Goal: Task Accomplishment & Management: Complete application form

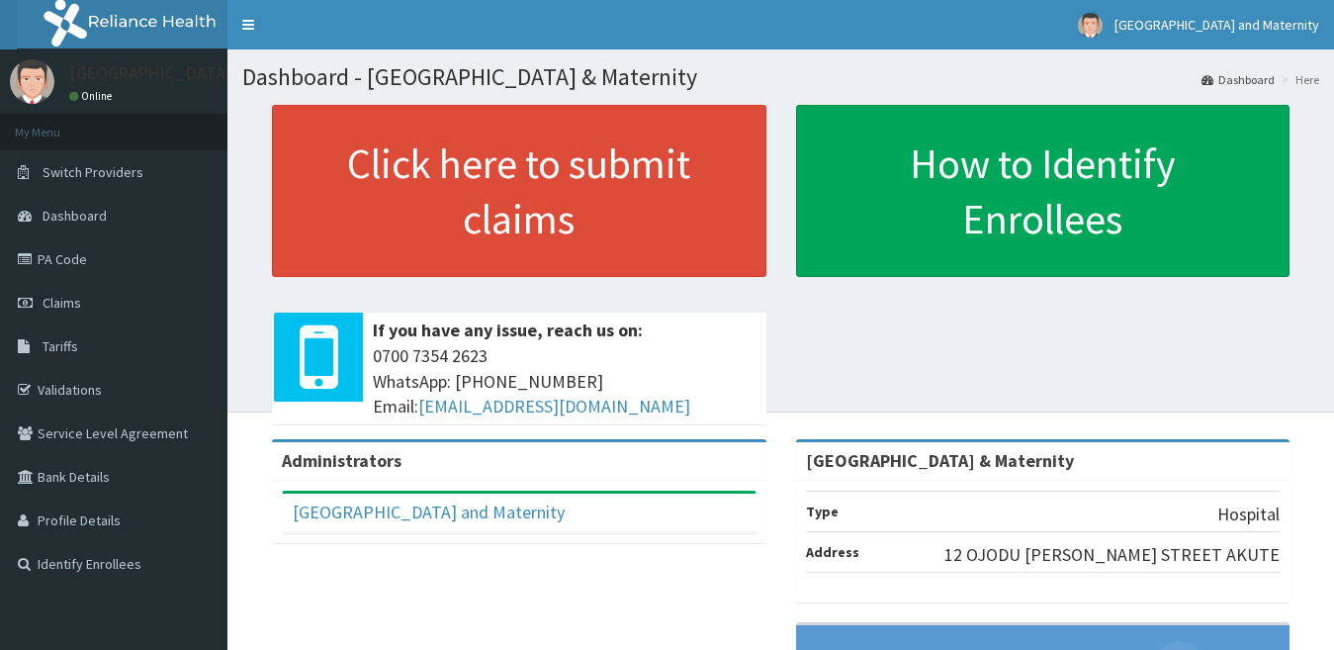
click at [73, 305] on span "Claims" at bounding box center [62, 303] width 39 height 18
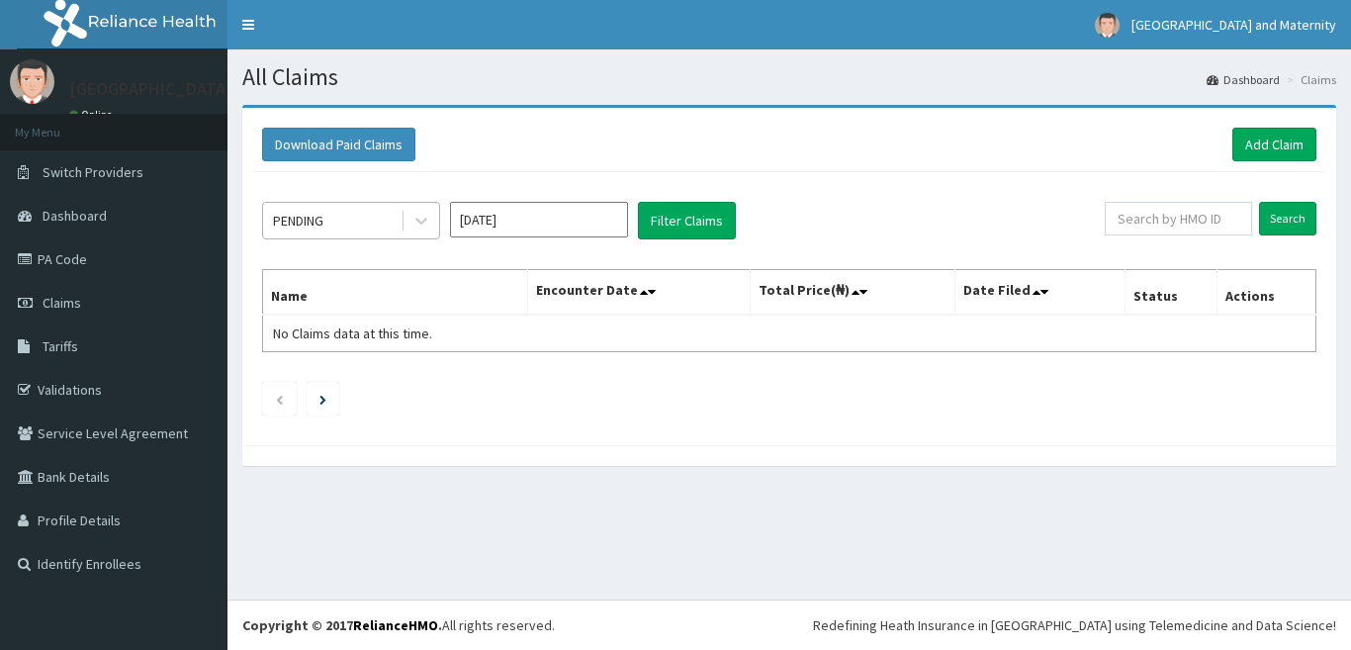
drag, startPoint x: 0, startPoint y: 0, endPoint x: 321, endPoint y: 216, distance: 386.9
click at [321, 216] on div "PENDING" at bounding box center [298, 221] width 50 height 20
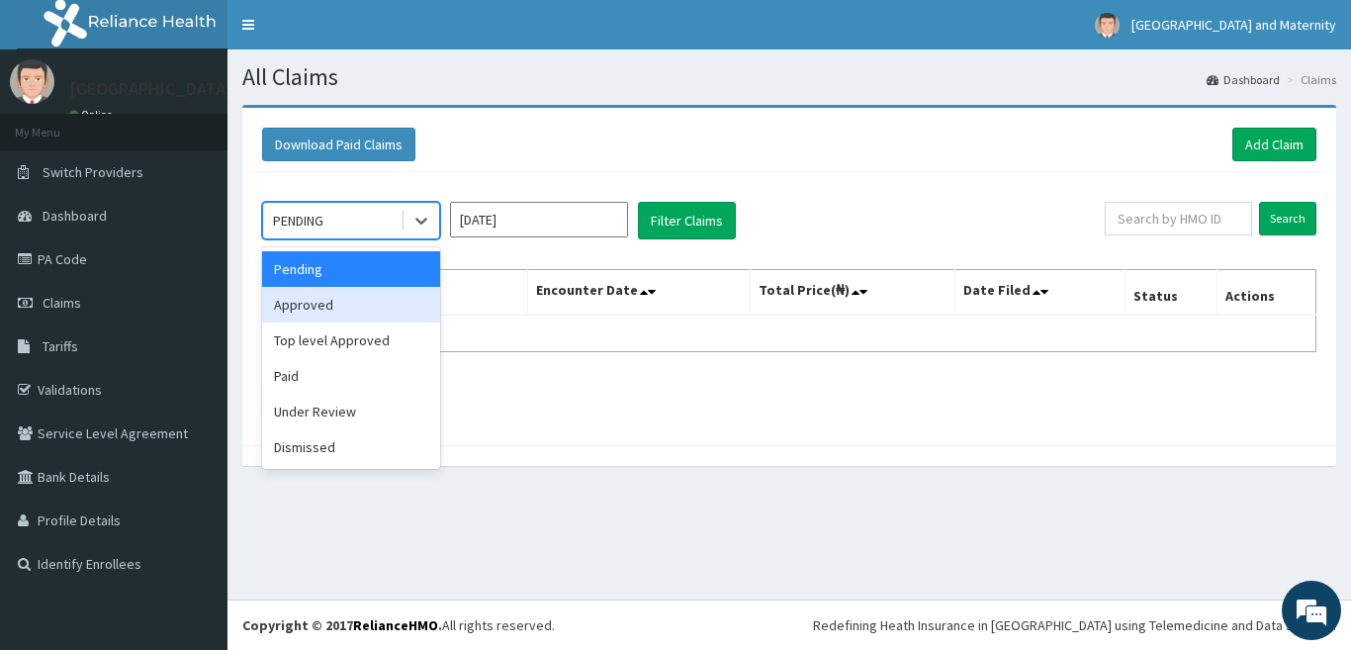
click at [316, 307] on div "Approved" at bounding box center [351, 305] width 178 height 36
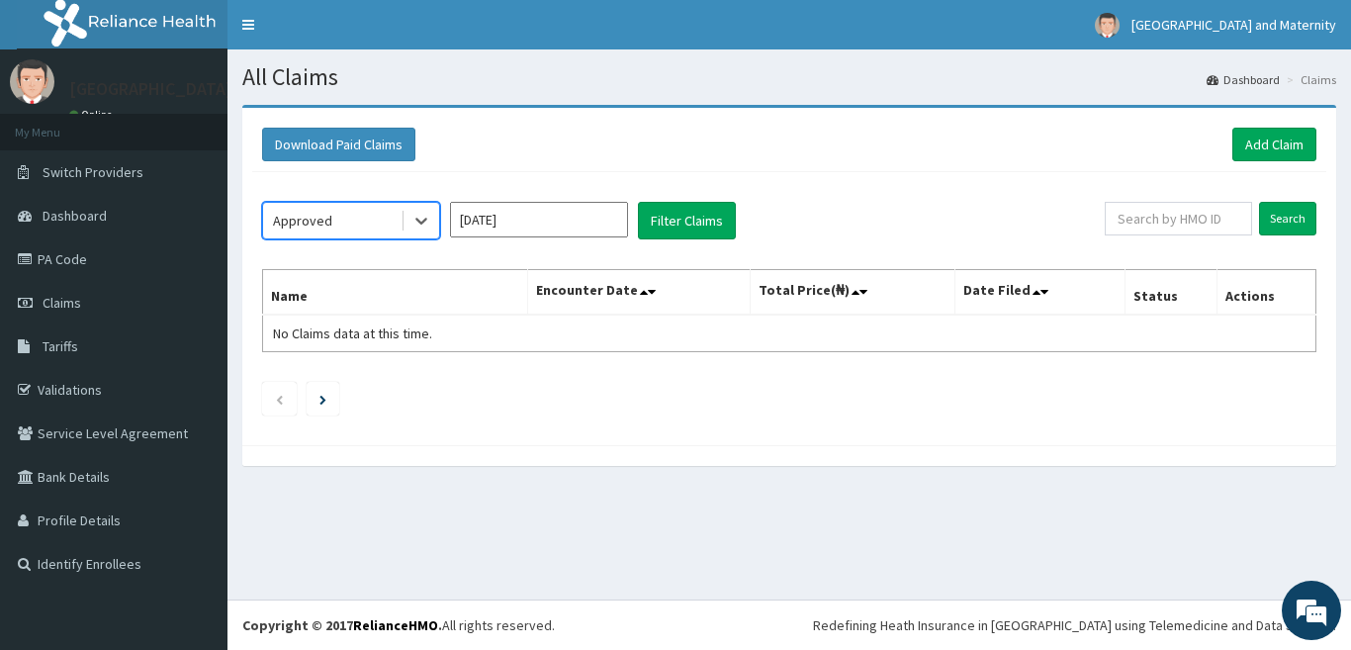
click at [499, 220] on input "Sep 2025" at bounding box center [539, 220] width 178 height 36
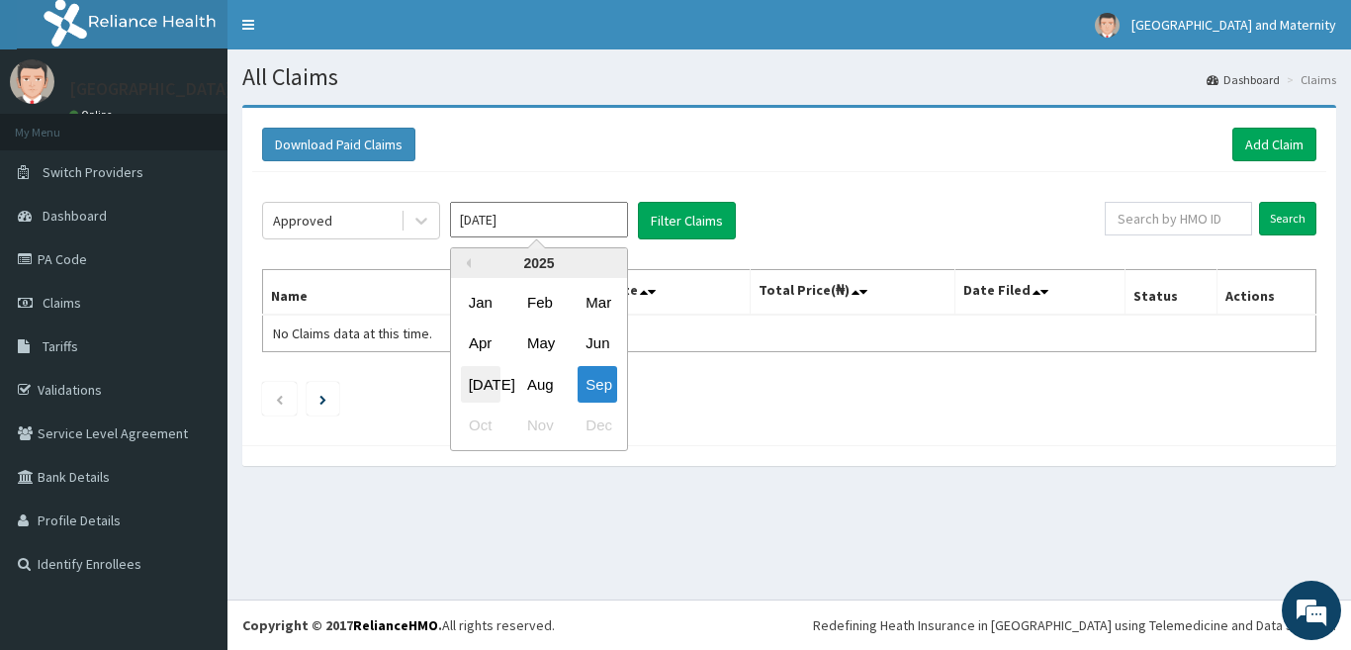
click at [483, 387] on div "Jul" at bounding box center [481, 384] width 40 height 37
type input "Jul 2025"
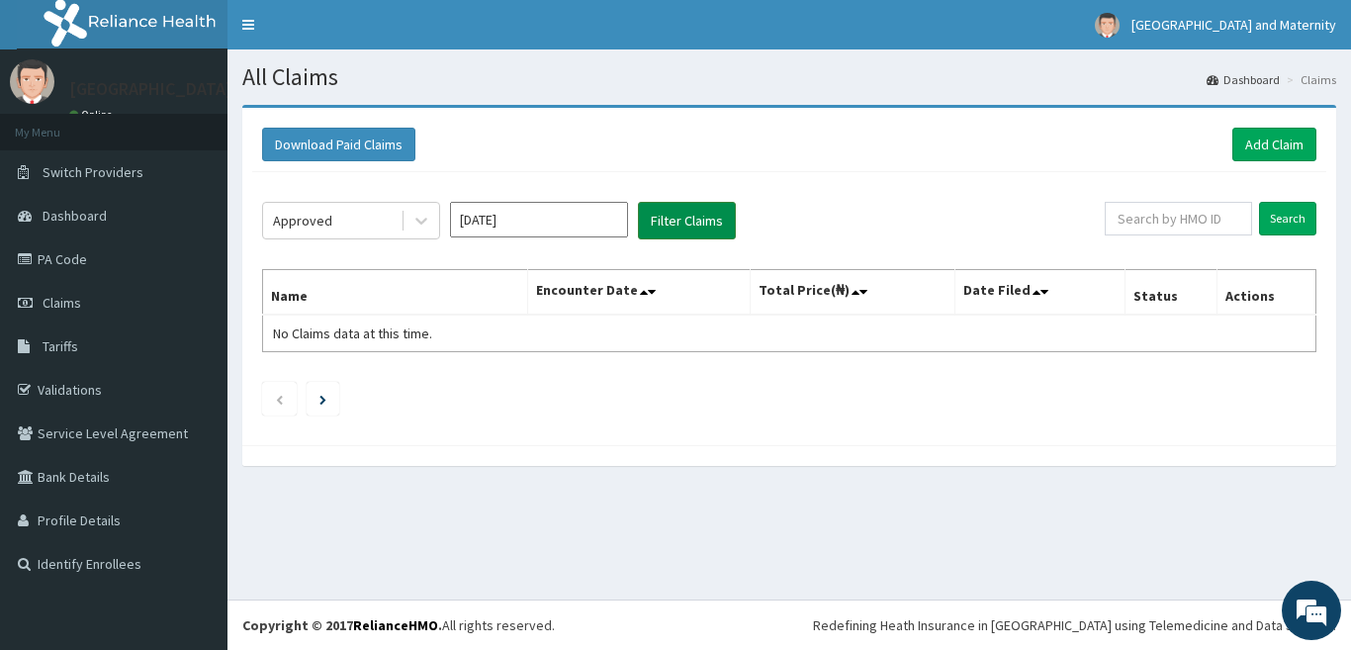
click at [676, 220] on button "Filter Claims" at bounding box center [687, 221] width 98 height 38
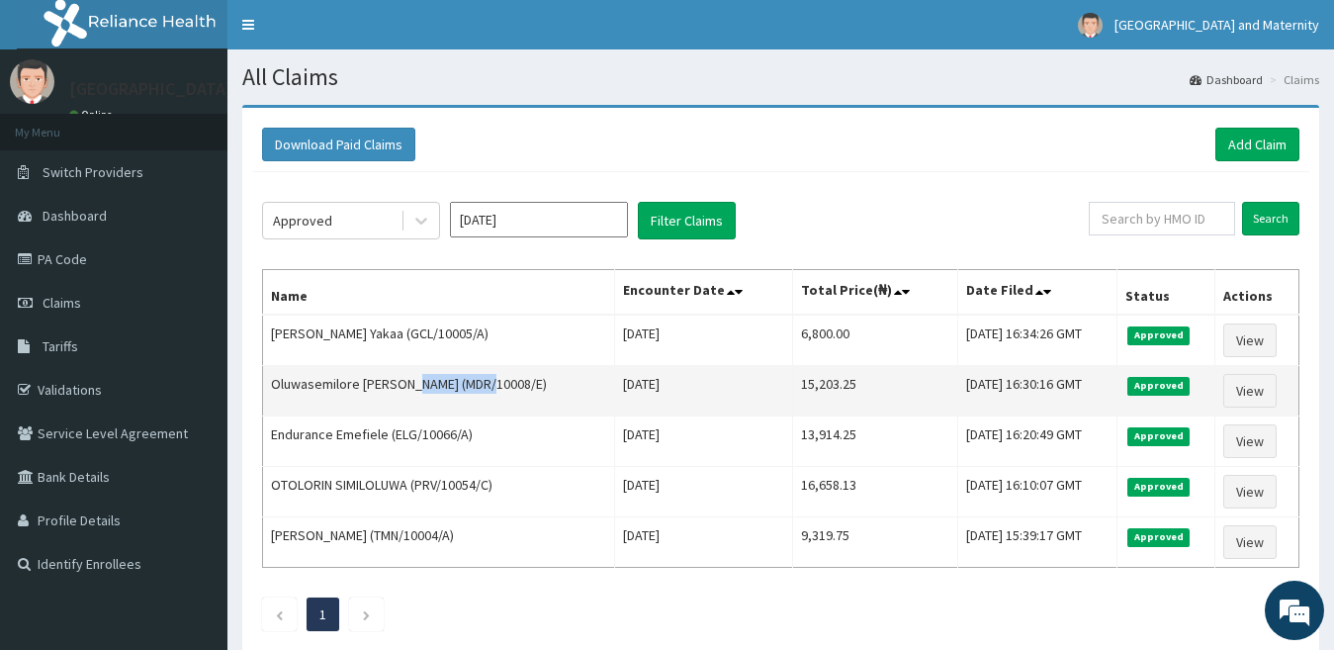
drag, startPoint x: 484, startPoint y: 384, endPoint x: 409, endPoint y: 401, distance: 77.2
click at [409, 401] on td "Oluwasemilore Badejo (MDR/10008/E)" at bounding box center [439, 391] width 352 height 50
copy td "MDR/10008/E"
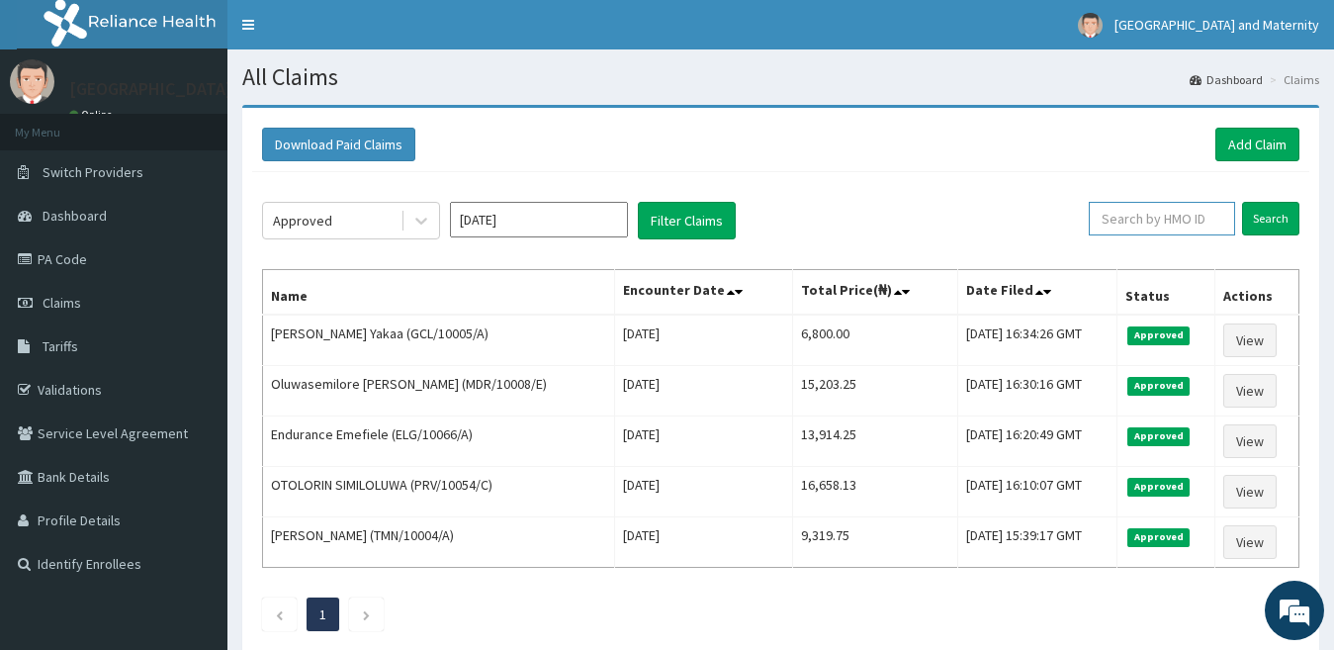
click at [1174, 223] on input "text" at bounding box center [1162, 219] width 146 height 34
paste input "GCL/10005/A"
drag, startPoint x: 1261, startPoint y: 231, endPoint x: 983, endPoint y: 167, distance: 285.2
click at [1262, 233] on input "Search" at bounding box center [1270, 219] width 57 height 34
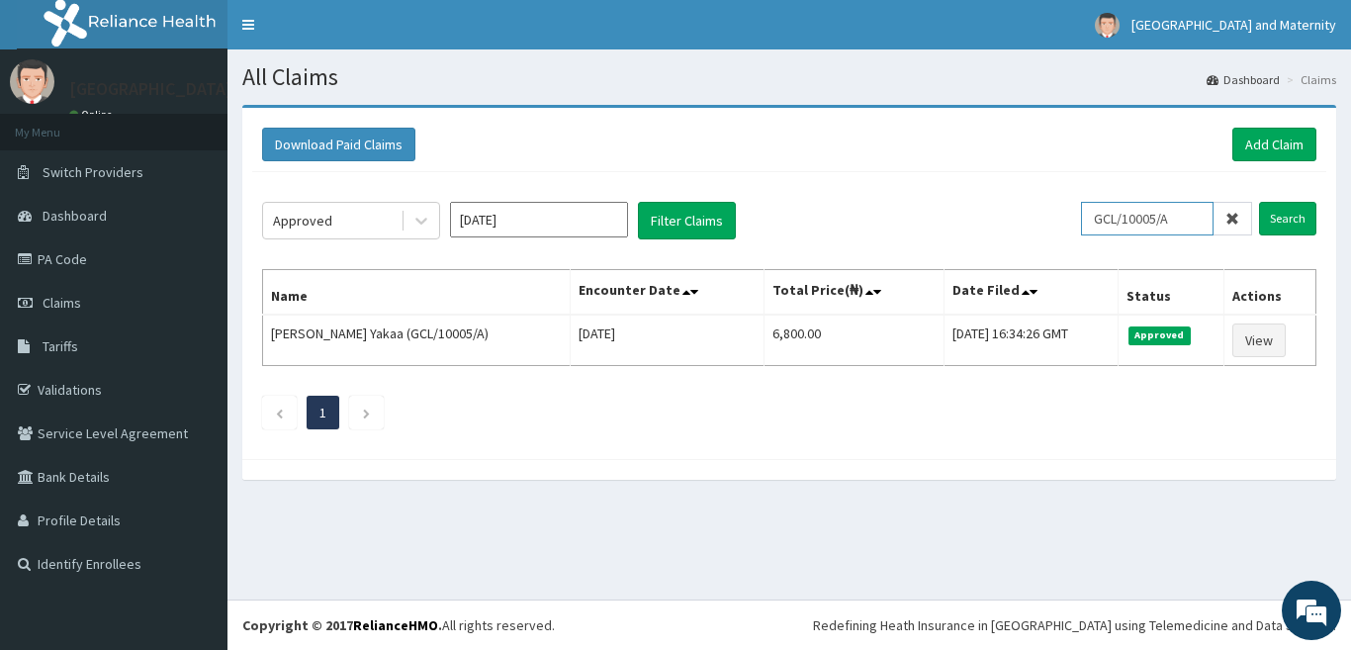
click at [1173, 228] on input "GCL/10005/A" at bounding box center [1147, 219] width 132 height 34
paste input "PNG/10034"
type input "PNG/10034/A"
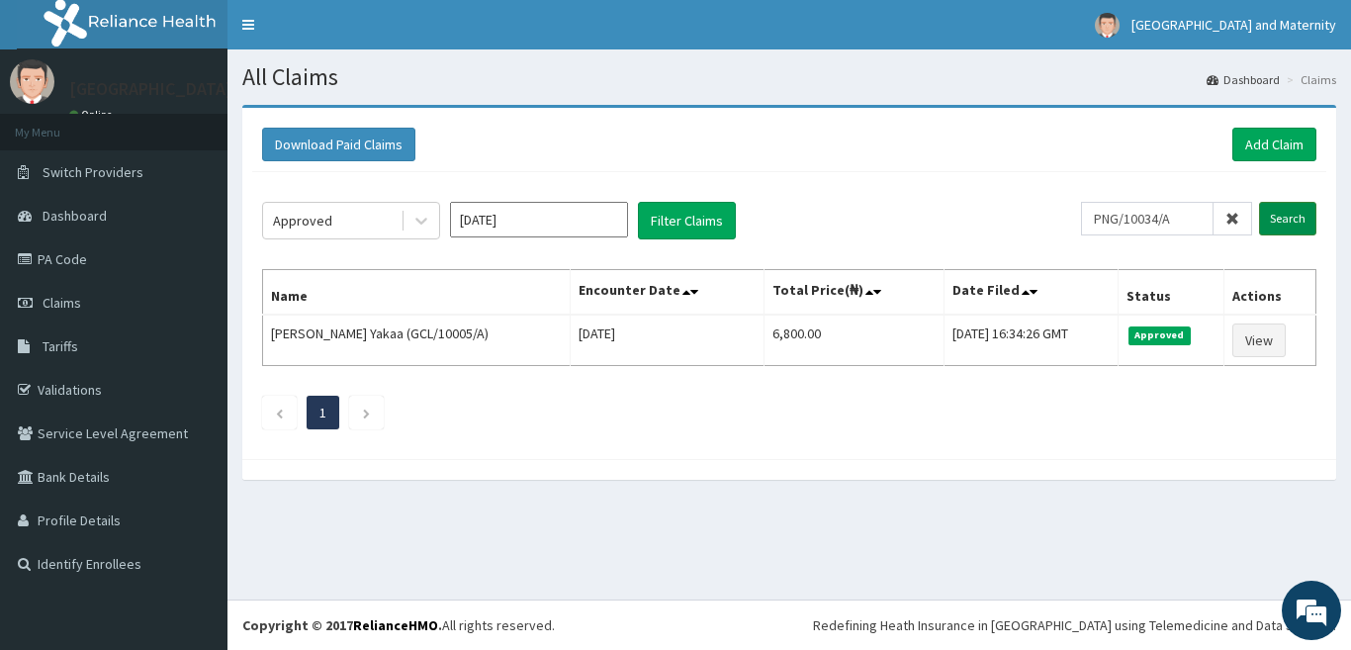
click at [1287, 220] on input "Search" at bounding box center [1287, 219] width 57 height 34
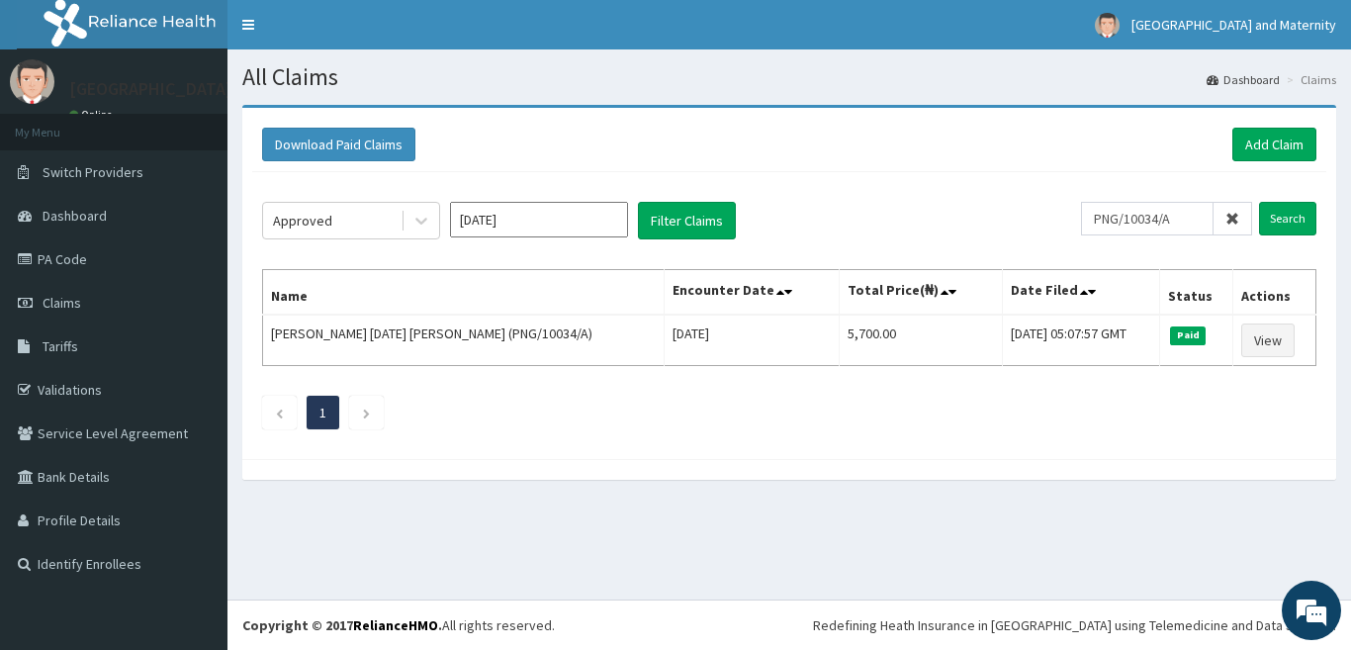
click at [1250, 175] on div "Approved Jul 2025 Filter Claims PNG/10034/A Search Name Encounter Date Total Pr…" at bounding box center [789, 310] width 1074 height 277
drag, startPoint x: 1252, startPoint y: 161, endPoint x: 1255, endPoint y: 147, distance: 14.2
click at [1255, 148] on div "Download Paid Claims Add Claim" at bounding box center [789, 145] width 1074 height 54
click at [1255, 147] on link "Add Claim" at bounding box center [1274, 145] width 84 height 34
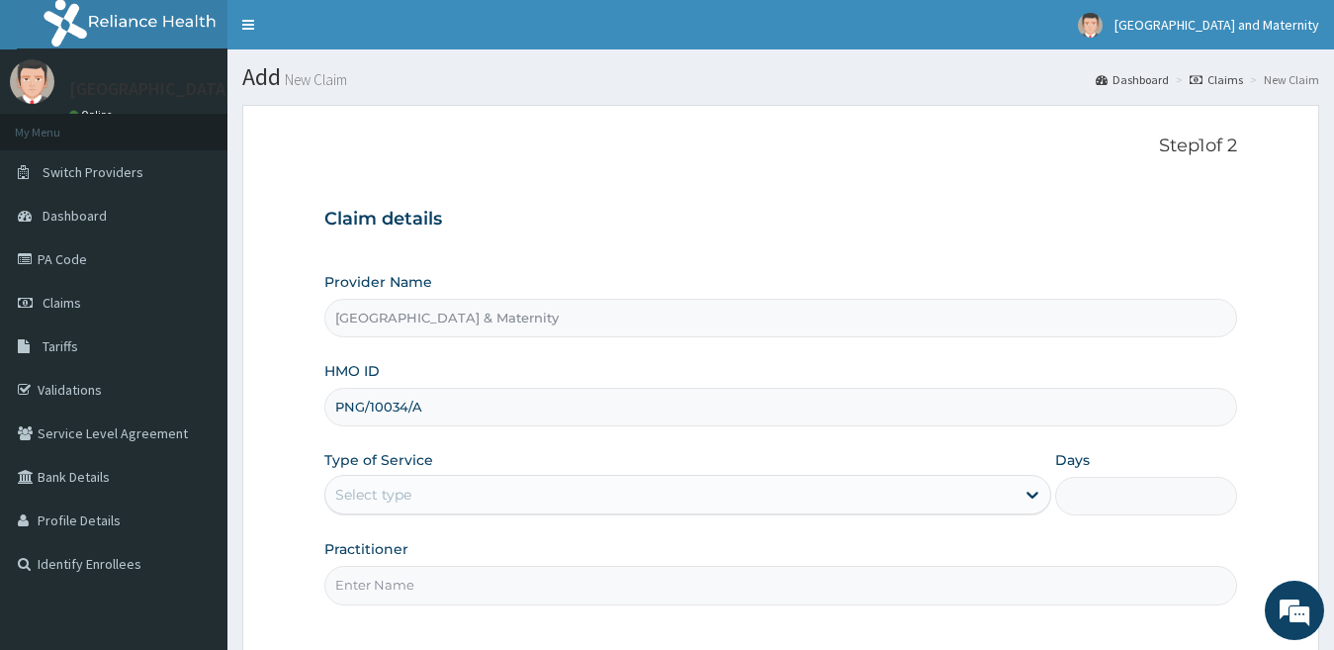
scroll to position [181, 0]
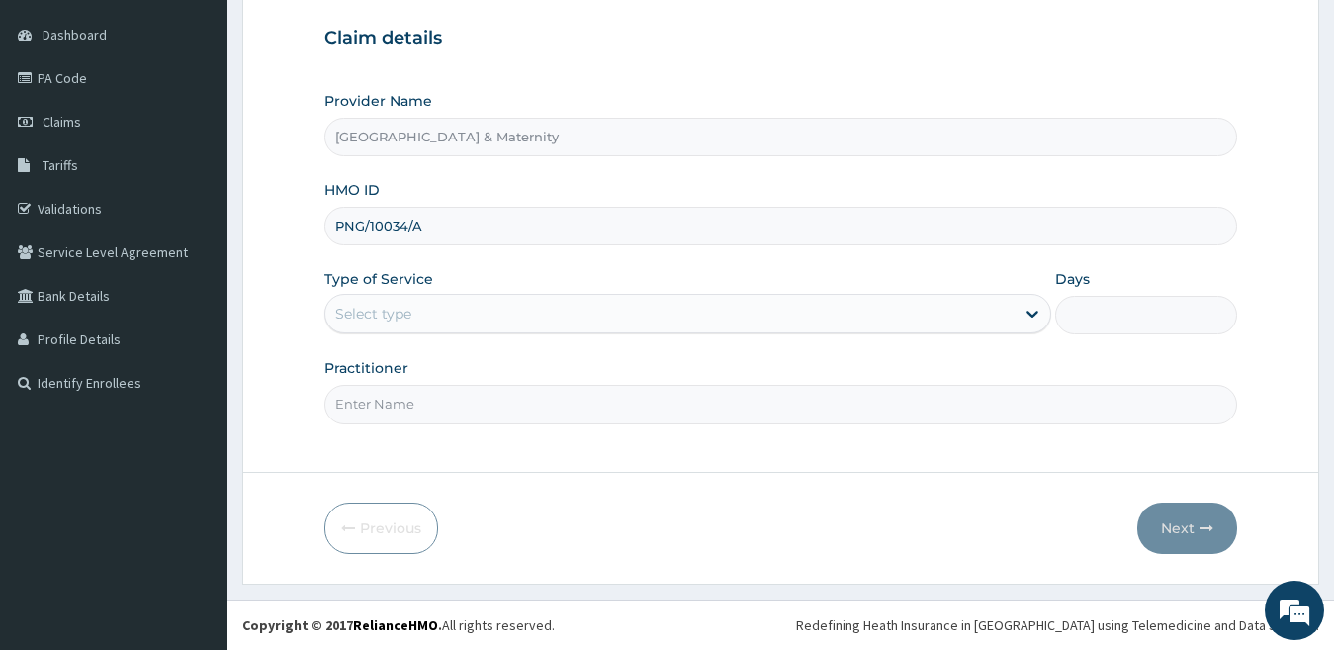
click at [952, 315] on div "Select type" at bounding box center [670, 314] width 690 height 32
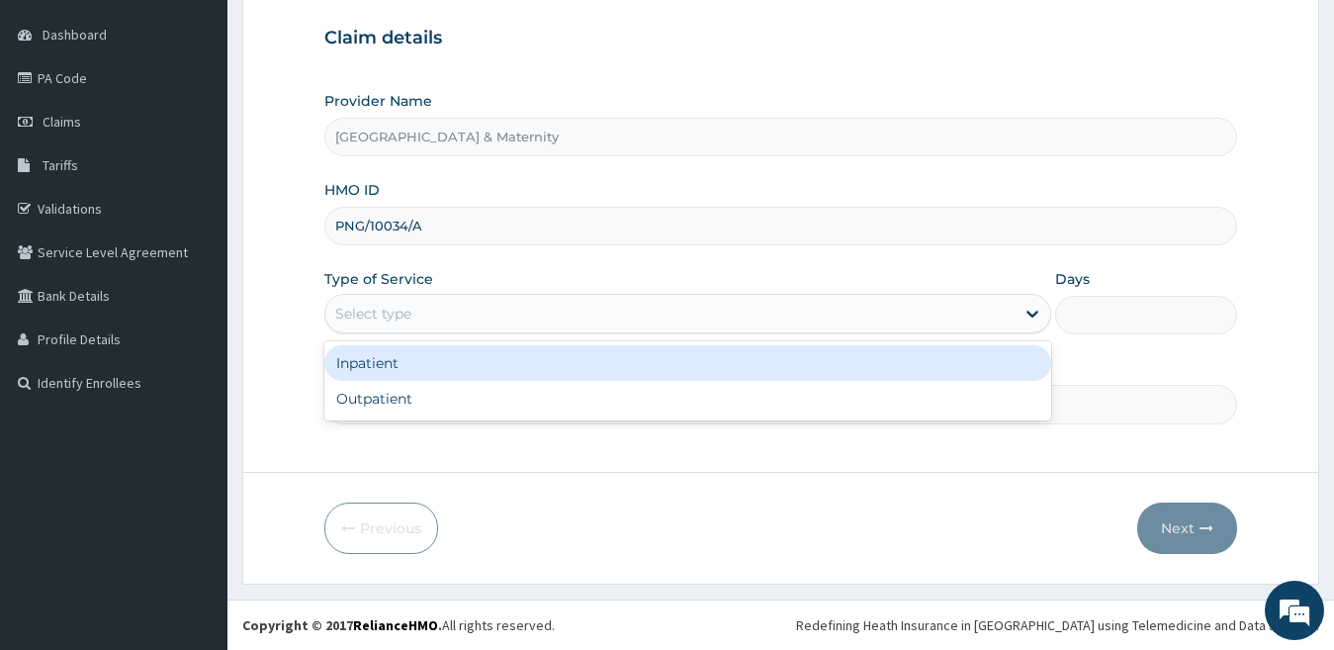
click at [895, 301] on div "Select type" at bounding box center [670, 314] width 690 height 32
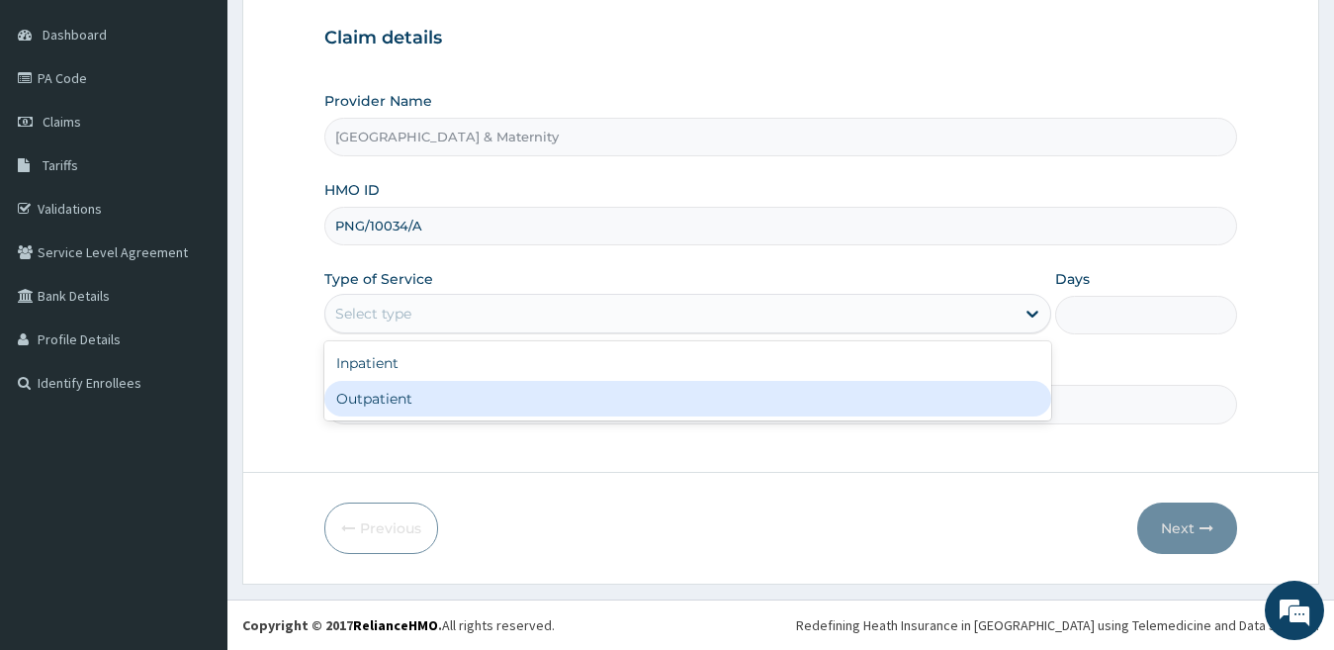
click at [833, 385] on div "Outpatient" at bounding box center [688, 399] width 728 height 36
type input "1"
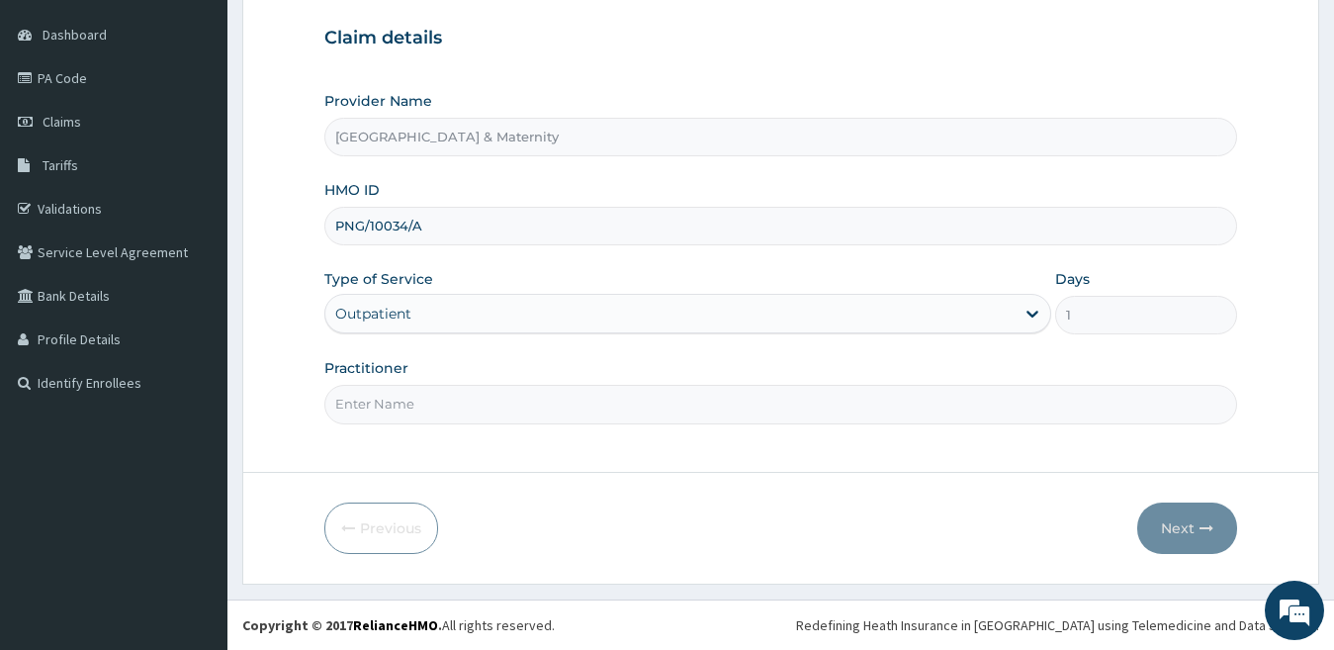
click at [402, 413] on input "Practitioner" at bounding box center [781, 404] width 914 height 39
type input "Dr. Olumide"
click at [1197, 544] on button "Next" at bounding box center [1187, 527] width 100 height 51
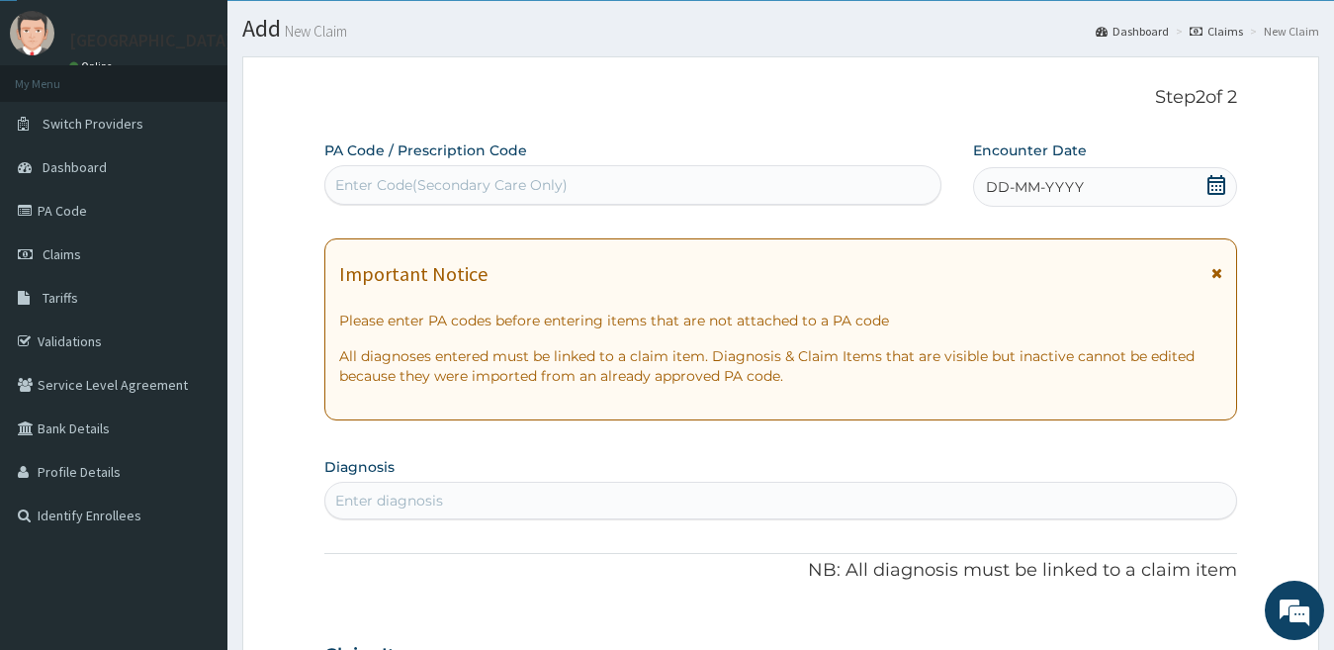
scroll to position [8, 0]
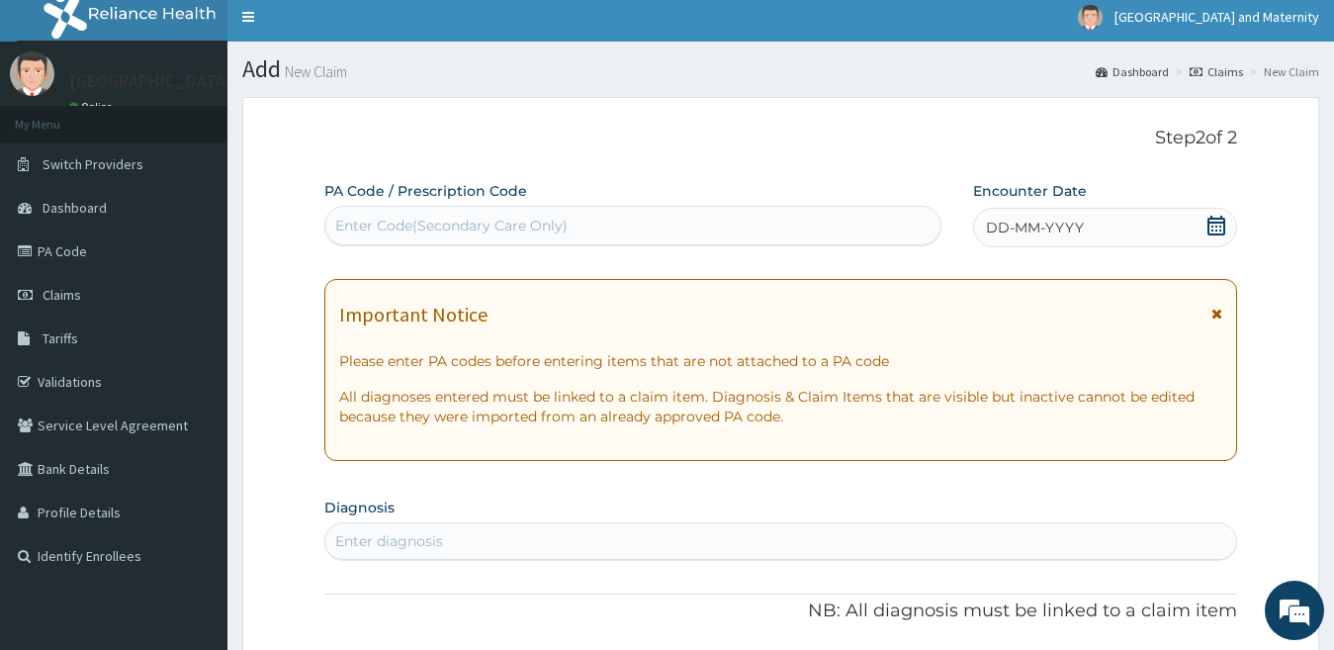
click at [1208, 222] on icon at bounding box center [1216, 226] width 18 height 20
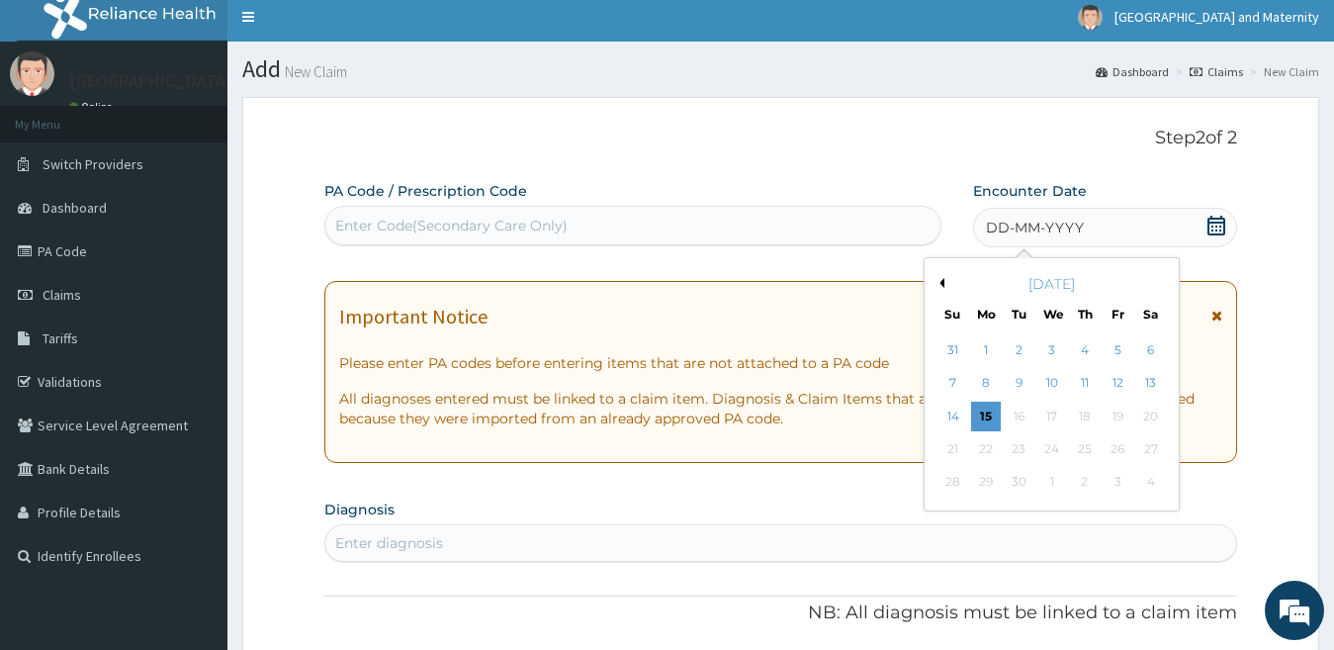
click at [943, 284] on button "Previous Month" at bounding box center [939, 283] width 10 height 10
click at [1153, 422] on div "19" at bounding box center [1150, 416] width 30 height 30
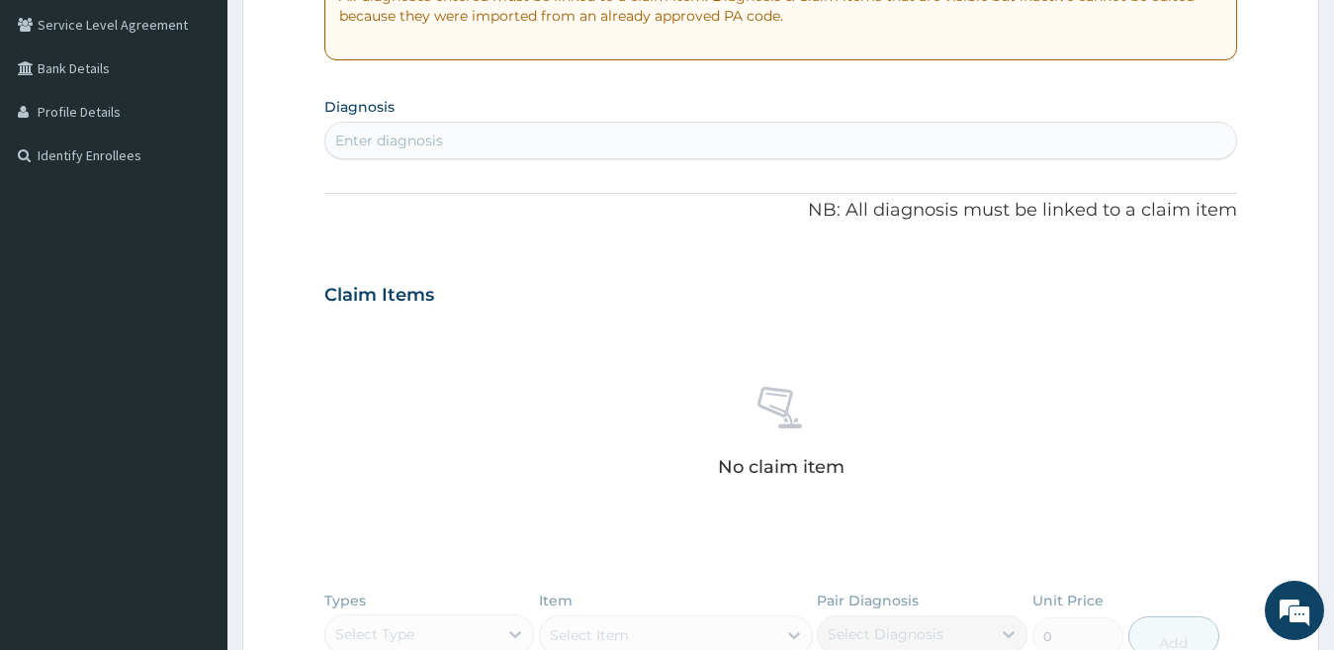
scroll to position [408, 0]
click at [387, 151] on div "Enter diagnosis" at bounding box center [781, 141] width 912 height 32
type input "knee wound"
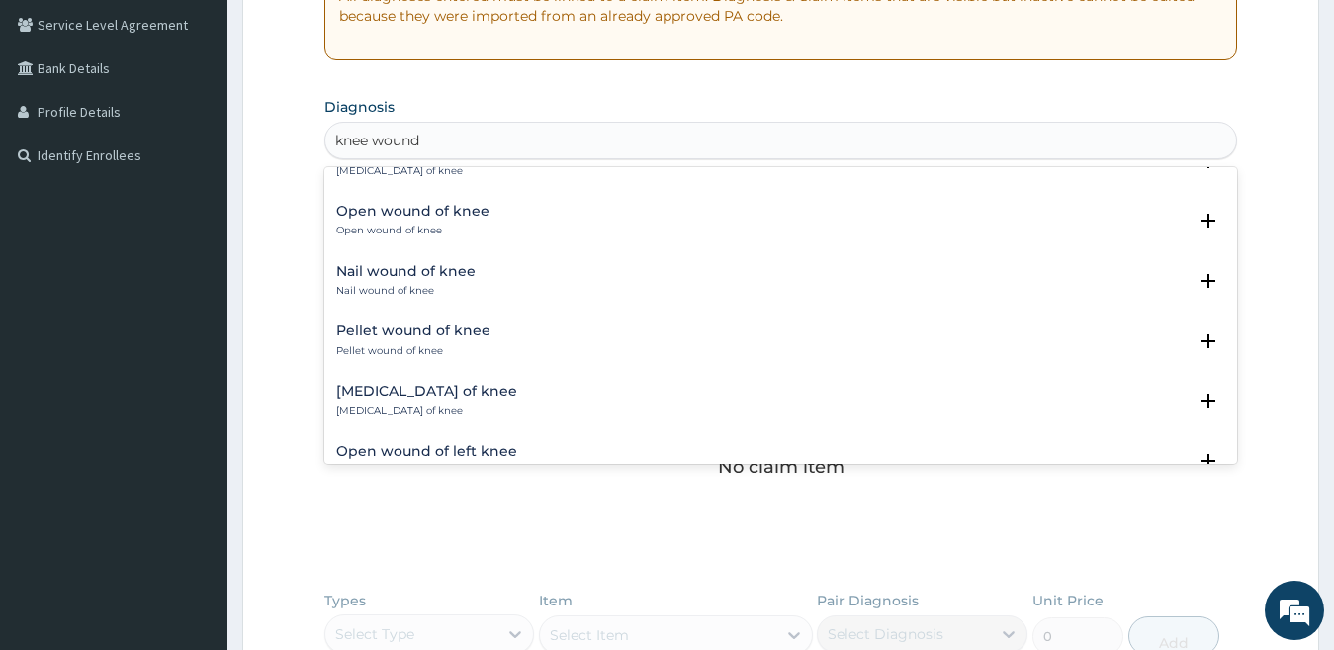
scroll to position [0, 0]
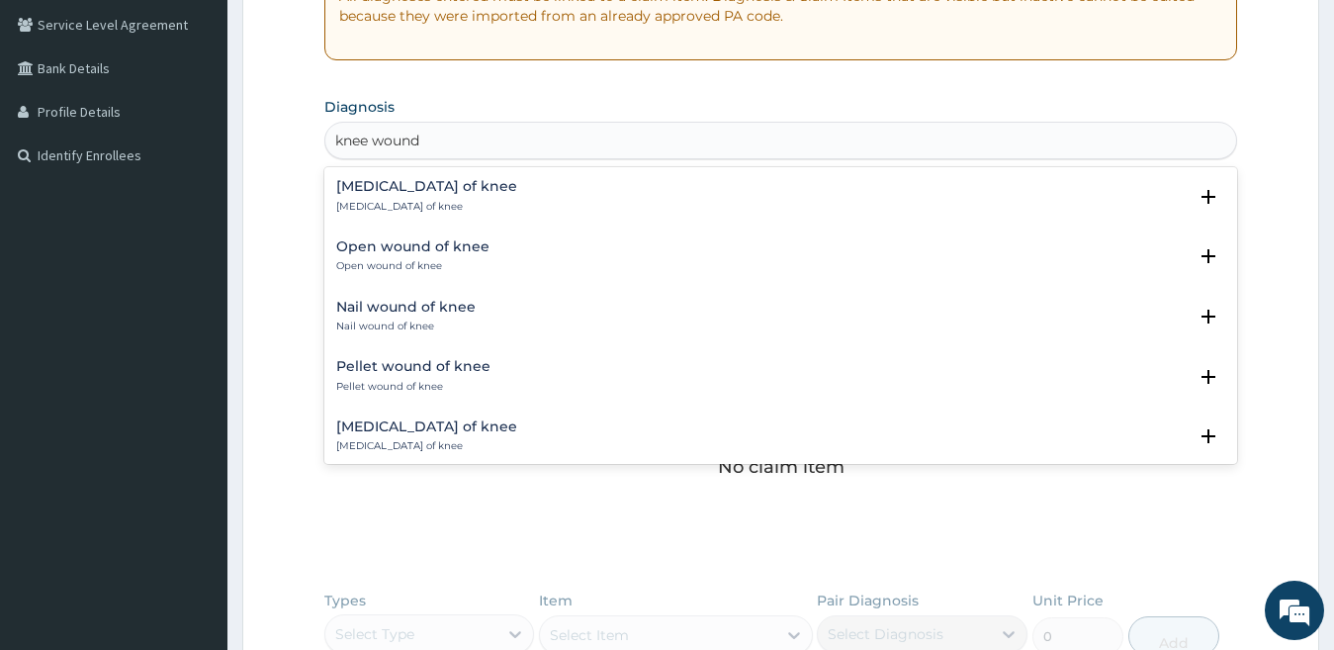
click at [454, 250] on h4 "Open wound of knee" at bounding box center [412, 246] width 153 height 15
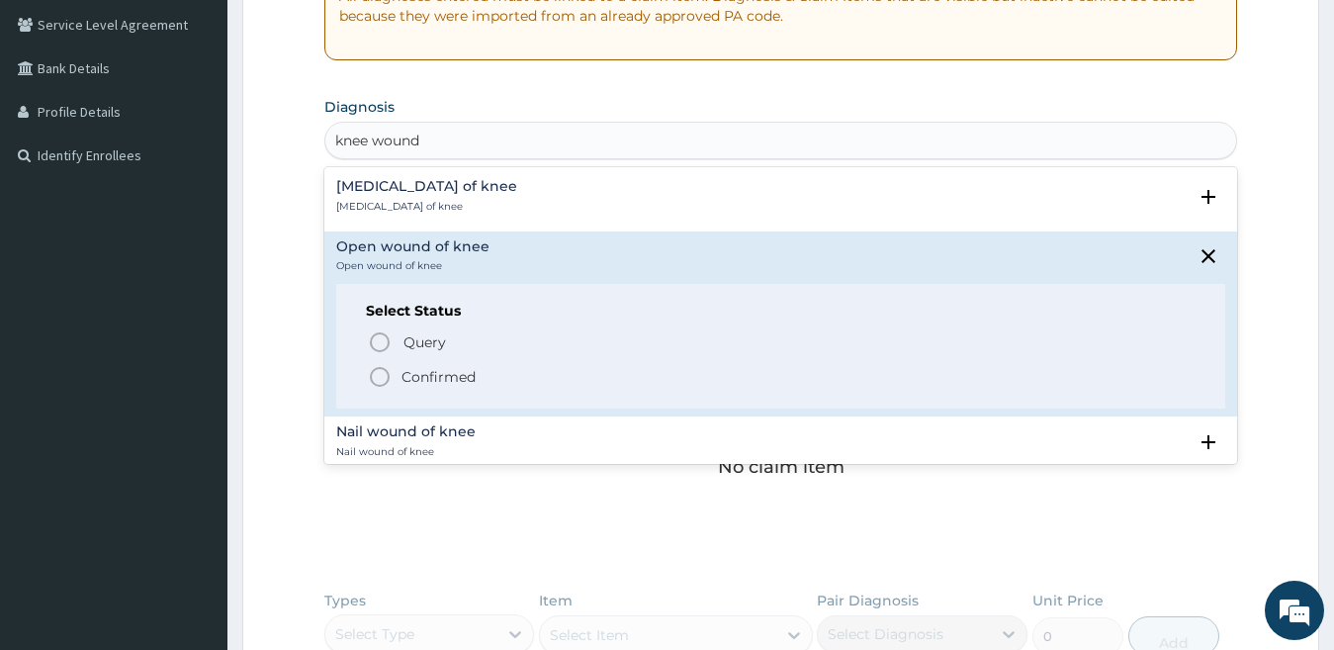
click at [474, 375] on p "Confirmed" at bounding box center [438, 377] width 74 height 20
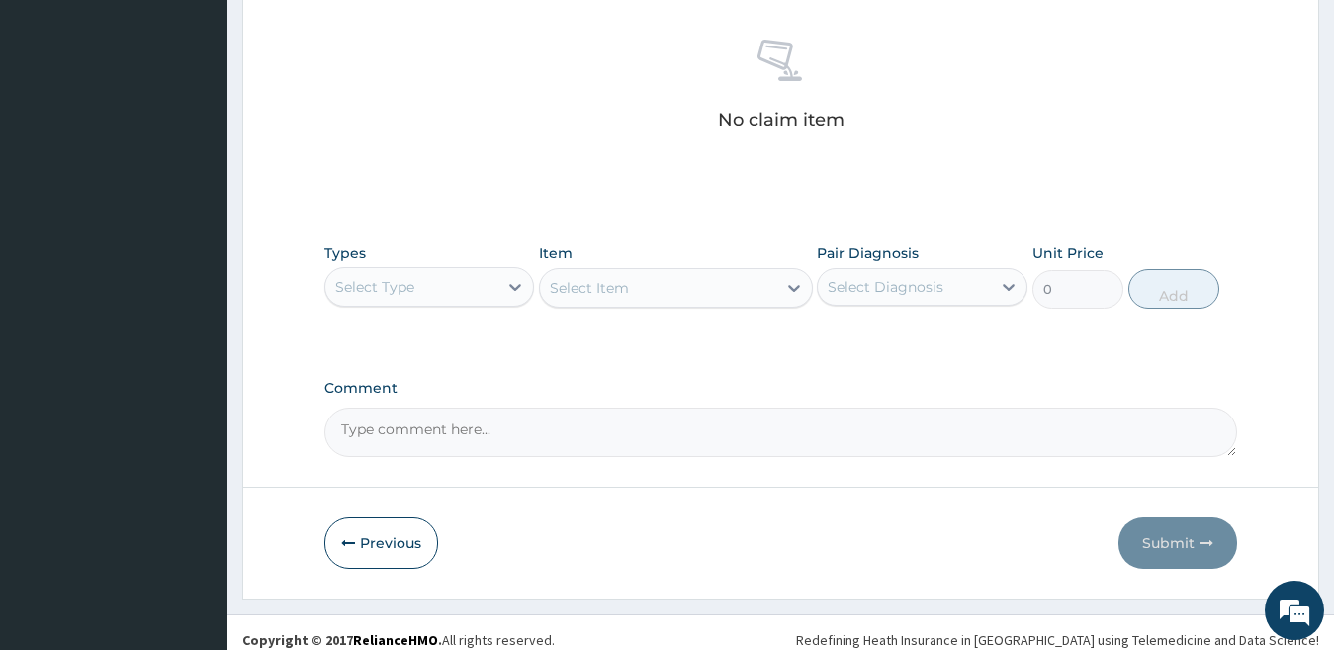
scroll to position [766, 0]
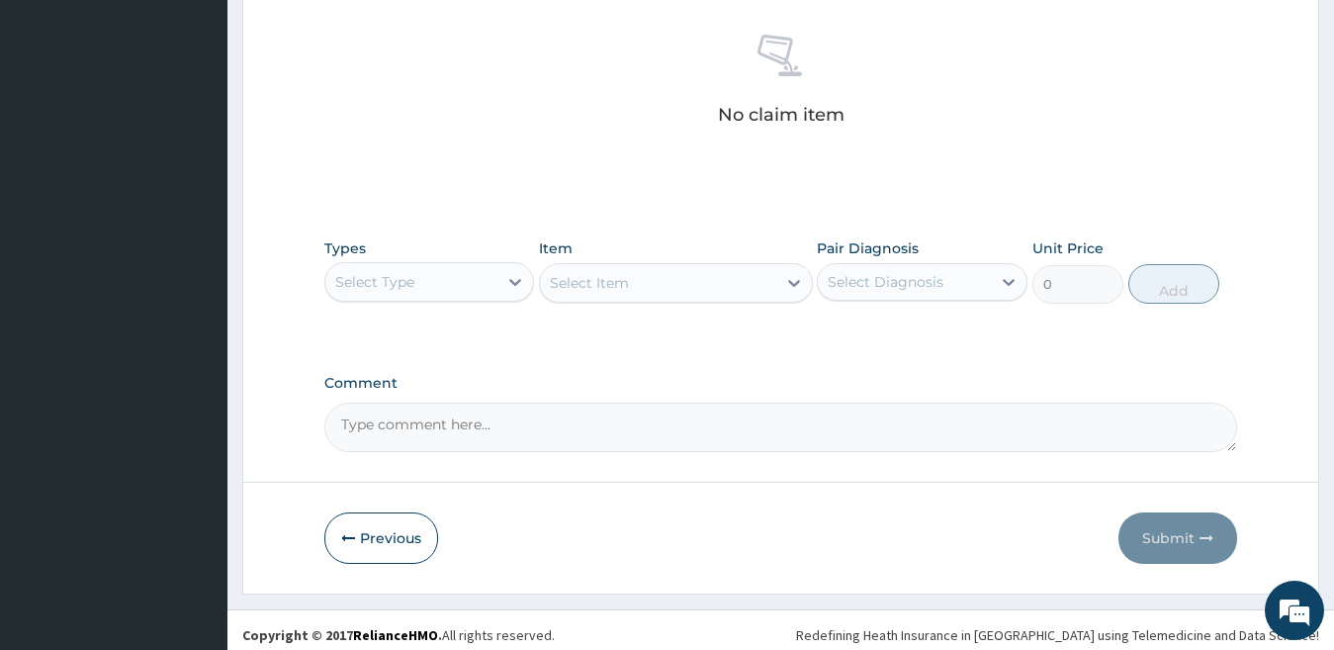
click at [493, 278] on div "Select Type" at bounding box center [411, 282] width 173 height 32
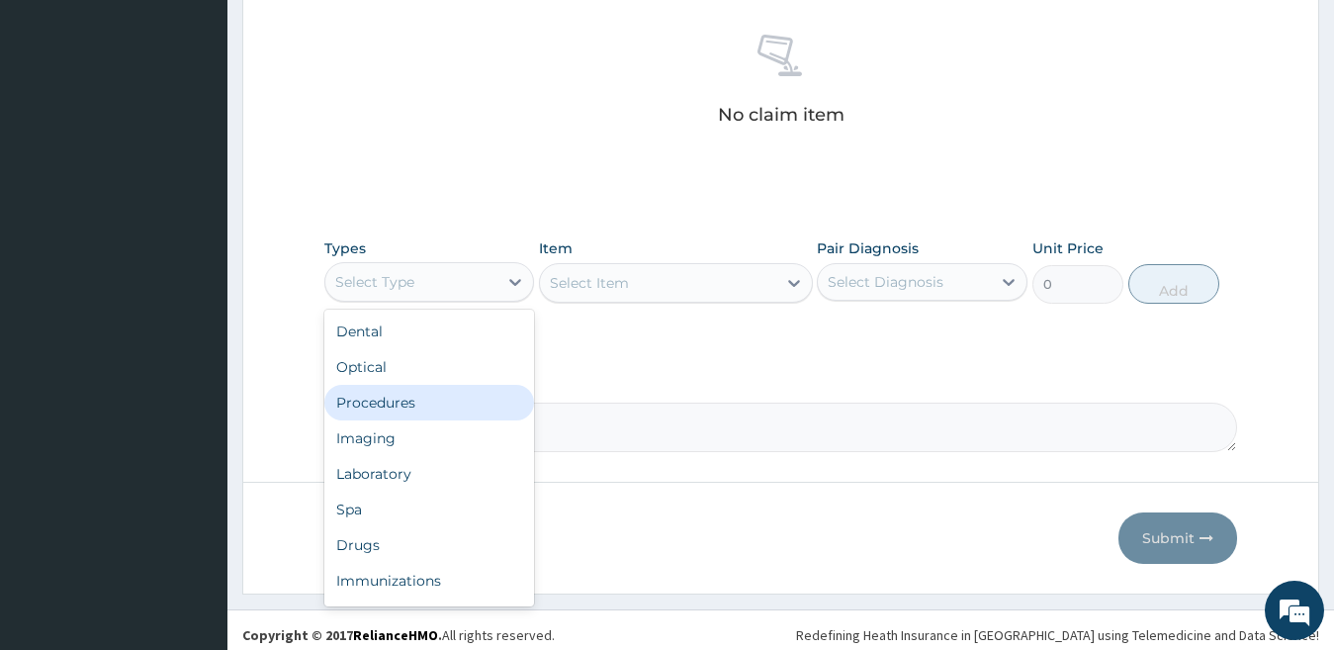
click at [513, 386] on div "Dental Optical Procedures Imaging Laboratory Spa Drugs Immunizations Others Gym" at bounding box center [429, 457] width 211 height 297
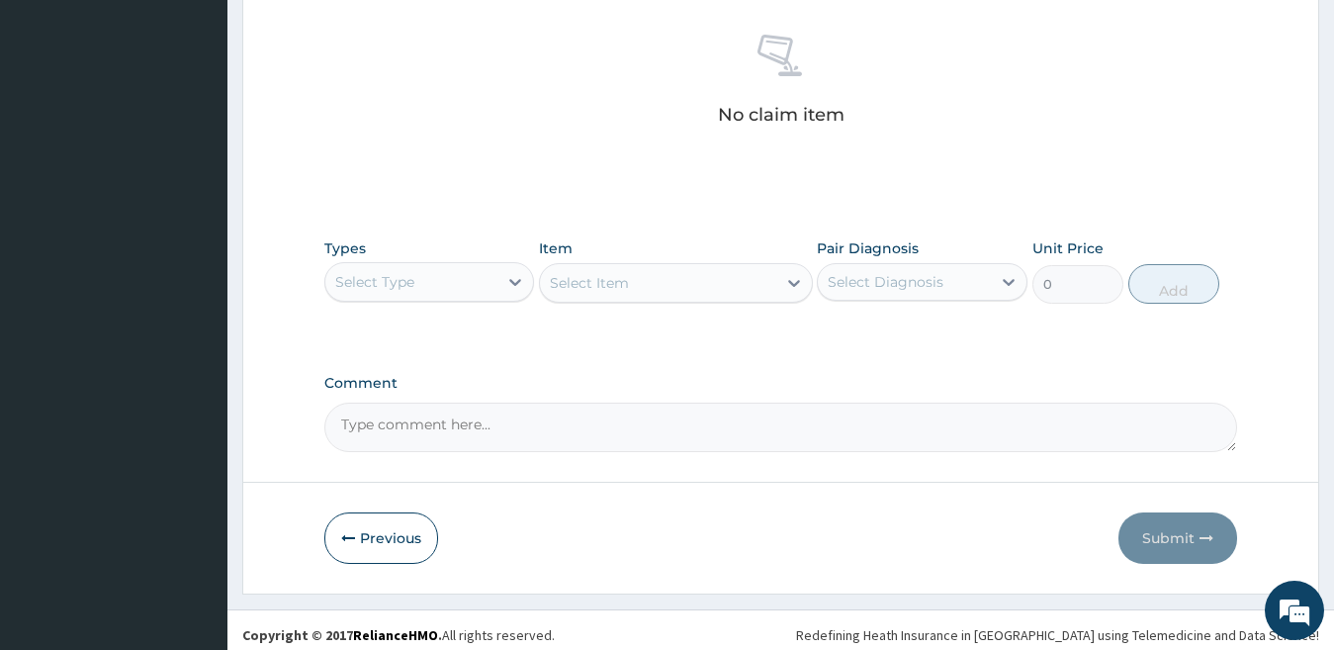
click at [656, 293] on div "Select Item" at bounding box center [676, 283] width 274 height 40
click at [485, 293] on div "Select Type" at bounding box center [411, 282] width 173 height 32
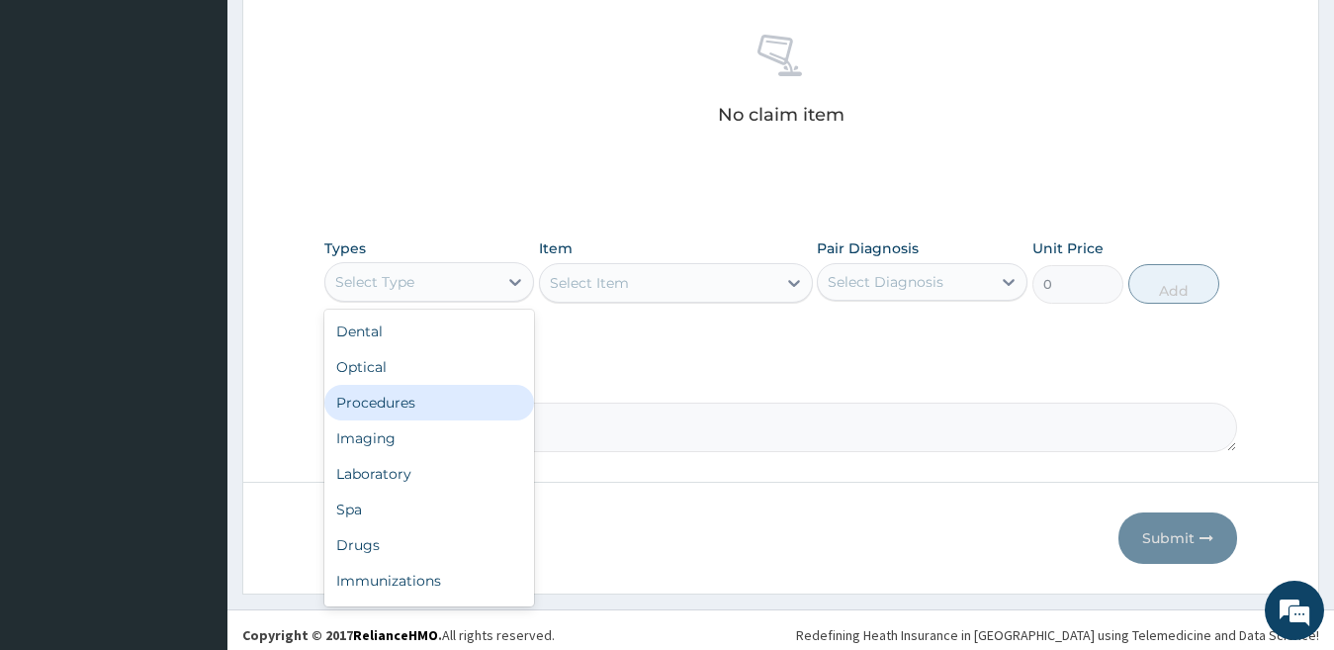
click at [475, 398] on div "Procedures" at bounding box center [429, 403] width 211 height 36
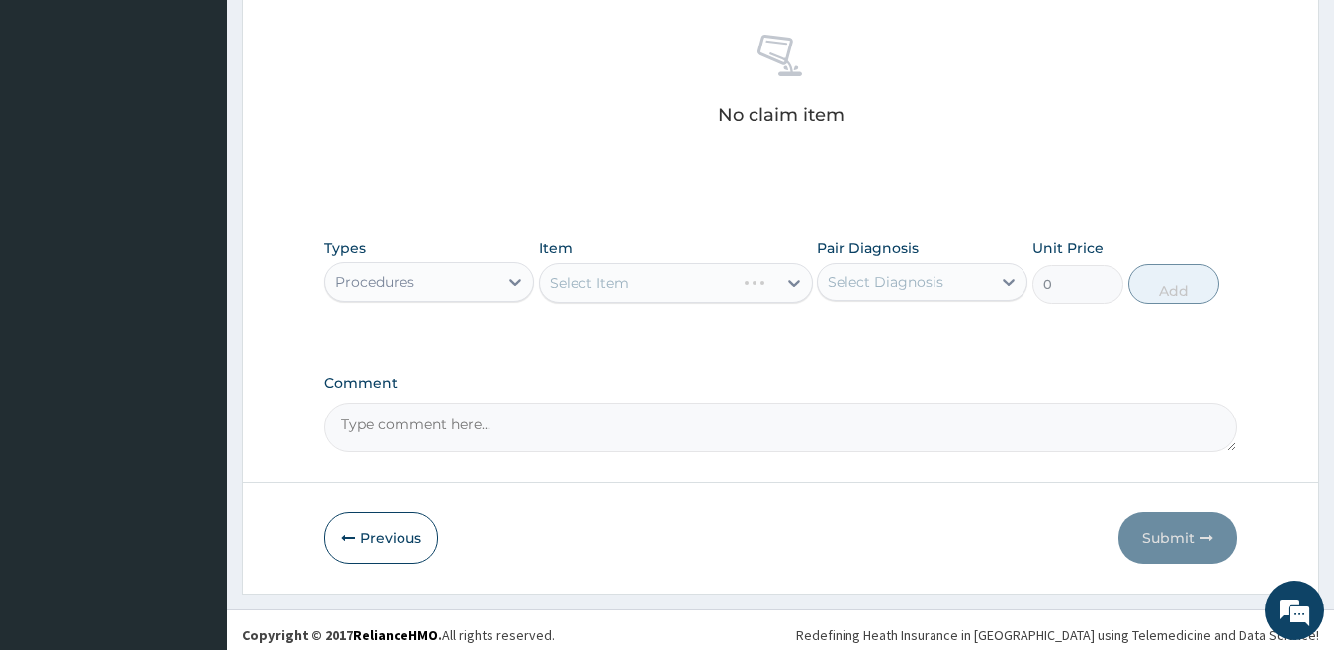
click at [683, 290] on div "Select Item" at bounding box center [676, 283] width 274 height 40
click at [683, 290] on div "Select Item" at bounding box center [658, 283] width 236 height 32
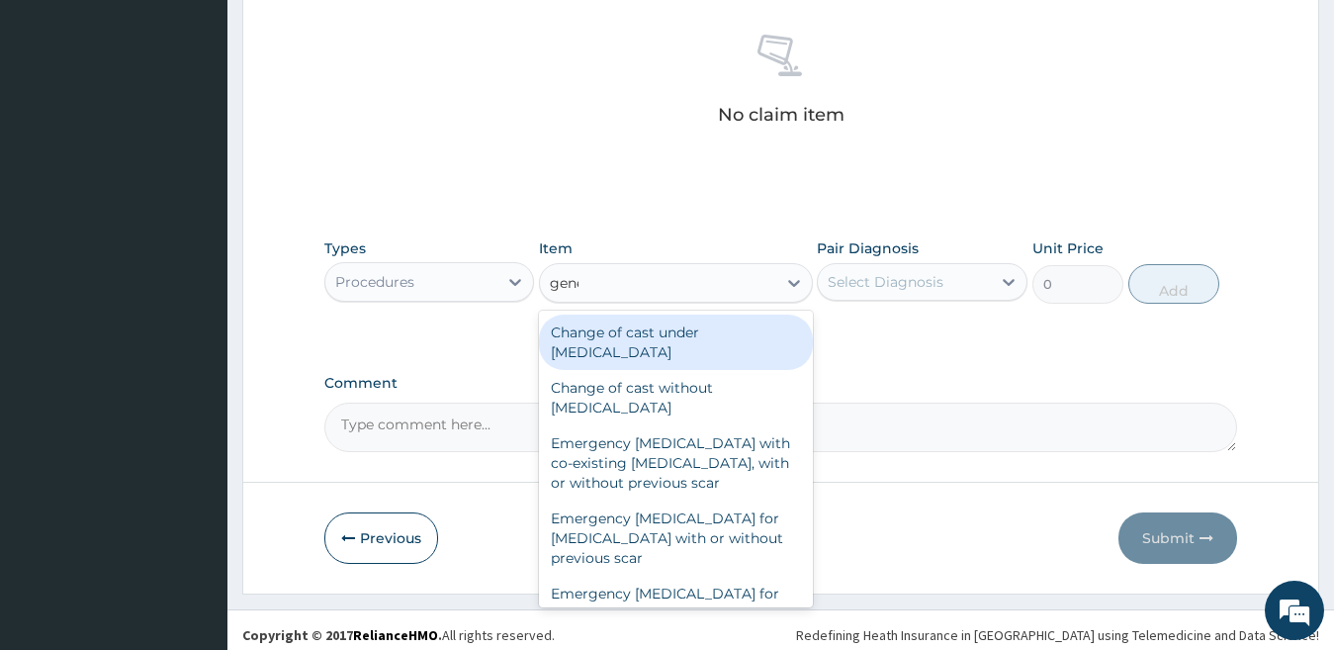
type input "general"
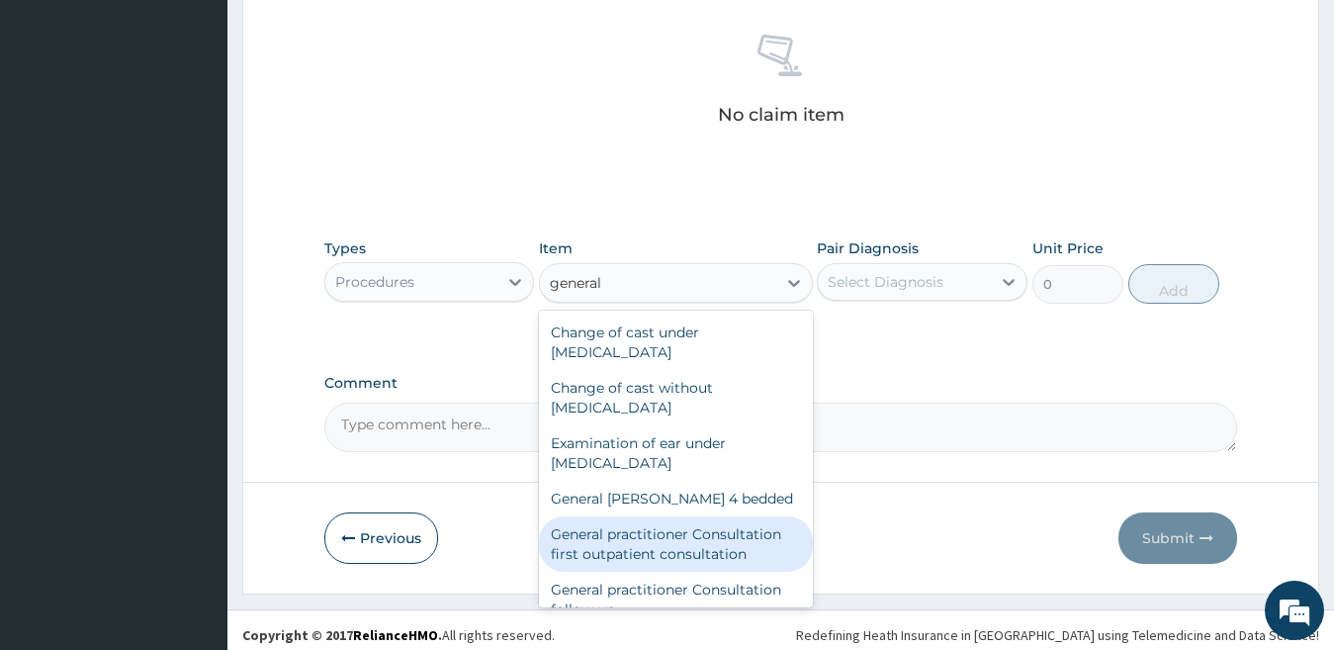
click at [772, 545] on div "General practitioner Consultation first outpatient consultation" at bounding box center [676, 543] width 274 height 55
type input "4000"
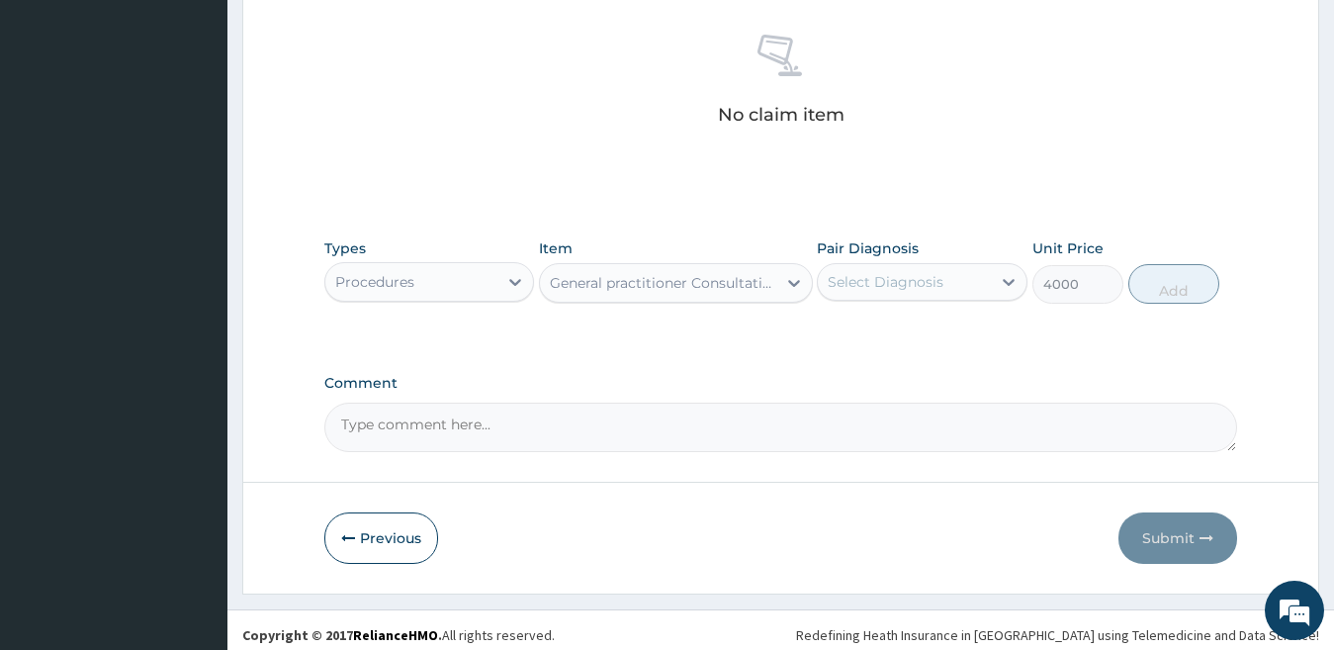
click at [963, 284] on div "Select Diagnosis" at bounding box center [904, 282] width 173 height 32
click at [960, 335] on label "Open wound of knee" at bounding box center [925, 330] width 153 height 20
checkbox input "true"
click at [1161, 281] on button "Add" at bounding box center [1173, 284] width 91 height 40
type input "0"
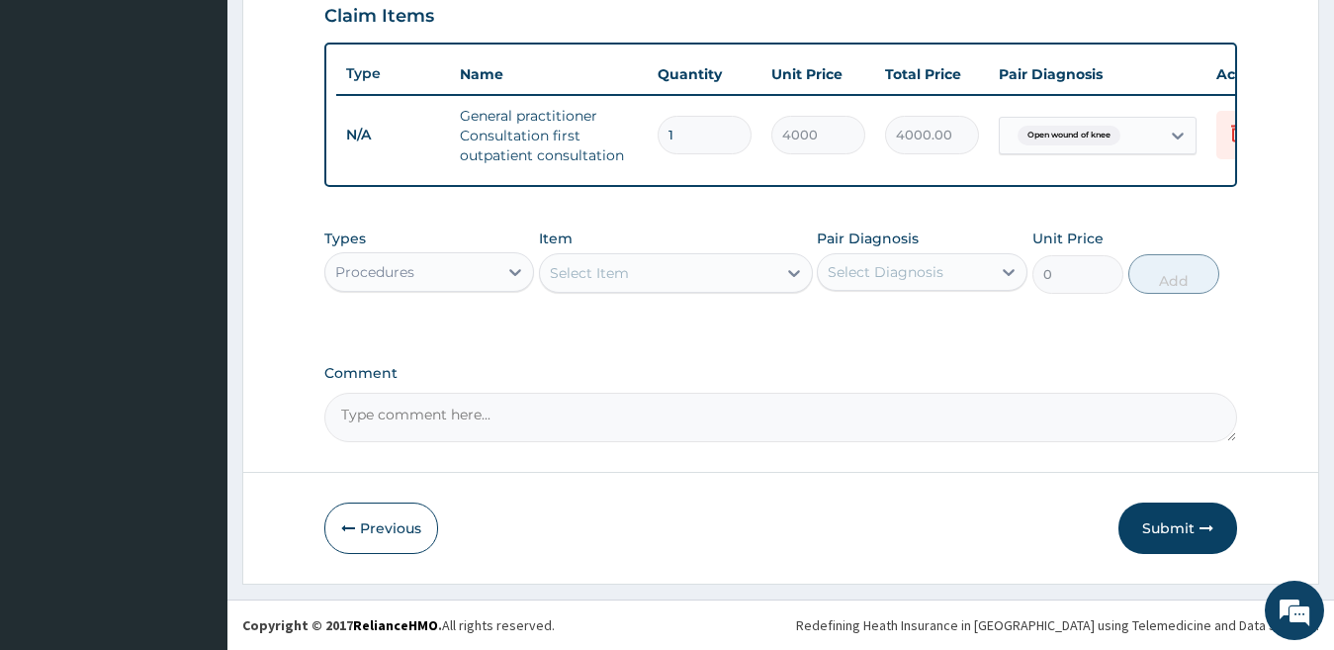
scroll to position [710, 0]
click at [468, 281] on div "Procedures" at bounding box center [411, 272] width 173 height 32
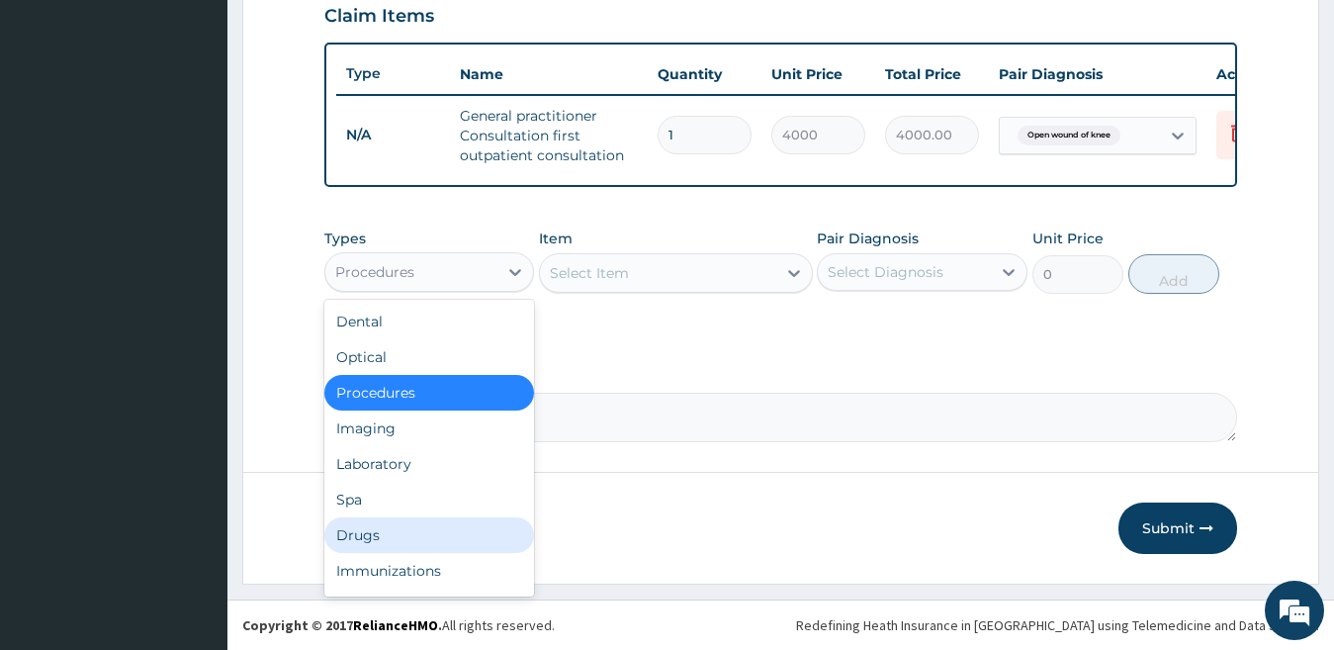
click at [449, 539] on div "Drugs" at bounding box center [429, 535] width 211 height 36
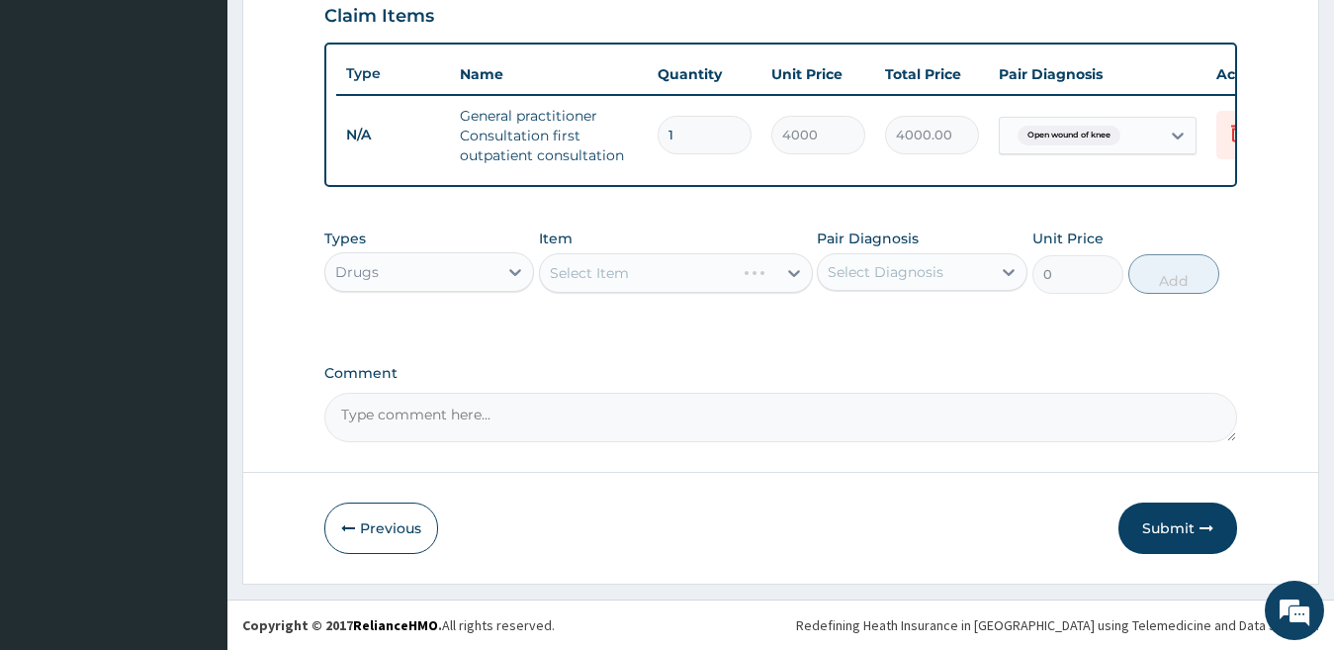
click at [636, 289] on div "Select Item" at bounding box center [676, 273] width 274 height 40
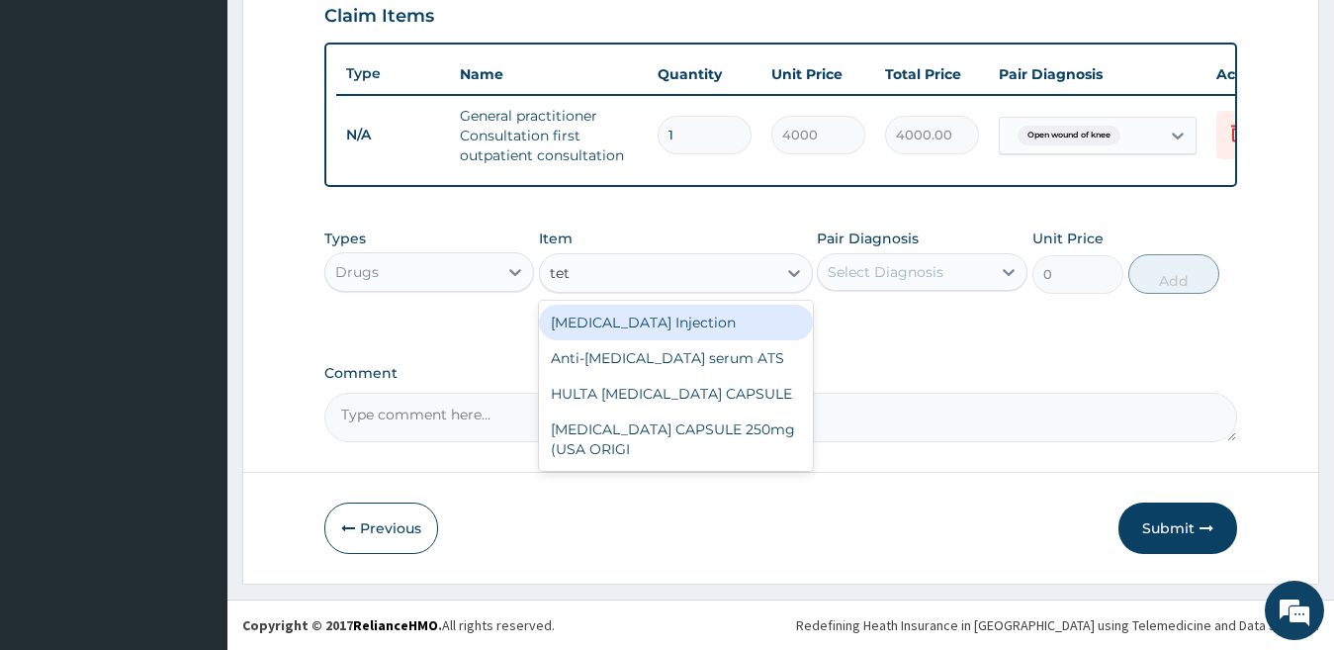
type input "teta"
click at [633, 321] on div "TETANUS Injection" at bounding box center [676, 323] width 274 height 36
type input "1182.5"
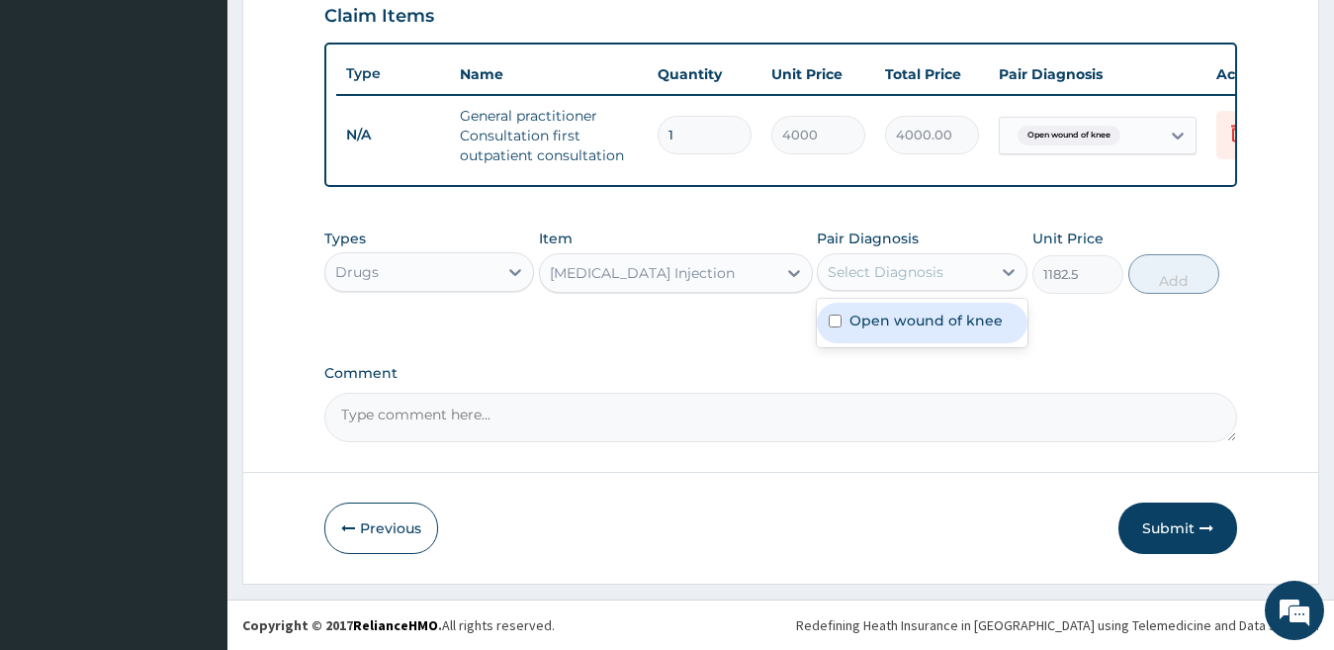
click at [849, 273] on div "Select Diagnosis" at bounding box center [886, 272] width 116 height 20
click at [862, 305] on div "Open wound of knee" at bounding box center [922, 323] width 211 height 41
checkbox input "true"
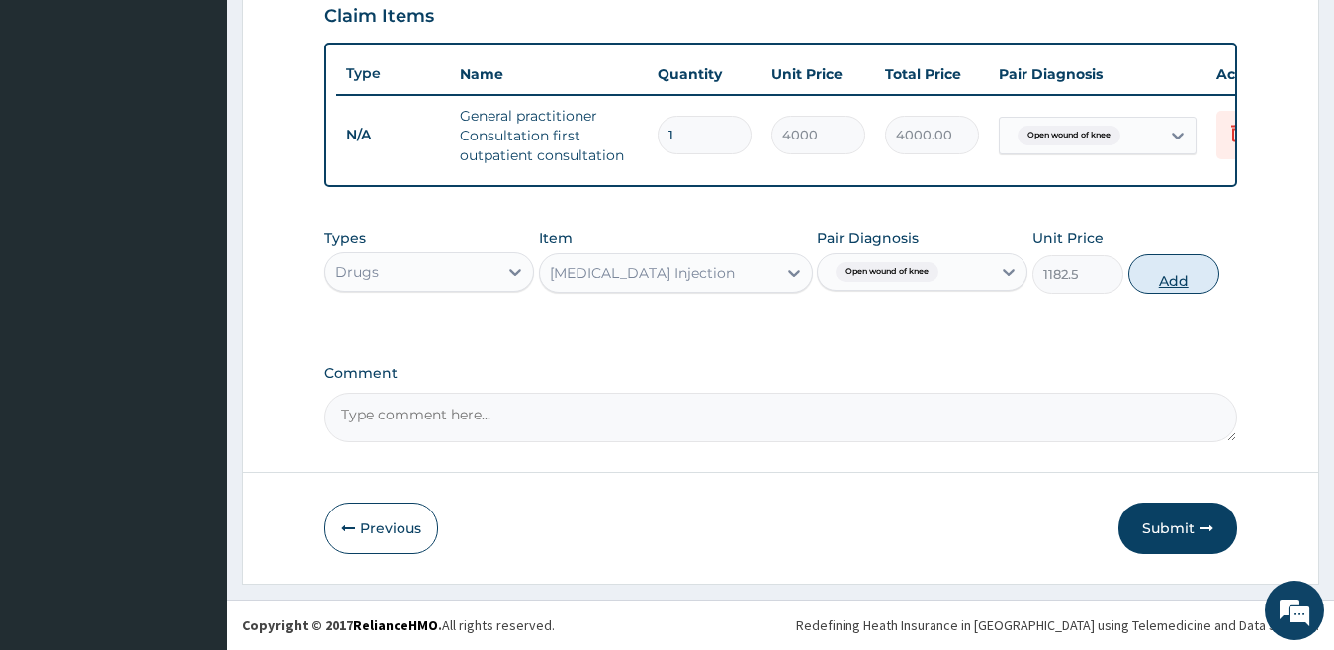
click at [1147, 276] on button "Add" at bounding box center [1173, 274] width 91 height 40
type input "0"
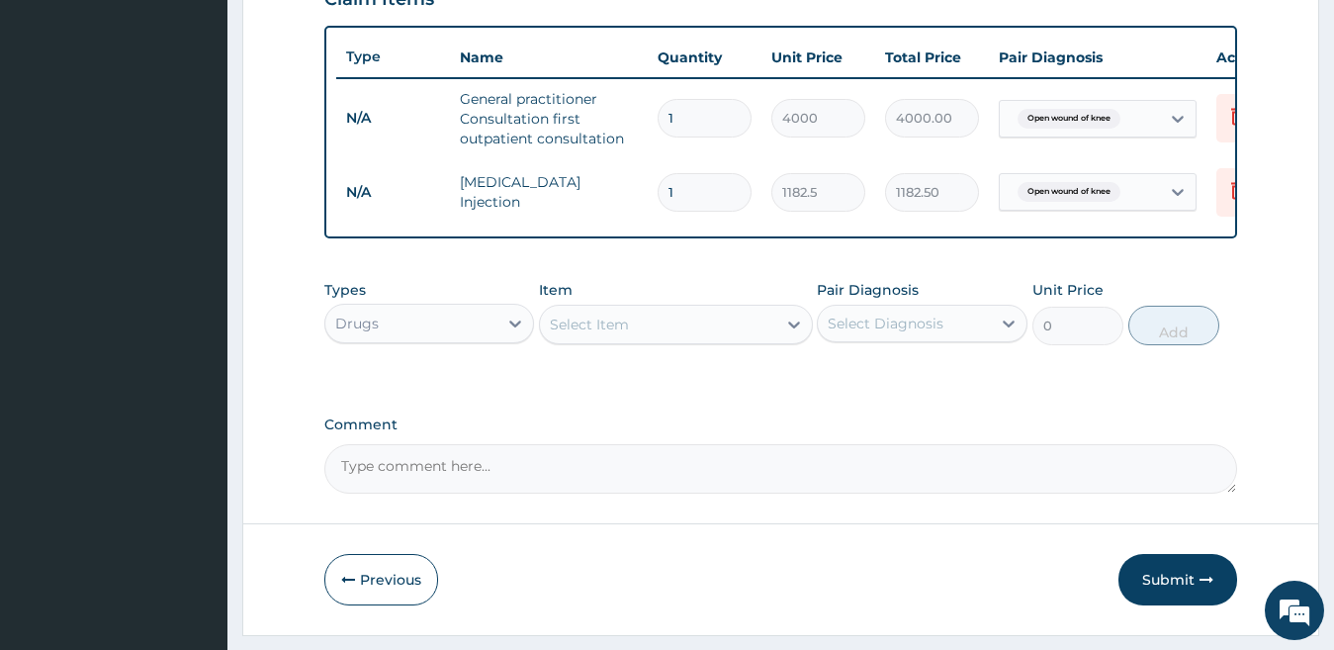
click at [582, 327] on div "Select Item" at bounding box center [658, 324] width 236 height 32
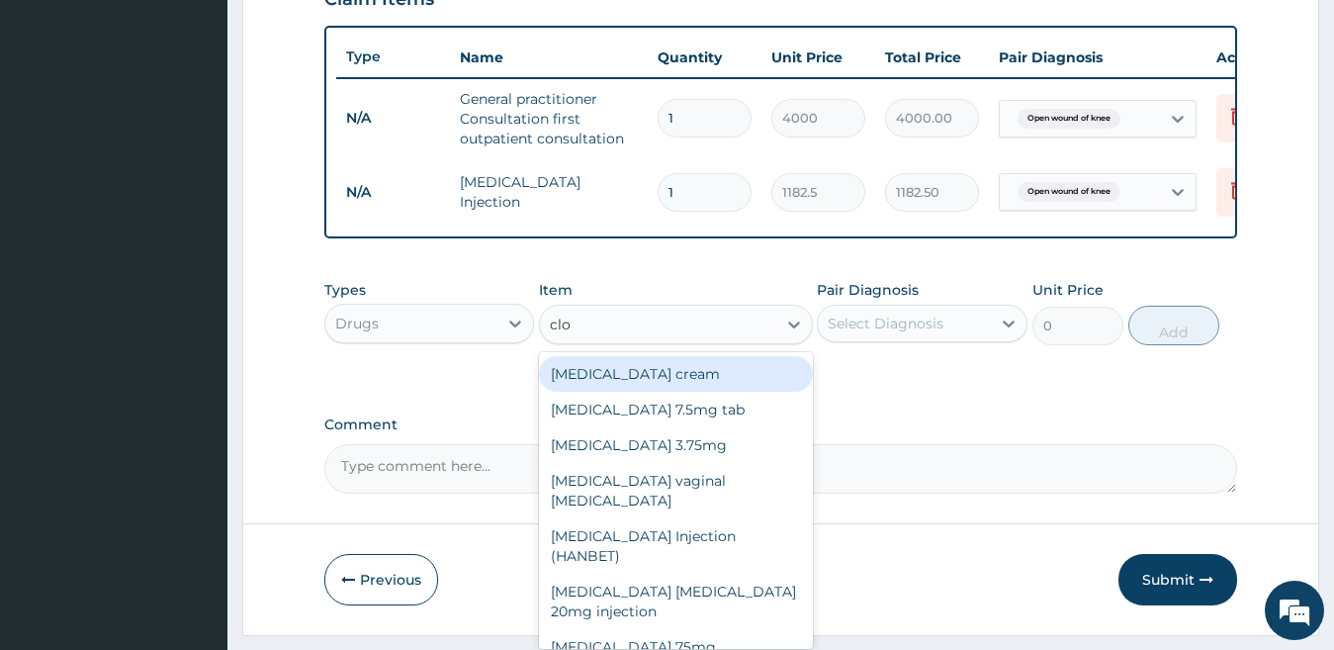
type input "clox"
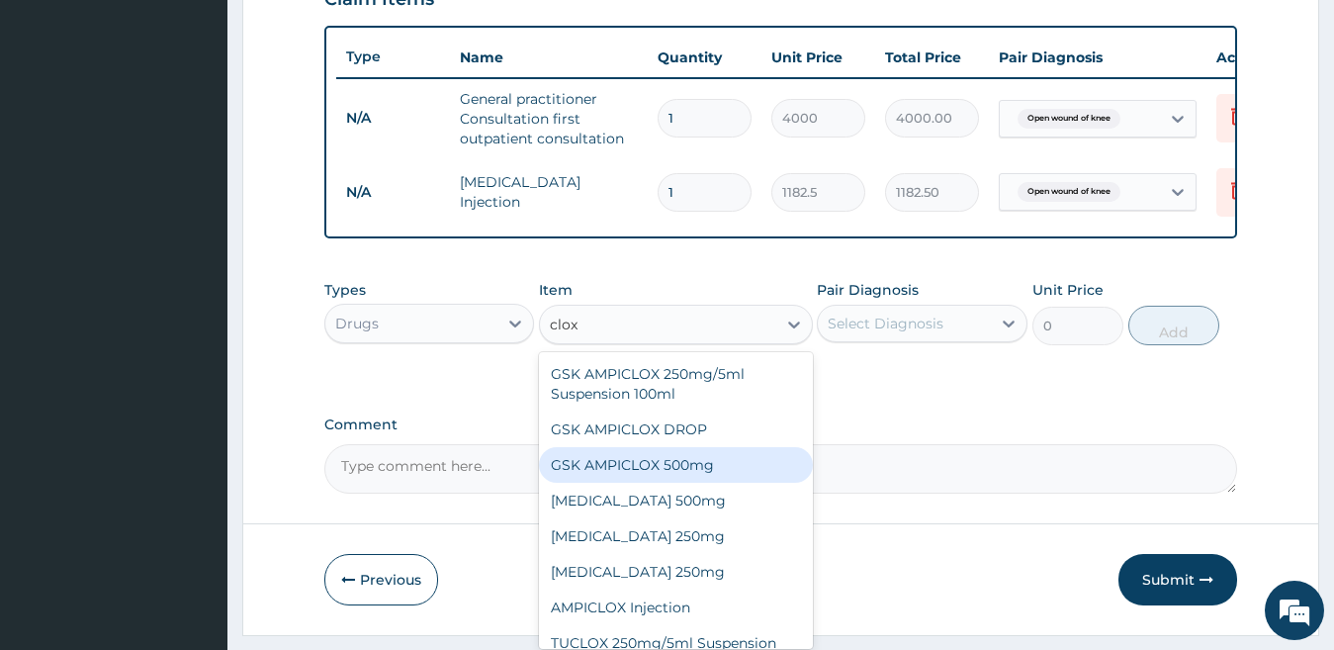
scroll to position [107, 0]
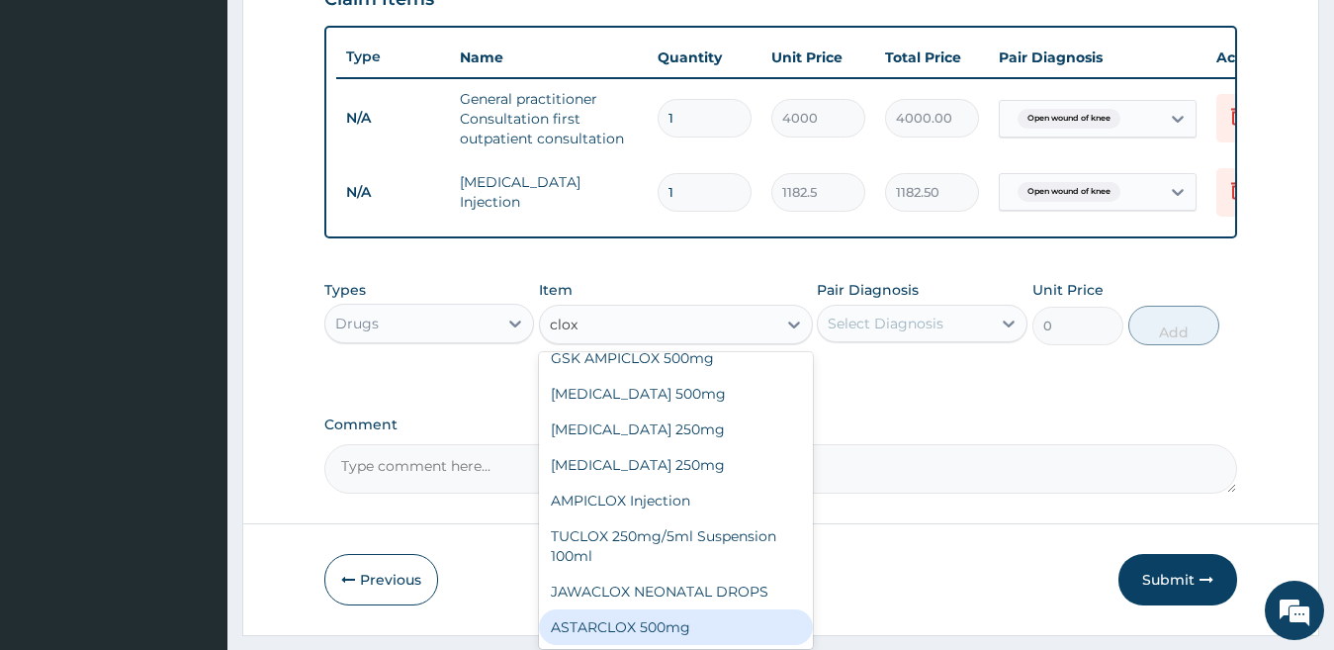
click at [773, 640] on div "ASTARCLOX 500mg" at bounding box center [676, 627] width 274 height 36
type input "88.6875"
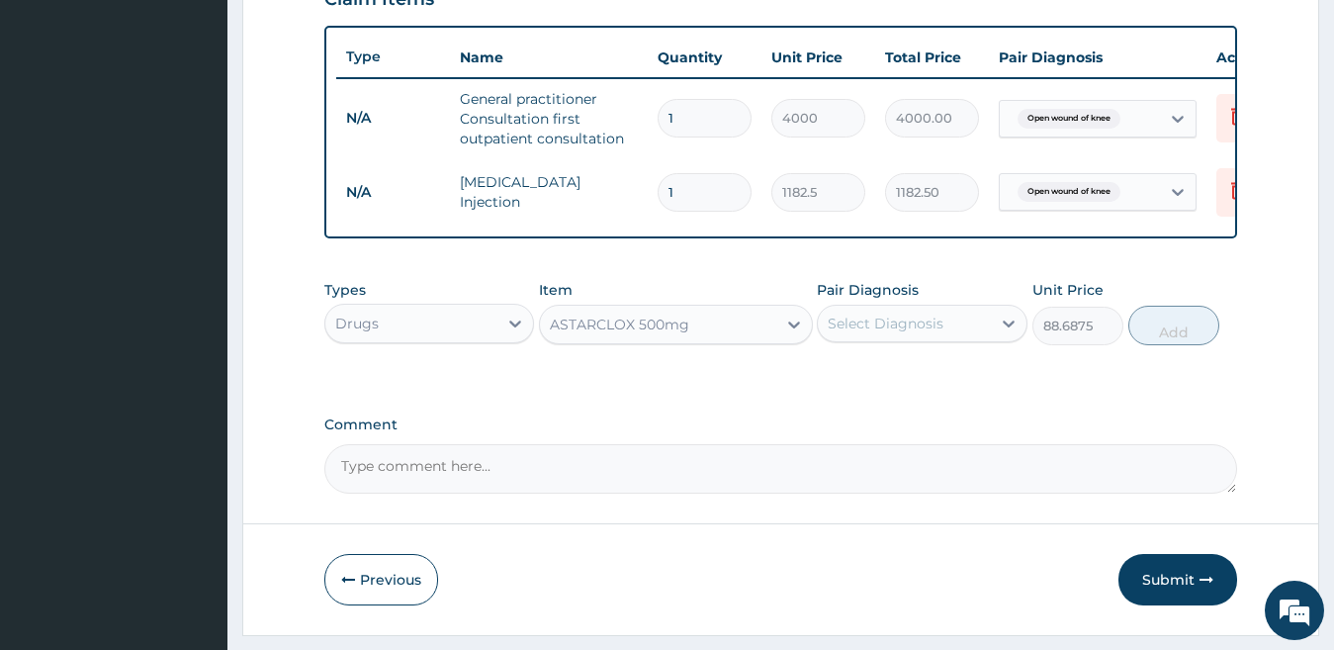
click at [951, 339] on div "Select Diagnosis" at bounding box center [904, 324] width 173 height 32
click at [944, 382] on label "Open wound of knee" at bounding box center [925, 372] width 153 height 20
checkbox input "true"
click at [1176, 345] on button "Add" at bounding box center [1173, 326] width 91 height 40
type input "0"
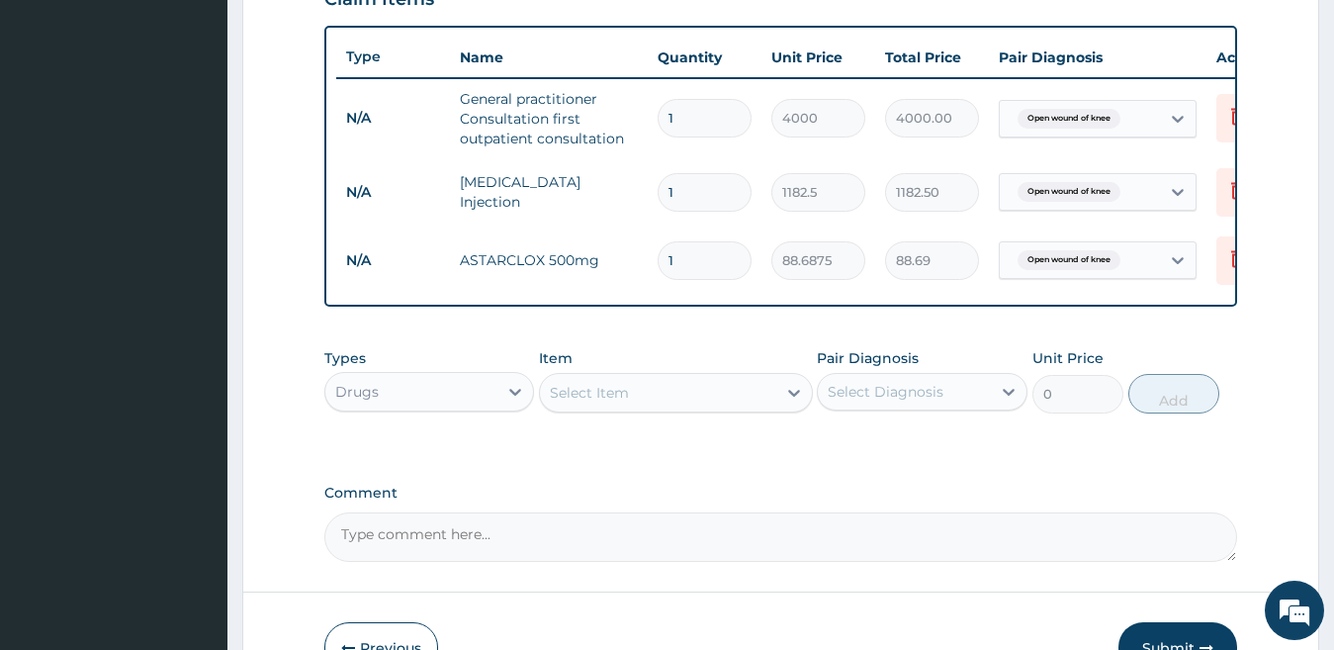
type input "15"
type input "1330.31"
type input "15"
click at [724, 408] on div "Select Item" at bounding box center [658, 393] width 236 height 32
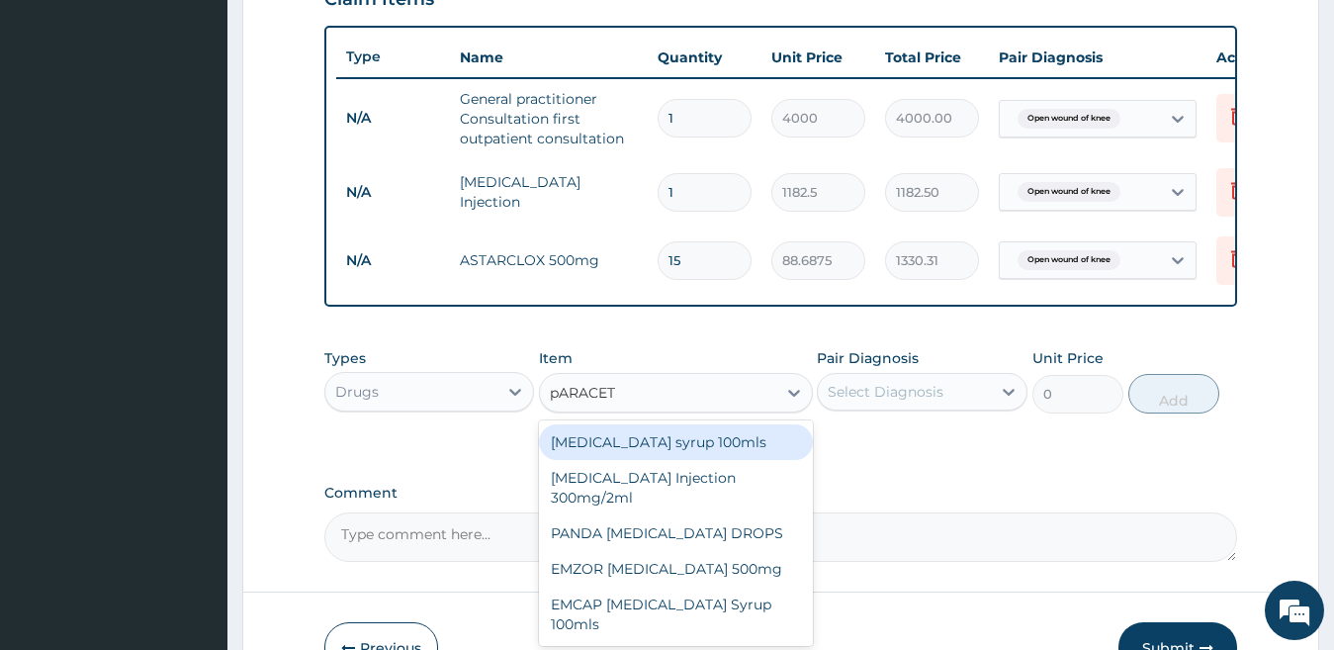
type input "pARACETA"
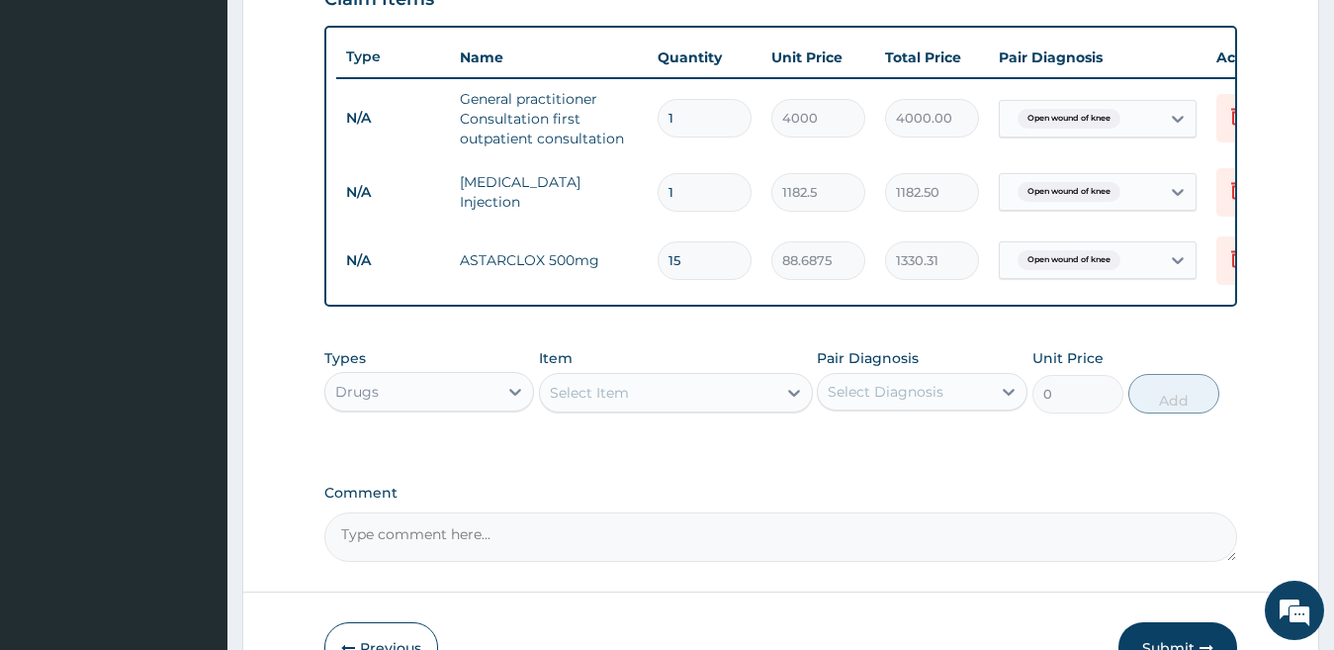
click at [724, 408] on div "Select Item" at bounding box center [658, 393] width 236 height 32
type input "PARACETA"
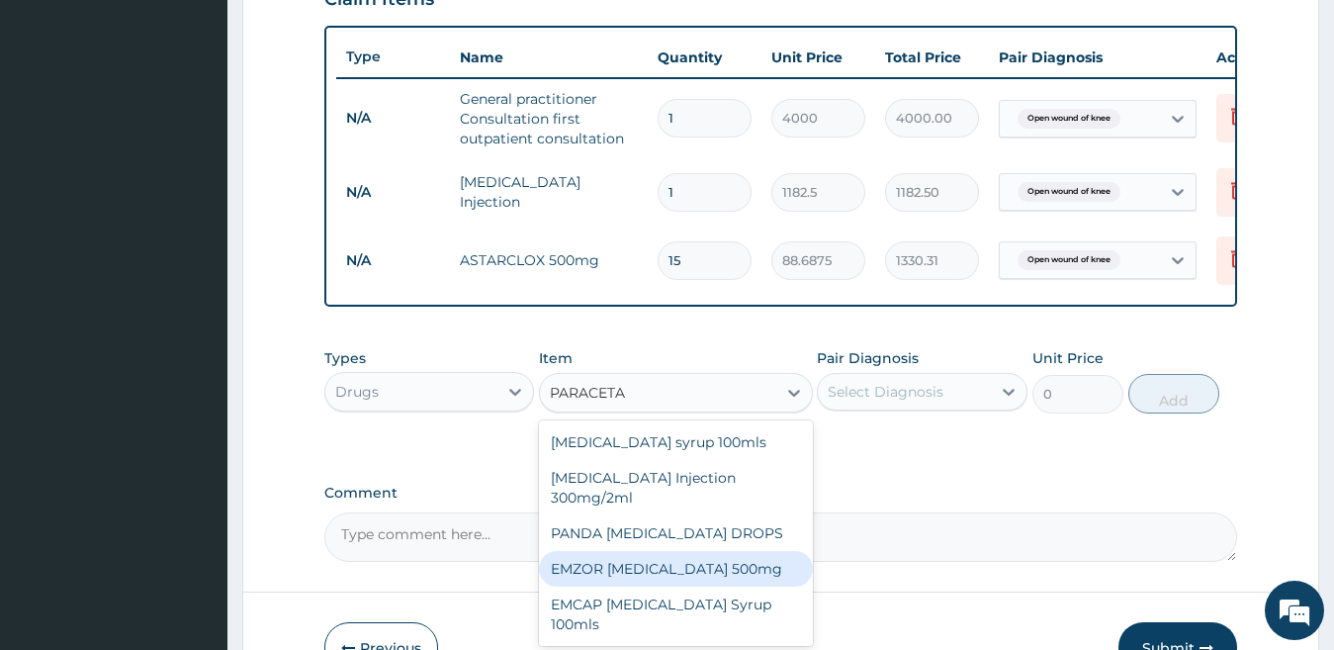
click at [769, 586] on div "EMZOR PARACETAMOL 500mg" at bounding box center [676, 569] width 274 height 36
type input "50"
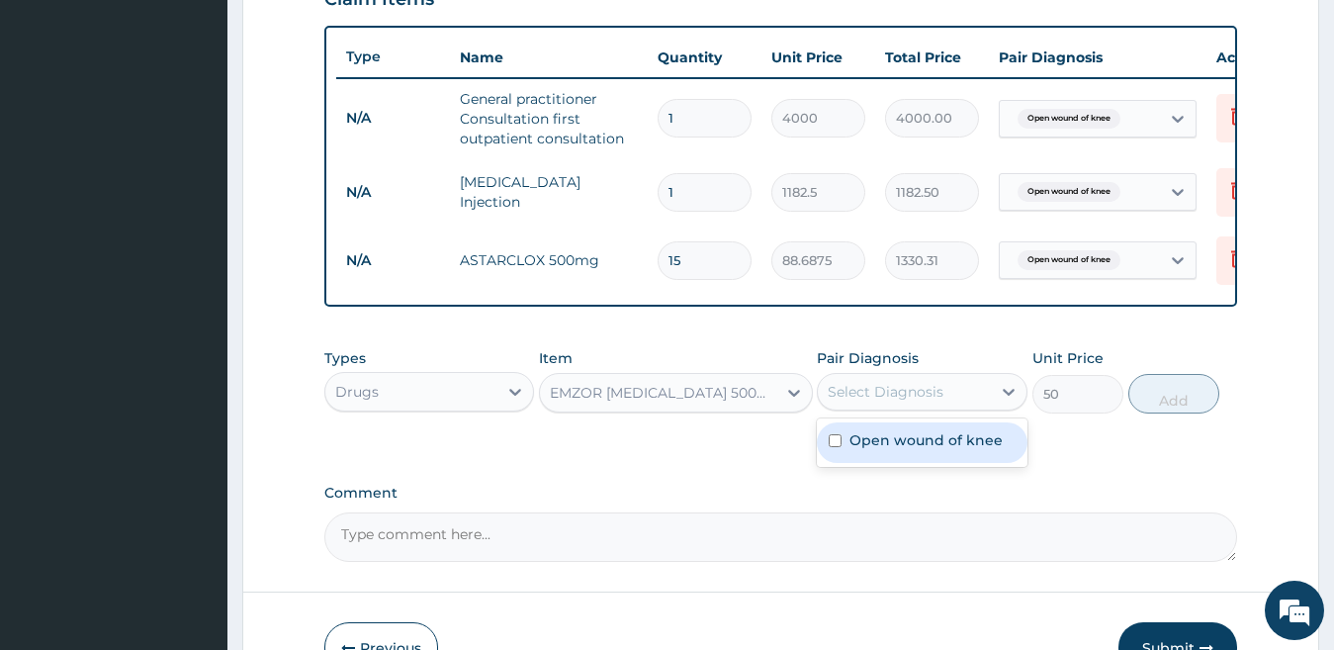
click at [957, 406] on div "Select Diagnosis" at bounding box center [904, 392] width 173 height 32
click at [948, 450] on label "Open wound of knee" at bounding box center [925, 440] width 153 height 20
checkbox input "true"
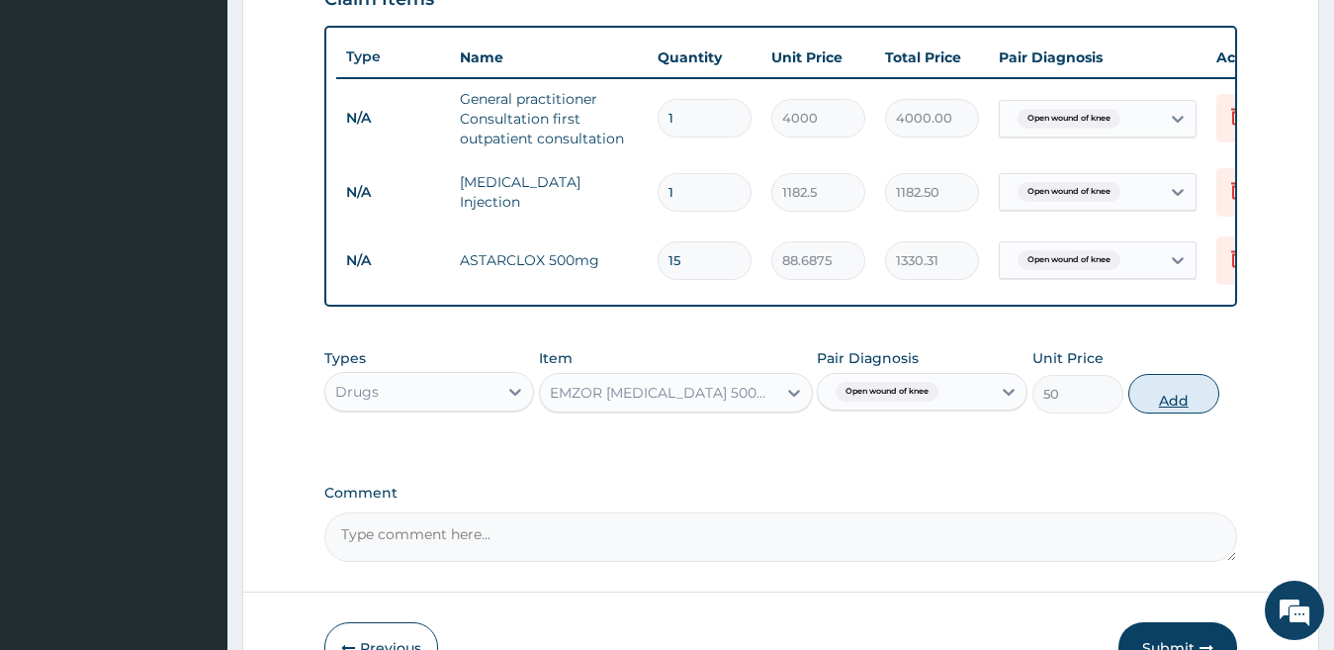
click at [1183, 413] on button "Add" at bounding box center [1173, 394] width 91 height 40
type input "0"
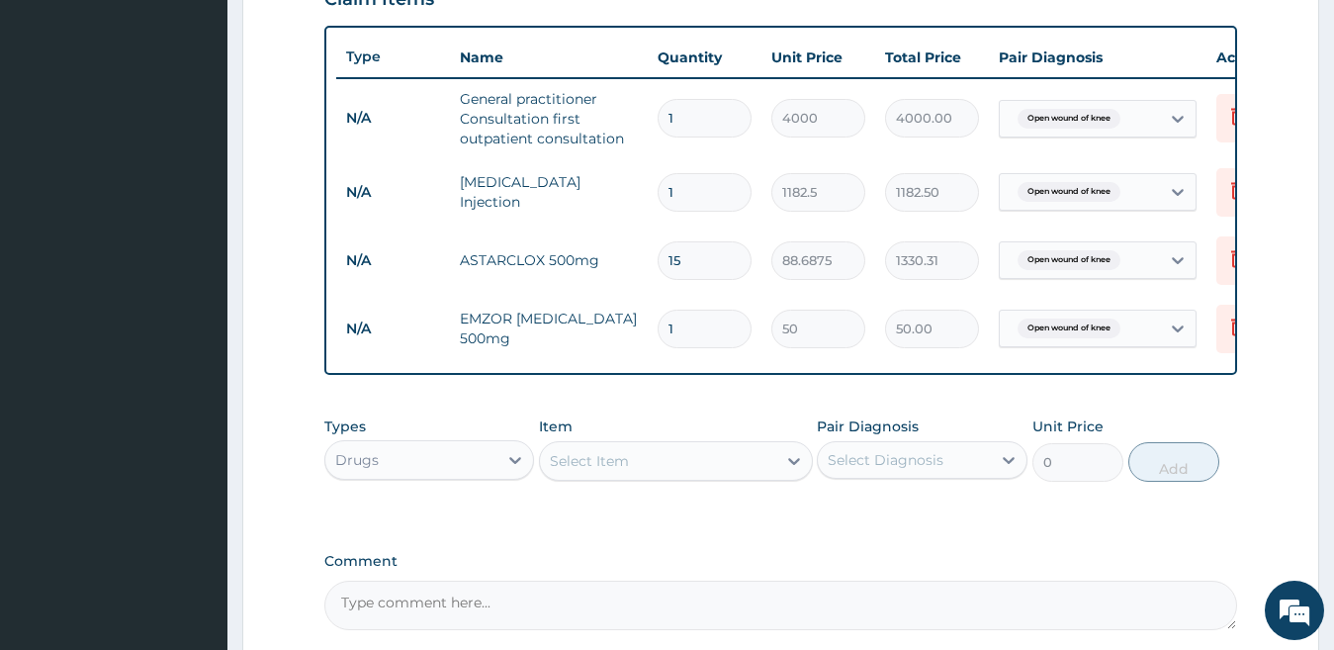
type input "15"
type input "750.00"
type input "15"
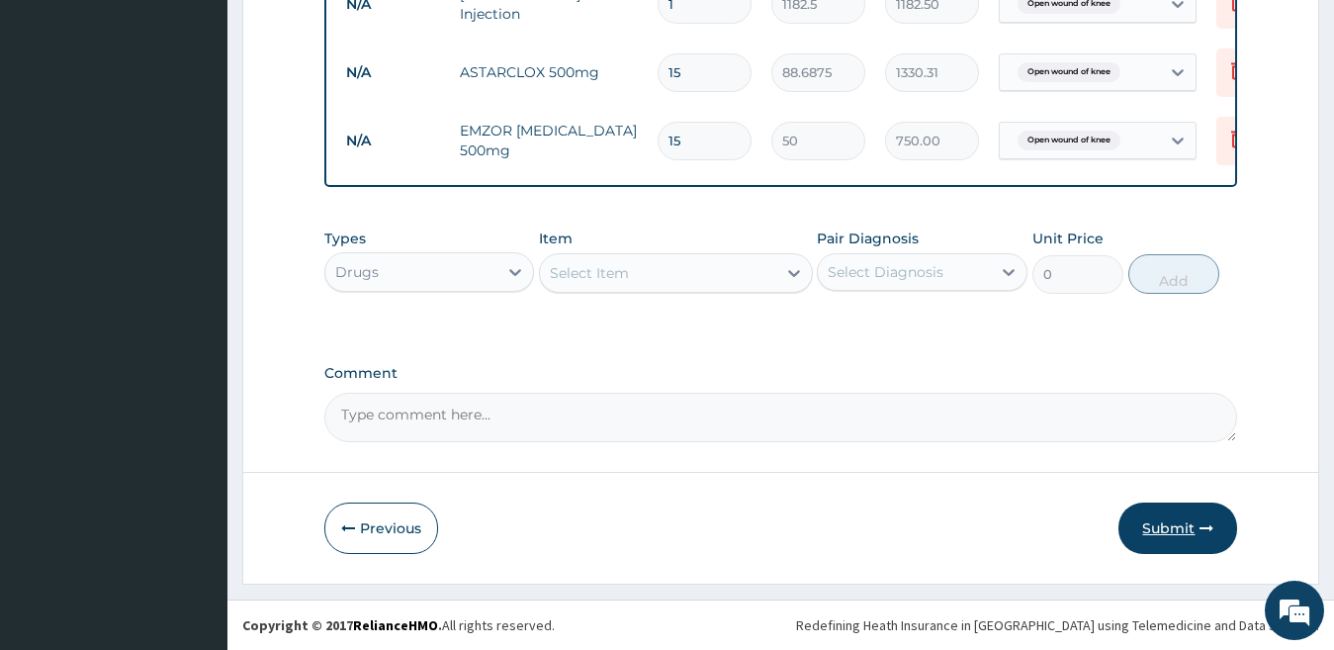
click at [1189, 536] on button "Submit" at bounding box center [1177, 527] width 119 height 51
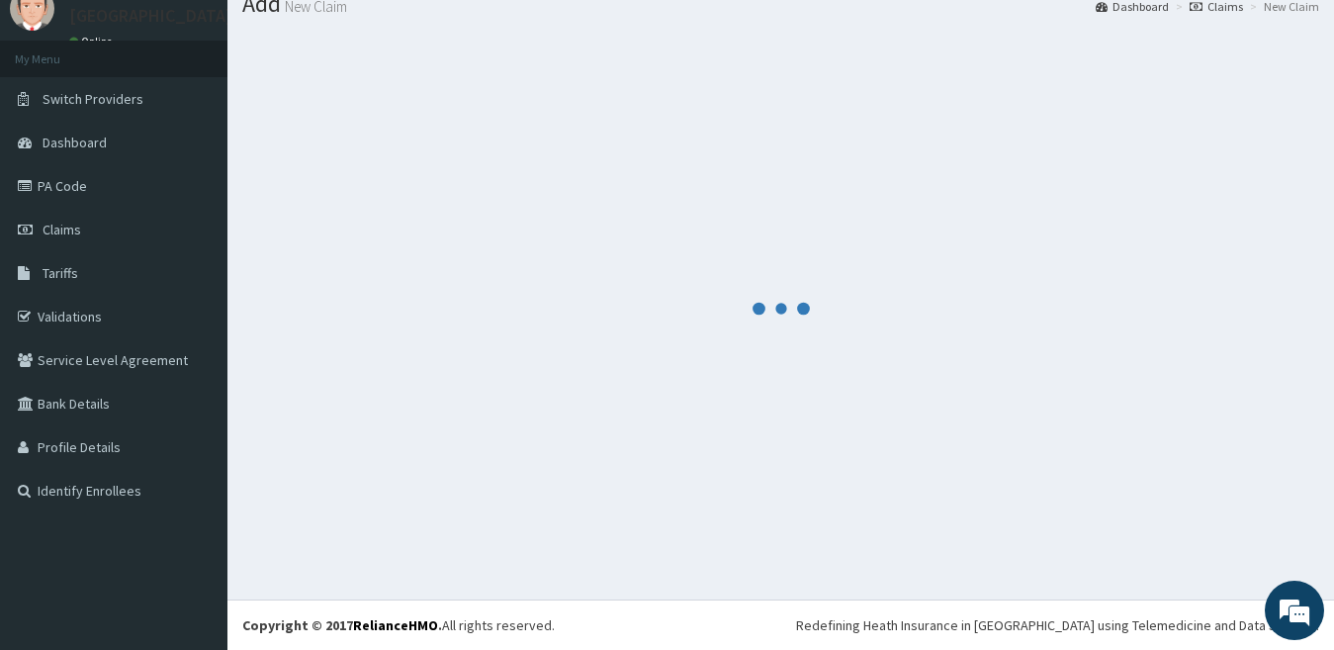
scroll to position [73, 0]
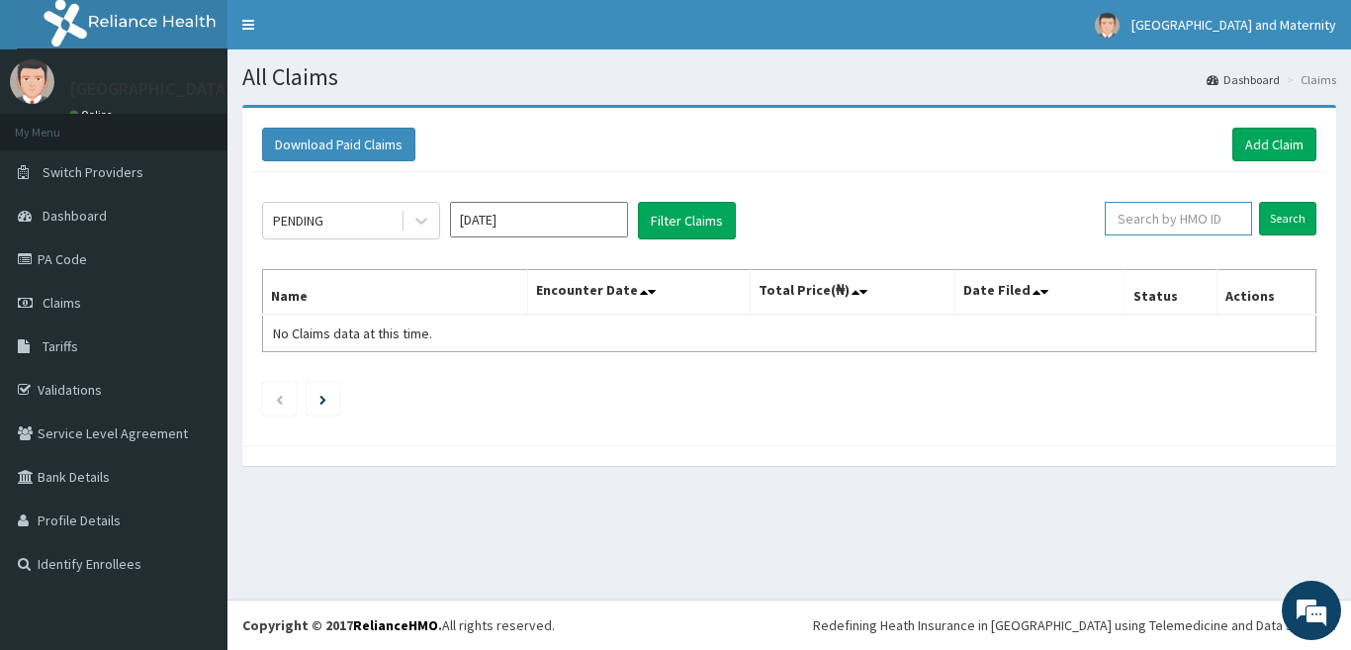
click at [1183, 220] on input "text" at bounding box center [1177, 219] width 147 height 34
click at [1210, 230] on input "text" at bounding box center [1177, 219] width 147 height 34
paste input "PNG/10034/A"
type input "PNG/10034/A"
click at [1277, 215] on input "Search" at bounding box center [1287, 219] width 57 height 34
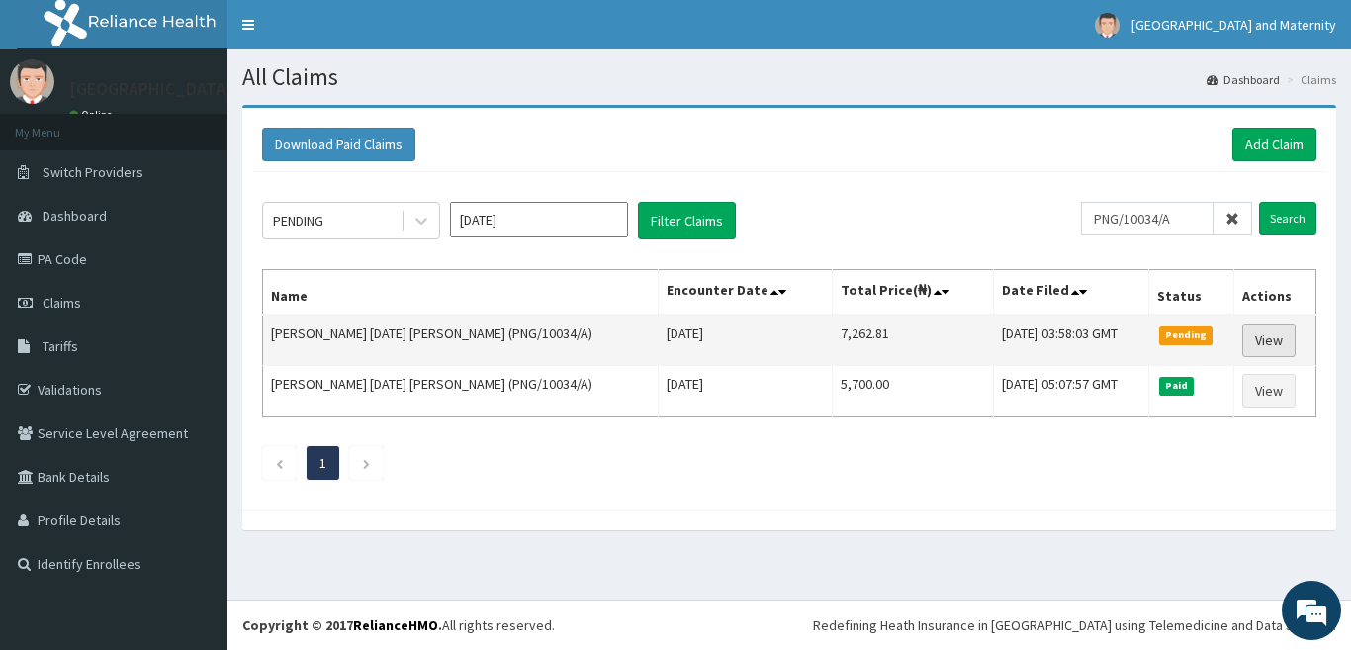
click at [1271, 348] on link "View" at bounding box center [1268, 340] width 53 height 34
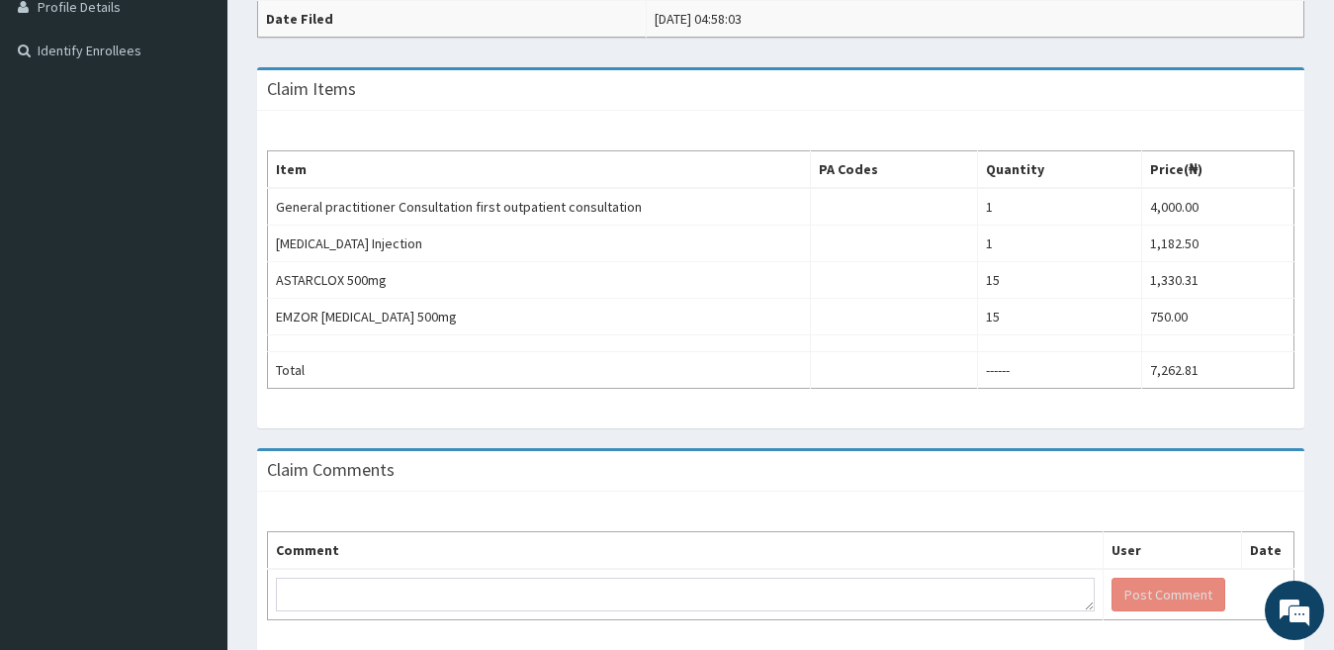
scroll to position [64, 0]
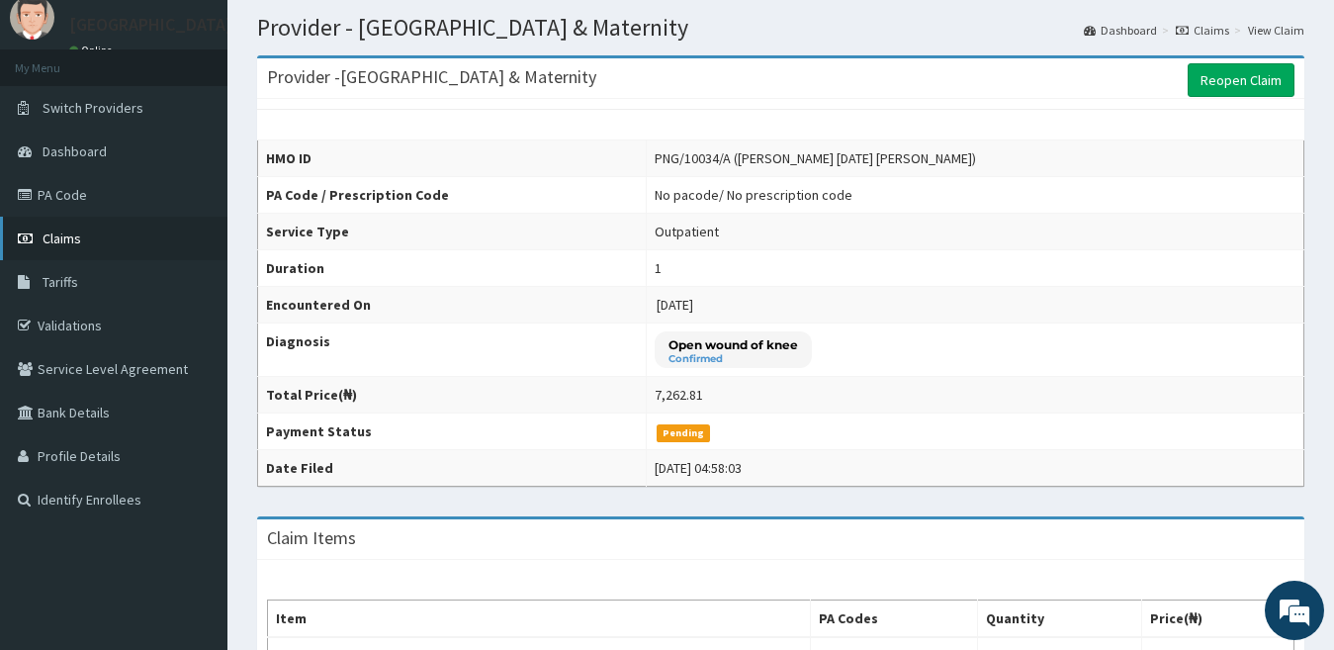
click at [47, 248] on link "Claims" at bounding box center [113, 239] width 227 height 44
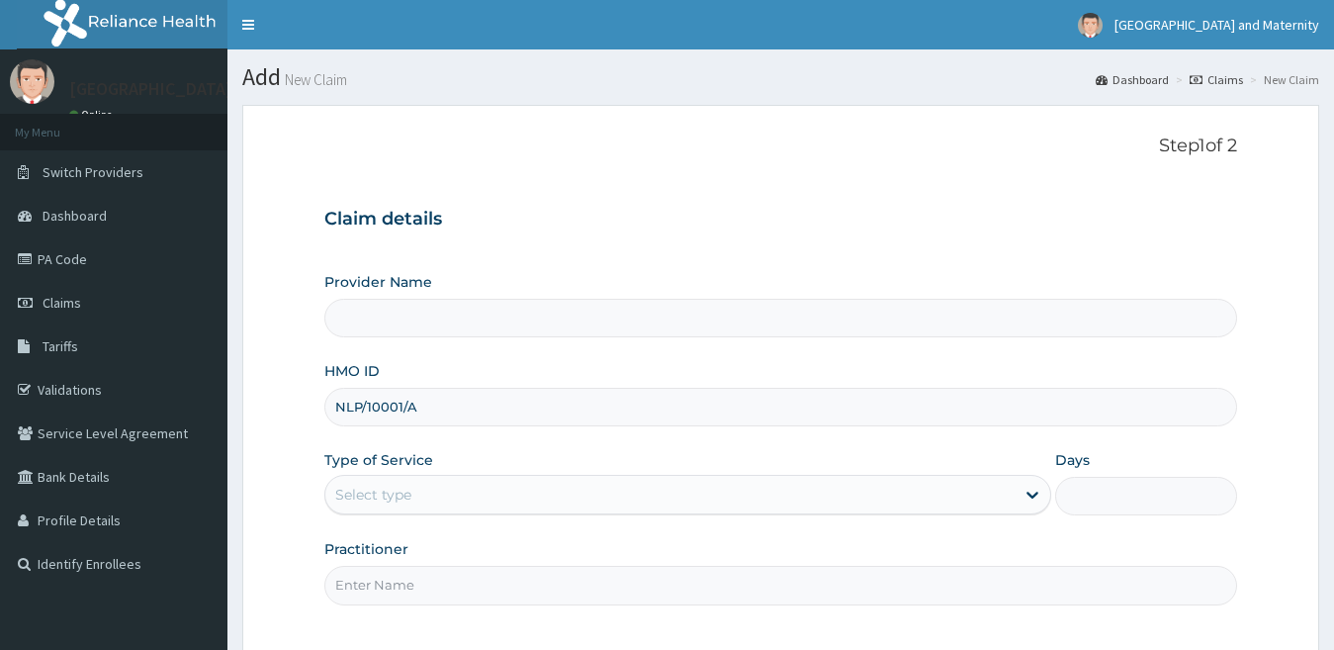
type input "[GEOGRAPHIC_DATA] & Maternity"
click at [444, 485] on div "Select type" at bounding box center [670, 495] width 690 height 32
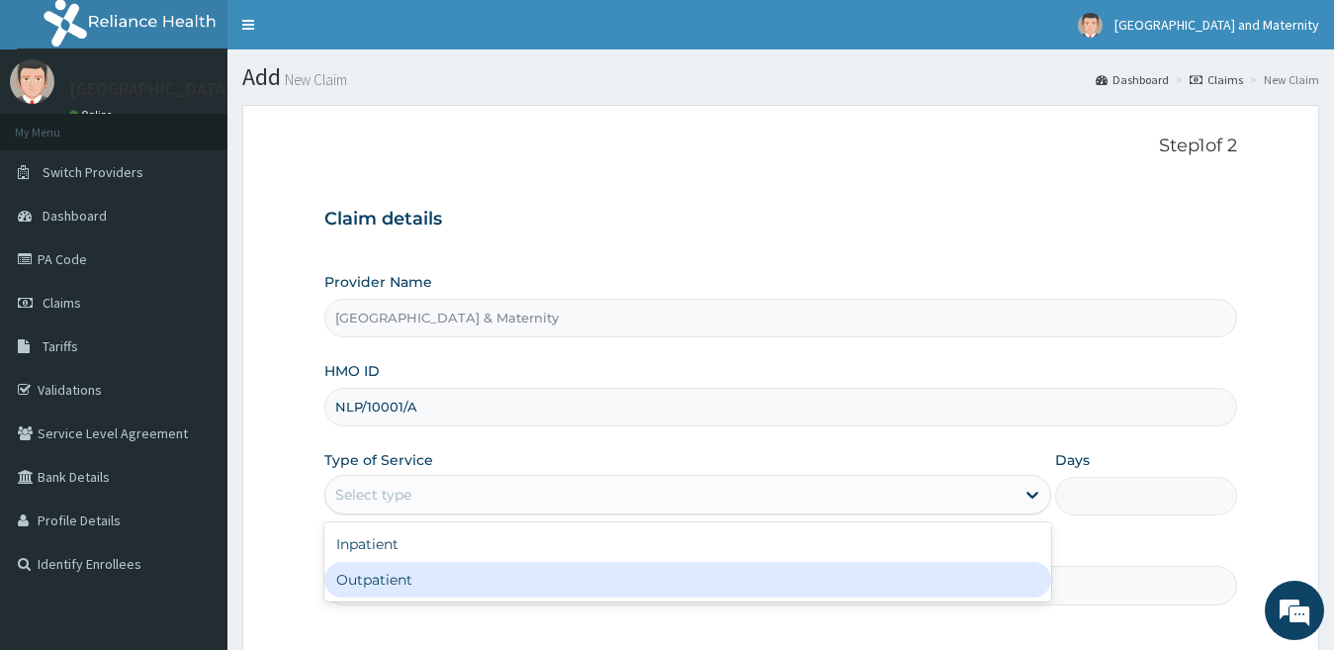
click at [427, 586] on div "Outpatient" at bounding box center [688, 580] width 728 height 36
type input "1"
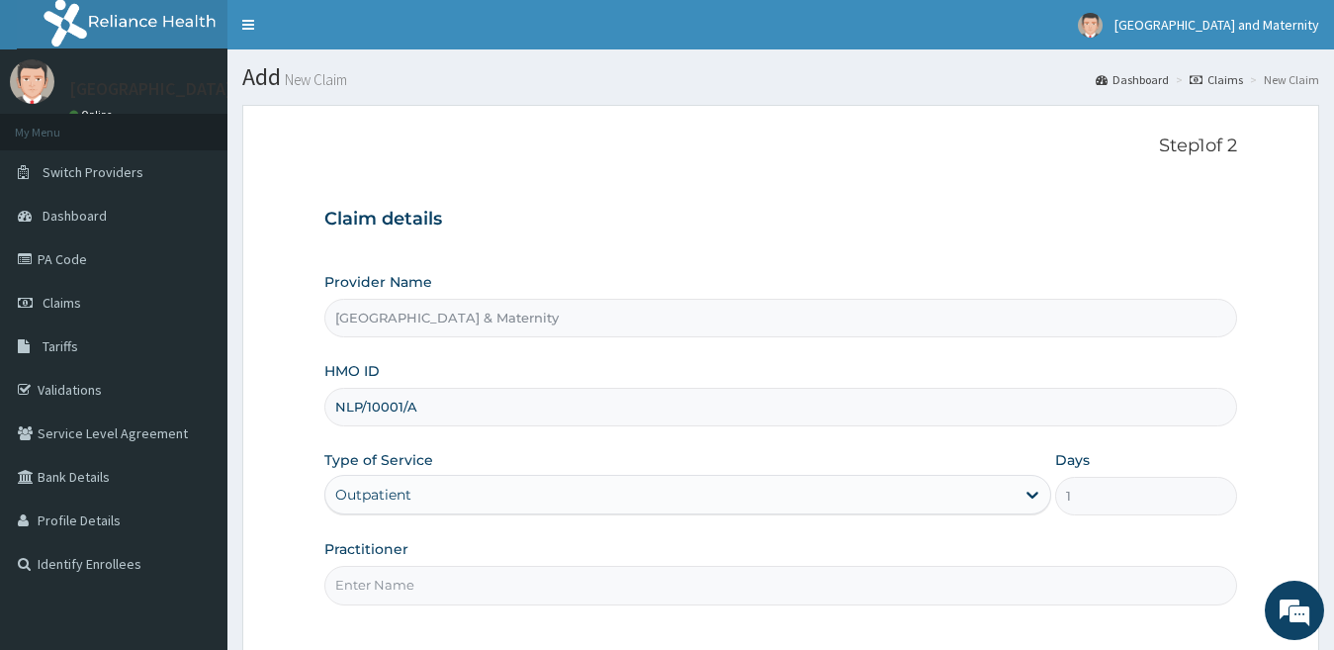
scroll to position [181, 0]
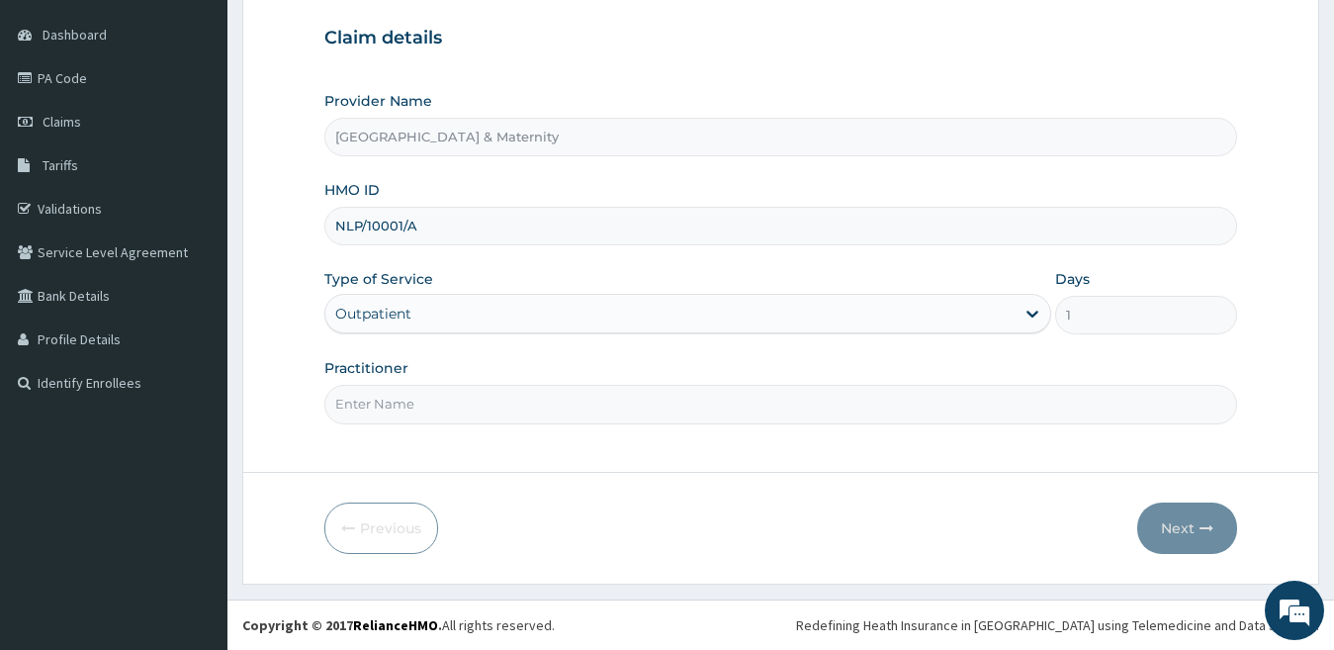
click at [934, 405] on input "Practitioner" at bounding box center [781, 404] width 914 height 39
type input "Dr. Olumide"
click at [1182, 536] on button "Next" at bounding box center [1187, 527] width 100 height 51
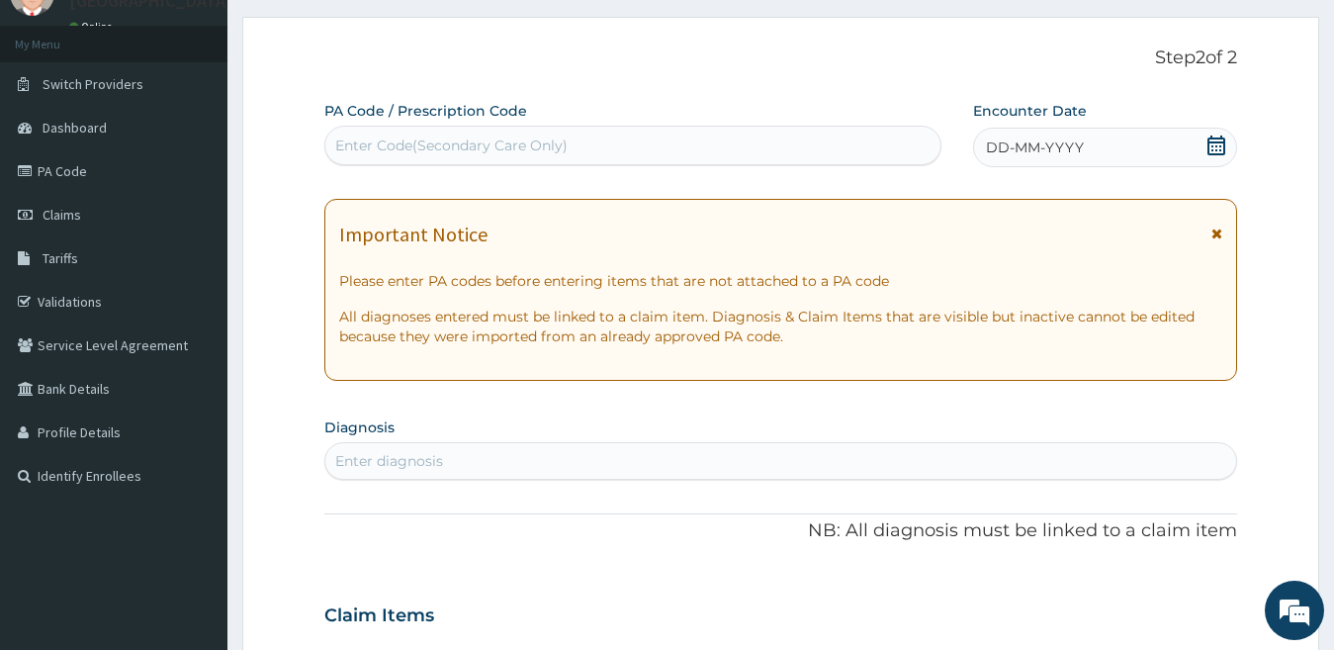
scroll to position [69, 0]
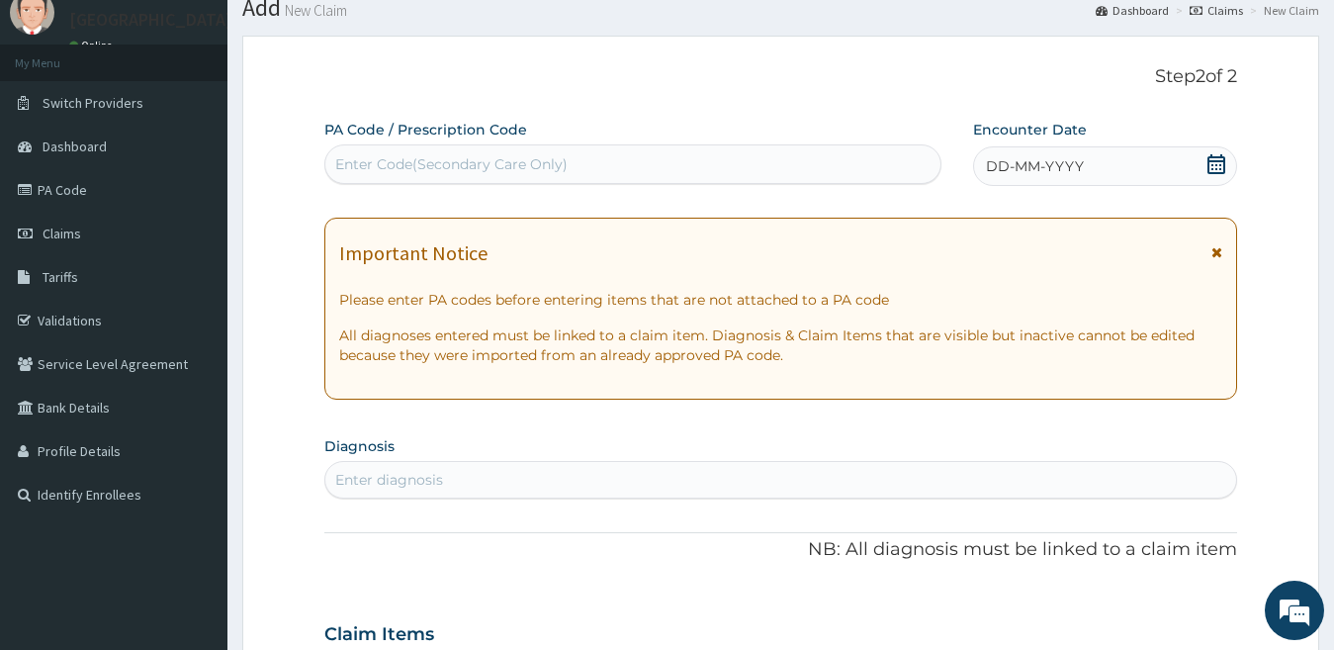
click at [1217, 166] on icon at bounding box center [1216, 164] width 20 height 20
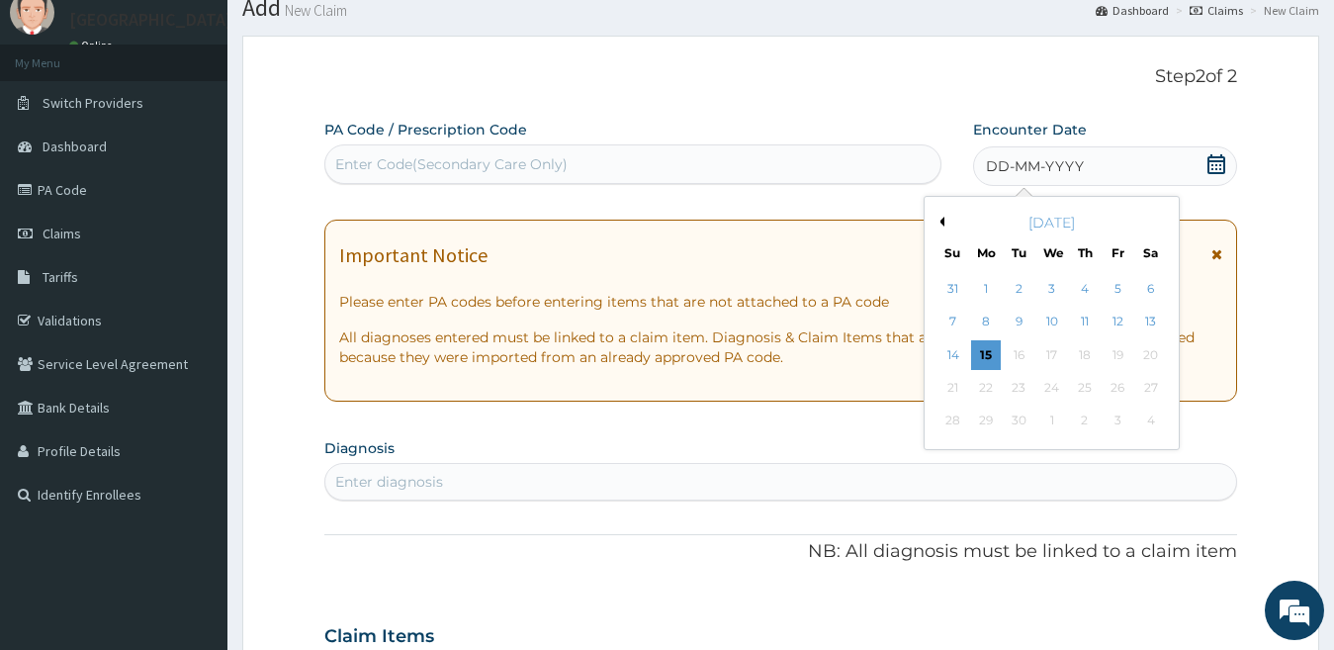
click at [943, 222] on button "Previous Month" at bounding box center [939, 222] width 10 height 10
click at [982, 318] on div "7" at bounding box center [986, 323] width 30 height 30
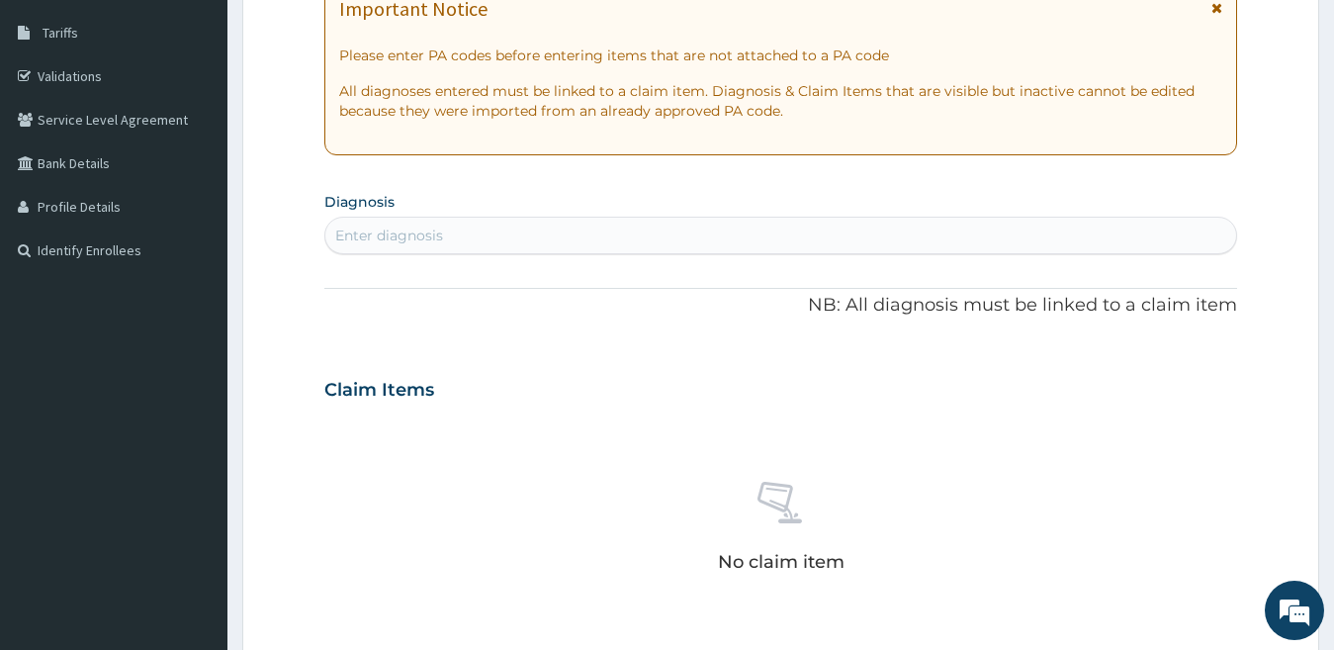
scroll to position [315, 0]
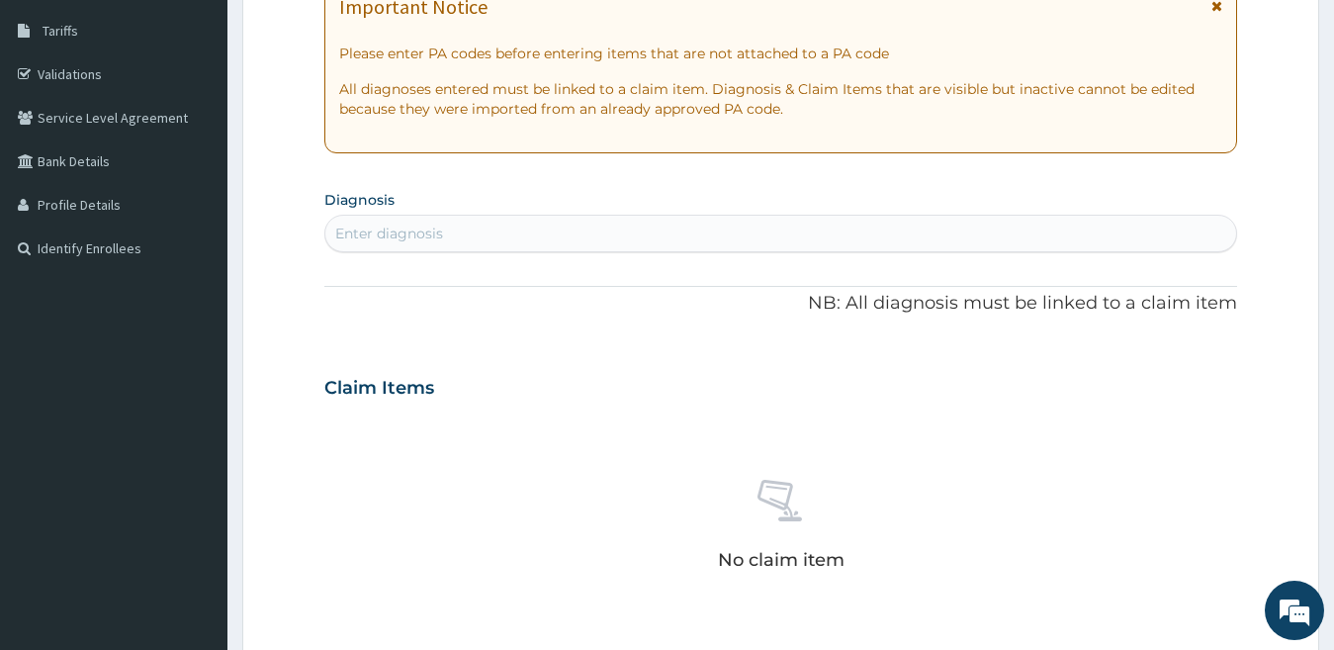
click at [499, 246] on div "Enter diagnosis" at bounding box center [781, 234] width 912 height 32
type input "tonsil"
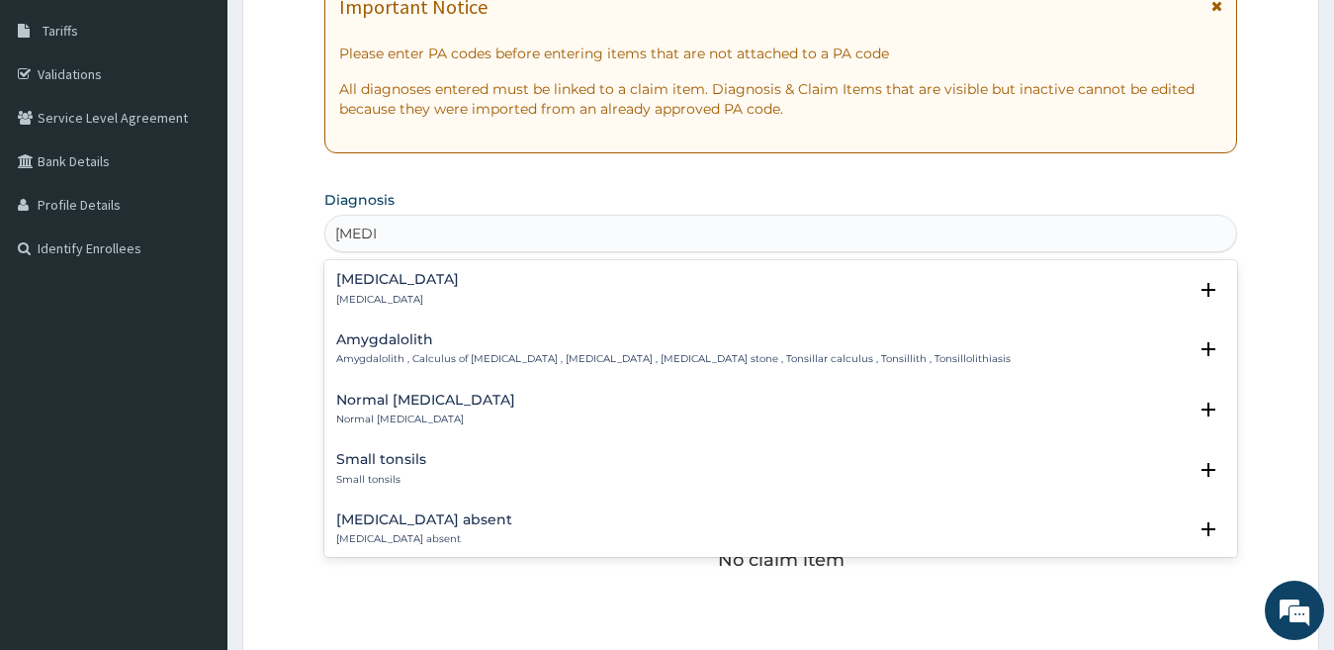
click at [439, 293] on div "Tonsillitis Tonsillitis" at bounding box center [781, 289] width 890 height 35
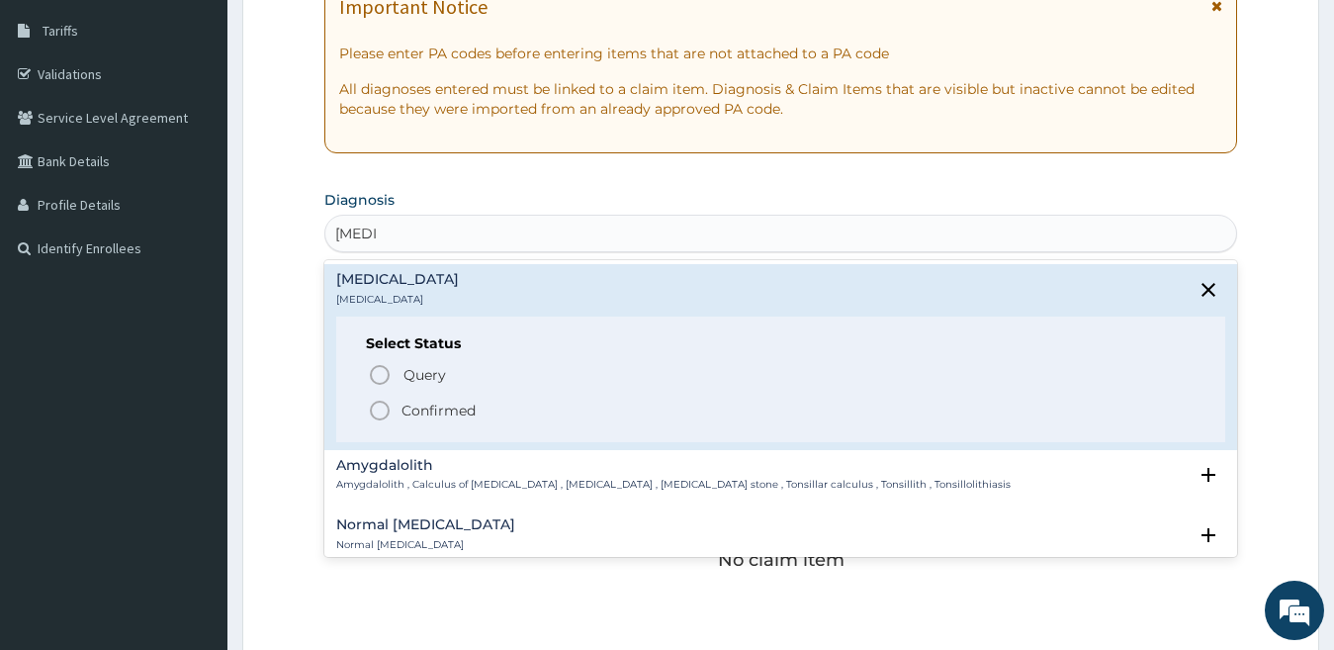
click at [421, 411] on p "Confirmed" at bounding box center [438, 410] width 74 height 20
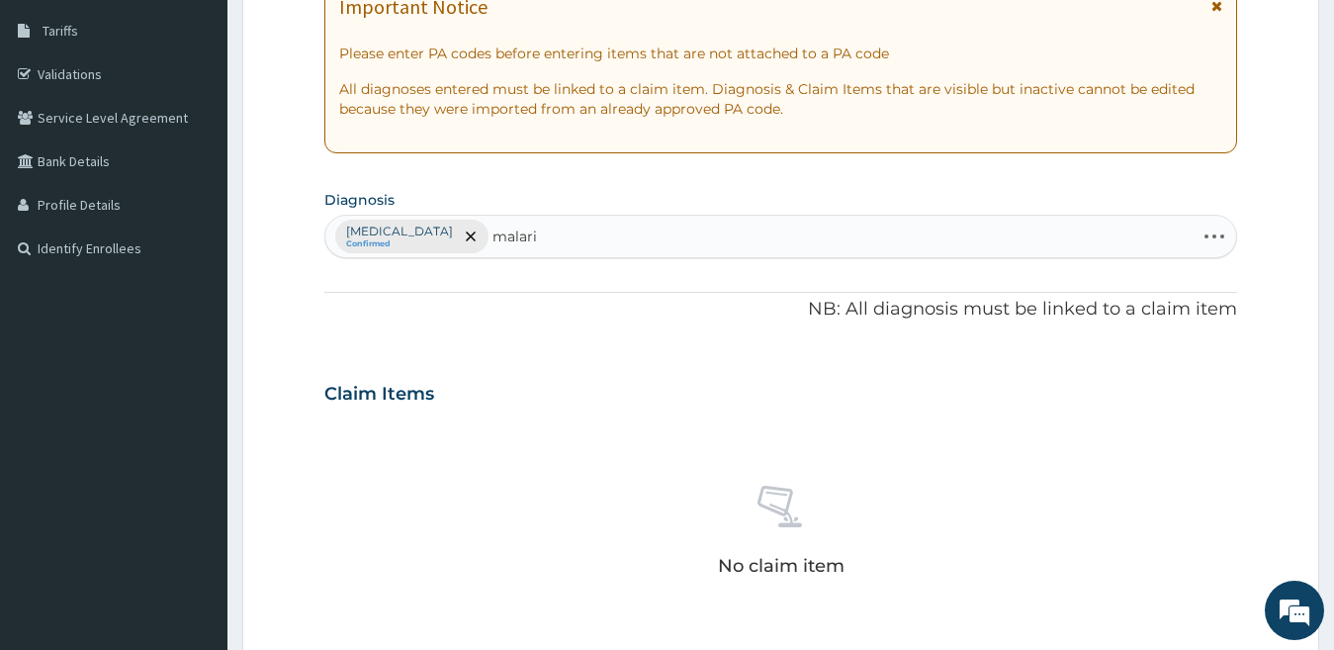
type input "malaria"
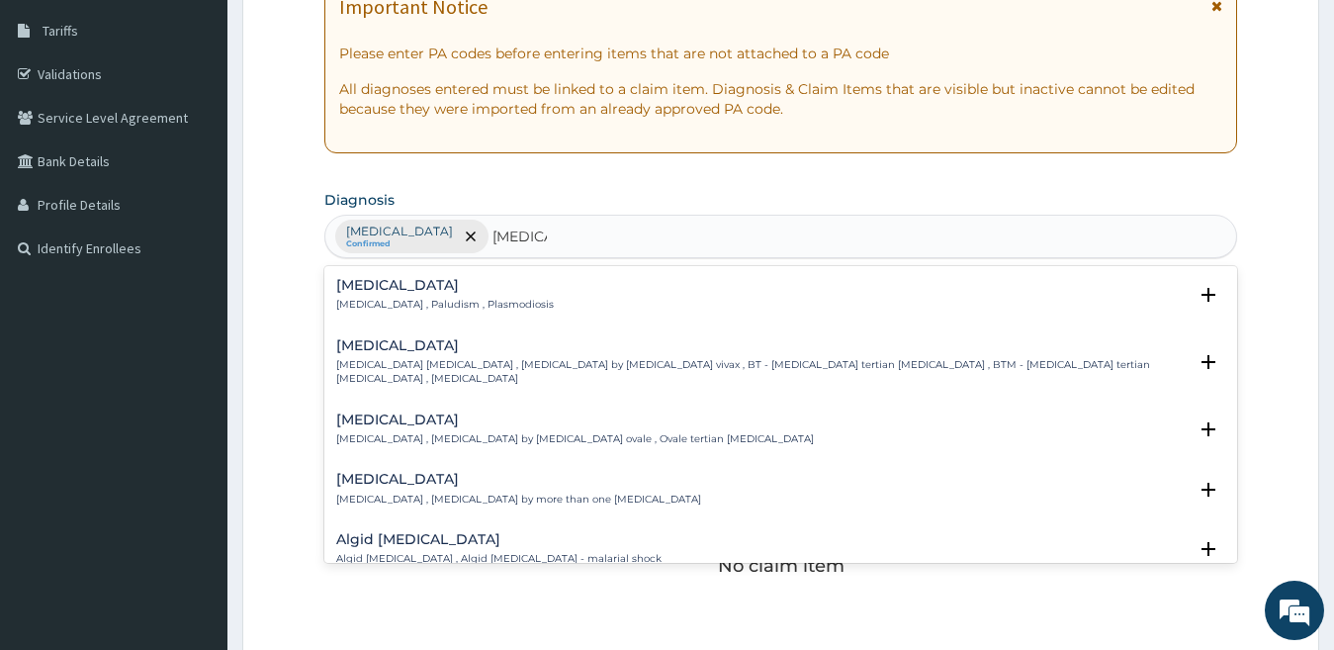
click at [441, 313] on div "Malaria Malaria , Paludism , Plasmodiosis Select Status Query Query covers susp…" at bounding box center [781, 300] width 890 height 44
click at [443, 305] on p "Malaria , Paludism , Plasmodiosis" at bounding box center [445, 305] width 218 height 14
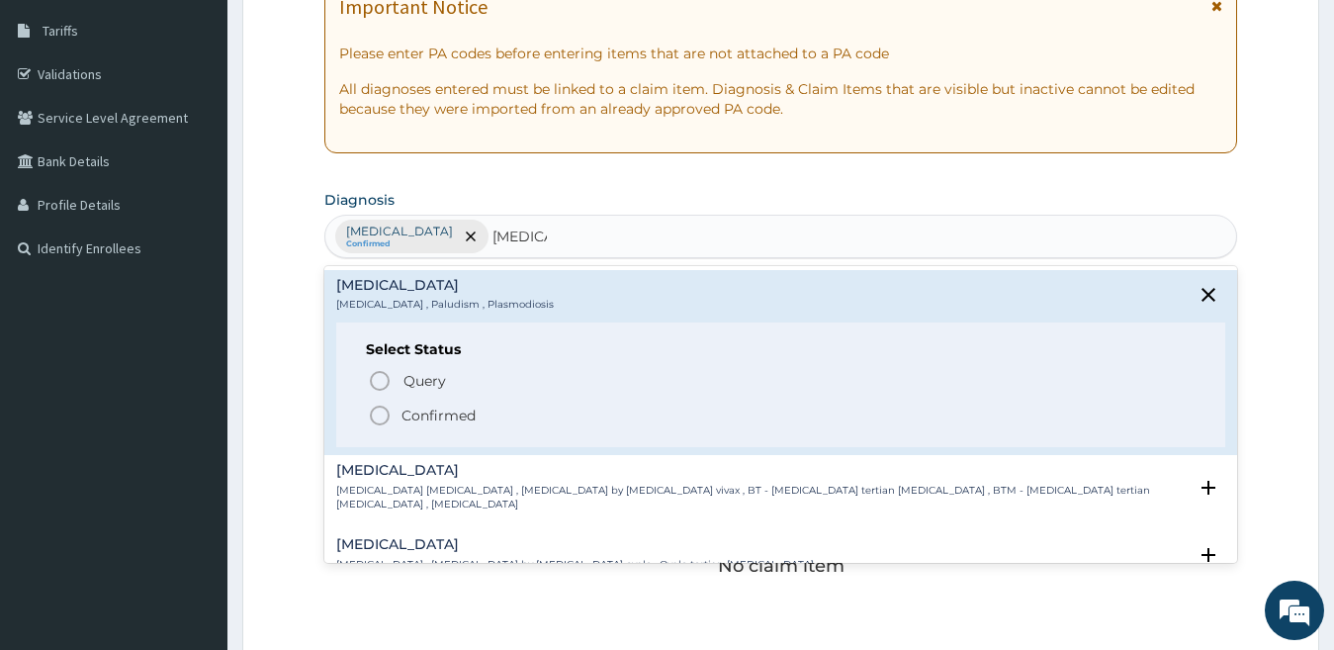
click at [456, 413] on p "Confirmed" at bounding box center [438, 415] width 74 height 20
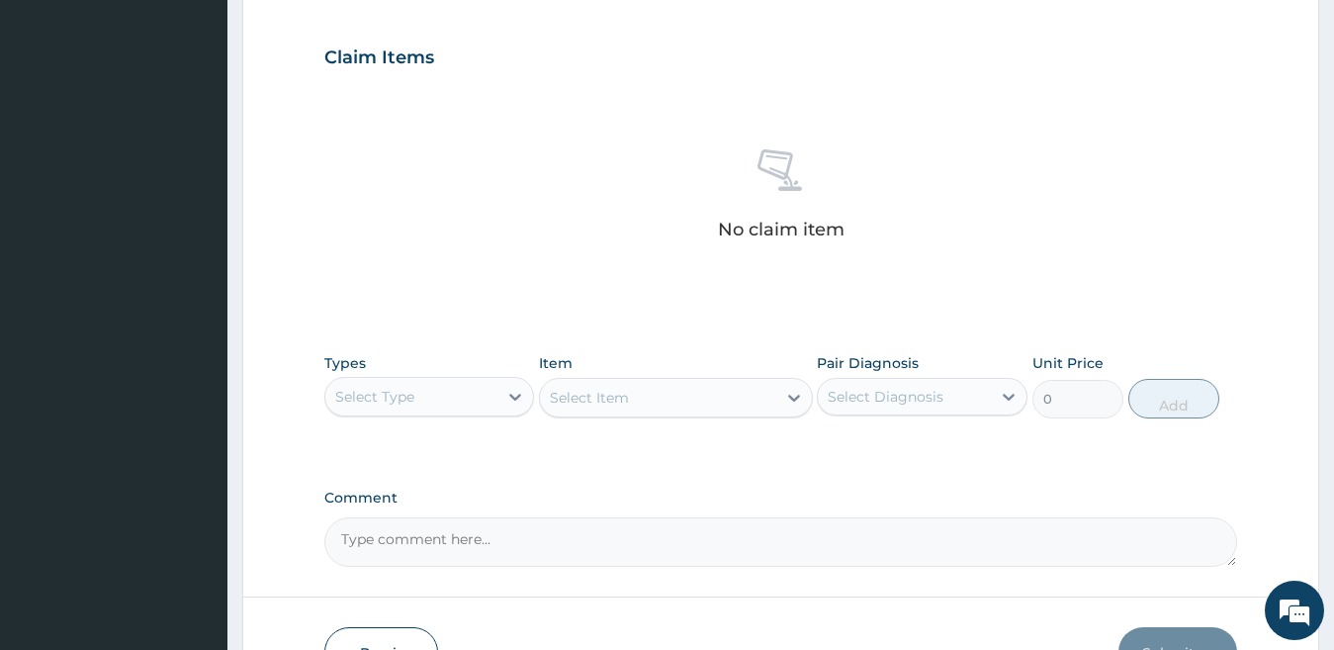
scroll to position [655, 0]
click at [484, 409] on div "Select Type" at bounding box center [429, 394] width 211 height 40
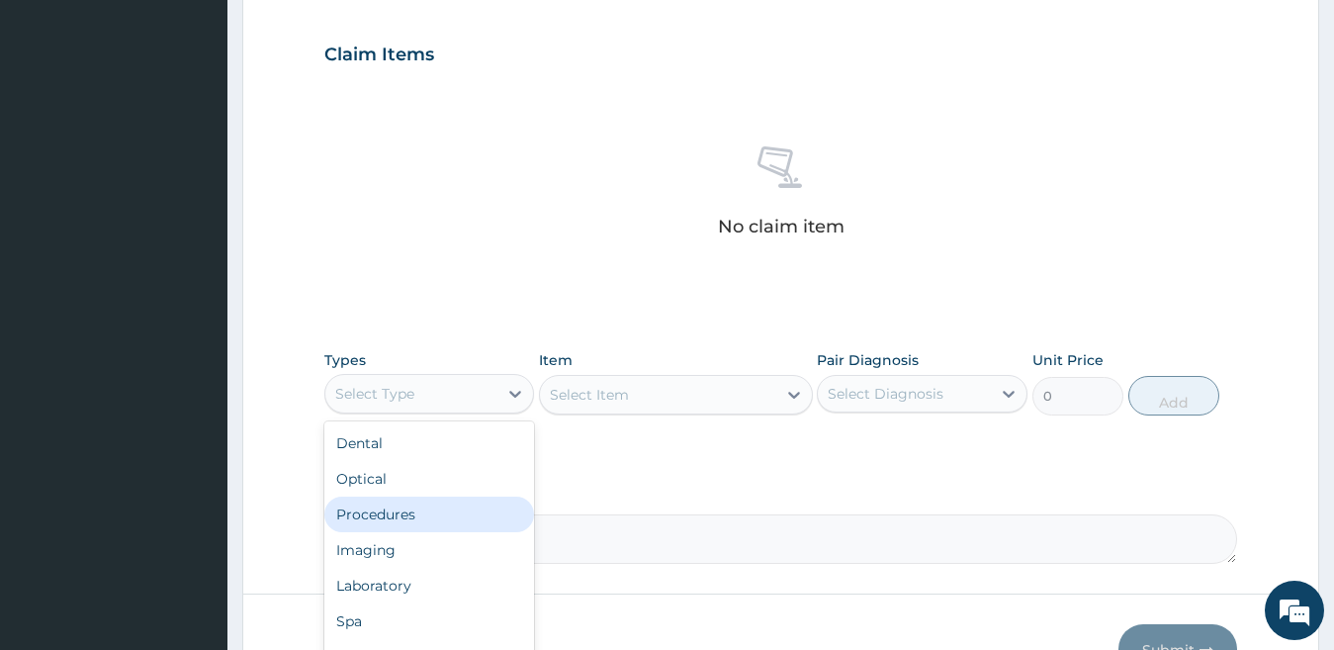
click at [474, 516] on div "Procedures" at bounding box center [429, 514] width 211 height 36
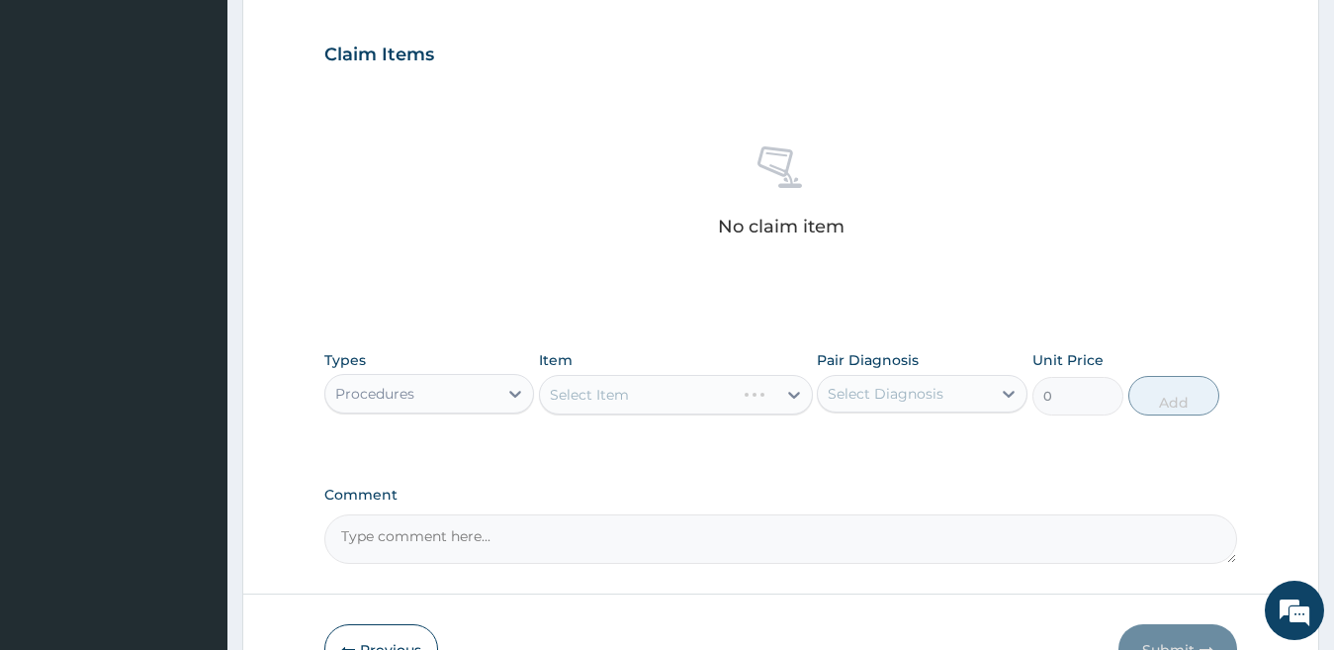
click at [661, 405] on div "Select Item" at bounding box center [676, 395] width 274 height 40
click at [661, 405] on div "Select Item" at bounding box center [658, 395] width 236 height 32
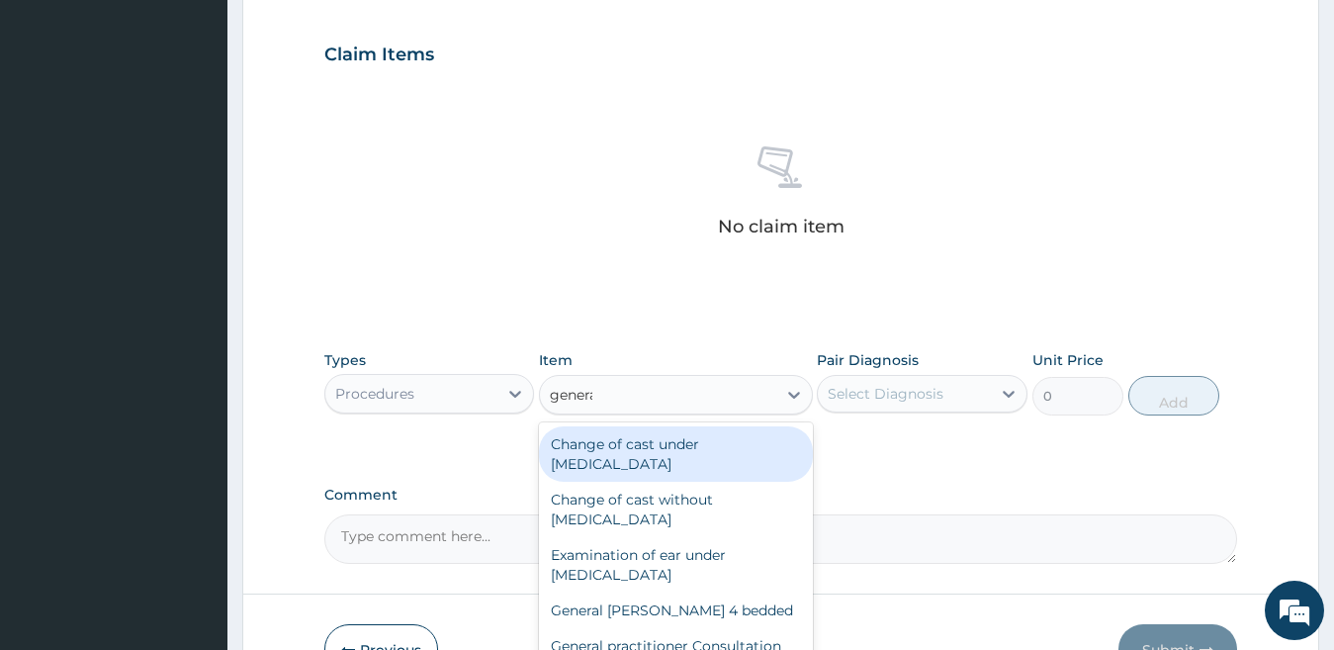
type input "general"
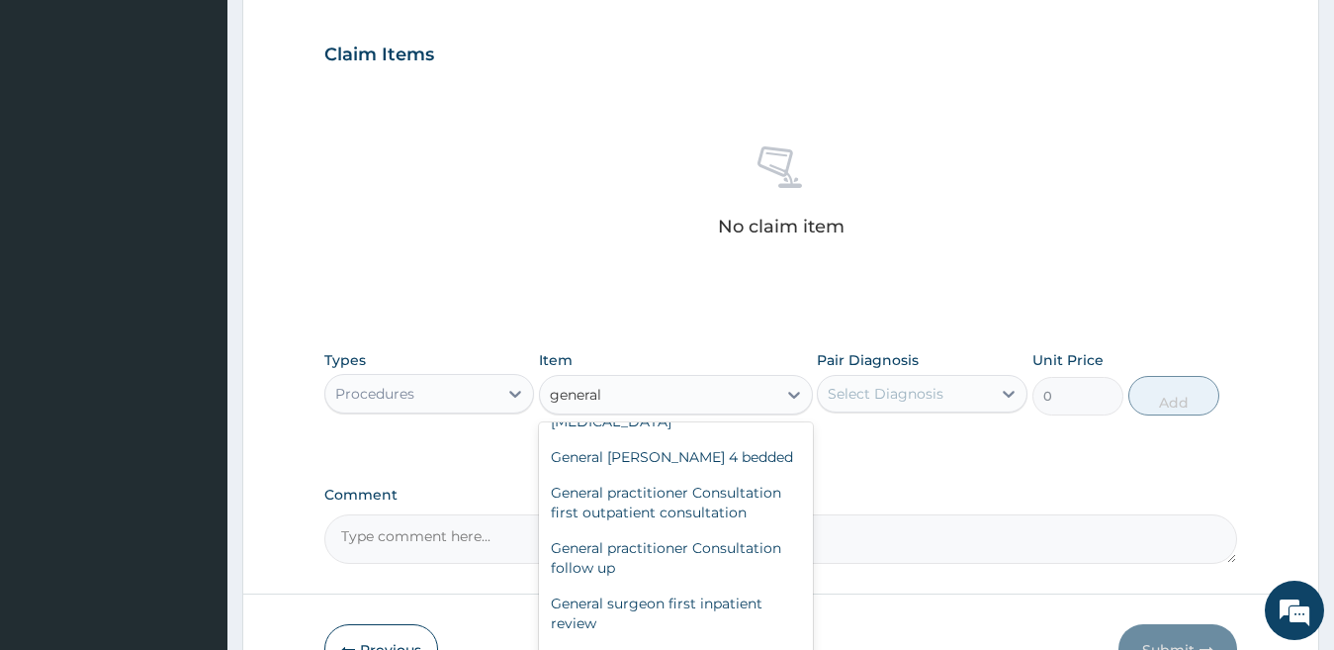
scroll to position [158, 0]
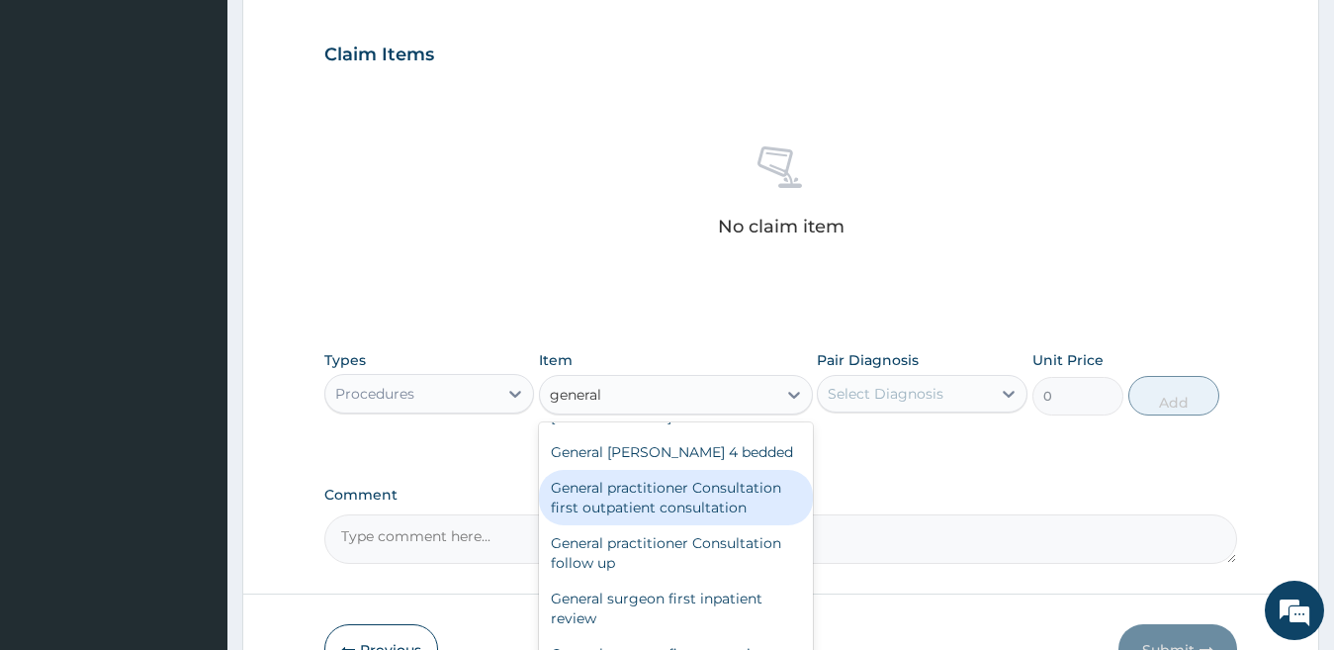
click at [756, 508] on div "General practitioner Consultation first outpatient consultation" at bounding box center [676, 497] width 274 height 55
type input "4000"
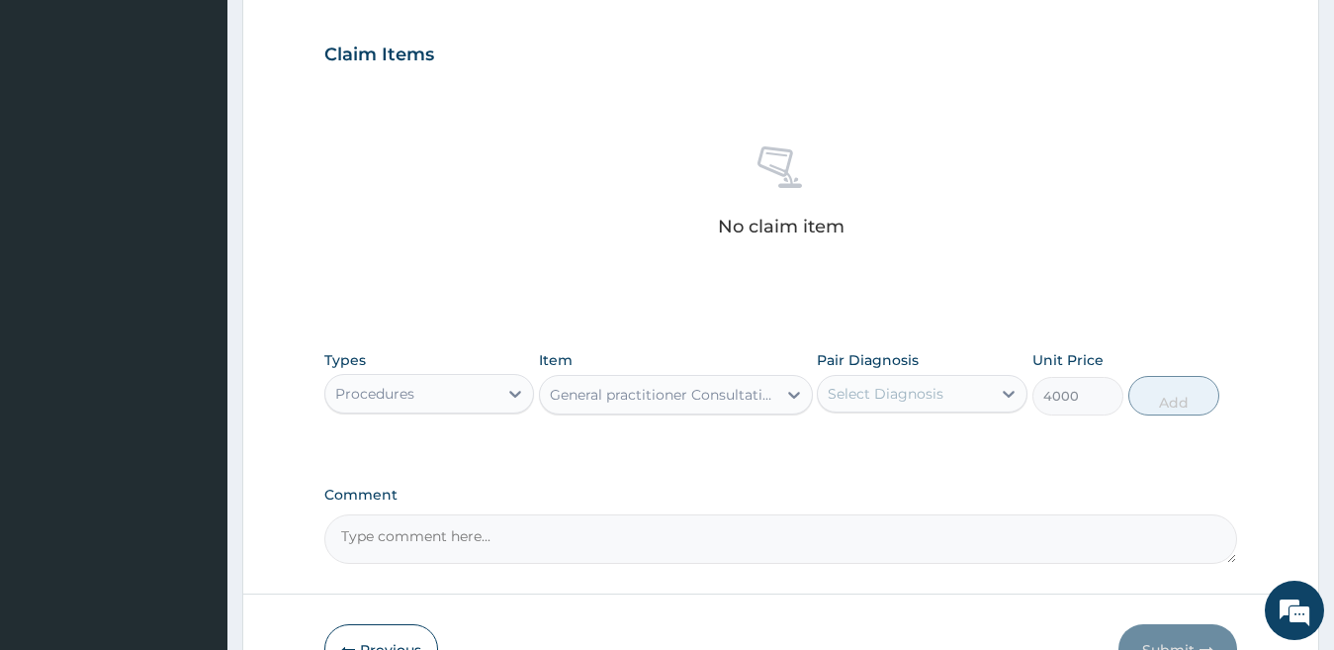
click at [924, 389] on div "Select Diagnosis" at bounding box center [886, 394] width 116 height 20
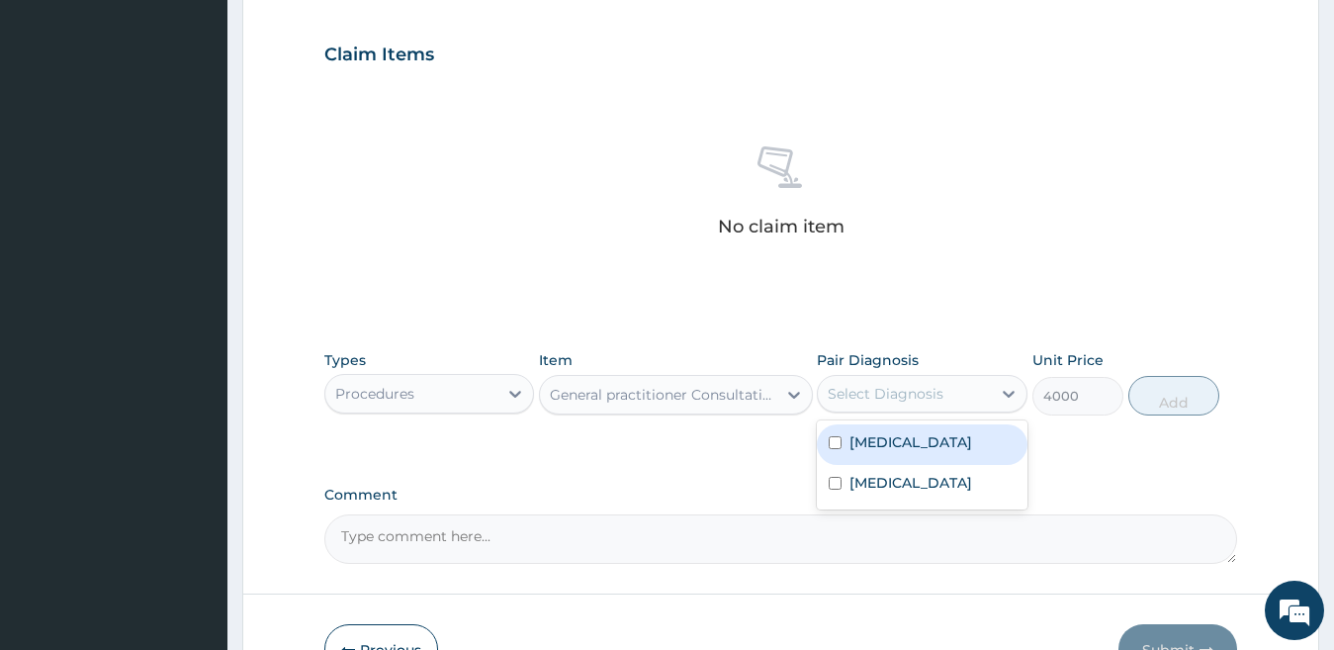
click at [931, 445] on div "Tonsillitis" at bounding box center [922, 444] width 211 height 41
checkbox input "true"
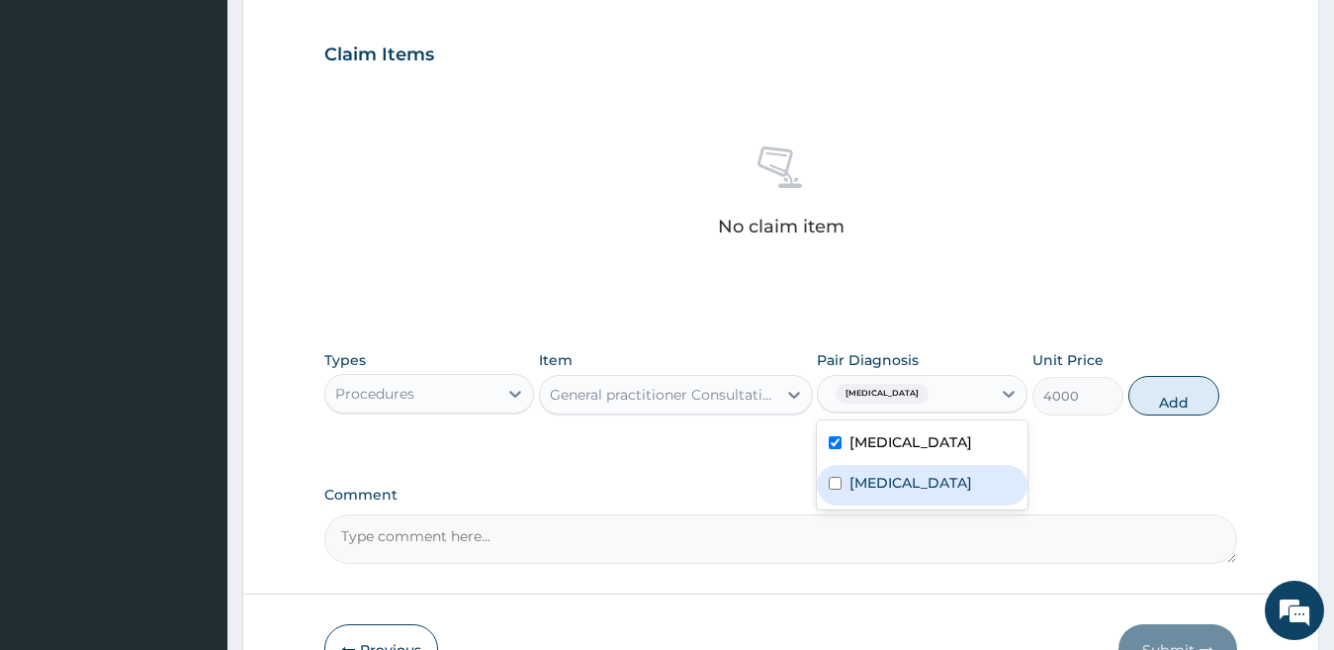
click at [931, 470] on div "Malaria" at bounding box center [922, 485] width 211 height 41
checkbox input "true"
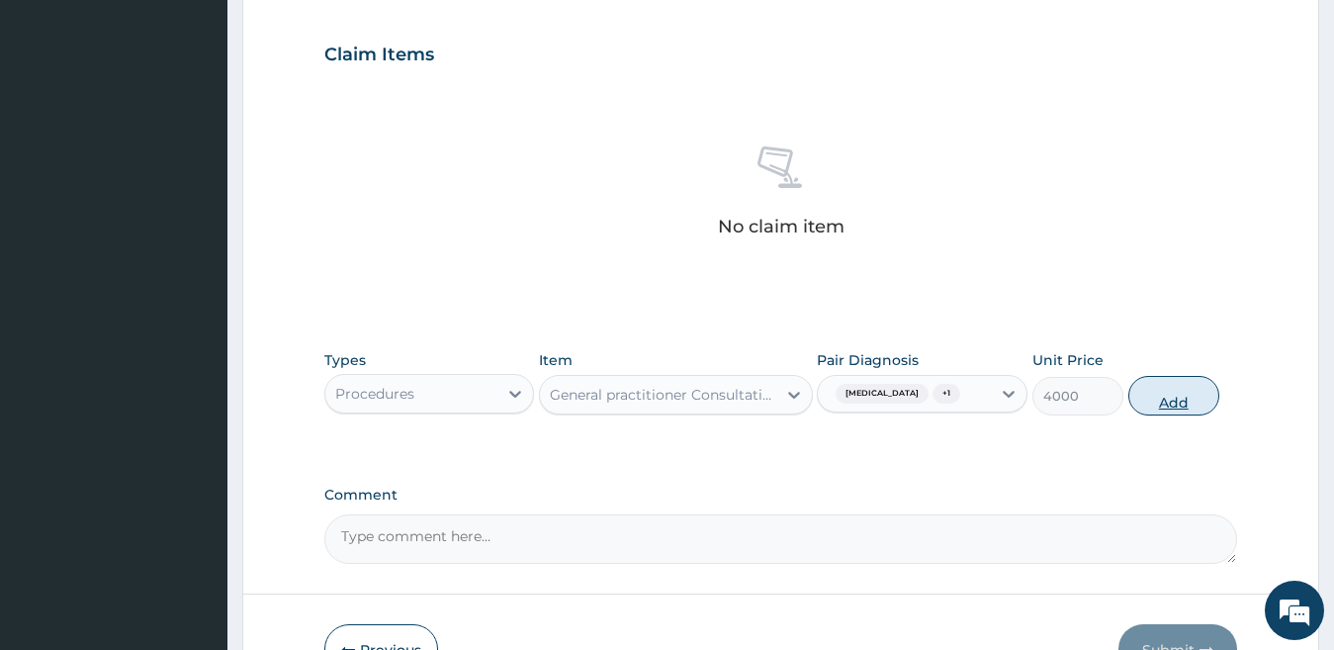
click at [1169, 386] on button "Add" at bounding box center [1173, 396] width 91 height 40
type input "0"
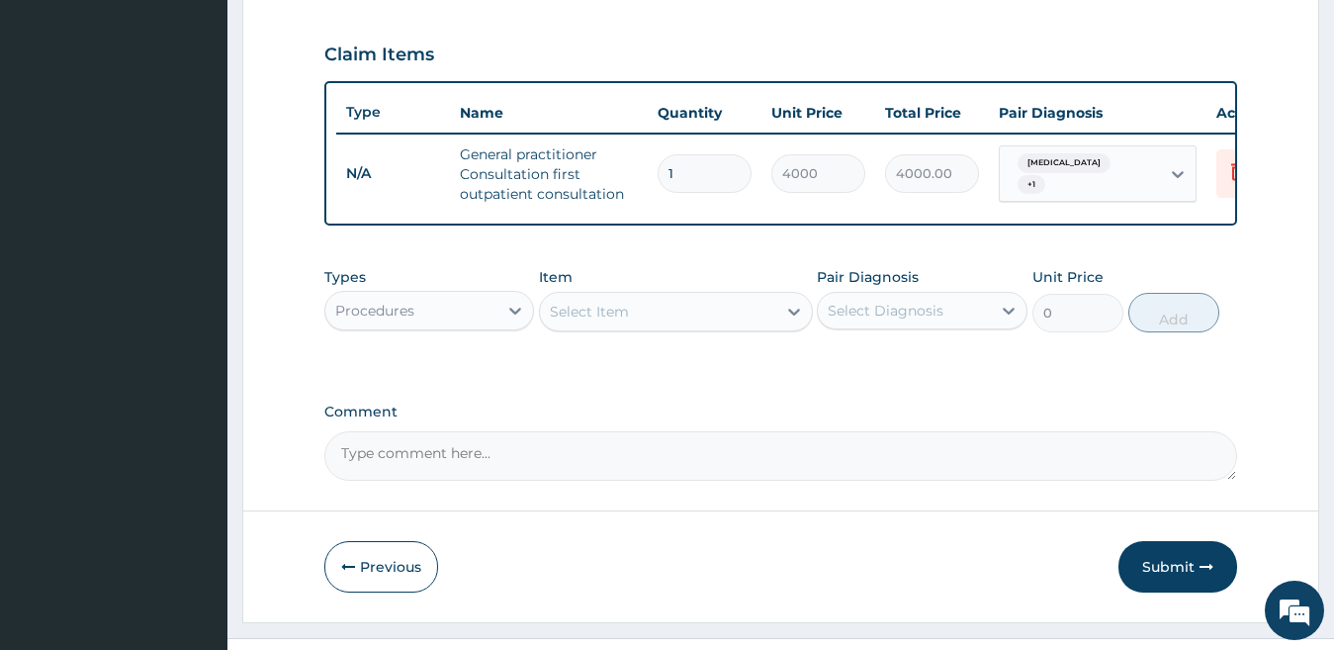
click at [451, 326] on div "Procedures" at bounding box center [411, 311] width 173 height 32
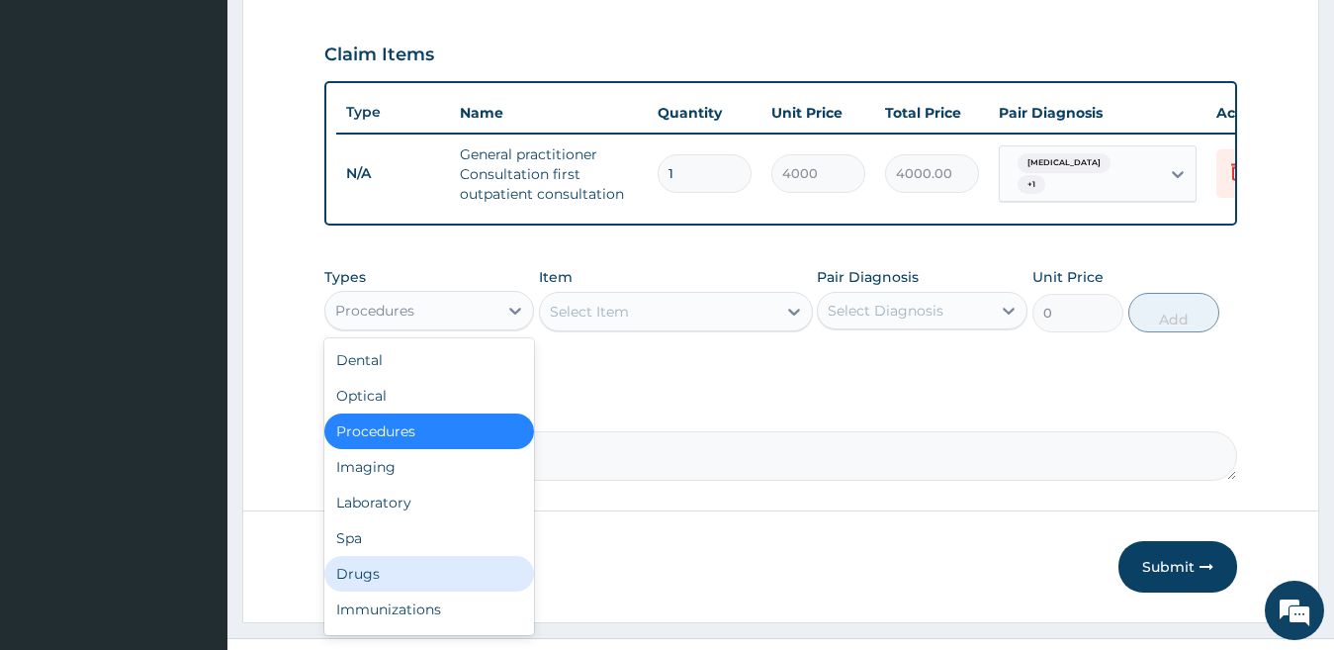
click at [454, 576] on div "Drugs" at bounding box center [429, 574] width 211 height 36
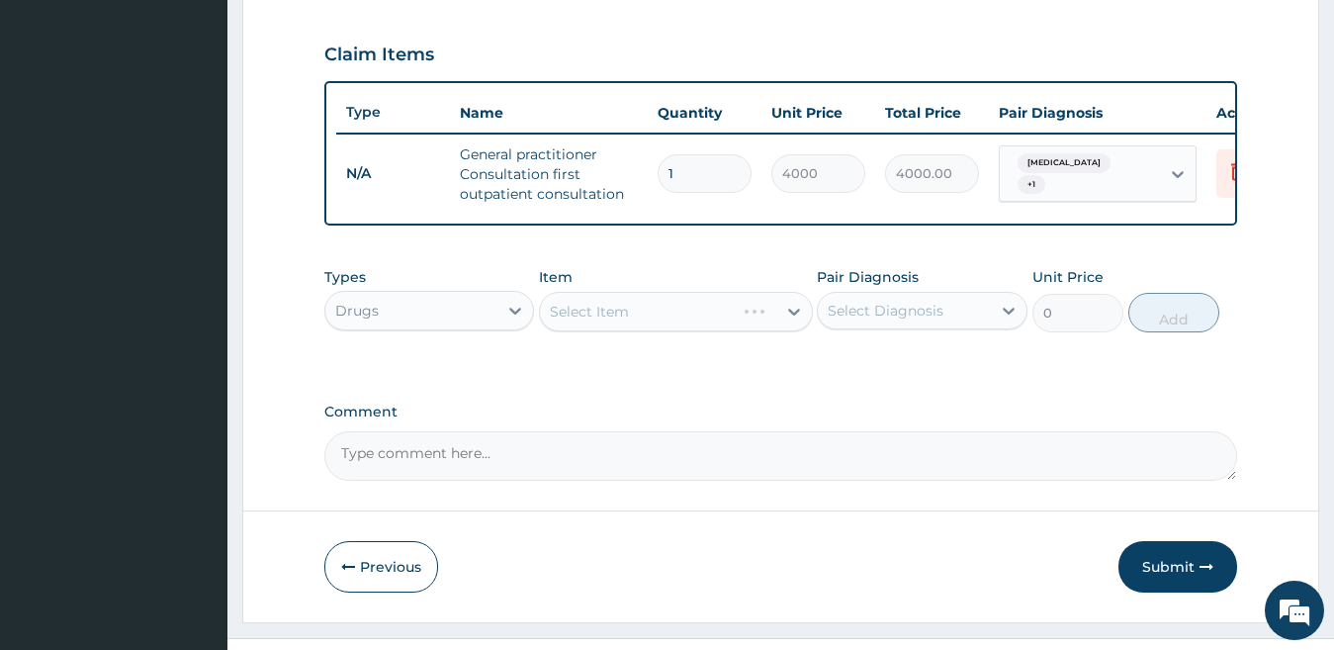
click at [625, 331] on div "Select Item" at bounding box center [676, 312] width 274 height 40
click at [628, 321] on div "Select Item" at bounding box center [589, 312] width 79 height 20
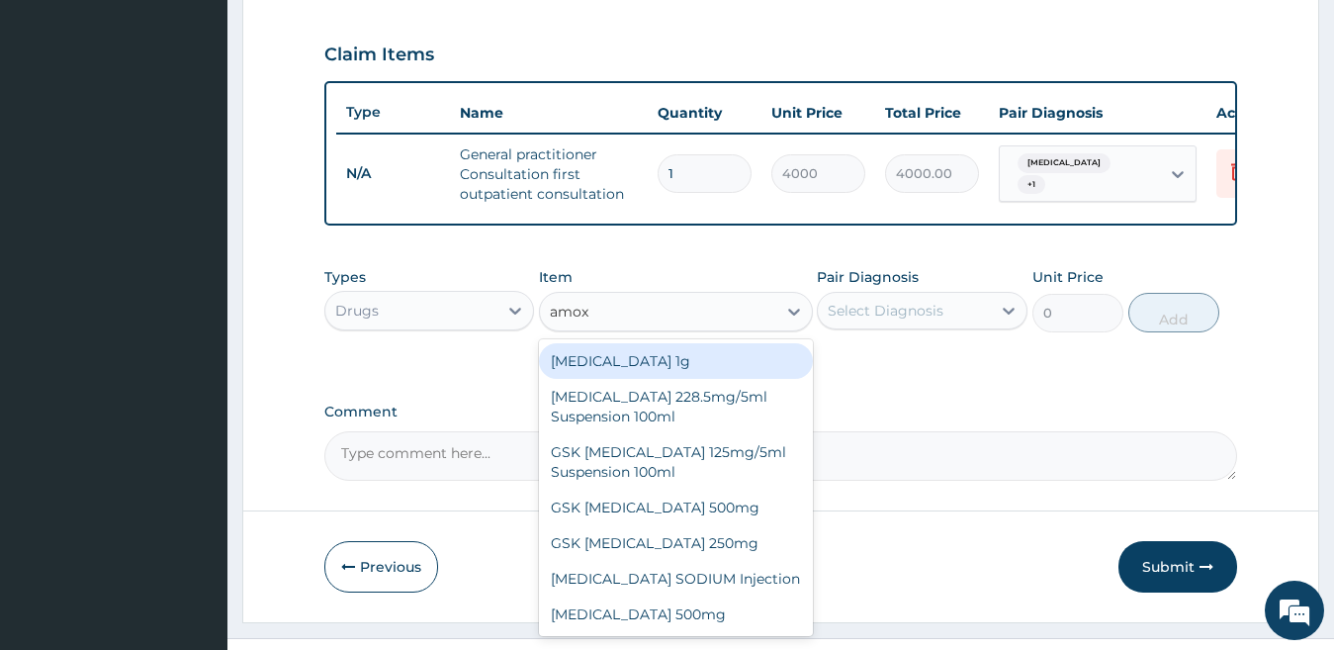
type input "amoxi"
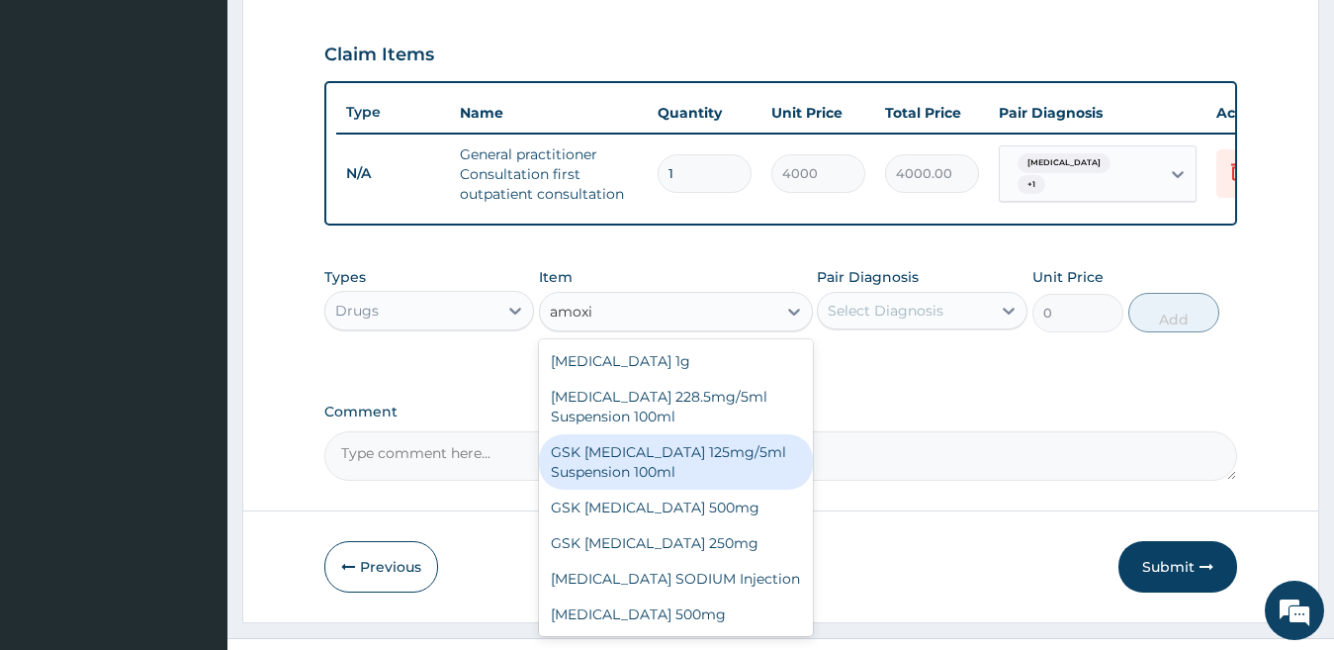
scroll to position [71, 0]
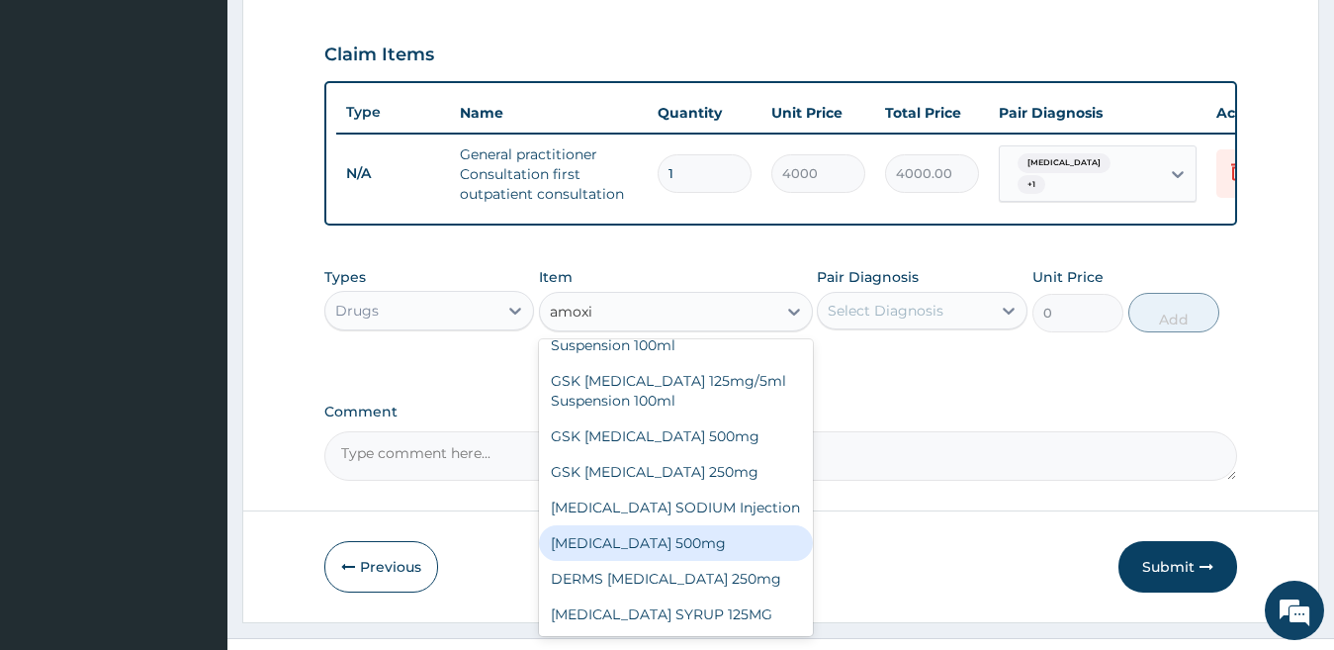
click at [748, 561] on div "AMOXICILLIN 500mg" at bounding box center [676, 543] width 274 height 36
type input "85"
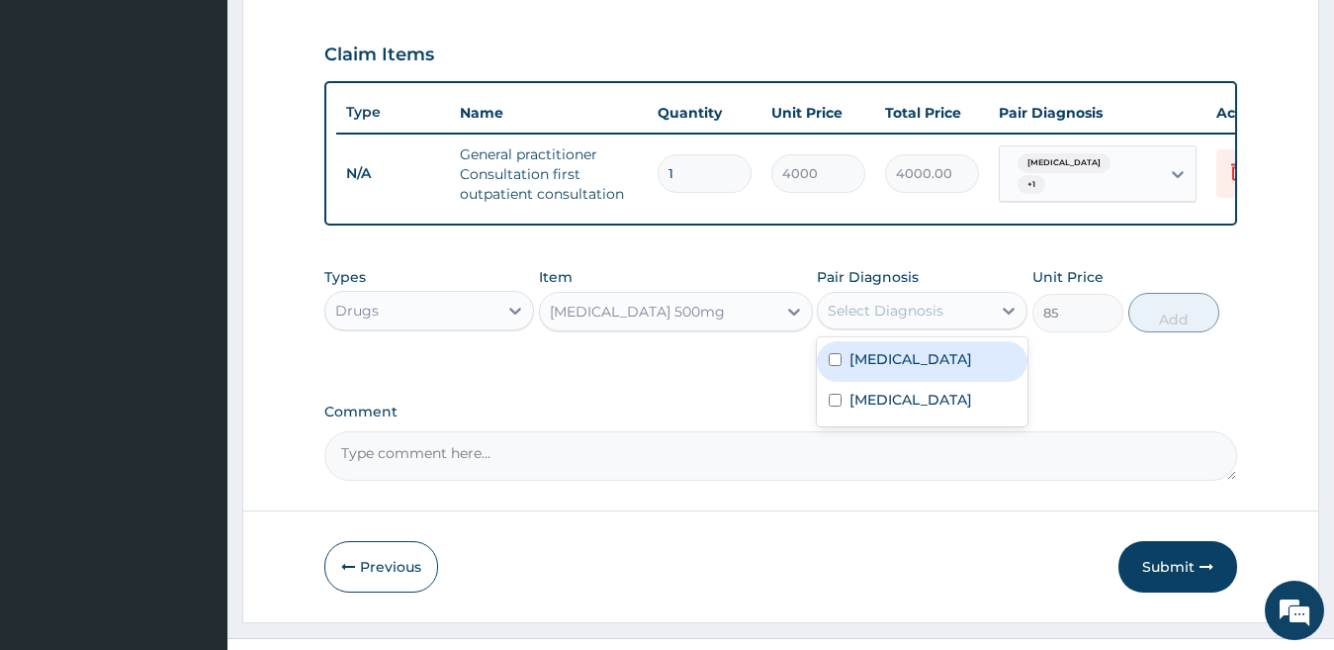
click at [914, 320] on div "Select Diagnosis" at bounding box center [886, 311] width 116 height 20
click at [923, 369] on div "Tonsillitis" at bounding box center [922, 361] width 211 height 41
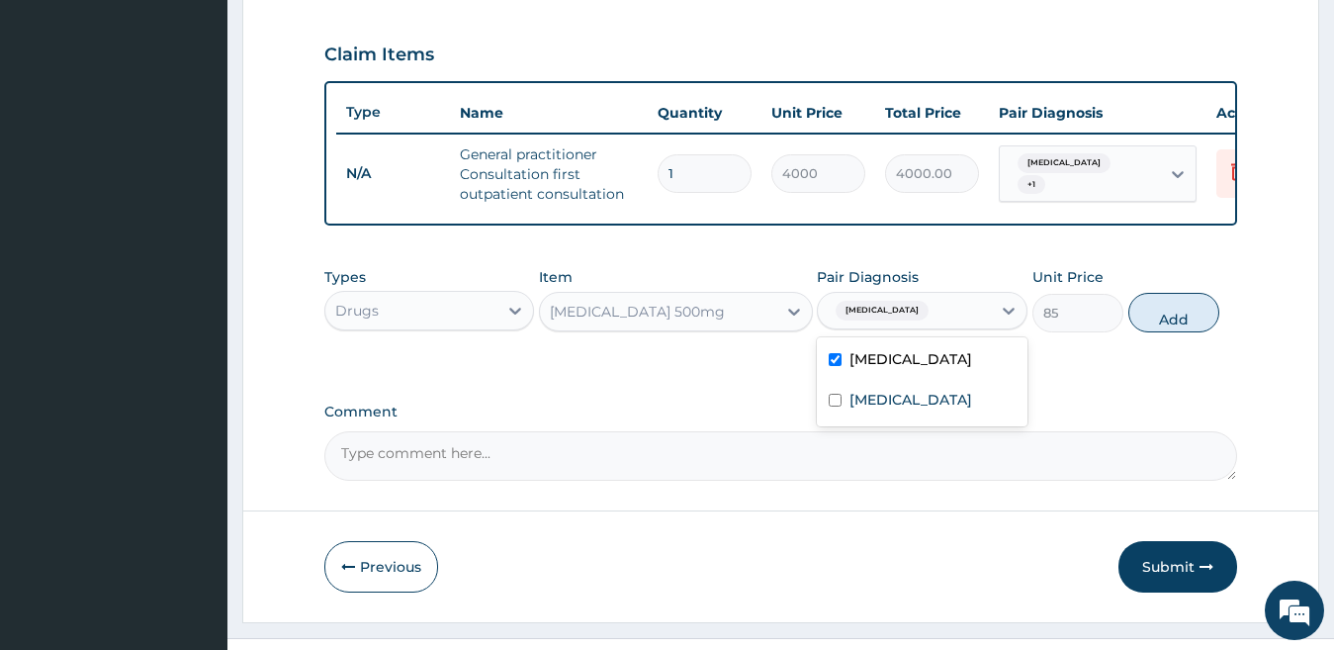
checkbox input "true"
drag, startPoint x: 1167, startPoint y: 340, endPoint x: 852, endPoint y: 313, distance: 315.6
click at [1167, 332] on button "Add" at bounding box center [1173, 313] width 91 height 40
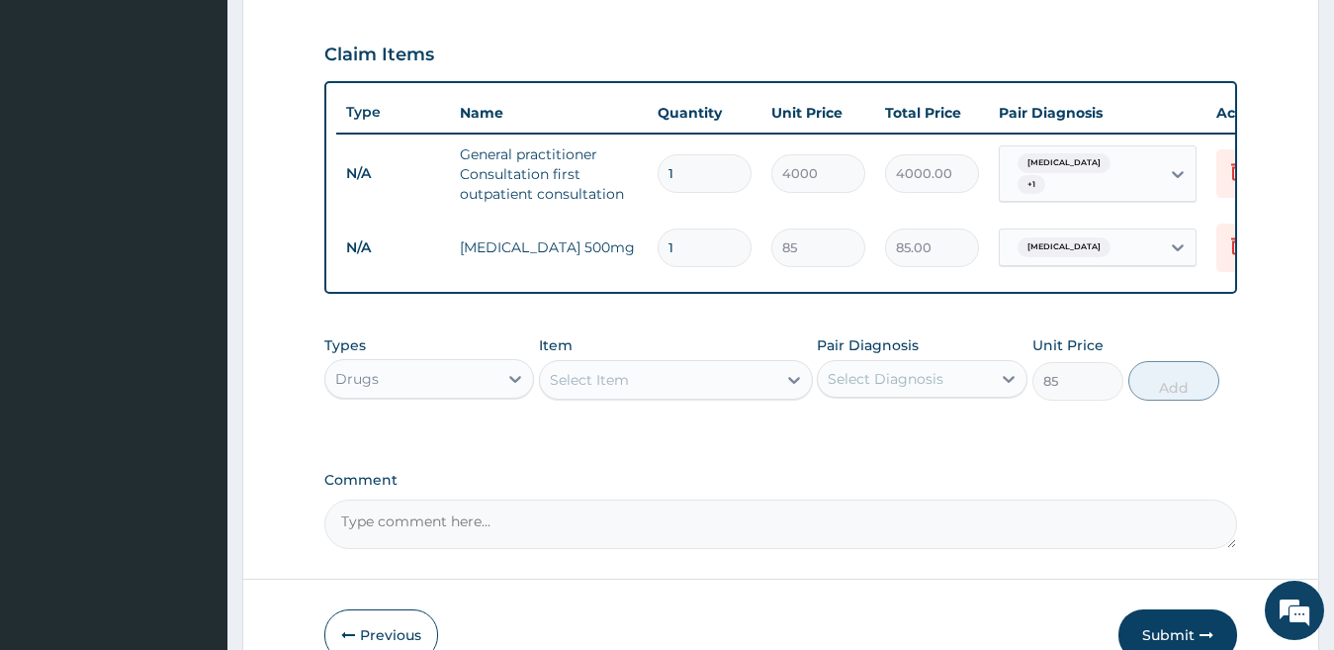
type input "0"
type input "21"
type input "1785.00"
type input "21"
click at [583, 396] on div "Select Item" at bounding box center [658, 380] width 236 height 32
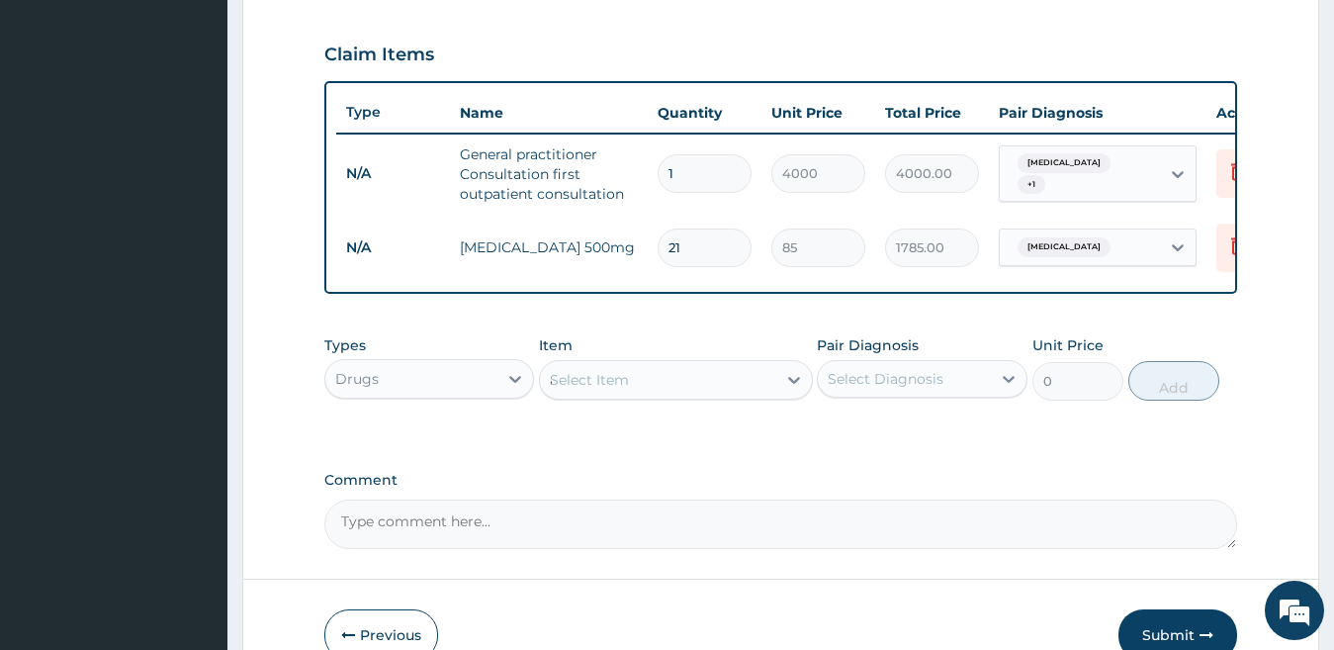
type input "aspiri"
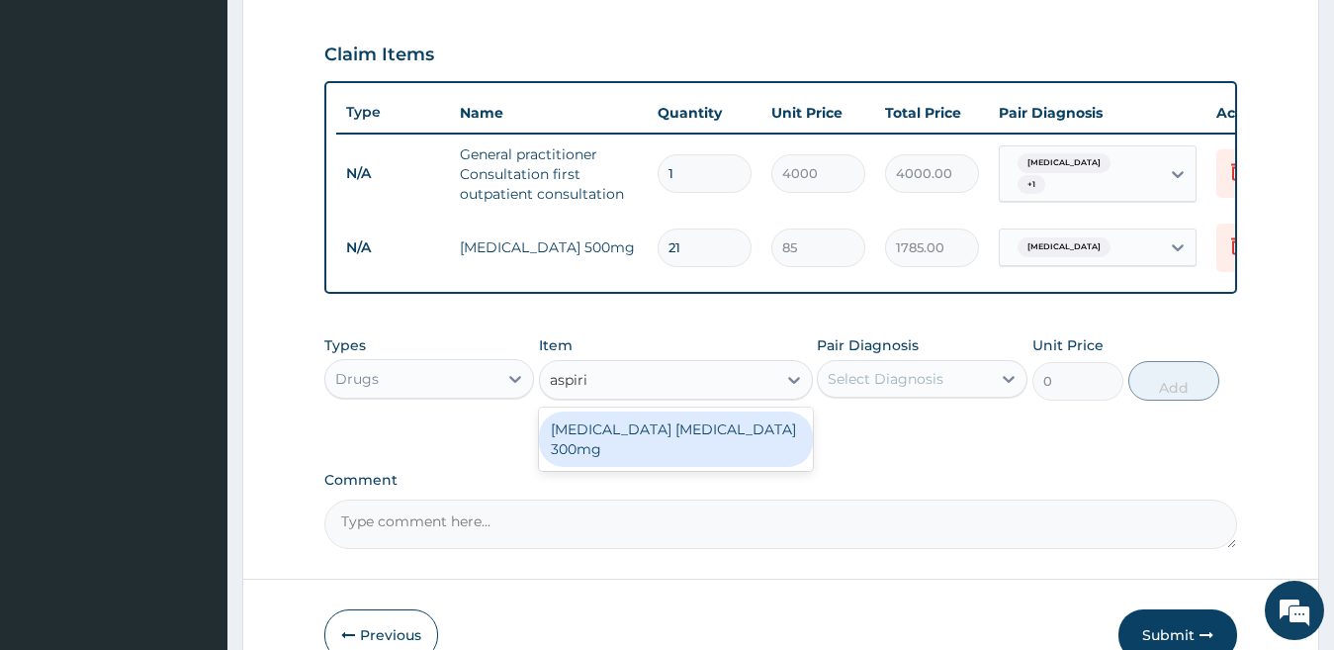
click at [620, 446] on div "ANACIN ASPIRIN 300mg" at bounding box center [676, 438] width 274 height 55
type input "35.475"
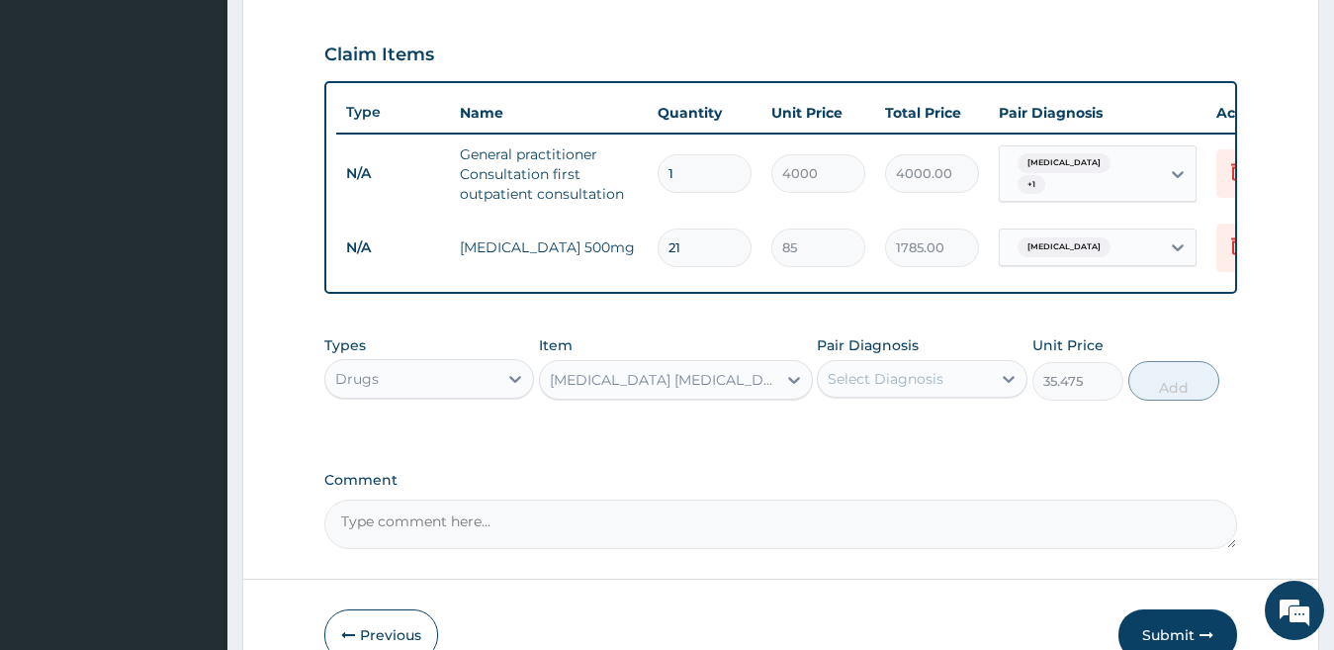
click at [883, 389] on div "Select Diagnosis" at bounding box center [886, 379] width 116 height 20
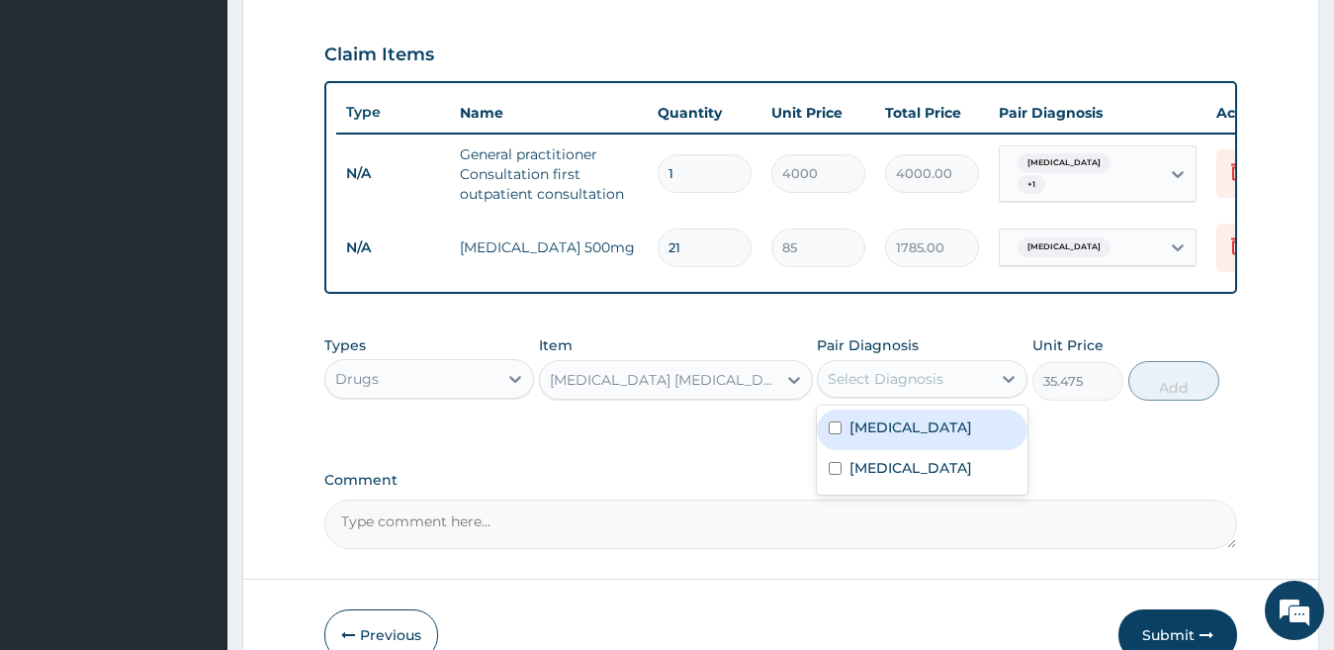
click at [903, 450] on div "[MEDICAL_DATA]" at bounding box center [922, 429] width 211 height 41
checkbox input "true"
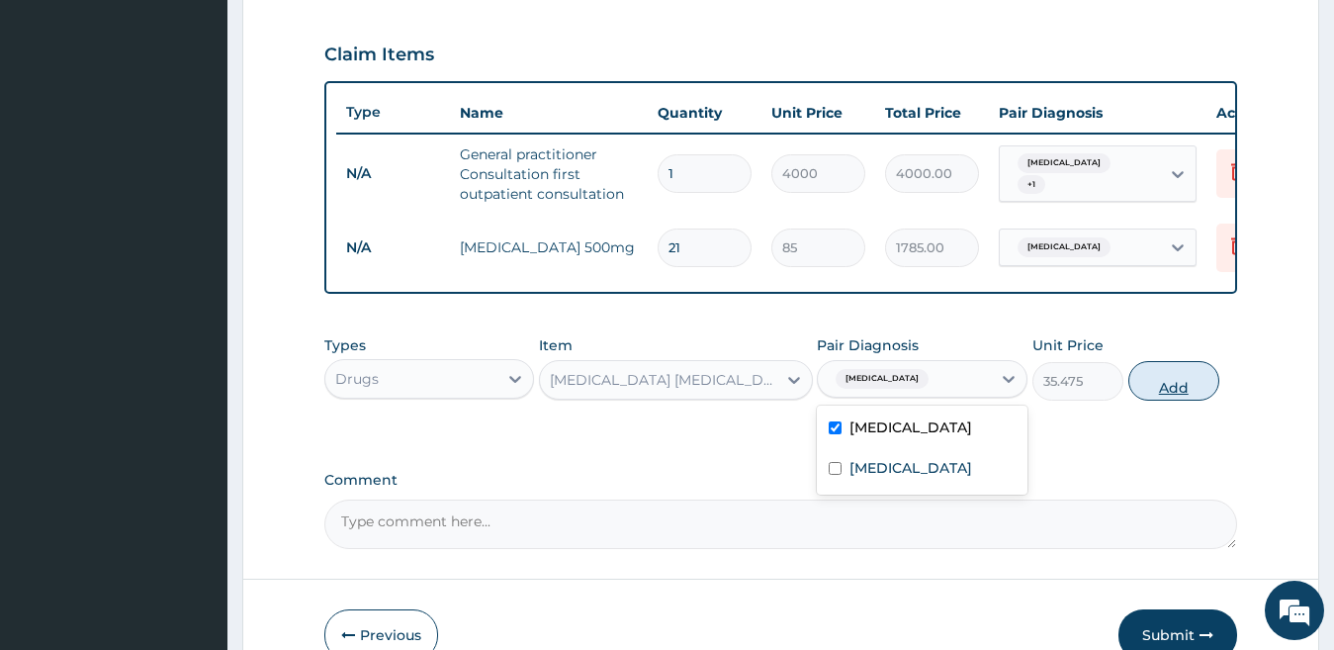
click at [1151, 400] on button "Add" at bounding box center [1173, 381] width 91 height 40
type input "0"
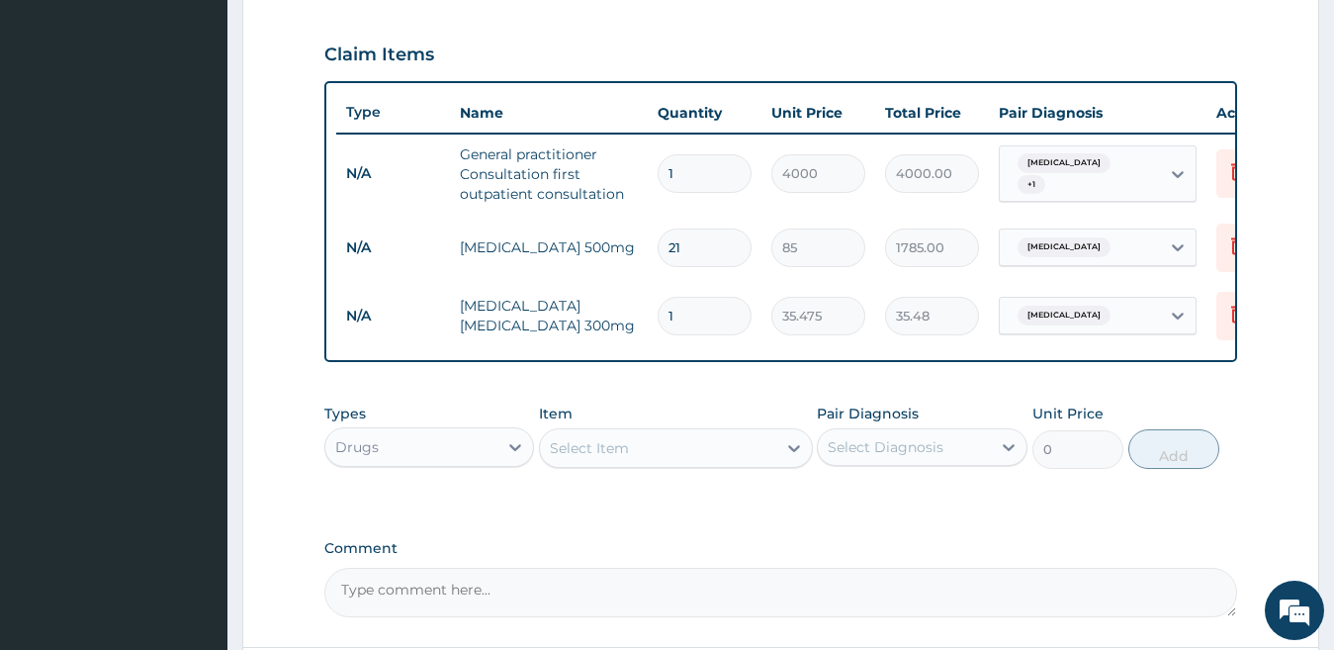
type input "10"
type input "354.75"
type input "10"
click at [1135, 156] on div "Type Name Quantity Unit Price Total Price Pair Diagnosis Actions N/A General pr…" at bounding box center [781, 221] width 914 height 281
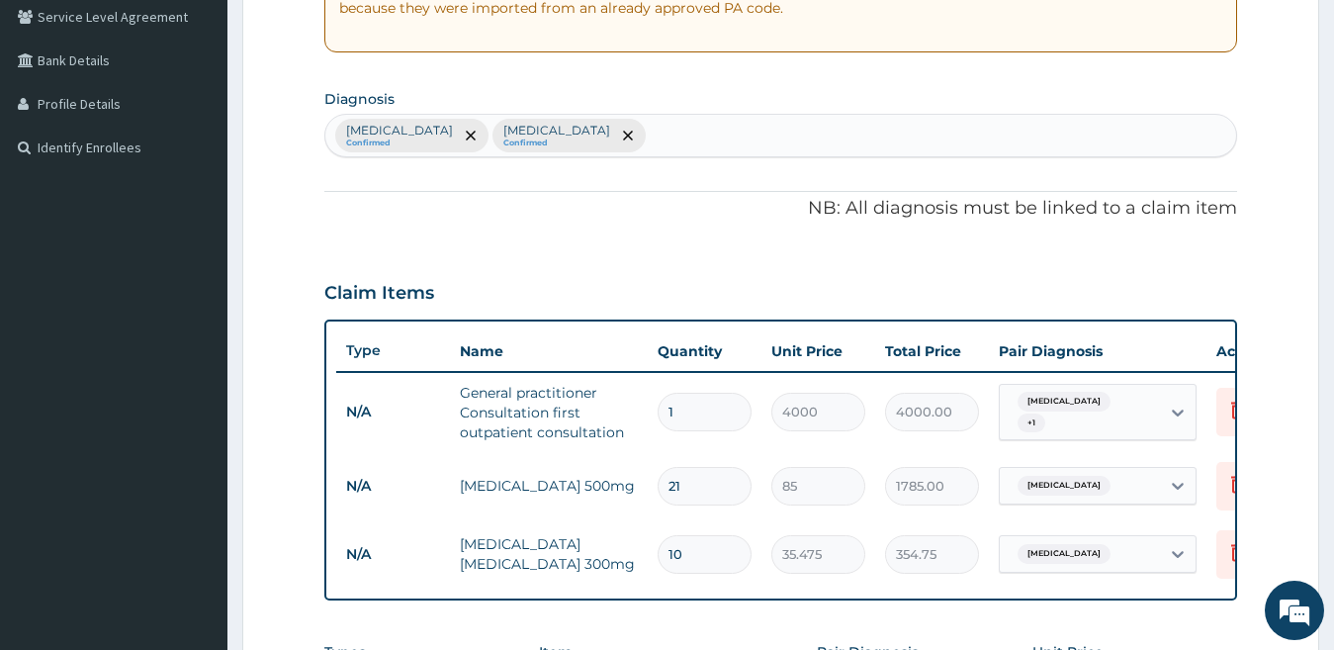
click at [1127, 143] on div "Tonsillitis Confirmed Malaria Confirmed" at bounding box center [781, 136] width 912 height 42
type input "septica"
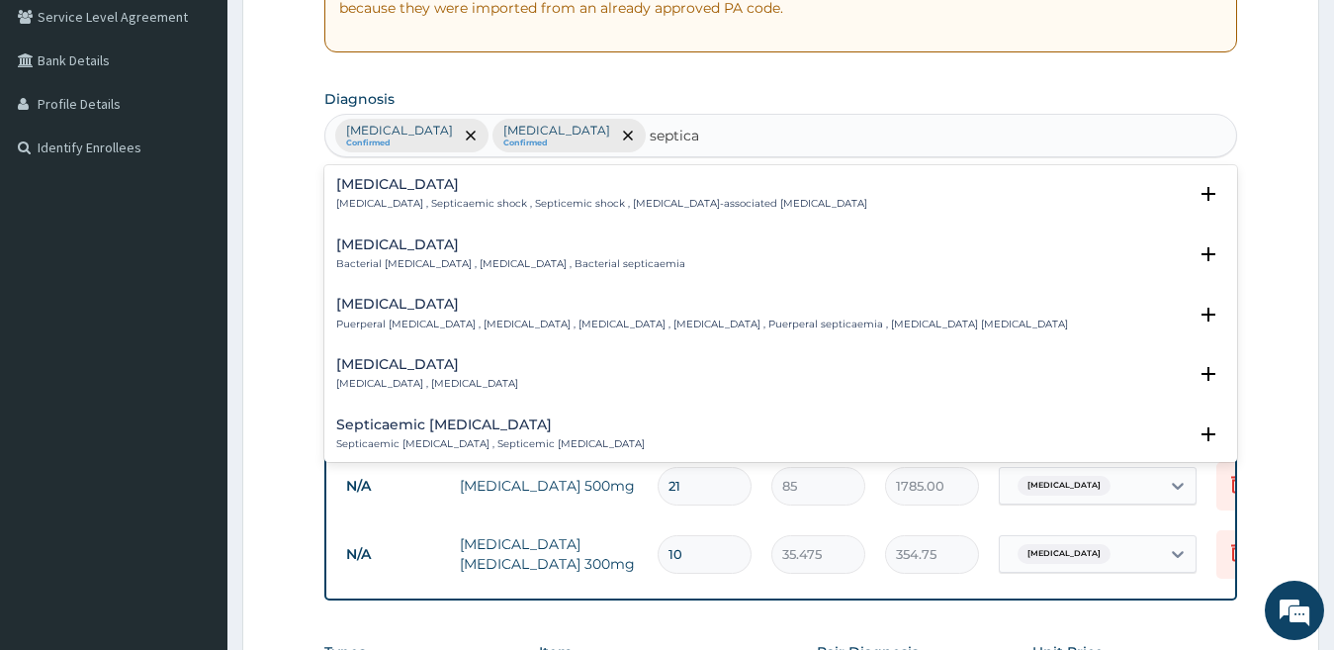
click at [615, 258] on p "Bacterial septicemia , Bacterial sepsis , Bacterial septicaemia" at bounding box center [510, 264] width 349 height 14
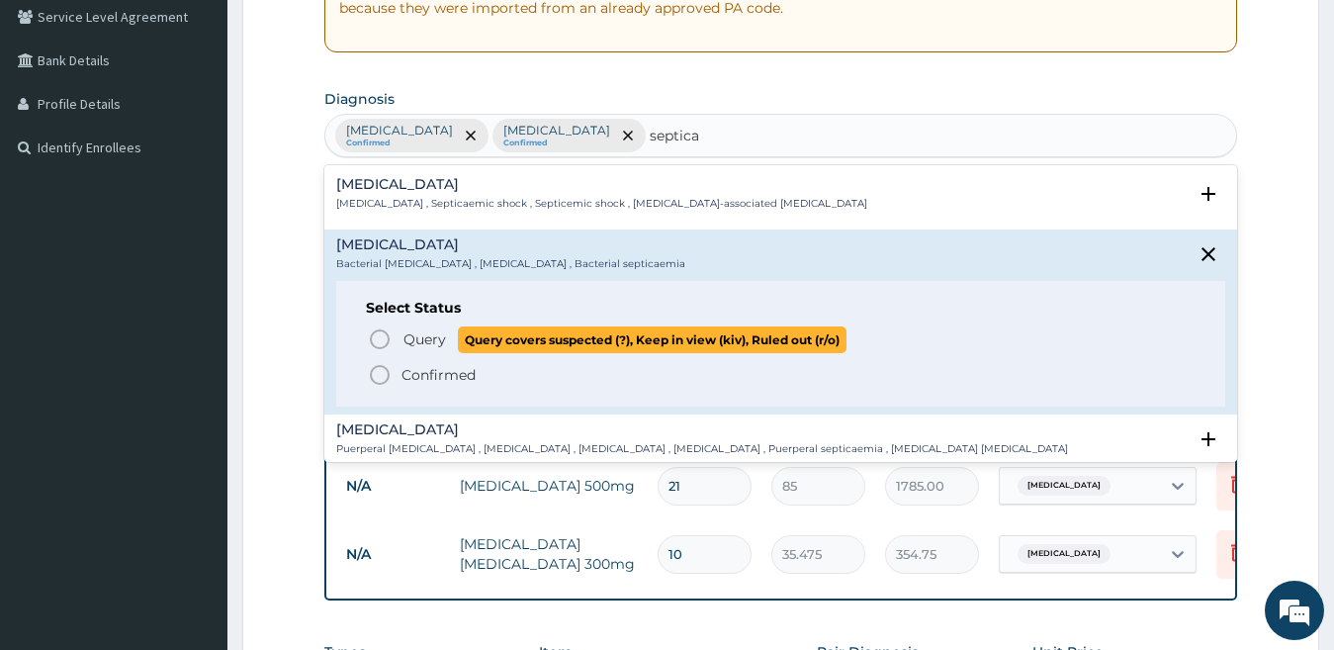
click at [503, 330] on span "Query covers suspected (?), Keep in view (kiv), Ruled out (r/o)" at bounding box center [652, 339] width 389 height 27
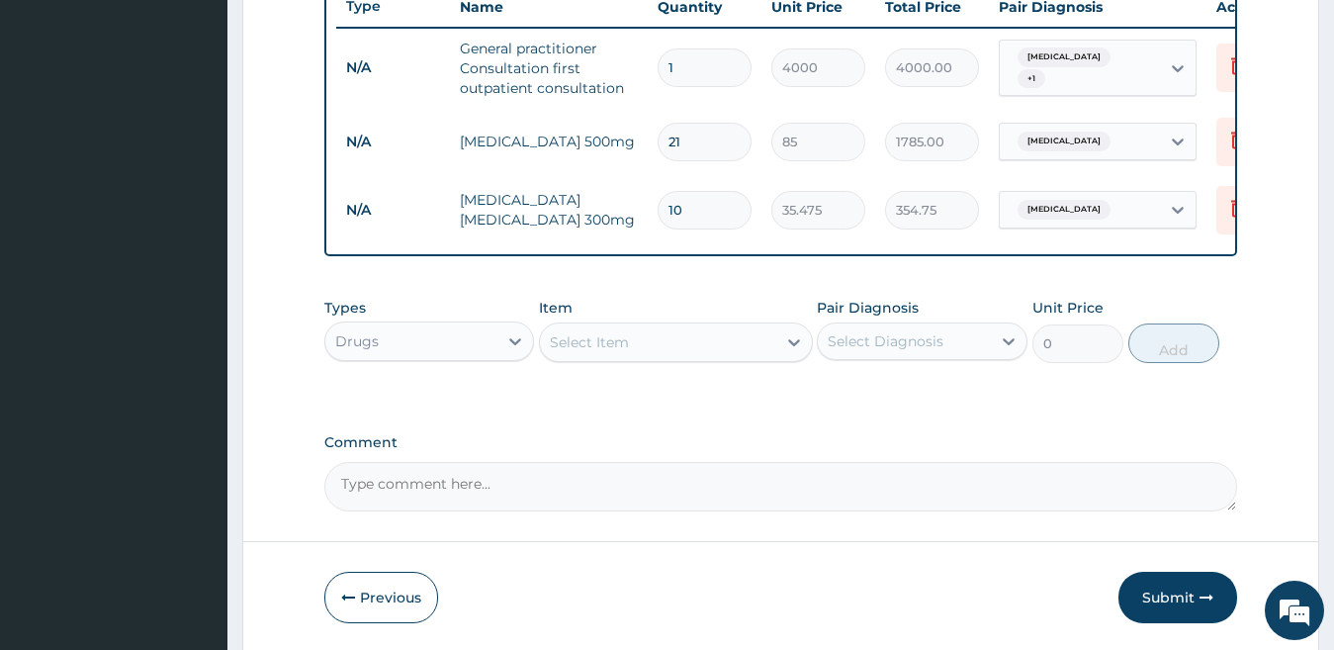
scroll to position [765, 0]
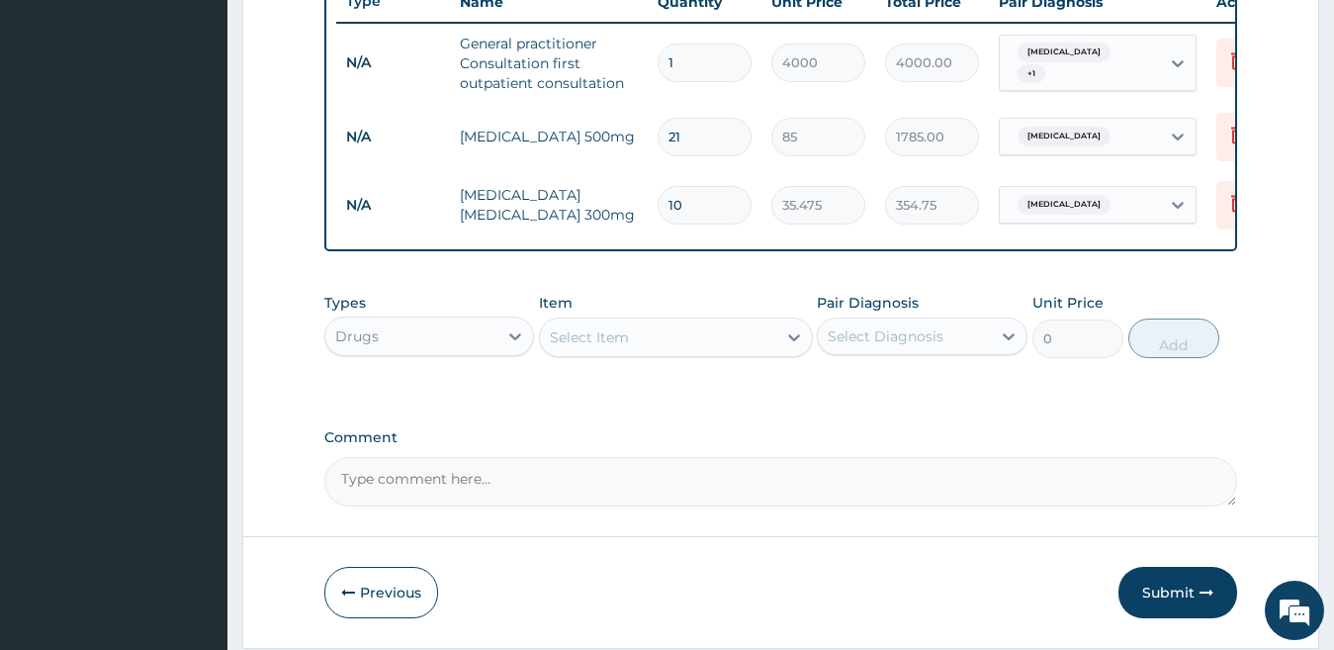
click at [428, 352] on div "Drugs" at bounding box center [411, 336] width 173 height 32
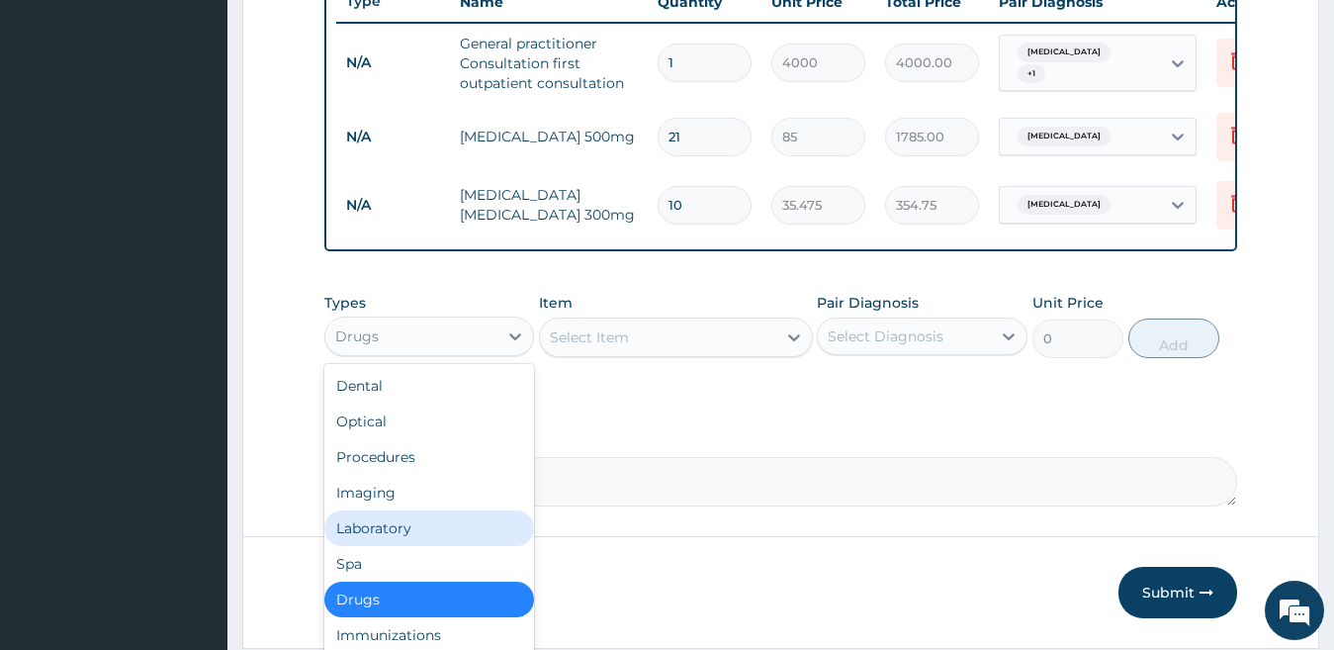
click at [429, 546] on div "Laboratory" at bounding box center [429, 528] width 211 height 36
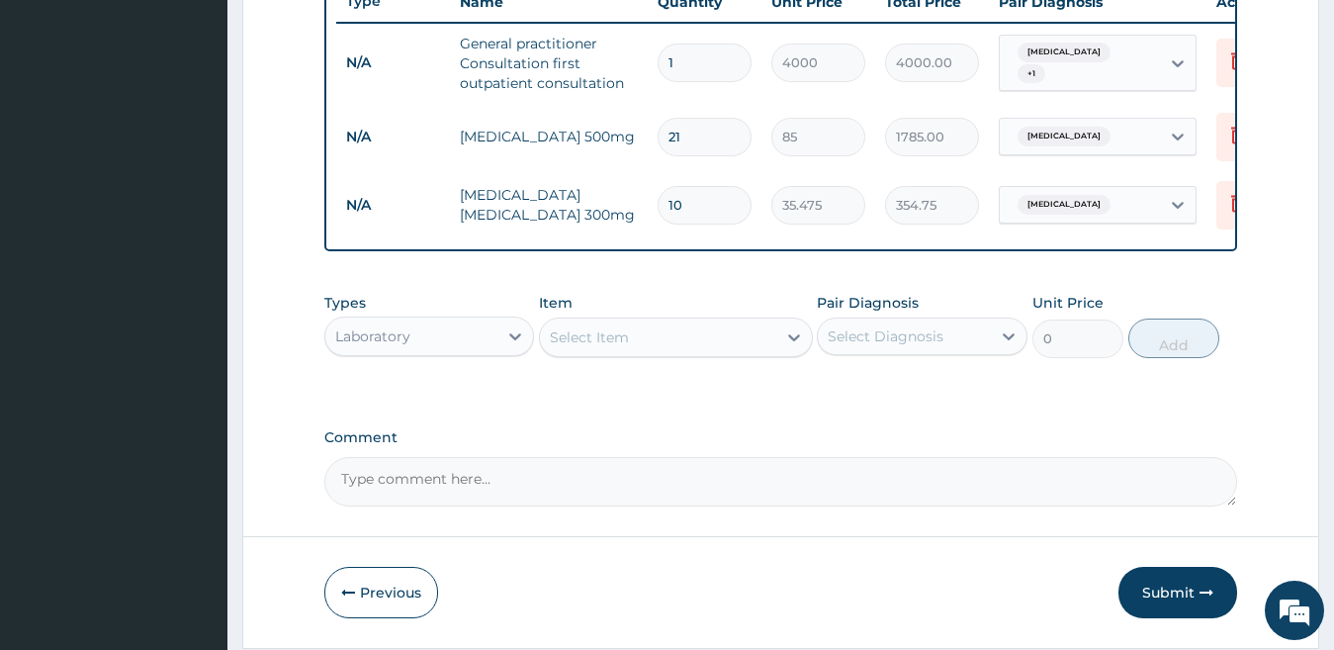
click at [583, 347] on div "Select Item" at bounding box center [589, 337] width 79 height 20
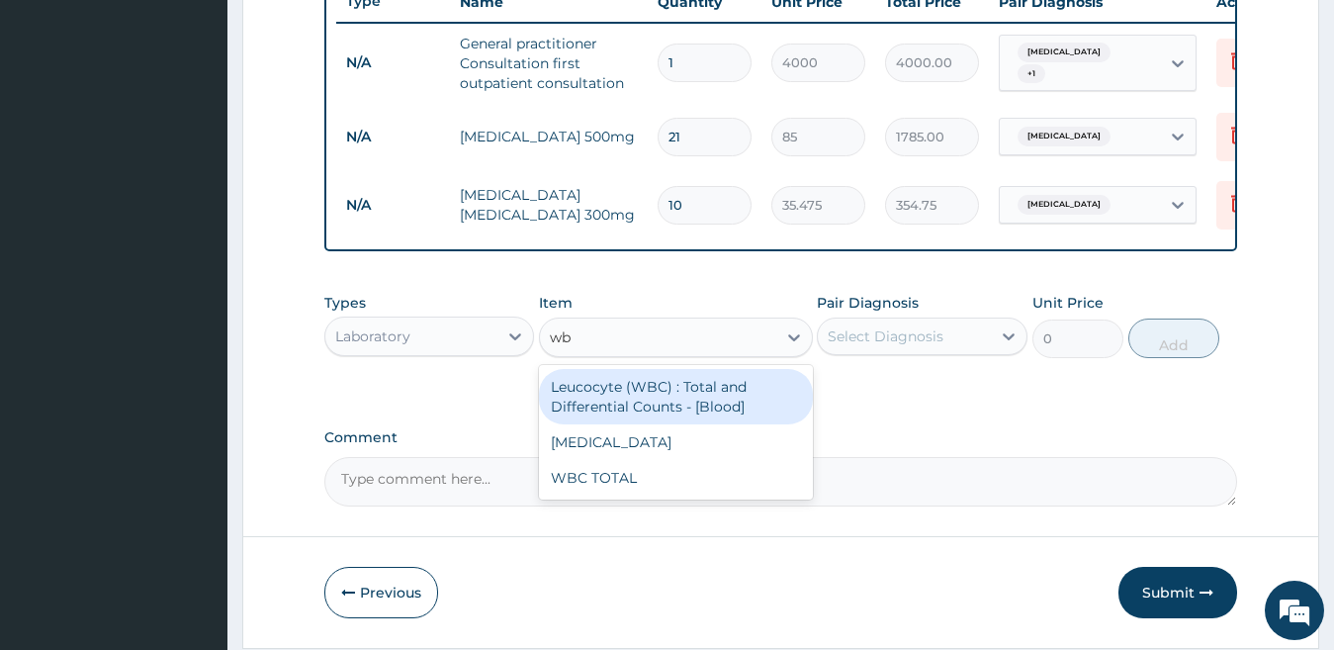
type input "wbc"
click at [619, 412] on div "Leucocyte (WBC) : Total and Differential Counts - [Blood]" at bounding box center [676, 396] width 274 height 55
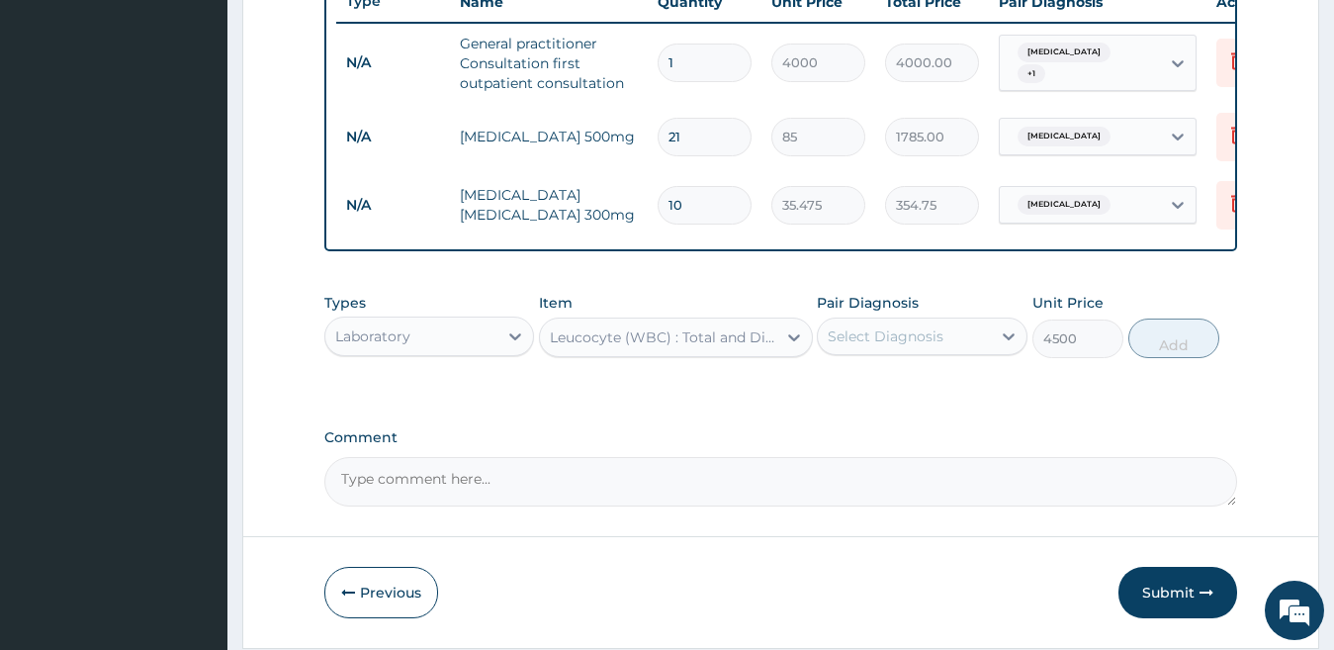
click at [732, 368] on div "Types Laboratory Item option Leucocyte (WBC) : Total and Differential Counts - …" at bounding box center [781, 325] width 914 height 85
click at [728, 357] on div "Leucocyte (WBC) : Total and Differential Counts - [Blood]" at bounding box center [676, 337] width 274 height 40
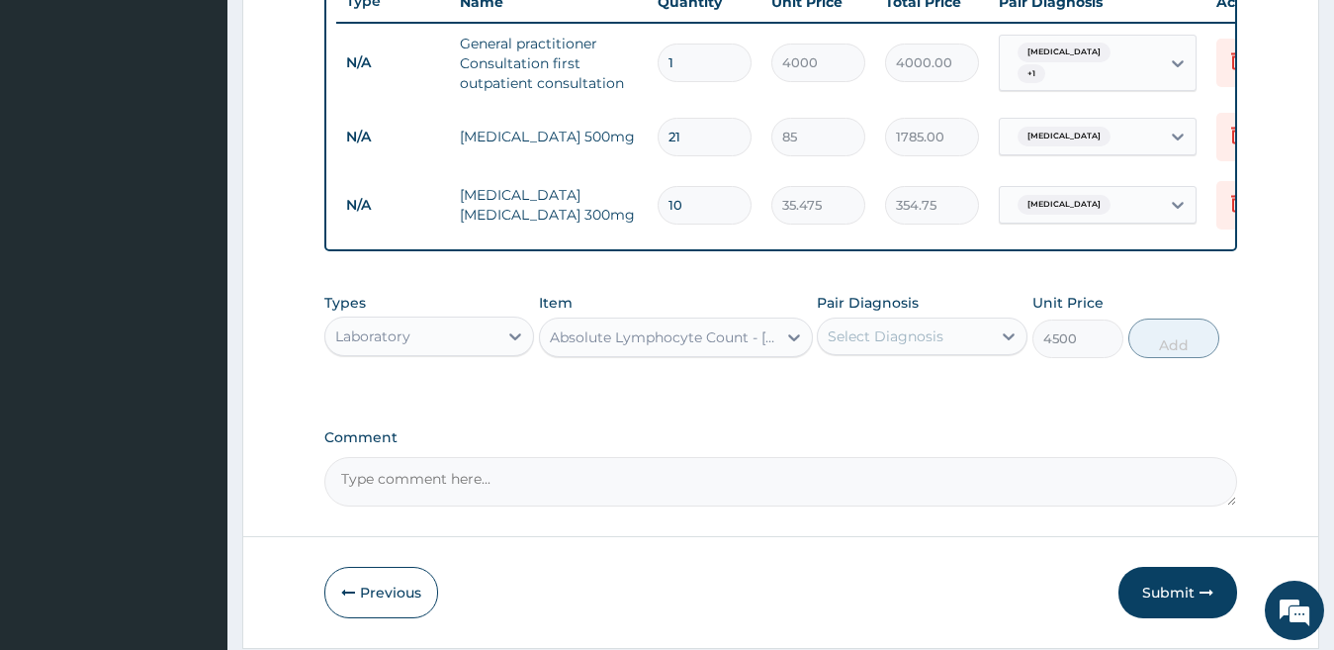
type input "2150"
click at [715, 347] on div "Absolute Lymphocyte Count - [Blood]" at bounding box center [664, 337] width 228 height 20
click at [716, 347] on div "Absolute Lymphocyte Count - [Blood]" at bounding box center [664, 337] width 228 height 20
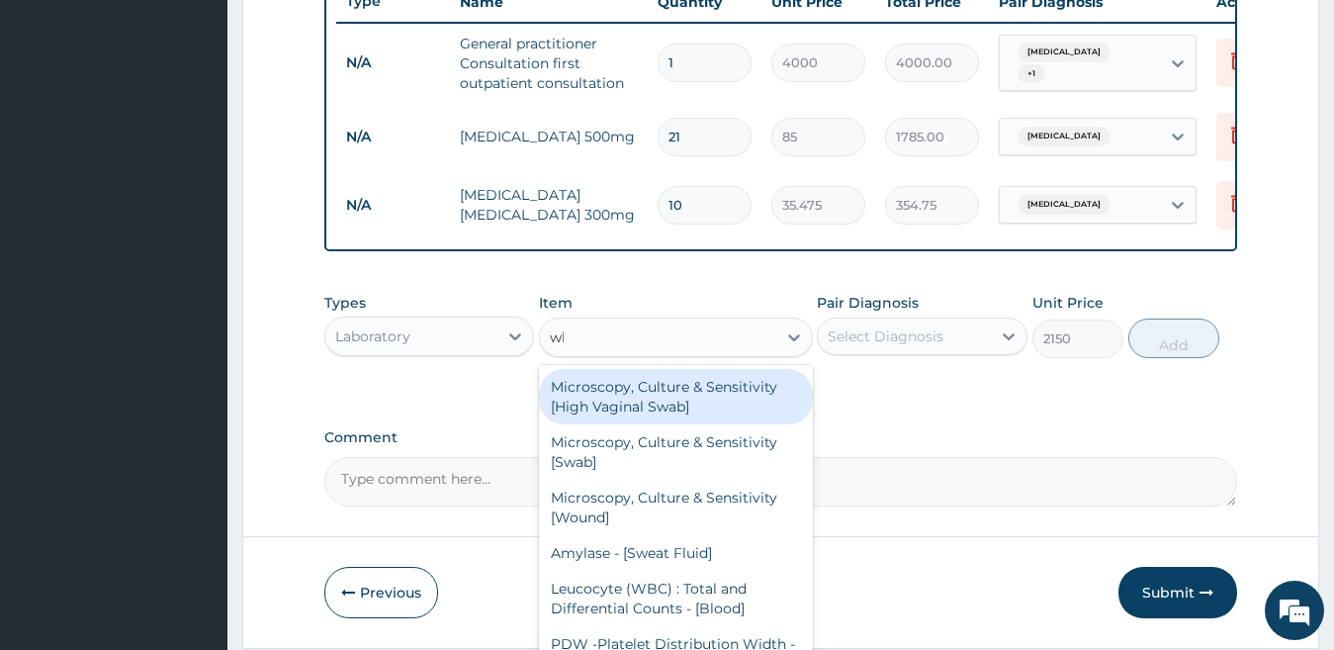
type input "wbc"
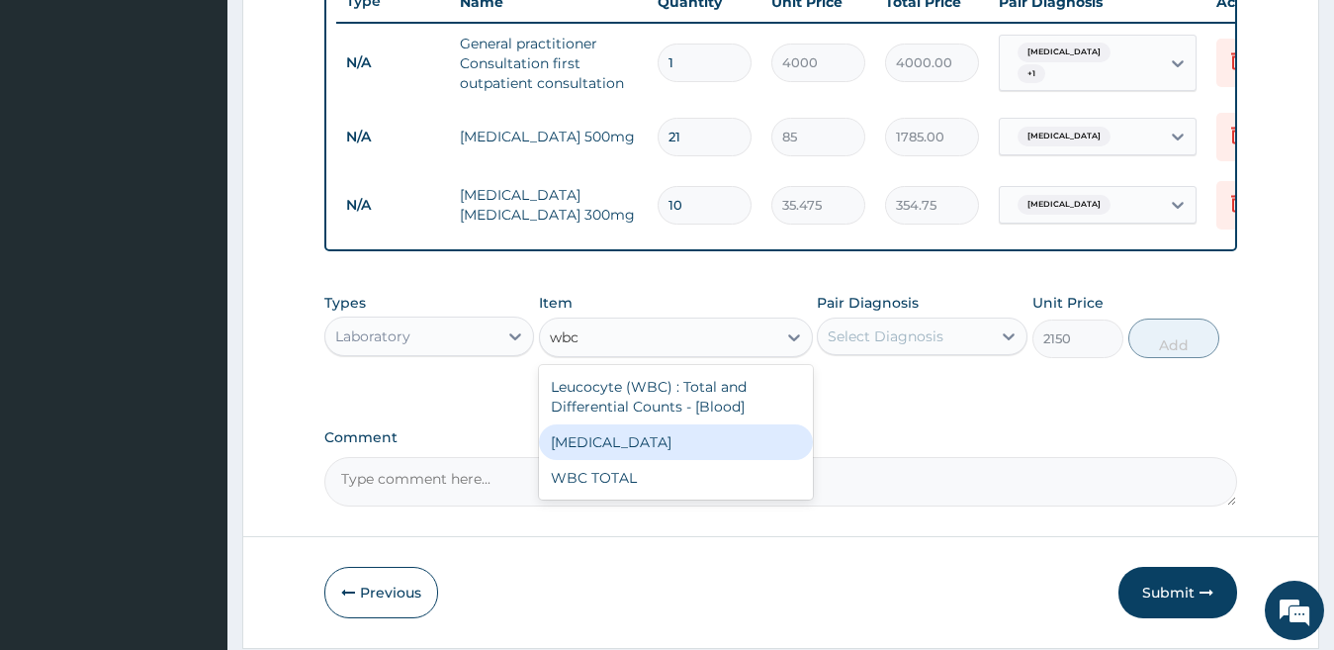
click at [669, 460] on div "WBC DIFFERENTIAL" at bounding box center [676, 442] width 274 height 36
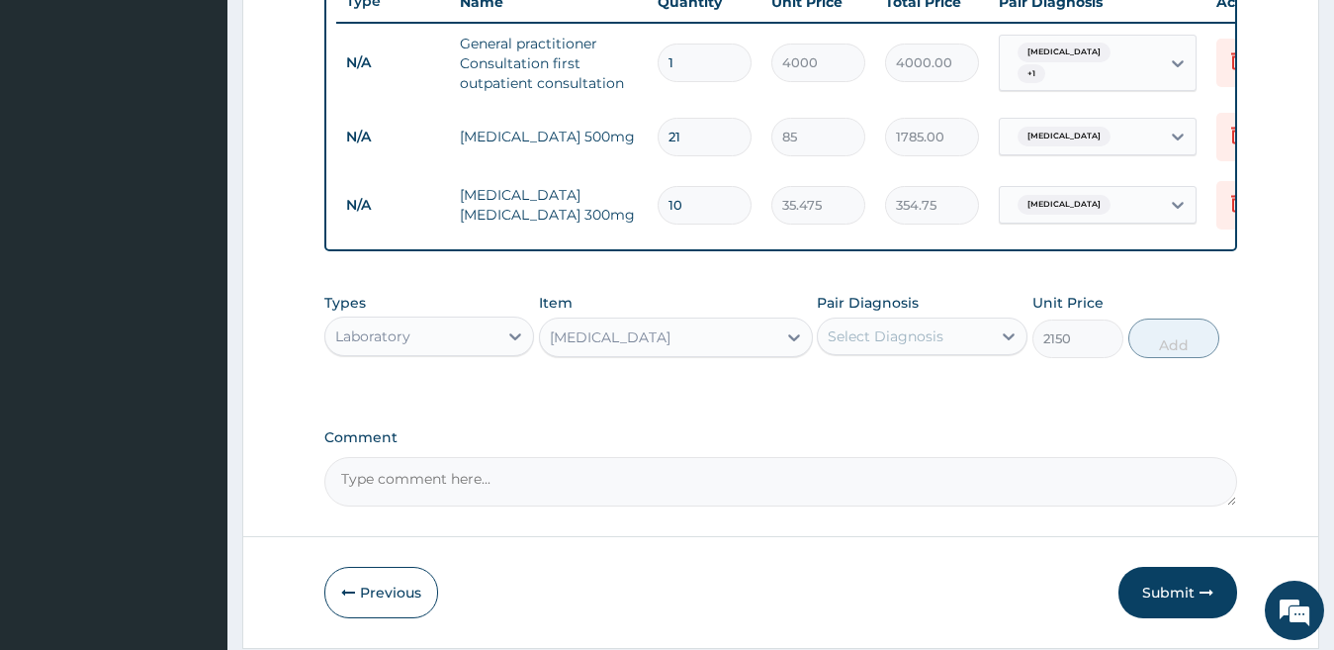
type input "3225"
click at [670, 347] on div "WBC DIFFERENTIAL" at bounding box center [610, 337] width 121 height 20
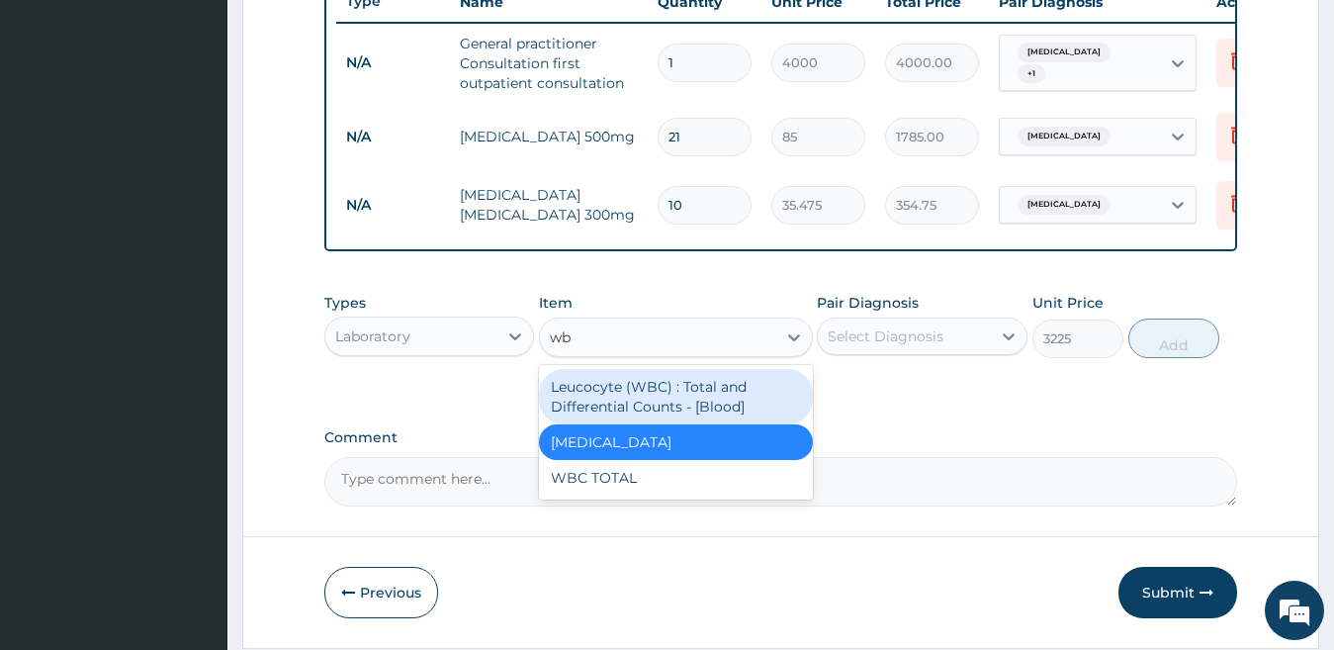
type input "wbc"
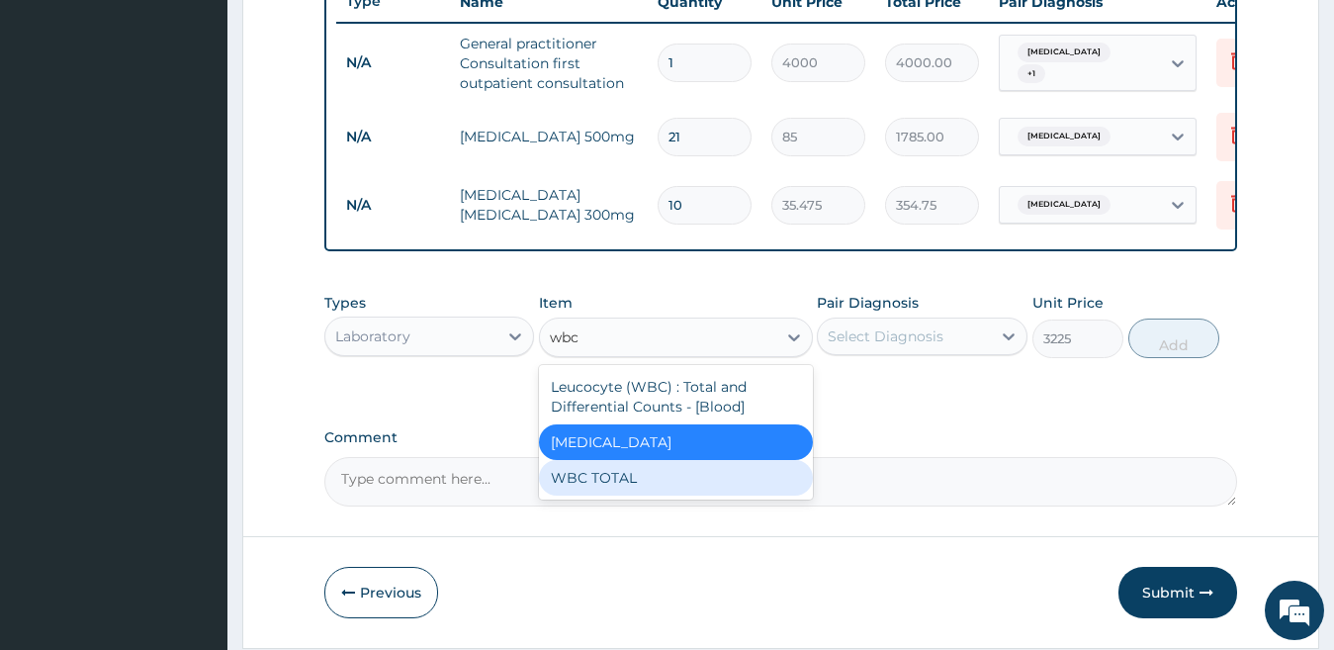
click at [634, 495] on div "WBC TOTAL" at bounding box center [676, 478] width 274 height 36
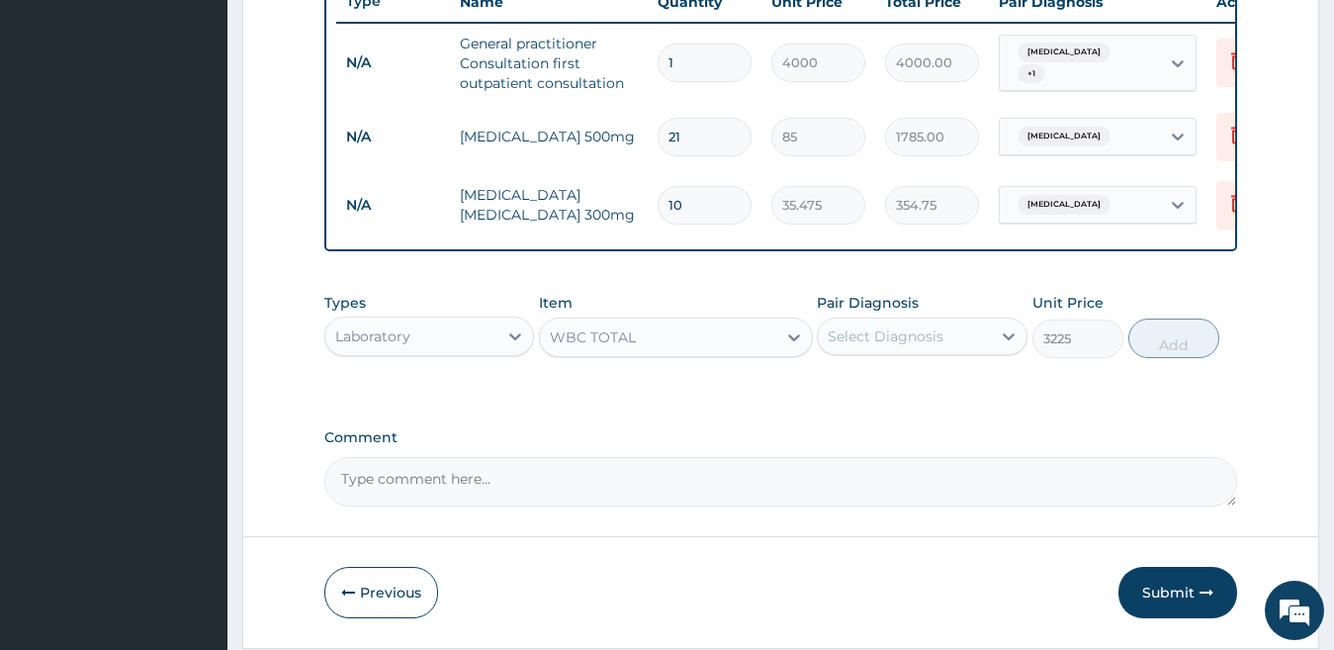
click at [686, 353] on div "WBC TOTAL" at bounding box center [658, 337] width 236 height 32
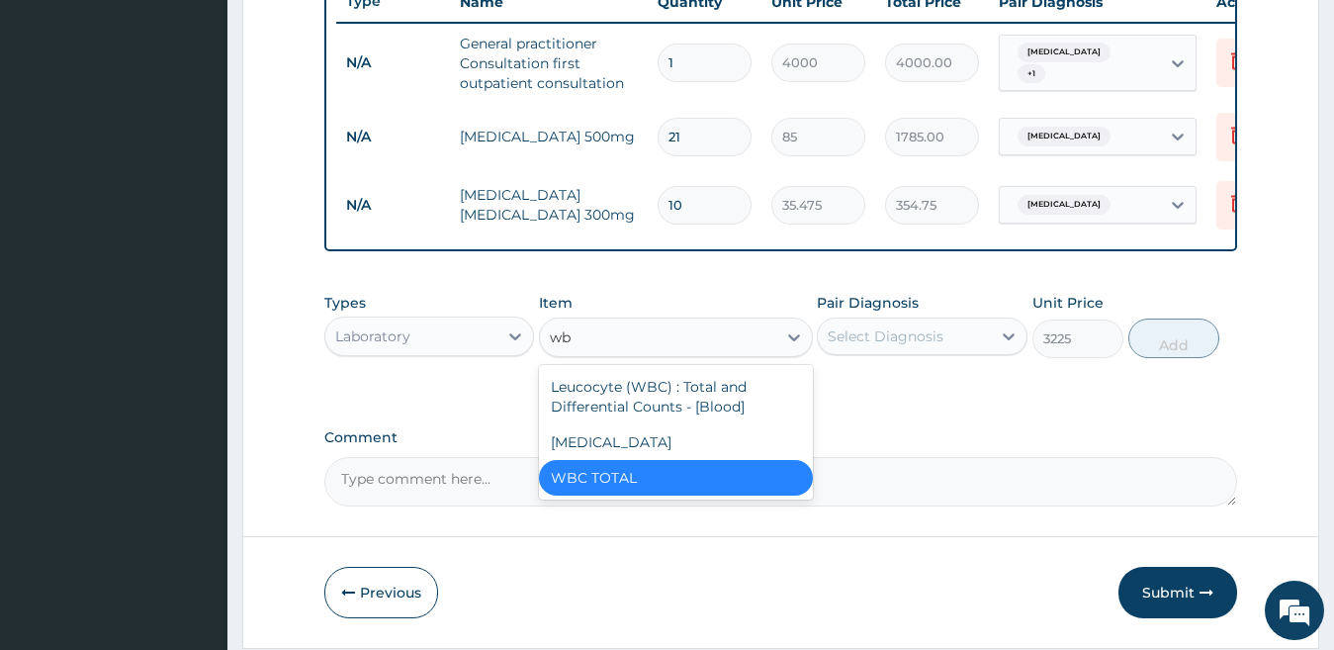
type input "wbc"
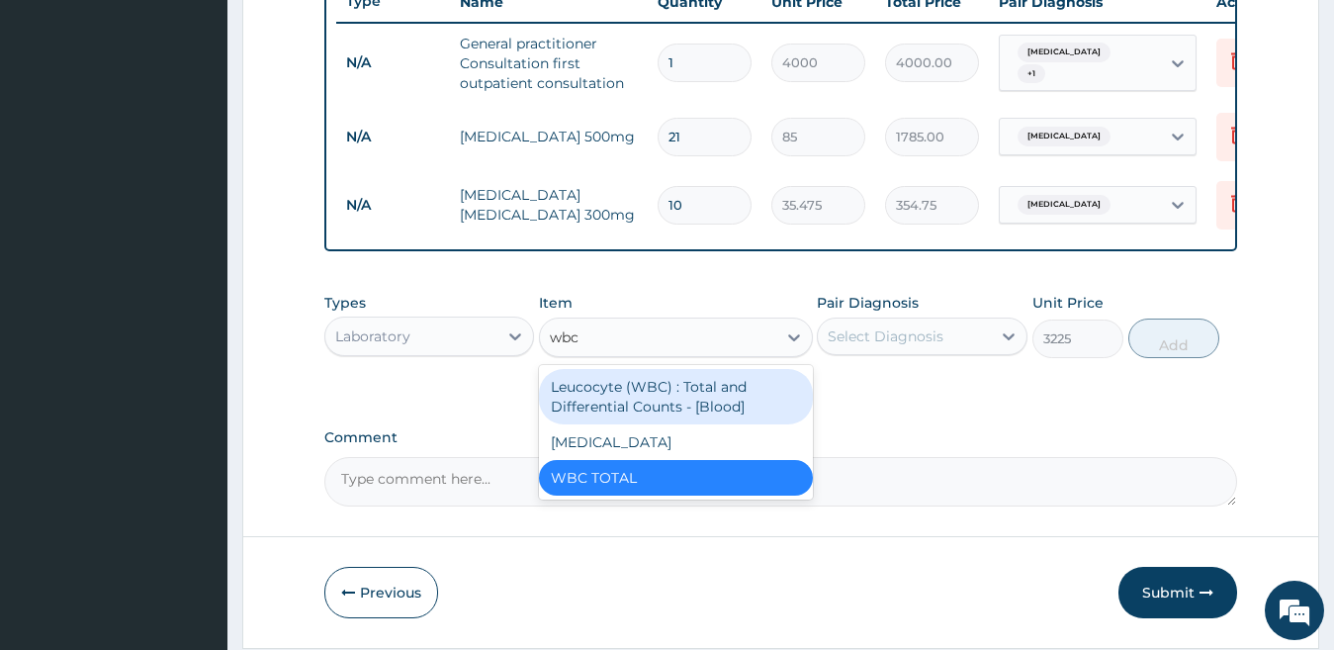
click at [662, 394] on div "Leucocyte (WBC) : Total and Differential Counts - [Blood]" at bounding box center [676, 396] width 274 height 55
type input "4500"
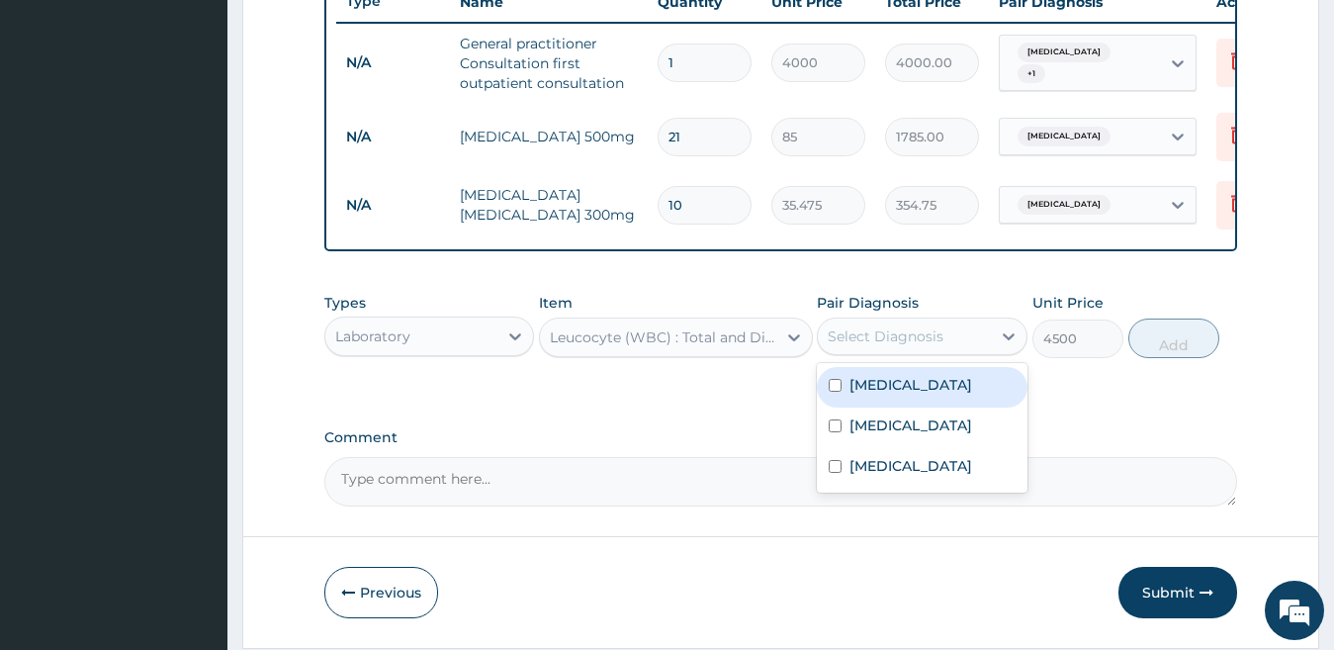
click at [859, 352] on div "Select Diagnosis" at bounding box center [904, 336] width 173 height 32
click at [876, 395] on label "Tonsillitis" at bounding box center [910, 385] width 123 height 20
checkbox input "true"
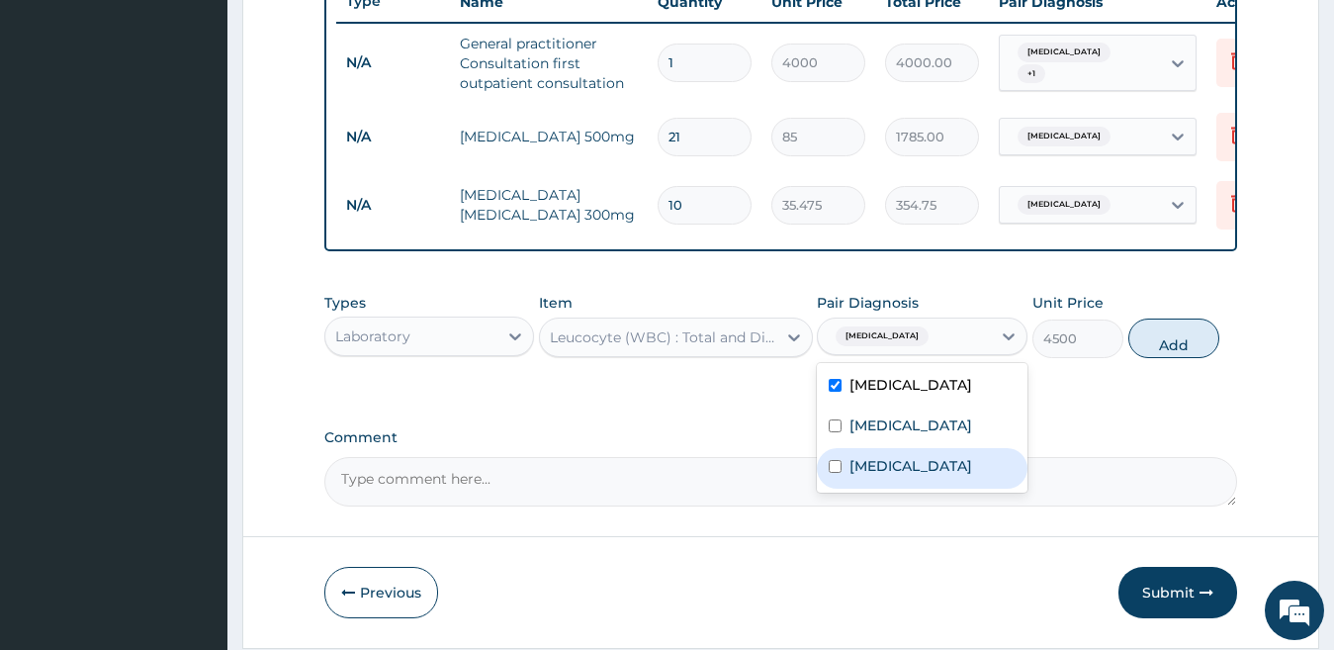
click at [875, 469] on div "[MEDICAL_DATA]" at bounding box center [922, 468] width 211 height 41
checkbox input "true"
click at [875, 395] on label "Tonsillitis" at bounding box center [910, 385] width 123 height 20
checkbox input "false"
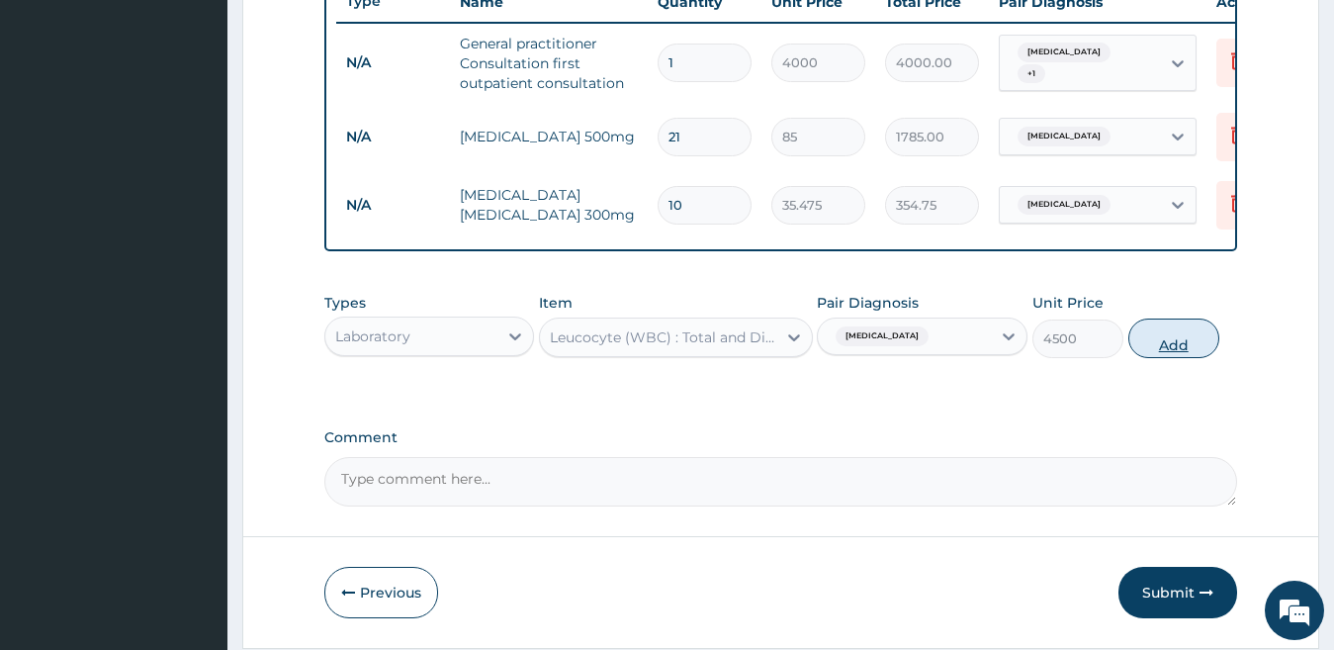
click at [1151, 358] on button "Add" at bounding box center [1173, 338] width 91 height 40
type input "0"
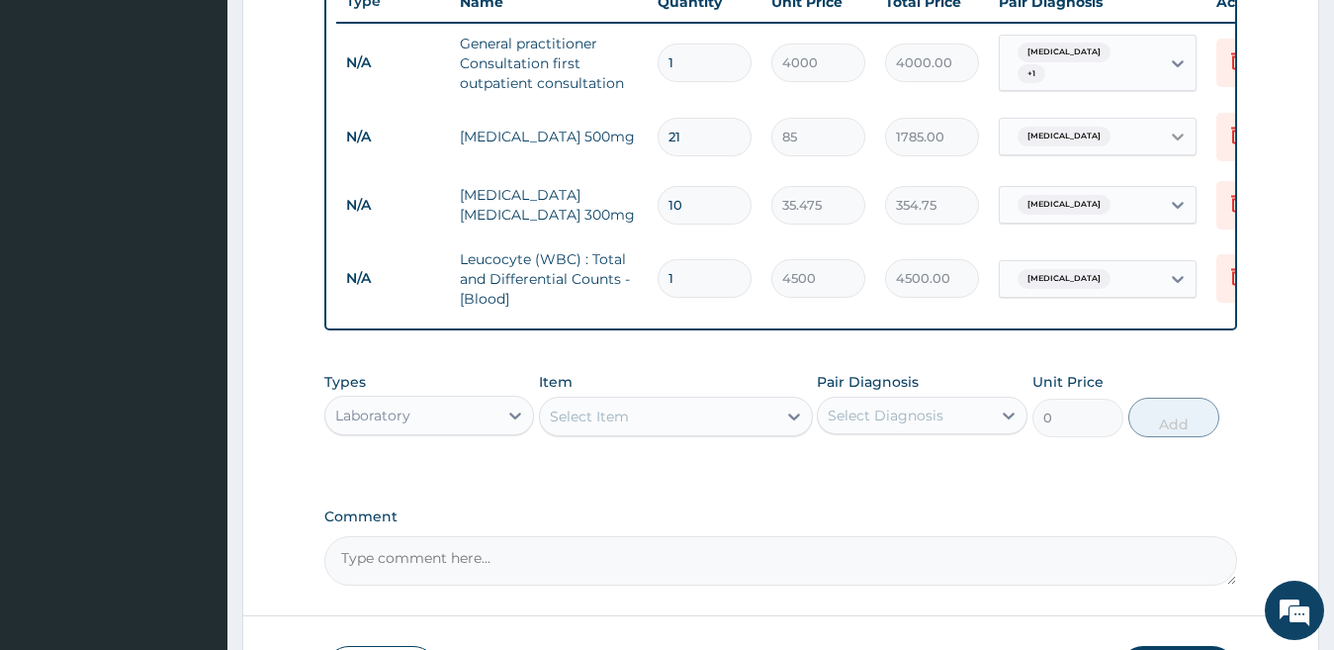
click at [1182, 140] on icon at bounding box center [1178, 137] width 20 height 20
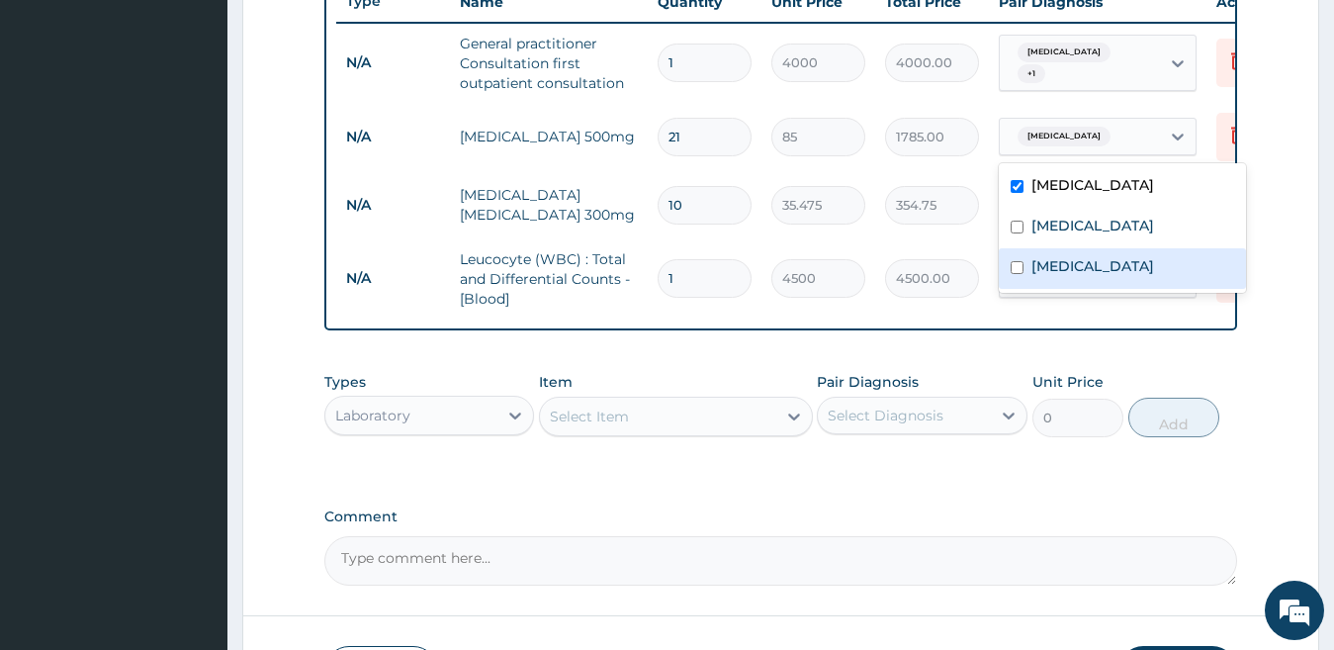
click at [1152, 271] on div "[MEDICAL_DATA]" at bounding box center [1122, 268] width 247 height 41
checkbox input "true"
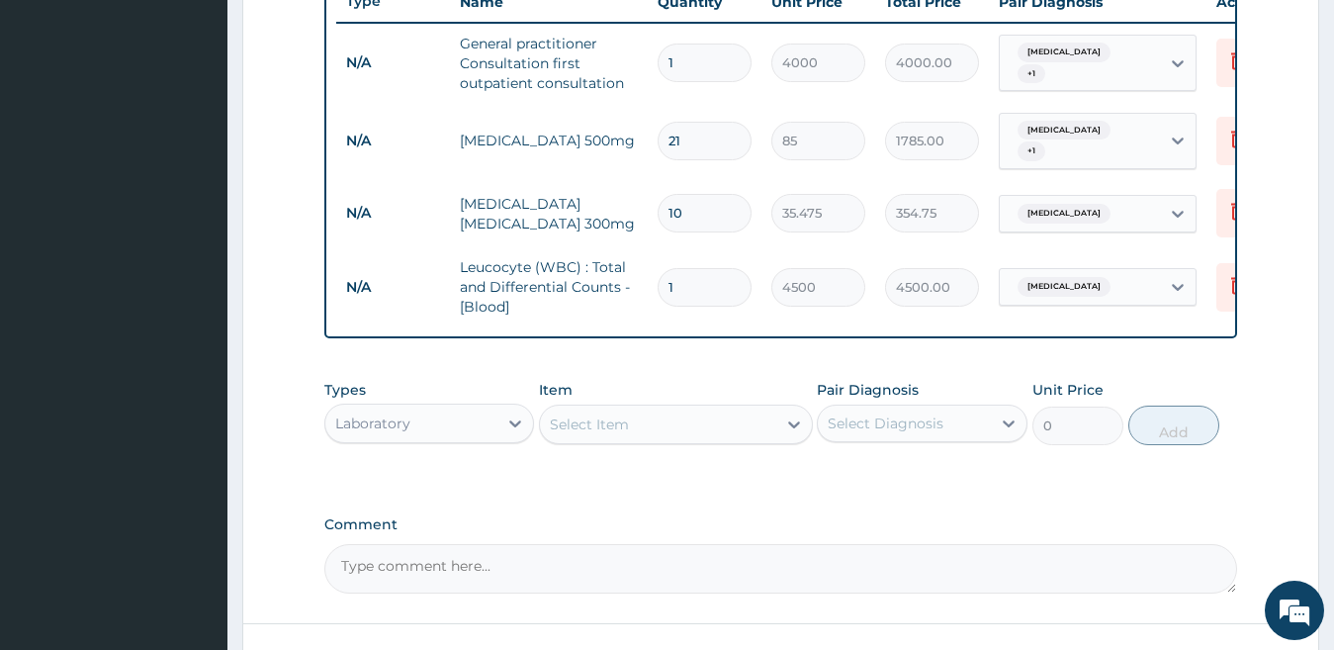
click at [574, 421] on div "Select Item" at bounding box center [658, 424] width 236 height 32
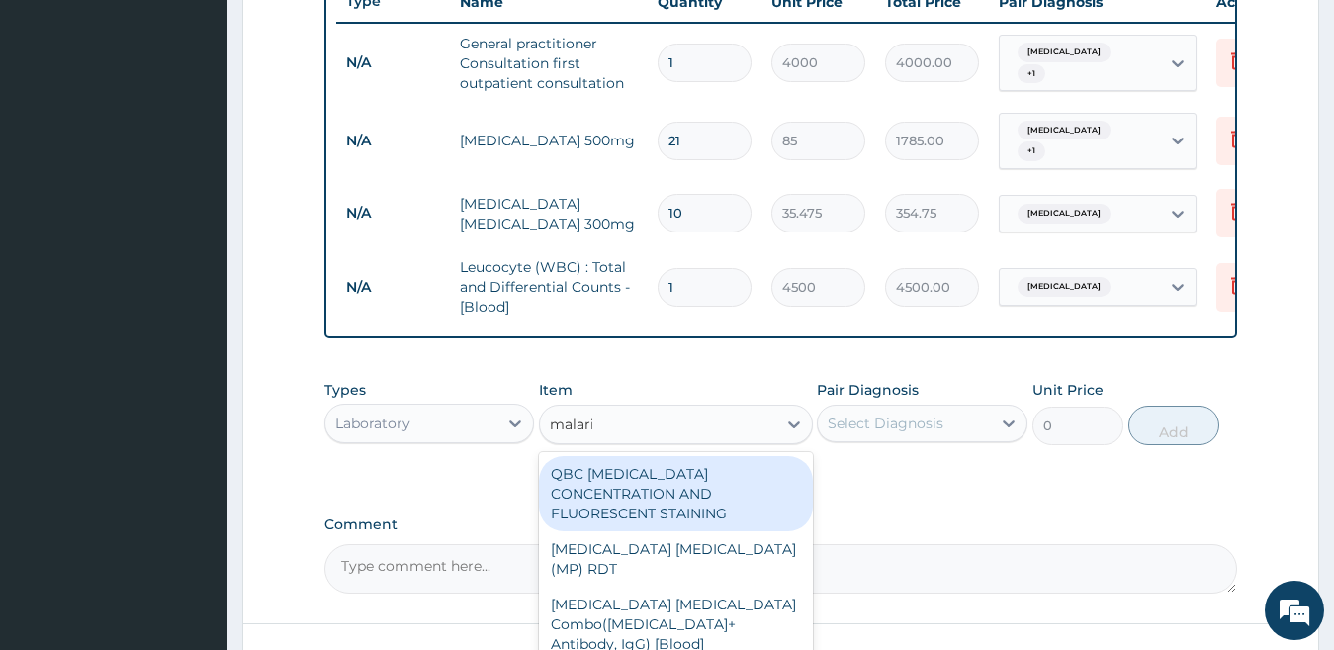
type input "malaria"
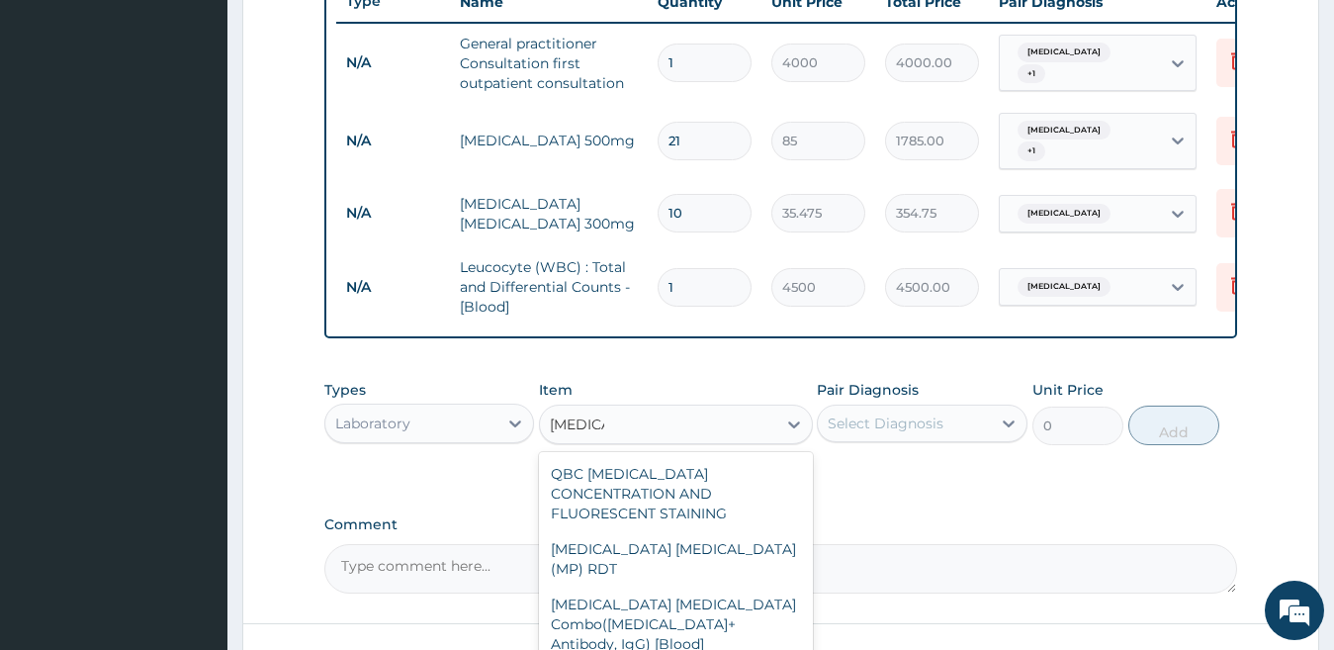
type input "2500"
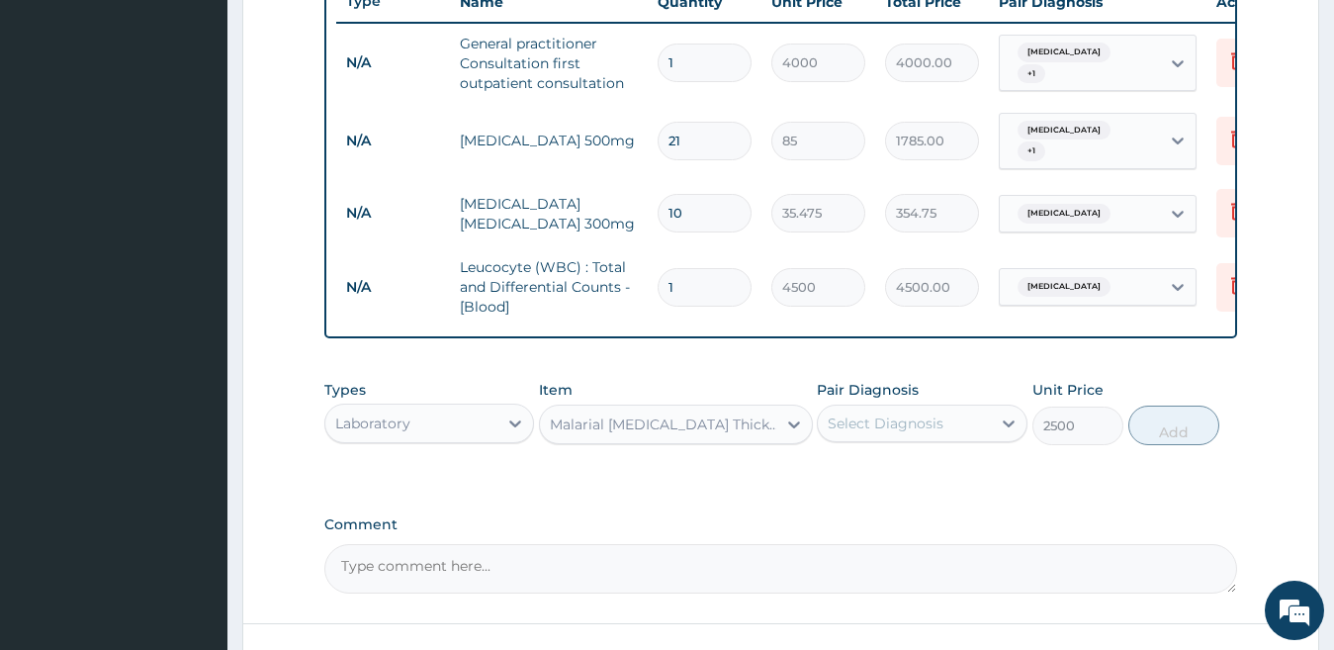
click at [941, 433] on div "Select Diagnosis" at bounding box center [886, 423] width 116 height 20
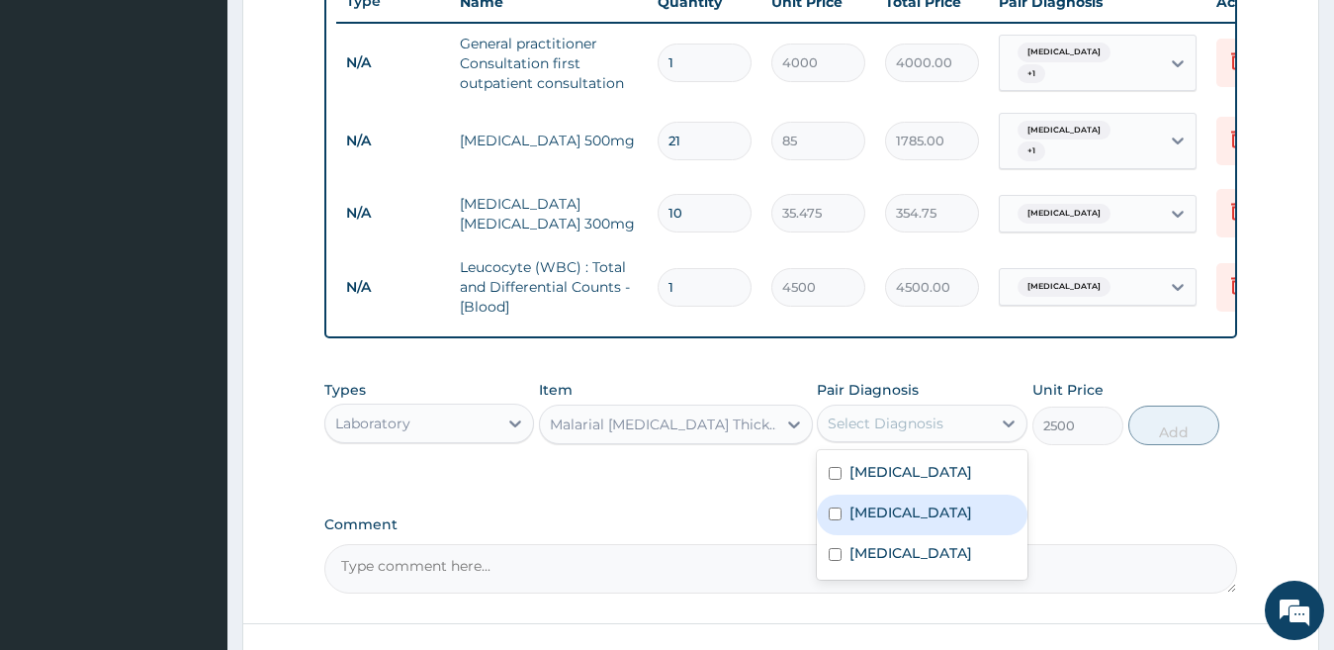
click at [953, 523] on div "[MEDICAL_DATA]" at bounding box center [922, 514] width 211 height 41
checkbox input "true"
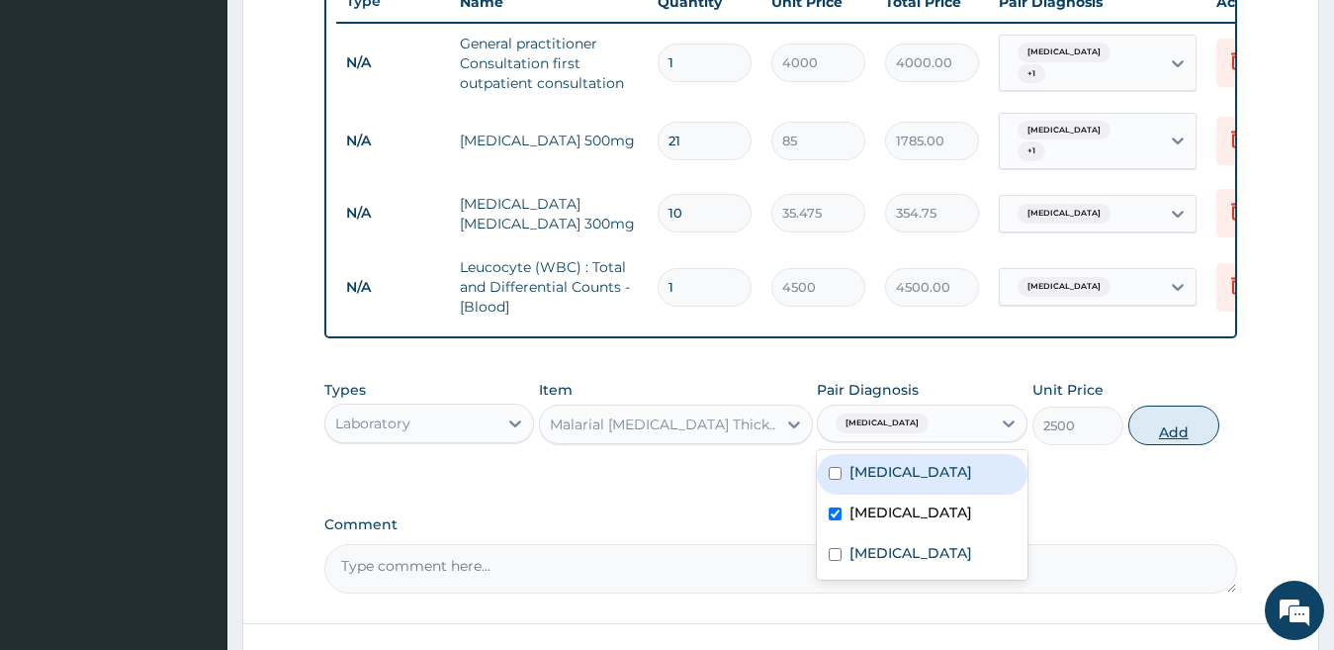
click at [1185, 428] on button "Add" at bounding box center [1173, 425] width 91 height 40
type input "0"
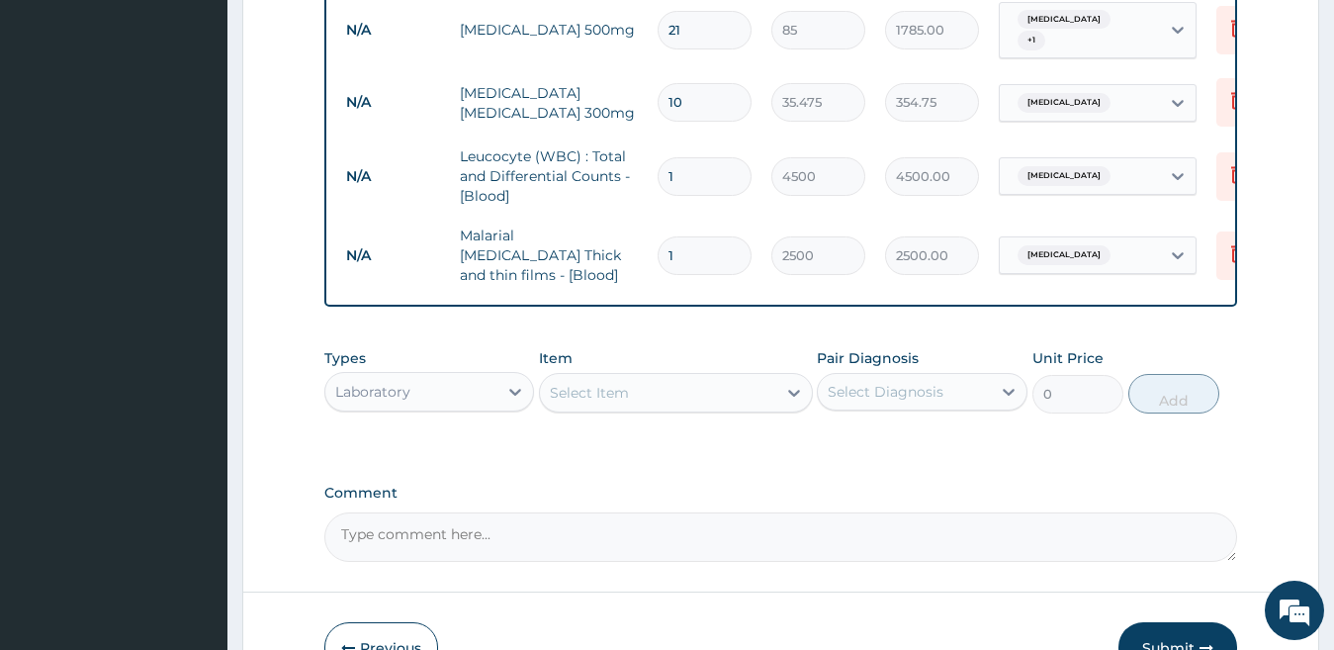
scroll to position [952, 0]
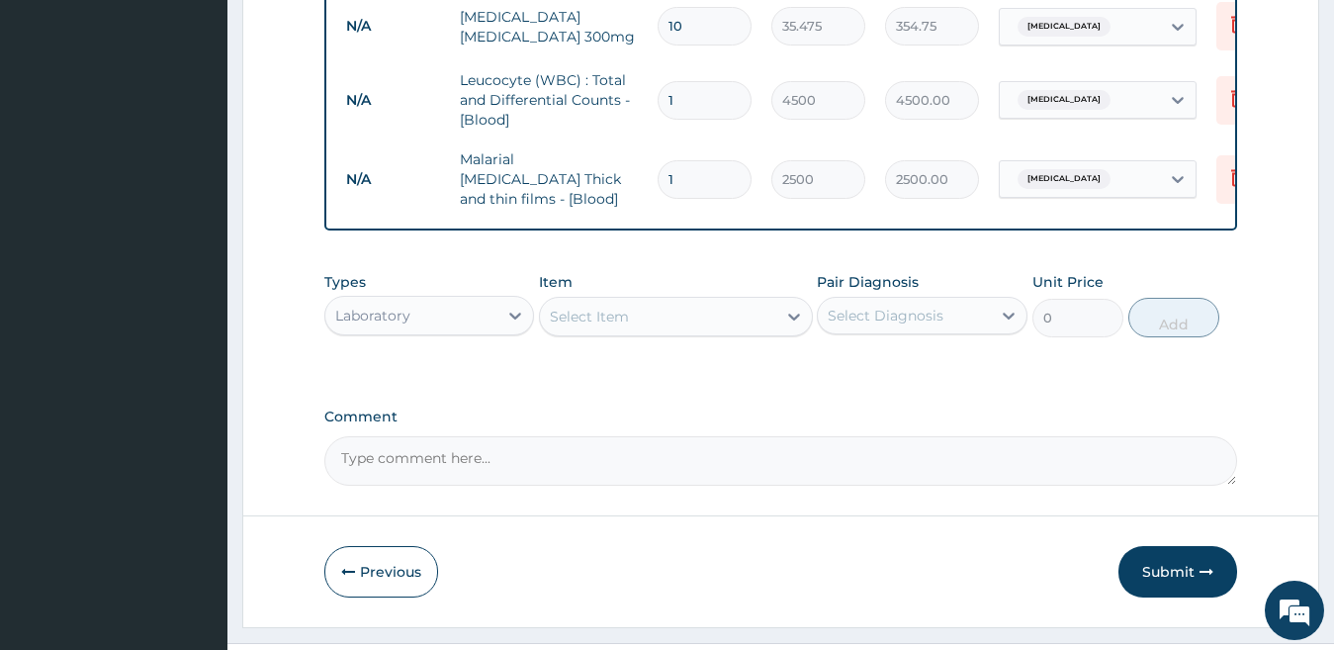
click at [450, 315] on div "Laboratory" at bounding box center [411, 316] width 173 height 32
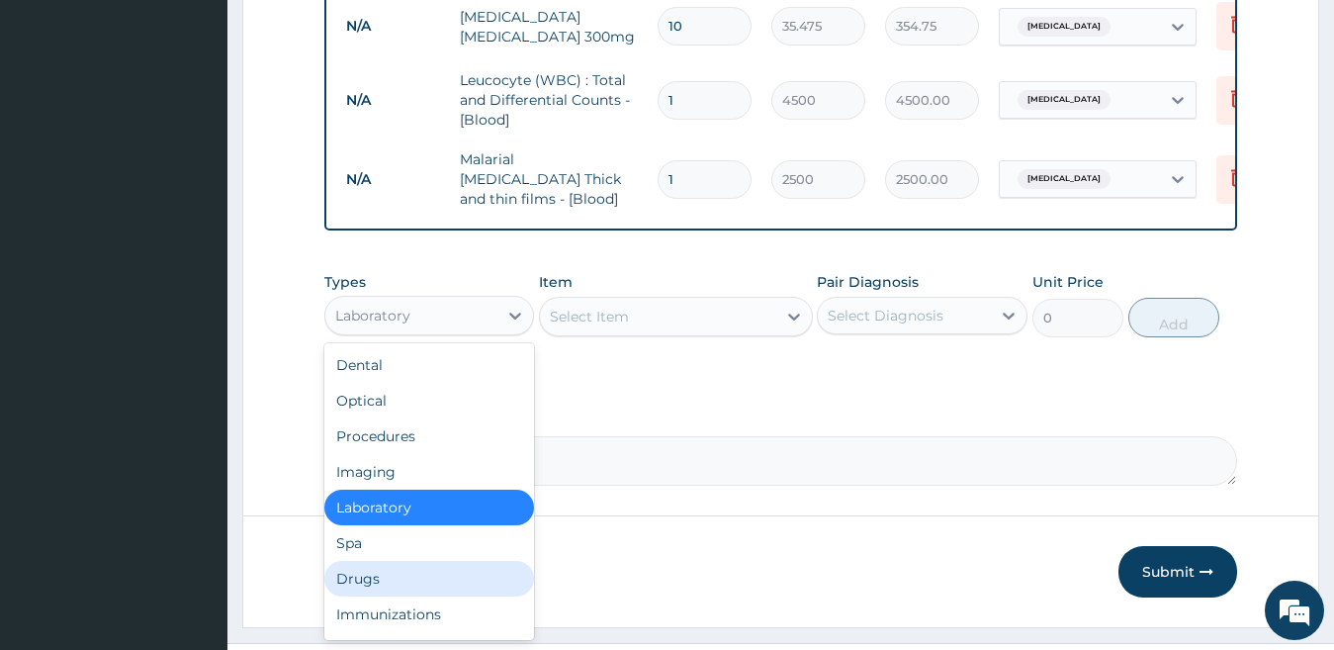
click at [442, 583] on div "Drugs" at bounding box center [429, 579] width 211 height 36
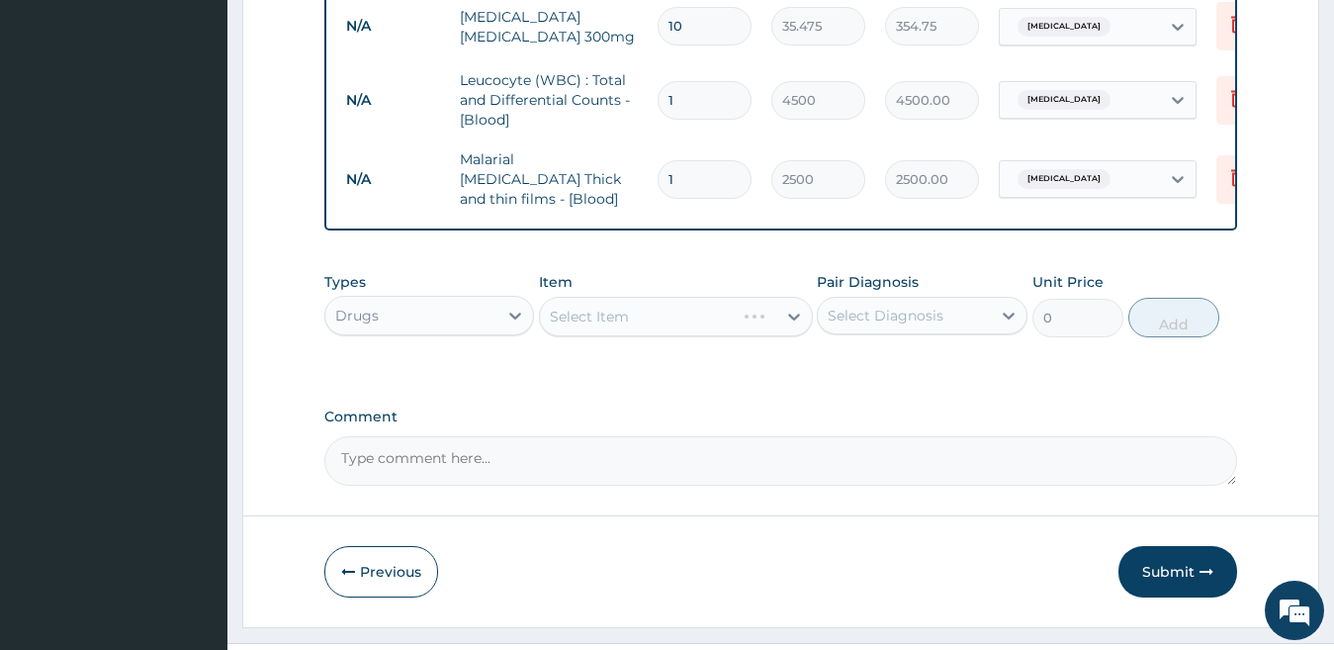
click at [707, 320] on div "Select Item" at bounding box center [676, 317] width 274 height 40
click at [707, 320] on div "Select Item" at bounding box center [658, 317] width 236 height 32
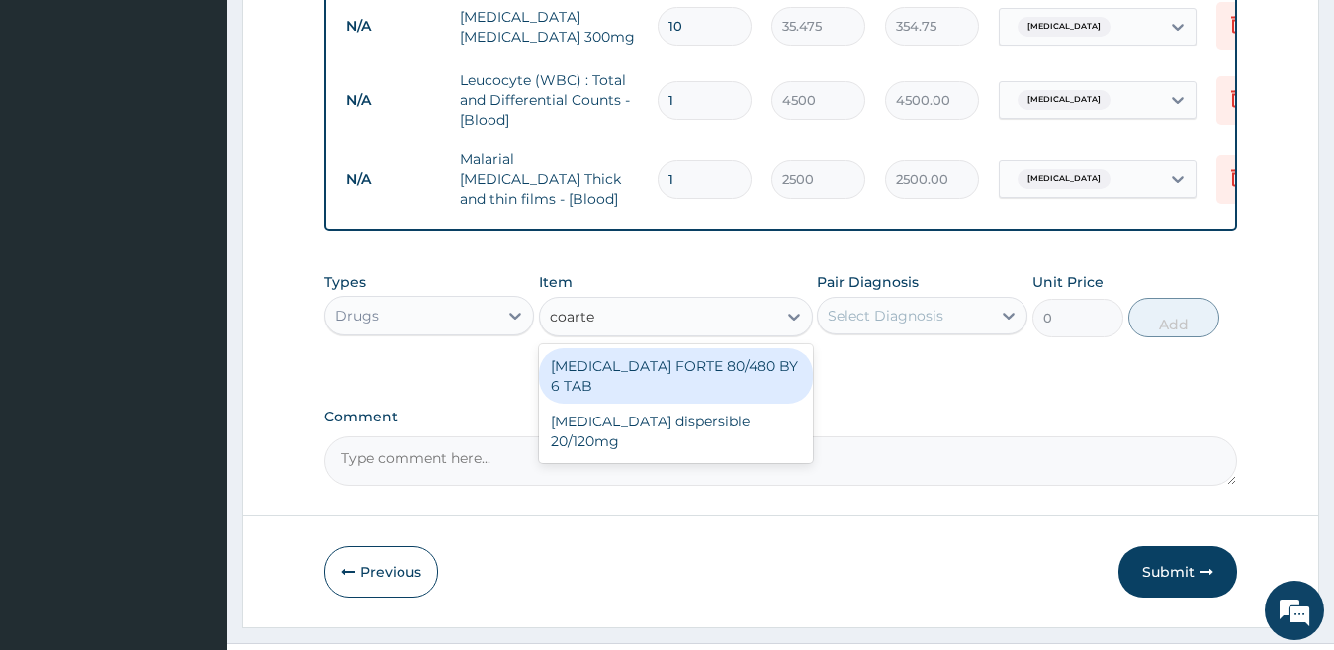
type input "coartem"
click at [714, 363] on div "COARTEM FORTE 80/480 BY 6 TAB" at bounding box center [676, 375] width 274 height 55
type input "500"
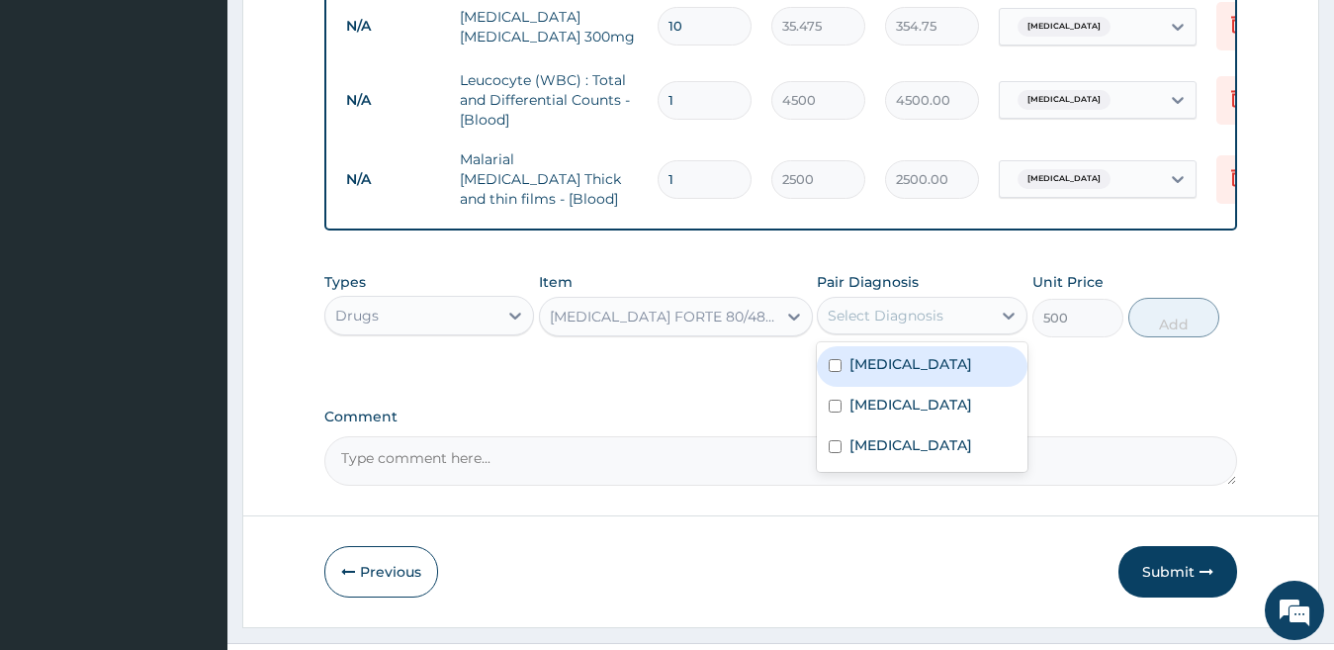
click at [929, 314] on div "Select Diagnosis" at bounding box center [886, 316] width 116 height 20
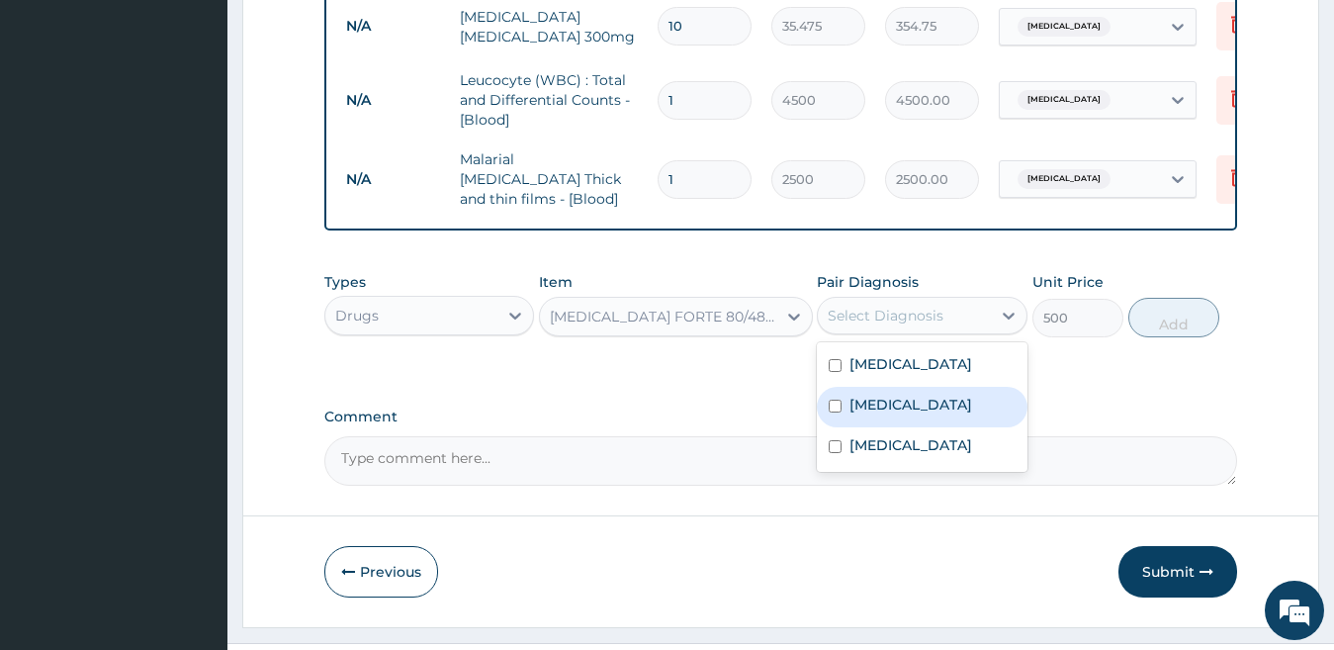
click at [929, 423] on div "[MEDICAL_DATA]" at bounding box center [922, 407] width 211 height 41
checkbox input "true"
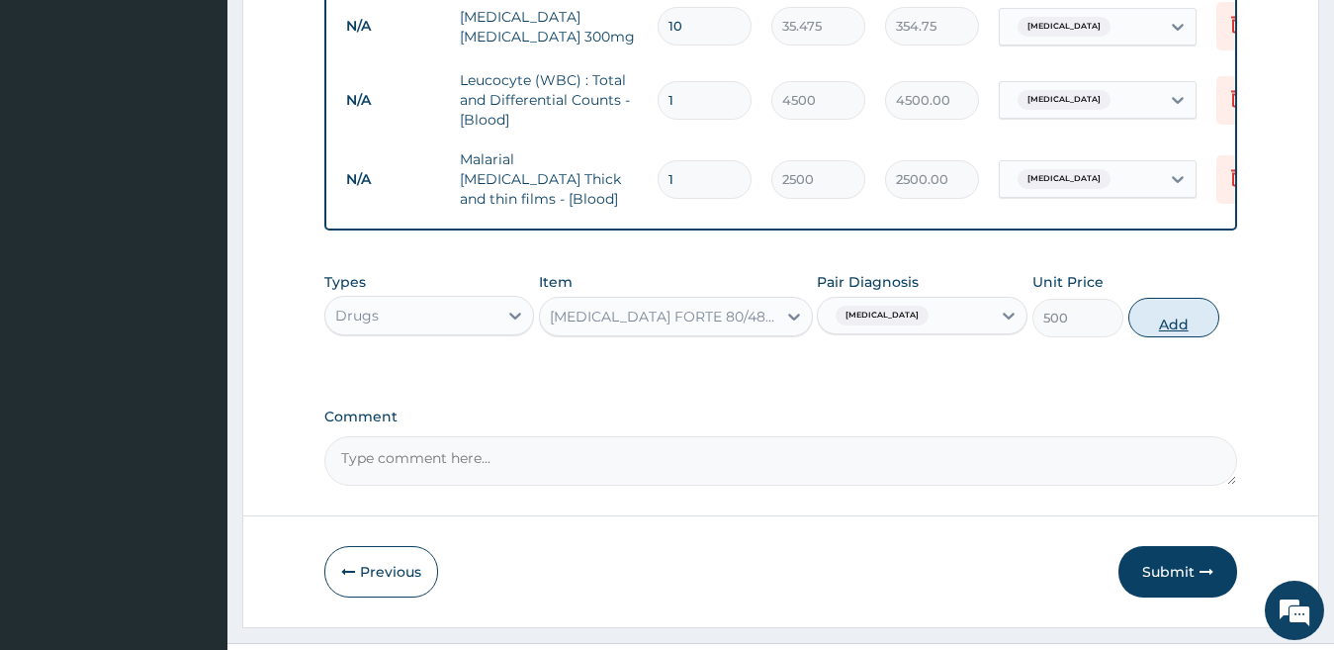
click at [1162, 324] on button "Add" at bounding box center [1173, 318] width 91 height 40
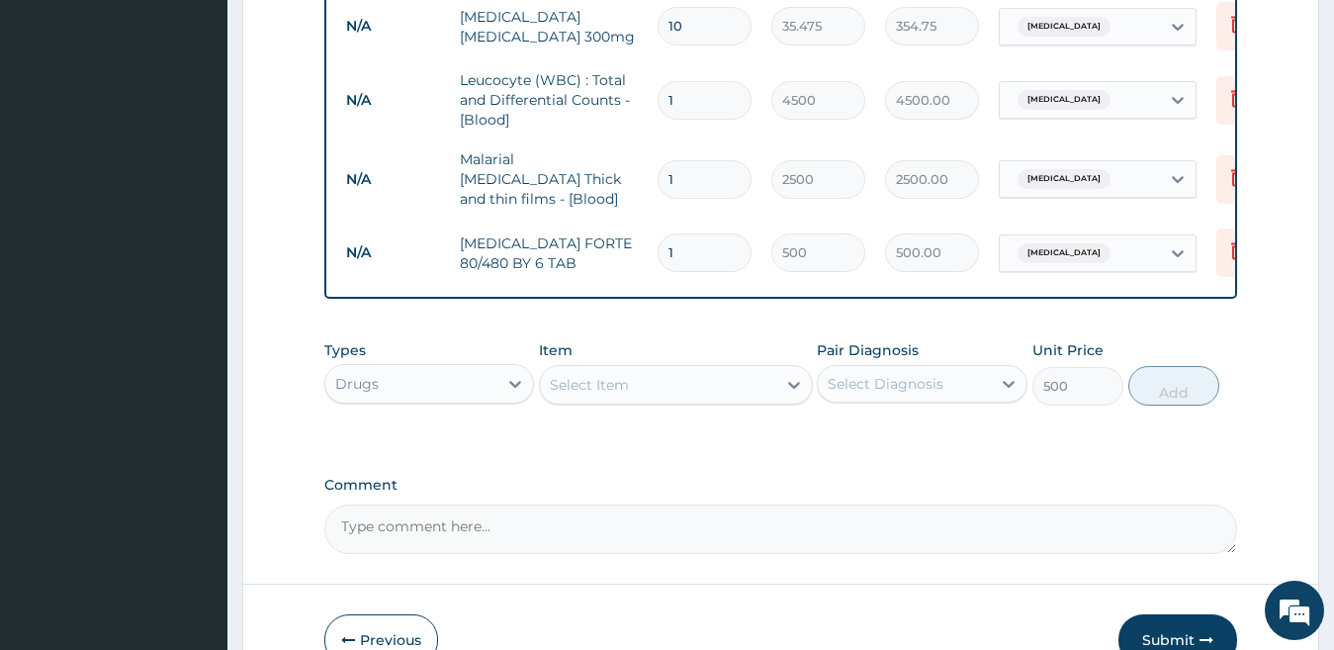
type input "0"
type input "0.00"
type input "6"
type input "3000.00"
type input "6"
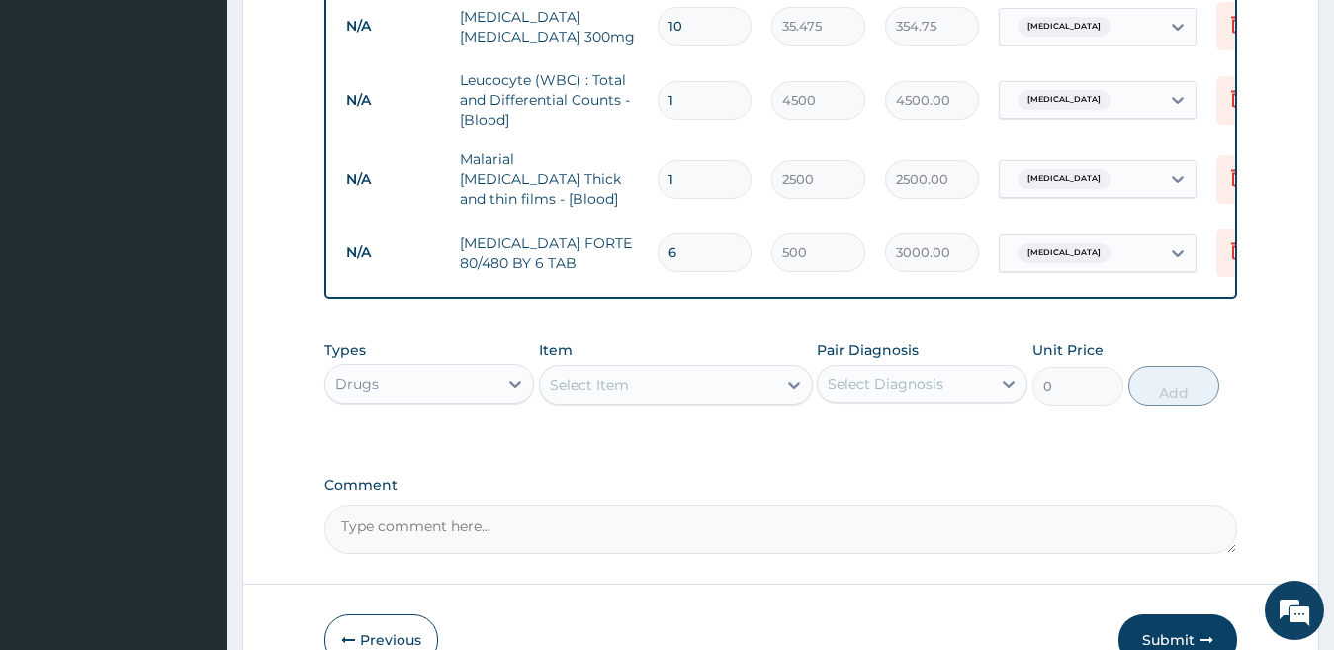
click at [590, 381] on div "Select Item" at bounding box center [589, 385] width 79 height 20
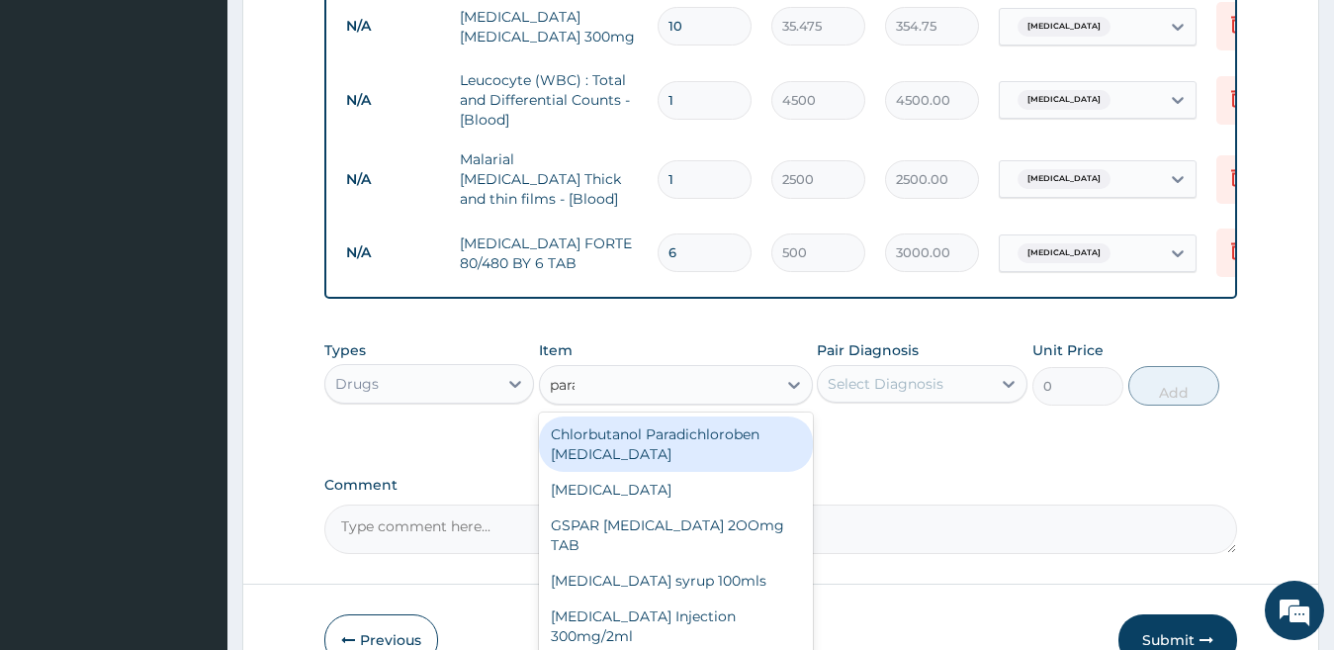
type input "paraceta"
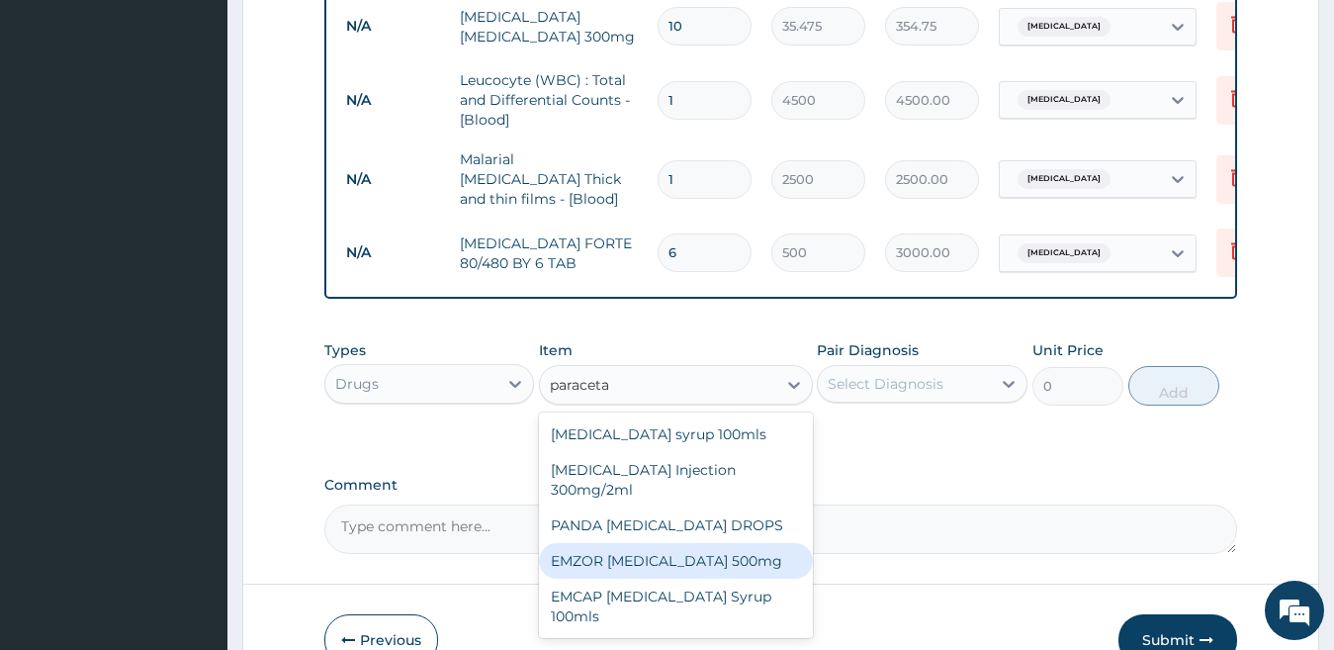
click at [627, 561] on div "EMZOR [MEDICAL_DATA] 500mg" at bounding box center [676, 561] width 274 height 36
type input "50"
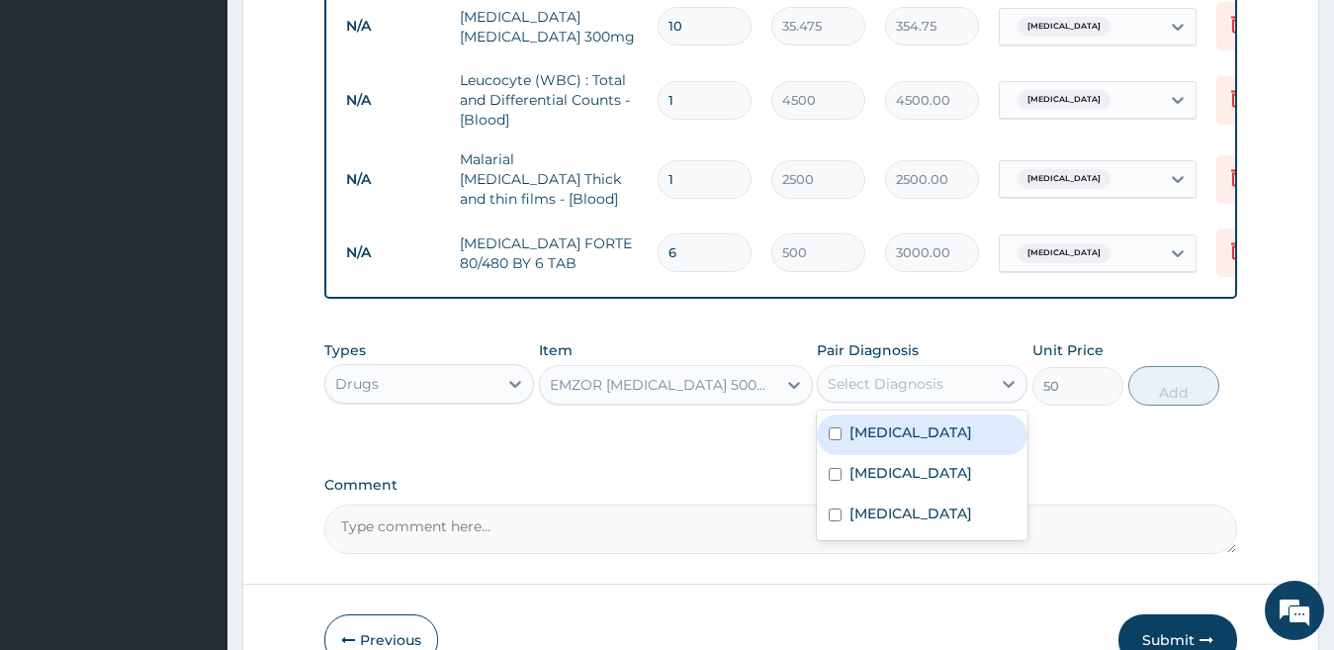
click at [913, 391] on div "Select Diagnosis" at bounding box center [886, 384] width 116 height 20
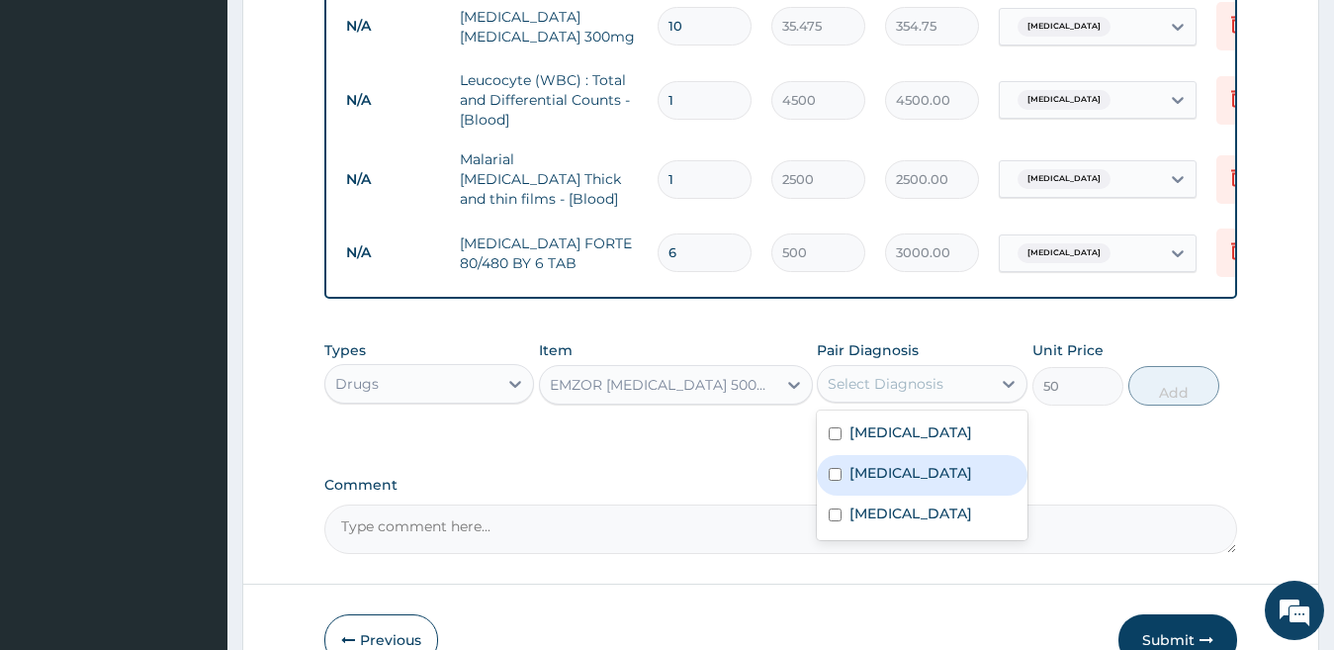
click at [916, 467] on div "Malaria" at bounding box center [922, 475] width 211 height 41
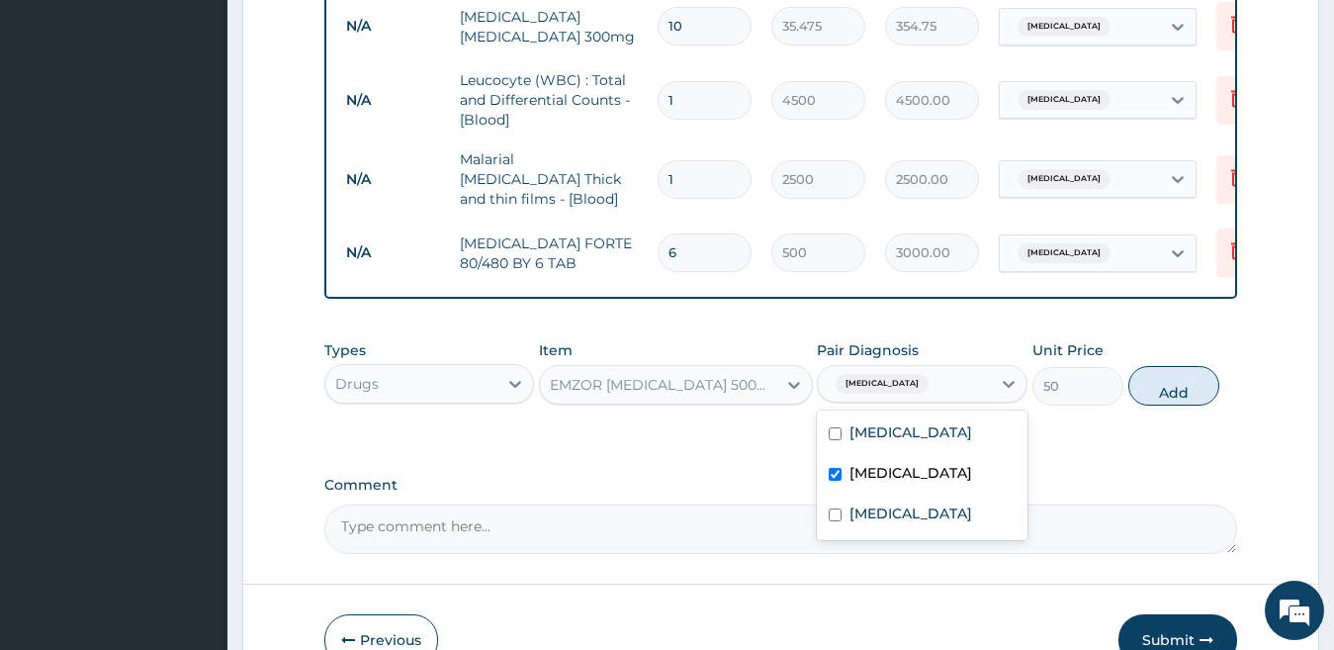
checkbox input "true"
click at [1164, 396] on button "Add" at bounding box center [1173, 386] width 91 height 40
type input "0"
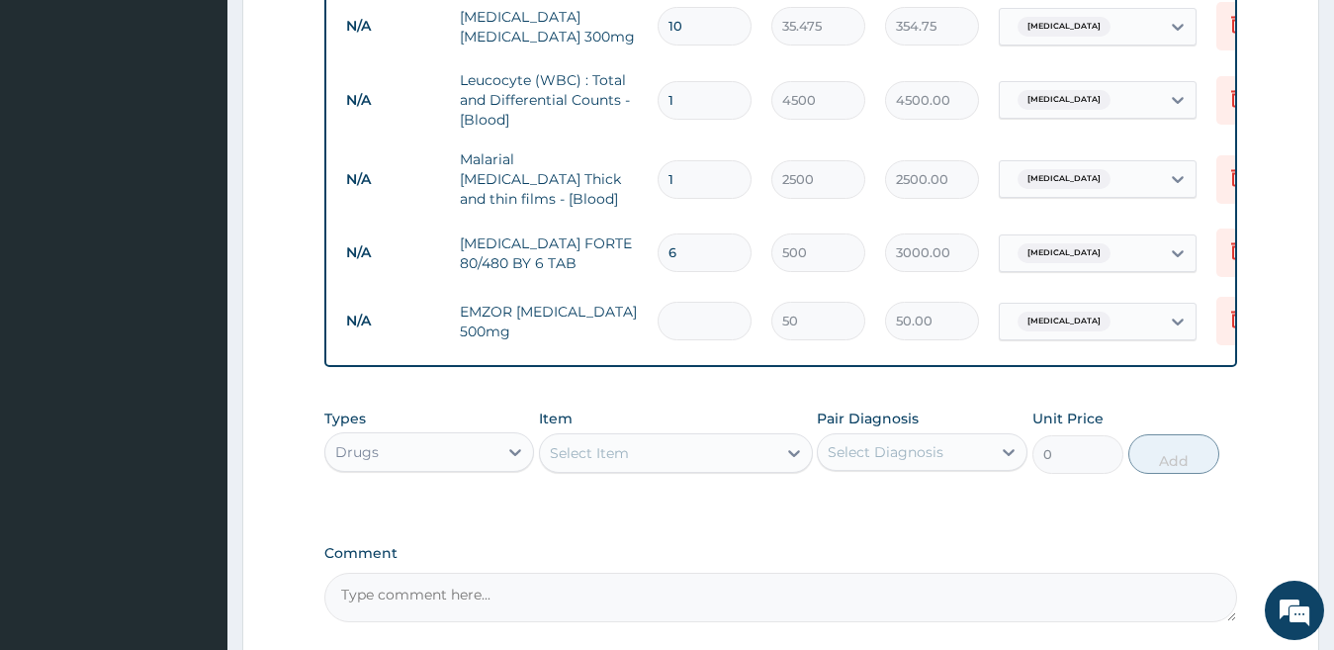
type input "0.00"
type input "2"
type input "100.00"
type input "20"
type input "1000.00"
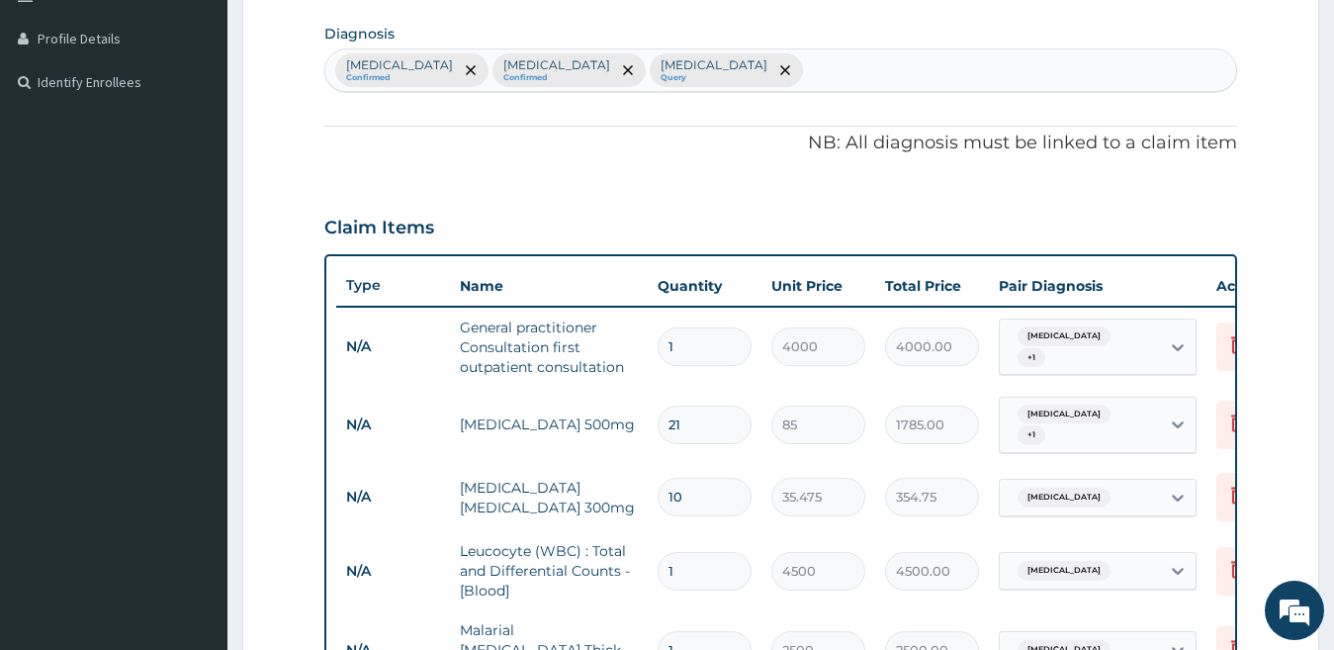
scroll to position [479, 0]
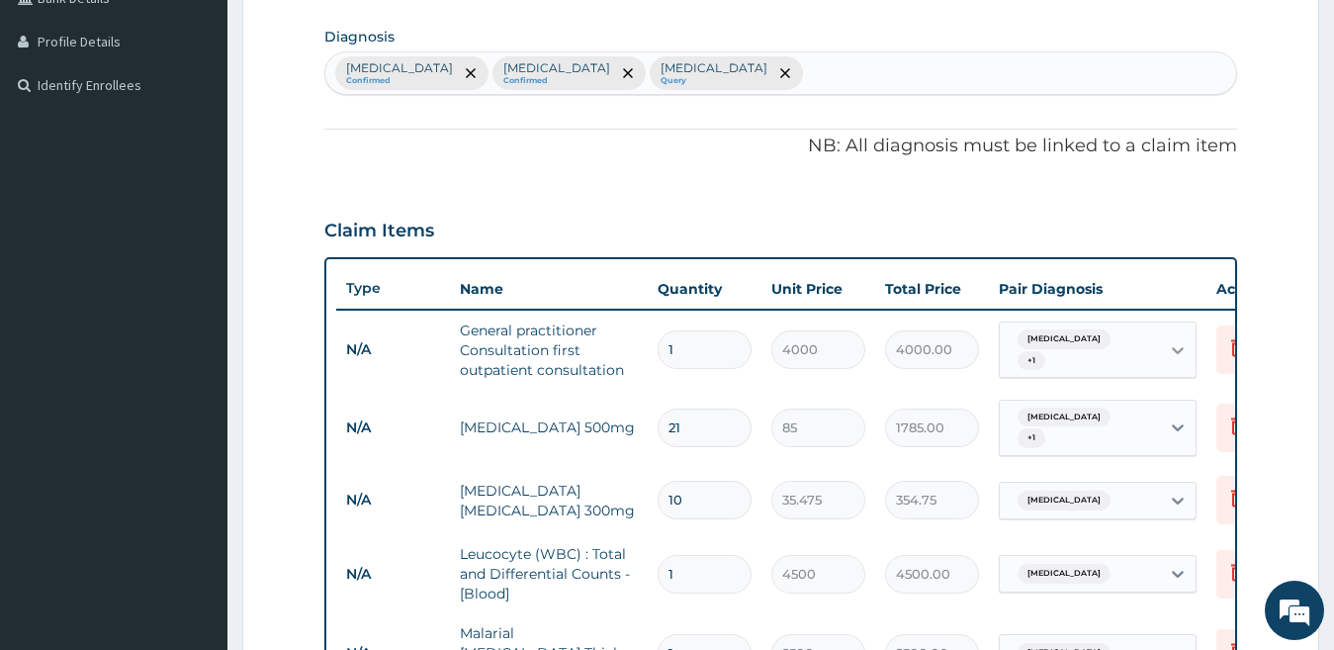
type input "20"
click at [1173, 349] on icon at bounding box center [1178, 350] width 12 height 7
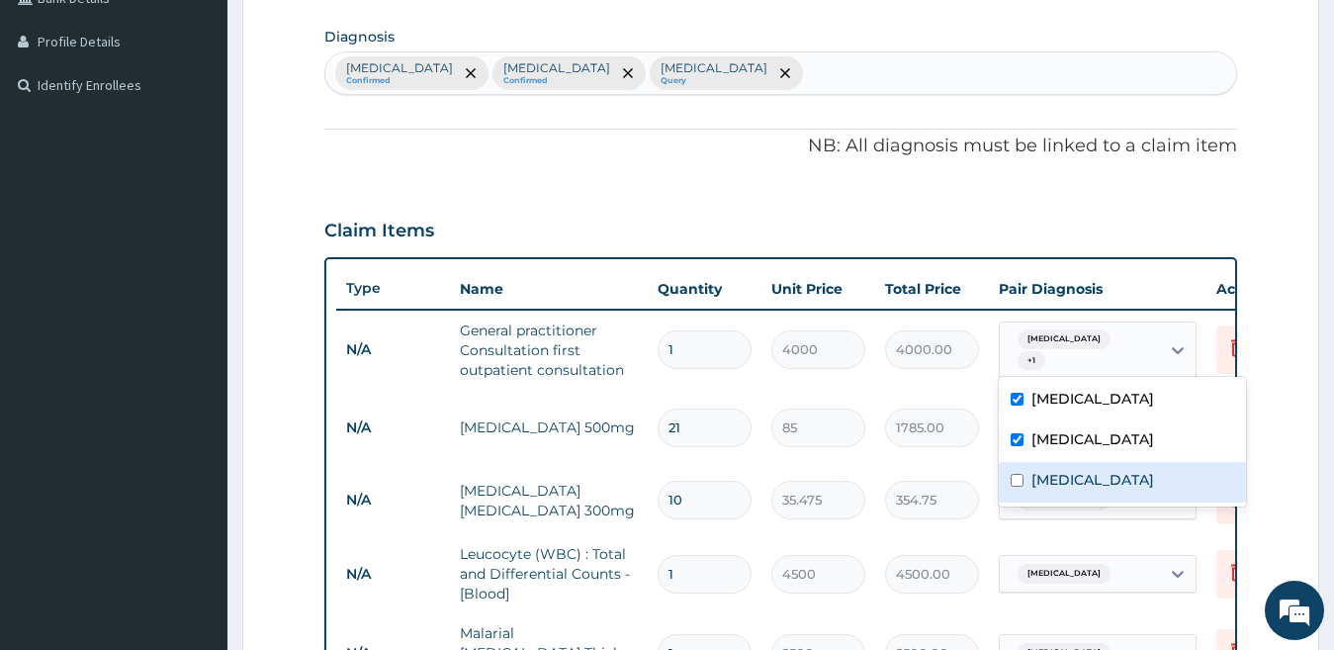
click at [1124, 488] on div "Bacterial sepsis" at bounding box center [1122, 482] width 247 height 41
checkbox input "true"
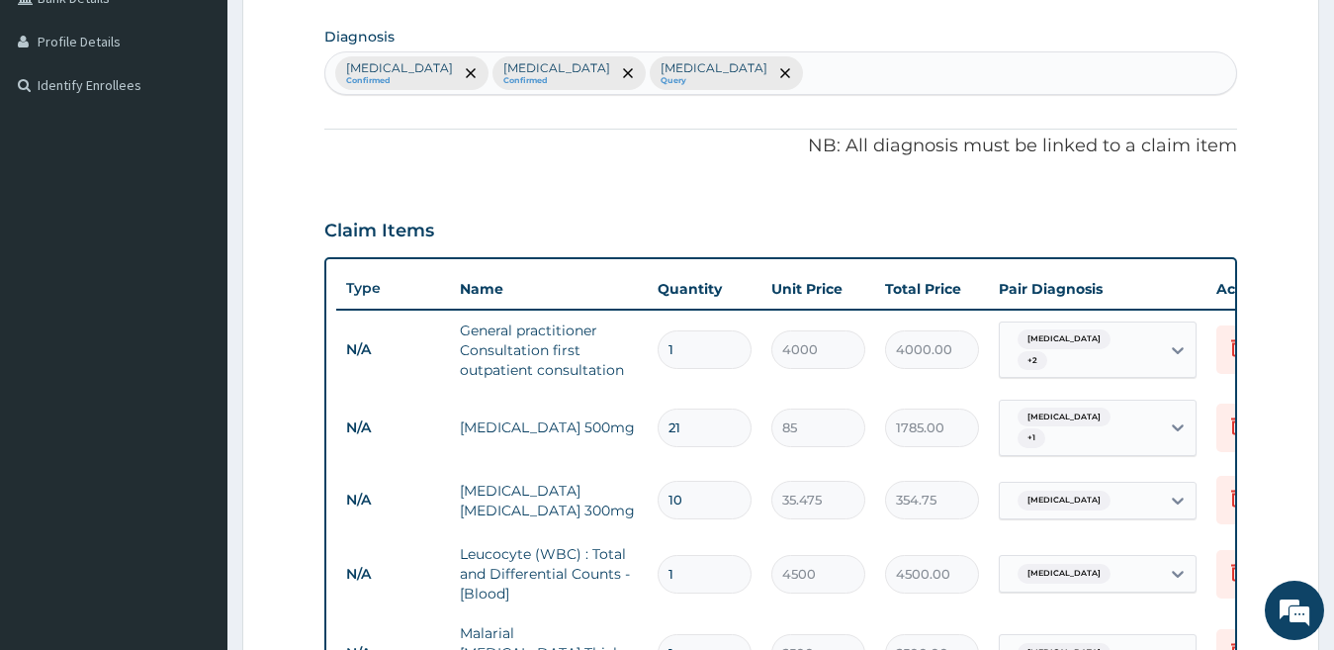
click at [1193, 208] on div "Claim Items" at bounding box center [781, 226] width 914 height 51
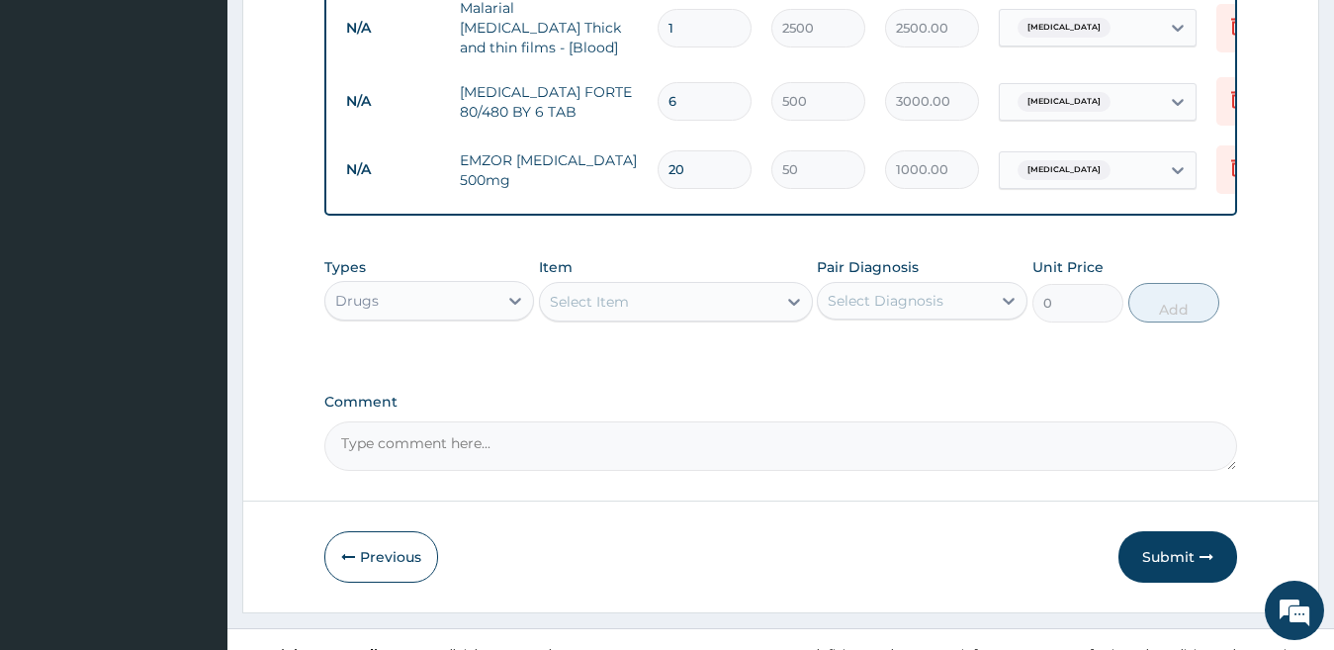
scroll to position [1106, 0]
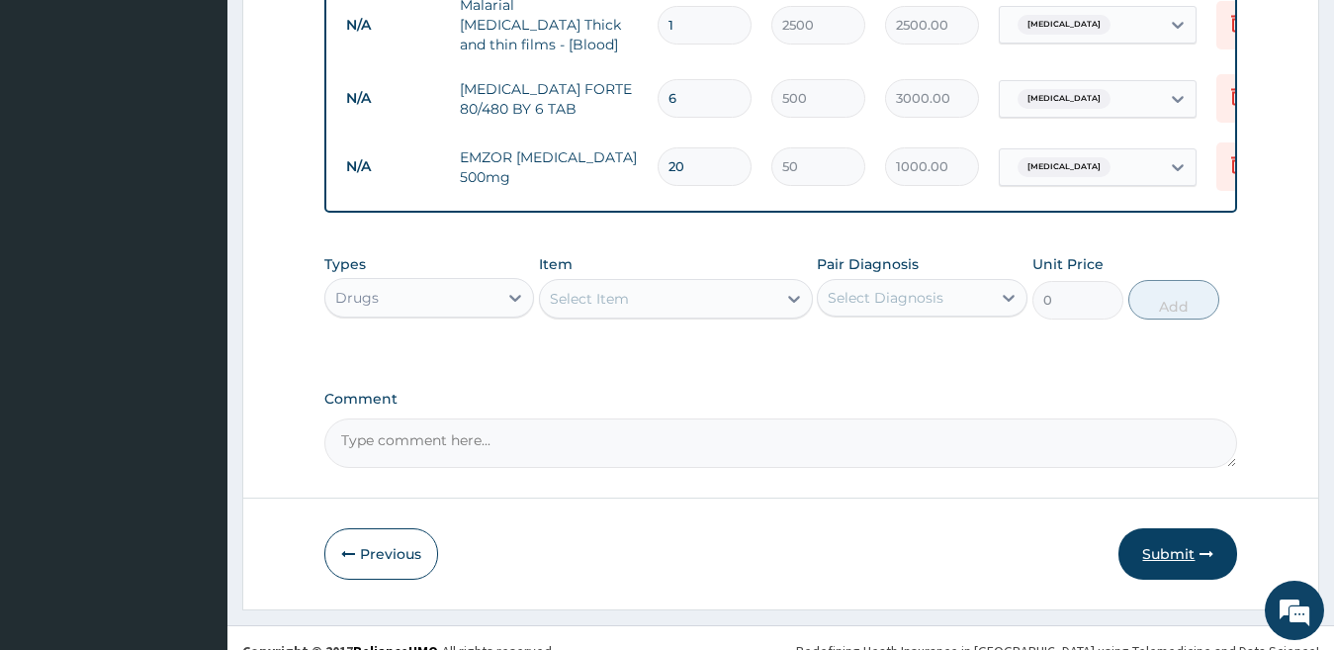
click at [1200, 567] on button "Submit" at bounding box center [1177, 553] width 119 height 51
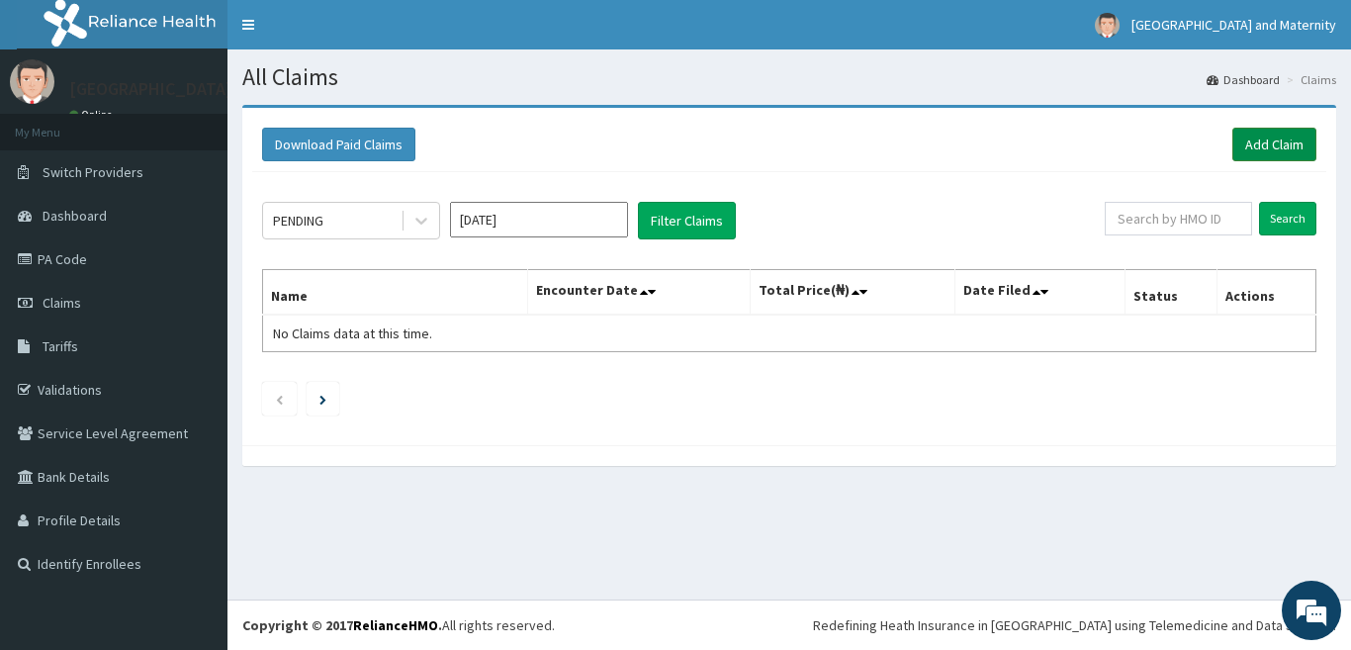
click at [1271, 159] on link "Add Claim" at bounding box center [1274, 145] width 84 height 34
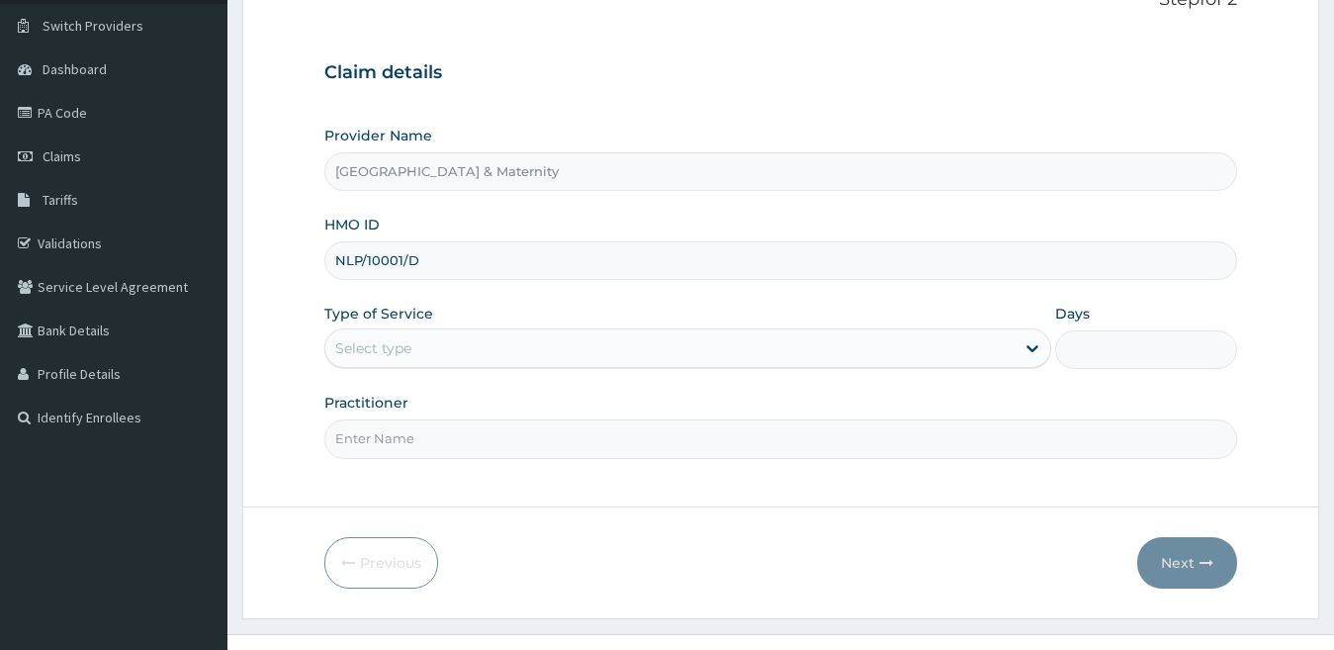
scroll to position [146, 0]
type input "NLP/10001/D"
click at [961, 364] on div "Select type" at bounding box center [670, 348] width 690 height 32
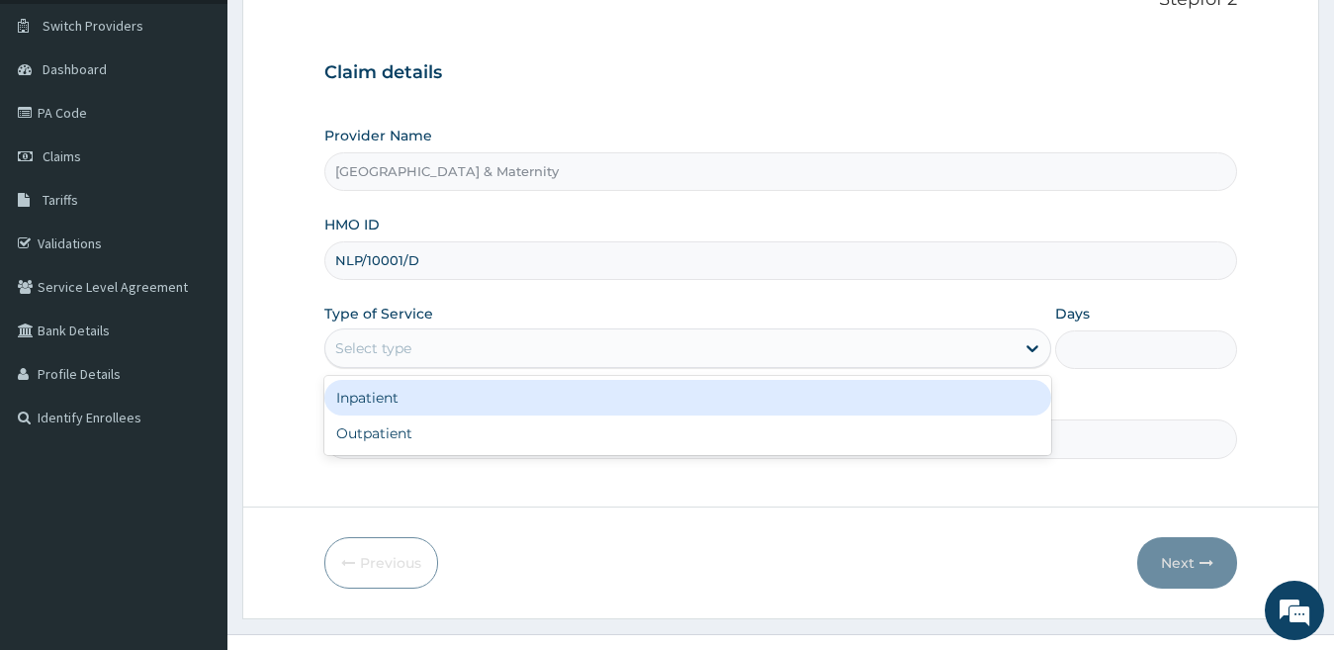
scroll to position [0, 0]
click at [961, 389] on div "Inpatient" at bounding box center [688, 398] width 728 height 36
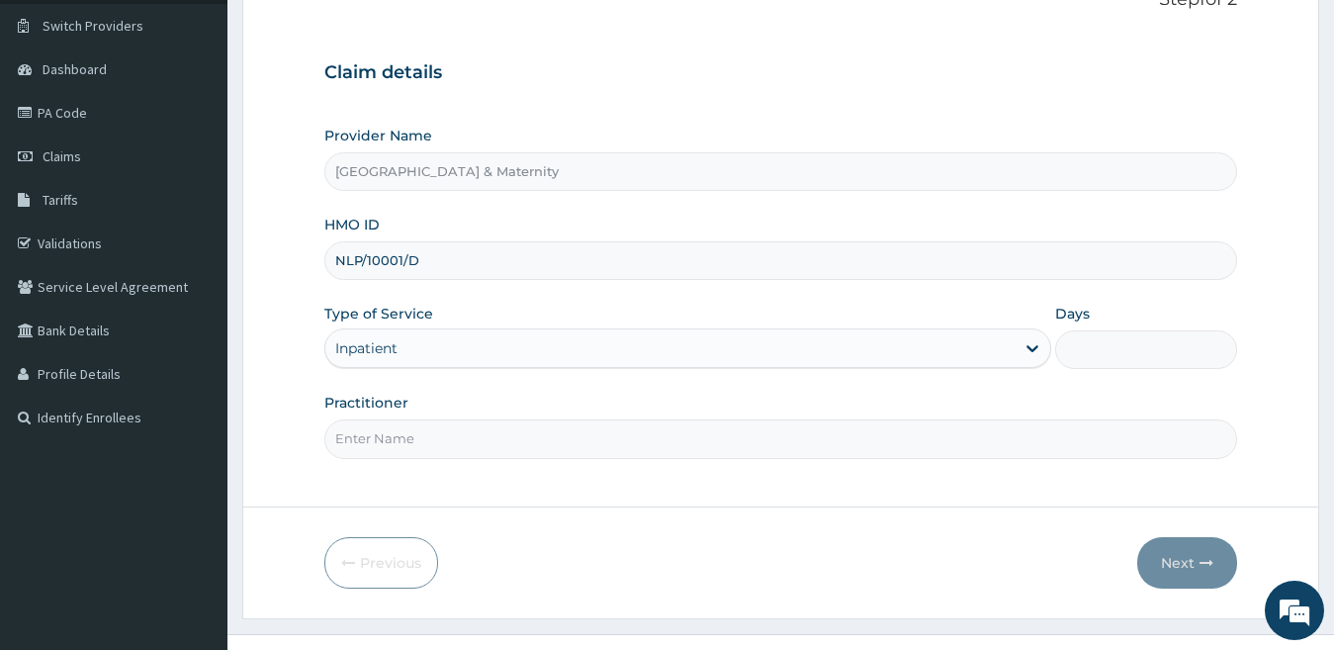
click at [964, 369] on div "Type of Service option Inpatient, selected. Select is focused ,type to refine l…" at bounding box center [688, 336] width 728 height 65
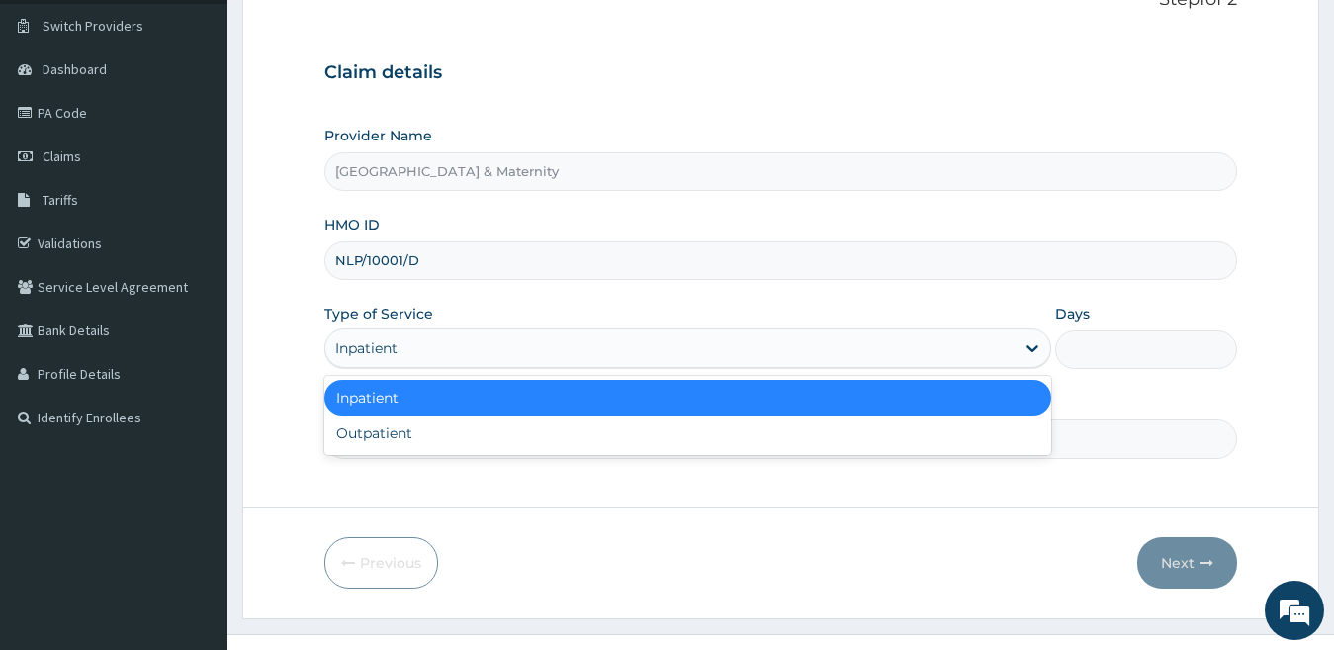
click at [961, 362] on div "Inpatient" at bounding box center [670, 348] width 690 height 32
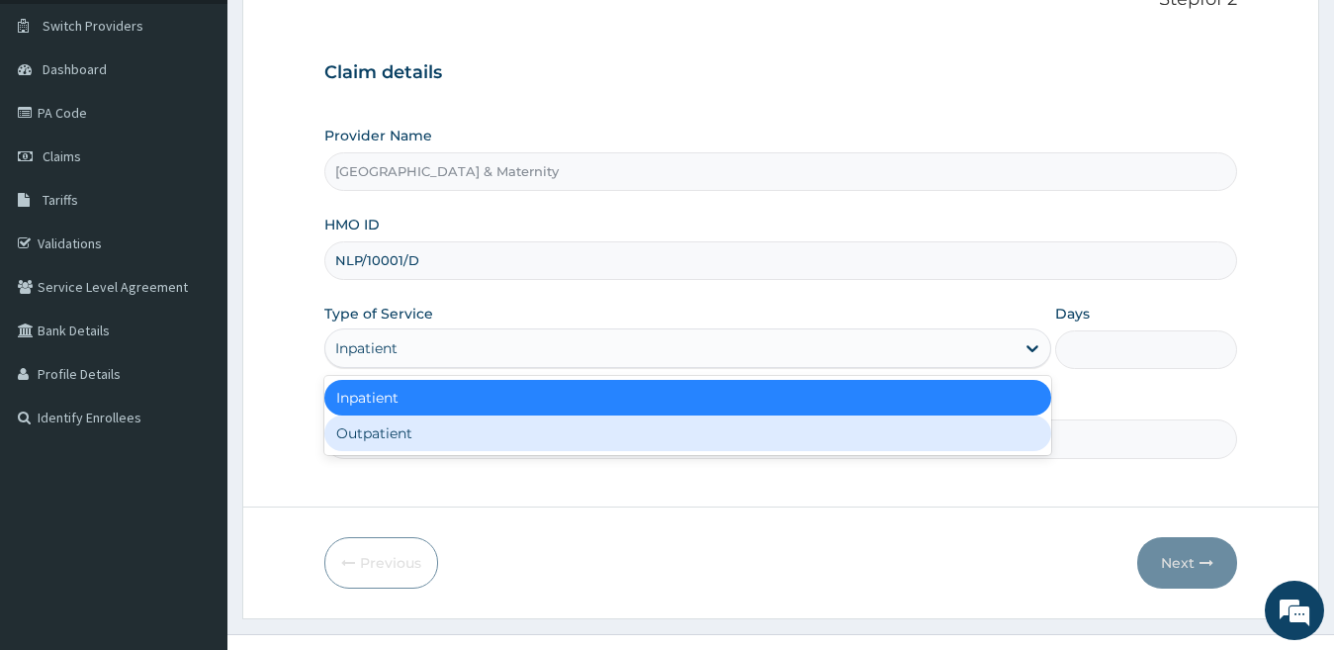
click at [939, 425] on div "Outpatient" at bounding box center [688, 433] width 728 height 36
type input "1"
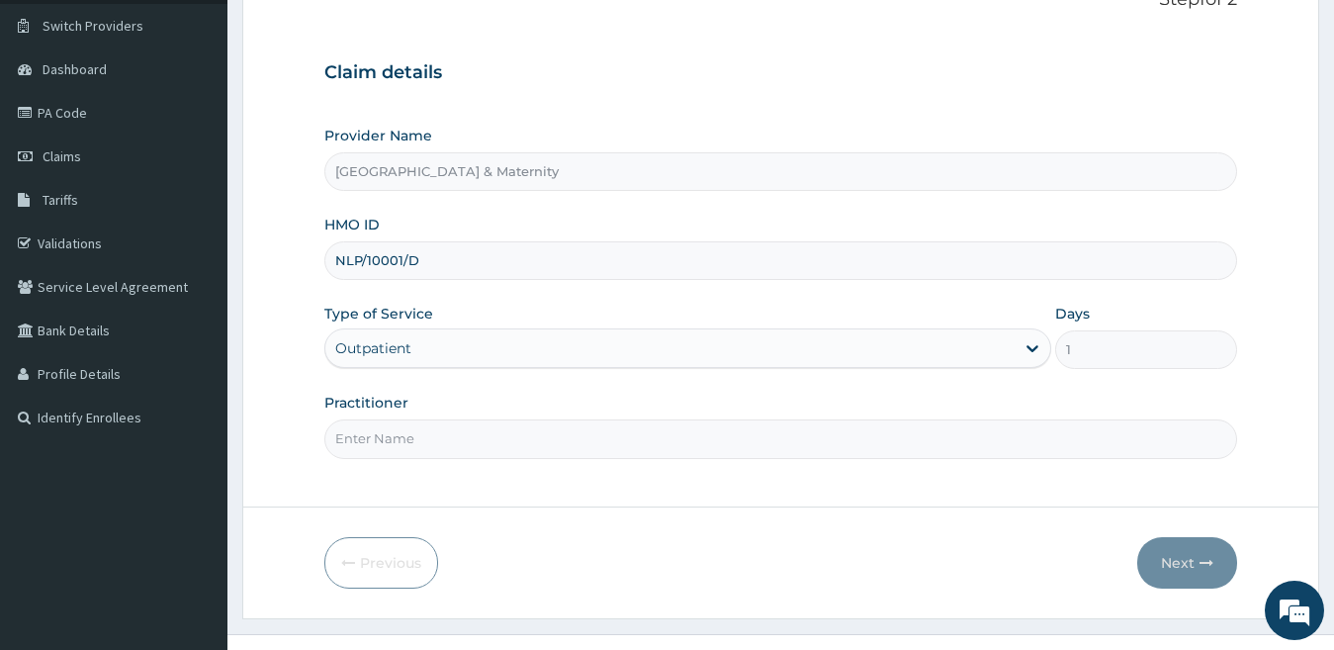
click at [563, 443] on input "Practitioner" at bounding box center [781, 438] width 914 height 39
type input "Dr.Adeosun S.O."
click at [1238, 556] on form "Step 1 of 2 Claim details Provider Name Kingsmith Hospital & Maternity HMO ID N…" at bounding box center [780, 288] width 1077 height 660
click at [1218, 557] on button "Next" at bounding box center [1187, 562] width 100 height 51
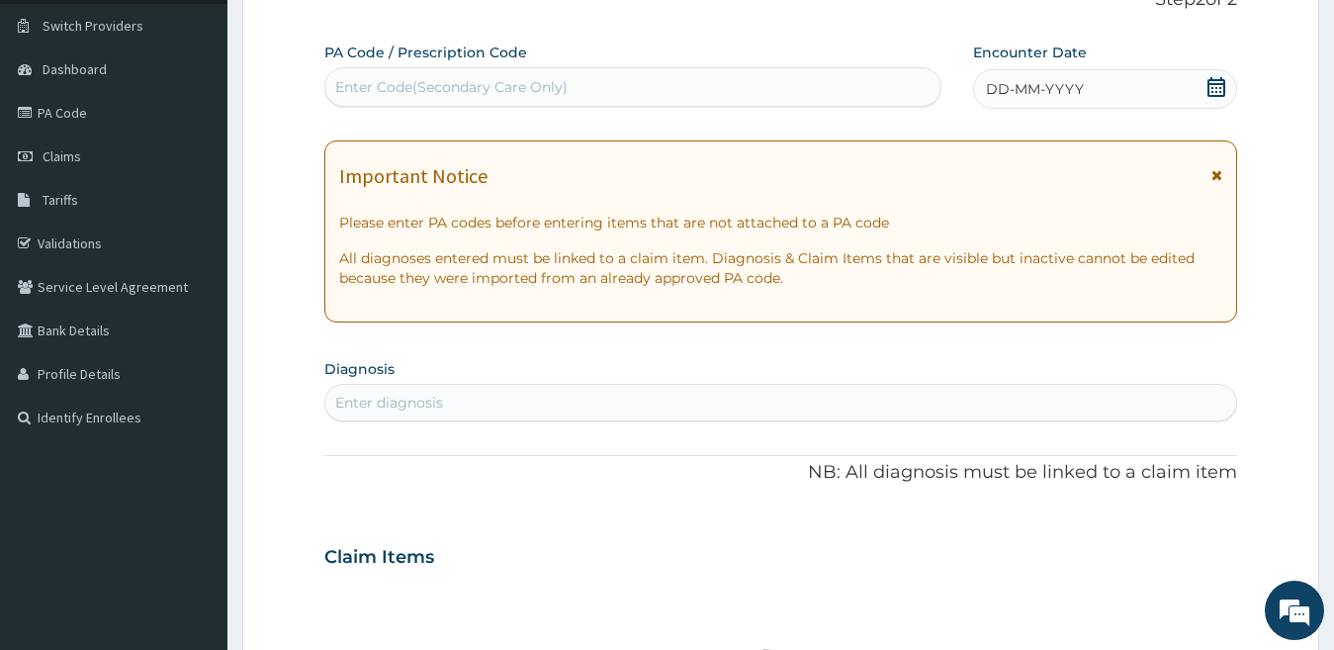
drag, startPoint x: 1216, startPoint y: 75, endPoint x: 1178, endPoint y: 73, distance: 38.6
click at [1216, 89] on div "DD-MM-YYYY" at bounding box center [1105, 89] width 265 height 40
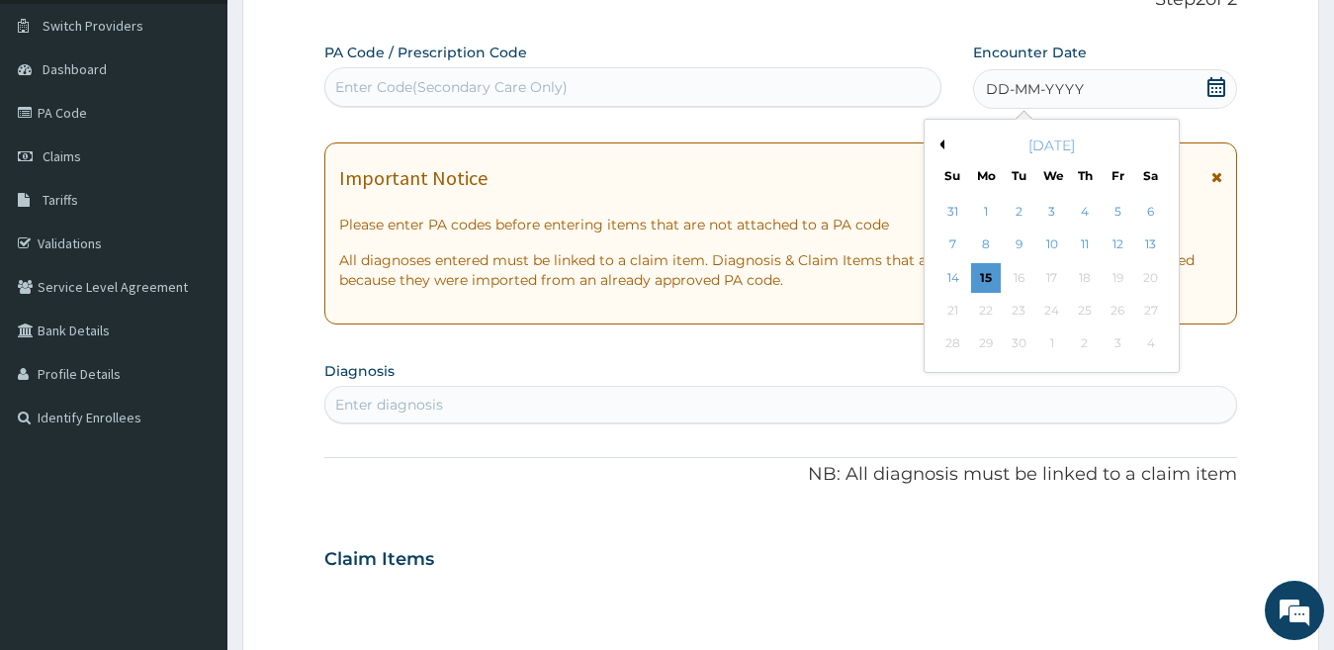
click at [937, 147] on button "Previous Month" at bounding box center [939, 144] width 10 height 10
click at [954, 341] on div "27" at bounding box center [953, 344] width 30 height 30
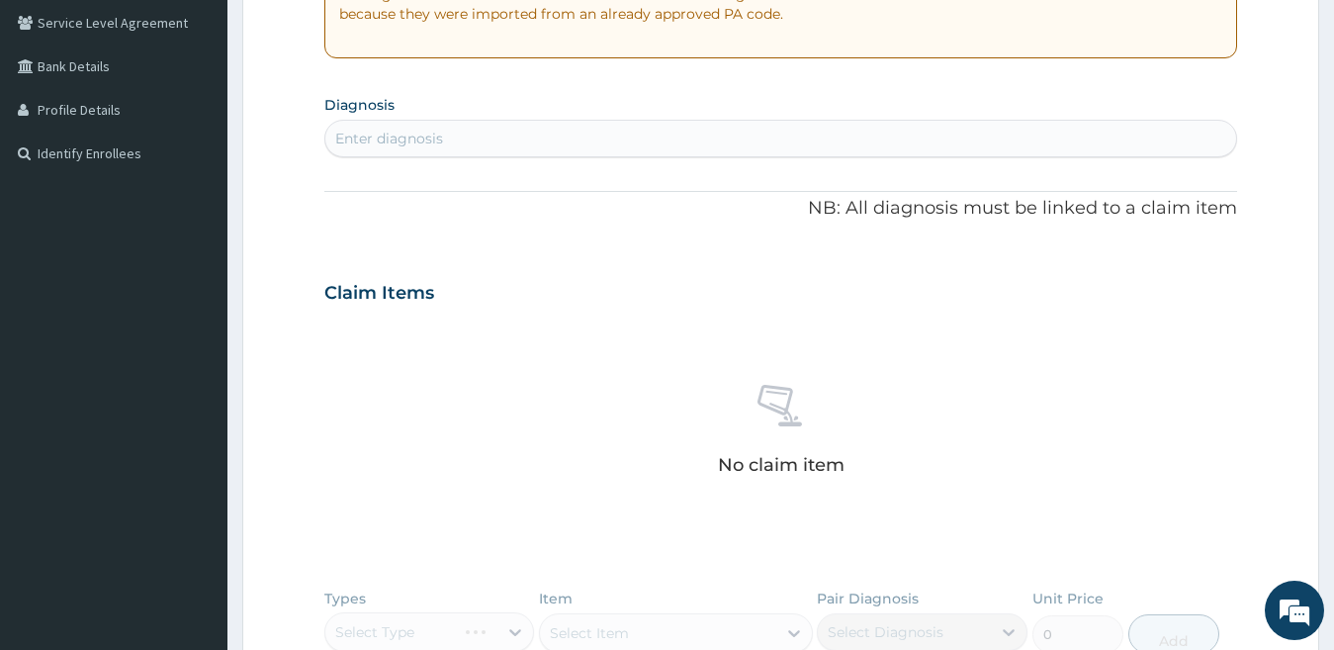
scroll to position [417, 0]
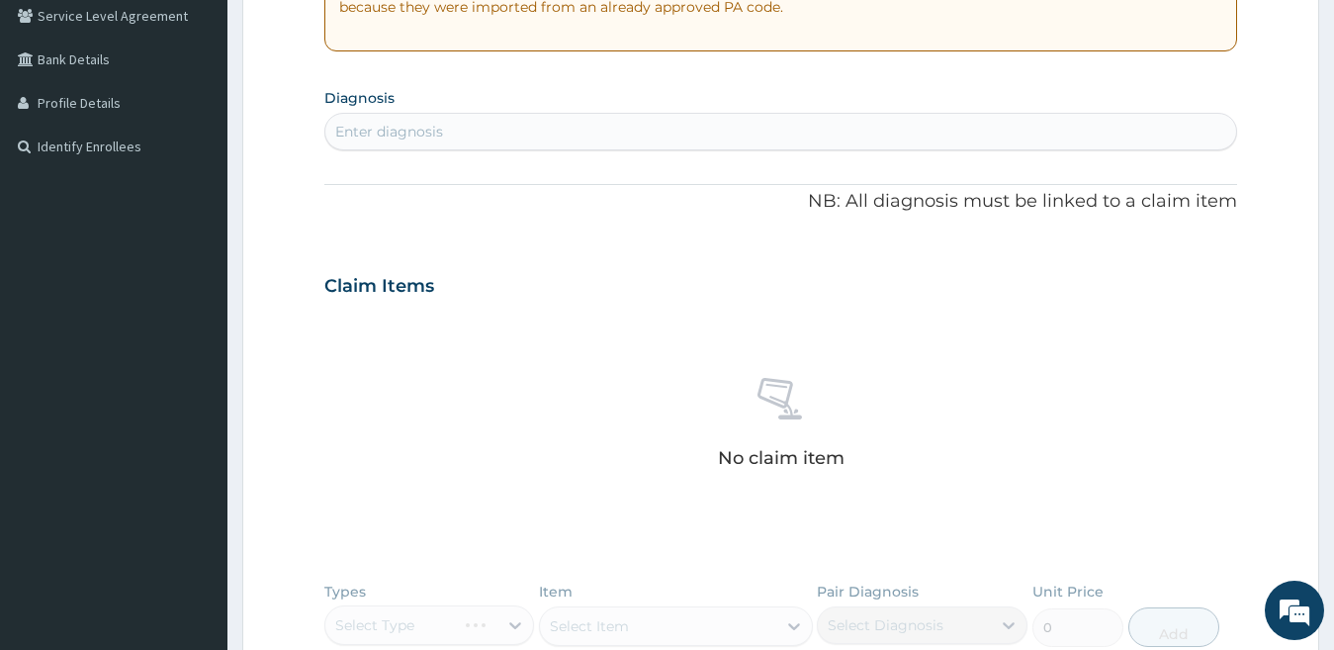
click at [588, 147] on div "Enter diagnosis" at bounding box center [781, 132] width 912 height 32
type input "upper resp"
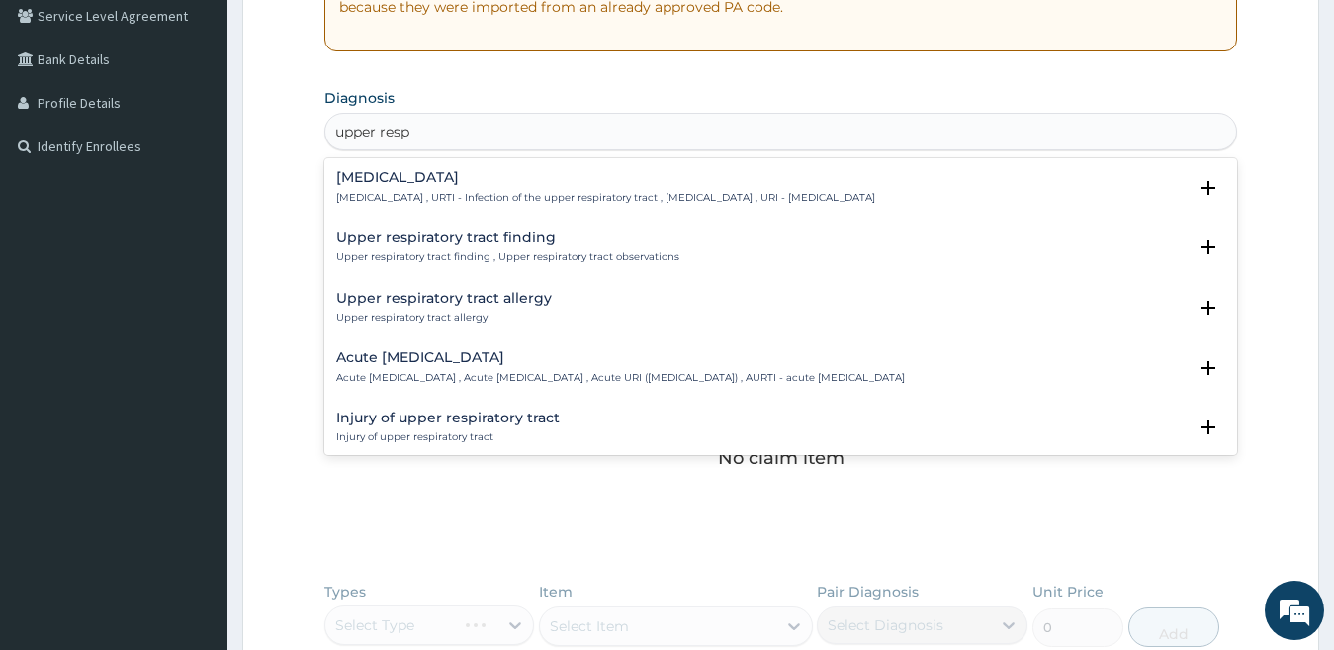
click at [443, 186] on div "Upper respiratory infection Upper respiratory infection , URTI - Infection of t…" at bounding box center [605, 187] width 539 height 35
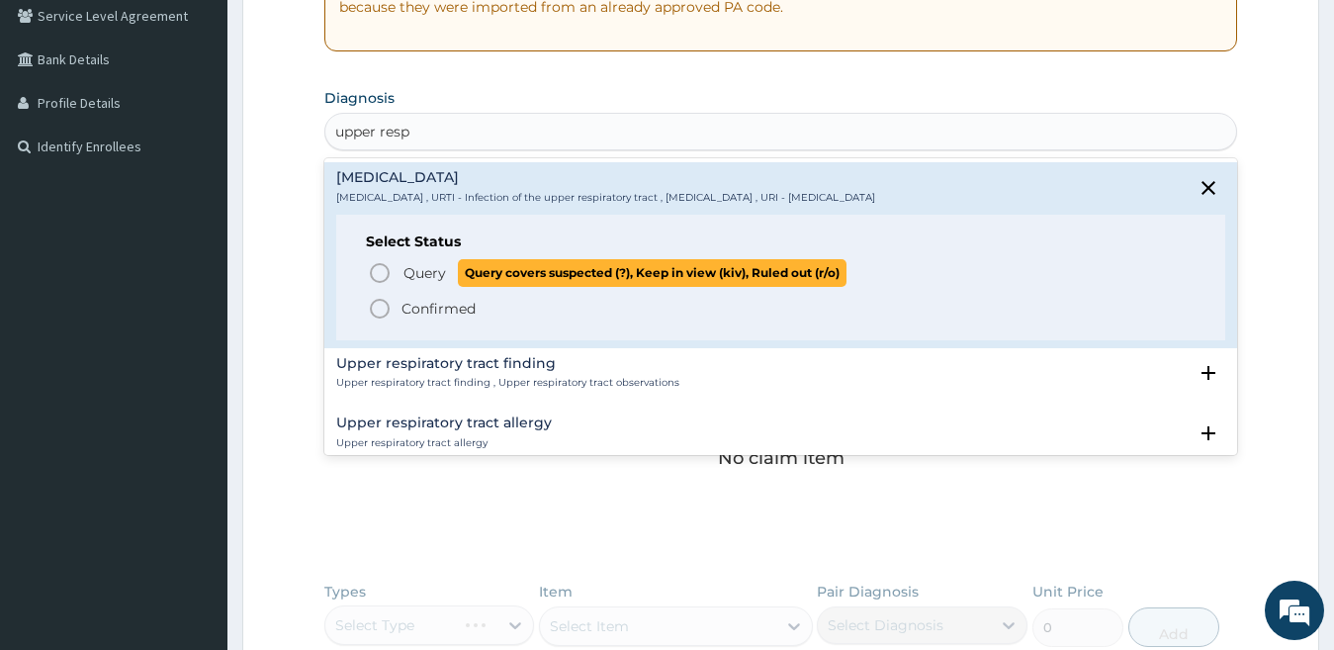
drag, startPoint x: 456, startPoint y: 275, endPoint x: 453, endPoint y: 313, distance: 38.7
click at [455, 276] on p "Query Query covers suspected (?), Keep in view (kiv), Ruled out (r/o)" at bounding box center [623, 272] width 445 height 27
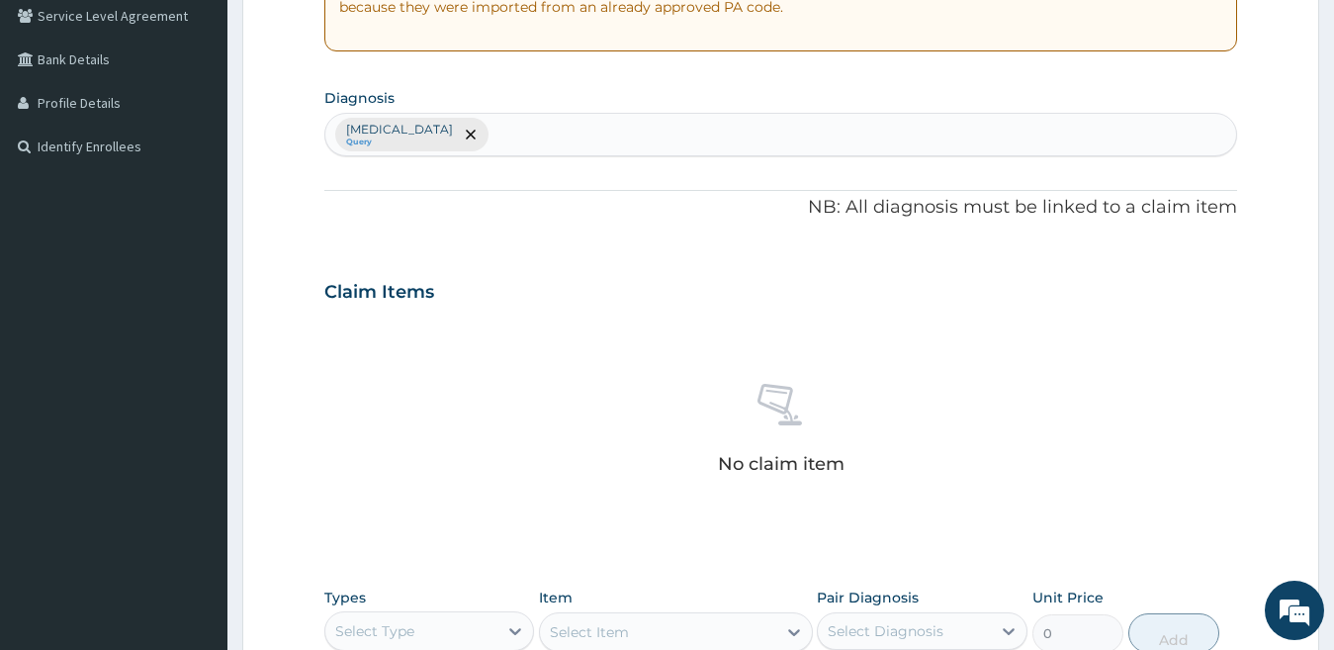
click at [452, 318] on div "No claim item" at bounding box center [781, 431] width 914 height 227
click at [476, 131] on icon "remove selection option" at bounding box center [471, 135] width 10 height 10
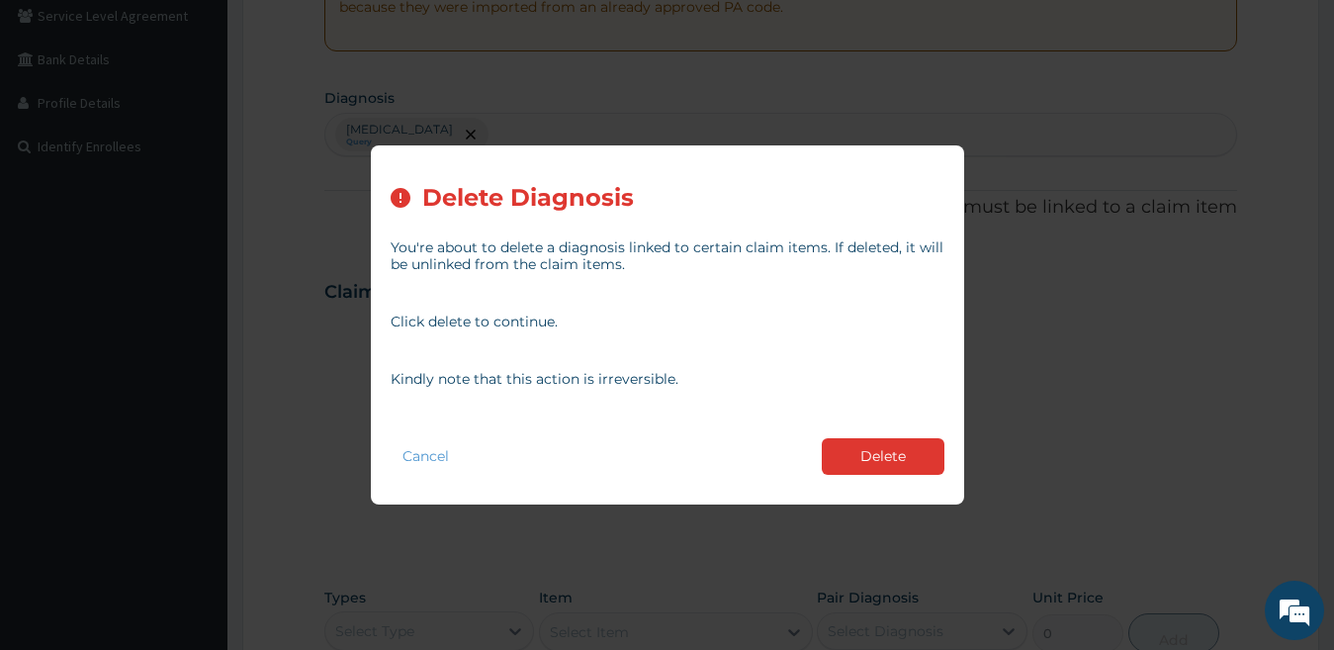
click at [513, 145] on div "Delete Diagnosis You're about to delete a diagnosis linked to certain claim ite…" at bounding box center [667, 324] width 593 height 358
click at [871, 465] on button "Delete" at bounding box center [883, 456] width 123 height 37
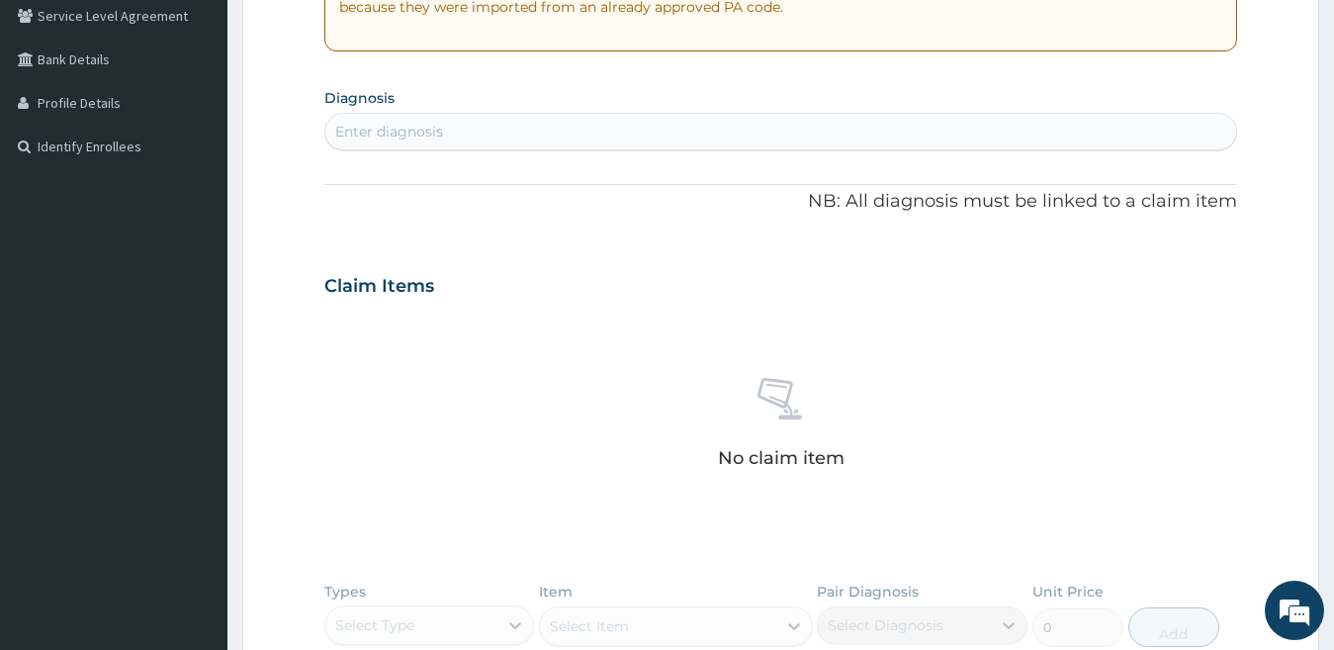
click at [569, 126] on div "Enter diagnosis" at bounding box center [781, 132] width 912 height 32
type input "upper resp"
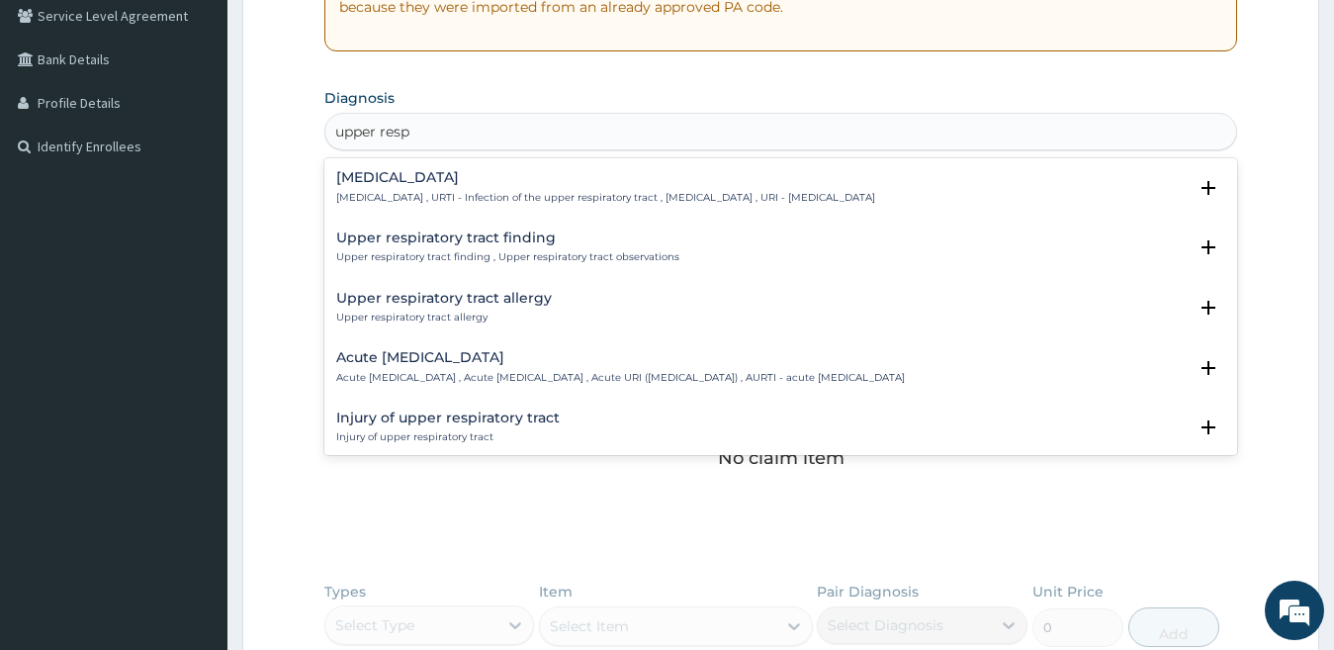
click at [432, 188] on div "Upper respiratory infection Upper respiratory infection , URTI - Infection of t…" at bounding box center [605, 187] width 539 height 35
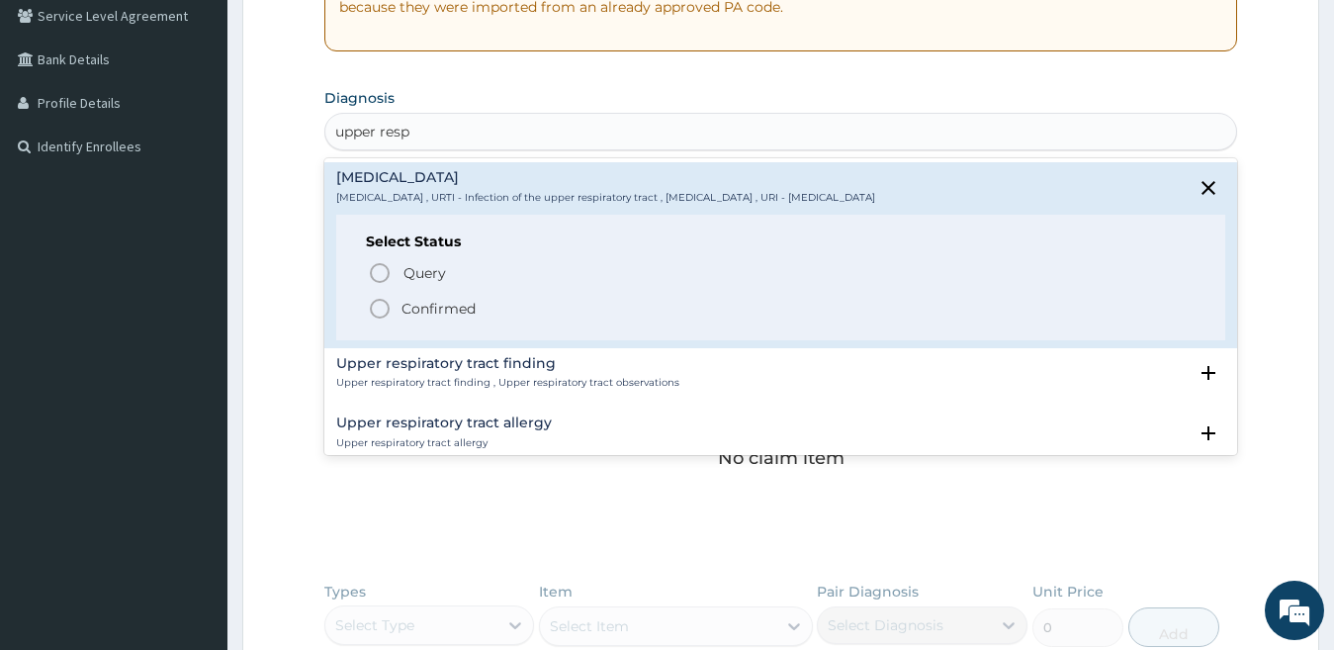
click at [450, 302] on p "Confirmed" at bounding box center [438, 309] width 74 height 20
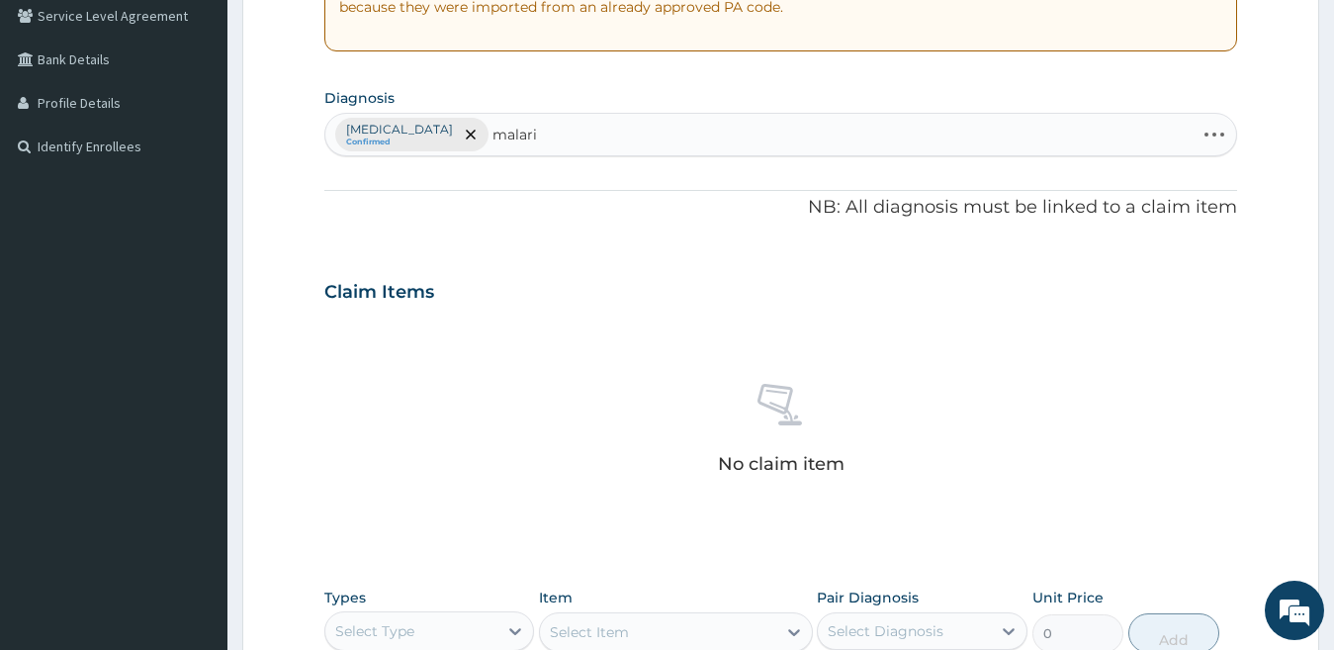
type input "malaria"
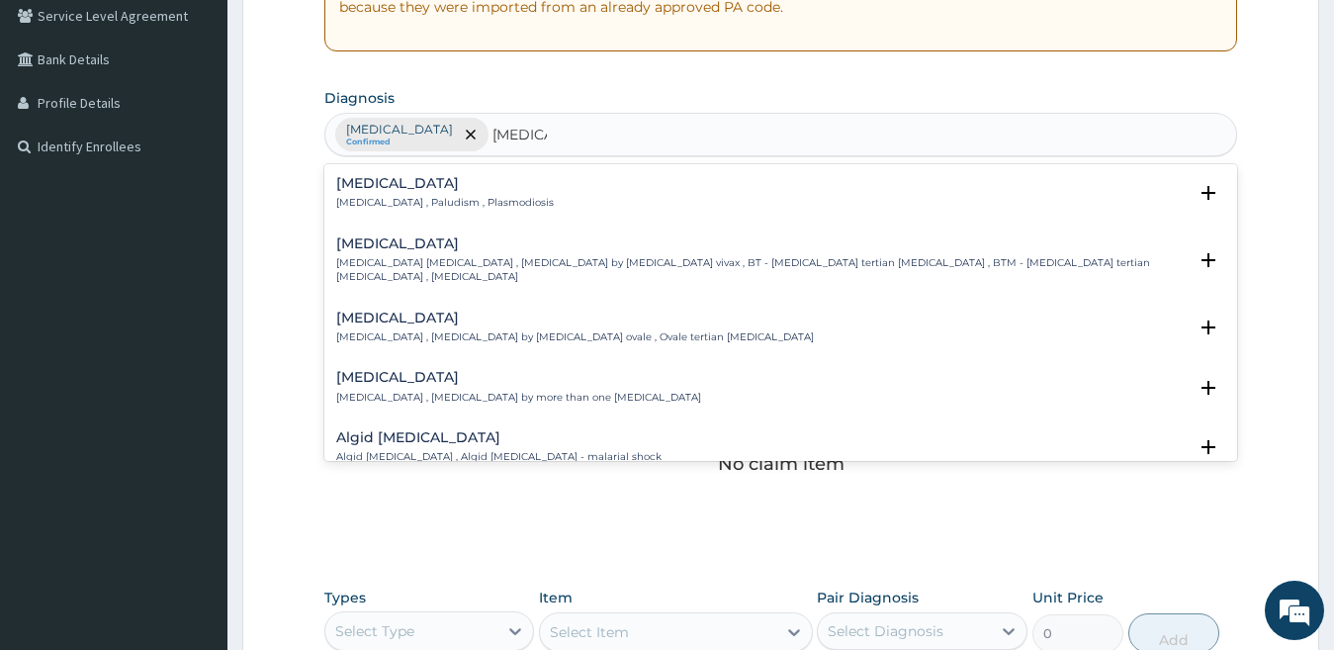
click at [489, 194] on div "Malaria Malaria , Paludism , Plasmodiosis" at bounding box center [445, 193] width 218 height 35
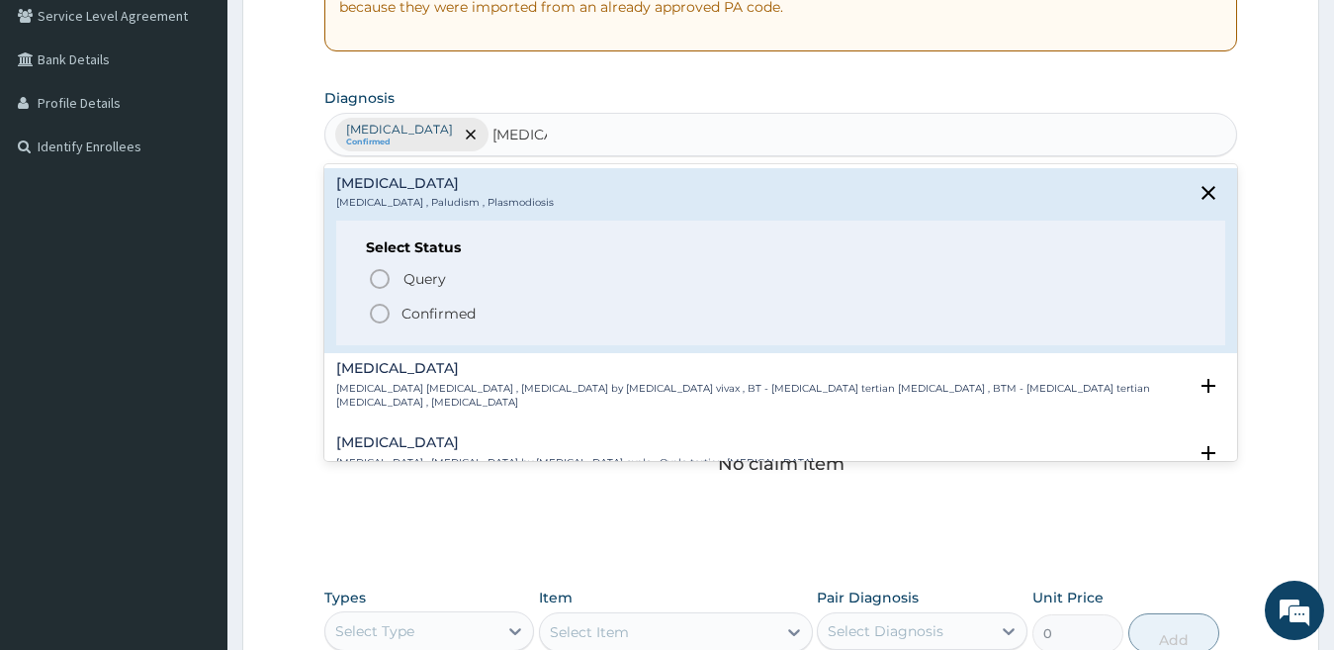
click at [414, 308] on p "Confirmed" at bounding box center [438, 314] width 74 height 20
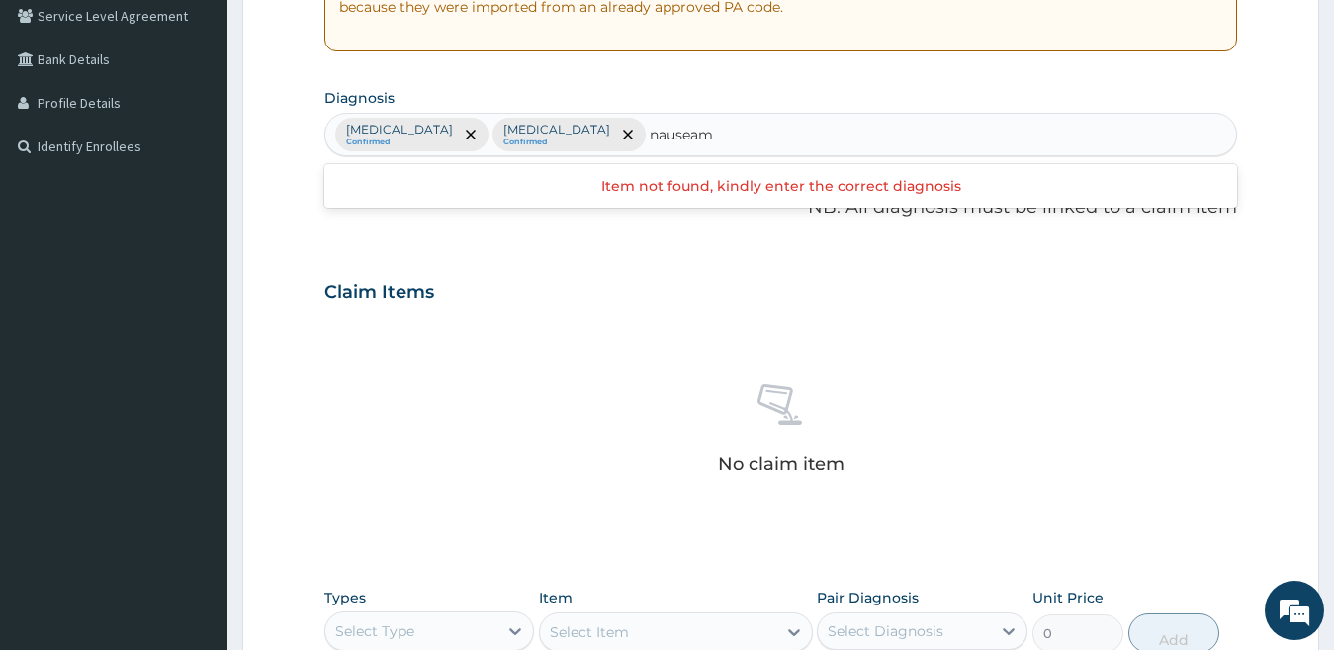
type input "nausea"
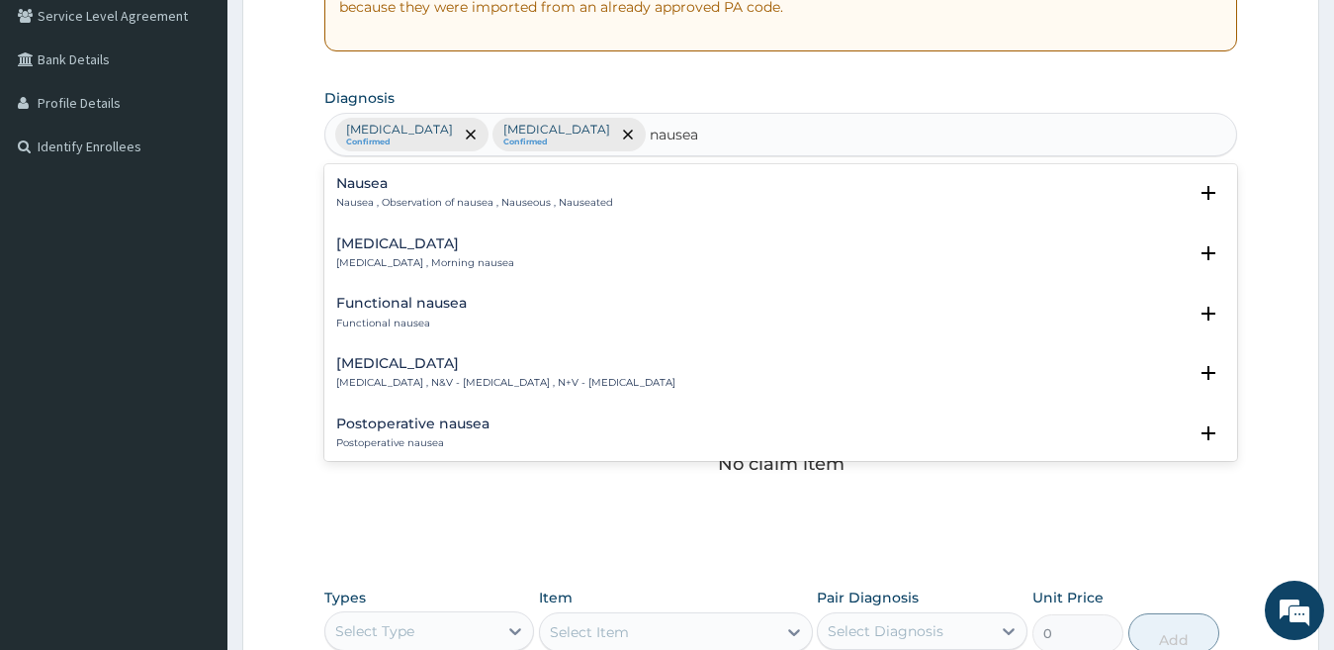
click at [538, 389] on p "Nausea and vomiting , N&V - Nausea and vomiting , N+V - Nausea and vomiting" at bounding box center [505, 383] width 339 height 14
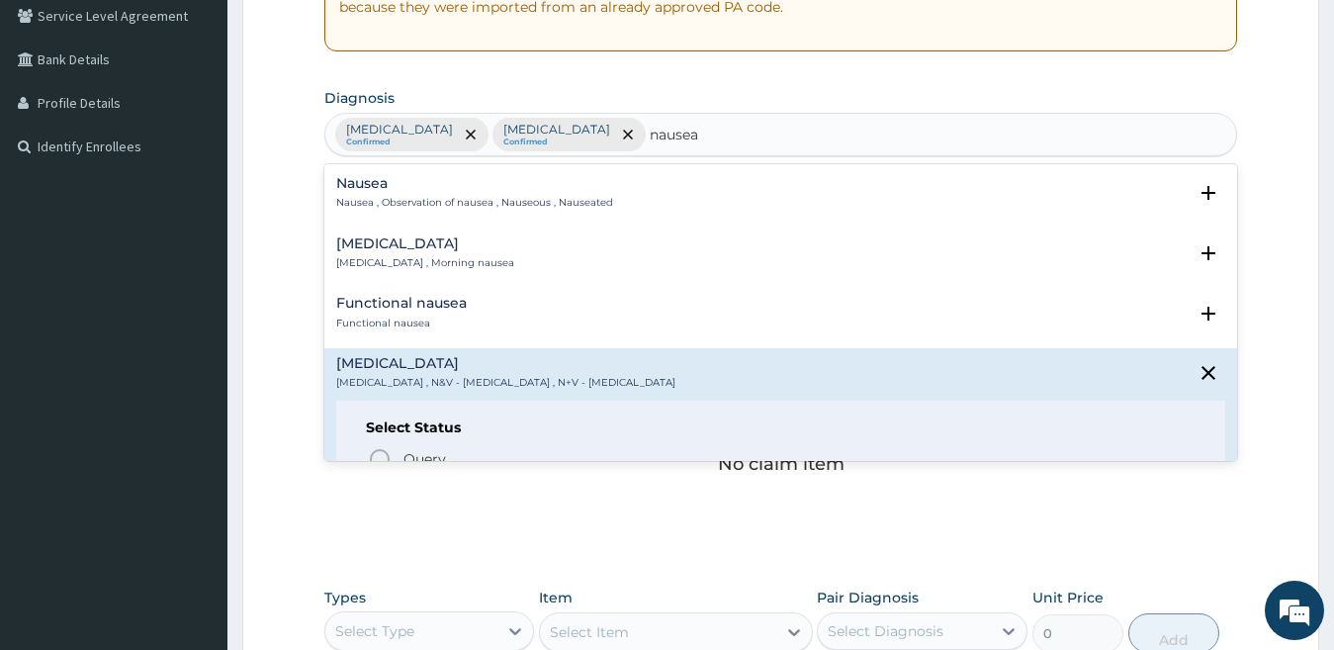
click at [1220, 233] on div "Nausea Nausea , Observation of nausea , Nauseous , Nauseated Select Status Quer…" at bounding box center [781, 312] width 914 height 297
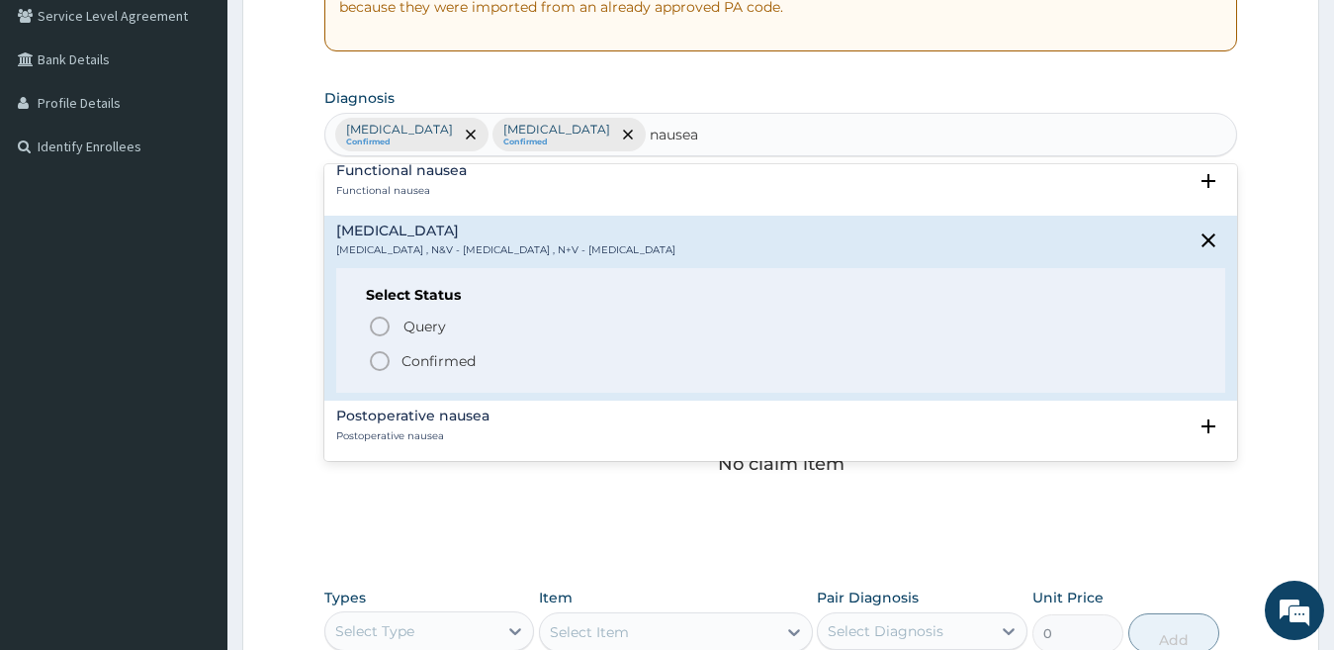
scroll to position [146, 0]
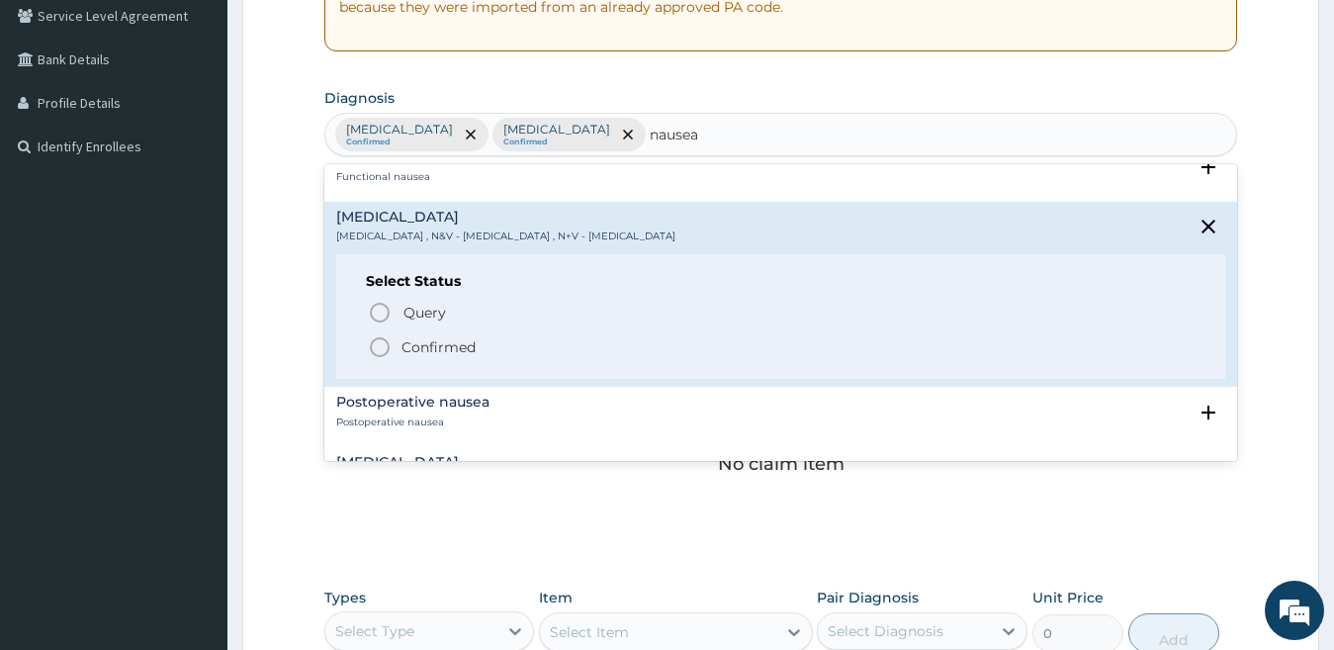
click at [471, 352] on p "Confirmed" at bounding box center [438, 347] width 74 height 20
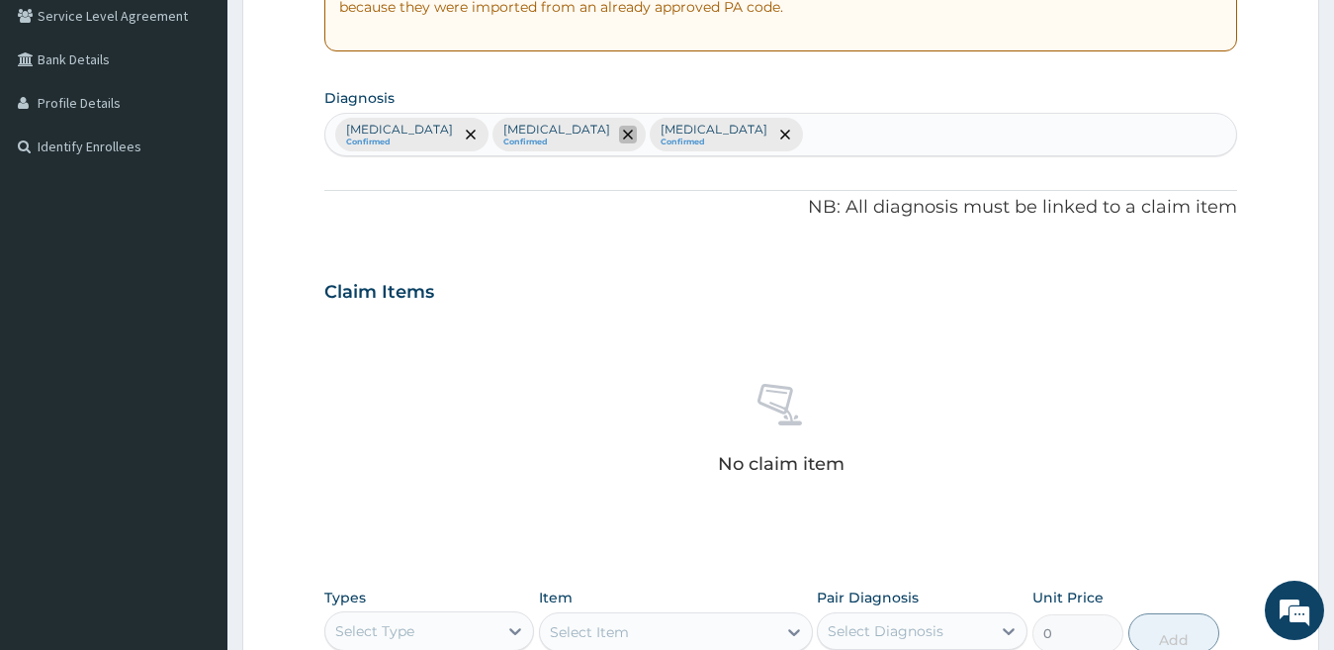
click at [623, 135] on icon "remove selection option" at bounding box center [628, 135] width 10 height 10
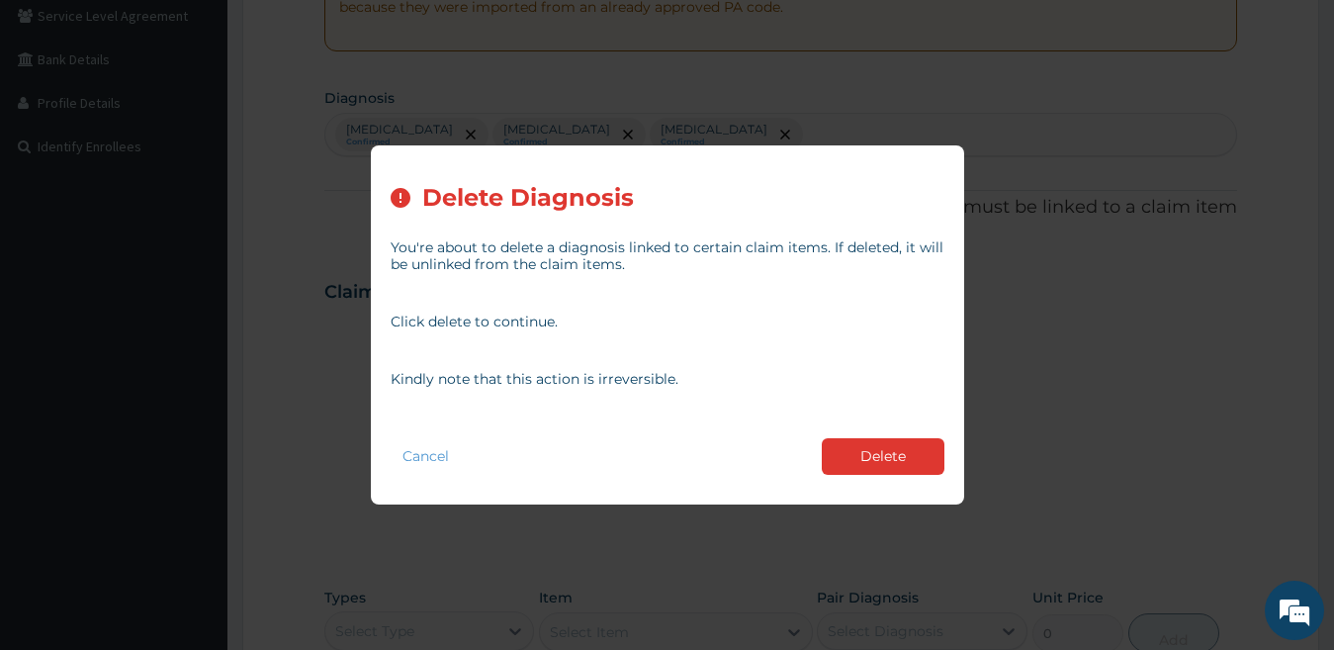
click at [849, 459] on button "Delete" at bounding box center [883, 456] width 123 height 37
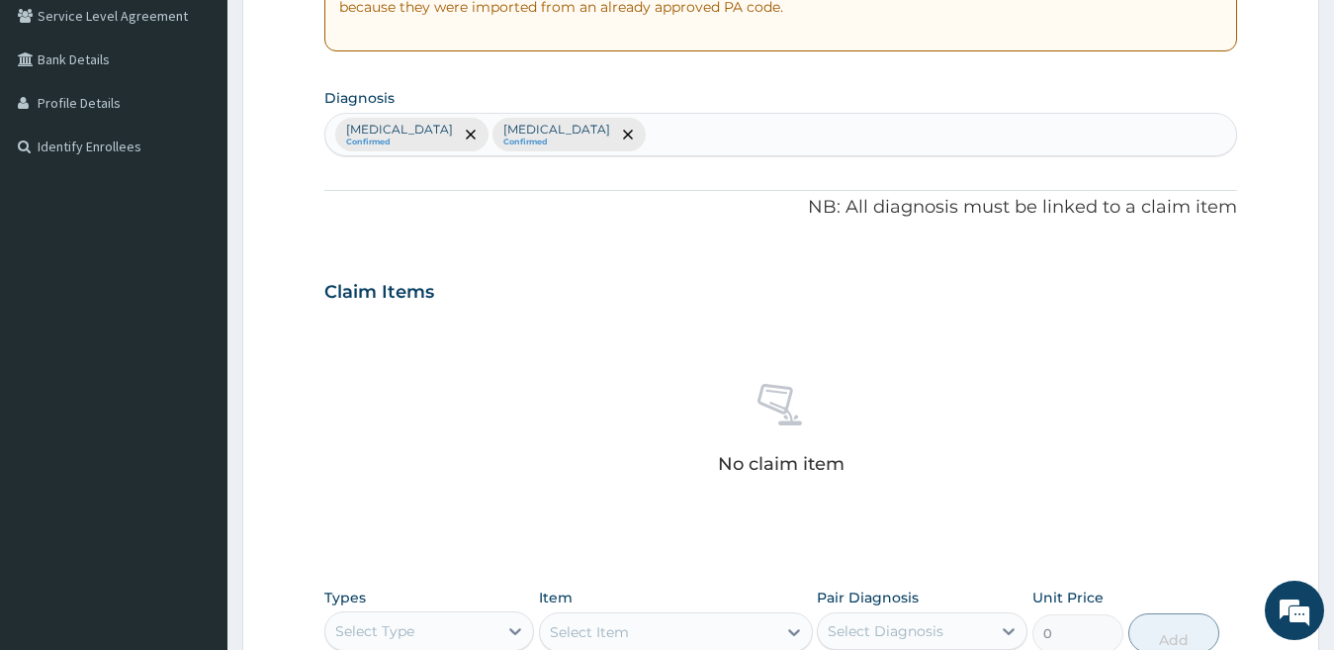
click at [847, 129] on div "Upper respiratory infection Confirmed Nausea and vomiting Confirmed" at bounding box center [781, 135] width 912 height 42
type input "malaria"
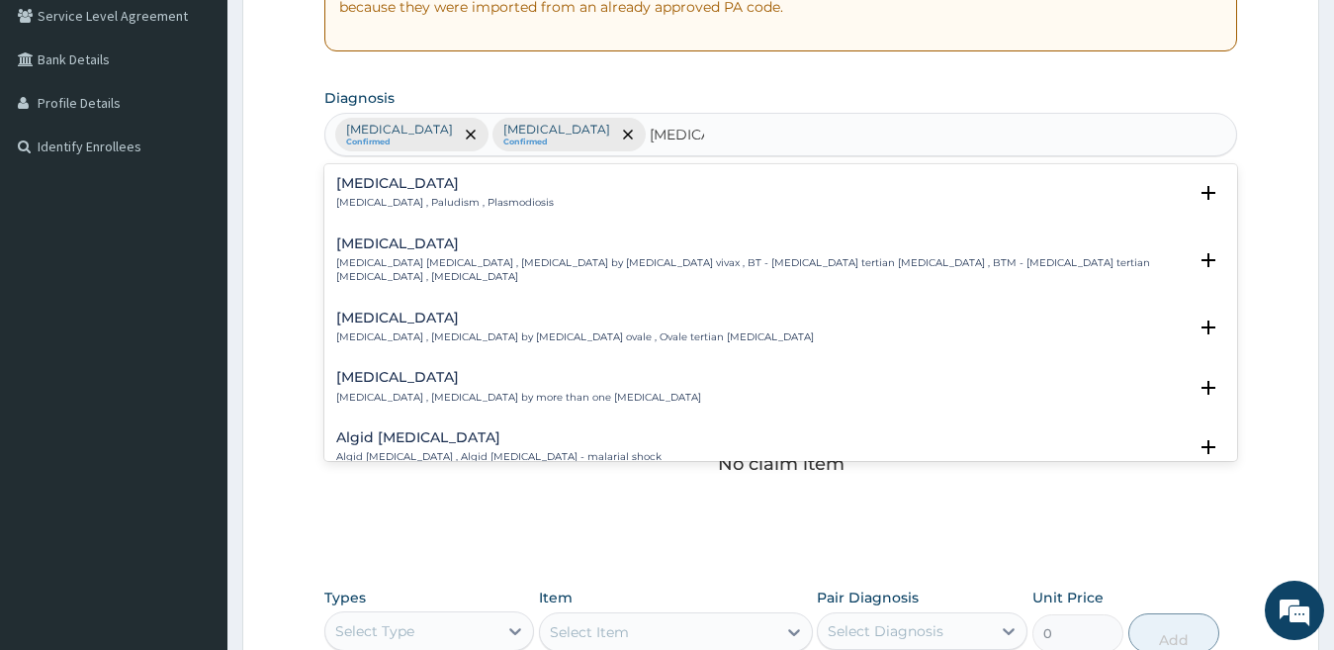
click at [396, 193] on div "Malaria Malaria , Paludism , Plasmodiosis" at bounding box center [445, 193] width 218 height 35
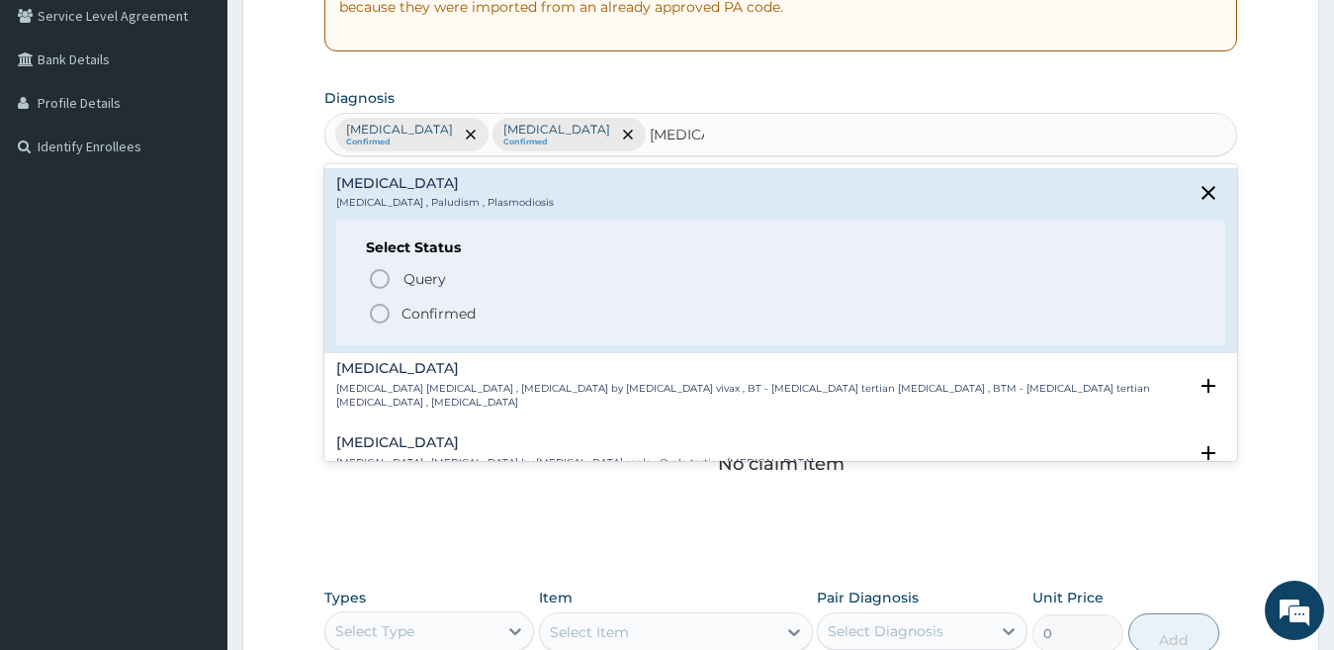
click at [480, 315] on span "Confirmed" at bounding box center [782, 314] width 829 height 24
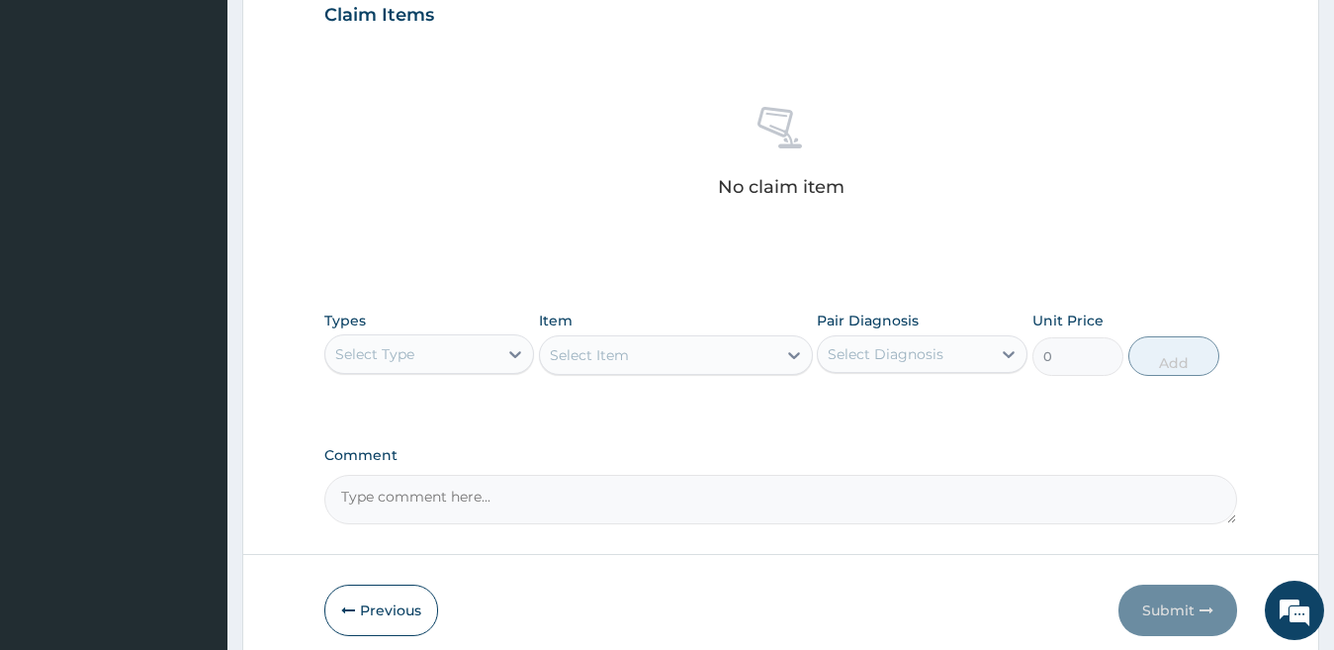
scroll to position [770, 0]
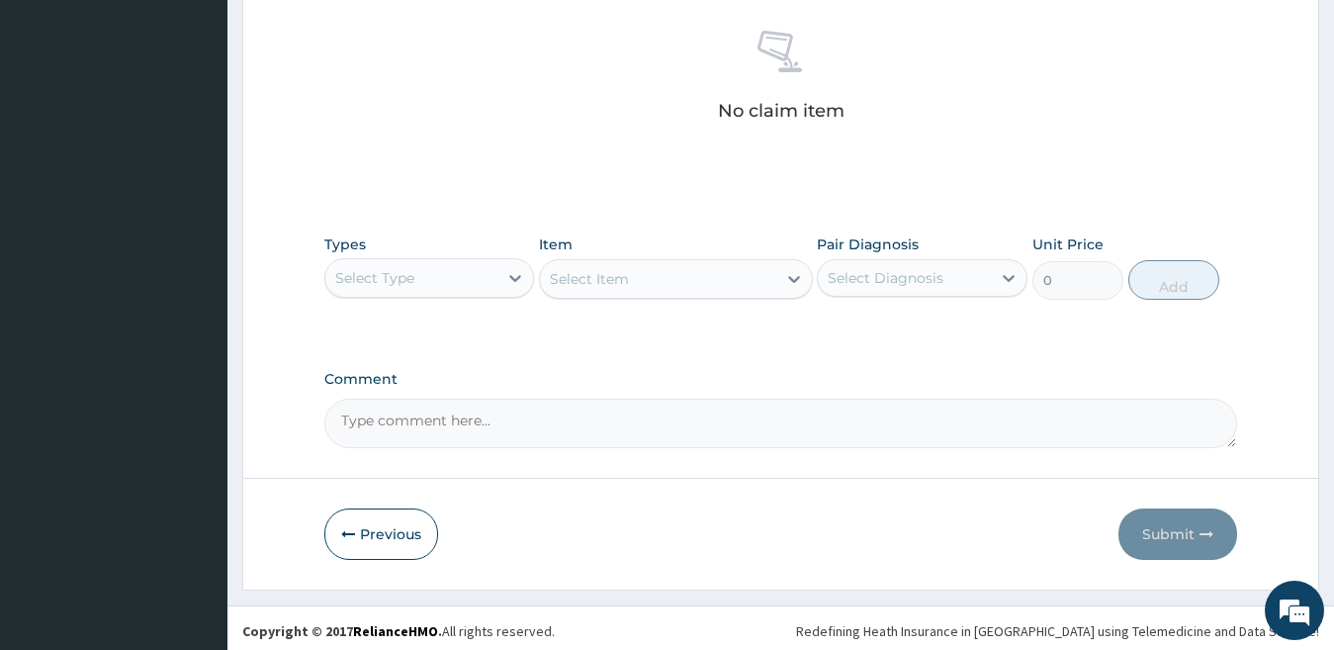
click at [463, 268] on div "Select Type" at bounding box center [411, 278] width 173 height 32
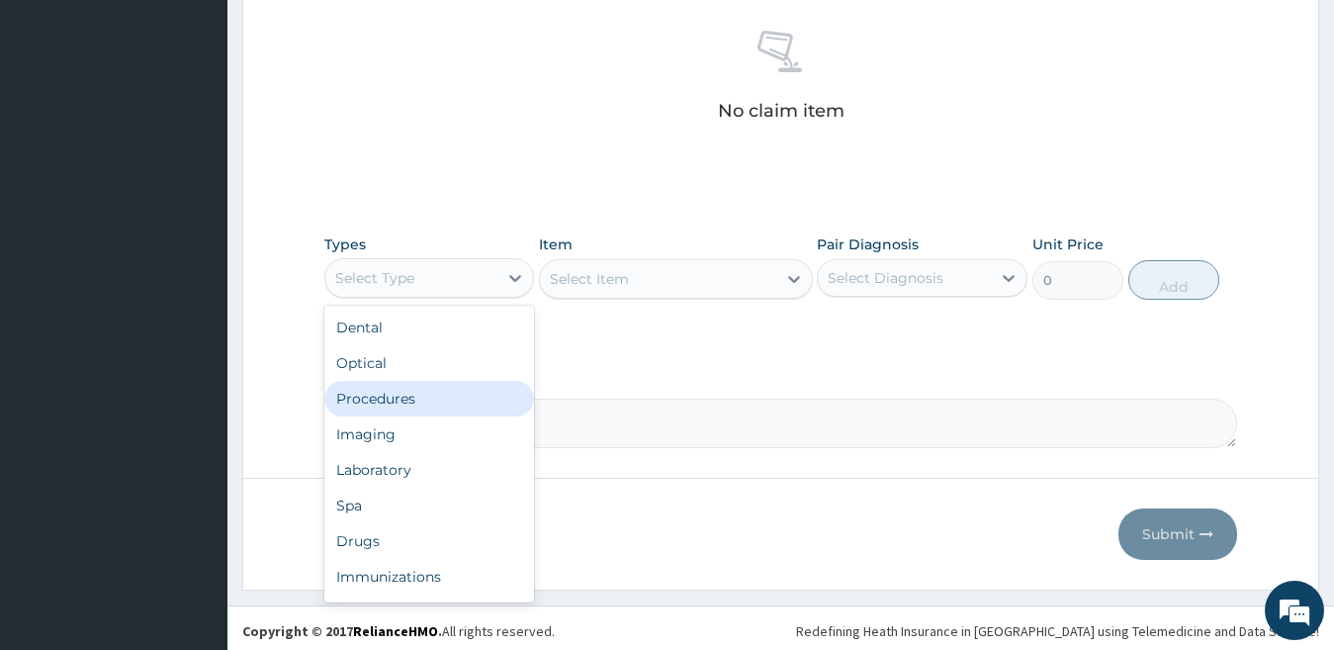
click at [496, 406] on div "Procedures" at bounding box center [429, 399] width 211 height 36
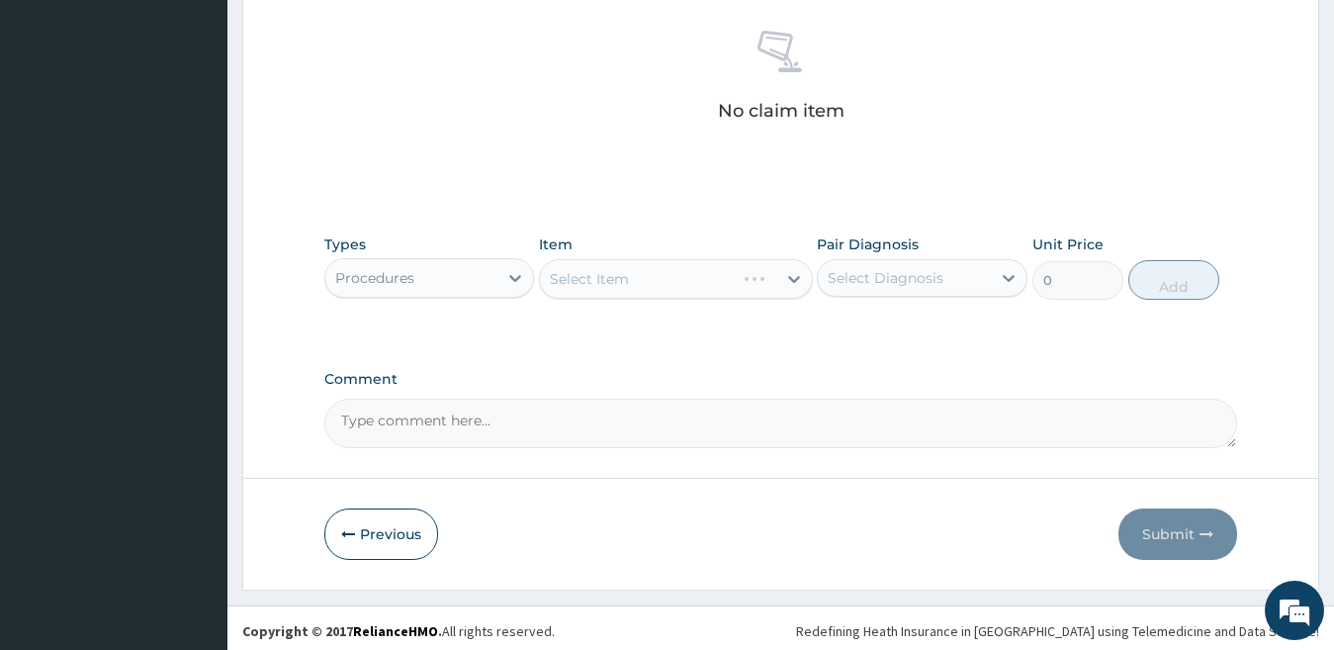
click at [637, 280] on div "Select Item" at bounding box center [676, 279] width 274 height 40
click at [637, 281] on div "Select Item" at bounding box center [658, 279] width 236 height 32
type input "general"
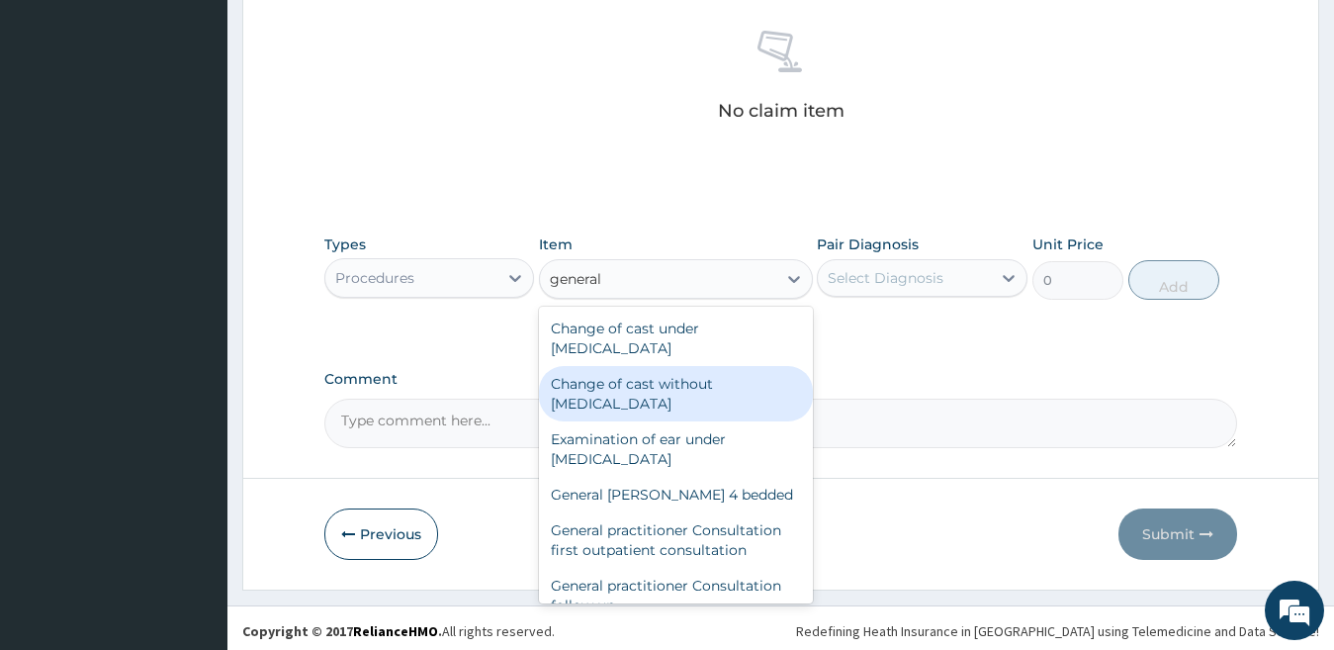
scroll to position [77, 0]
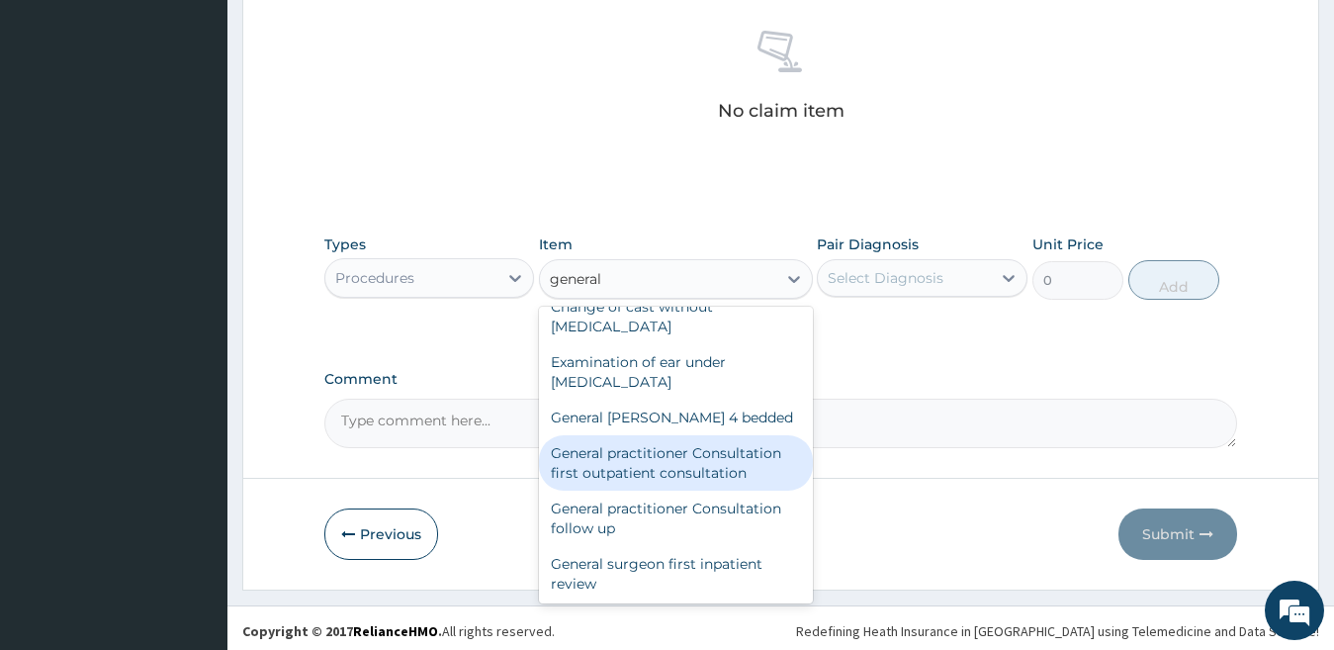
click at [742, 473] on div "General practitioner Consultation first outpatient consultation" at bounding box center [676, 462] width 274 height 55
type input "4000"
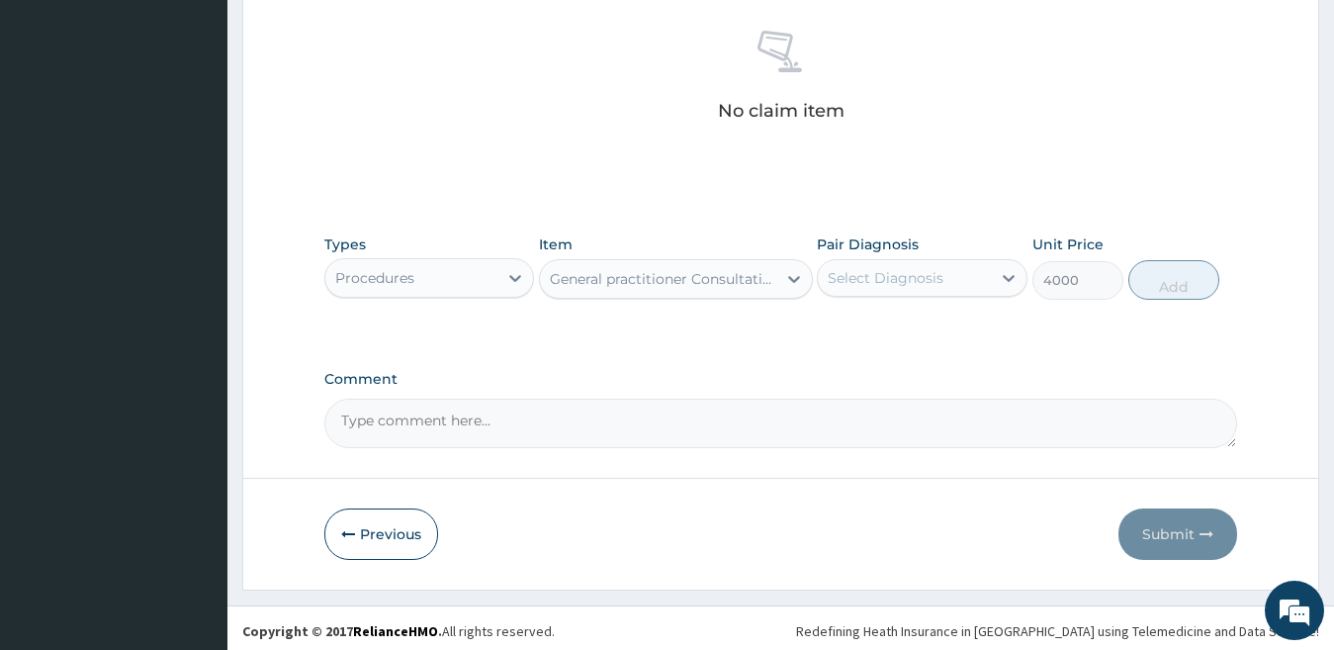
click at [870, 268] on div "Select Diagnosis" at bounding box center [886, 278] width 116 height 20
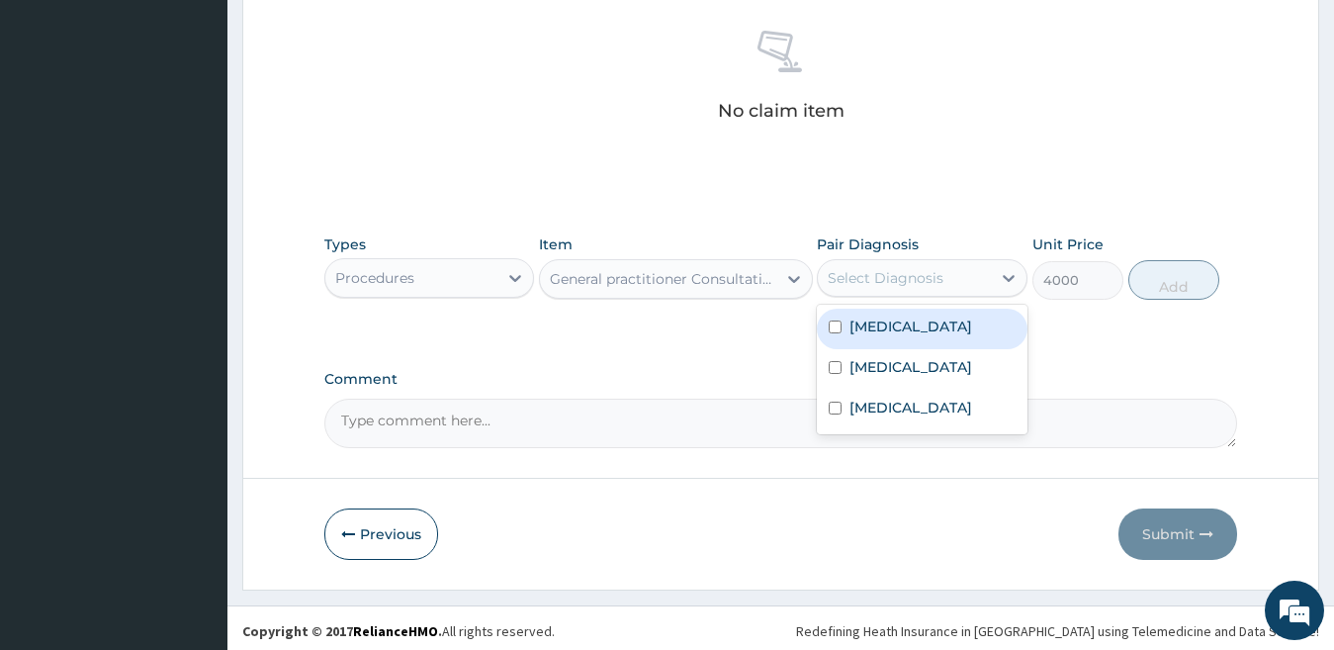
click at [887, 323] on label "Upper respiratory infection" at bounding box center [910, 326] width 123 height 20
checkbox input "true"
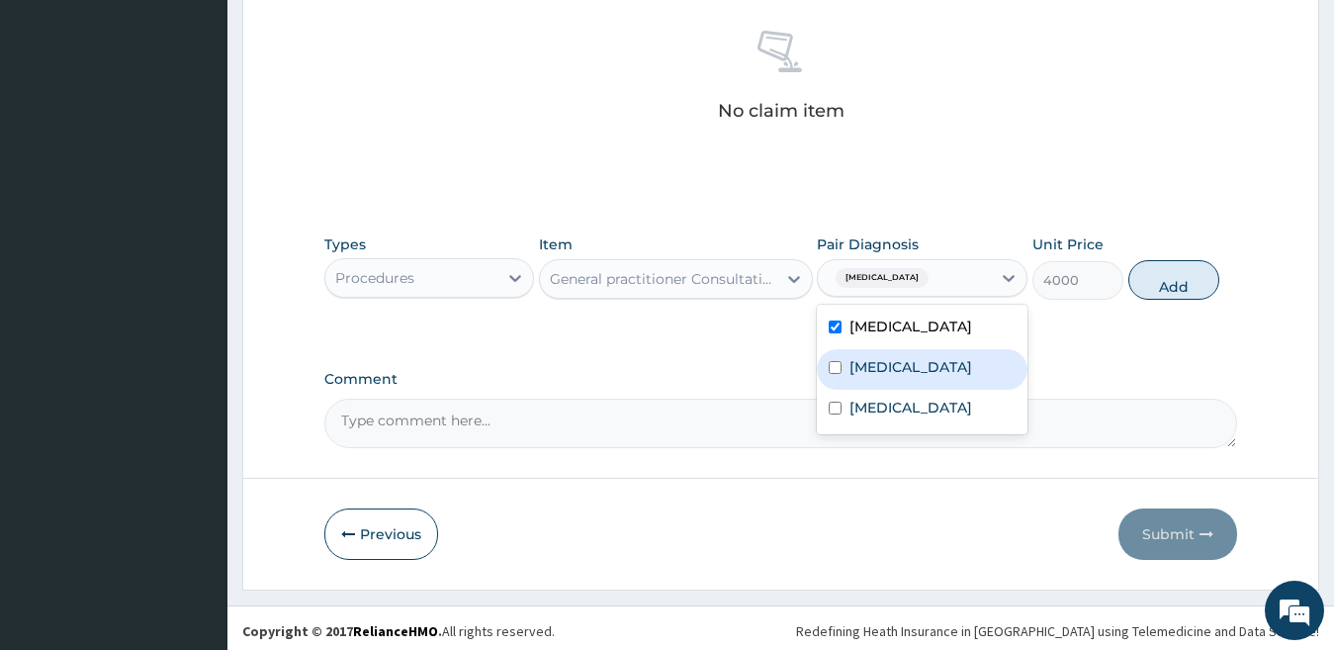
click at [896, 376] on div "Nausea and vomiting" at bounding box center [922, 369] width 211 height 41
checkbox input "true"
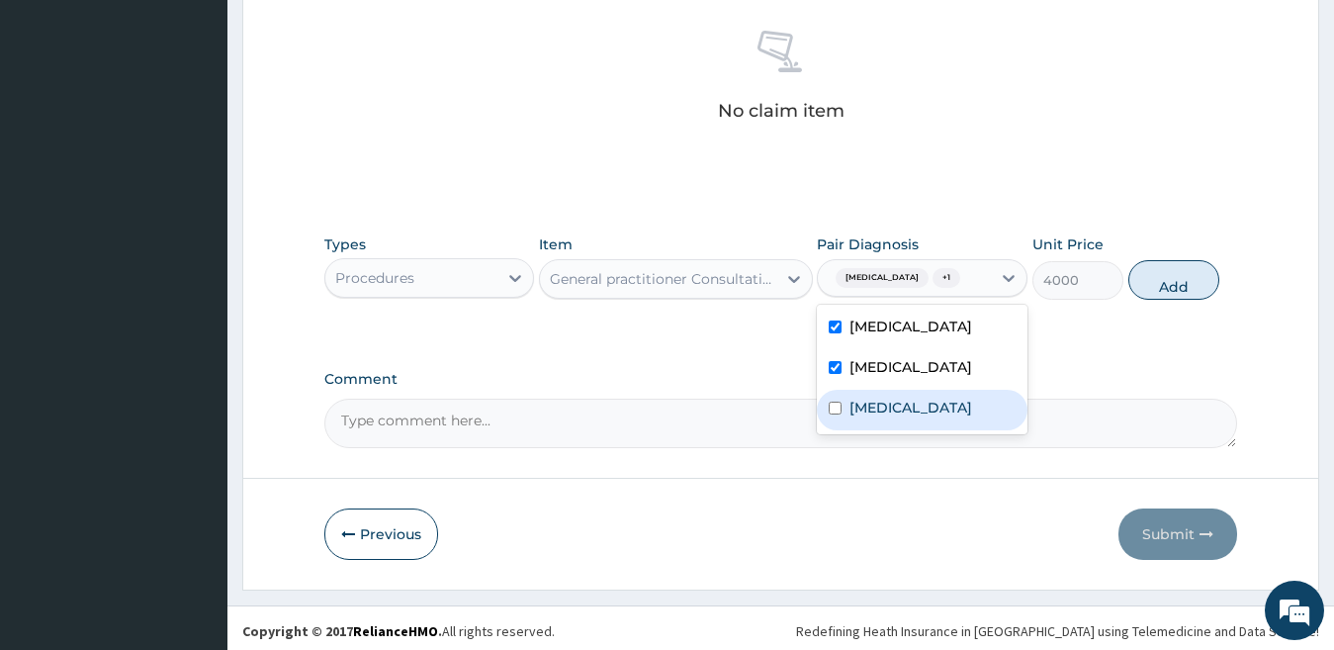
click at [901, 430] on div "[MEDICAL_DATA]" at bounding box center [922, 410] width 211 height 41
checkbox input "true"
click at [1146, 300] on button "Add" at bounding box center [1173, 280] width 91 height 40
type input "0"
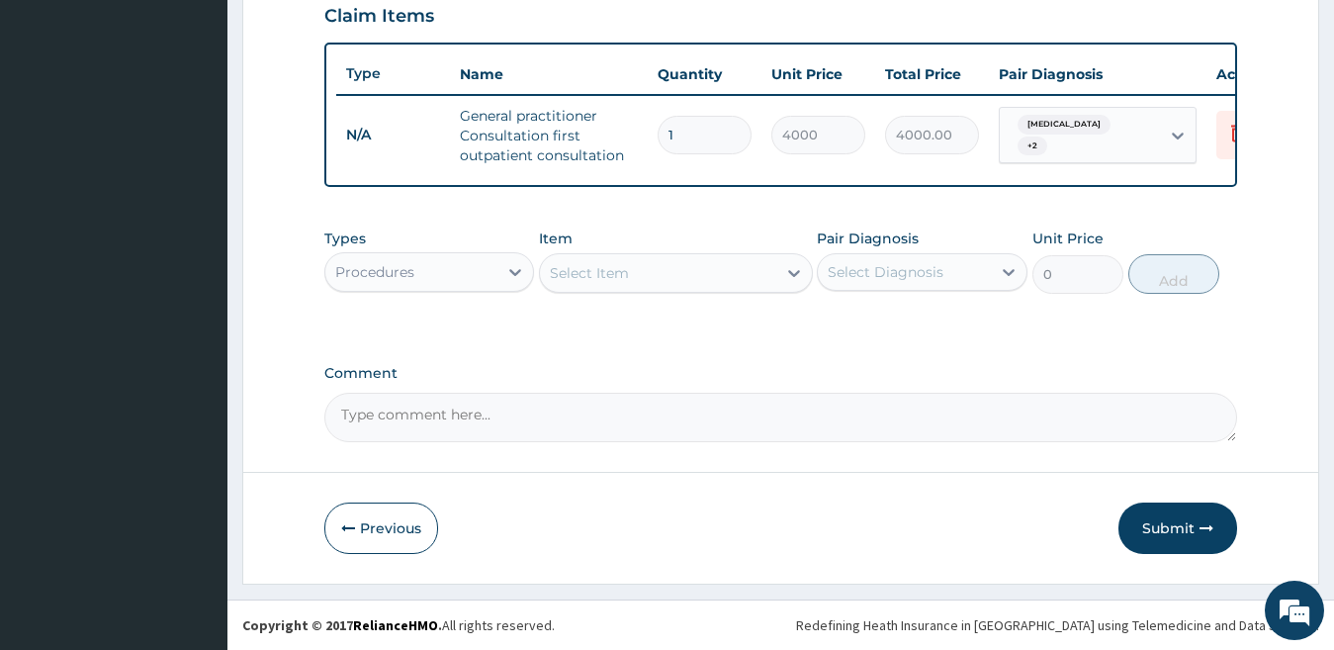
scroll to position [710, 0]
click at [372, 268] on div "Procedures" at bounding box center [374, 272] width 79 height 20
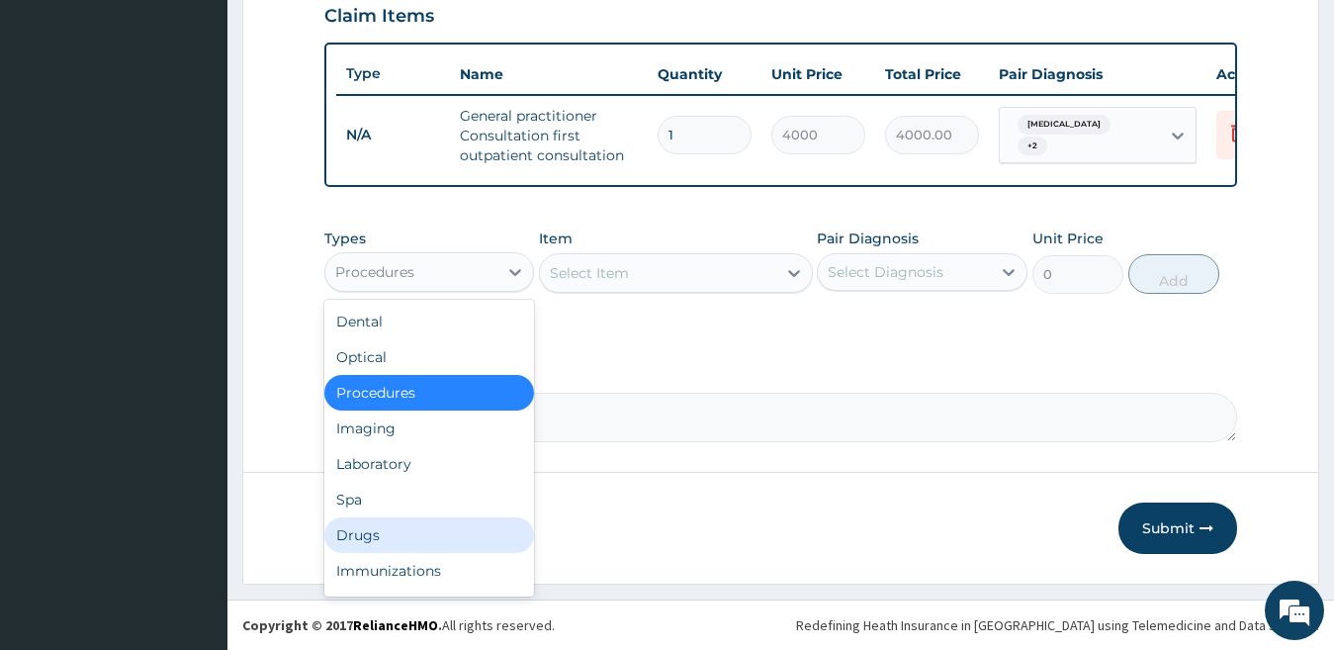
click at [394, 536] on div "Drugs" at bounding box center [429, 535] width 211 height 36
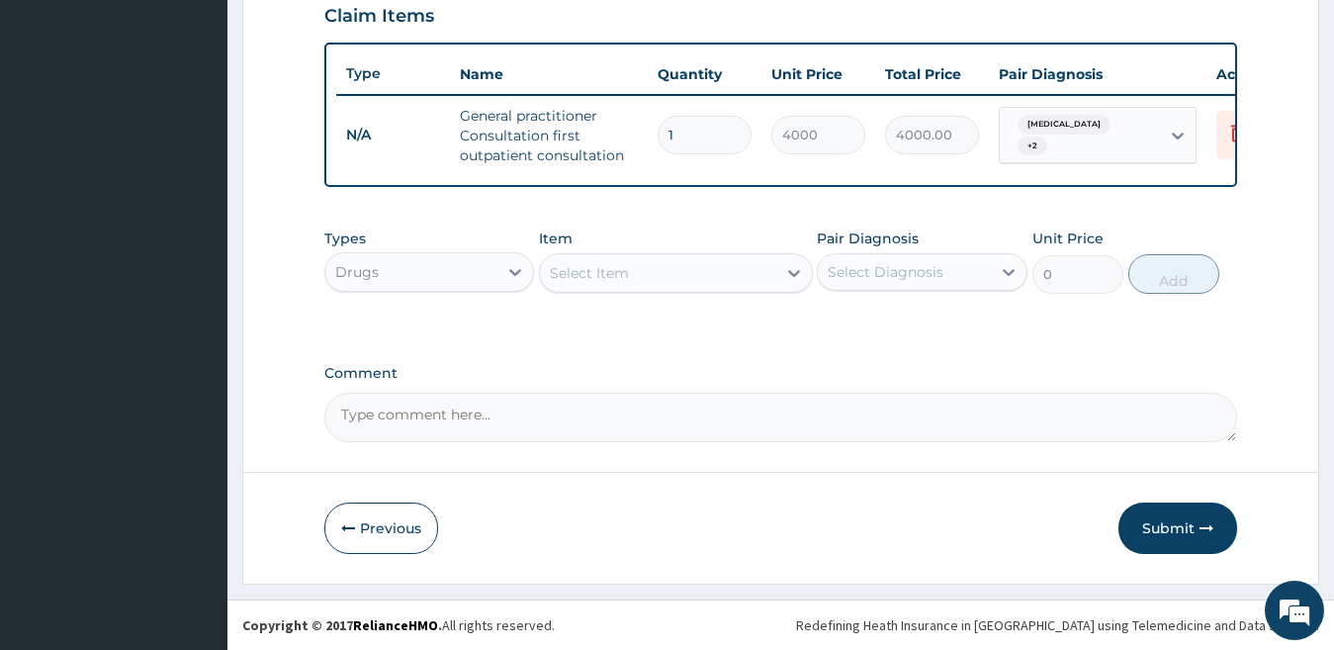
click at [616, 270] on div "Select Item" at bounding box center [589, 273] width 79 height 20
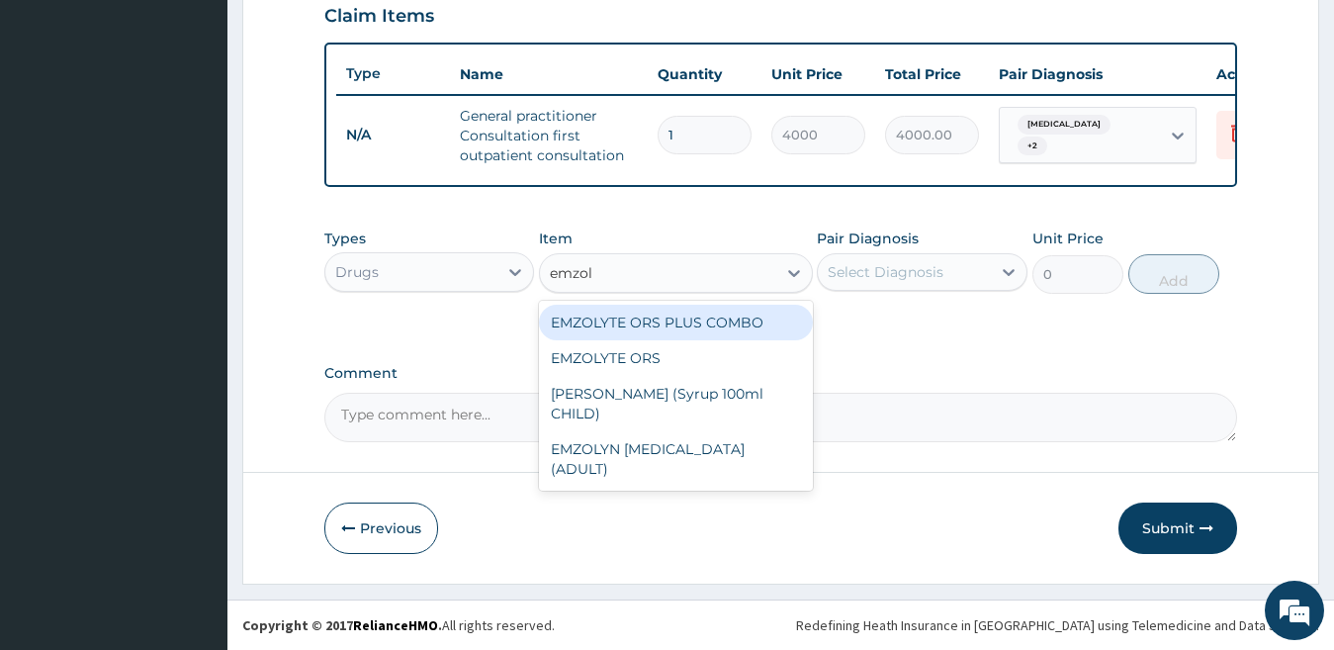
type input "emzoly"
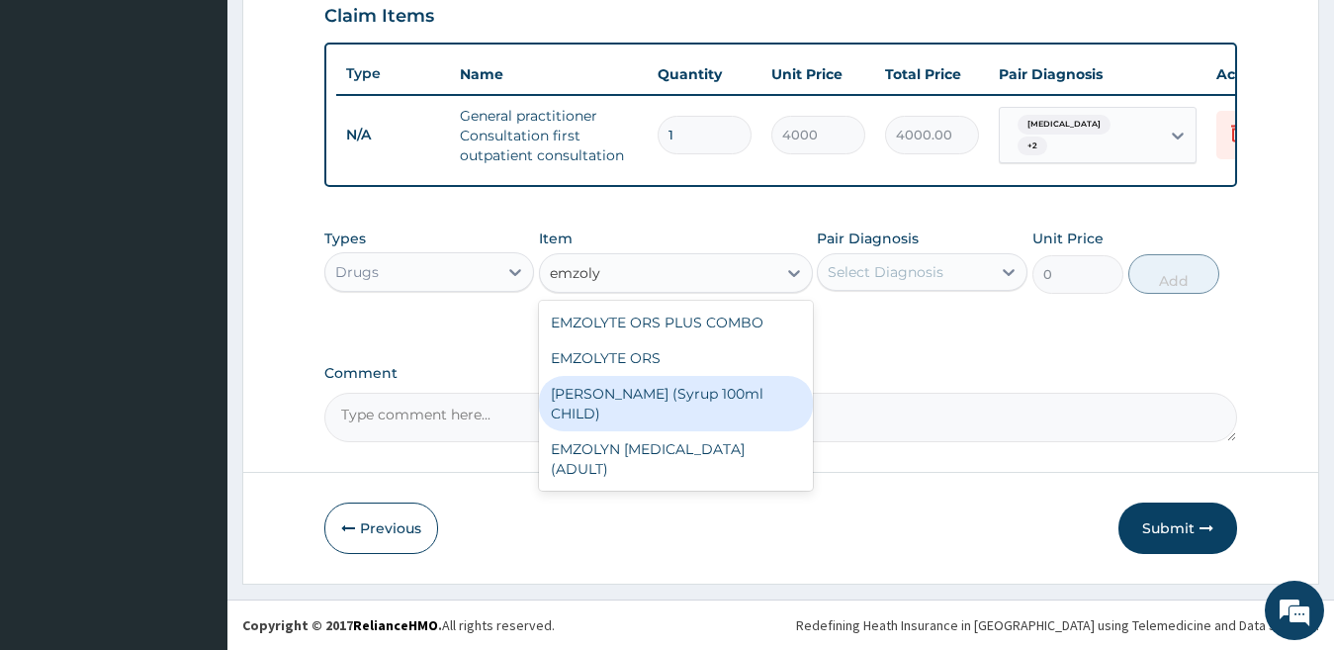
click at [599, 391] on div "[PERSON_NAME] (Syrup 100ml CHILD)" at bounding box center [676, 403] width 274 height 55
type input "1478.125"
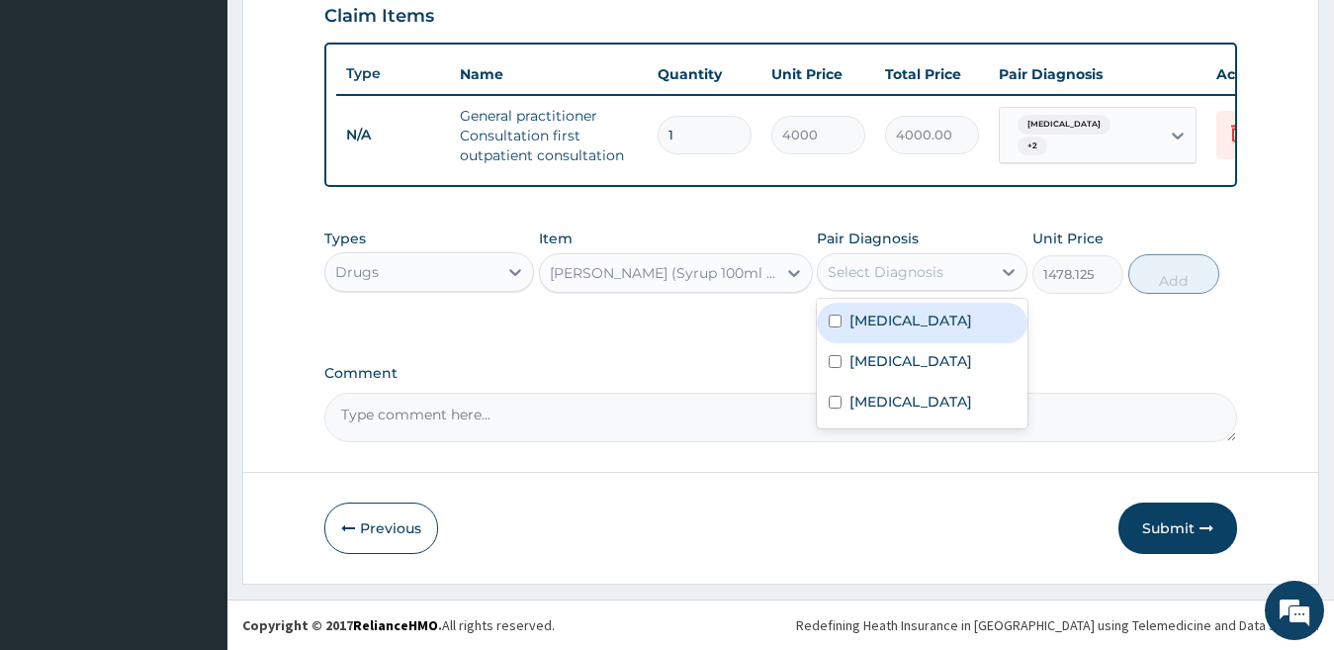
click at [904, 271] on div "Select Diagnosis" at bounding box center [886, 272] width 116 height 20
click at [912, 330] on label "Upper respiratory infection" at bounding box center [910, 320] width 123 height 20
checkbox input "true"
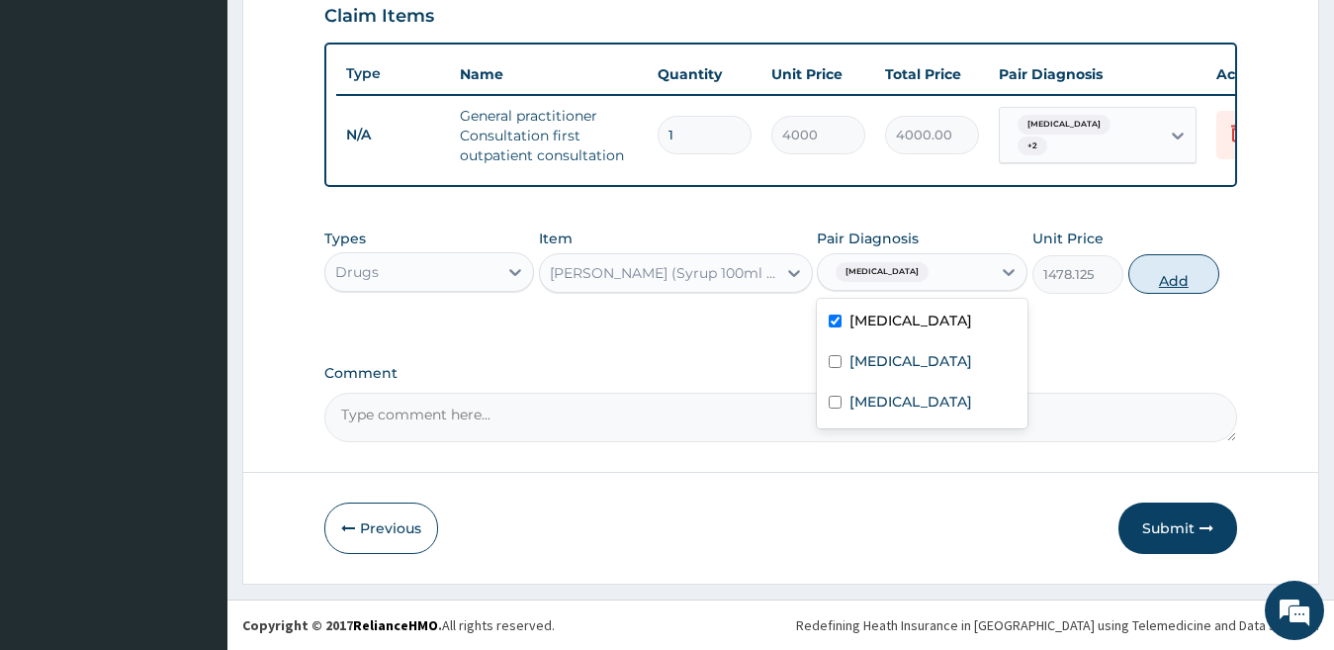
click at [1170, 268] on button "Add" at bounding box center [1173, 274] width 91 height 40
type input "0"
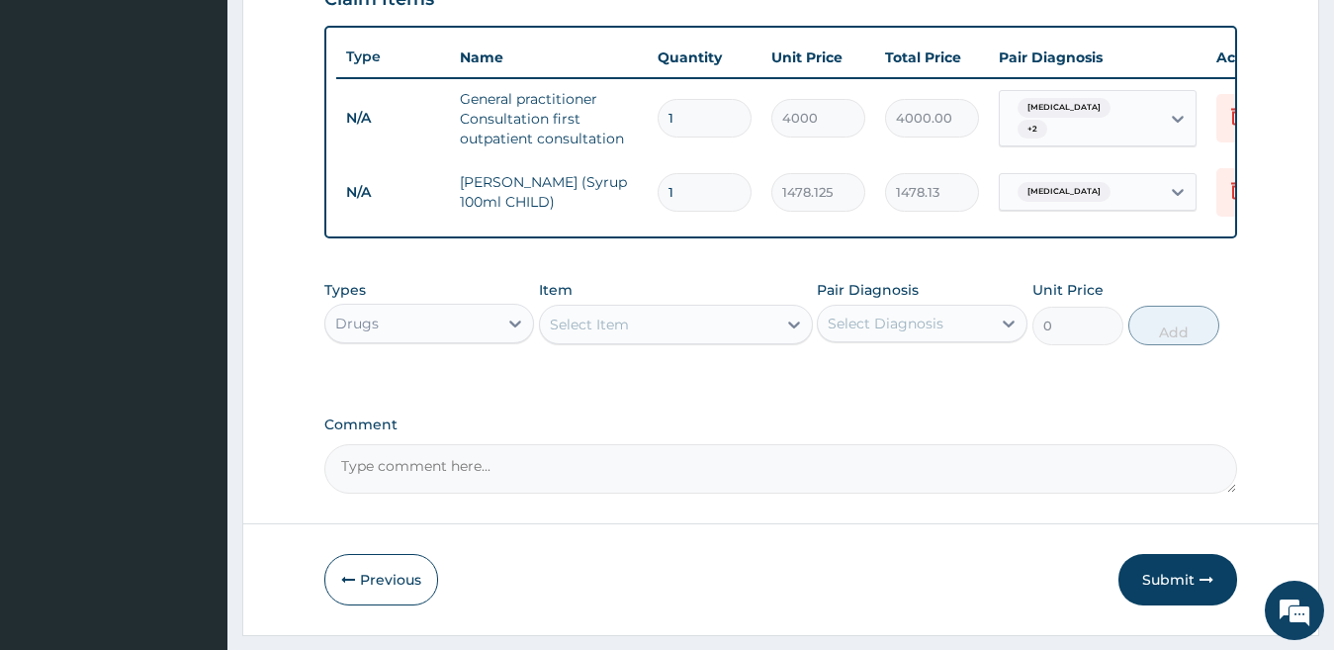
click at [588, 334] on div "Select Item" at bounding box center [589, 324] width 79 height 20
type input "paraceta"
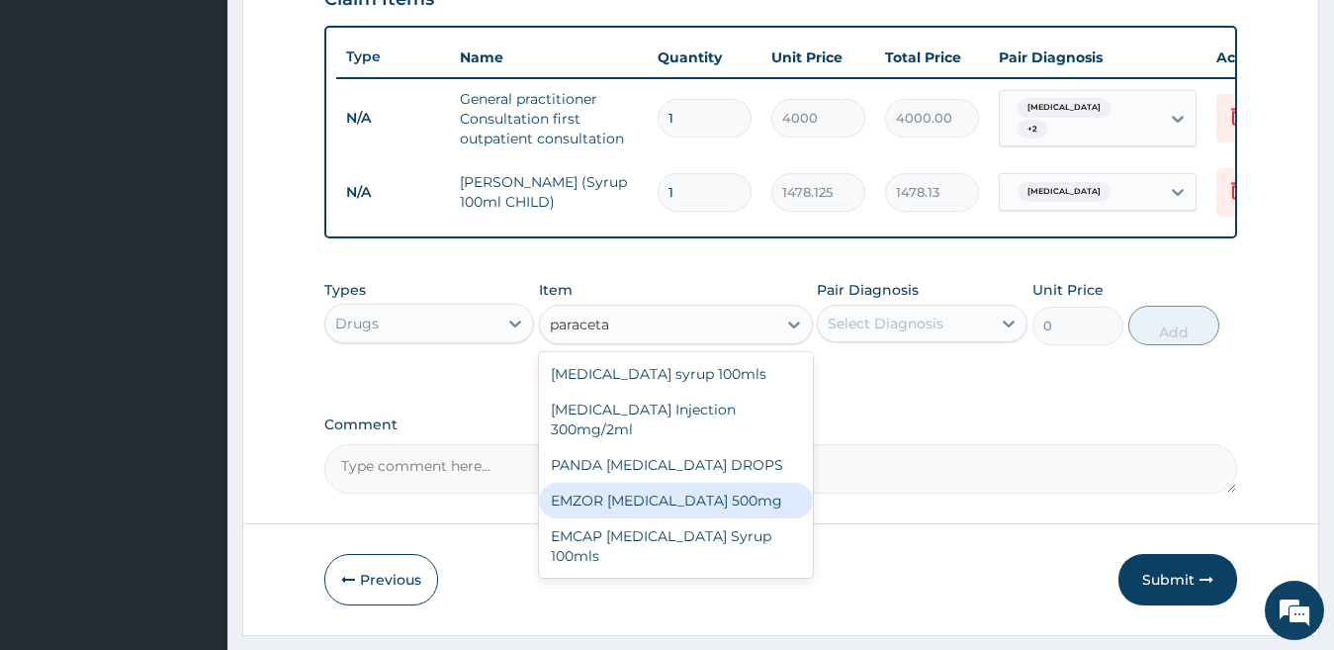
click at [754, 518] on div "EMZOR [MEDICAL_DATA] 500mg" at bounding box center [676, 501] width 274 height 36
type input "50"
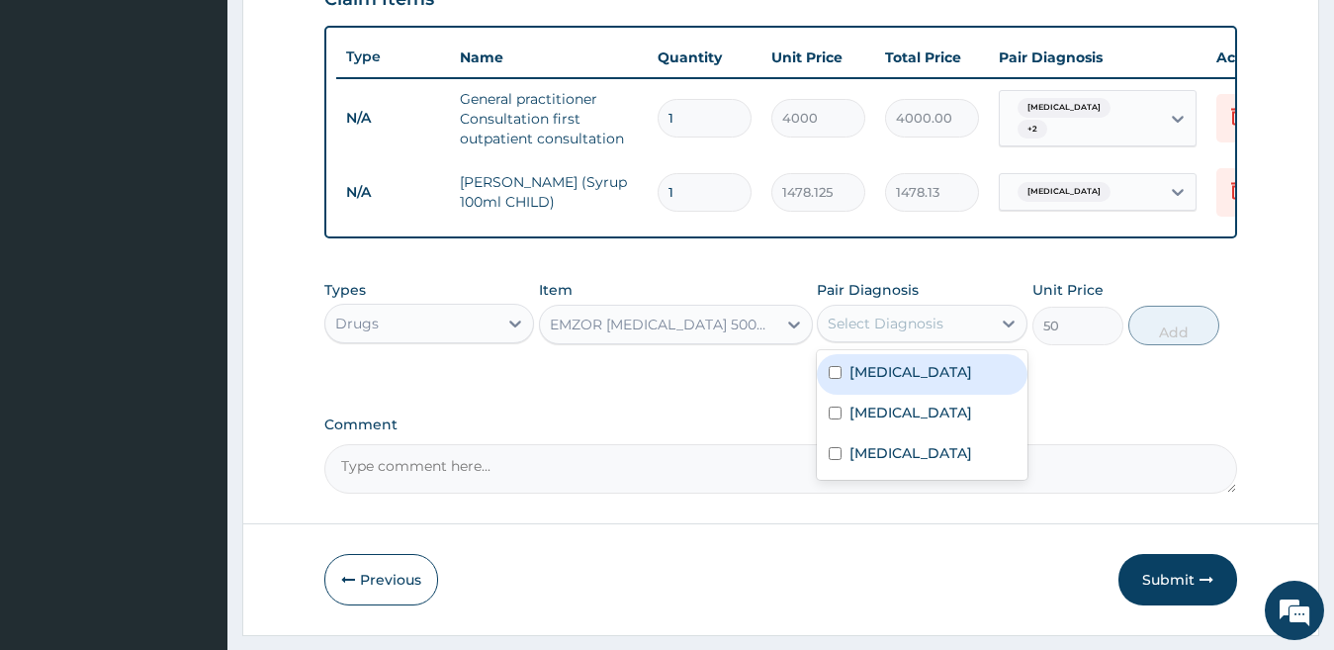
click at [883, 333] on div "Select Diagnosis" at bounding box center [886, 323] width 116 height 20
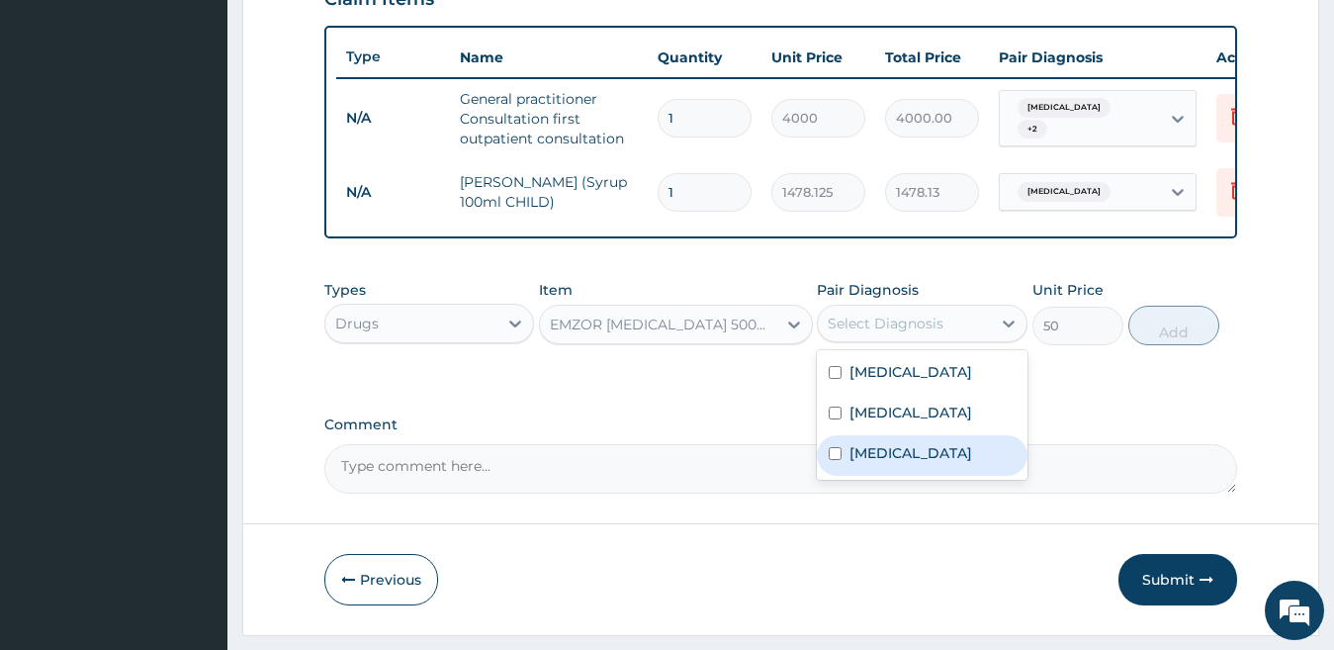
click at [901, 476] on div "[MEDICAL_DATA]" at bounding box center [922, 455] width 211 height 41
checkbox input "true"
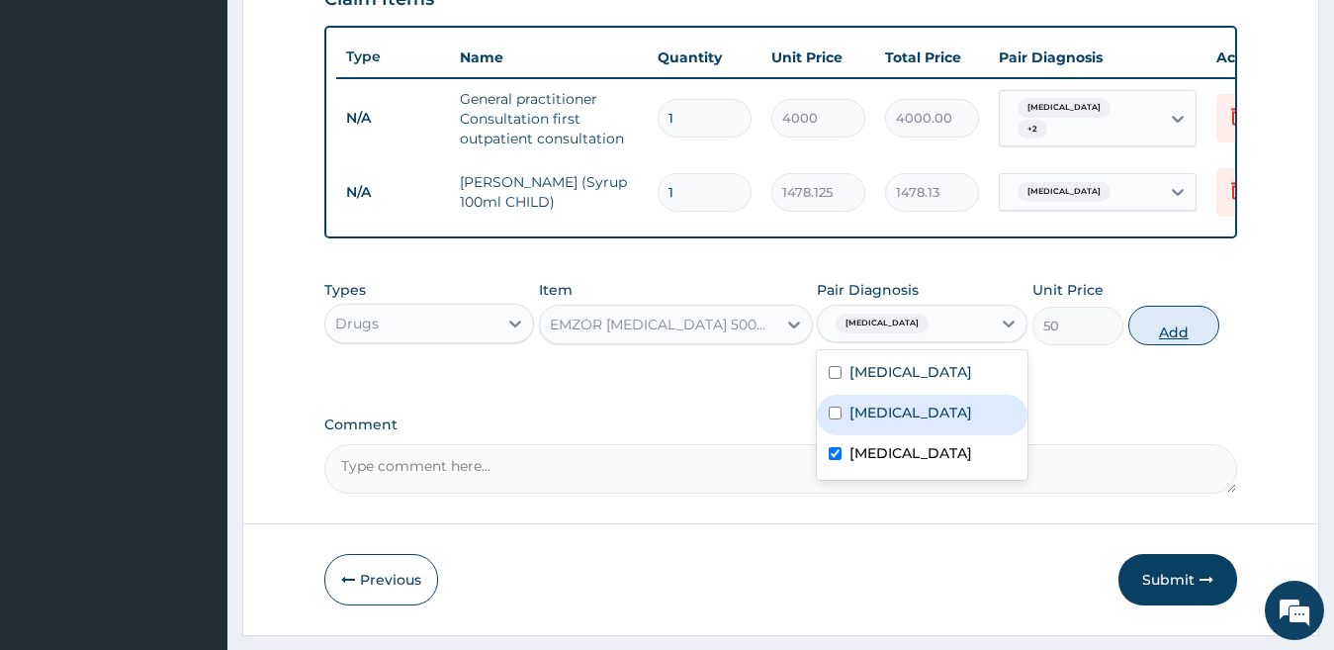
click at [1159, 345] on button "Add" at bounding box center [1173, 326] width 91 height 40
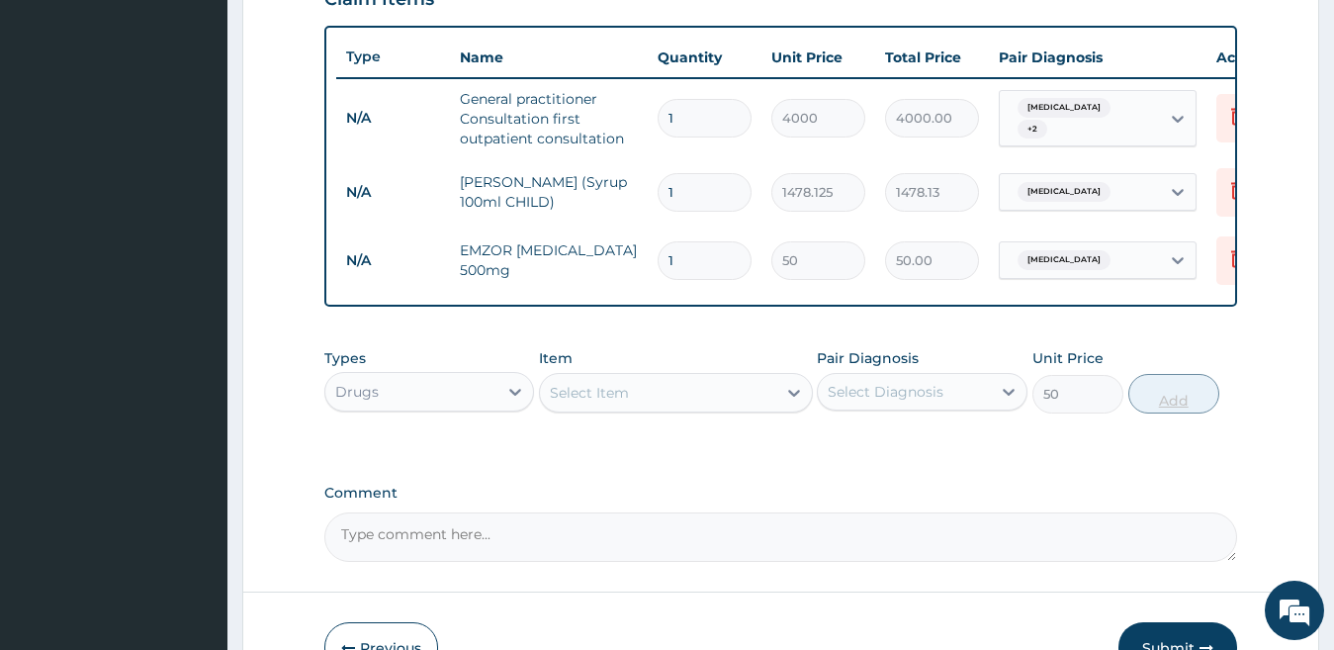
type input "0"
type input "10"
type input "500.00"
type input "10"
click at [589, 408] on div "Select Item" at bounding box center [658, 393] width 236 height 32
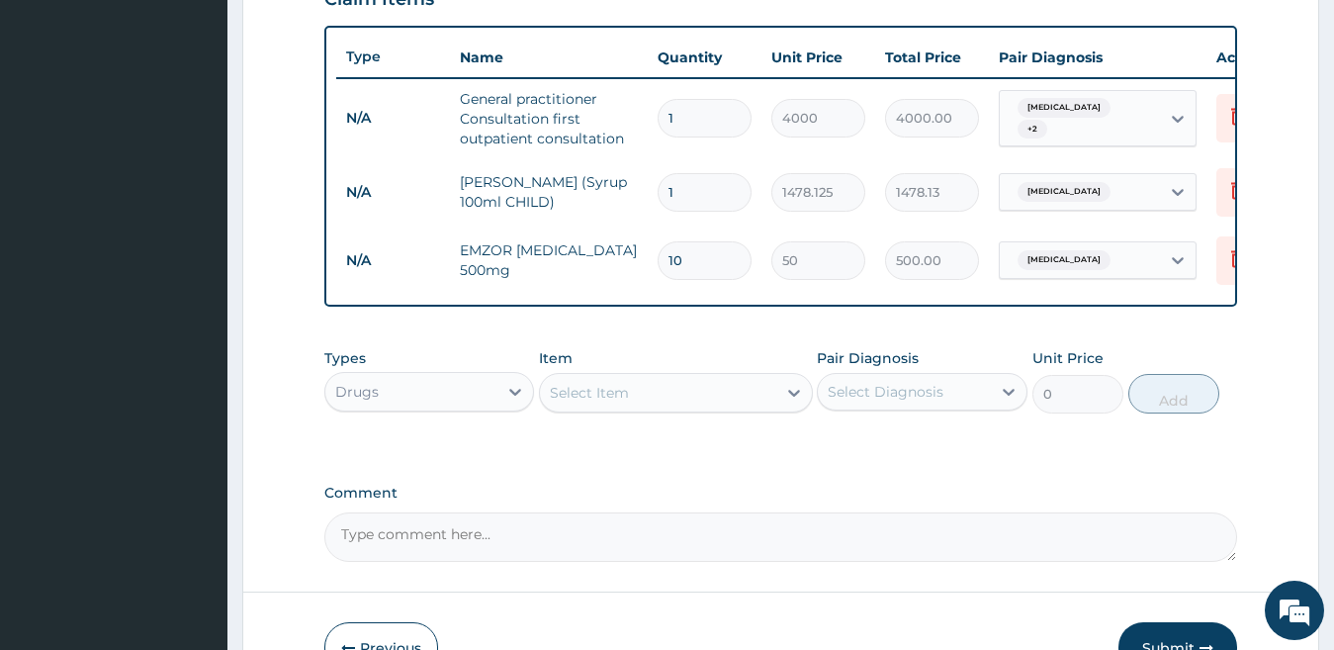
type input "coarte"
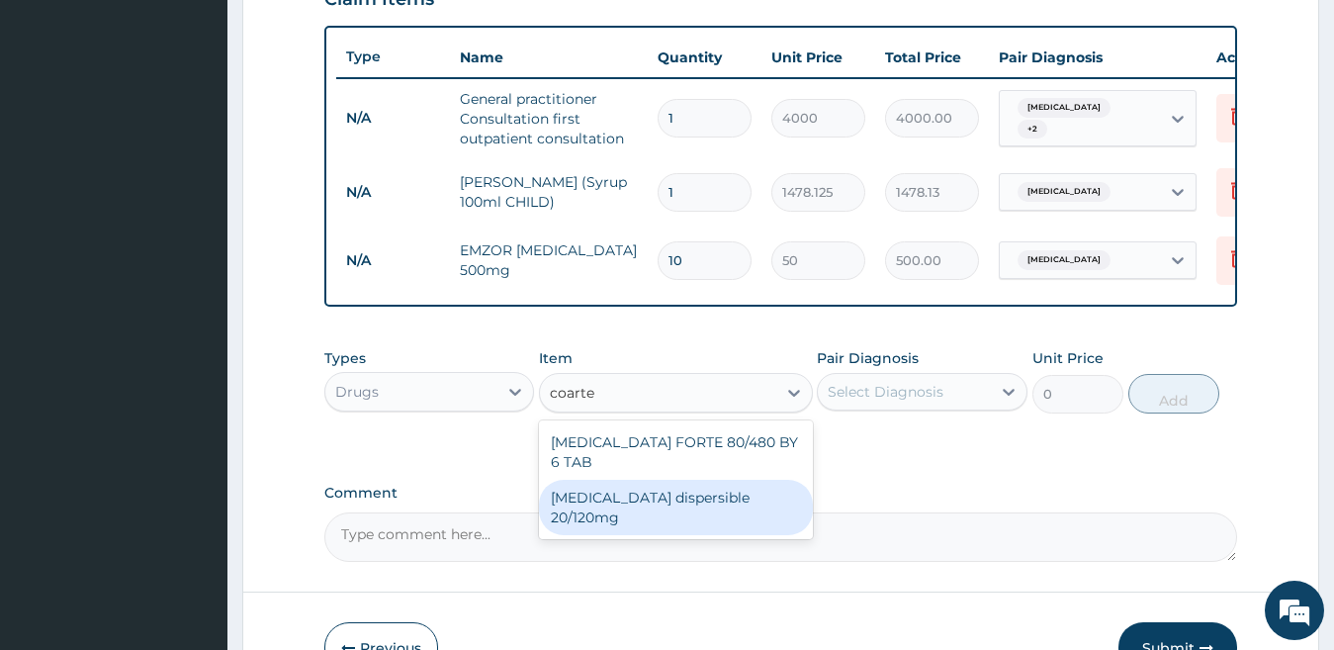
click at [622, 496] on div "[MEDICAL_DATA] dispersible 20/120mg" at bounding box center [676, 507] width 274 height 55
type input "120"
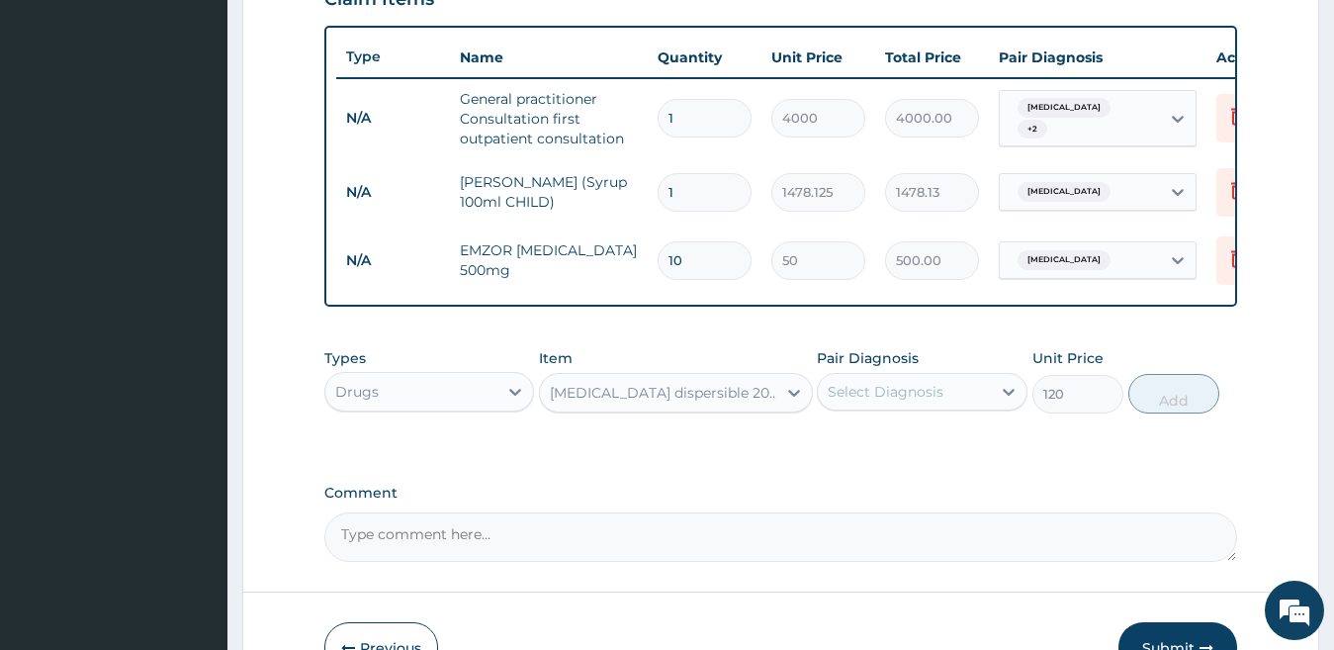
click at [990, 404] on div "Select Diagnosis" at bounding box center [904, 392] width 173 height 32
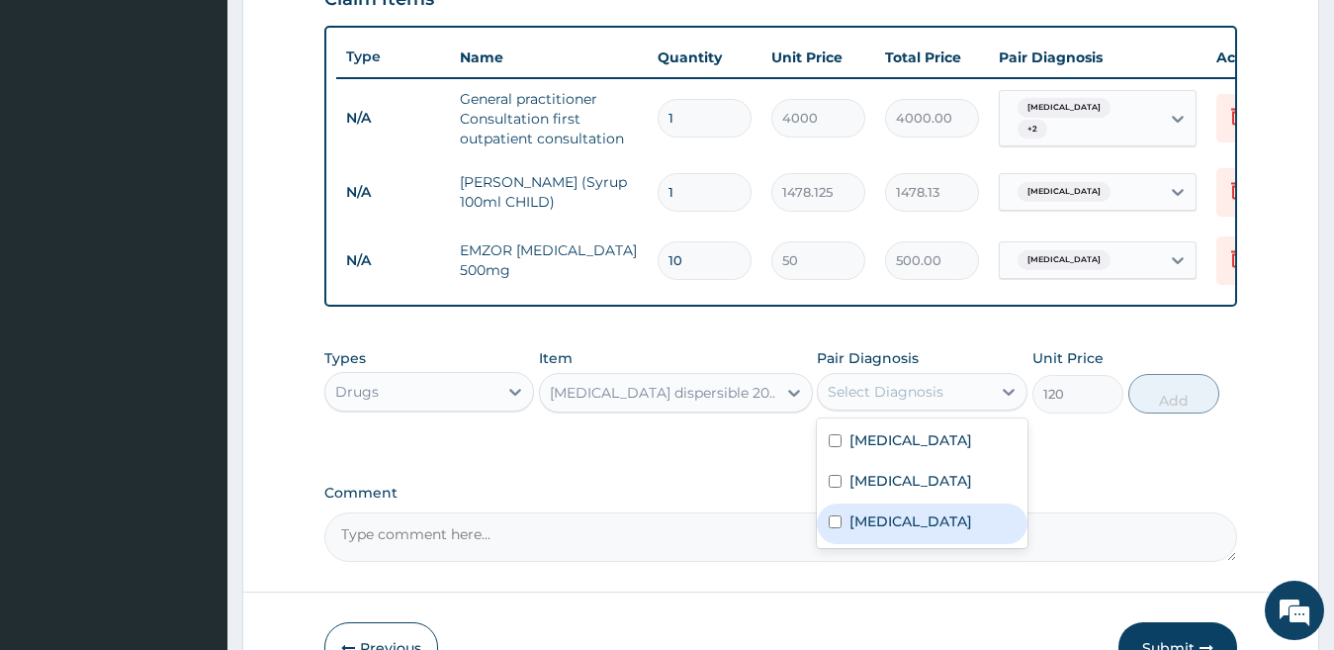
click at [1000, 544] on div "[MEDICAL_DATA]" at bounding box center [922, 523] width 211 height 41
checkbox input "true"
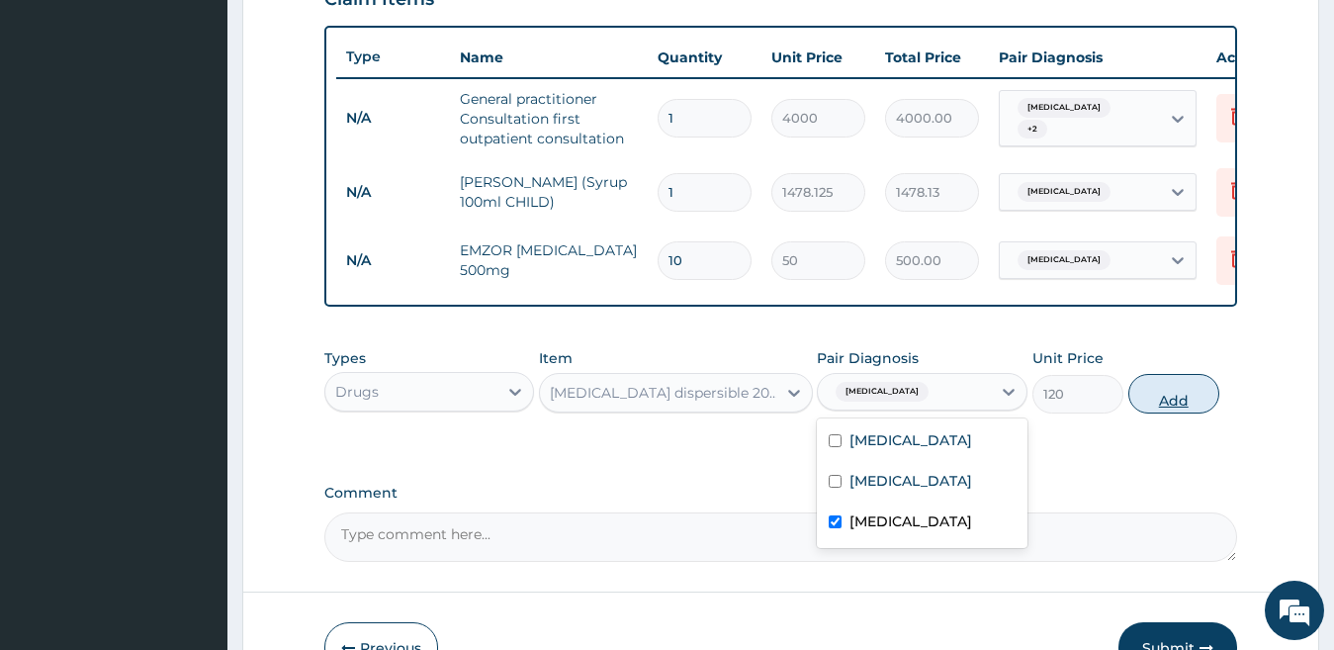
click at [1168, 406] on button "Add" at bounding box center [1173, 394] width 91 height 40
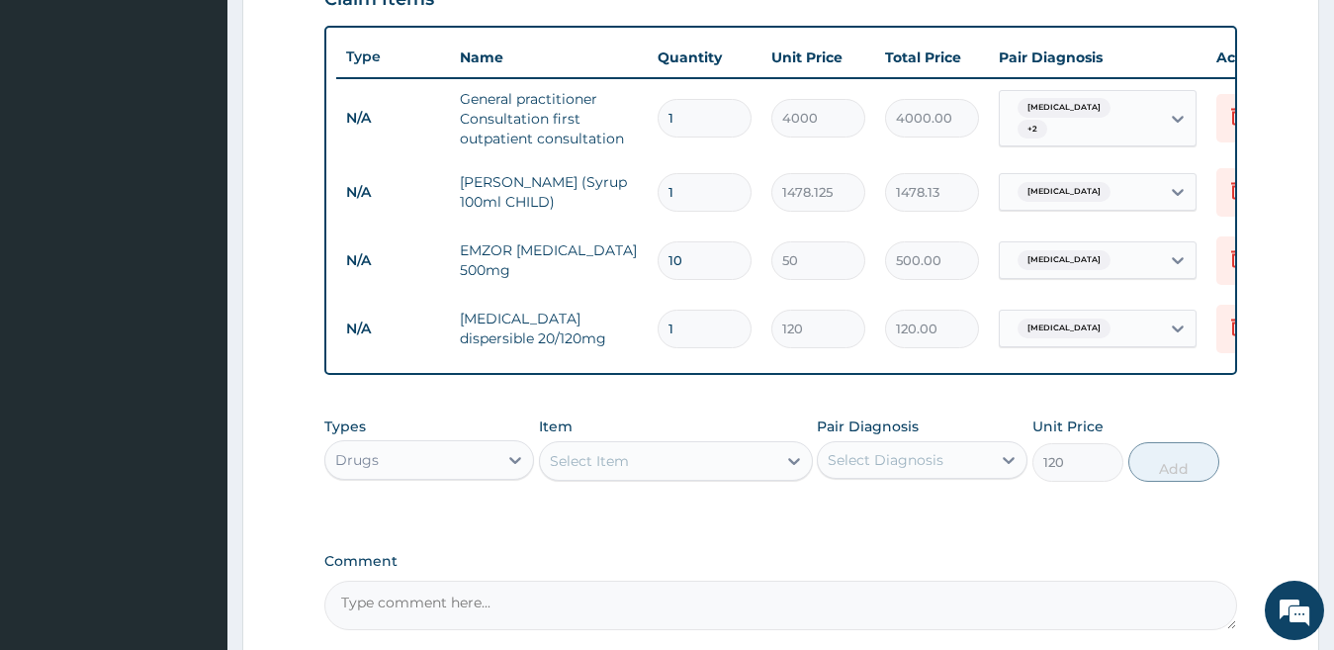
type input "0"
type input "18"
type input "2160.00"
type input "18"
click at [572, 471] on div "Select Item" at bounding box center [589, 461] width 79 height 20
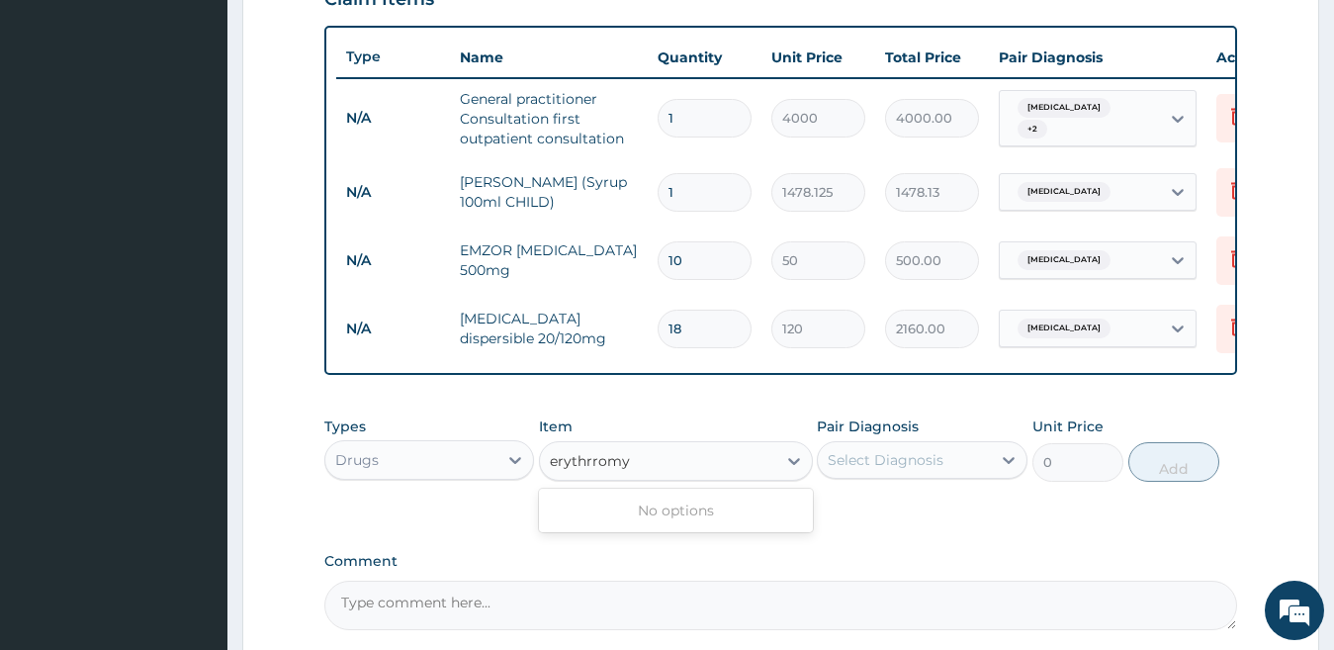
type input "erythromy"
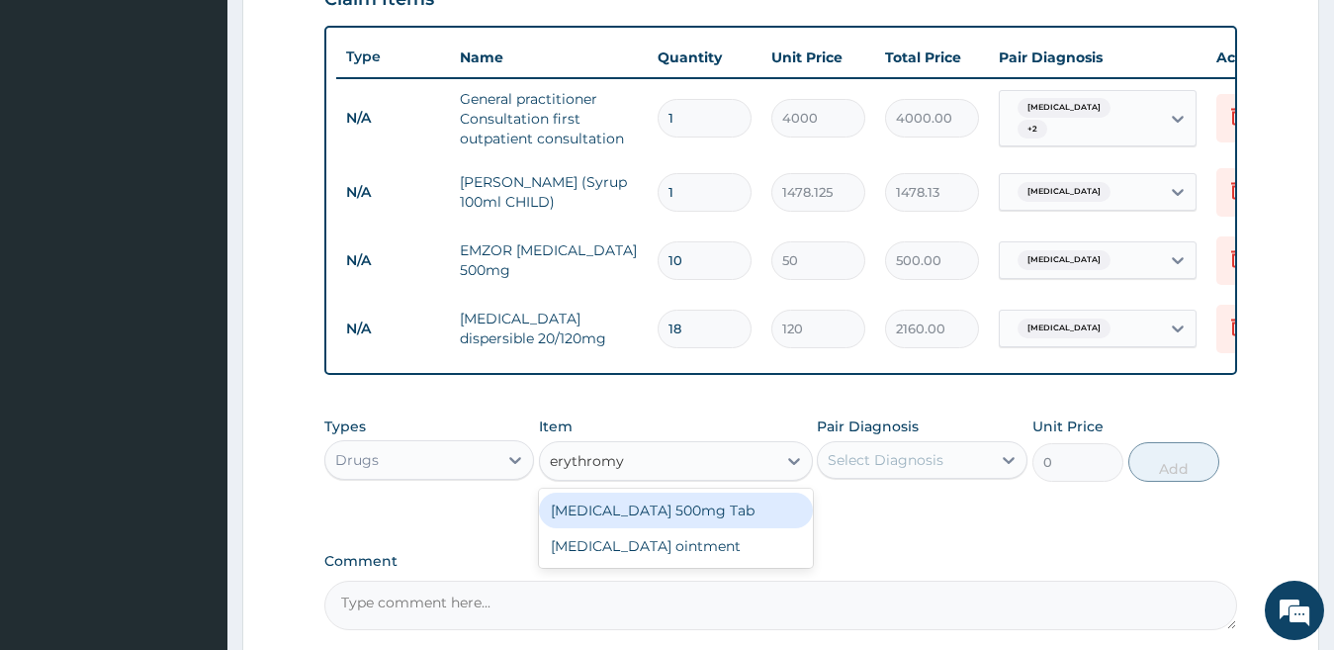
click at [782, 528] on div "[MEDICAL_DATA] 500mg Tab" at bounding box center [676, 510] width 274 height 36
type input "220"
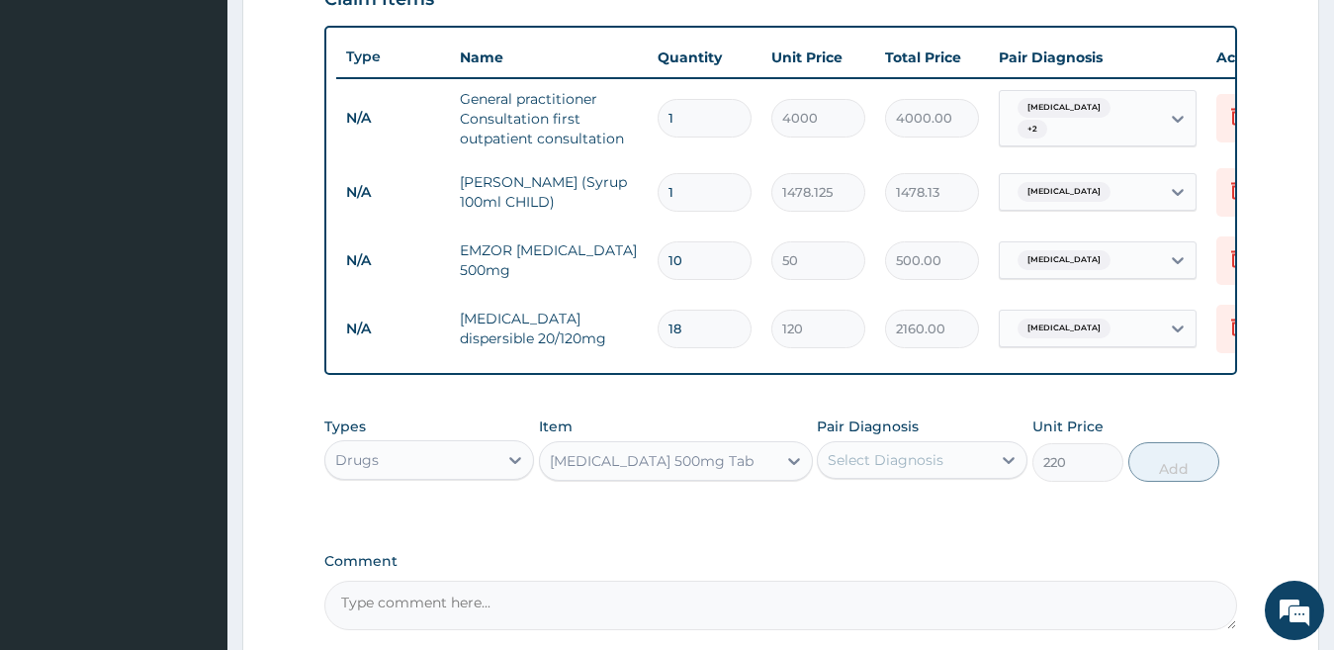
click at [886, 470] on div "Select Diagnosis" at bounding box center [886, 460] width 116 height 20
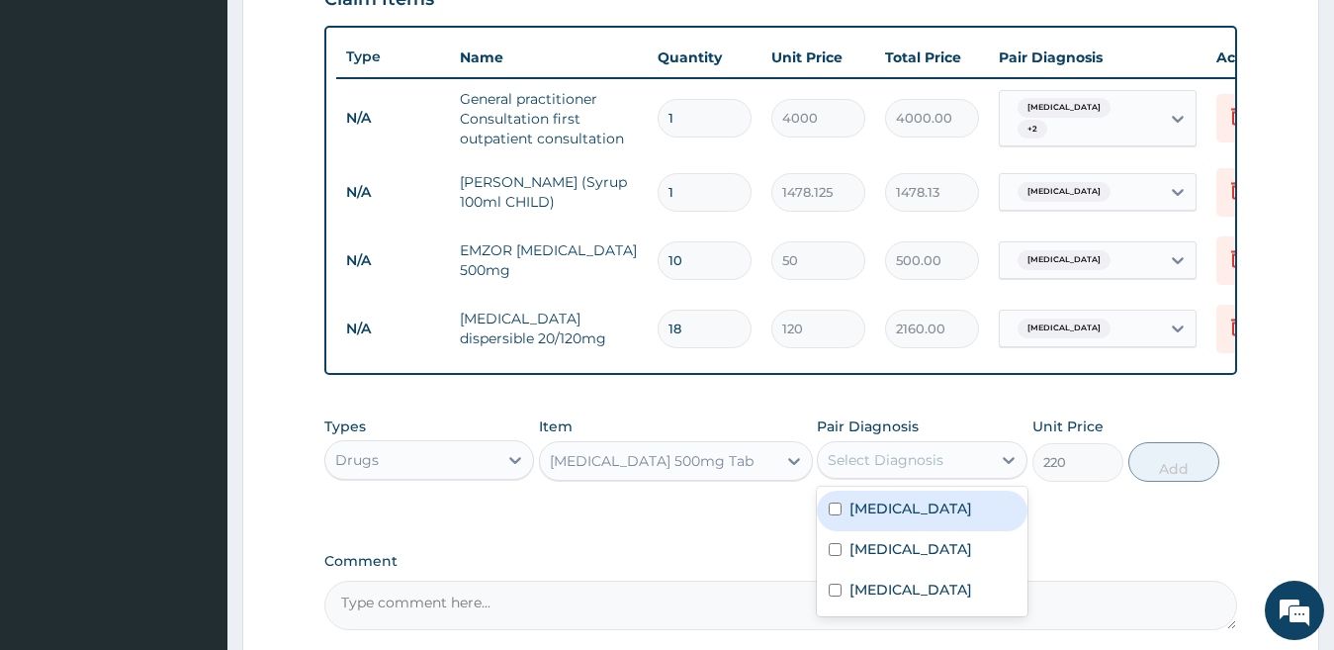
click at [960, 518] on label "Upper respiratory infection" at bounding box center [910, 508] width 123 height 20
checkbox input "true"
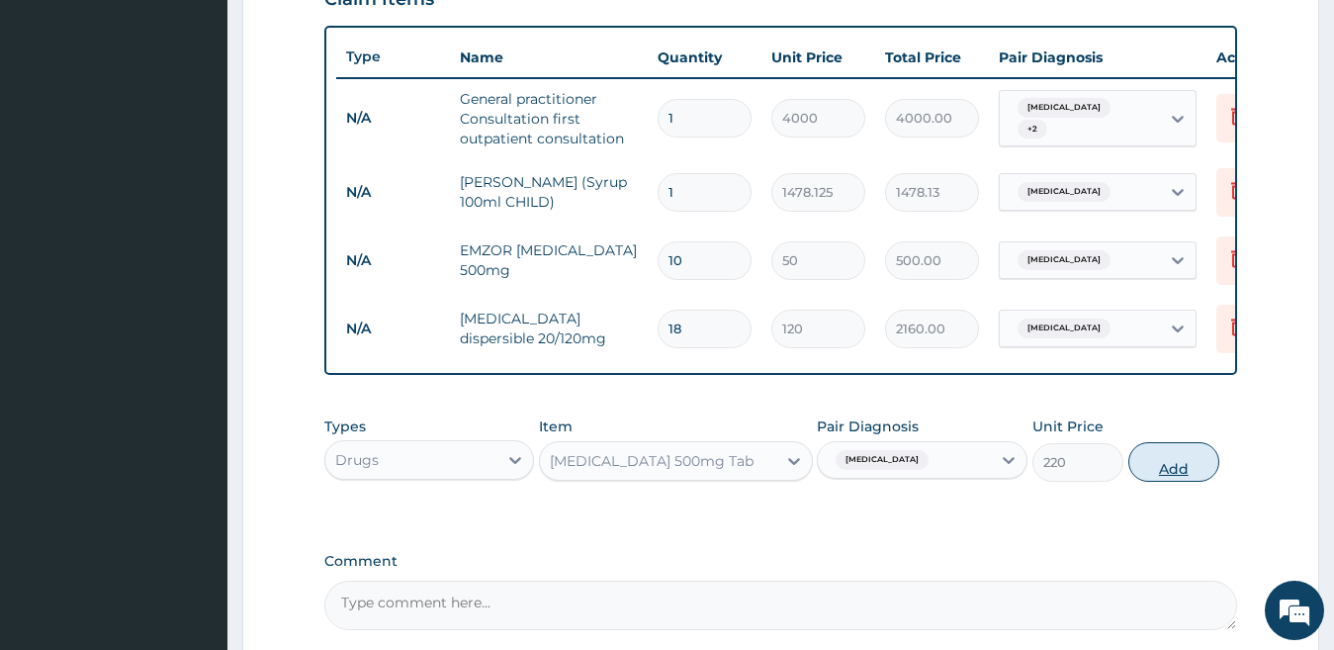
click at [1158, 481] on button "Add" at bounding box center [1173, 462] width 91 height 40
type input "0"
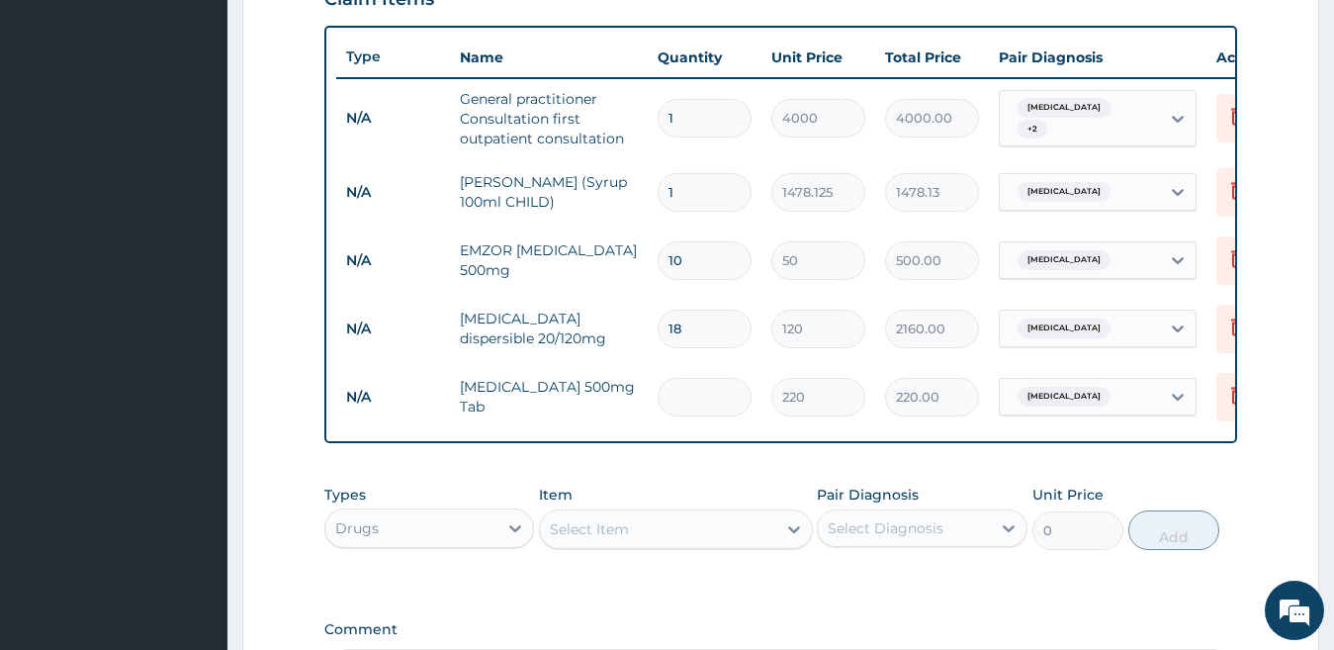
type input "0.00"
type input "8"
type input "1760.00"
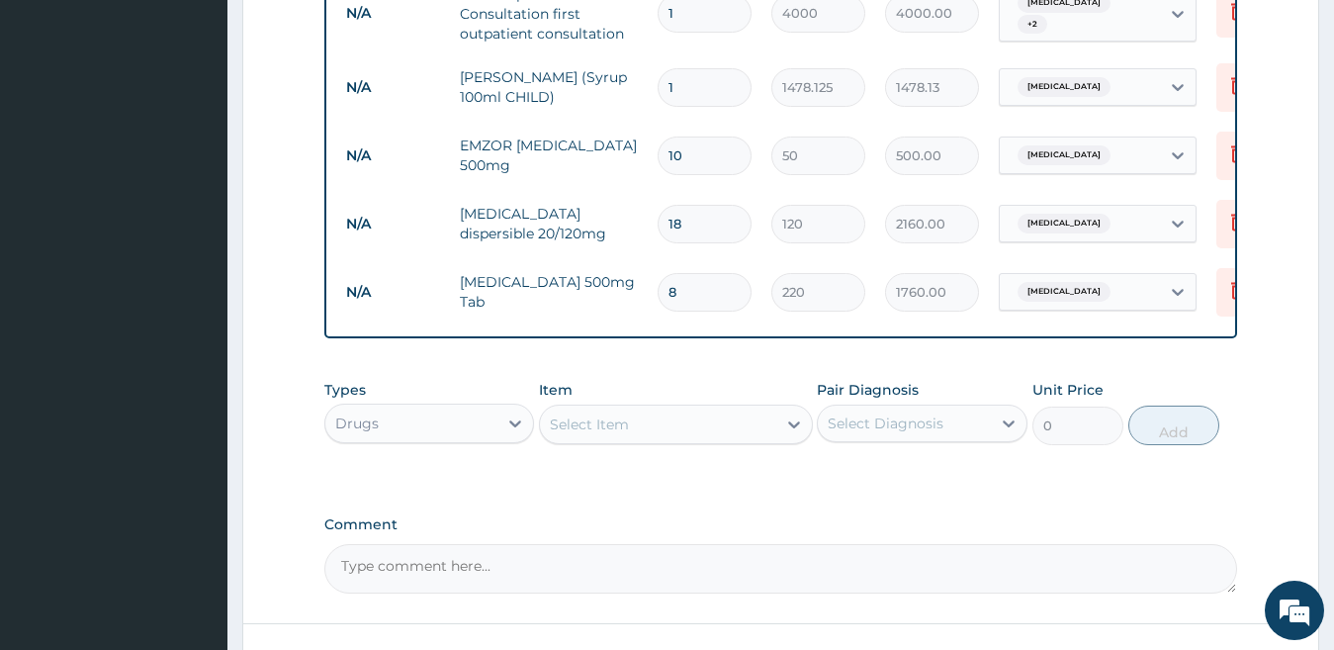
scroll to position [838, 0]
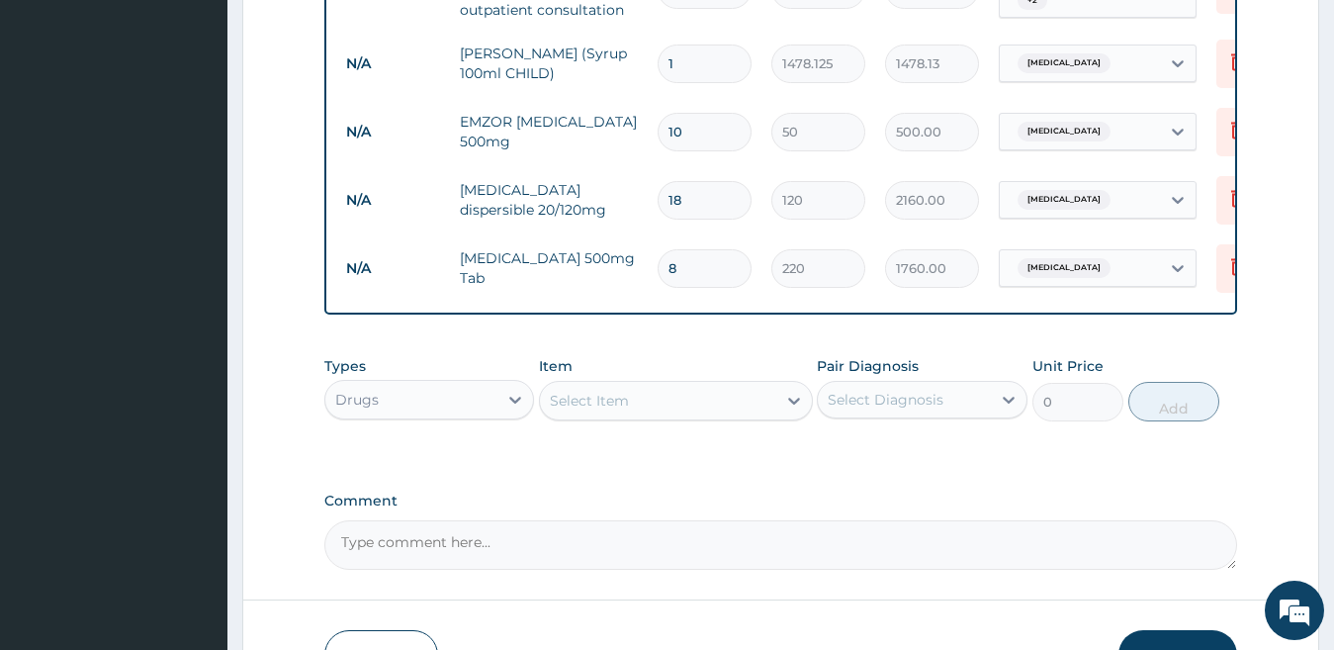
type input "8"
click at [639, 416] on div "Select Item" at bounding box center [658, 401] width 236 height 32
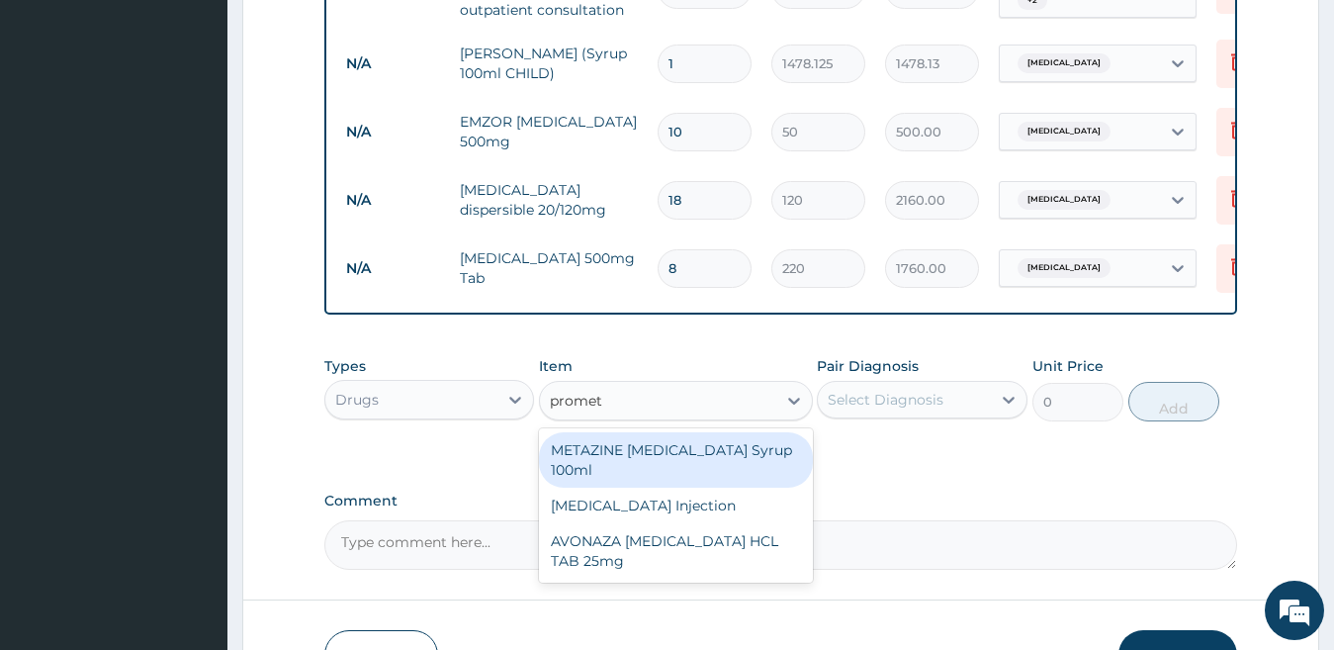
type input "prometh"
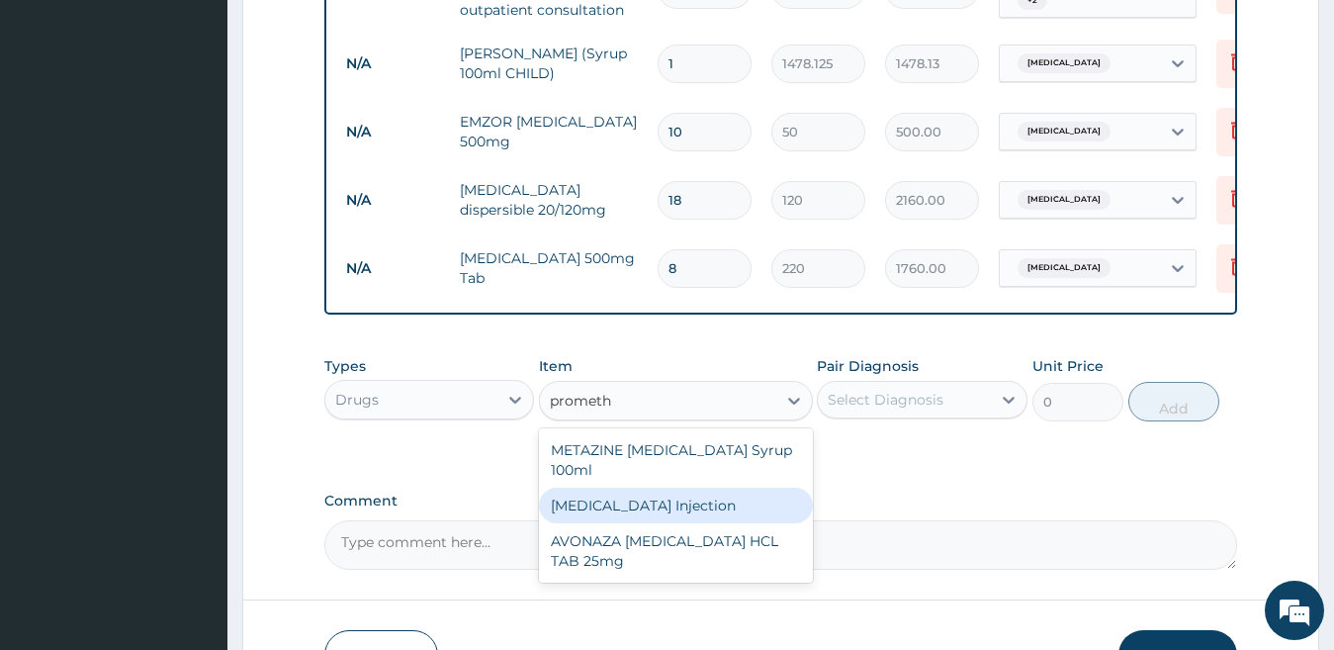
drag, startPoint x: 686, startPoint y: 534, endPoint x: 688, endPoint y: 511, distance: 22.8
click at [688, 511] on div "[MEDICAL_DATA] Injection" at bounding box center [676, 505] width 274 height 36
type input "354.75"
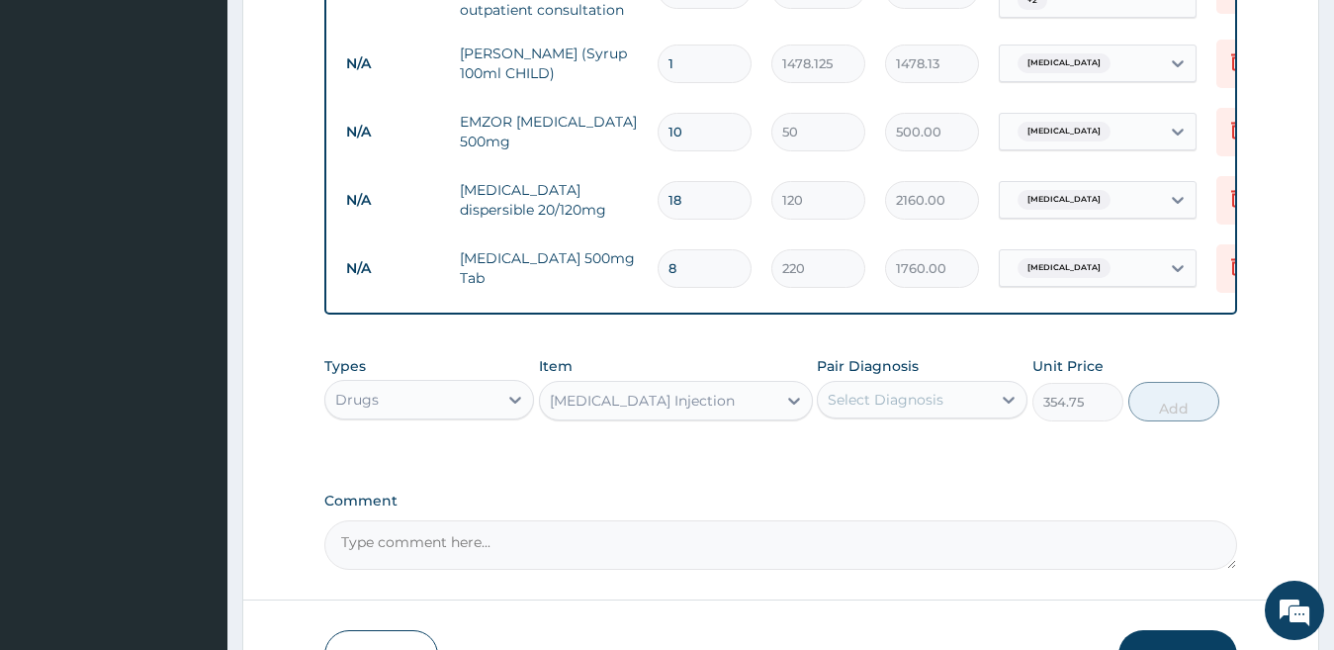
click at [907, 409] on div "Select Diagnosis" at bounding box center [886, 400] width 116 height 20
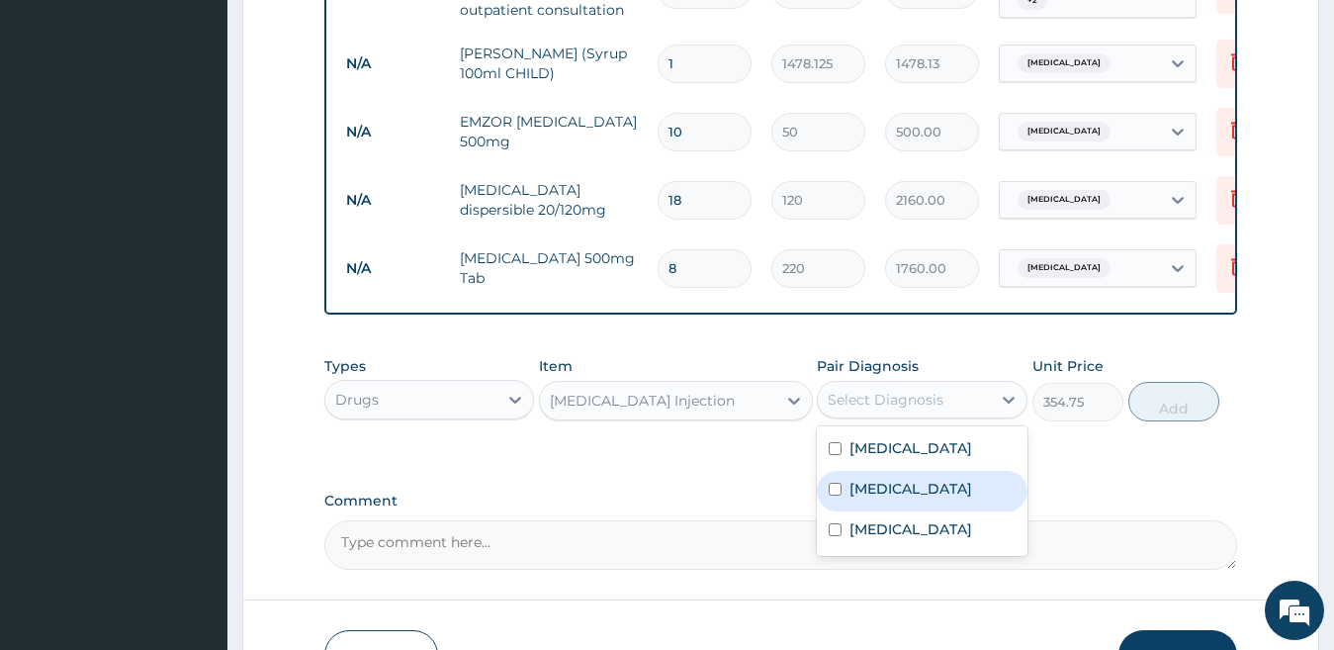
click at [929, 511] on div "Nausea and vomiting" at bounding box center [922, 491] width 211 height 41
checkbox input "true"
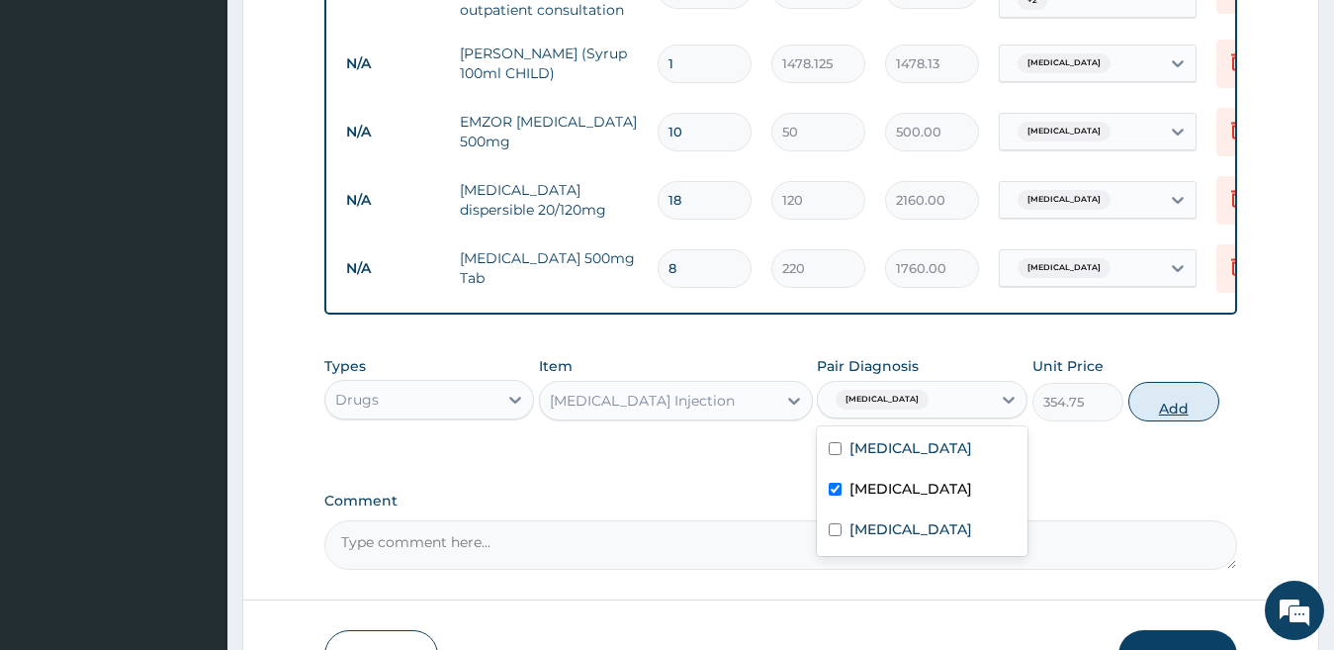
click at [1170, 421] on button "Add" at bounding box center [1173, 402] width 91 height 40
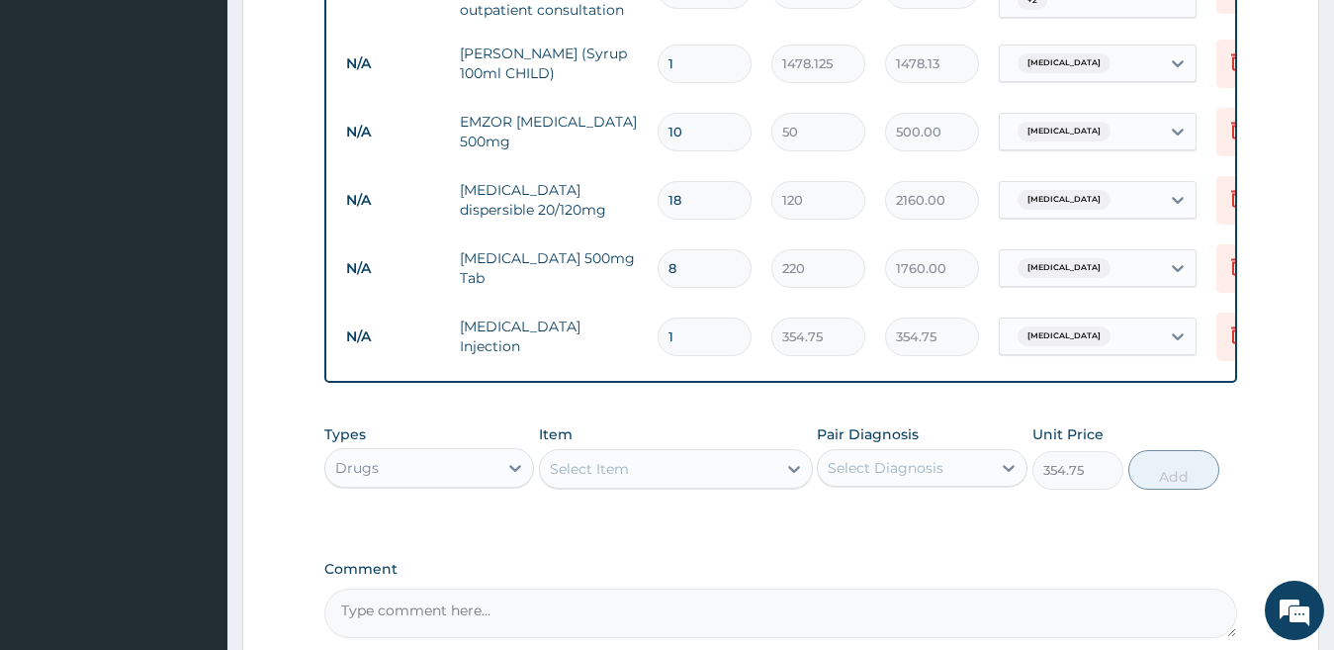
type input "0"
click at [704, 466] on div "Select Item" at bounding box center [676, 469] width 274 height 40
click at [702, 484] on div "Select Item" at bounding box center [658, 469] width 236 height 32
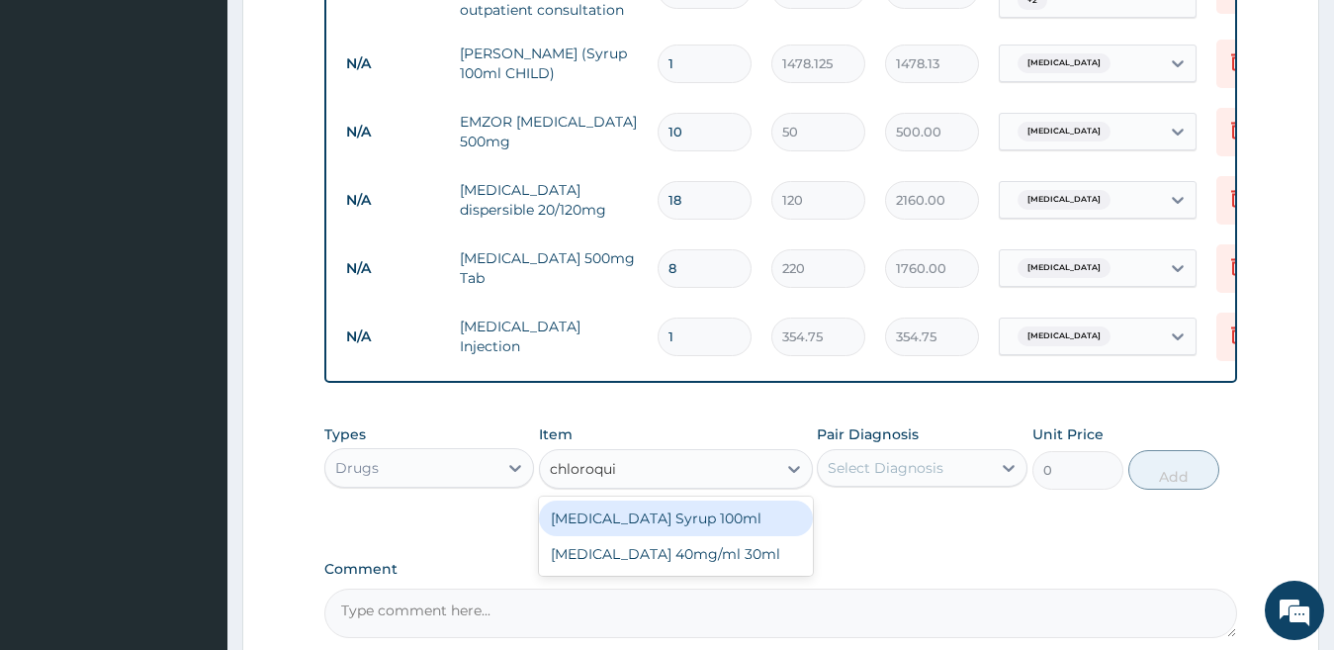
type input "chloroqui"
type input "chloroqu"
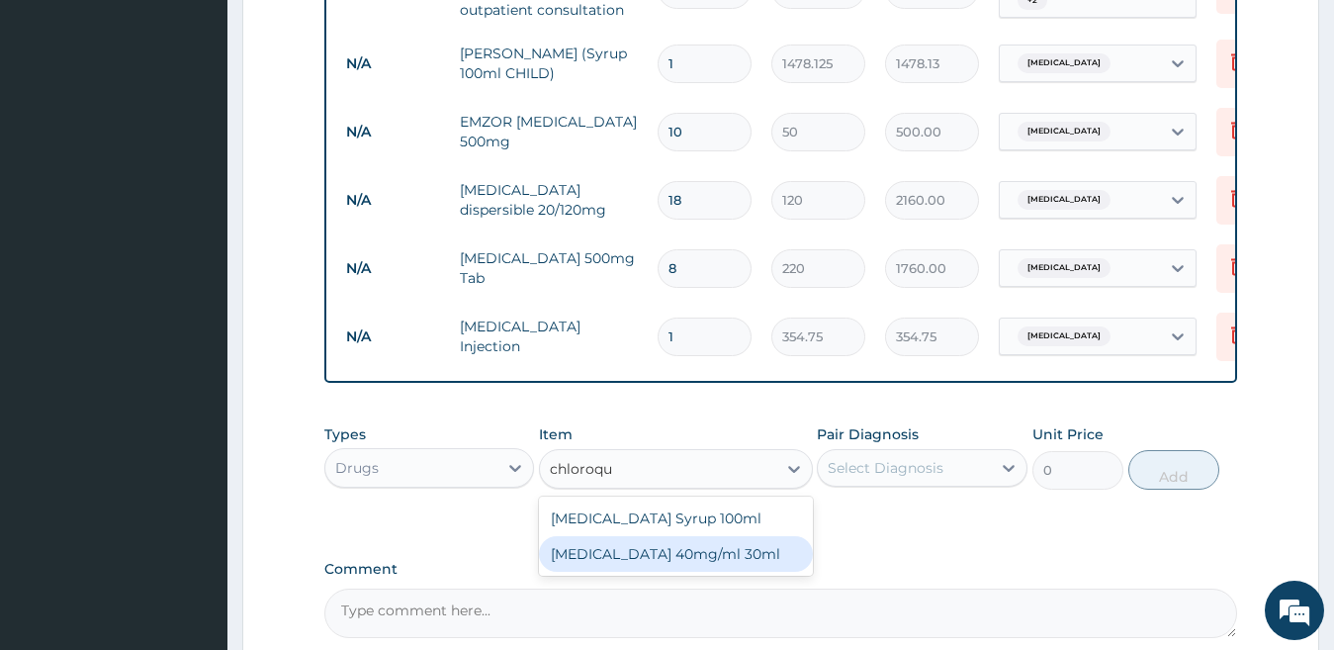
click at [655, 563] on div "[MEDICAL_DATA] 40mg/ml 30ml" at bounding box center [676, 554] width 274 height 36
type input "1419"
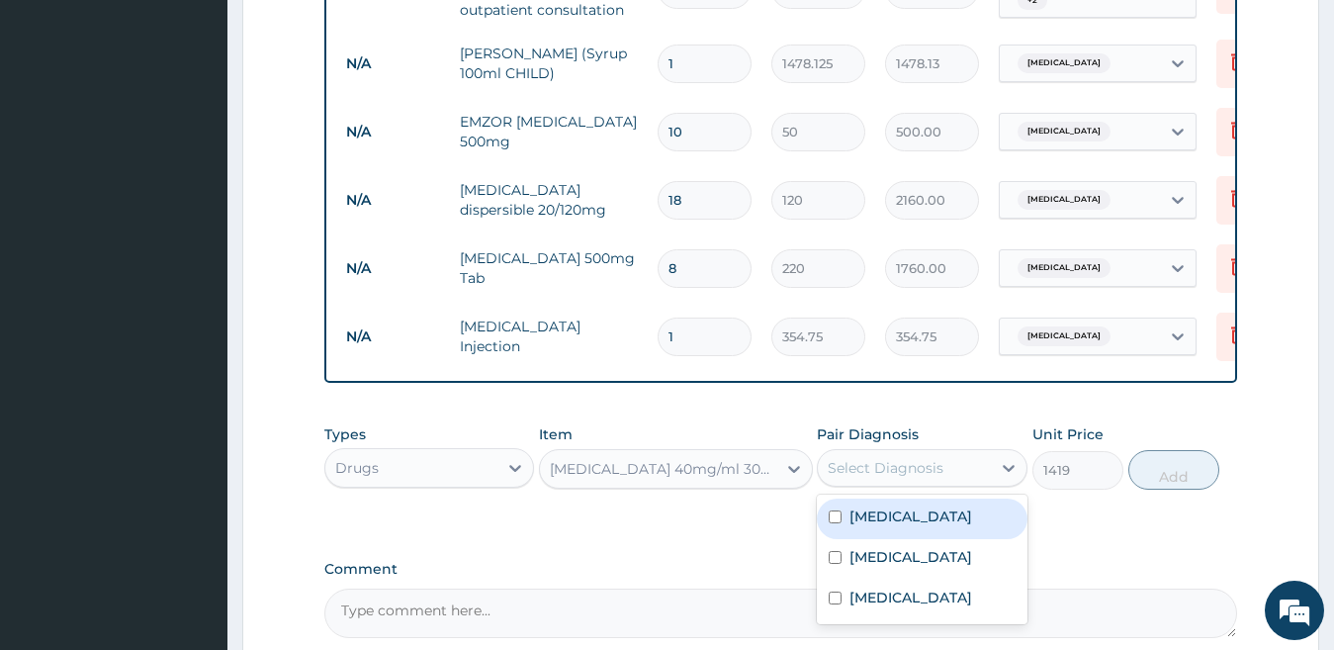
click at [865, 478] on div "Select Diagnosis" at bounding box center [886, 468] width 116 height 20
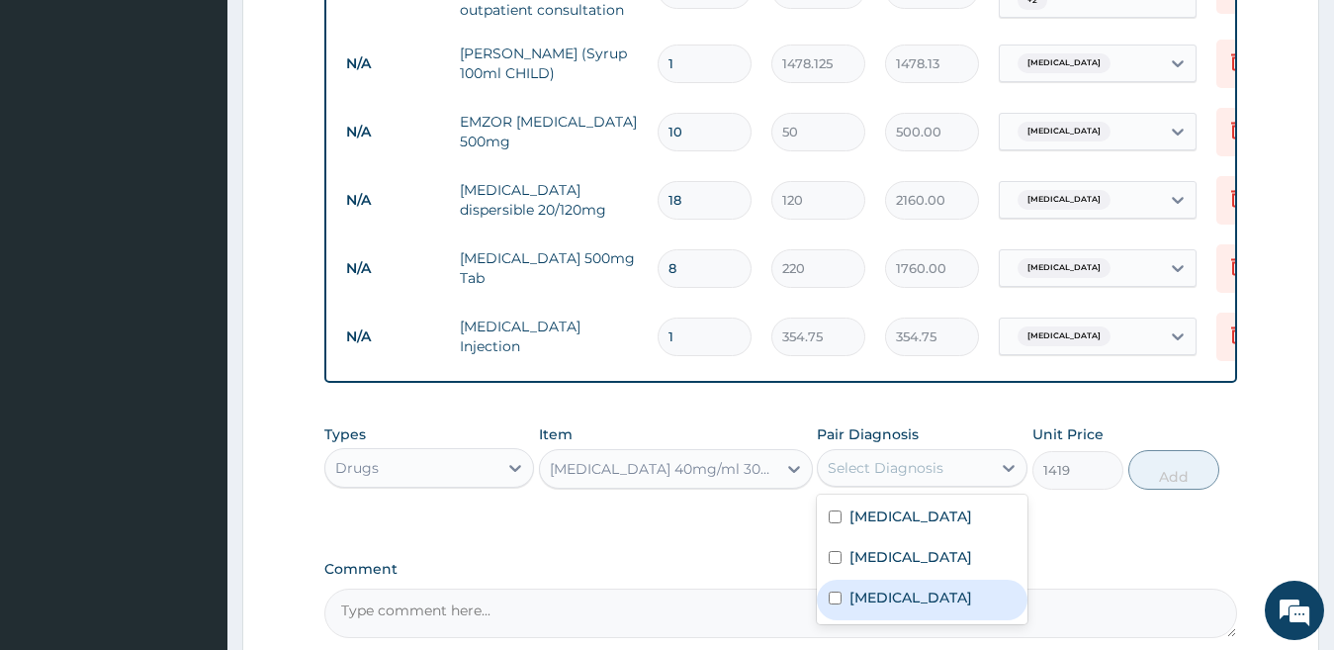
click at [954, 620] on div "[MEDICAL_DATA]" at bounding box center [922, 599] width 211 height 41
checkbox input "true"
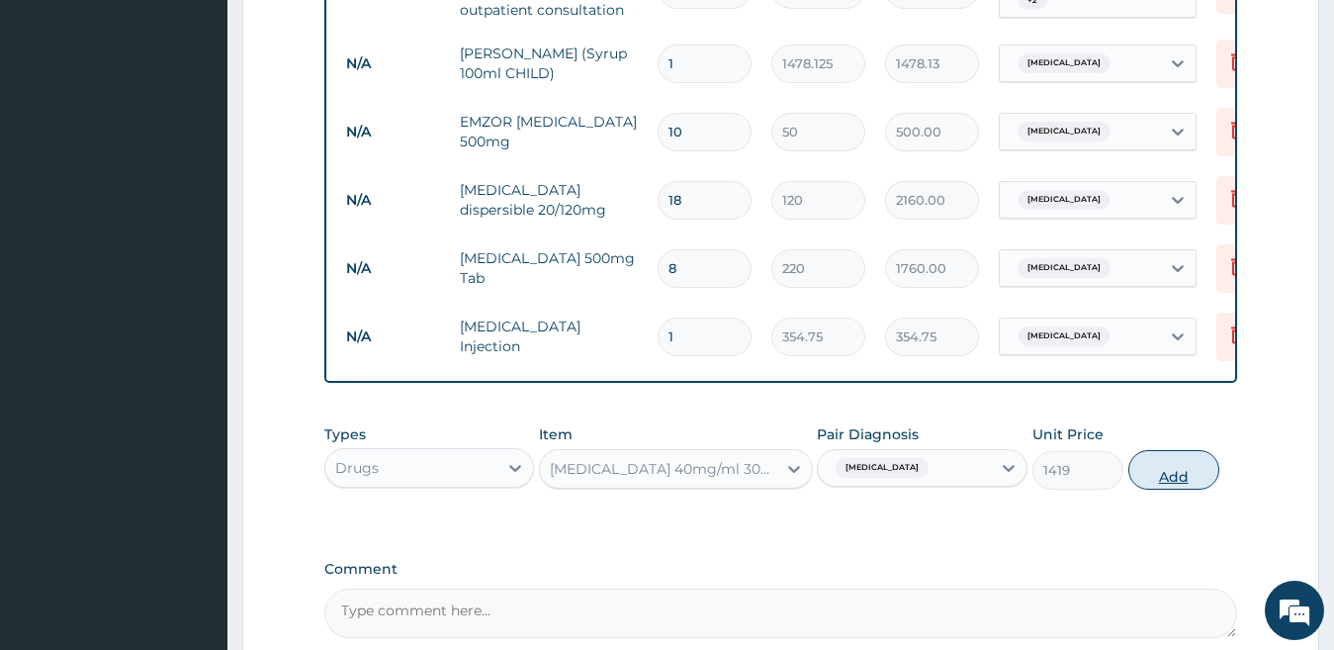
click at [1187, 489] on button "Add" at bounding box center [1173, 470] width 91 height 40
type input "0"
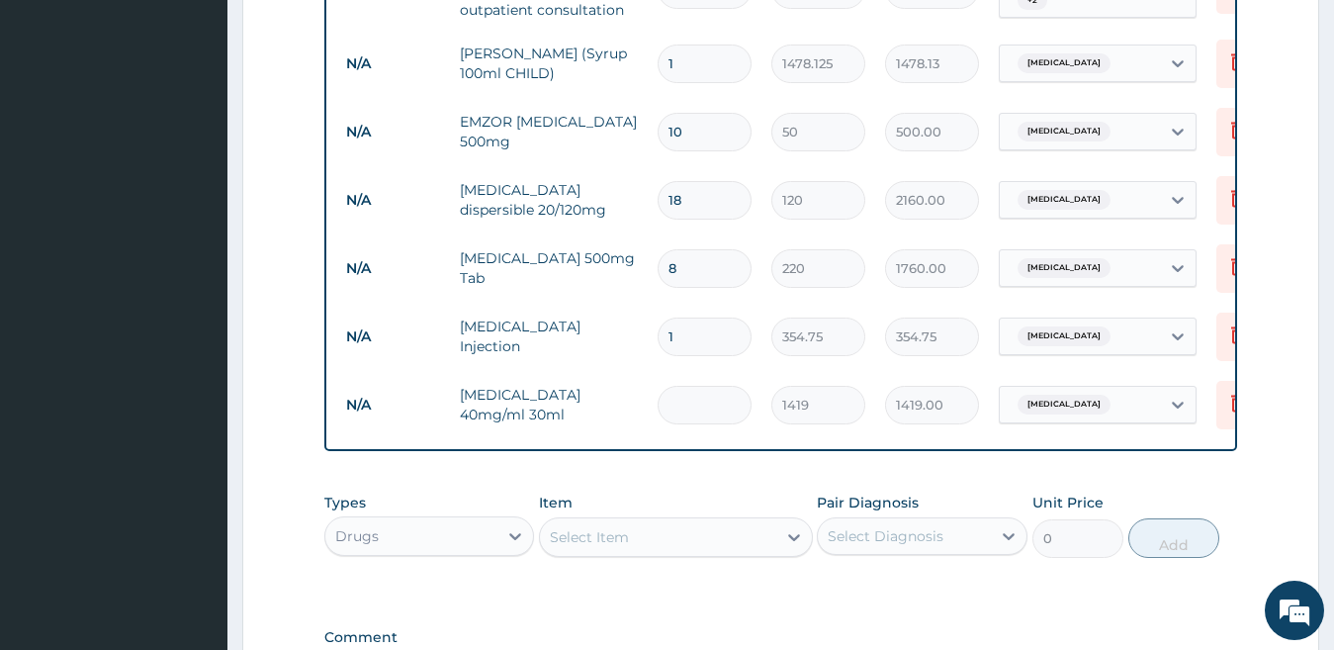
type input "0.00"
type input "4"
type input "5676.00"
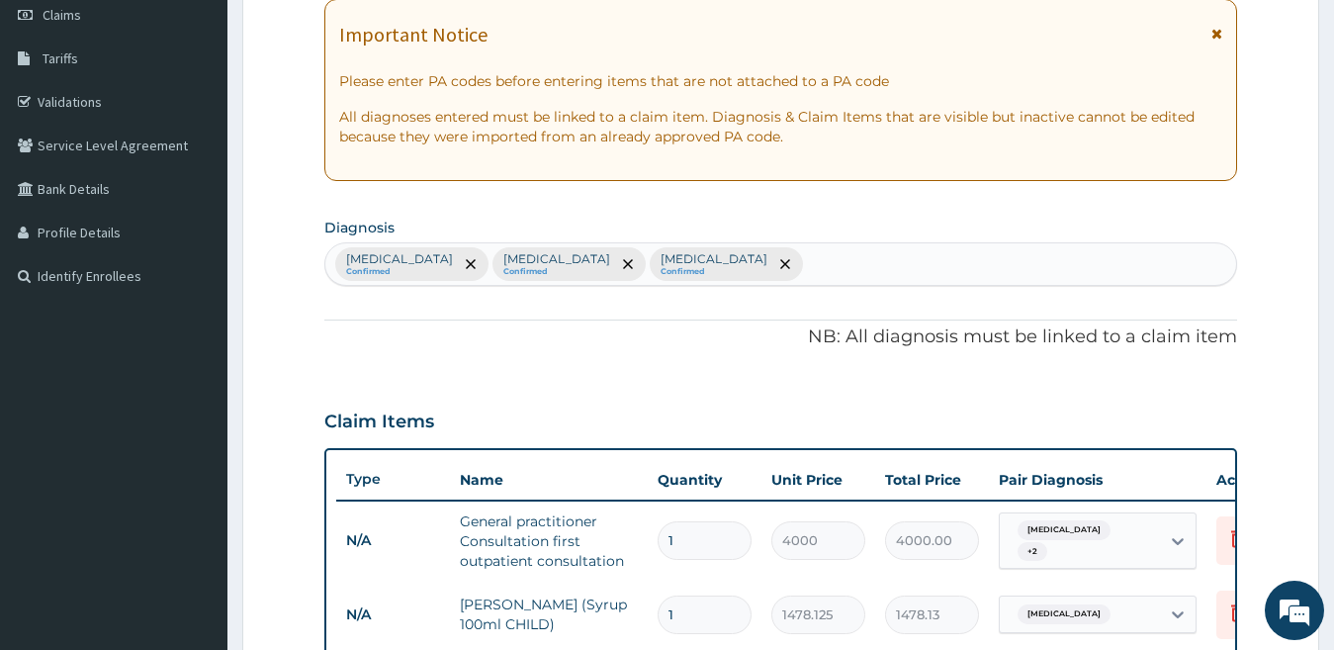
type input "4"
click at [924, 260] on div "Upper respiratory infection Confirmed Nausea and vomiting Confirmed Malaria Con…" at bounding box center [781, 264] width 912 height 42
type input "tonsill"
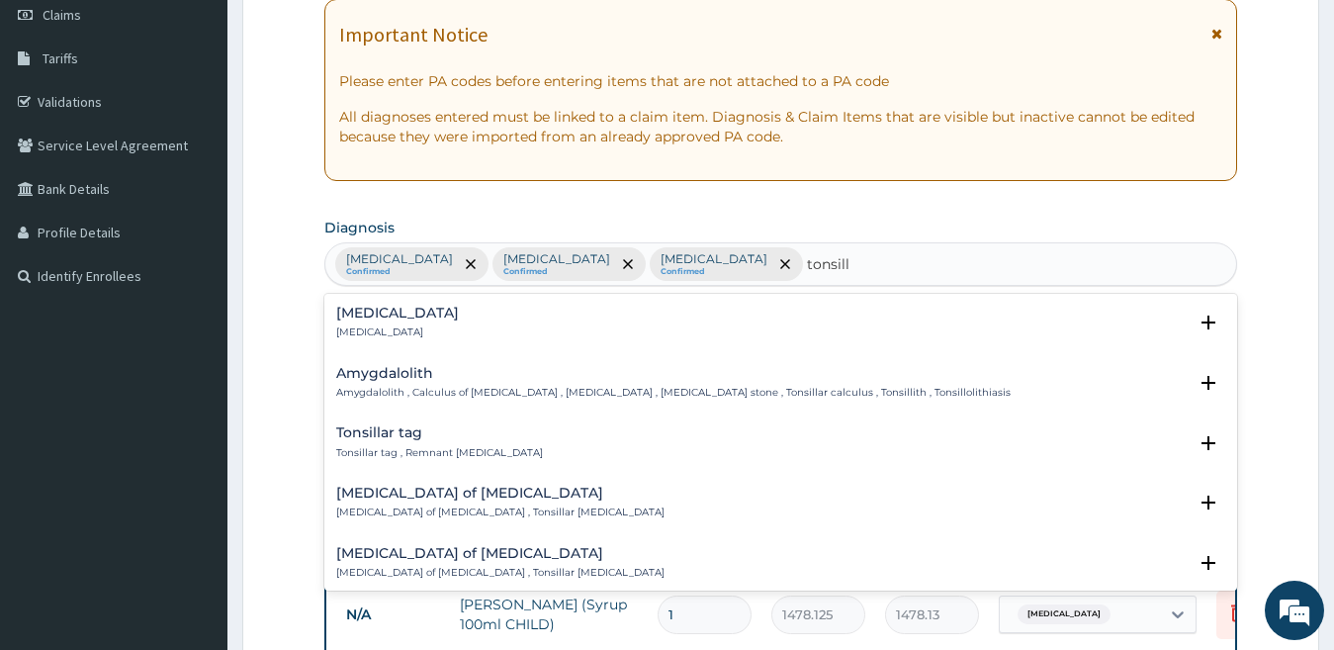
click at [585, 310] on div "Tonsillitis Tonsillitis" at bounding box center [781, 323] width 890 height 35
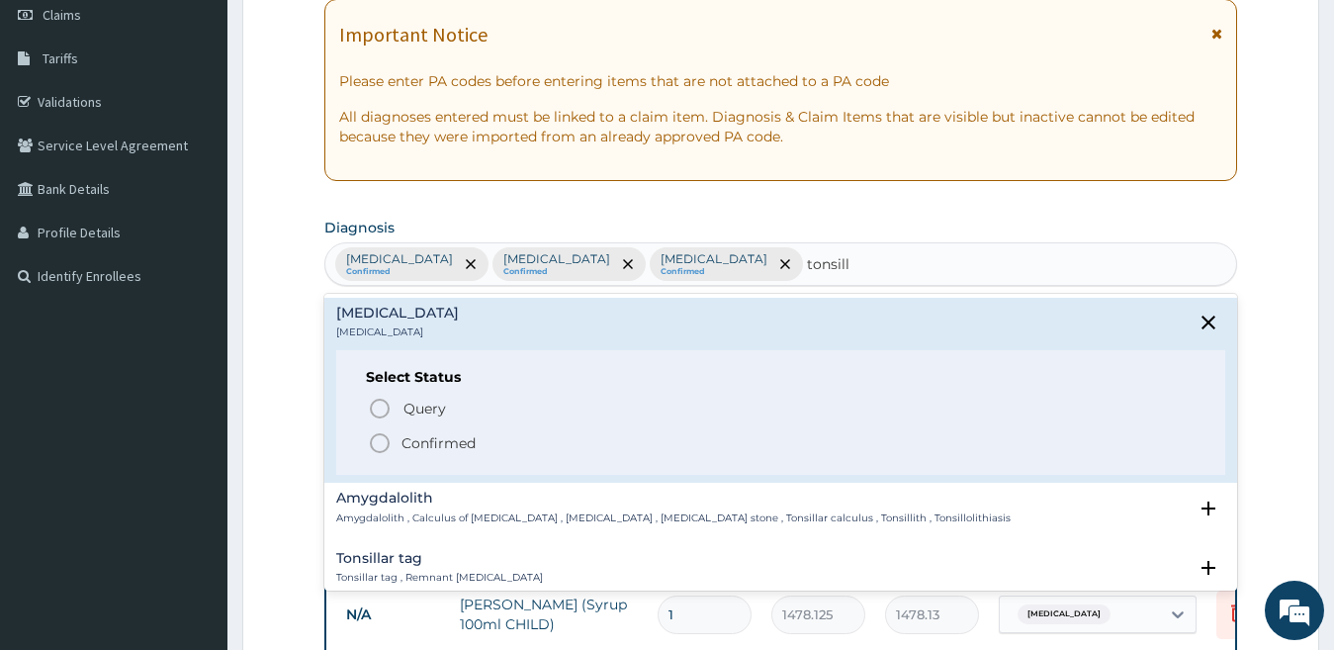
click at [450, 453] on p "Confirmed" at bounding box center [438, 443] width 74 height 20
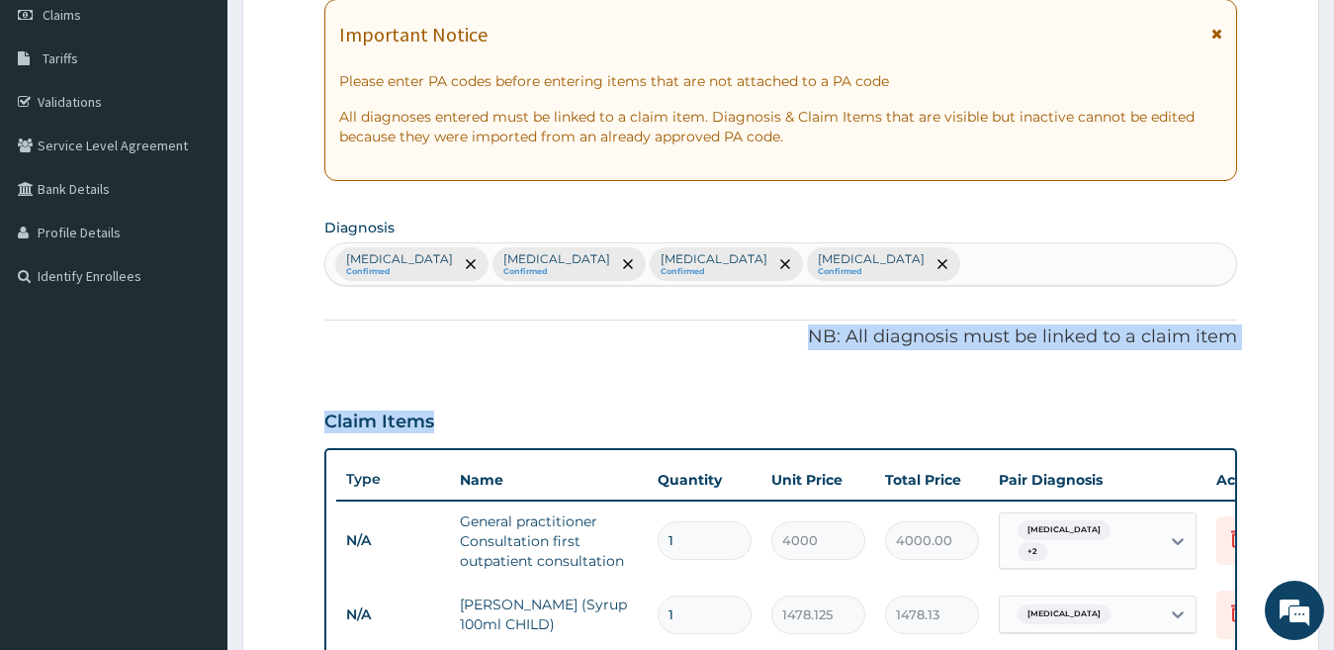
drag, startPoint x: 1337, startPoint y: 357, endPoint x: 1337, endPoint y: 427, distance: 70.2
click at [1333, 427] on html "R EL Toggle navigation Kingsmith Hospital and Maternity Kingsmith Hospital and …" at bounding box center [667, 588] width 1334 height 1752
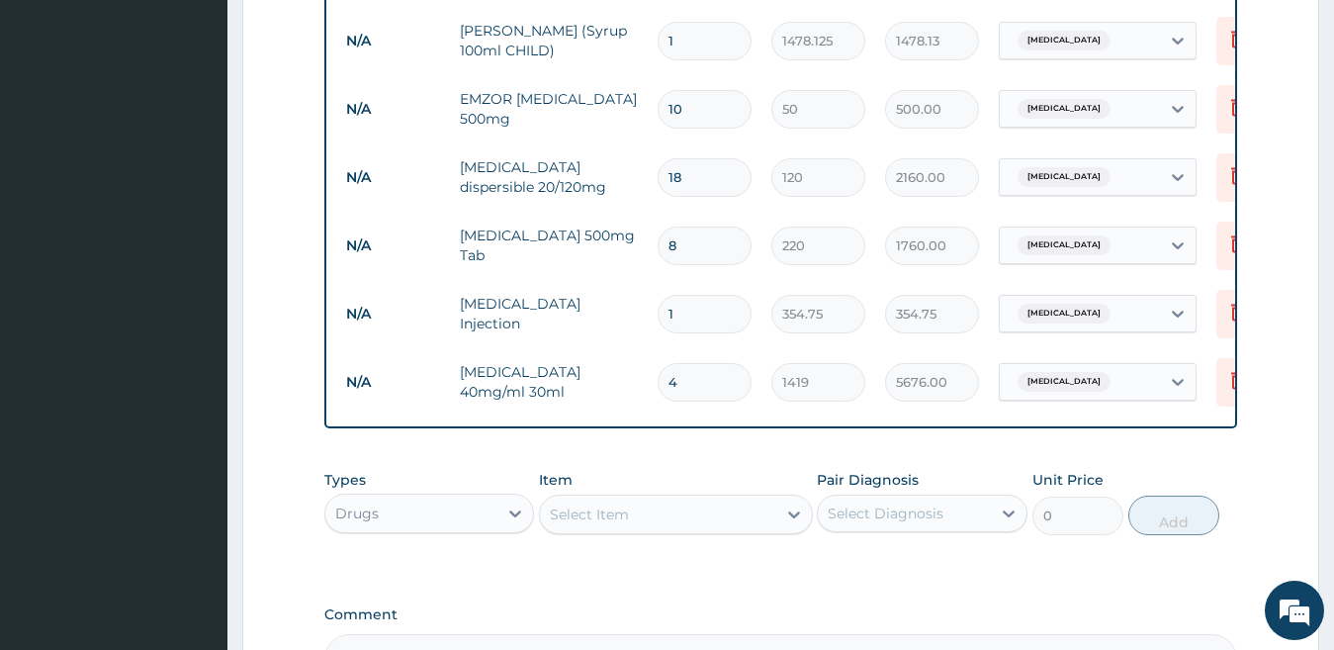
scroll to position [881, 0]
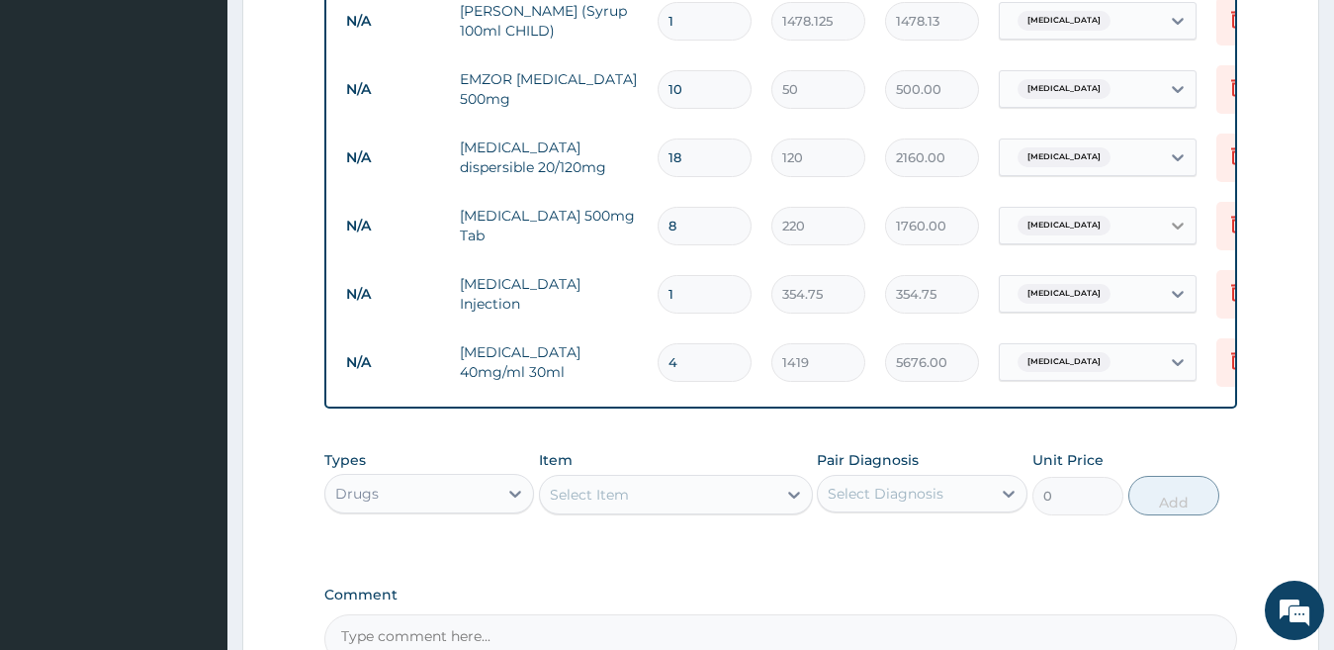
click at [1174, 230] on icon at bounding box center [1178, 226] width 20 height 20
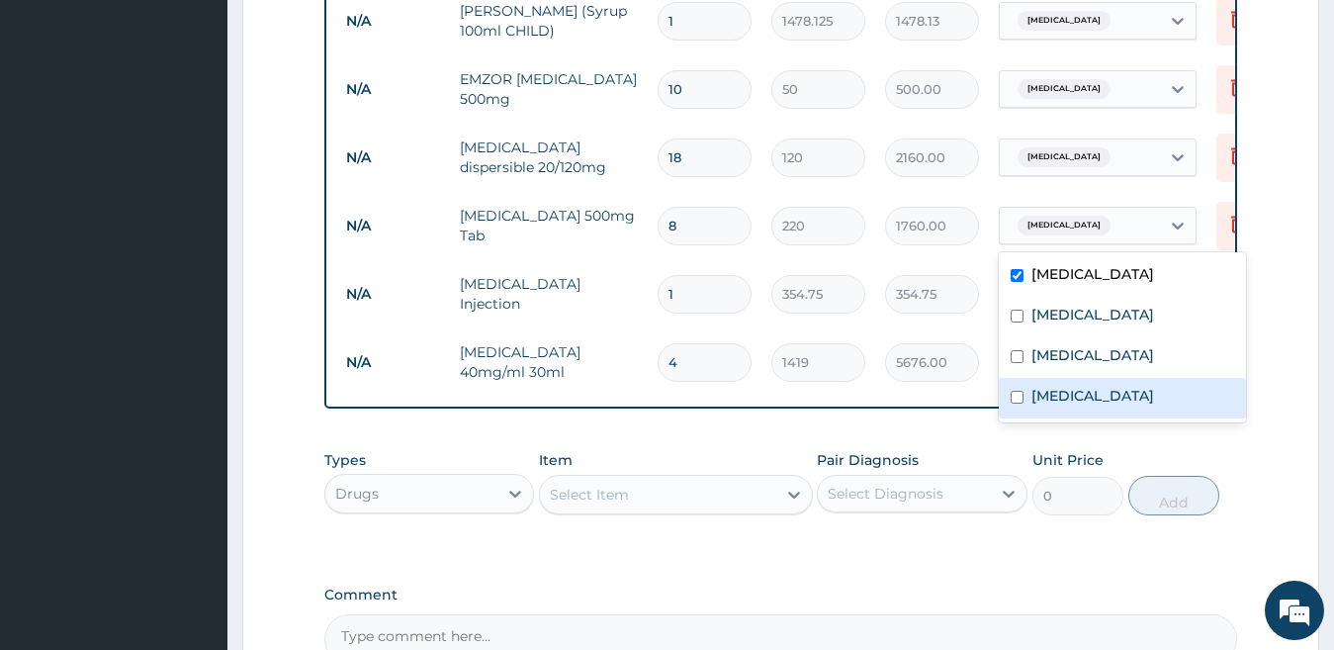
click at [1137, 410] on div "Tonsillitis" at bounding box center [1122, 398] width 247 height 41
checkbox input "true"
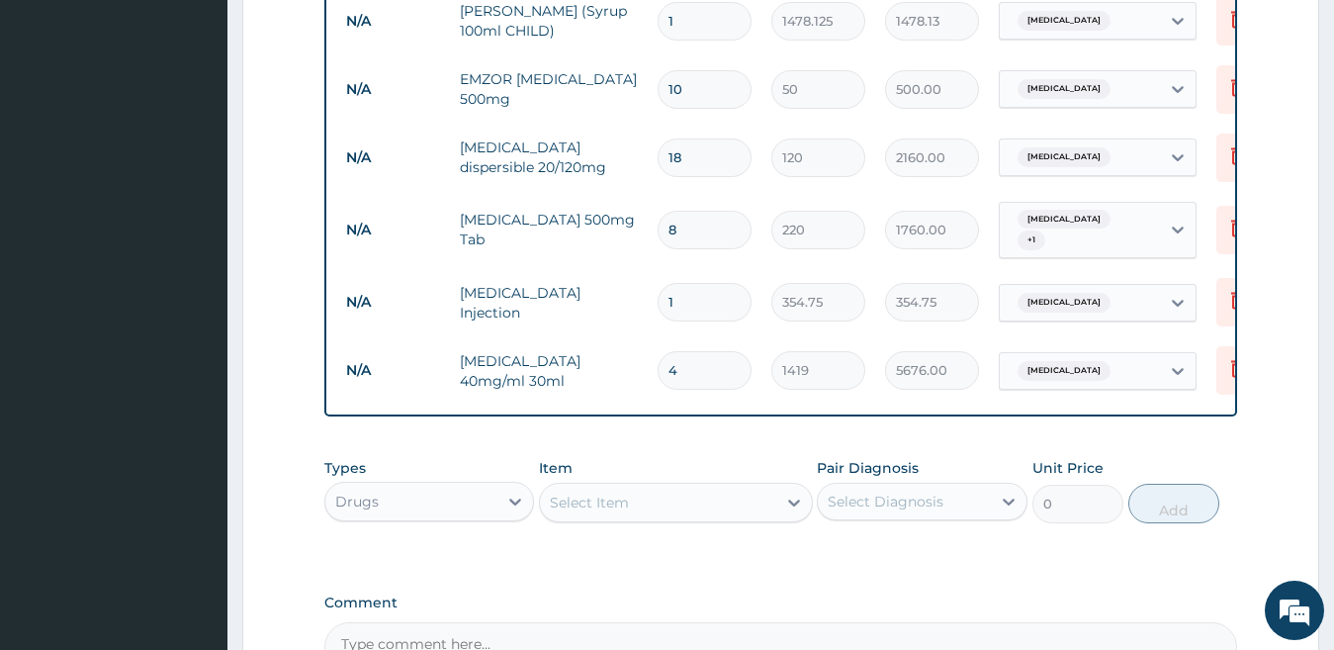
click at [1262, 184] on form "Step 2 of 2 PA Code / Prescription Code Enter Code(Secondary Care Only) Encount…" at bounding box center [780, 19] width 1077 height 1590
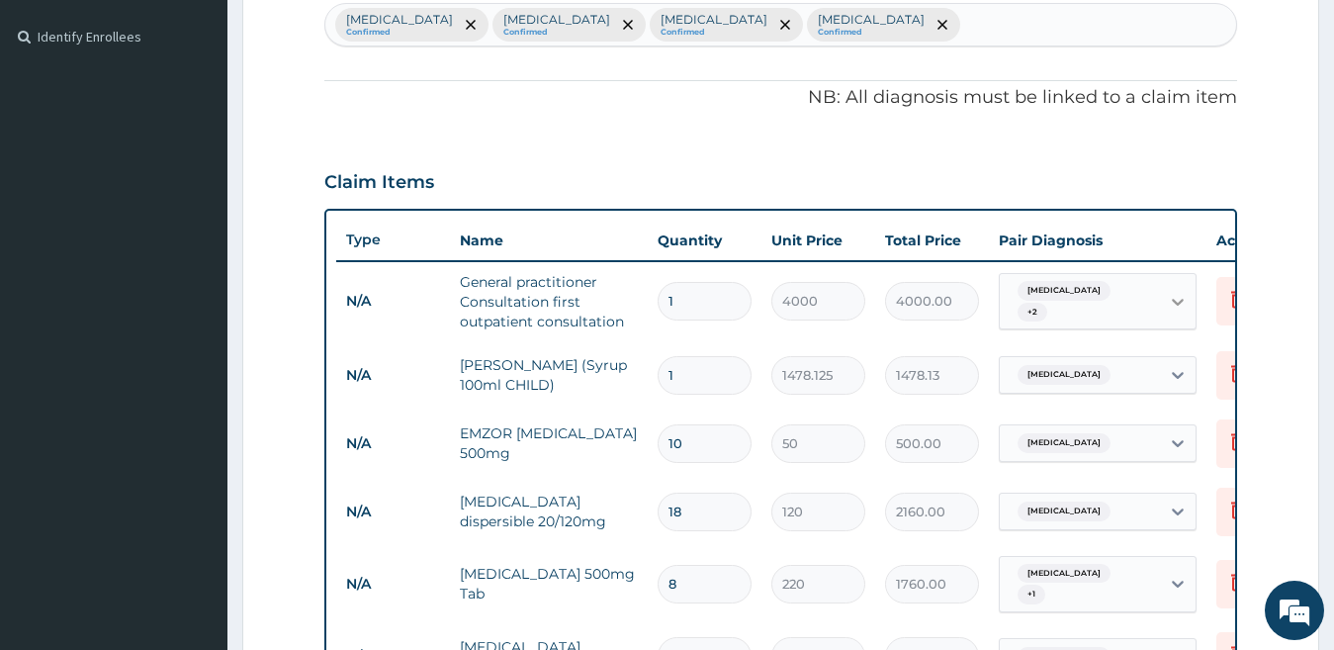
click at [1166, 306] on div at bounding box center [1178, 302] width 36 height 36
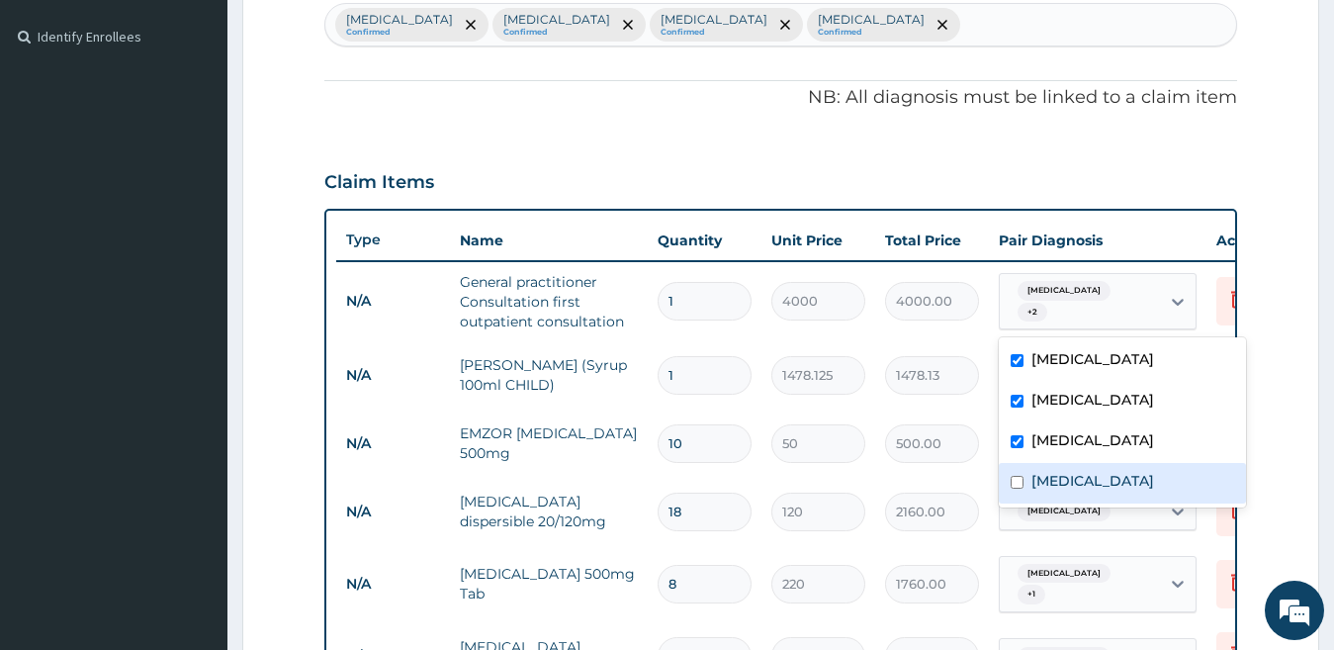
click at [1117, 481] on div "Tonsillitis" at bounding box center [1122, 483] width 247 height 41
checkbox input "true"
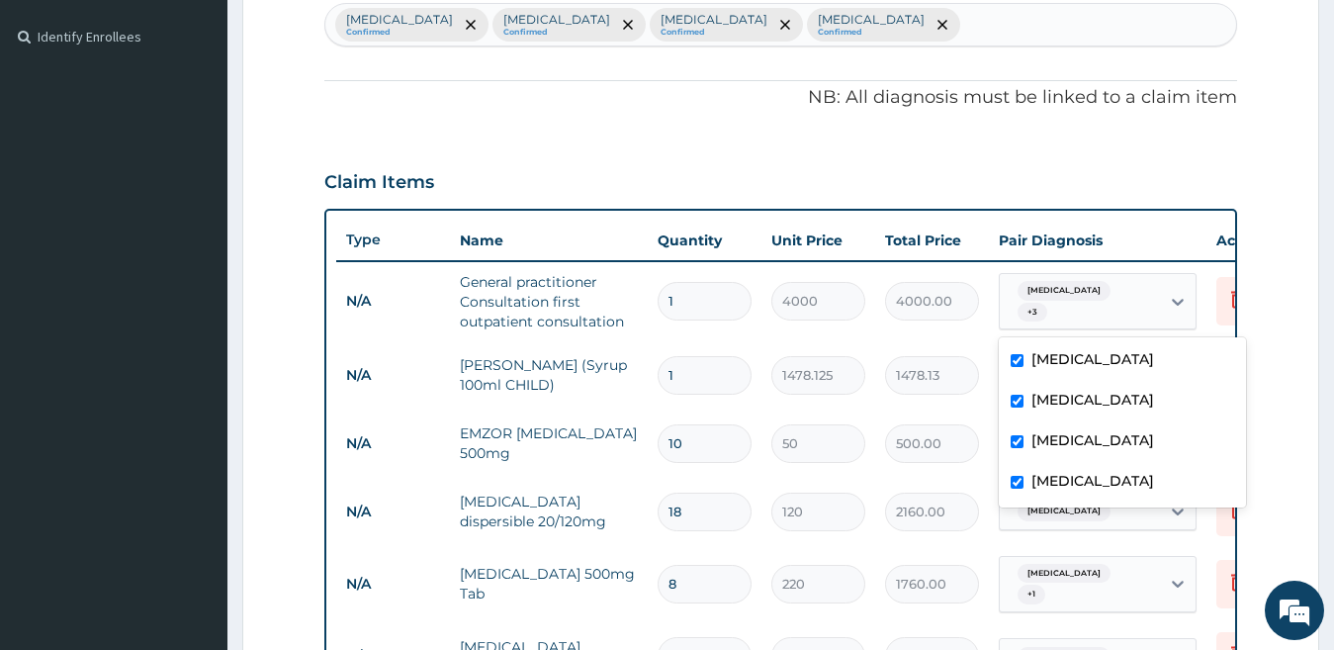
click at [1314, 317] on form "Step 2 of 2 PA Code / Prescription Code Enter Code(Secondary Care Only) Encount…" at bounding box center [780, 373] width 1077 height 1590
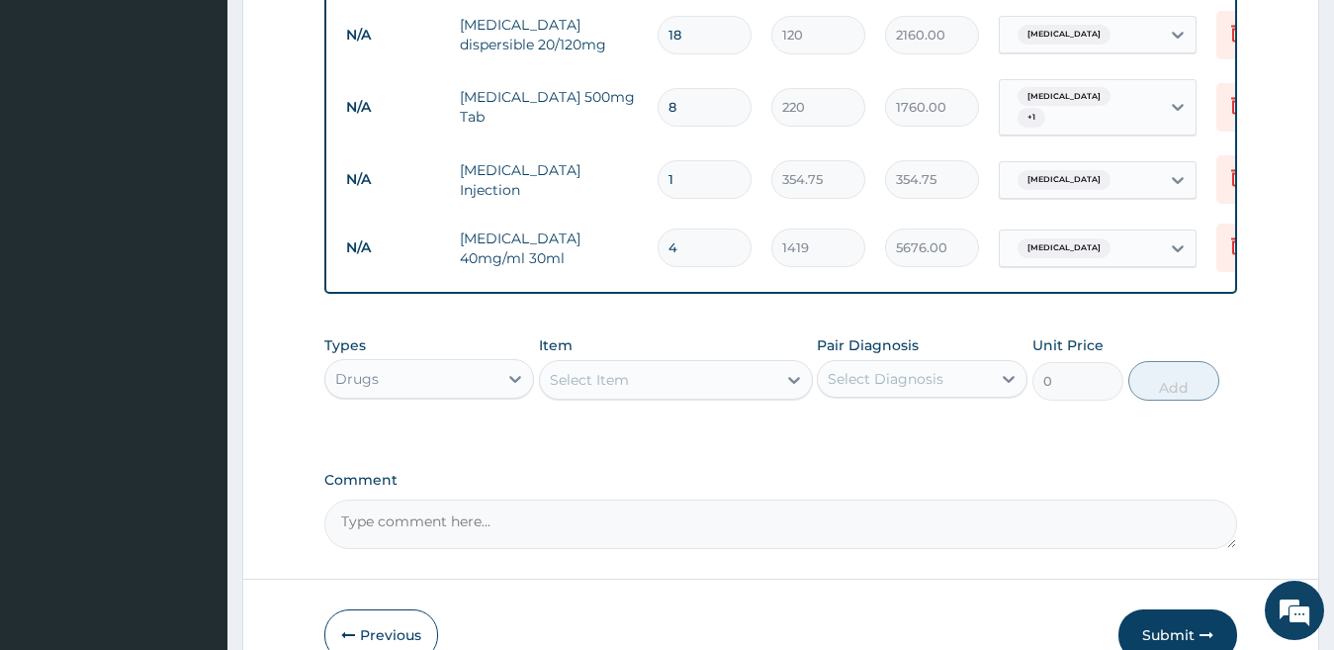
scroll to position [1007, 0]
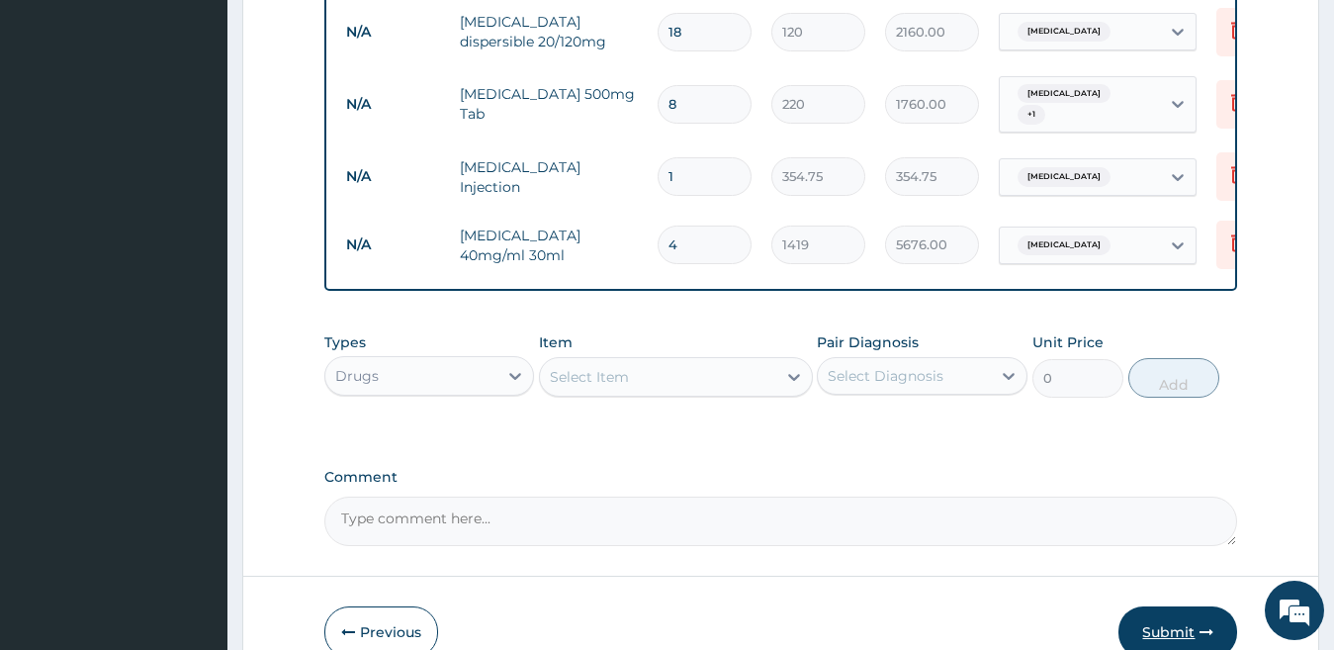
click at [1208, 639] on icon "button" at bounding box center [1206, 632] width 14 height 14
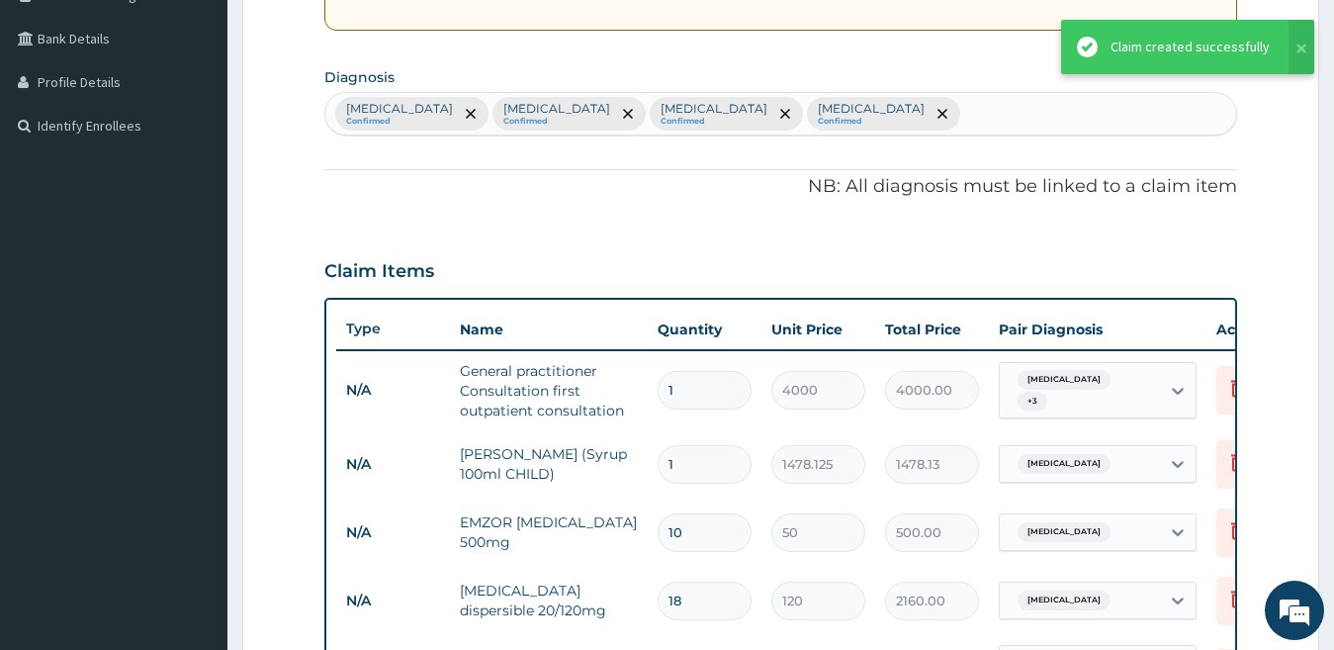
scroll to position [249, 0]
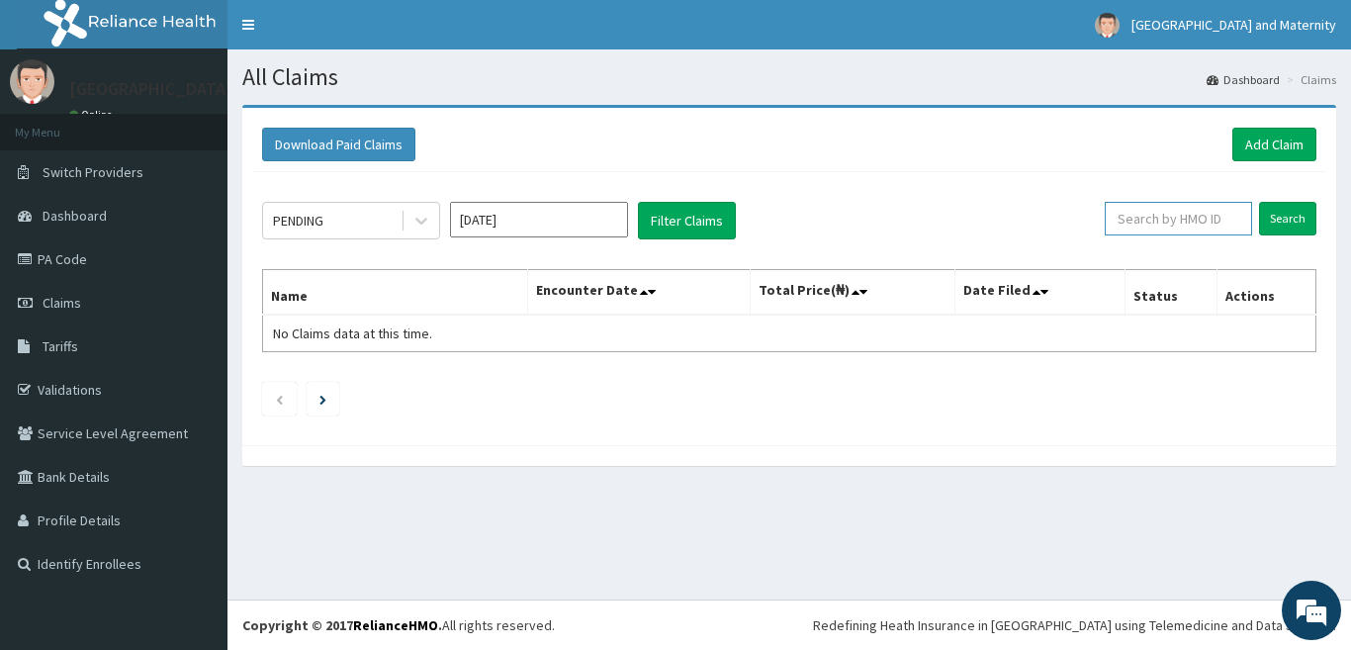
click at [1160, 217] on input "text" at bounding box center [1177, 219] width 147 height 34
paste input "NLP/10001/D"
type input "NLP/10001/D"
click at [1275, 220] on input "Search" at bounding box center [1287, 219] width 57 height 34
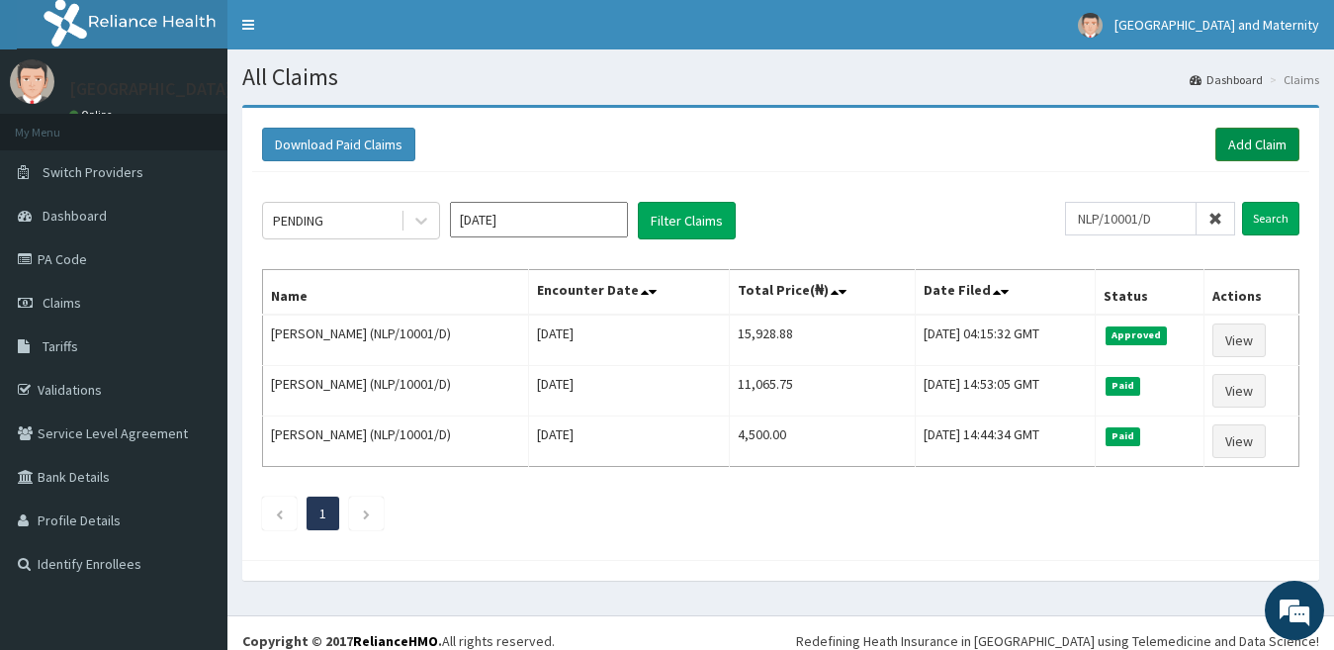
click at [1250, 137] on link "Add Claim" at bounding box center [1257, 145] width 84 height 34
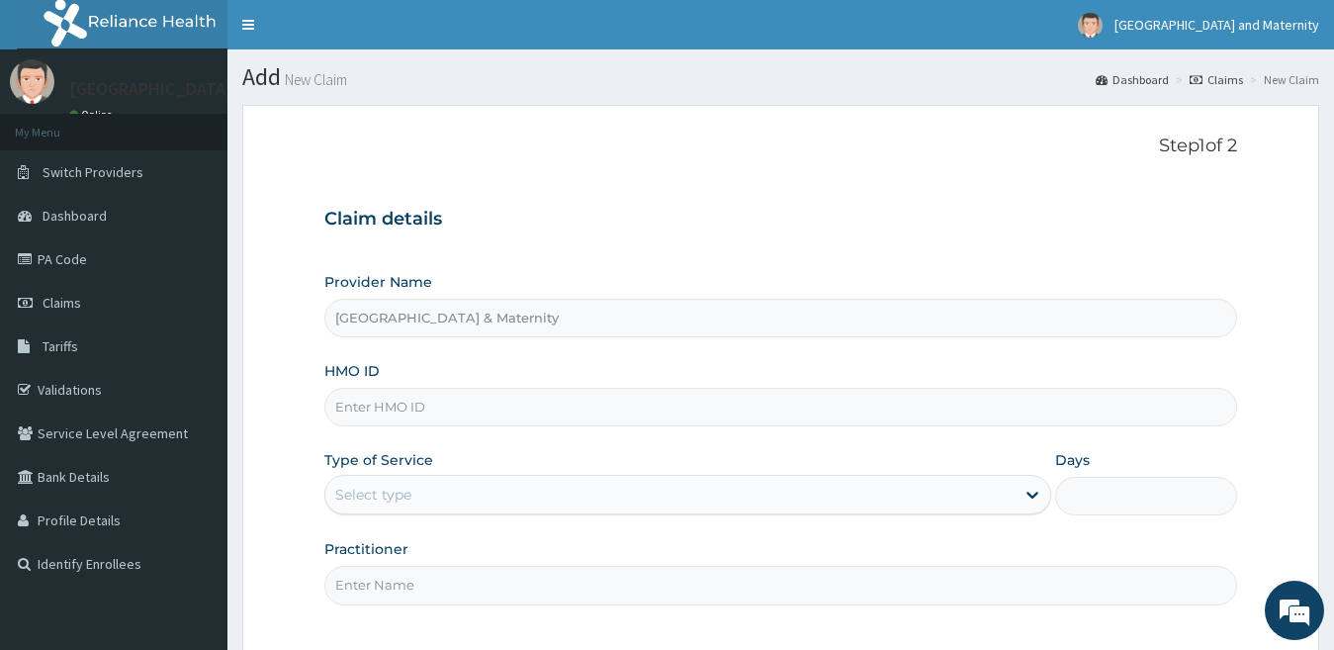
click at [585, 396] on input "HMO ID" at bounding box center [781, 407] width 914 height 39
paste input "NLP/10001/D"
type input "NLP/10001/D"
click at [765, 500] on div "Select type" at bounding box center [670, 495] width 690 height 32
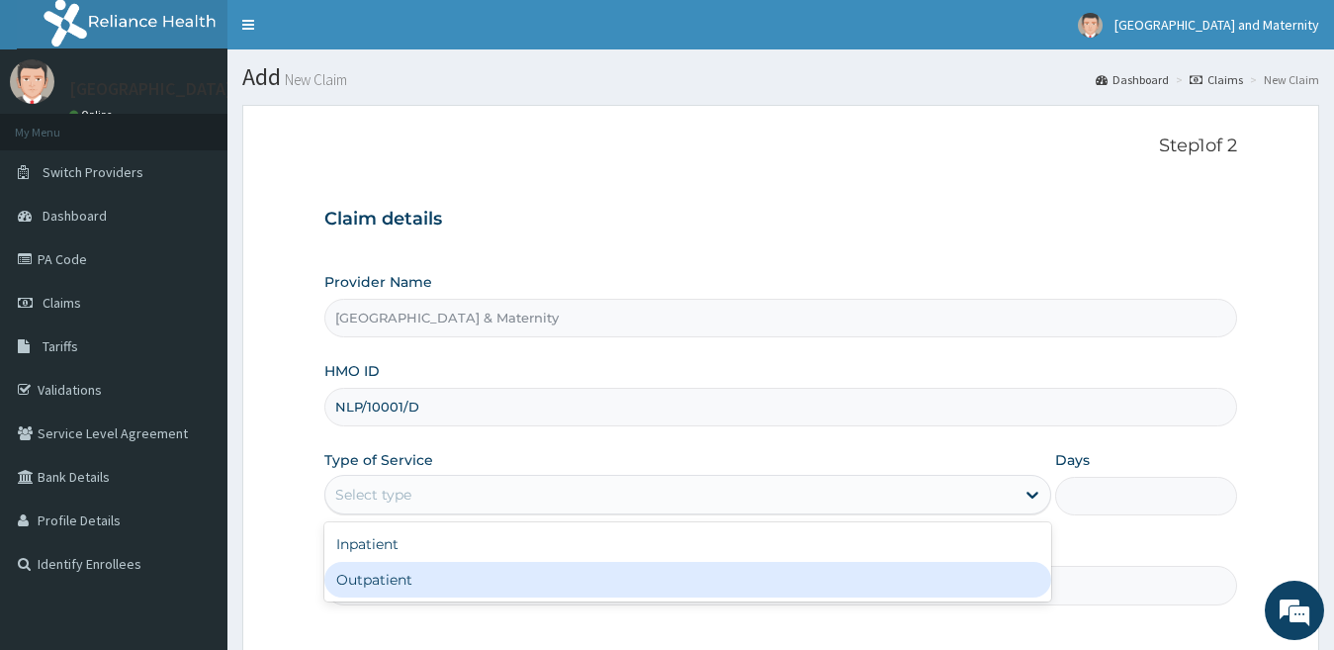
click at [760, 589] on div "Outpatient" at bounding box center [688, 580] width 728 height 36
type input "1"
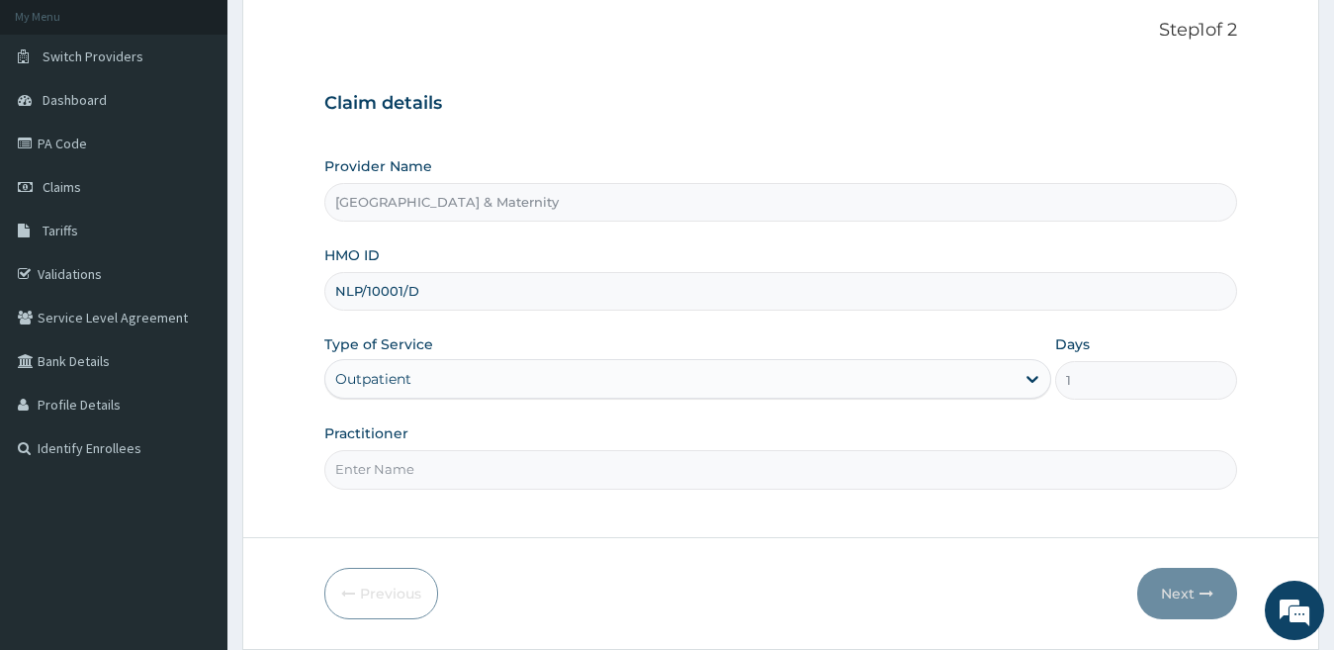
scroll to position [117, 0]
click at [912, 460] on input "Practitioner" at bounding box center [781, 468] width 914 height 39
type input "Dr. Olumide"
click at [1204, 597] on icon "button" at bounding box center [1206, 592] width 14 height 14
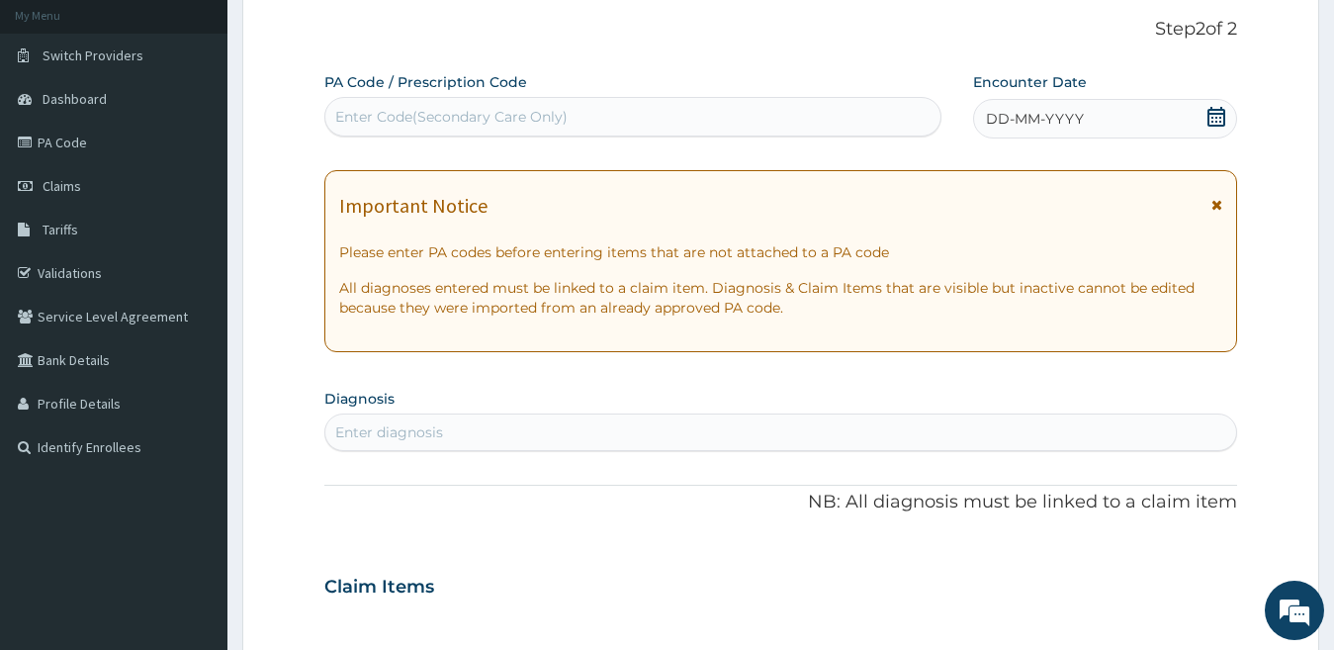
click at [1219, 128] on span at bounding box center [1216, 119] width 20 height 25
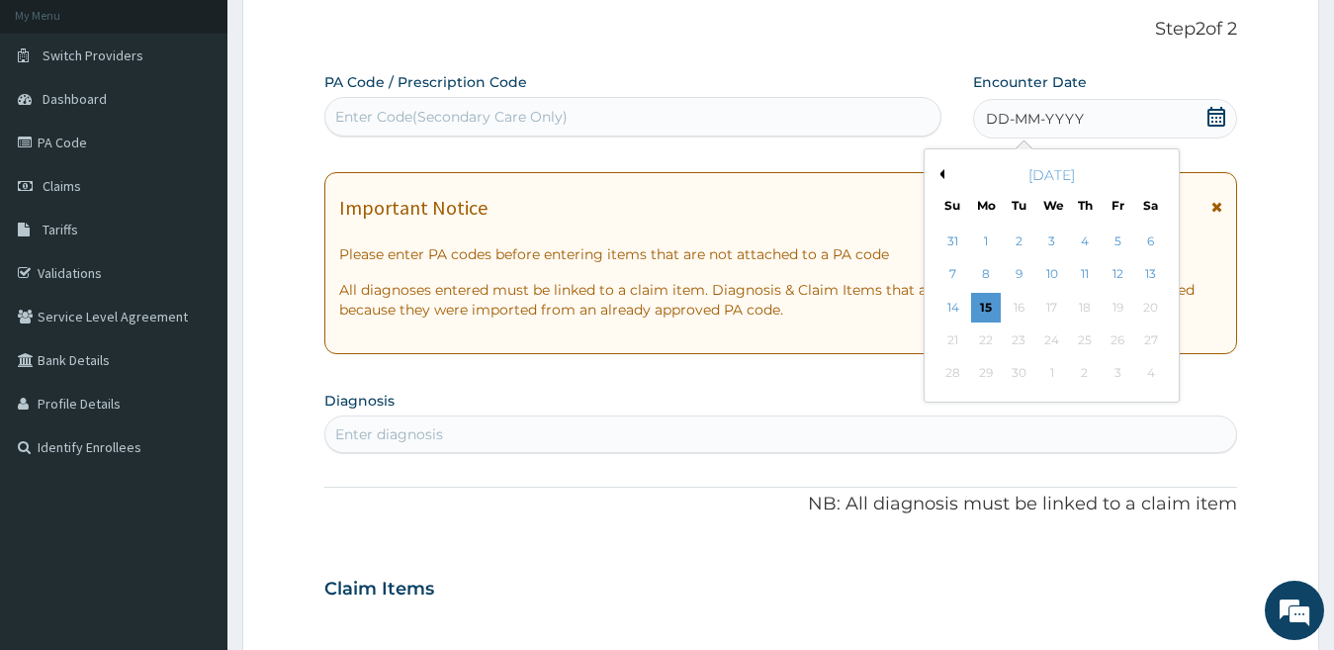
click at [944, 178] on div "Previous Month September 2025 Su Mo Tu We Th Fr Sa 31 1 2 3 4 5 6 7 8 9 10 11 1…" at bounding box center [1051, 275] width 256 height 254
click at [944, 178] on div "[DATE]" at bounding box center [1051, 175] width 238 height 20
click at [942, 178] on button "Previous Month" at bounding box center [939, 174] width 10 height 10
click at [1053, 380] on div "30" at bounding box center [1051, 374] width 30 height 30
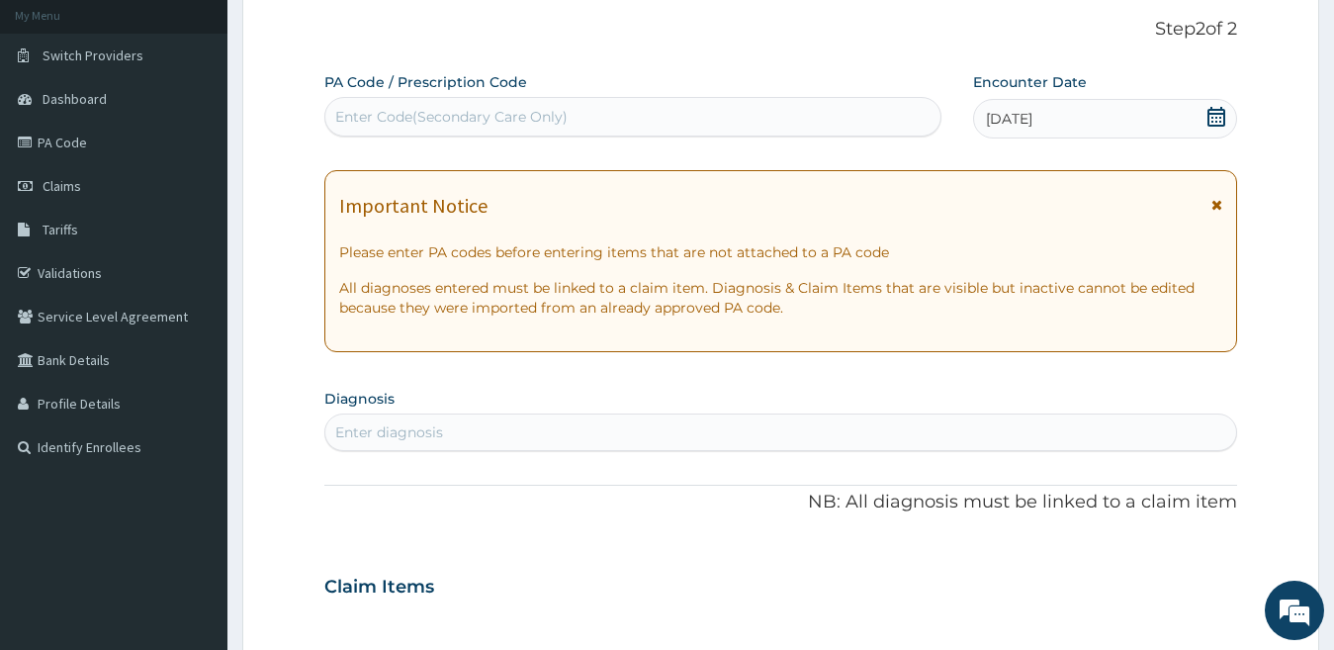
scroll to position [272, 0]
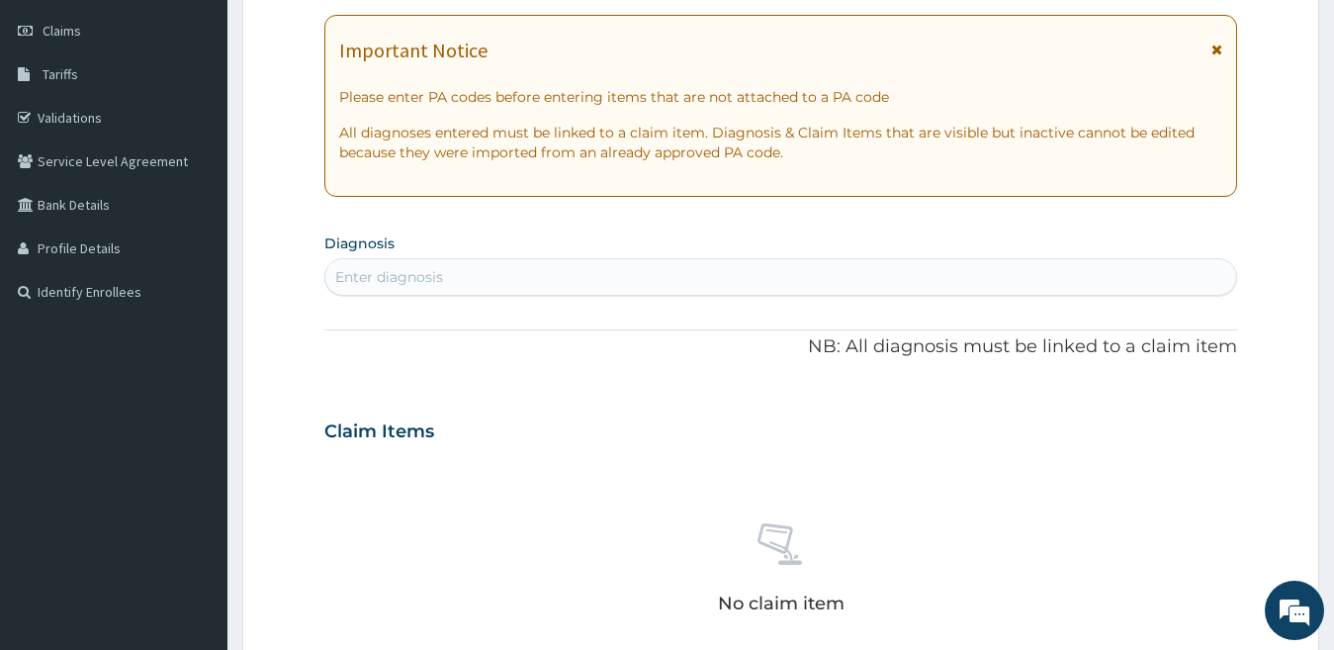
click at [1033, 290] on div "Enter diagnosis" at bounding box center [781, 277] width 912 height 32
type input "[MEDICAL_DATA]"
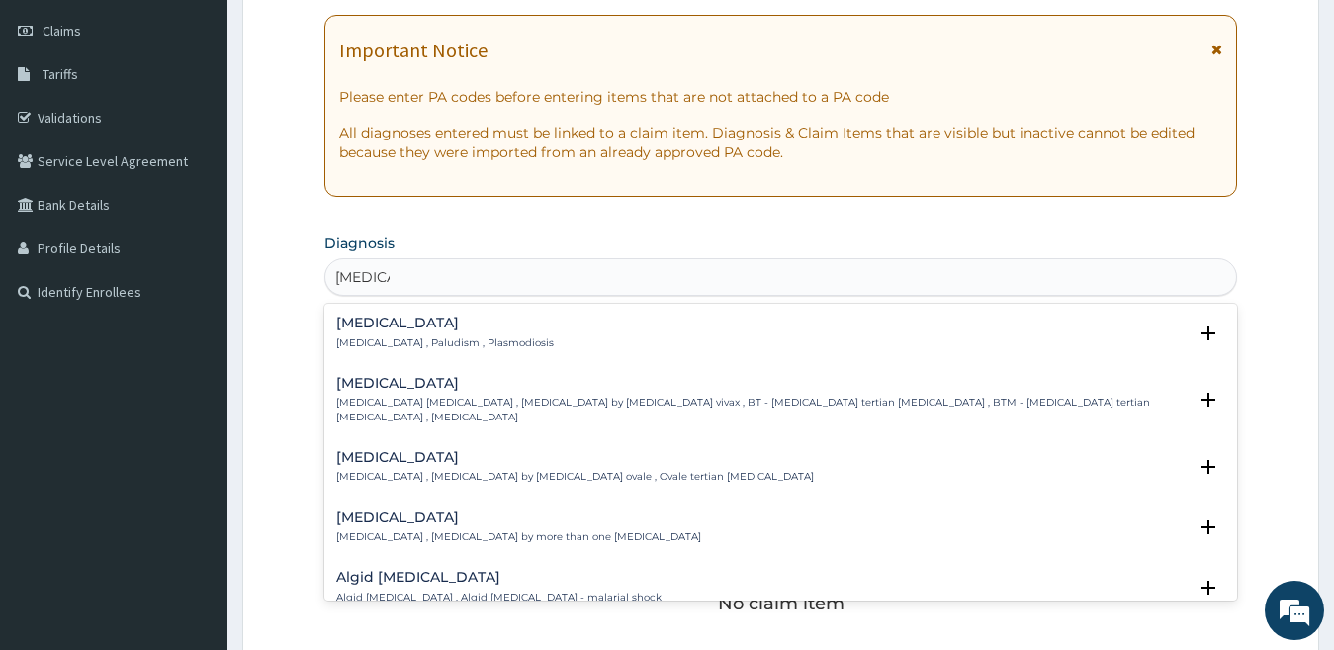
click at [379, 333] on div "Malaria Malaria , Paludism , Plasmodiosis" at bounding box center [445, 332] width 218 height 35
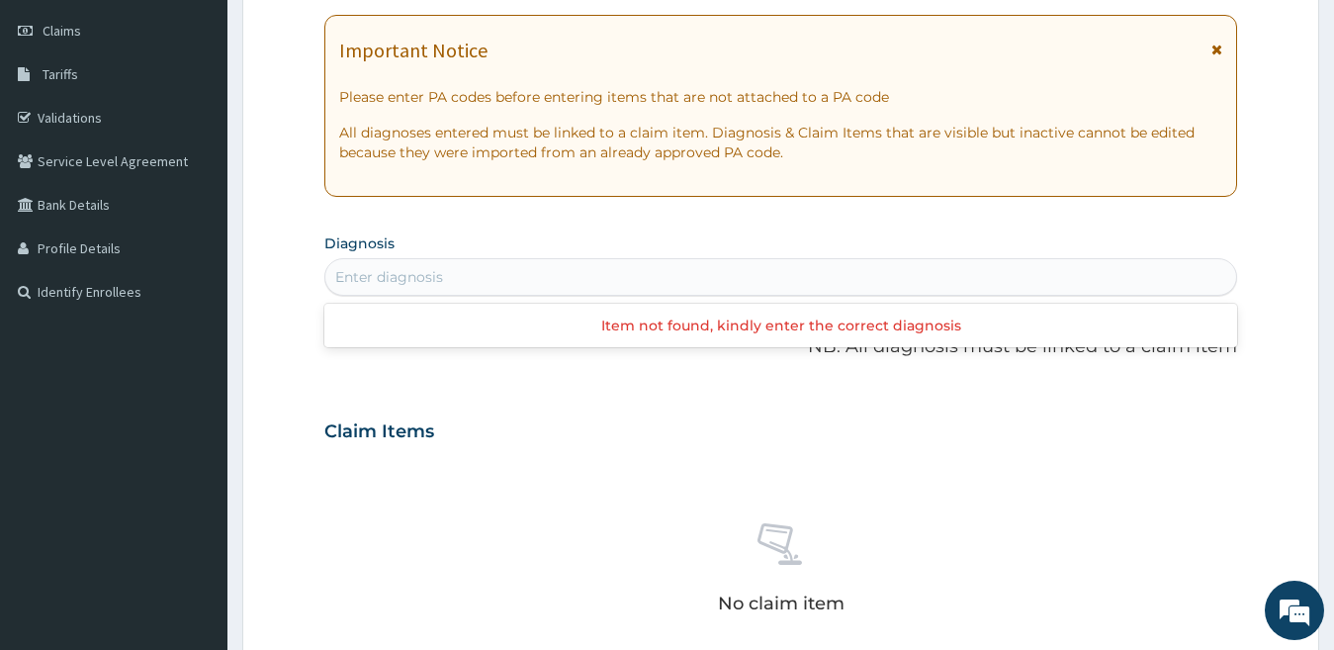
click at [390, 286] on div "Enter diagnosis" at bounding box center [781, 277] width 912 height 32
type input "septicaem"
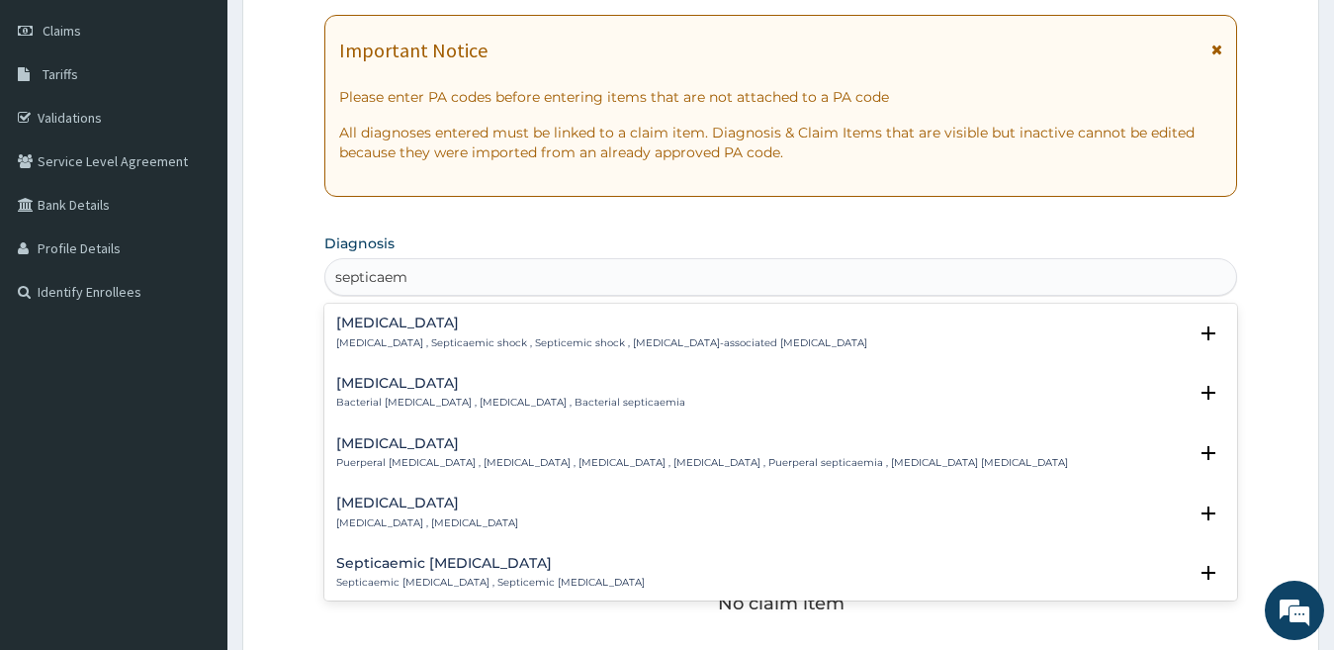
click at [367, 411] on div "Bacterial sepsis Bacterial septicemia , Bacterial sepsis , Bacterial septicaemi…" at bounding box center [781, 398] width 890 height 44
click at [367, 404] on p "Bacterial septicemia , Bacterial sepsis , Bacterial septicaemia" at bounding box center [510, 403] width 349 height 14
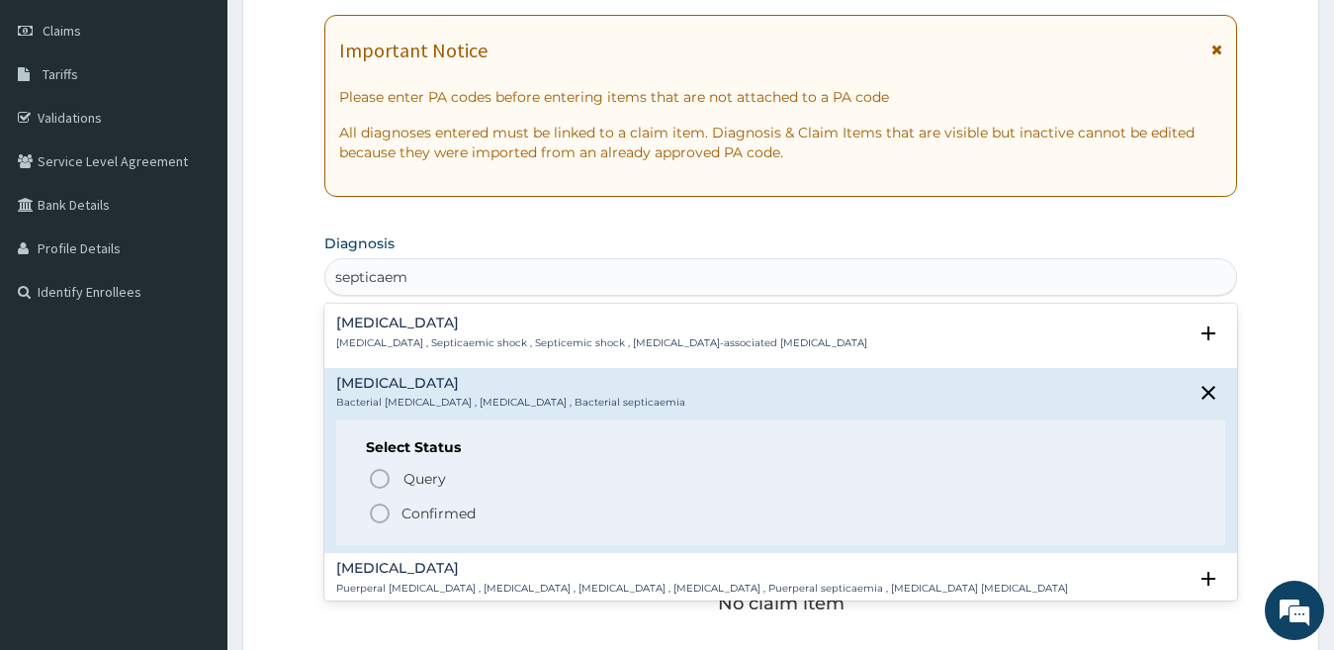
click at [405, 517] on p "Confirmed" at bounding box center [438, 513] width 74 height 20
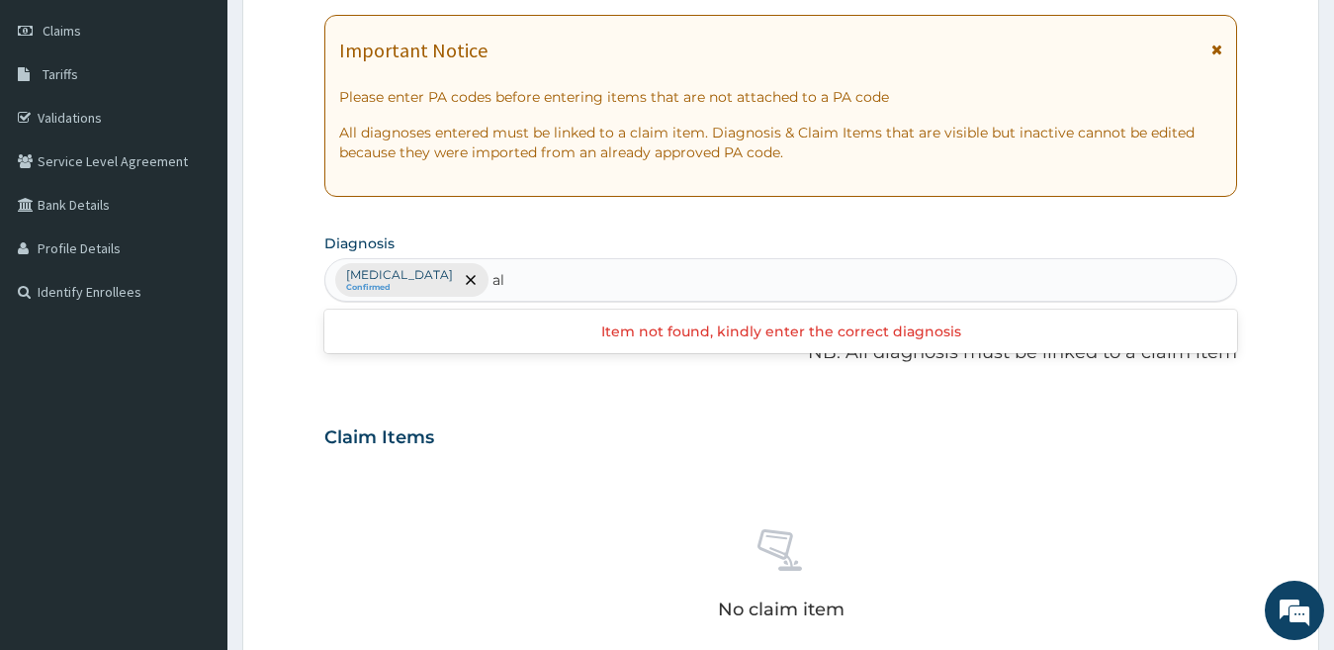
type input "a"
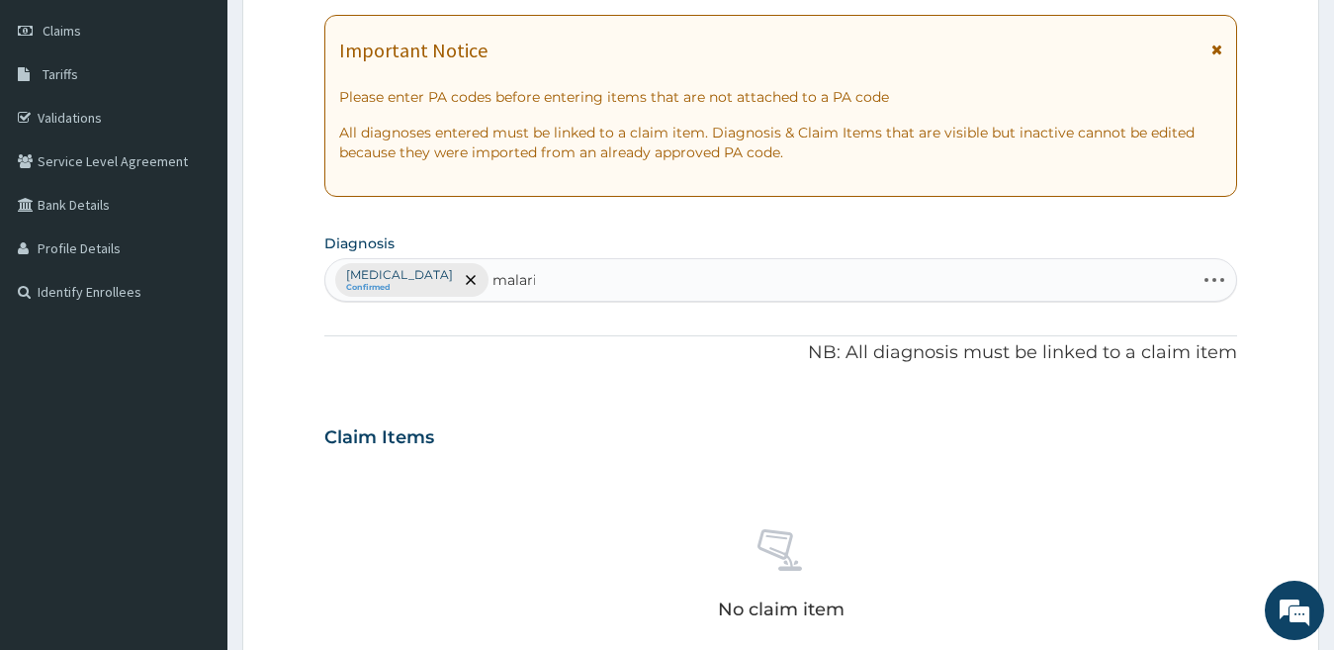
type input "[MEDICAL_DATA]"
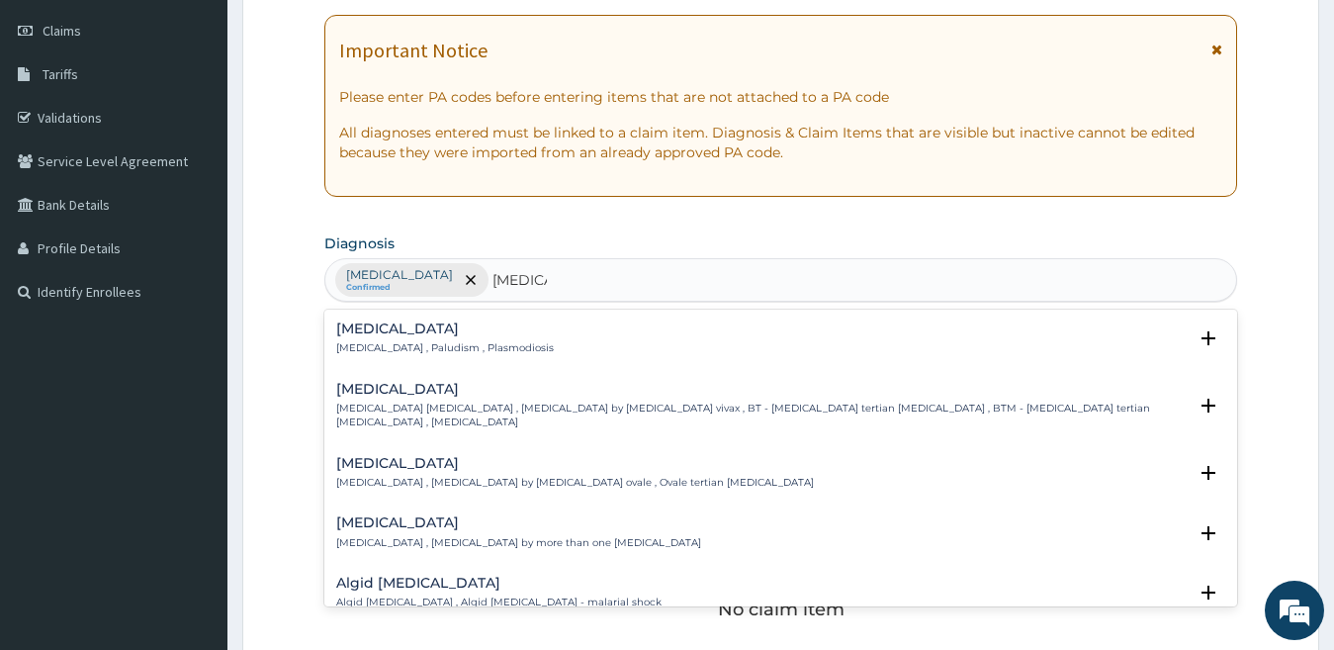
click at [405, 336] on h4 "[MEDICAL_DATA]" at bounding box center [445, 328] width 218 height 15
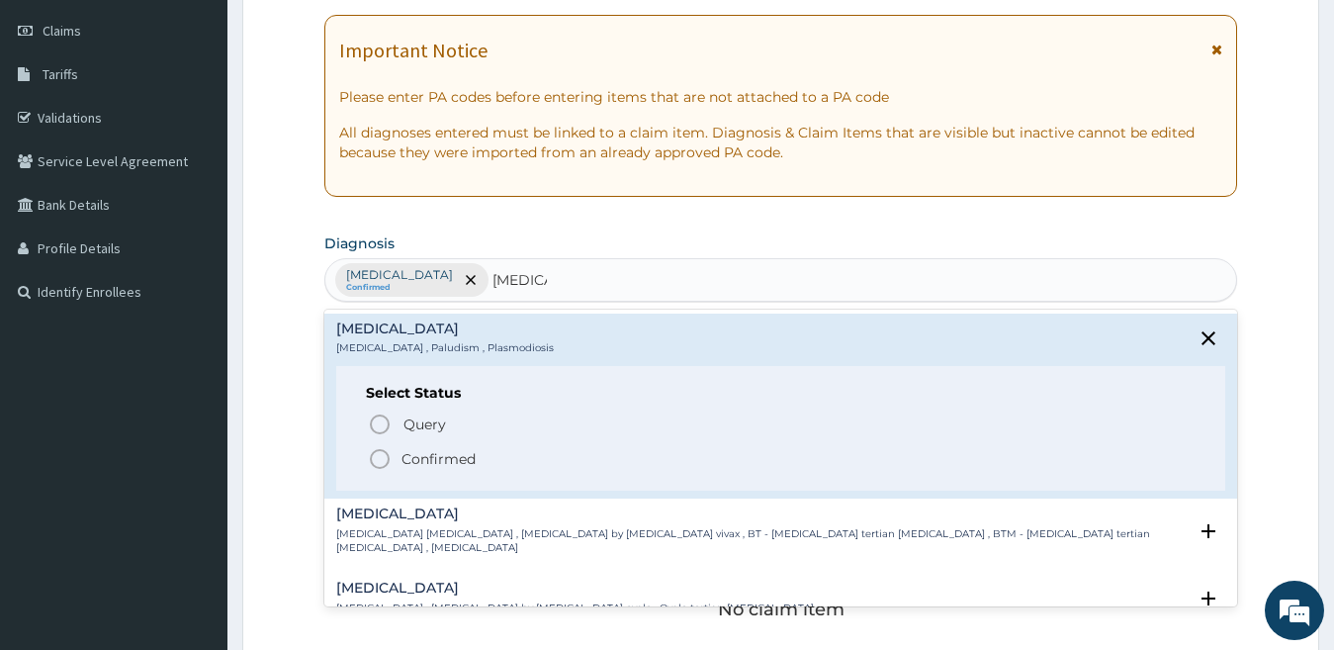
click at [475, 455] on p "Confirmed" at bounding box center [438, 459] width 74 height 20
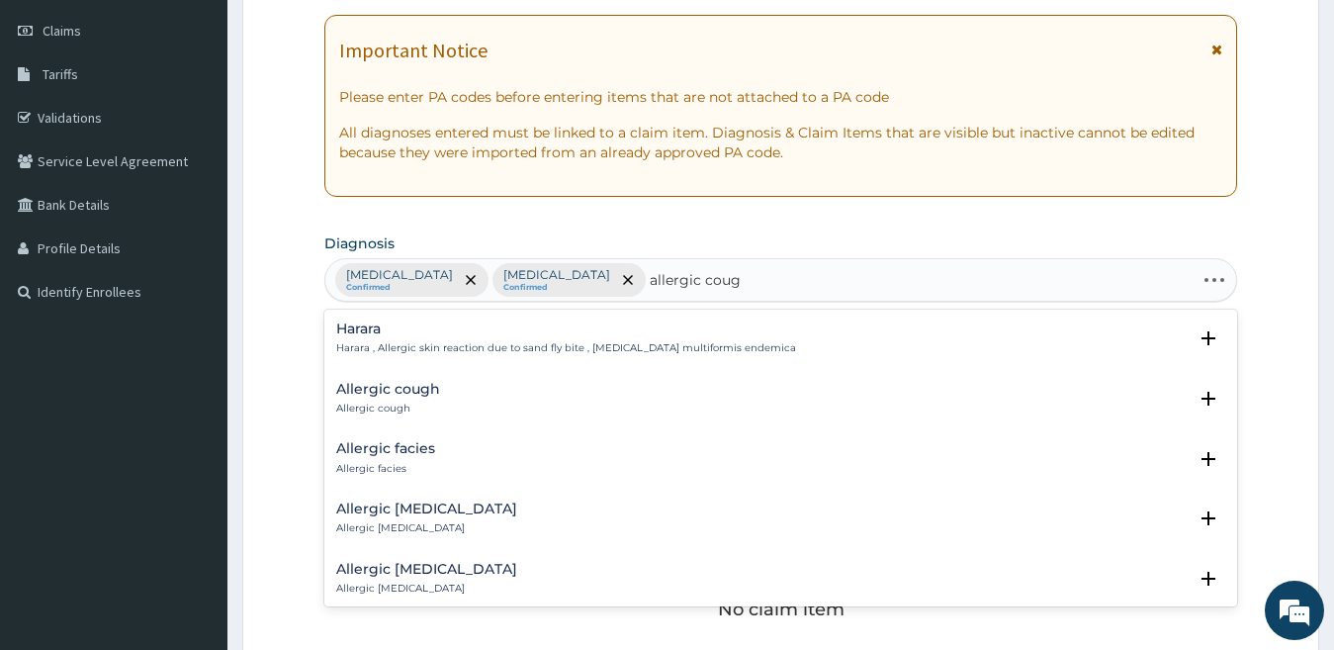
type input "allergic cough"
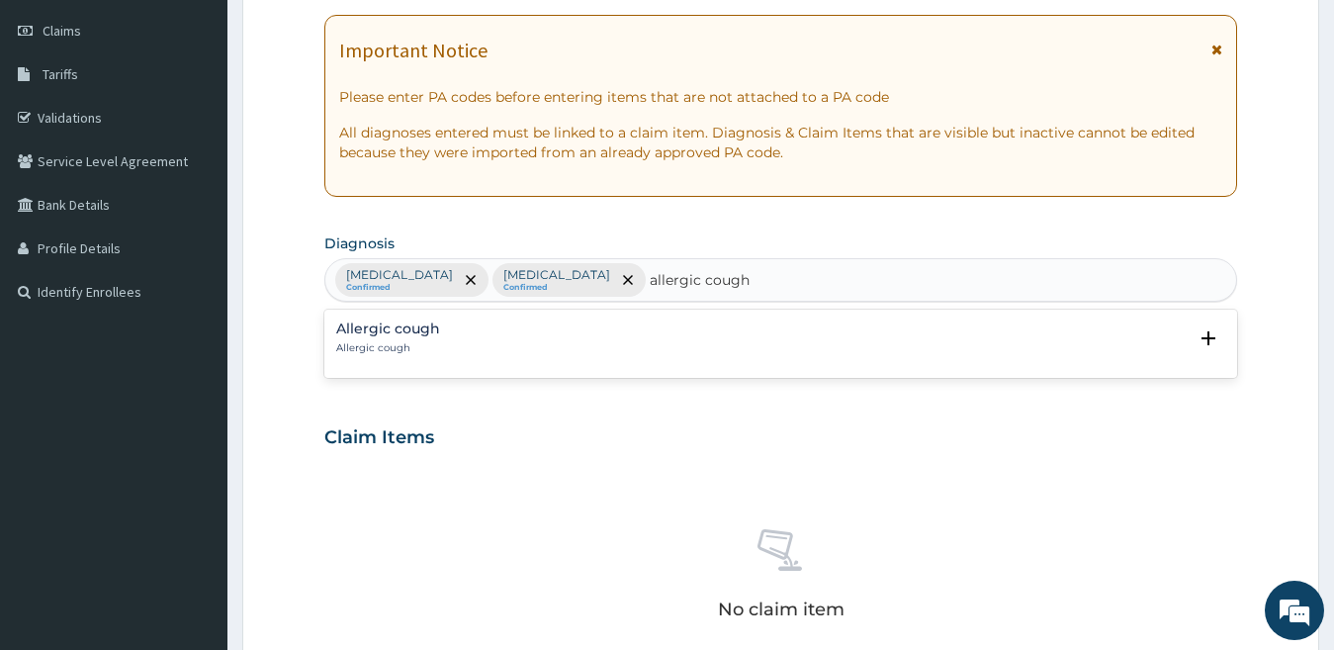
click at [411, 343] on p "Allergic cough" at bounding box center [388, 348] width 104 height 14
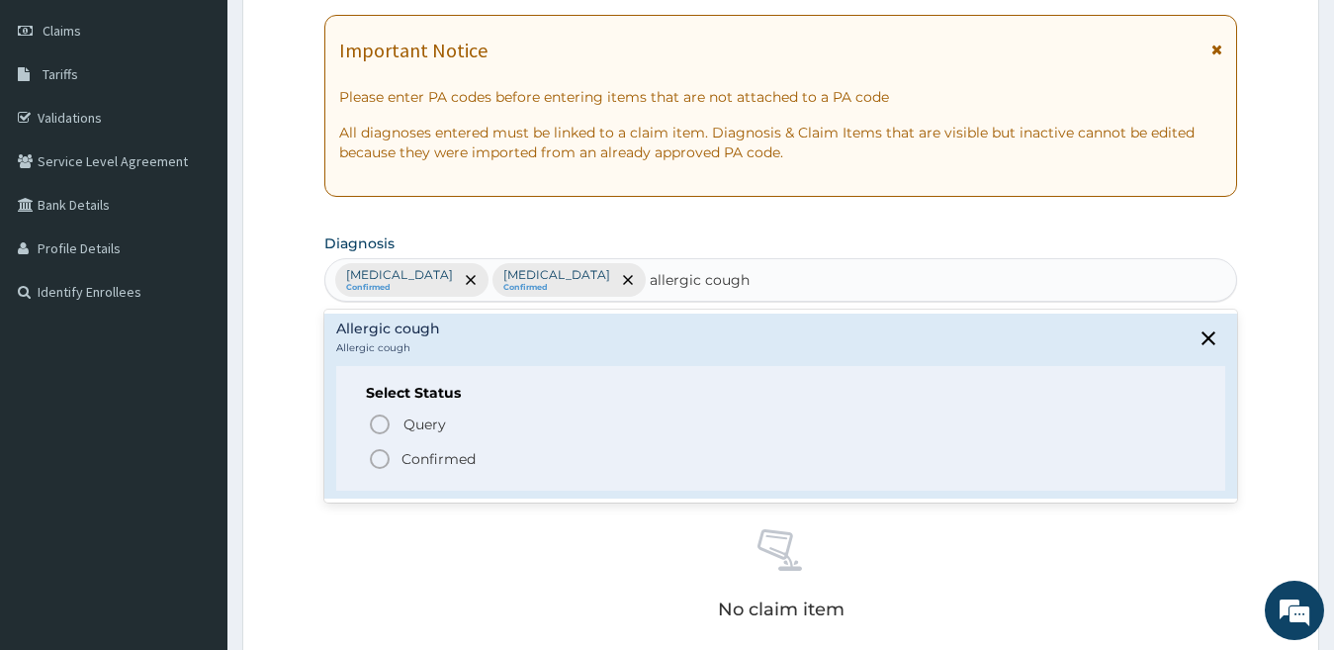
click at [430, 459] on p "Confirmed" at bounding box center [438, 459] width 74 height 20
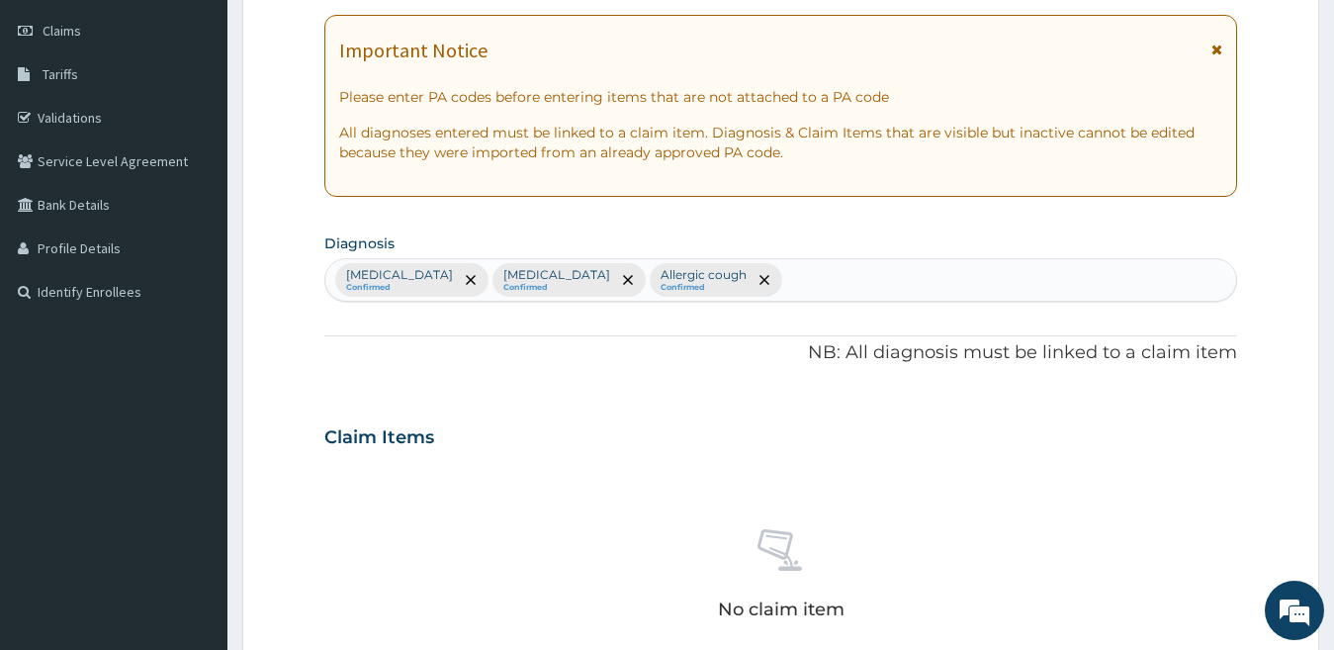
scroll to position [776, 0]
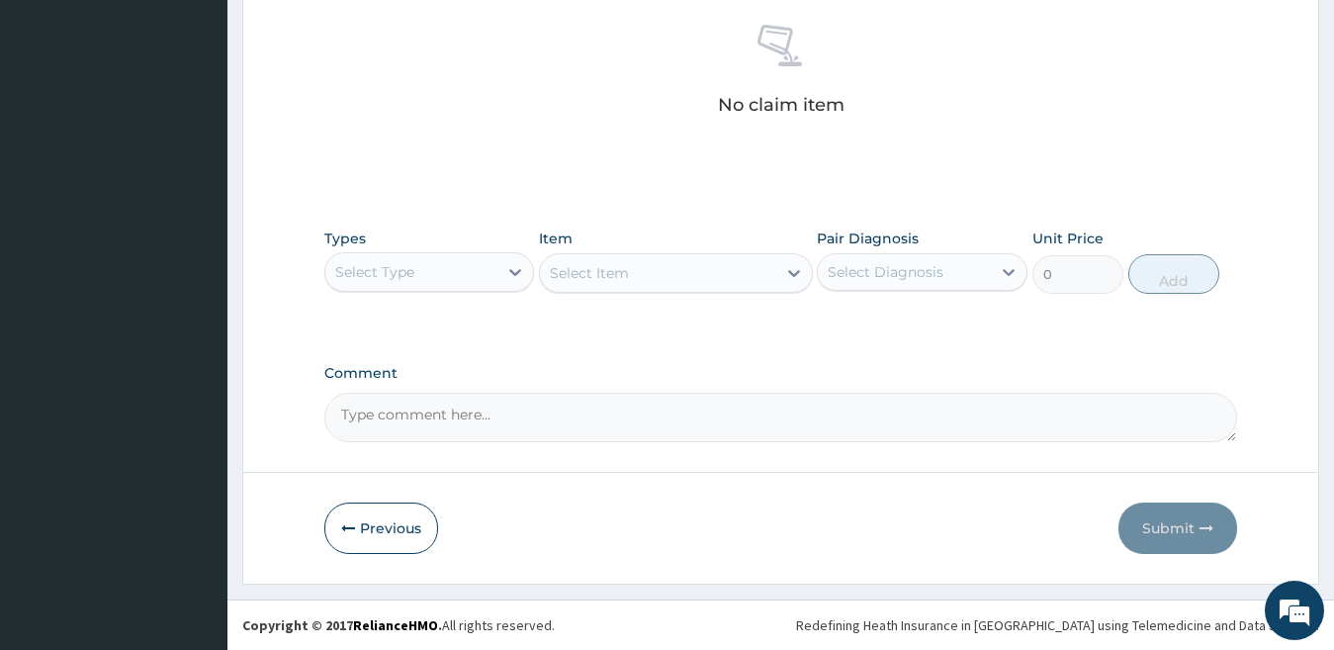
click at [422, 288] on div "Select Type" at bounding box center [429, 272] width 211 height 40
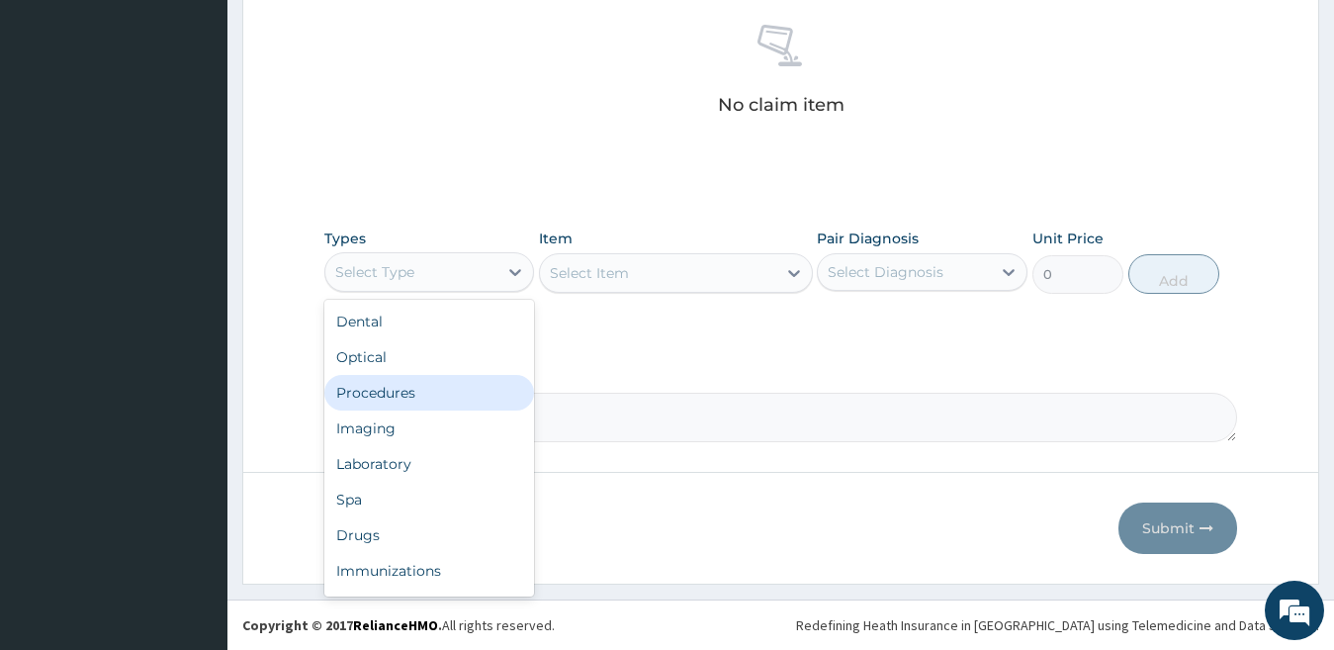
click at [465, 404] on div "Procedures" at bounding box center [429, 393] width 211 height 36
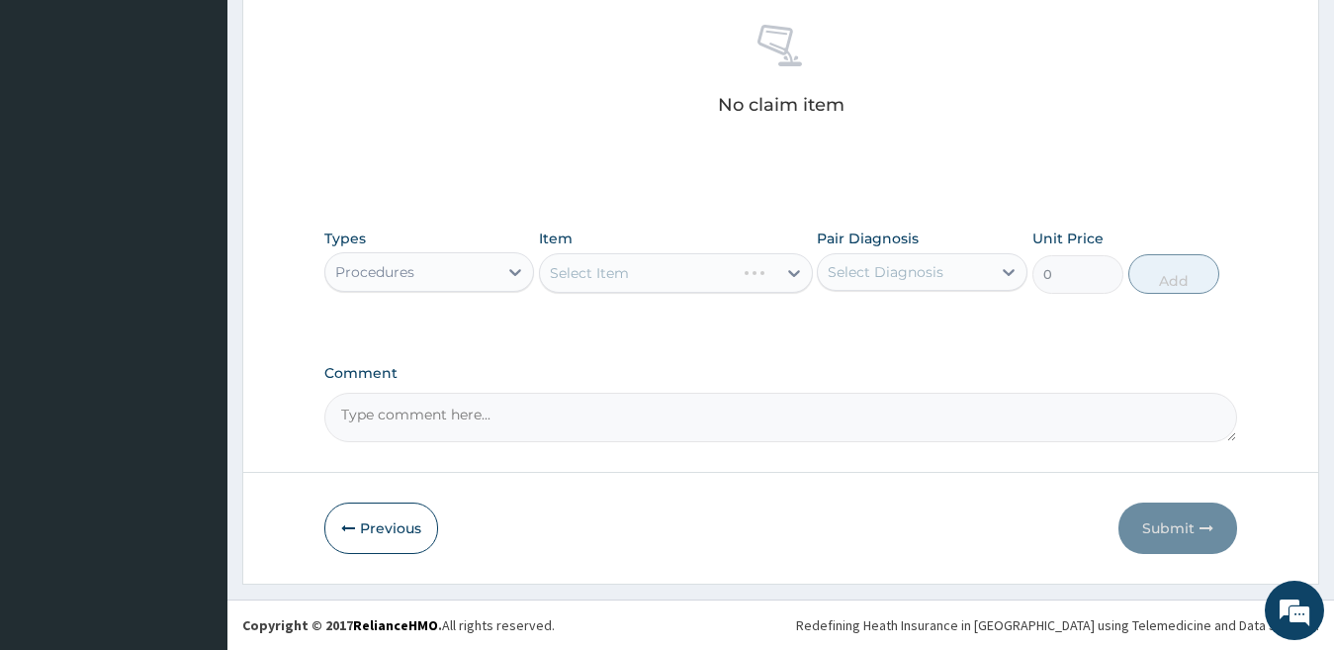
click at [682, 265] on div "Select Item" at bounding box center [676, 273] width 274 height 40
click at [688, 275] on div "Select Item" at bounding box center [676, 273] width 274 height 40
click at [688, 275] on div "Select Item" at bounding box center [658, 273] width 236 height 32
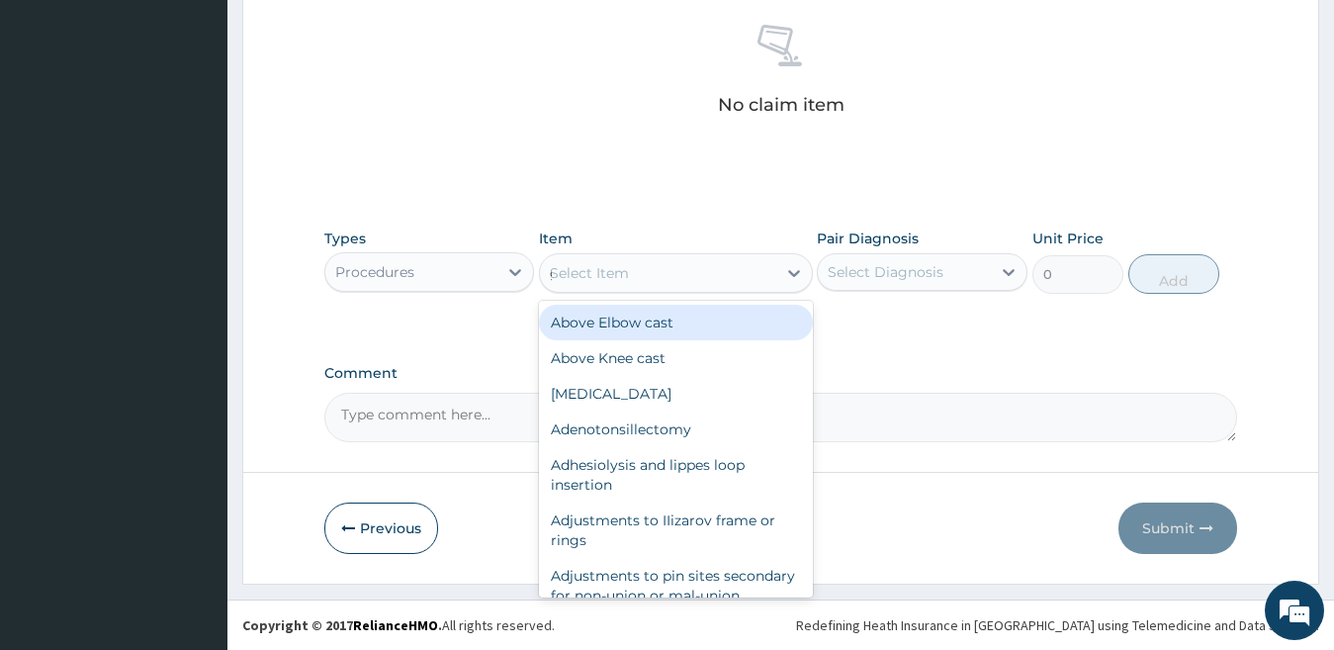
type input "general"
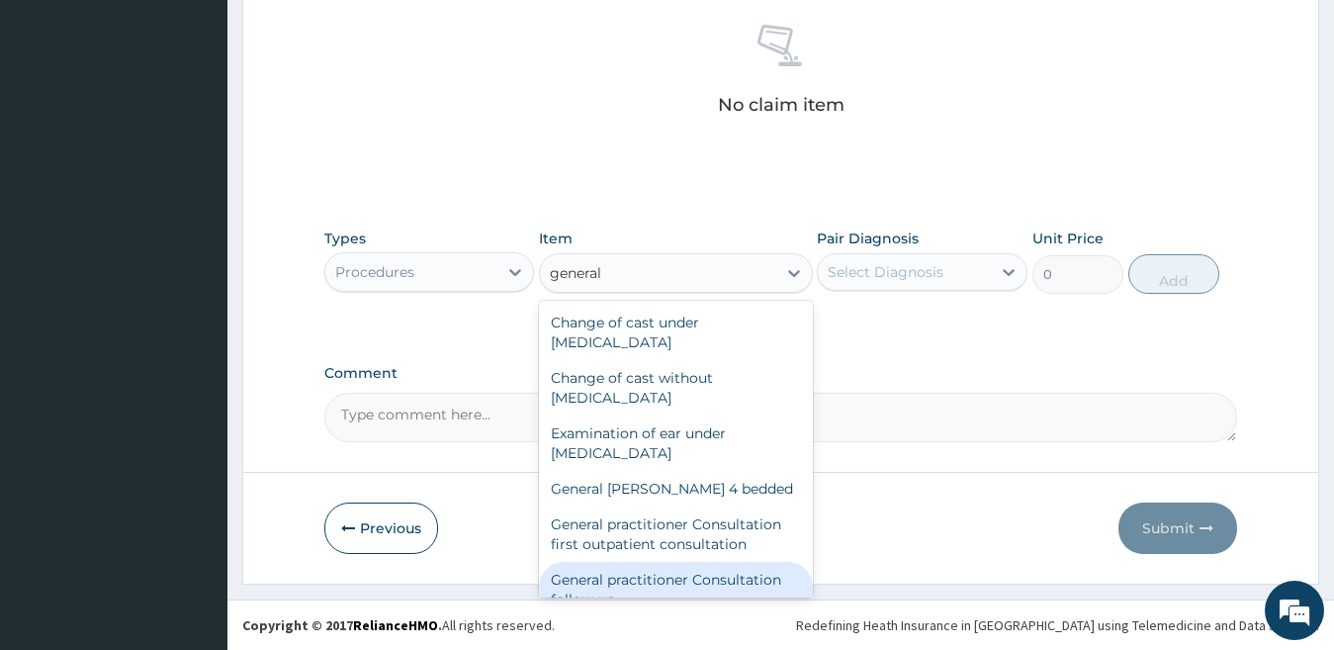
click at [764, 588] on div "General practitioner Consultation follow up" at bounding box center [676, 589] width 274 height 55
type input "2500"
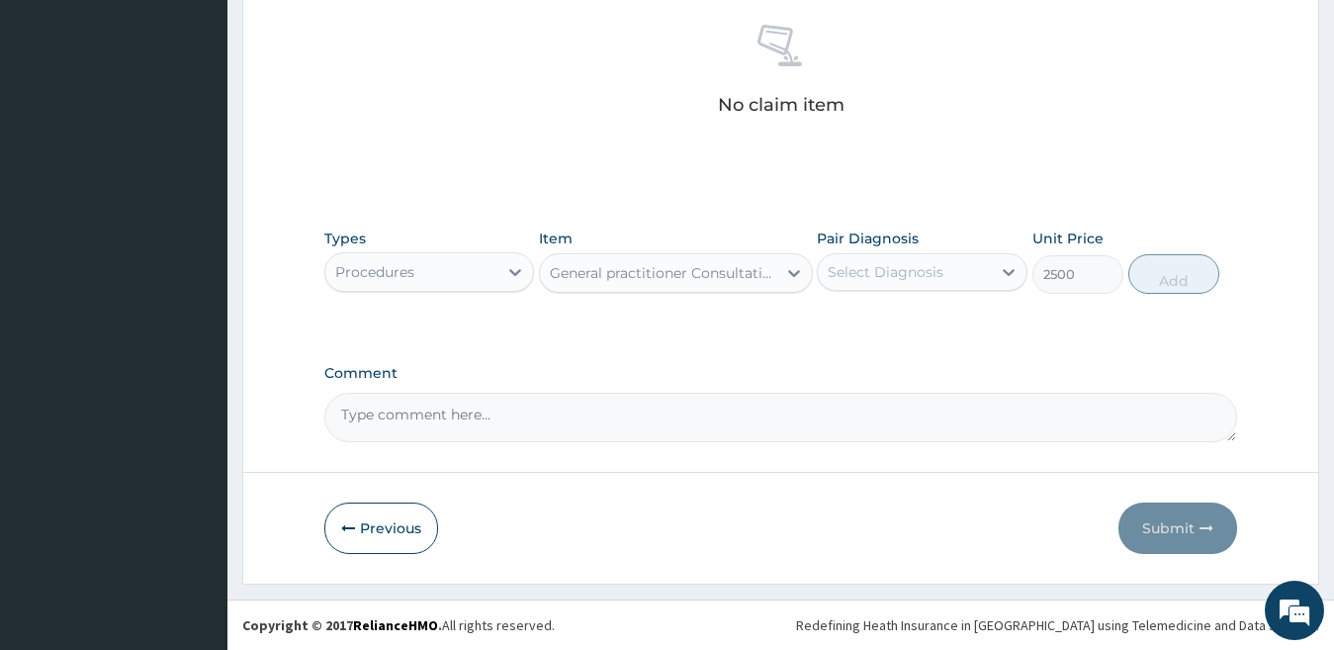
click at [929, 271] on div "Select Diagnosis" at bounding box center [886, 272] width 116 height 20
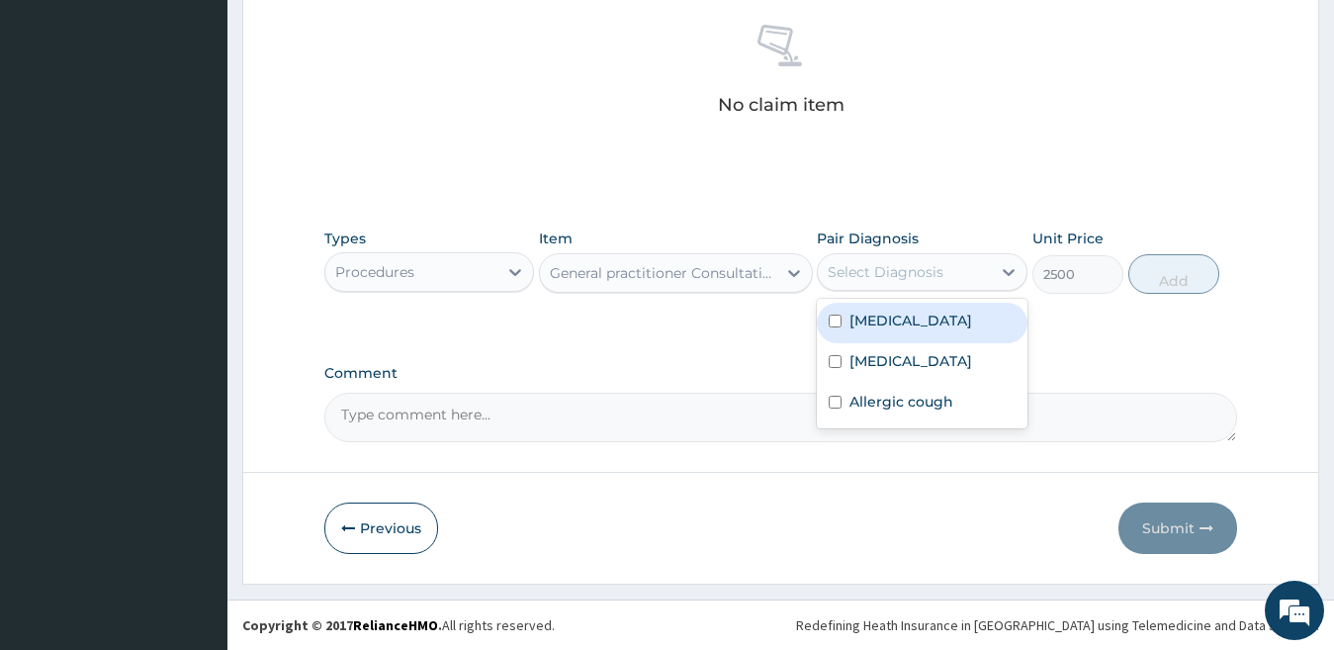
click at [932, 332] on div "Bacterial sepsis" at bounding box center [922, 323] width 211 height 41
checkbox input "true"
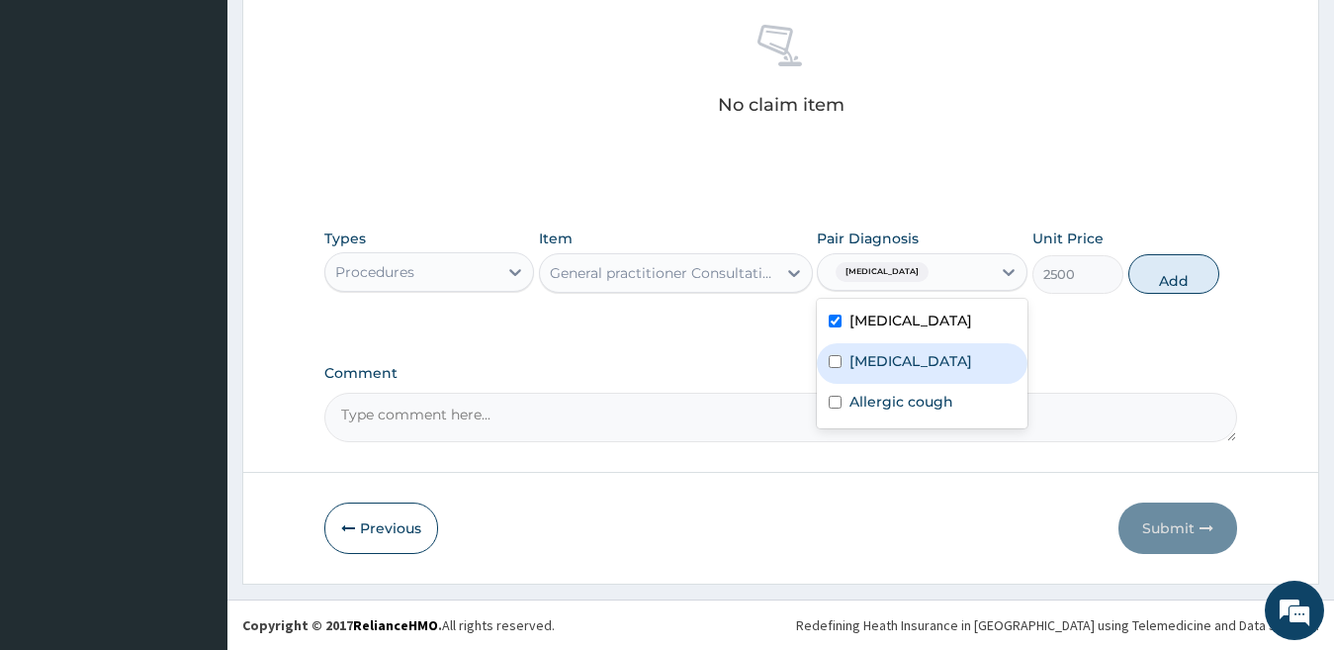
click at [928, 373] on div "Malaria" at bounding box center [922, 363] width 211 height 41
checkbox input "true"
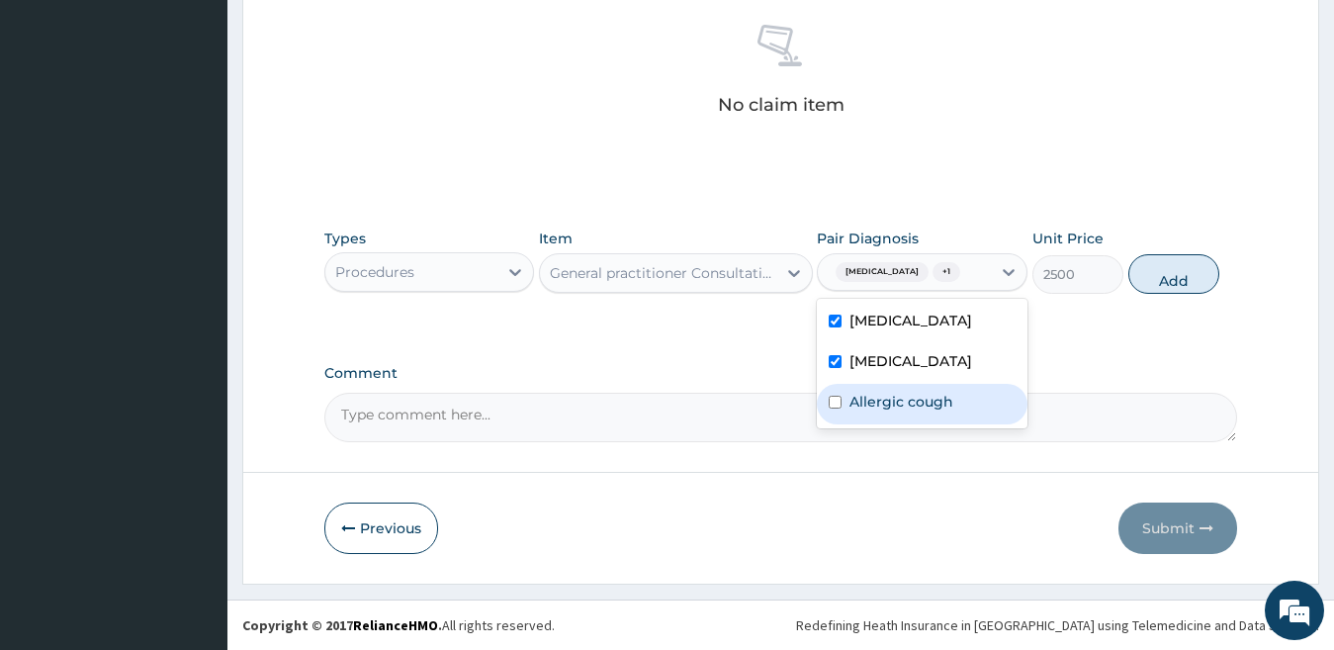
click at [931, 408] on label "Allergic cough" at bounding box center [901, 402] width 104 height 20
checkbox input "true"
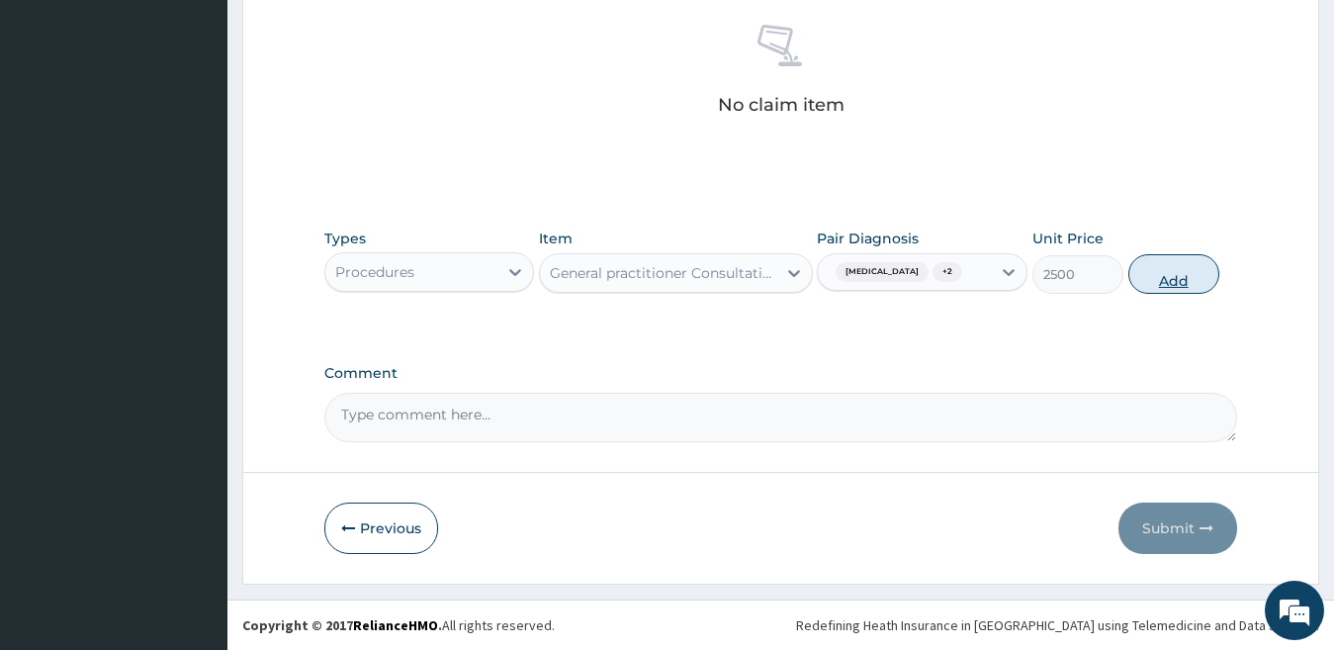
click at [1162, 264] on button "Add" at bounding box center [1173, 274] width 91 height 40
type input "0"
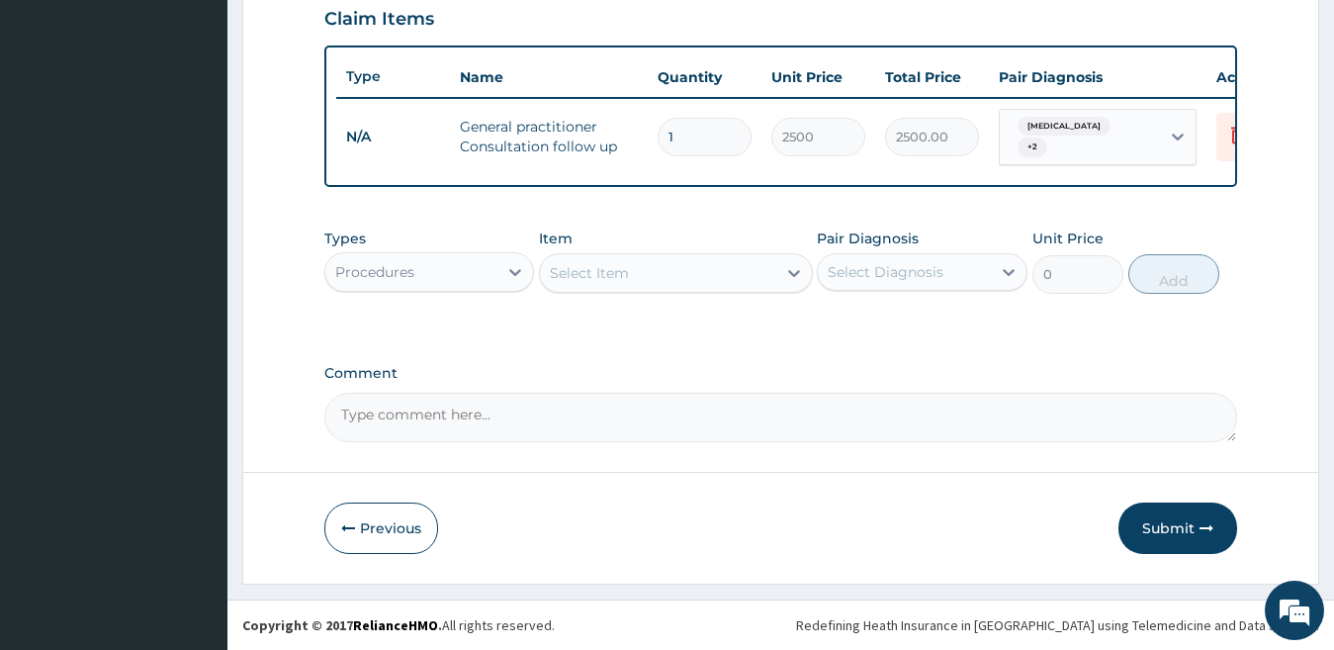
scroll to position [699, 0]
click at [436, 275] on div "Procedures" at bounding box center [411, 272] width 173 height 32
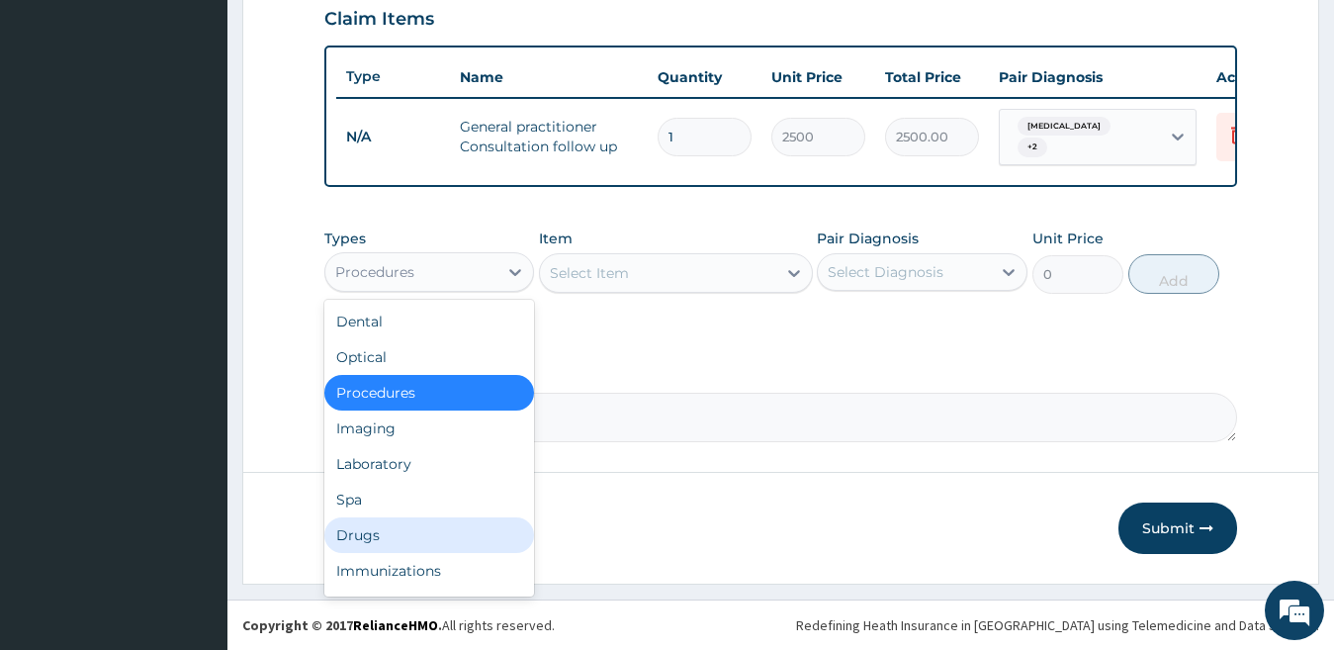
click at [425, 529] on div "Drugs" at bounding box center [429, 535] width 211 height 36
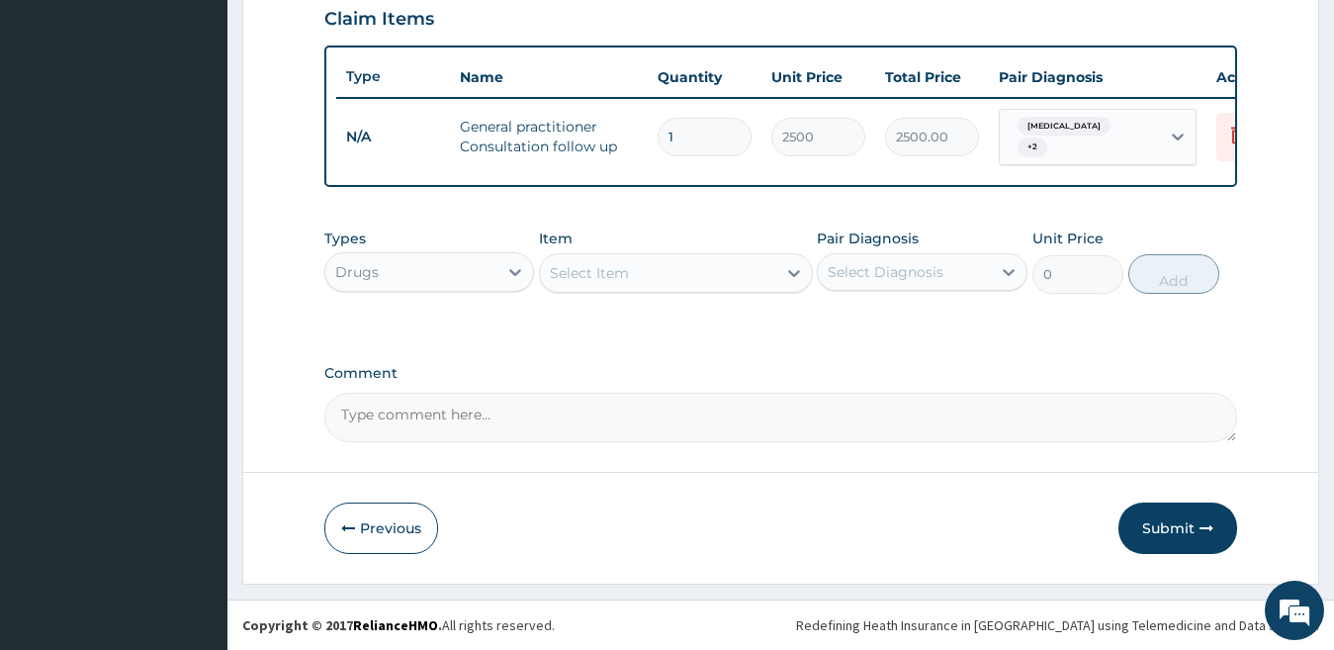
click at [638, 270] on div "Select Item" at bounding box center [658, 273] width 236 height 32
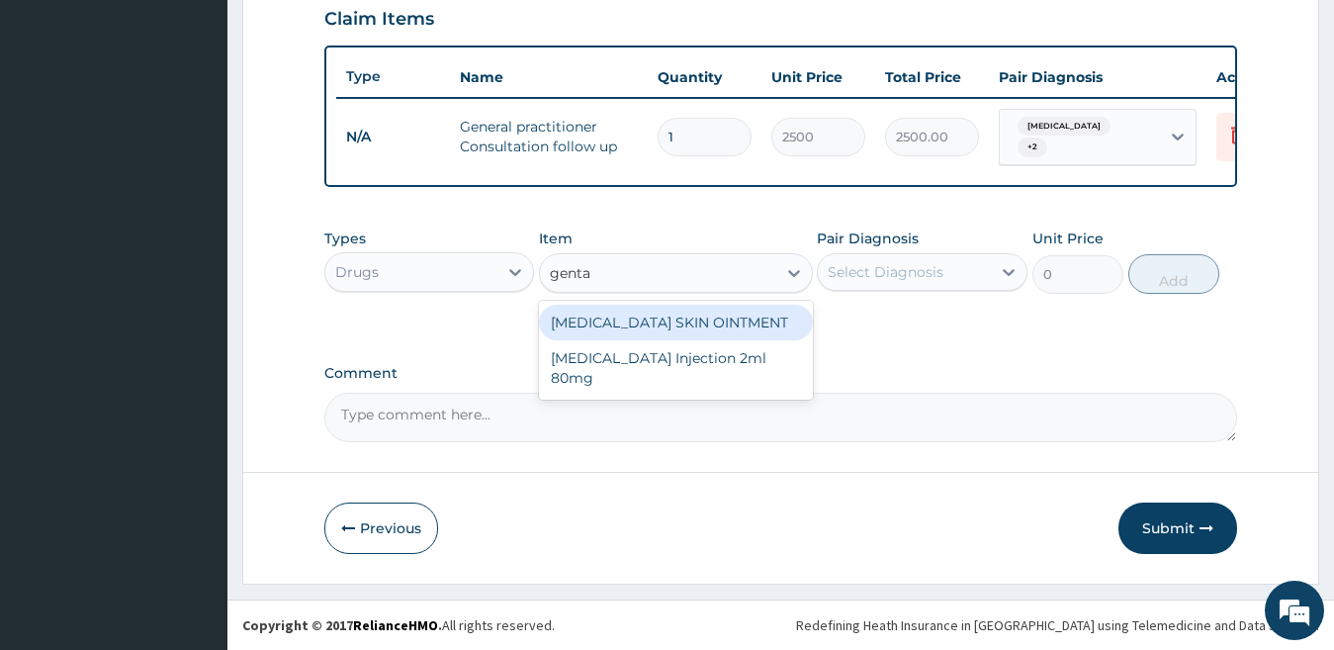
type input "gentam"
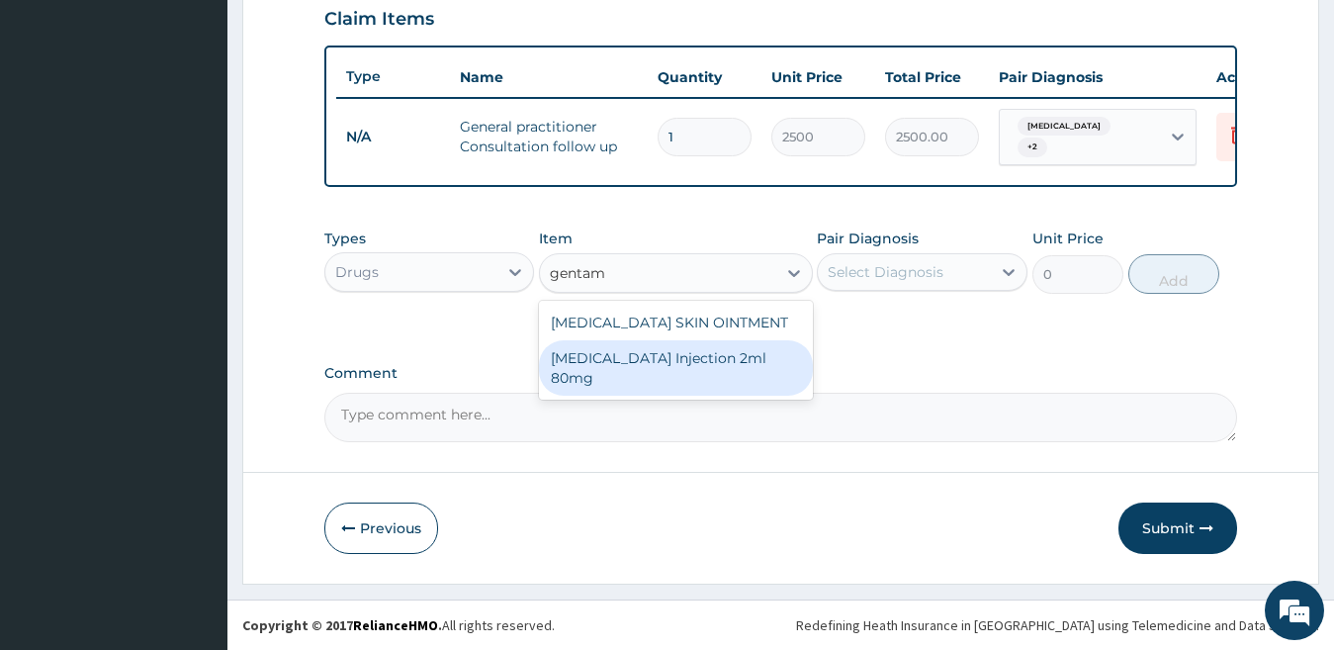
click at [675, 354] on div "GENTAMICIN Injection 2ml 80mg" at bounding box center [676, 367] width 274 height 55
type input "550"
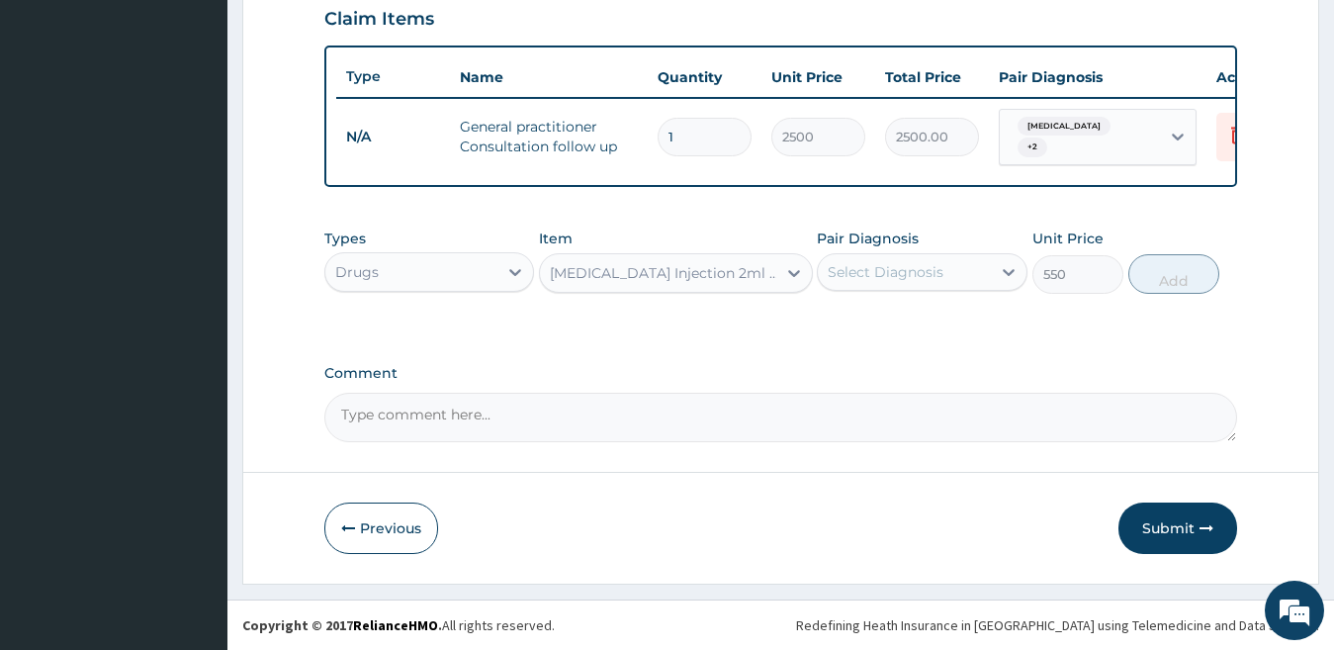
click at [973, 276] on div "Select Diagnosis" at bounding box center [904, 272] width 173 height 32
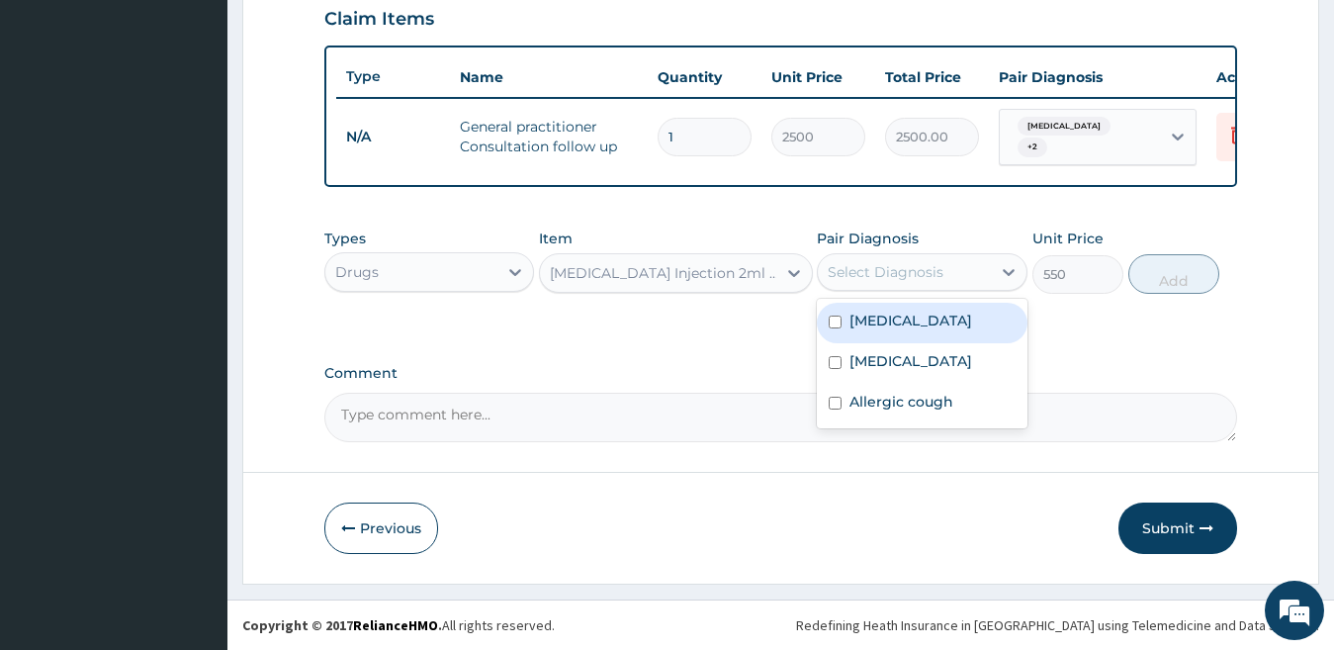
click at [965, 326] on div "Bacterial sepsis" at bounding box center [922, 323] width 211 height 41
checkbox input "true"
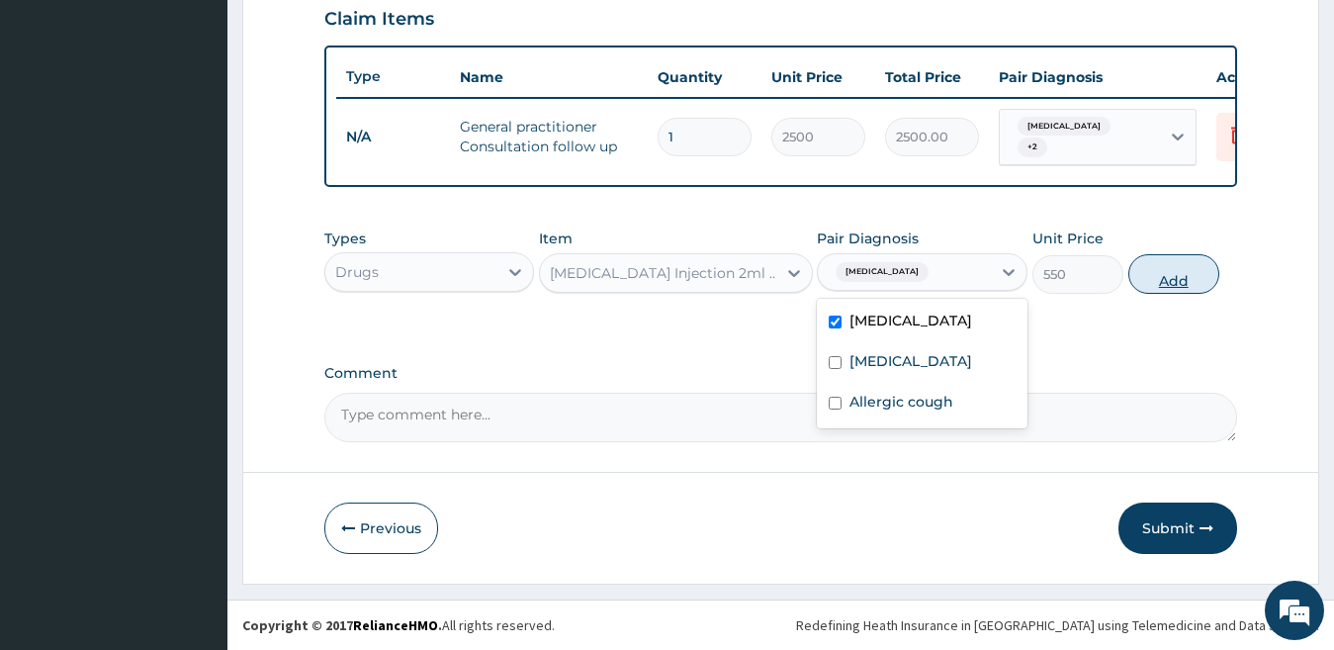
click at [1142, 276] on button "Add" at bounding box center [1173, 274] width 91 height 40
type input "0"
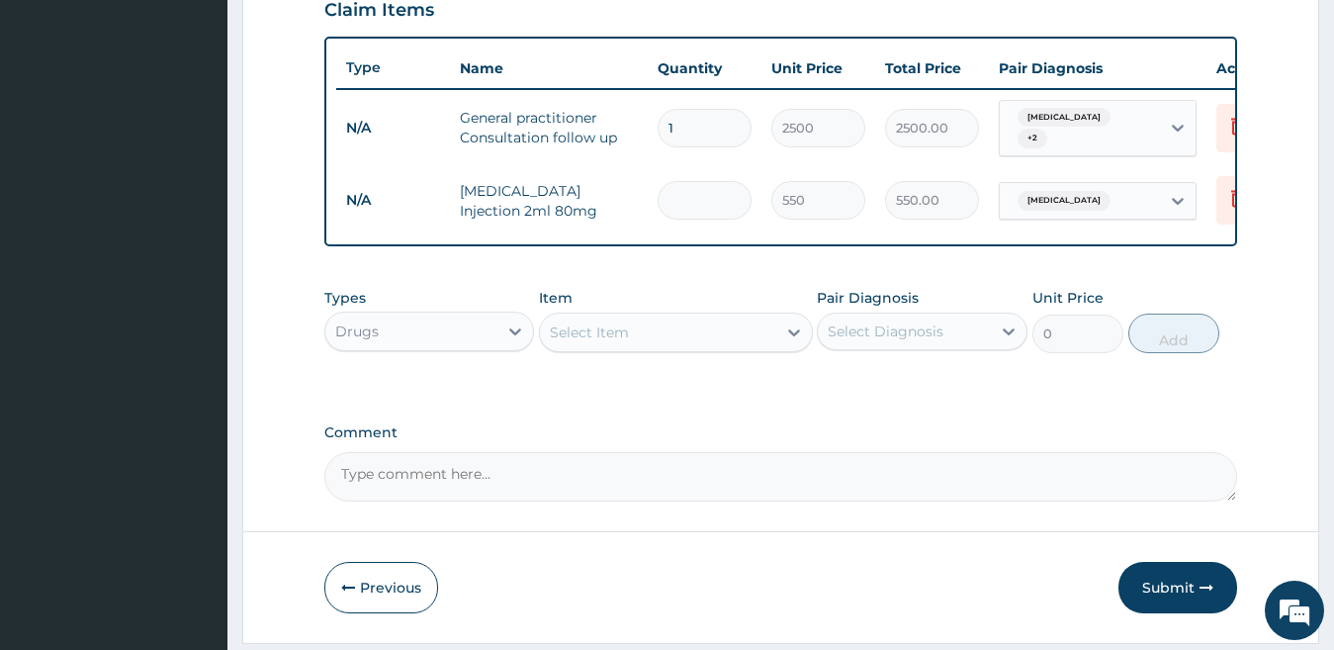
type input "0.00"
type input "4"
type input "2200.00"
type input "4"
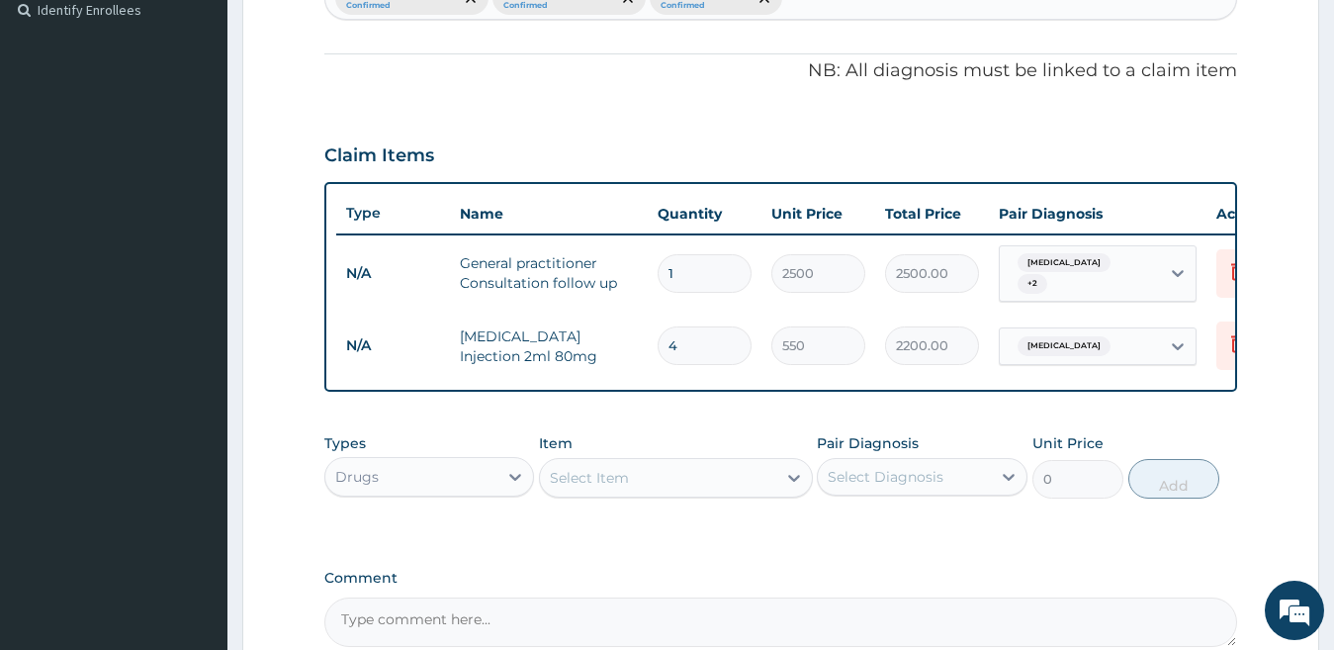
scroll to position [346, 0]
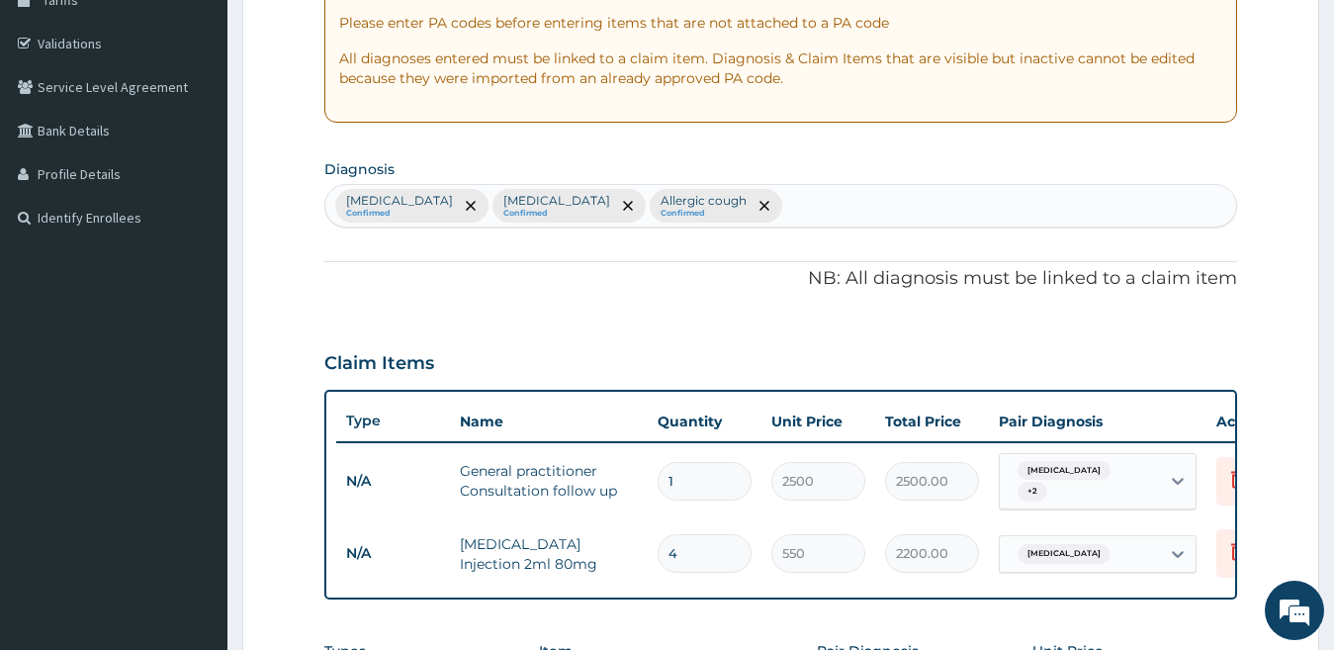
click at [1099, 208] on div "Bacterial sepsis Confirmed Malaria Confirmed Allergic cough Confirmed" at bounding box center [781, 206] width 912 height 42
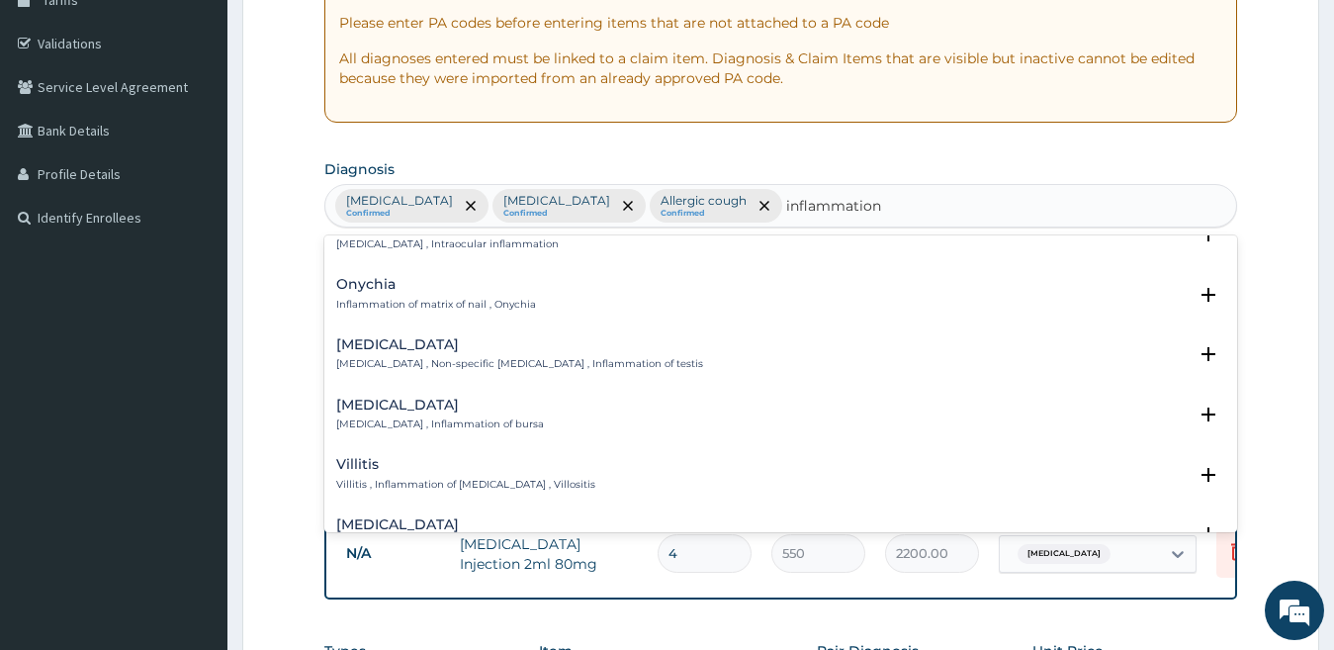
scroll to position [0, 0]
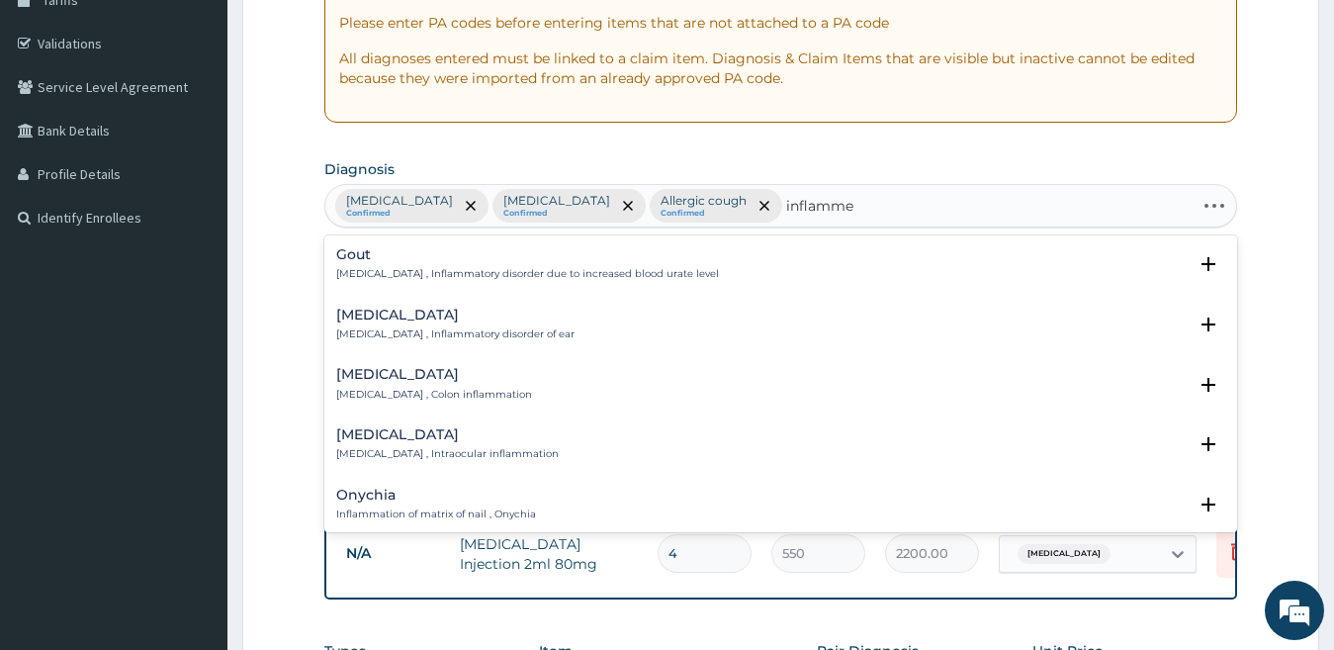
type input "inflammed"
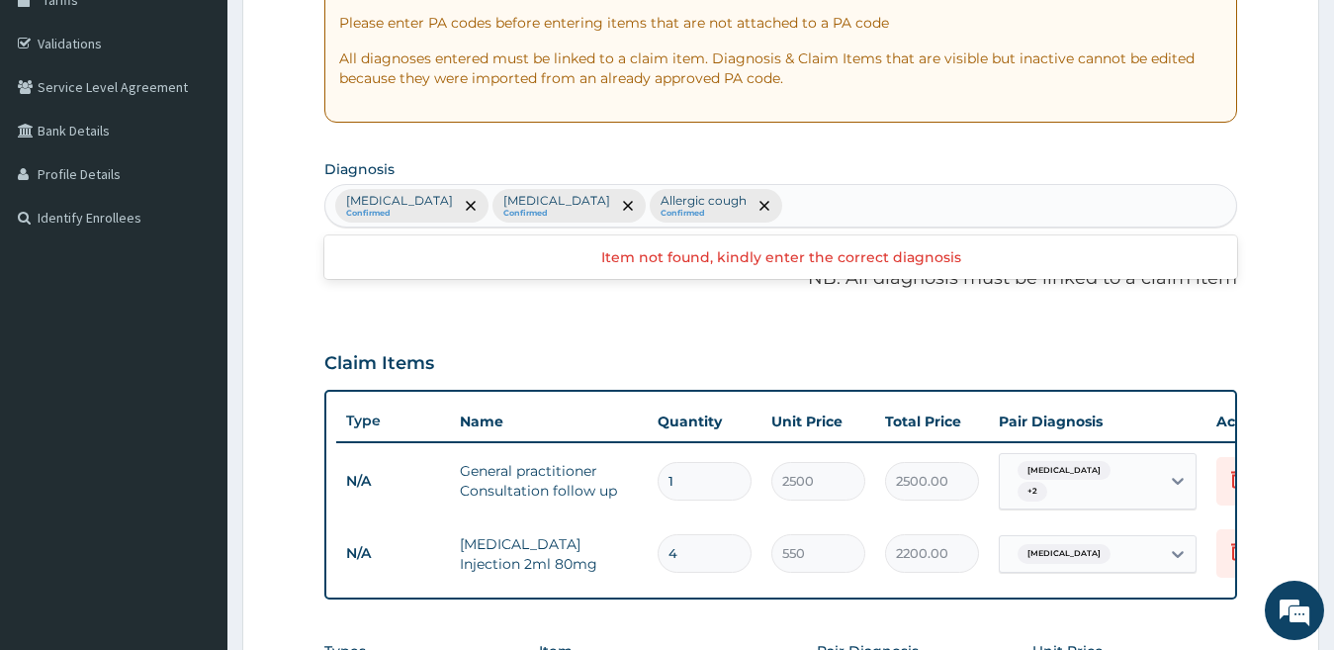
drag, startPoint x: 1154, startPoint y: 41, endPoint x: 915, endPoint y: 199, distance: 286.8
click at [915, 199] on div "Bacterial sepsis Confirmed Malaria Confirmed Allergic cough Confirmed" at bounding box center [781, 206] width 912 height 42
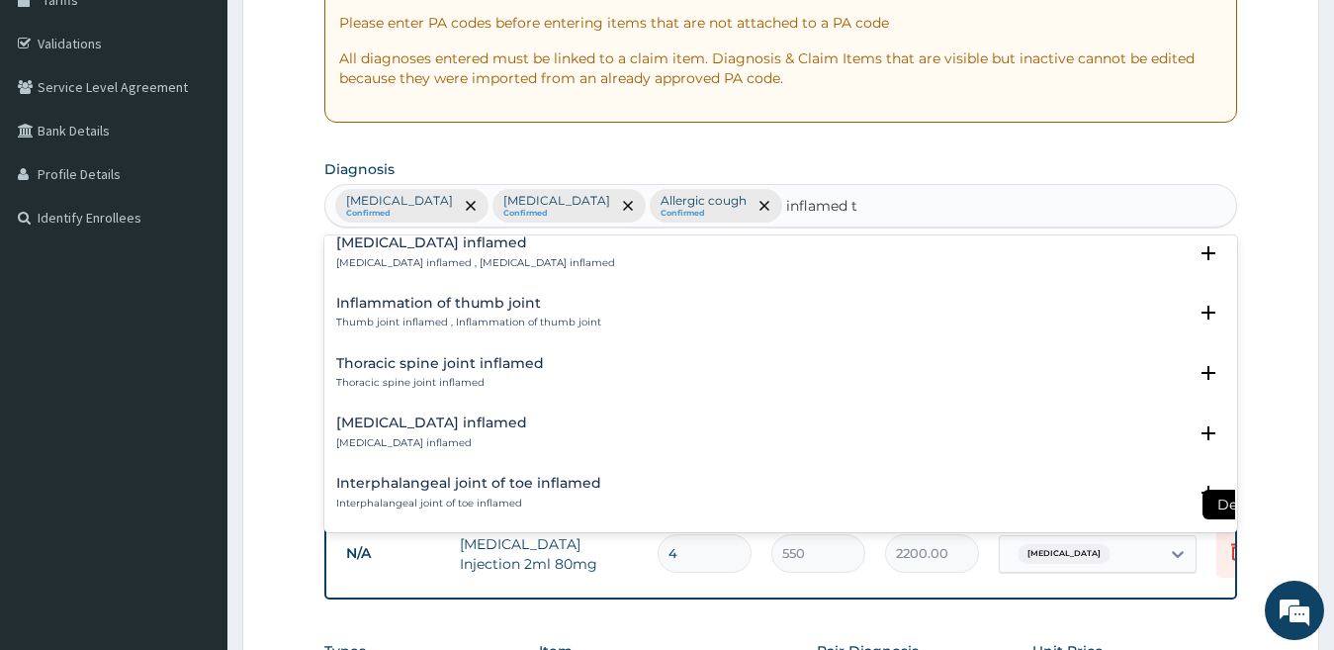
scroll to position [132, 0]
type input "inflamed tons"
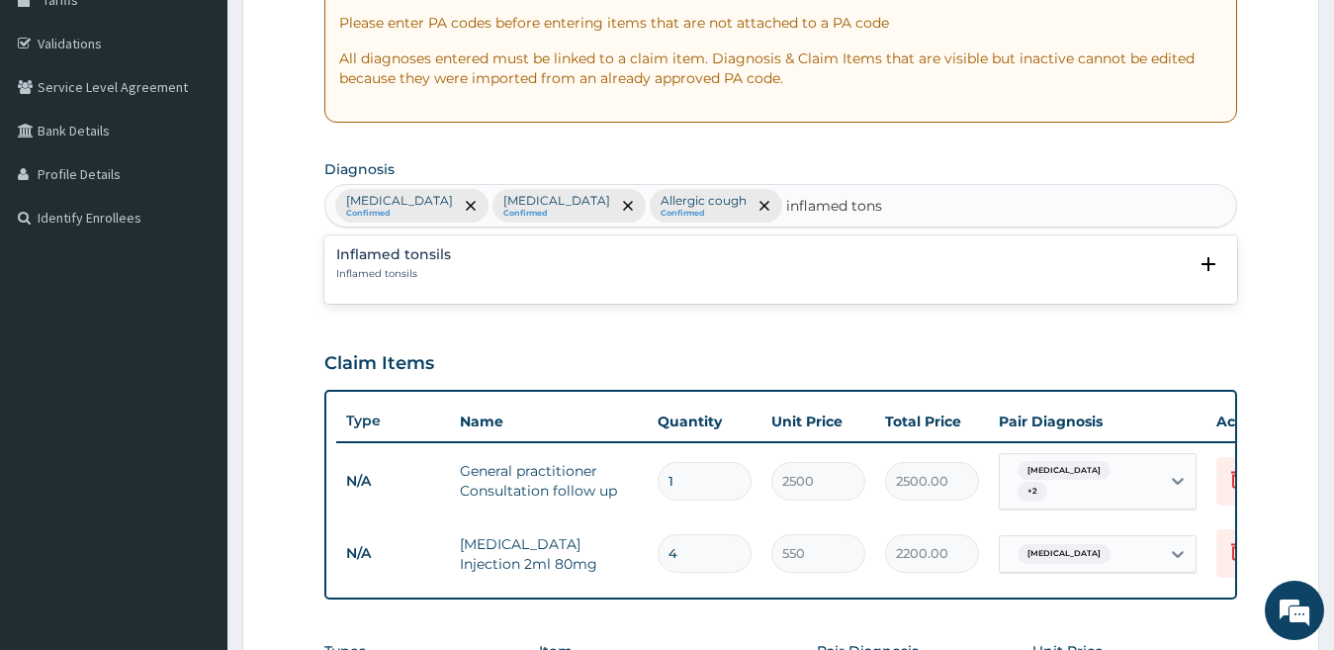
click at [465, 248] on div "Inflamed tonsils Inflamed tonsils" at bounding box center [781, 264] width 890 height 35
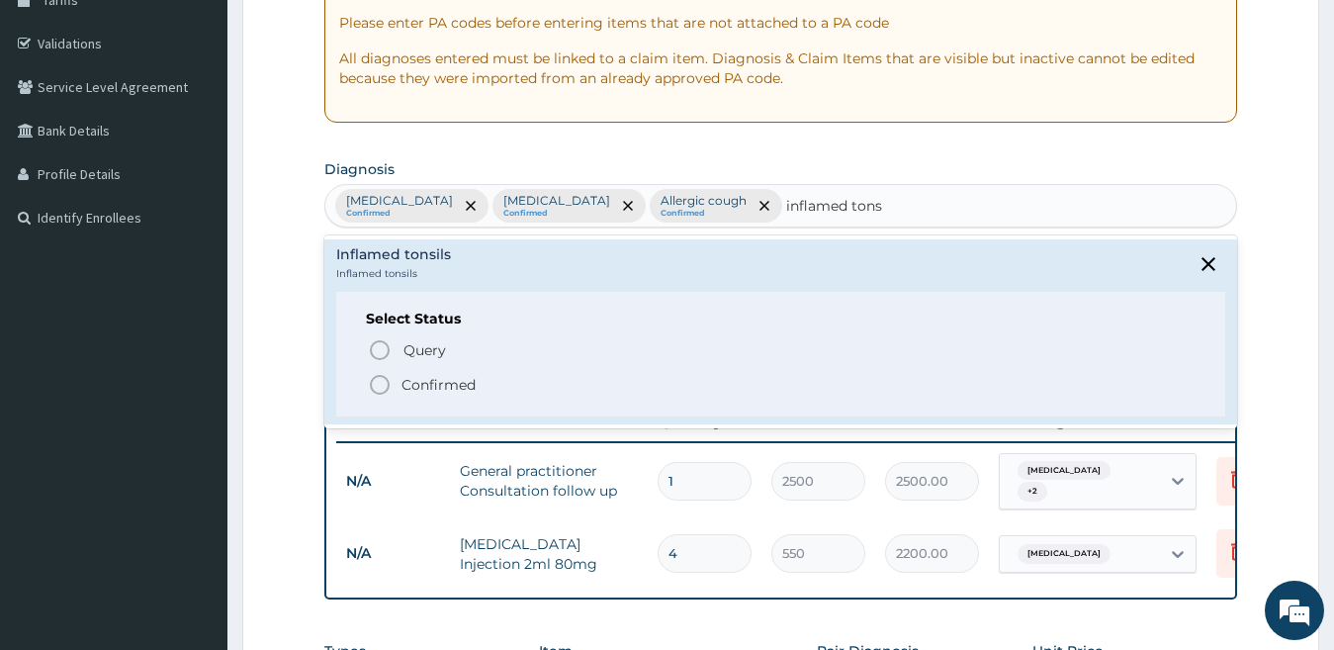
click at [462, 390] on p "Confirmed" at bounding box center [438, 385] width 74 height 20
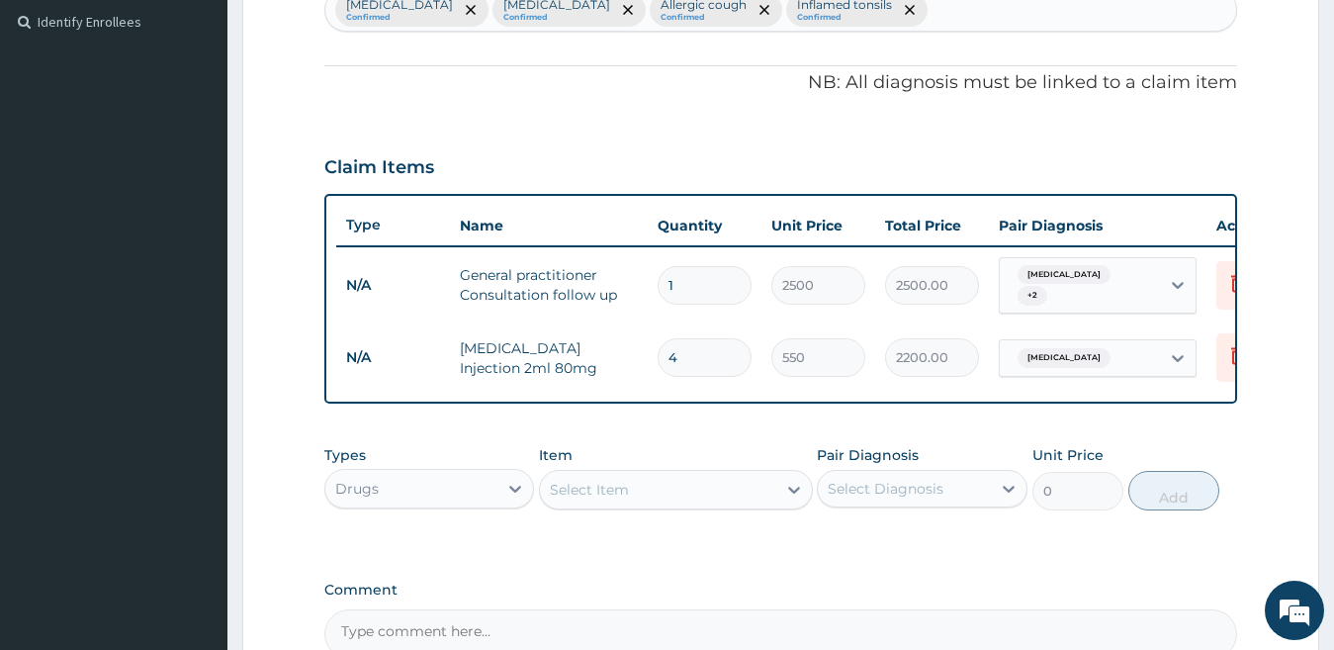
scroll to position [544, 0]
click at [592, 503] on div "Select Item" at bounding box center [658, 488] width 236 height 32
type input "dexam"
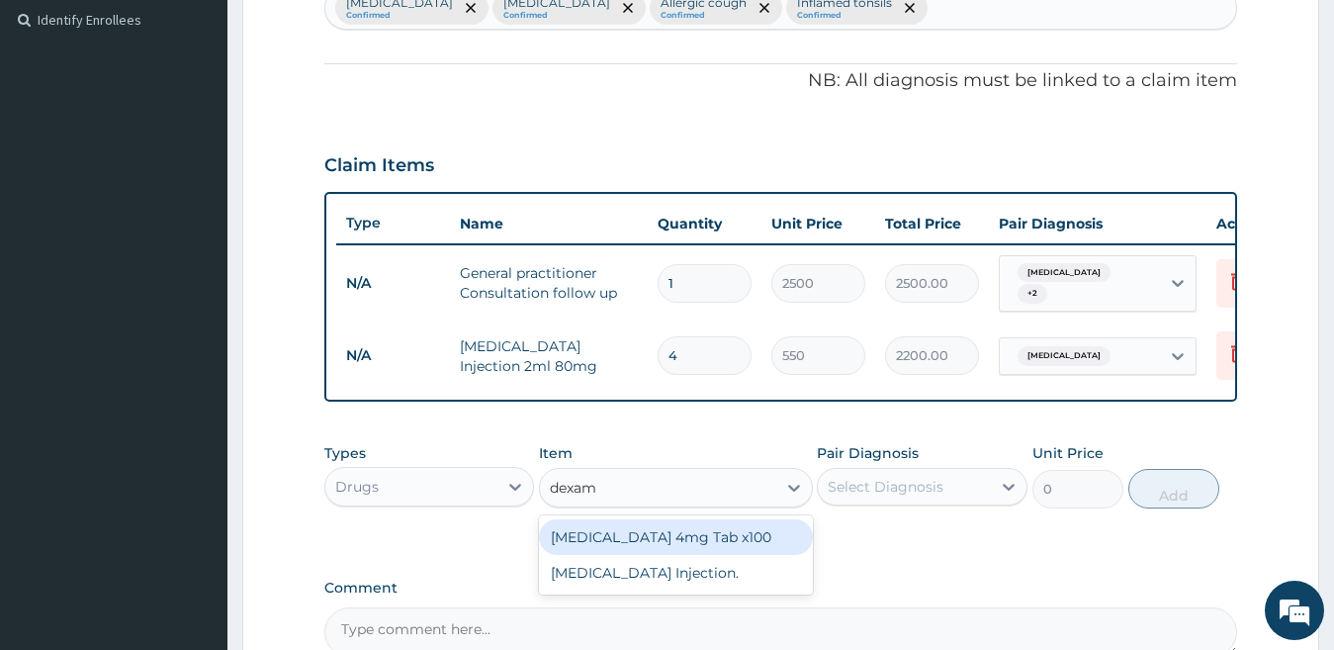
click at [650, 550] on div "Dexamethasone 4mg Tab x100" at bounding box center [676, 537] width 274 height 36
type input "41.3875"
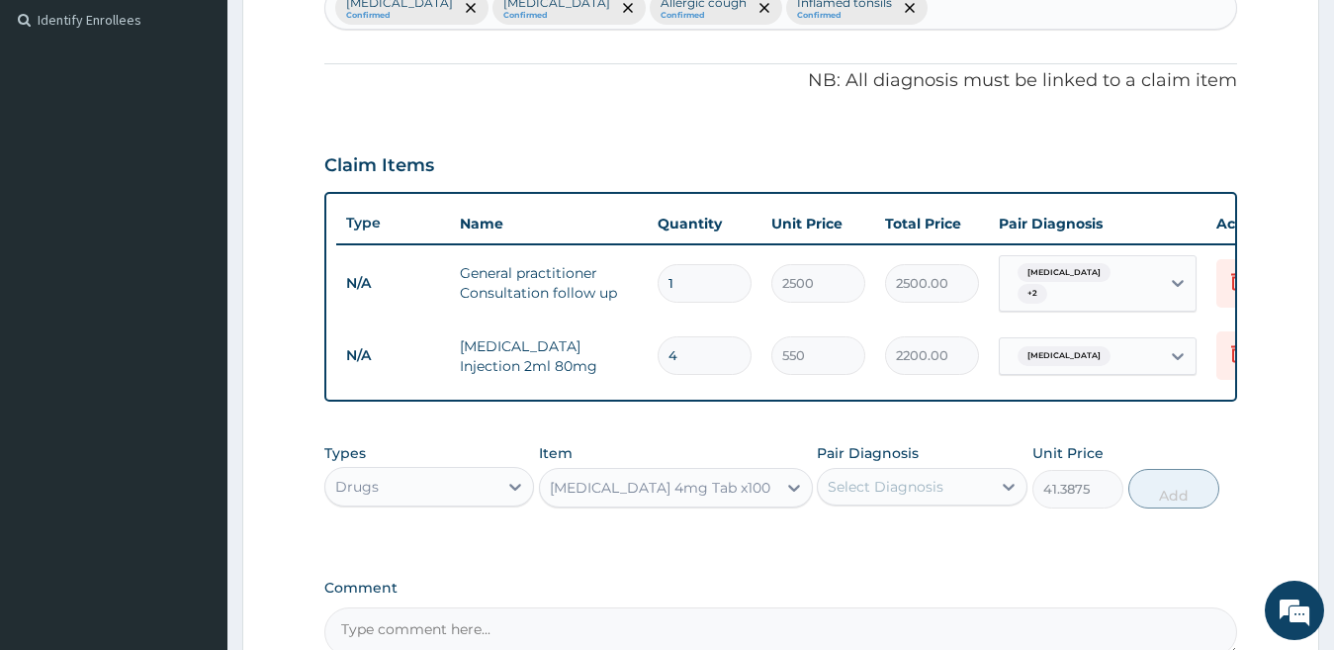
click at [665, 497] on div "Dexamethasone 4mg Tab x100" at bounding box center [660, 488] width 220 height 20
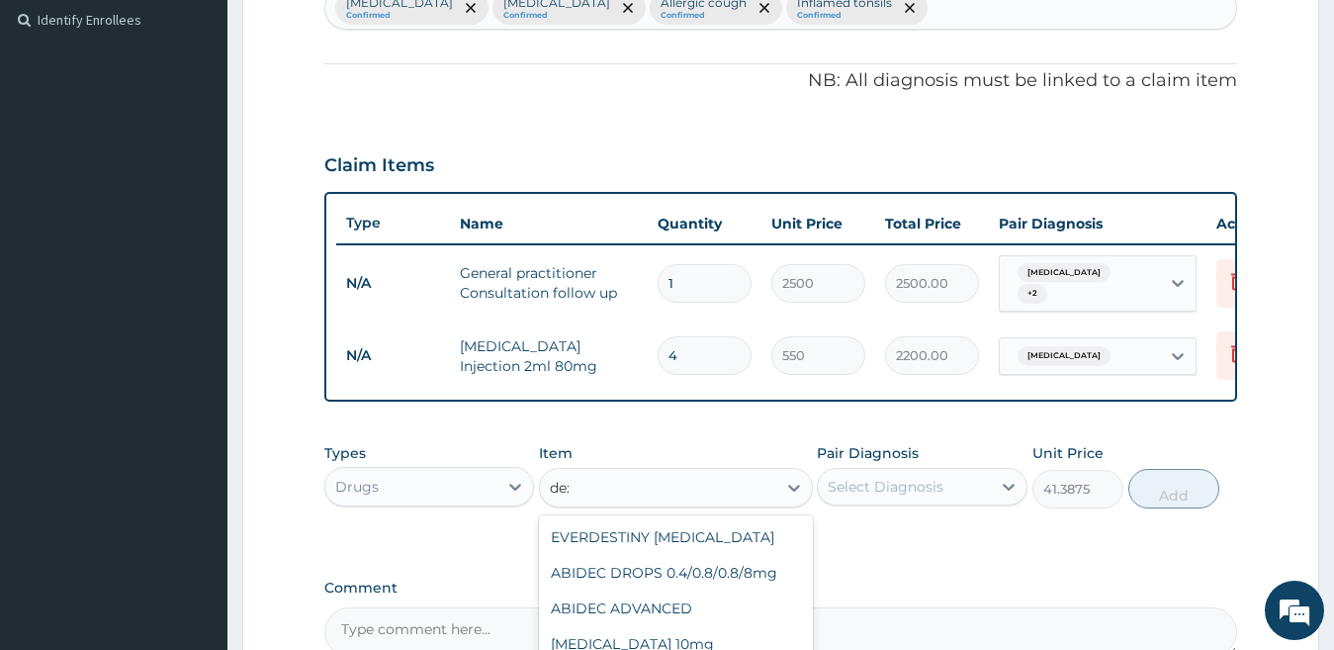
type input "dexame"
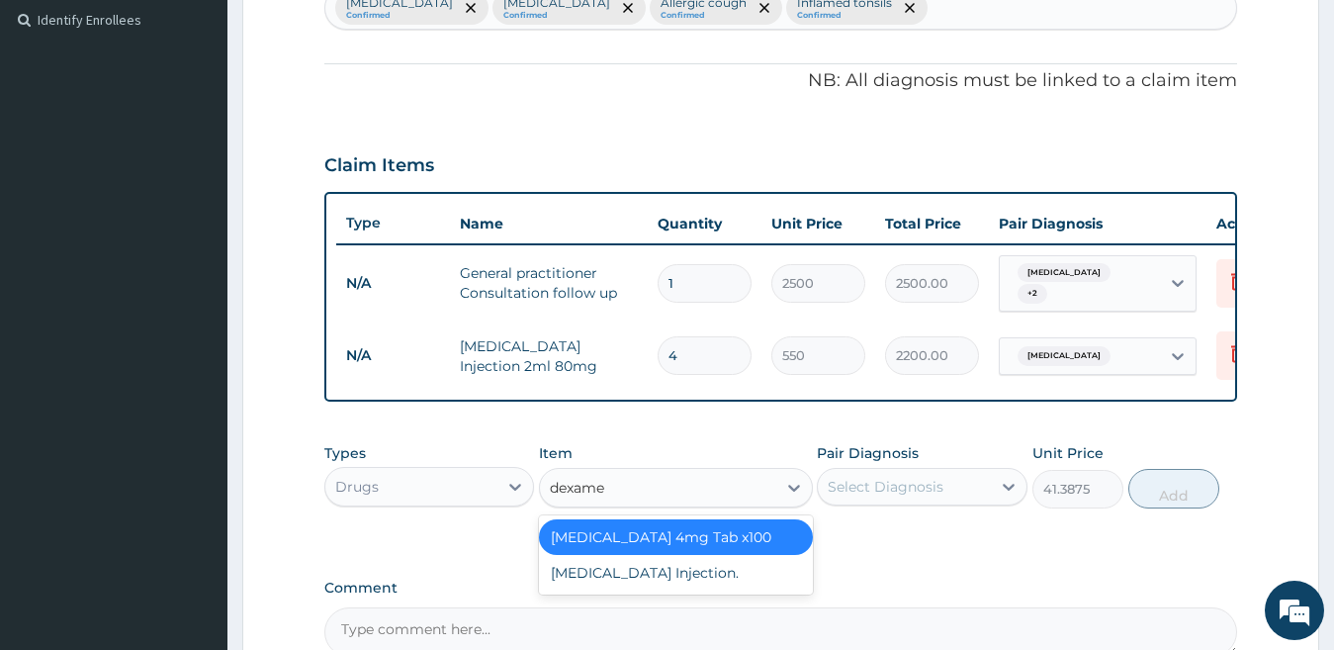
scroll to position [0, 0]
click at [695, 578] on div "DEXAMETHASONE Injection." at bounding box center [676, 573] width 274 height 36
click at [695, 578] on div "PA Code / Prescription Code Enter Code(Secondary Care Only) Encounter Date 30-0…" at bounding box center [781, 150] width 914 height 1011
type input "591.25"
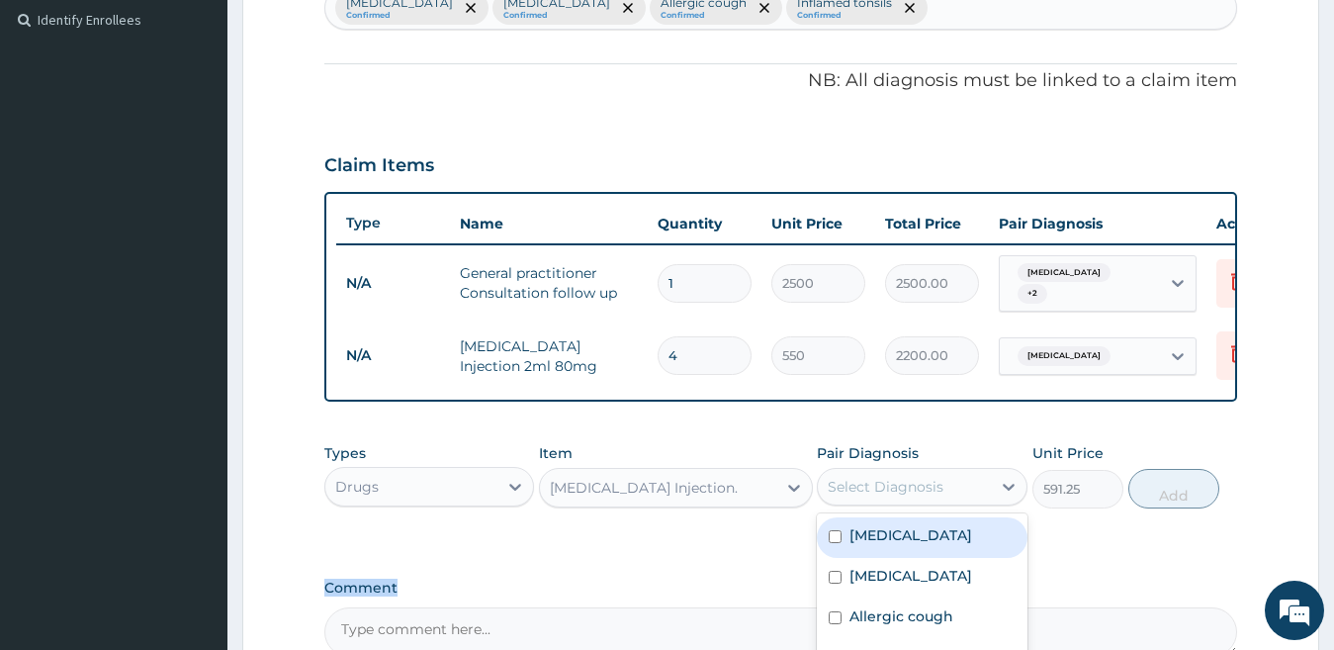
click at [927, 492] on div "Select Diagnosis" at bounding box center [886, 487] width 116 height 20
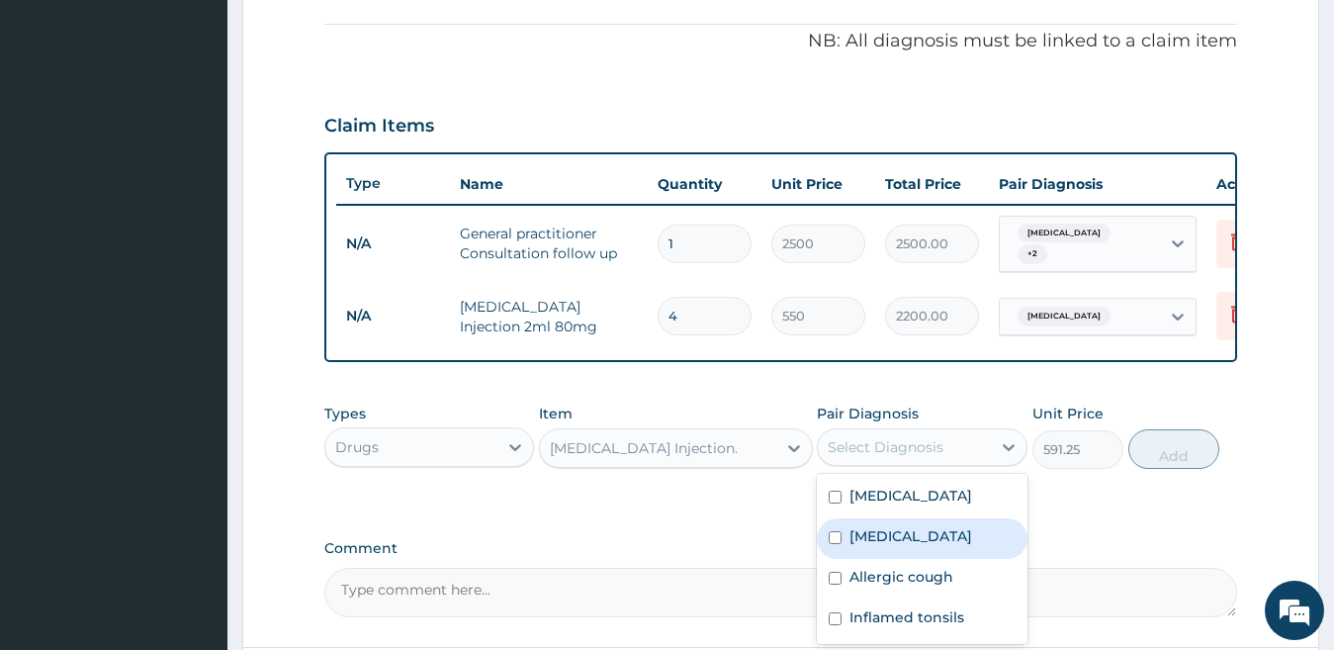
scroll to position [767, 0]
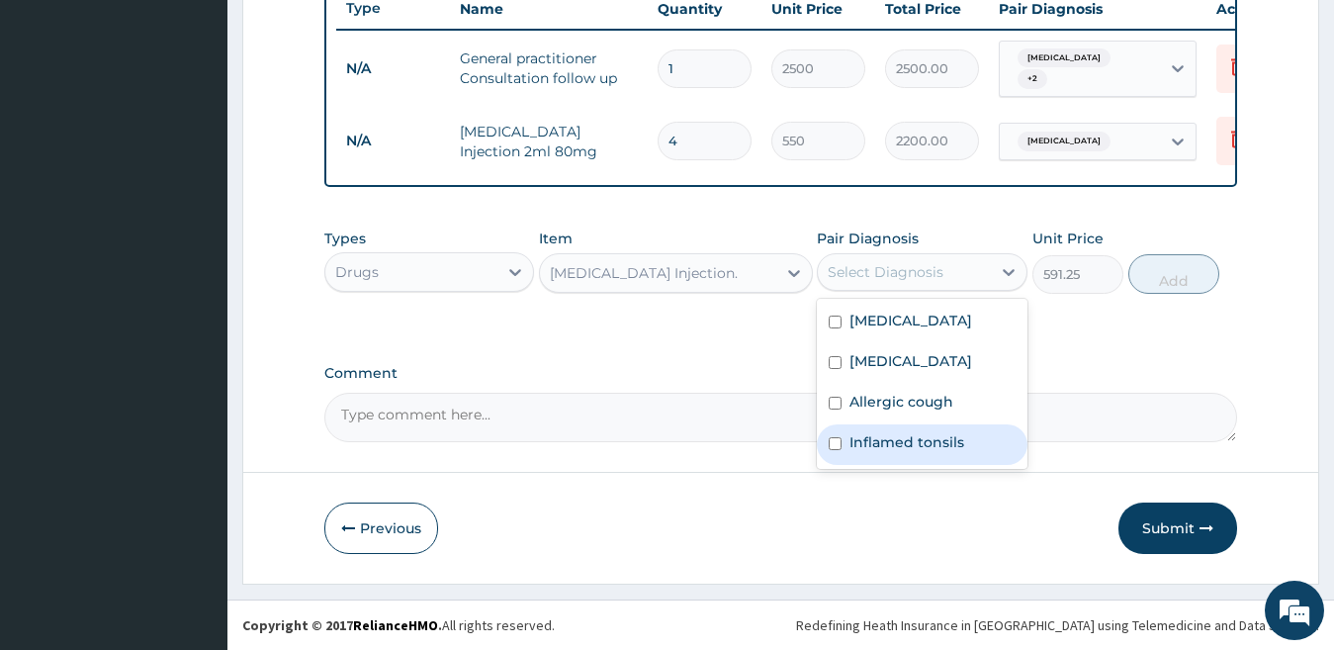
click at [938, 430] on div "Inflamed tonsils" at bounding box center [922, 444] width 211 height 41
checkbox input "true"
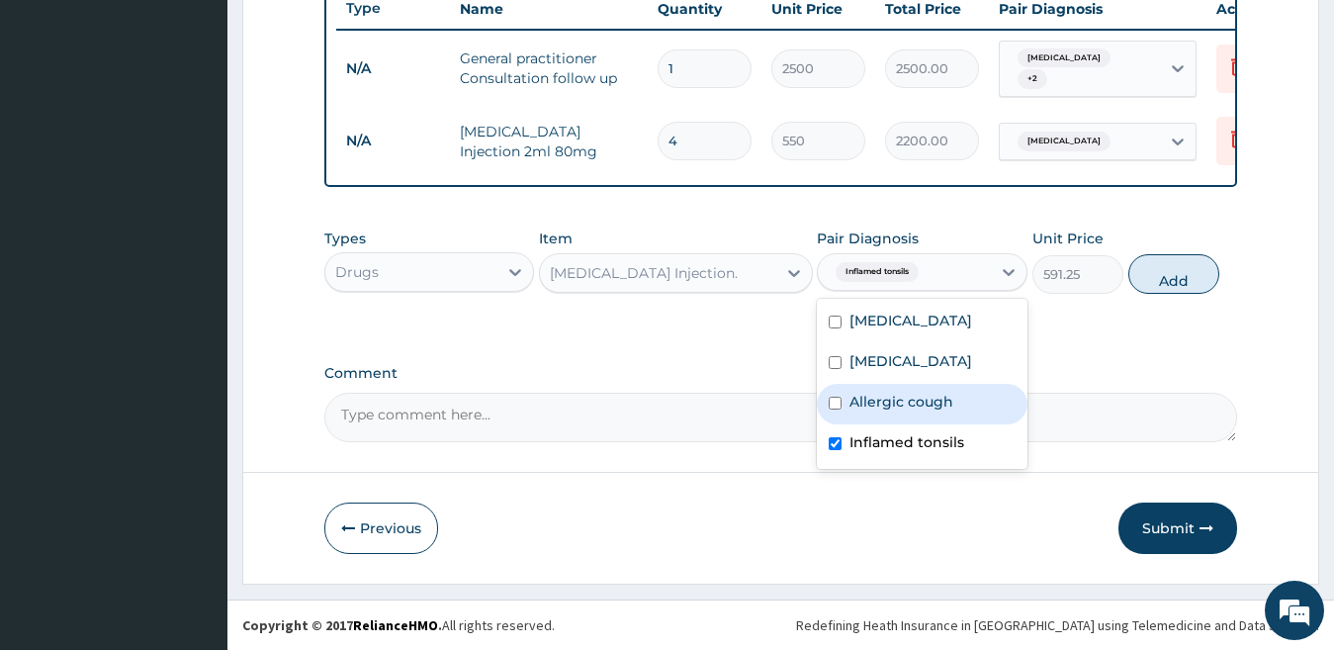
click at [928, 393] on div "Allergic cough" at bounding box center [922, 404] width 211 height 41
checkbox input "true"
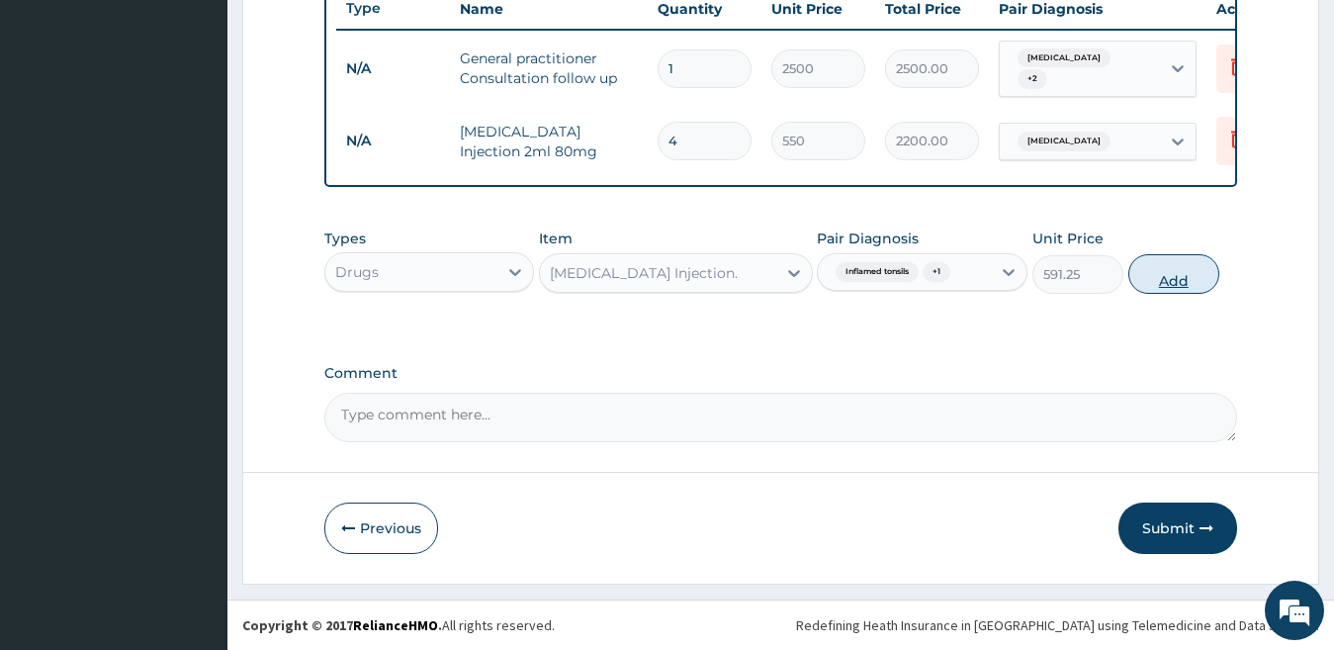
click at [1161, 274] on button "Add" at bounding box center [1173, 274] width 91 height 40
type input "0"
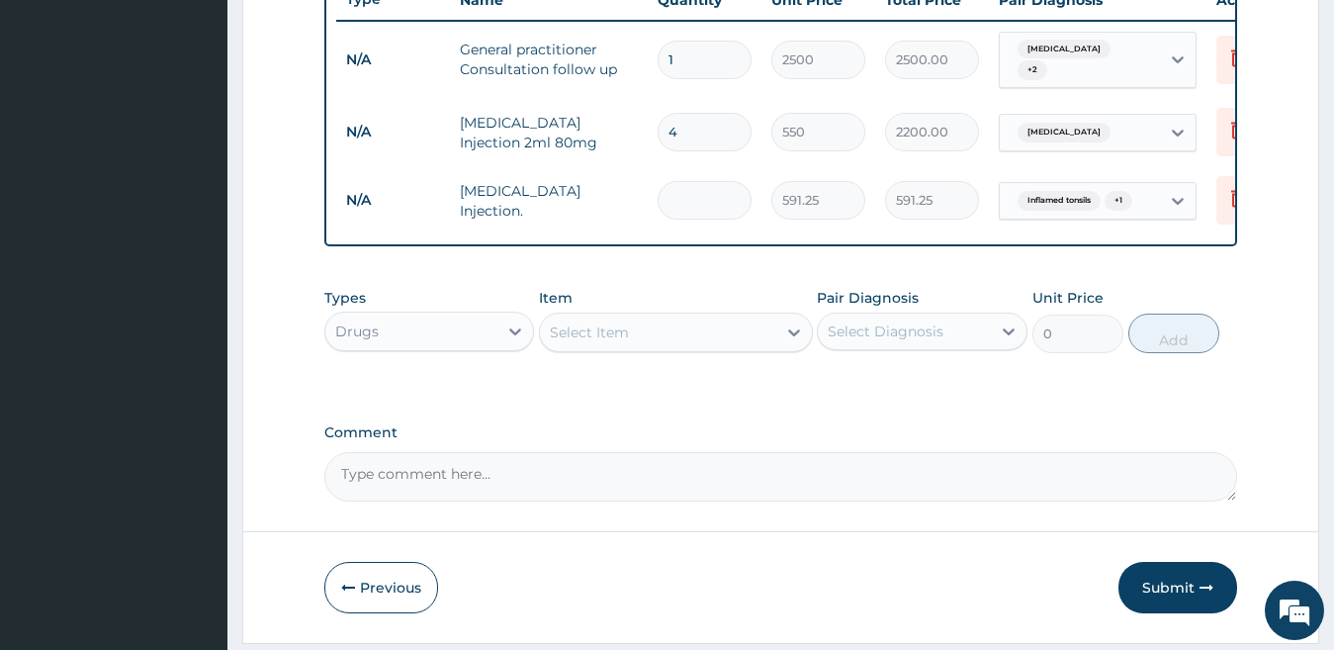
type input "0.00"
type input "4"
type input "2365.00"
type input "4"
click at [589, 352] on div "Select Item" at bounding box center [676, 332] width 274 height 40
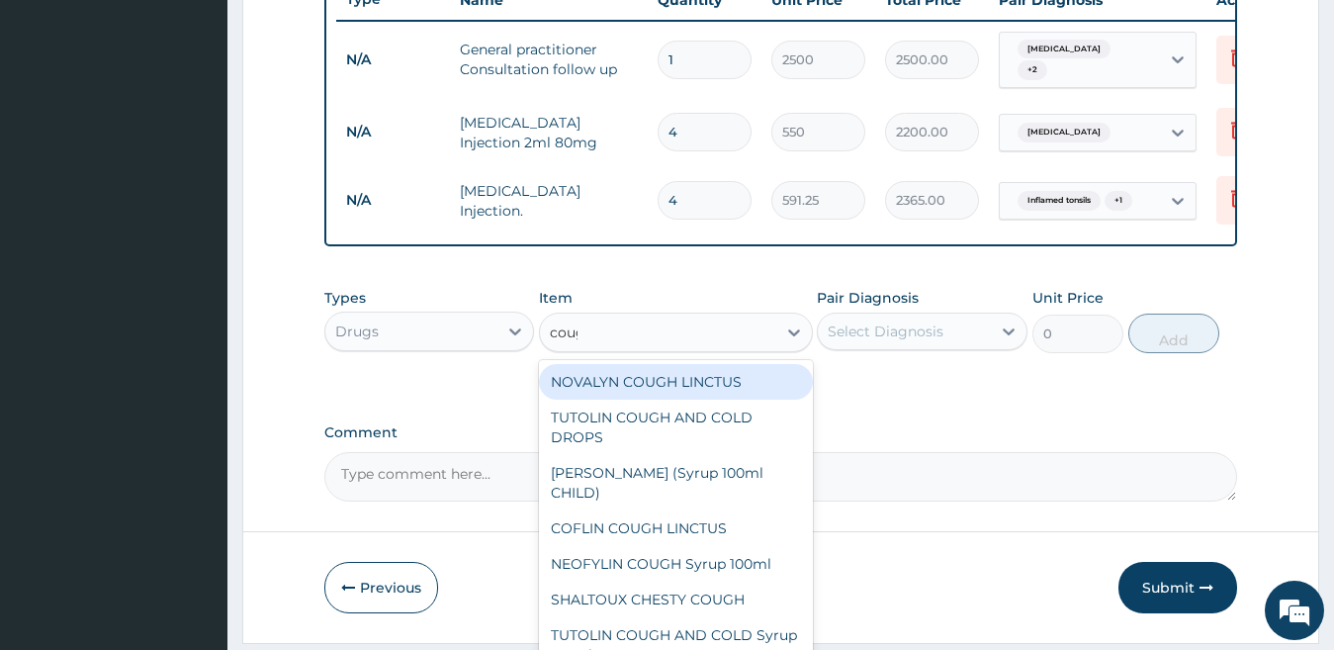
type input "cough"
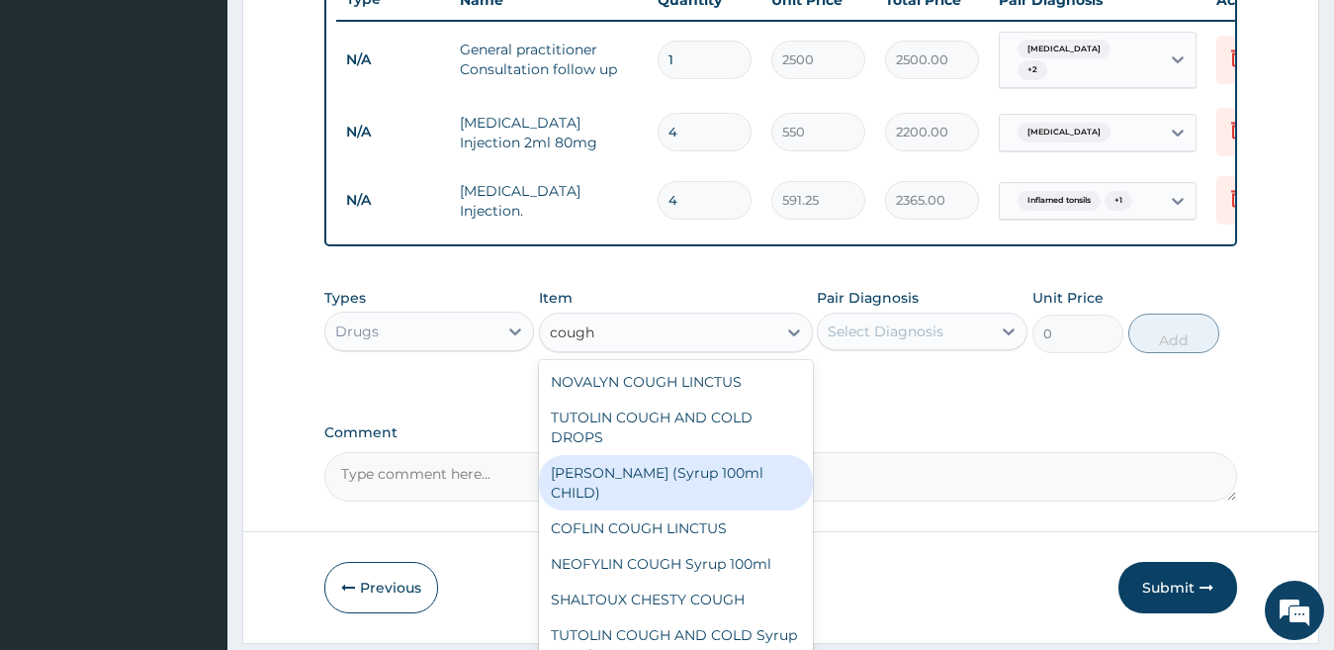
click at [780, 484] on div "EMZOLYN COUGH (Syrup 100ml CHILD)" at bounding box center [676, 482] width 274 height 55
type input "1478.125"
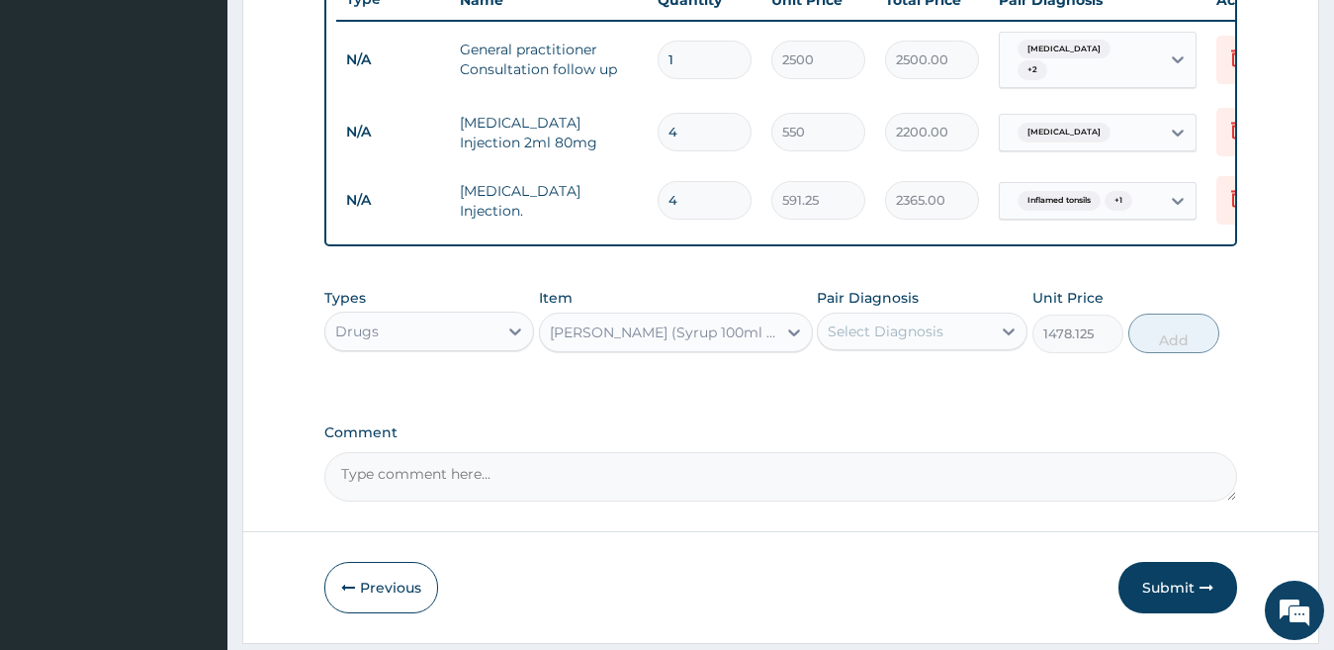
click at [905, 341] on div "Select Diagnosis" at bounding box center [886, 331] width 116 height 20
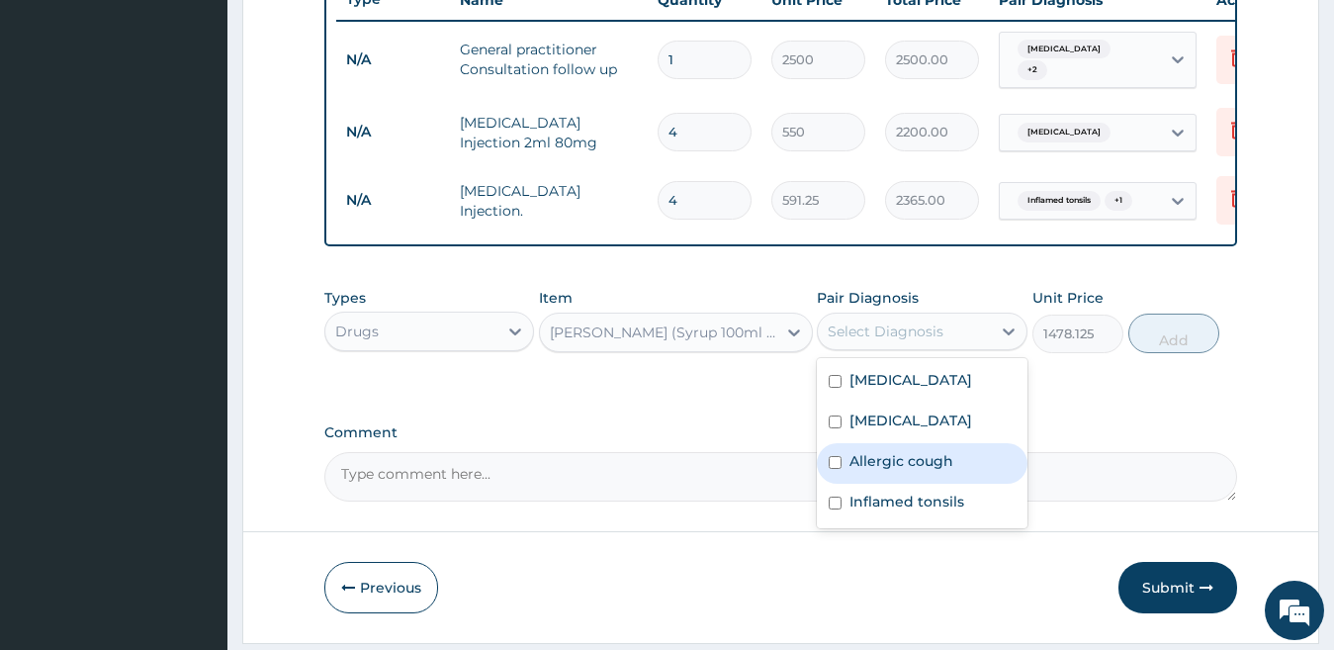
click at [922, 471] on label "Allergic cough" at bounding box center [901, 461] width 104 height 20
checkbox input "true"
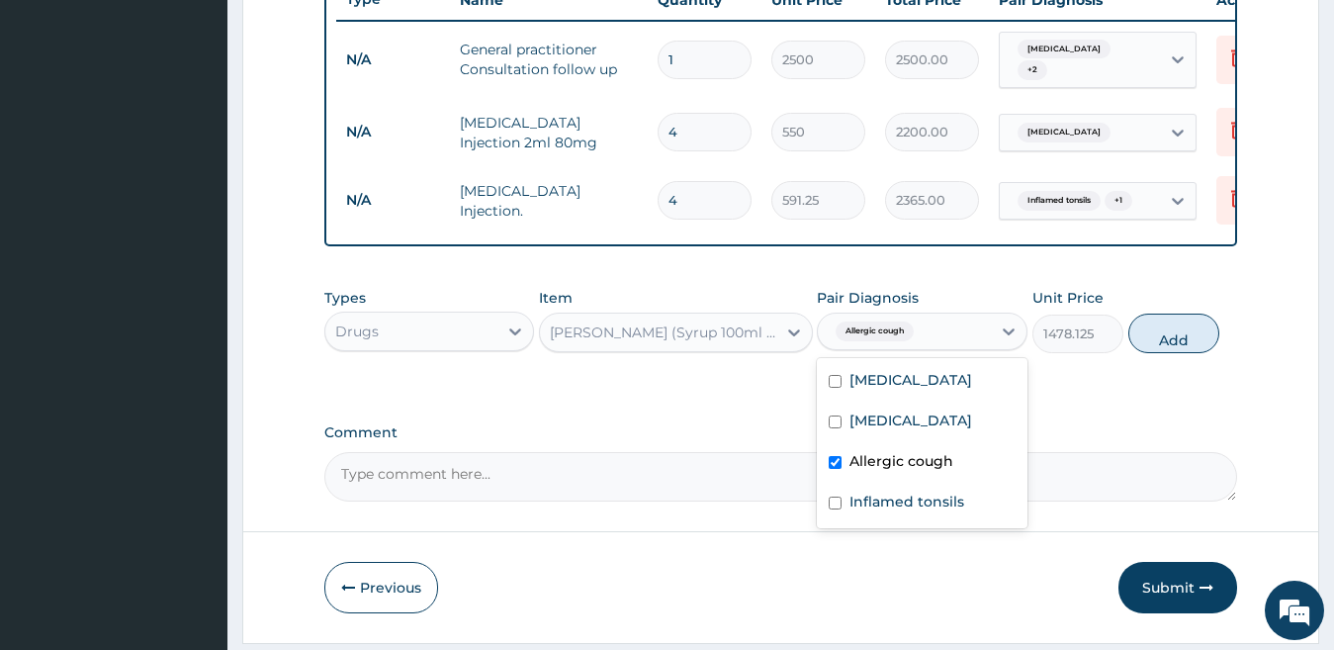
click at [1159, 353] on button "Add" at bounding box center [1173, 333] width 91 height 40
type input "0"
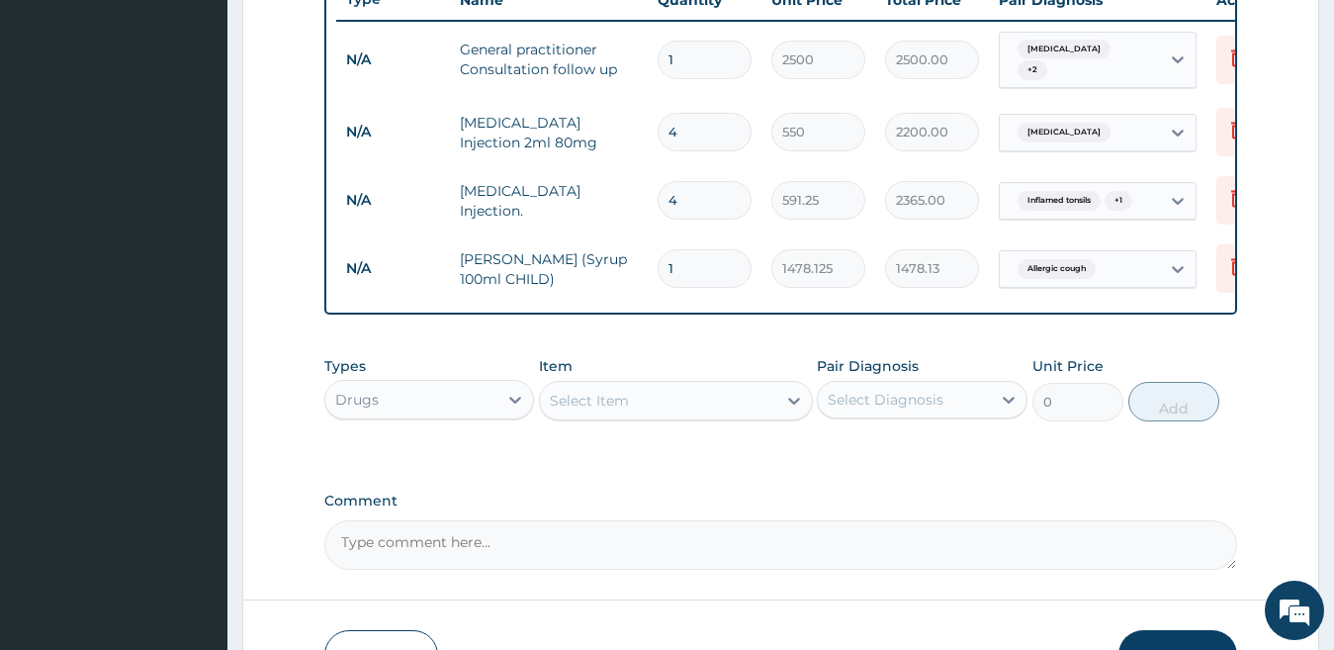
click at [613, 416] on div "Select Item" at bounding box center [658, 401] width 236 height 32
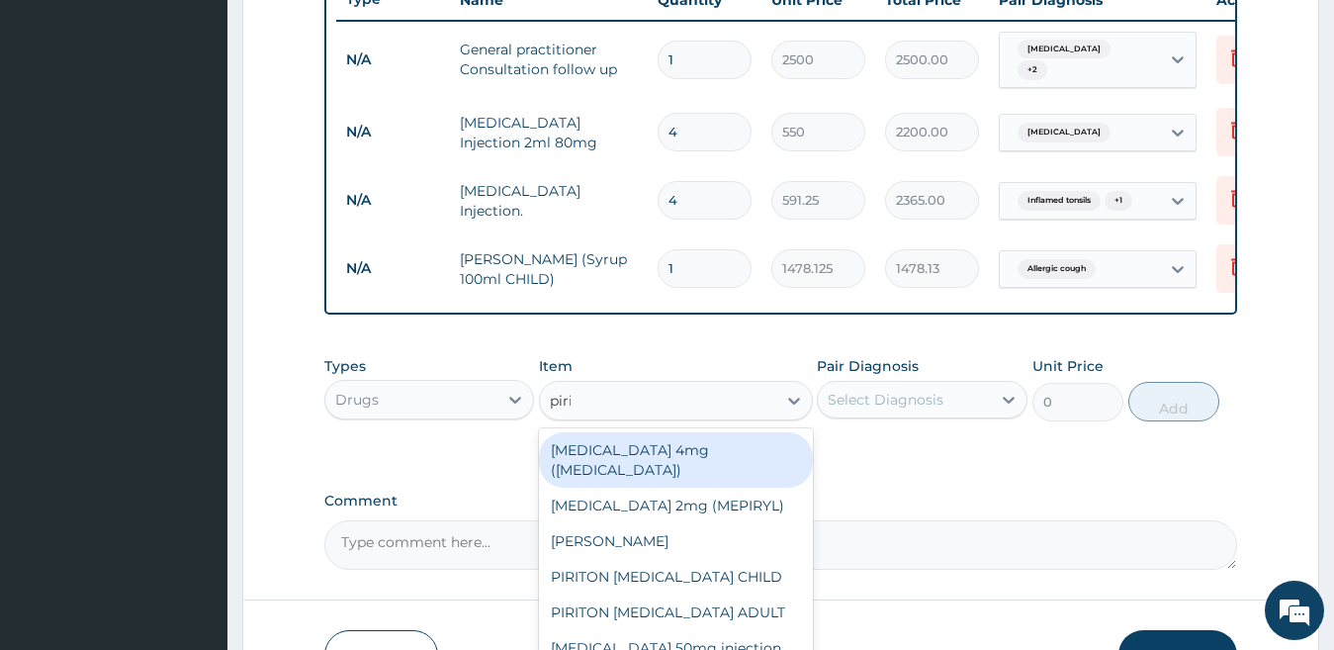
type input "piriton"
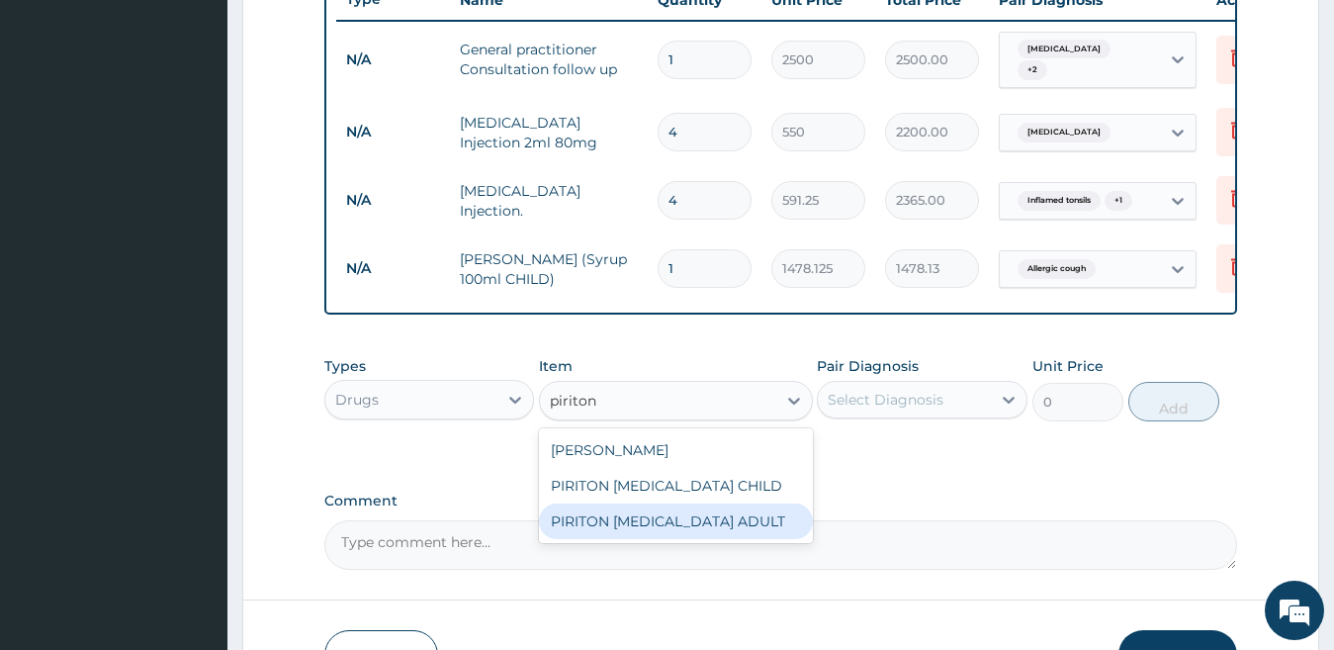
click at [684, 526] on div "PIRITON EXPECTORANT ADULT" at bounding box center [676, 521] width 274 height 36
type input "1182.5"
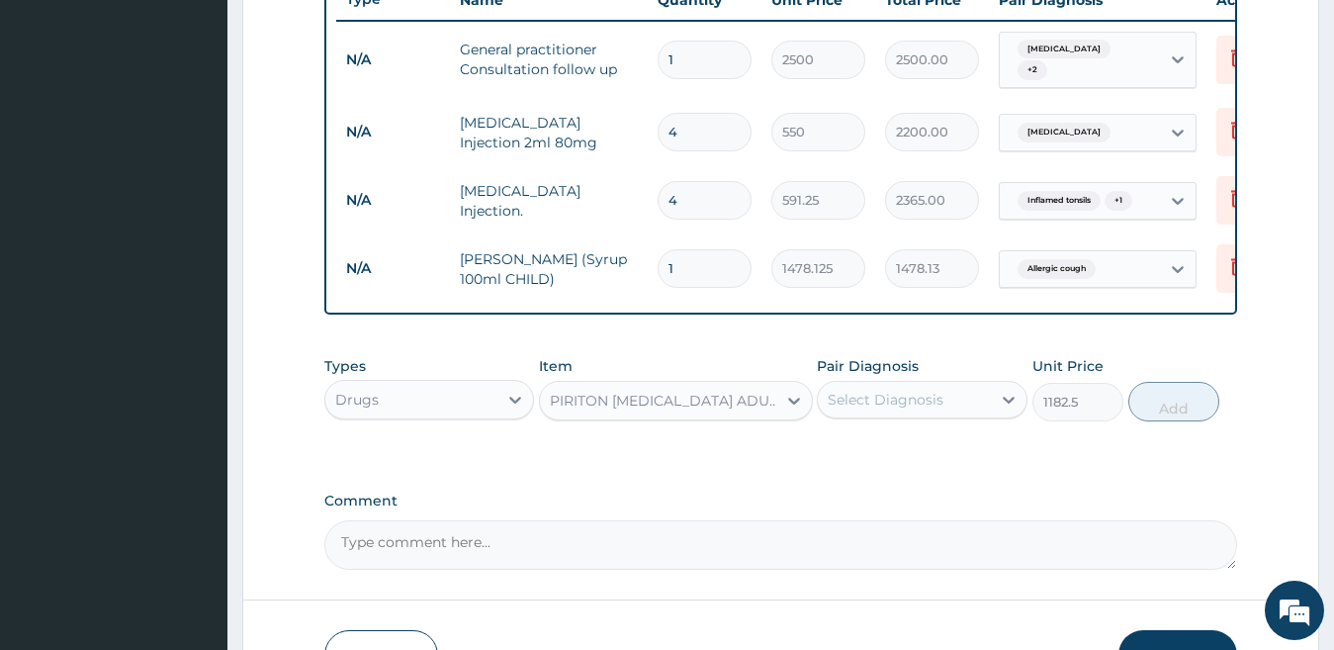
click at [620, 398] on div "PIRITON EXPECTORANT ADULT" at bounding box center [664, 401] width 228 height 20
click at [620, 410] on div "PIRITON EXPECTORANT ADULT" at bounding box center [664, 401] width 228 height 20
type input "pirito"
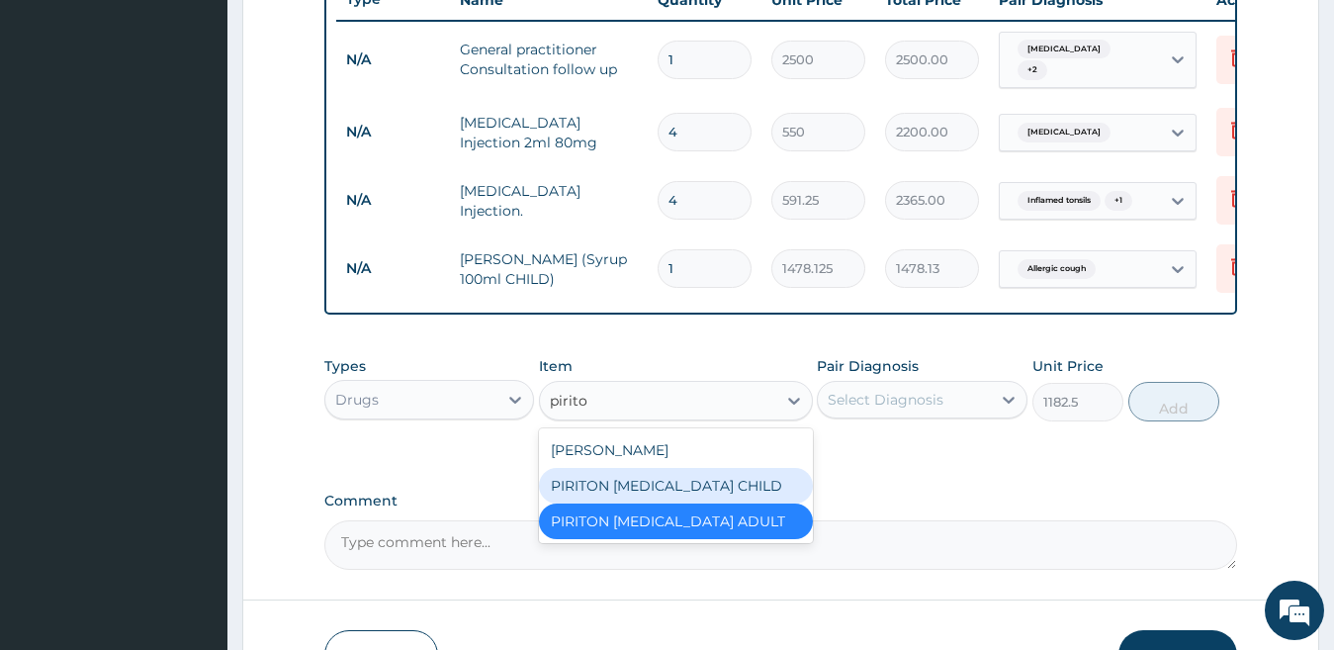
click at [647, 499] on div "PIRITON EXPECTORANT CHILD" at bounding box center [676, 486] width 274 height 36
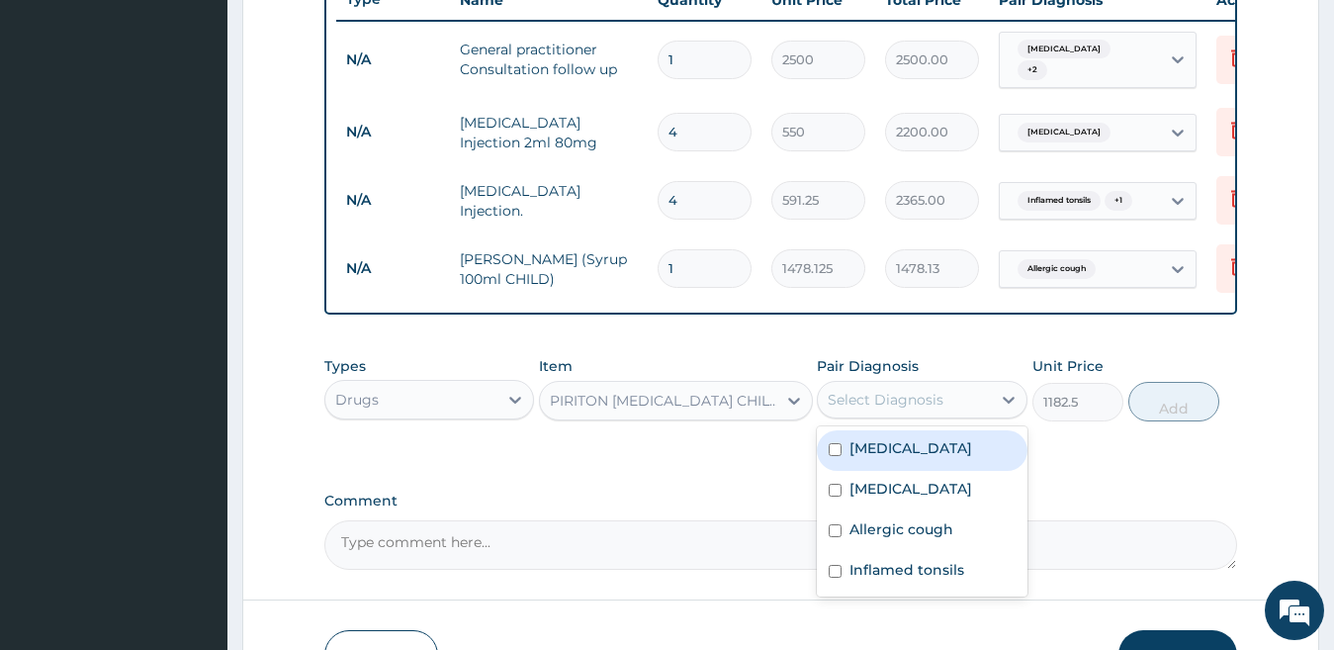
click at [906, 418] on div "Select Diagnosis" at bounding box center [922, 400] width 211 height 38
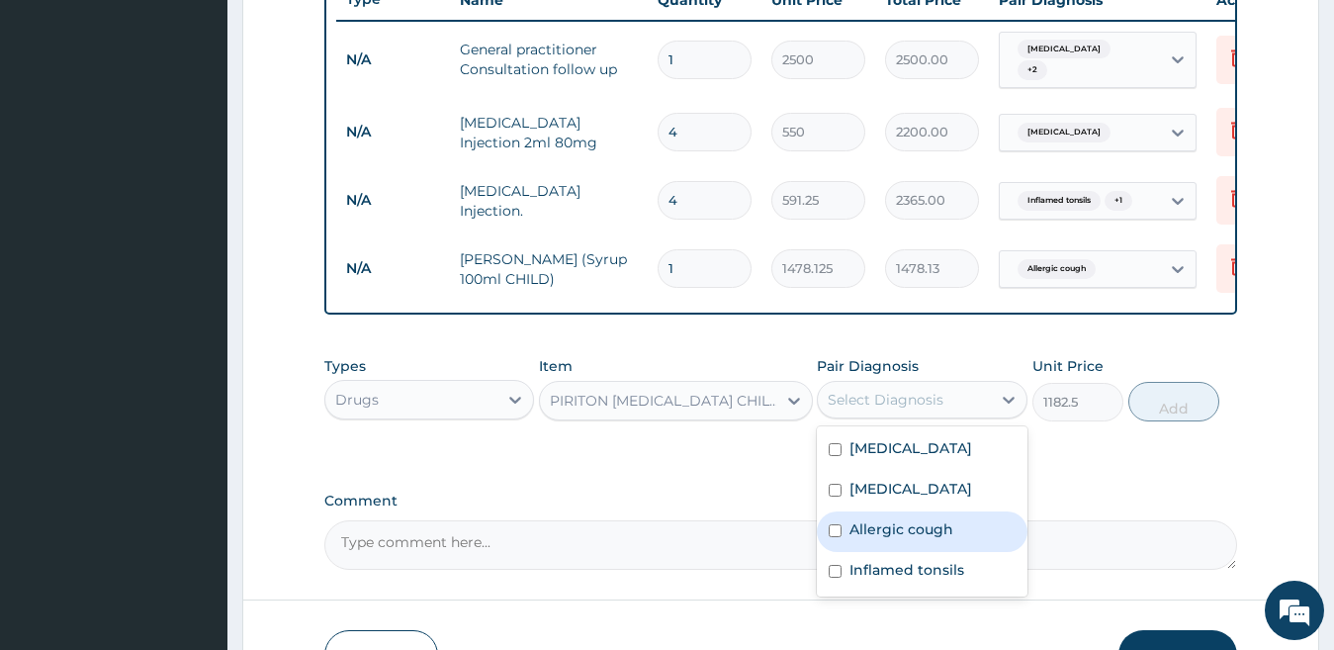
click at [940, 539] on label "Allergic cough" at bounding box center [901, 529] width 104 height 20
checkbox input "true"
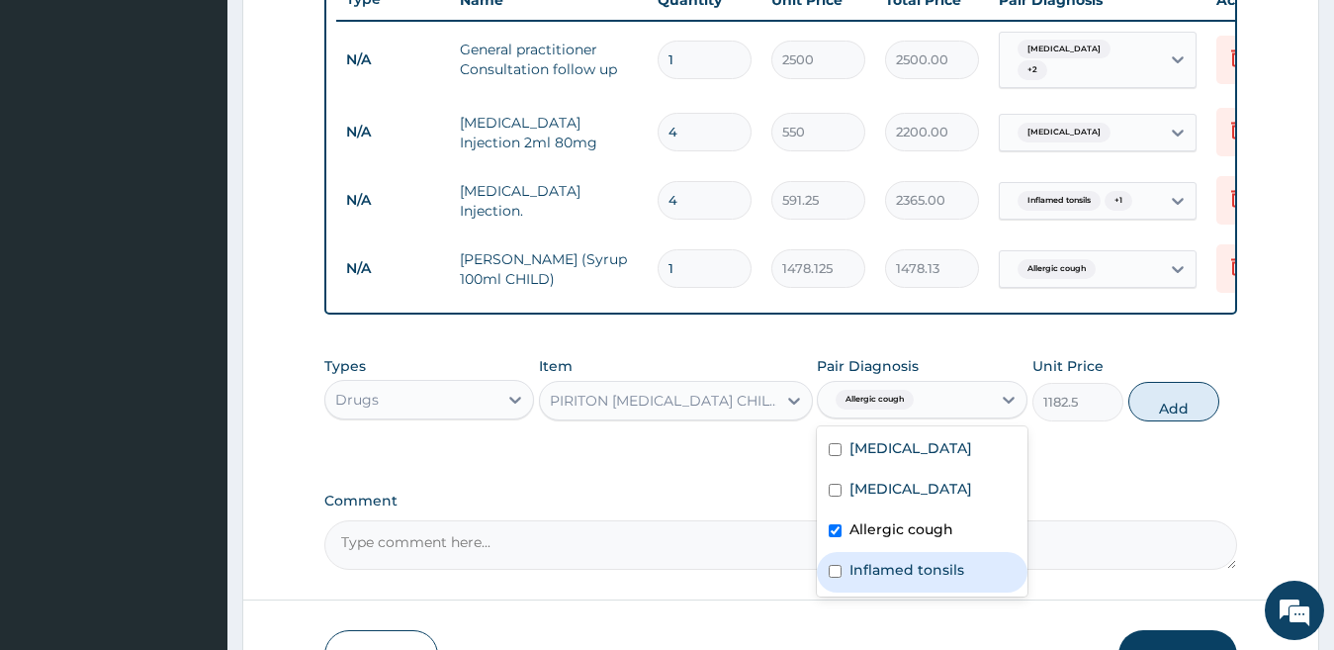
click at [946, 575] on label "Inflamed tonsils" at bounding box center [906, 570] width 115 height 20
checkbox input "true"
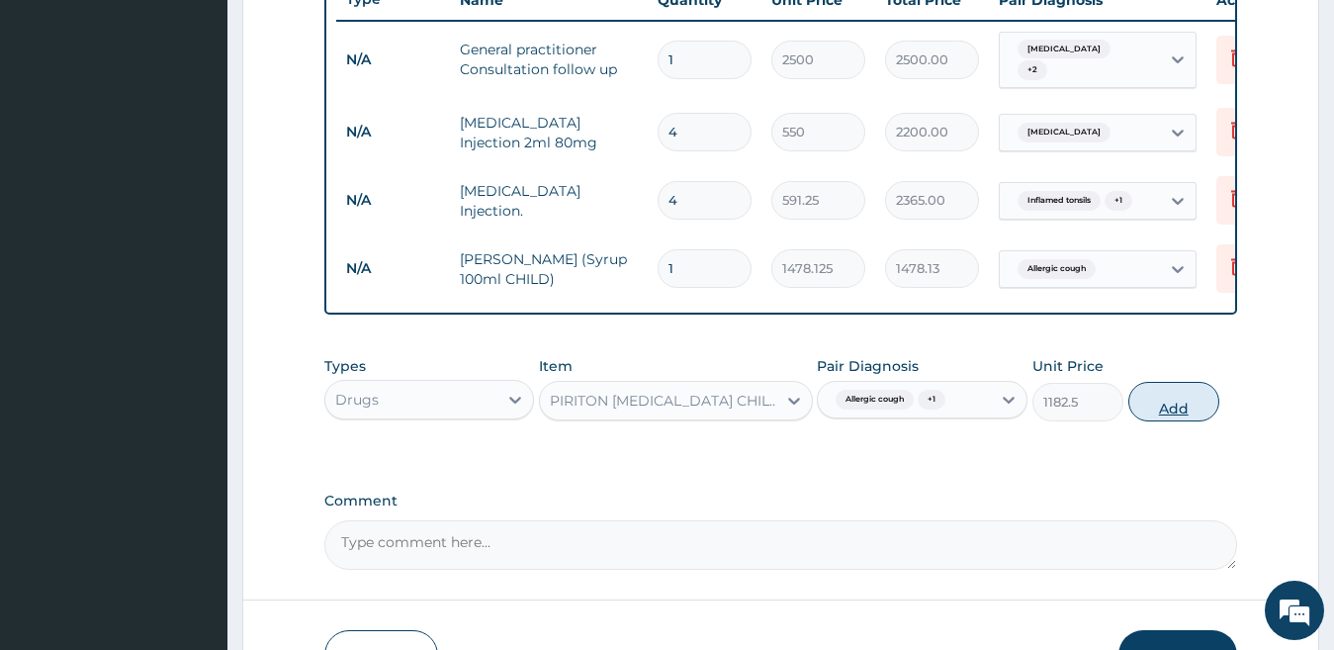
click at [1149, 416] on button "Add" at bounding box center [1173, 402] width 91 height 40
type input "0"
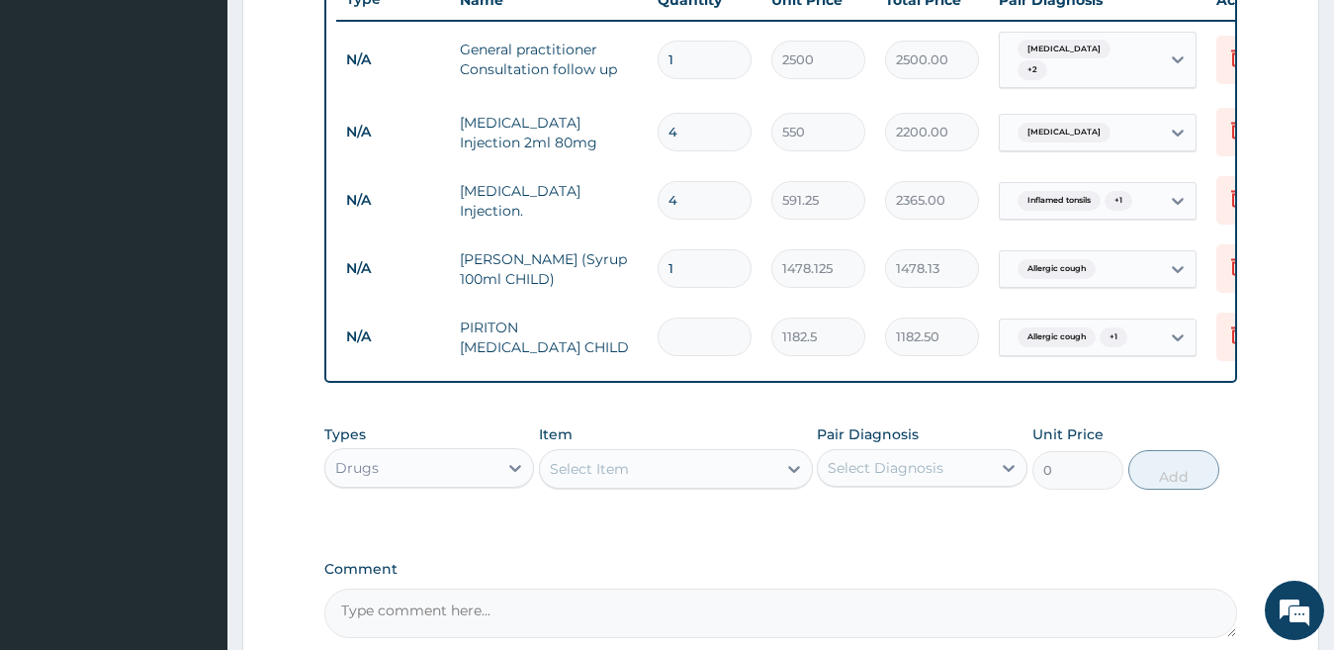
type input "0.00"
type input "4"
type input "4730.00"
type input "4"
type input "0.00"
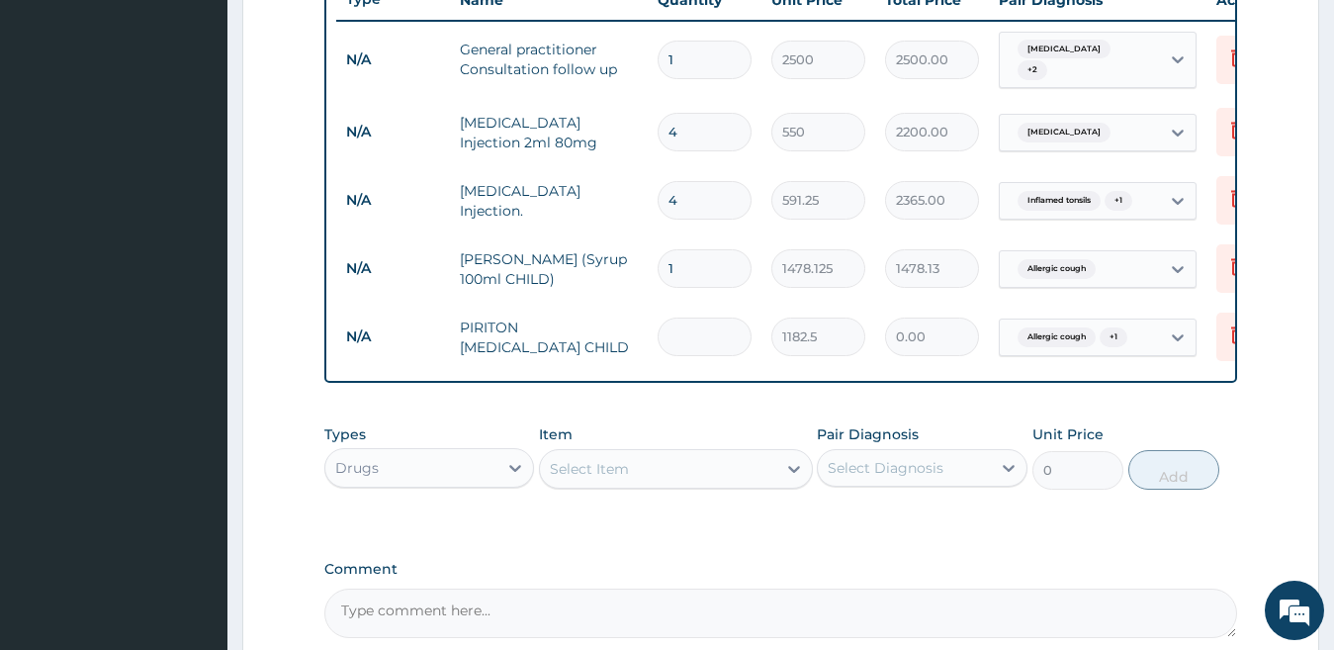
type input "5"
type input "5912.50"
type input "5"
click at [612, 479] on div "Select Item" at bounding box center [589, 469] width 79 height 20
type input "paraceta"
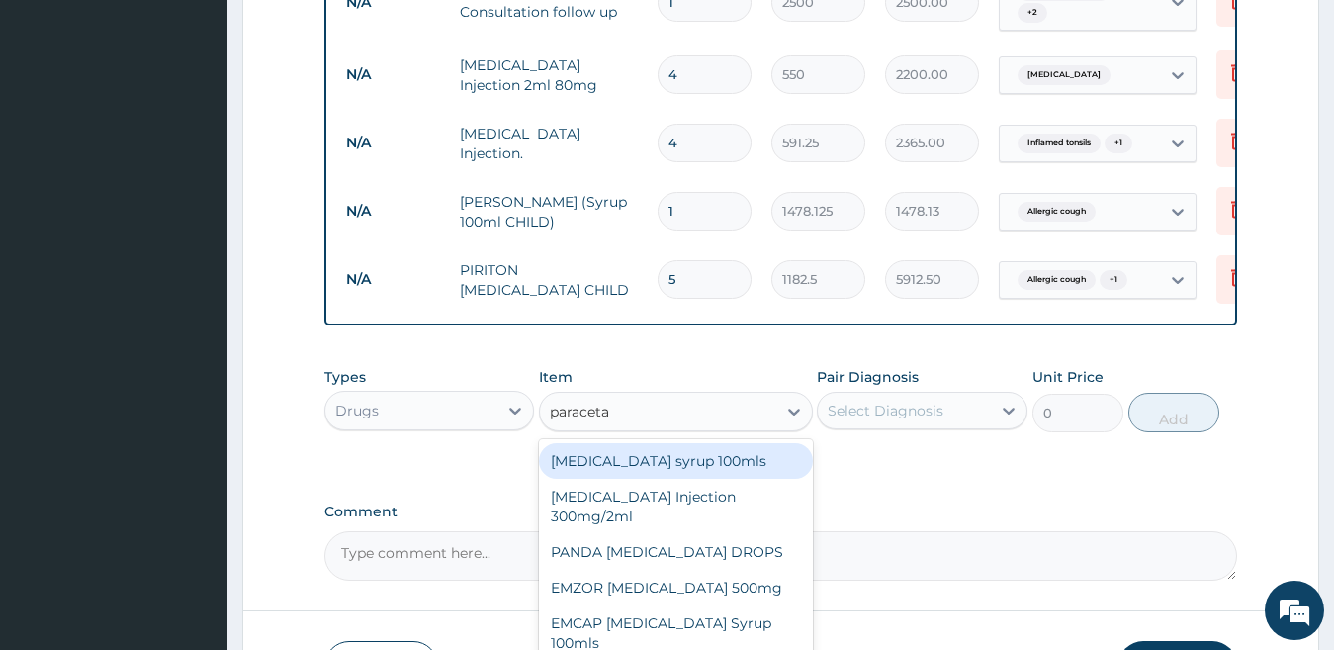
scroll to position [972, 0]
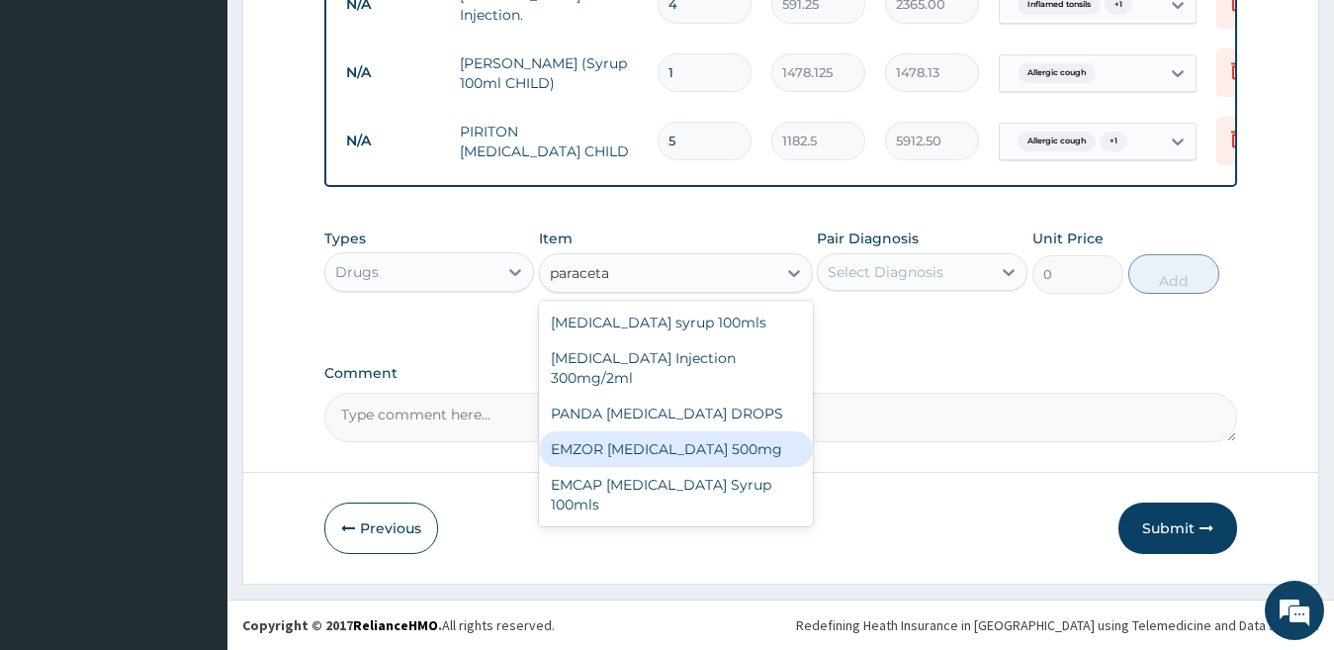
click at [722, 451] on div "EMZOR [MEDICAL_DATA] 500mg" at bounding box center [676, 449] width 274 height 36
type input "50"
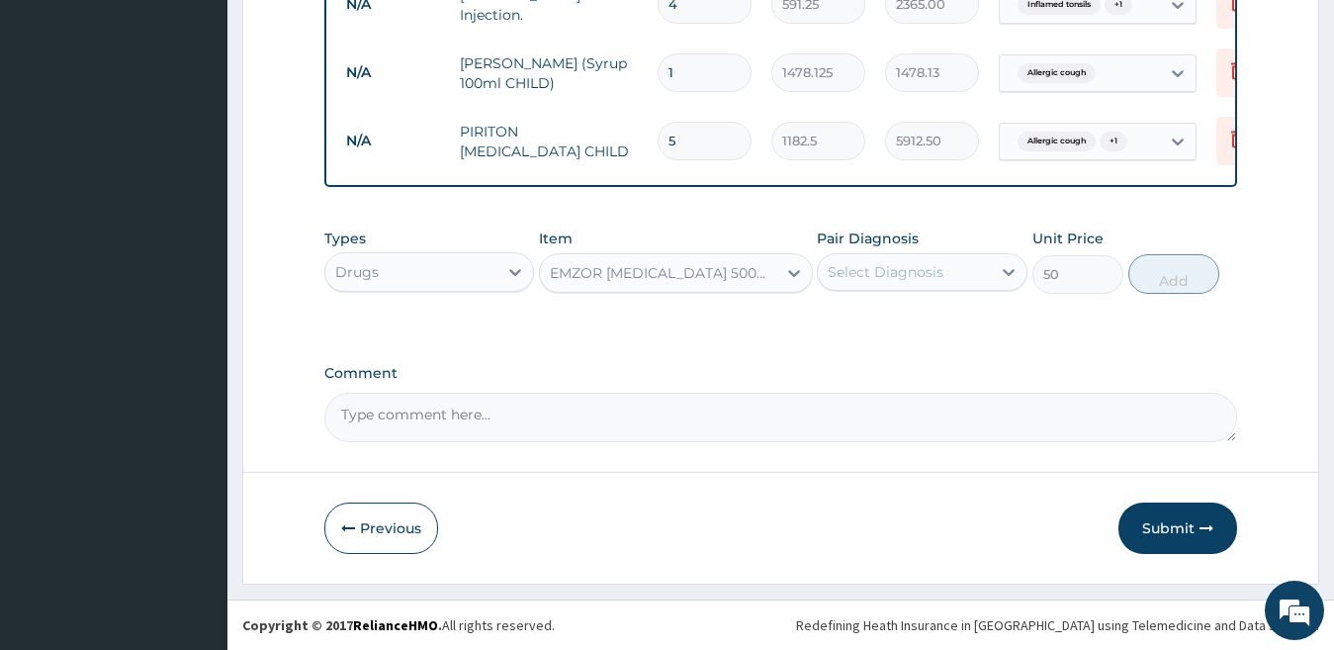
click at [915, 277] on div "Select Diagnosis" at bounding box center [886, 272] width 116 height 20
click at [562, 289] on div "EMZOR [MEDICAL_DATA] 500mg" at bounding box center [676, 273] width 274 height 40
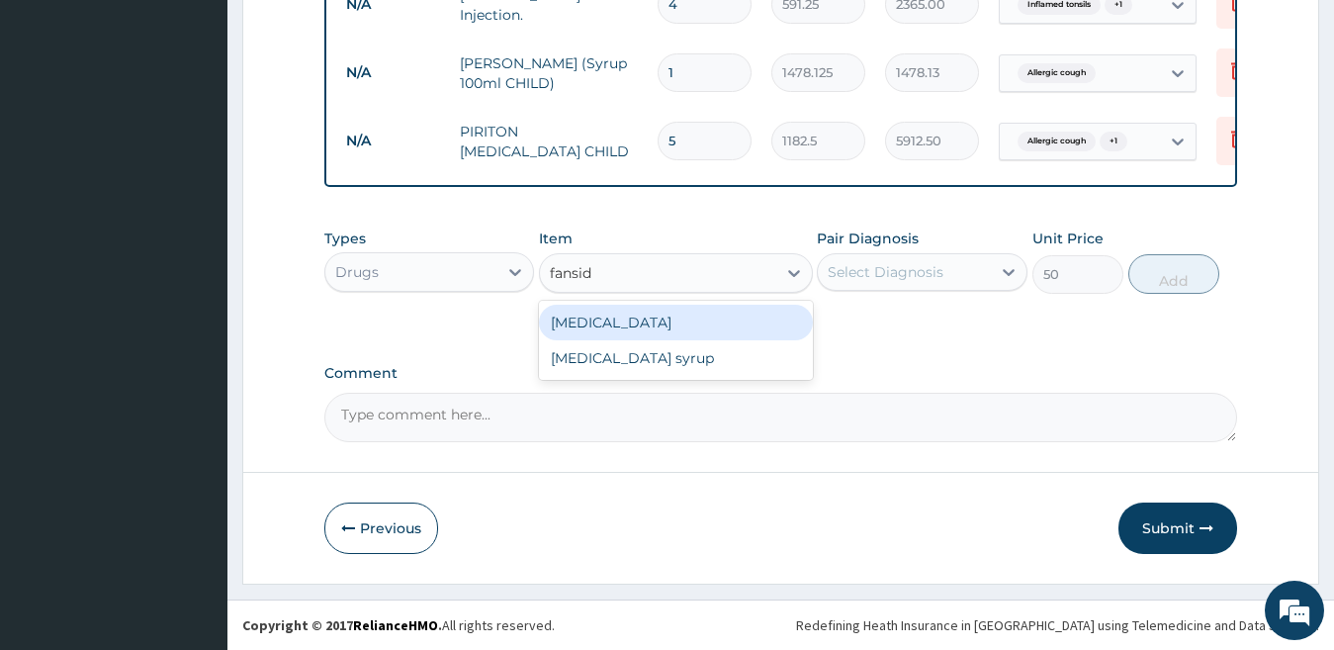
type input "fansida"
click at [578, 322] on div "[MEDICAL_DATA]" at bounding box center [676, 323] width 274 height 36
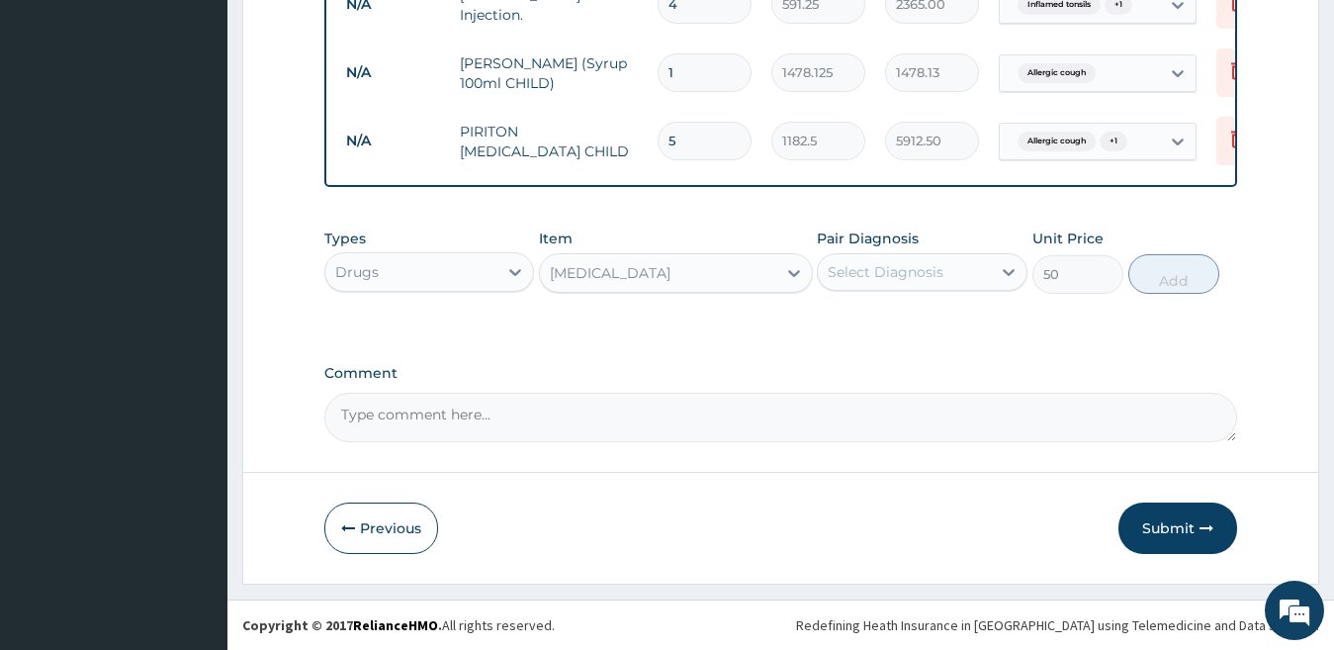
type input "250"
click at [919, 273] on div "Select Diagnosis" at bounding box center [886, 272] width 116 height 20
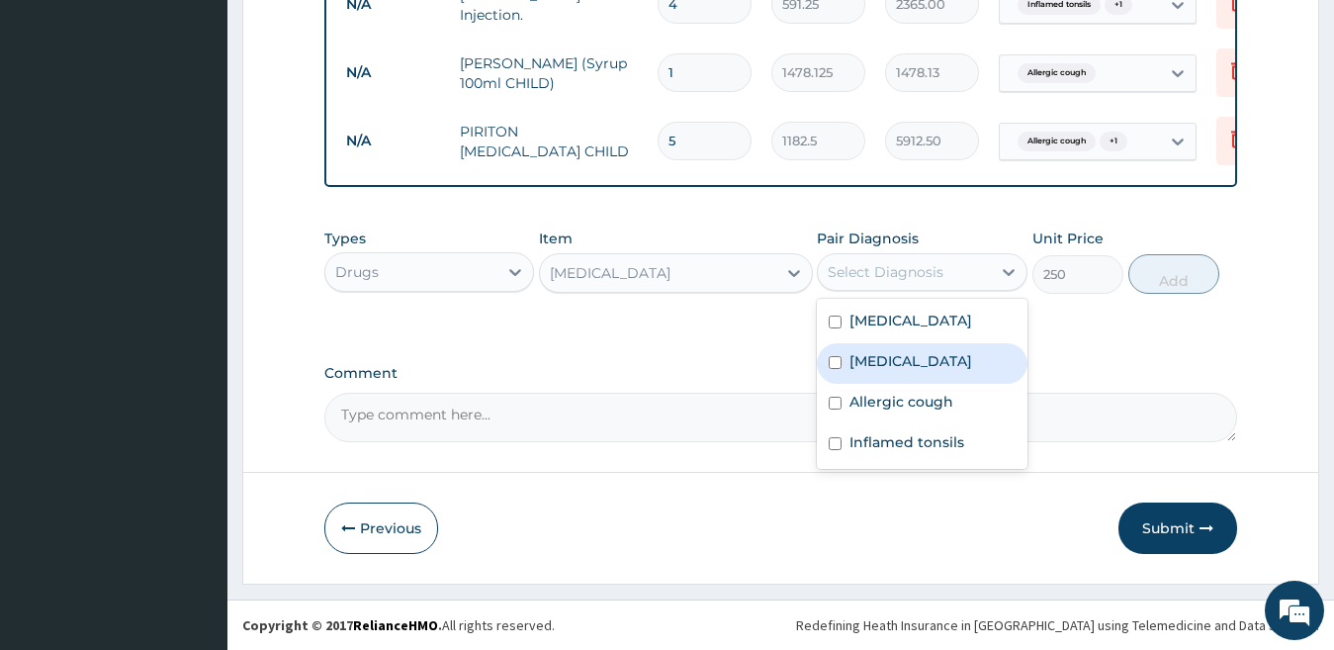
click at [923, 361] on div "[MEDICAL_DATA]" at bounding box center [922, 363] width 211 height 41
checkbox input "true"
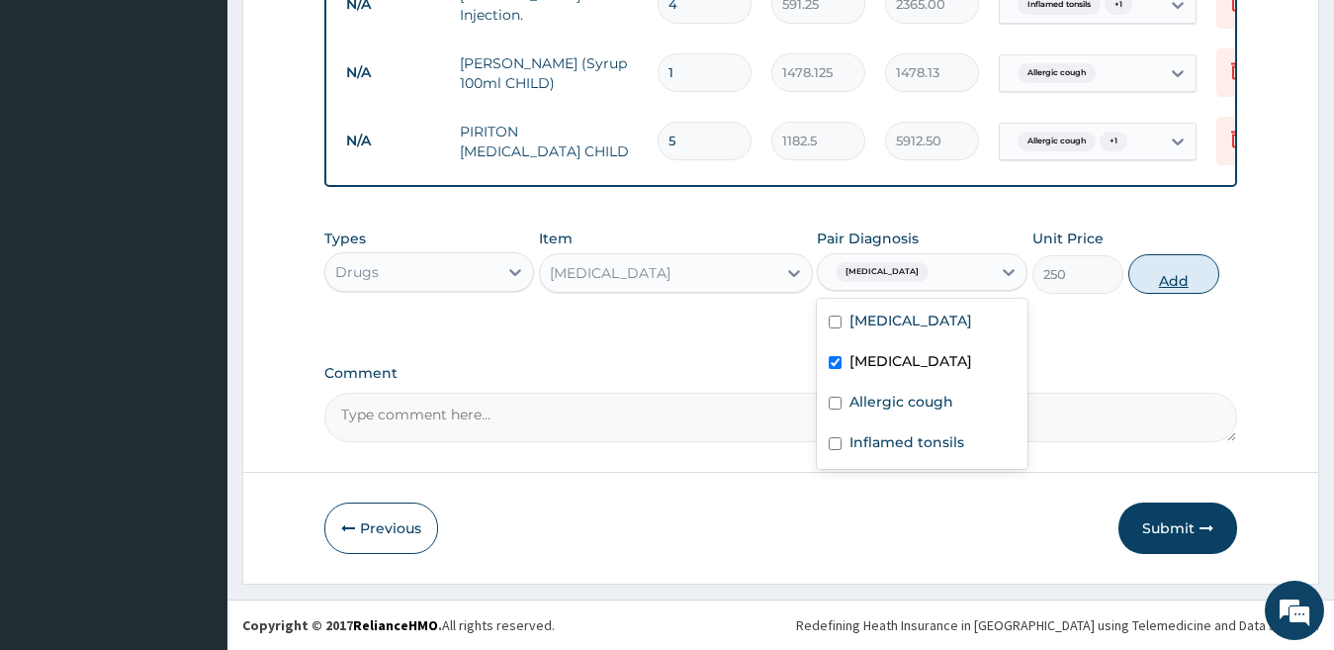
click at [1172, 276] on button "Add" at bounding box center [1173, 274] width 91 height 40
type input "0"
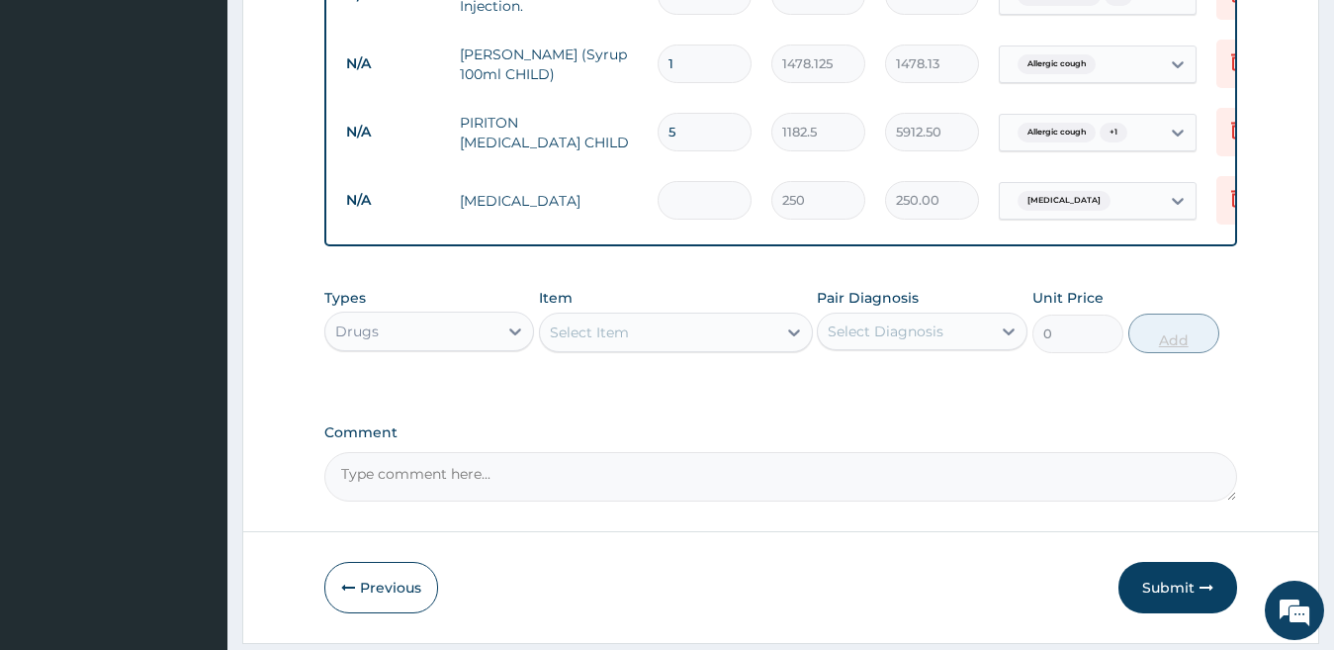
type input "0.00"
type input "2"
type input "500.00"
type input "2"
click at [704, 336] on div "Select Item" at bounding box center [658, 332] width 236 height 32
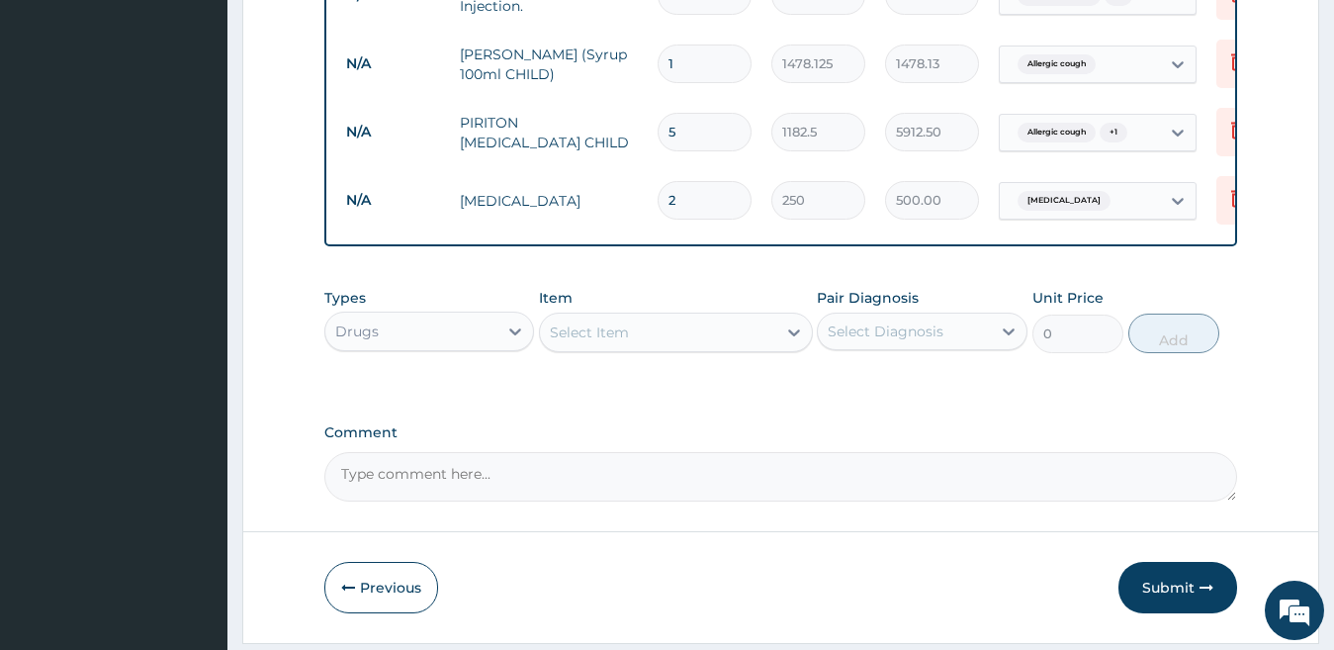
type input "piriton"
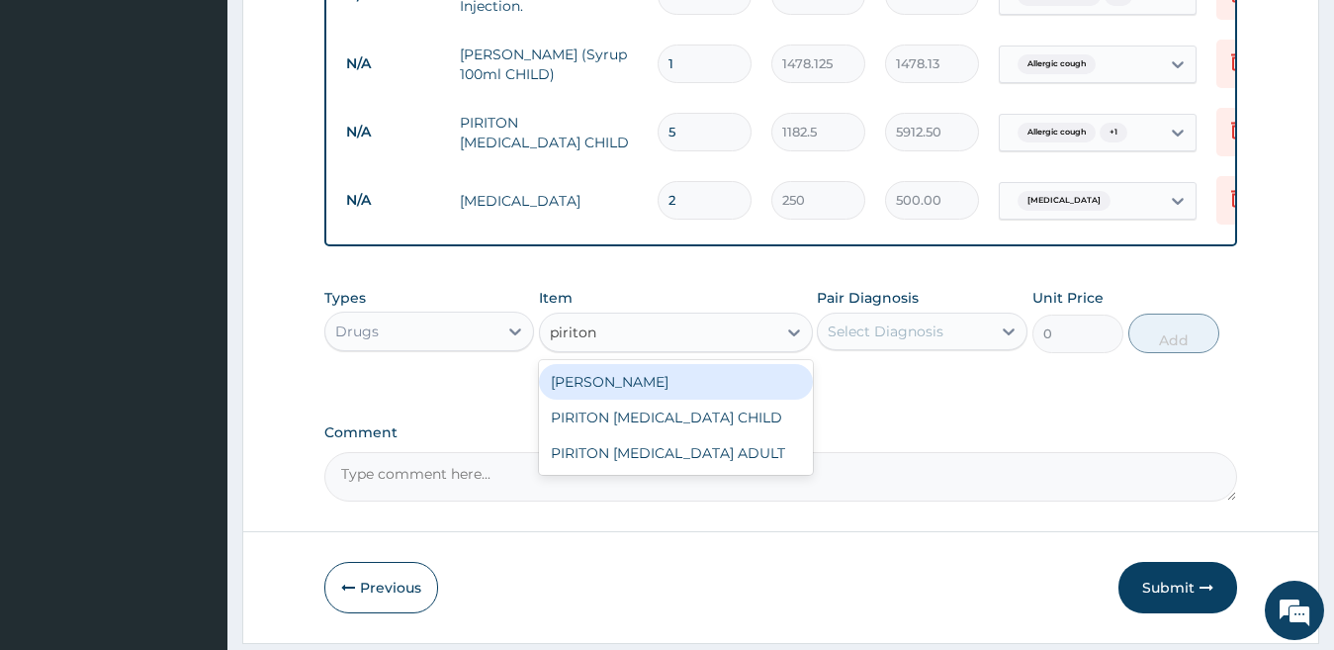
click at [723, 398] on div "PIRITON TAB EVANS" at bounding box center [676, 382] width 274 height 36
type input "23.65"
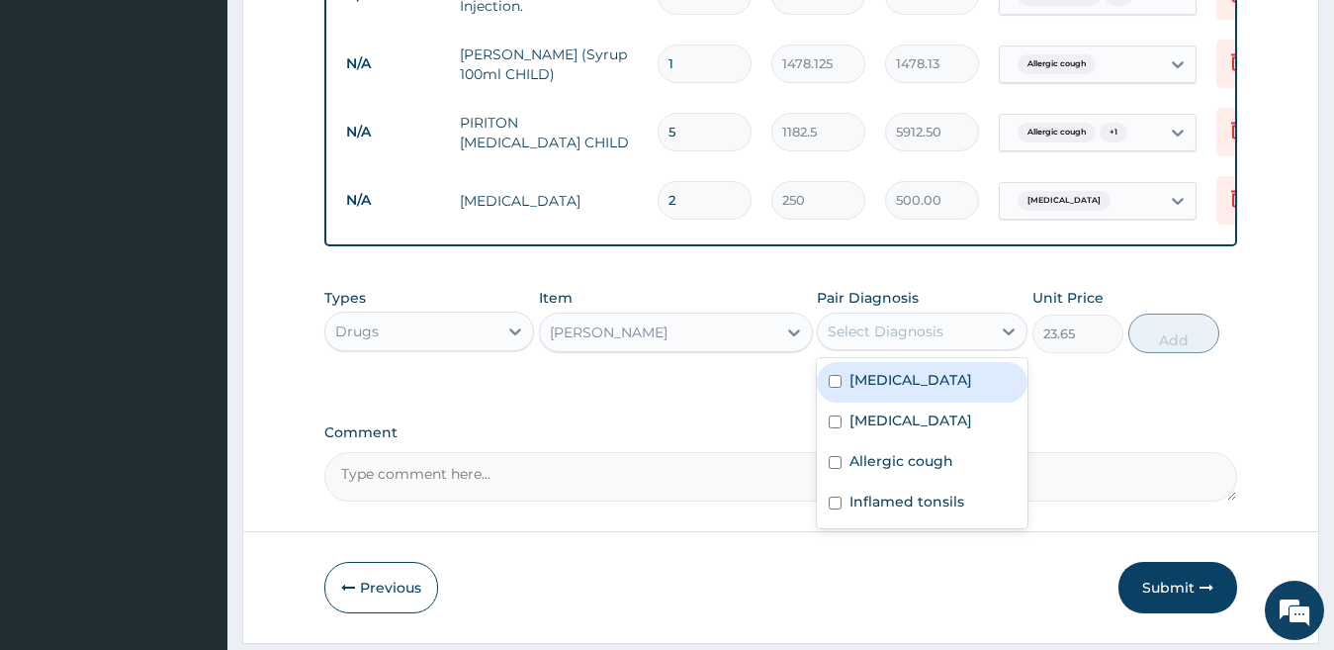
click at [969, 337] on div "Select Diagnosis" at bounding box center [904, 331] width 173 height 32
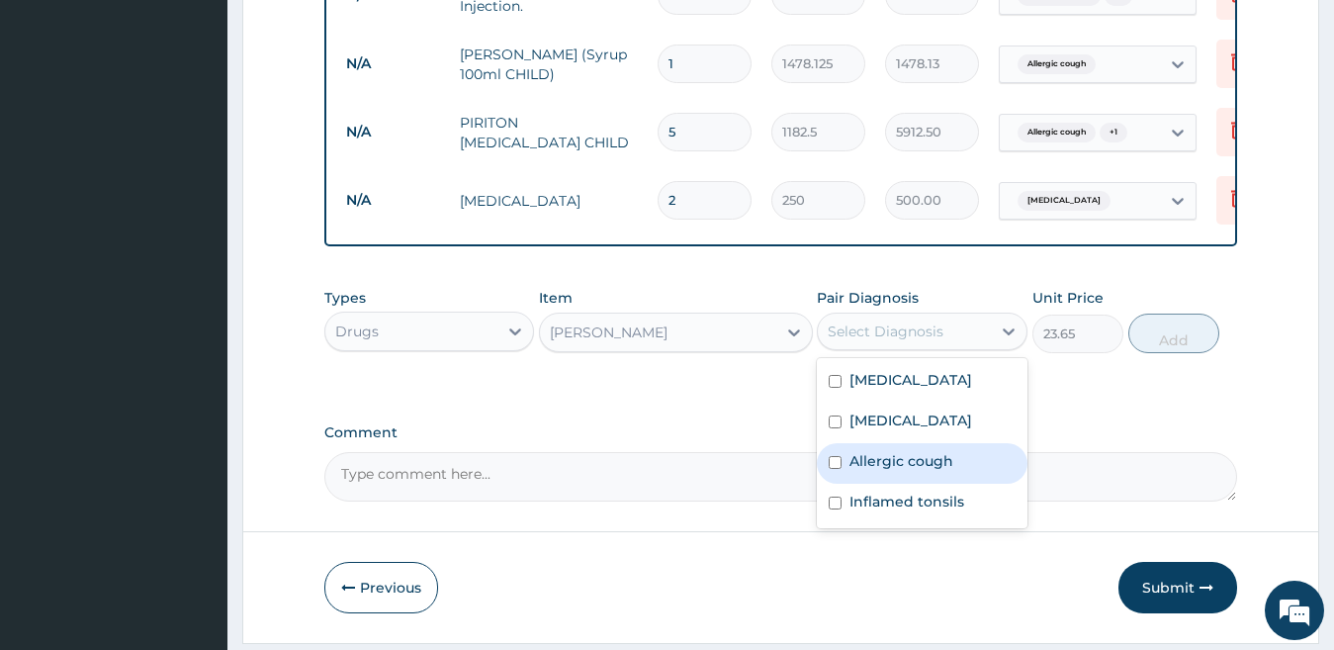
click at [914, 470] on label "Allergic cough" at bounding box center [901, 461] width 104 height 20
checkbox input "true"
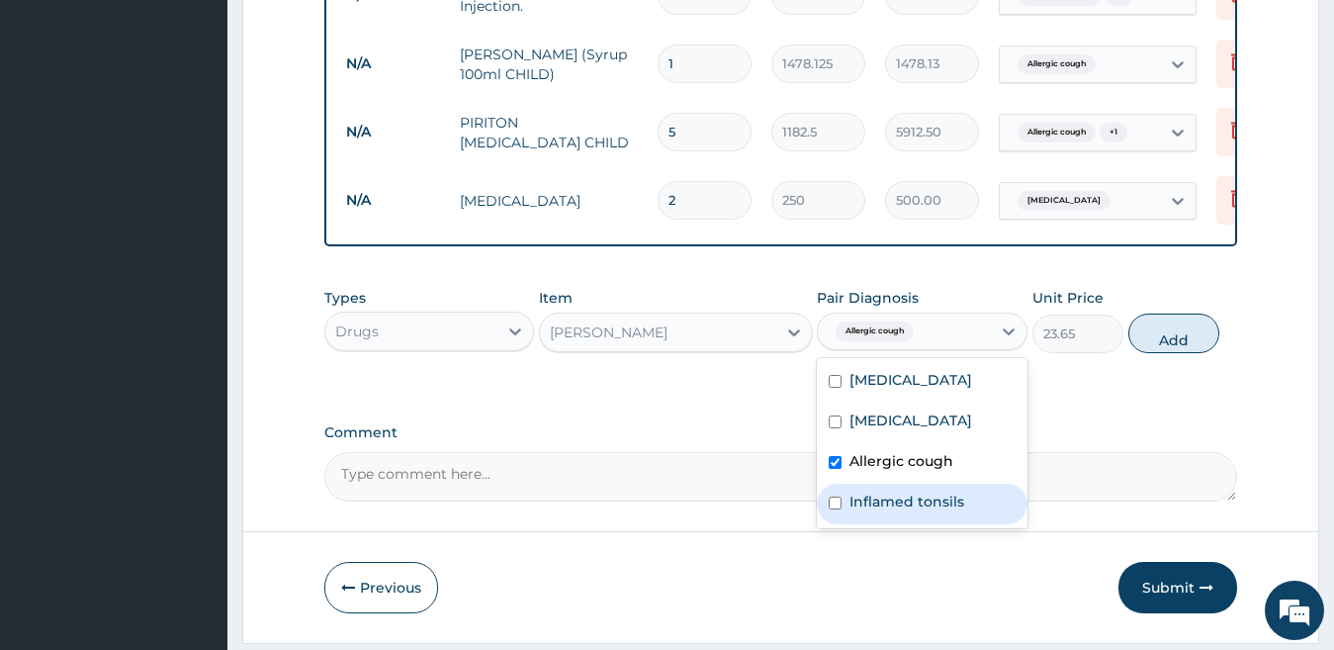
click at [931, 508] on label "Inflamed tonsils" at bounding box center [906, 501] width 115 height 20
checkbox input "true"
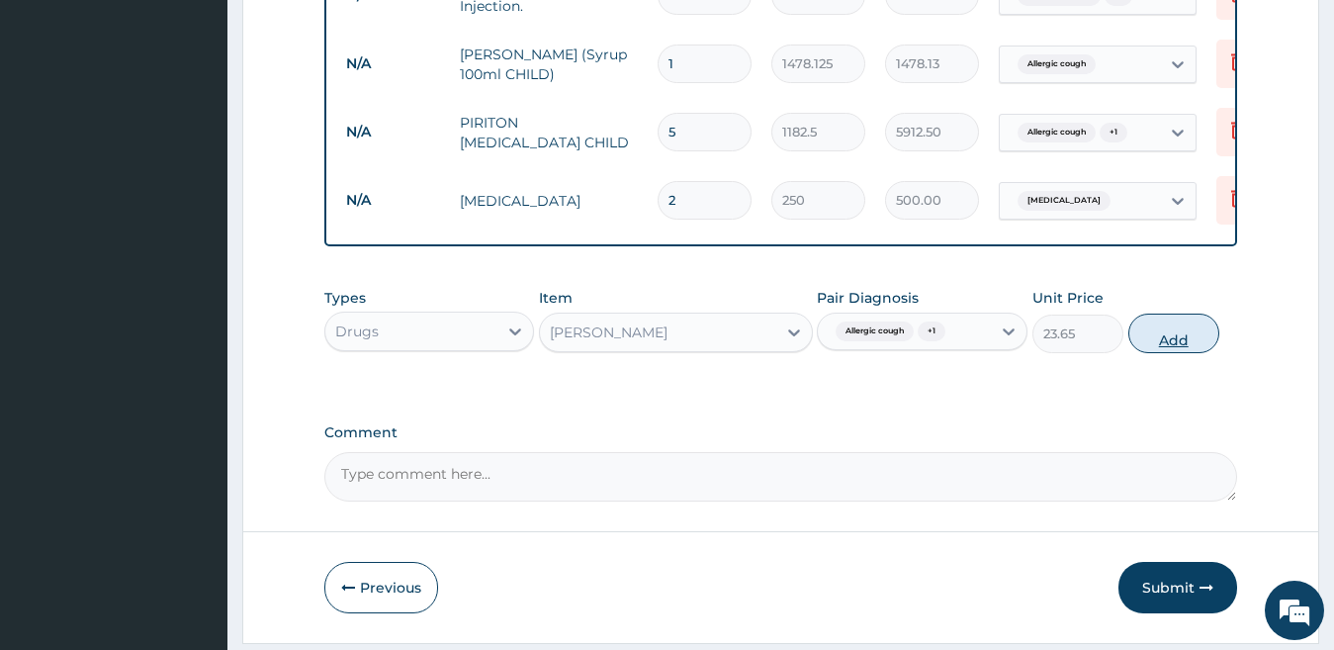
click at [1151, 335] on button "Add" at bounding box center [1173, 333] width 91 height 40
type input "0"
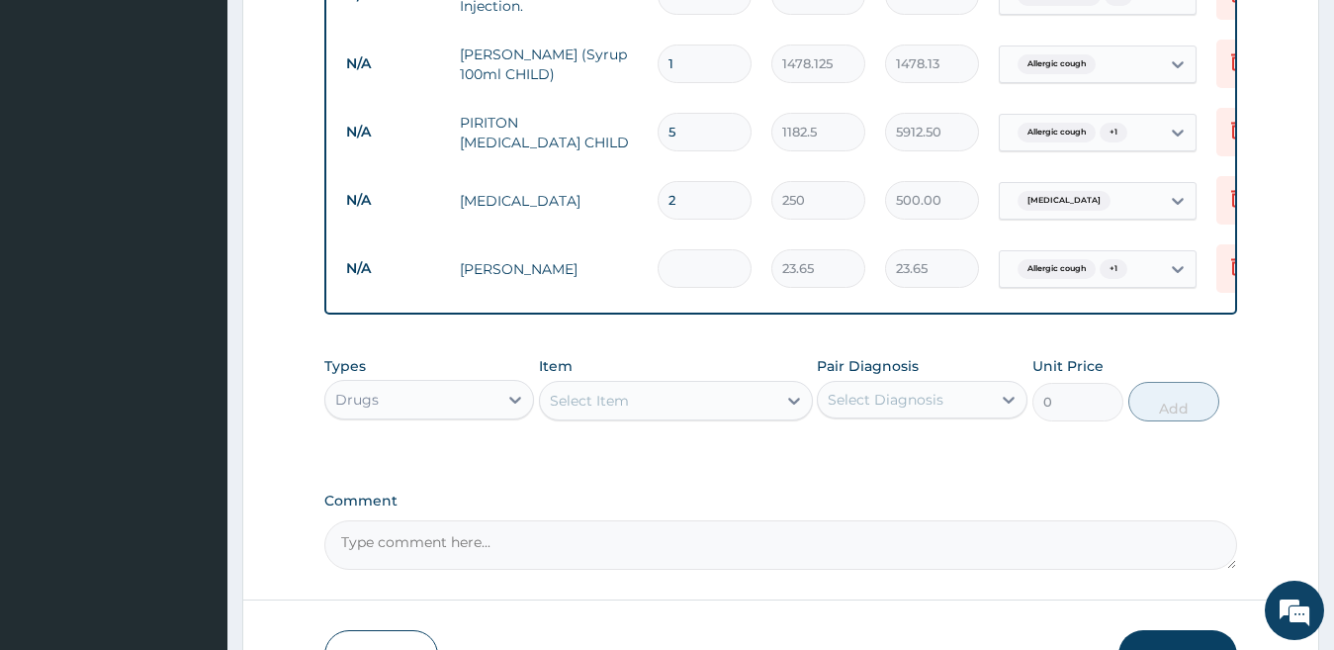
type input "0.00"
type input "5"
type input "118.25"
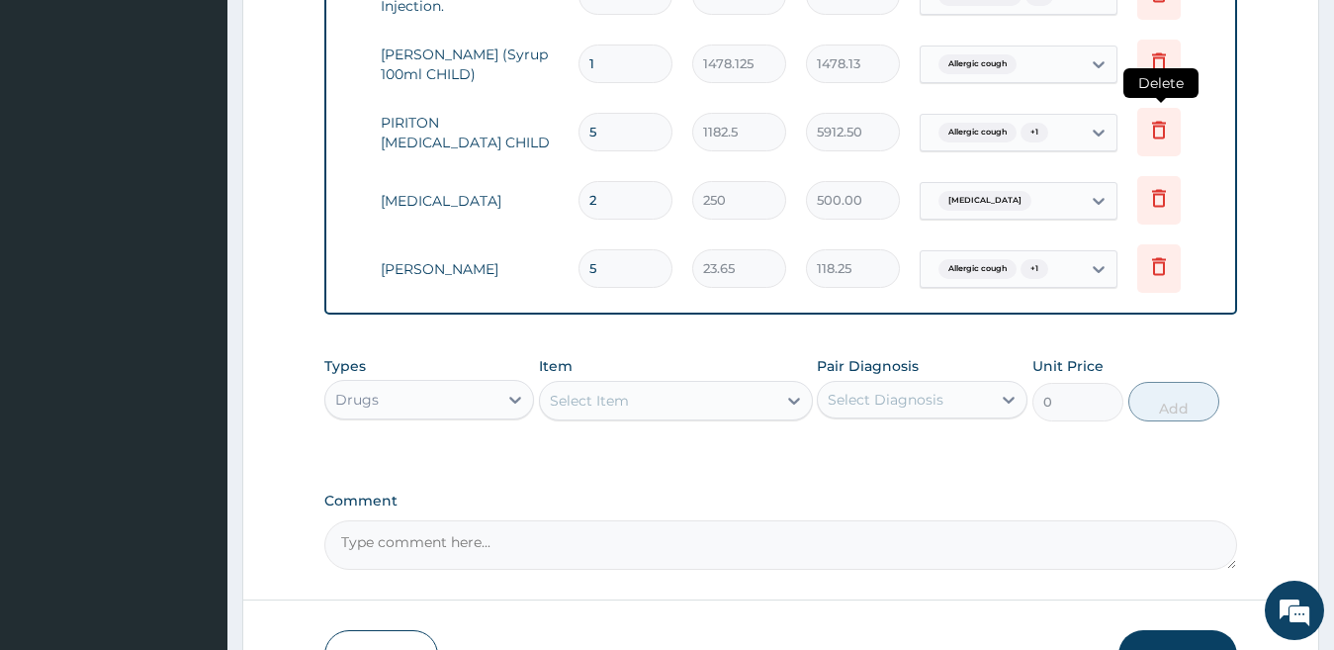
type input "5"
click at [1162, 124] on icon at bounding box center [1159, 130] width 24 height 24
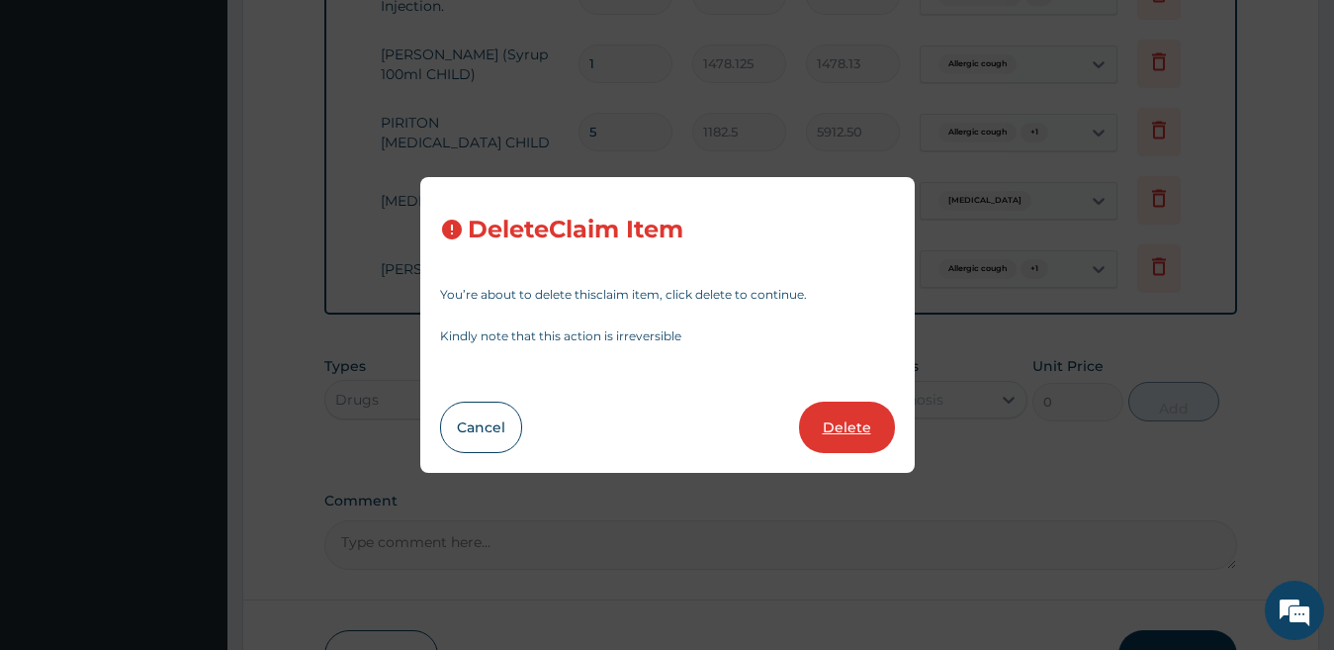
click at [816, 435] on button "Delete" at bounding box center [847, 426] width 96 height 51
type input "2"
type input "250"
type input "500.00"
type input "5"
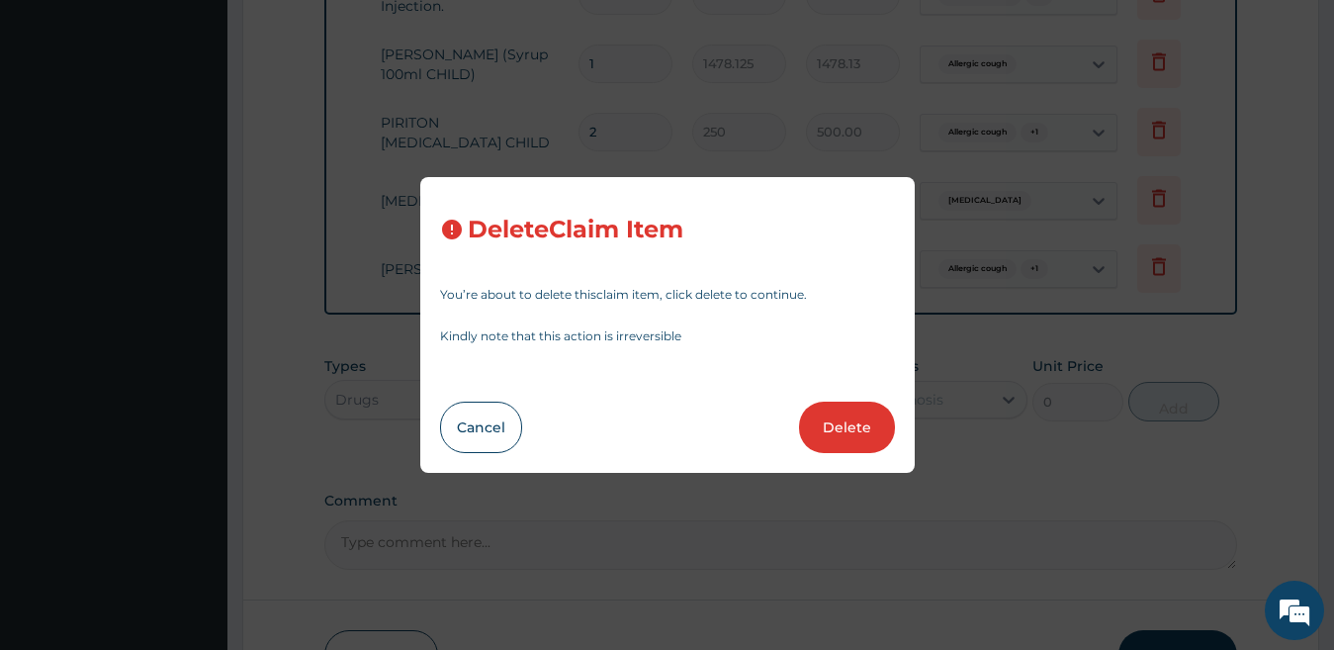
type input "23.65"
type input "118.25"
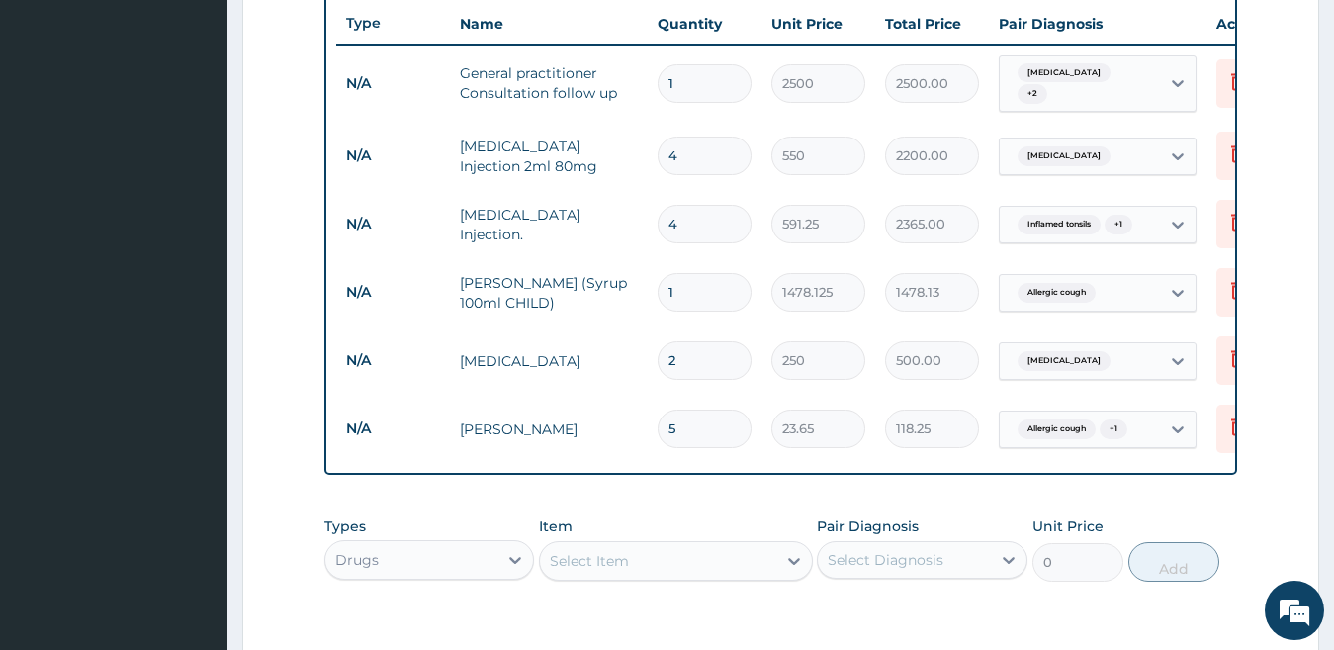
scroll to position [733, 0]
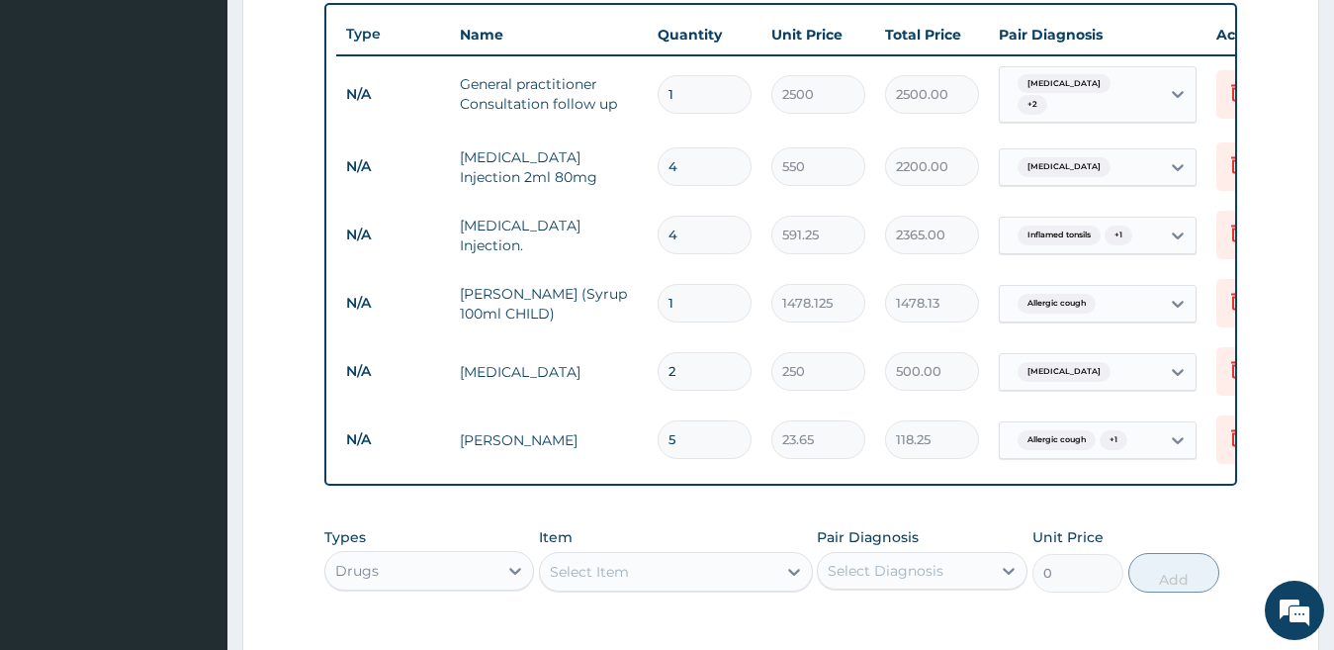
click at [699, 573] on div "Select Item" at bounding box center [658, 572] width 236 height 32
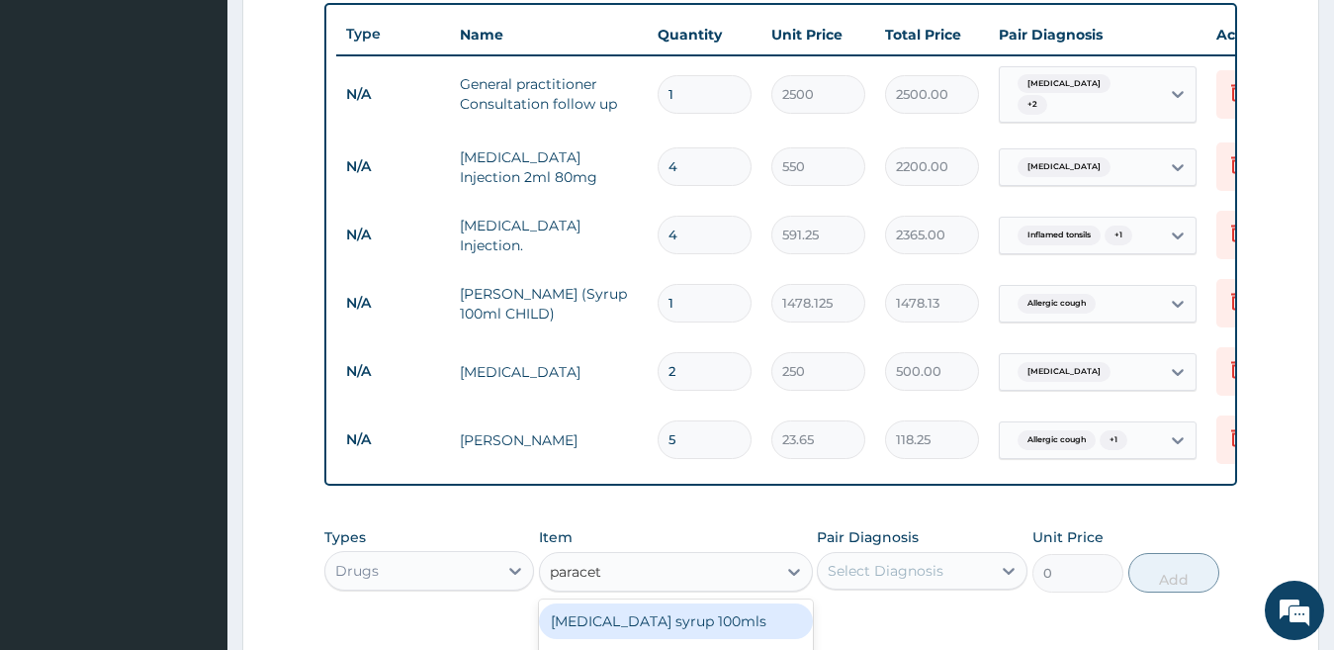
type input "paraceta"
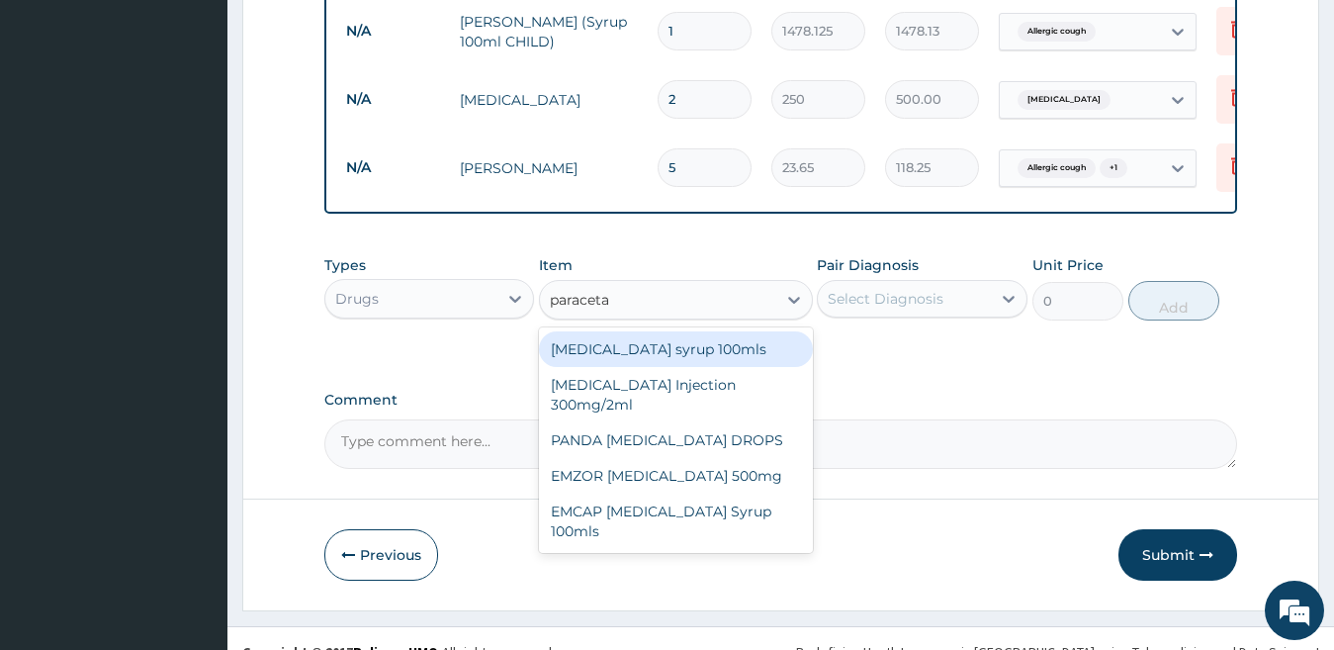
scroll to position [1008, 0]
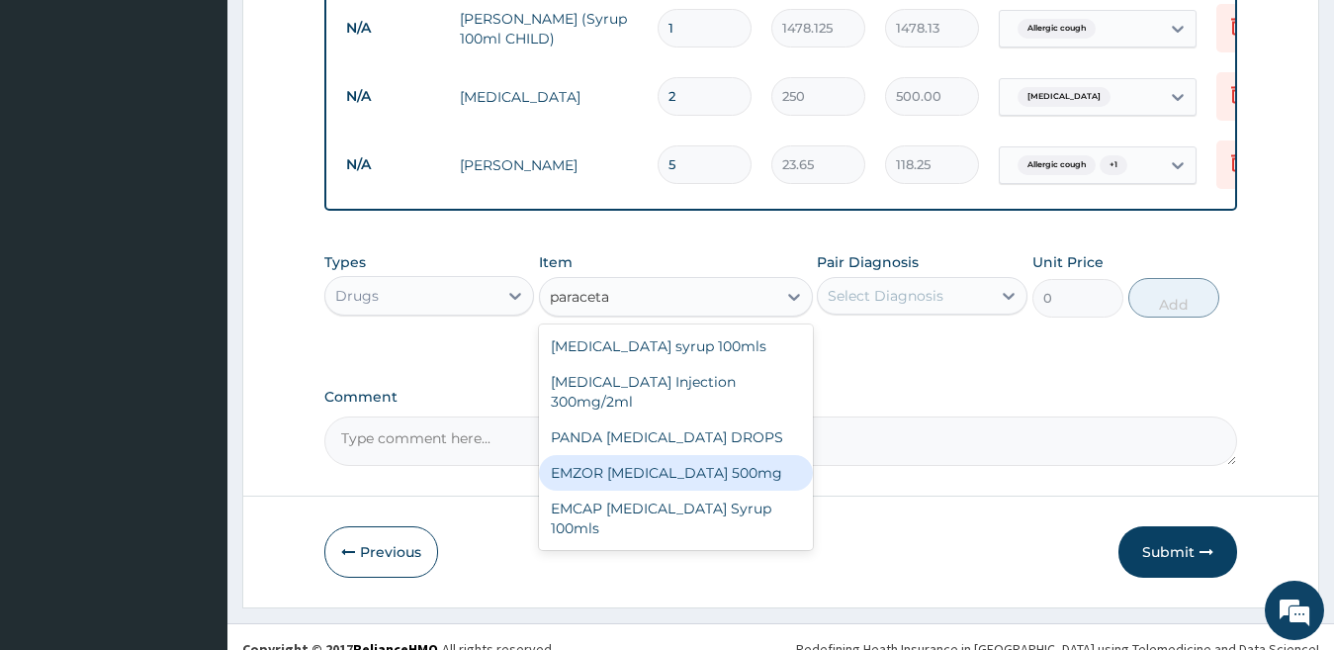
click at [622, 481] on div "EMZOR [MEDICAL_DATA] 500mg" at bounding box center [676, 473] width 274 height 36
type input "50"
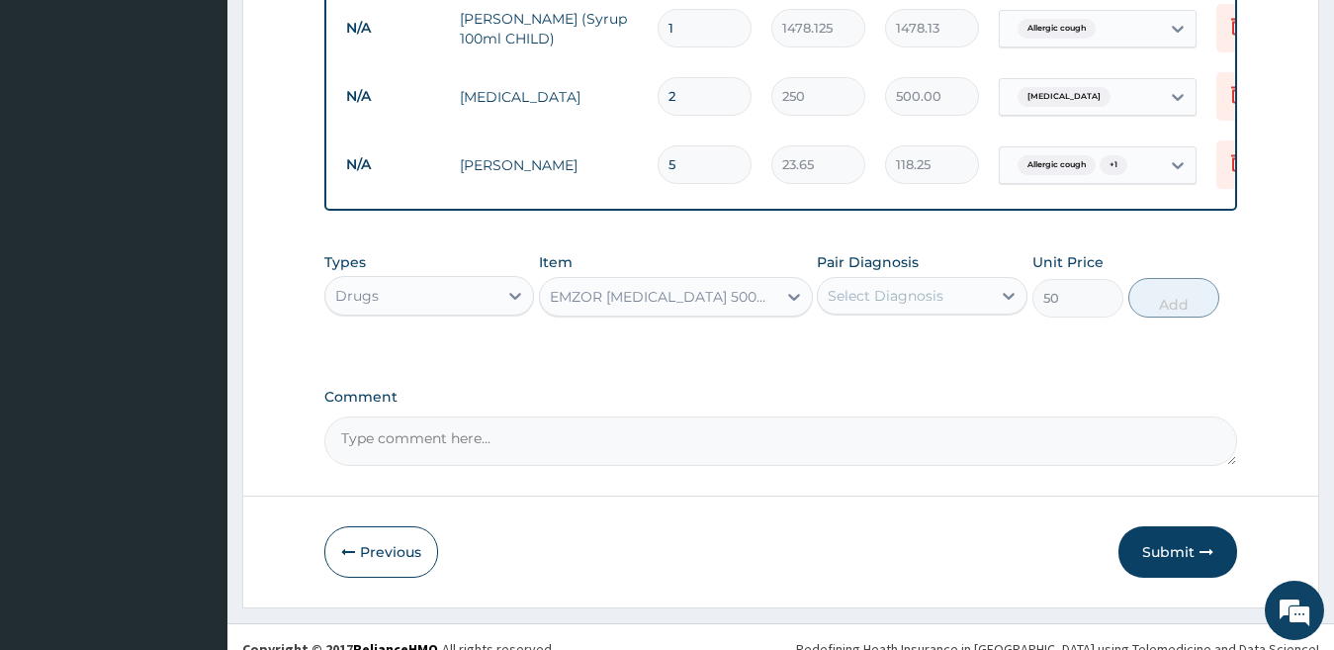
click at [963, 308] on div "Select Diagnosis" at bounding box center [904, 296] width 173 height 32
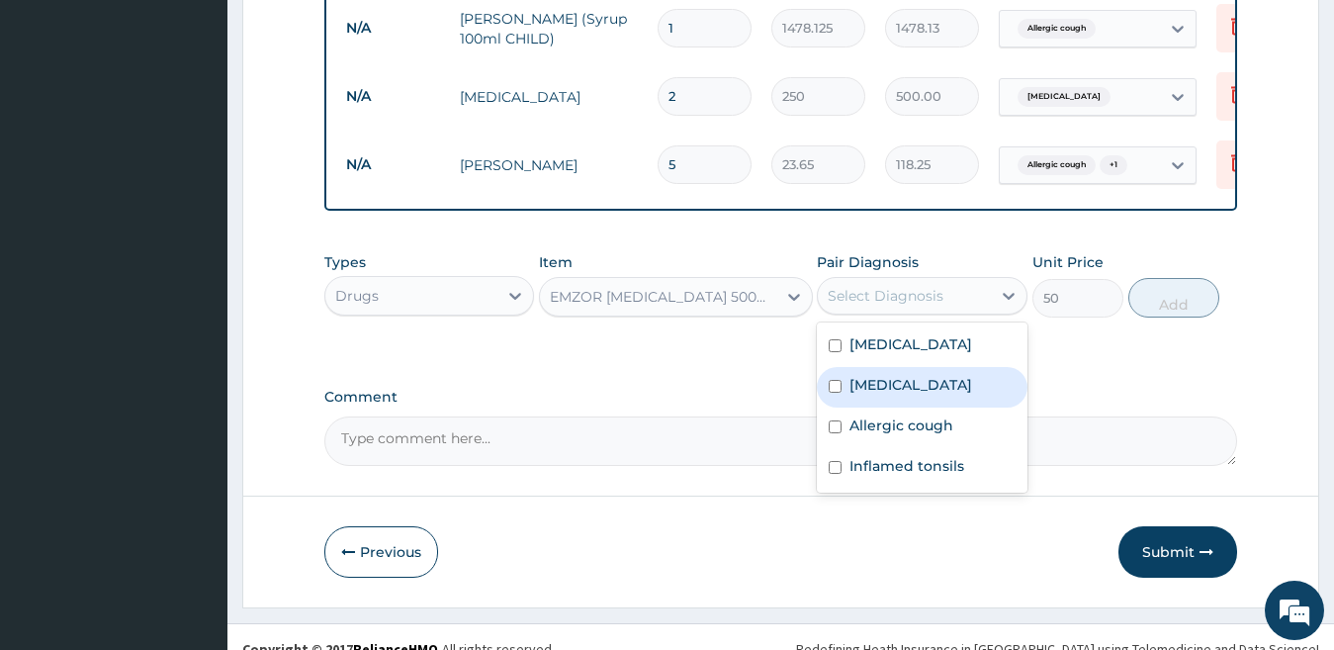
click at [995, 388] on div "[MEDICAL_DATA]" at bounding box center [922, 387] width 211 height 41
checkbox input "true"
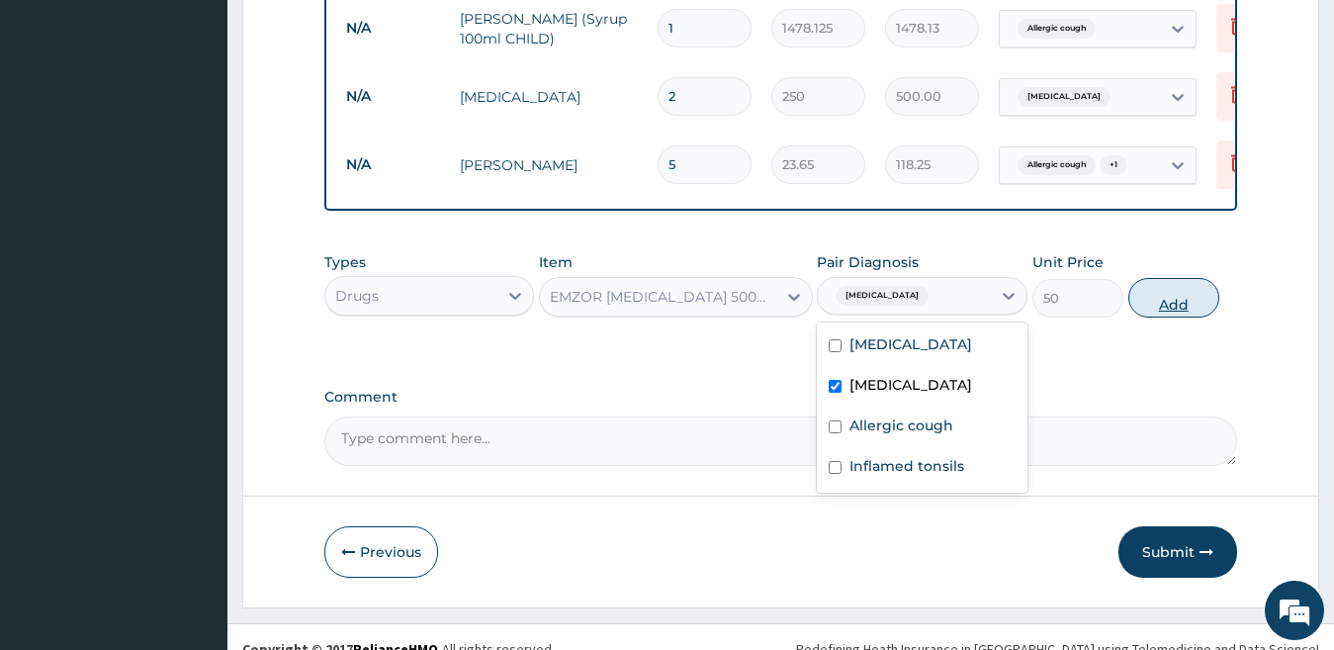
click at [1159, 311] on button "Add" at bounding box center [1173, 298] width 91 height 40
type input "0"
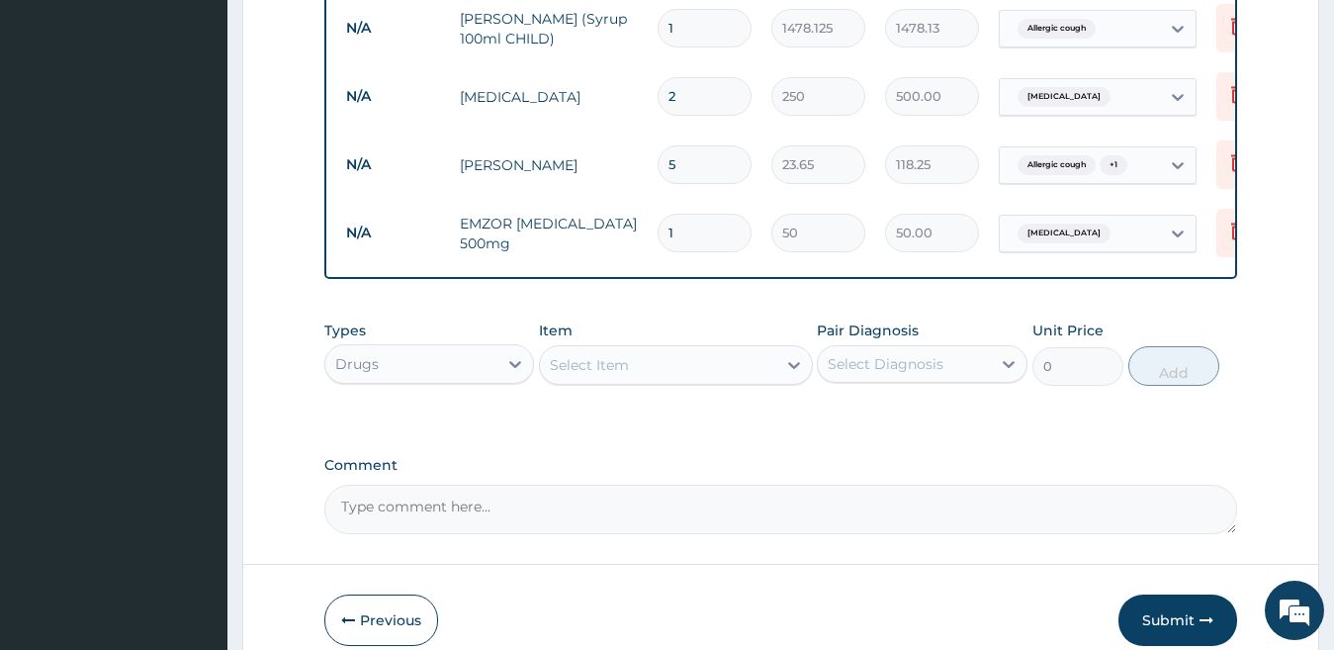
type input "10"
type input "500.00"
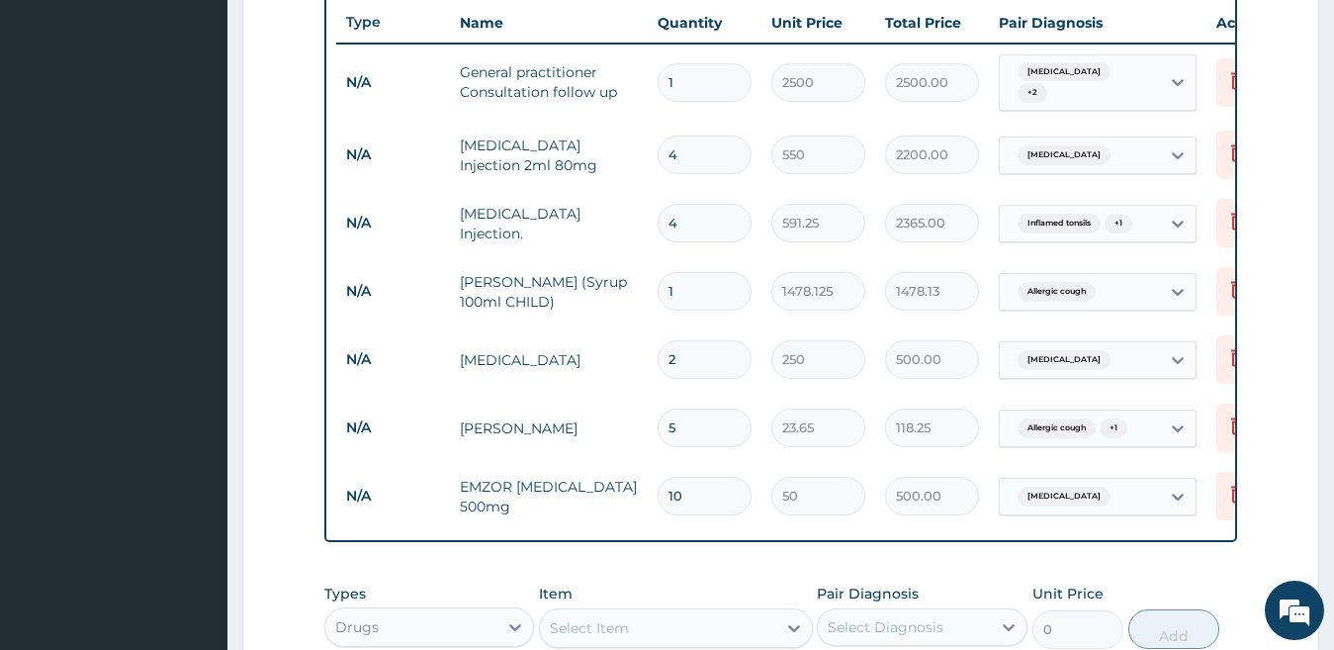
scroll to position [1108, 0]
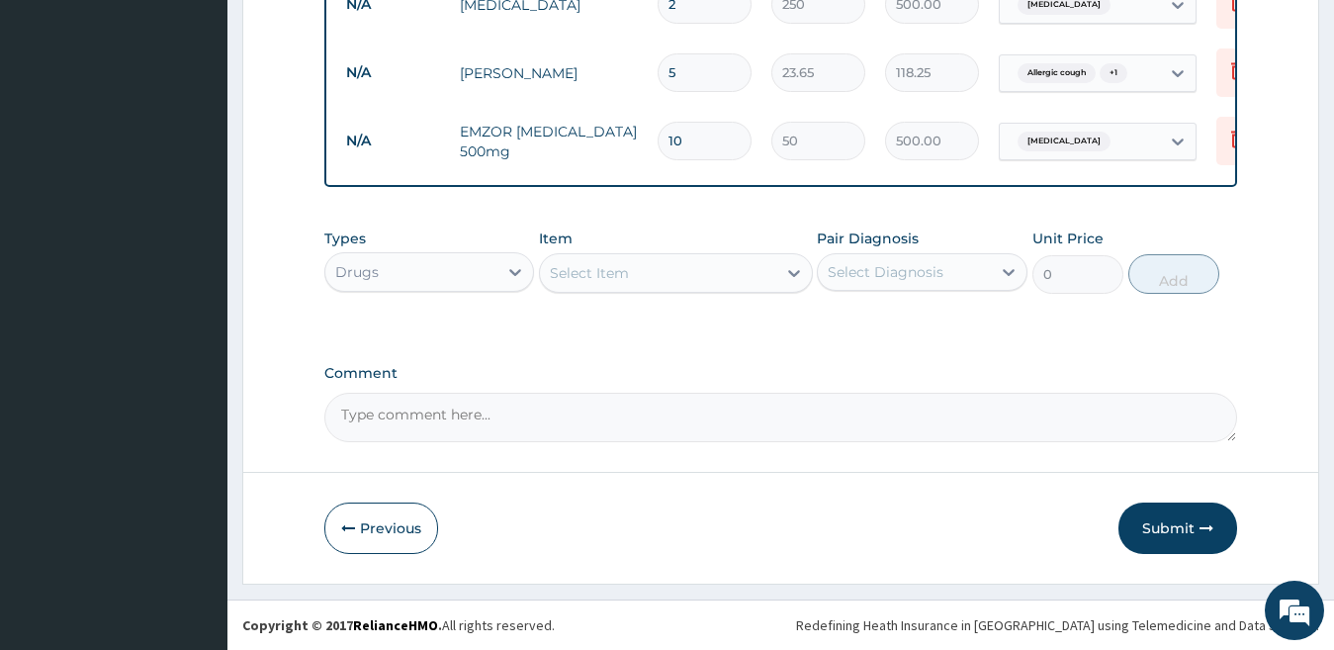
type input "10"
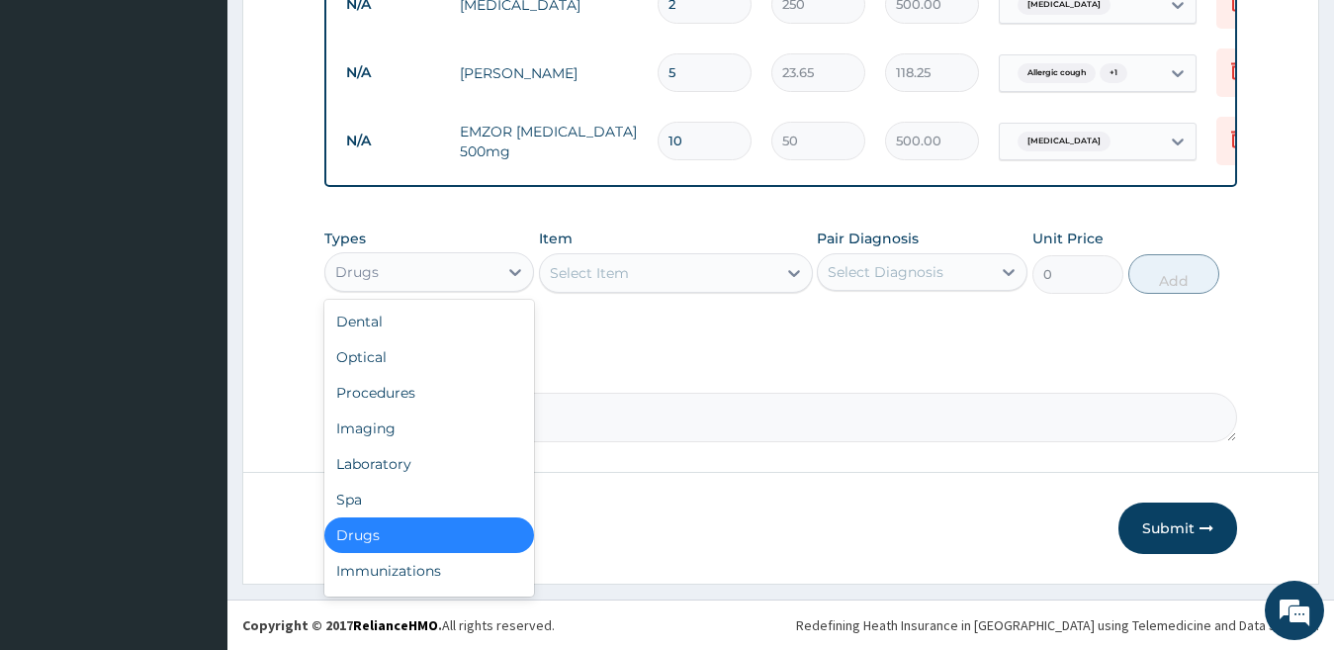
click at [460, 286] on div "Drugs" at bounding box center [411, 272] width 173 height 32
click at [498, 467] on div "Laboratory" at bounding box center [429, 464] width 211 height 36
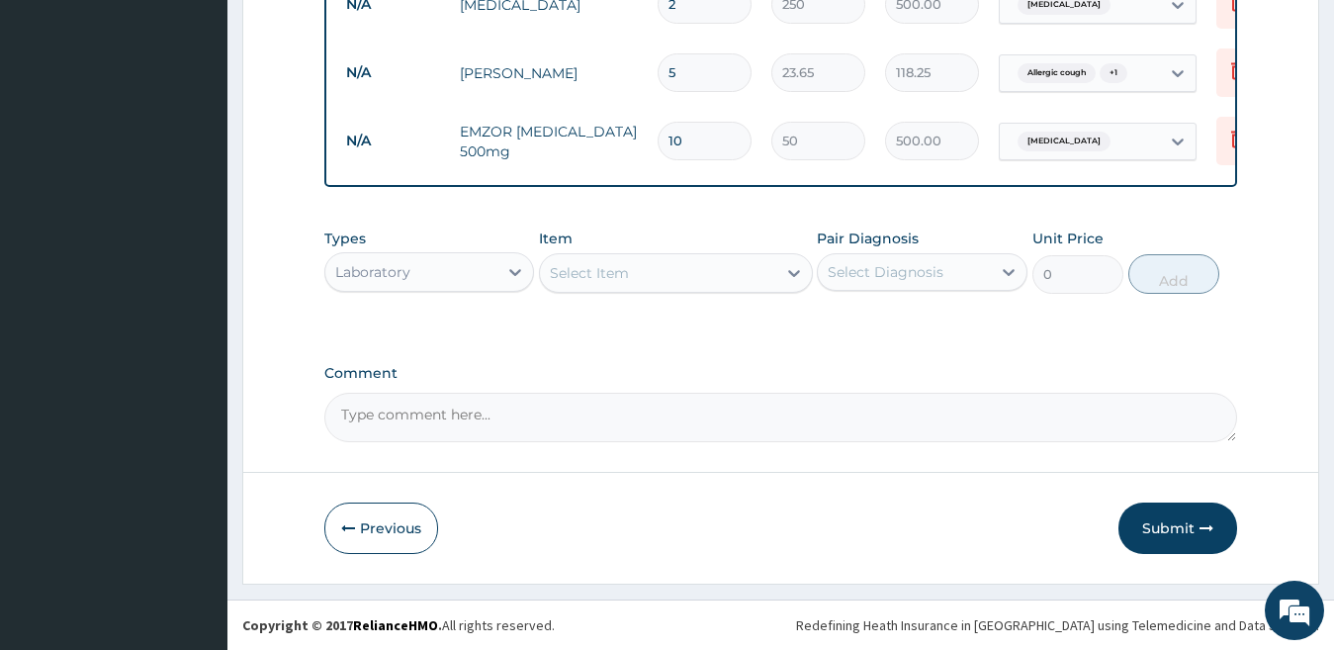
click at [766, 284] on div "Select Item" at bounding box center [658, 273] width 236 height 32
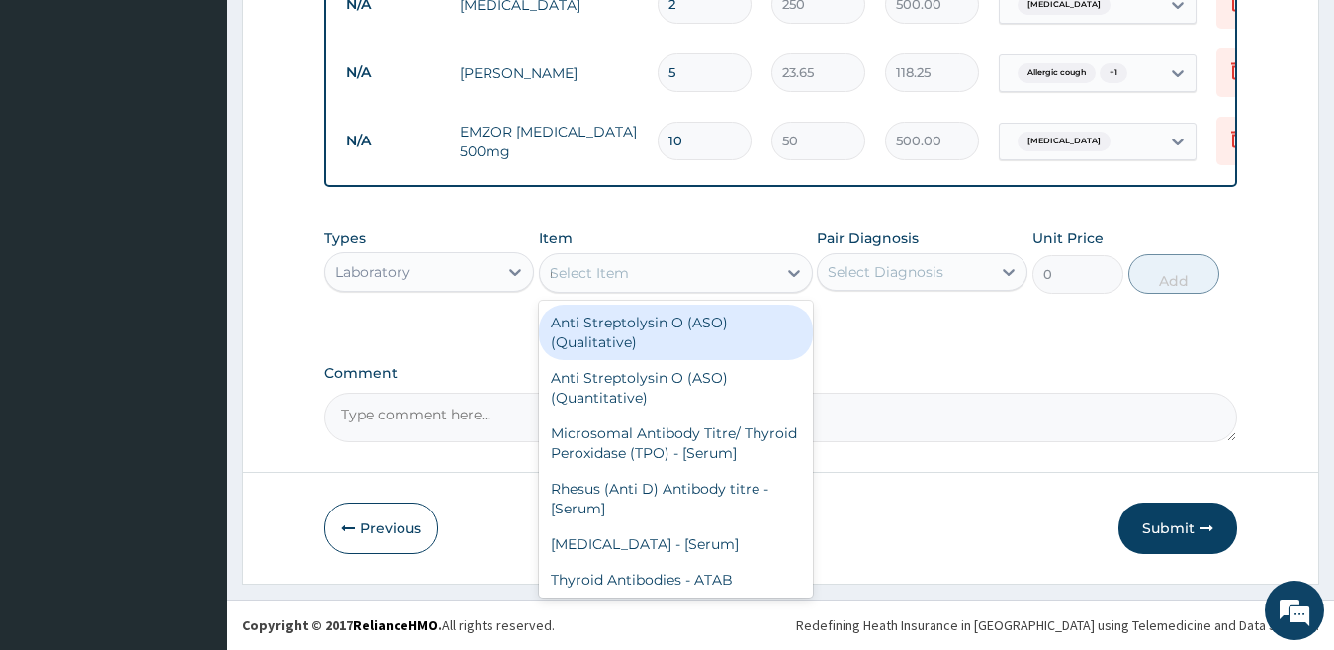
type input "[MEDICAL_DATA]"
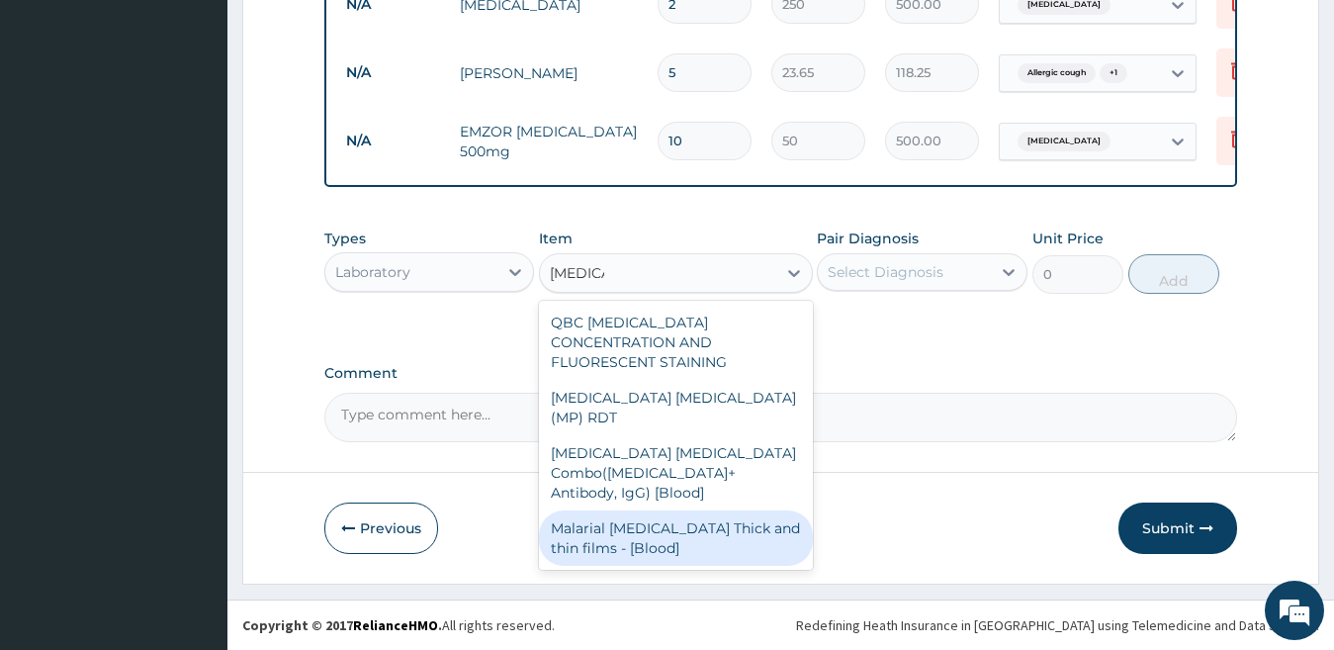
click at [726, 510] on div "Malarial Parasite Thick and thin films - [Blood]" at bounding box center [676, 537] width 274 height 55
type input "2500"
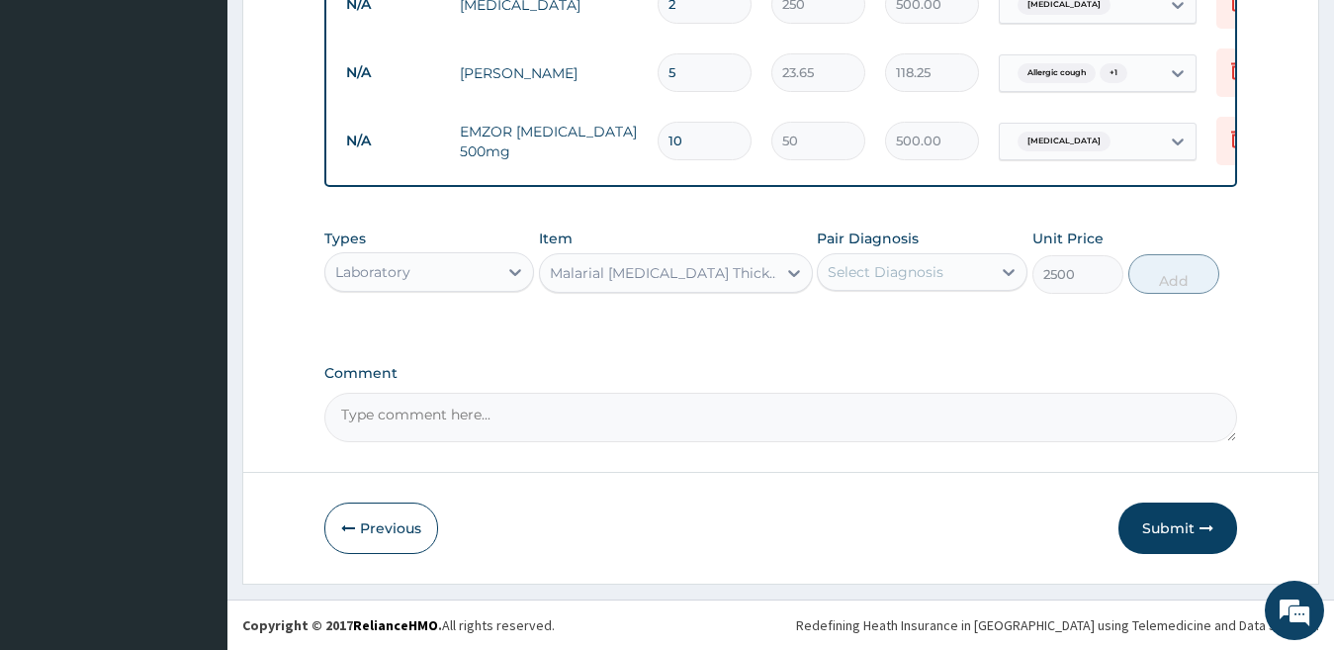
click at [906, 276] on div "Select Diagnosis" at bounding box center [886, 272] width 116 height 20
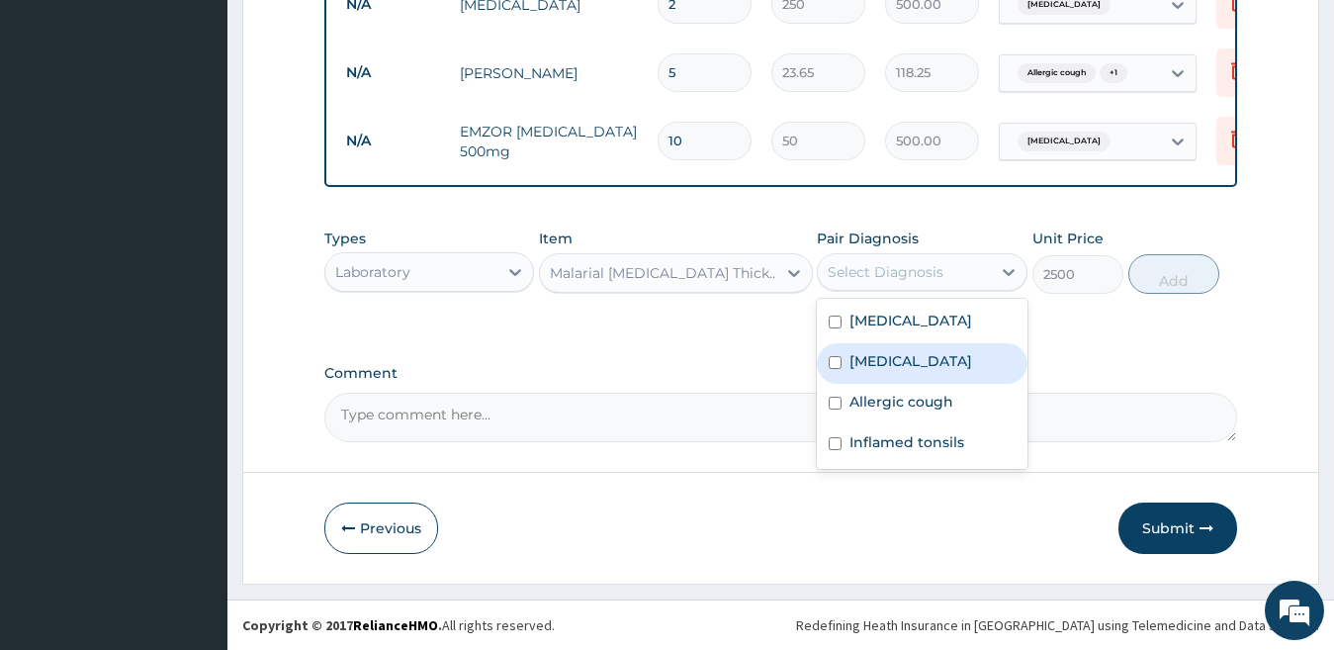
click at [933, 350] on div "[MEDICAL_DATA]" at bounding box center [922, 363] width 211 height 41
checkbox input "true"
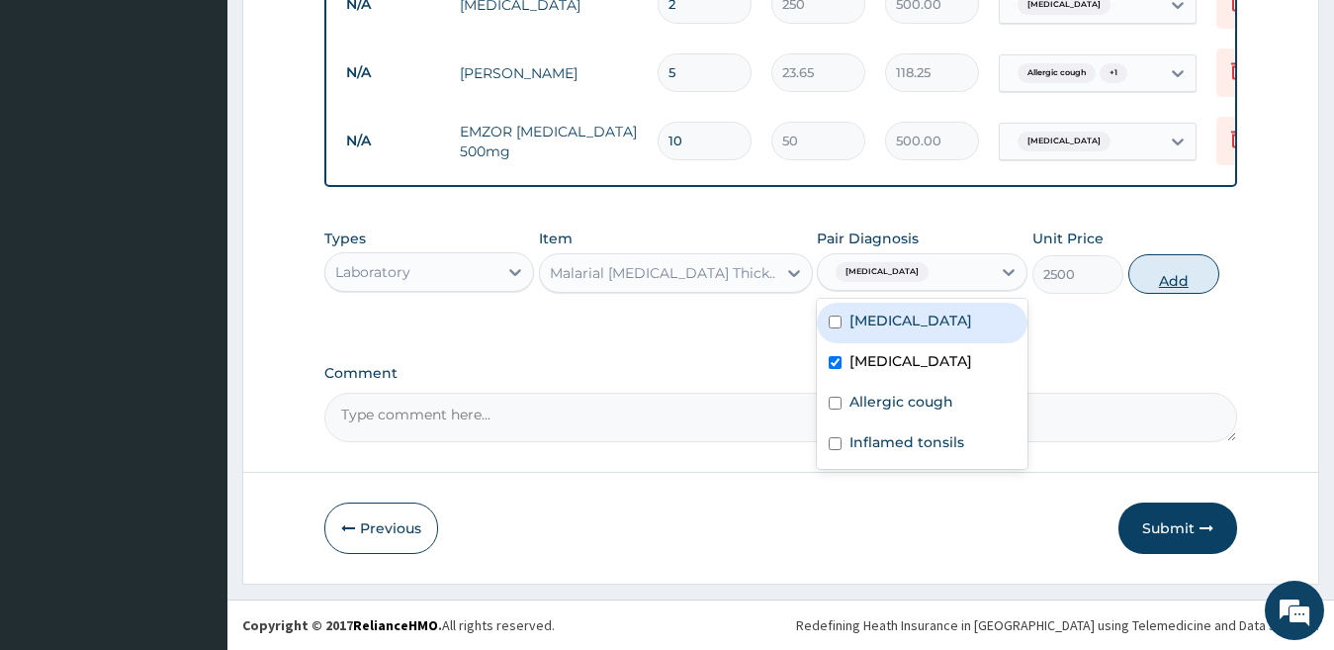
click at [1175, 273] on button "Add" at bounding box center [1173, 274] width 91 height 40
type input "0"
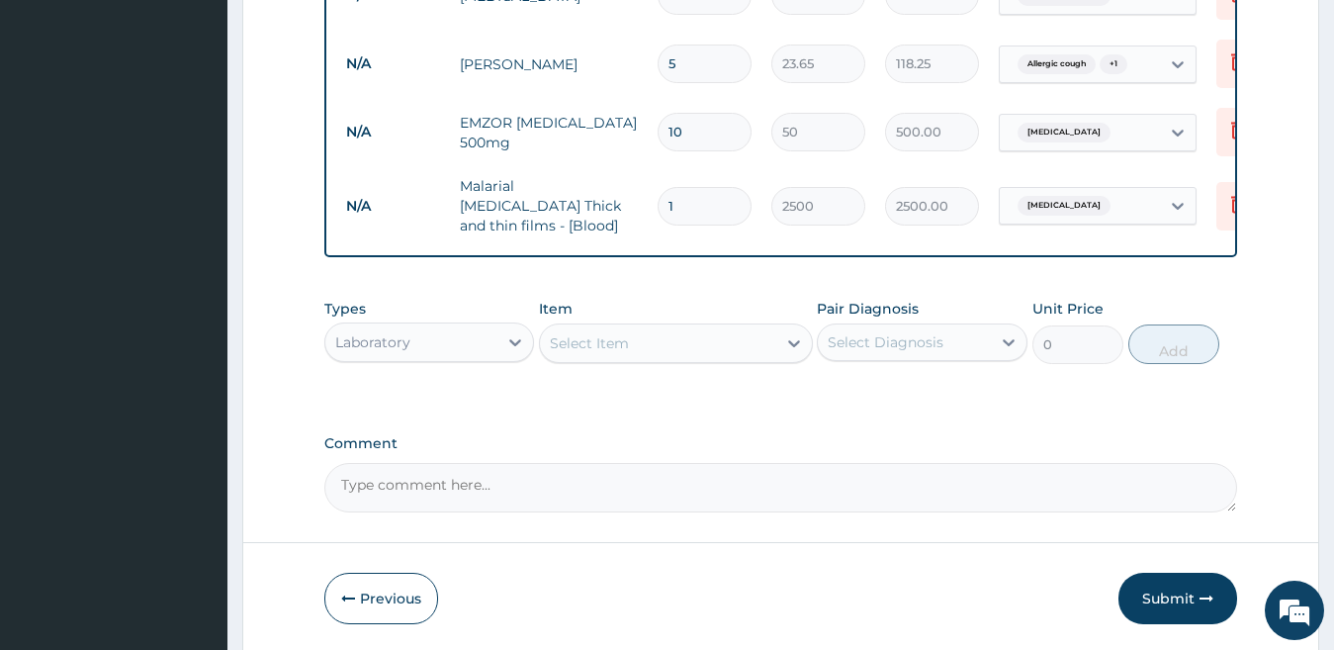
click at [734, 344] on div "Select Item" at bounding box center [658, 343] width 236 height 32
type input "s"
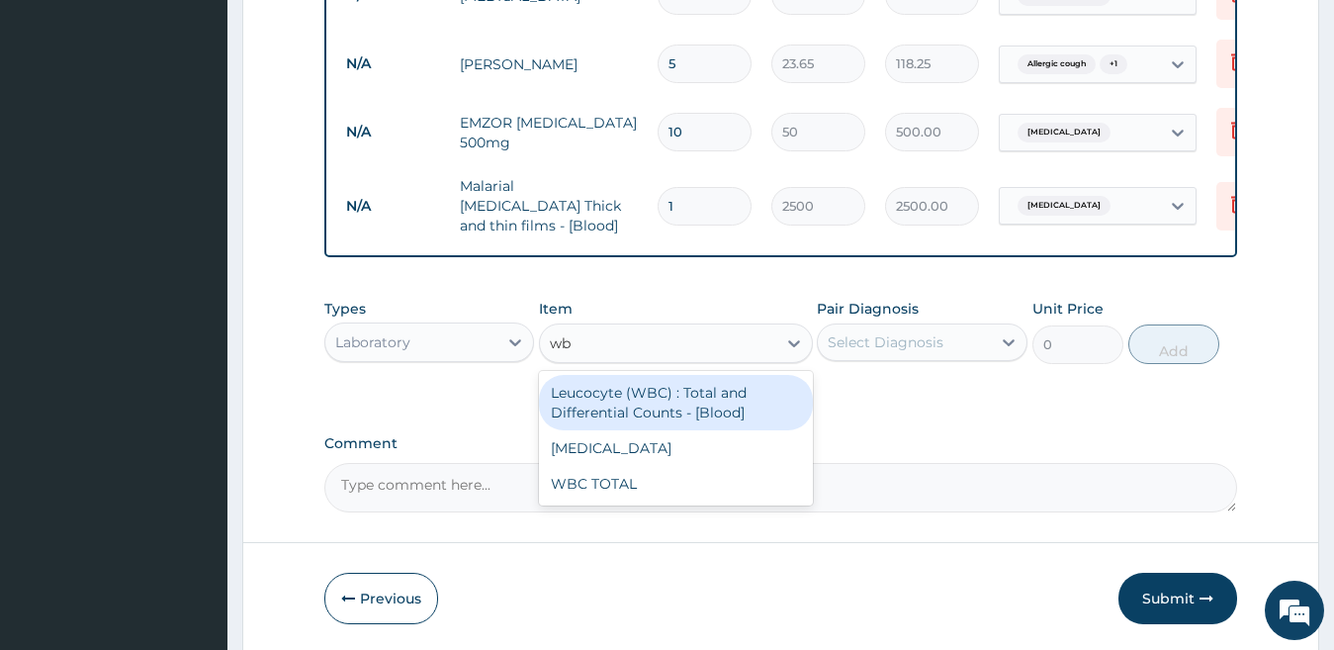
type input "wbc"
click at [715, 399] on div "Leucocyte (WBC) : Total and Differential Counts - [Blood]" at bounding box center [676, 402] width 274 height 55
type input "4500"
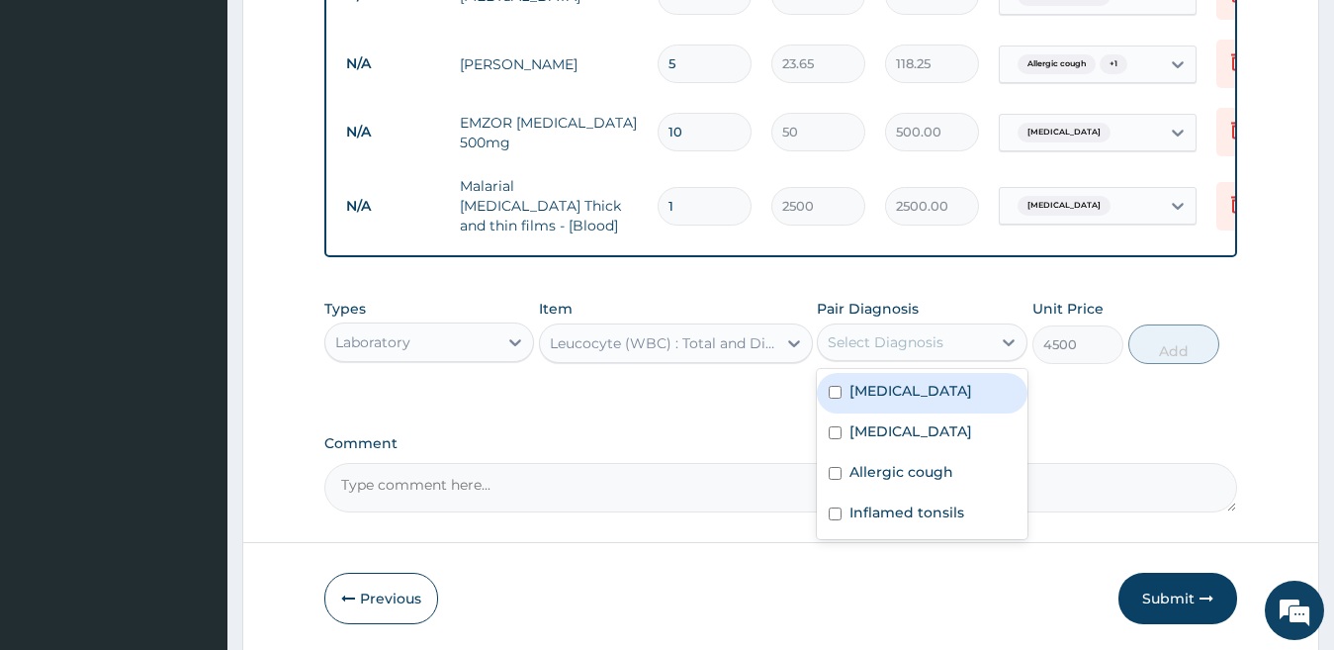
click at [870, 339] on div "Select Diagnosis" at bounding box center [886, 342] width 116 height 20
click at [929, 391] on label "Bacterial sepsis" at bounding box center [910, 391] width 123 height 20
checkbox input "true"
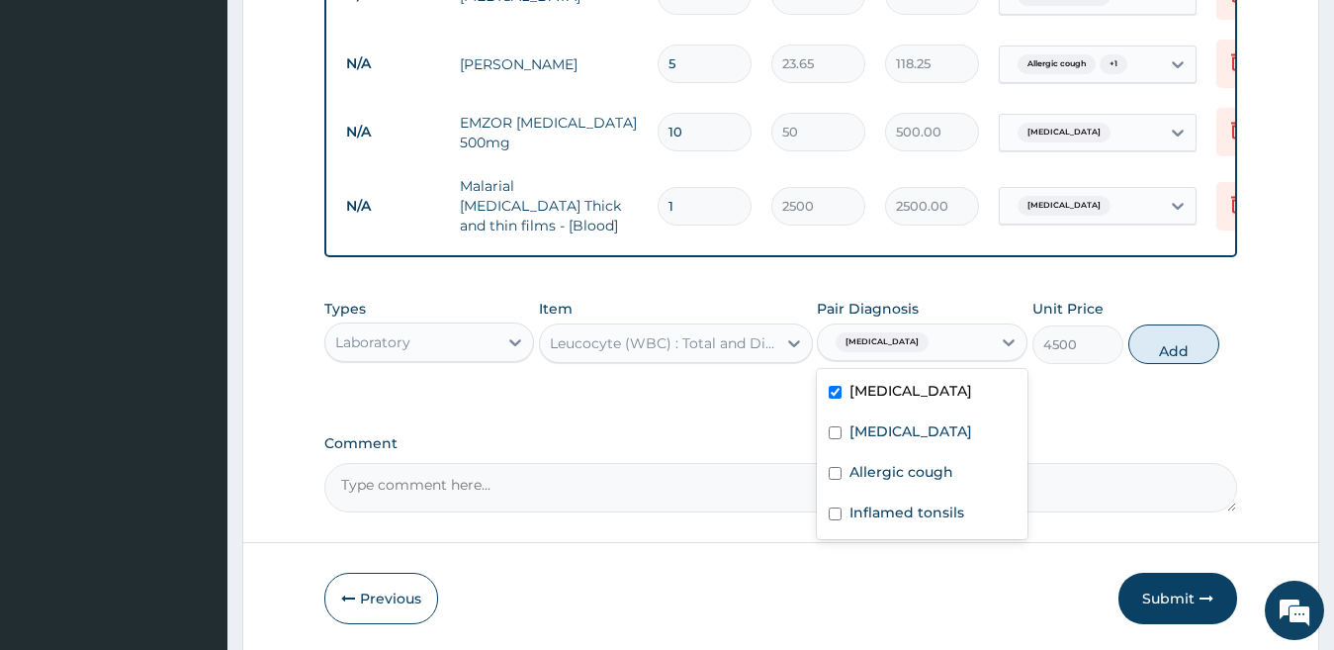
drag, startPoint x: 1171, startPoint y: 349, endPoint x: 1350, endPoint y: 463, distance: 212.0
click at [1172, 348] on button "Add" at bounding box center [1173, 344] width 91 height 40
type input "0"
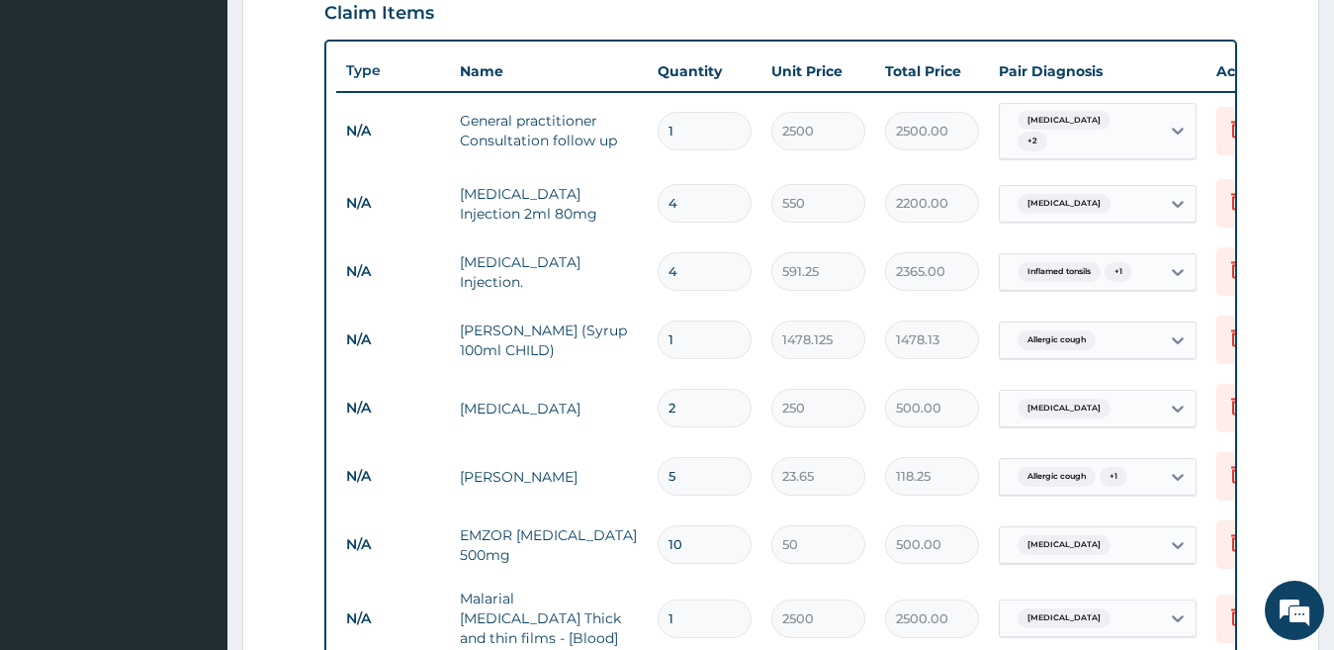
scroll to position [693, 0]
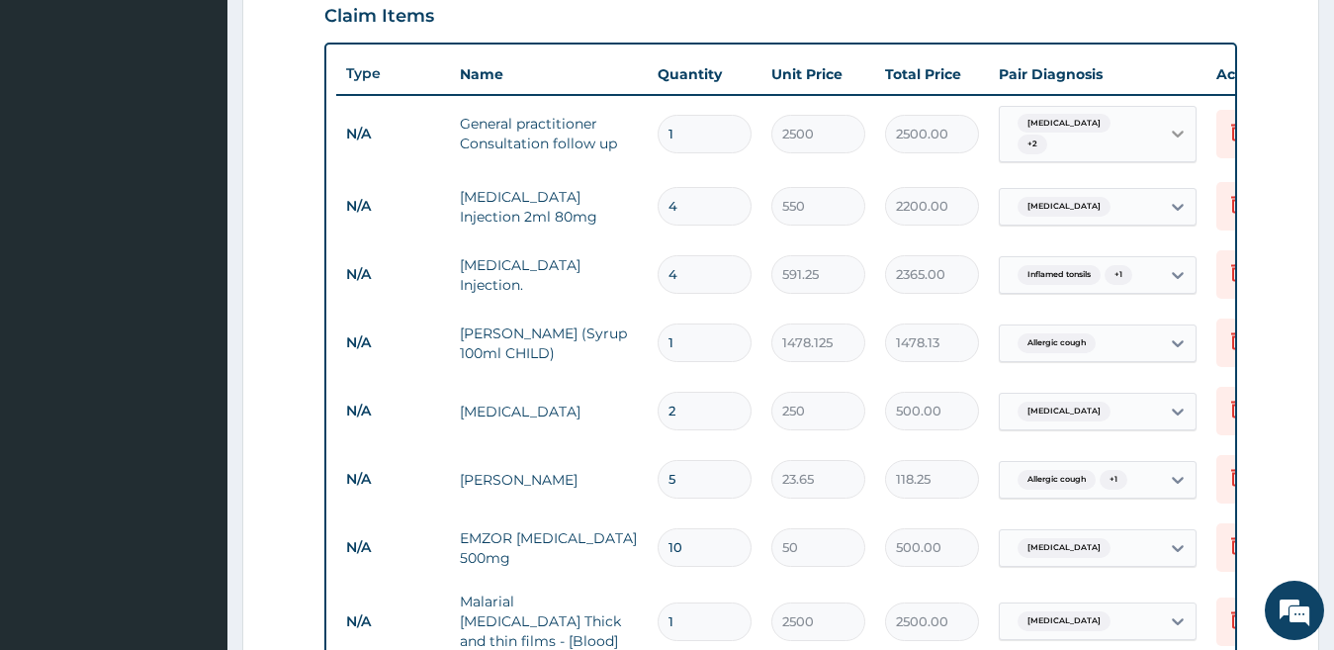
click at [1163, 124] on div at bounding box center [1178, 134] width 36 height 36
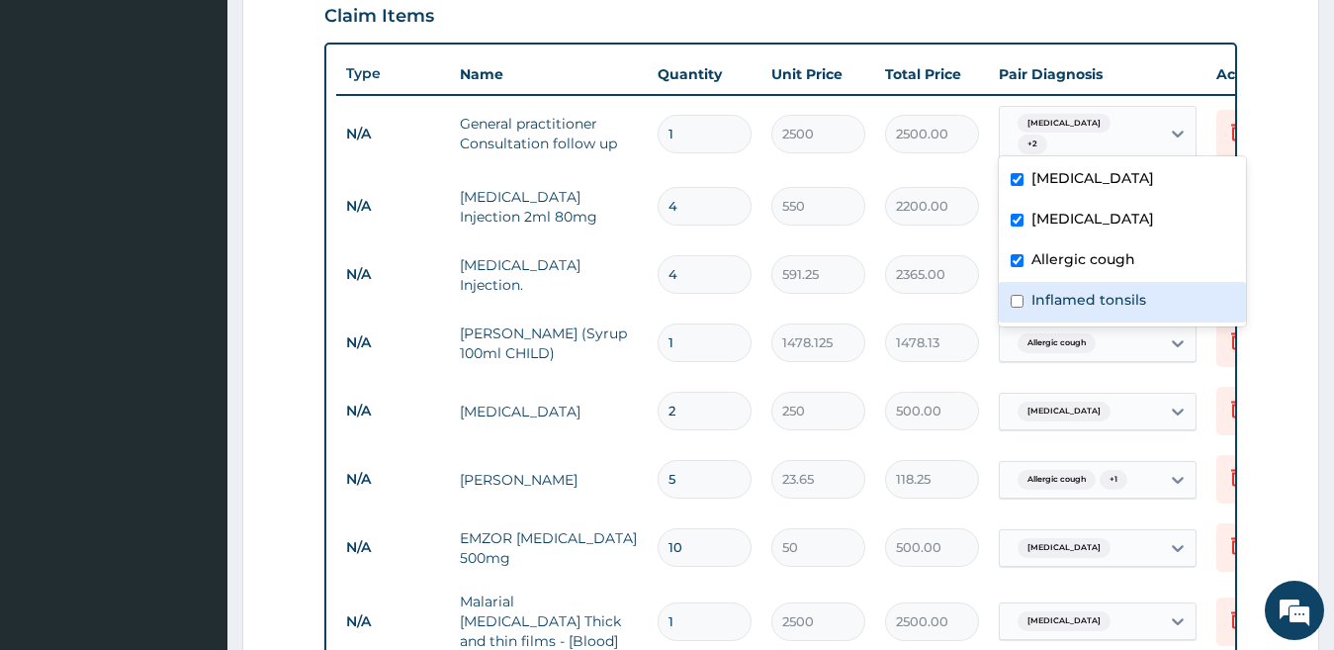
drag, startPoint x: 1133, startPoint y: 291, endPoint x: 1350, endPoint y: 327, distance: 219.6
click at [1134, 291] on label "Inflamed tonsils" at bounding box center [1088, 300] width 115 height 20
checkbox input "true"
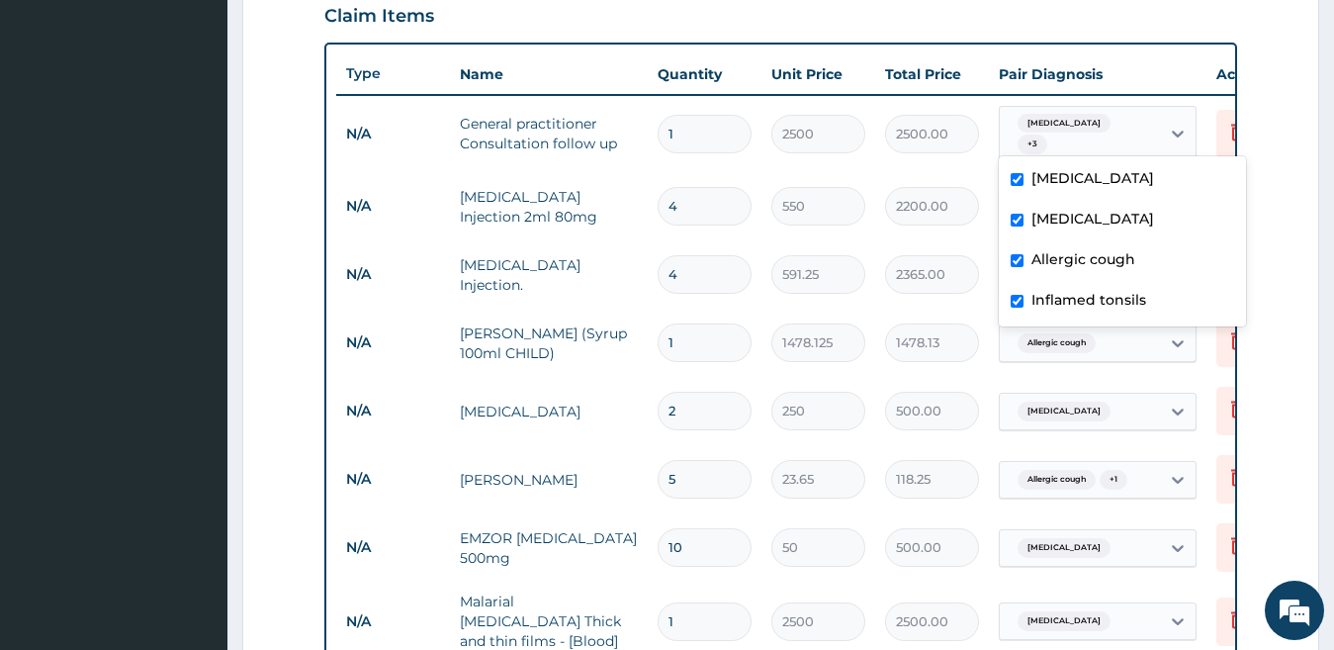
scroll to position [1256, 0]
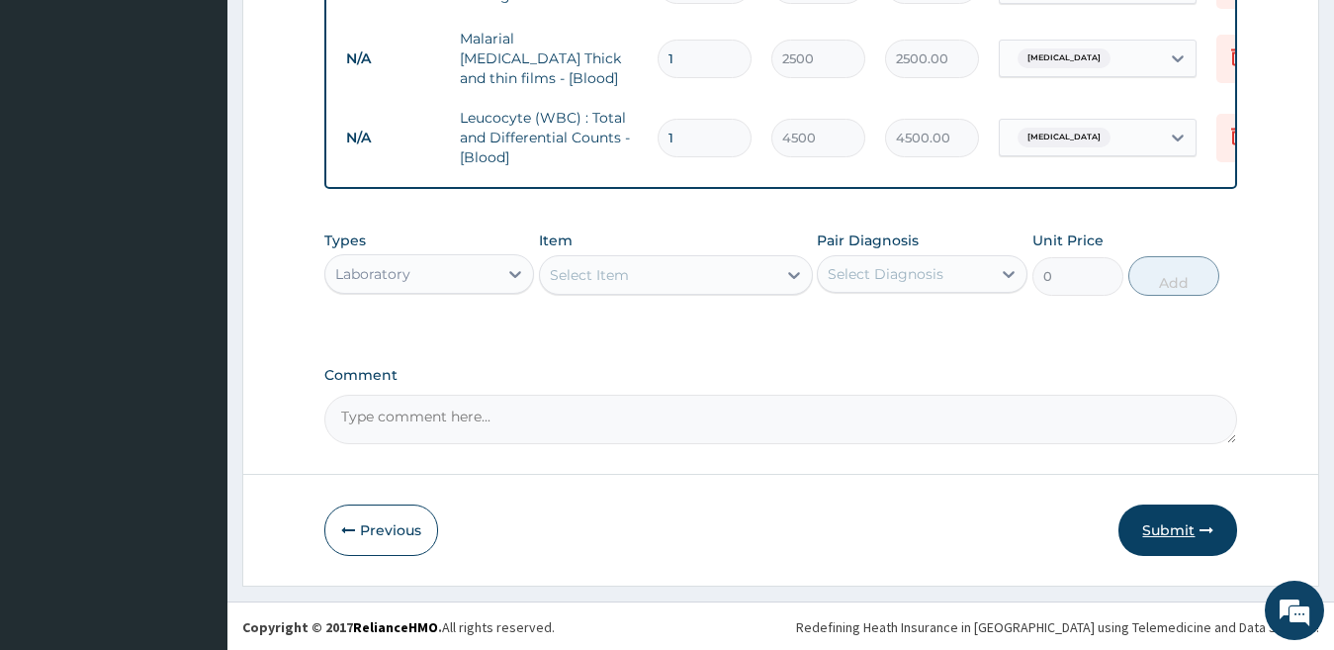
click at [1188, 531] on button "Submit" at bounding box center [1177, 529] width 119 height 51
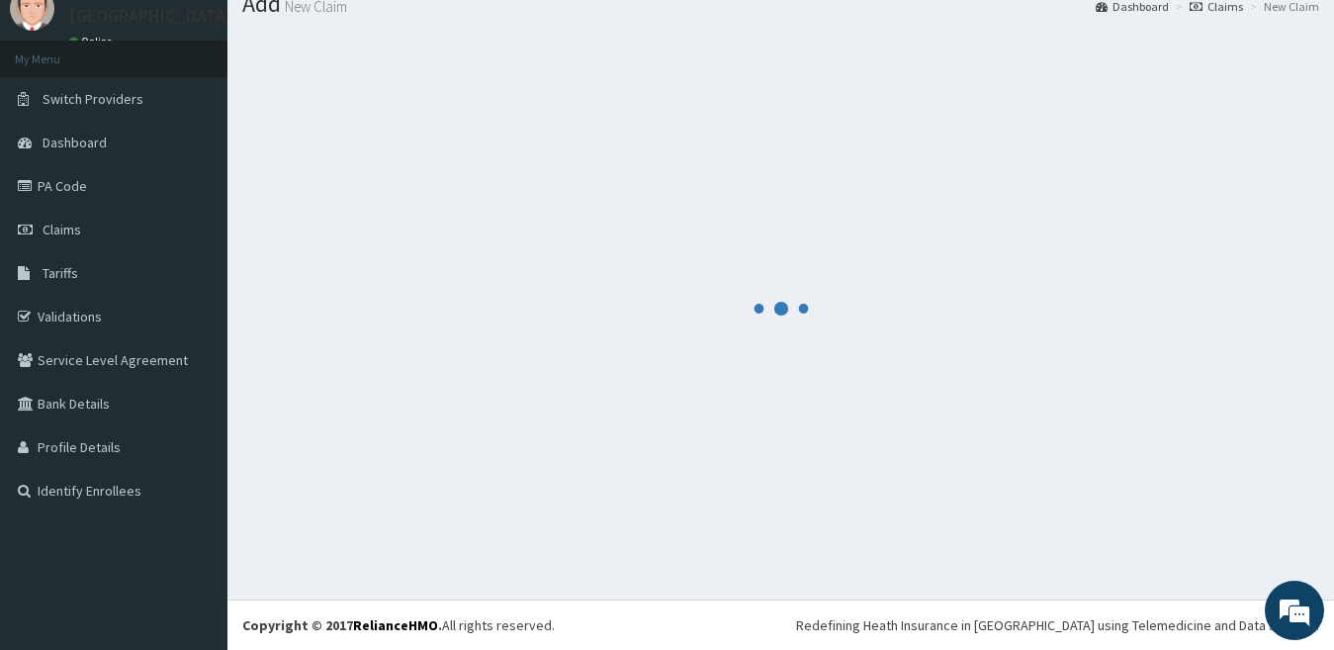
scroll to position [73, 0]
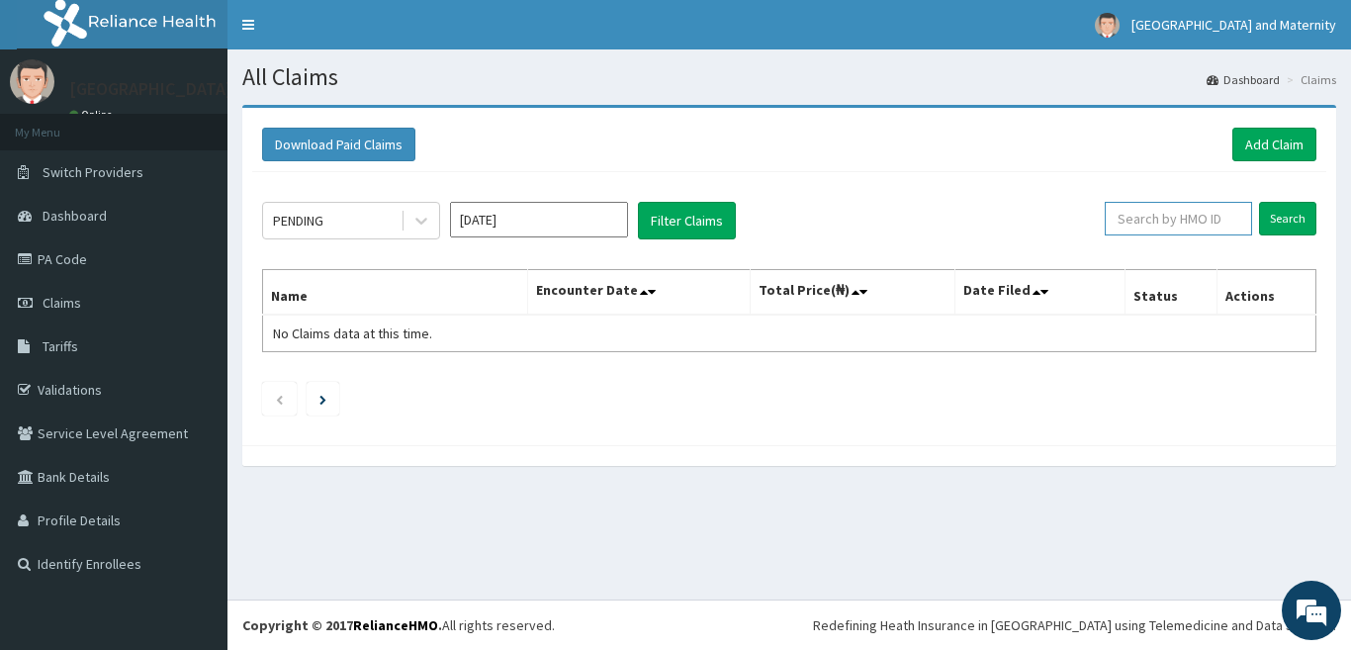
click at [1203, 235] on input "text" at bounding box center [1177, 219] width 147 height 34
paste input "NLP/10001/D"
type input "NLP/10001/D"
click at [1297, 241] on div "PENDING [DATE] Filter Claims NLP/10001/D Search Name Encounter Date Total Price…" at bounding box center [789, 303] width 1074 height 263
click at [1294, 225] on input "Search" at bounding box center [1287, 219] width 57 height 34
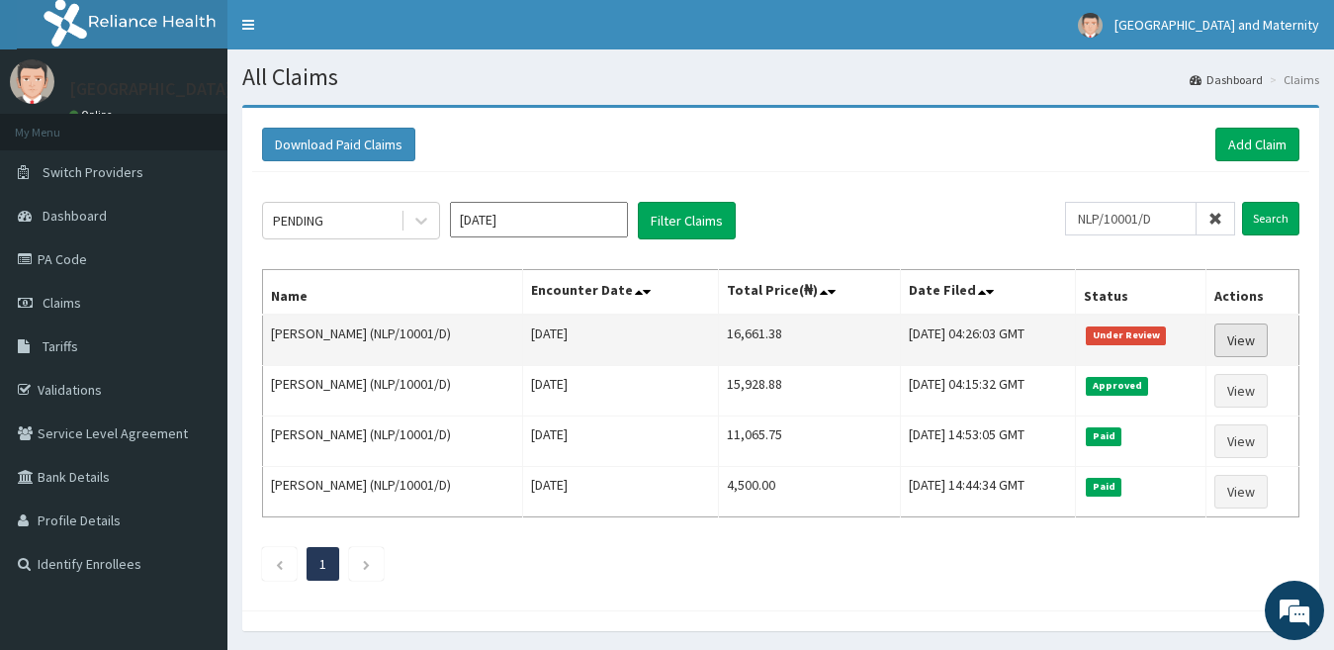
click at [1253, 344] on link "View" at bounding box center [1240, 340] width 53 height 34
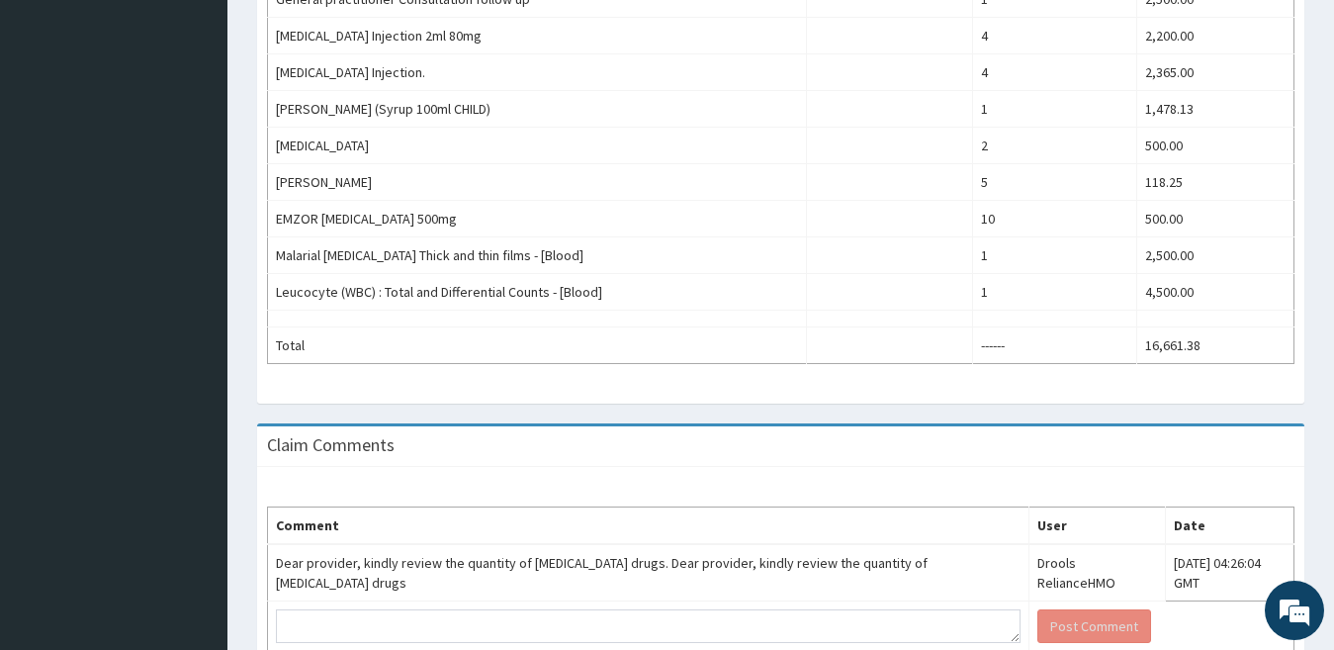
scroll to position [597, 0]
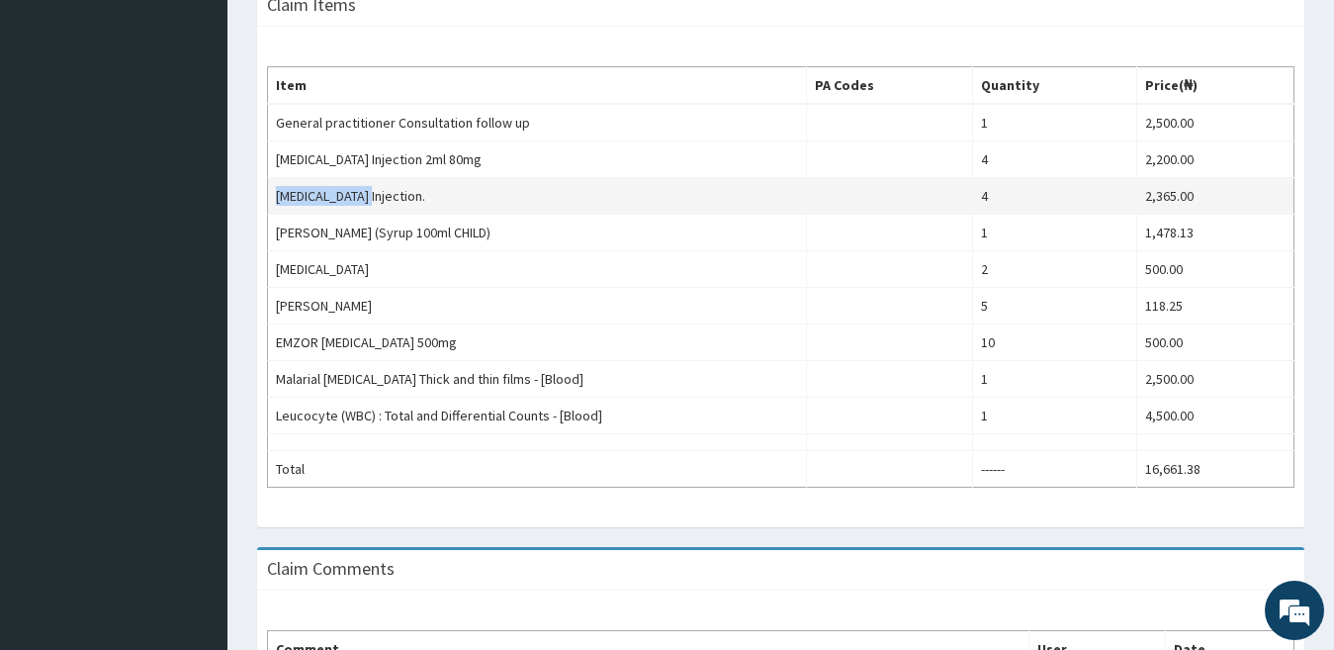
drag, startPoint x: 274, startPoint y: 198, endPoint x: 391, endPoint y: 197, distance: 116.7
click at [391, 197] on td "[MEDICAL_DATA] Injection." at bounding box center [537, 196] width 539 height 37
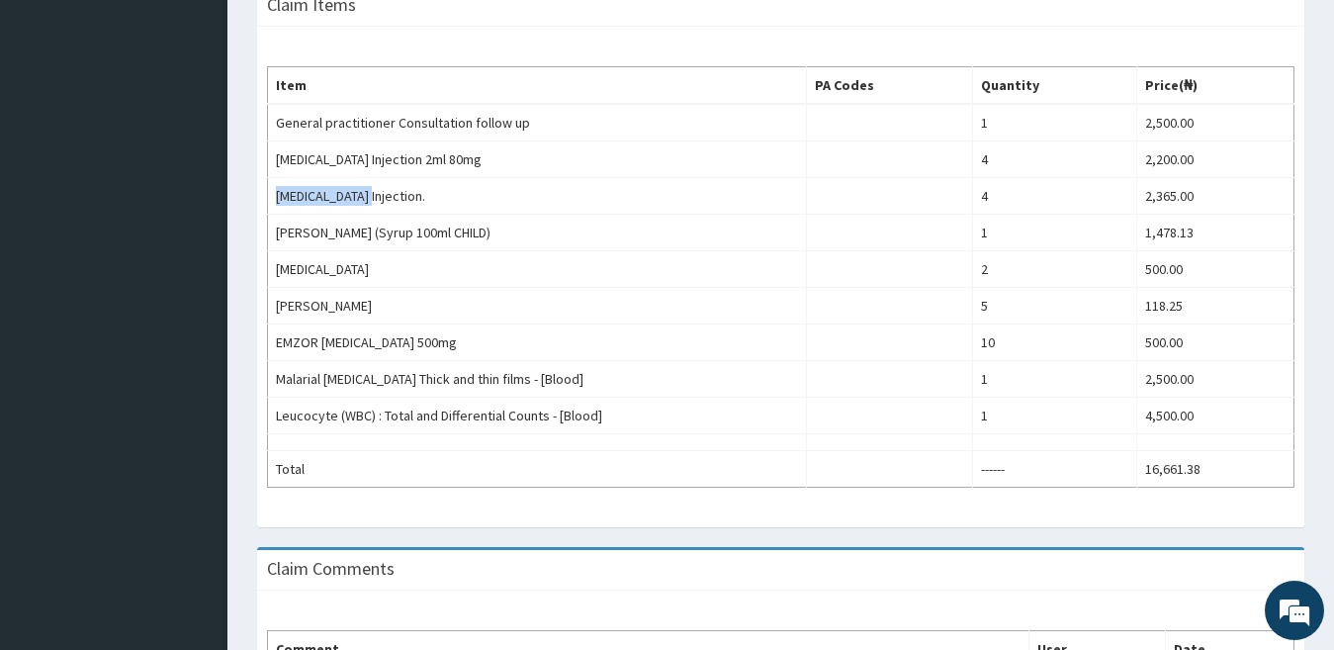
scroll to position [0, 0]
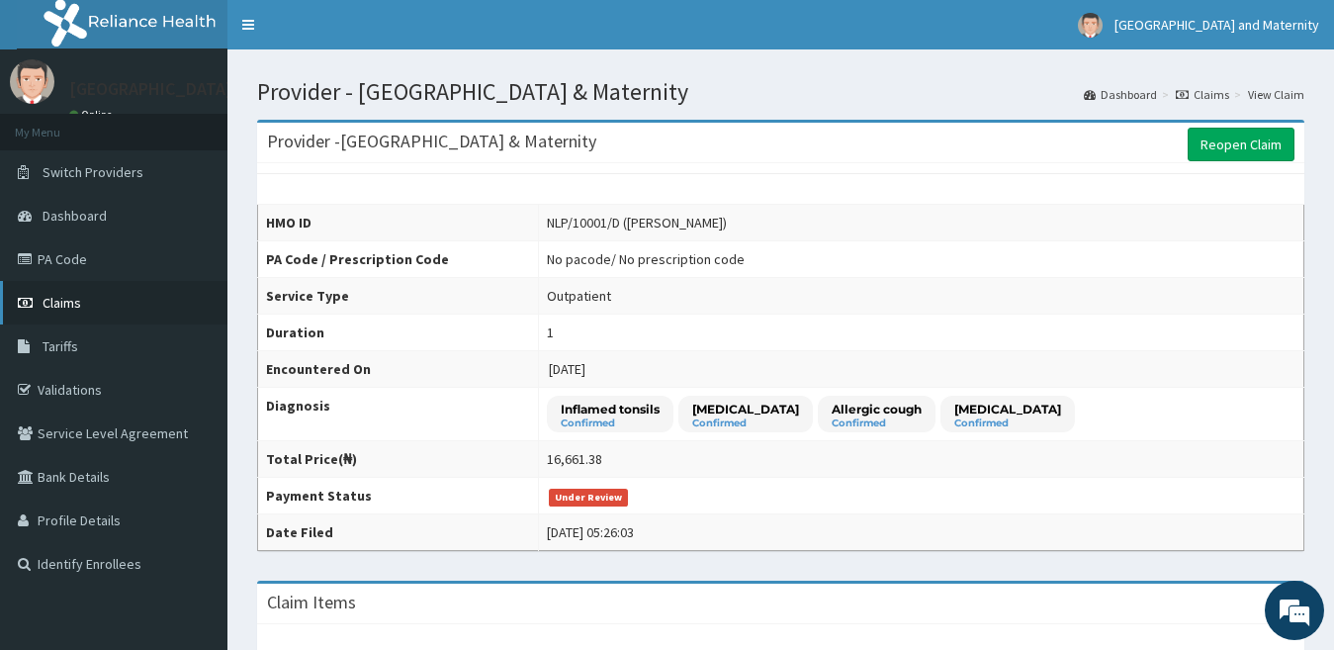
click at [84, 291] on link "Claims" at bounding box center [113, 303] width 227 height 44
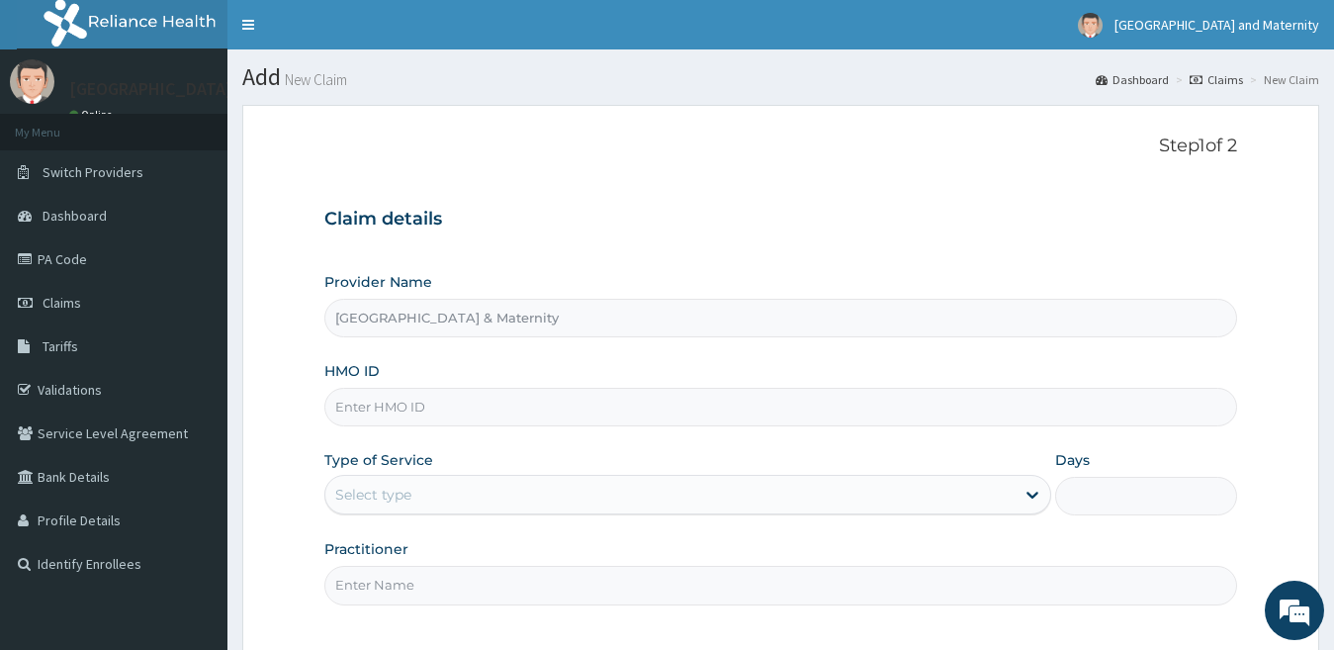
click at [733, 408] on input "HMO ID" at bounding box center [781, 407] width 914 height 39
paste input "KRF/10072/A"
type input "KRF/10072/A"
click at [812, 501] on div "Select type" at bounding box center [670, 495] width 690 height 32
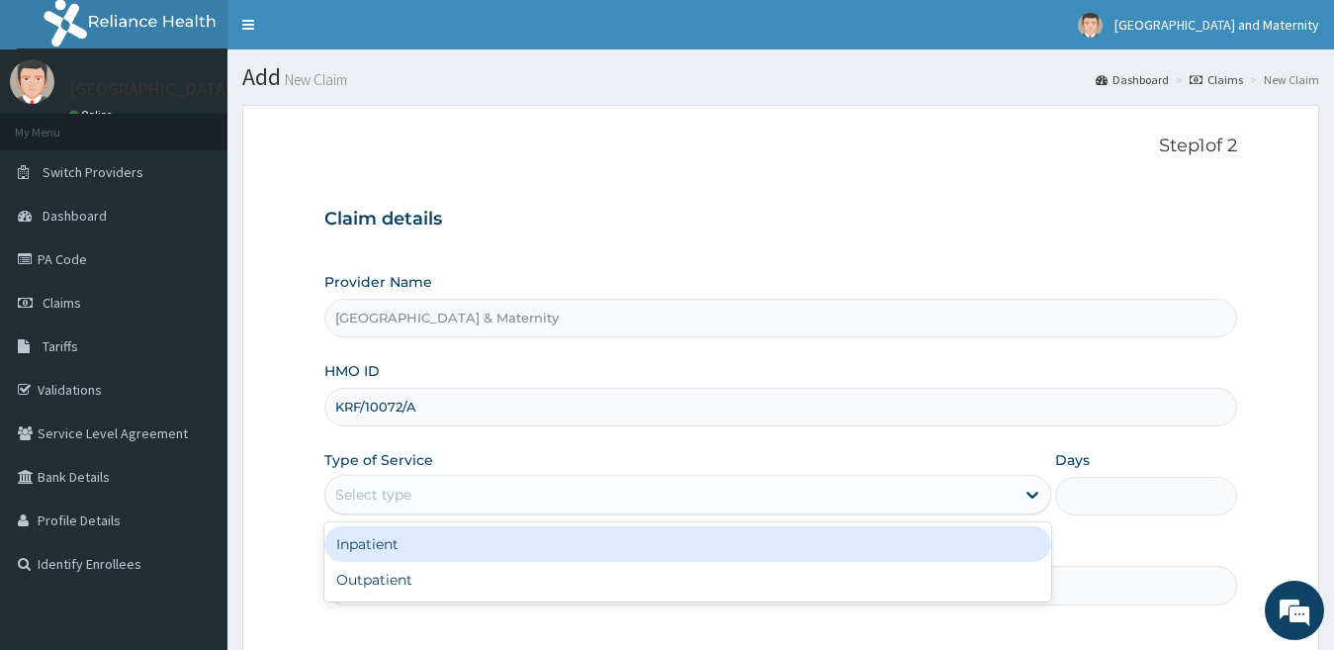
click at [817, 559] on div "Inpatient Outpatient" at bounding box center [688, 561] width 728 height 79
click at [388, 584] on div "Outpatient" at bounding box center [688, 580] width 728 height 36
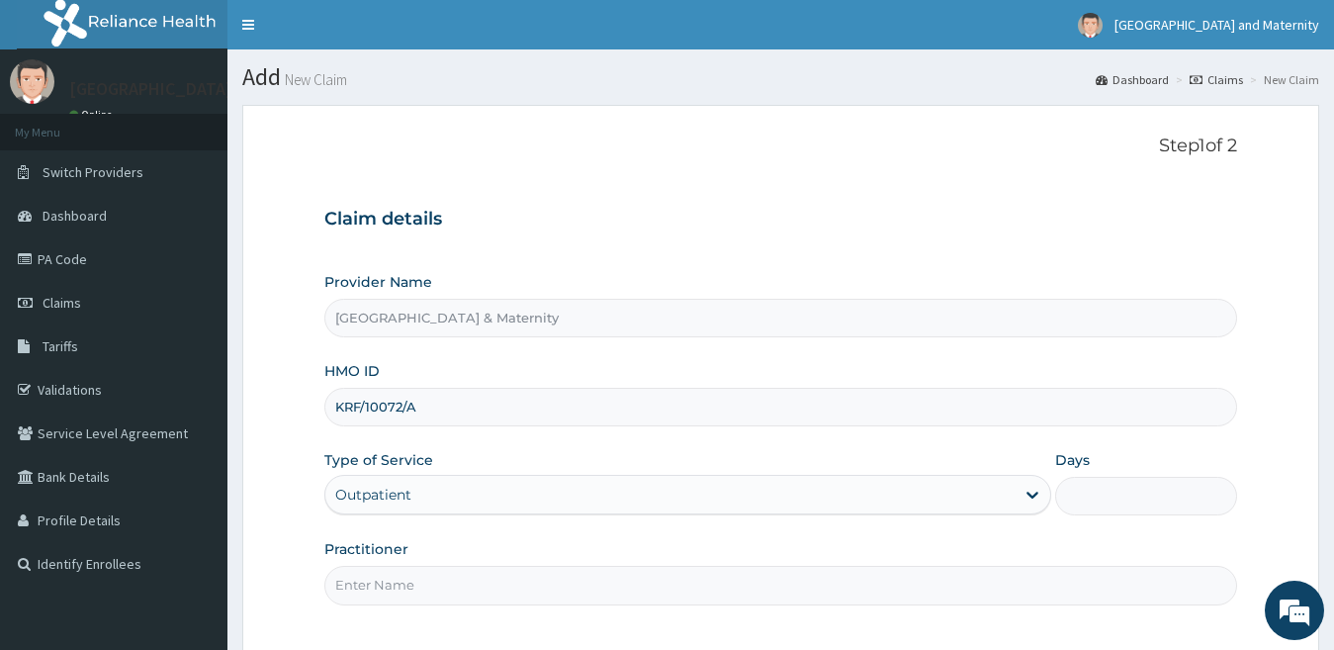
type input "1"
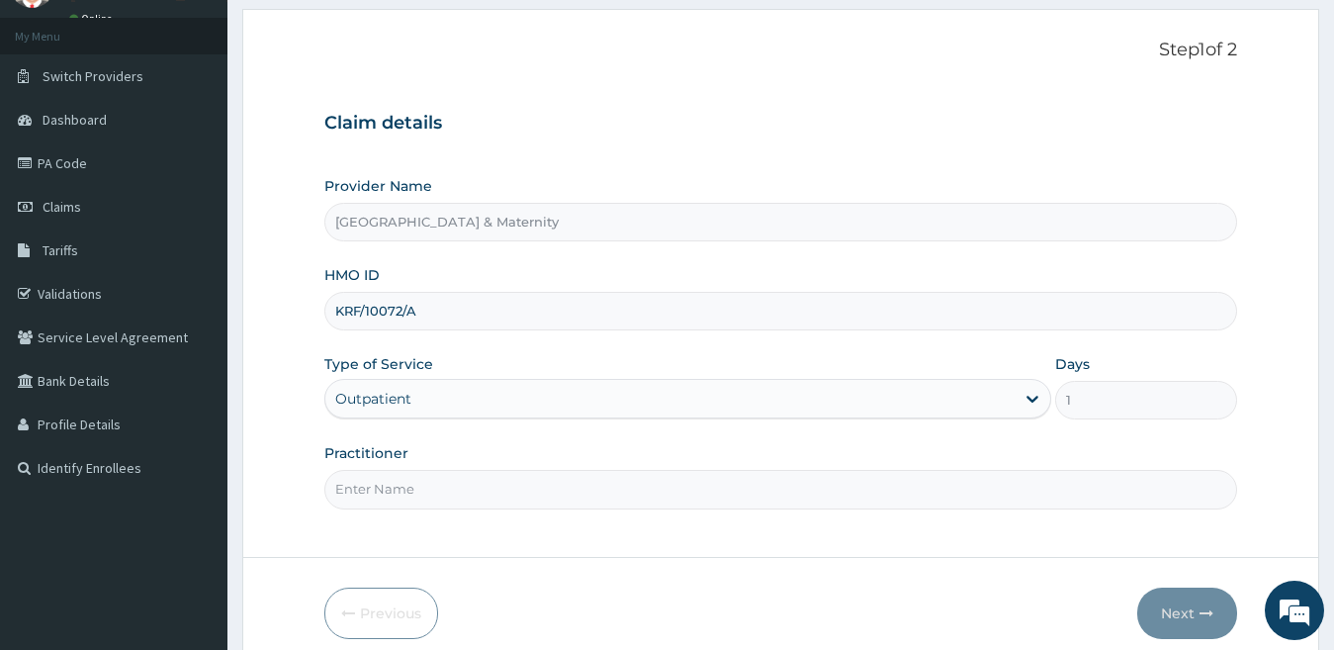
scroll to position [174, 0]
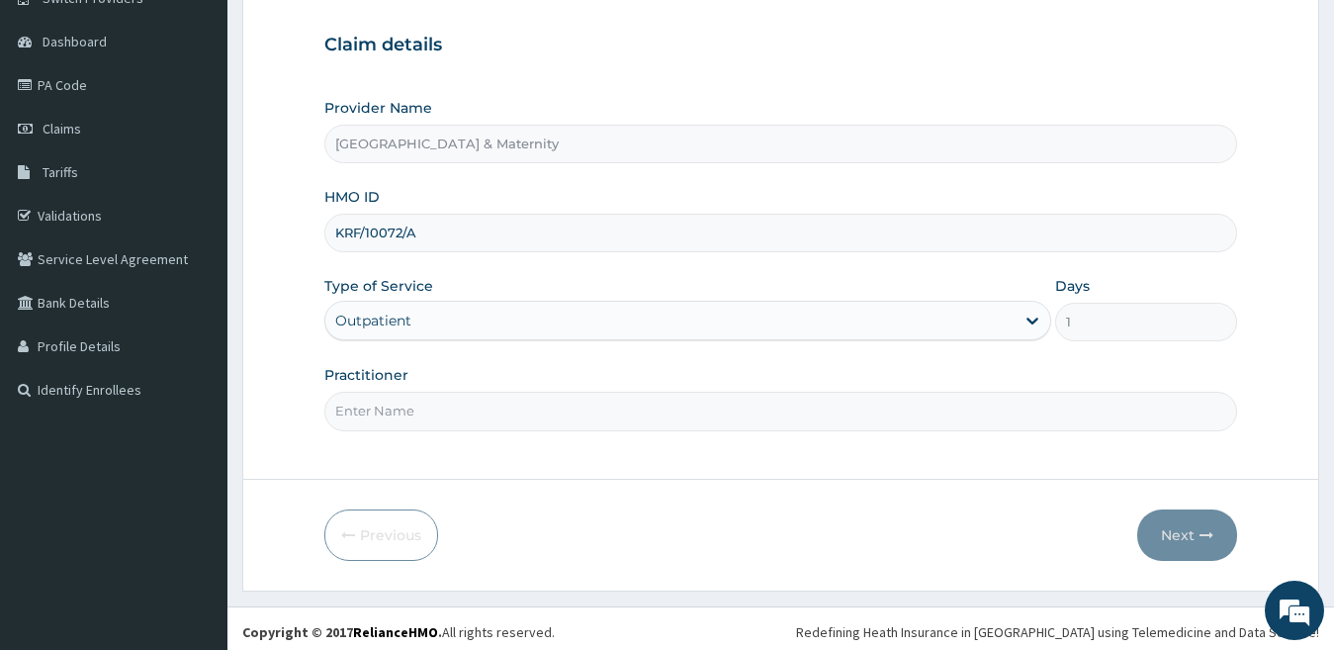
click at [1145, 428] on input "Practitioner" at bounding box center [781, 411] width 914 height 39
type input "Dr. Olumide"
click at [1187, 535] on button "Next" at bounding box center [1187, 534] width 100 height 51
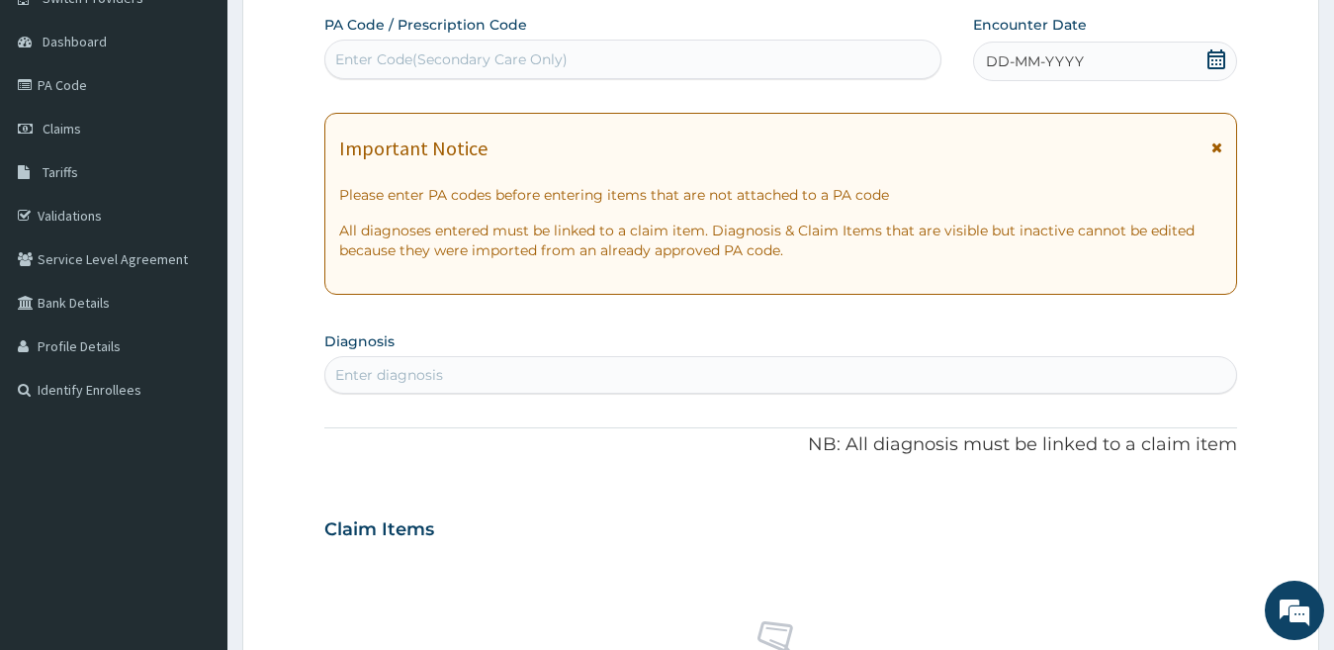
click at [1216, 70] on span at bounding box center [1216, 61] width 20 height 25
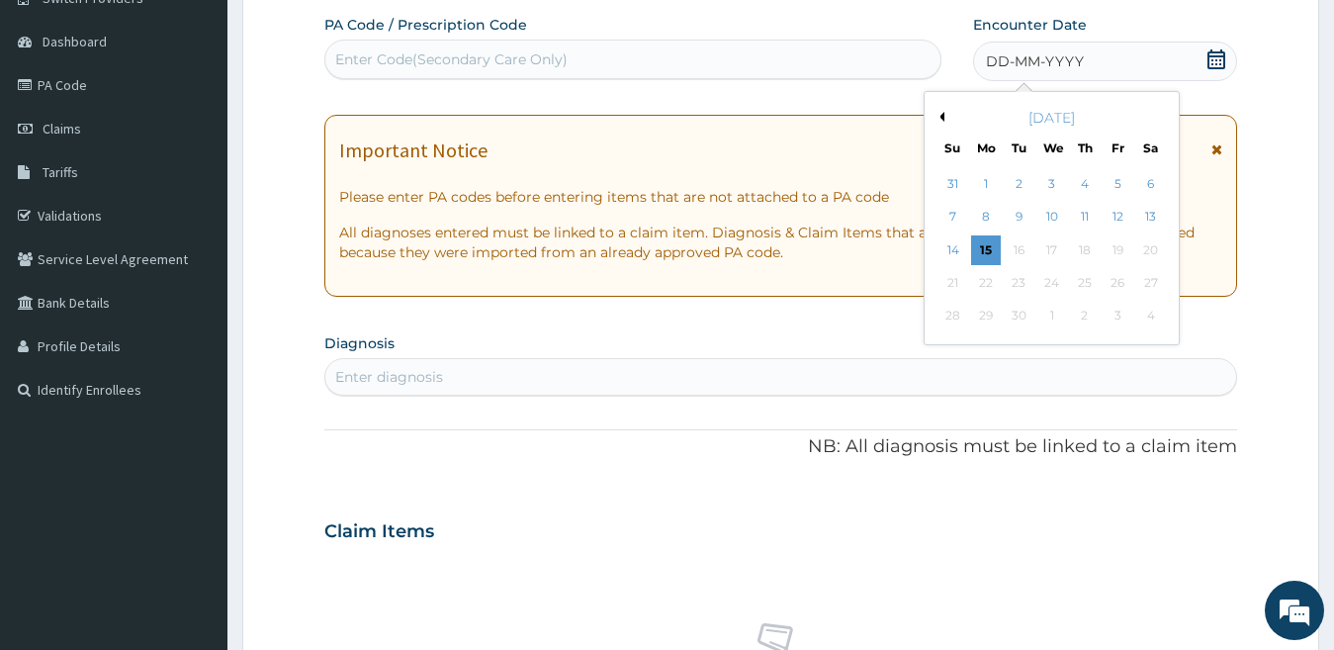
click at [944, 119] on div "September 2025" at bounding box center [1051, 118] width 238 height 20
click at [944, 132] on div "September 2025 Su Mo Tu We Th Fr Sa" at bounding box center [1051, 128] width 238 height 57
click at [942, 118] on button "Previous Month" at bounding box center [939, 117] width 10 height 10
click at [951, 282] on div "20" at bounding box center [953, 283] width 30 height 30
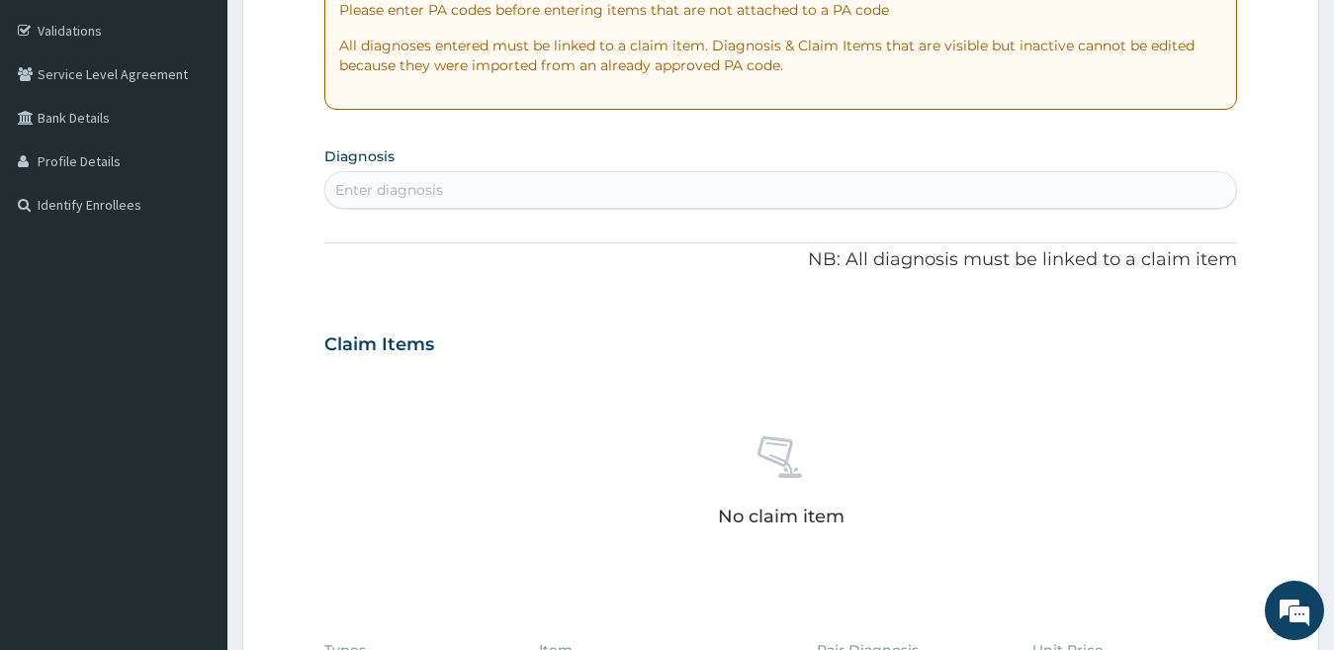
scroll to position [406, 0]
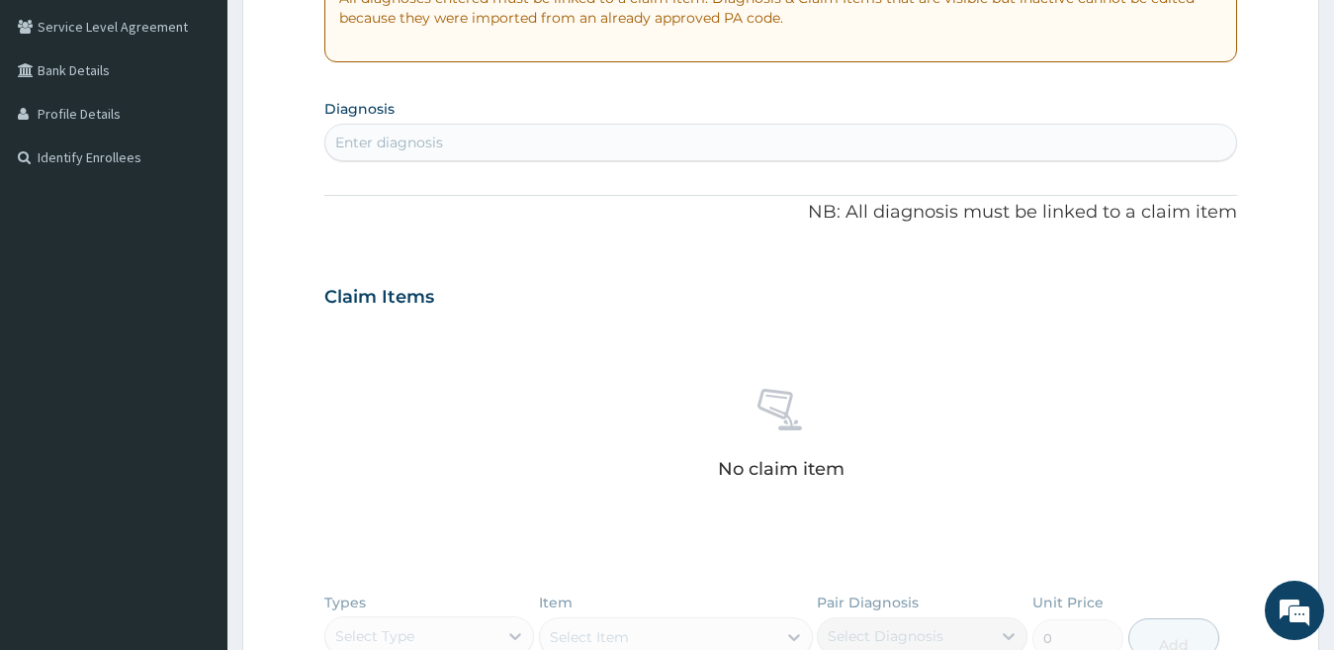
click at [988, 160] on div "Enter diagnosis" at bounding box center [781, 143] width 914 height 38
type input "WHITLOW"
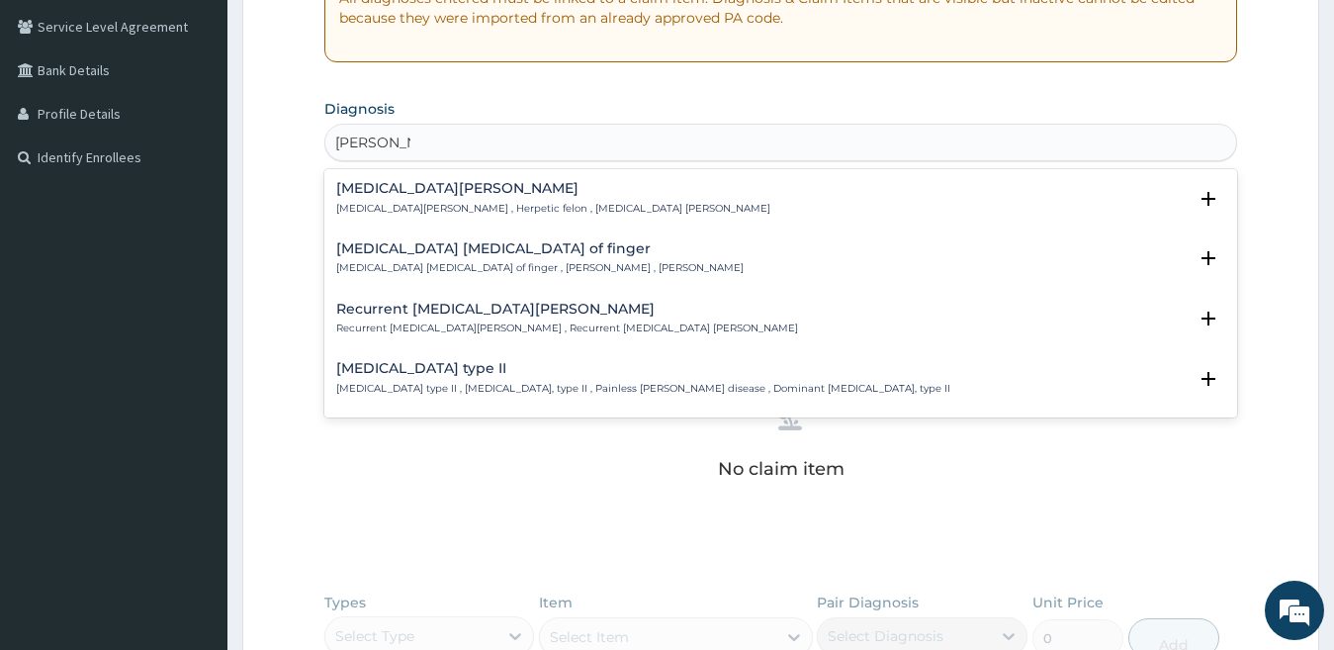
click at [440, 259] on div "Pulp abscess of finger Pulp abscess of finger , Felon , Whitlow" at bounding box center [539, 258] width 407 height 35
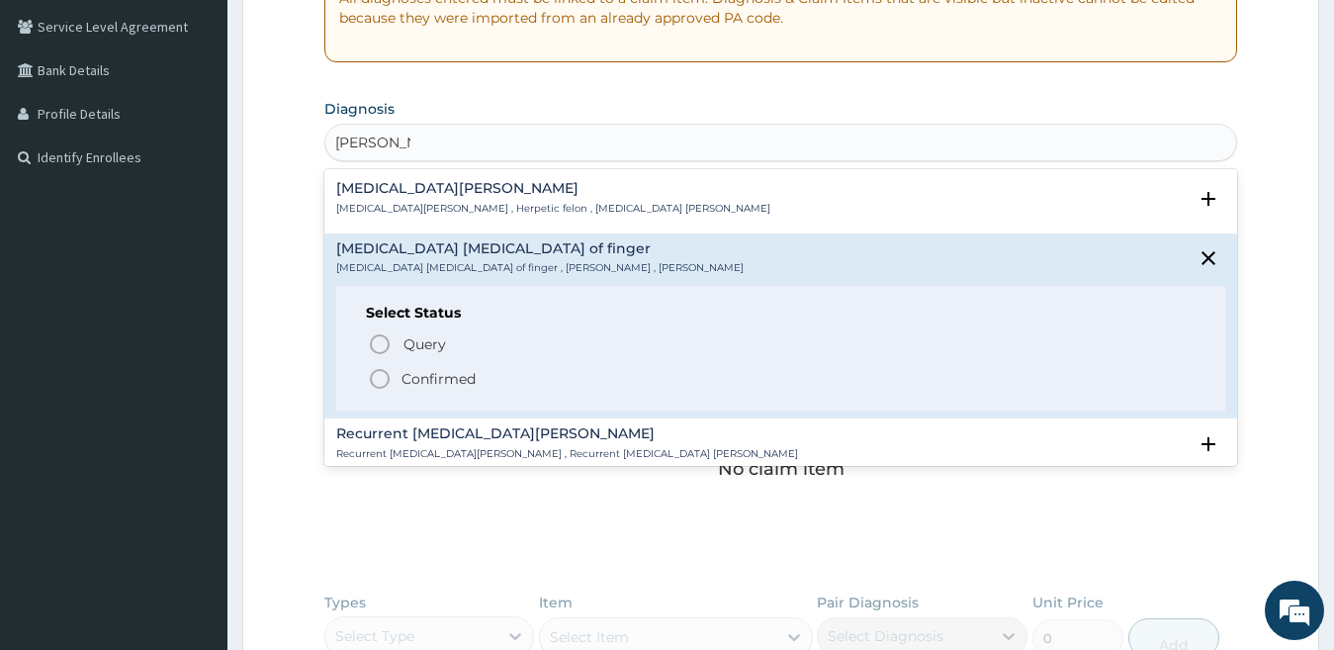
click at [443, 380] on p "Confirmed" at bounding box center [438, 379] width 74 height 20
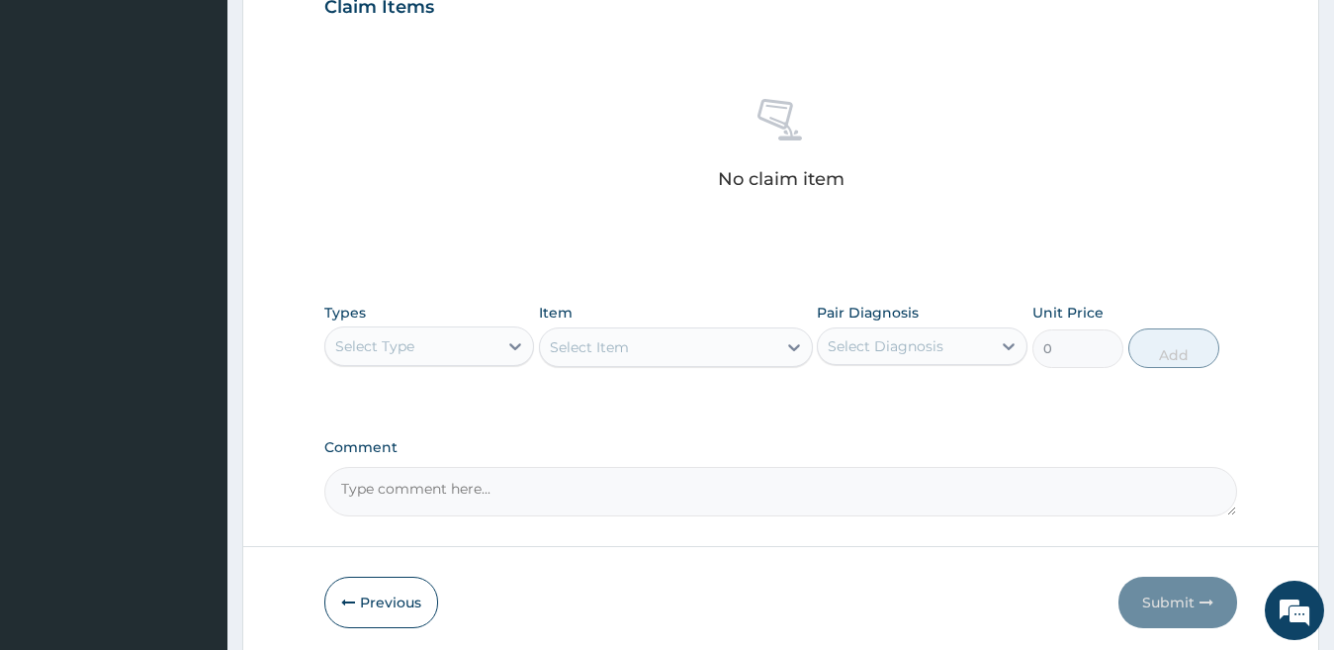
scroll to position [700, 0]
click at [512, 338] on icon at bounding box center [515, 348] width 20 height 20
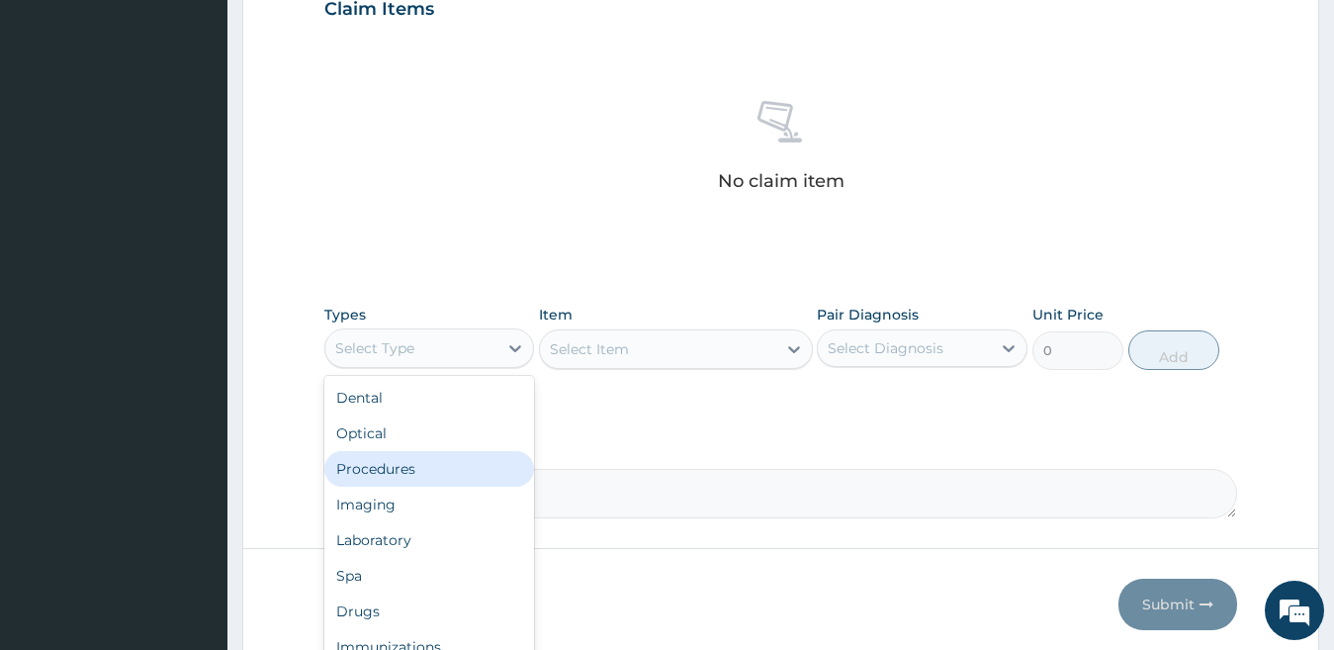
drag, startPoint x: 466, startPoint y: 463, endPoint x: 489, endPoint y: 446, distance: 29.1
click at [469, 459] on div "Procedures" at bounding box center [429, 469] width 211 height 36
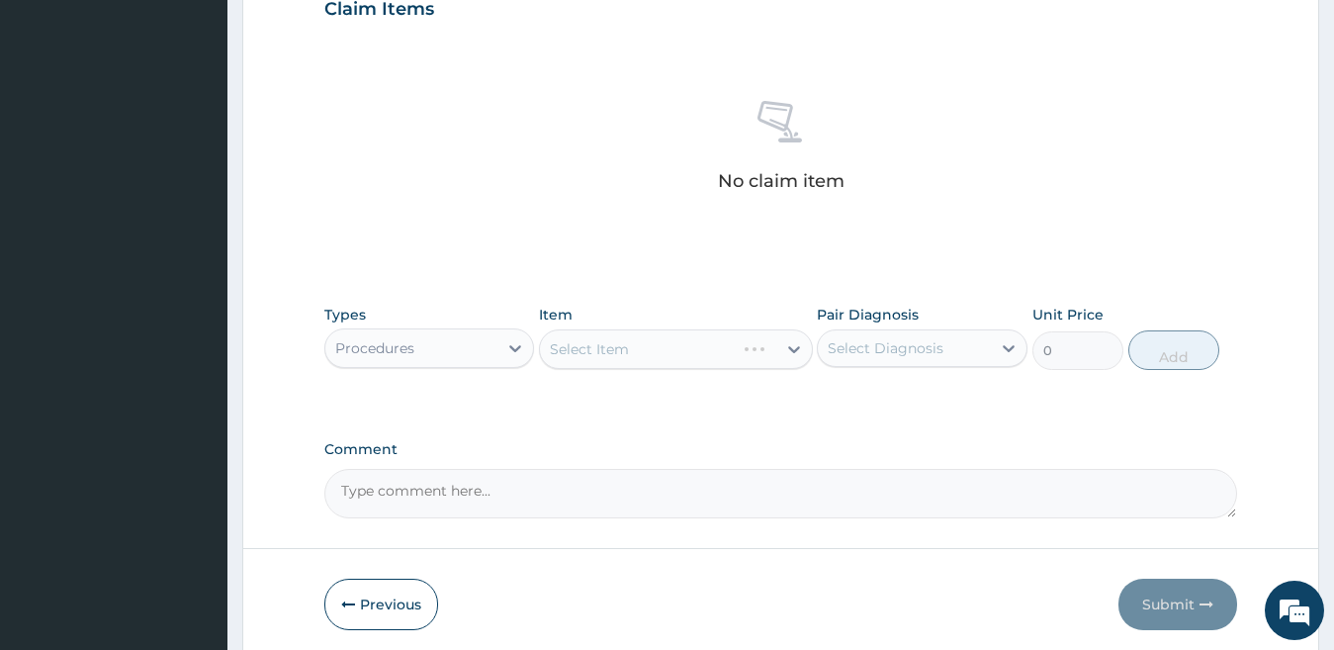
click at [654, 361] on div "Select Item" at bounding box center [676, 349] width 274 height 40
click at [654, 361] on div "Select Item" at bounding box center [658, 349] width 236 height 32
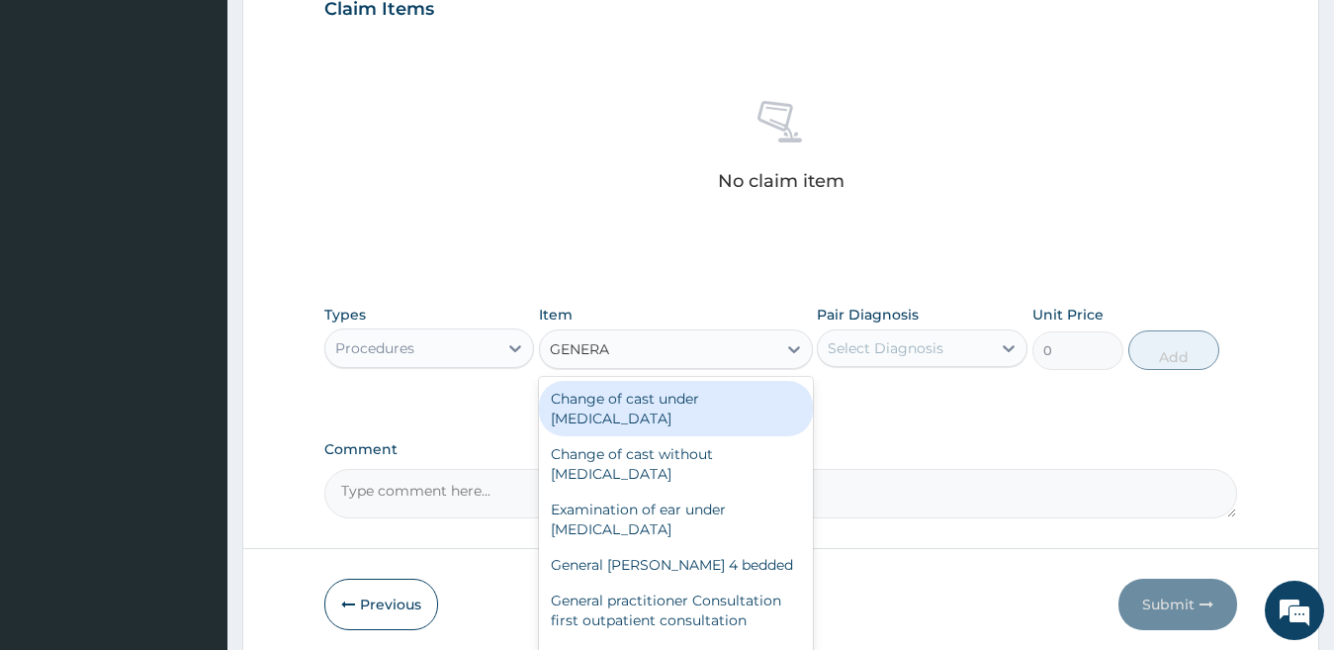
type input "GENERAL"
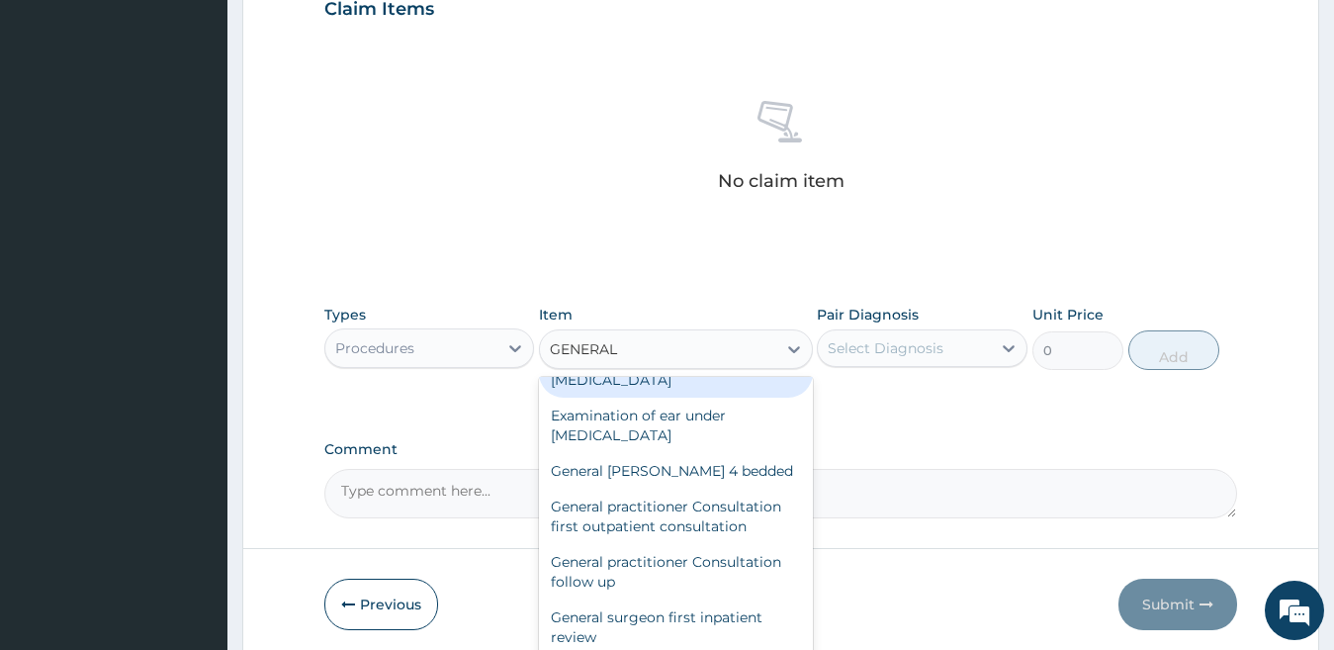
scroll to position [98, 0]
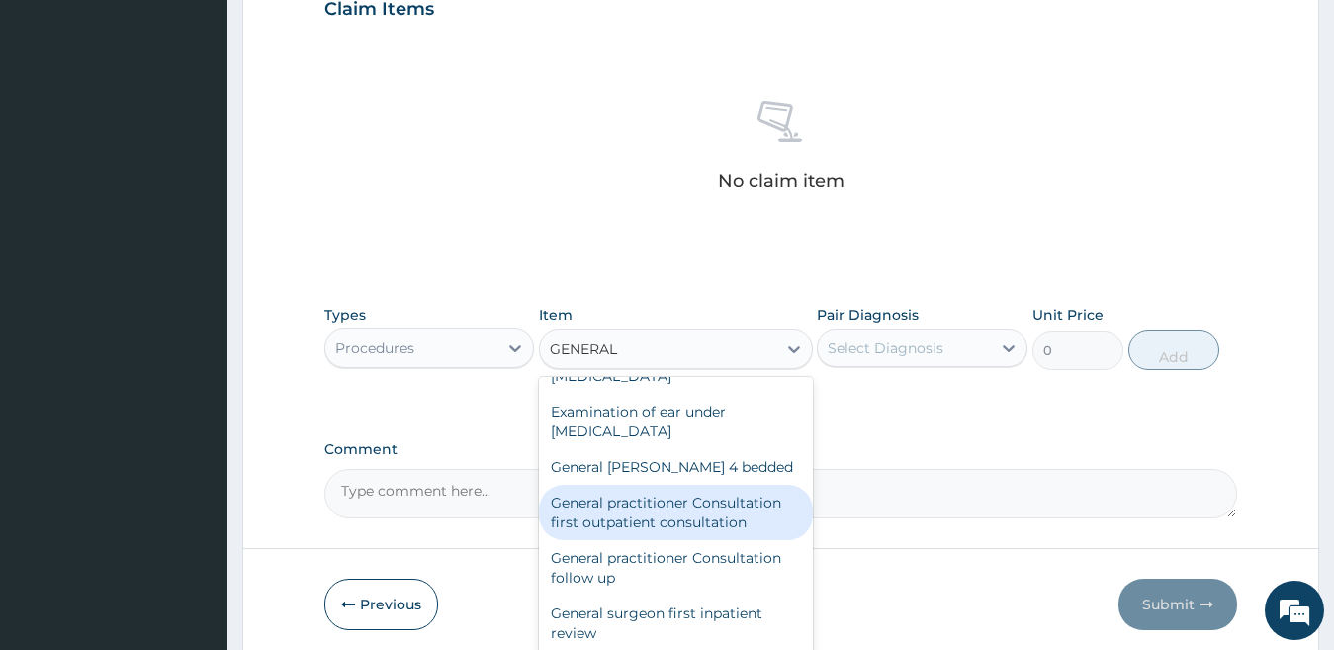
click at [782, 511] on div "General practitioner Consultation first outpatient consultation" at bounding box center [676, 511] width 274 height 55
type input "4000"
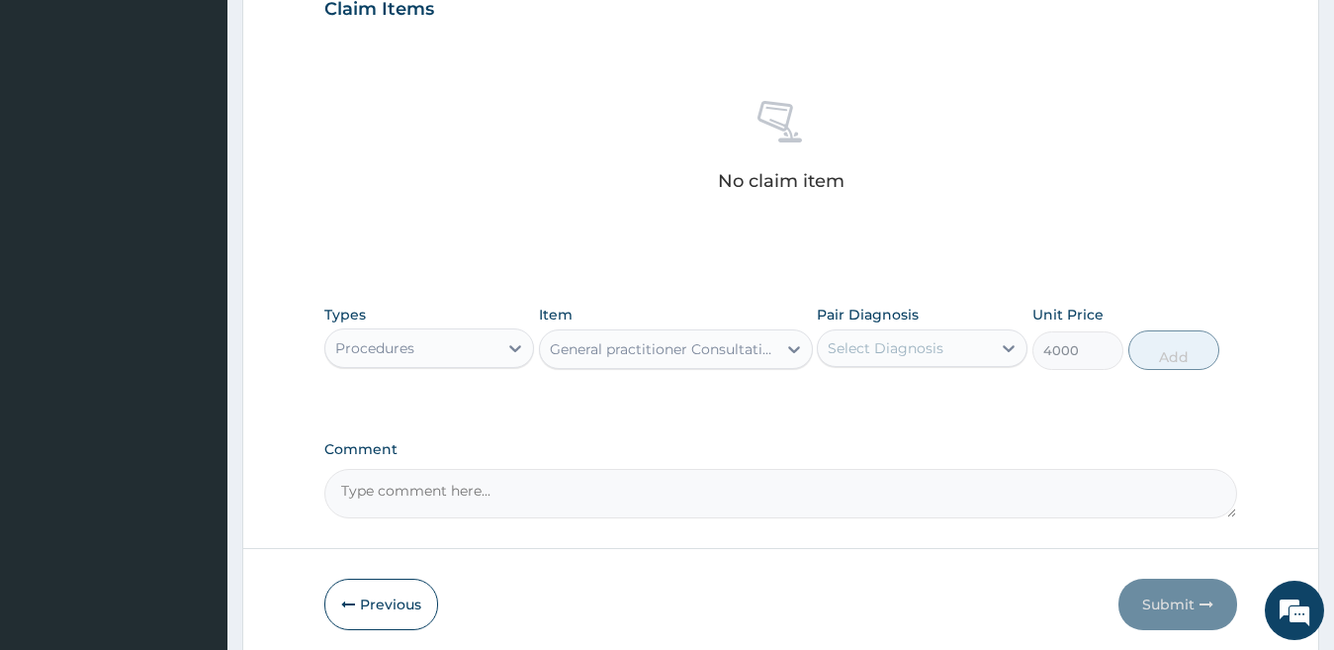
click at [925, 352] on div "Select Diagnosis" at bounding box center [886, 348] width 116 height 20
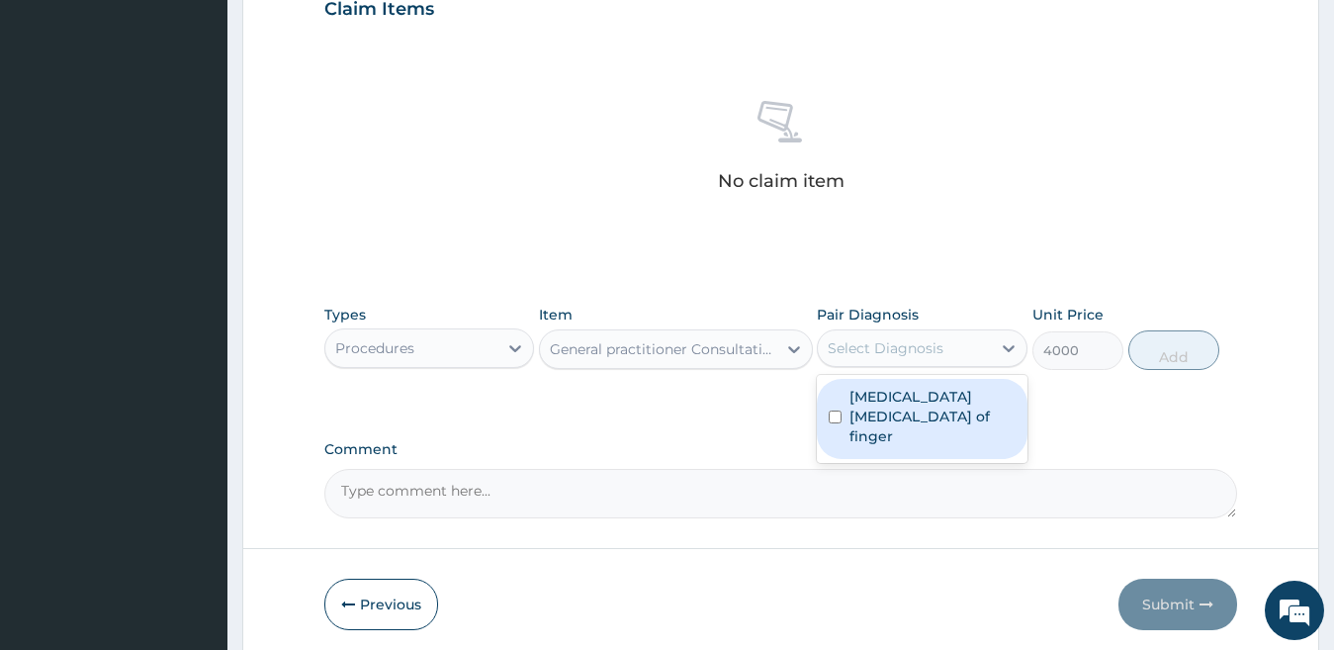
click at [929, 381] on div "Pulp abscess of finger" at bounding box center [922, 419] width 211 height 80
checkbox input "true"
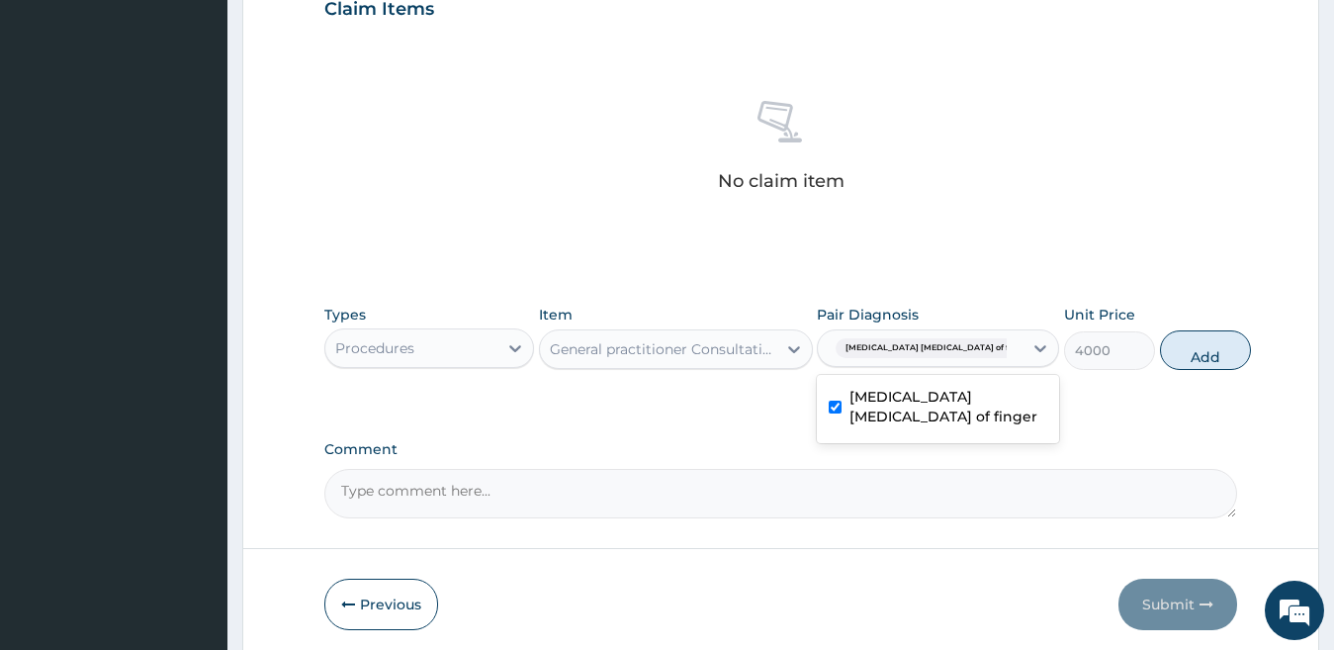
scroll to position [776, 0]
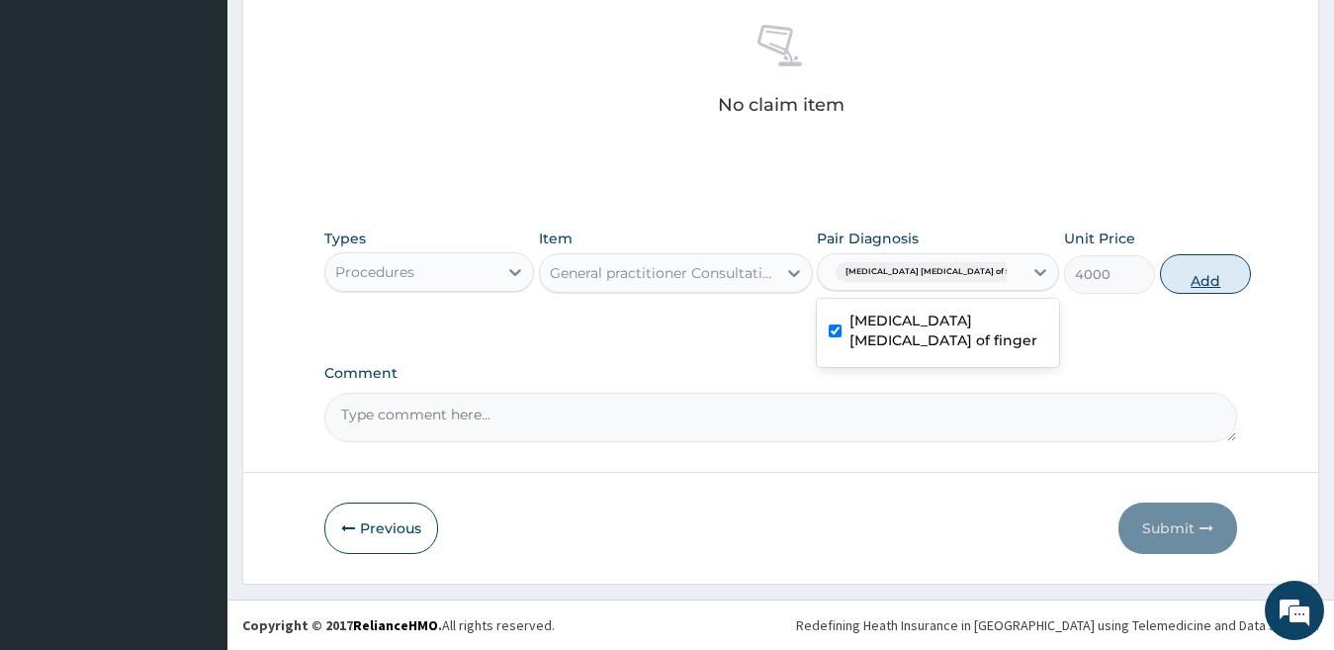
click at [1189, 275] on button "Add" at bounding box center [1205, 274] width 91 height 40
type input "0"
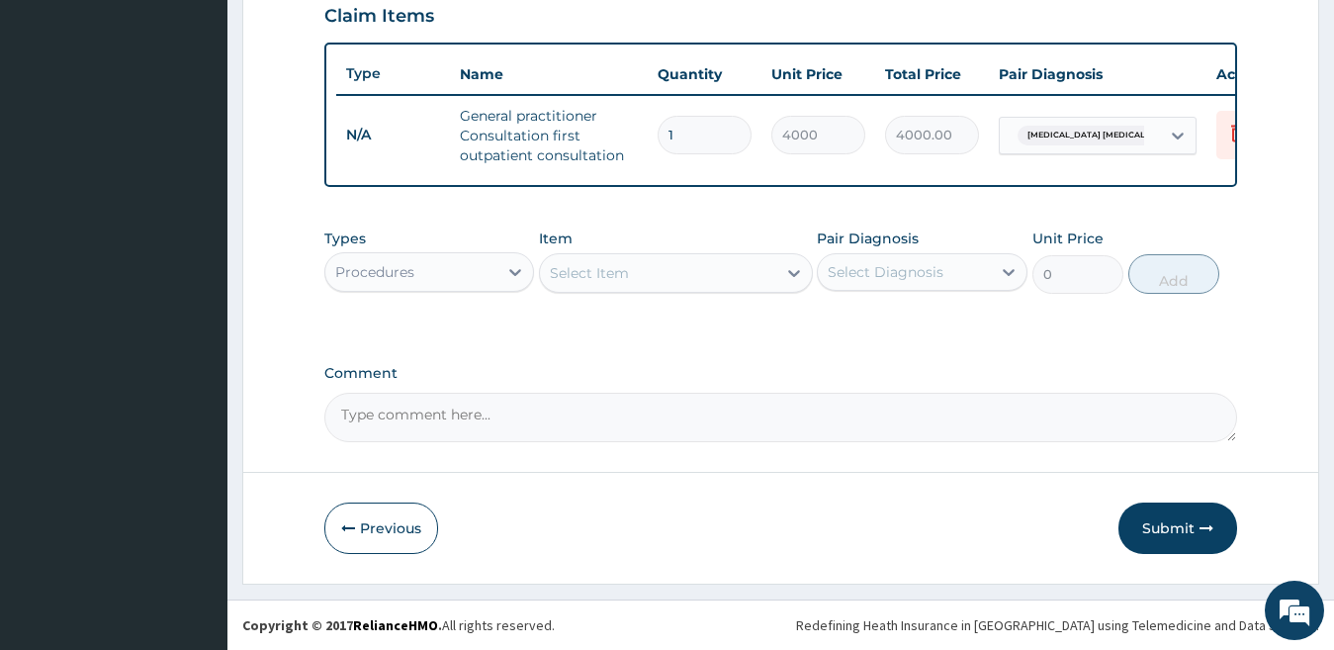
scroll to position [710, 0]
click at [474, 290] on div "Procedures" at bounding box center [429, 272] width 211 height 40
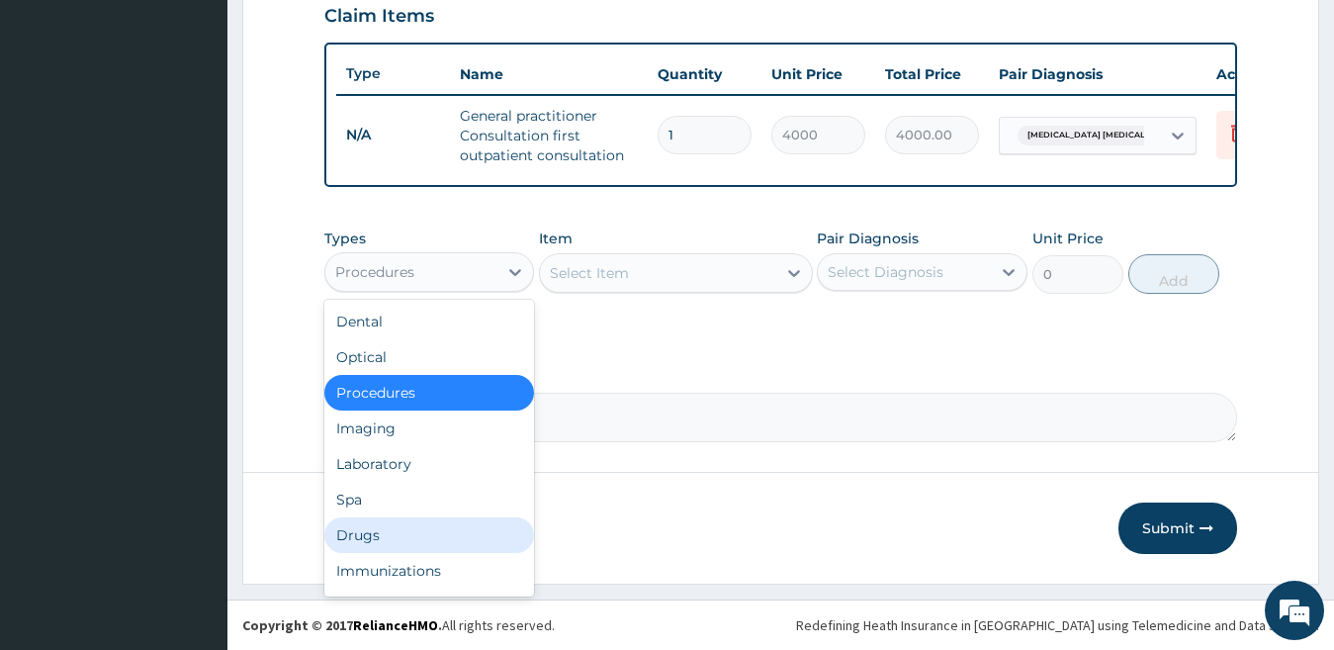
click at [447, 518] on div "Drugs" at bounding box center [429, 535] width 211 height 36
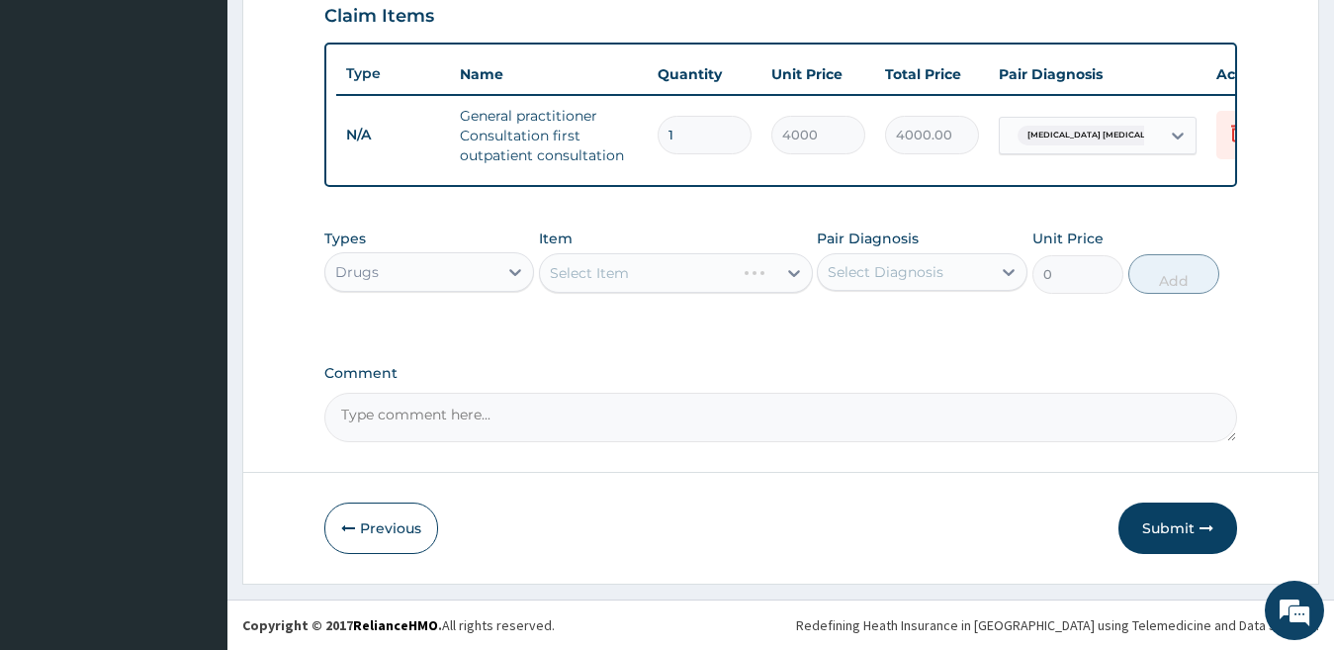
drag, startPoint x: 603, startPoint y: 252, endPoint x: 599, endPoint y: 279, distance: 27.0
click at [604, 268] on div "Select Item" at bounding box center [676, 273] width 274 height 40
click at [600, 278] on div "Select Item" at bounding box center [589, 273] width 79 height 20
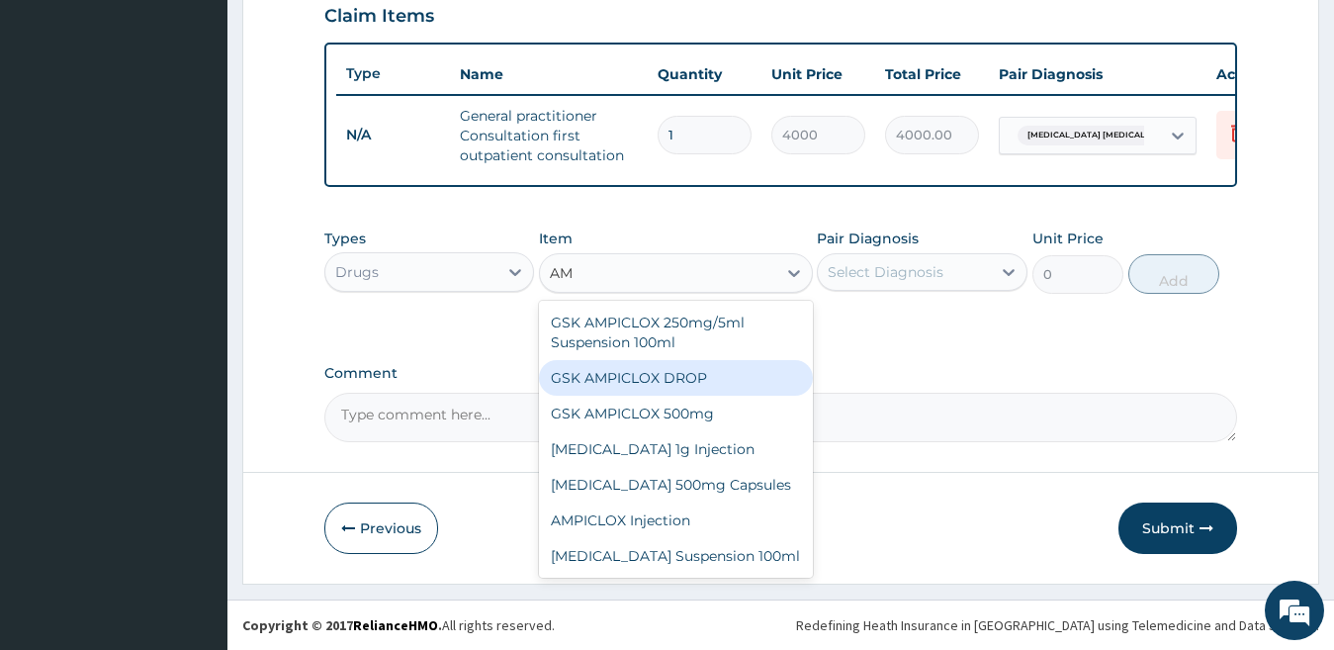
type input "A"
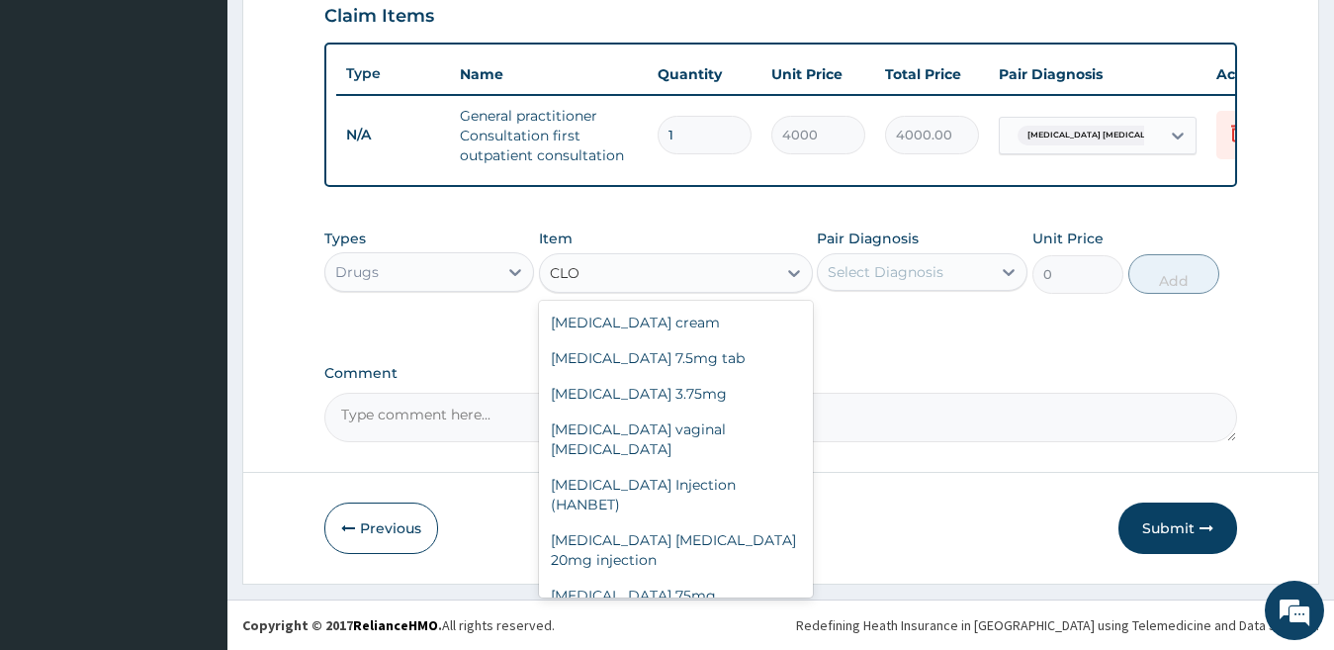
type input "CLOX"
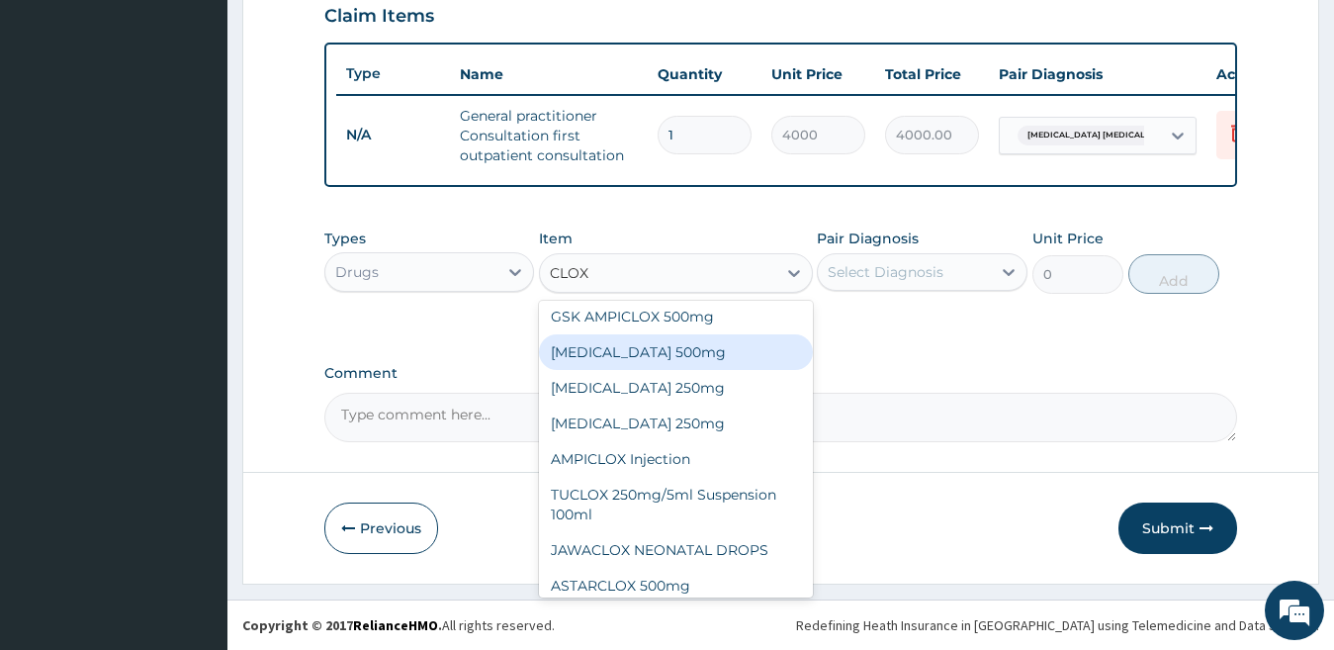
scroll to position [107, 0]
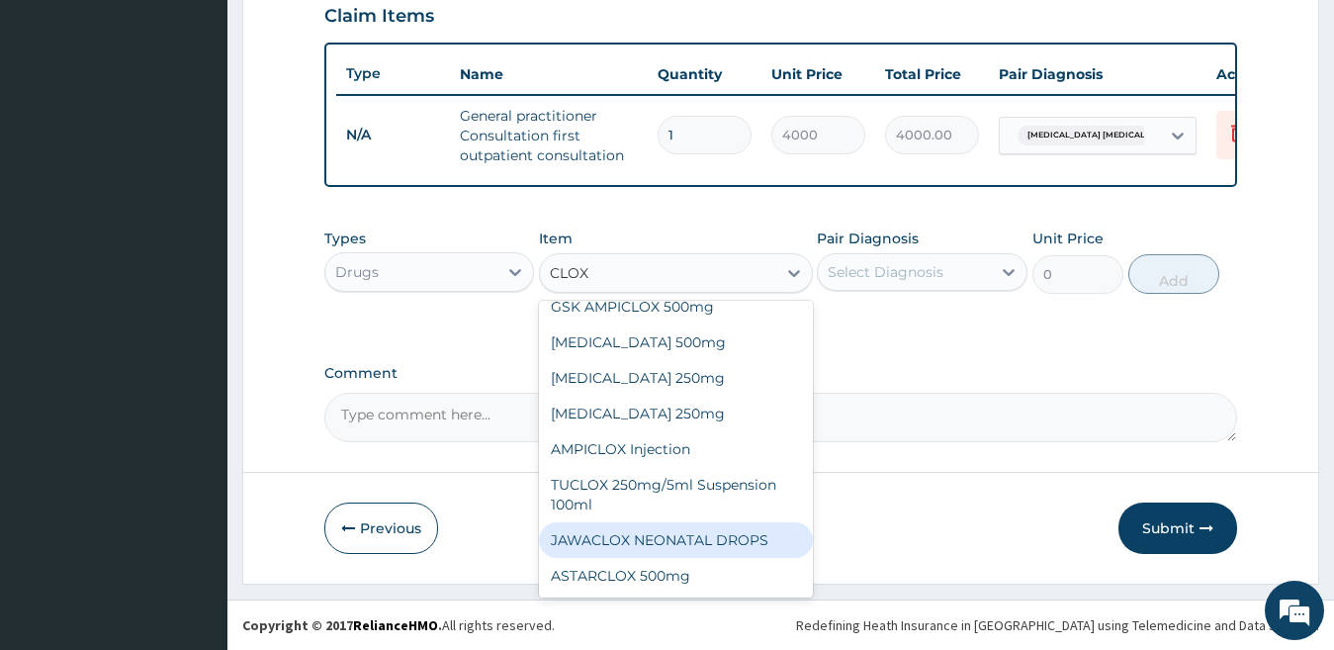
click at [783, 545] on div "GSK AMPICLOX 250mg/5ml Suspension 100ml GSK AMPICLOX DROP GSK AMPICLOX 500mg Fl…" at bounding box center [676, 449] width 274 height 297
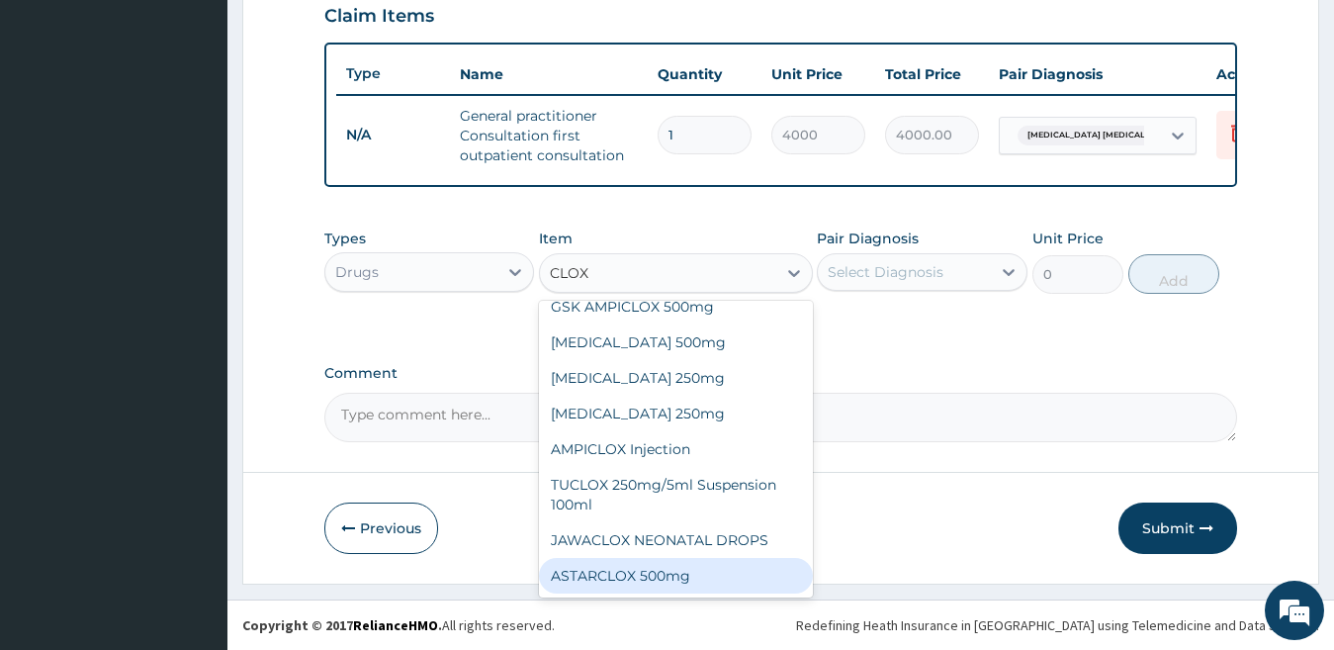
click at [768, 572] on div "ASTARCLOX 500mg" at bounding box center [676, 576] width 274 height 36
type input "88.6875"
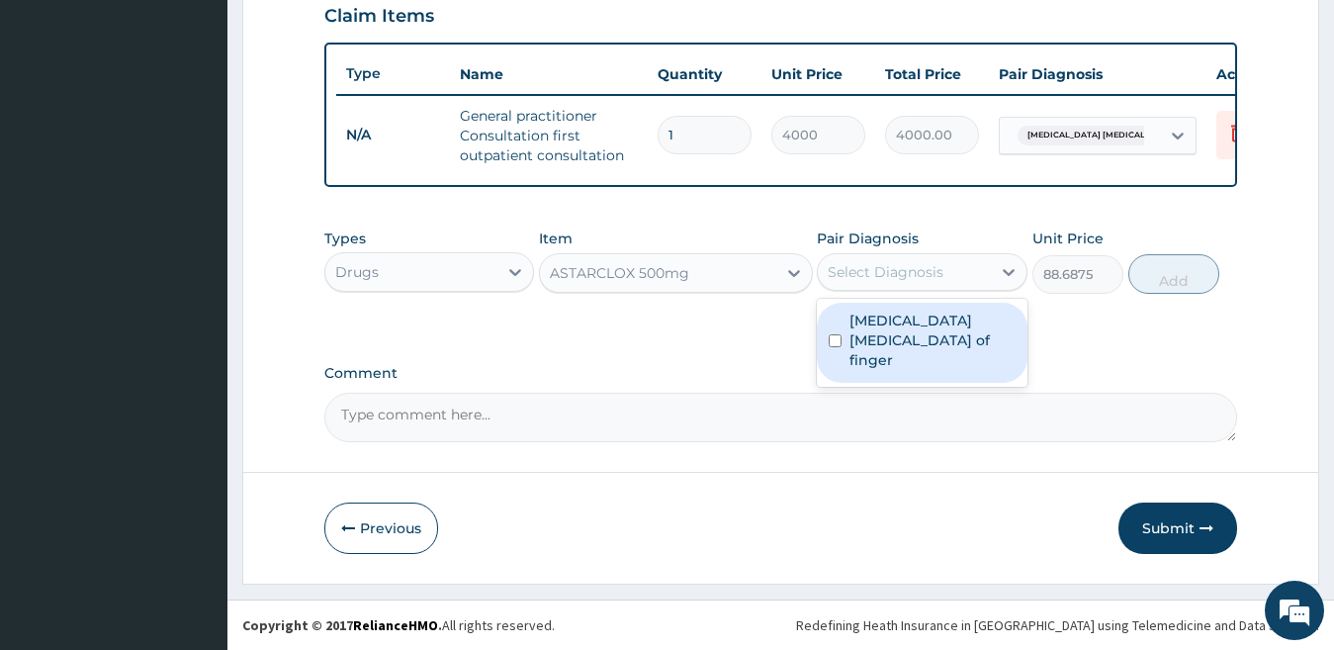
click at [902, 286] on div "Select Diagnosis" at bounding box center [904, 272] width 173 height 32
click at [909, 318] on label "Pulp abscess of finger" at bounding box center [932, 339] width 166 height 59
checkbox input "true"
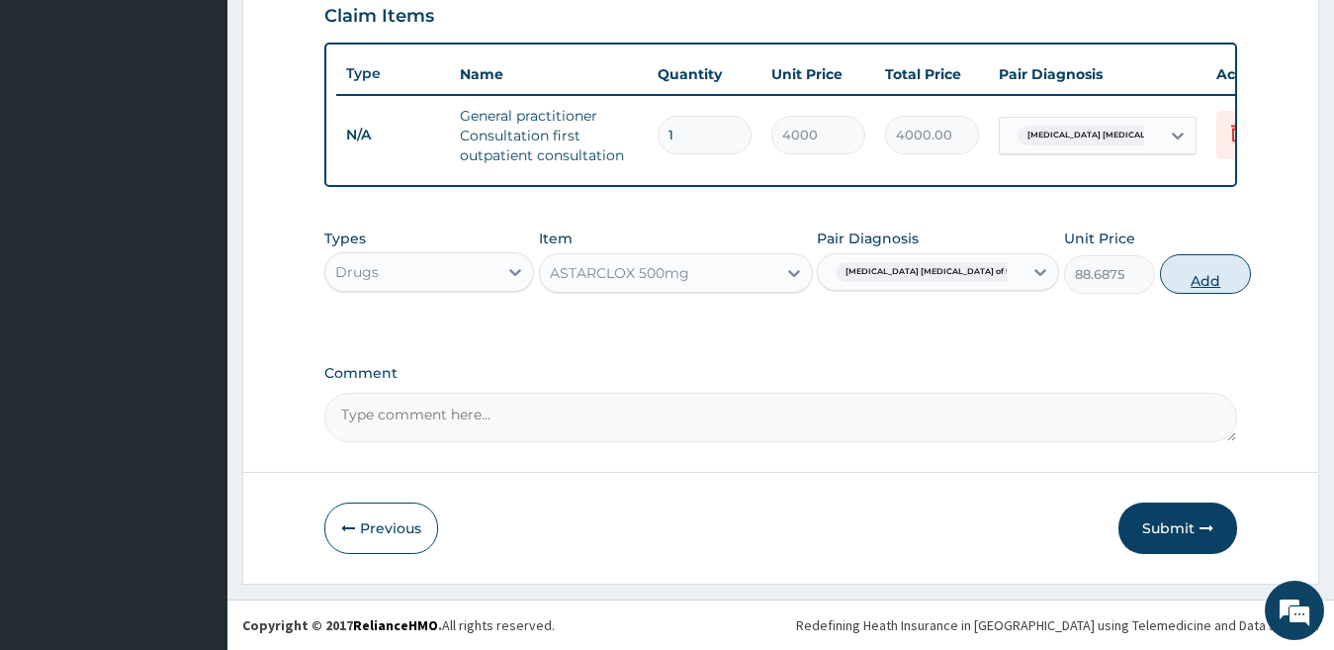
click at [1162, 286] on button "Add" at bounding box center [1205, 274] width 91 height 40
type input "0"
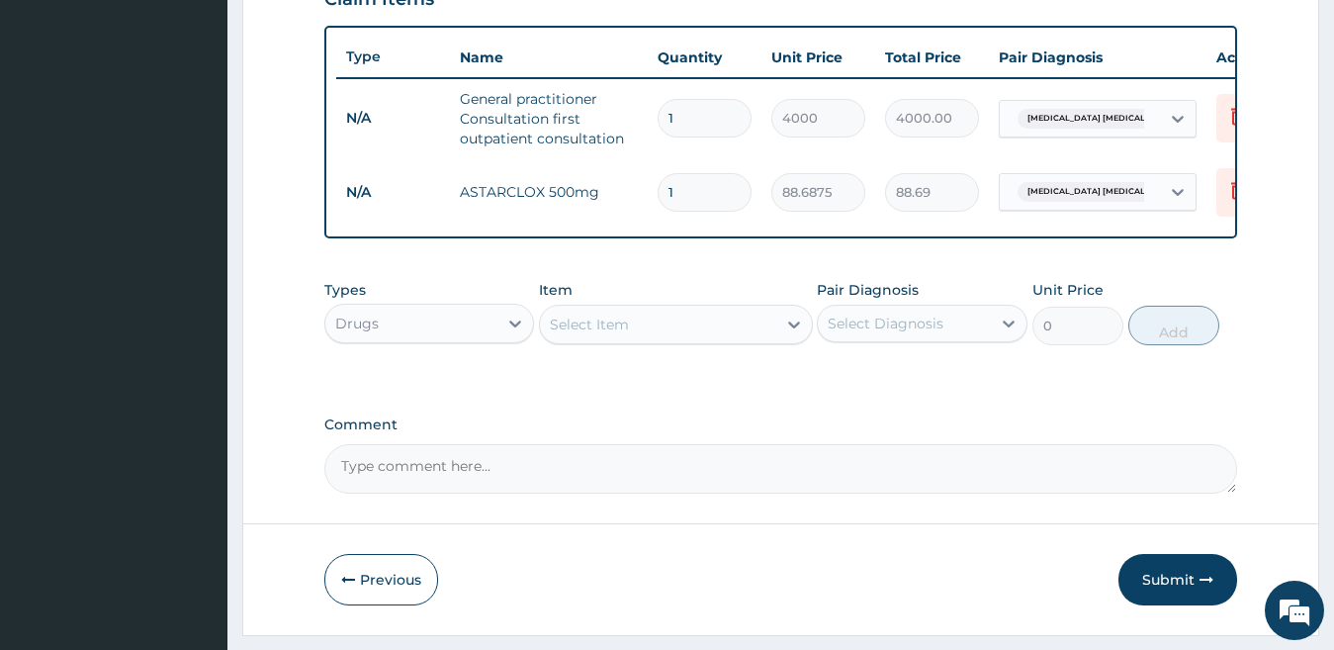
click at [697, 193] on input "1" at bounding box center [705, 192] width 94 height 39
type input "15"
type input "1330.31"
type input "15"
click at [638, 340] on div "Select Item" at bounding box center [658, 324] width 236 height 32
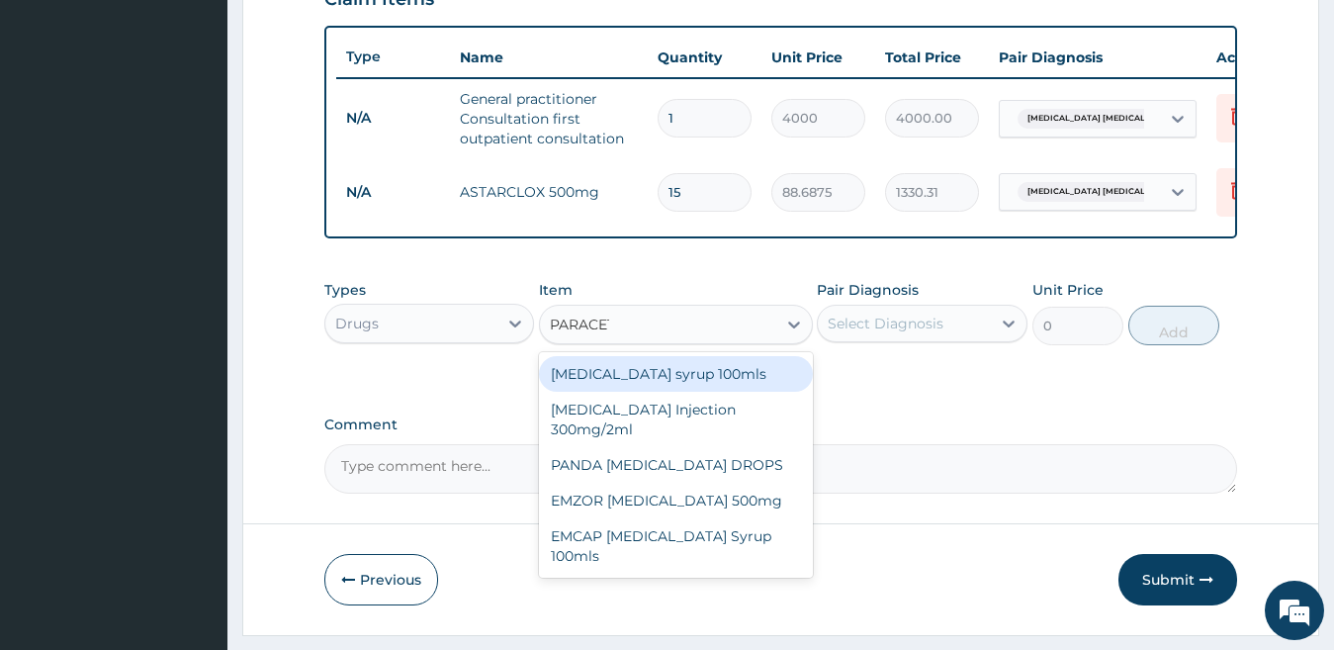
type input "PARACETA"
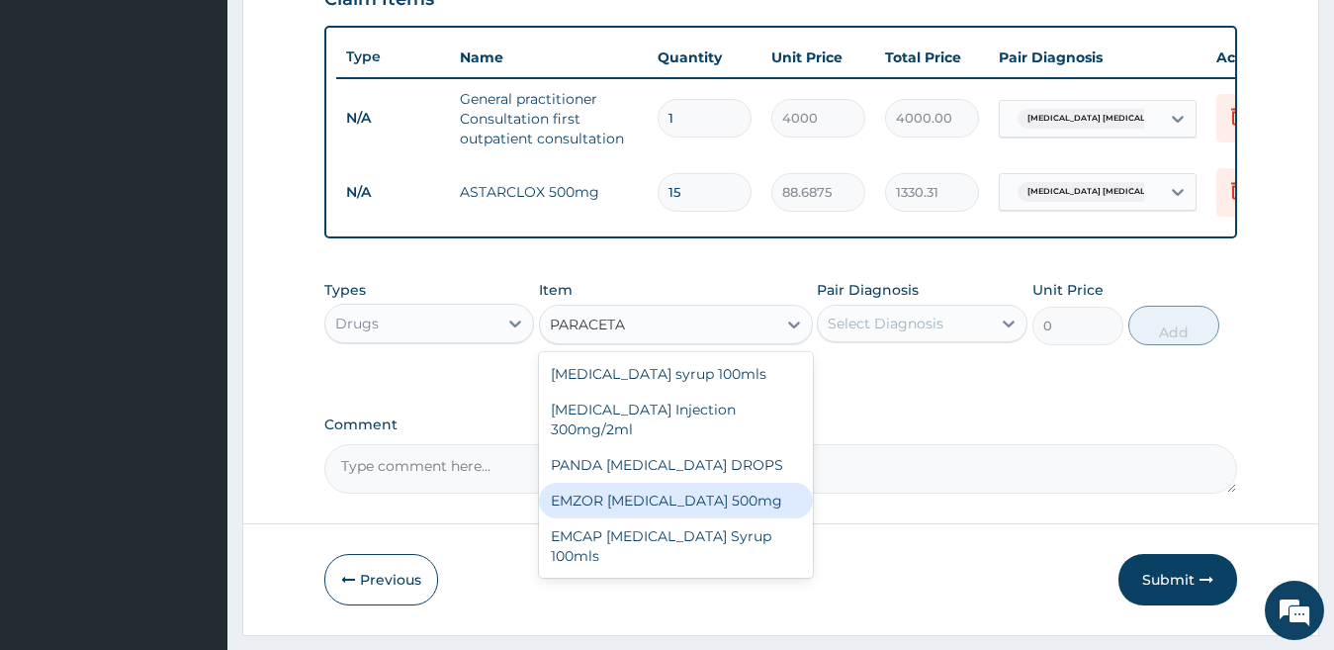
click at [668, 503] on div "EMZOR [MEDICAL_DATA] 500mg" at bounding box center [676, 501] width 274 height 36
type input "50"
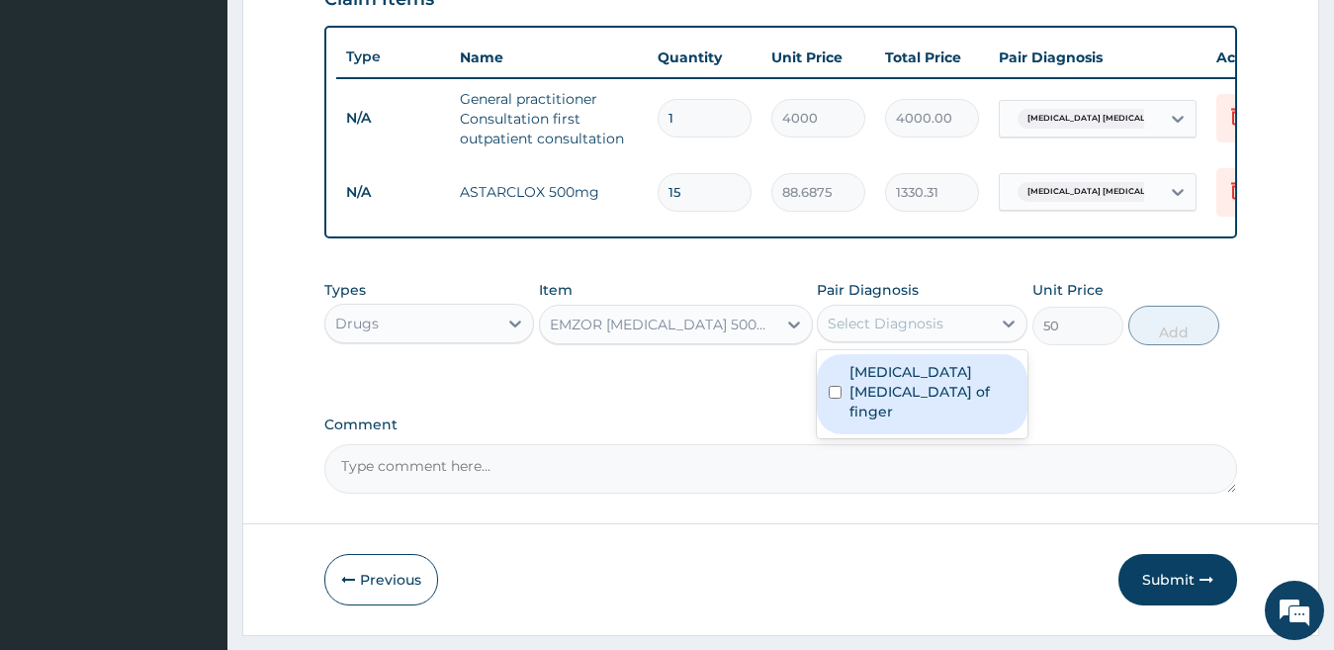
click at [946, 339] on div "Select Diagnosis" at bounding box center [904, 324] width 173 height 32
click at [949, 372] on div "Pulp abscess of finger" at bounding box center [922, 394] width 211 height 80
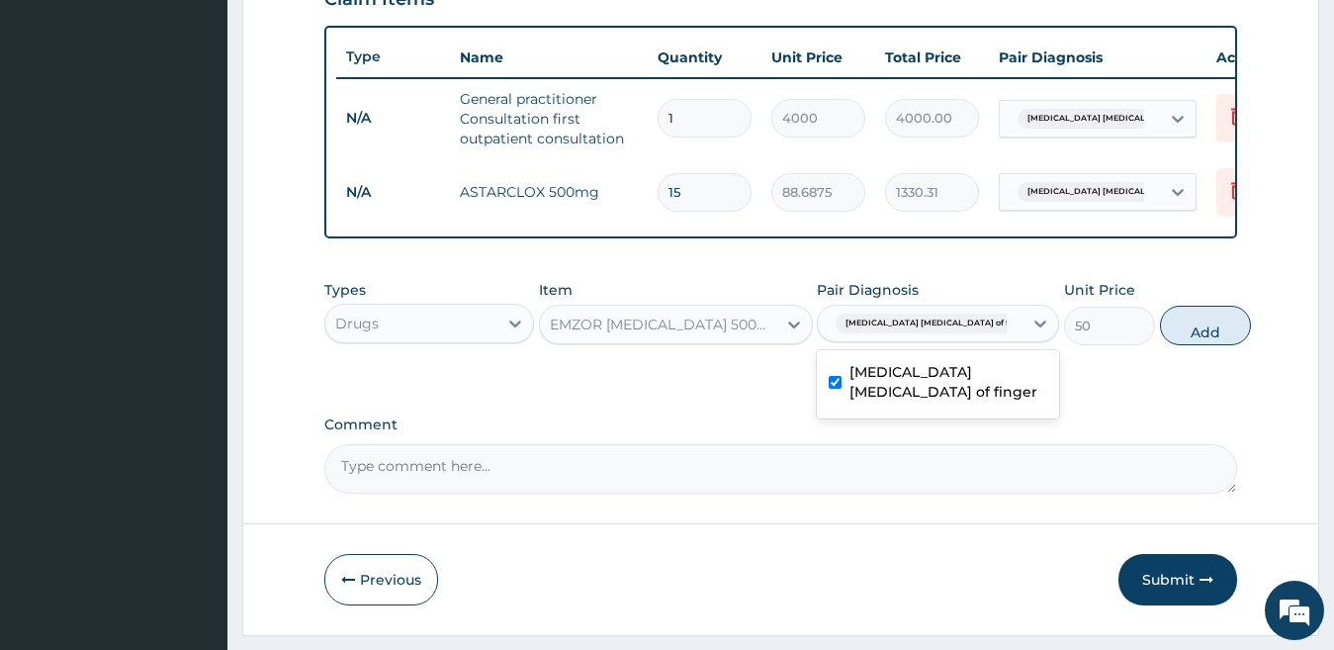
checkbox input "true"
click at [1160, 345] on button "Add" at bounding box center [1205, 326] width 91 height 40
type input "0"
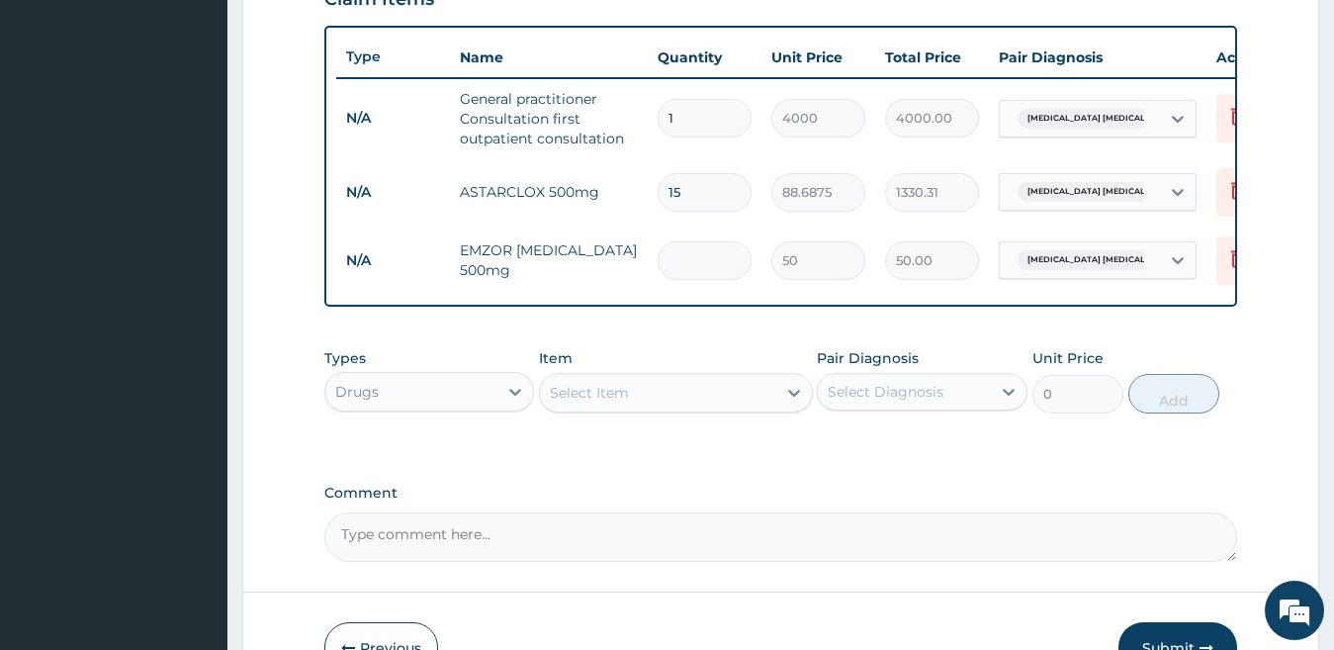
type input "0.00"
type input "2"
type input "100.00"
type input "20"
type input "1000.00"
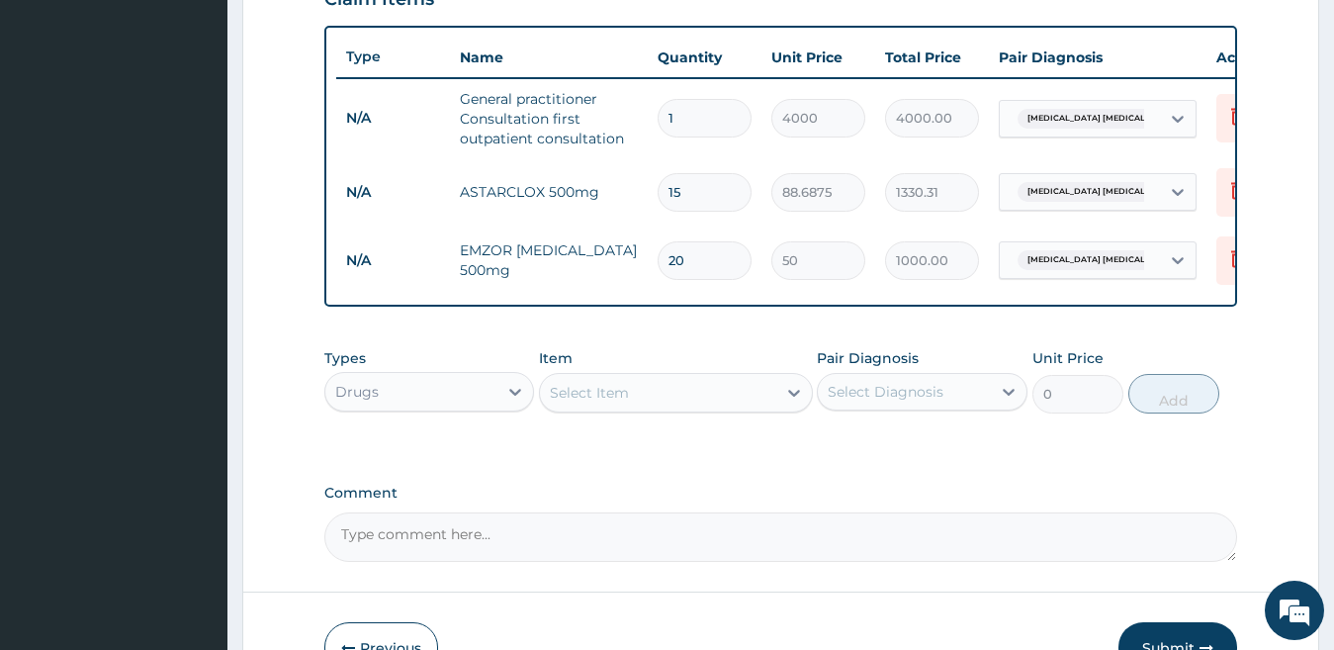
type input "20"
click at [684, 408] on div "Select Item" at bounding box center [658, 393] width 236 height 32
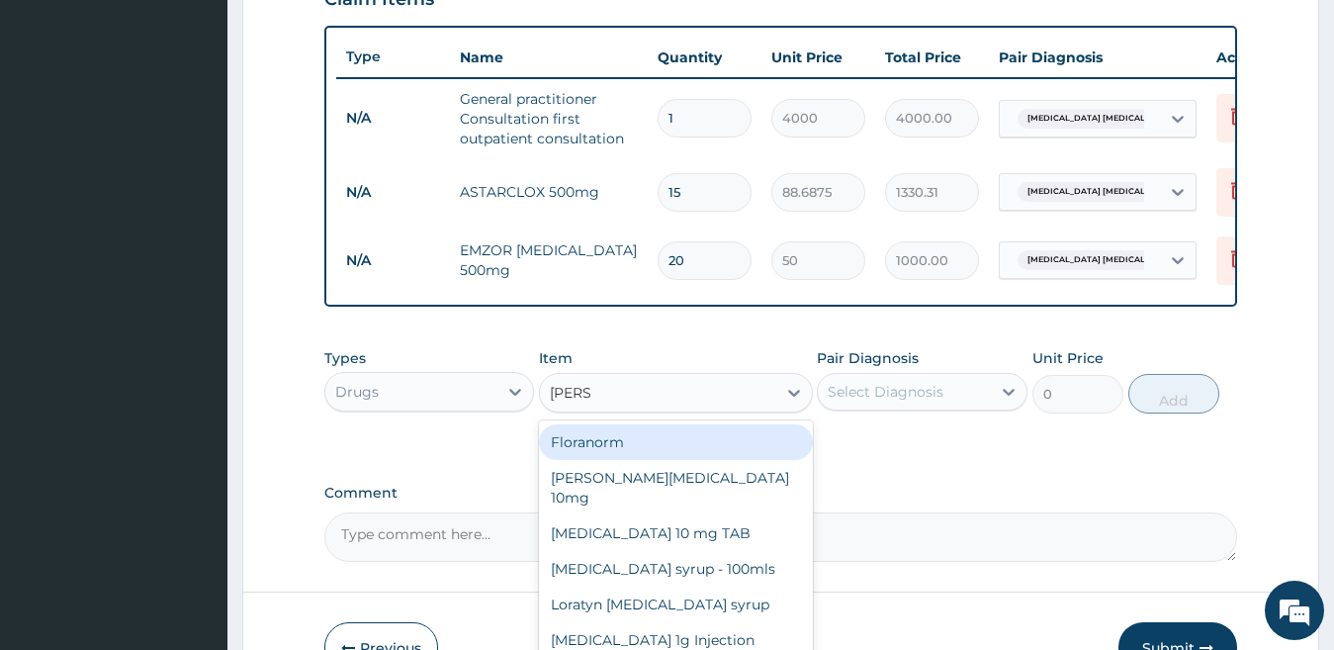
type input "LORAT"
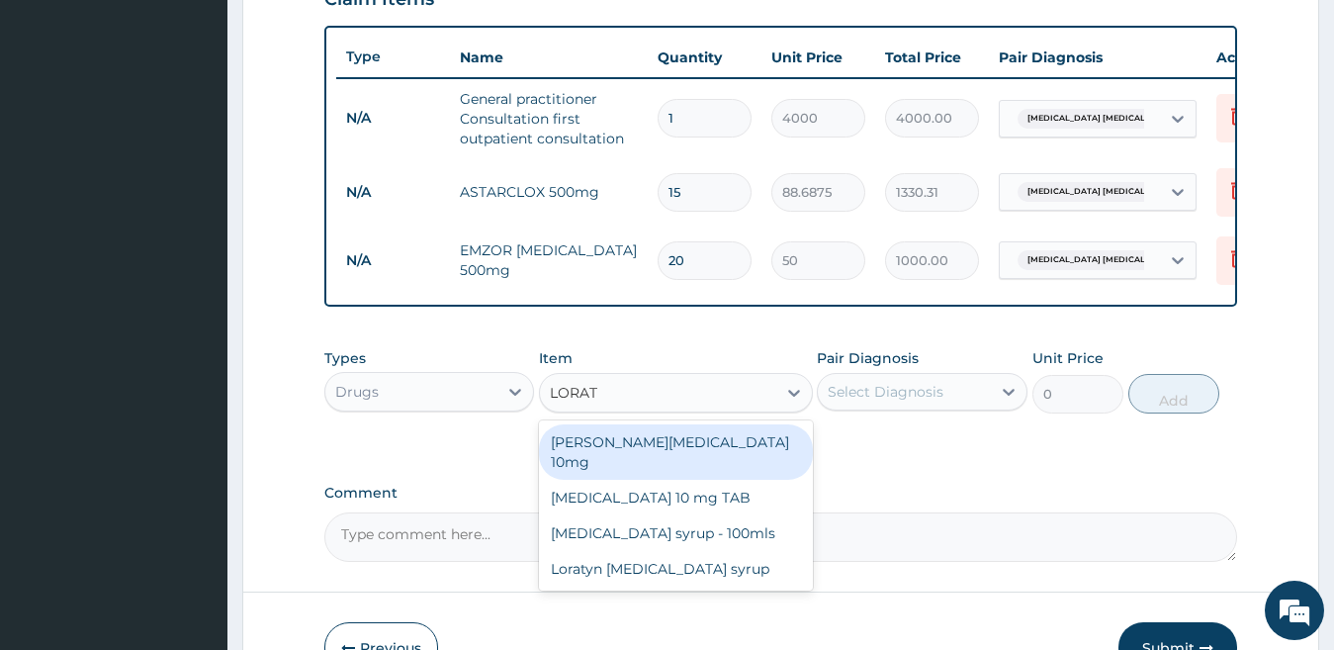
click at [695, 500] on div "[MEDICAL_DATA] 10 mg TAB" at bounding box center [676, 498] width 274 height 36
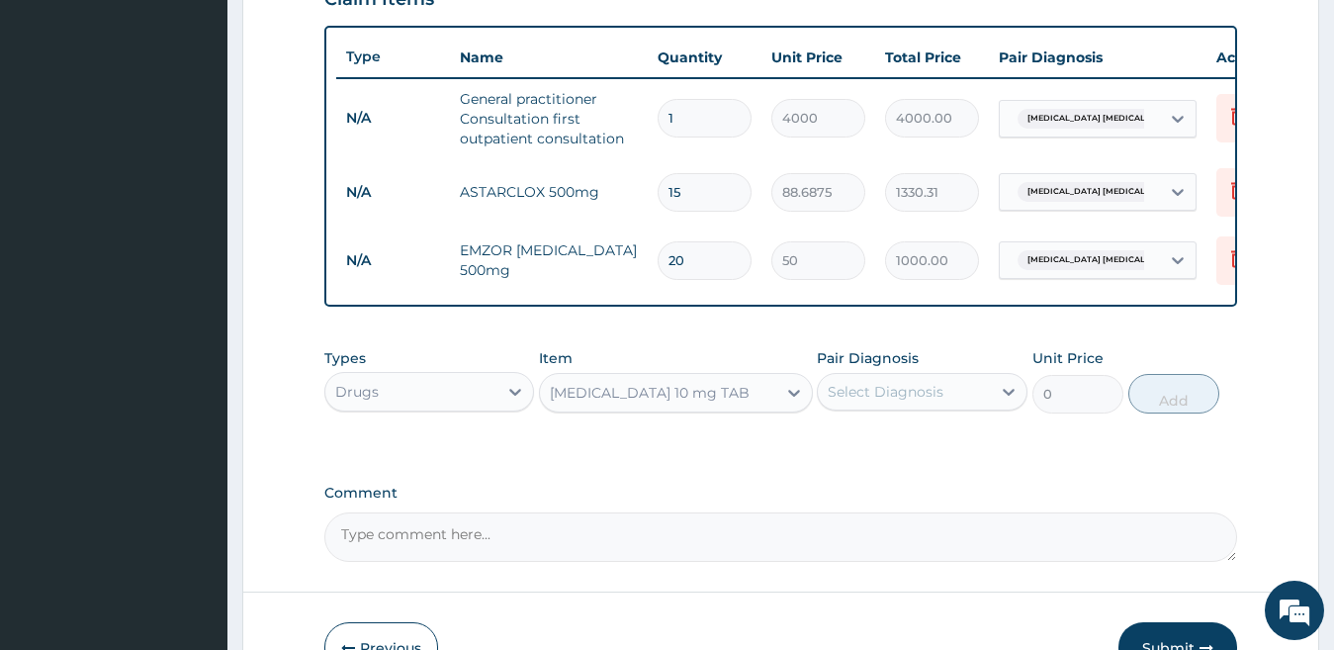
type input "59.125"
click at [915, 400] on div "Select Diagnosis" at bounding box center [904, 392] width 173 height 32
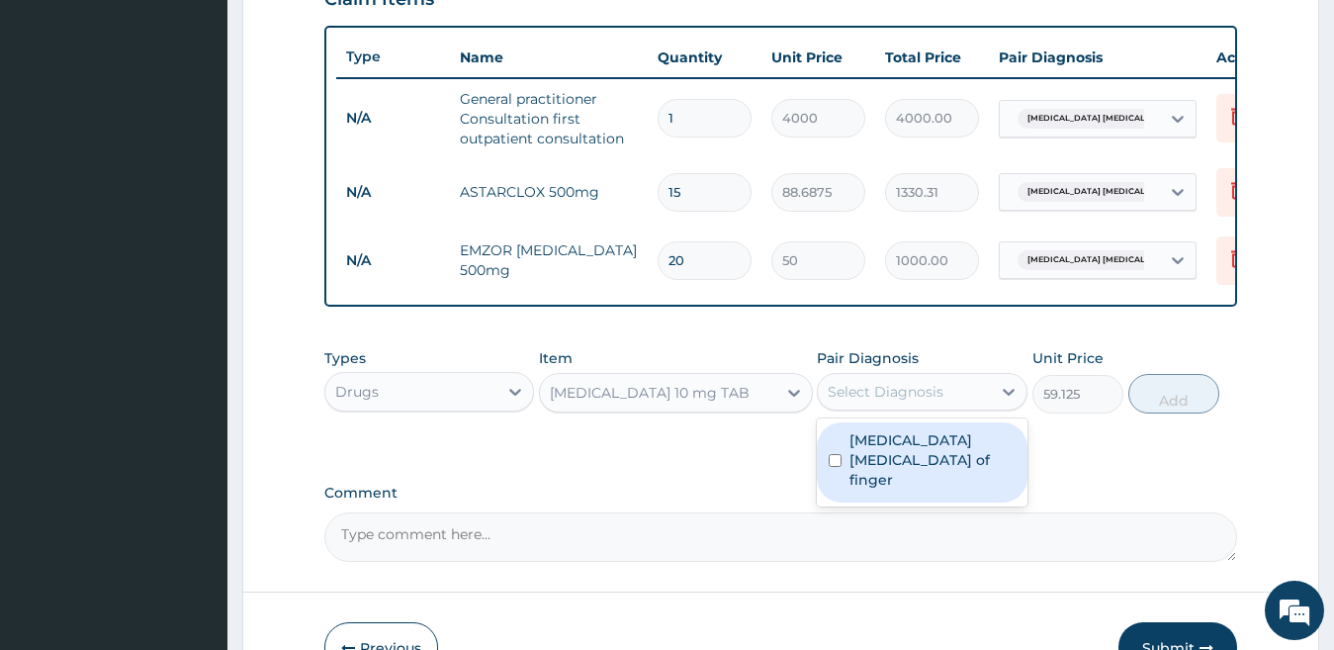
click at [924, 465] on label "Pulp abscess of finger" at bounding box center [932, 459] width 166 height 59
checkbox input "true"
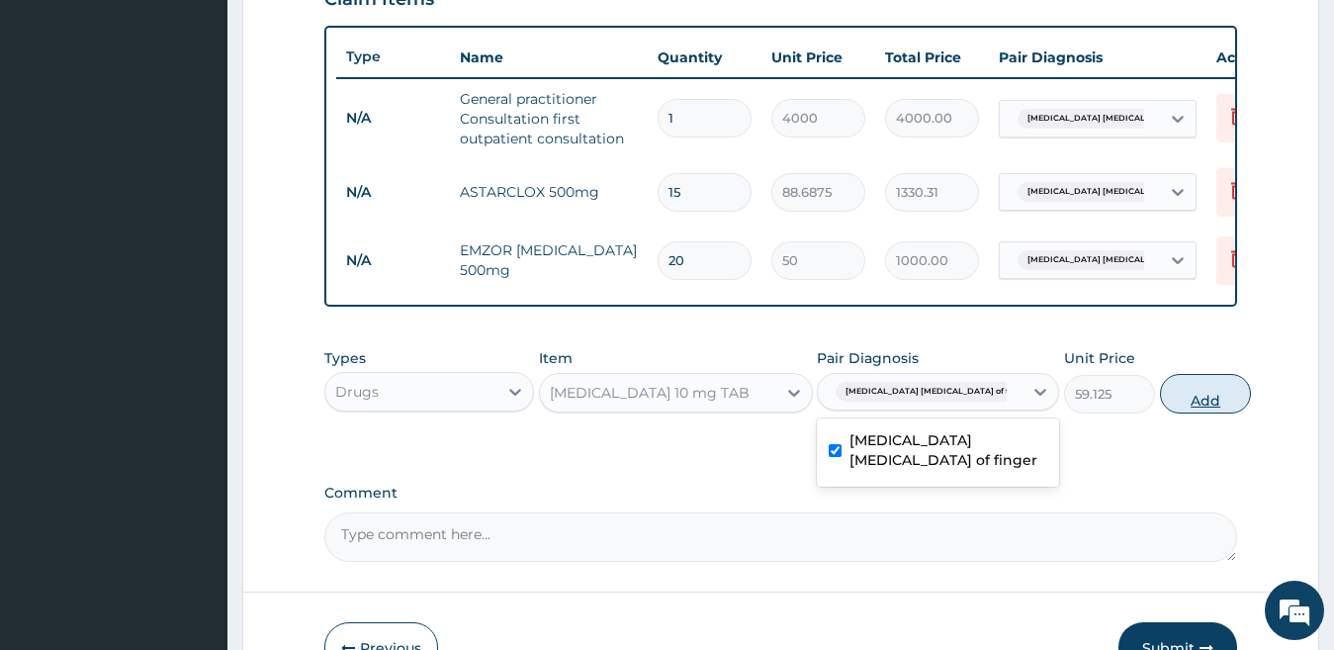
click at [1171, 413] on button "Add" at bounding box center [1205, 394] width 91 height 40
type input "0"
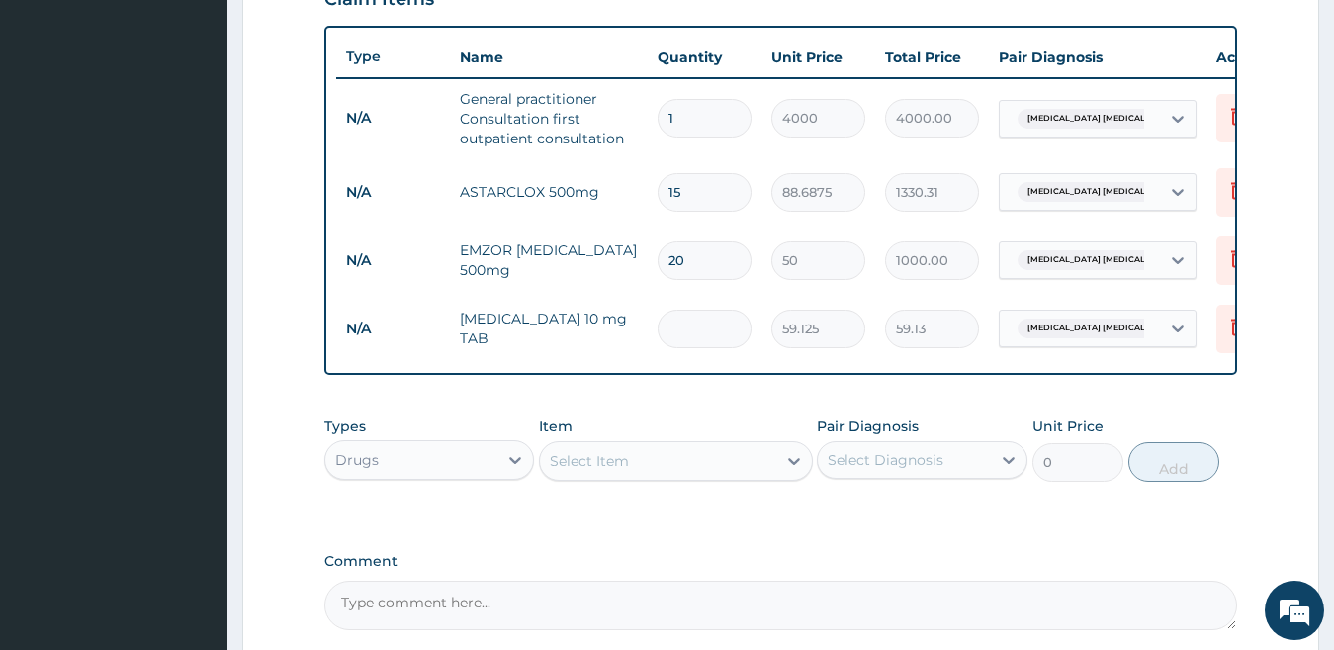
type input "0.00"
type input "5"
type input "295.63"
type input "5"
click at [598, 471] on div "Select Item" at bounding box center [589, 461] width 79 height 20
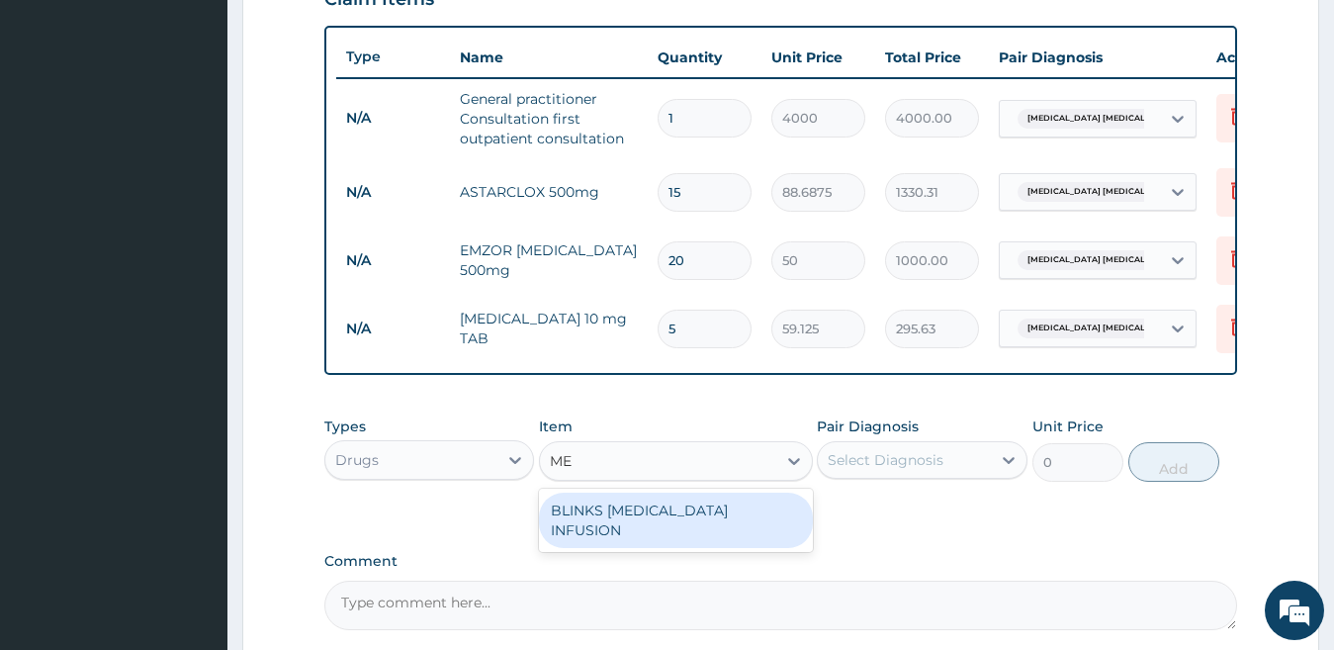
type input "M"
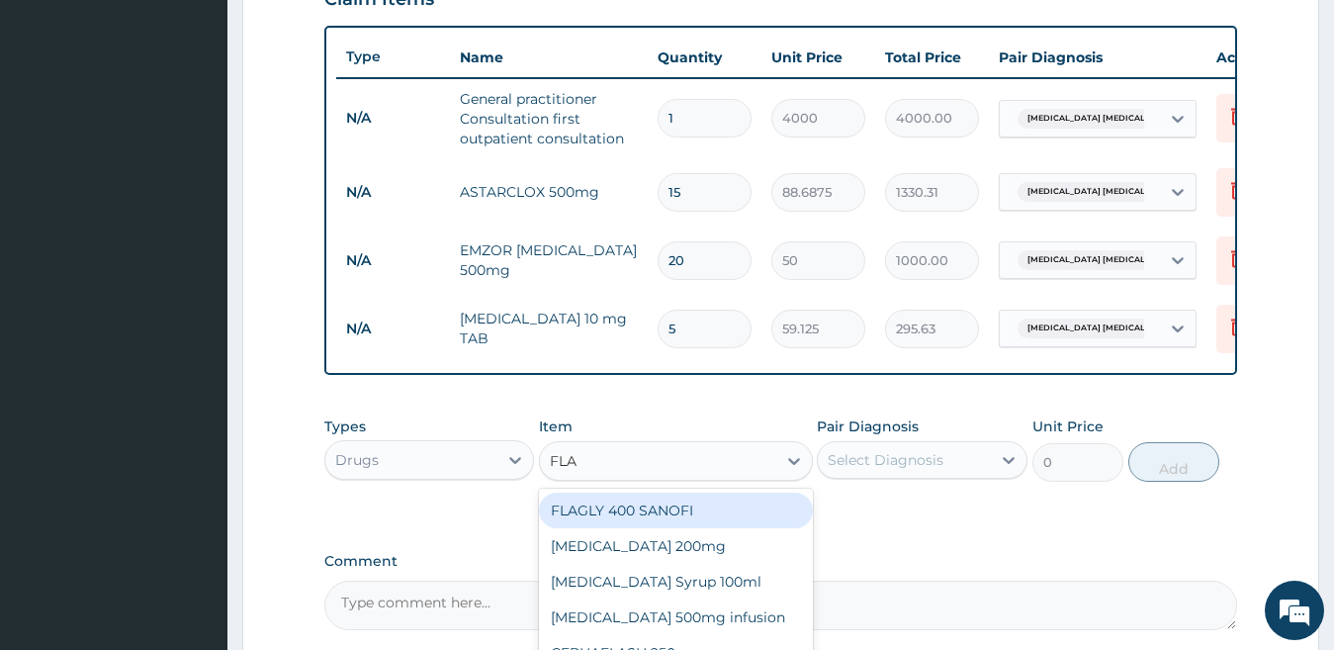
type input "FLAG"
click at [613, 528] on div "FLAGLY 400 SANOFI" at bounding box center [676, 510] width 274 height 36
type input "70.95"
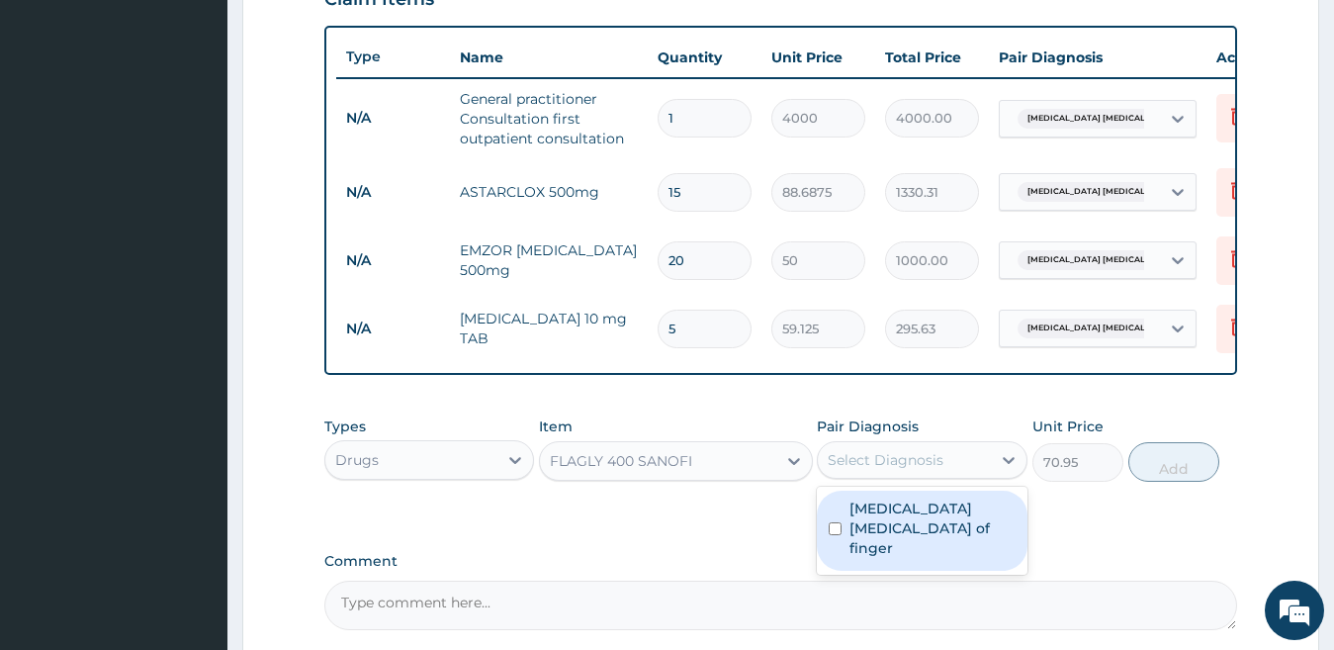
click at [933, 470] on div "Select Diagnosis" at bounding box center [886, 460] width 116 height 20
click at [1005, 530] on label "Pulp abscess of finger" at bounding box center [932, 527] width 166 height 59
checkbox input "true"
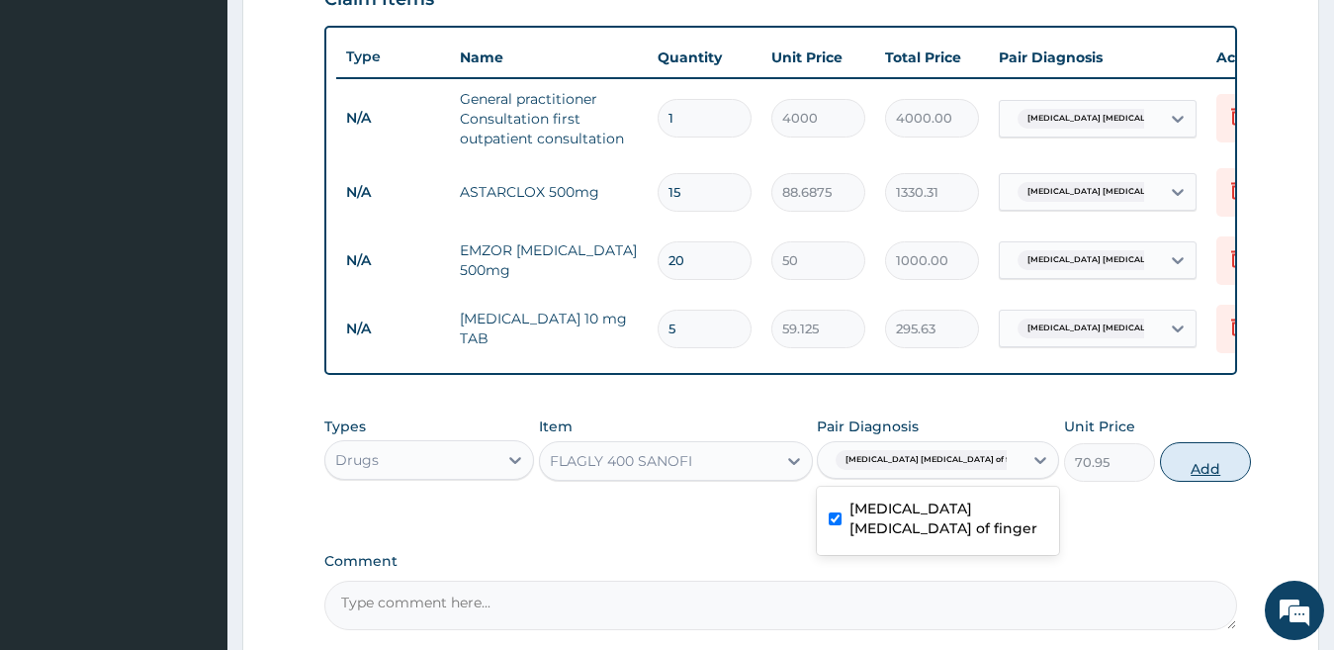
click at [1177, 464] on button "Add" at bounding box center [1205, 462] width 91 height 40
type input "0"
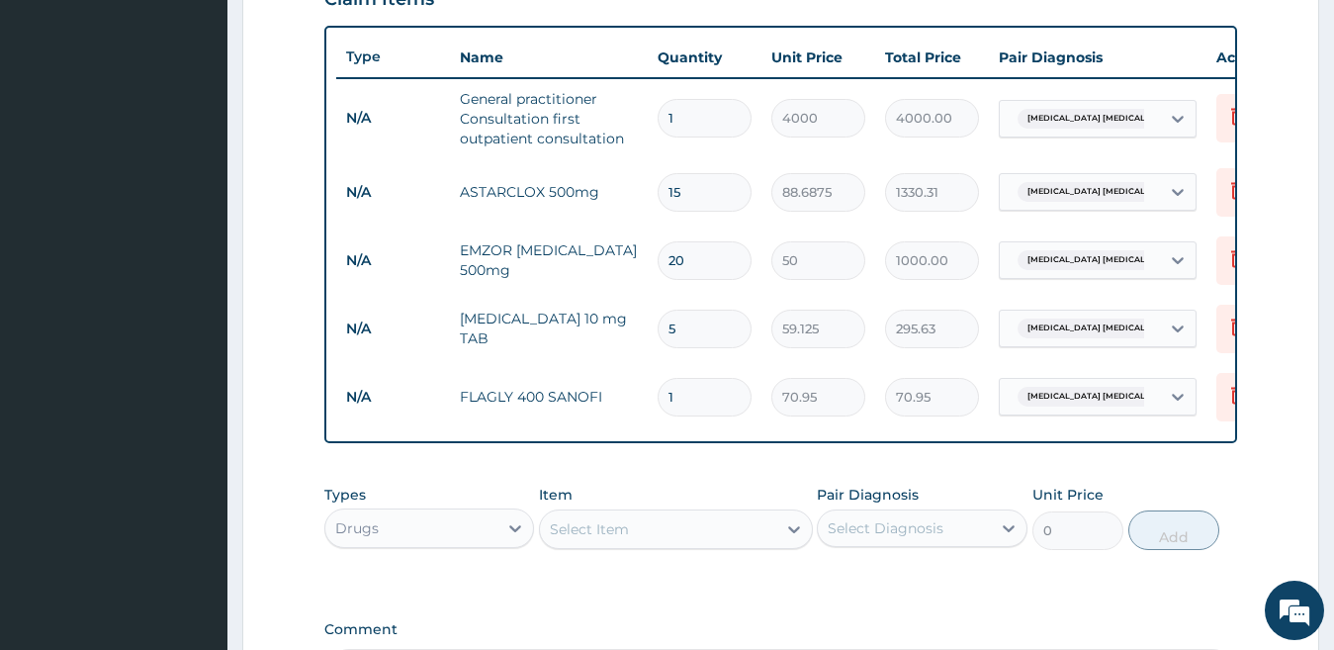
type input "15"
type input "1064.25"
type input "15"
click at [747, 534] on div "Select Item" at bounding box center [658, 529] width 236 height 32
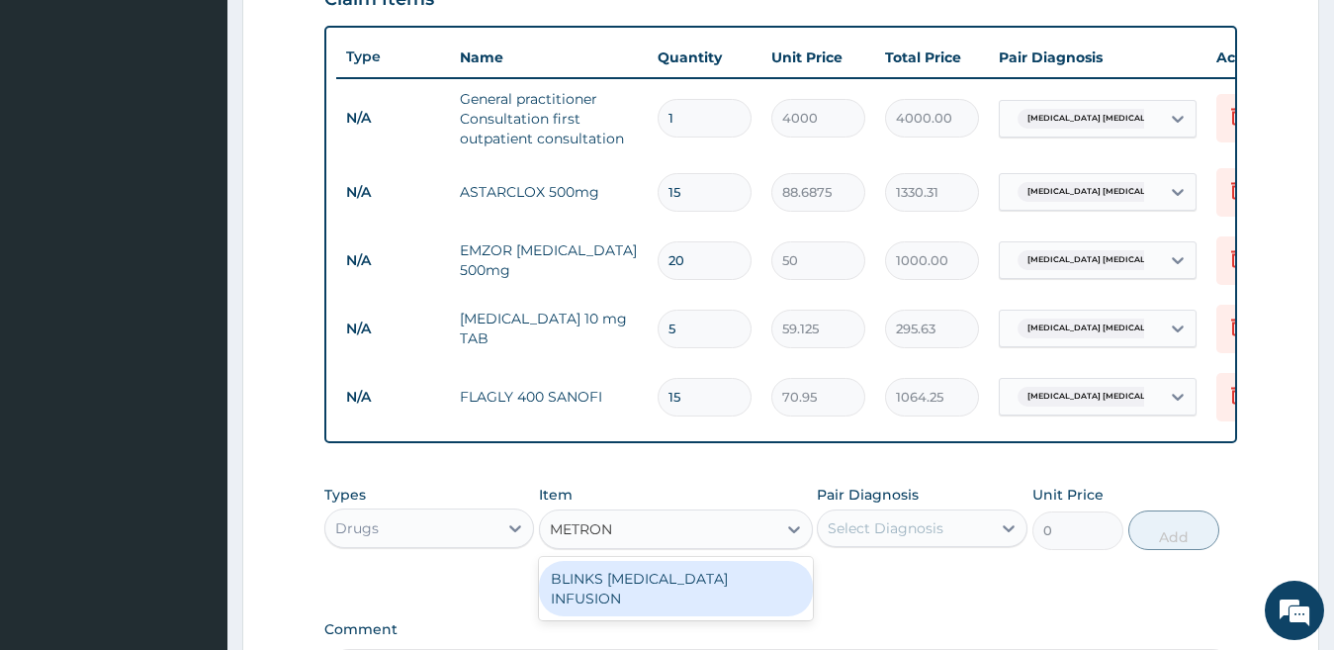
type input "METRON"
type input "DICLOFE"
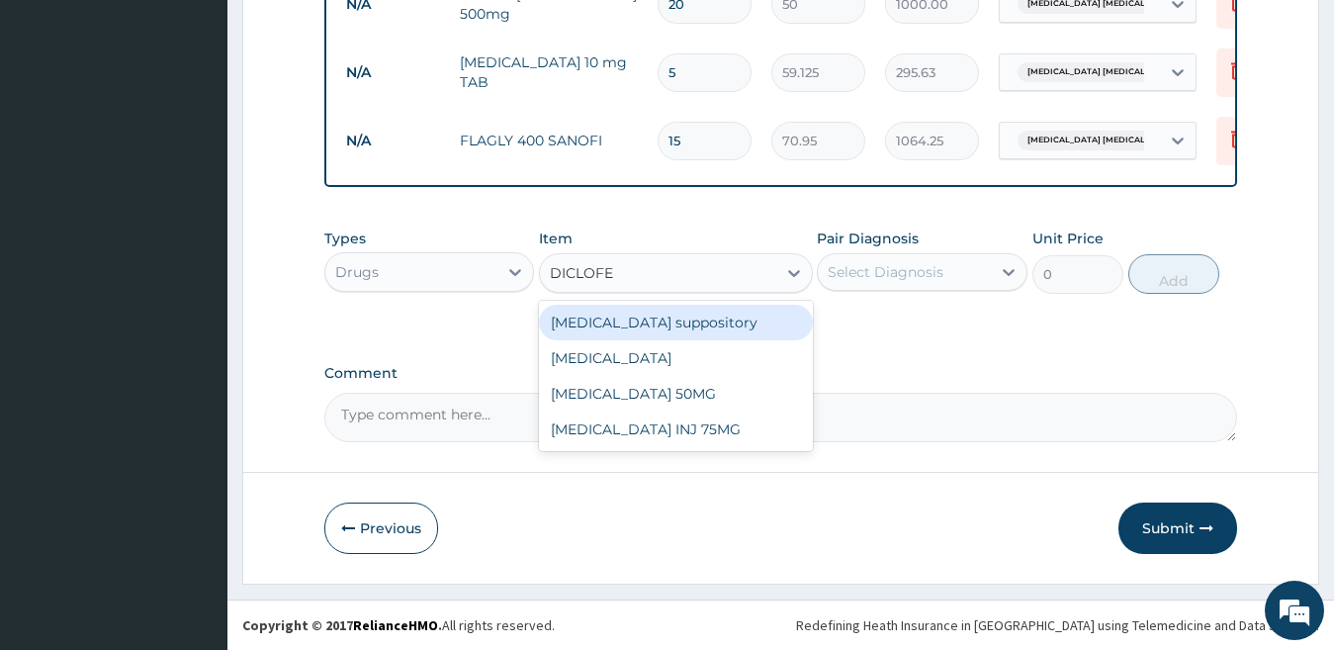
scroll to position [980, 0]
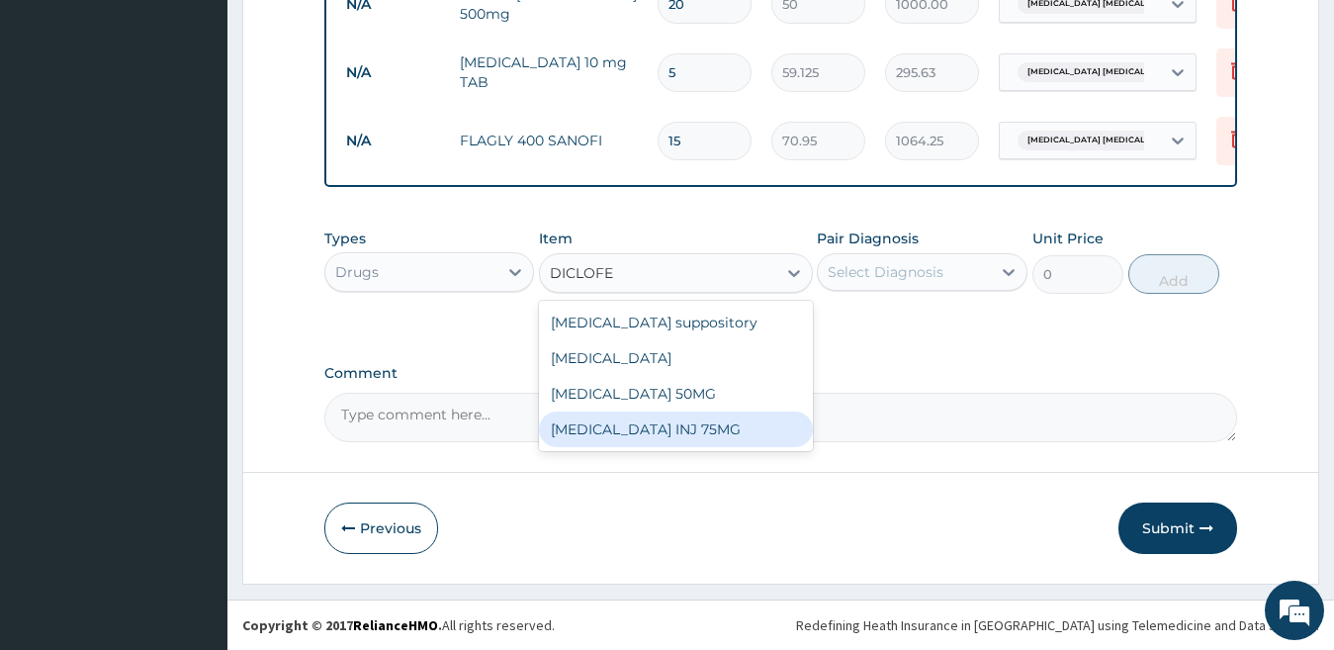
click at [786, 442] on div "[MEDICAL_DATA] INJ 75MG" at bounding box center [676, 429] width 274 height 36
type input "350"
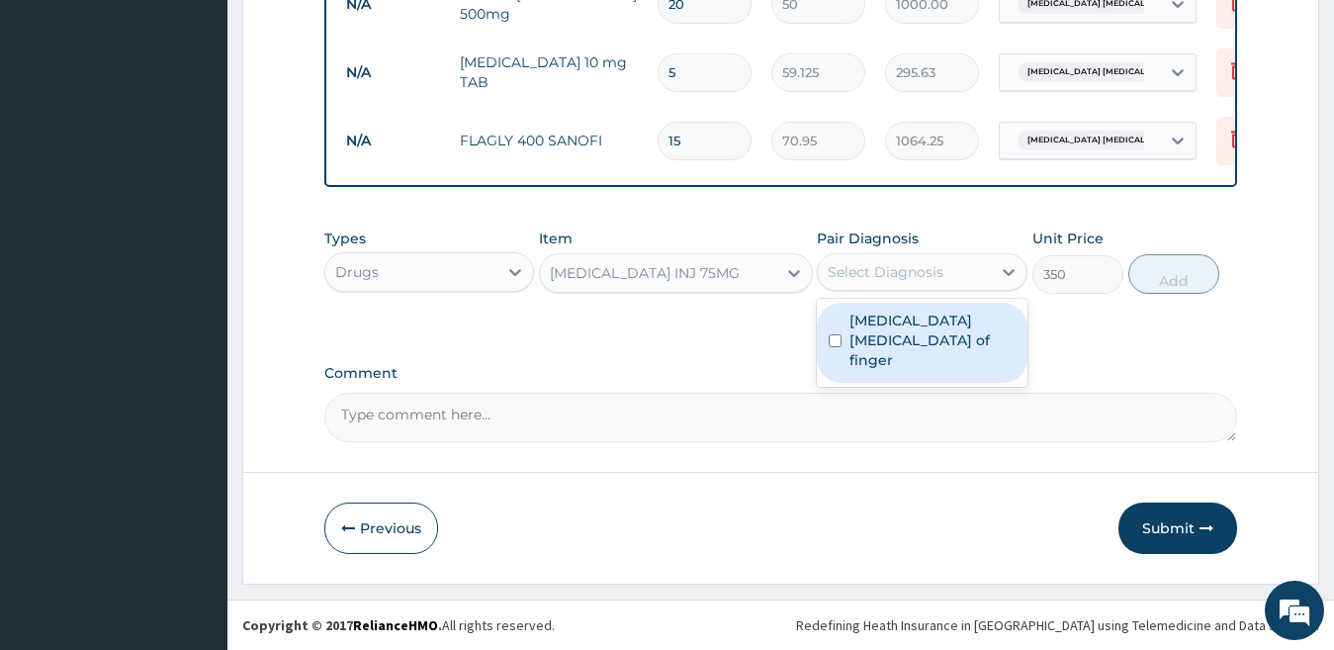
click at [919, 266] on div "Select Diagnosis" at bounding box center [904, 272] width 173 height 32
click at [895, 332] on div "Pulp abscess of finger" at bounding box center [922, 343] width 211 height 80
checkbox input "true"
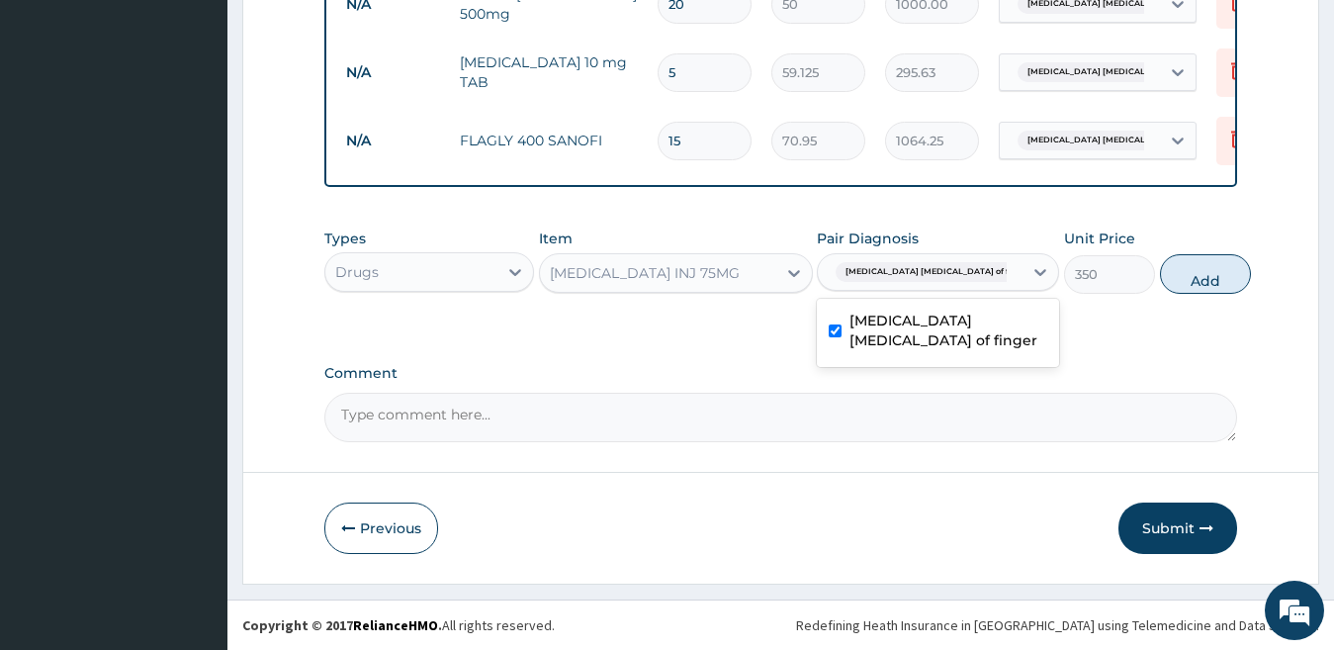
click at [1179, 285] on button "Add" at bounding box center [1205, 274] width 91 height 40
type input "0"
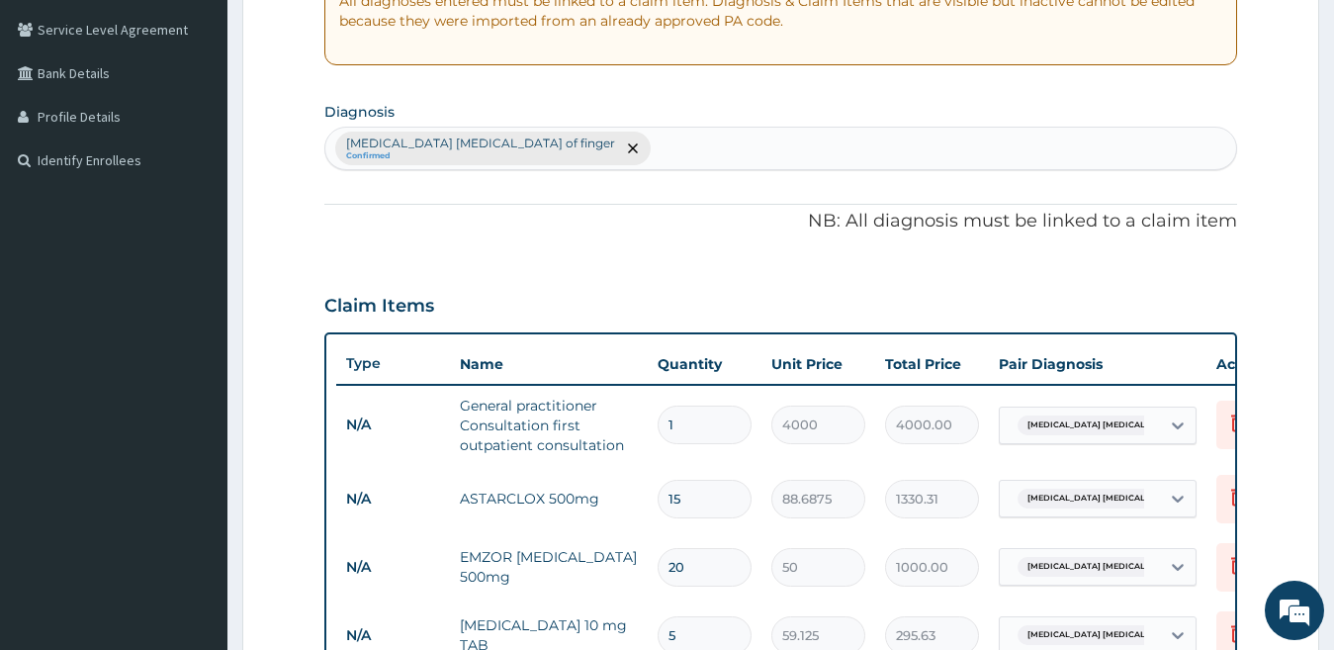
scroll to position [406, 0]
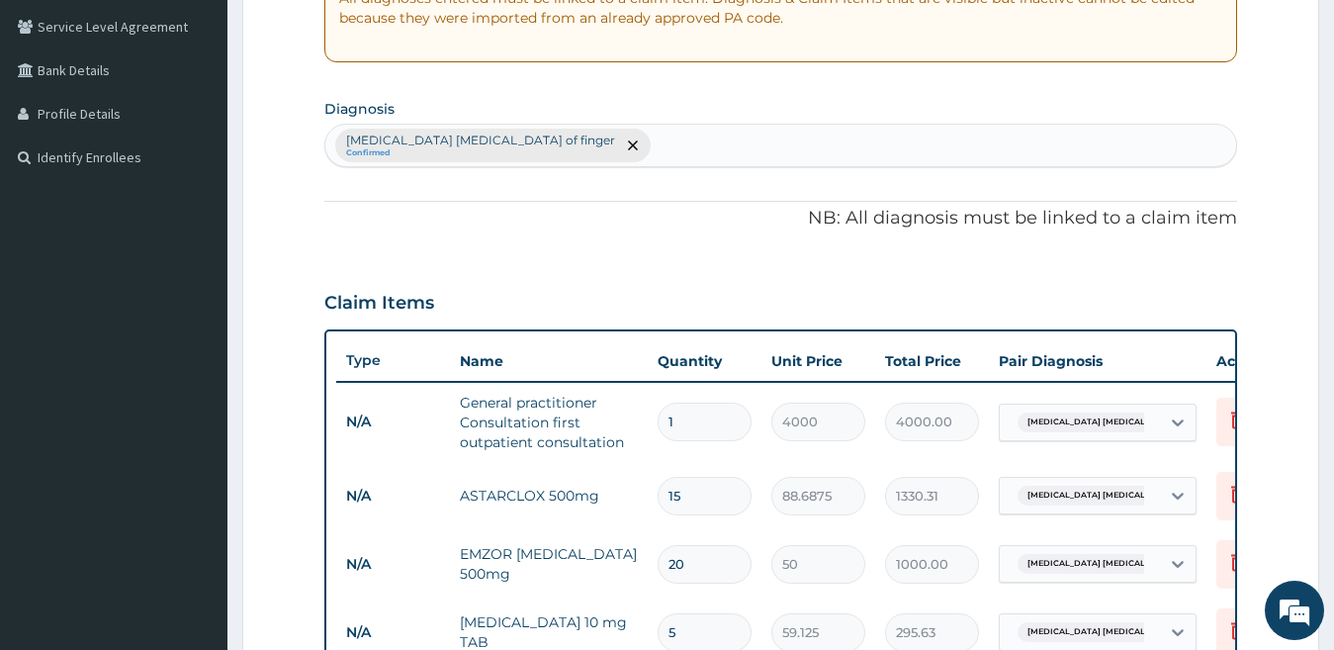
click at [977, 145] on div "Pulp abscess of finger Confirmed" at bounding box center [781, 146] width 912 height 42
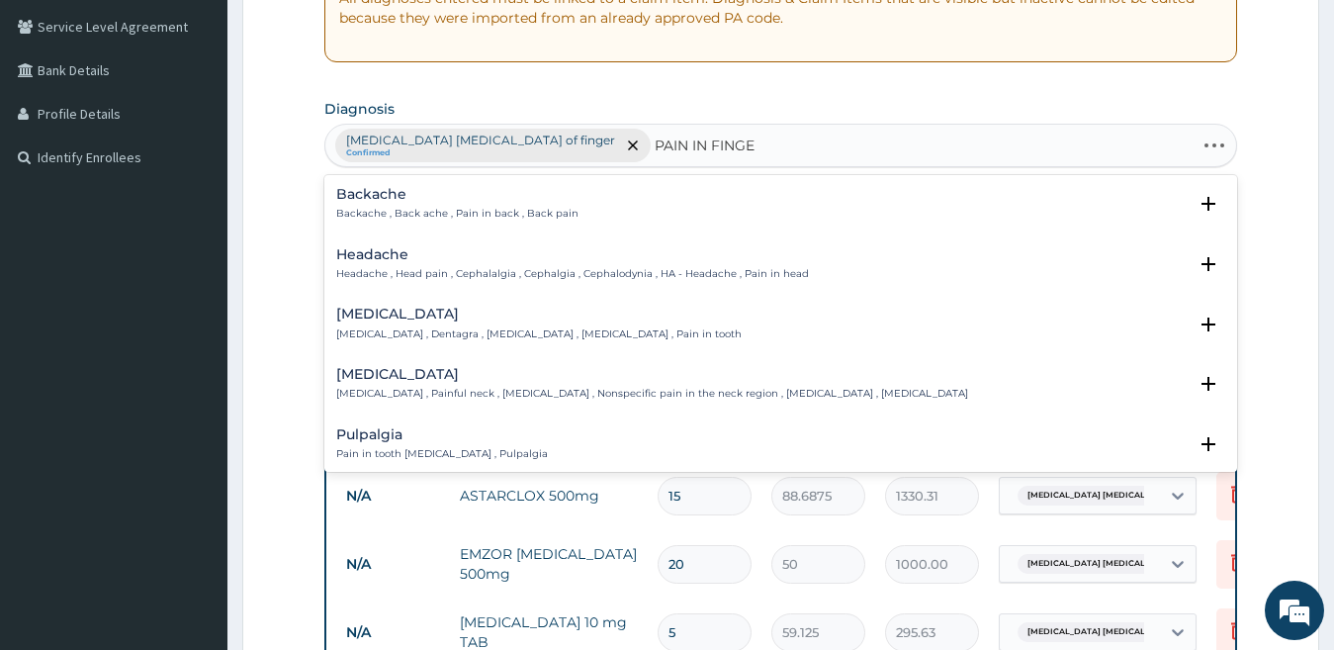
type input "PAIN IN FINGER"
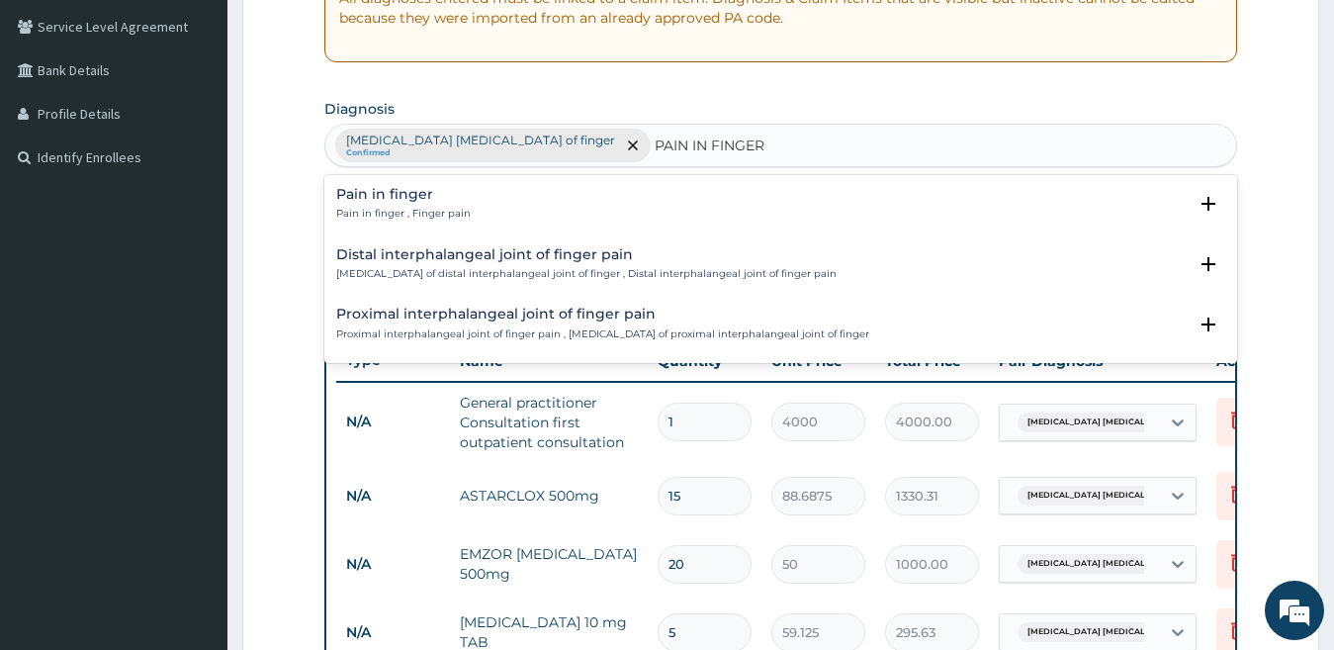
click at [471, 204] on div "Pain in finger Pain in finger , Finger pain" at bounding box center [781, 204] width 890 height 35
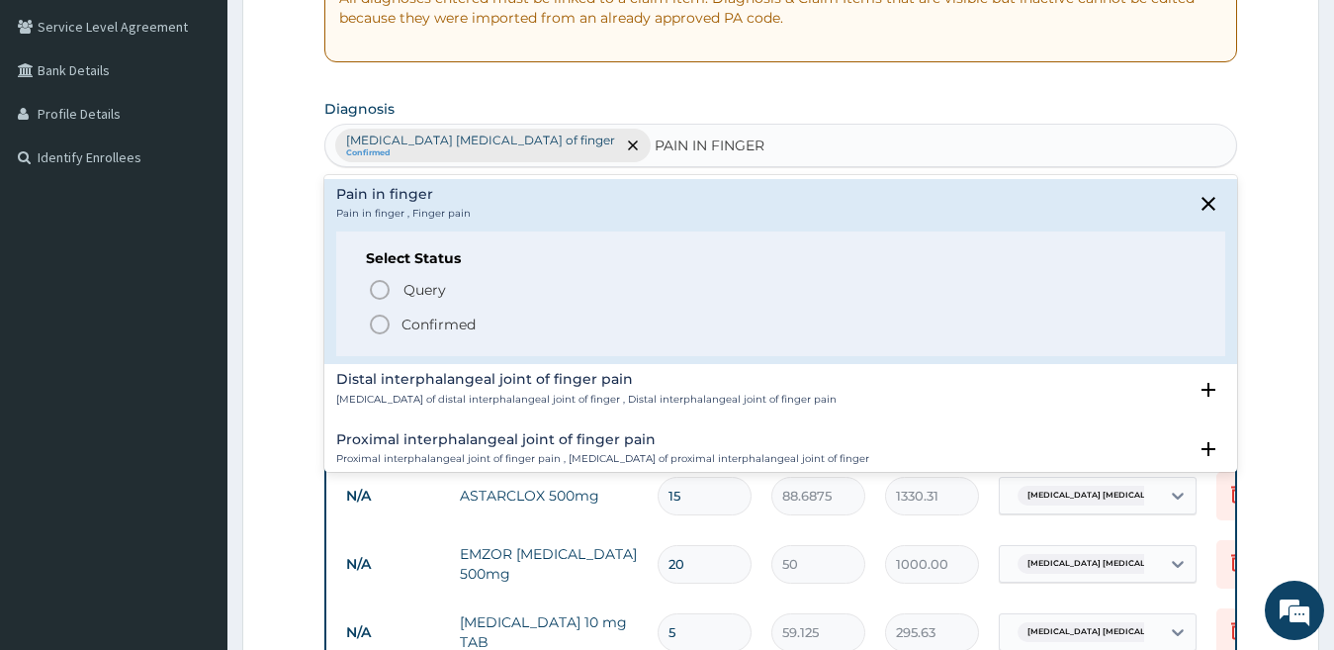
click at [476, 328] on span "Confirmed" at bounding box center [782, 324] width 829 height 24
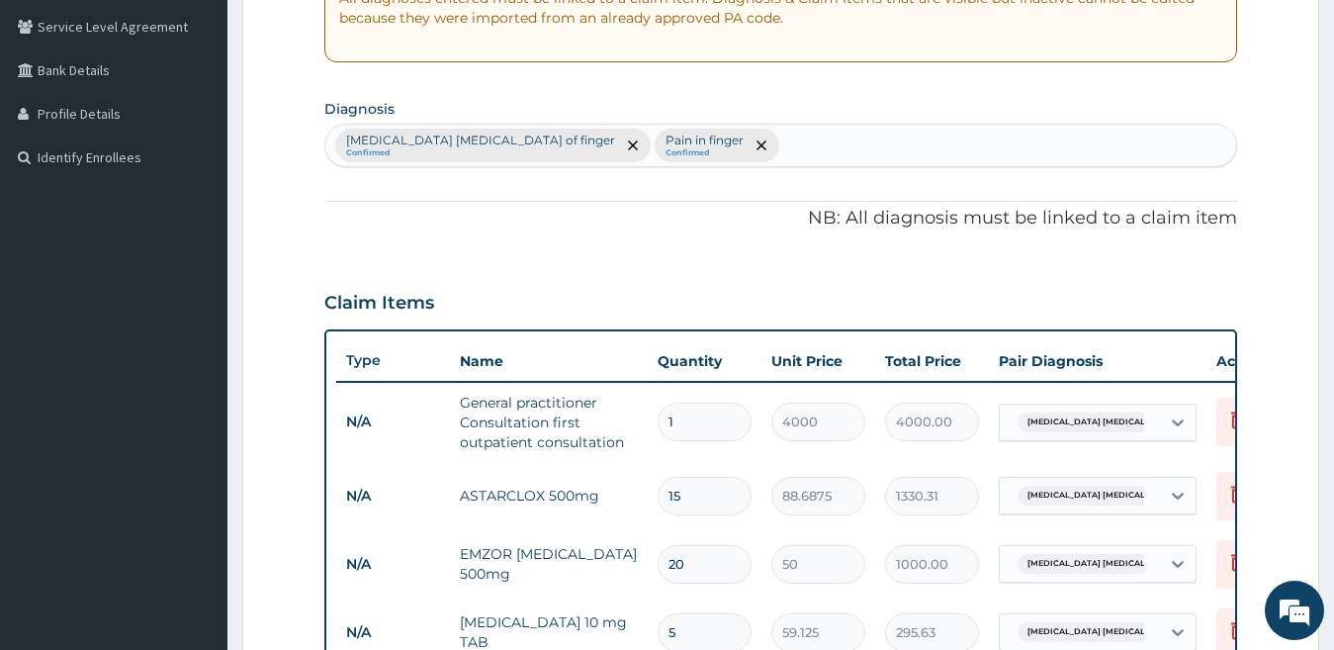
drag, startPoint x: 476, startPoint y: 328, endPoint x: 1157, endPoint y: 123, distance: 711.6
click at [1157, 123] on section "Diagnosis option Pain in finger, selected. Select is focused ,type to refine li…" at bounding box center [781, 130] width 914 height 73
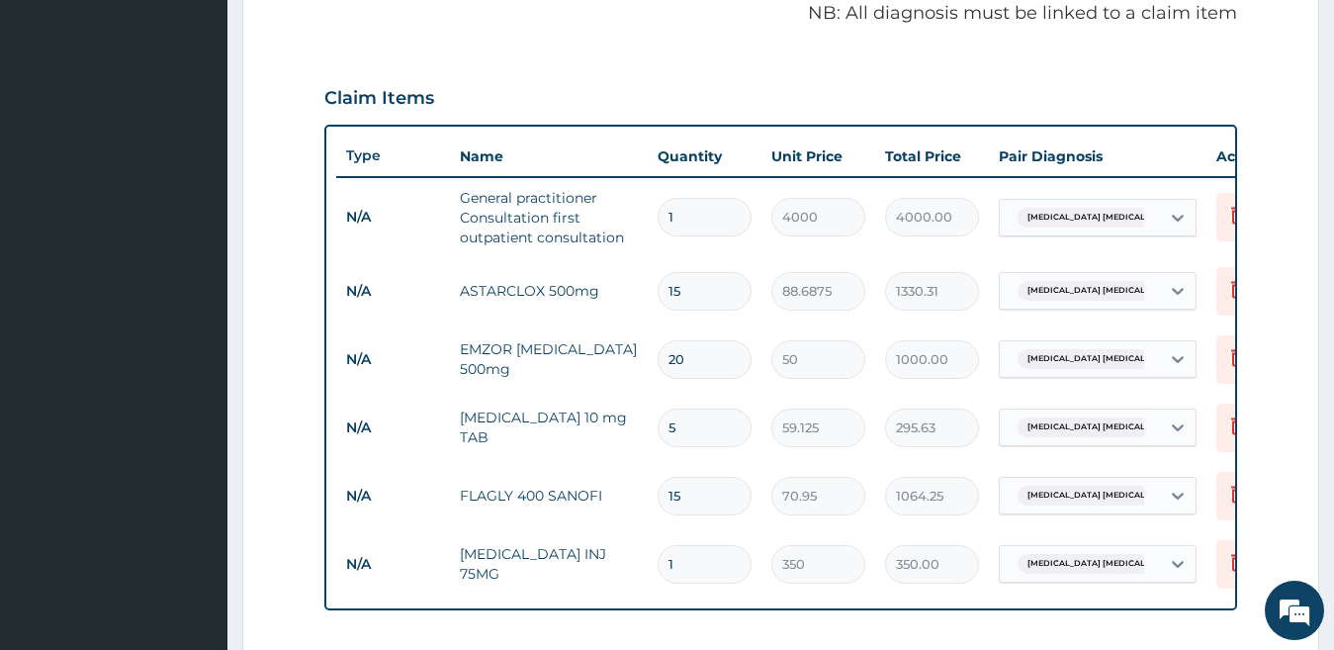
scroll to position [653, 0]
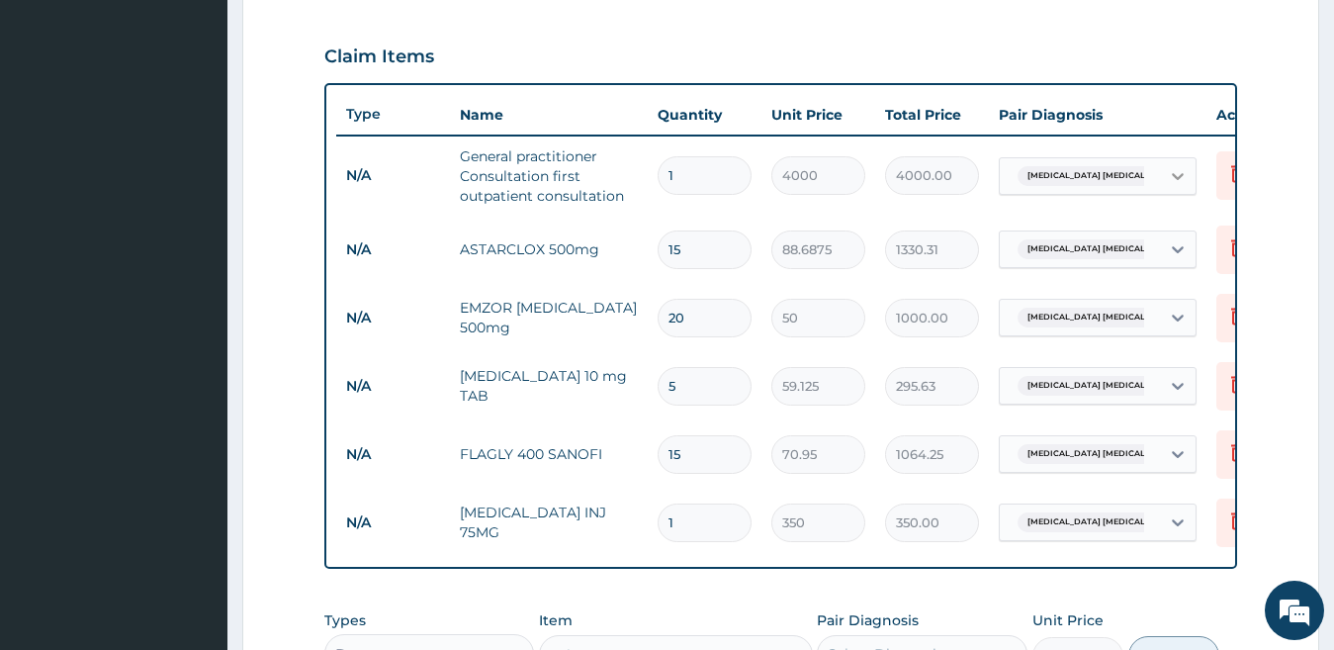
click at [1161, 185] on div at bounding box center [1178, 176] width 36 height 36
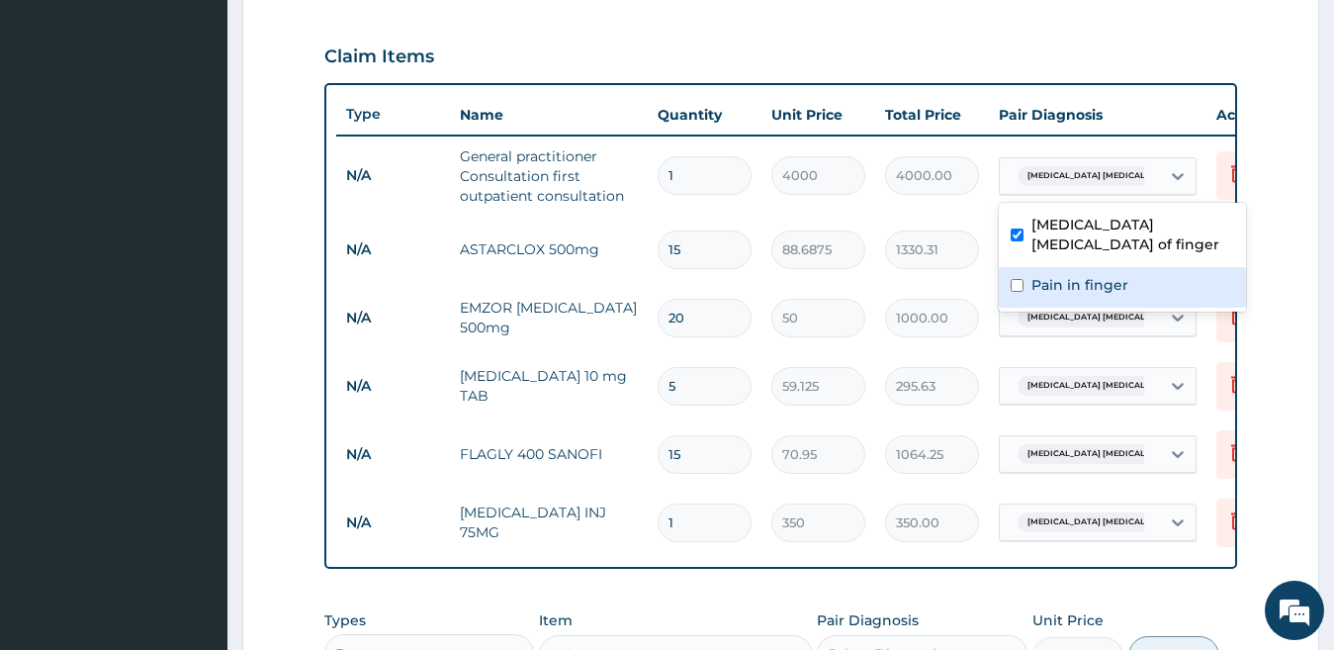
click at [1129, 267] on div "Pain in finger" at bounding box center [1122, 287] width 247 height 41
checkbox input "true"
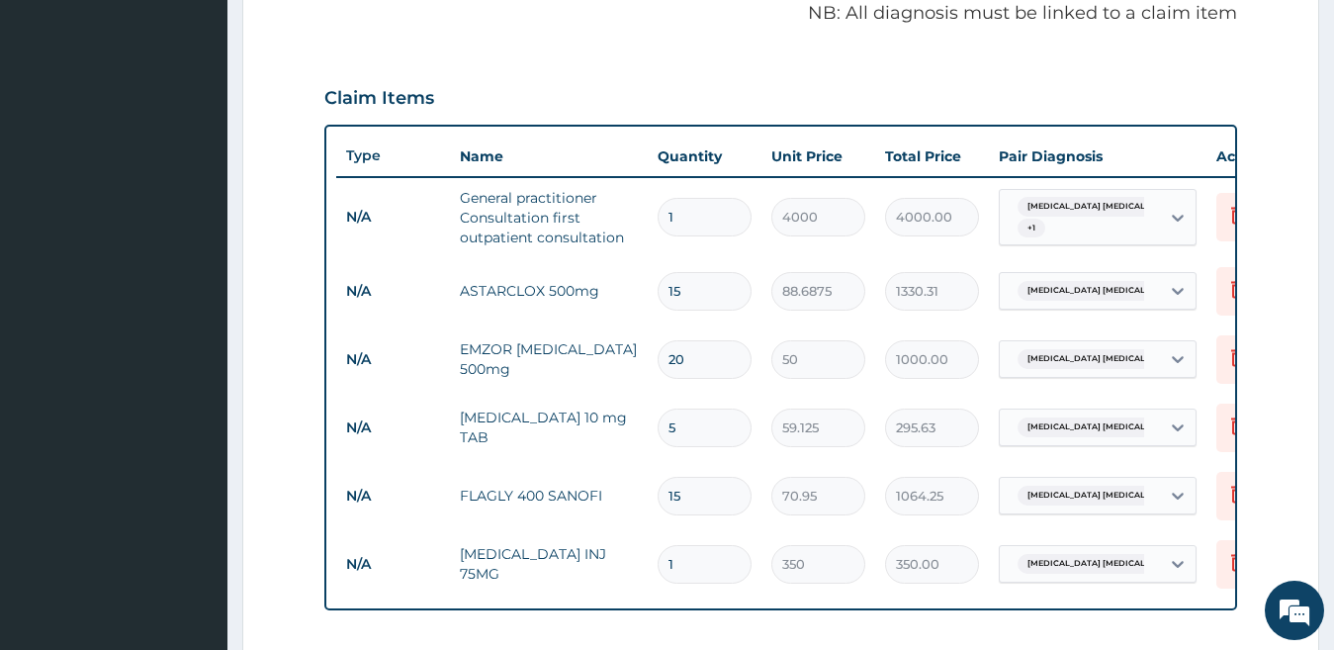
scroll to position [614, 0]
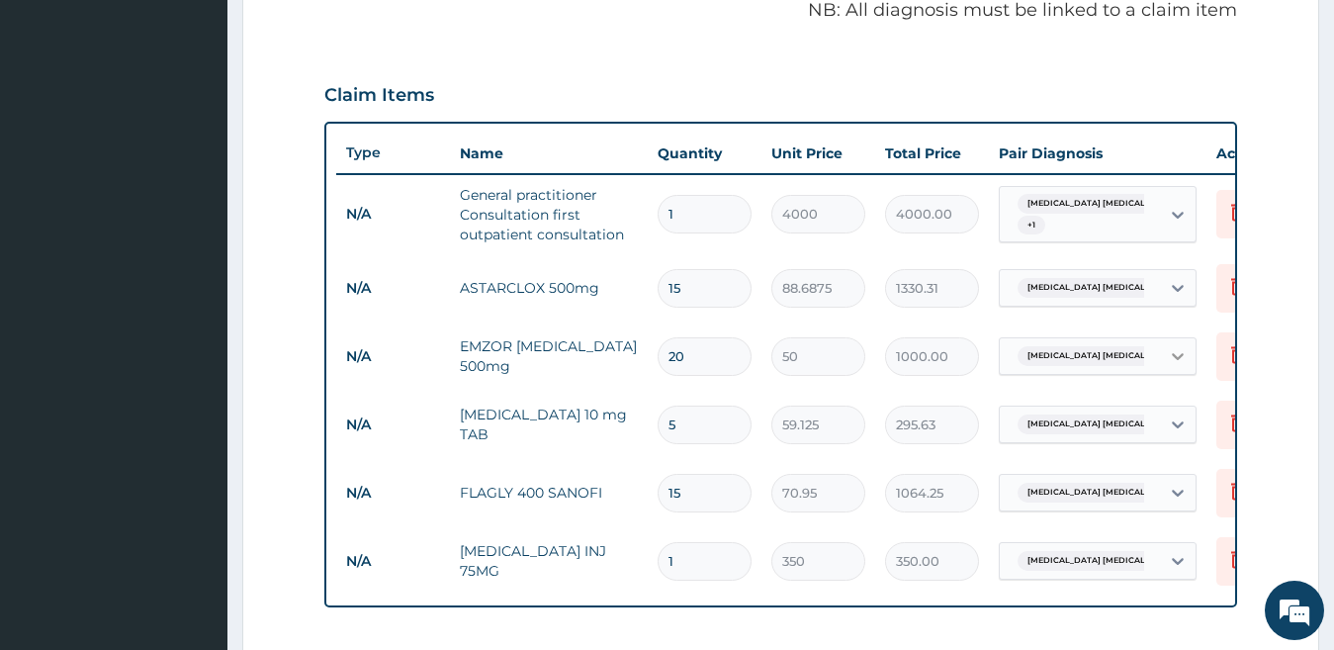
click at [1163, 370] on div at bounding box center [1178, 356] width 36 height 36
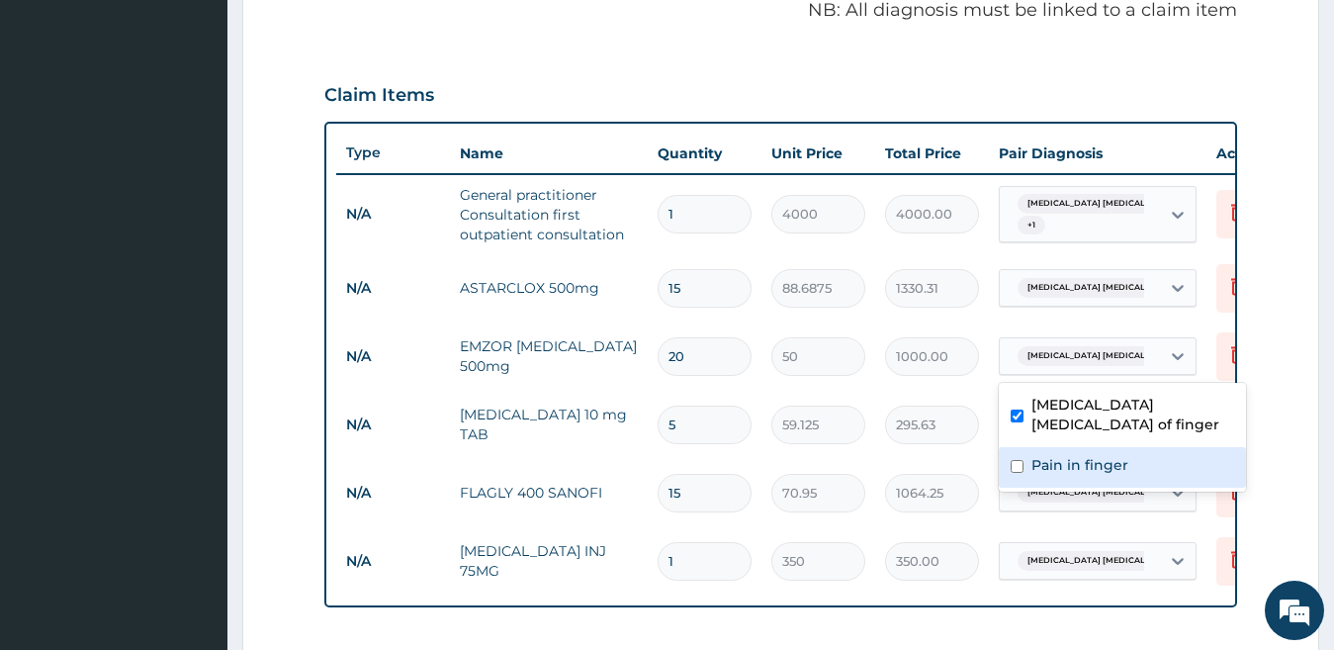
click at [1150, 447] on div "Pain in finger" at bounding box center [1122, 467] width 247 height 41
checkbox input "true"
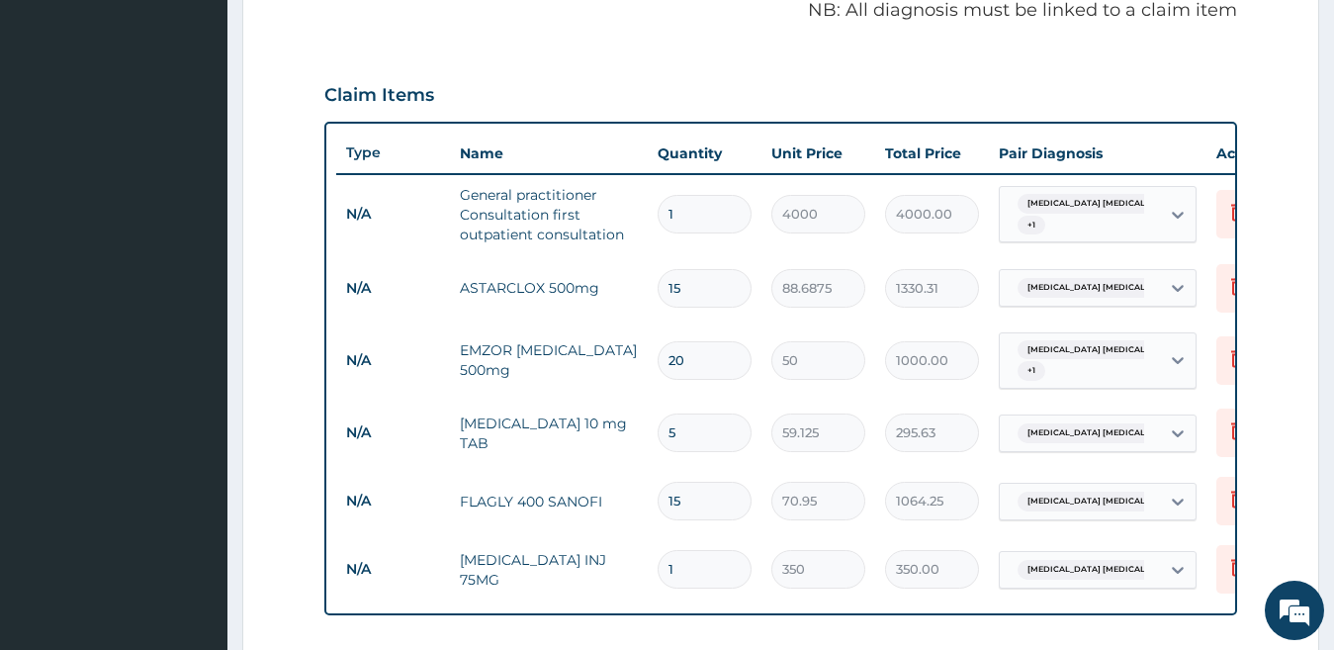
click at [1272, 287] on form "Step 2 of 2 PA Code / Prescription Code Enter Code(Secondary Care Only) Encount…" at bounding box center [780, 252] width 1077 height 1522
click at [1191, 227] on div at bounding box center [1178, 215] width 36 height 36
click at [1260, 198] on form "Step 2 of 2 PA Code / Prescription Code Enter Code(Secondary Care Only) Encount…" at bounding box center [780, 252] width 1077 height 1522
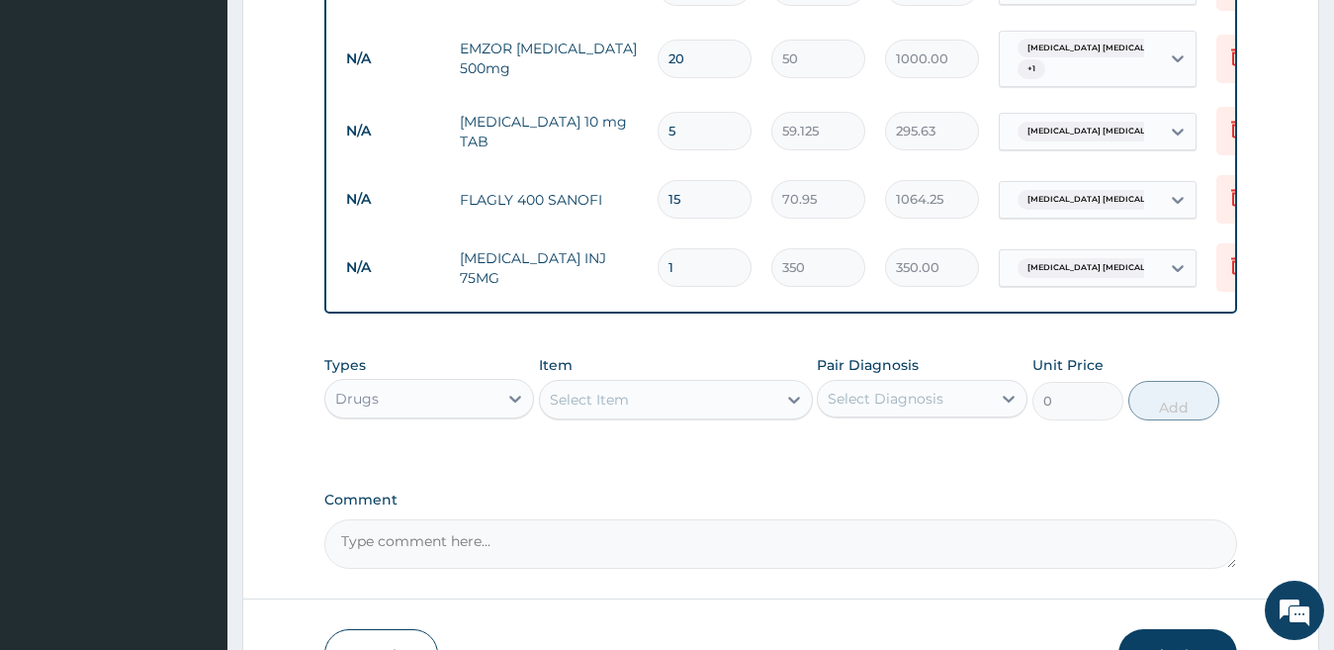
scroll to position [1059, 0]
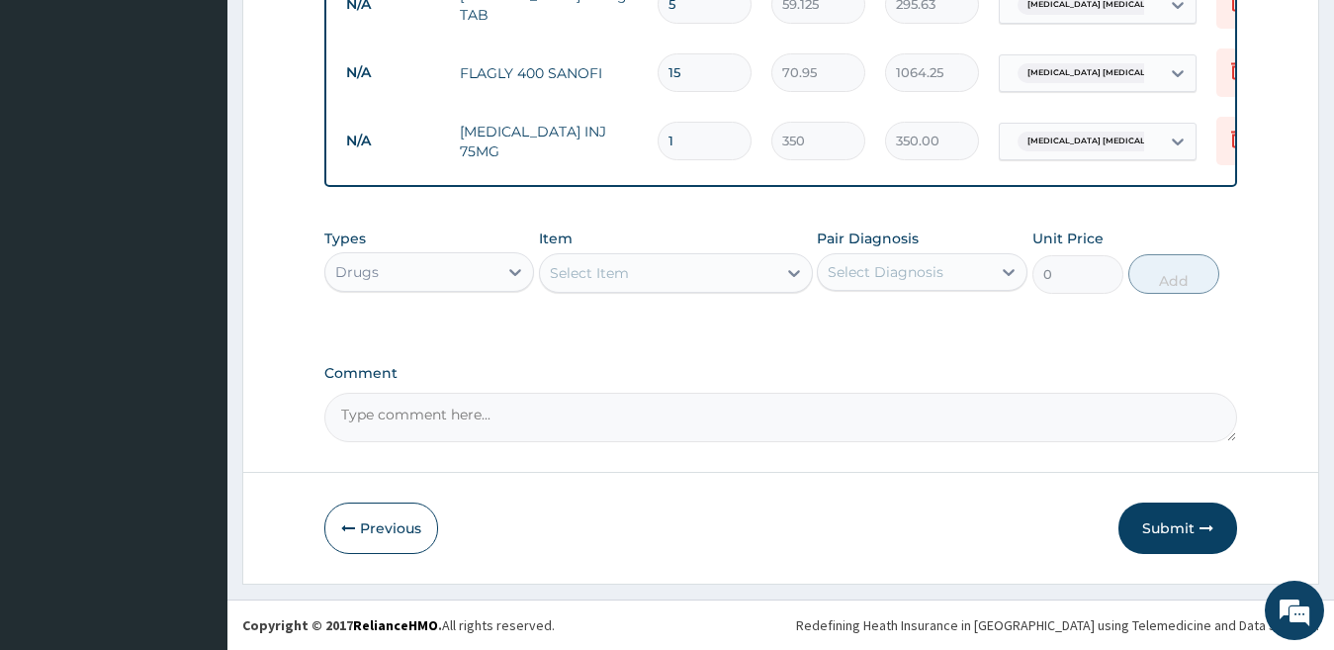
click at [1205, 542] on button "Submit" at bounding box center [1177, 527] width 119 height 51
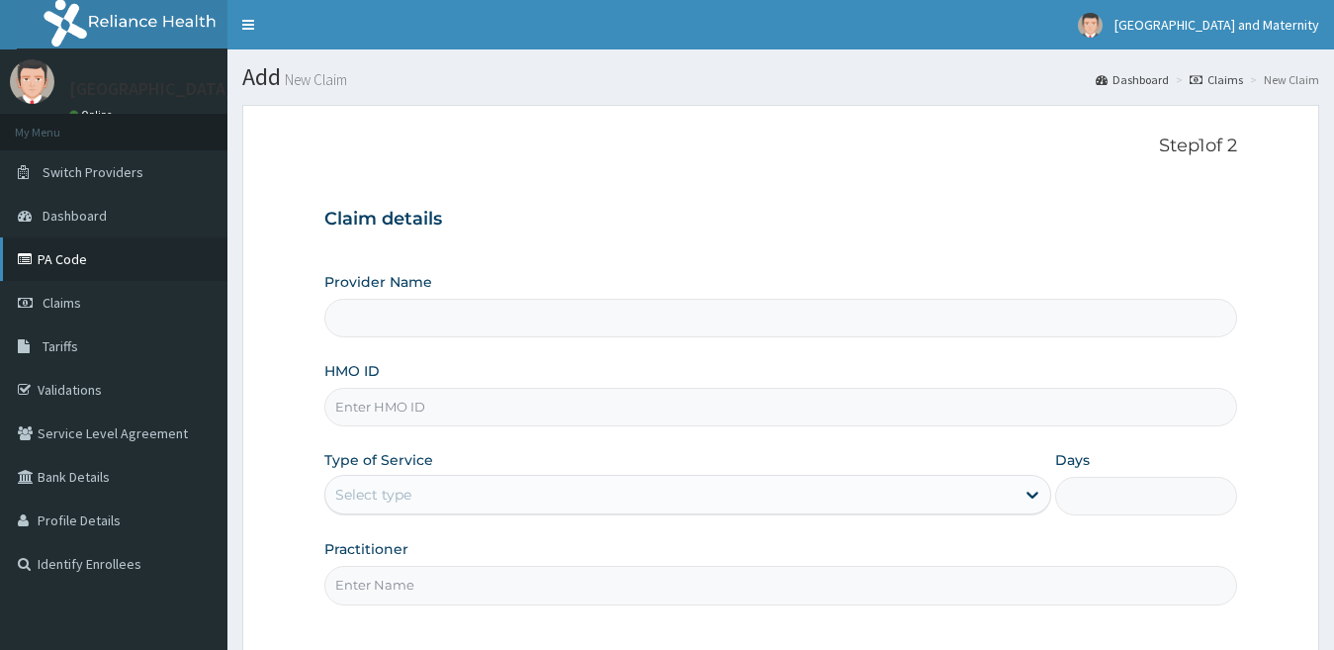
click at [158, 265] on link "PA Code" at bounding box center [113, 259] width 227 height 44
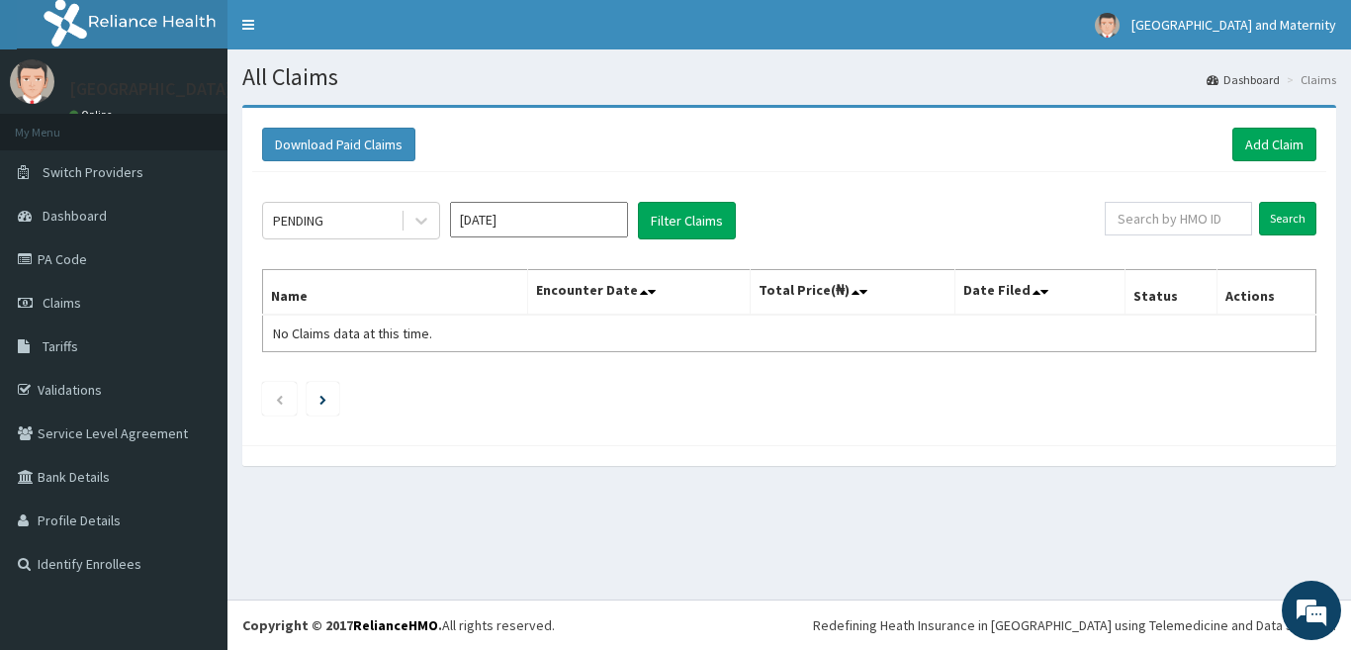
click at [1147, 236] on div "Search" at bounding box center [1210, 221] width 212 height 38
click at [1154, 227] on input "text" at bounding box center [1177, 219] width 147 height 34
paste input "OTG/10183/B"
type input "OTG/10183/B"
click at [1287, 223] on input "Search" at bounding box center [1287, 219] width 57 height 34
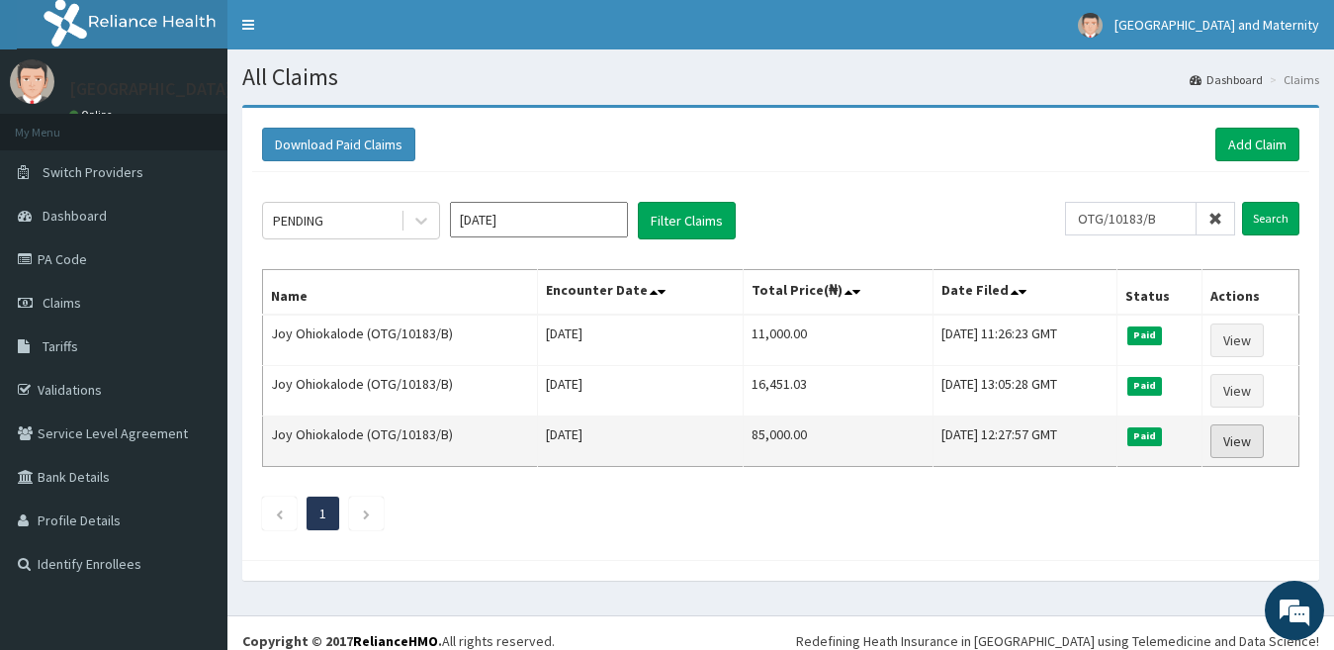
click at [1237, 443] on link "View" at bounding box center [1236, 441] width 53 height 34
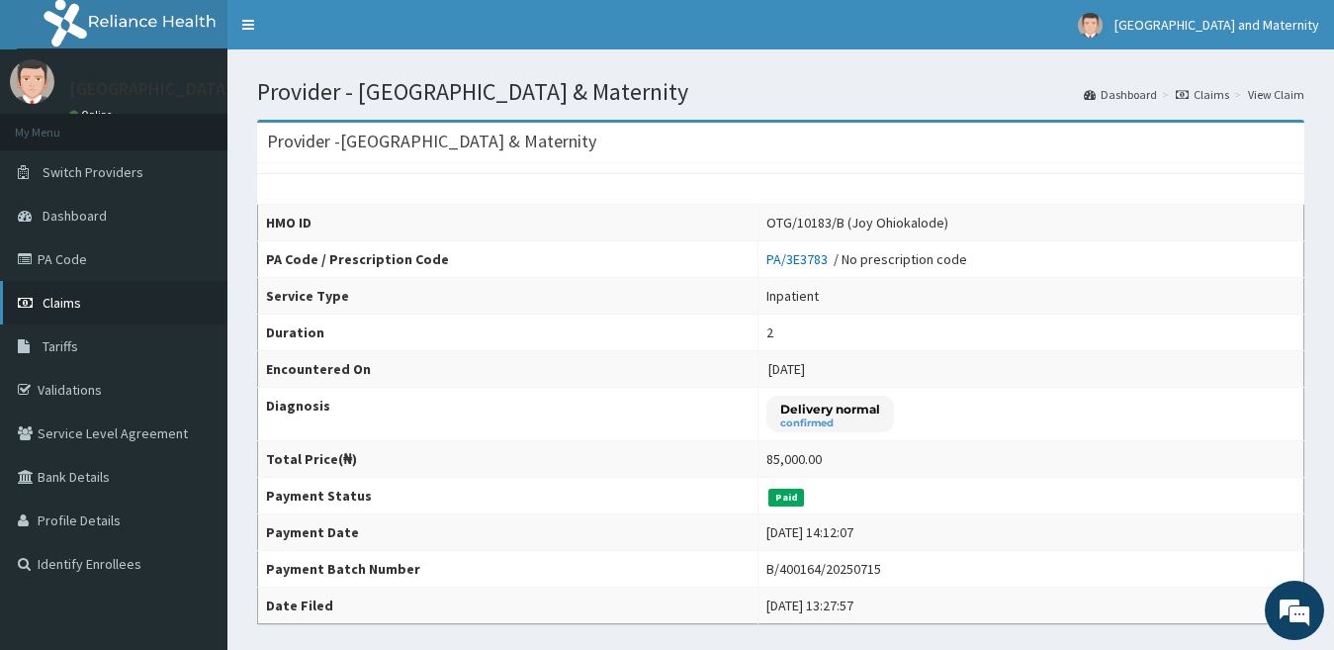
click at [52, 308] on span "Claims" at bounding box center [62, 303] width 39 height 18
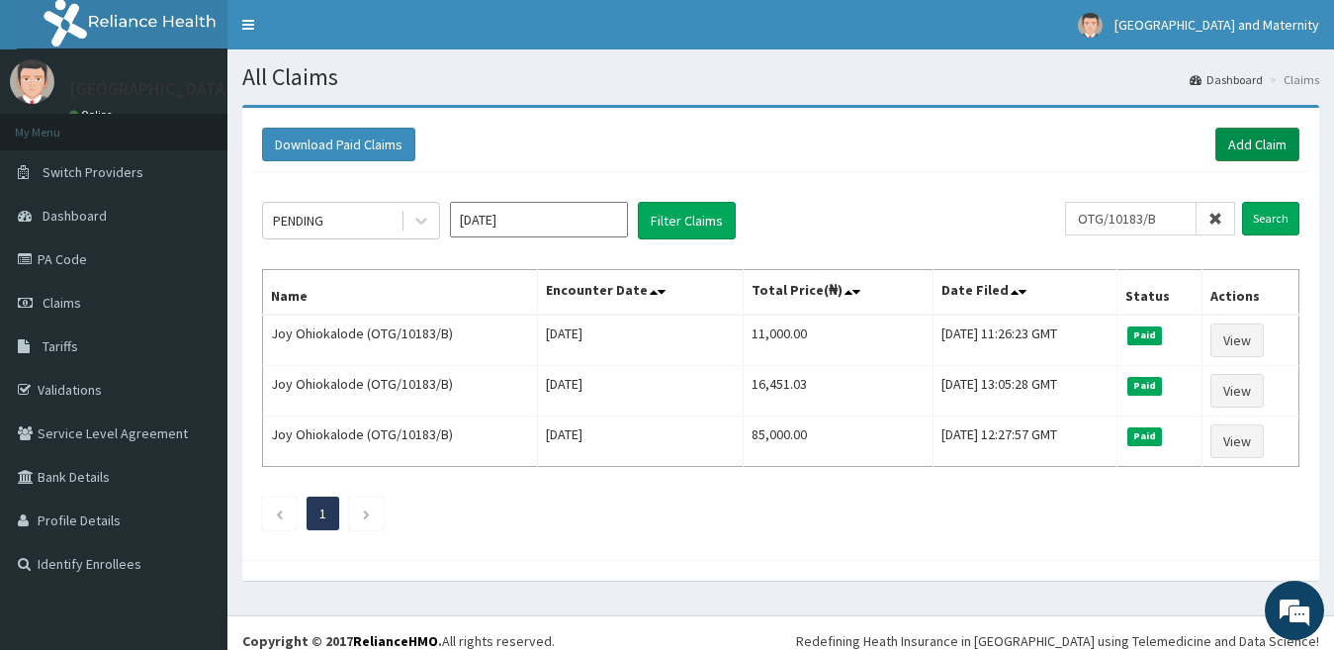
click at [1234, 147] on link "Add Claim" at bounding box center [1257, 145] width 84 height 34
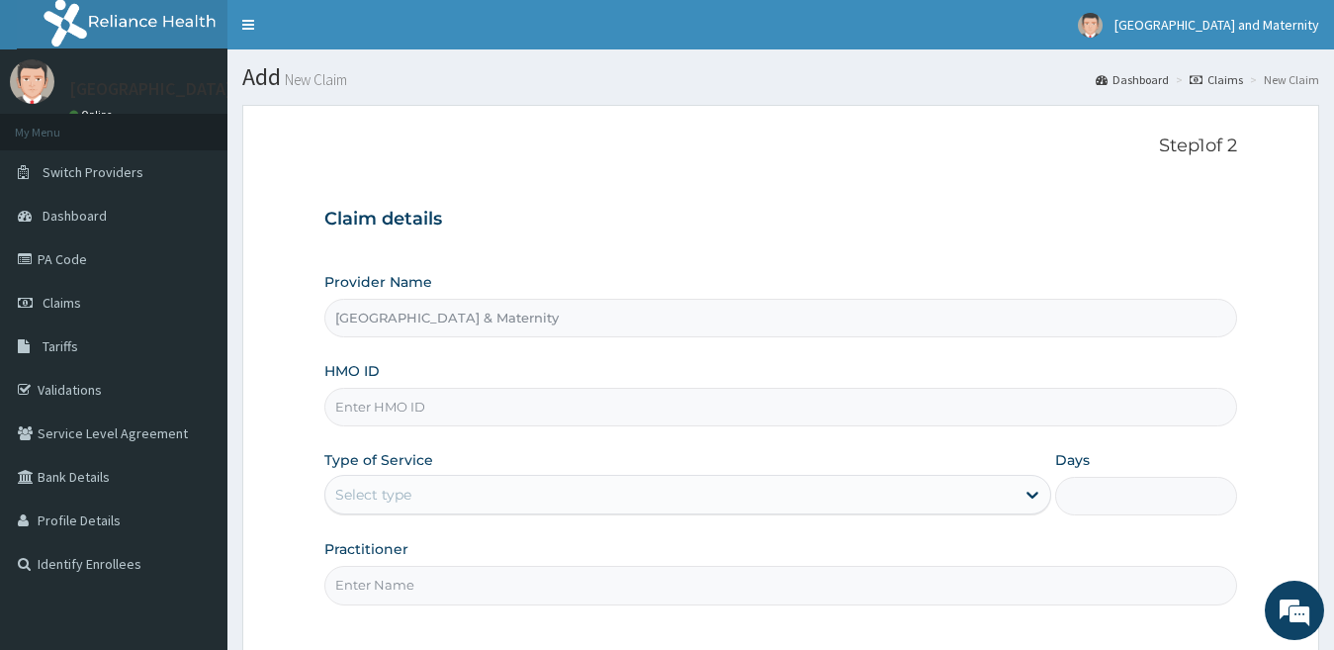
click at [603, 409] on input "HMO ID" at bounding box center [781, 407] width 914 height 39
paste input "OTG/10183/B"
type input "OTG/10183/B"
click at [563, 503] on div "Select type" at bounding box center [670, 495] width 690 height 32
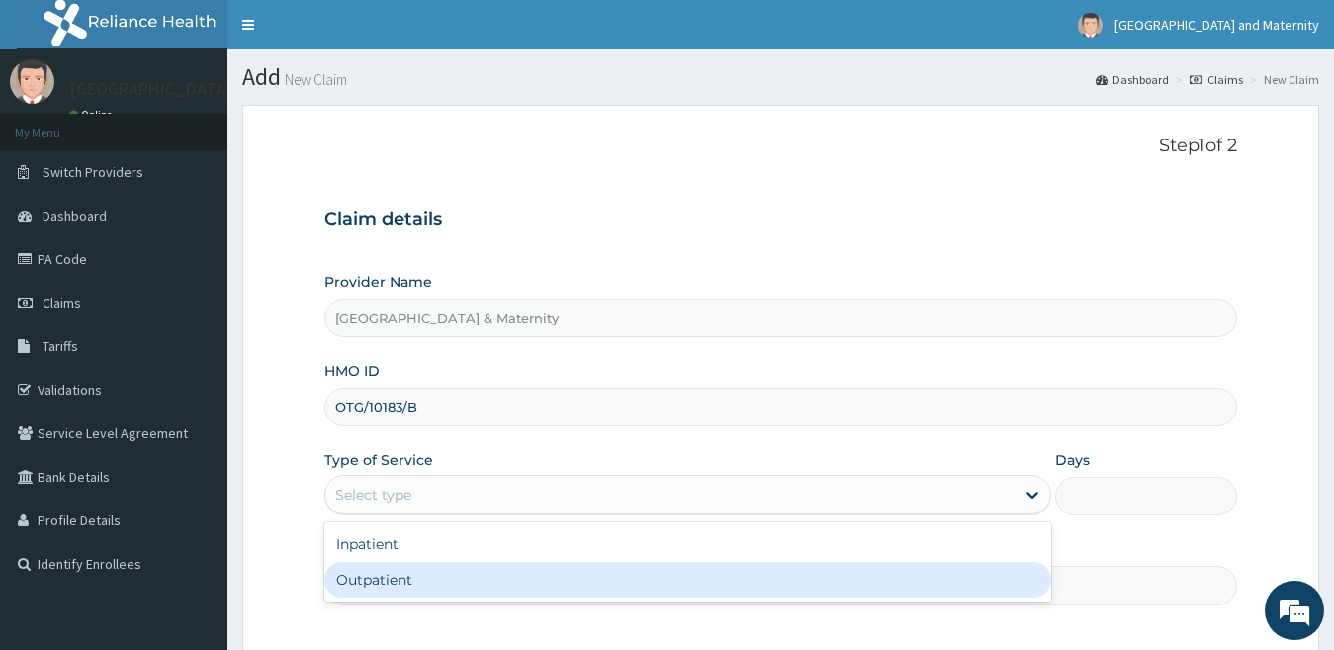
click at [558, 589] on div "Outpatient" at bounding box center [688, 580] width 728 height 36
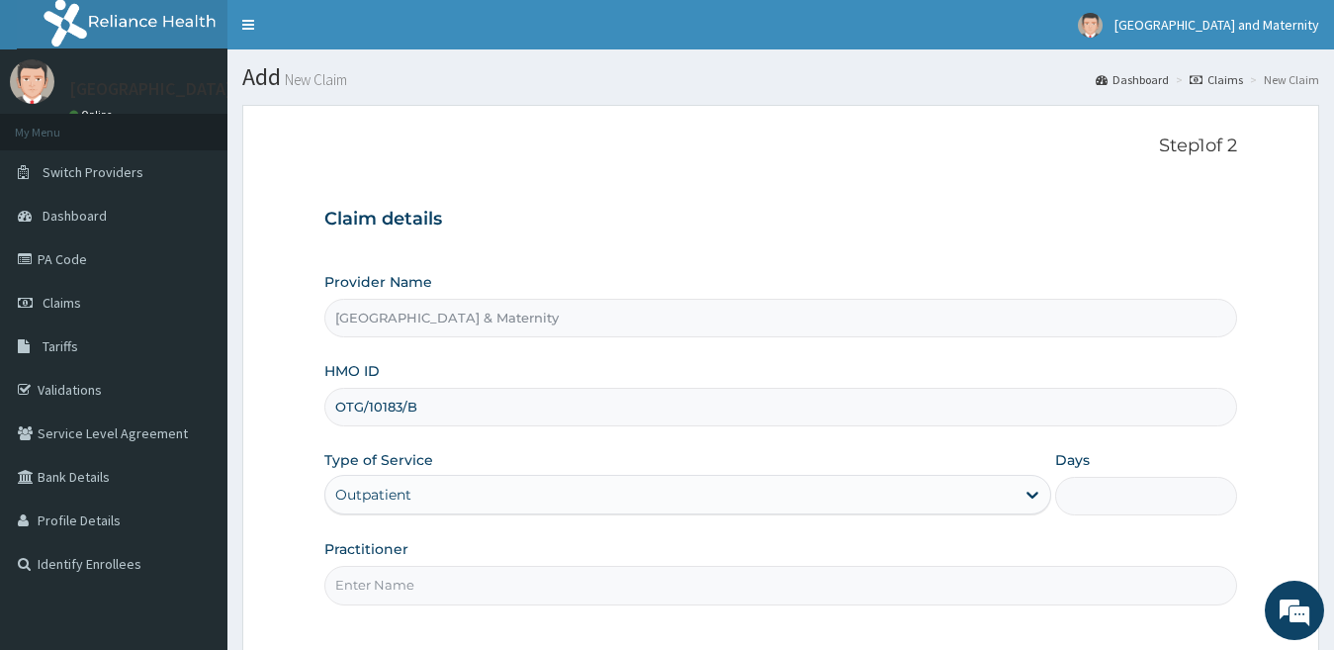
type input "1"
click at [398, 579] on input "Practitioner" at bounding box center [781, 585] width 914 height 39
type input "Dr. Olumide"
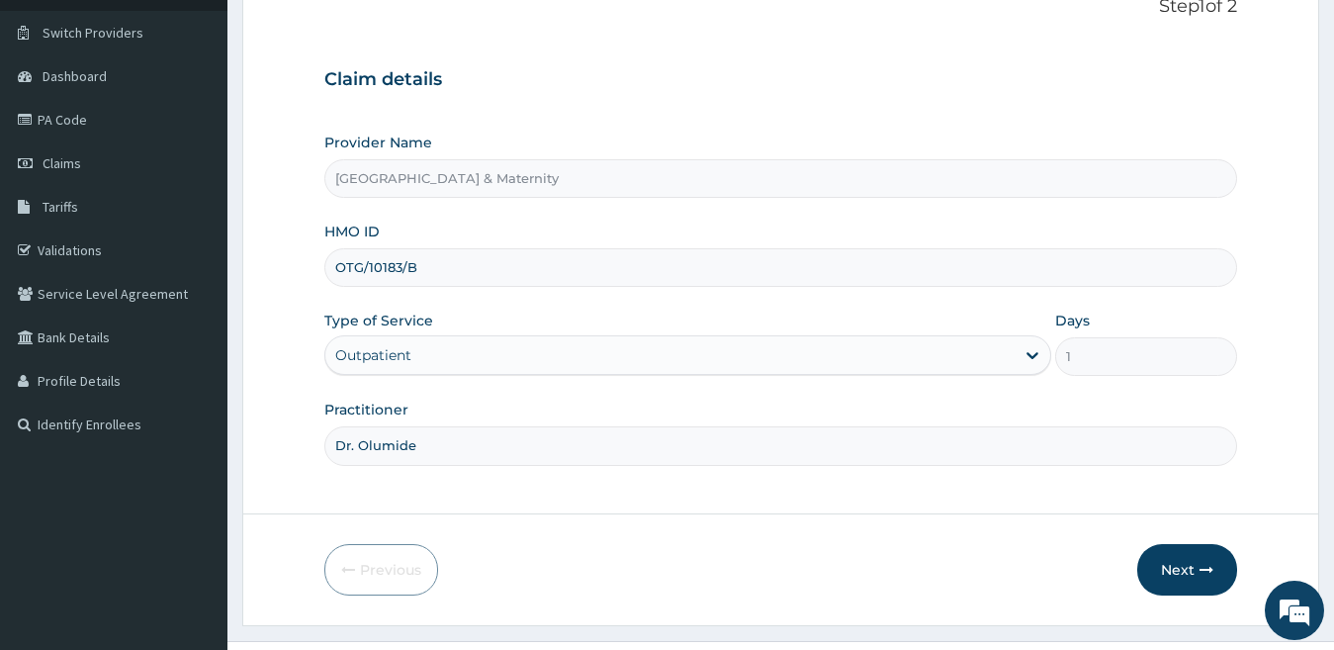
scroll to position [147, 0]
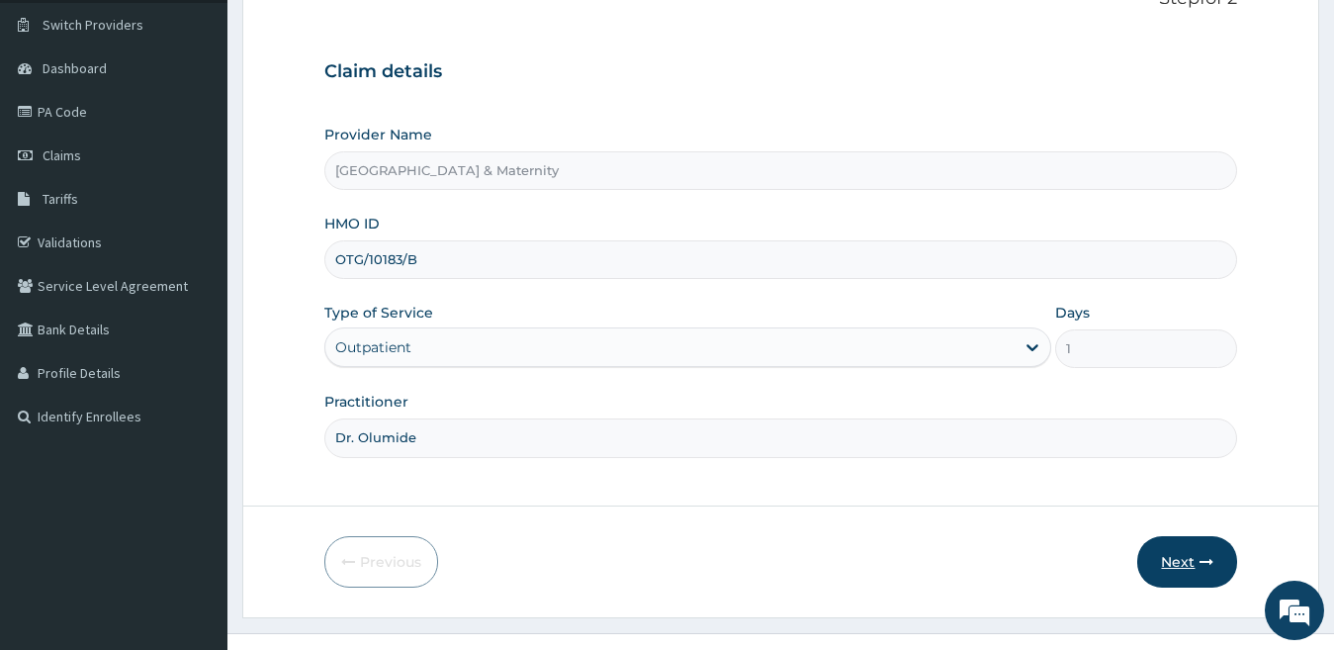
click at [1194, 571] on button "Next" at bounding box center [1187, 561] width 100 height 51
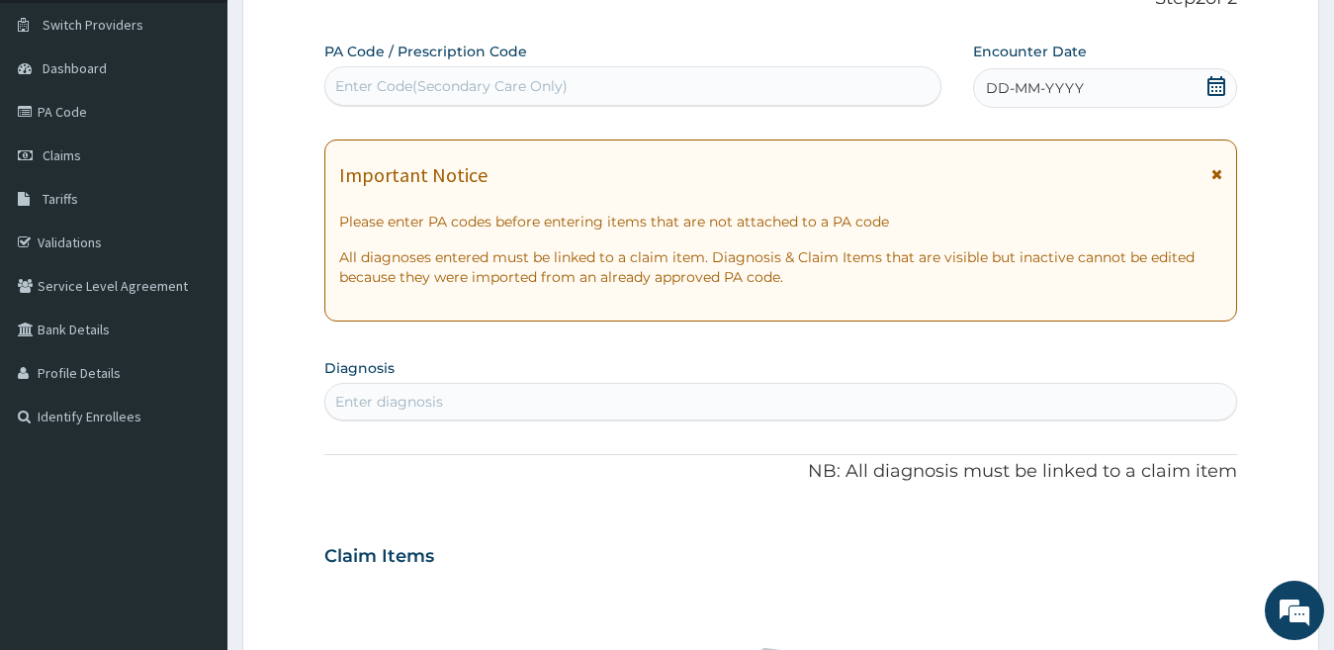
click at [693, 93] on div "Enter Code(Secondary Care Only)" at bounding box center [632, 86] width 615 height 32
paste input "PA/12551C"
type input "PA/12551C"
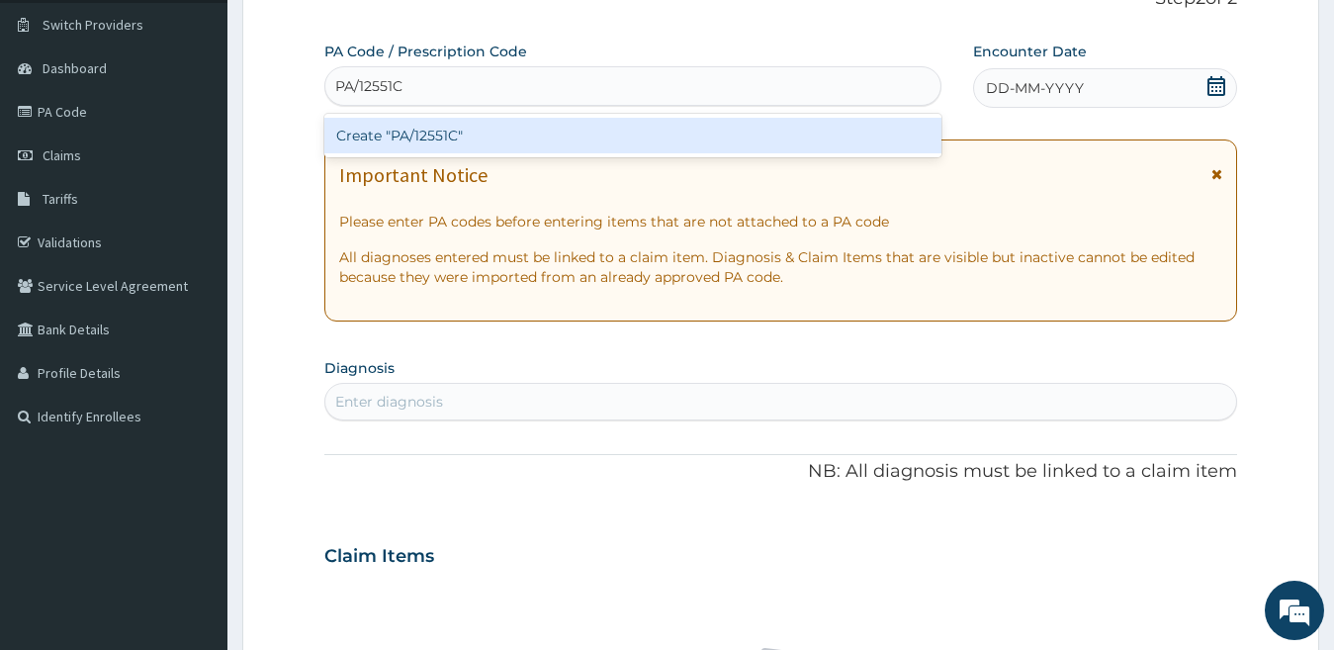
click at [543, 122] on div "Create "PA/12551C"" at bounding box center [632, 136] width 617 height 36
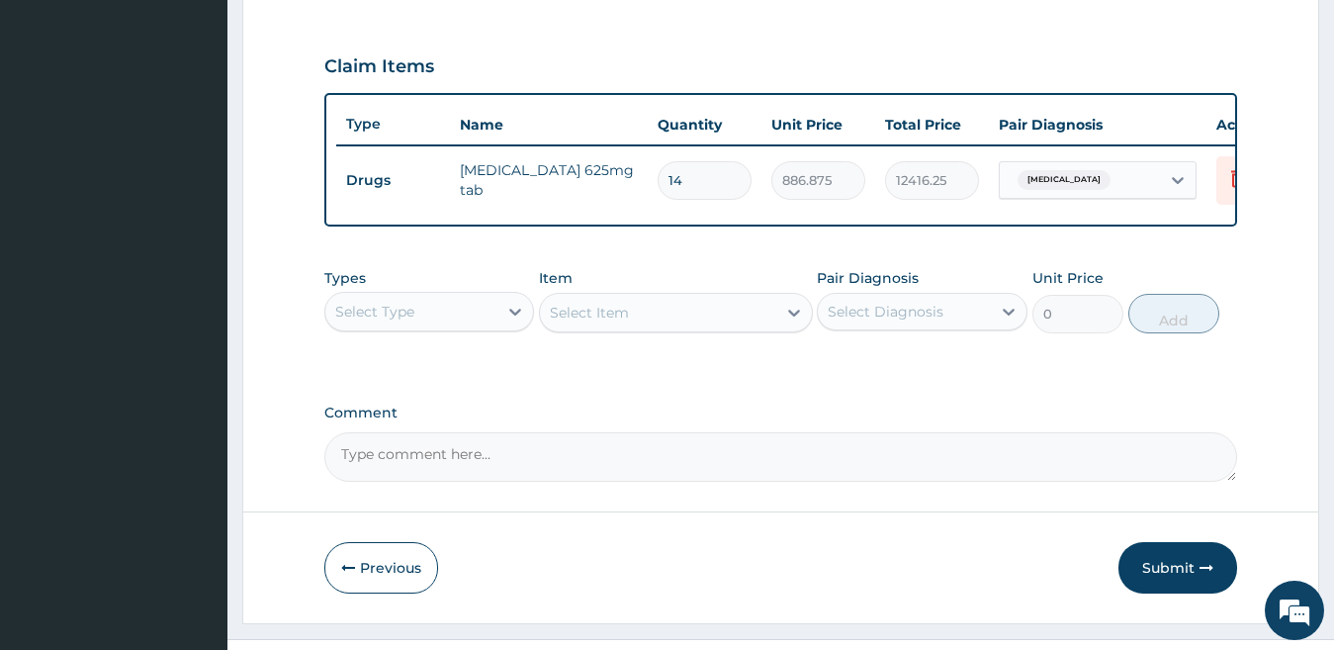
scroll to position [652, 0]
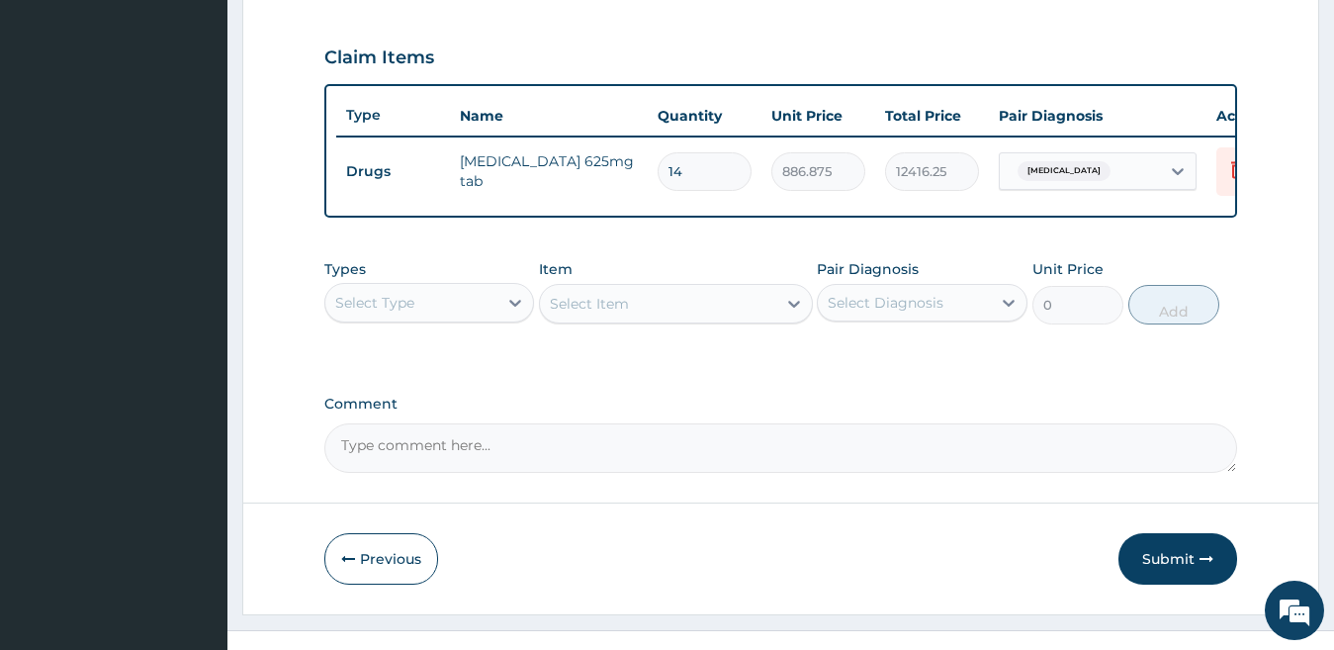
click at [469, 318] on div "Select Type" at bounding box center [411, 303] width 173 height 32
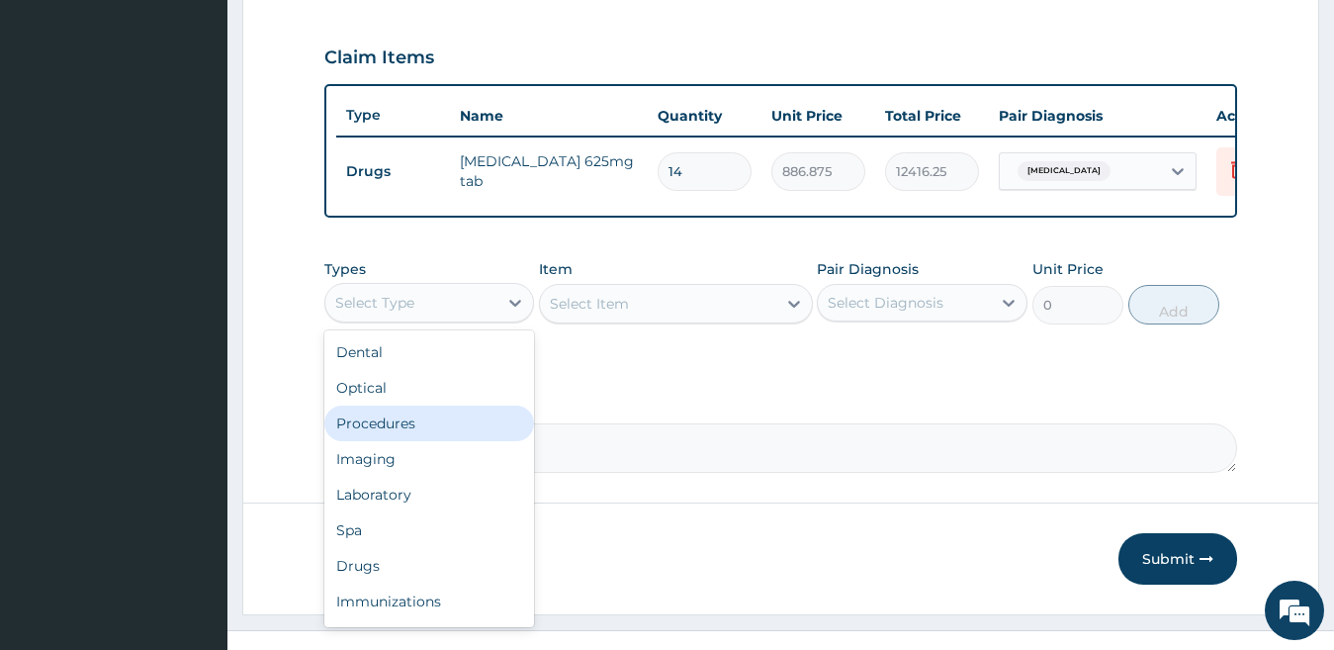
click at [451, 435] on div "Procedures" at bounding box center [429, 423] width 211 height 36
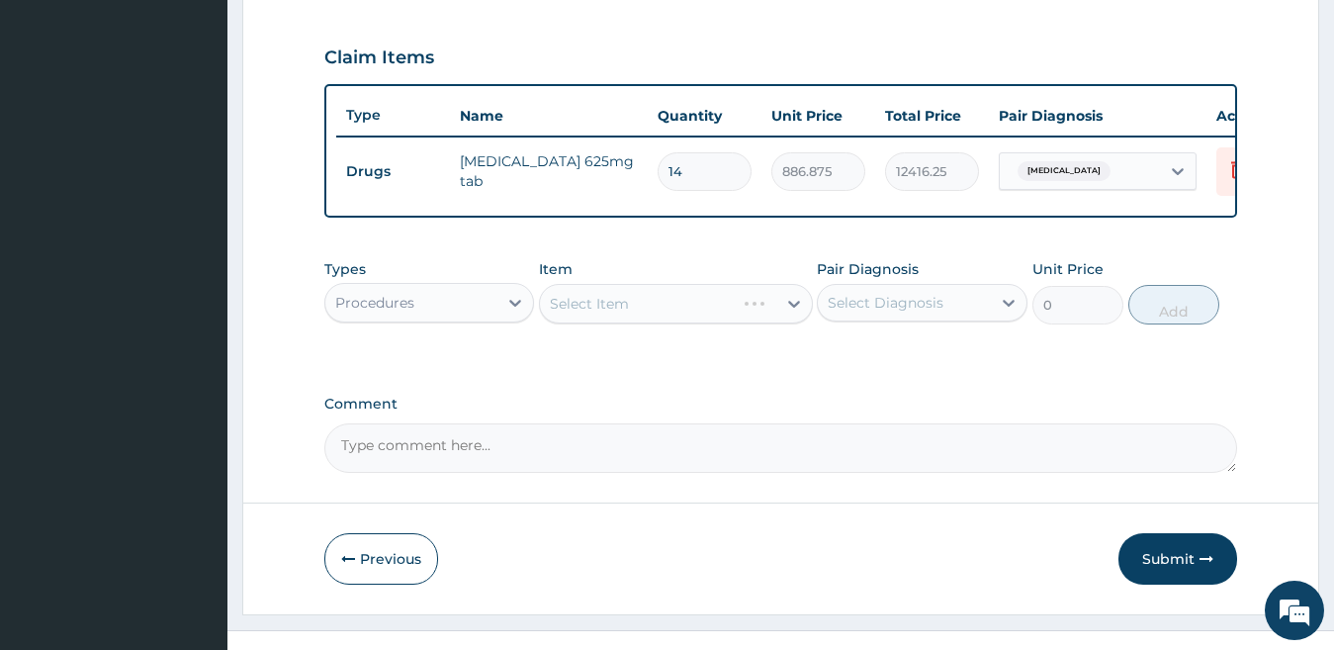
click at [686, 323] on div "Select Item" at bounding box center [676, 304] width 274 height 40
click at [686, 319] on div "Select Item" at bounding box center [658, 304] width 236 height 32
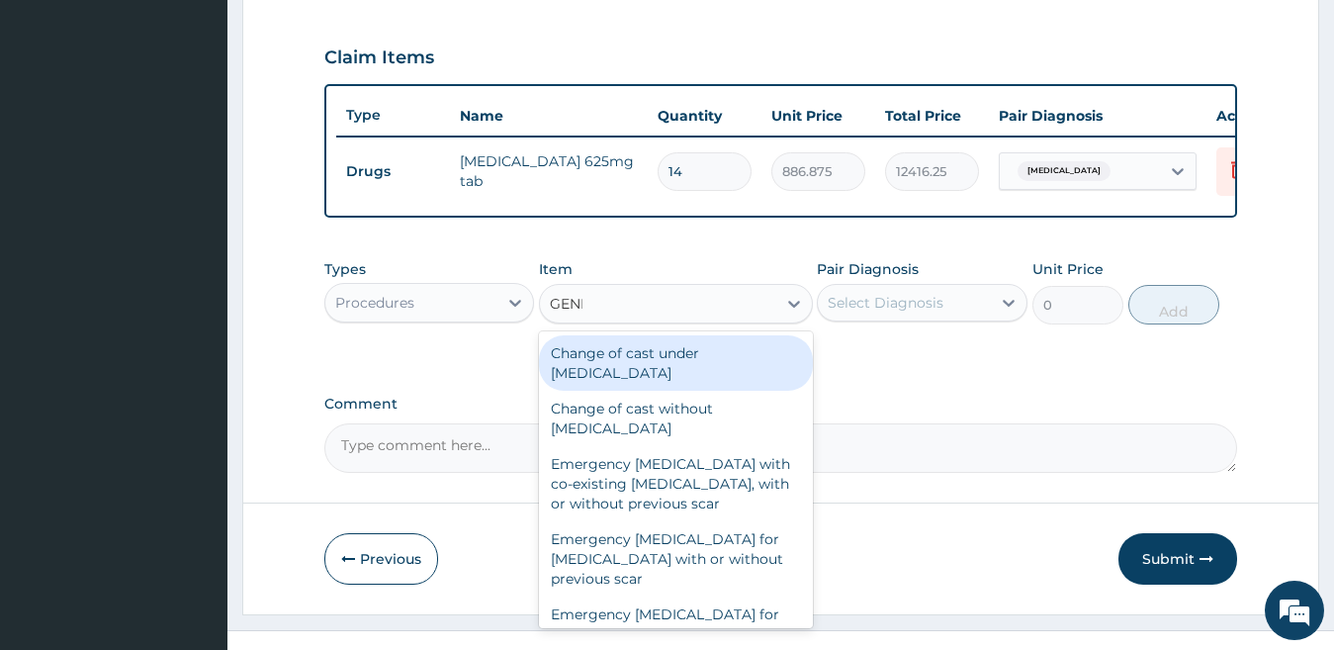
type input "GENERAL"
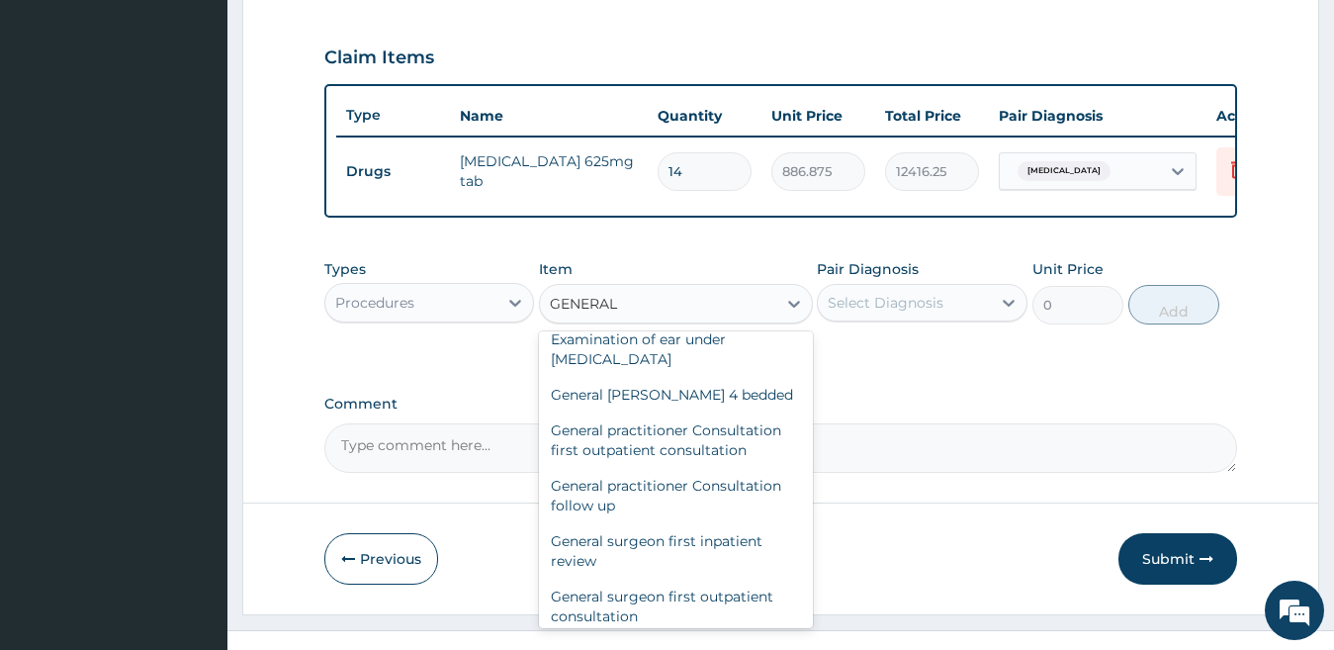
scroll to position [127, 0]
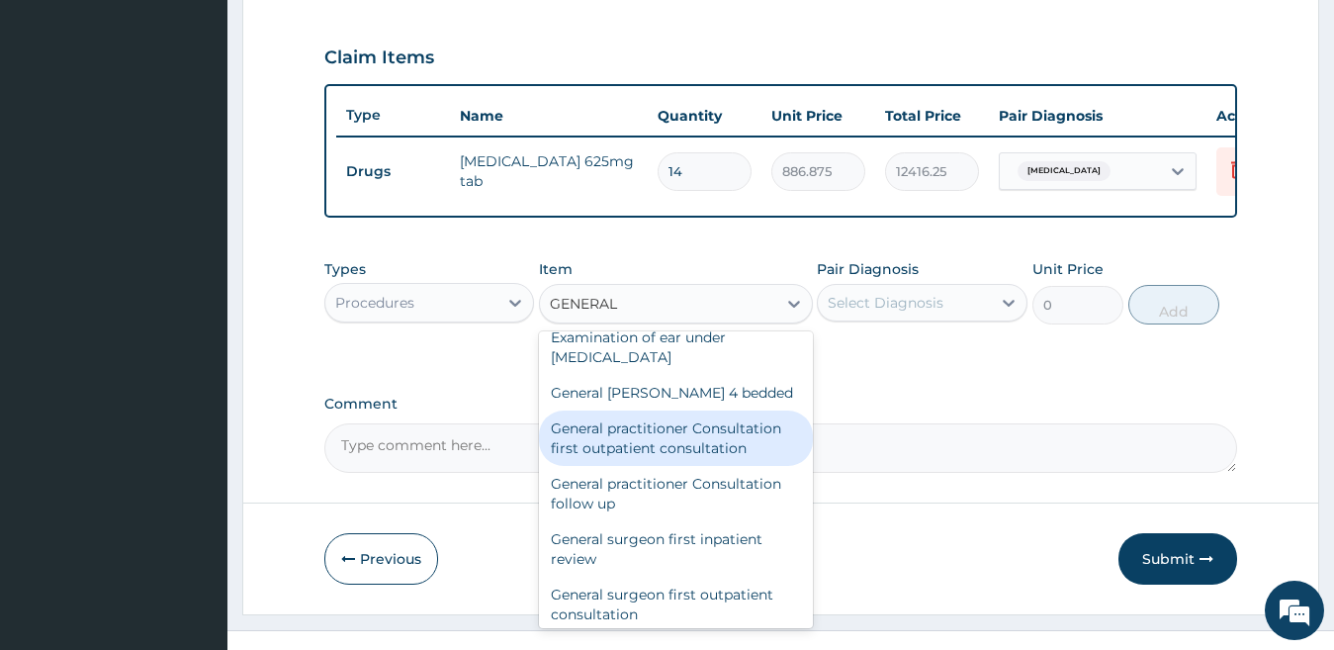
click at [763, 466] on div "General practitioner Consultation first outpatient consultation" at bounding box center [676, 437] width 274 height 55
type input "4000"
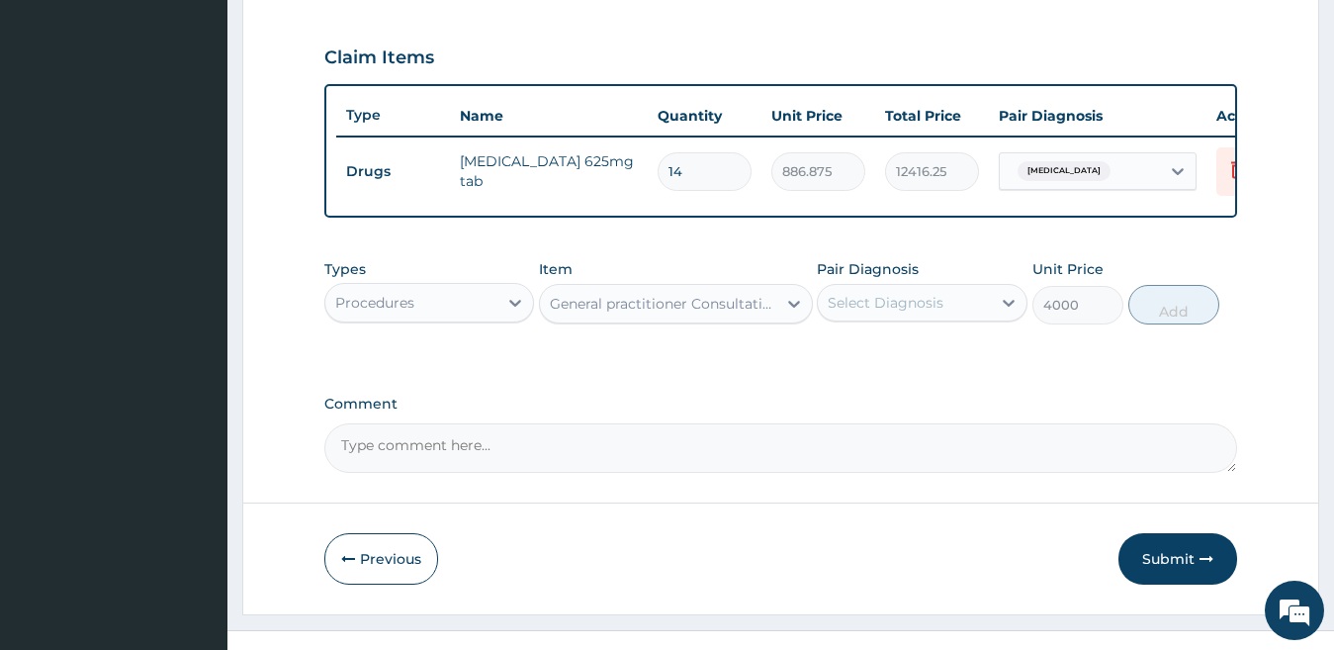
click at [911, 312] on div "Select Diagnosis" at bounding box center [886, 303] width 116 height 20
click at [911, 361] on label "[MEDICAL_DATA]" at bounding box center [910, 351] width 123 height 20
checkbox input "true"
click at [1143, 322] on button "Add" at bounding box center [1173, 305] width 91 height 40
type input "0"
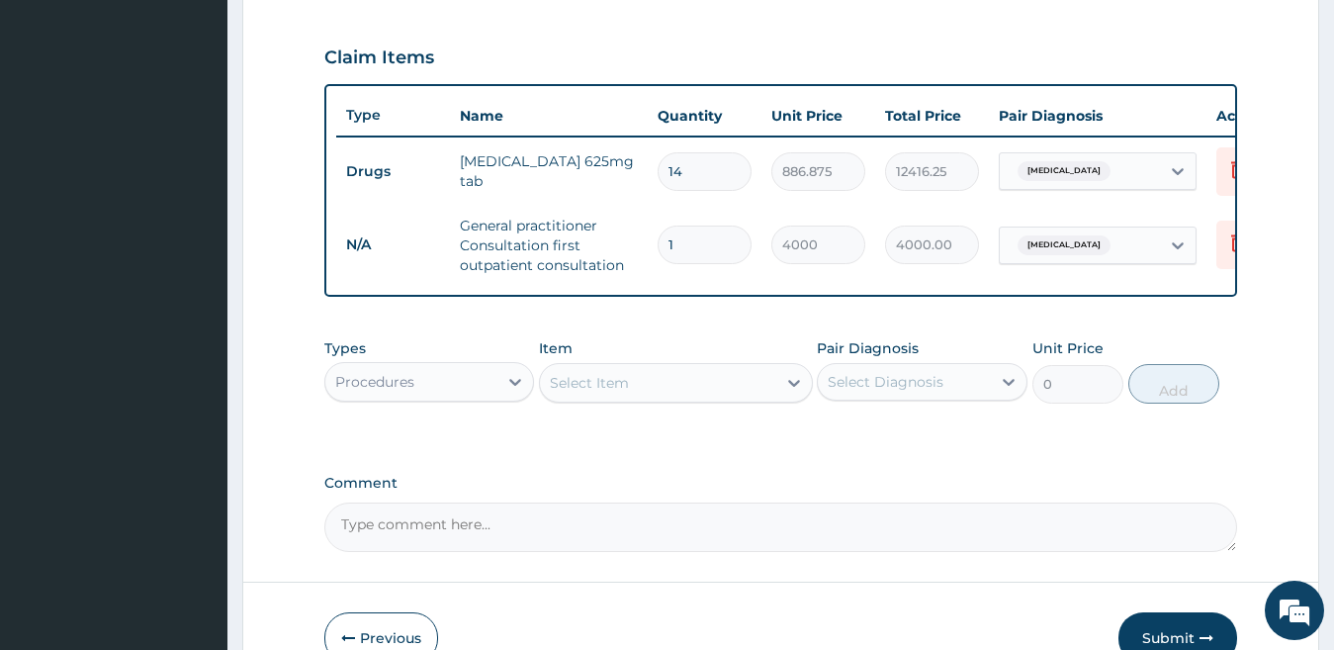
scroll to position [778, 0]
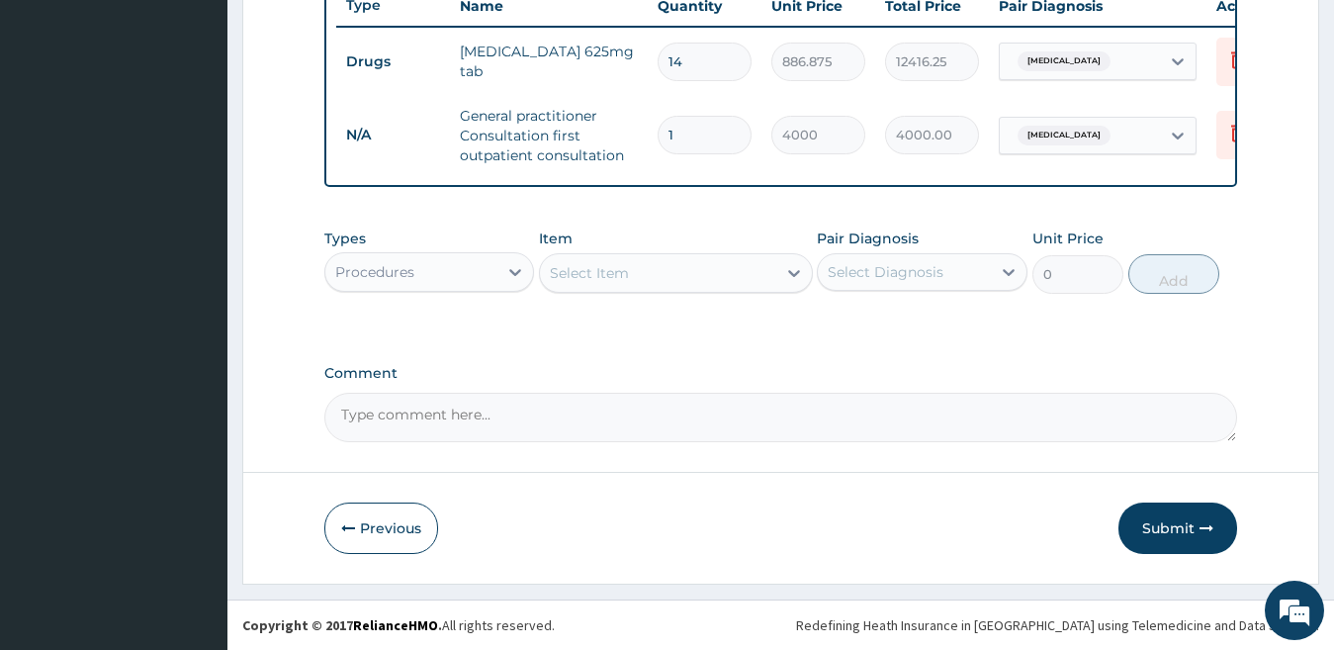
click at [477, 271] on div "Procedures" at bounding box center [411, 272] width 173 height 32
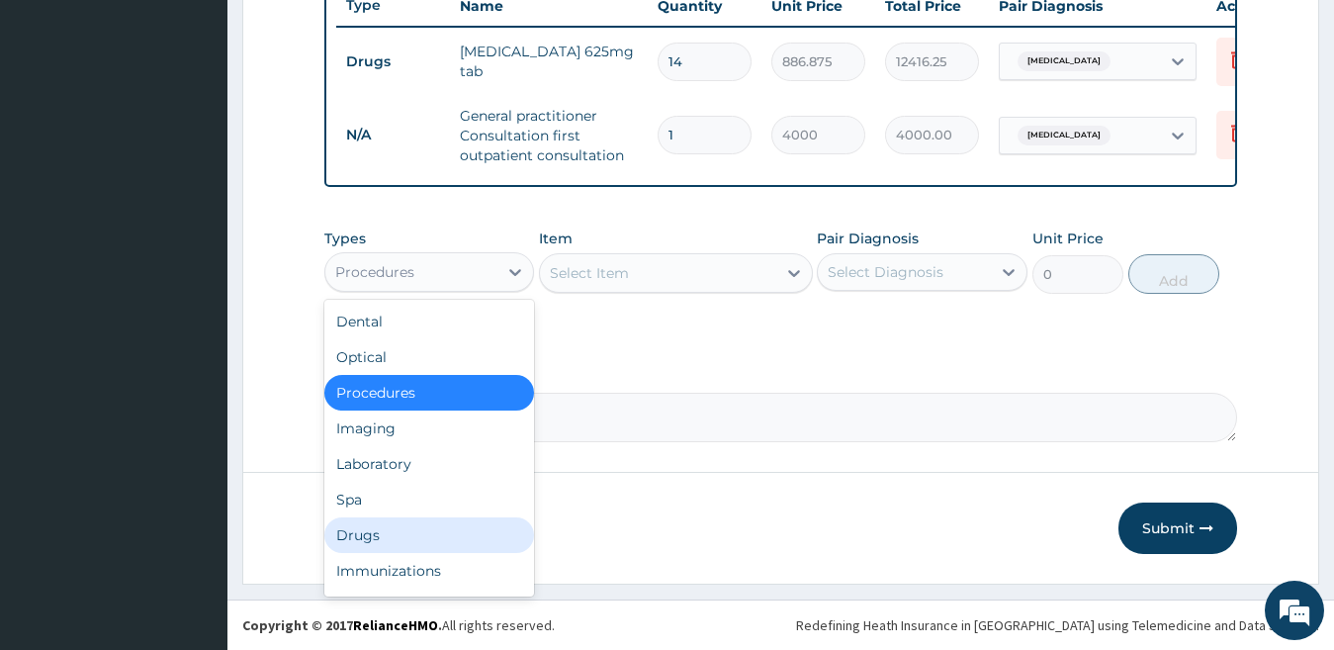
click at [461, 529] on div "Drugs" at bounding box center [429, 535] width 211 height 36
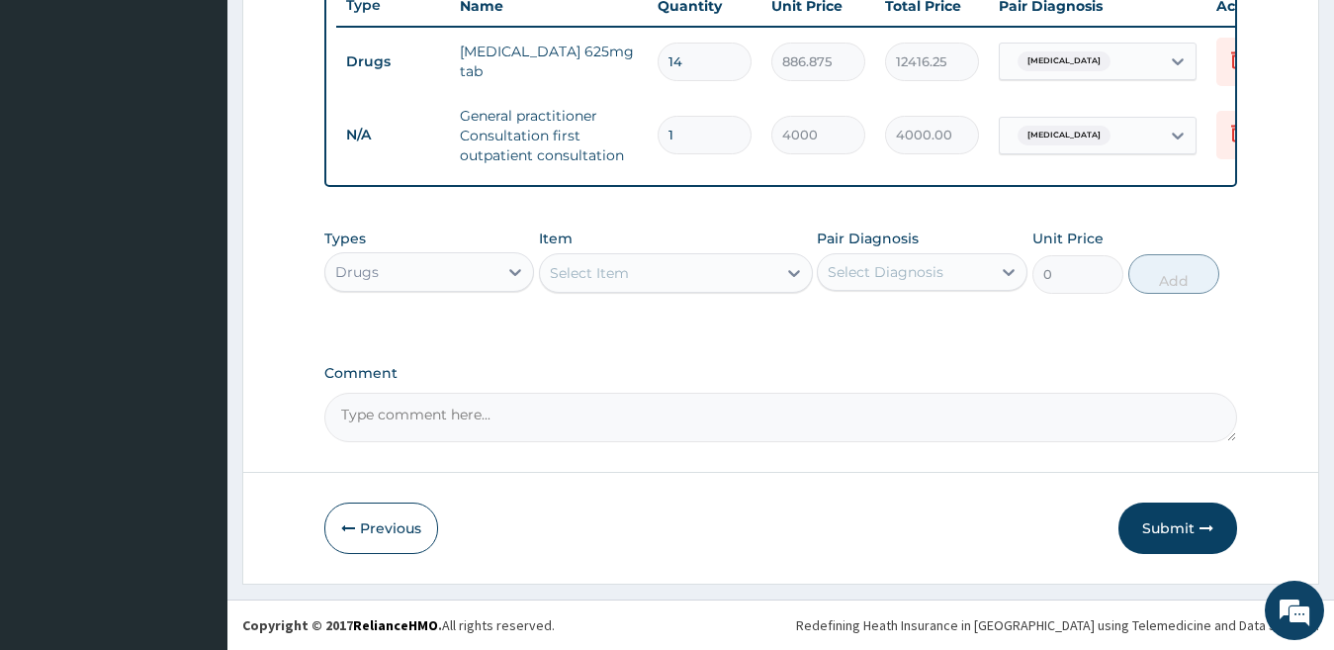
click at [618, 278] on div "Select Item" at bounding box center [589, 273] width 79 height 20
type input "CIPROFLO"
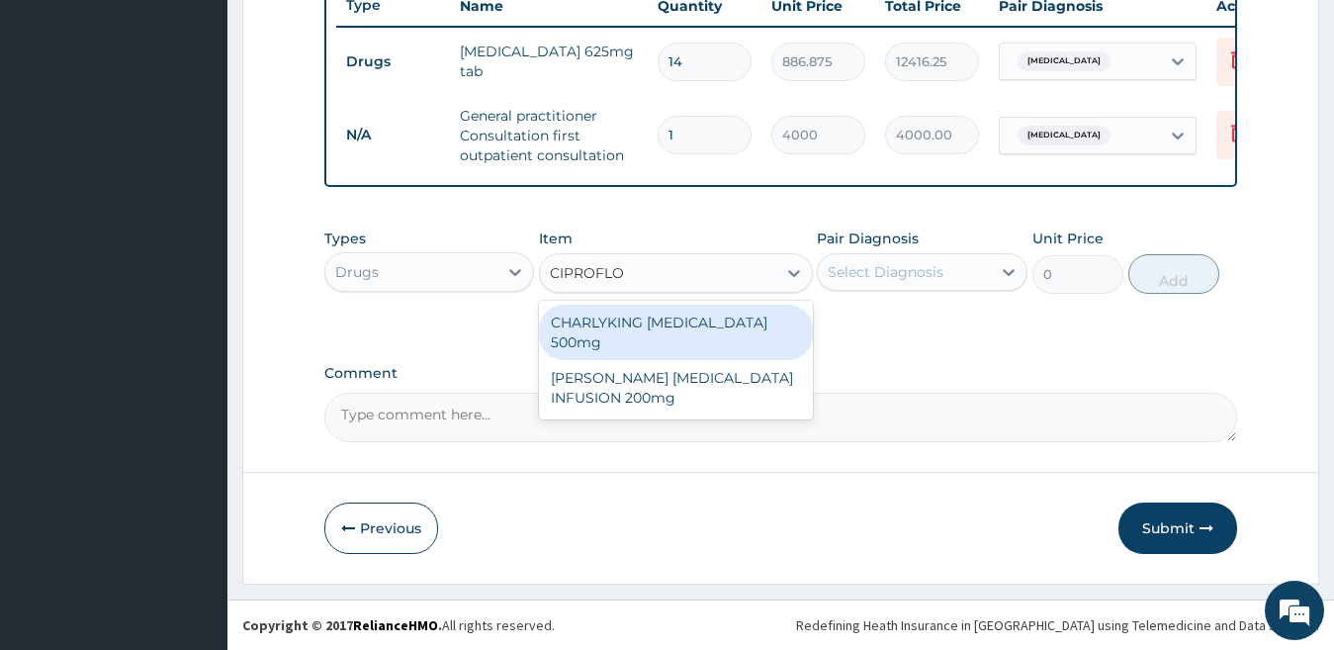
click at [657, 340] on div "CHARLYKING [MEDICAL_DATA] 500mg" at bounding box center [676, 332] width 274 height 55
type input "177.375"
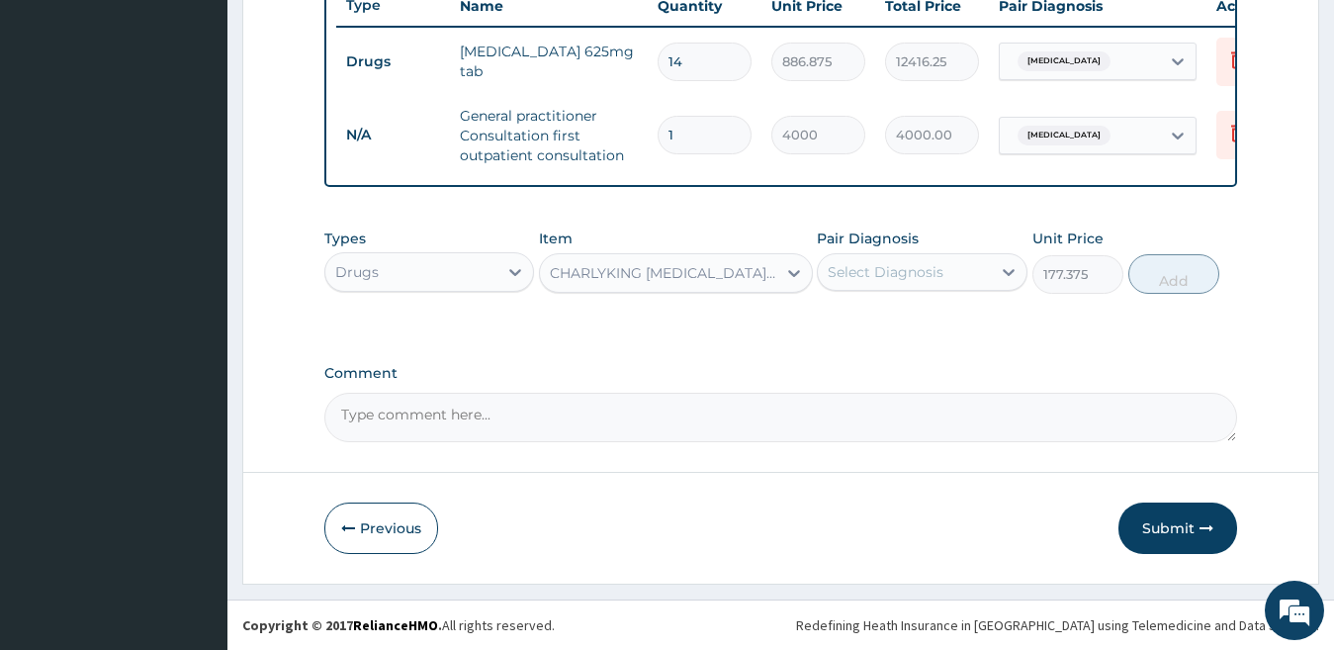
click at [873, 277] on div "Select Diagnosis" at bounding box center [886, 272] width 116 height 20
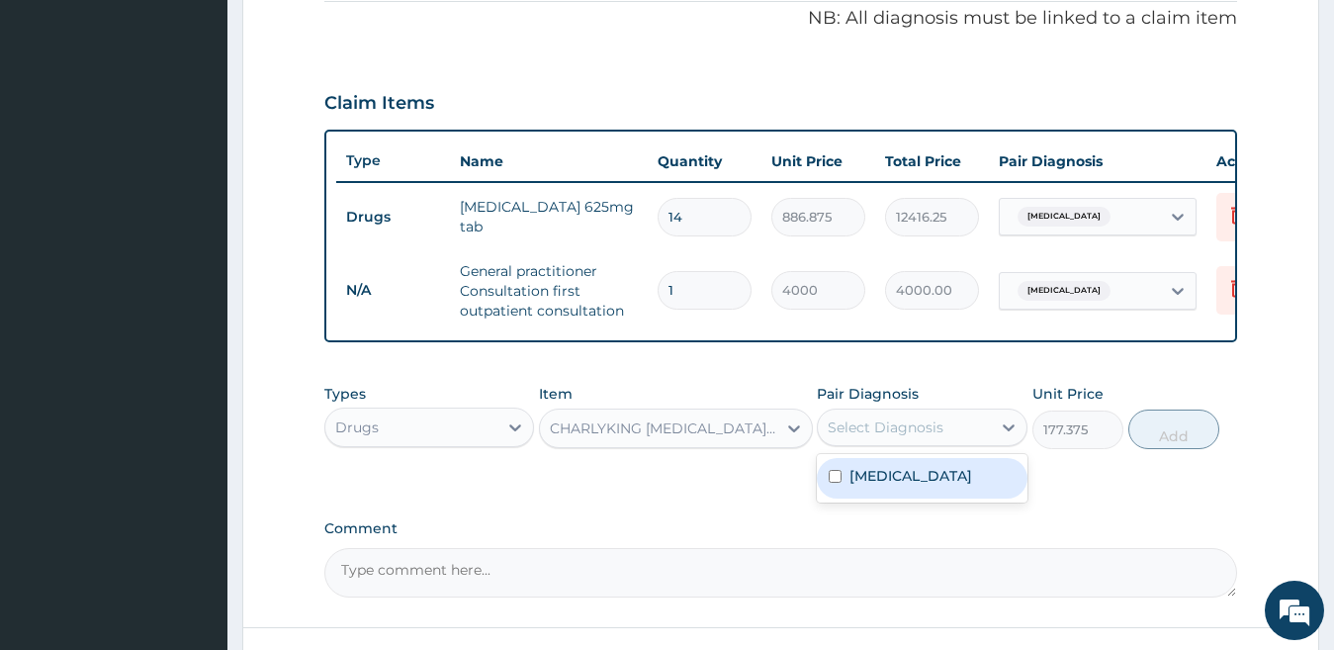
scroll to position [435, 0]
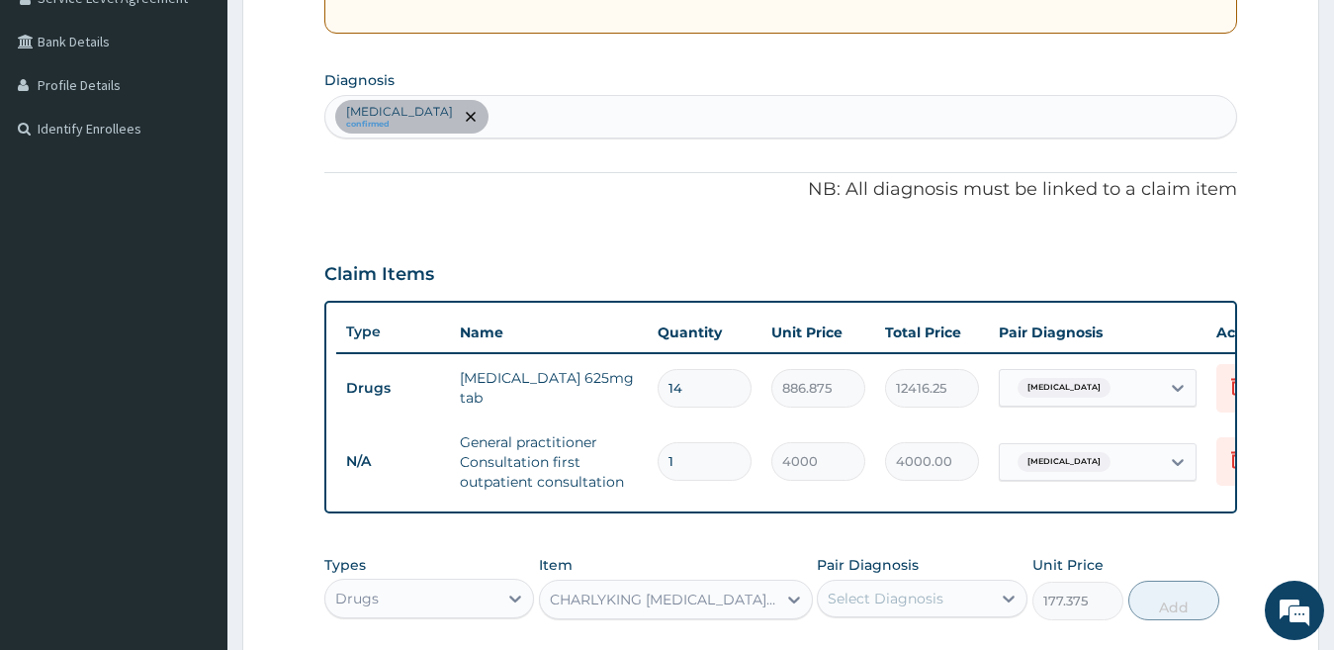
click at [920, 113] on div "[MEDICAL_DATA] confirmed" at bounding box center [781, 117] width 912 height 42
type input "[MEDICAL_DATA]"
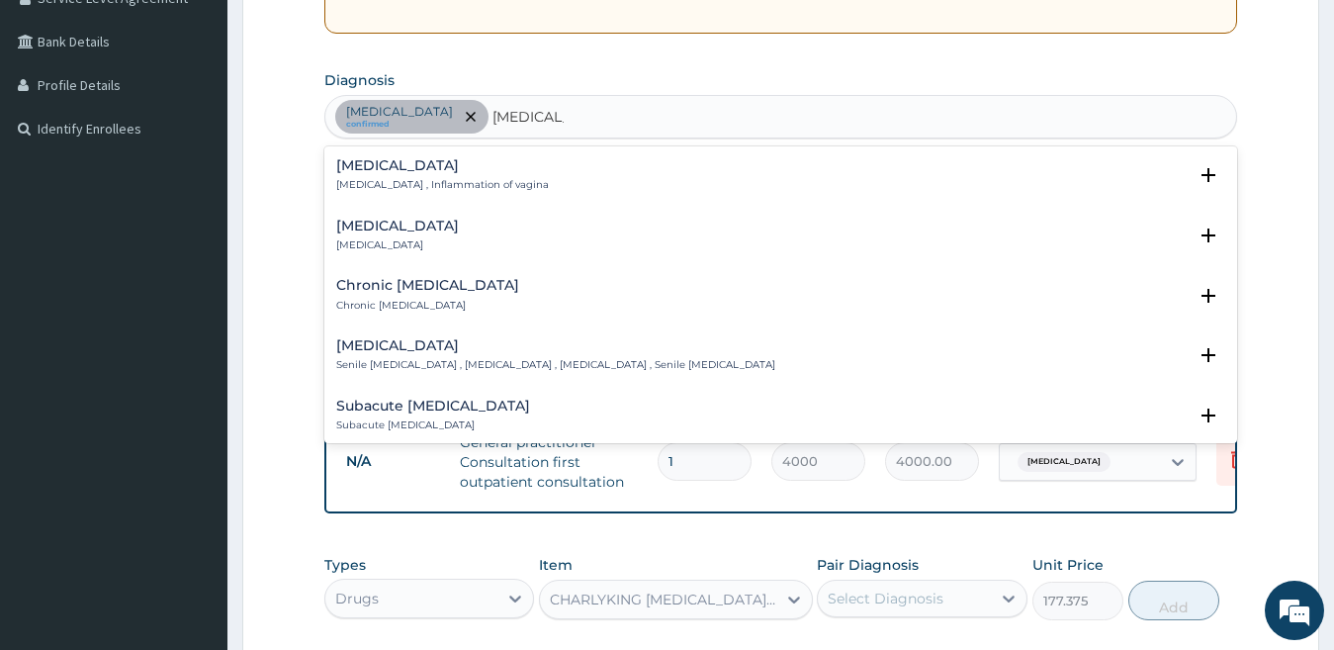
click at [484, 178] on p "[MEDICAL_DATA] , Inflammation of vagina" at bounding box center [442, 185] width 213 height 14
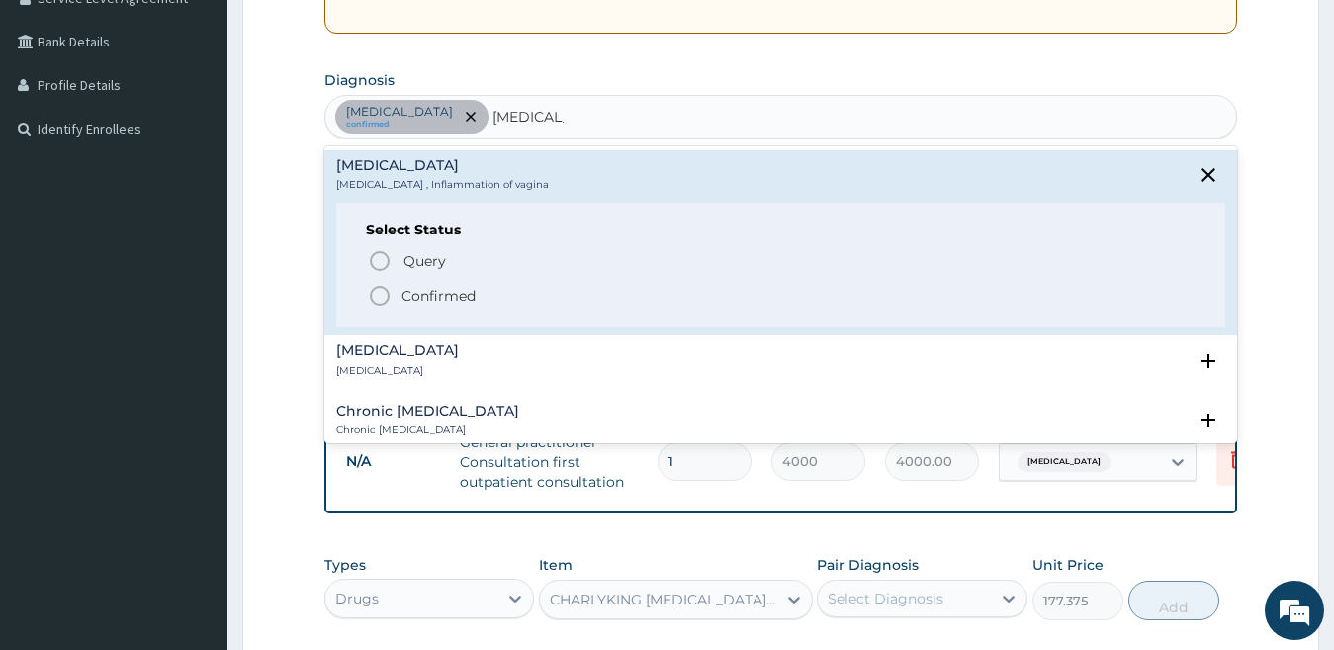
click at [441, 308] on span "Confirmed" at bounding box center [782, 296] width 829 height 24
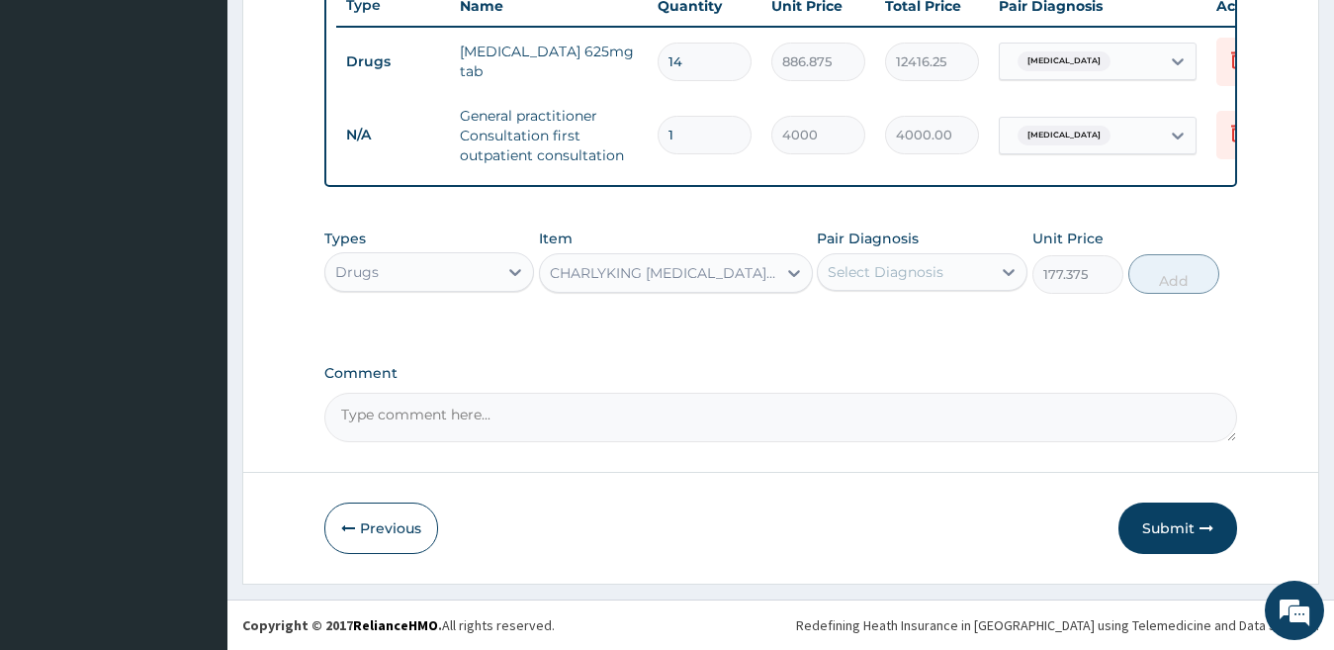
scroll to position [778, 0]
click at [888, 251] on div "Pair Diagnosis Select Diagnosis" at bounding box center [922, 260] width 211 height 65
click at [886, 272] on div "Select Diagnosis" at bounding box center [886, 272] width 116 height 20
click at [903, 318] on label "[MEDICAL_DATA]" at bounding box center [910, 320] width 123 height 20
checkbox input "true"
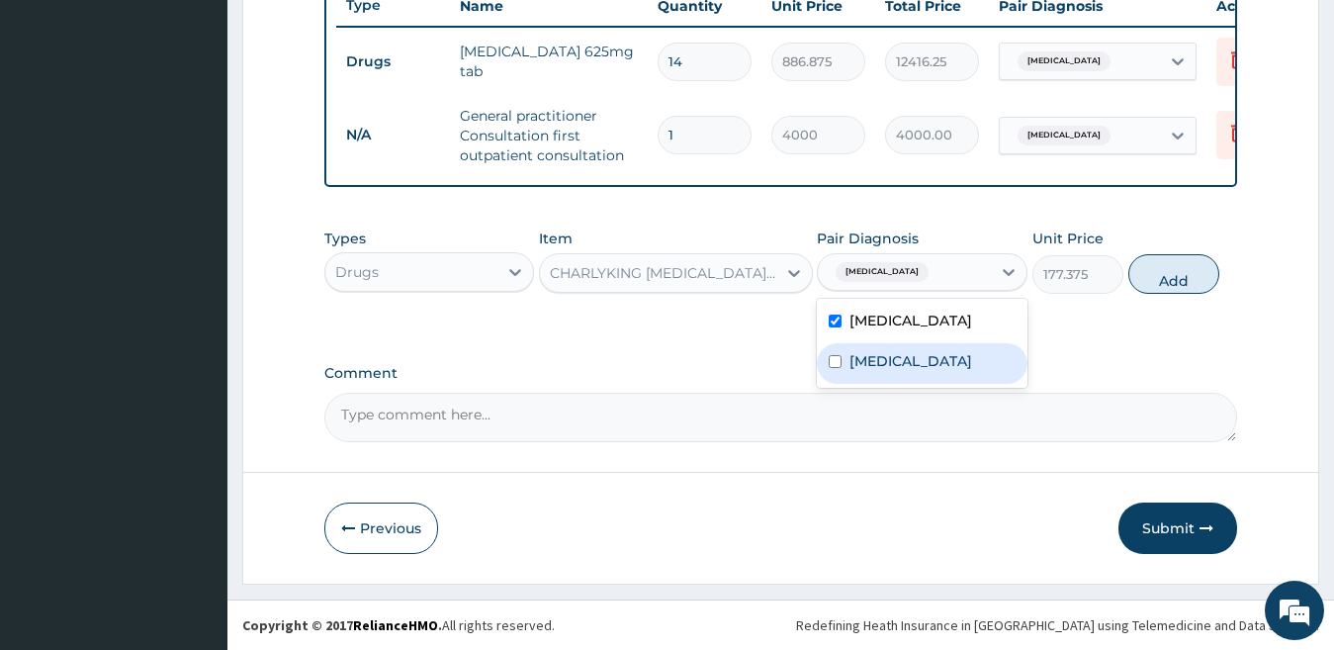
click at [898, 365] on label "[MEDICAL_DATA]" at bounding box center [910, 361] width 123 height 20
checkbox input "true"
drag, startPoint x: 899, startPoint y: 328, endPoint x: 966, endPoint y: 300, distance: 73.1
click at [901, 327] on label "[MEDICAL_DATA]" at bounding box center [910, 320] width 123 height 20
checkbox input "false"
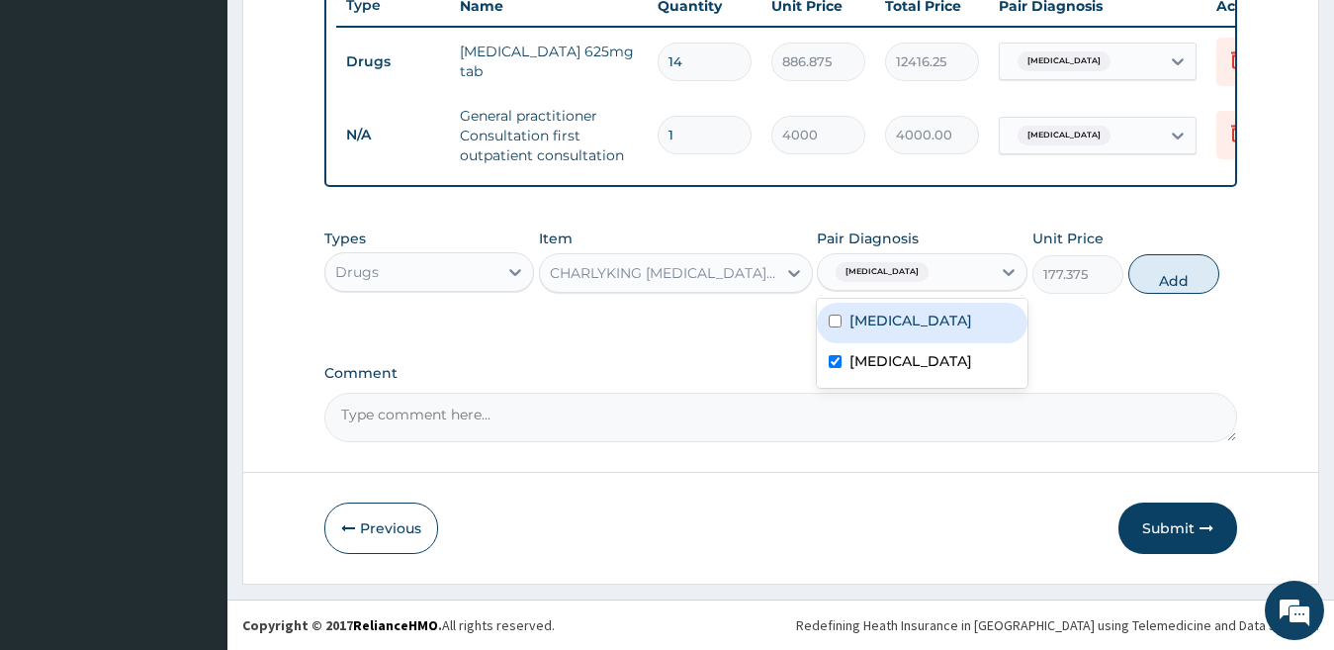
click at [1169, 272] on button "Add" at bounding box center [1173, 274] width 91 height 40
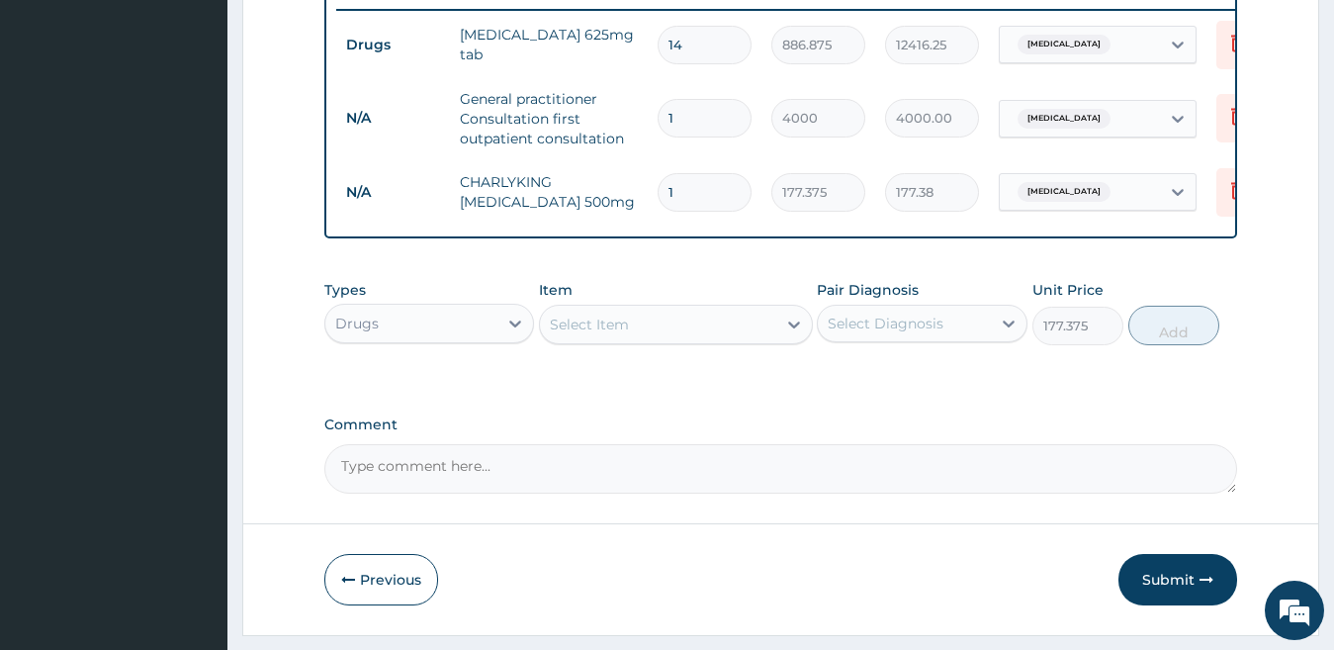
type input "0"
click at [502, 341] on div at bounding box center [515, 324] width 36 height 36
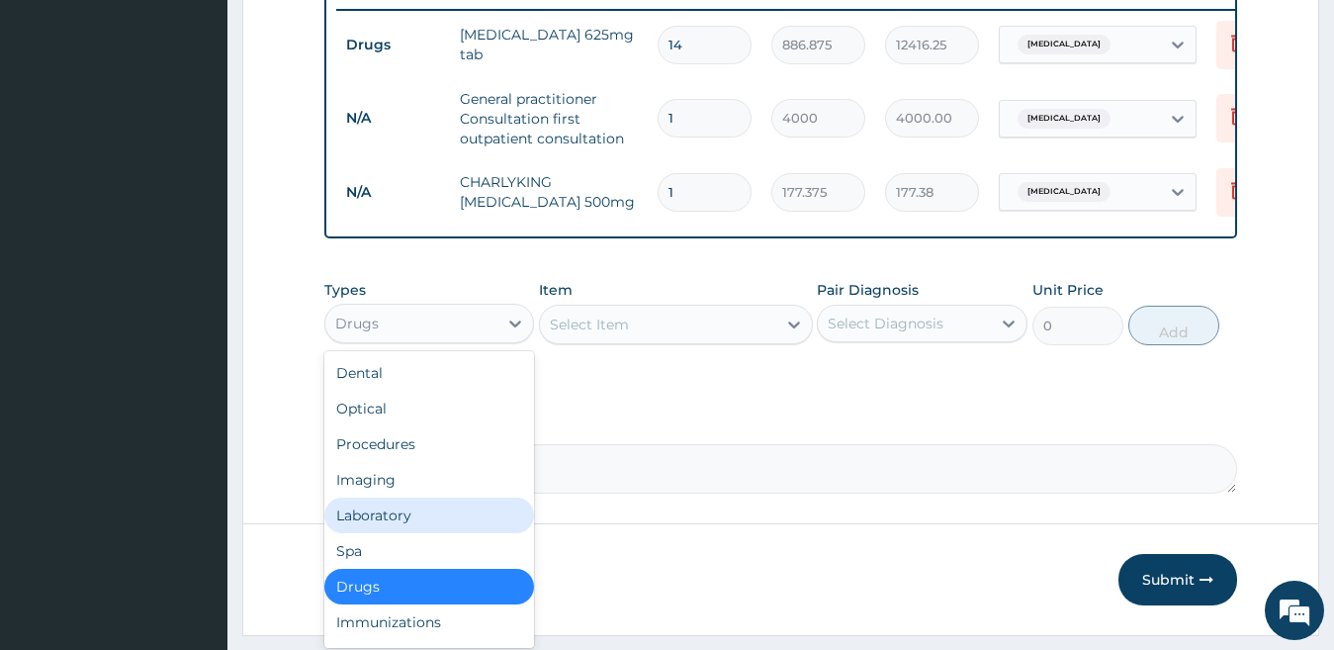
drag, startPoint x: 488, startPoint y: 537, endPoint x: 500, endPoint y: 515, distance: 24.8
click at [488, 533] on div "Laboratory" at bounding box center [429, 515] width 211 height 36
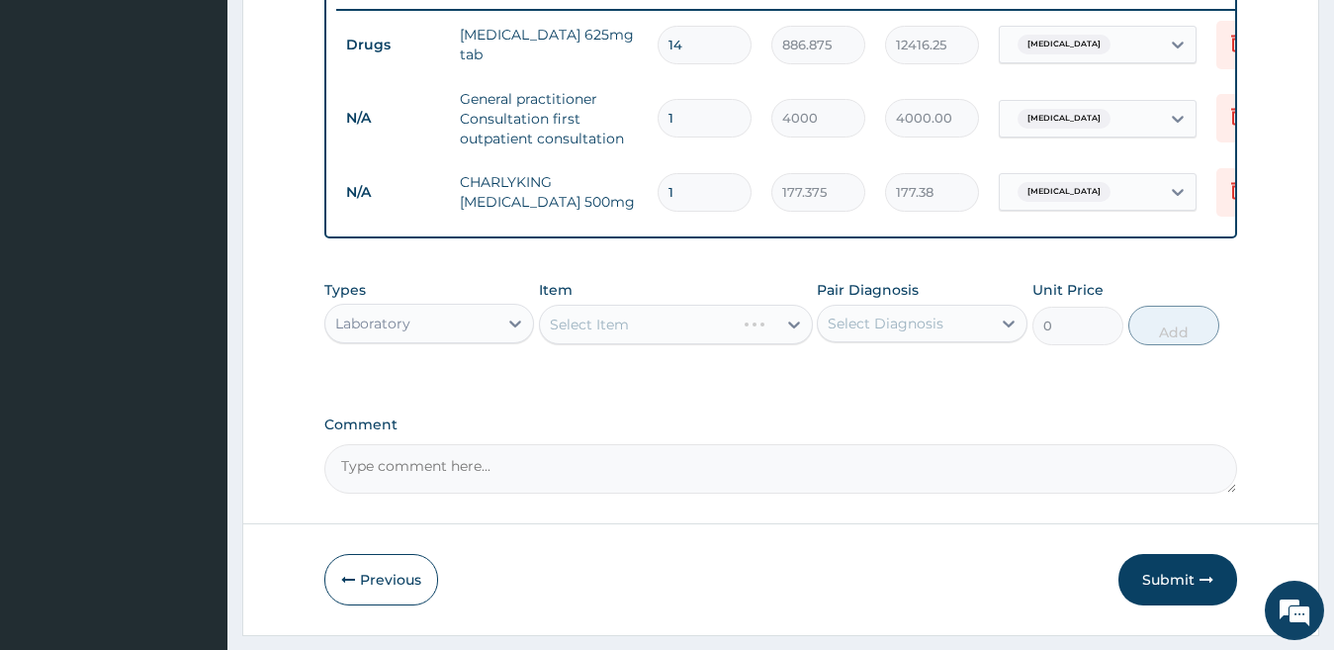
click at [637, 344] on div "Select Item" at bounding box center [676, 325] width 274 height 40
click at [638, 340] on div "Select Item" at bounding box center [658, 324] width 236 height 32
type input "h"
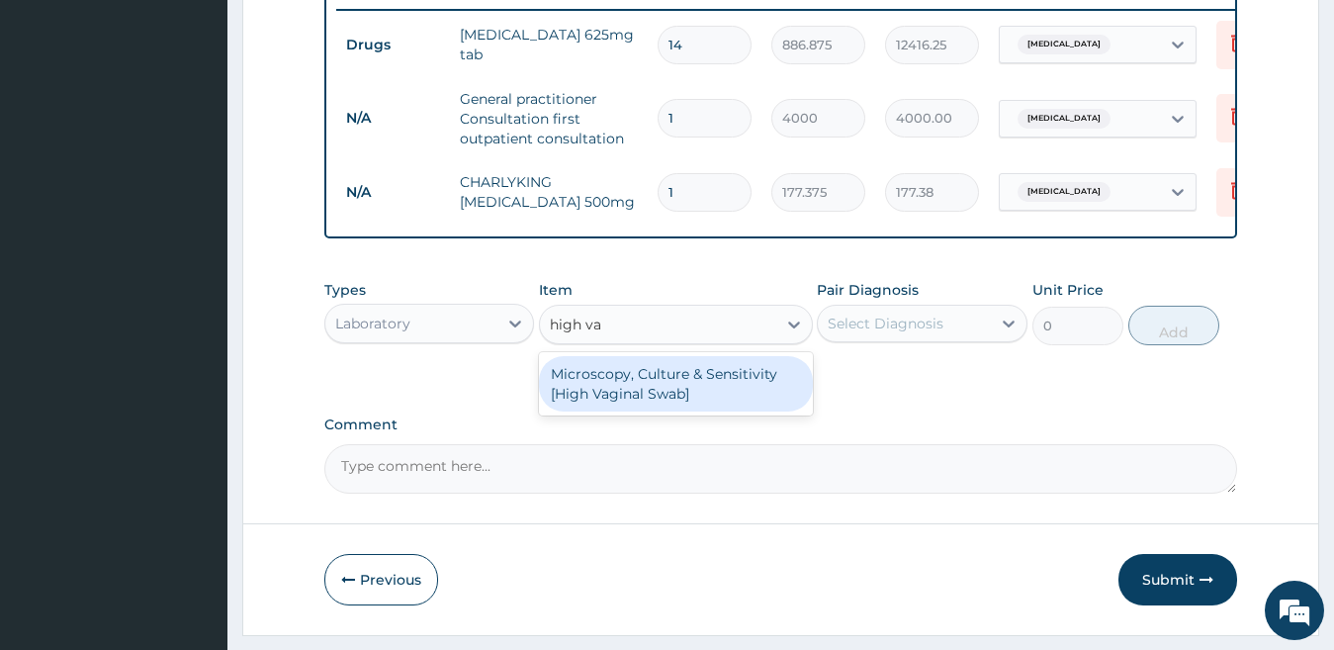
type input "high vag"
click at [657, 403] on div "Microscopy, Culture & Sensitivity [High Vaginal Swab]" at bounding box center [676, 383] width 274 height 55
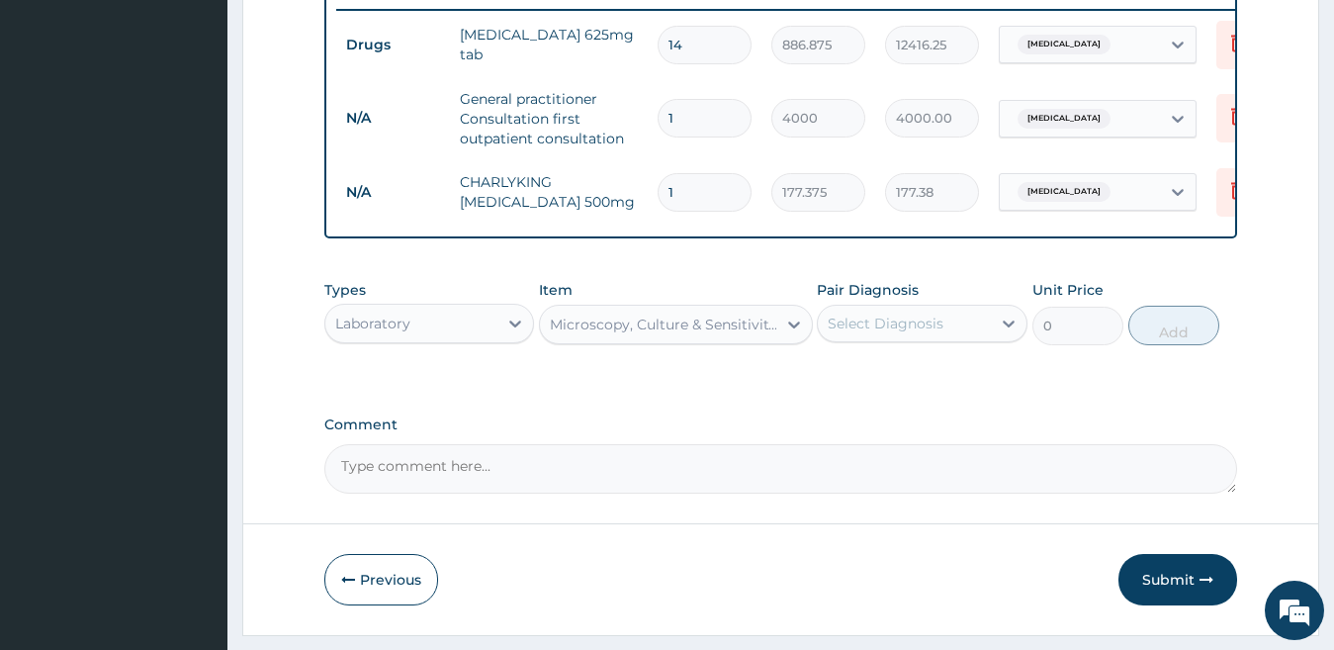
type input "4837.5"
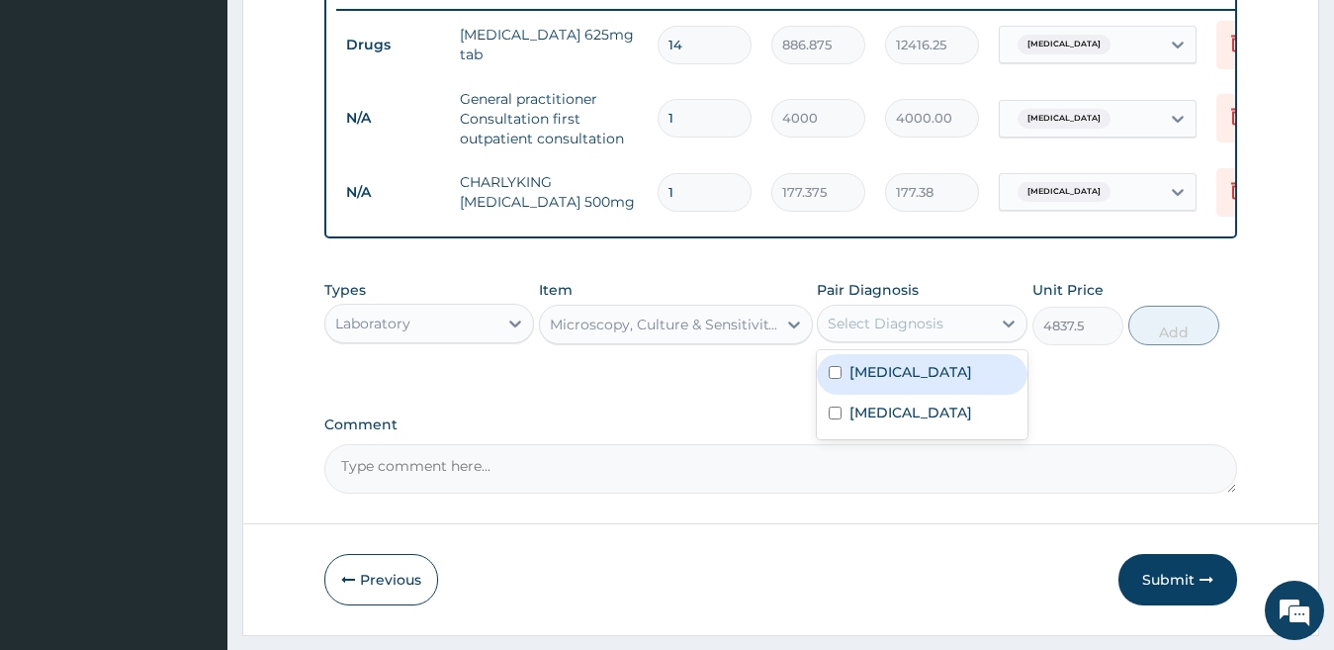
click at [858, 333] on div "Select Diagnosis" at bounding box center [886, 323] width 116 height 20
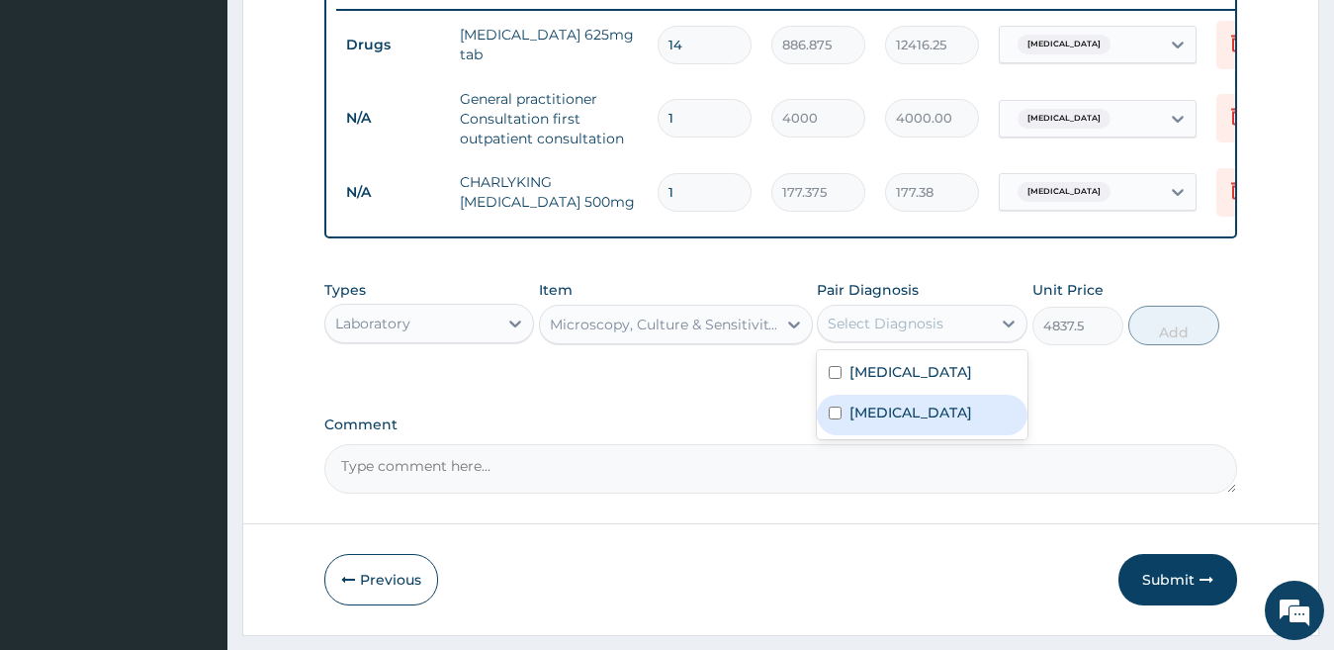
click at [894, 422] on label "[MEDICAL_DATA]" at bounding box center [910, 412] width 123 height 20
checkbox input "true"
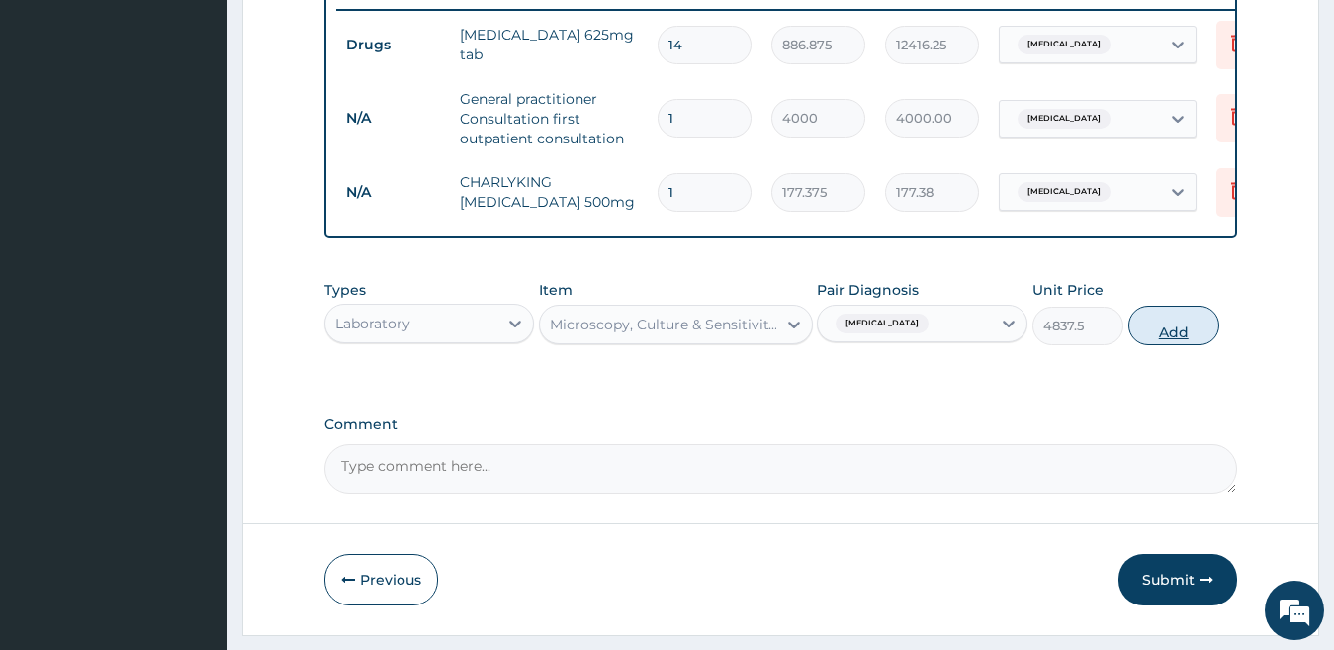
click at [1184, 339] on button "Add" at bounding box center [1173, 326] width 91 height 40
type input "0"
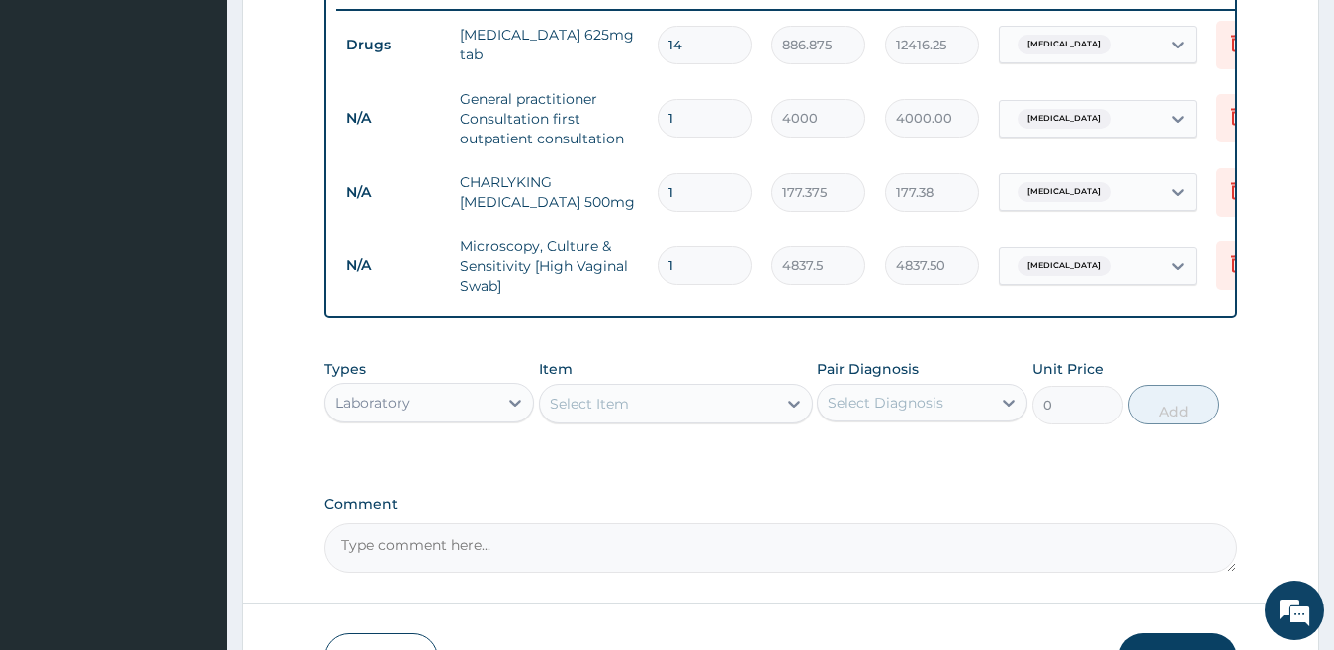
click at [477, 434] on div "Types Laboratory Item Select Item Pair Diagnosis Select Diagnosis Unit Price 0 …" at bounding box center [781, 391] width 914 height 85
click at [474, 418] on div "Laboratory" at bounding box center [411, 403] width 173 height 32
click at [1330, 512] on section "Step 2 of 2 PA Code / Prescription Code PA/12551C Encounter Date [DATE] Importa…" at bounding box center [780, 20] width 1106 height 1417
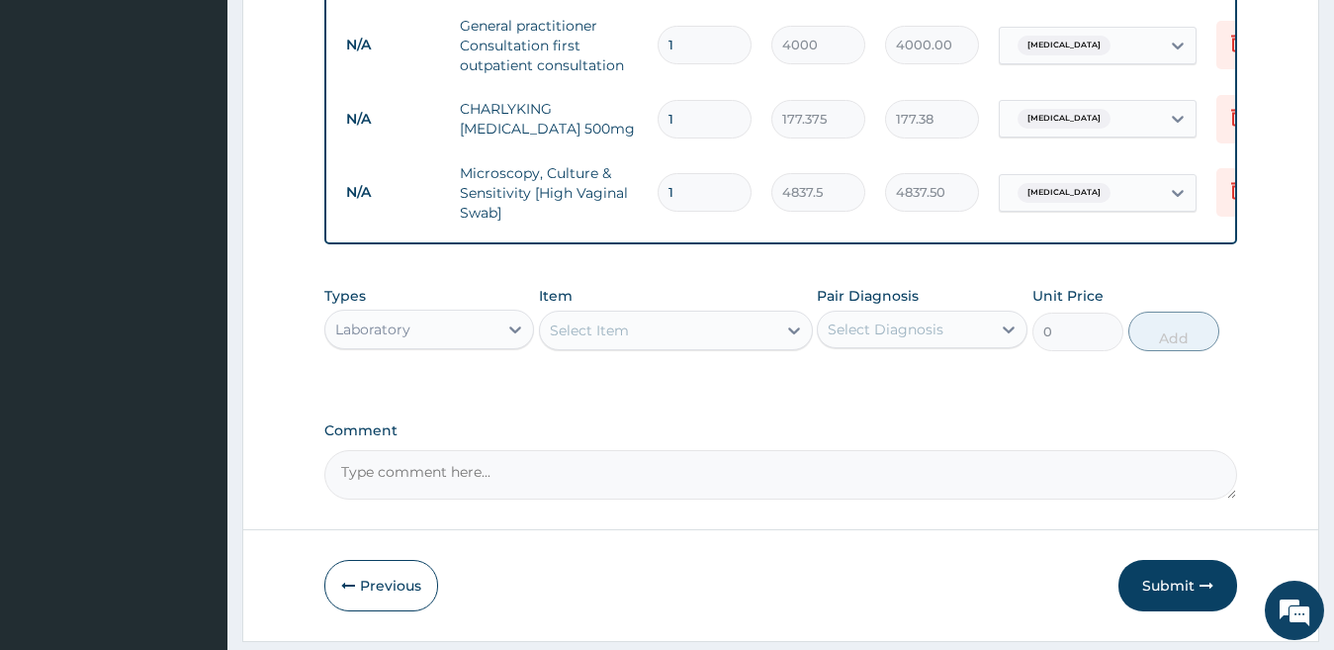
scroll to position [890, 0]
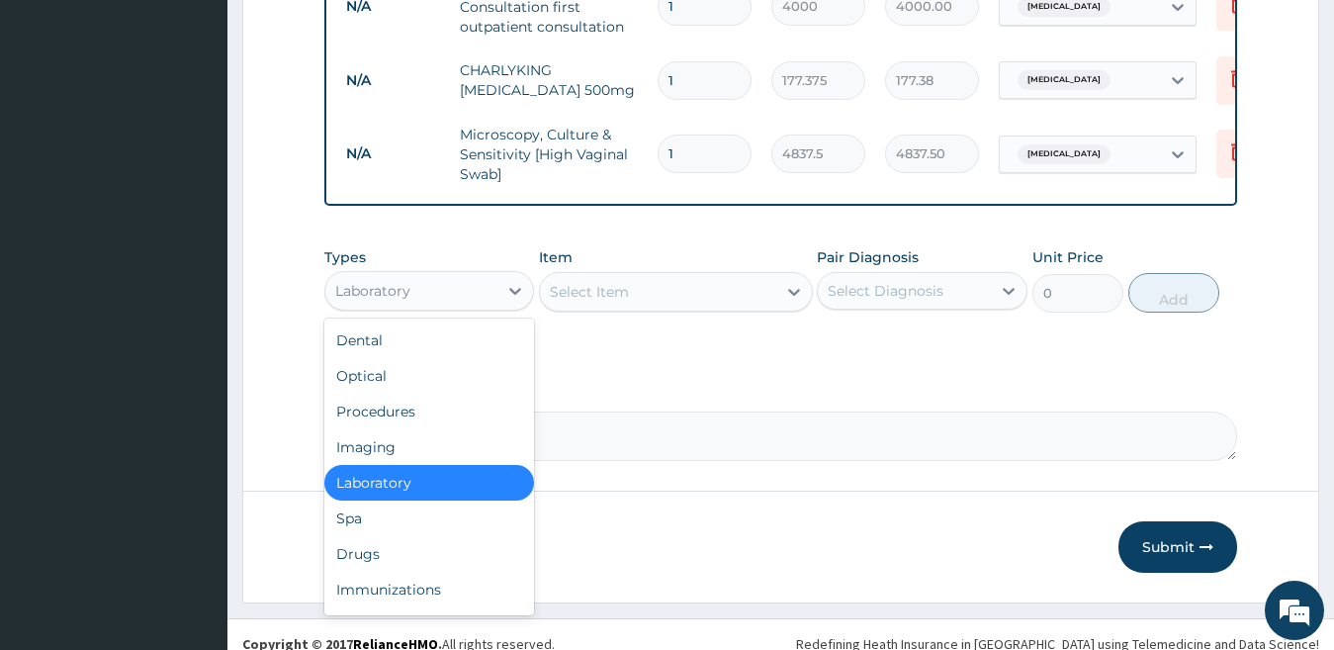
click at [460, 297] on div "Laboratory" at bounding box center [411, 291] width 173 height 32
click at [454, 570] on div "Drugs" at bounding box center [429, 554] width 211 height 36
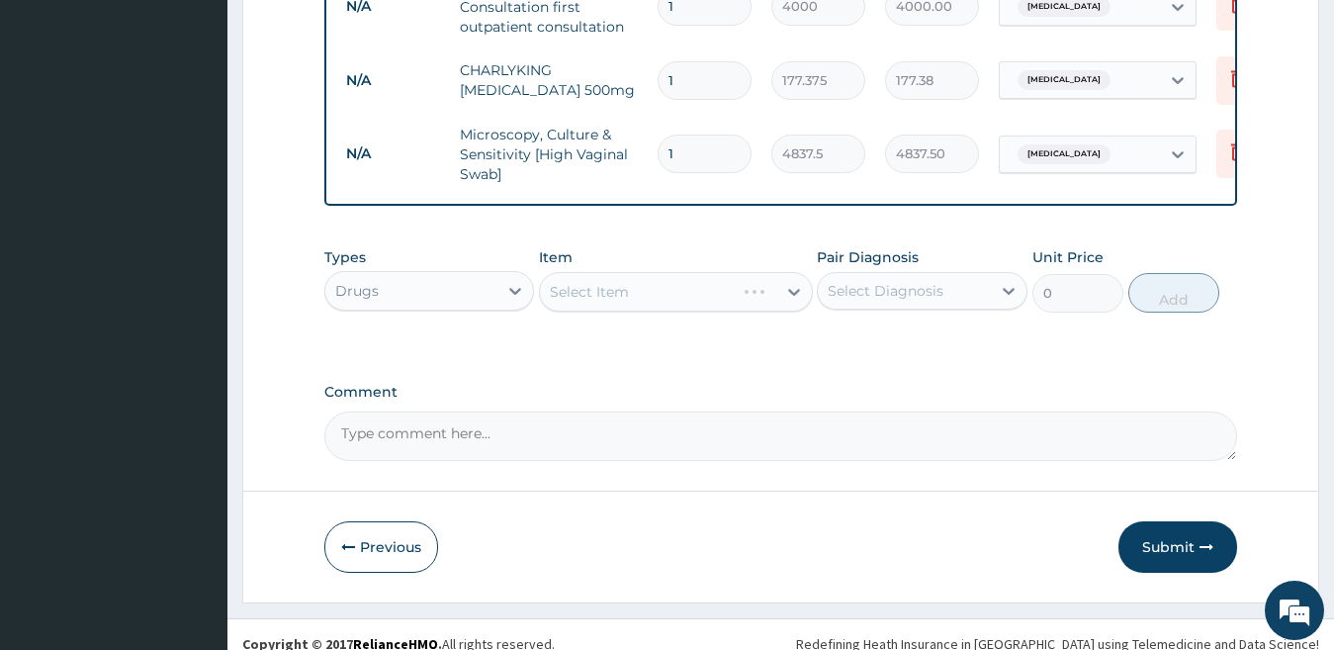
click at [627, 308] on div "Select Item" at bounding box center [676, 292] width 274 height 40
click at [581, 302] on div "Select Item" at bounding box center [589, 292] width 79 height 20
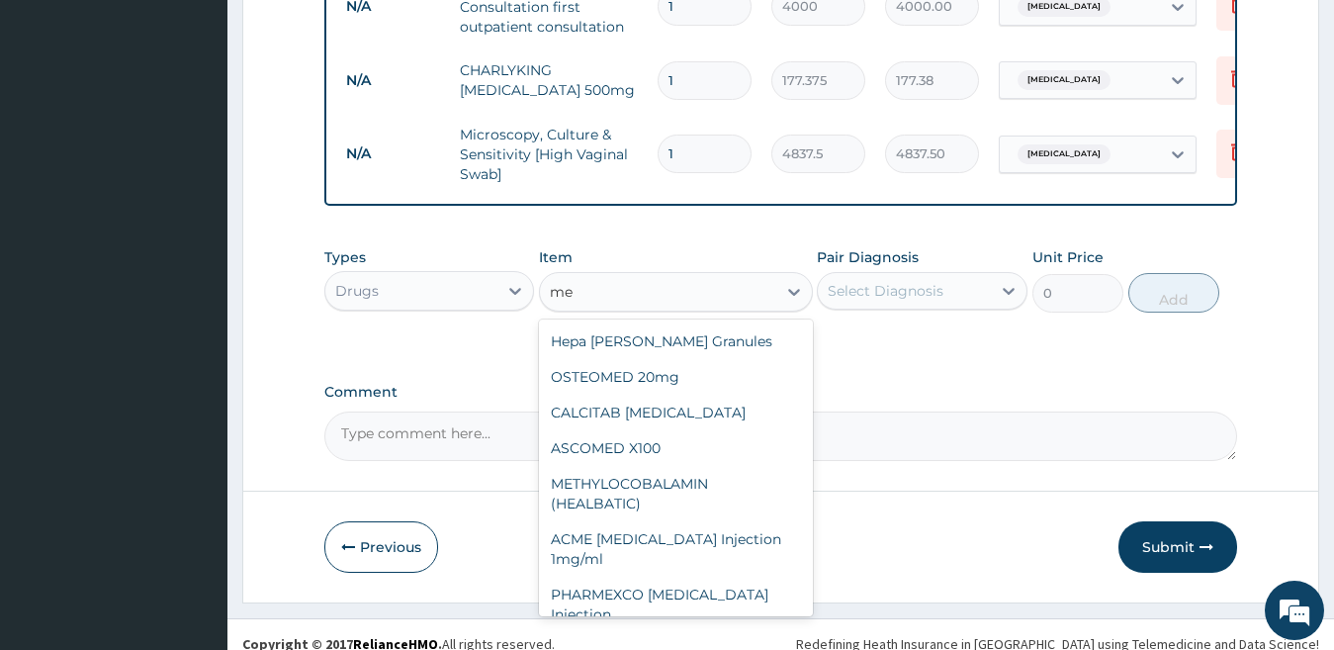
type input "m"
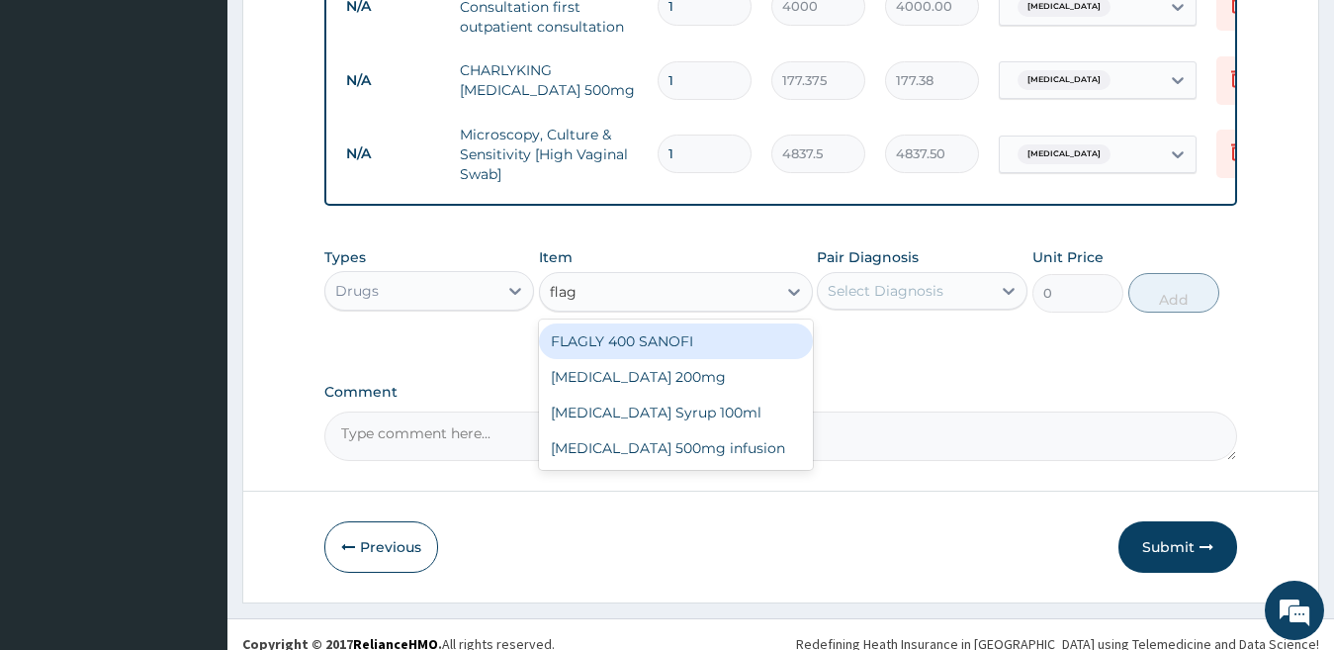
type input "flagy"
click at [589, 350] on div "[MEDICAL_DATA] 200mg" at bounding box center [676, 341] width 274 height 36
type input "47.3"
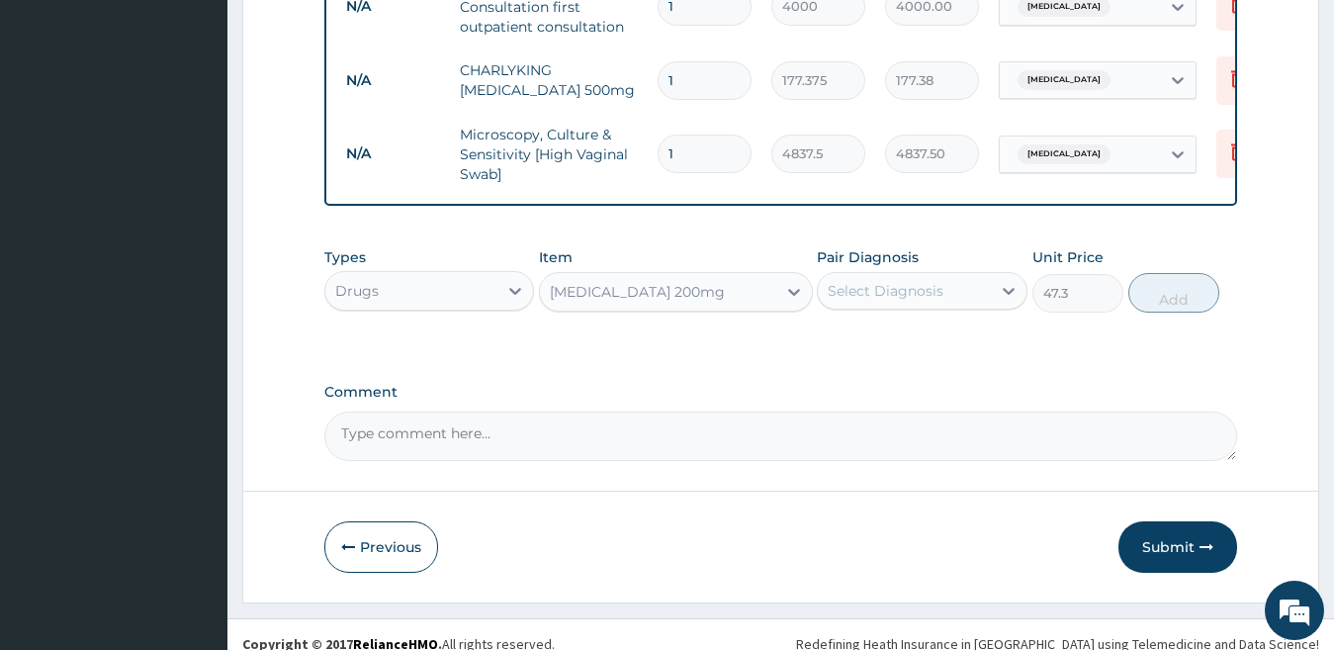
click at [900, 307] on div "Select Diagnosis" at bounding box center [904, 291] width 173 height 32
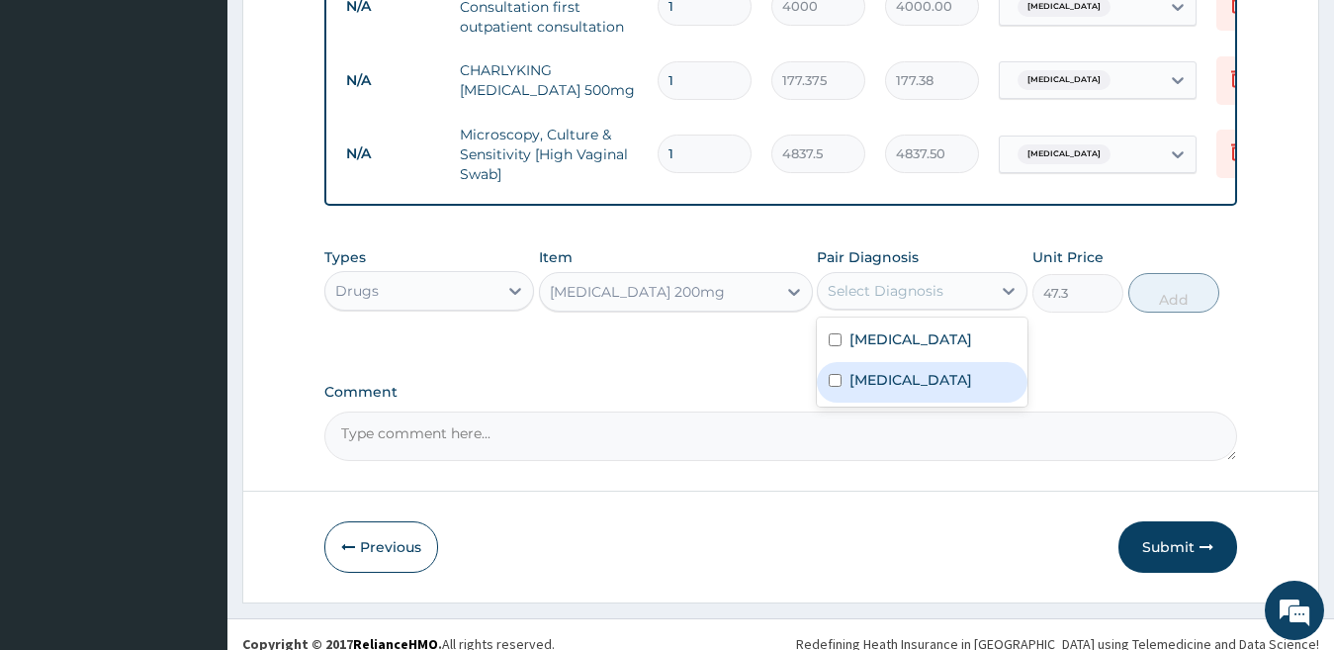
click at [940, 400] on div "[MEDICAL_DATA]" at bounding box center [922, 382] width 211 height 41
checkbox input "true"
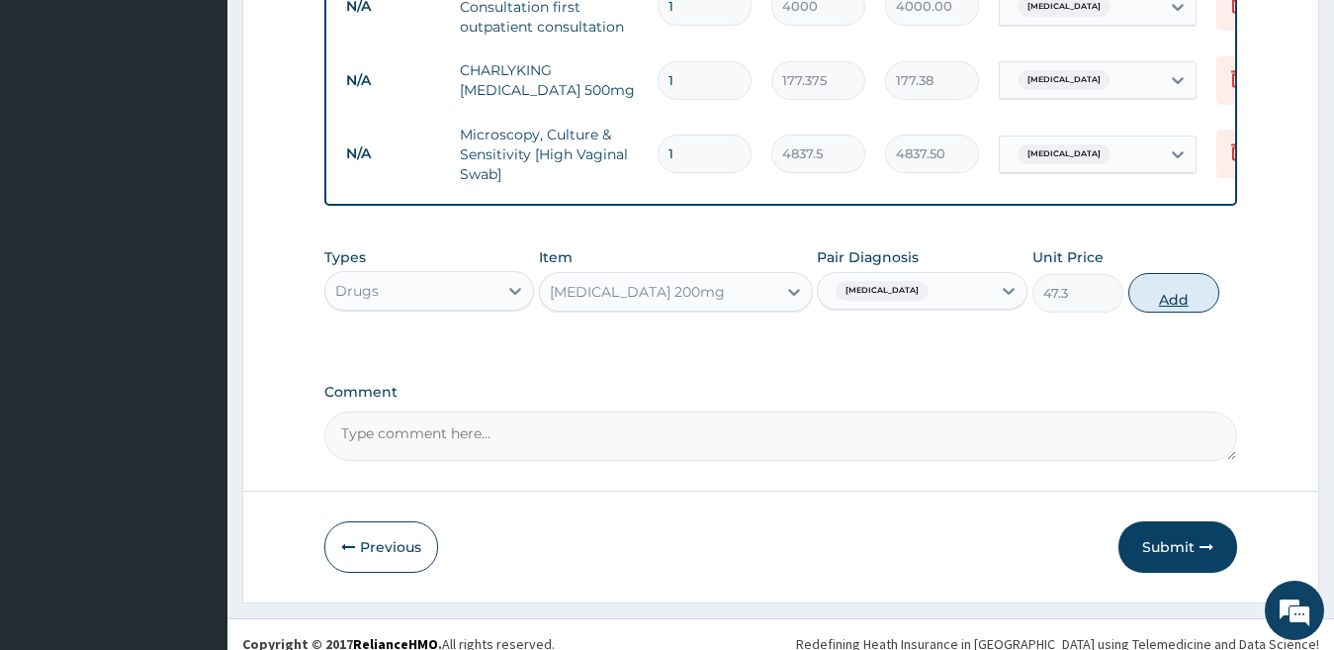
click at [1182, 308] on button "Add" at bounding box center [1173, 293] width 91 height 40
type input "0"
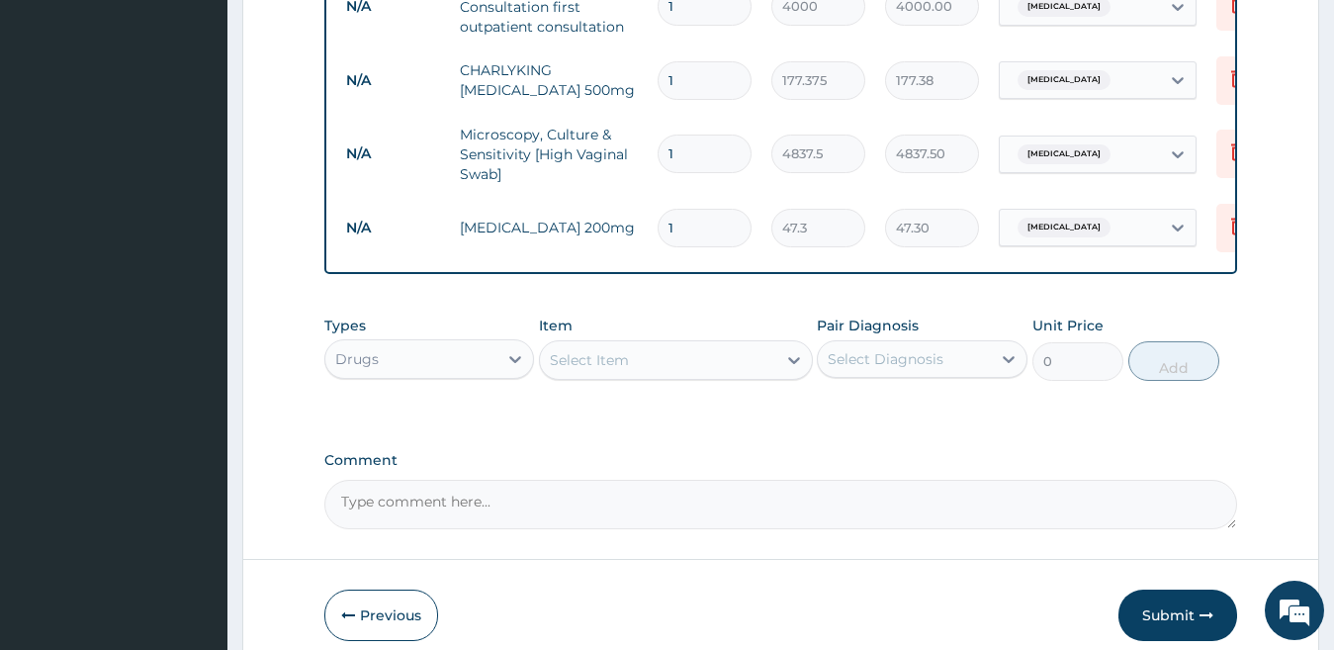
type input "10"
type input "473.00"
type input "10"
click at [627, 370] on div "Select Item" at bounding box center [589, 360] width 79 height 20
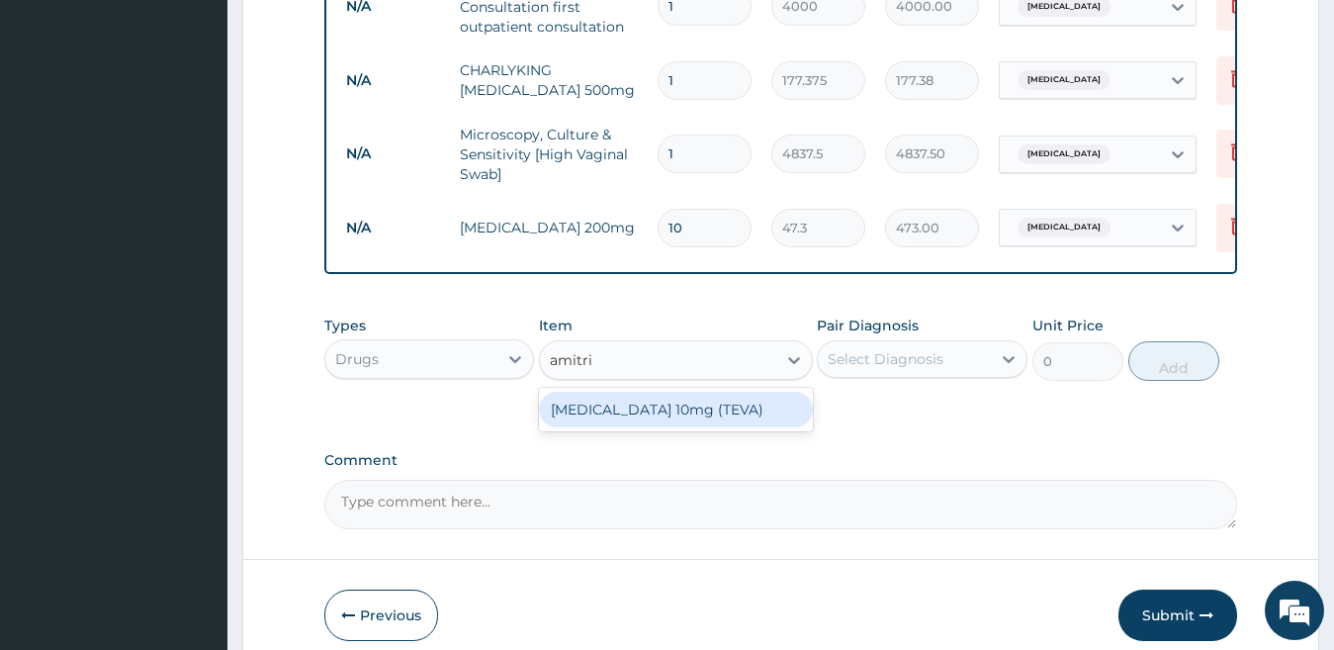
type input "[MEDICAL_DATA]"
click at [651, 427] on div "[MEDICAL_DATA] 10mg (TEVA)" at bounding box center [676, 410] width 274 height 36
type input "44.935"
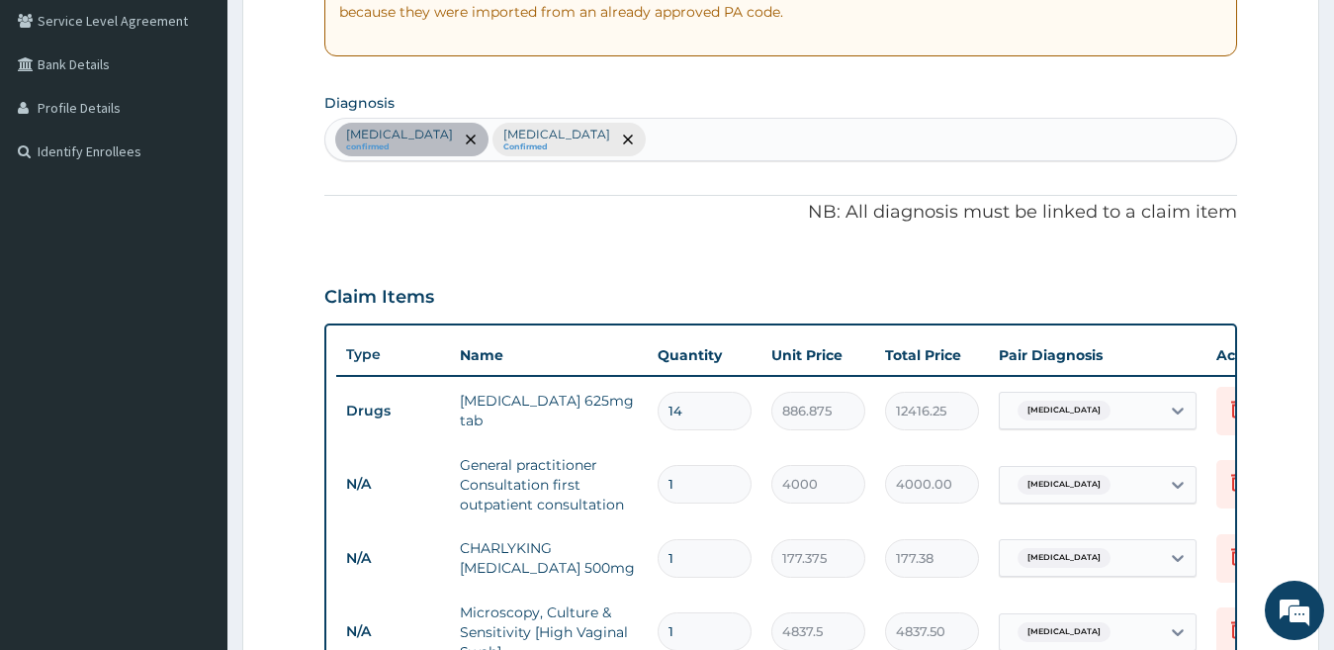
scroll to position [409, 0]
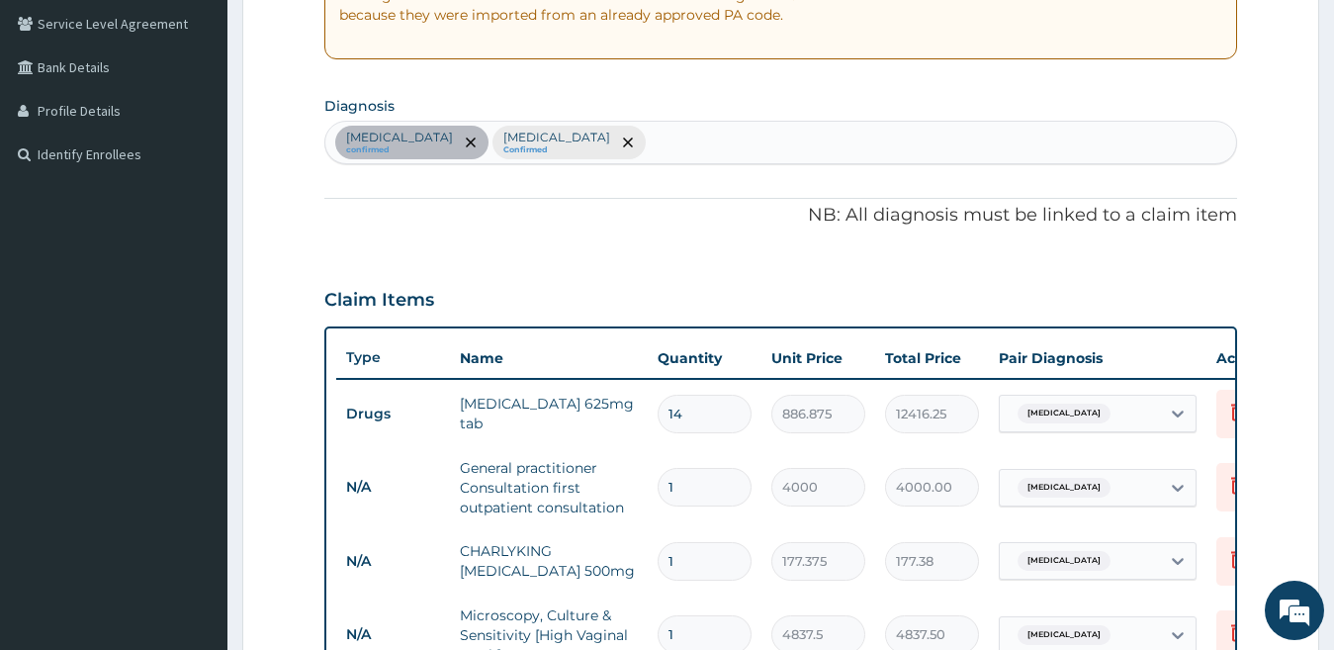
click at [1095, 143] on div "[MEDICAL_DATA] confirmed [MEDICAL_DATA] Confirmed" at bounding box center [781, 143] width 912 height 42
type input "neurosi"
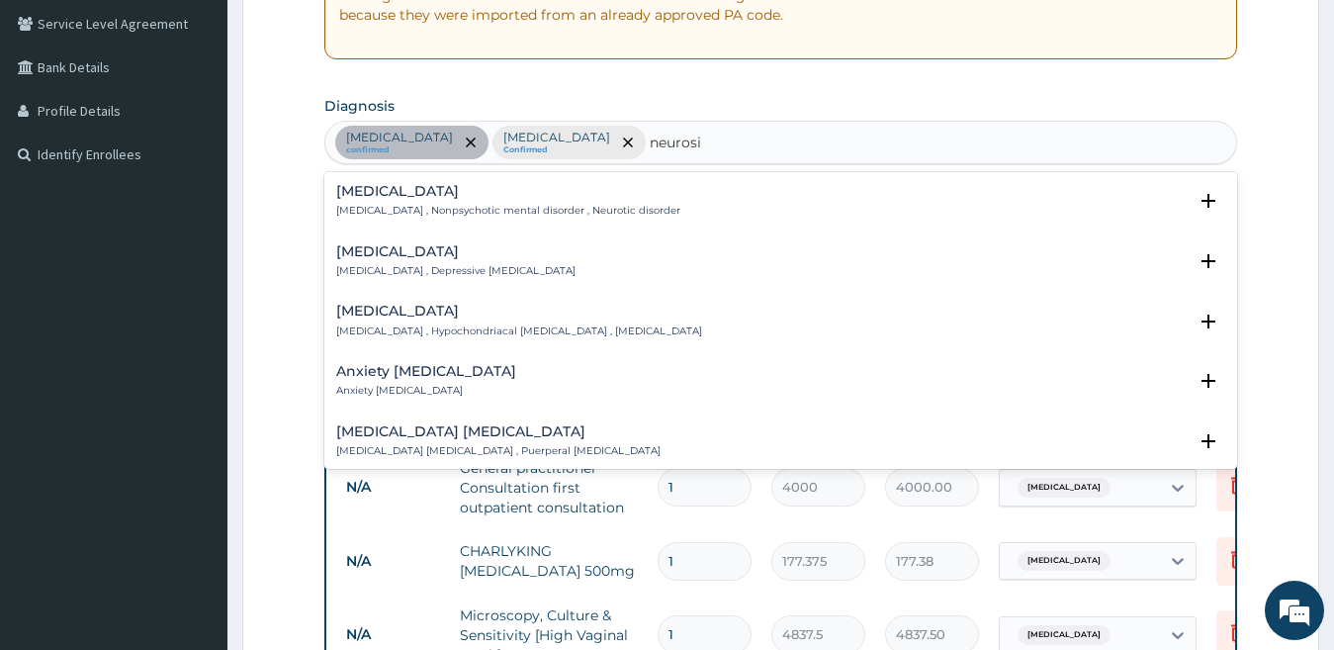
click at [470, 200] on div "[MEDICAL_DATA] [MEDICAL_DATA] , Nonpsychotic mental disorder , Neurotic disorder" at bounding box center [508, 201] width 344 height 35
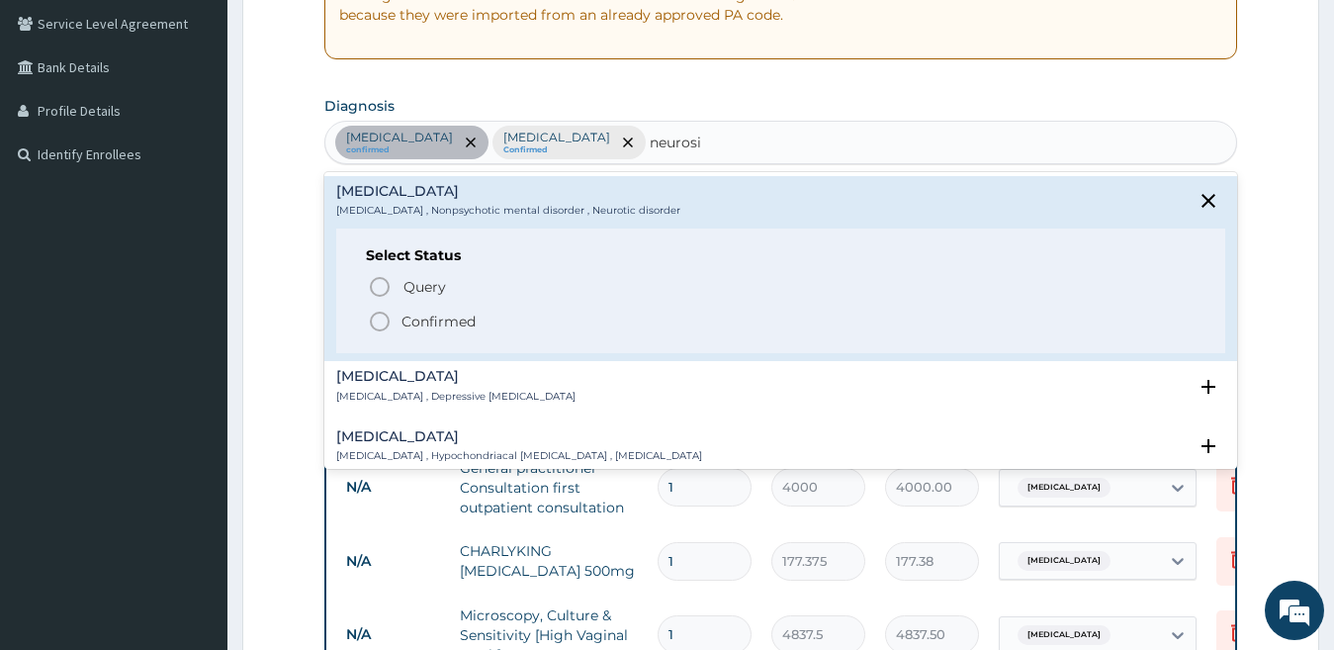
click at [436, 321] on p "Confirmed" at bounding box center [438, 321] width 74 height 20
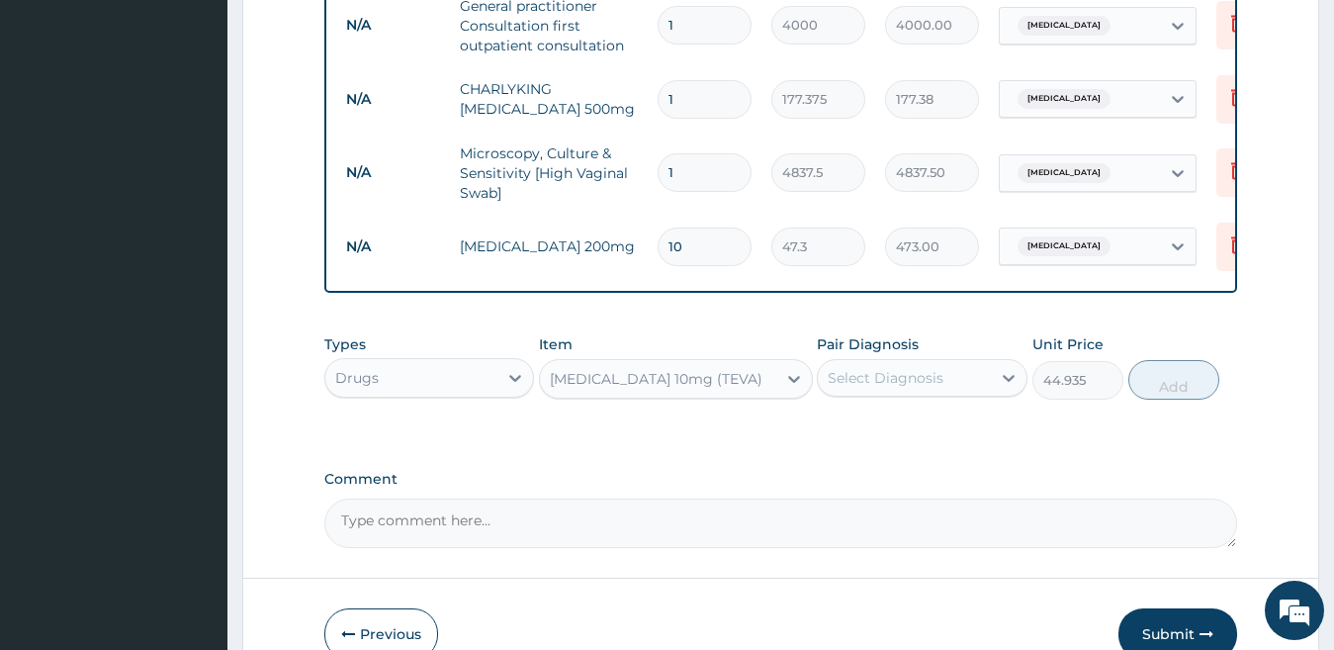
scroll to position [931, 0]
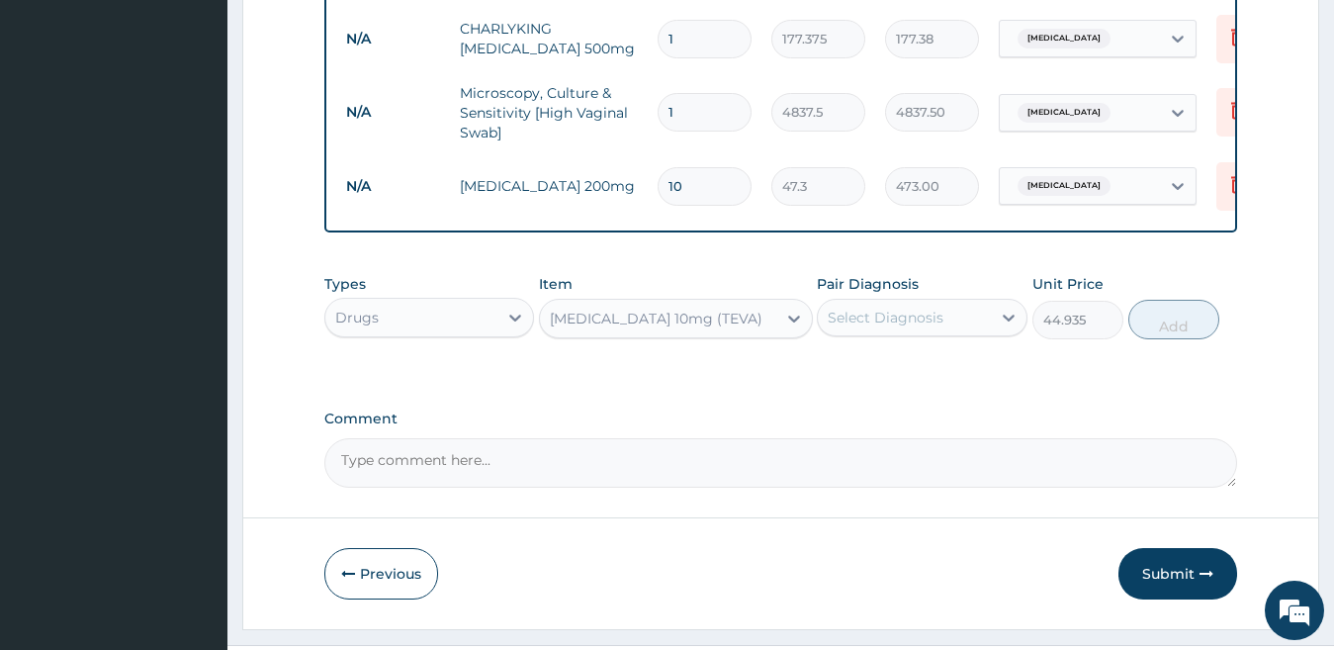
click at [950, 333] on div "Select Diagnosis" at bounding box center [904, 318] width 173 height 32
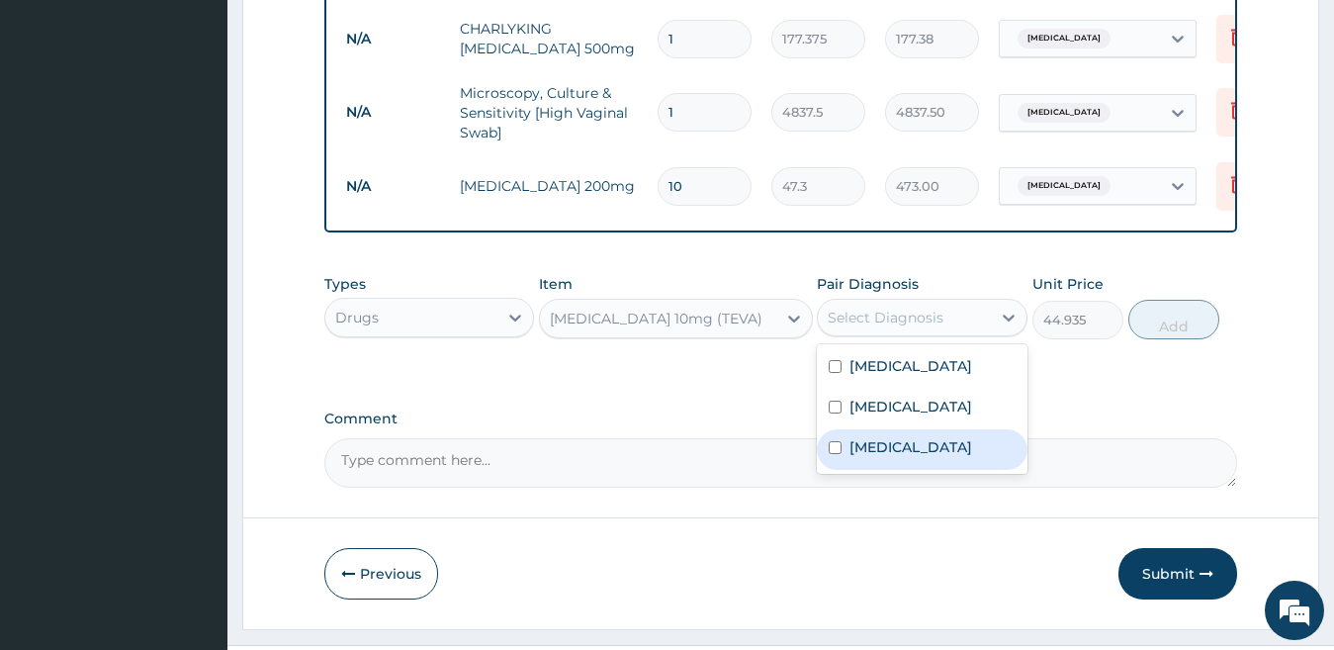
click at [945, 456] on div "Neurosis" at bounding box center [922, 449] width 211 height 41
checkbox input "true"
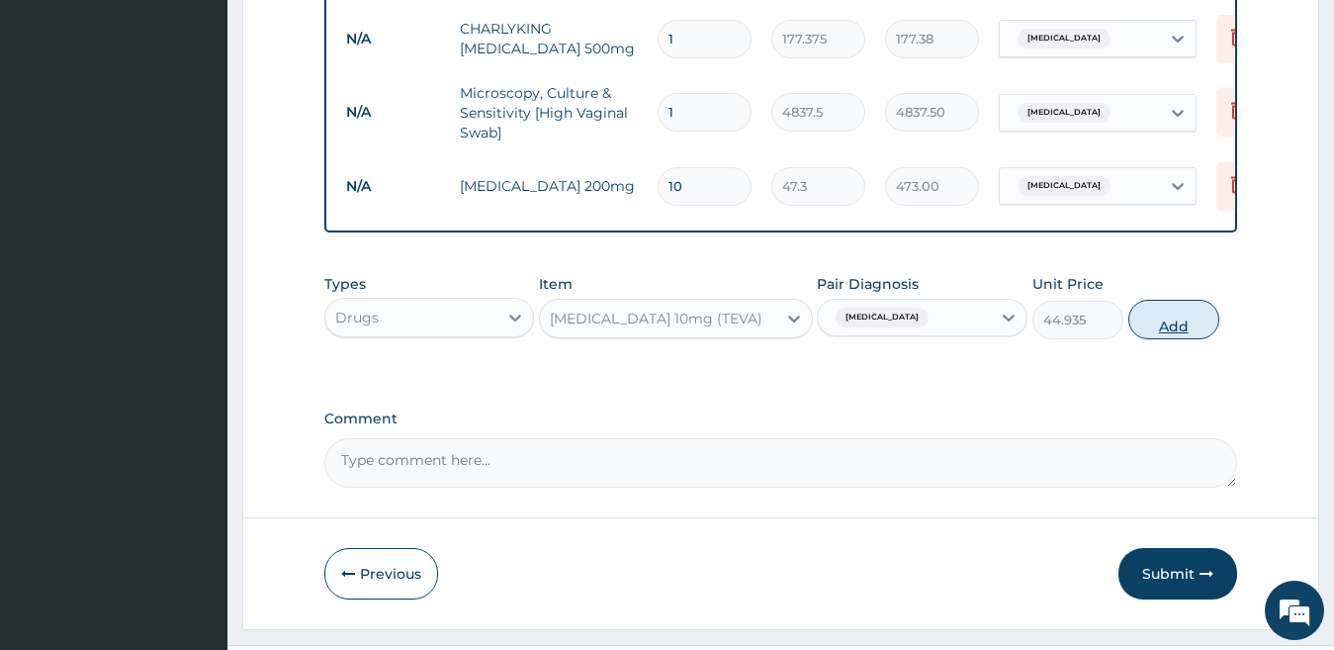
click at [1157, 334] on button "Add" at bounding box center [1173, 320] width 91 height 40
type input "0"
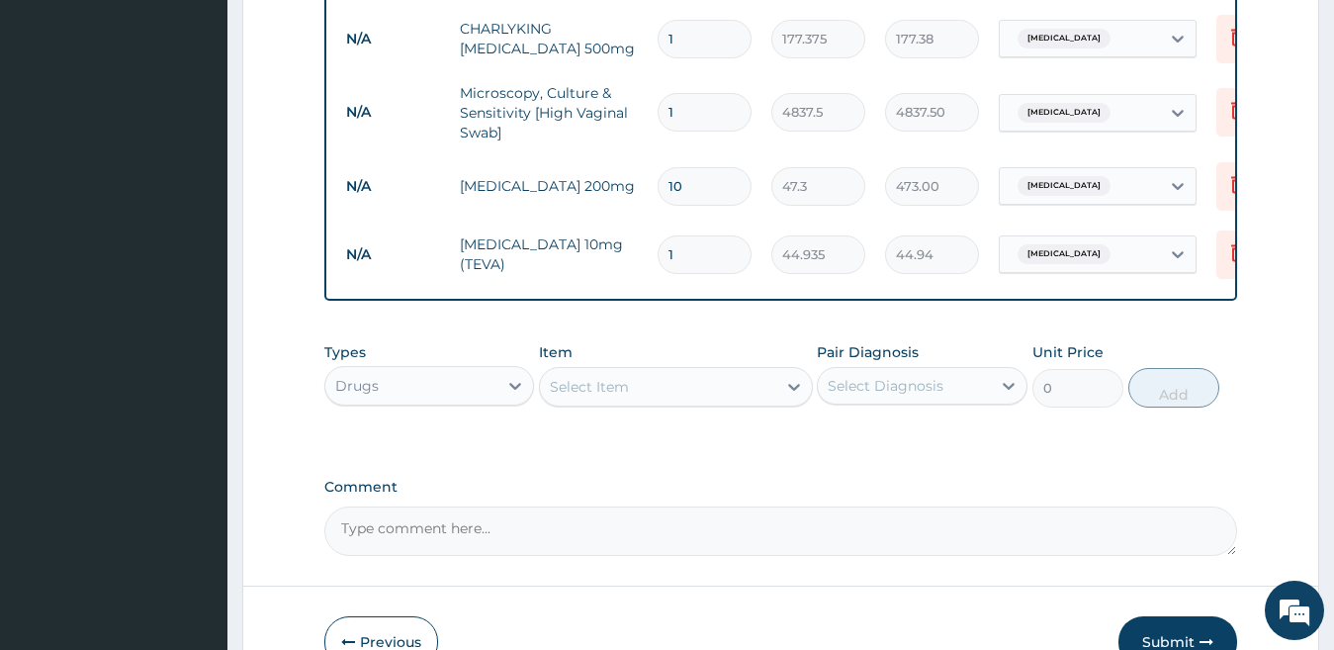
type input "10"
type input "449.35"
type input "10"
click at [671, 396] on div "Select Item" at bounding box center [658, 387] width 236 height 32
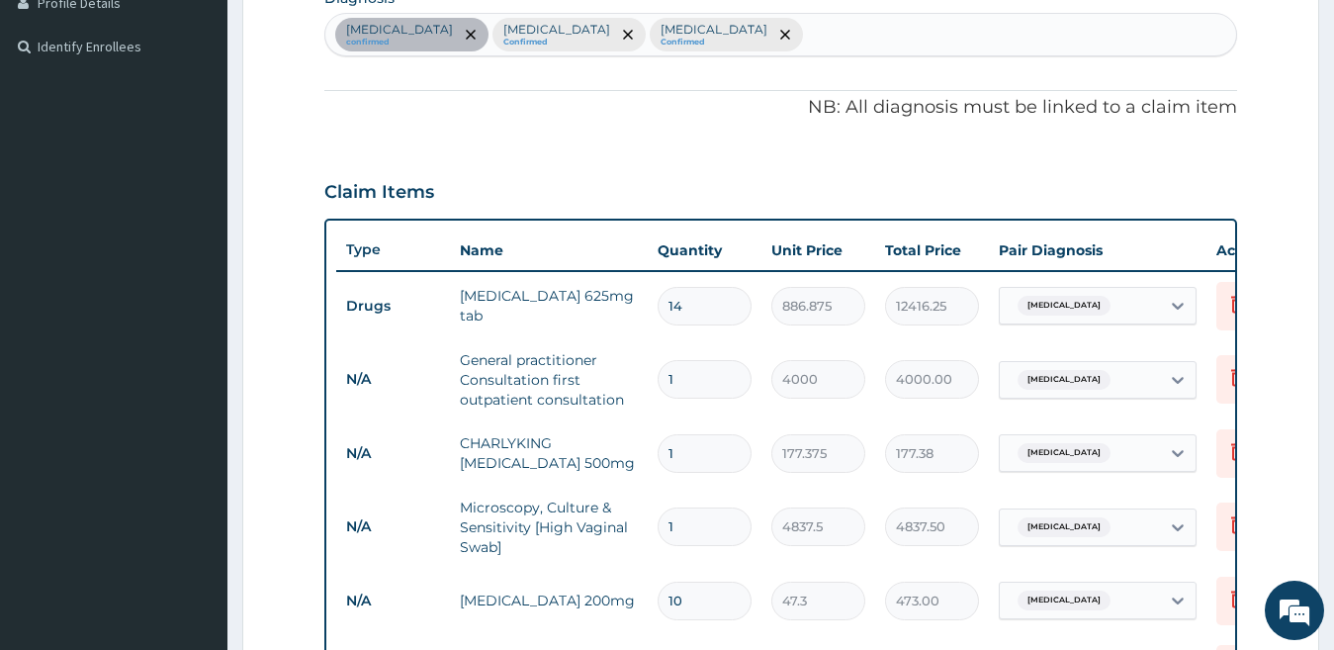
scroll to position [479, 0]
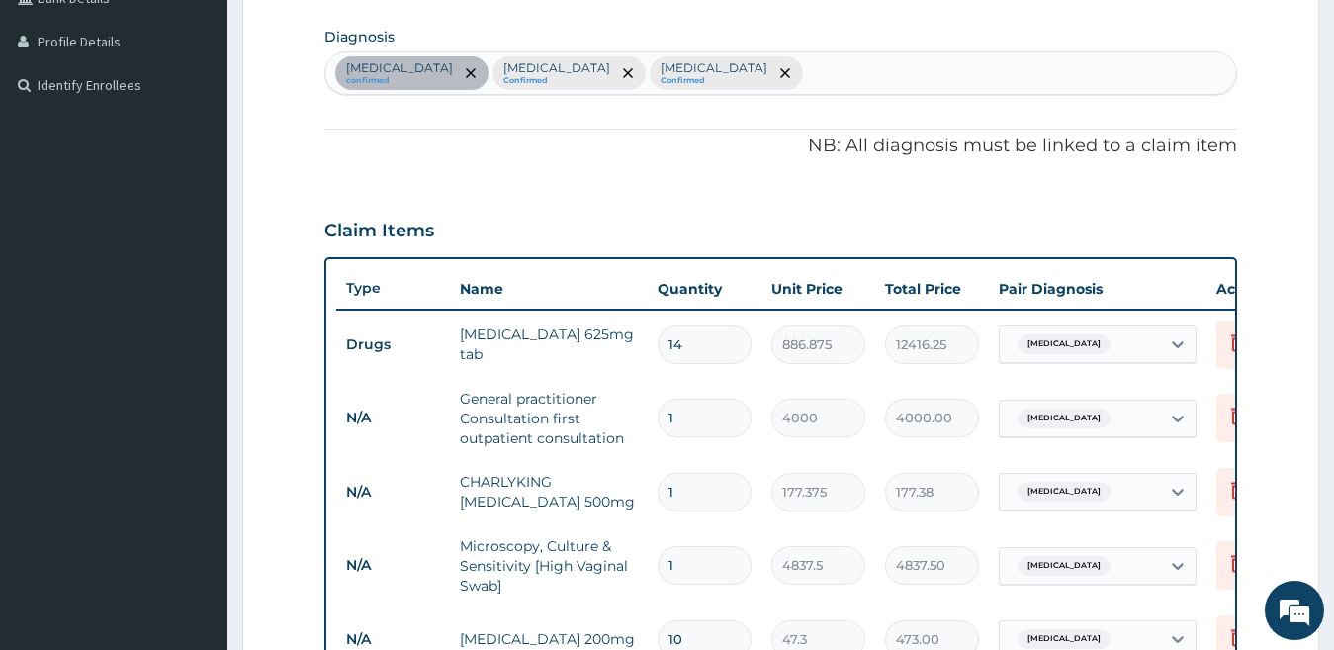
click at [1075, 69] on div "Acute tonsillitis confirmed Vaginitis Confirmed Neurosis Confirmed" at bounding box center [781, 73] width 912 height 42
type input "anorexia"
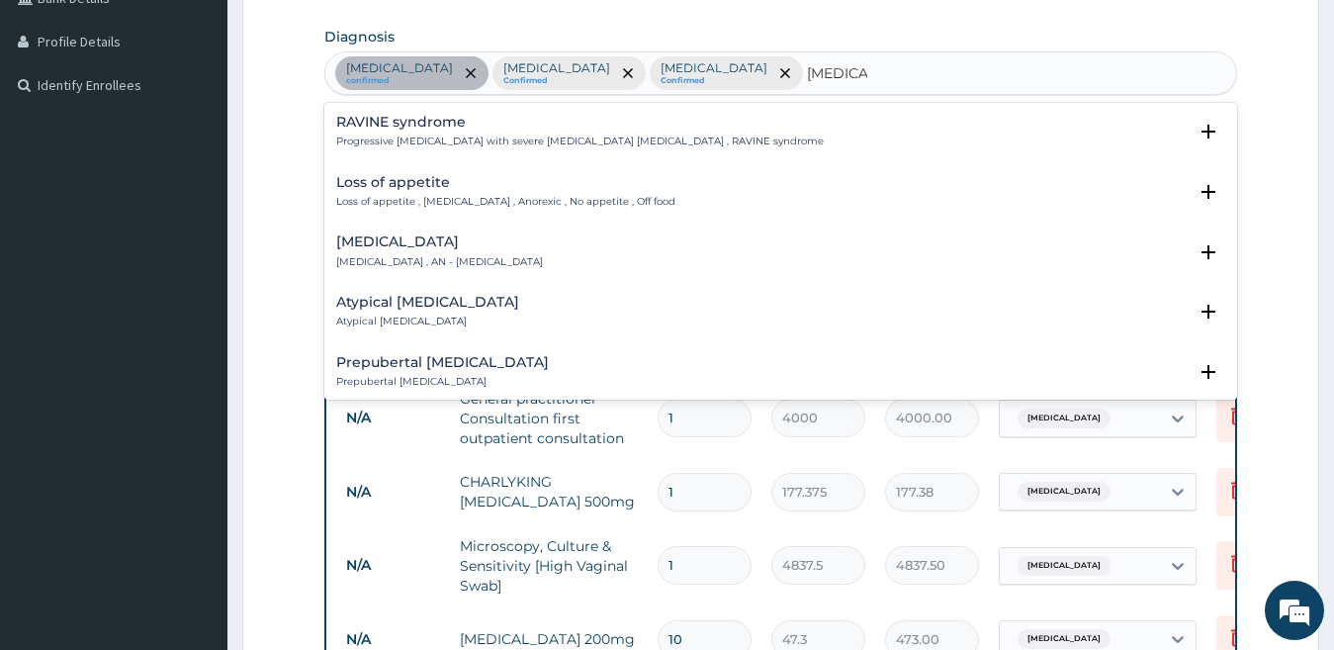
click at [644, 197] on div "Loss of appetite Loss of appetite , Anorexia , Anorexic , No appetite , Off food" at bounding box center [781, 192] width 890 height 35
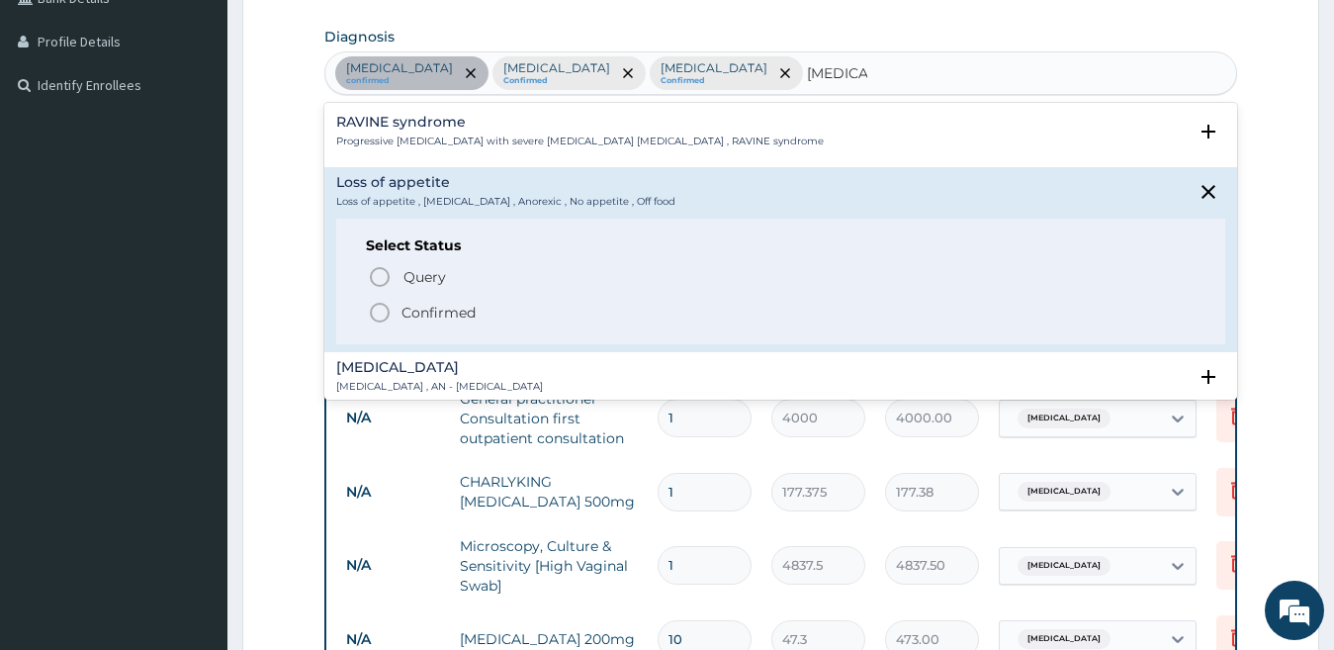
click at [520, 317] on span "Confirmed" at bounding box center [782, 313] width 829 height 24
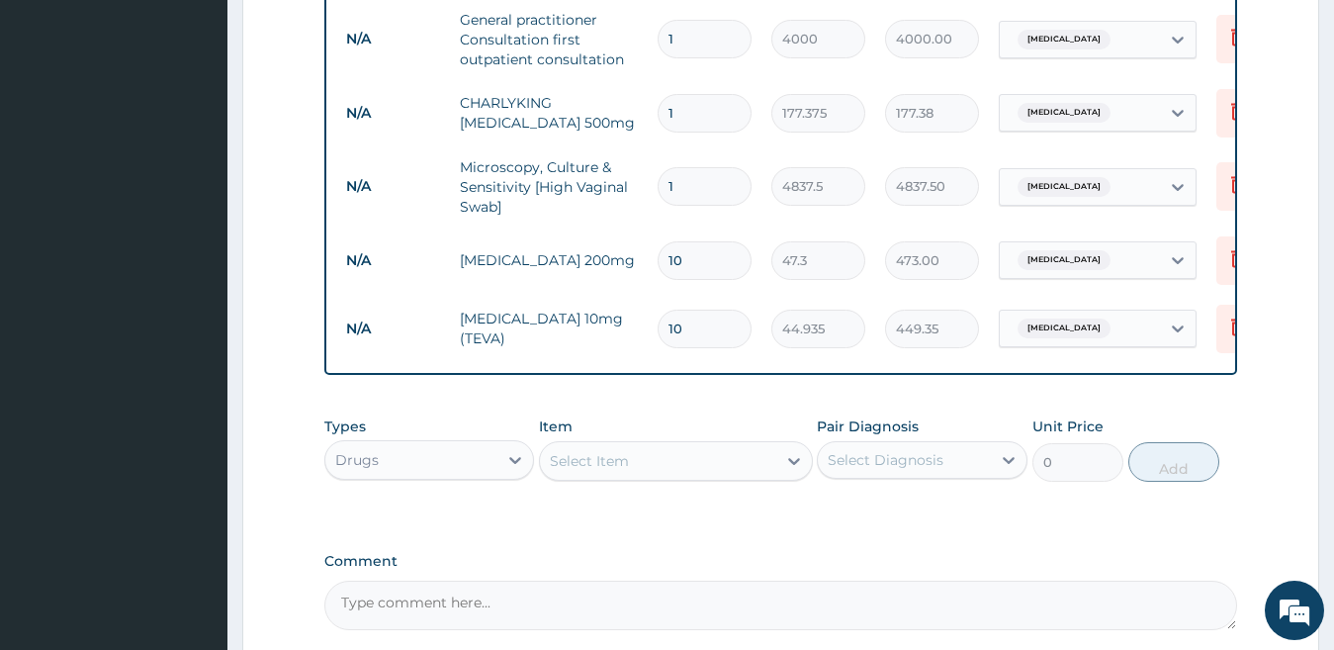
scroll to position [934, 0]
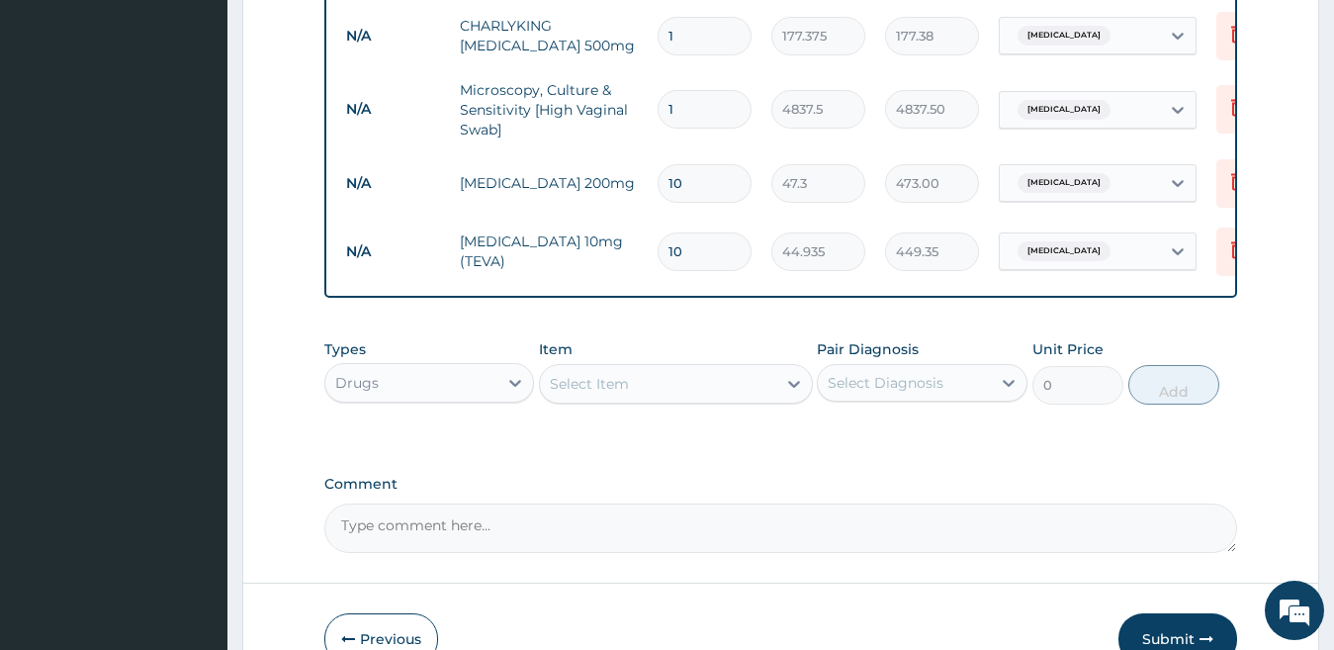
click at [683, 399] on div "Select Item" at bounding box center [658, 384] width 236 height 32
type input "complex"
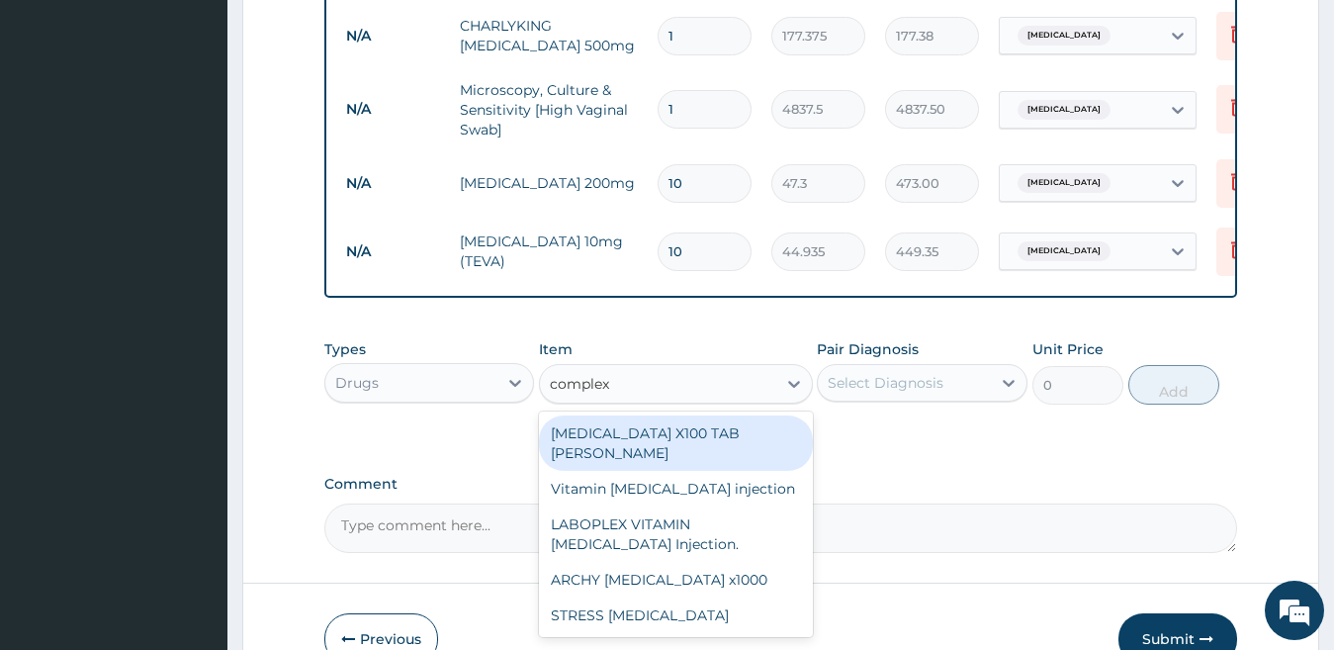
click at [741, 448] on div "B-COMPLEX X100 TAB DR MAYER" at bounding box center [676, 442] width 274 height 55
type input "23.65"
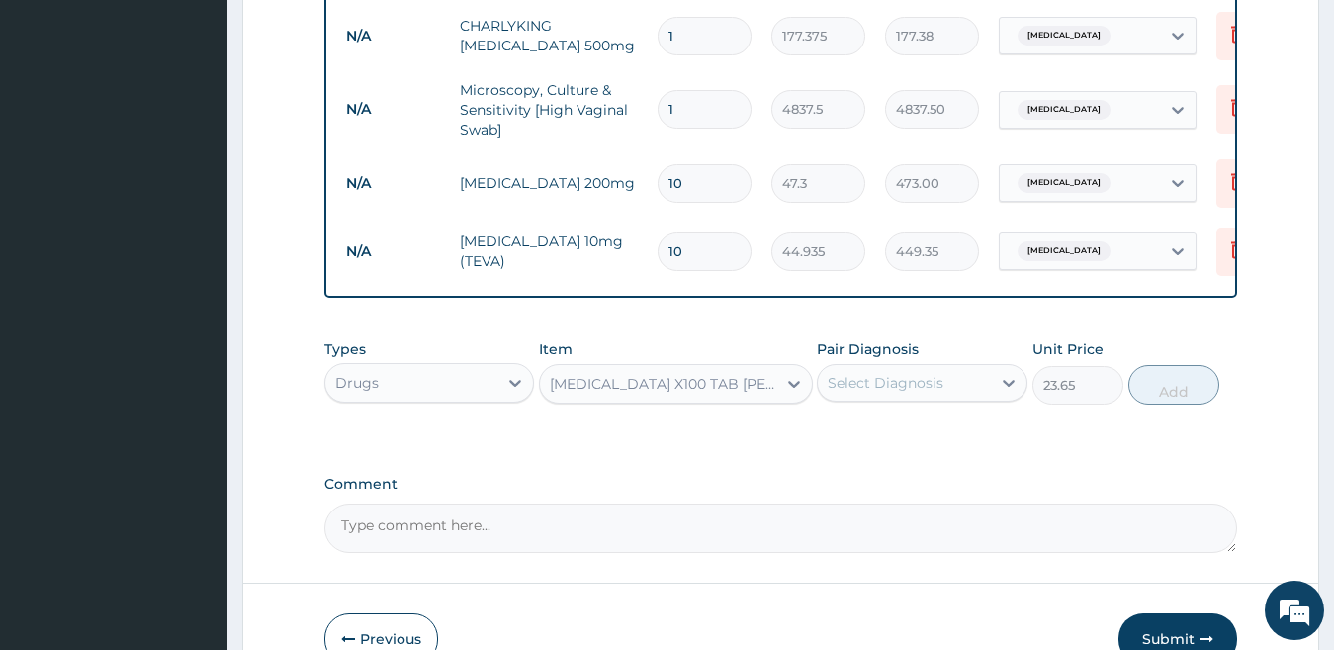
click at [873, 393] on div "Select Diagnosis" at bounding box center [886, 383] width 116 height 20
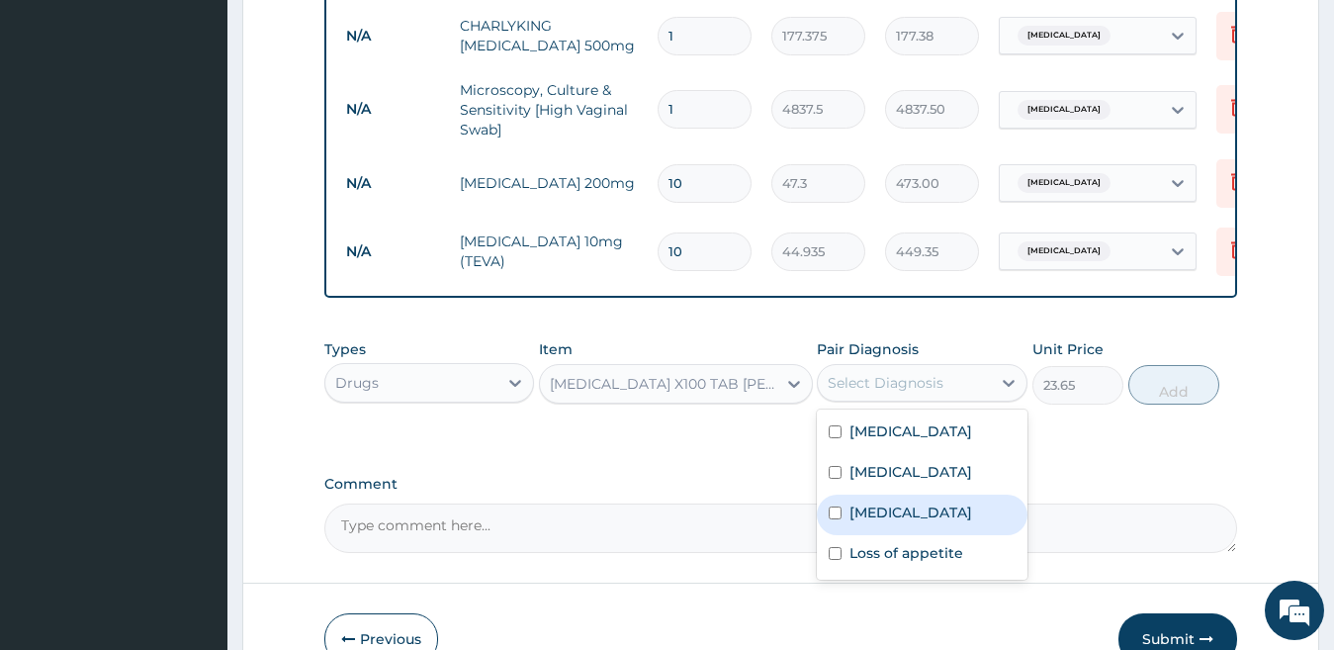
click at [929, 530] on div "Neurosis" at bounding box center [922, 514] width 211 height 41
checkbox input "true"
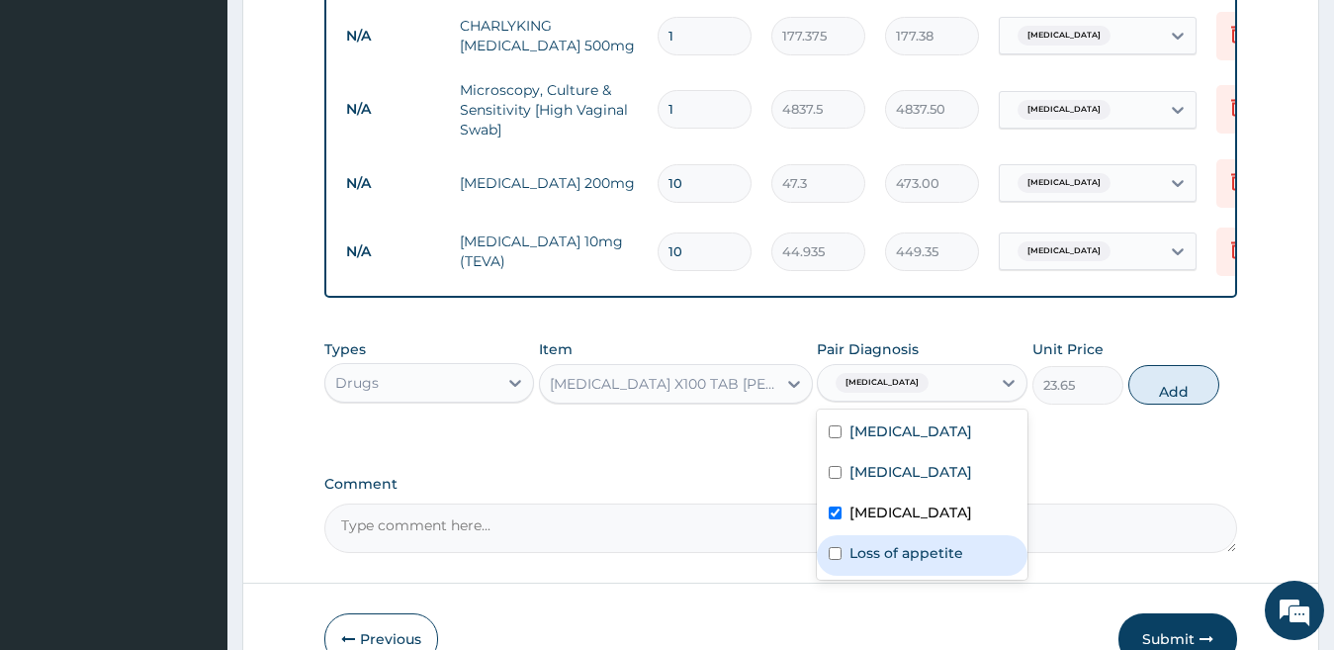
click at [929, 563] on label "Loss of appetite" at bounding box center [906, 553] width 114 height 20
checkbox input "true"
click at [921, 533] on div "Neurosis" at bounding box center [922, 514] width 211 height 41
checkbox input "false"
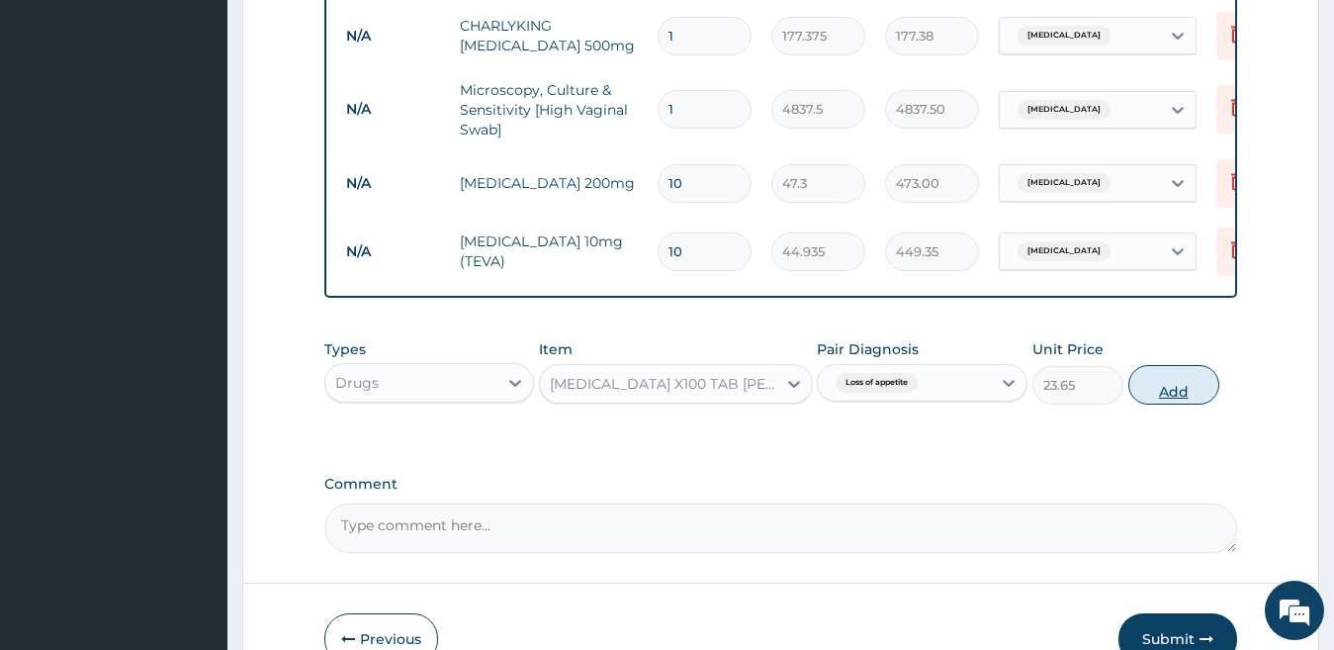
click at [1166, 404] on button "Add" at bounding box center [1173, 385] width 91 height 40
type input "0"
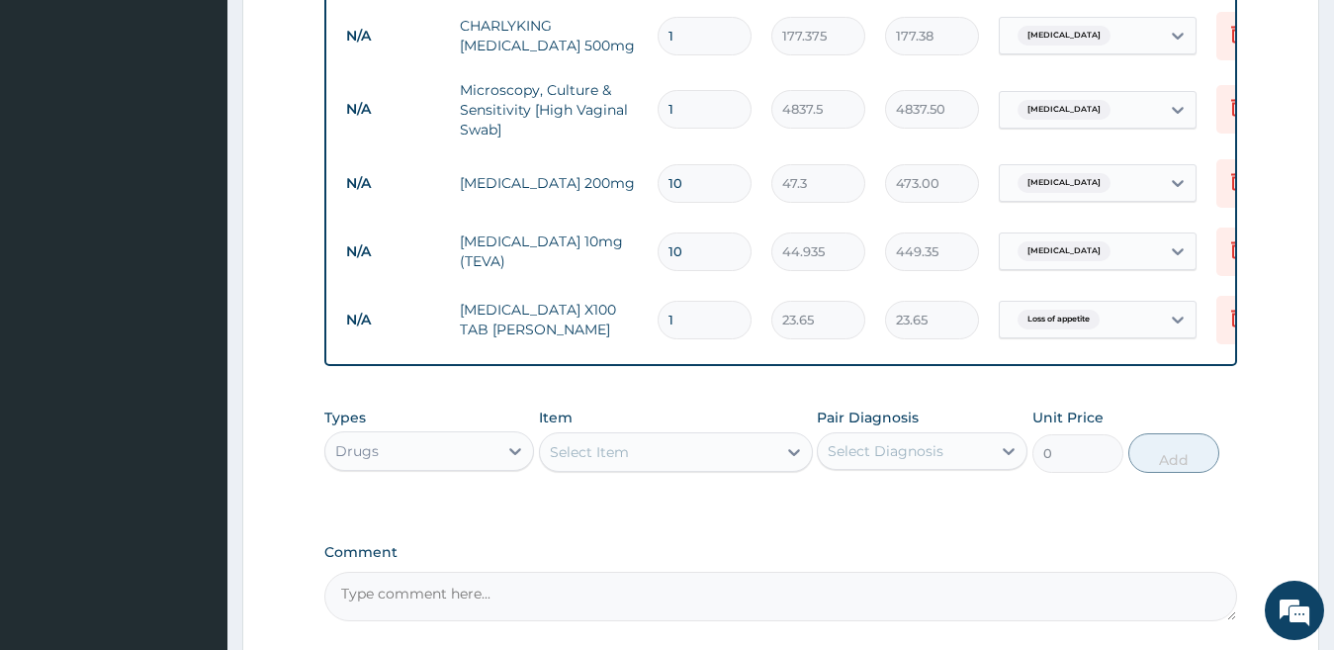
type input "10"
type input "236.50"
type input "10"
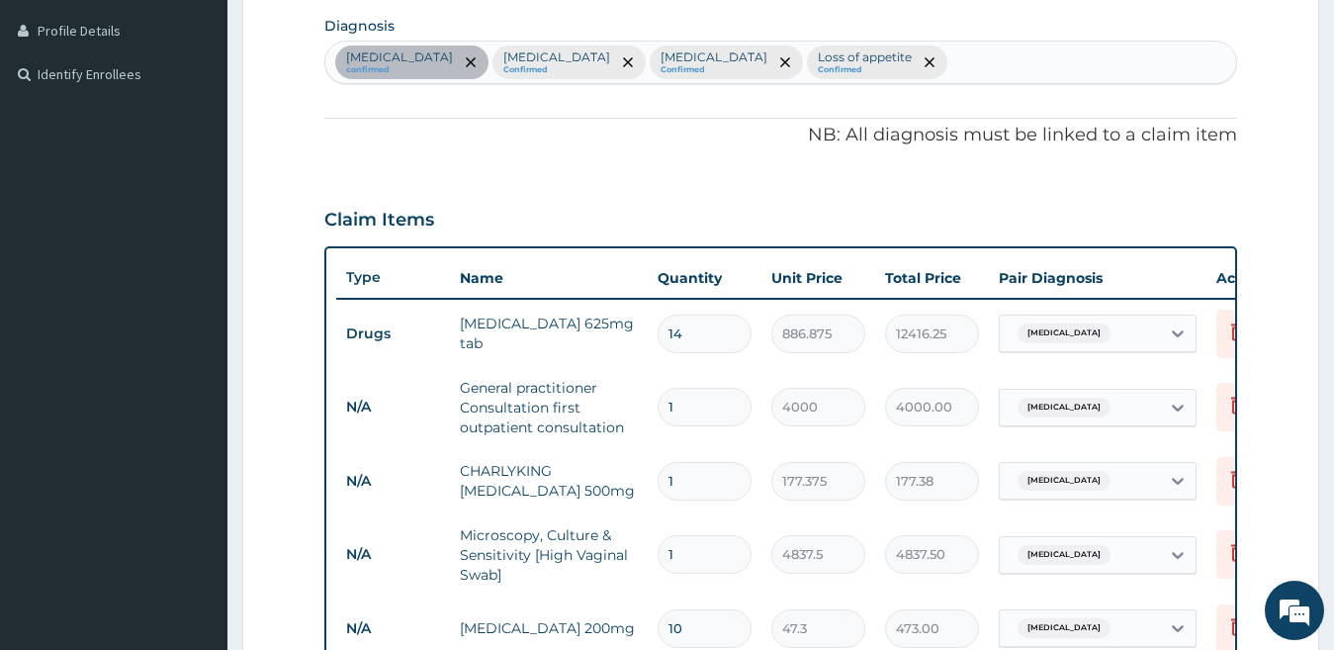
scroll to position [478, 0]
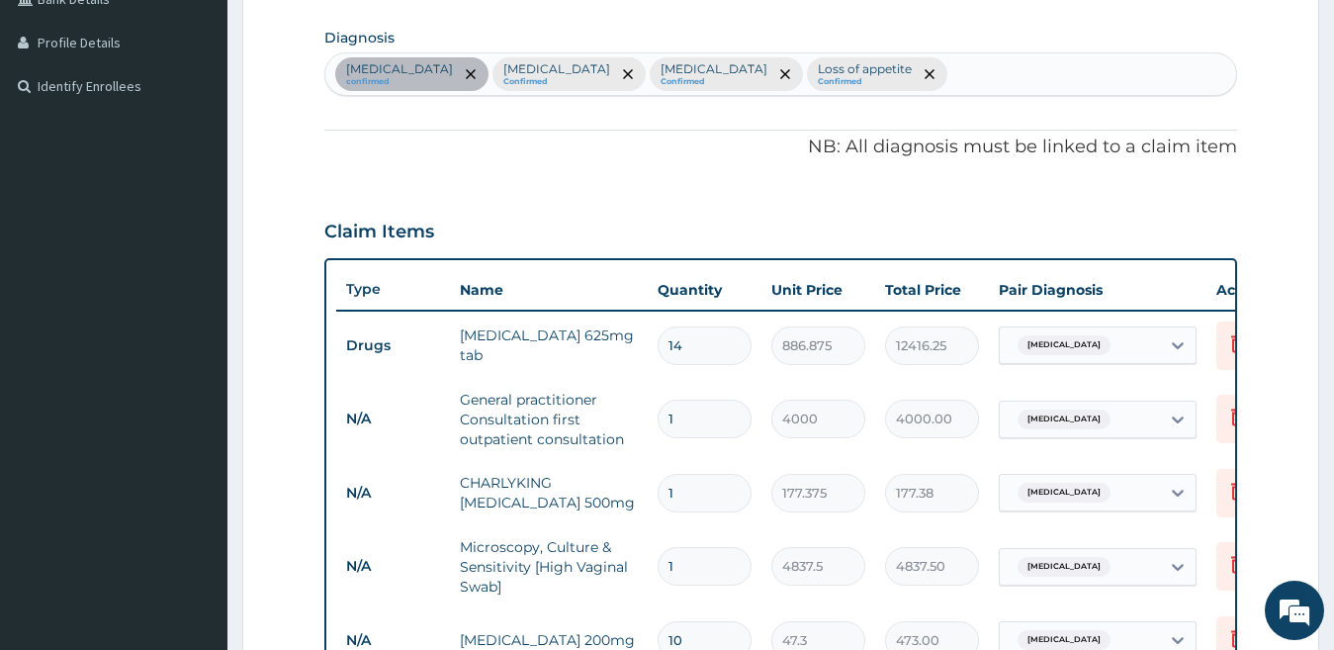
click at [1011, 79] on div "Acute tonsillitis confirmed Vaginitis Confirmed Neurosis Confirmed Loss of appe…" at bounding box center [781, 74] width 912 height 42
type input "dyspepsi"
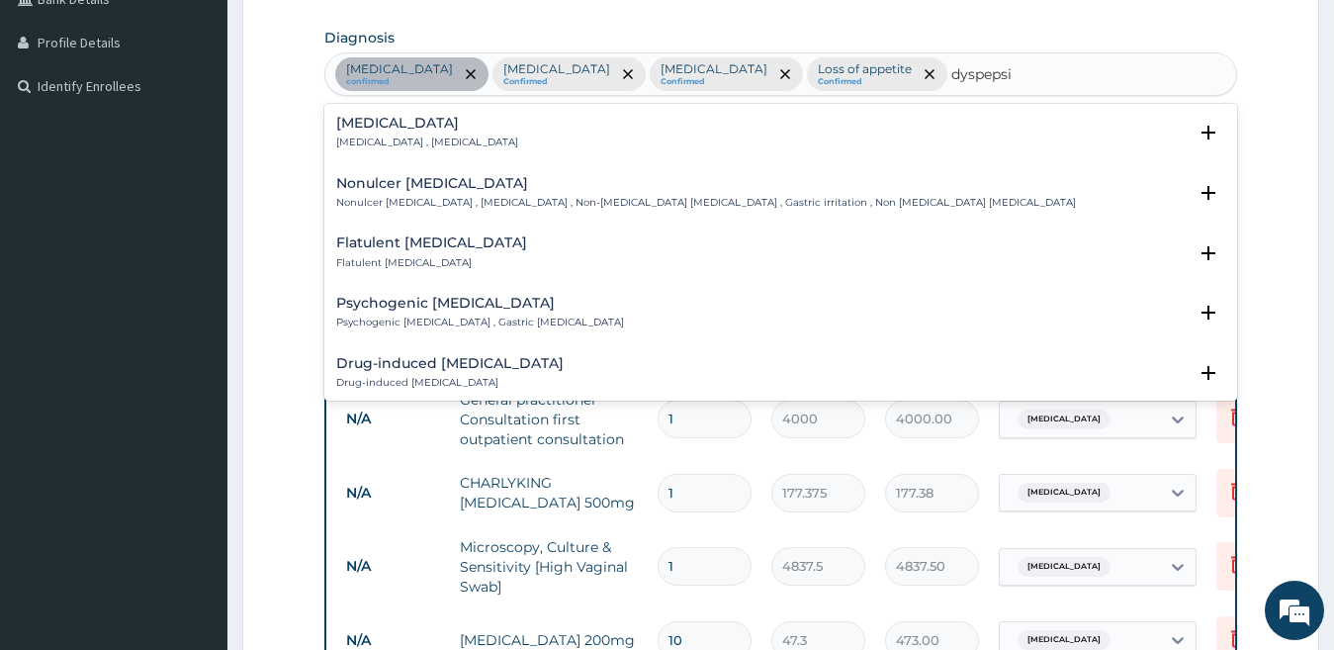
click at [494, 146] on div "Indigestion Indigestion , Dyspepsia" at bounding box center [781, 133] width 890 height 35
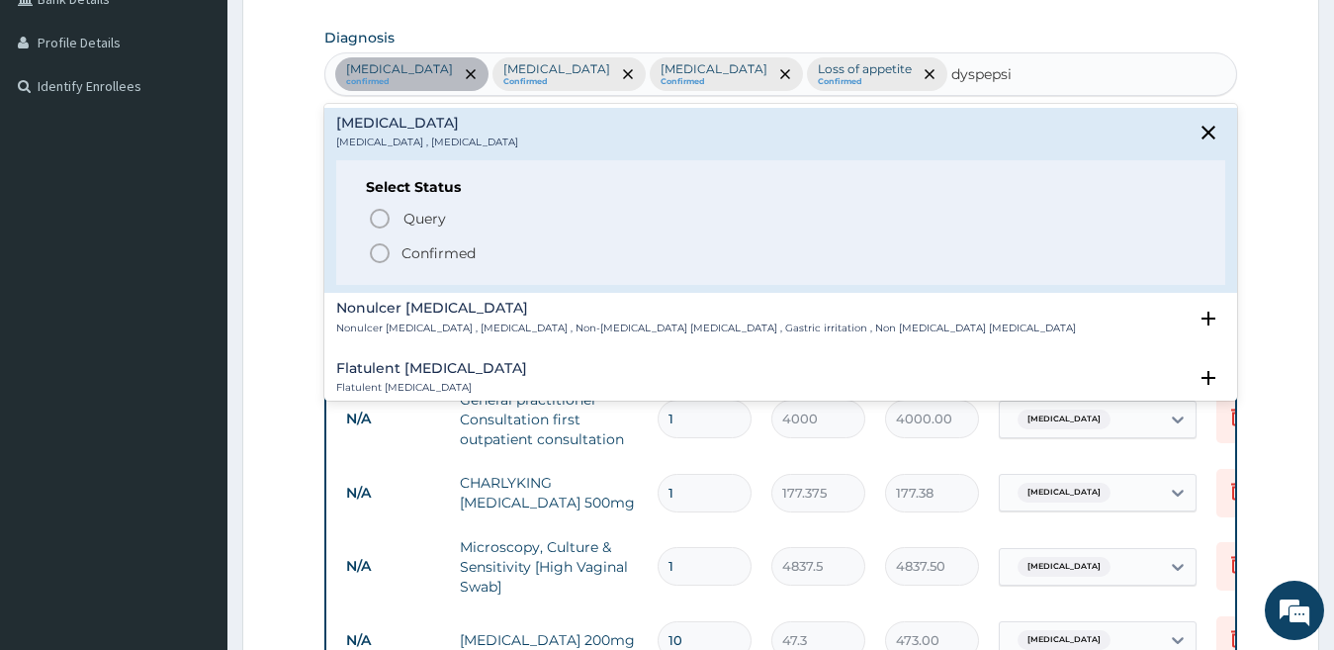
click at [477, 249] on span "Confirmed" at bounding box center [782, 253] width 829 height 24
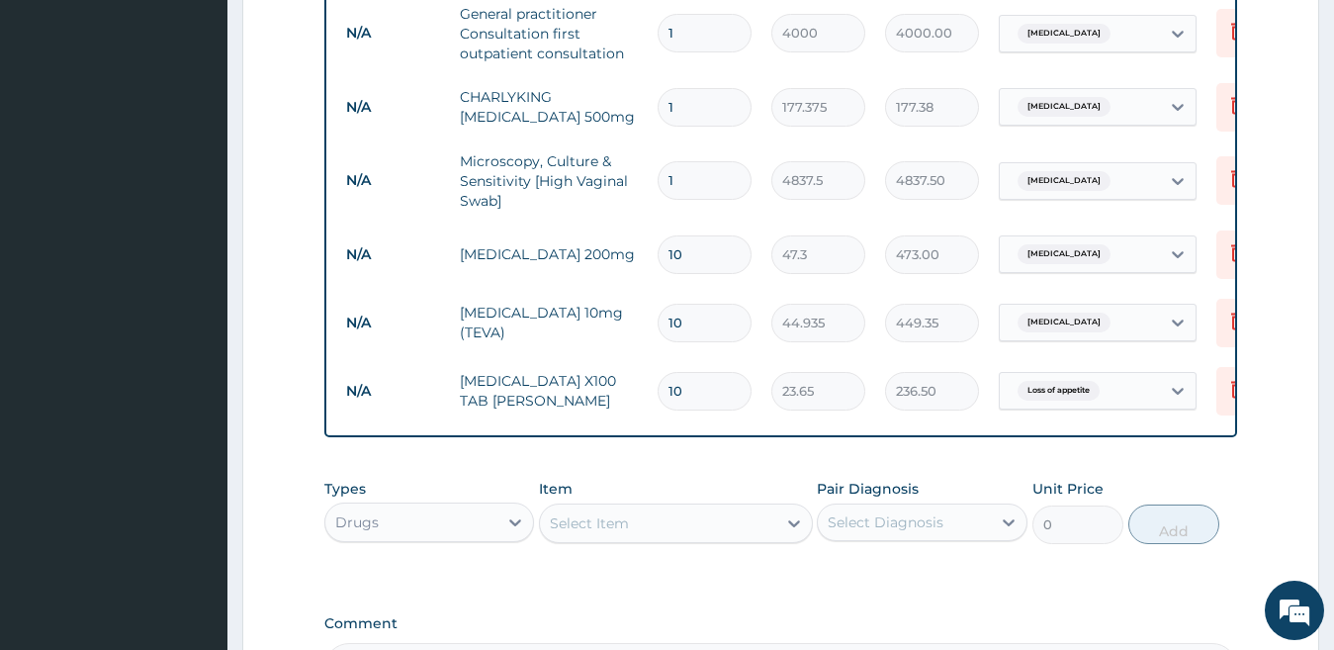
scroll to position [869, 0]
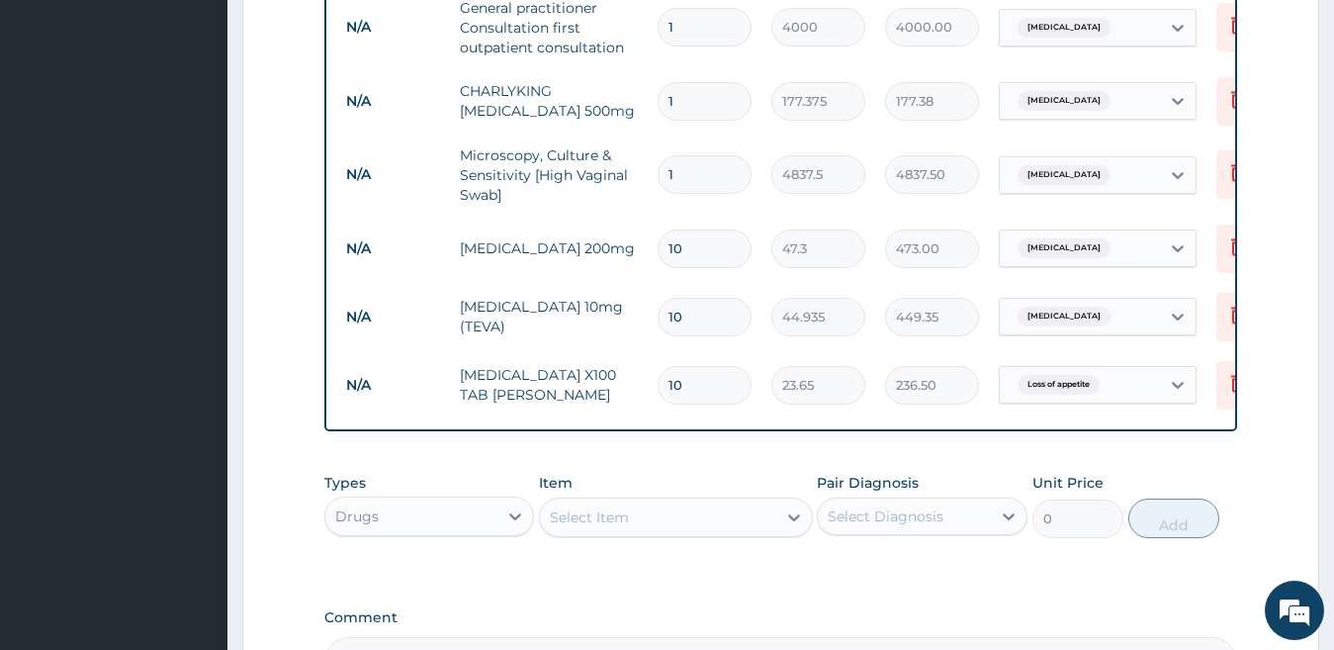
click at [738, 533] on div "Select Item" at bounding box center [658, 517] width 236 height 32
type input "mist"
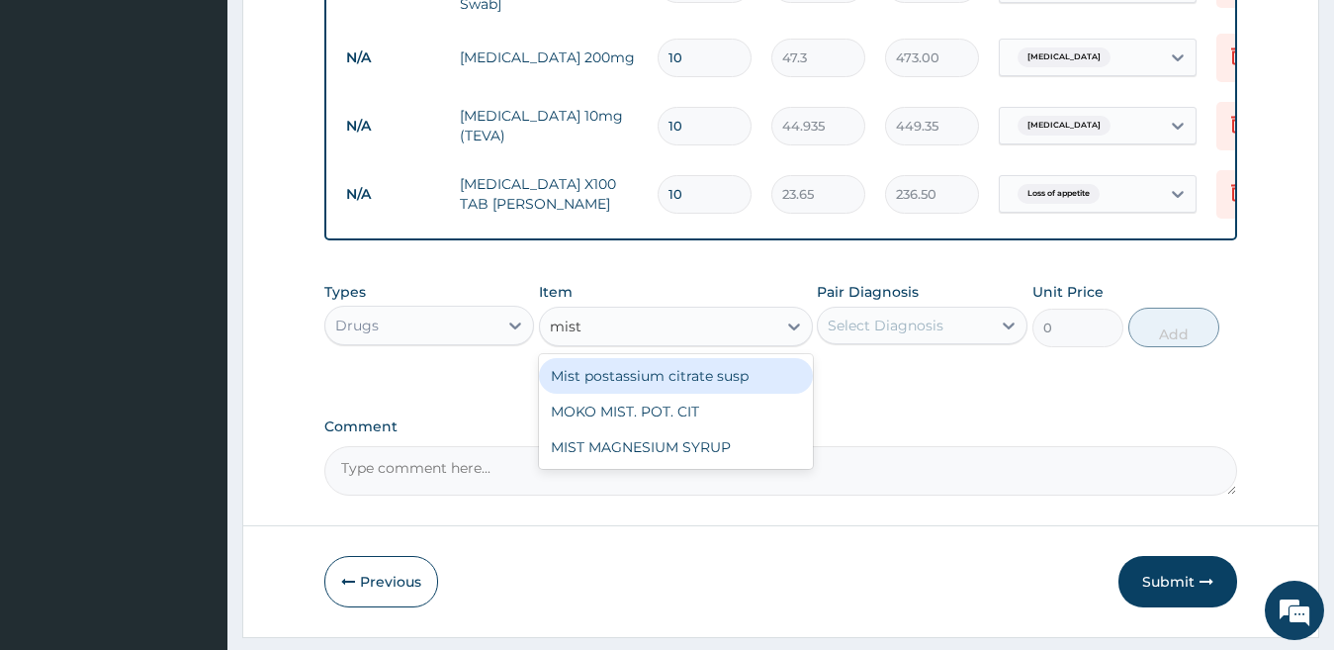
scroll to position [1066, 0]
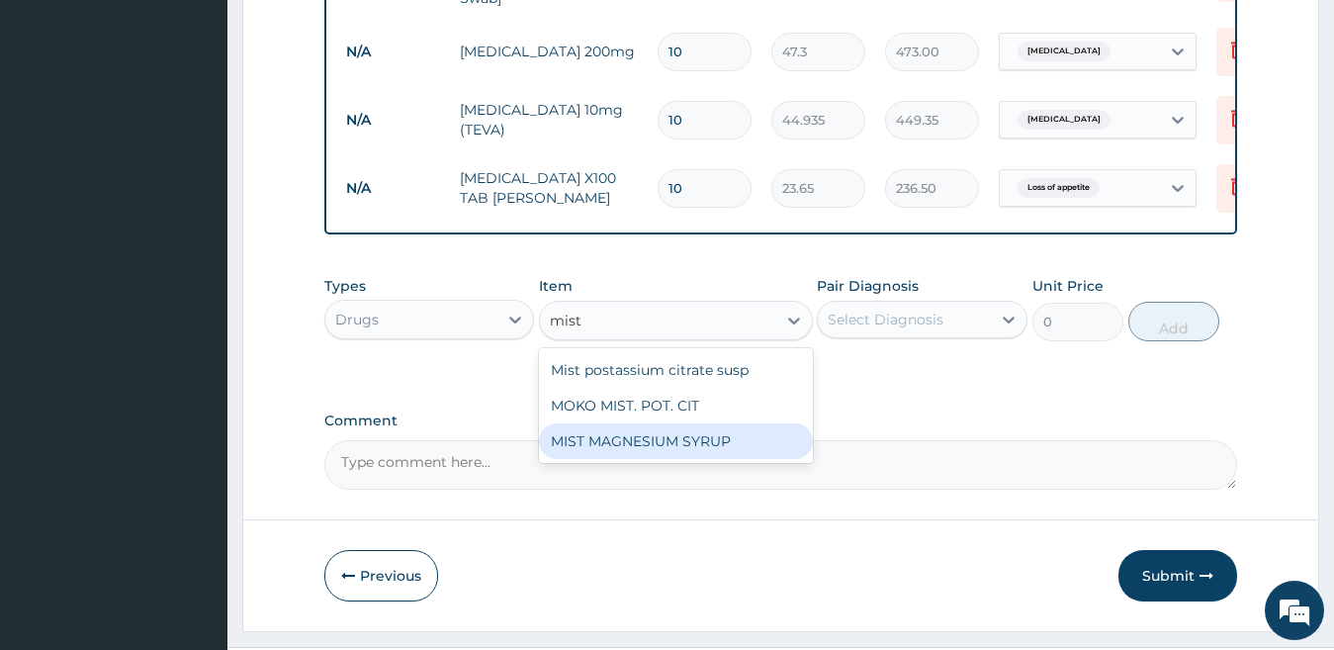
drag, startPoint x: 720, startPoint y: 462, endPoint x: 879, endPoint y: 340, distance: 200.3
click at [722, 459] on div "MIST MAGNESIUM SYRUP" at bounding box center [676, 441] width 274 height 36
type input "2000"
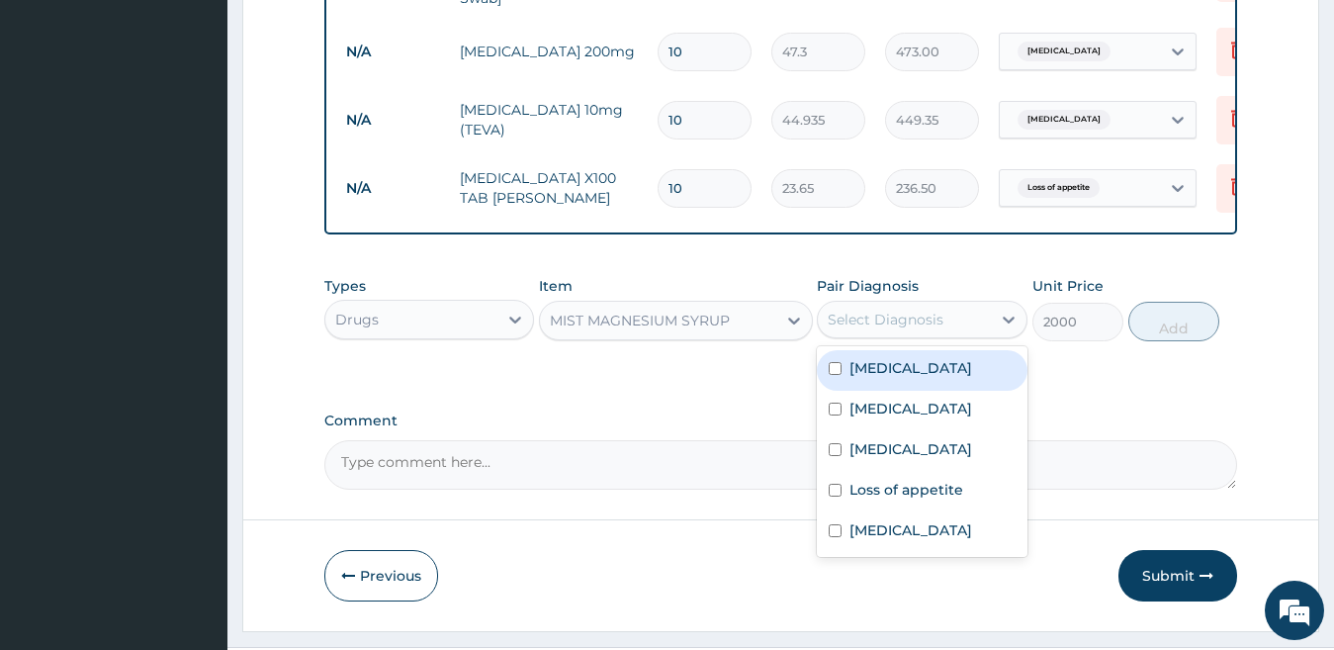
click at [899, 329] on div "Select Diagnosis" at bounding box center [886, 319] width 116 height 20
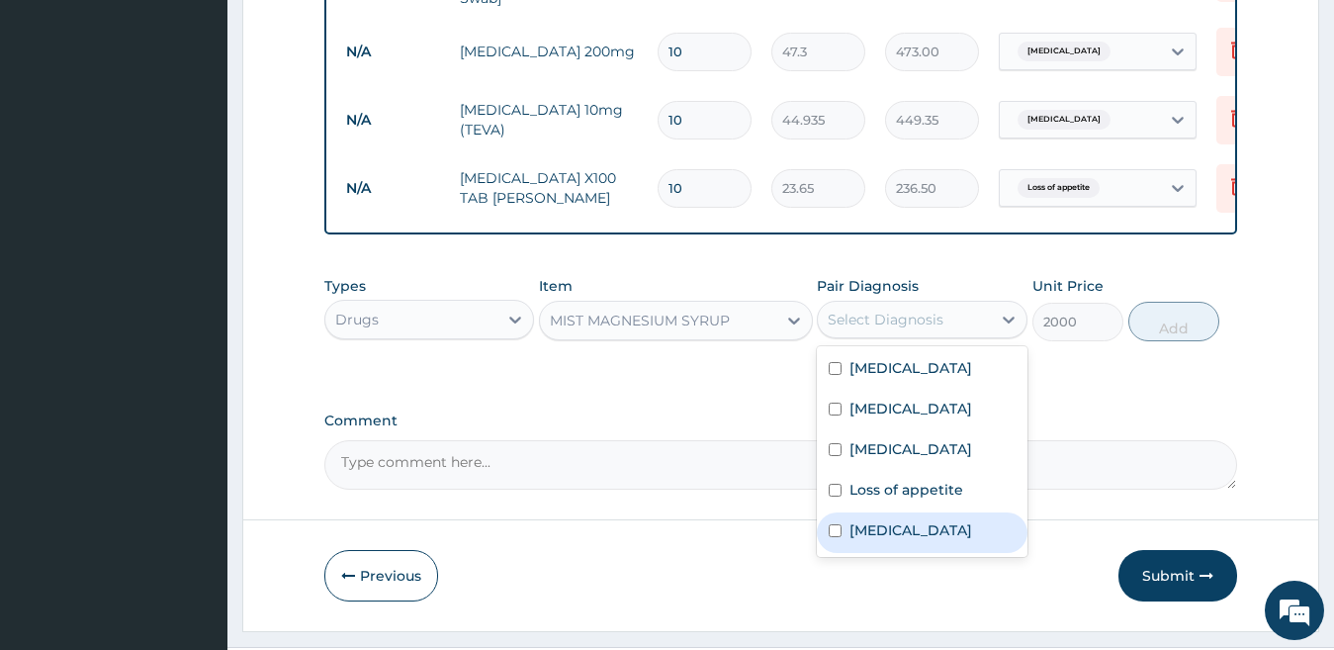
click at [935, 544] on div "Indigestion" at bounding box center [922, 532] width 211 height 41
checkbox input "true"
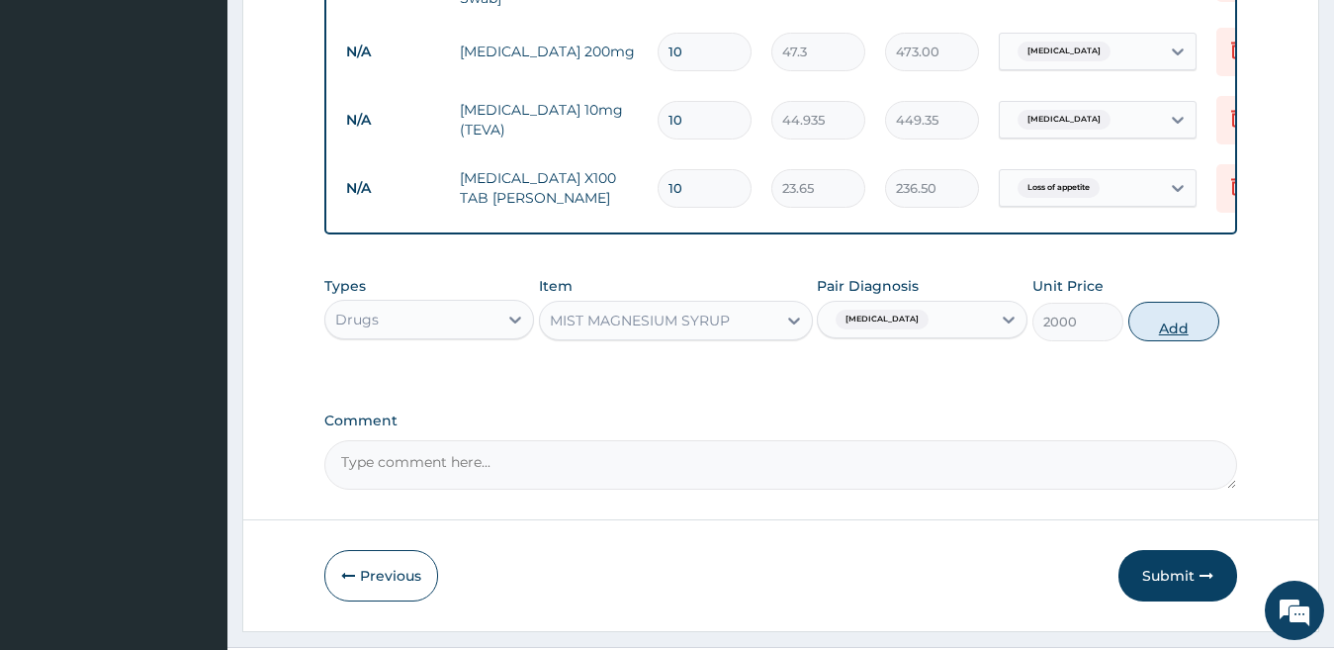
click at [1148, 341] on button "Add" at bounding box center [1173, 322] width 91 height 40
type input "0"
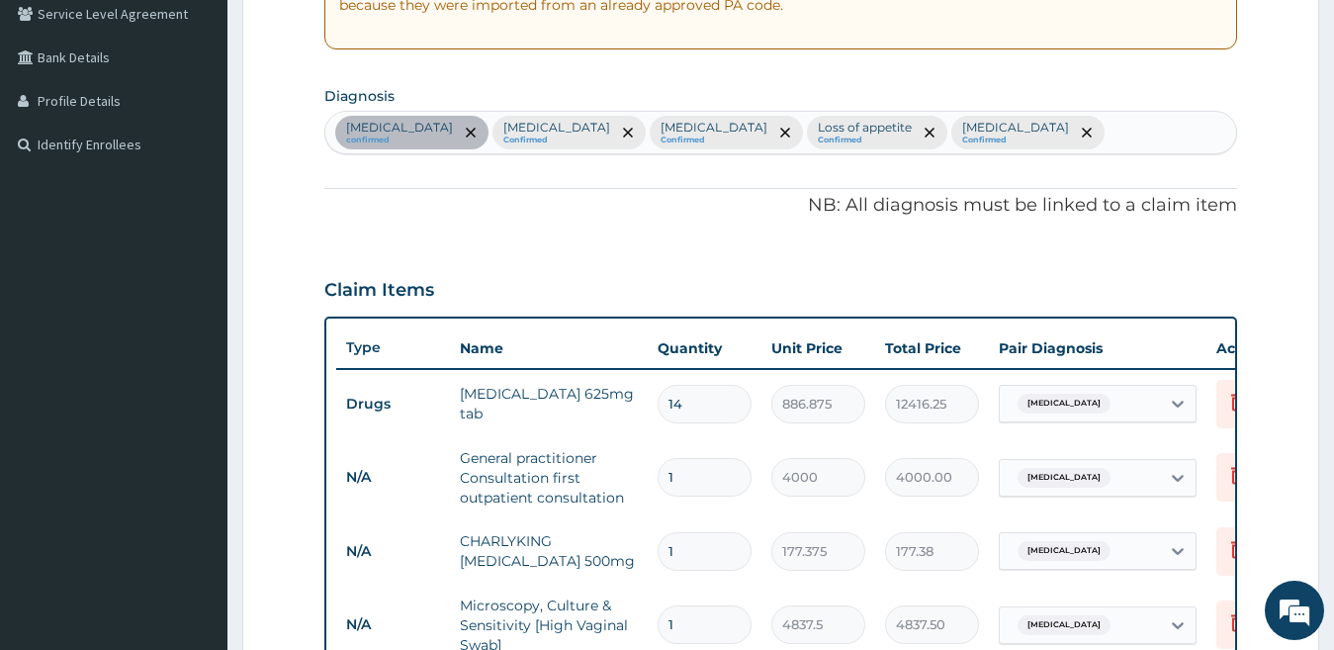
scroll to position [416, 0]
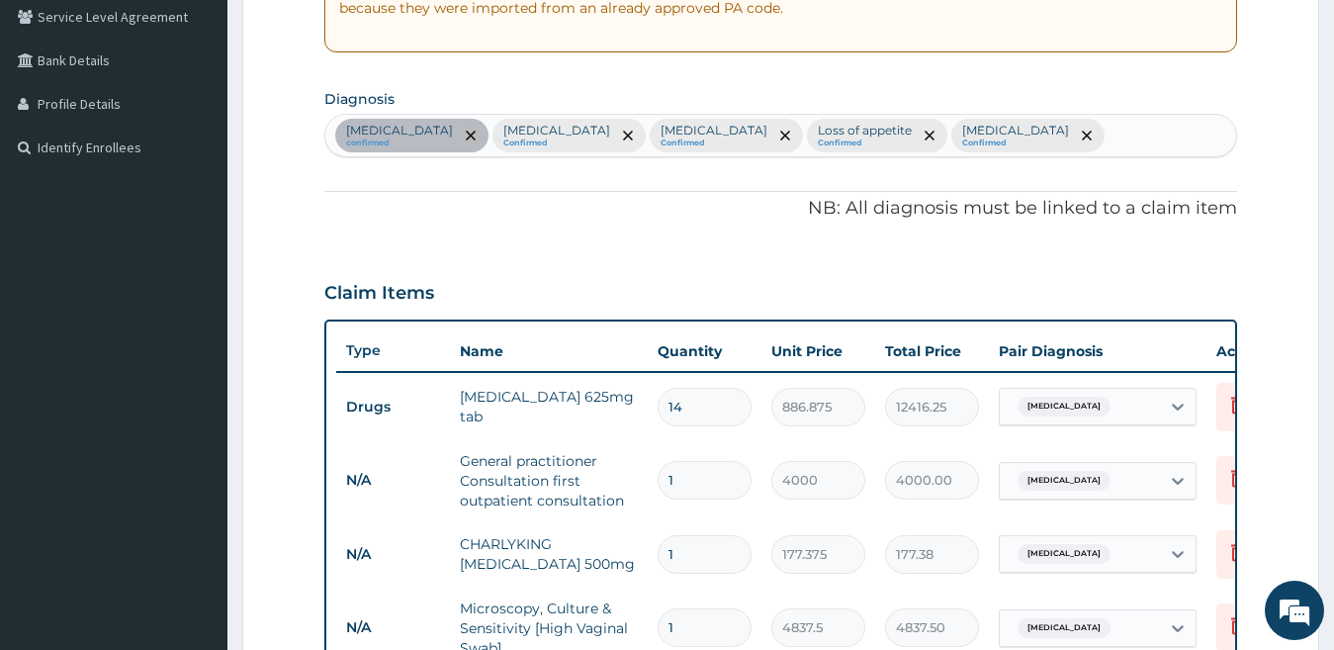
click at [466, 135] on icon "remove selection option" at bounding box center [471, 136] width 10 height 10
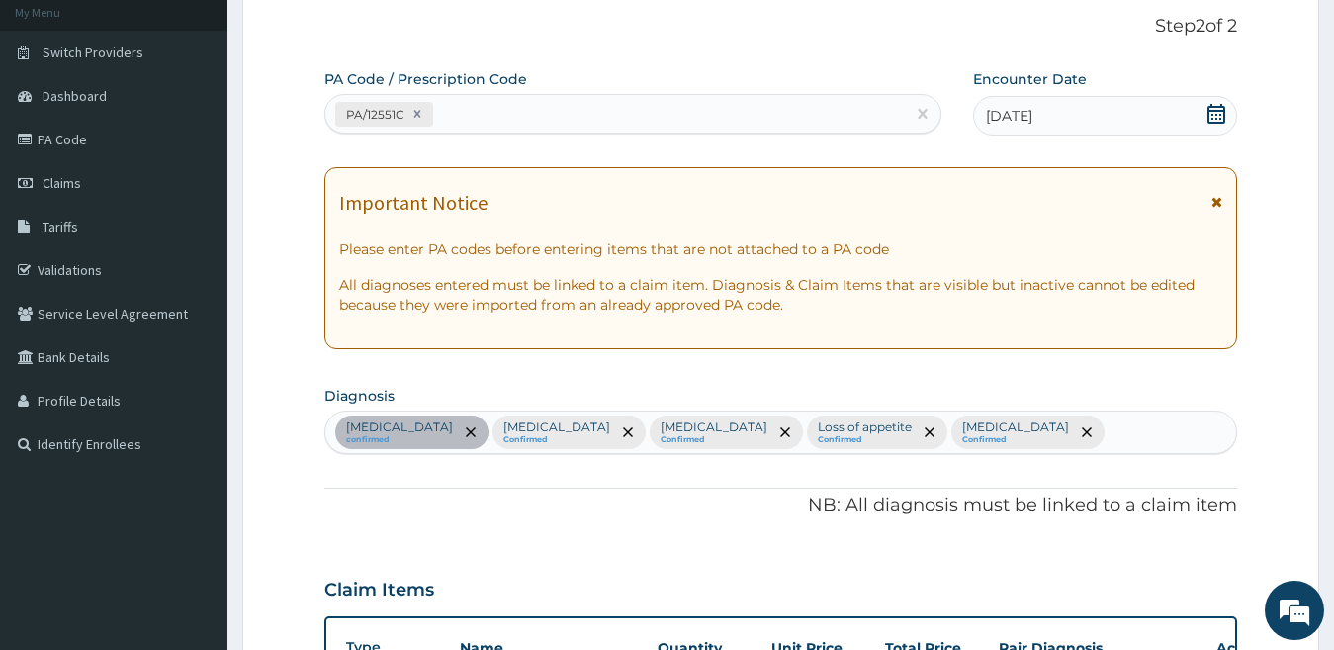
scroll to position [96, 0]
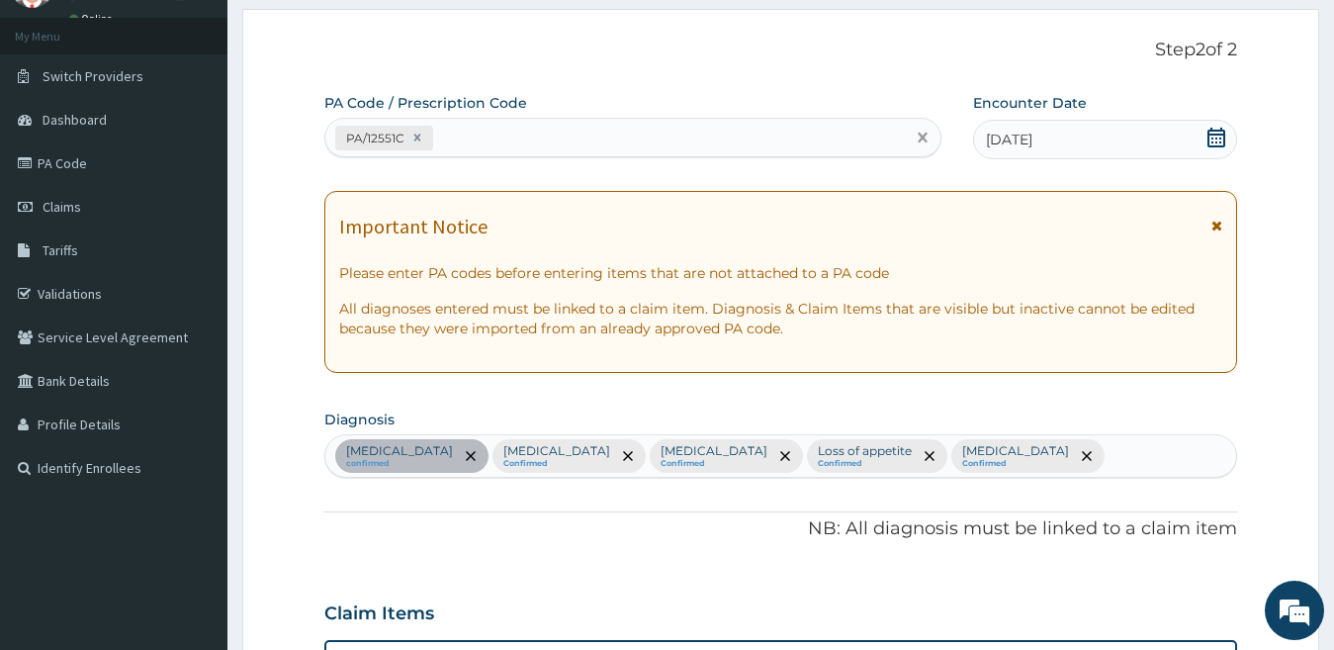
type input "1"
type input "4000"
type input "4000.00"
type input "177.375"
type input "177.38"
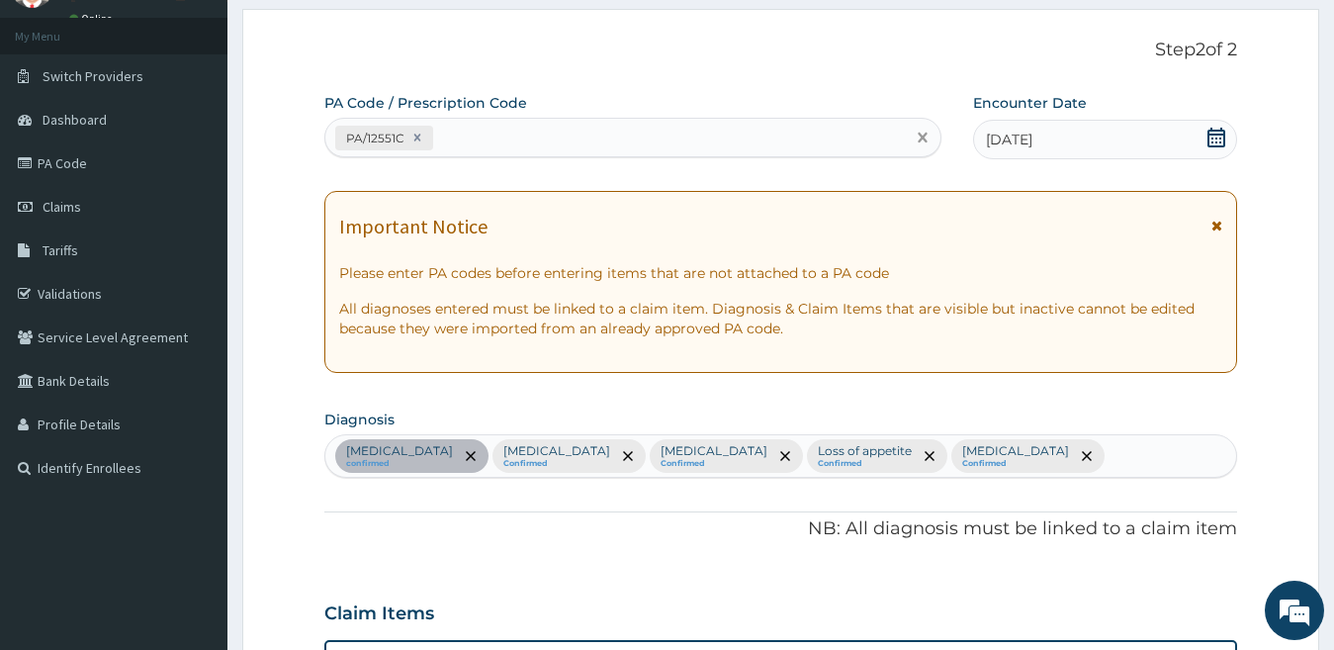
type input "4837.5"
type input "4837.50"
type input "10"
type input "47.3"
type input "473.00"
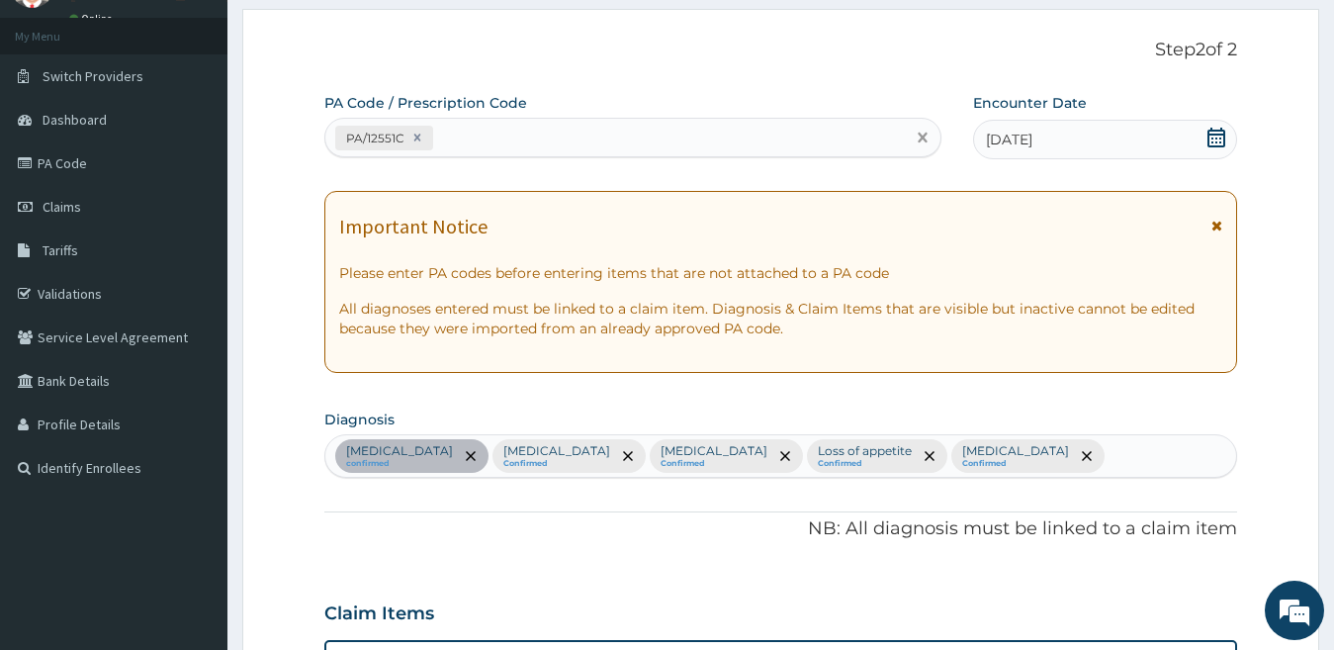
type input "44.935"
type input "449.35"
type input "23.65"
type input "236.50"
type input "1"
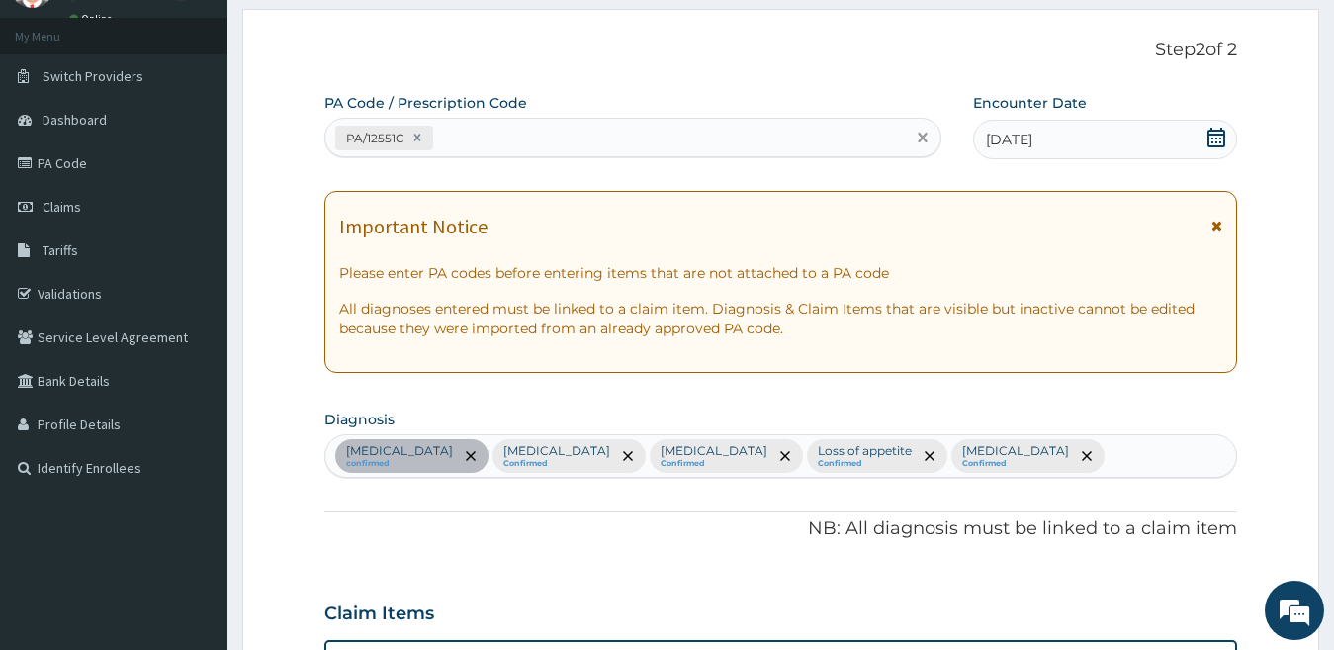
type input "2000"
type input "2000.00"
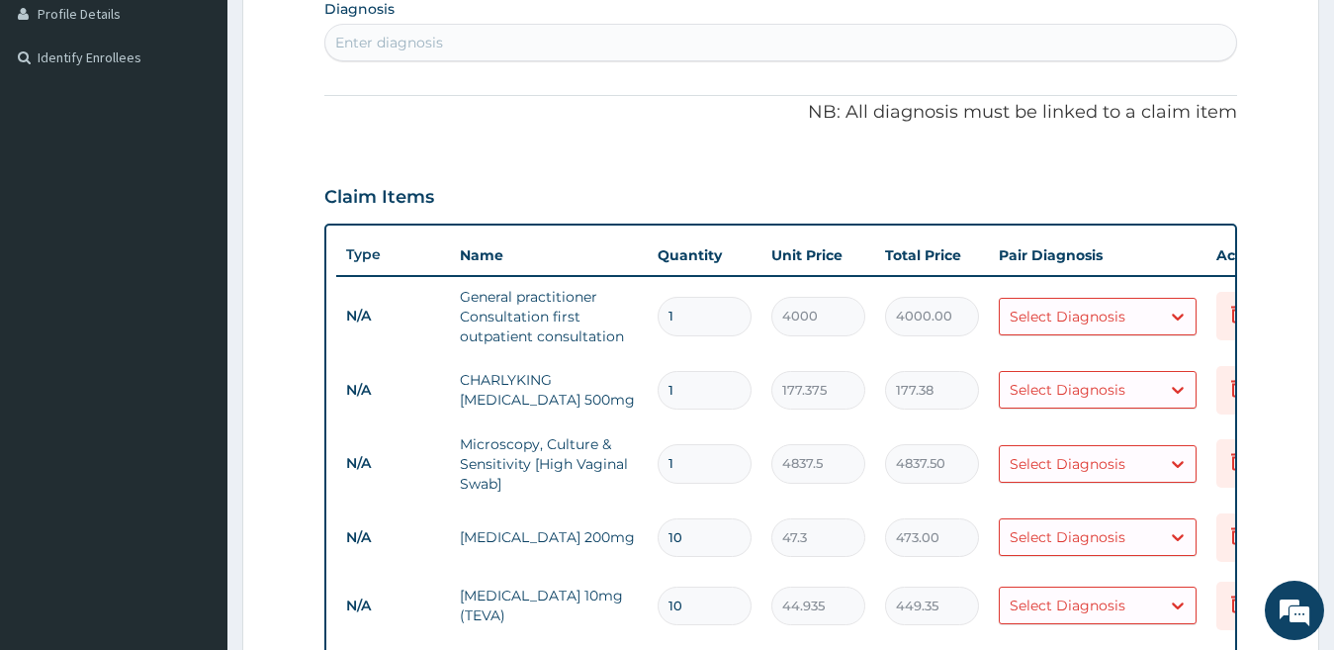
scroll to position [479, 0]
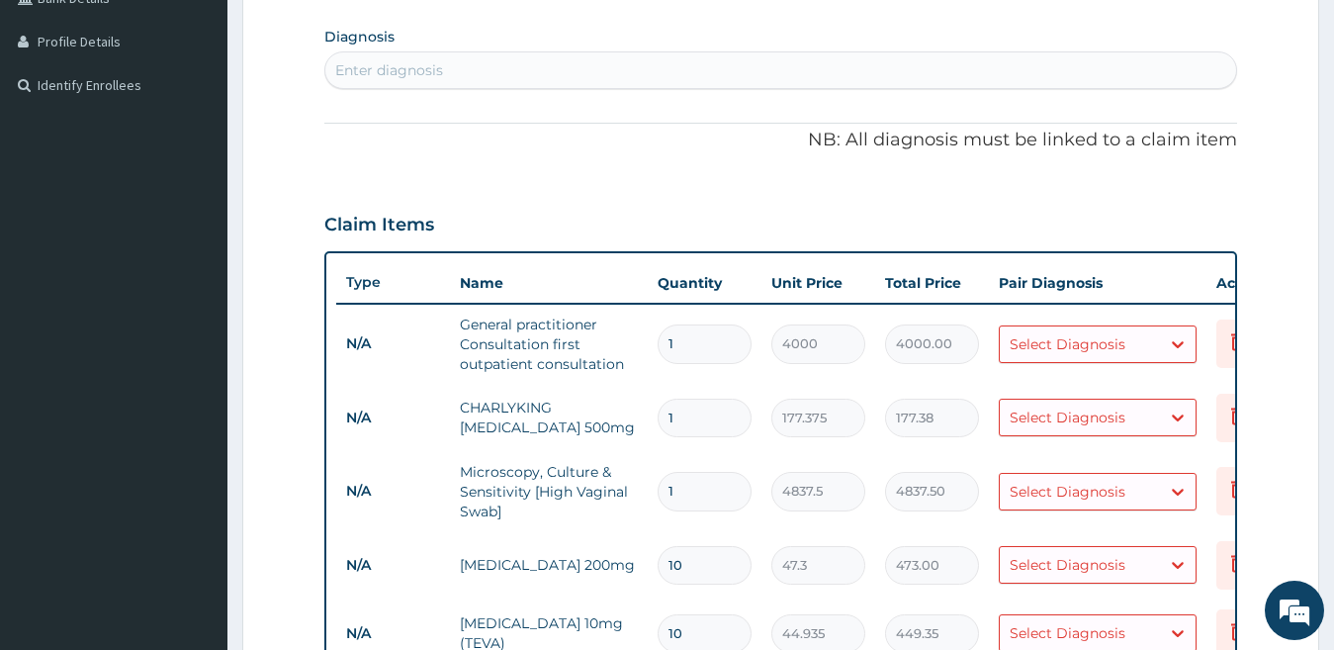
click at [940, 77] on div "Enter diagnosis" at bounding box center [781, 70] width 912 height 32
click at [940, 76] on div "Enter diagnosis" at bounding box center [781, 70] width 912 height 32
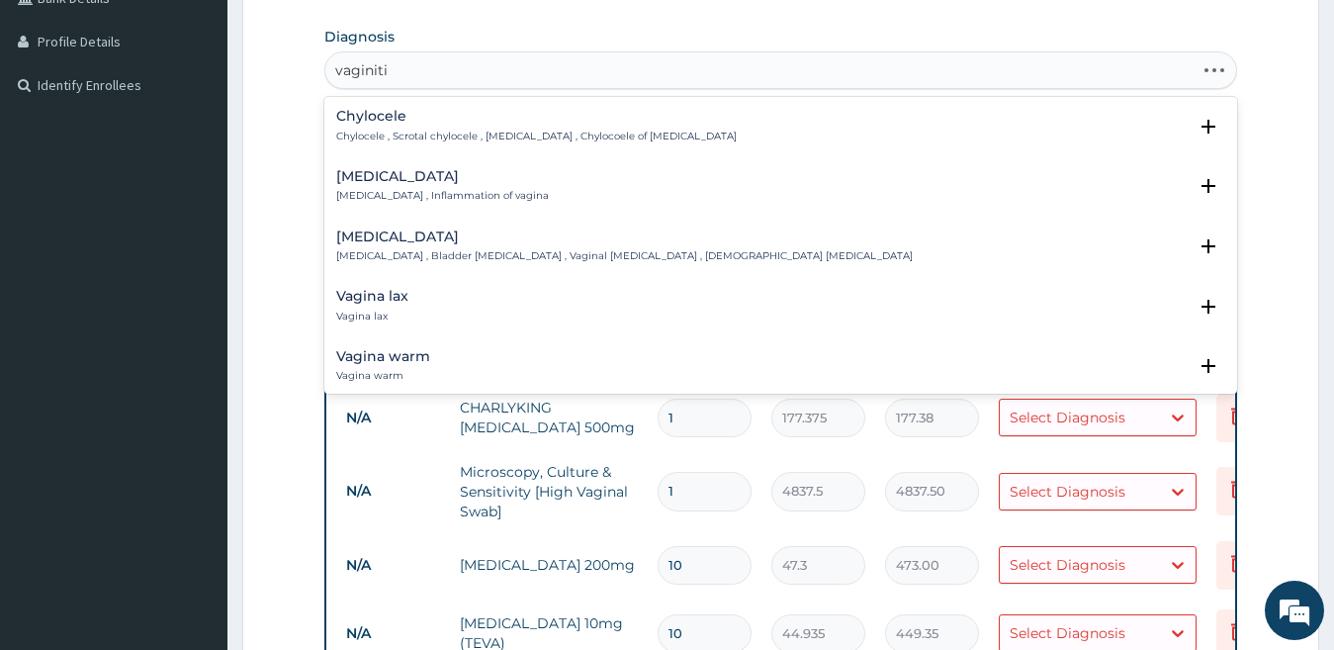
type input "vaginitis"
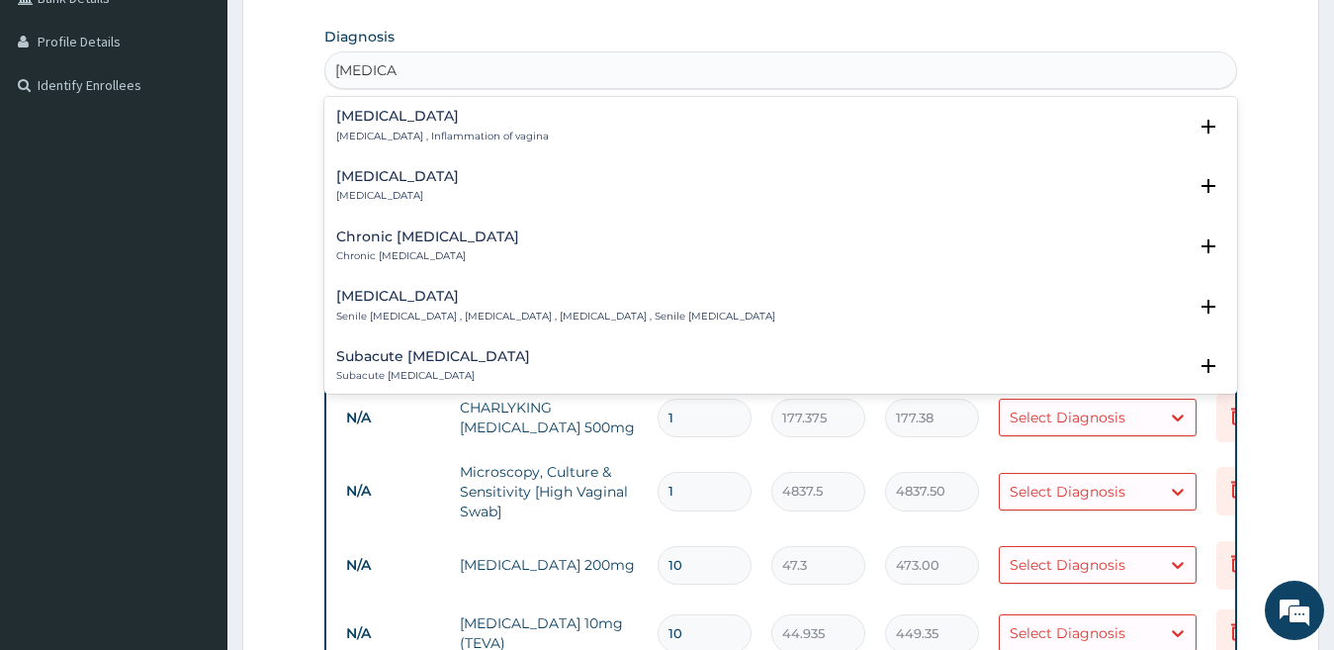
click at [439, 135] on p "Vaginitis , Inflammation of vagina" at bounding box center [442, 137] width 213 height 14
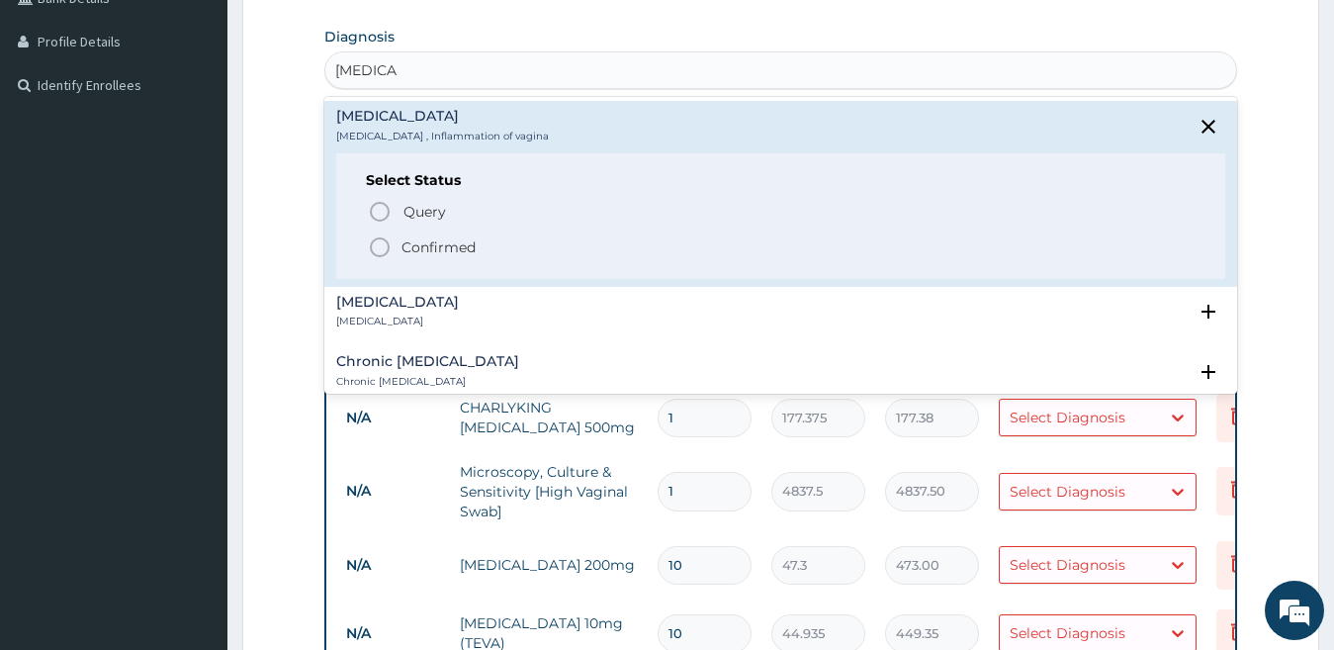
drag, startPoint x: 439, startPoint y: 135, endPoint x: 437, endPoint y: 255, distance: 119.7
click at [437, 255] on p "Confirmed" at bounding box center [438, 247] width 74 height 20
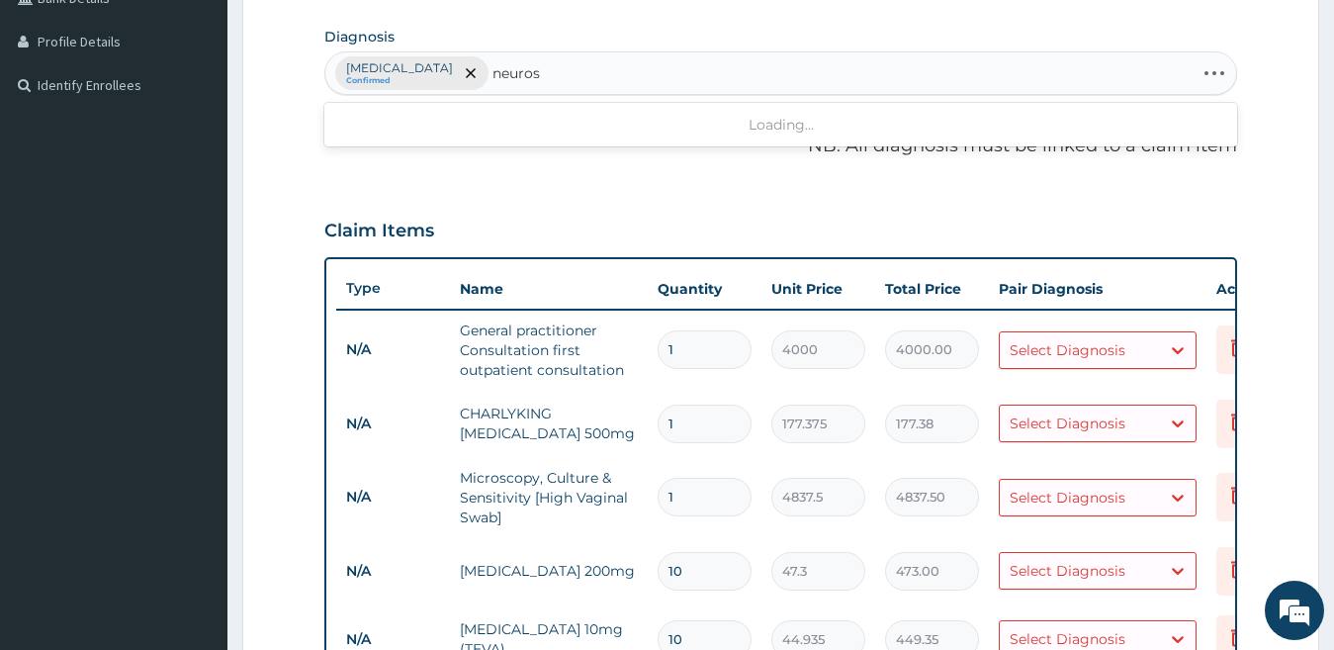
type input "neurosi"
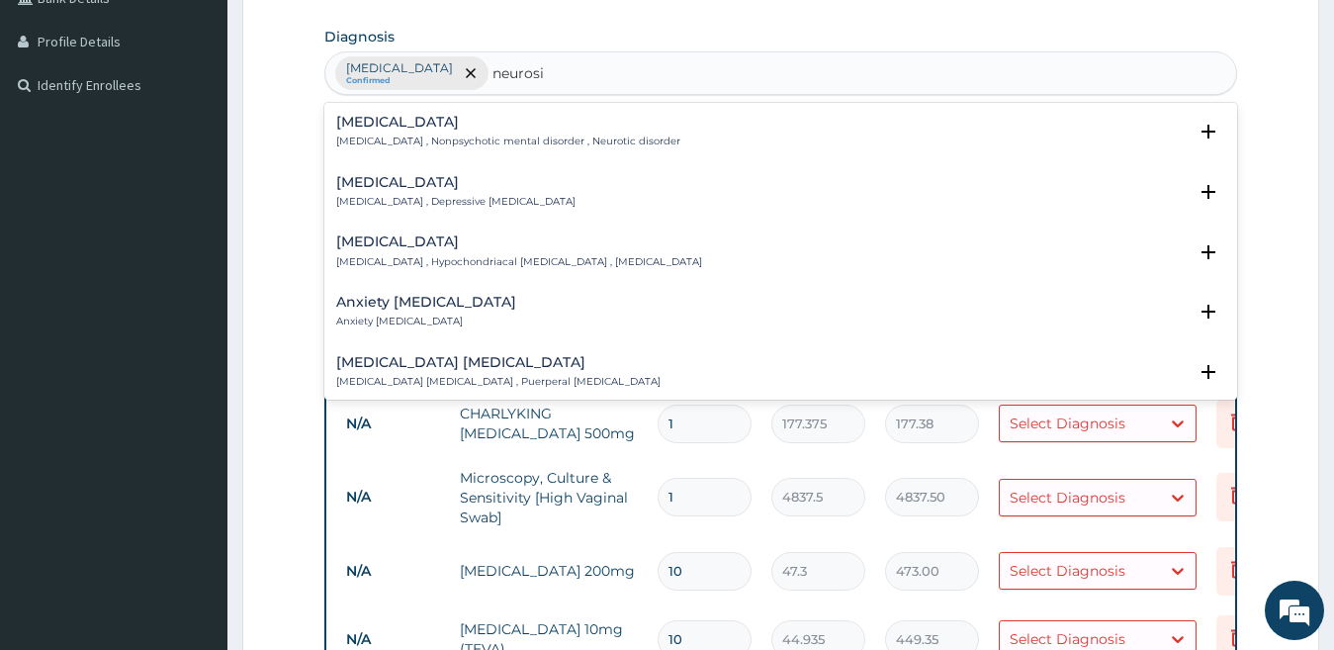
click at [437, 143] on p "Neurosis , Nonpsychotic mental disorder , Neurotic disorder" at bounding box center [508, 141] width 344 height 14
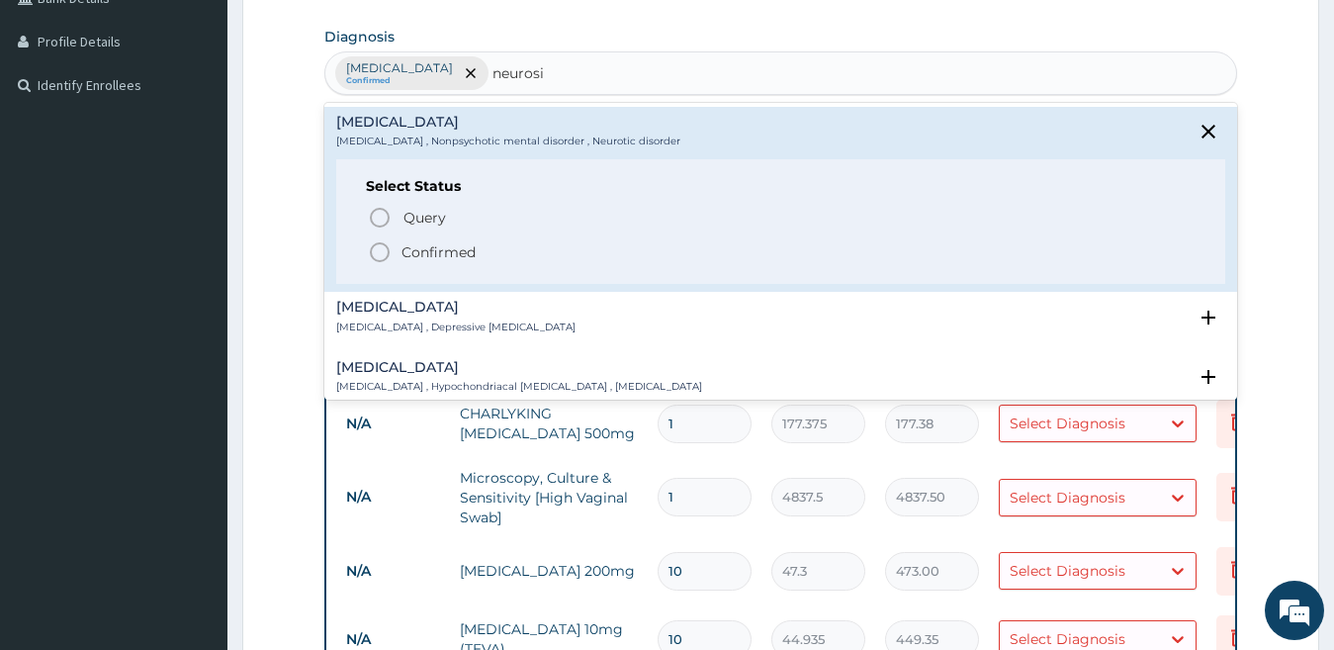
click at [439, 250] on p "Confirmed" at bounding box center [438, 252] width 74 height 20
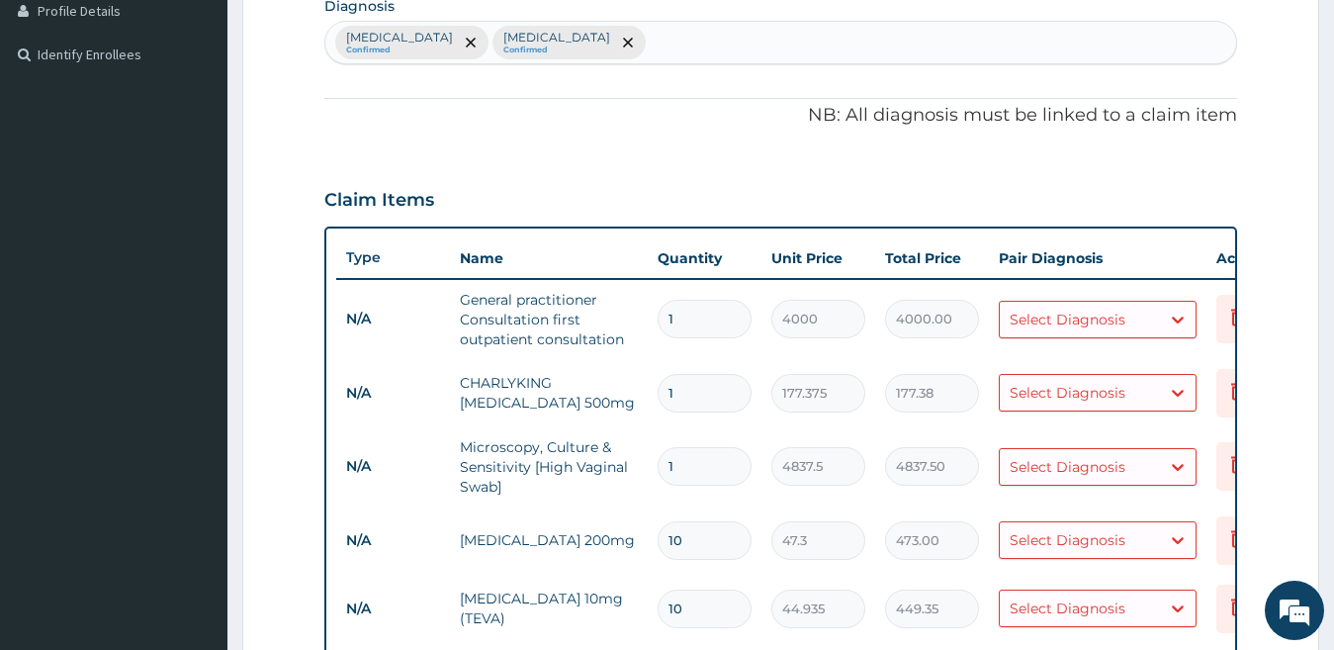
scroll to position [501, 0]
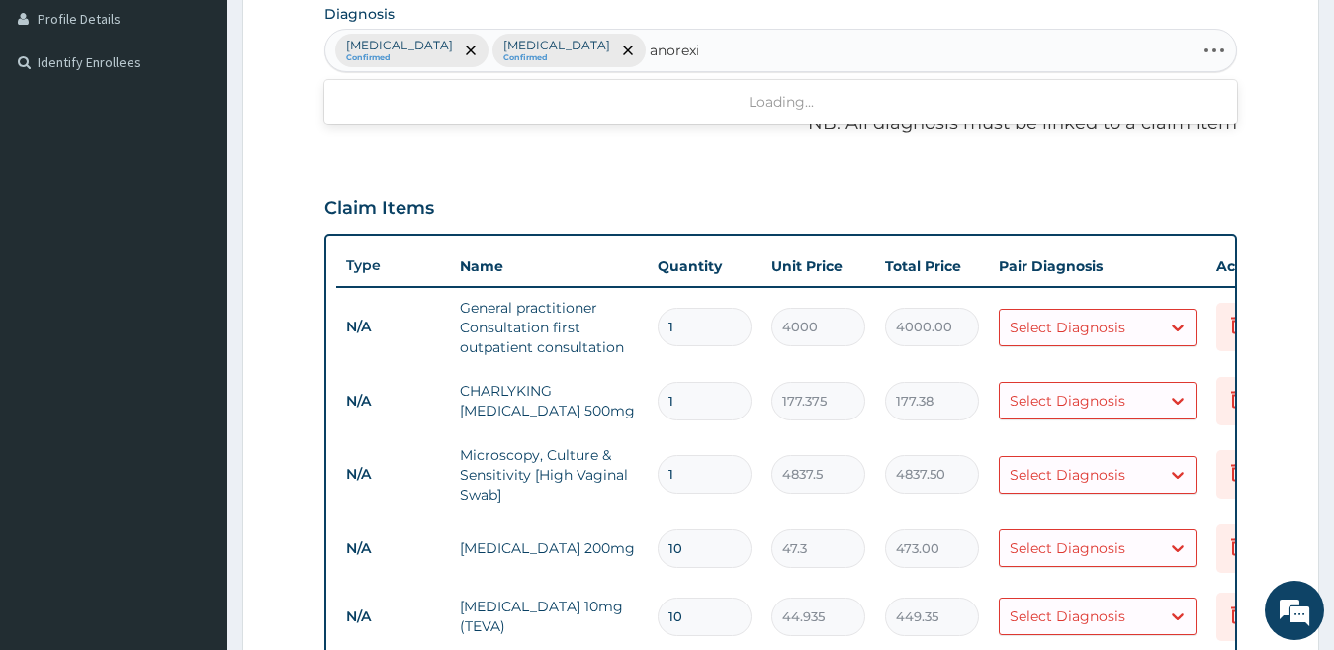
type input "[MEDICAL_DATA]"
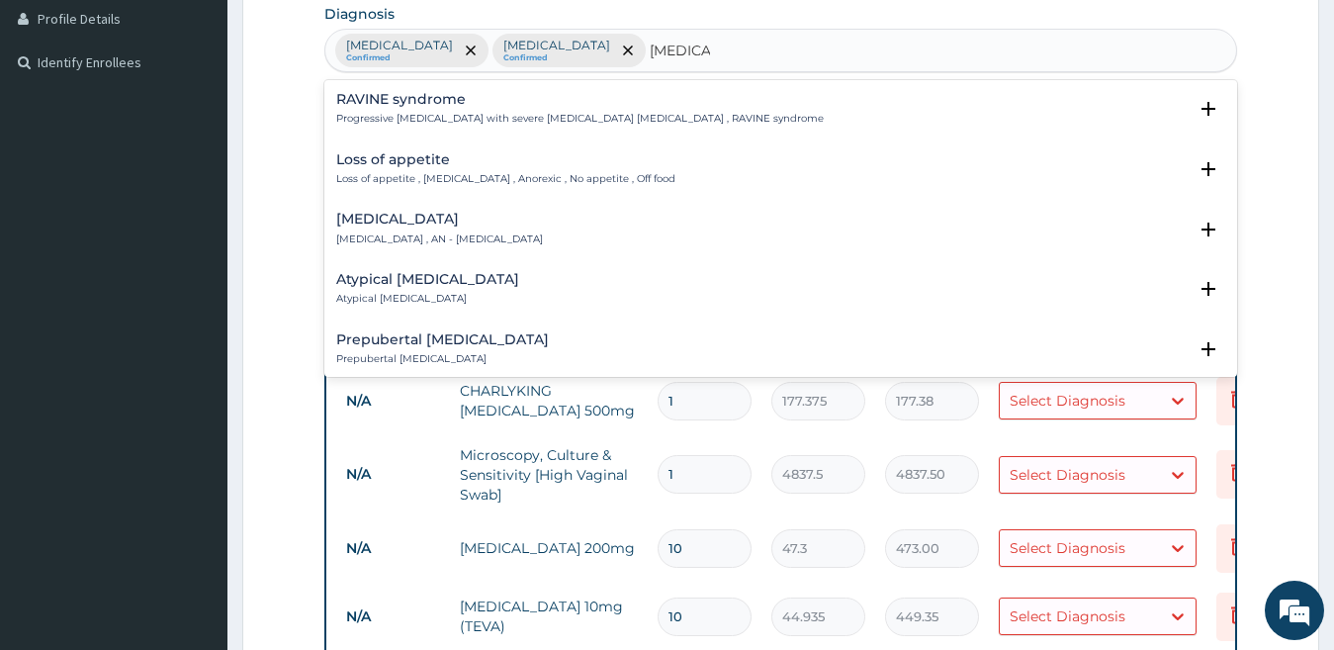
click at [529, 173] on p "Loss of appetite , [MEDICAL_DATA] , Anorexic , No appetite , Off food" at bounding box center [505, 179] width 339 height 14
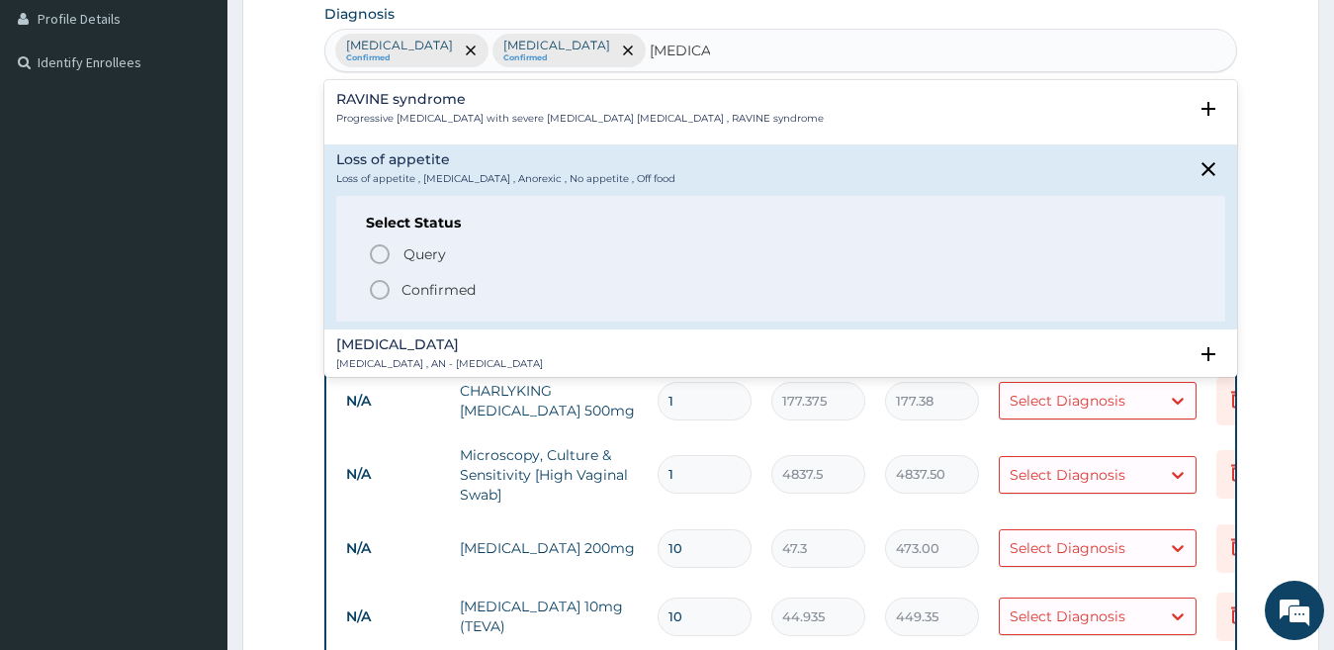
click at [505, 272] on div "Query Query covers suspected (?), Keep in view (kiv), Ruled out (r/o) Confirmed" at bounding box center [781, 271] width 831 height 60
click at [498, 291] on span "Confirmed" at bounding box center [782, 290] width 829 height 24
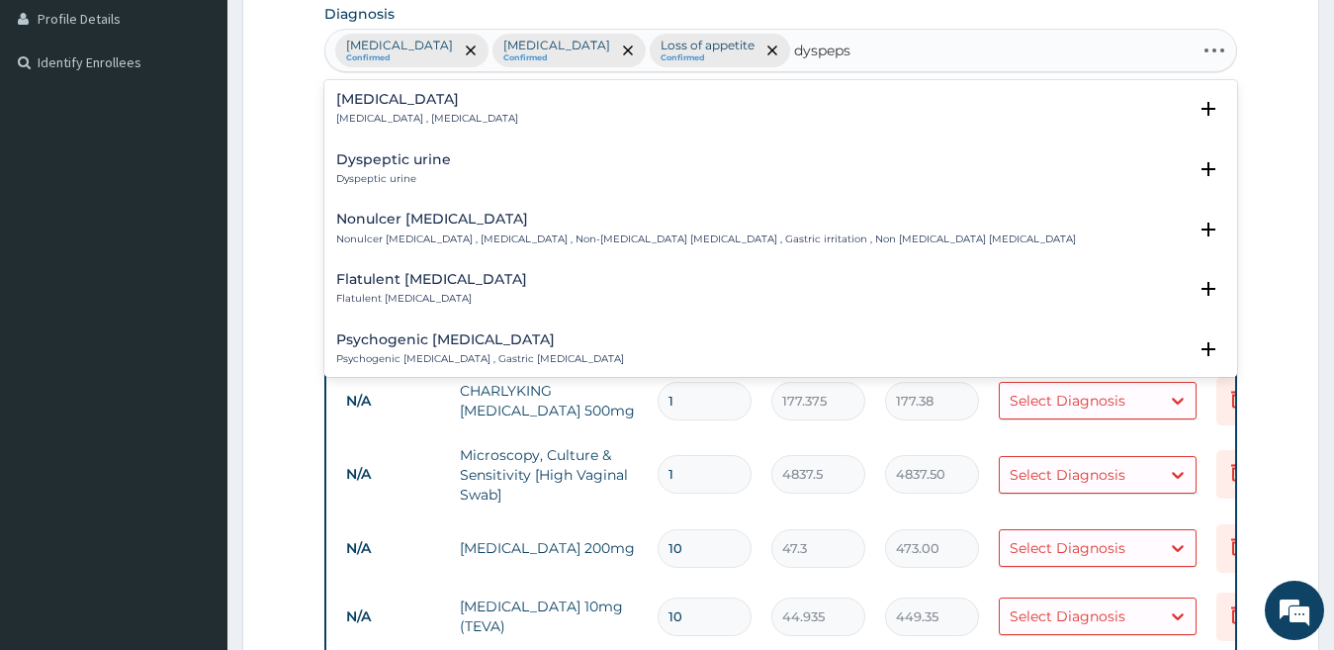
type input "dyspepsi"
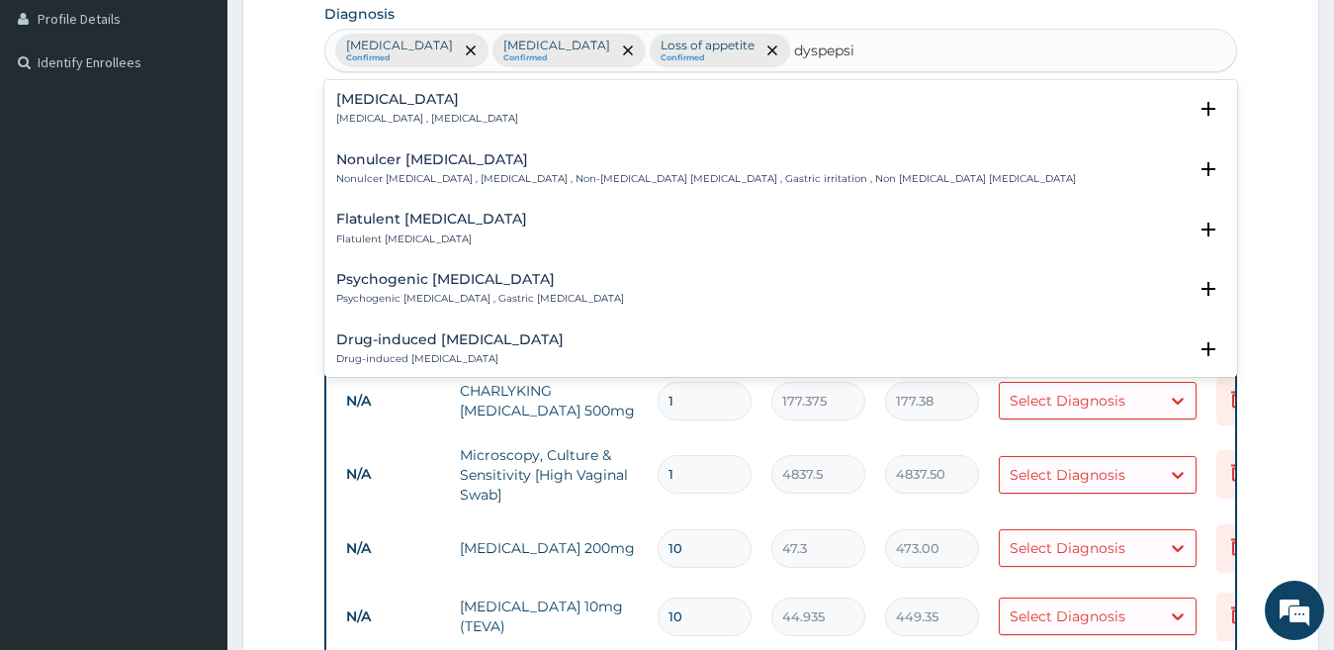
click at [402, 112] on p "Indigestion , Dyspepsia" at bounding box center [427, 119] width 182 height 14
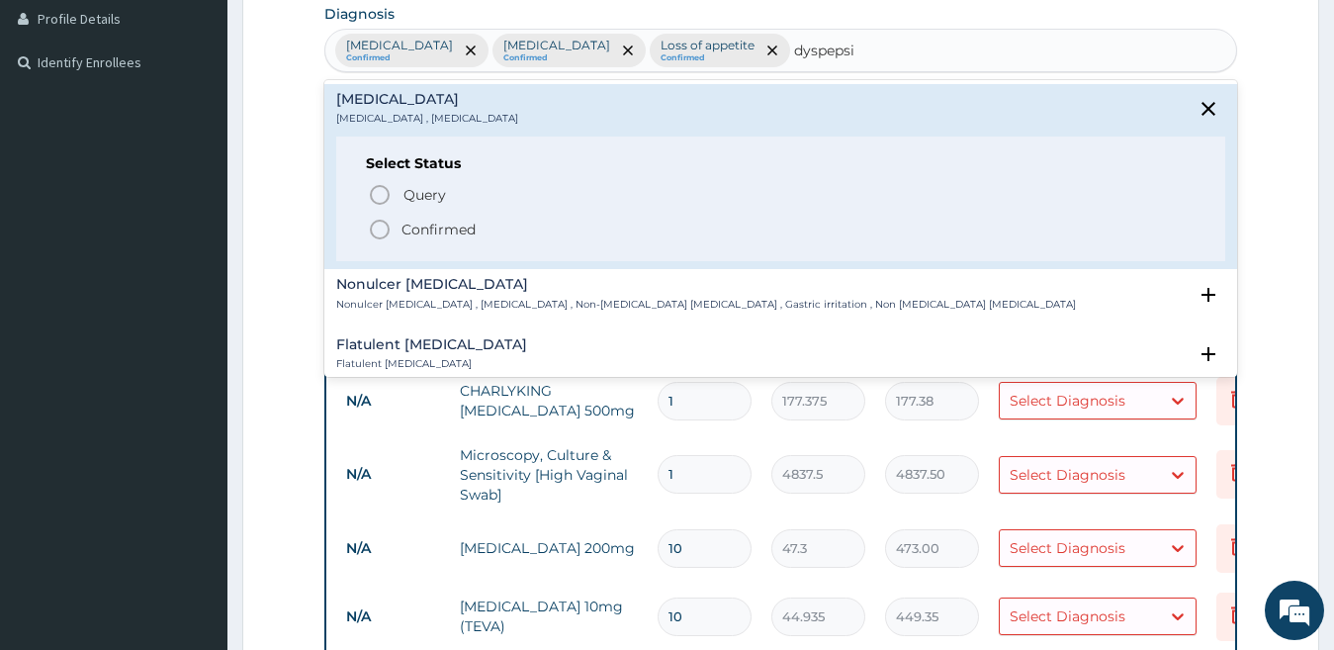
click at [452, 220] on p "Confirmed" at bounding box center [438, 230] width 74 height 20
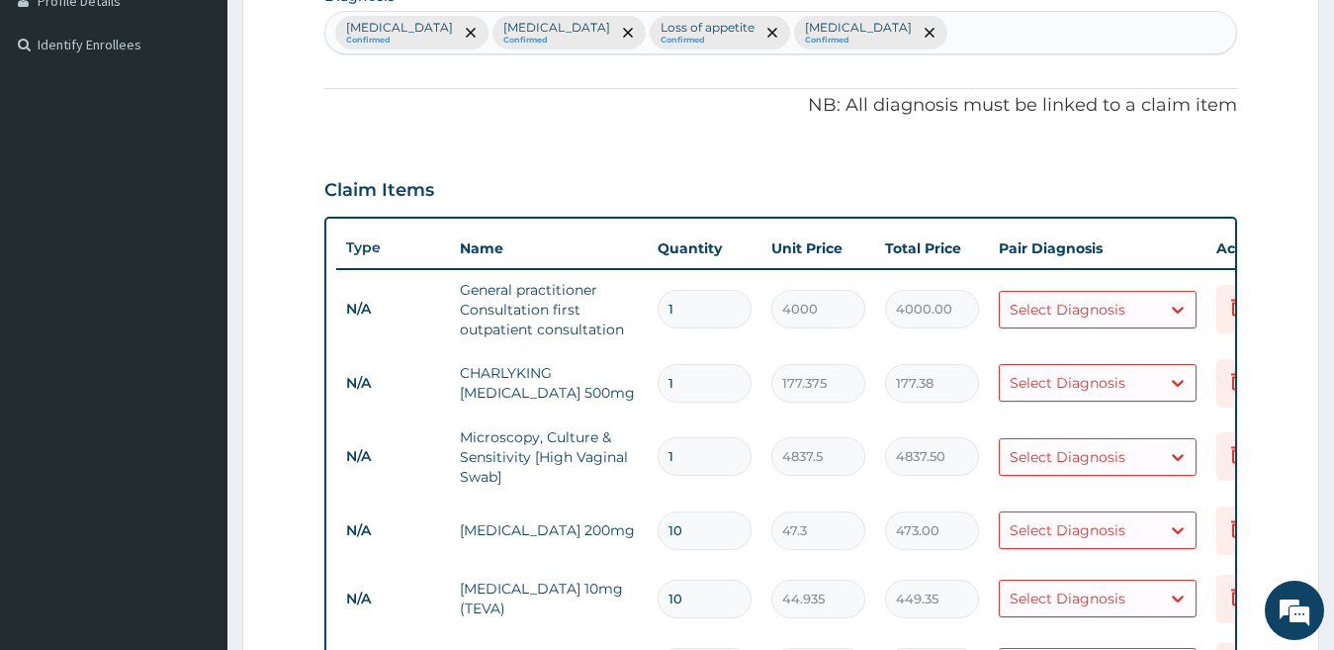
scroll to position [525, 0]
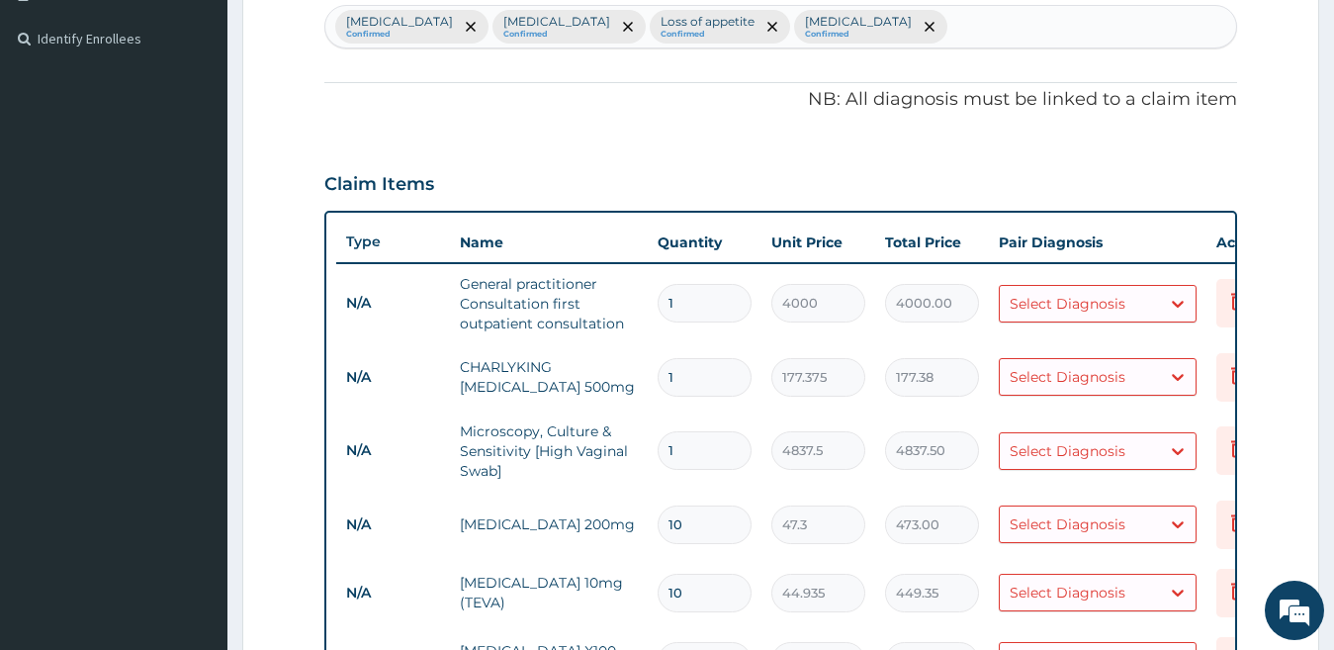
drag, startPoint x: 1164, startPoint y: 297, endPoint x: 1155, endPoint y: 304, distance: 11.3
click at [1164, 299] on div at bounding box center [1178, 304] width 36 height 36
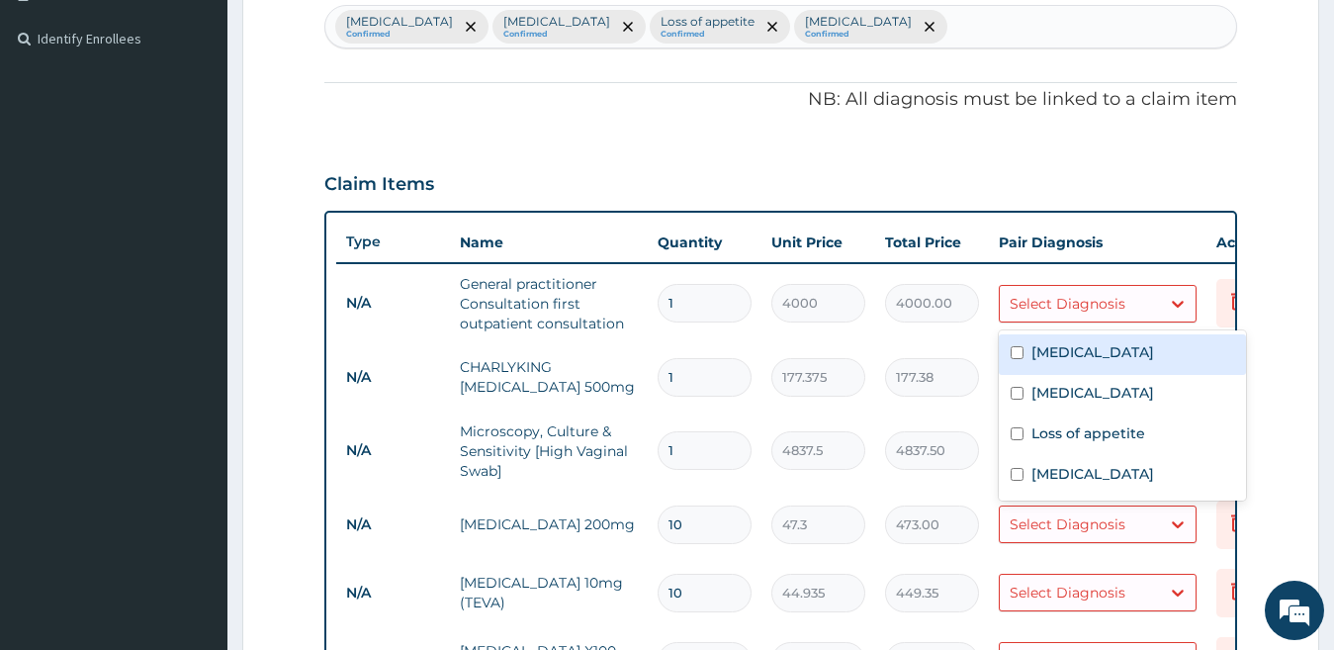
click at [1135, 346] on div "Vaginitis" at bounding box center [1122, 354] width 247 height 41
checkbox input "true"
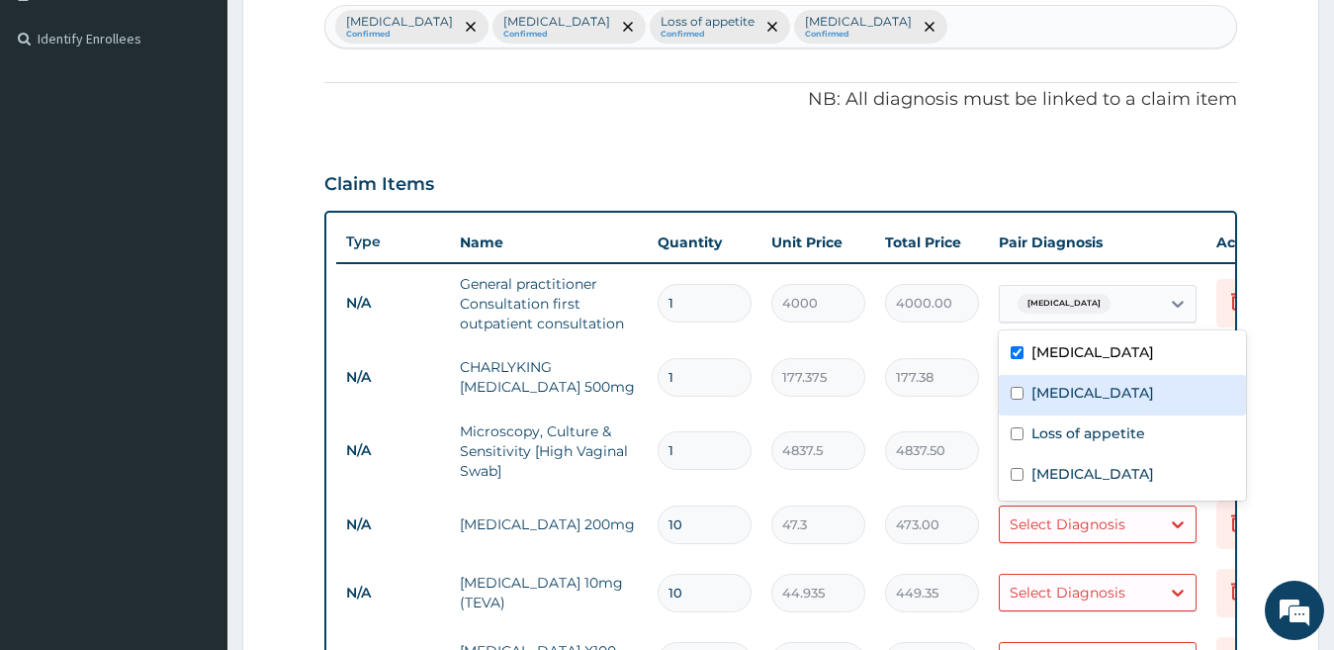
click at [1121, 392] on div "Neurosis" at bounding box center [1122, 395] width 247 height 41
checkbox input "true"
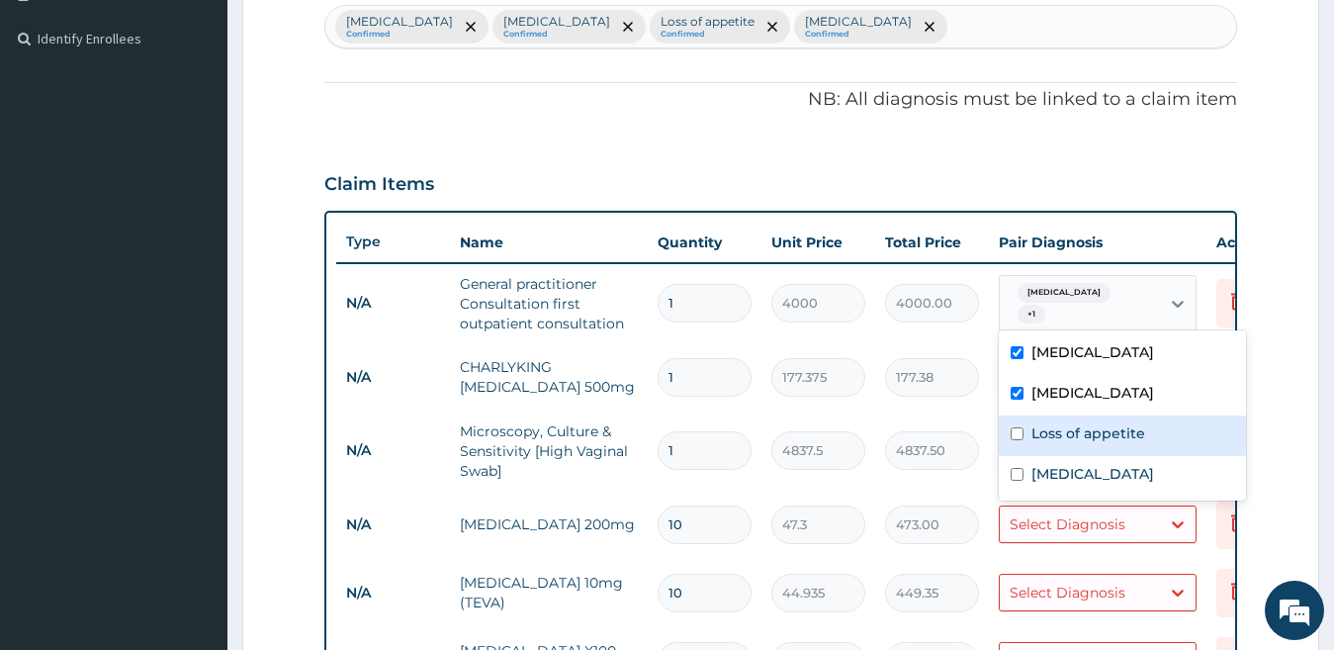
click at [1115, 449] on div "Loss of appetite" at bounding box center [1122, 435] width 247 height 41
checkbox input "true"
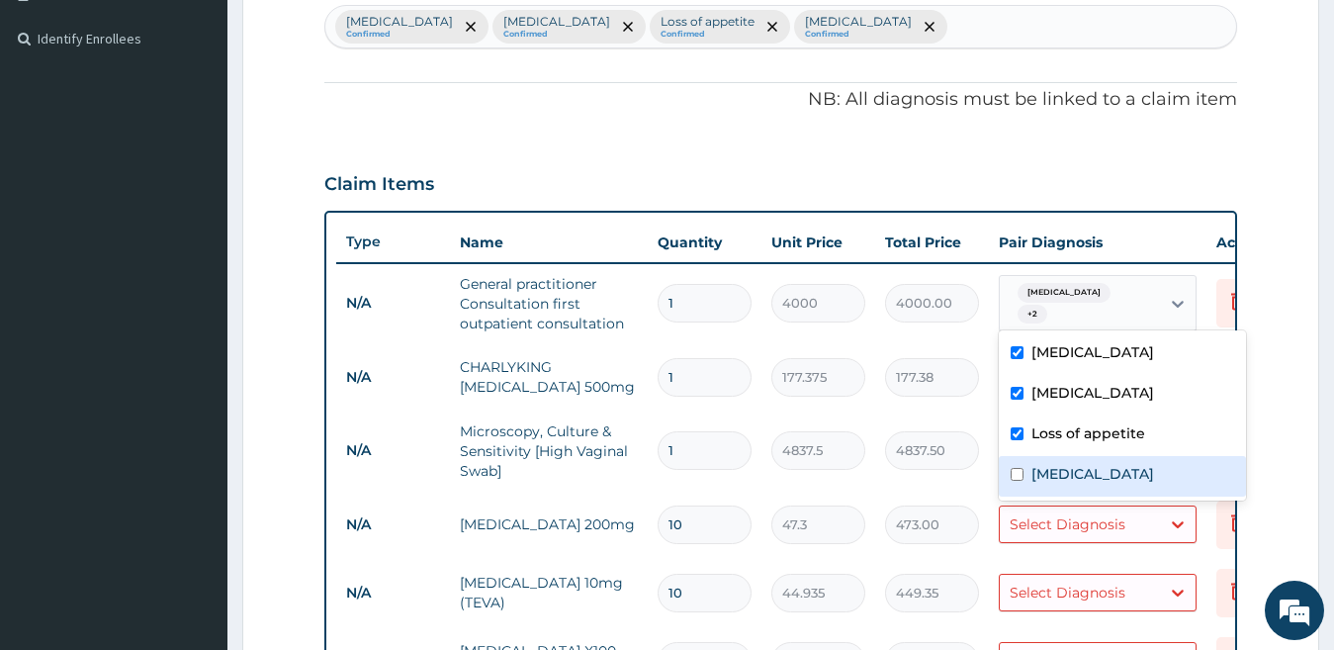
click at [1112, 479] on label "Indigestion" at bounding box center [1092, 474] width 123 height 20
checkbox input "true"
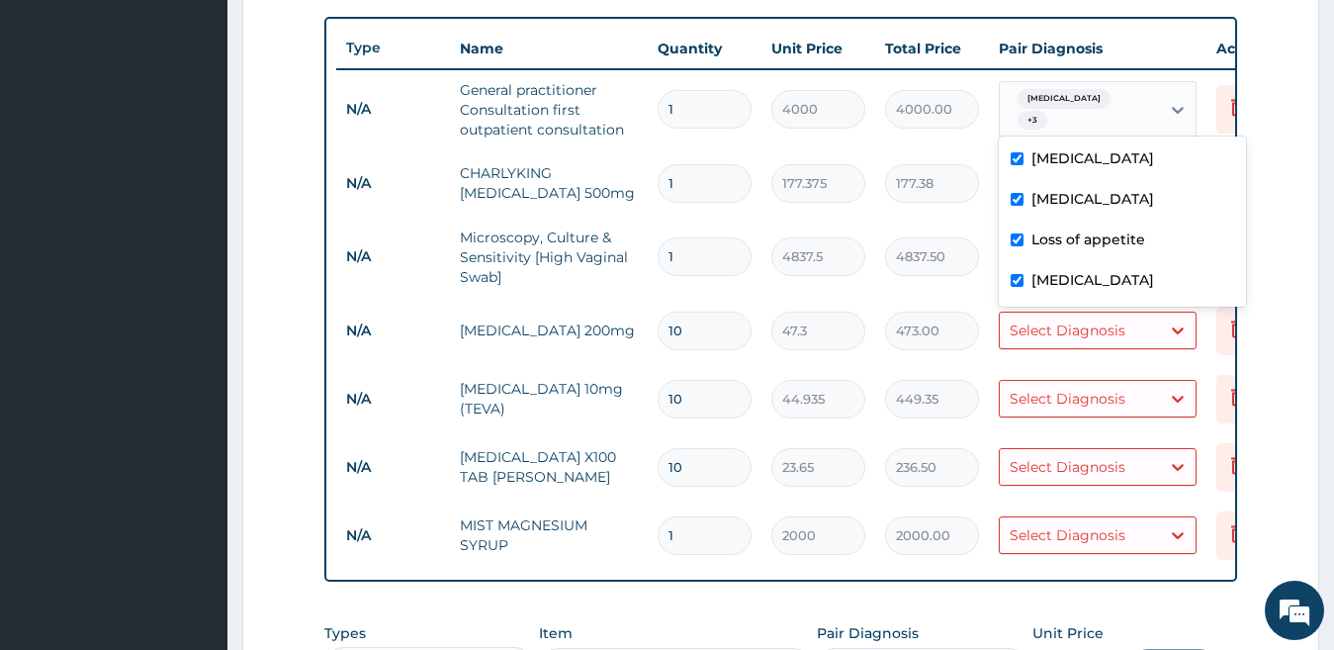
scroll to position [705, 0]
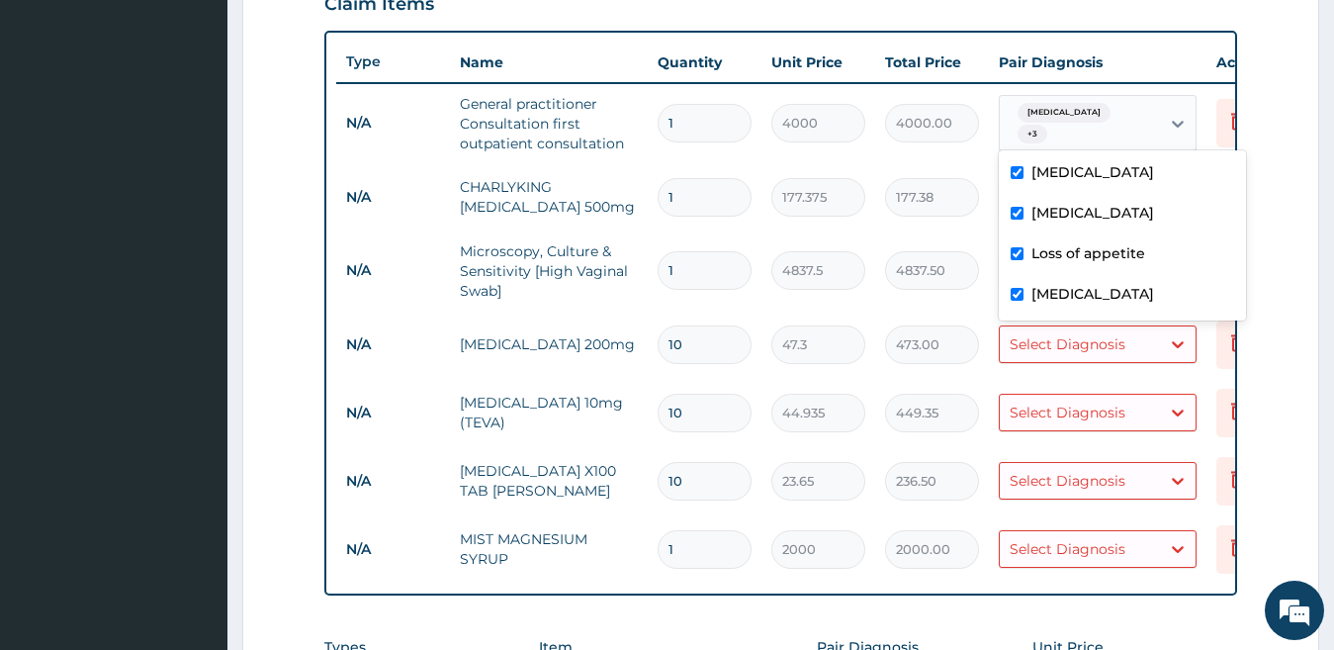
click at [890, 161] on tbody "N/A General practitioner Consultation first outpatient consultation 1 4000 4000…" at bounding box center [820, 333] width 969 height 500
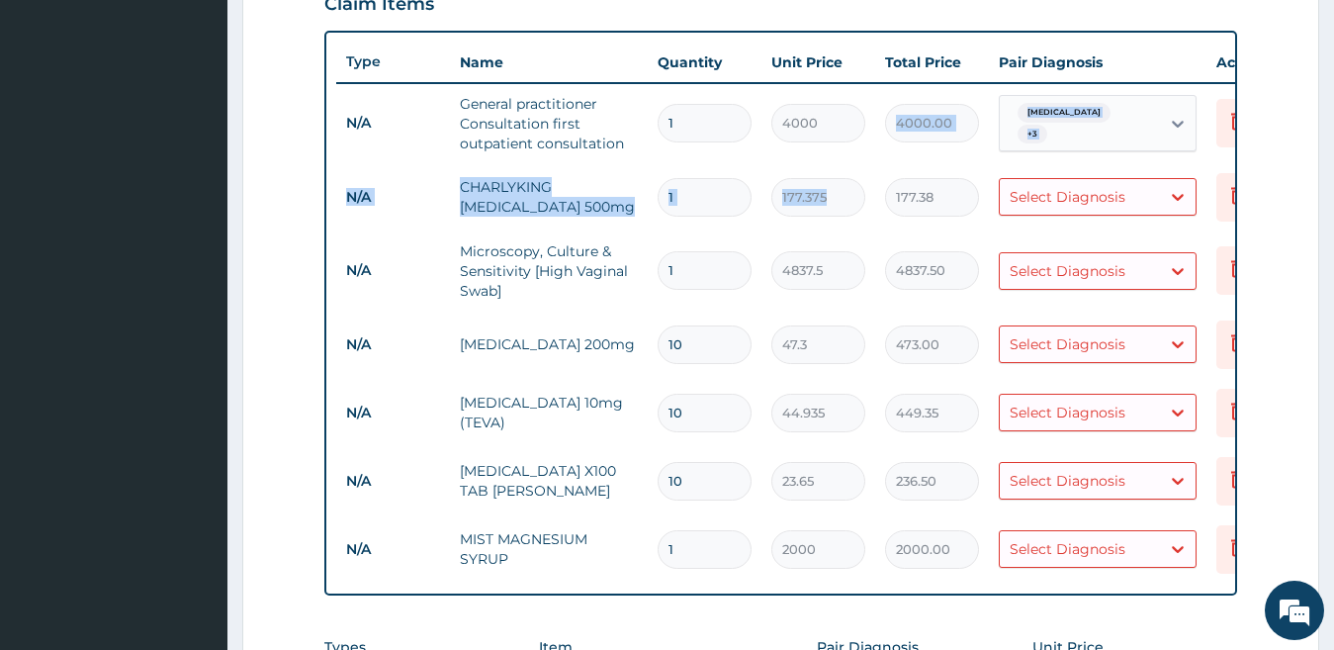
click at [1106, 196] on div "Select Diagnosis" at bounding box center [1068, 197] width 116 height 20
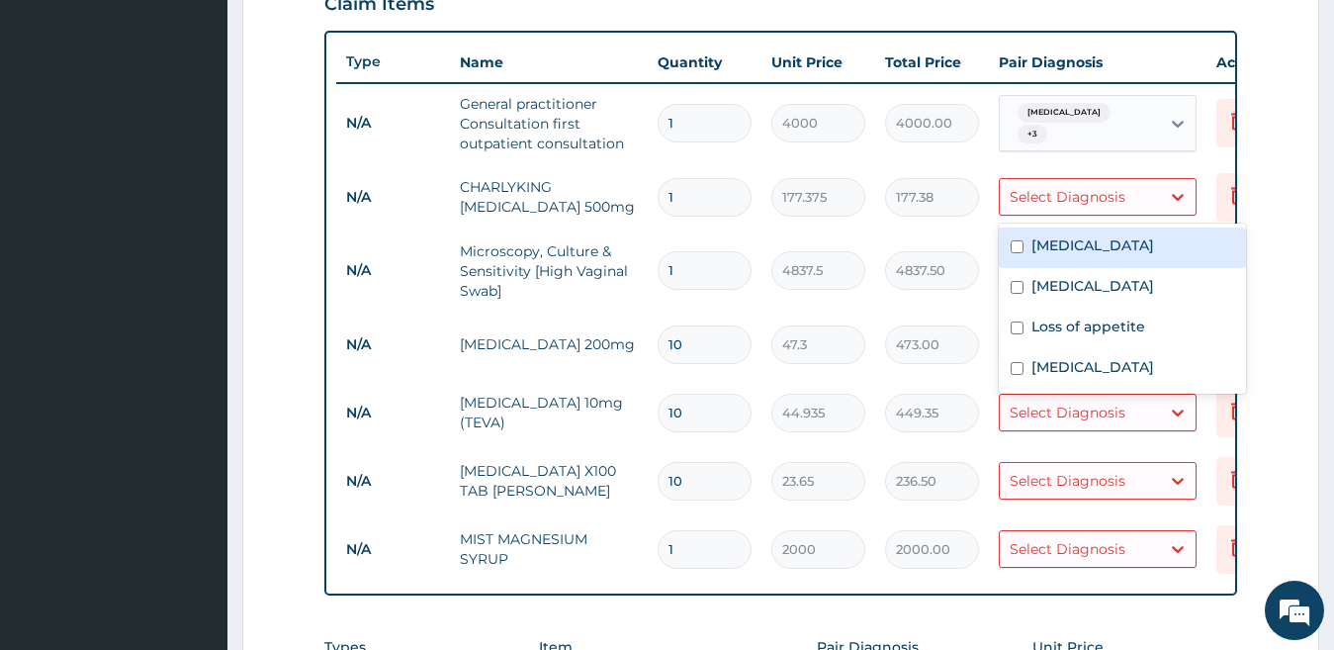
drag, startPoint x: 1101, startPoint y: 263, endPoint x: 1079, endPoint y: 273, distance: 24.8
click at [1101, 262] on div "Vaginitis" at bounding box center [1122, 247] width 247 height 41
checkbox input "true"
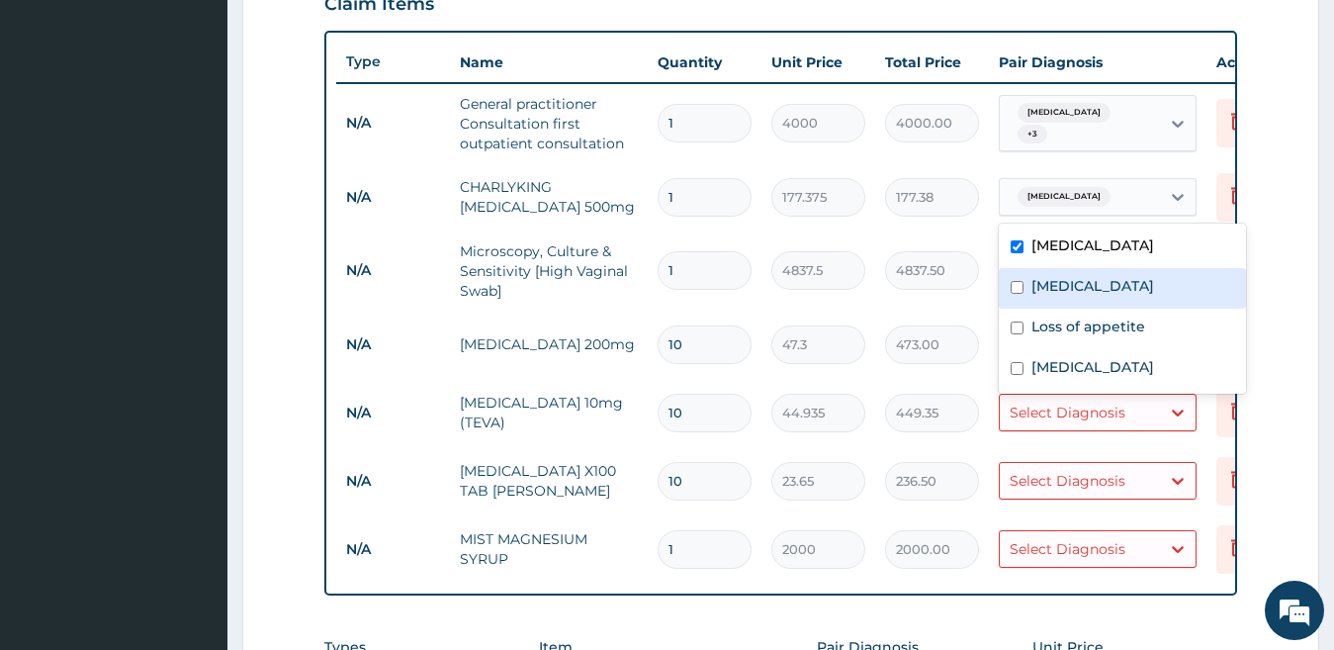
click at [969, 289] on div "4837.50" at bounding box center [932, 270] width 94 height 39
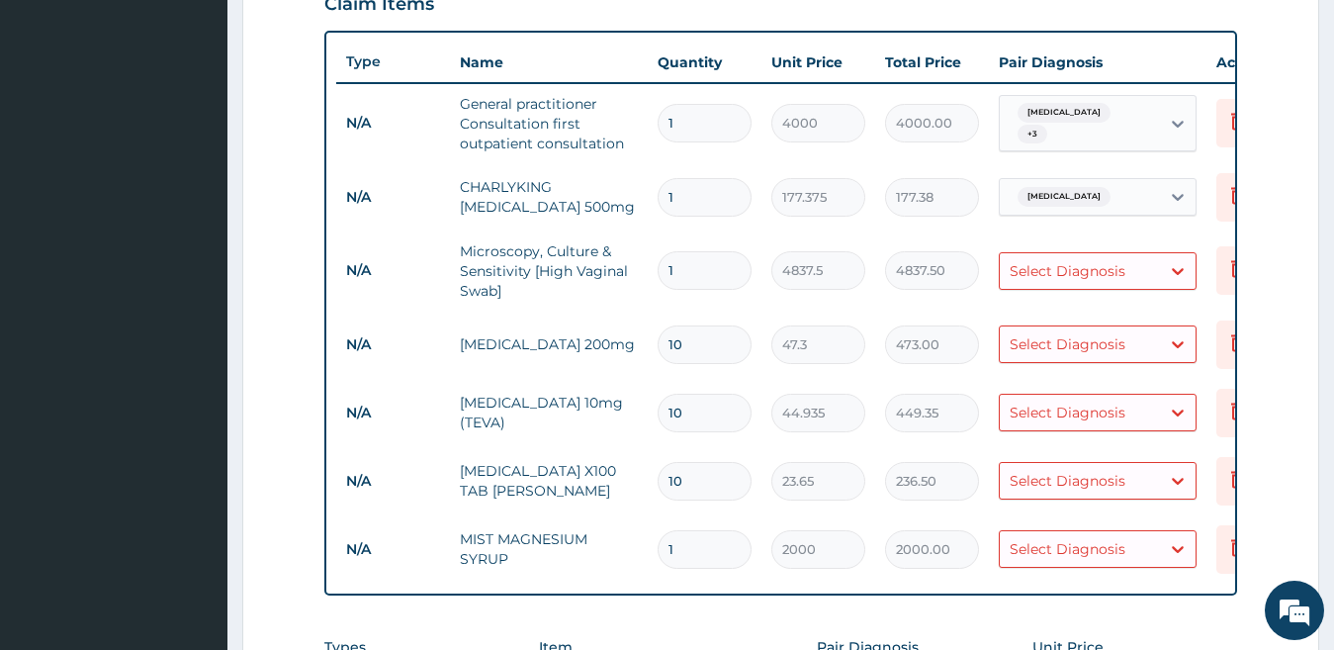
click at [1042, 268] on div "Select Diagnosis" at bounding box center [1068, 271] width 116 height 20
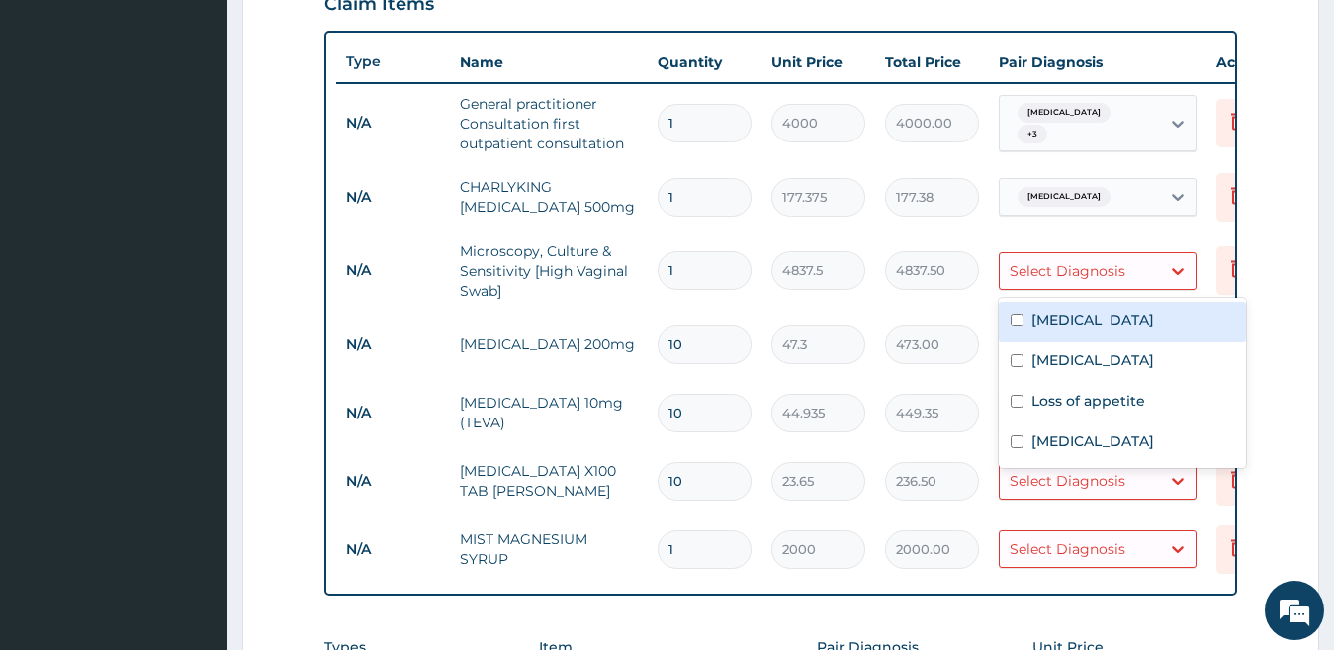
click at [1043, 312] on div "Vaginitis" at bounding box center [1122, 322] width 247 height 41
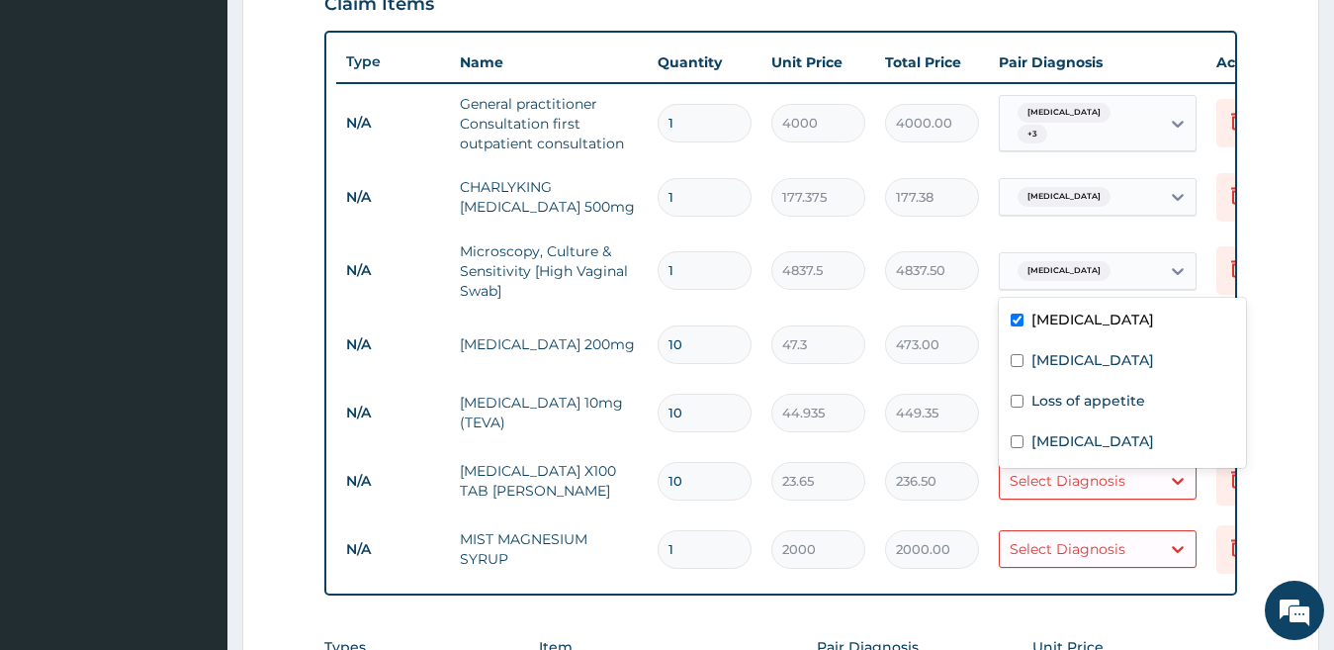
click at [1043, 312] on label "Vaginitis" at bounding box center [1092, 319] width 123 height 20
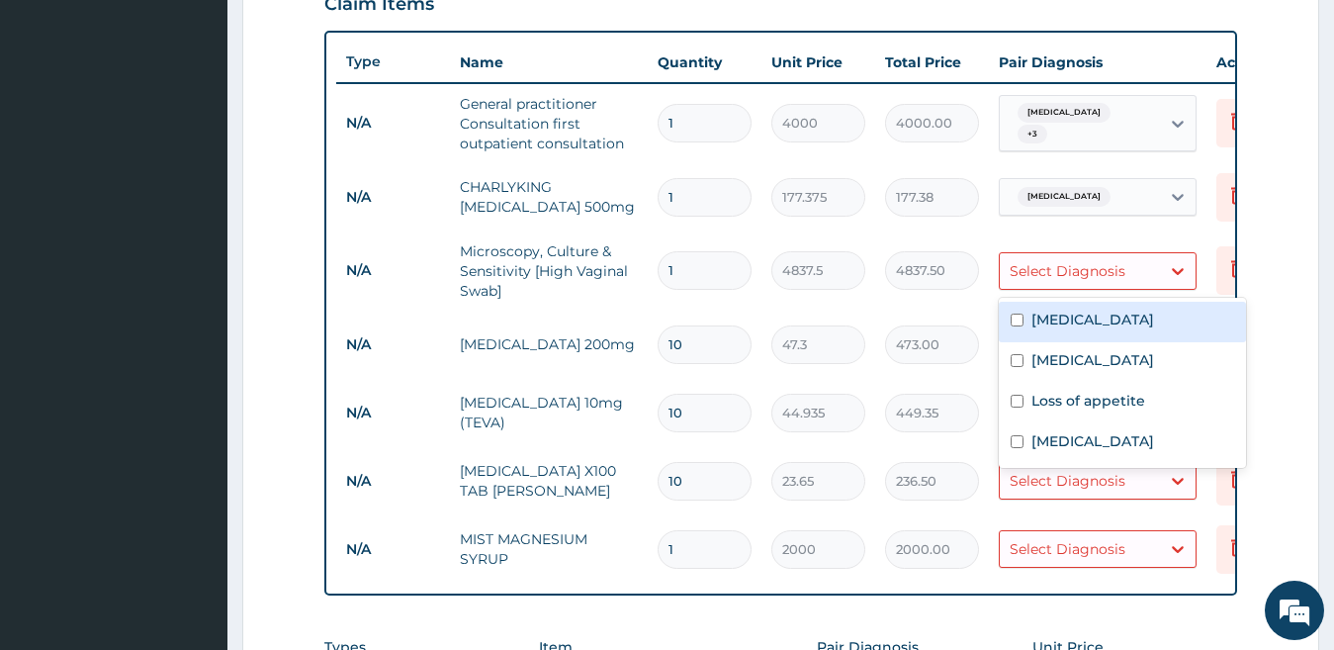
click at [1043, 312] on label "Vaginitis" at bounding box center [1092, 319] width 123 height 20
checkbox input "true"
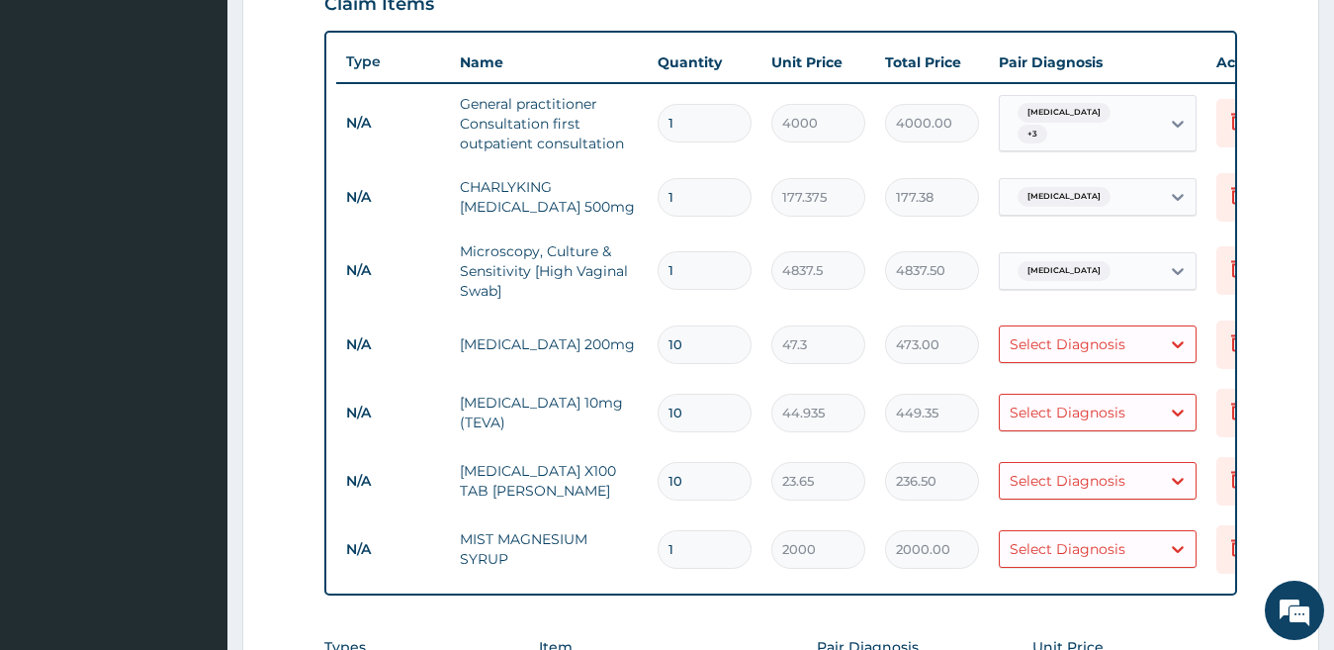
click at [969, 307] on tr "N/A Microscopy, Culture & Sensitivity [High Vaginal Swab] 1 4837.5 4837.50 Vagi…" at bounding box center [820, 270] width 969 height 79
click at [1055, 347] on div "Select Diagnosis" at bounding box center [1068, 344] width 116 height 20
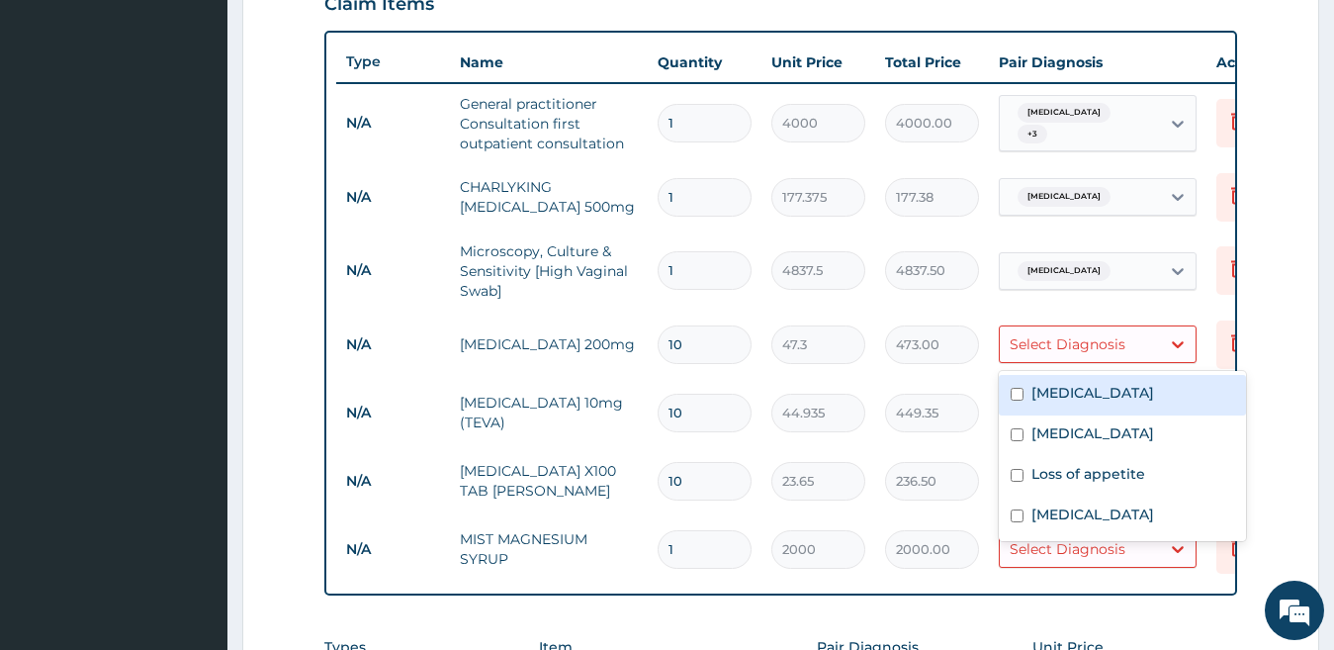
click at [1047, 406] on div "Vaginitis" at bounding box center [1122, 395] width 247 height 41
checkbox input "true"
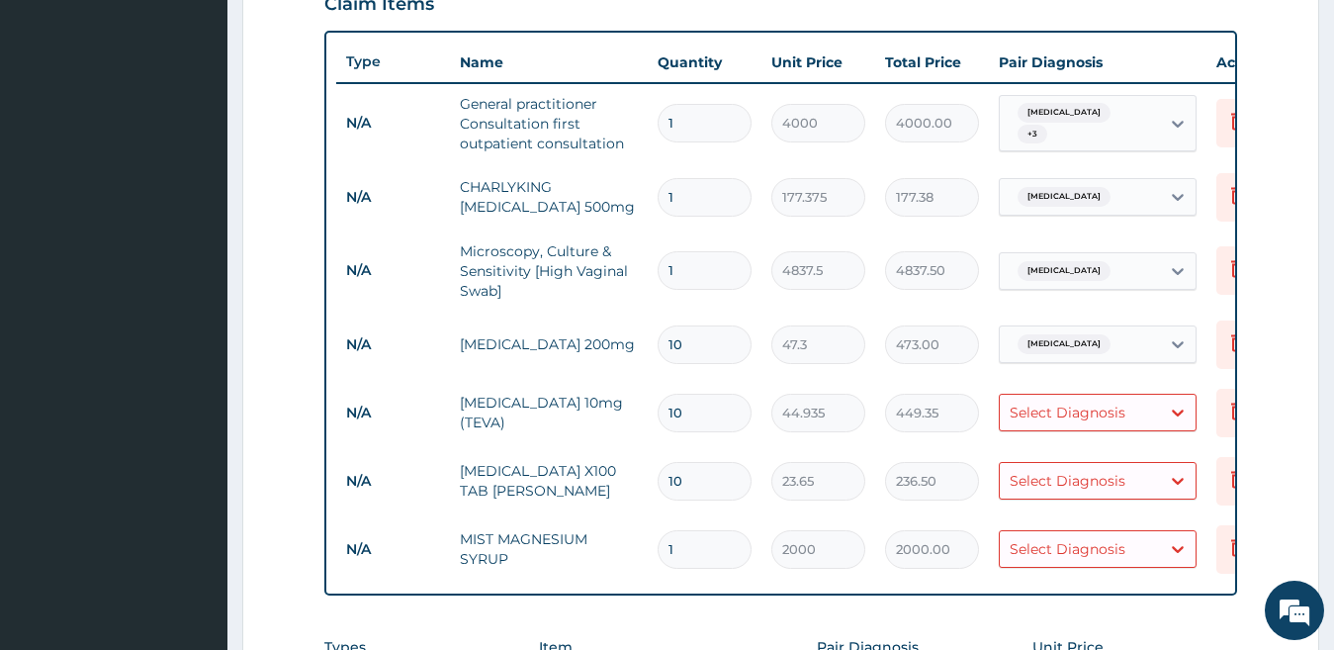
click at [969, 435] on td "449.35" at bounding box center [932, 413] width 114 height 58
click at [1054, 404] on div "Select Diagnosis" at bounding box center [1068, 412] width 116 height 20
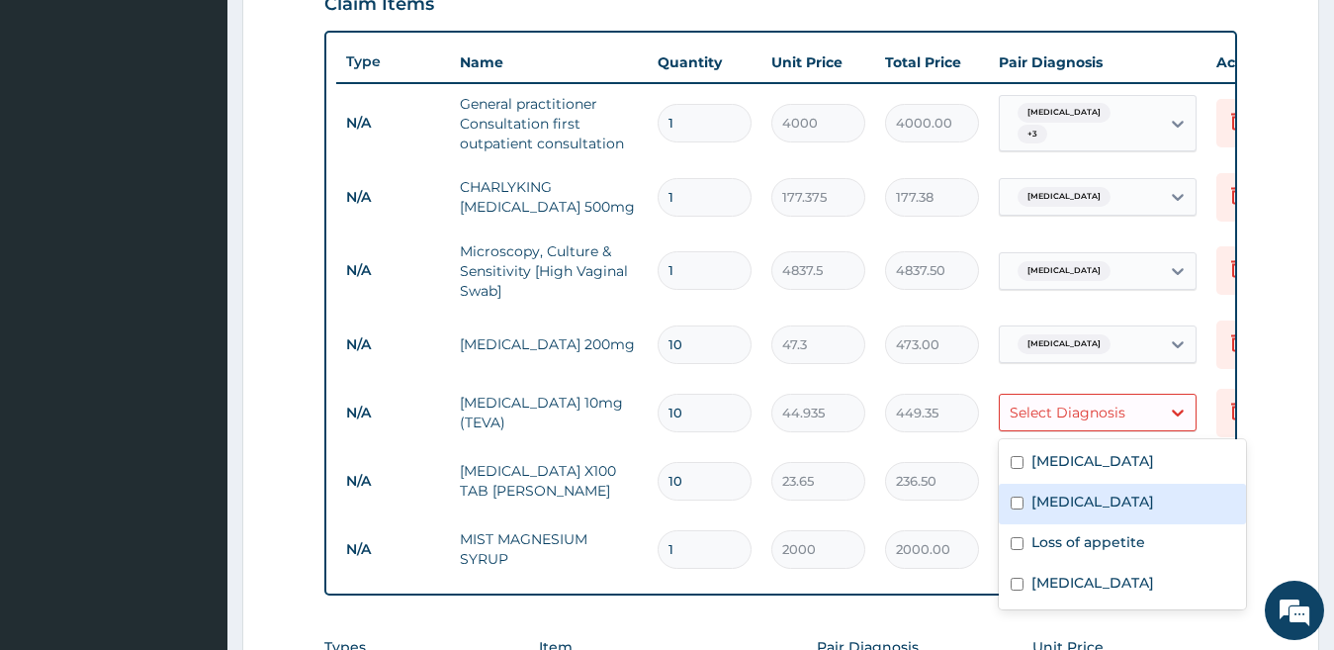
click at [1045, 507] on label "Neurosis" at bounding box center [1092, 501] width 123 height 20
checkbox input "true"
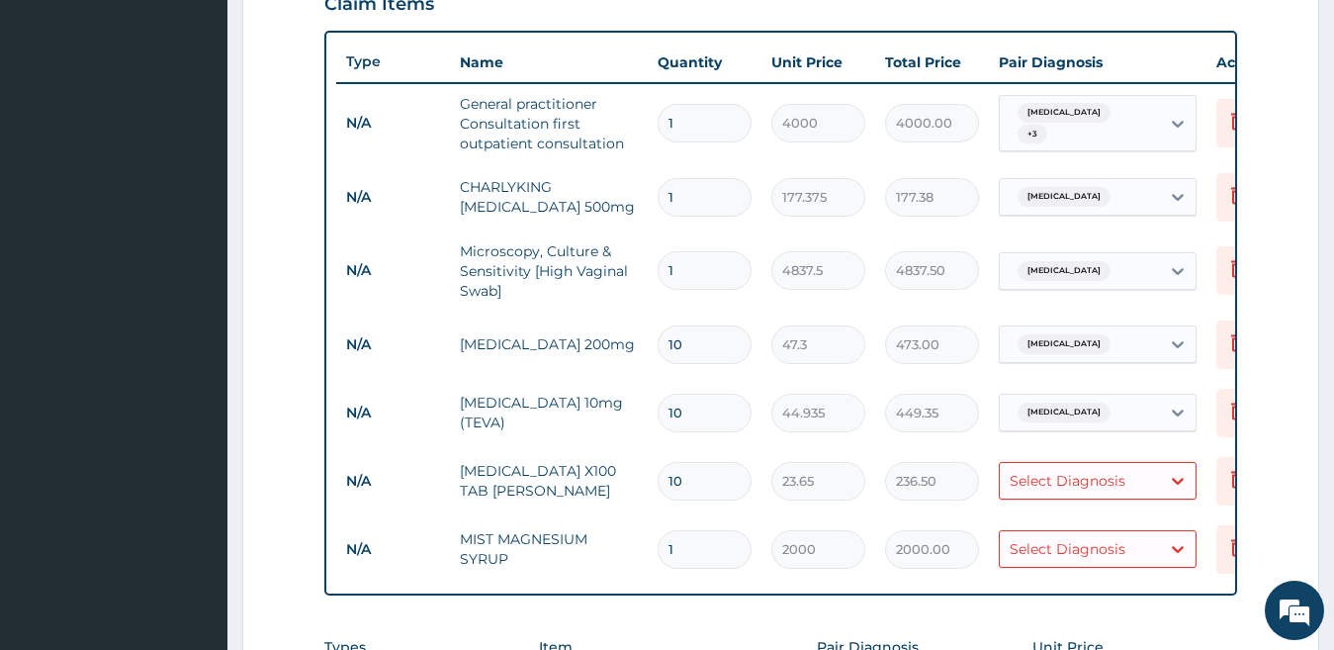
click at [924, 434] on td "449.35" at bounding box center [932, 413] width 114 height 58
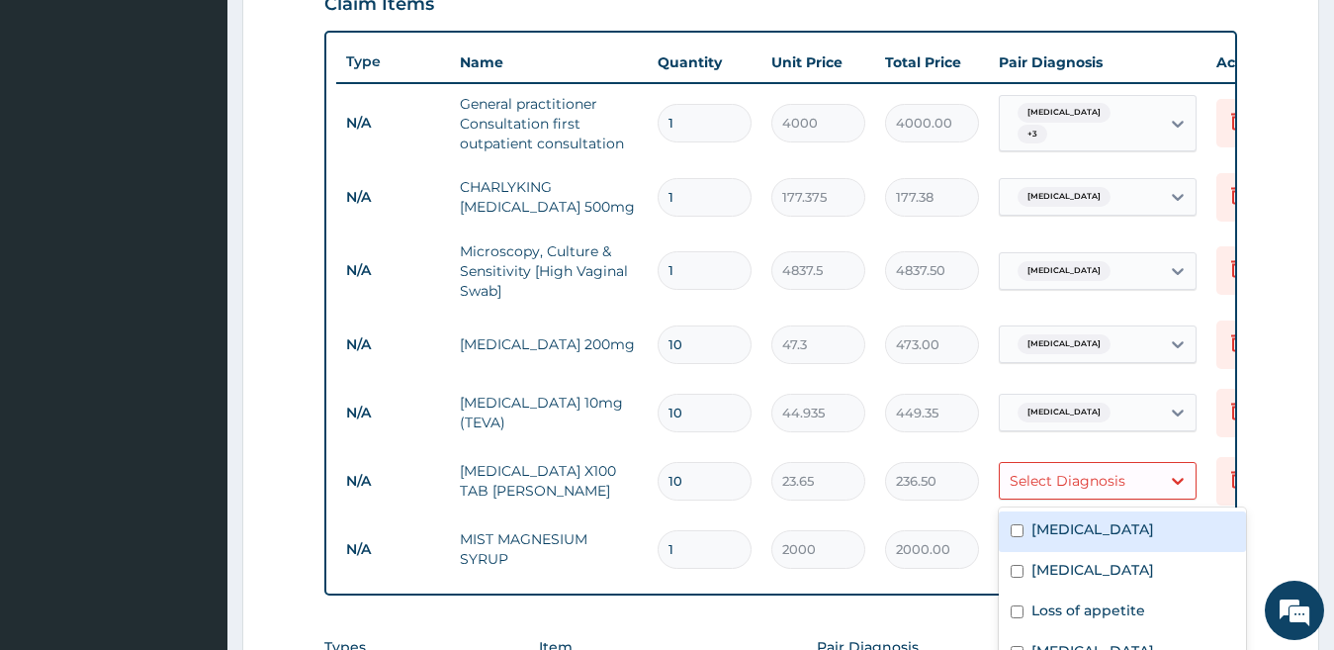
click at [1070, 478] on div "Select Diagnosis" at bounding box center [1068, 481] width 116 height 20
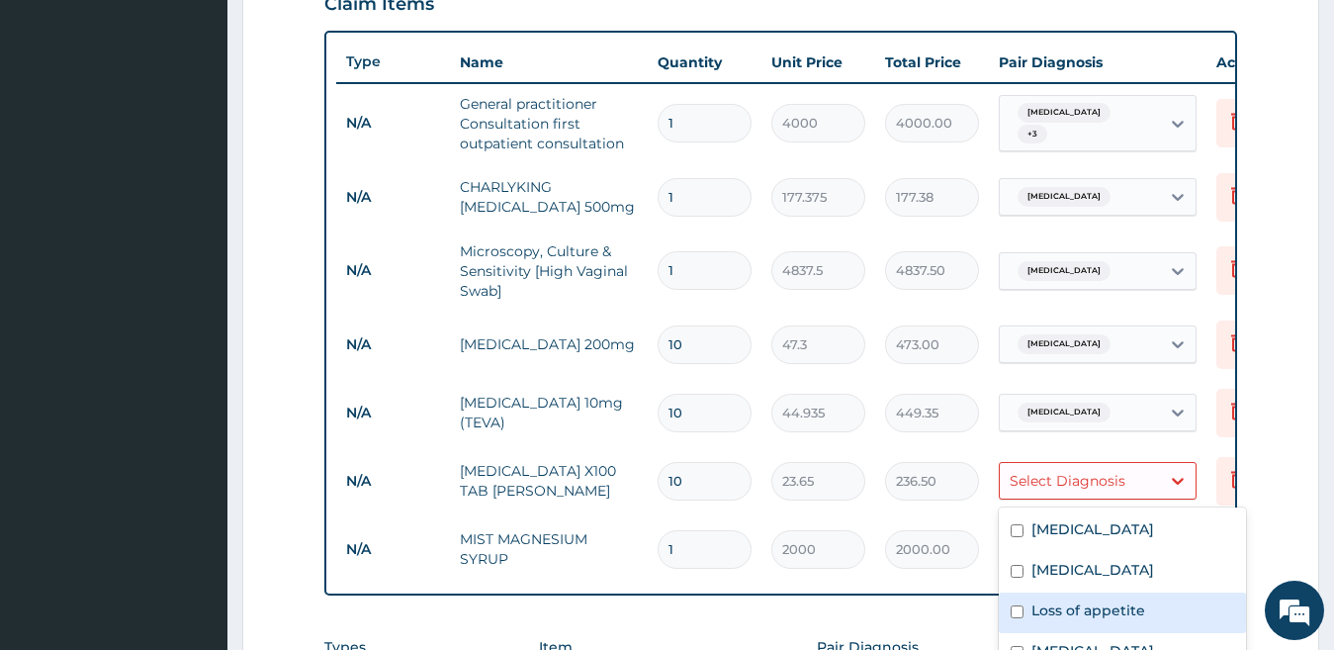
click at [1073, 598] on div "Loss of appetite" at bounding box center [1122, 612] width 247 height 41
checkbox input "true"
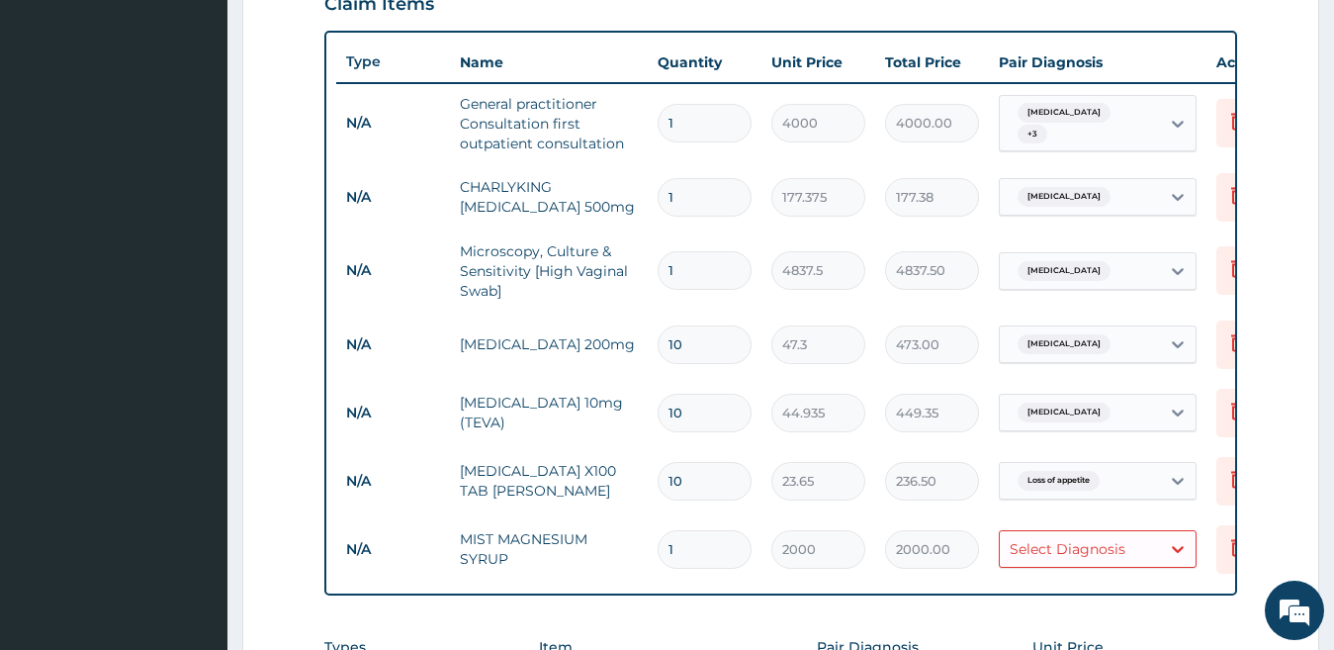
click at [948, 516] on tr "N/A MIST MAGNESIUM SYRUP 1 2000 2000.00 Select Diagnosis Delete" at bounding box center [820, 549] width 969 height 68
click at [1068, 575] on td "Select Diagnosis" at bounding box center [1098, 548] width 218 height 57
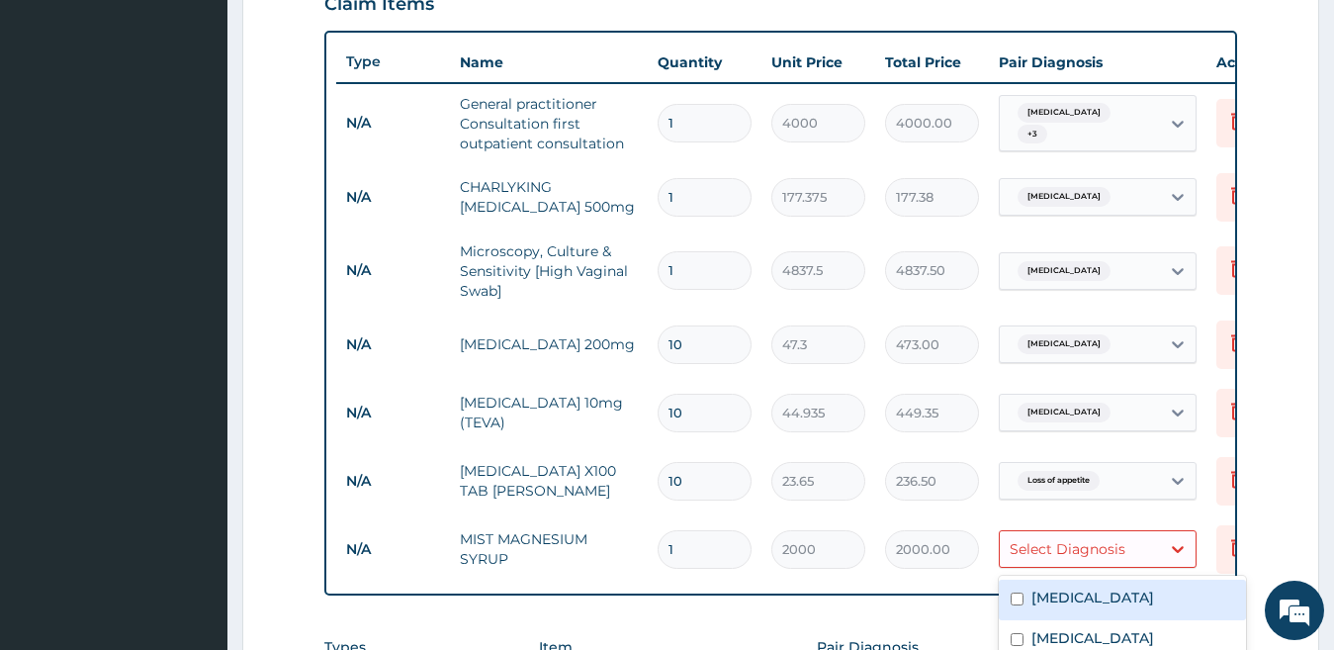
click at [1069, 559] on div "Select Diagnosis" at bounding box center [1080, 549] width 160 height 32
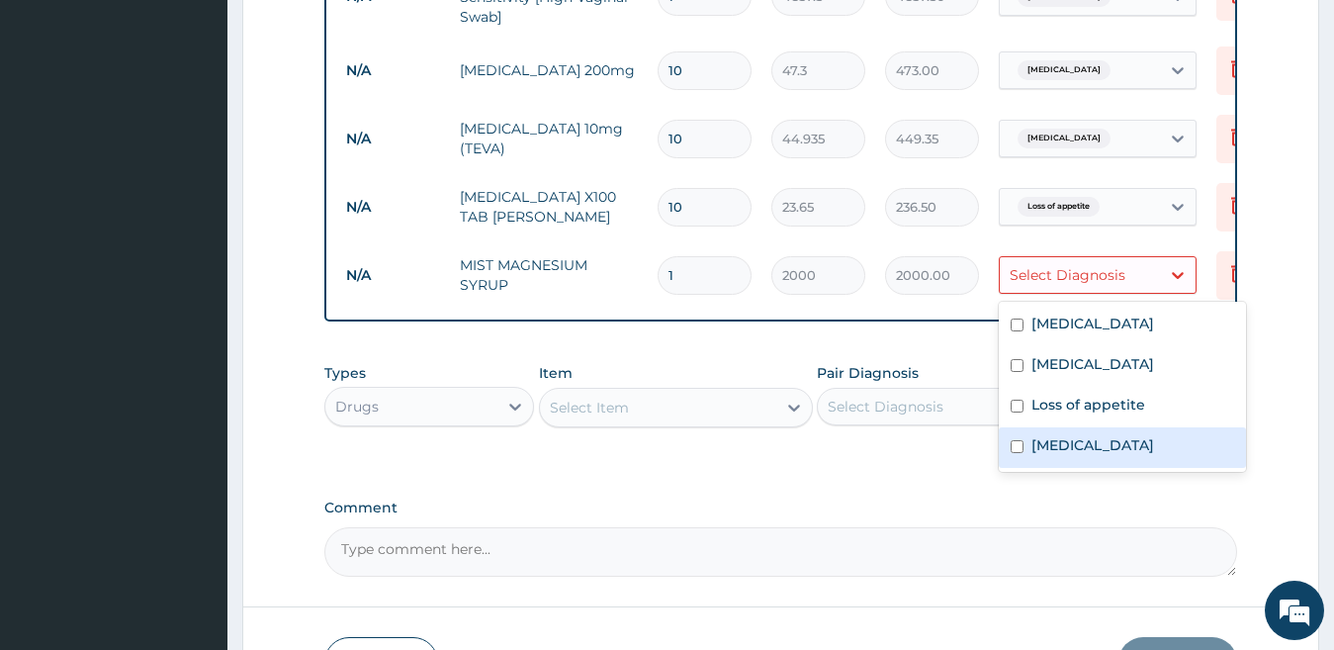
click at [1119, 451] on div "Indigestion" at bounding box center [1122, 447] width 247 height 41
checkbox input "true"
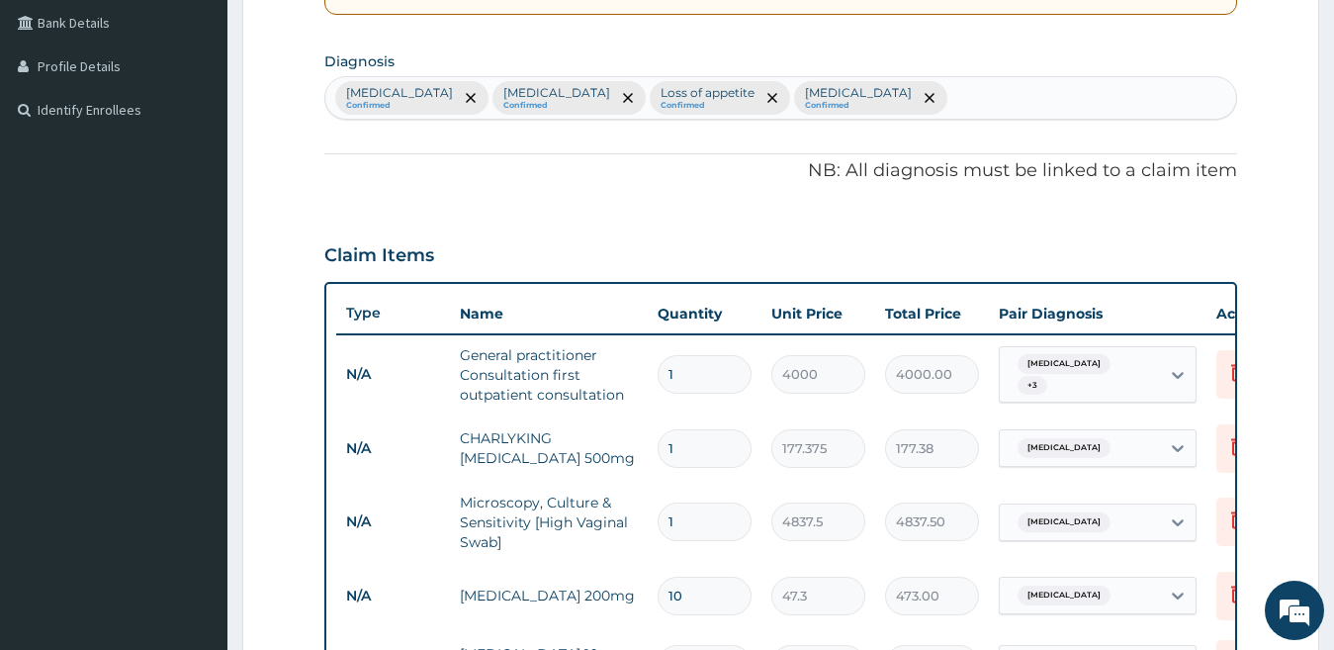
scroll to position [451, 0]
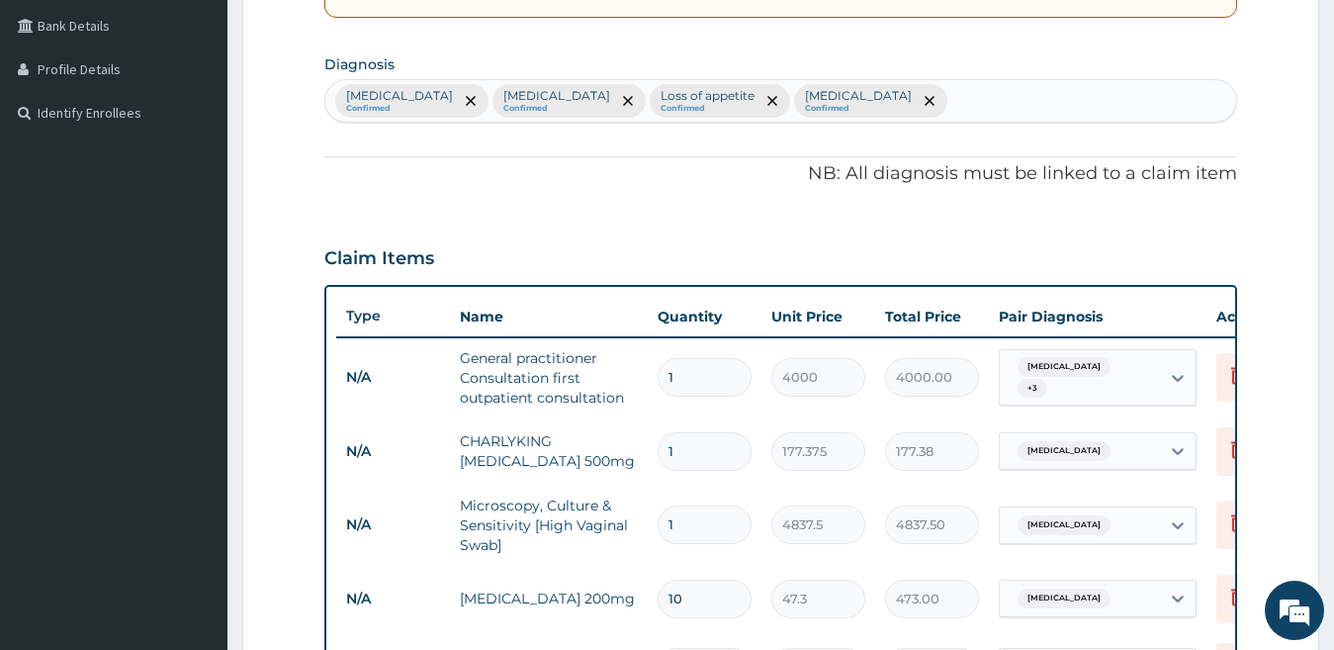
click at [1059, 94] on div "Vaginitis Confirmed Neurosis Confirmed Loss of appetite Confirmed Indigestion C…" at bounding box center [781, 101] width 912 height 42
type input "[MEDICAL_DATA]"
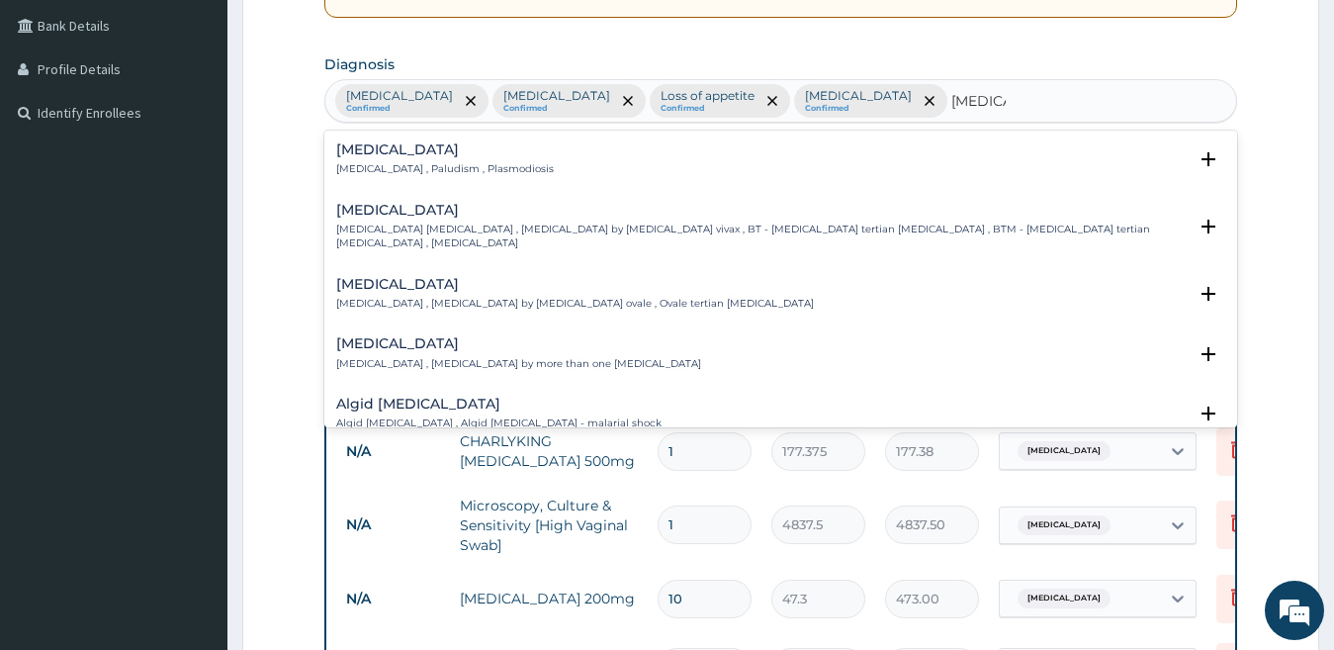
click at [433, 162] on p "[MEDICAL_DATA] , Paludism , Plasmodiosis" at bounding box center [445, 169] width 218 height 14
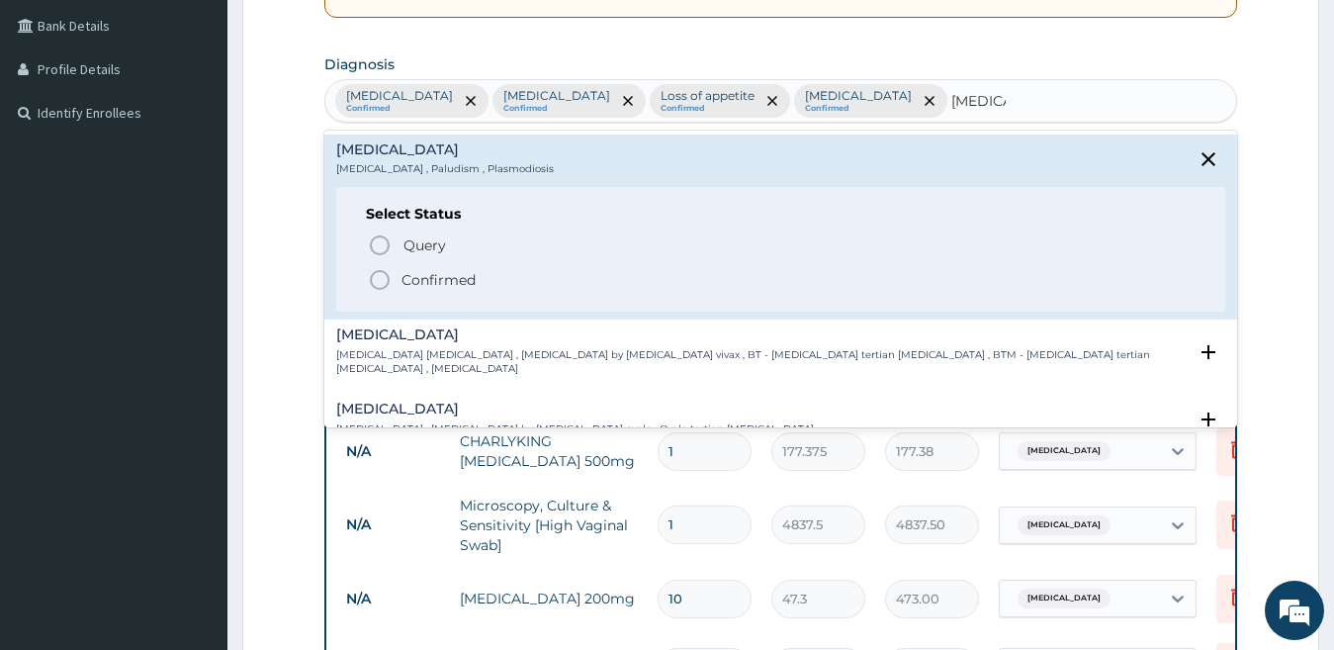
click at [434, 289] on p "Confirmed" at bounding box center [438, 280] width 74 height 20
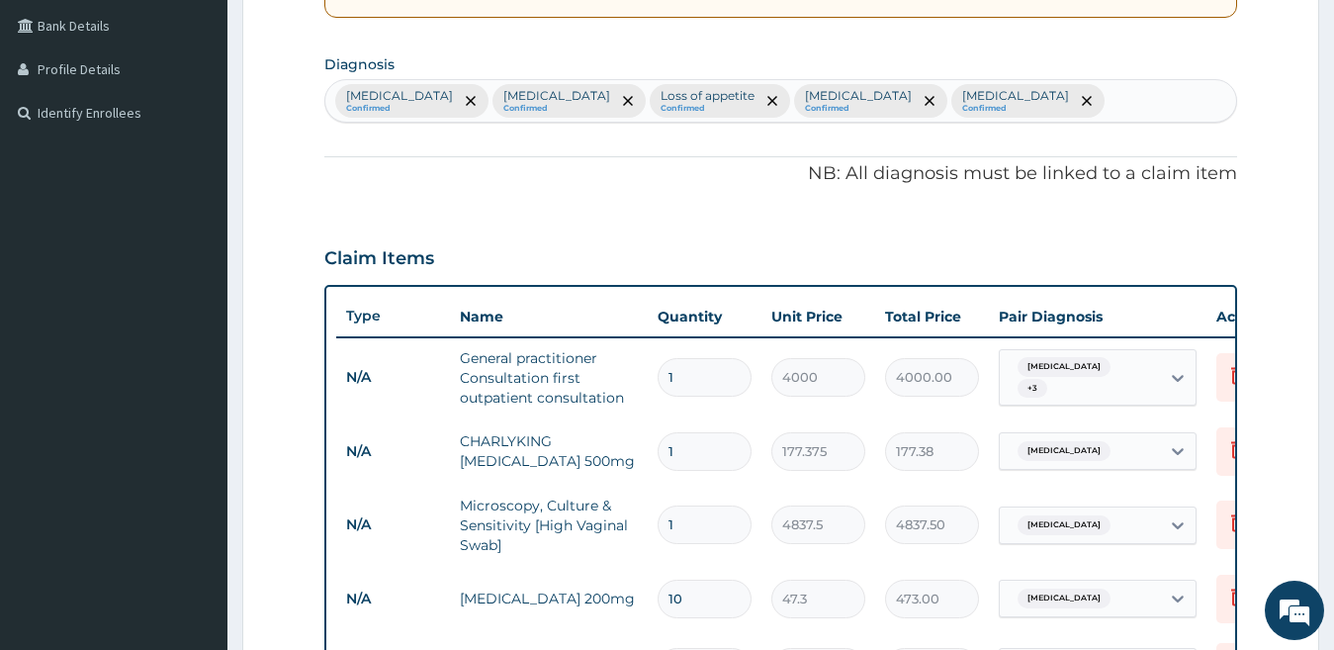
scroll to position [1130, 0]
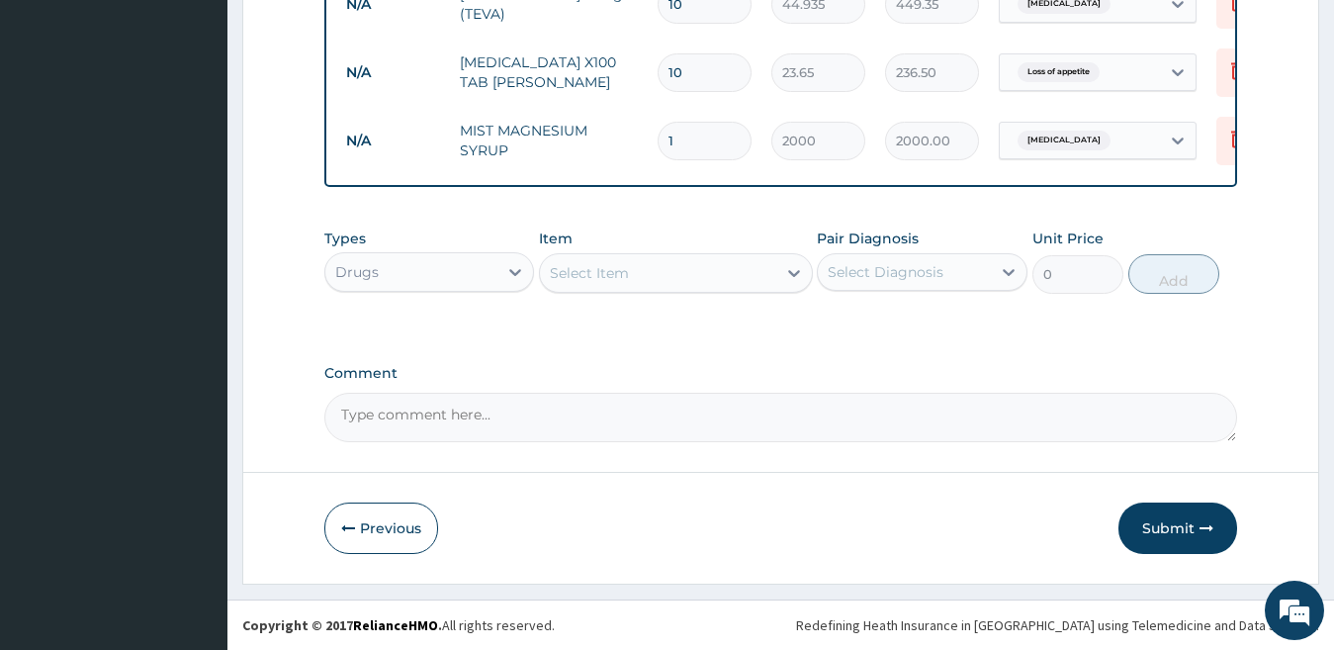
click at [642, 269] on div "Select Item" at bounding box center [658, 273] width 236 height 32
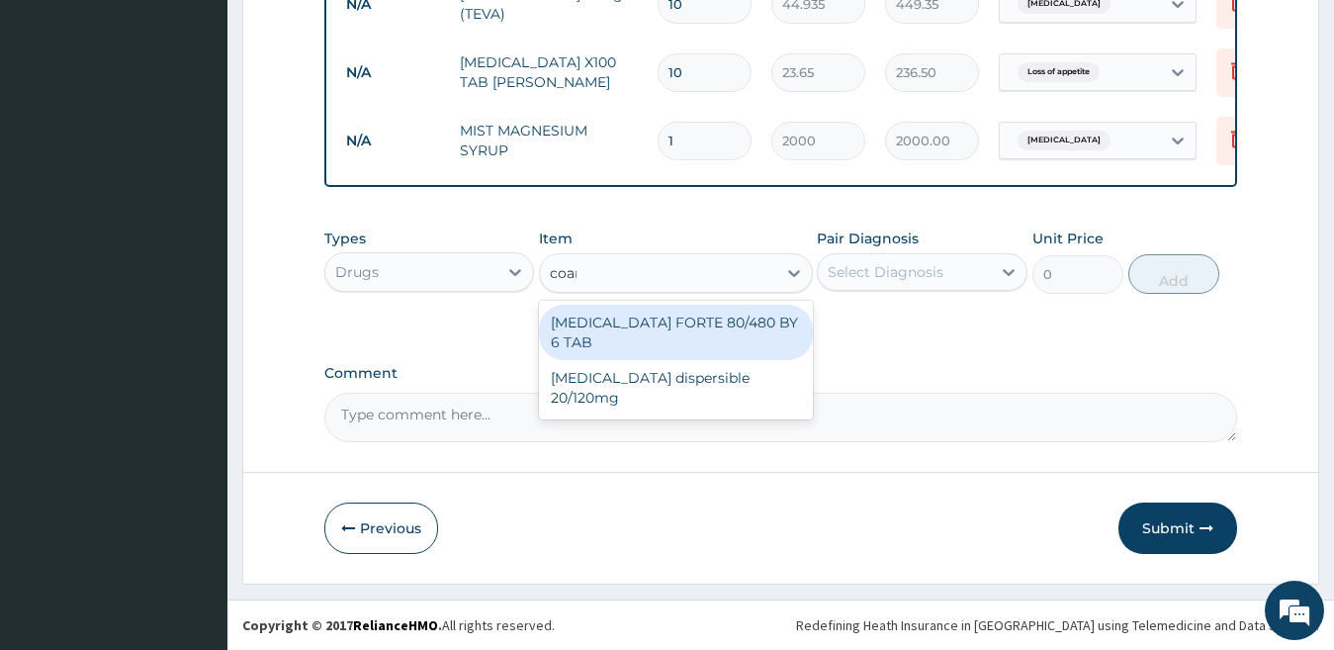
type input "coartem"
click at [600, 331] on div "[MEDICAL_DATA] FORTE 80/480 BY 6 TAB" at bounding box center [676, 332] width 274 height 55
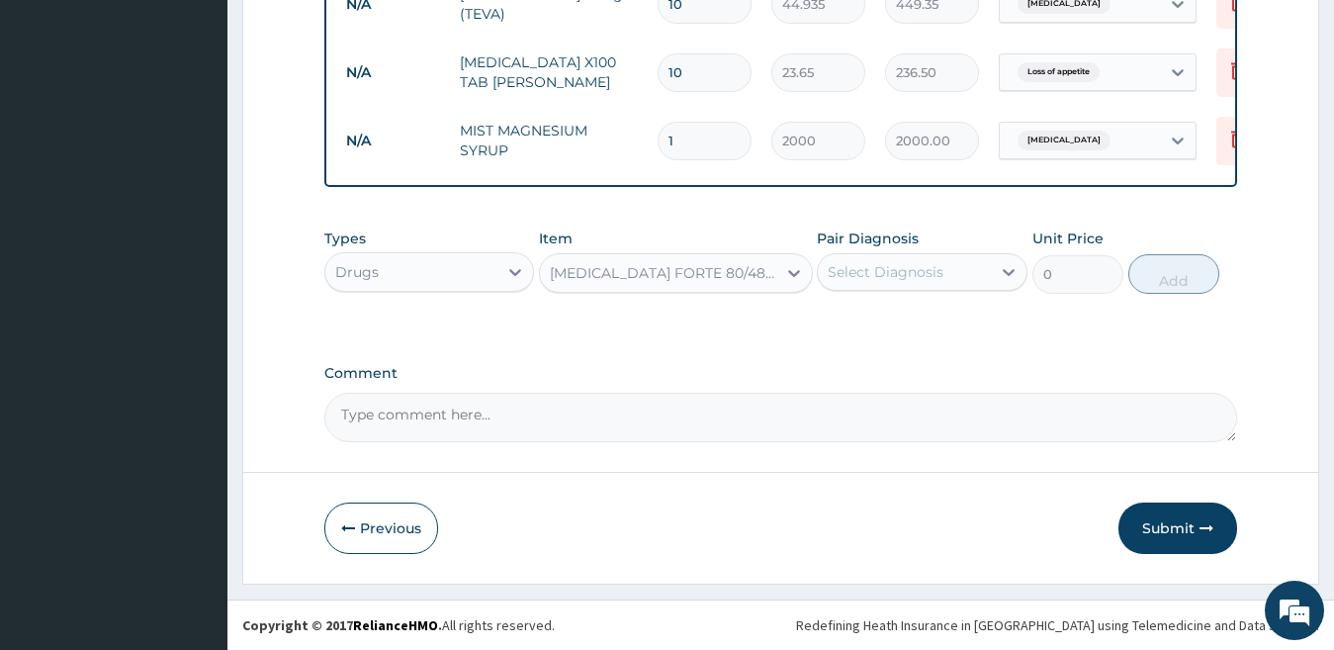
type input "500"
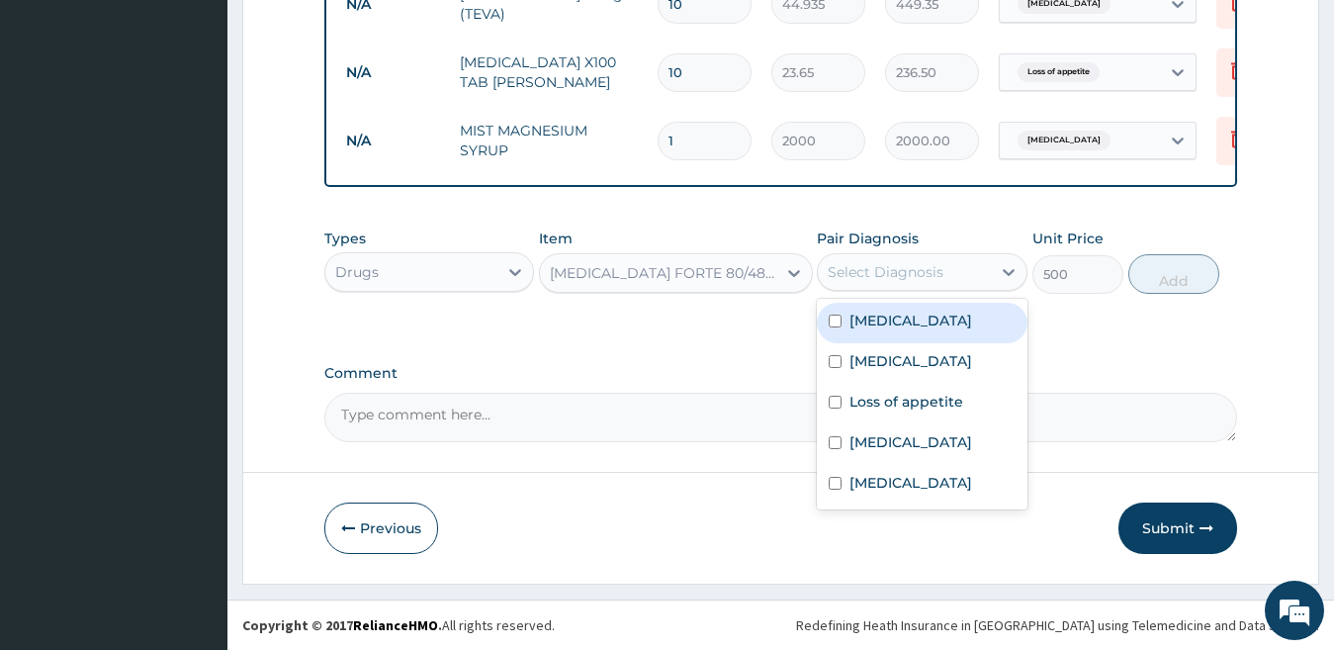
click at [839, 266] on div "Select Diagnosis" at bounding box center [886, 272] width 116 height 20
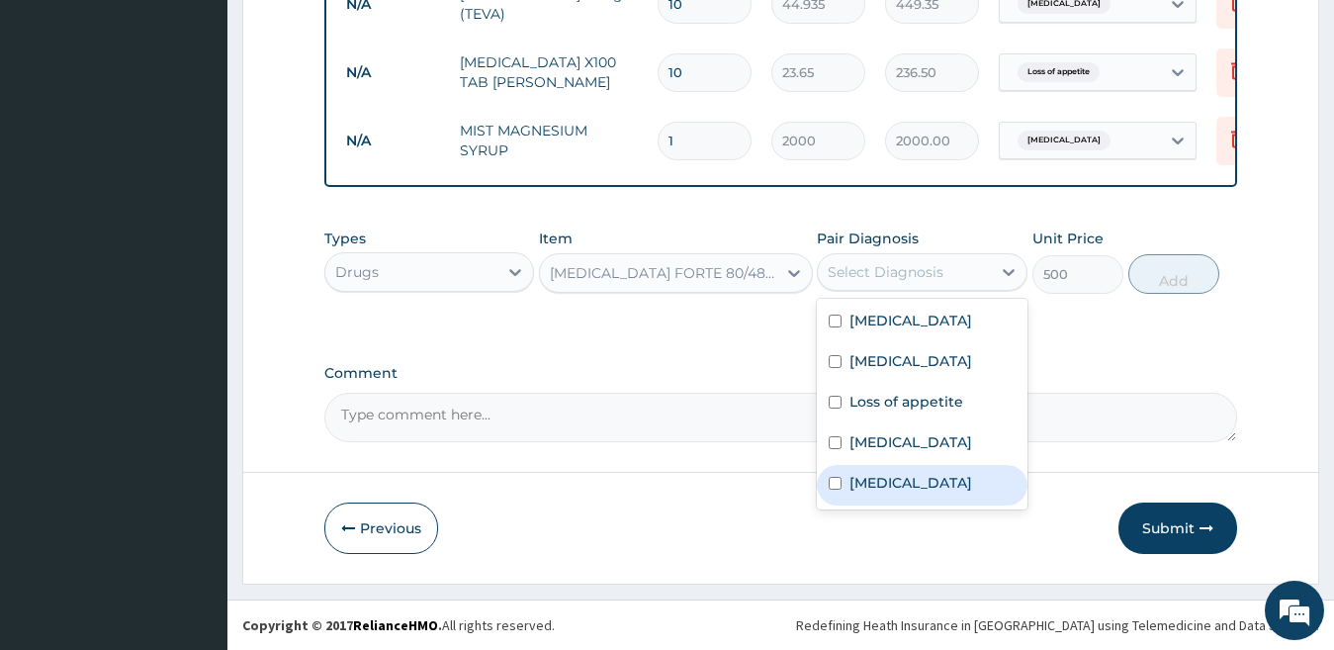
click at [909, 488] on div "[MEDICAL_DATA]" at bounding box center [922, 485] width 211 height 41
checkbox input "true"
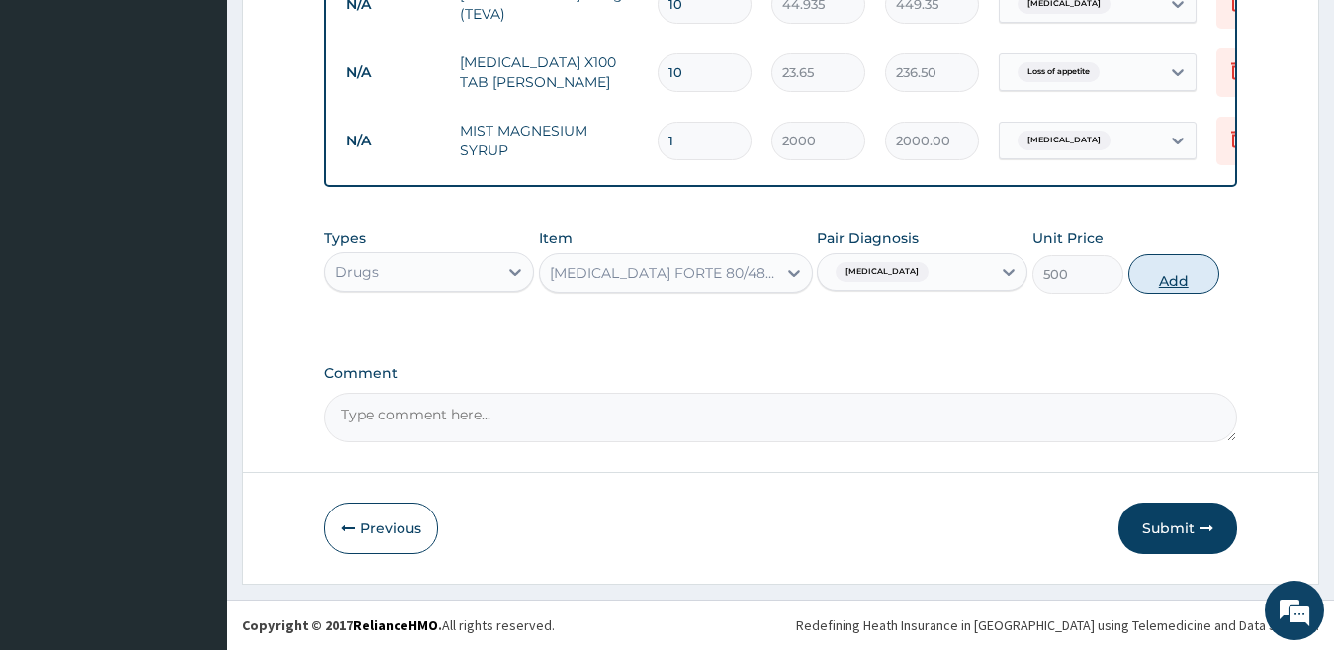
click at [1141, 280] on button "Add" at bounding box center [1173, 274] width 91 height 40
type input "0"
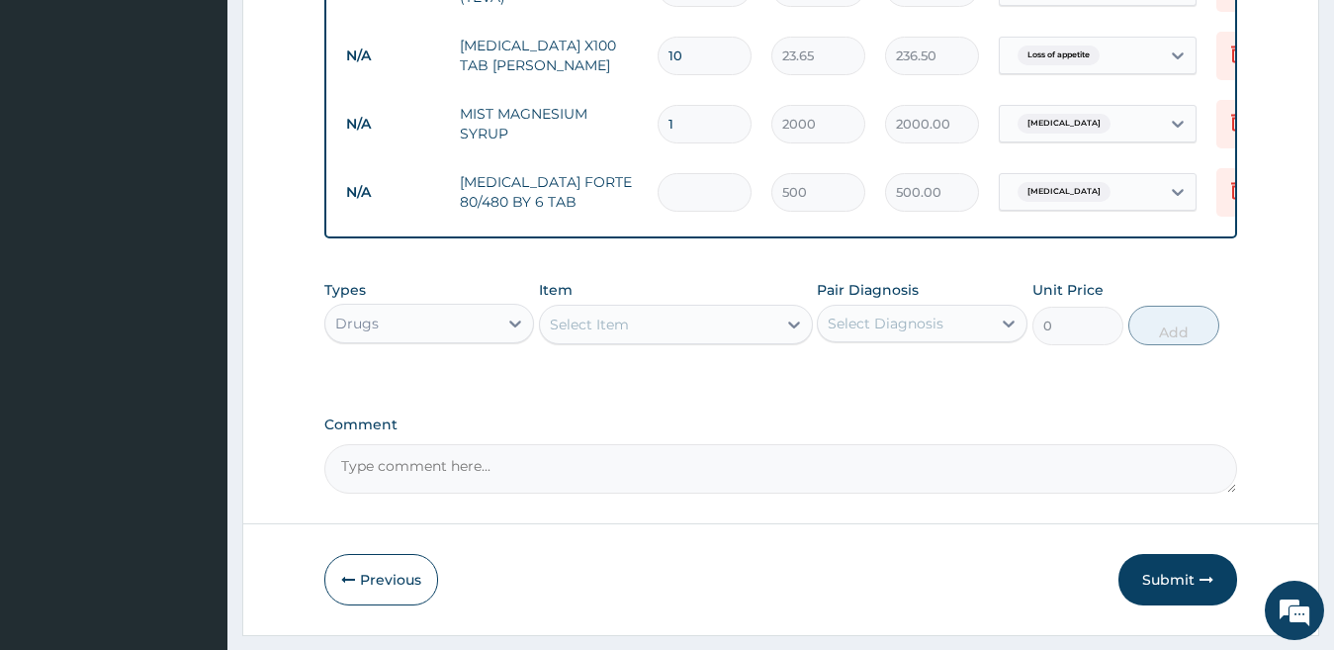
type input "0.00"
type input "6"
type input "3000.00"
type input "6"
click at [451, 339] on div "Drugs" at bounding box center [411, 324] width 173 height 32
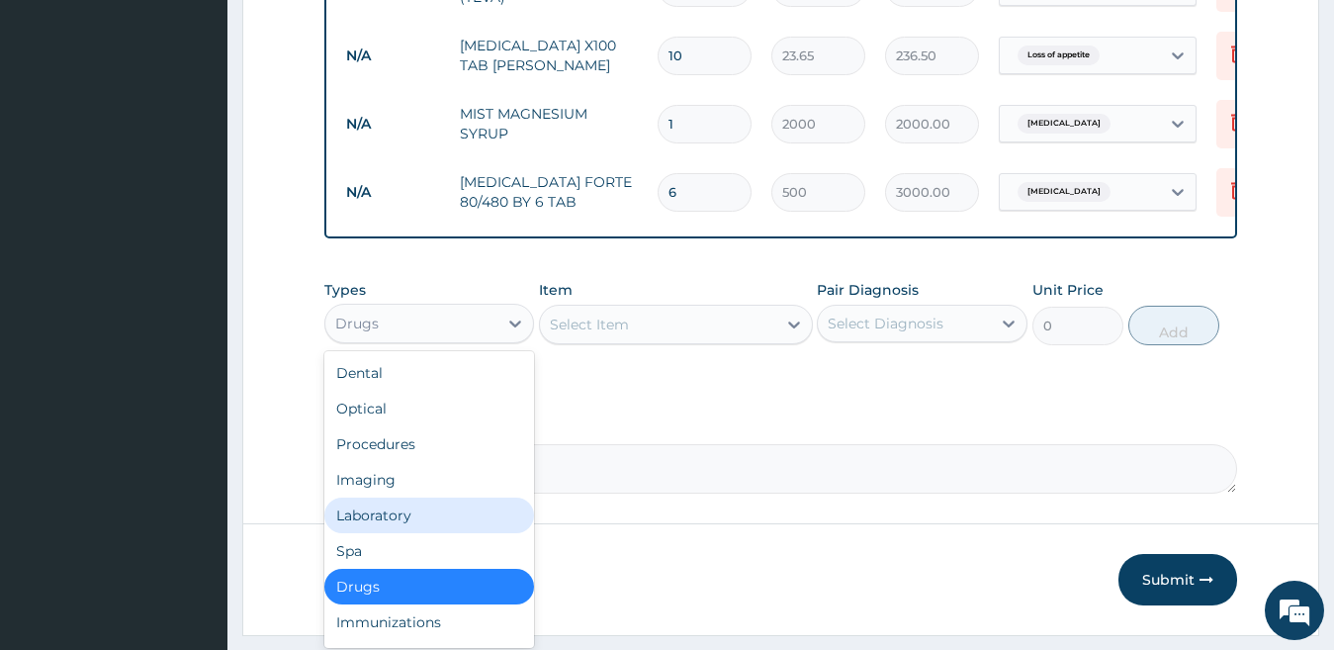
click at [447, 533] on div "Laboratory" at bounding box center [429, 515] width 211 height 36
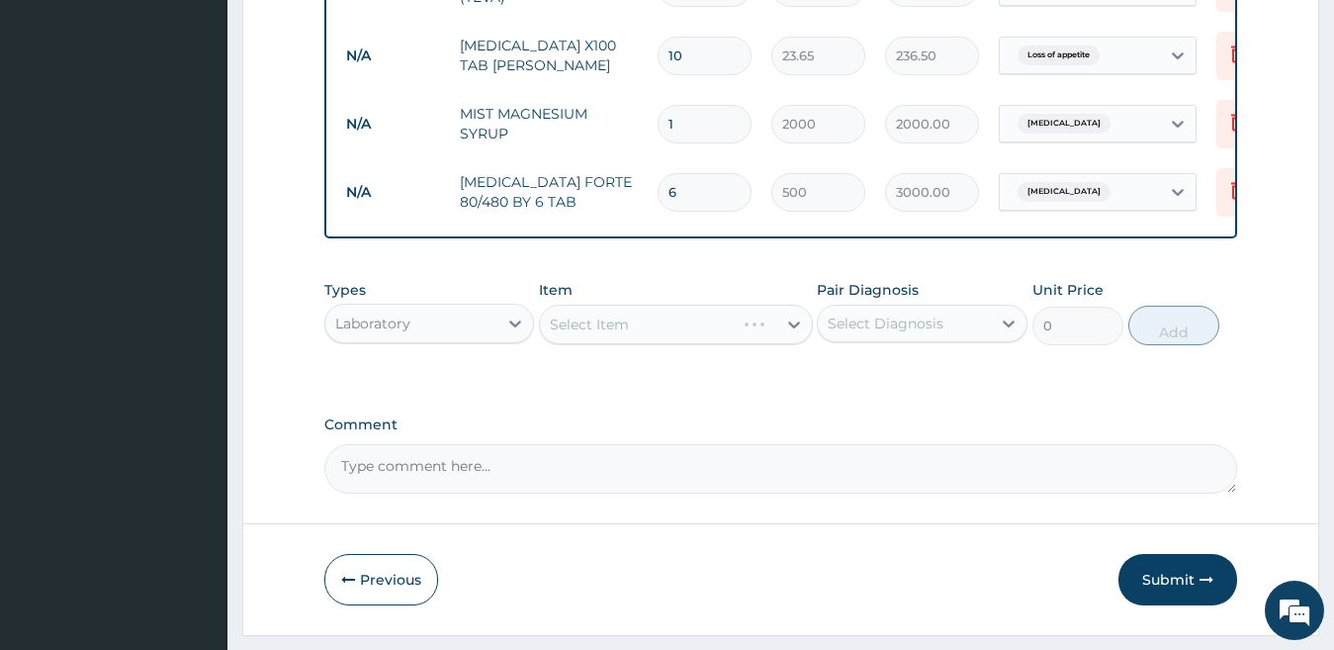
click at [620, 355] on div "Types option Laboratory, selected. Select is focused ,type to refine list, pres…" at bounding box center [781, 312] width 914 height 85
click at [621, 334] on div "Select Item" at bounding box center [589, 324] width 79 height 20
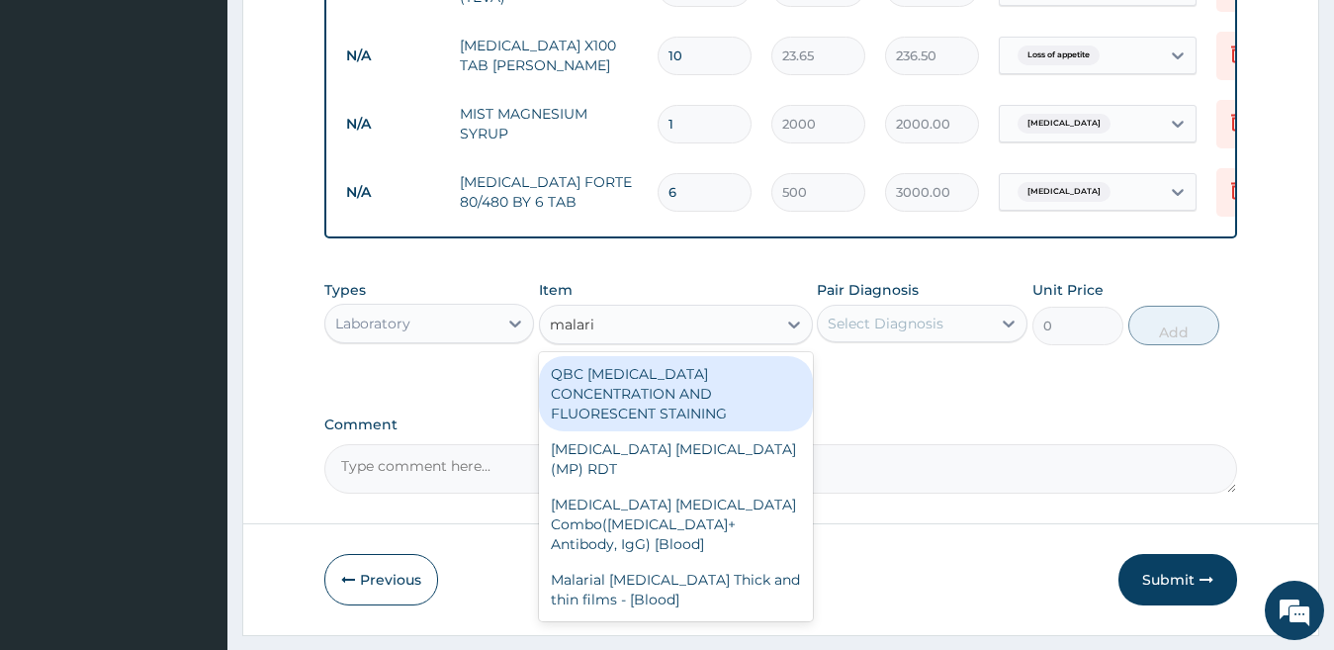
type input "[MEDICAL_DATA]"
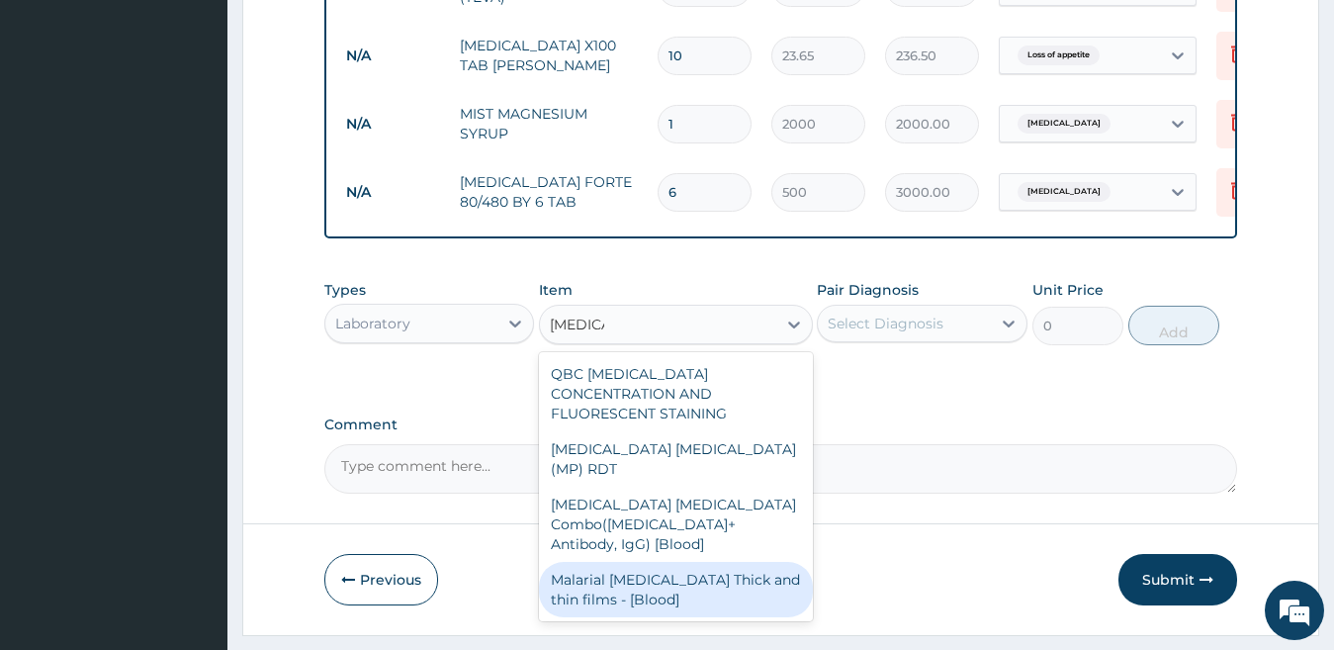
drag, startPoint x: 663, startPoint y: 561, endPoint x: 802, endPoint y: 435, distance: 186.9
click at [664, 562] on div "Malarial Parasite Thick and thin films - [Blood]" at bounding box center [676, 589] width 274 height 55
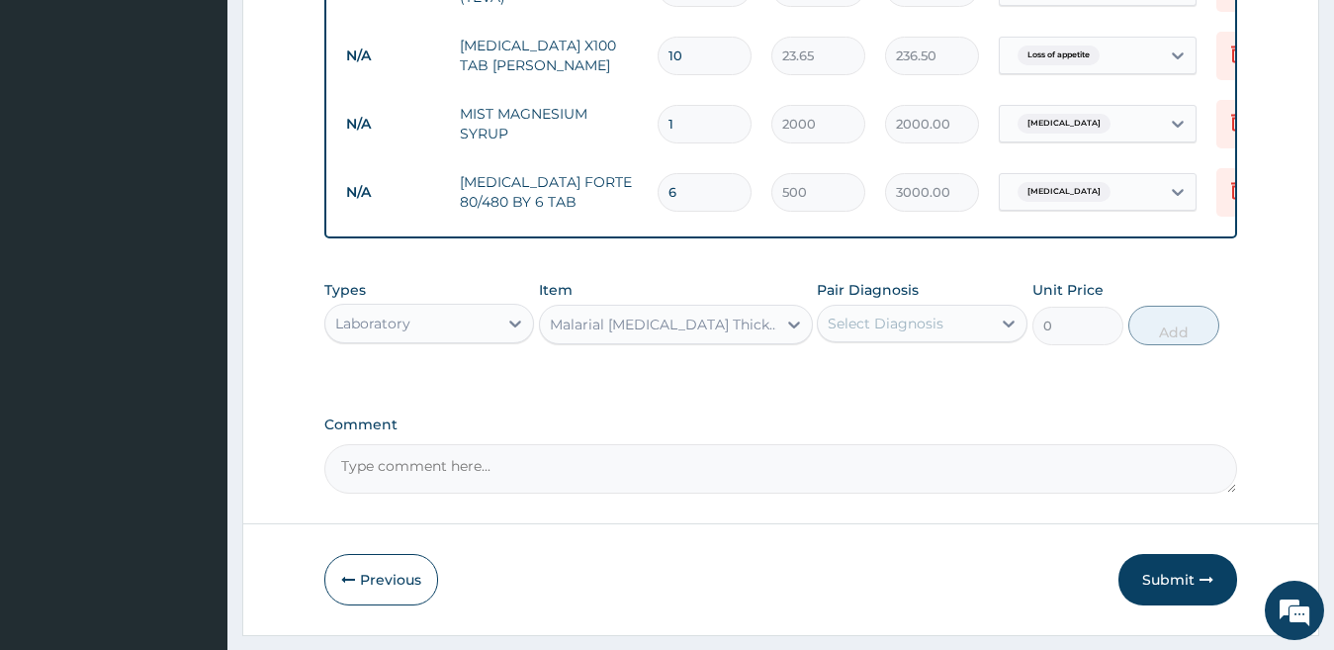
type input "2500"
click at [895, 342] on div "Select Diagnosis" at bounding box center [922, 324] width 211 height 38
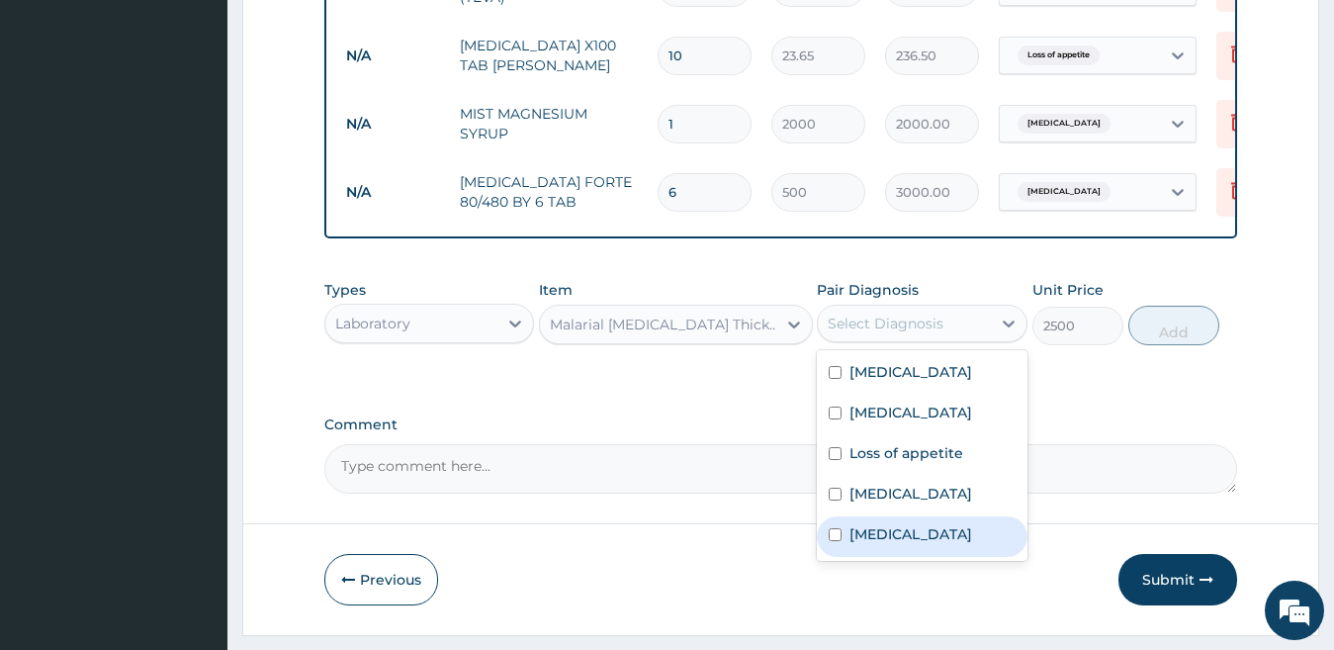
click at [924, 549] on div "[MEDICAL_DATA]" at bounding box center [922, 536] width 211 height 41
checkbox input "true"
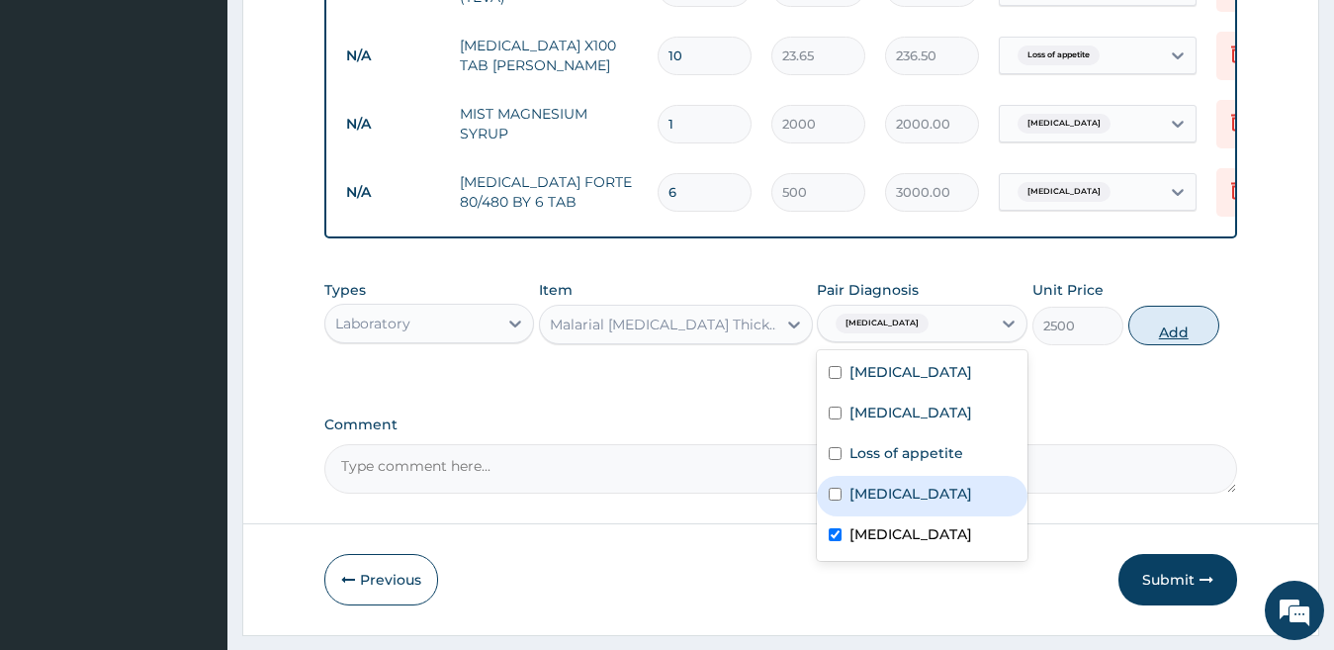
click at [1169, 345] on button "Add" at bounding box center [1173, 326] width 91 height 40
type input "0"
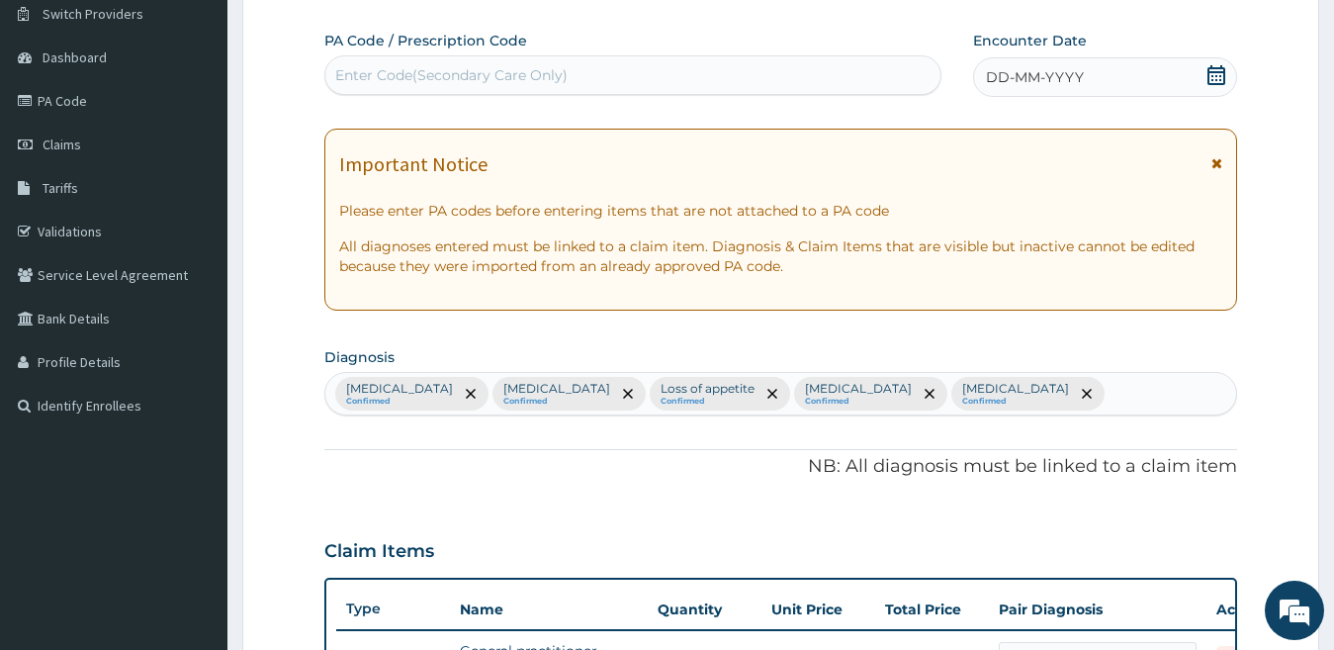
scroll to position [143, 0]
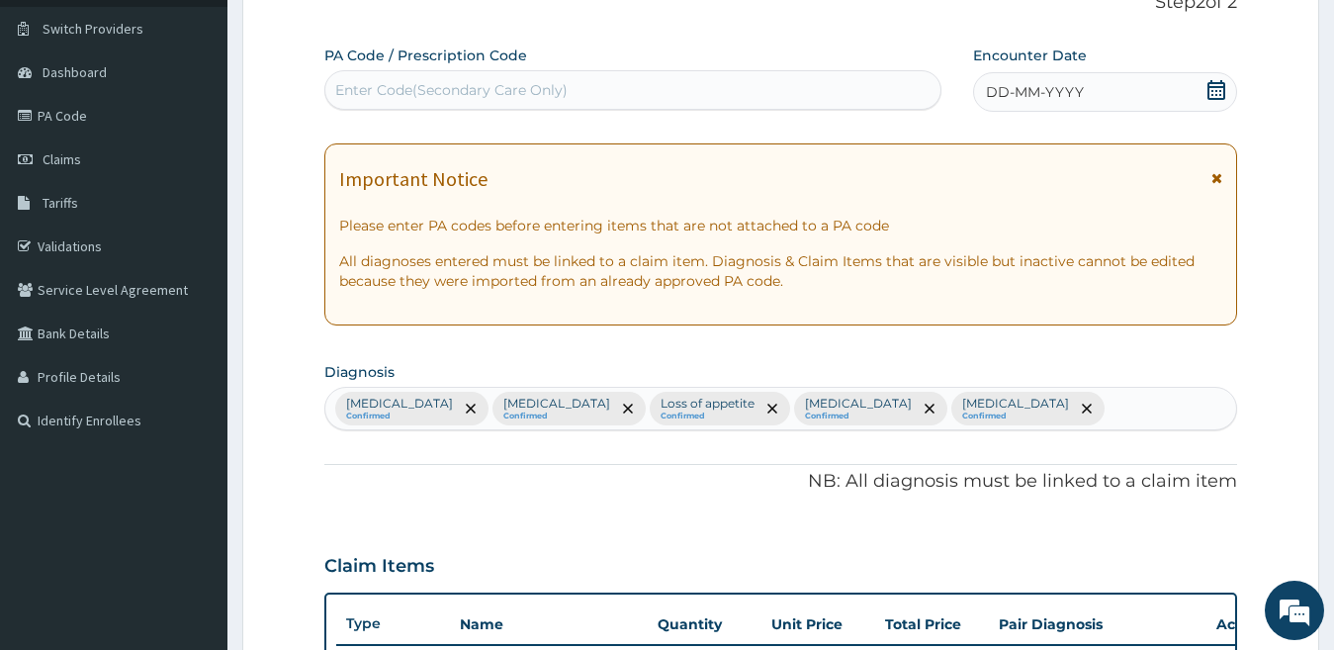
click at [1215, 94] on icon at bounding box center [1216, 90] width 20 height 20
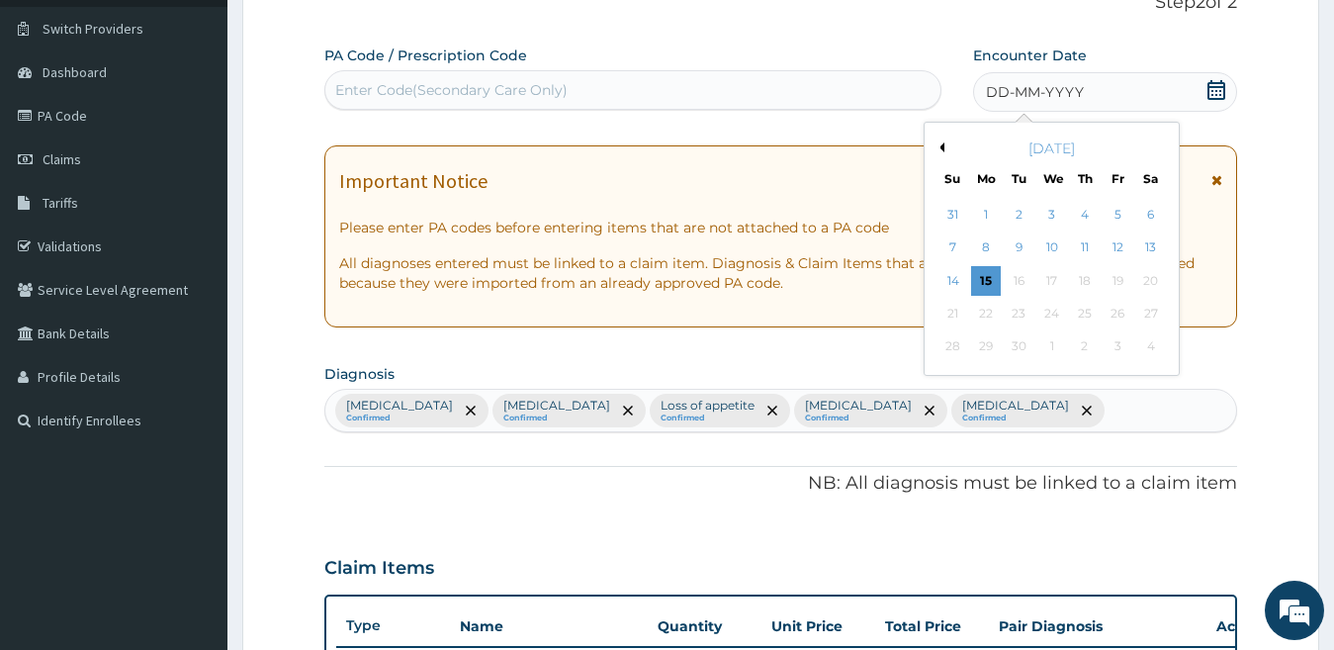
click at [939, 151] on button "Previous Month" at bounding box center [939, 147] width 10 height 10
click at [1084, 254] on div "10" at bounding box center [1085, 248] width 30 height 30
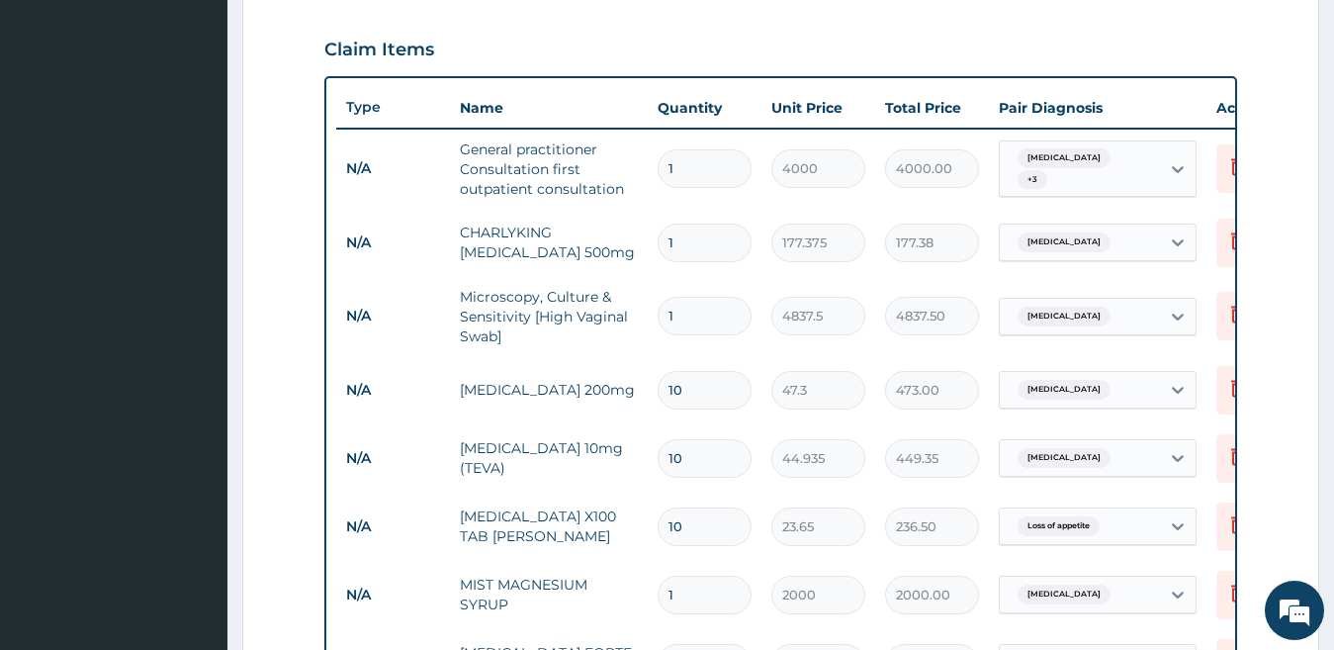
scroll to position [1267, 0]
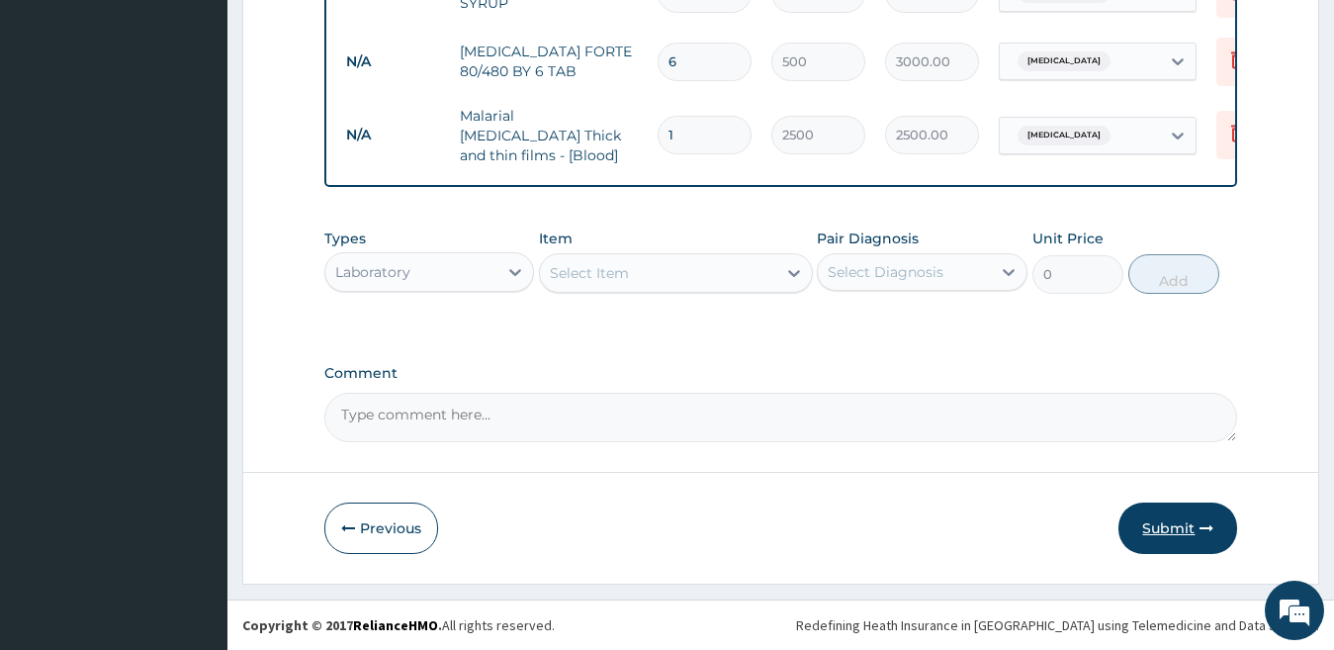
click at [1199, 522] on icon "button" at bounding box center [1206, 528] width 14 height 14
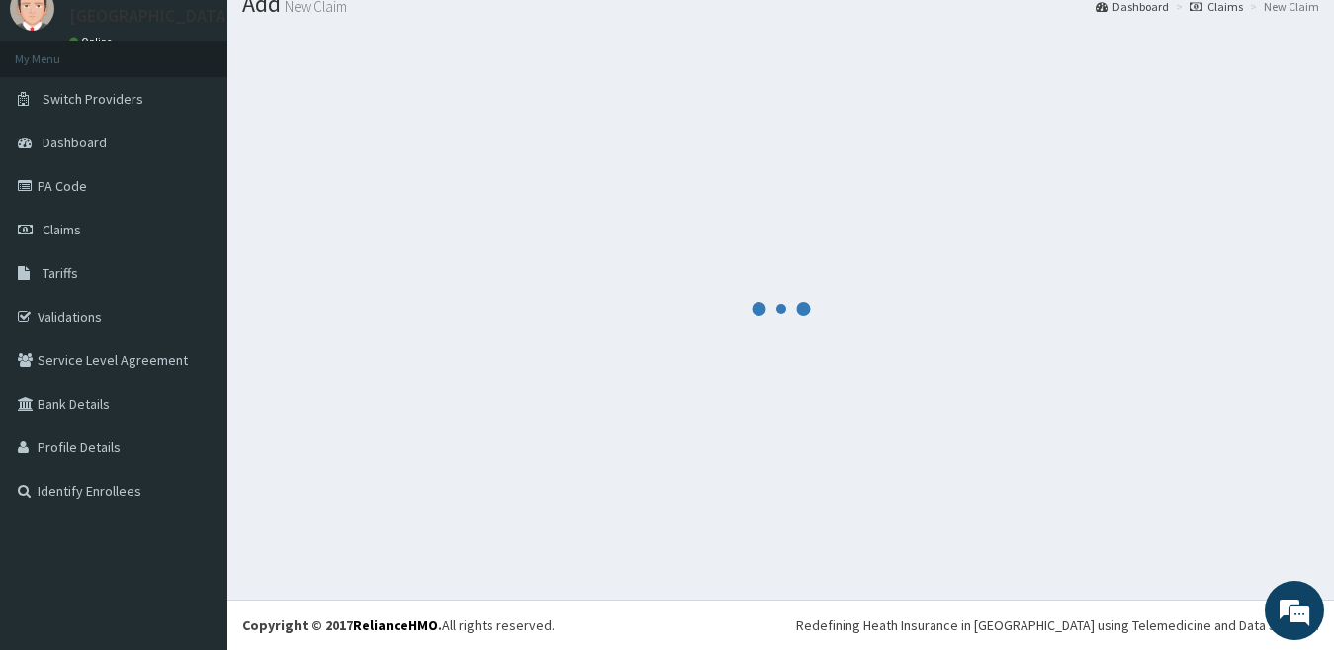
scroll to position [73, 0]
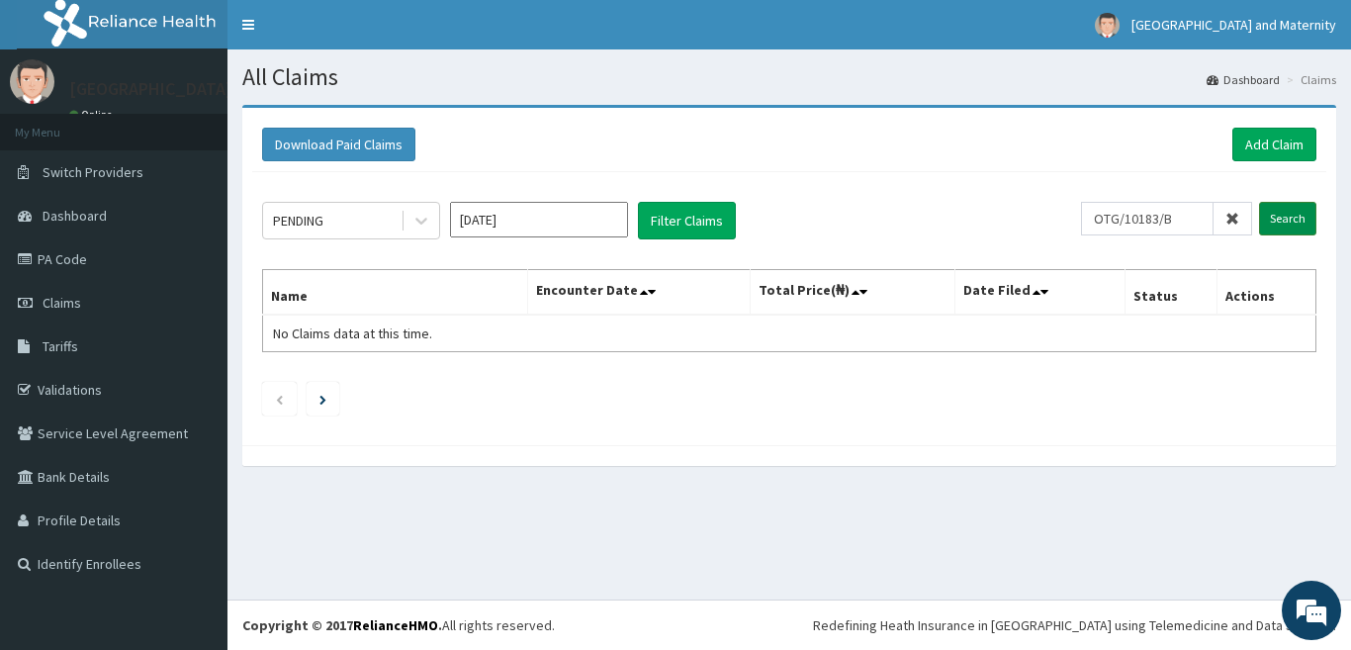
type input "OTG/10183/B"
click at [1261, 217] on form "OTG/10183/B Search" at bounding box center [1198, 219] width 235 height 34
click at [1271, 219] on input "Search" at bounding box center [1287, 219] width 57 height 34
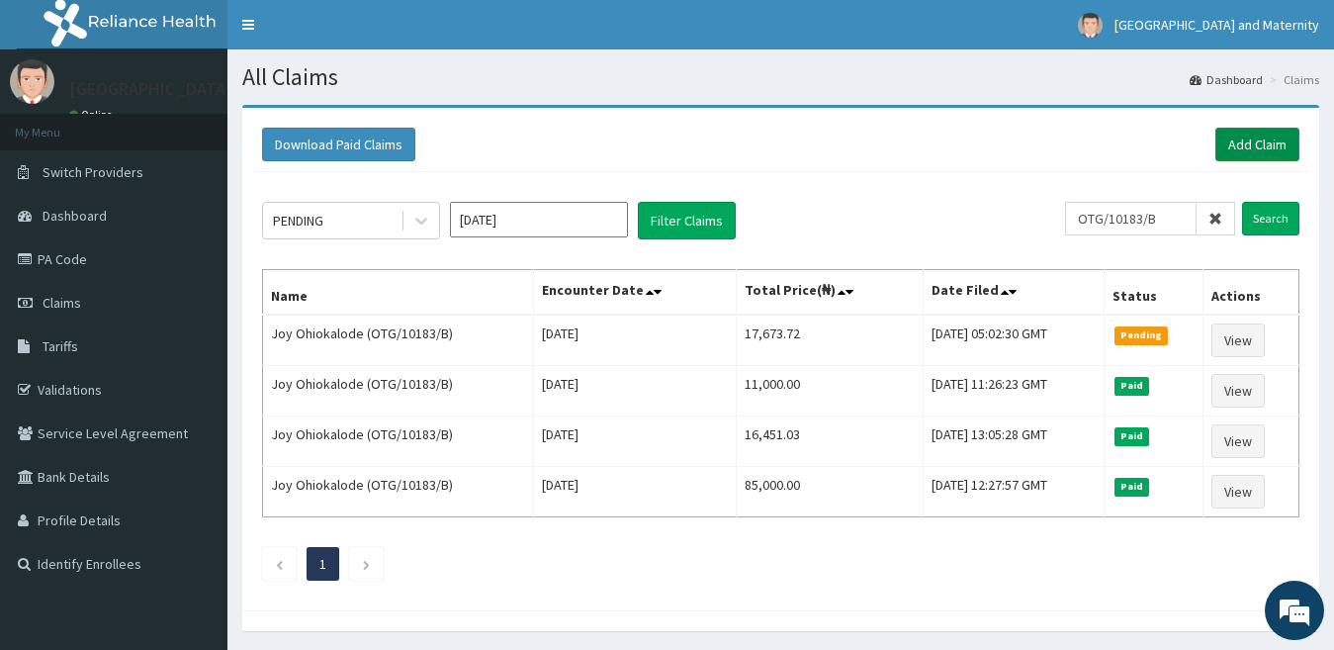
click at [1243, 156] on link "Add Claim" at bounding box center [1257, 145] width 84 height 34
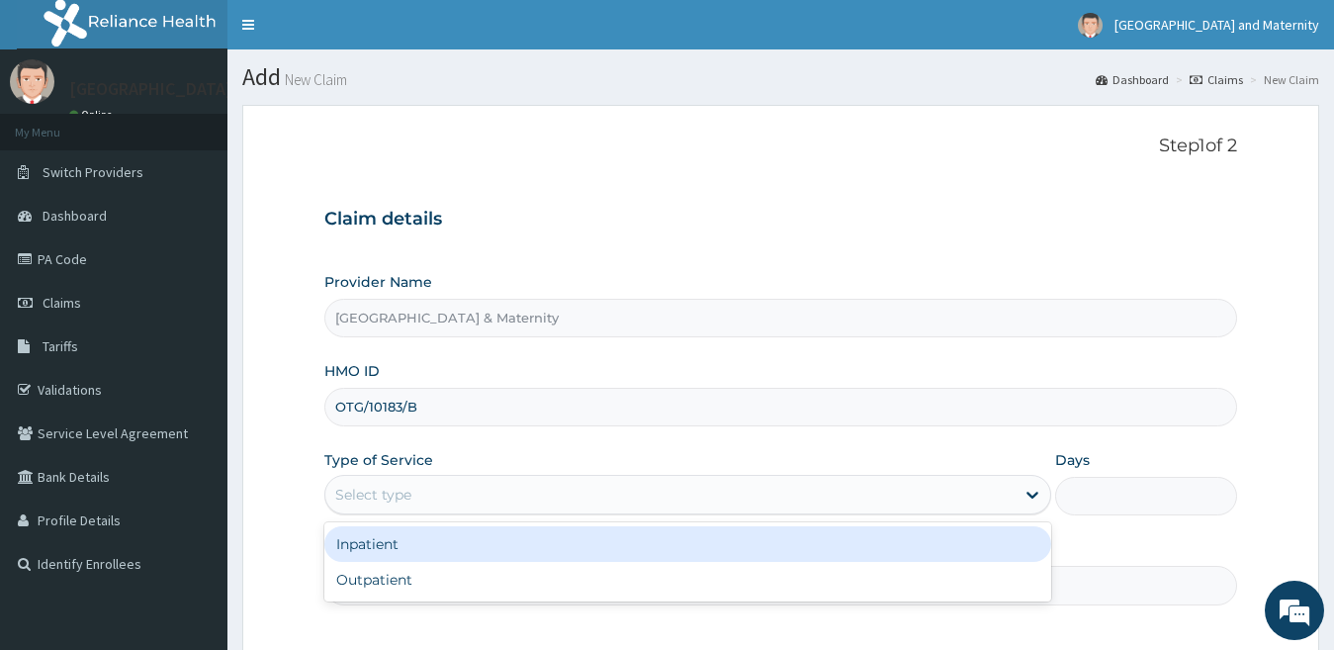
click at [771, 586] on div "Outpatient" at bounding box center [688, 580] width 728 height 36
type input "1"
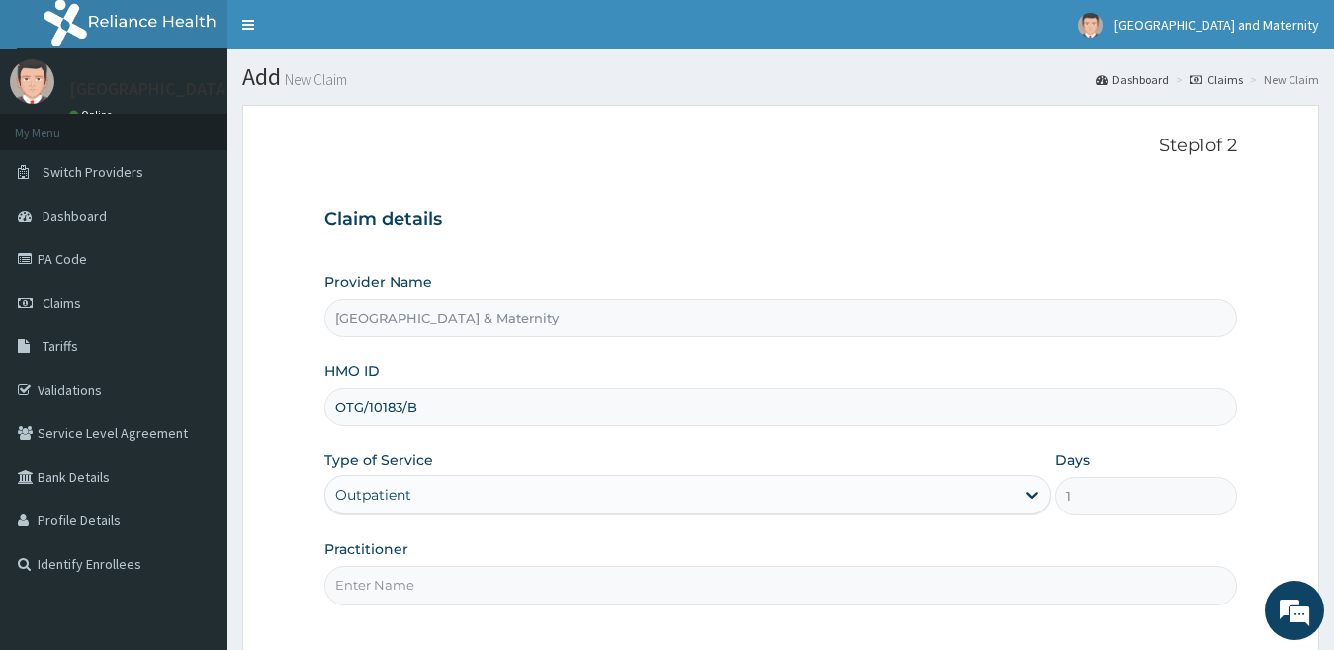
scroll to position [181, 0]
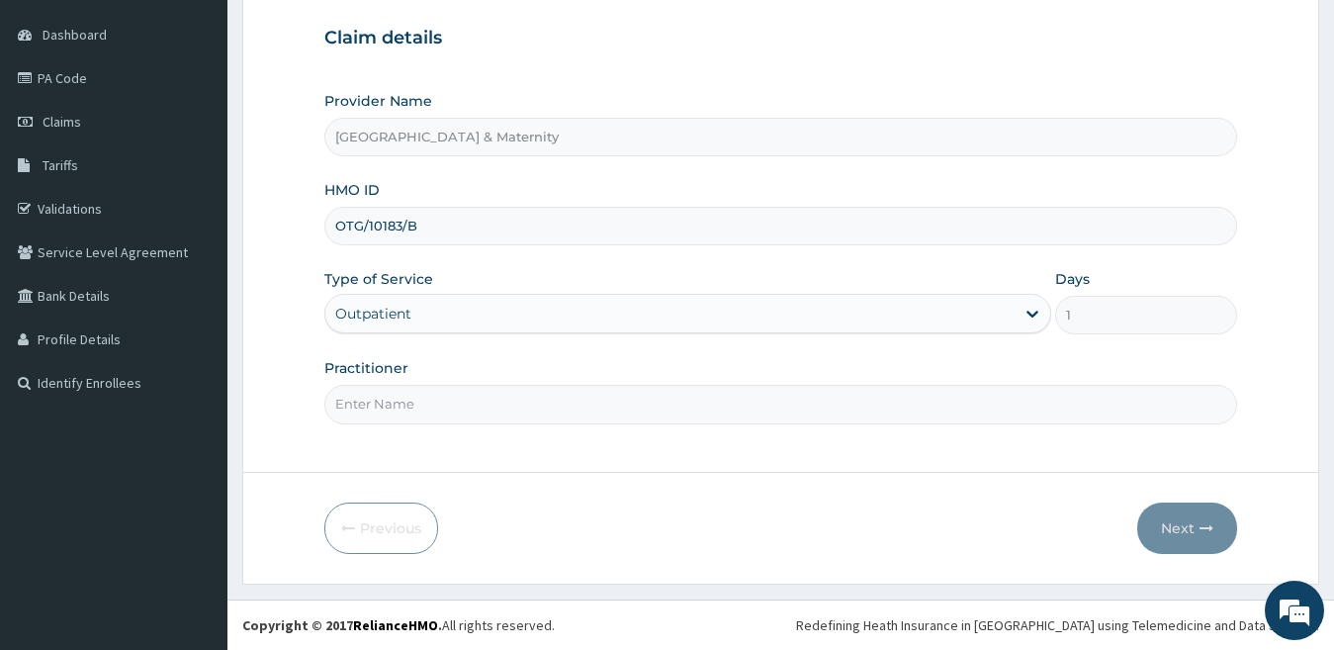
click at [719, 403] on input "Practitioner" at bounding box center [781, 404] width 914 height 39
type input "Dr. Olumide"
click at [1190, 533] on button "Next" at bounding box center [1187, 527] width 100 height 51
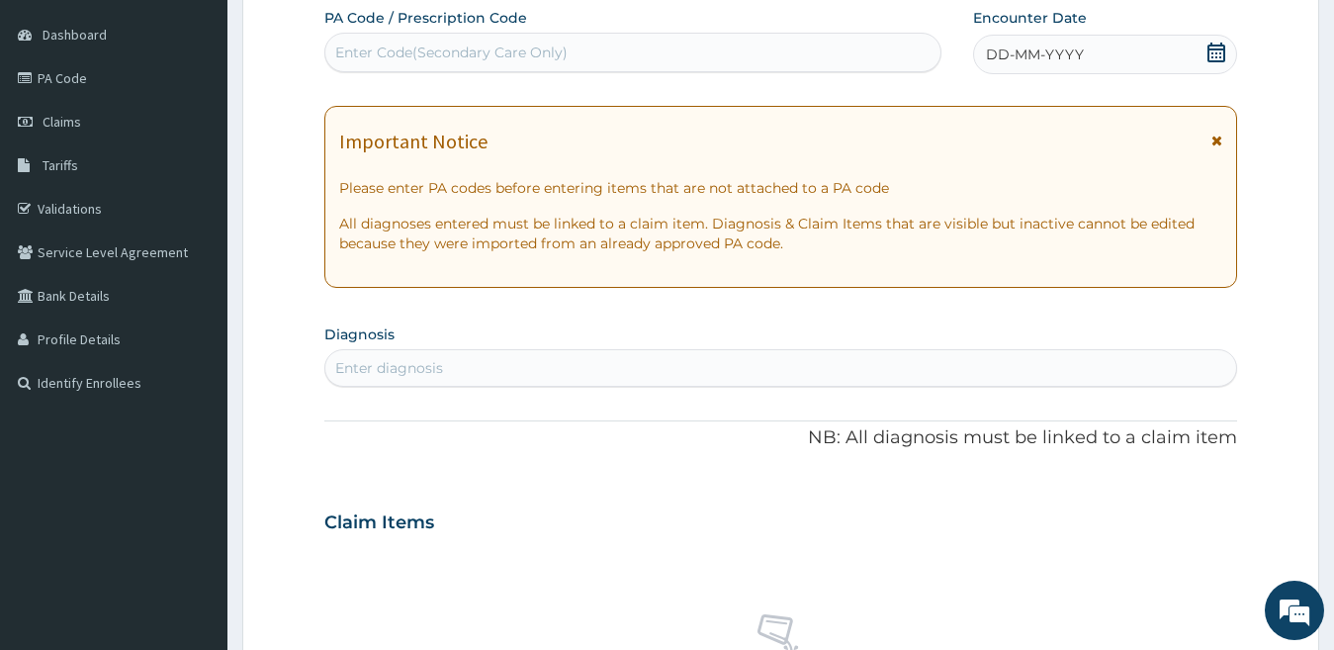
click at [1220, 51] on icon at bounding box center [1216, 53] width 20 height 20
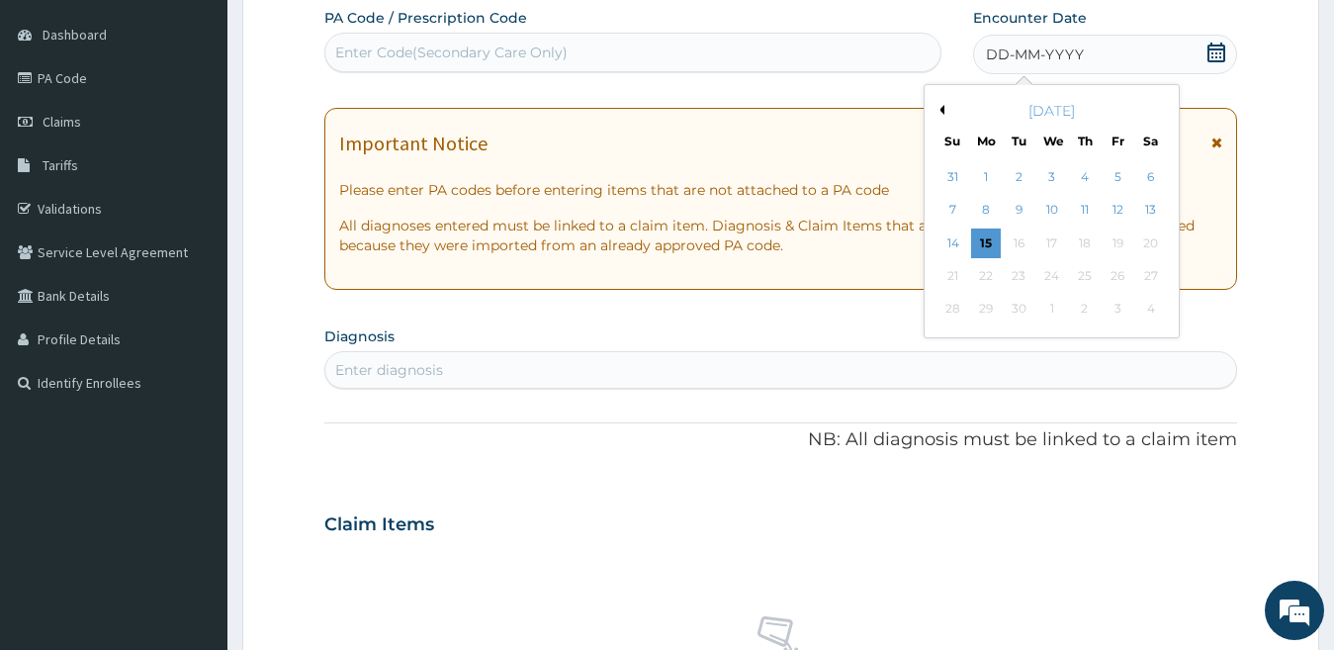
click at [942, 113] on button "Previous Month" at bounding box center [939, 110] width 10 height 10
click at [975, 275] on div "21" at bounding box center [986, 276] width 30 height 30
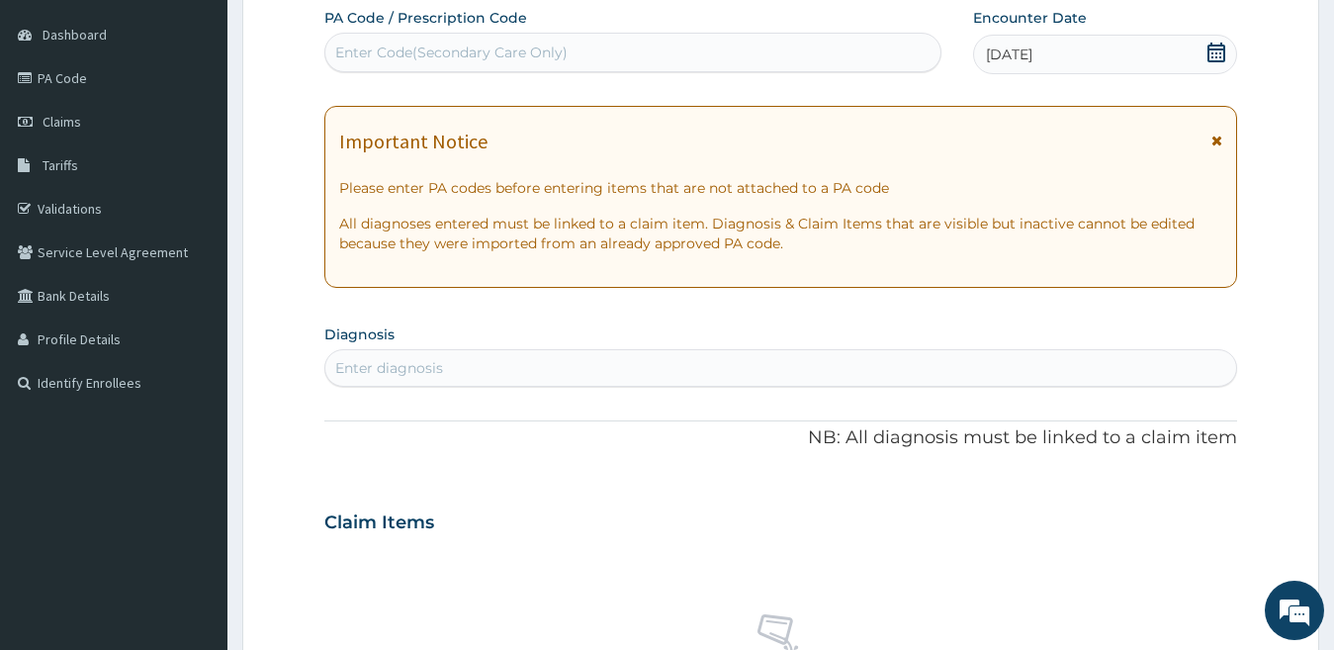
click at [484, 366] on div "Enter diagnosis" at bounding box center [781, 368] width 912 height 32
type input "pelvic inflammator"
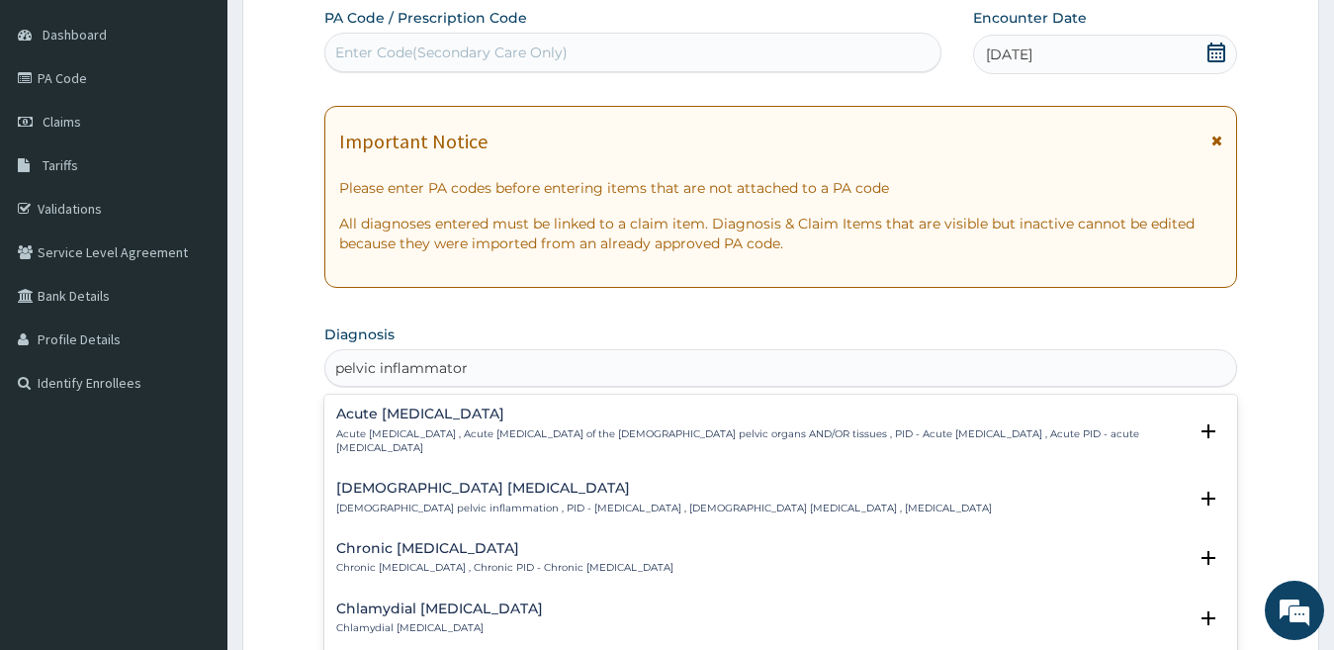
click at [478, 482] on h4 "[DEMOGRAPHIC_DATA] [MEDICAL_DATA]" at bounding box center [664, 488] width 656 height 15
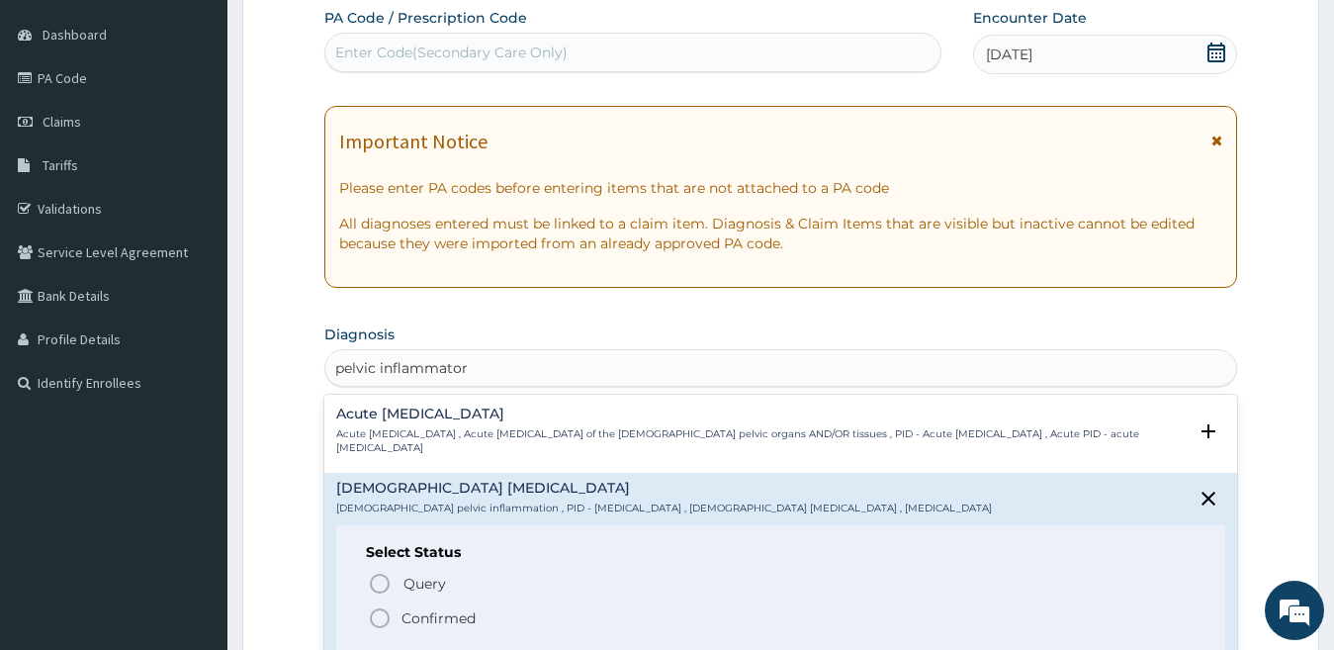
click at [476, 618] on span "Confirmed" at bounding box center [782, 618] width 829 height 24
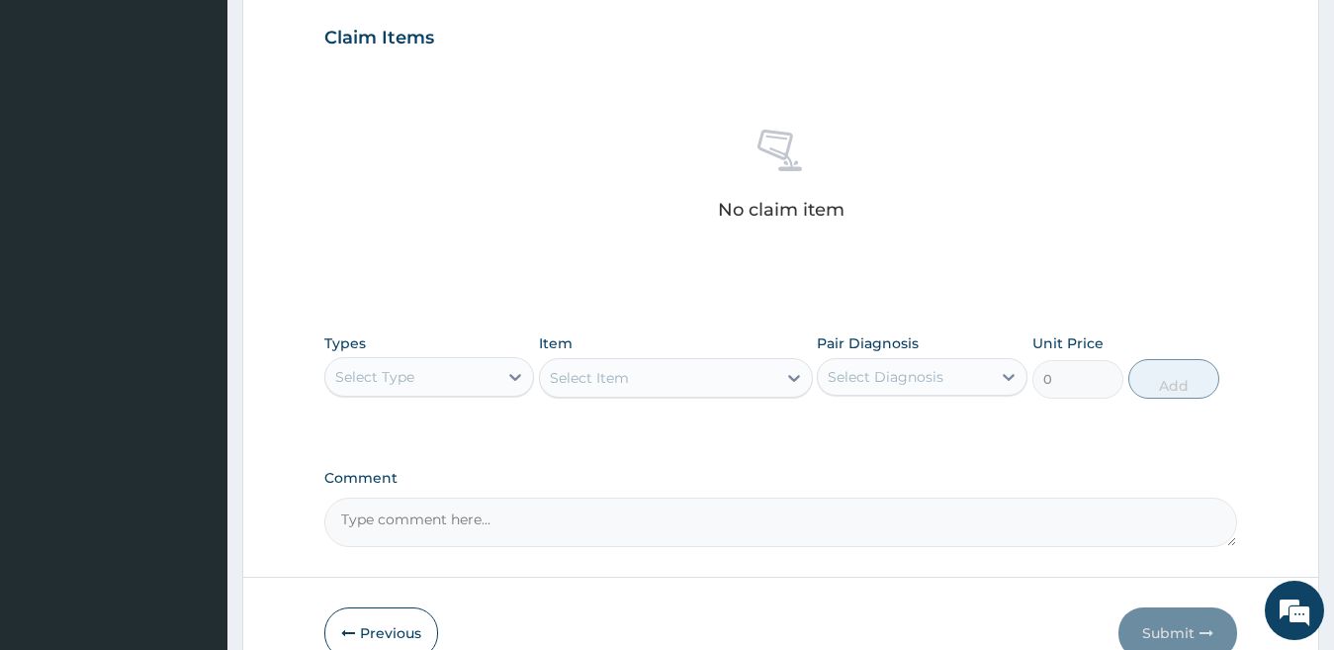
scroll to position [776, 0]
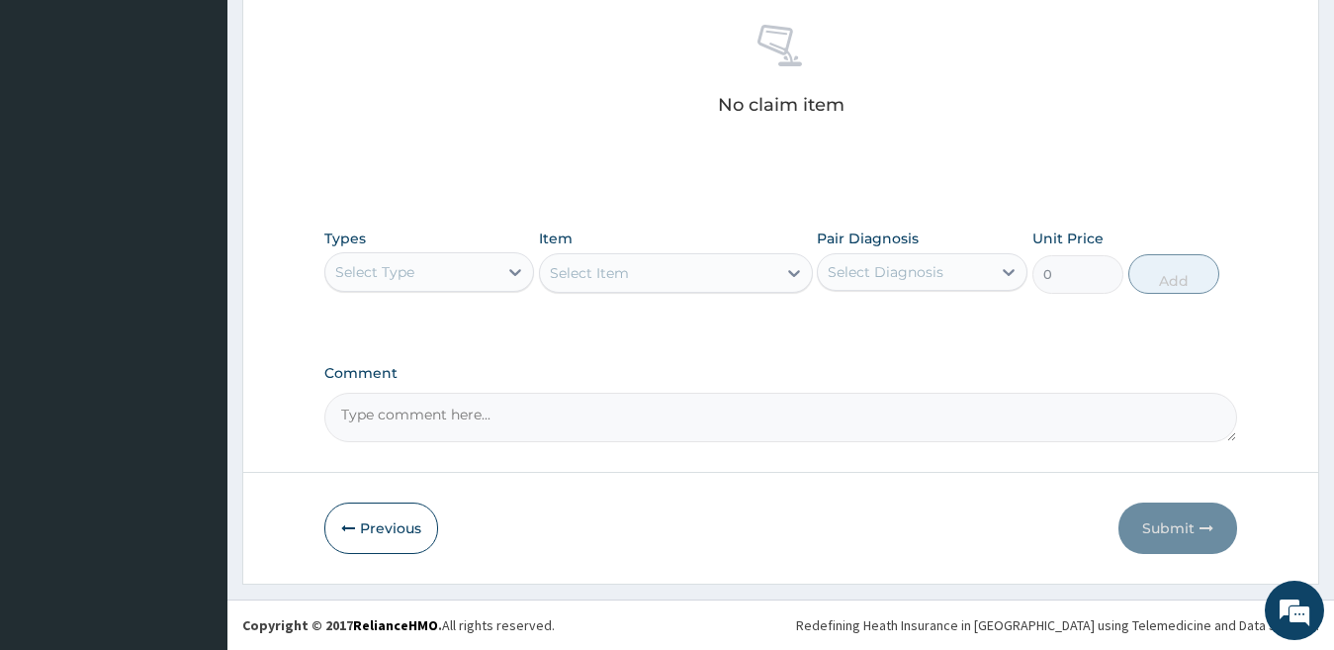
click at [495, 273] on div "Select Type" at bounding box center [411, 272] width 173 height 32
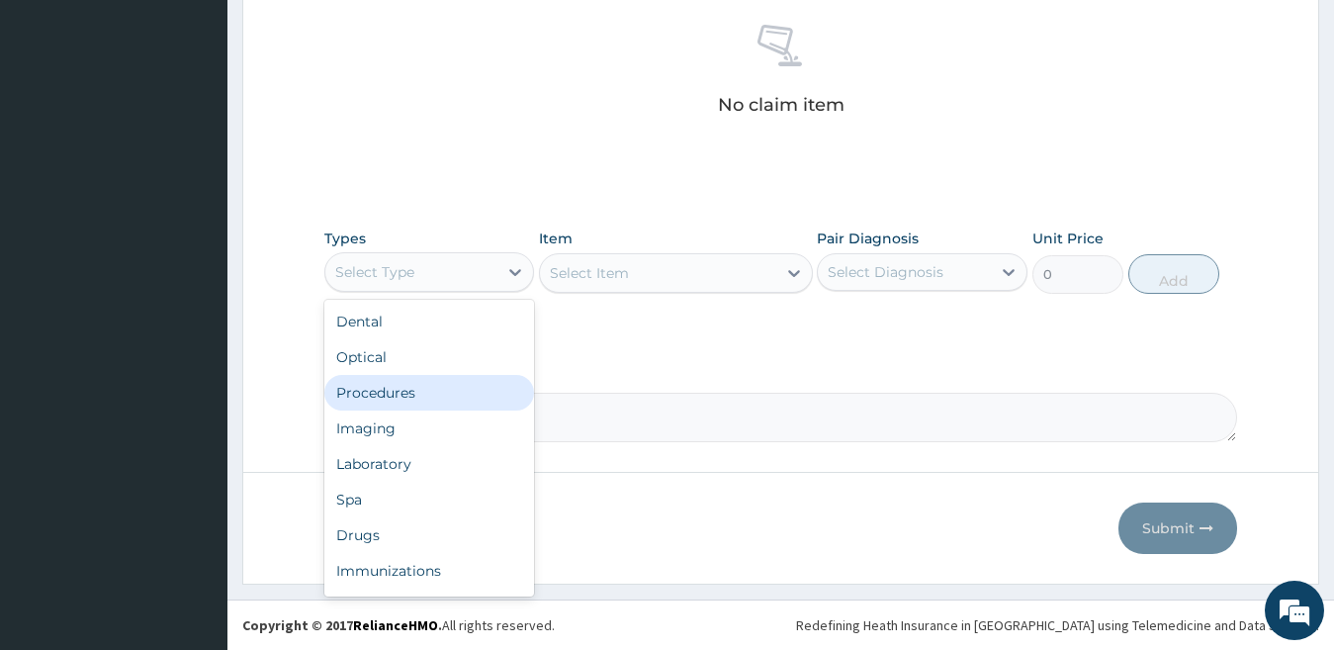
click at [483, 399] on div "Procedures" at bounding box center [429, 393] width 211 height 36
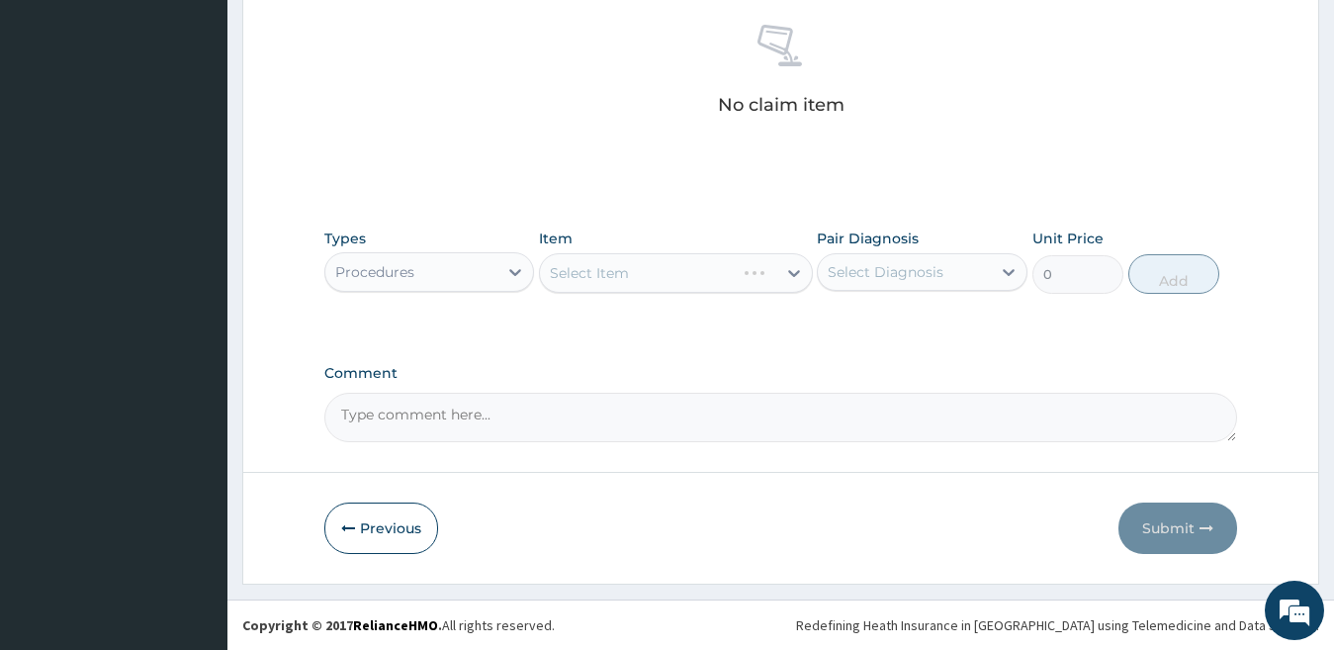
click at [657, 278] on div "Select Item" at bounding box center [676, 273] width 274 height 40
click at [657, 278] on div "Select Item" at bounding box center [658, 273] width 236 height 32
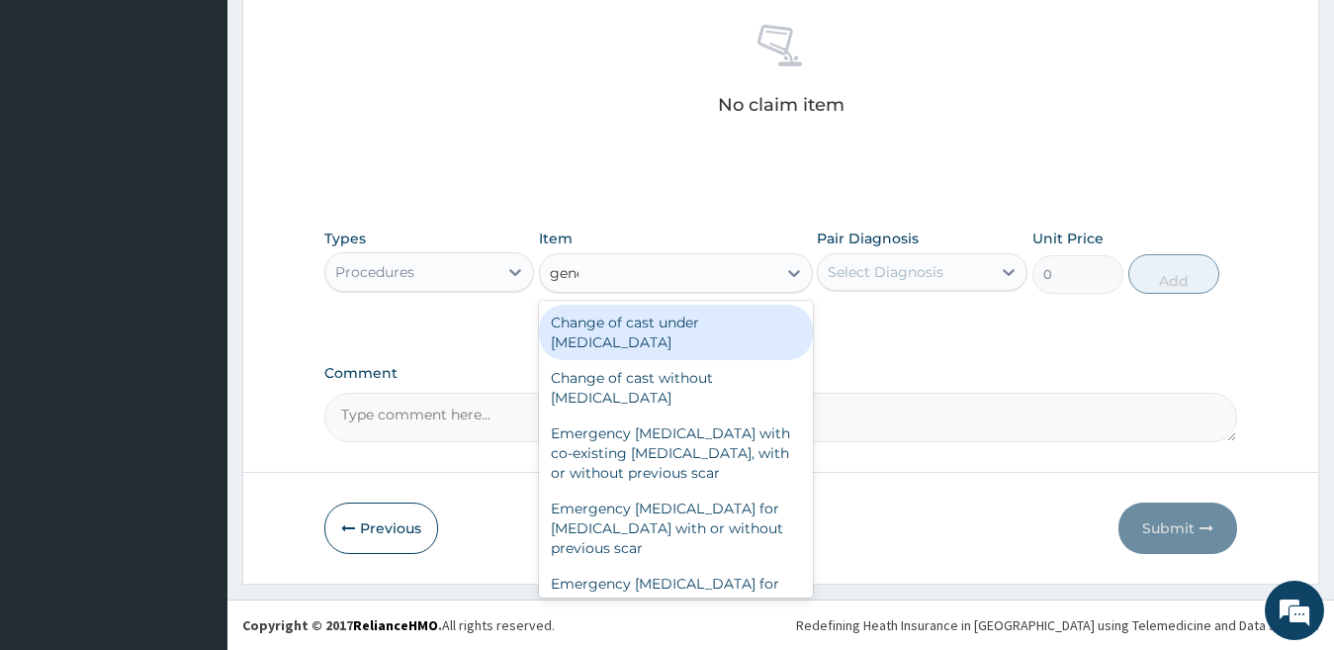
type input "general"
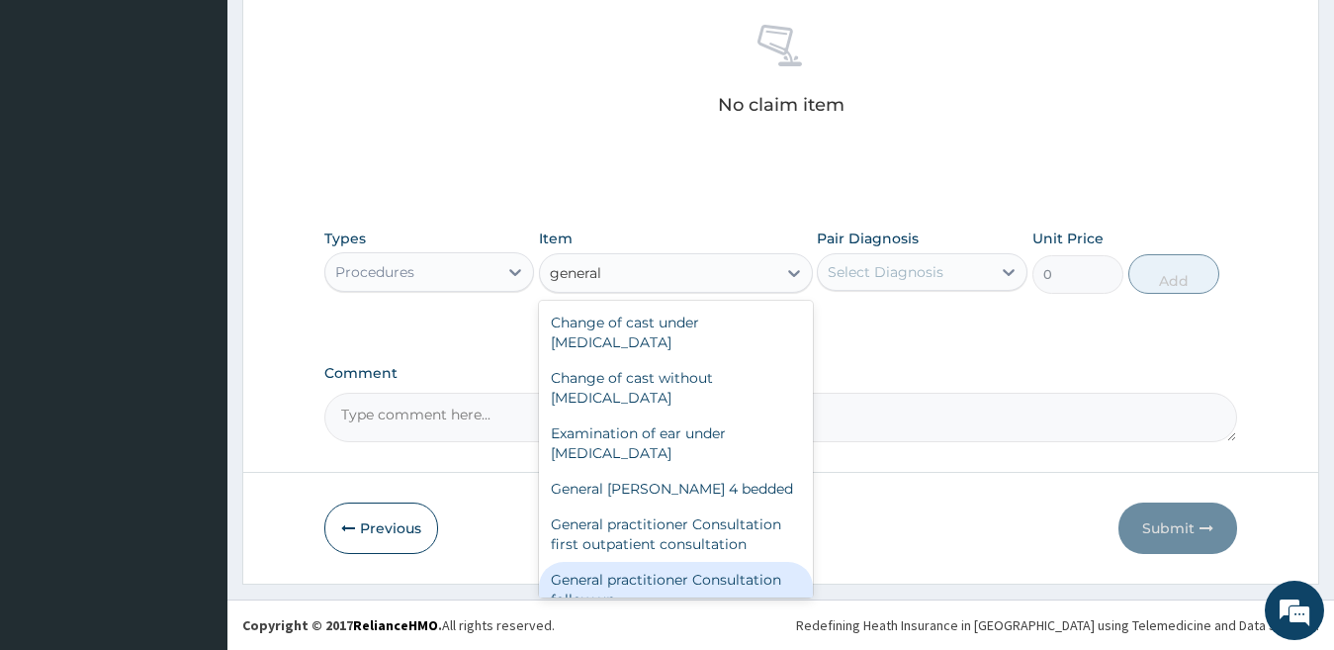
click at [740, 587] on div "General practitioner Consultation follow up" at bounding box center [676, 589] width 274 height 55
type input "2500"
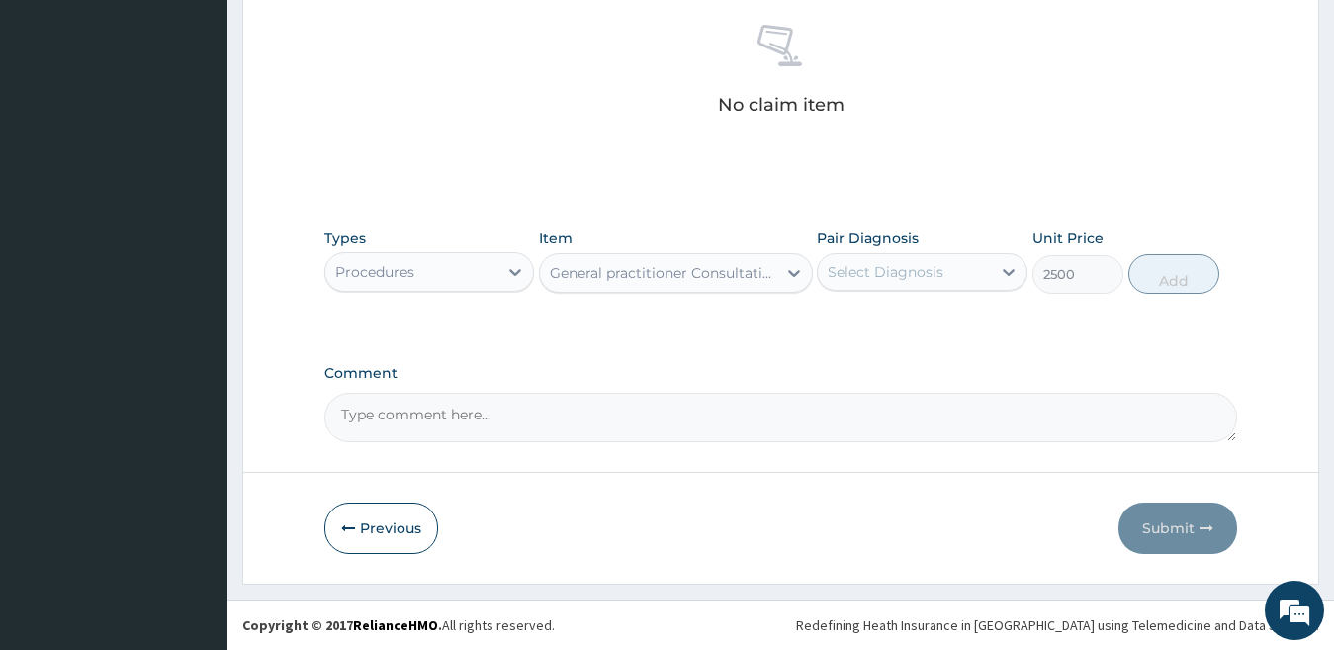
click at [930, 288] on div "Select Diagnosis" at bounding box center [922, 272] width 211 height 38
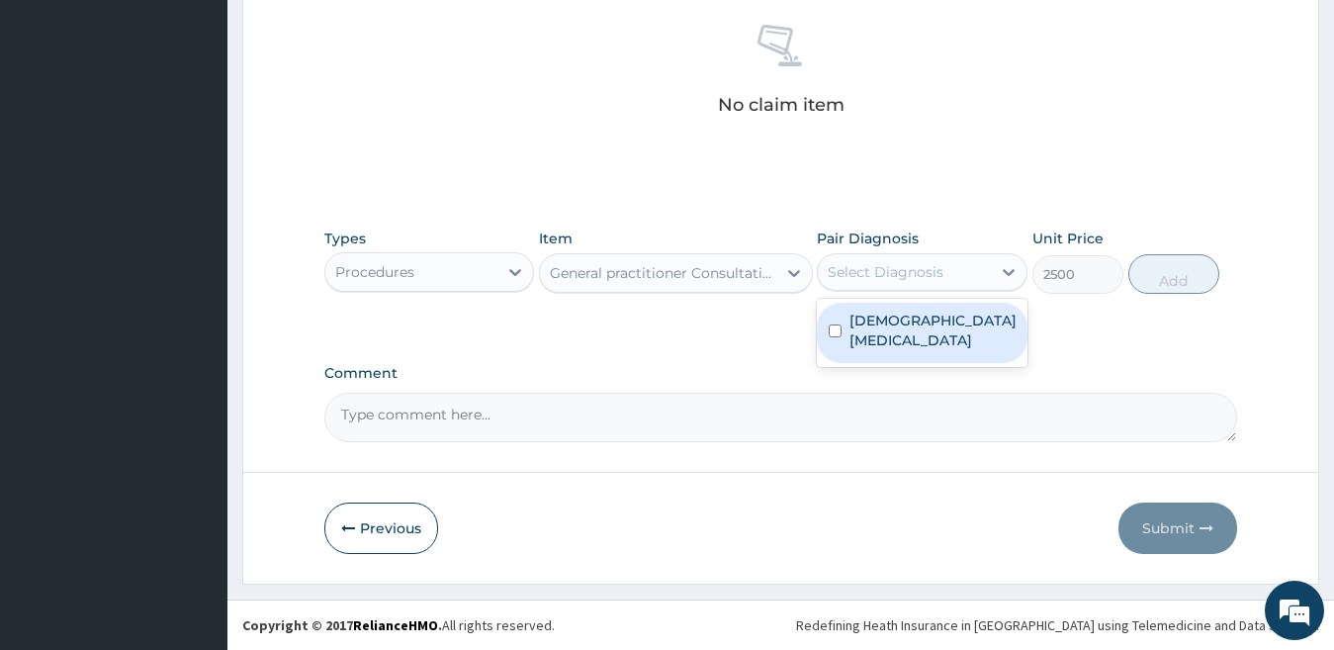
click at [930, 315] on label "[DEMOGRAPHIC_DATA] [MEDICAL_DATA]" at bounding box center [932, 330] width 167 height 40
checkbox input "true"
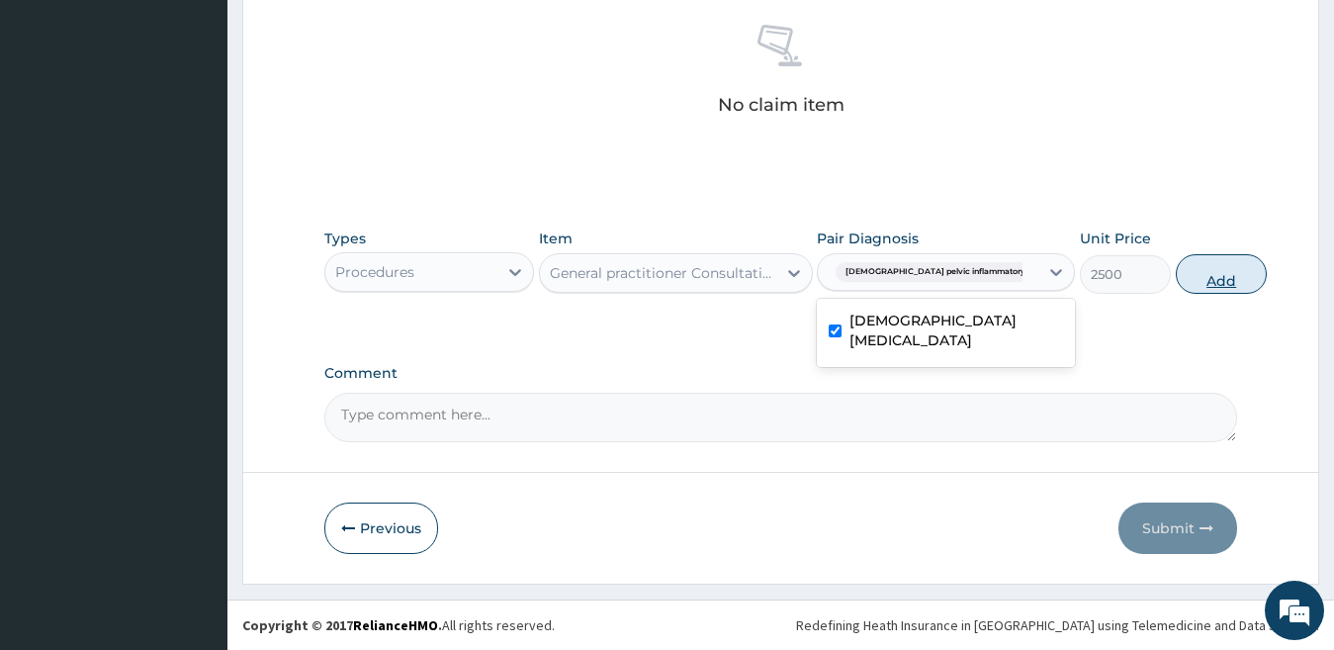
click at [1176, 265] on button "Add" at bounding box center [1221, 274] width 91 height 40
type input "0"
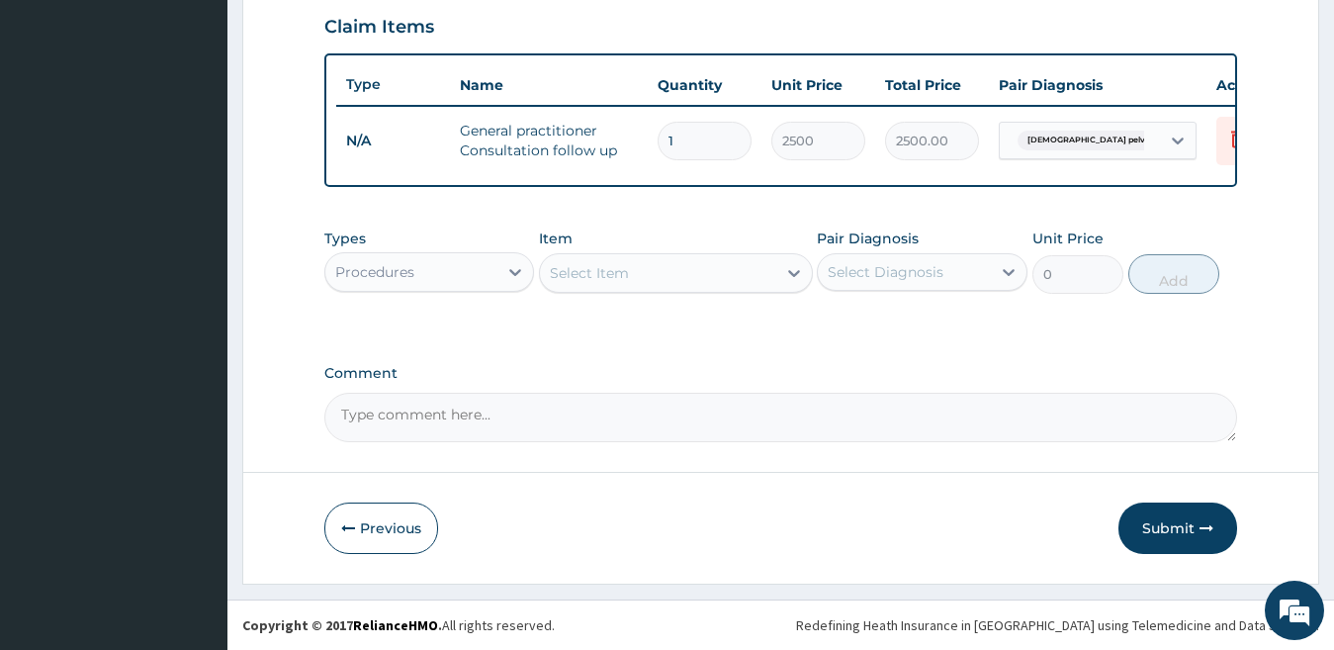
scroll to position [699, 0]
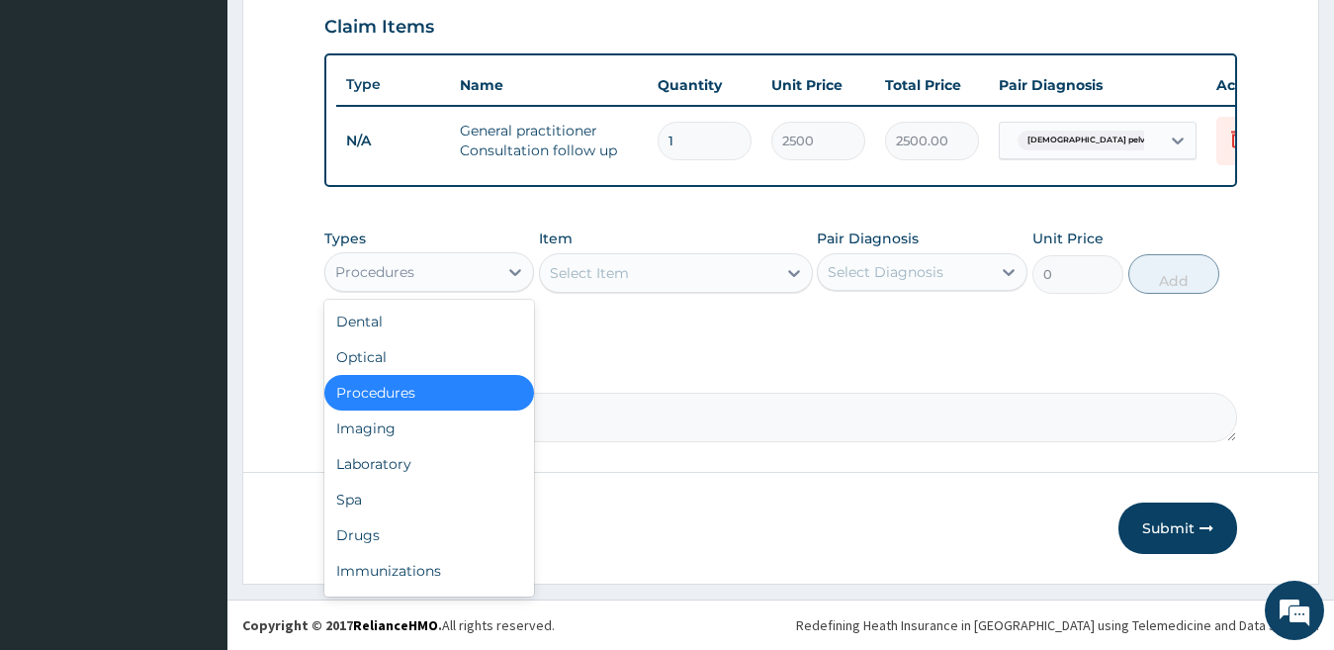
click at [454, 274] on div "Procedures" at bounding box center [411, 272] width 173 height 32
click at [424, 531] on div "Drugs" at bounding box center [429, 535] width 211 height 36
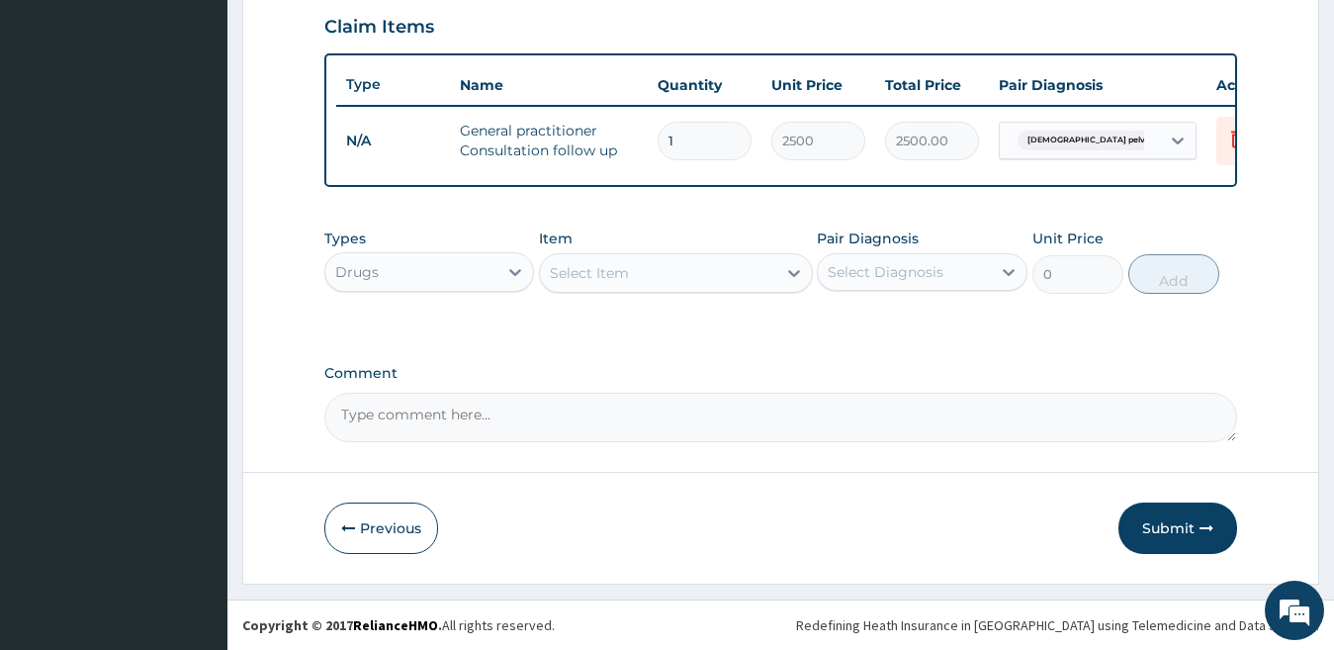
click at [603, 278] on div "Select Item" at bounding box center [589, 273] width 79 height 20
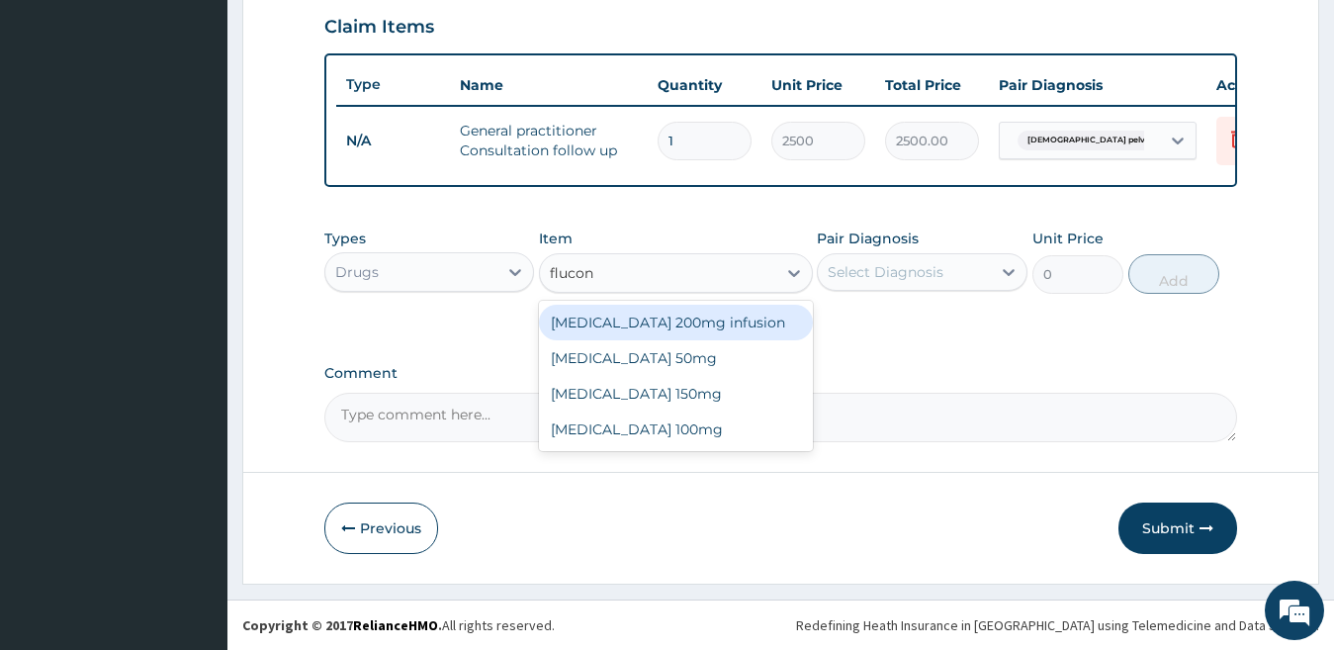
type input "flucona"
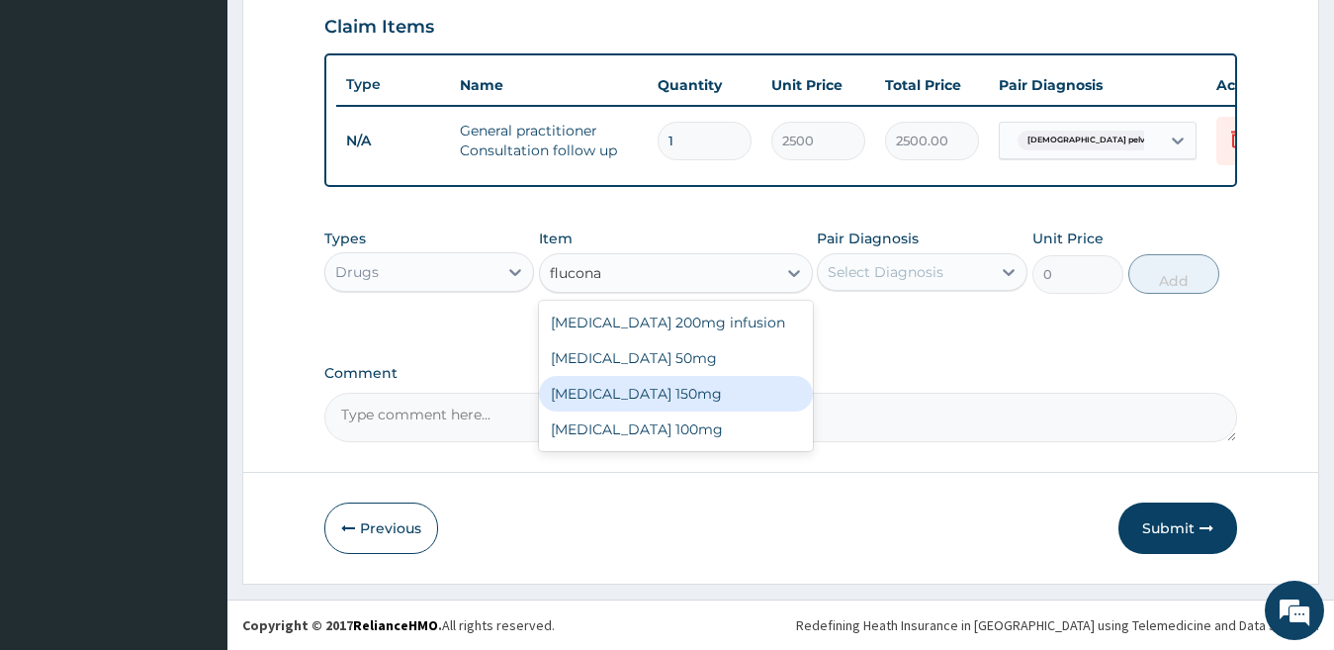
click at [625, 388] on div "[MEDICAL_DATA] 150mg" at bounding box center [676, 394] width 274 height 36
type input "1537.25"
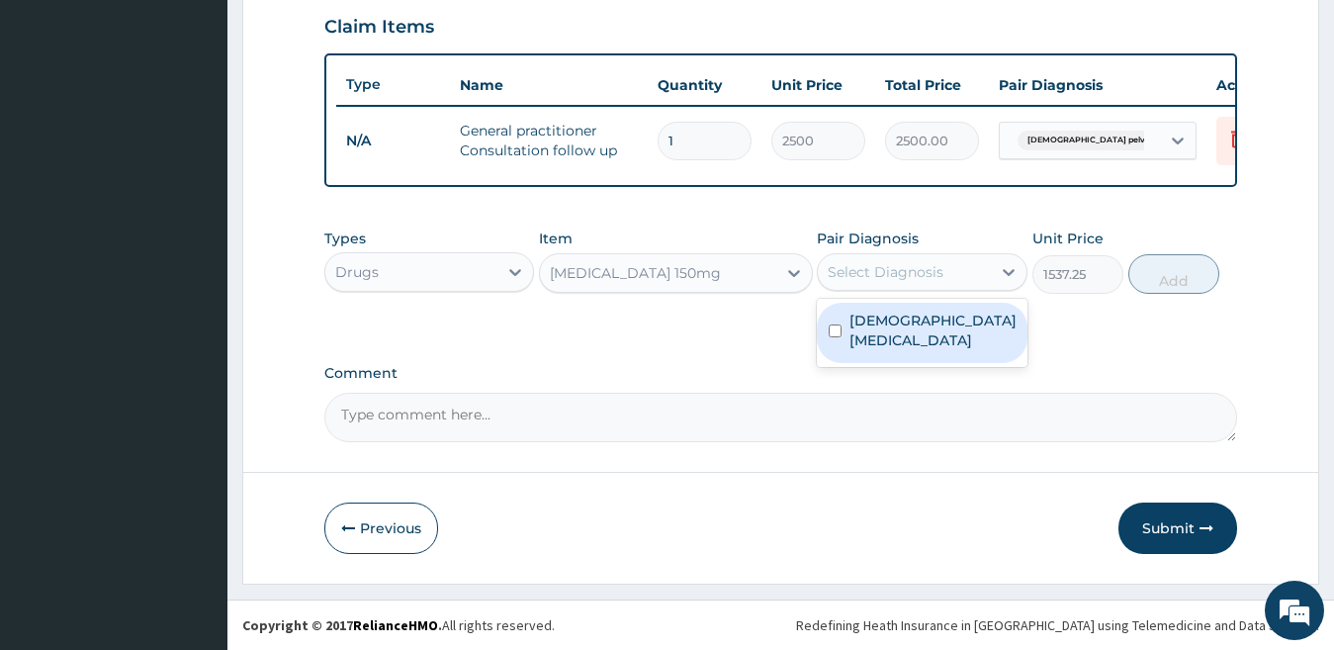
click at [895, 288] on div "Select Diagnosis" at bounding box center [922, 272] width 211 height 38
click at [898, 326] on label "[DEMOGRAPHIC_DATA] [MEDICAL_DATA]" at bounding box center [932, 330] width 167 height 40
checkbox input "true"
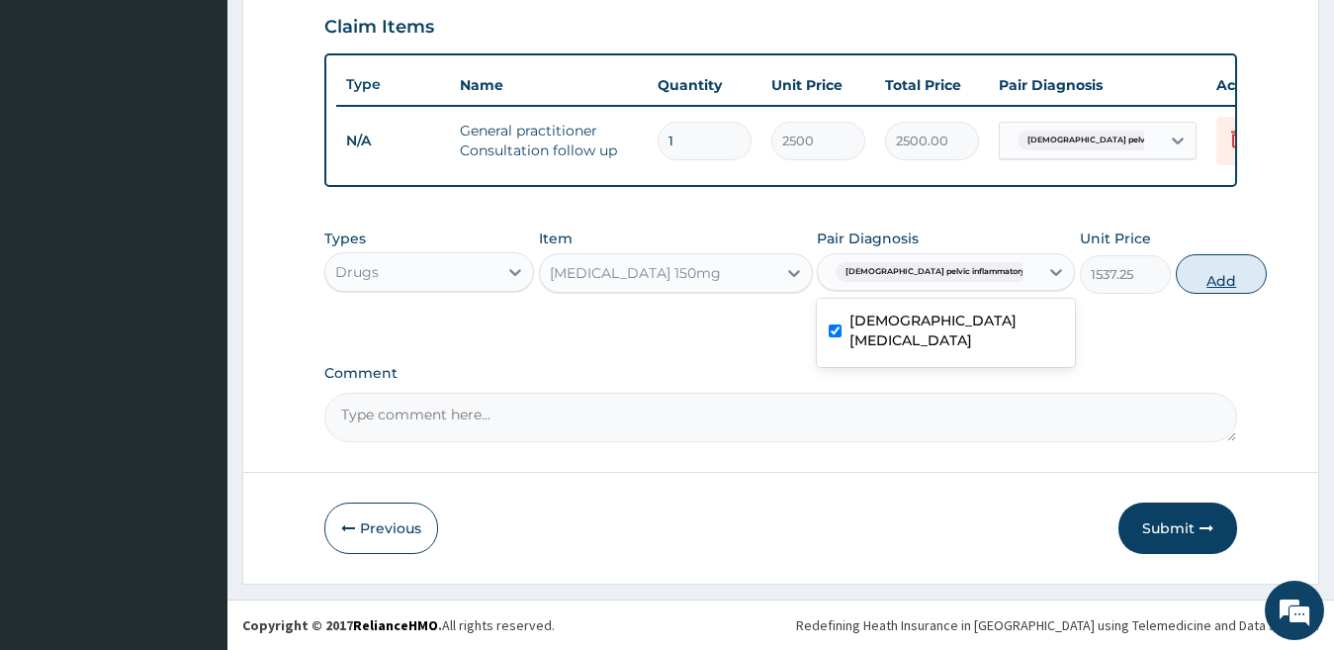
click at [1176, 285] on button "Add" at bounding box center [1221, 274] width 91 height 40
type input "0"
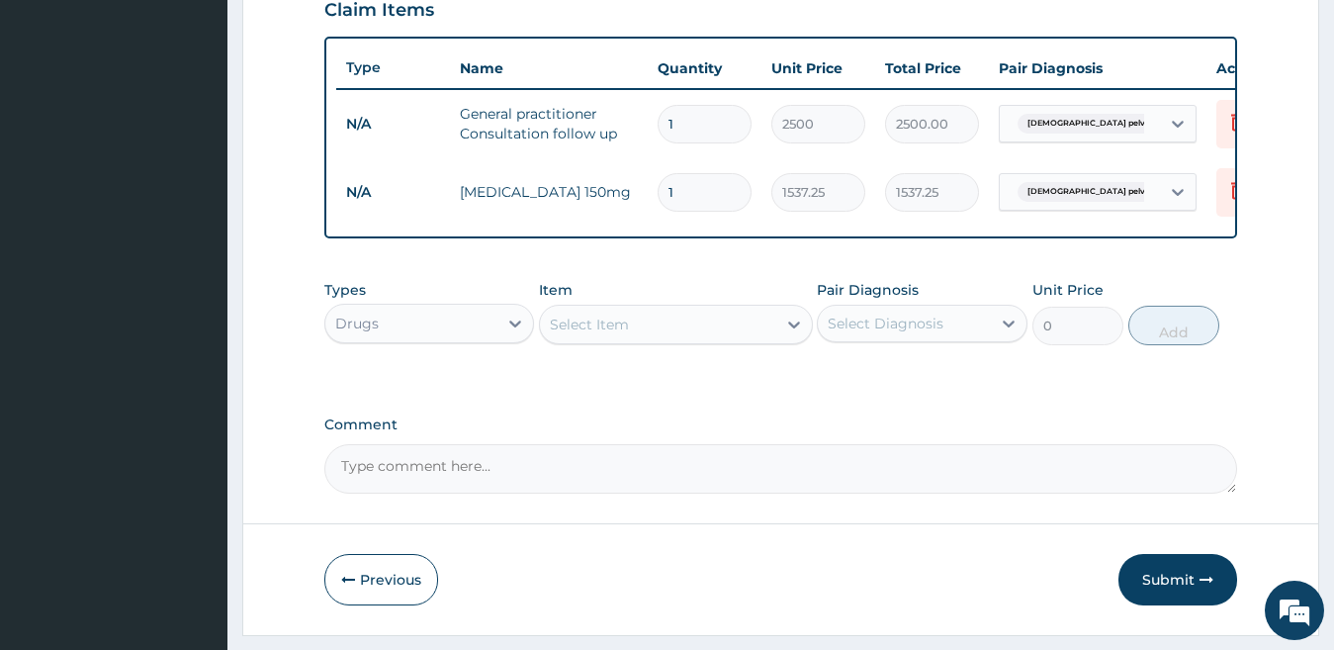
click at [750, 340] on div "Select Item" at bounding box center [658, 324] width 236 height 32
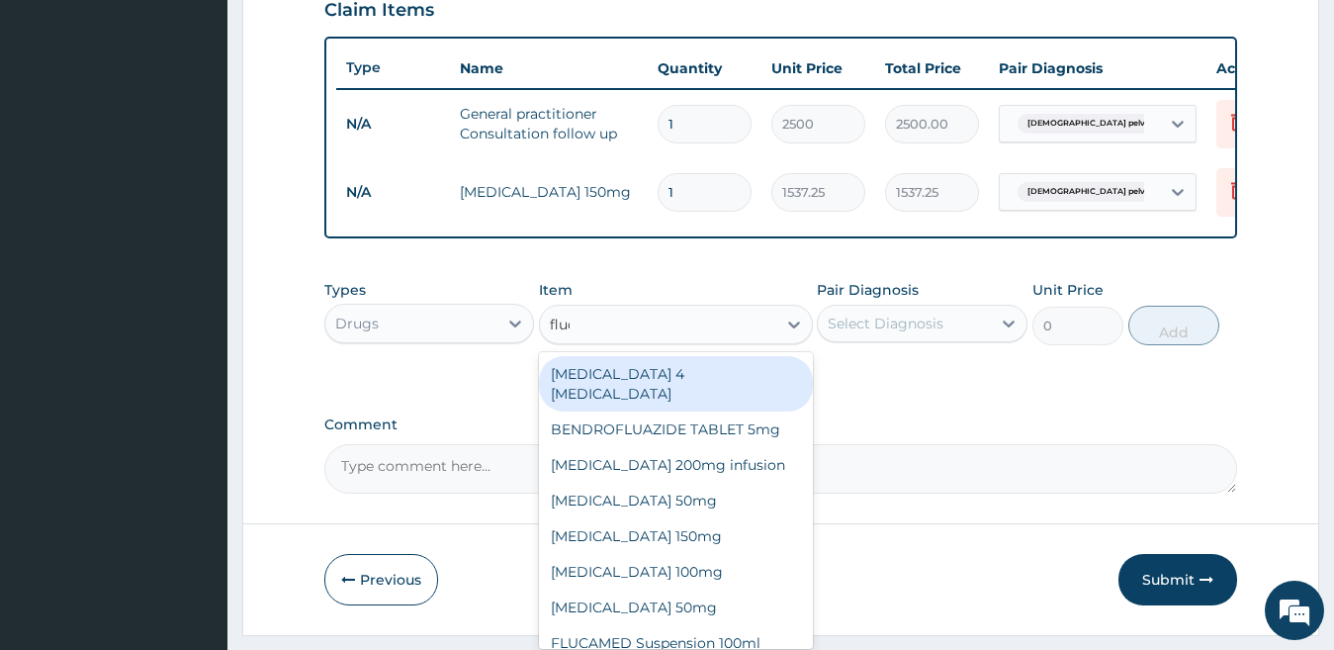
type input "flucona"
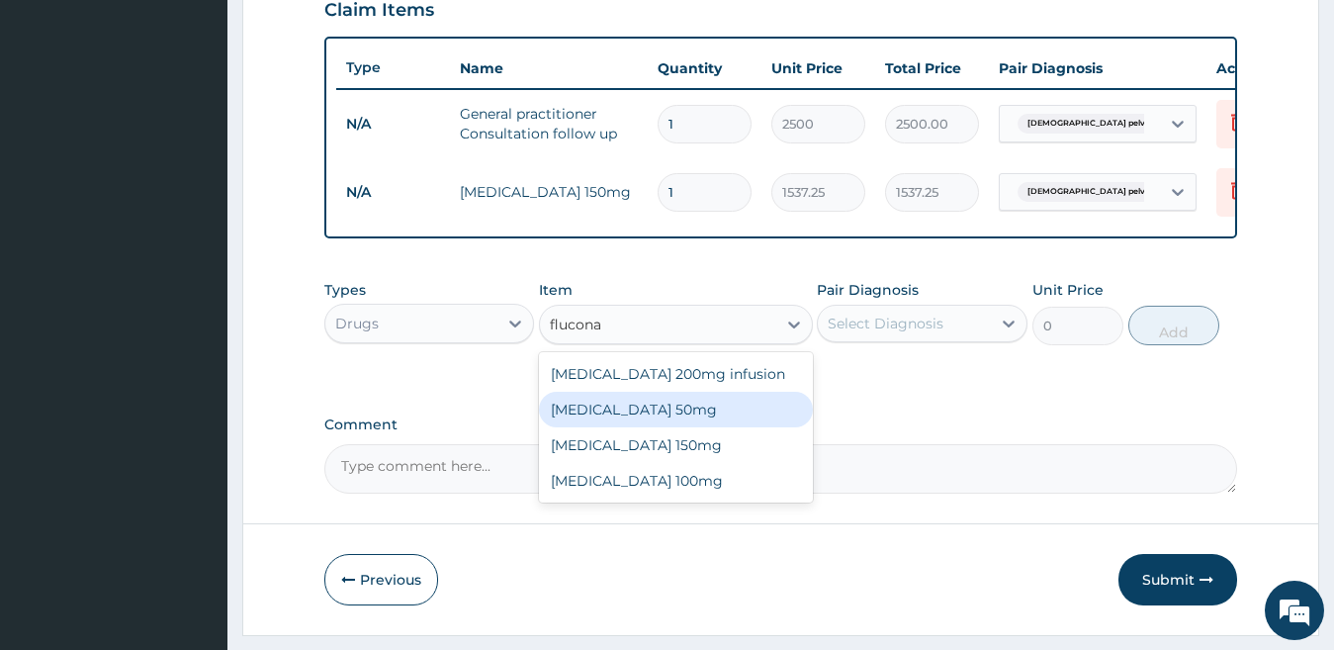
click at [718, 421] on div "[MEDICAL_DATA] 50mg" at bounding box center [676, 410] width 274 height 36
type input "200"
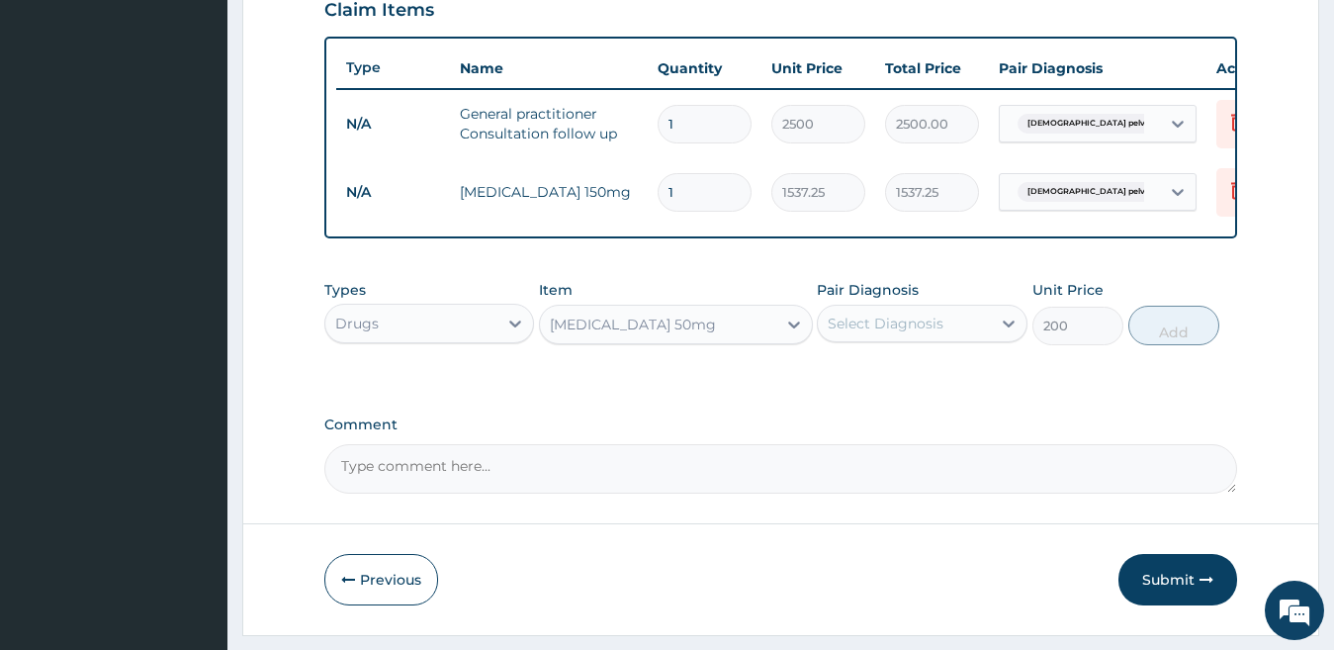
click at [594, 334] on div "[MEDICAL_DATA] 50mg" at bounding box center [633, 324] width 166 height 20
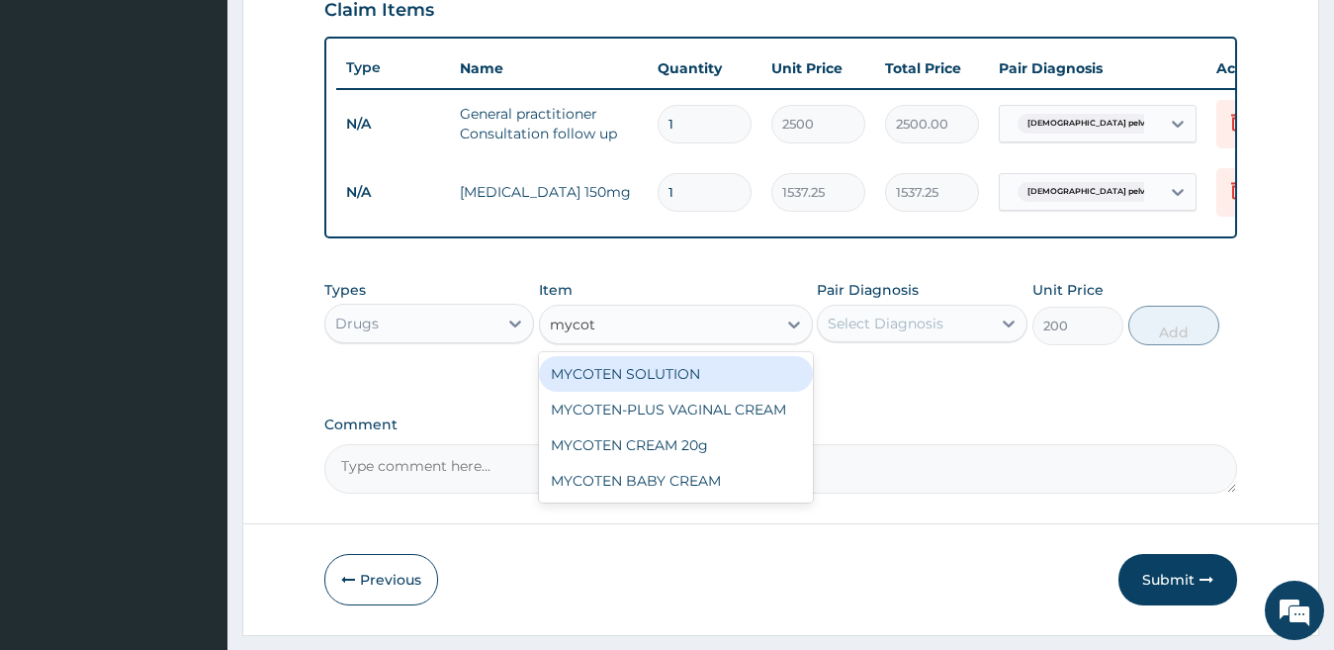
type input "myco"
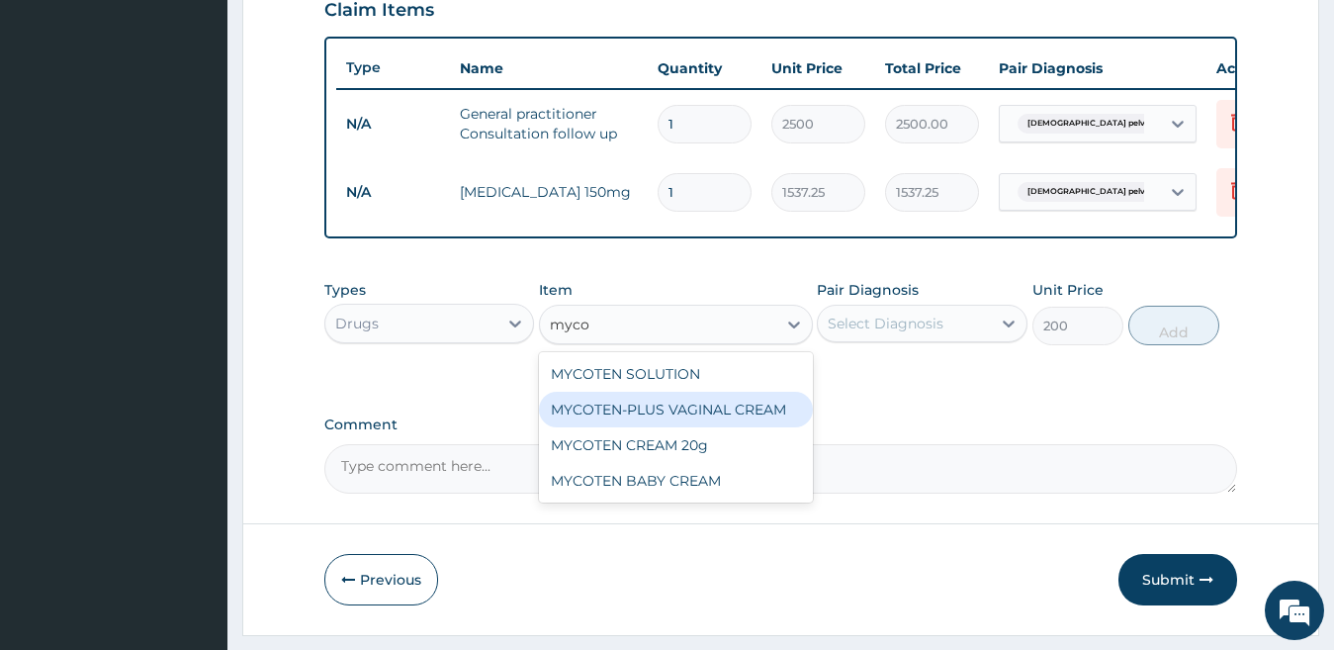
click at [664, 427] on div "MYCOTEN-PLUS VAGINAL CREAM" at bounding box center [676, 410] width 274 height 36
type input "2800"
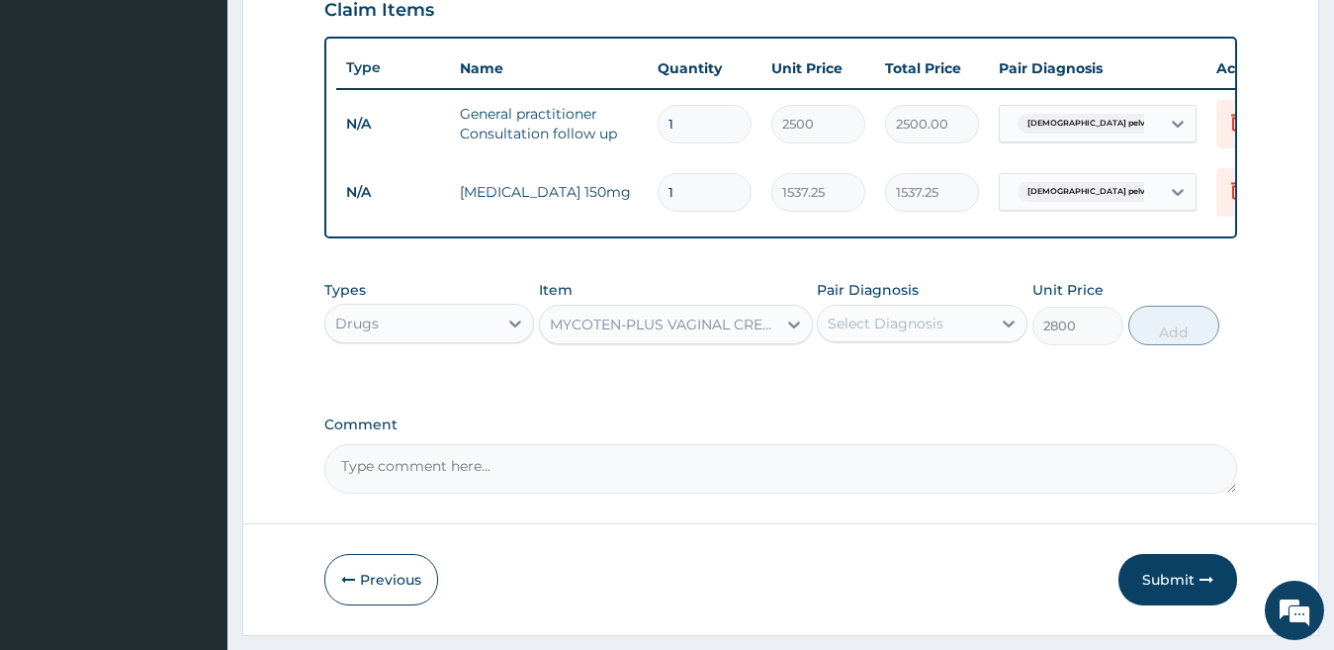
click at [901, 333] on div "Select Diagnosis" at bounding box center [886, 323] width 116 height 20
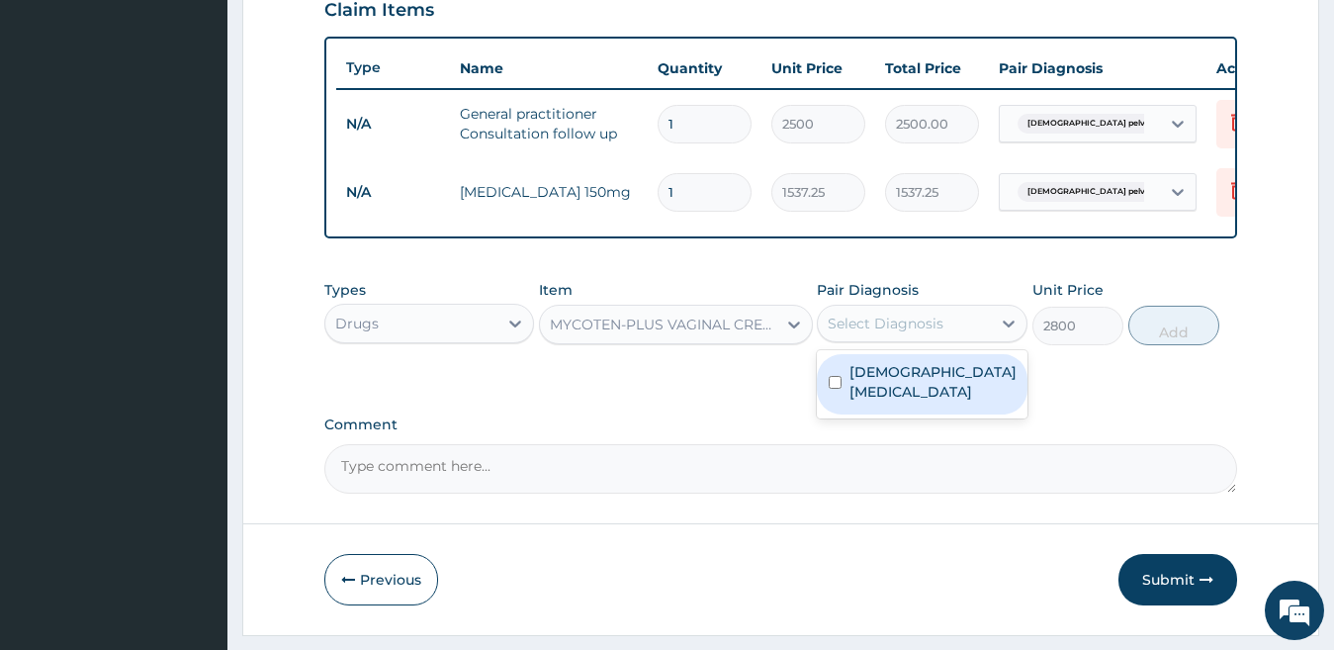
click at [918, 399] on label "[DEMOGRAPHIC_DATA] [MEDICAL_DATA]" at bounding box center [932, 382] width 167 height 40
checkbox input "true"
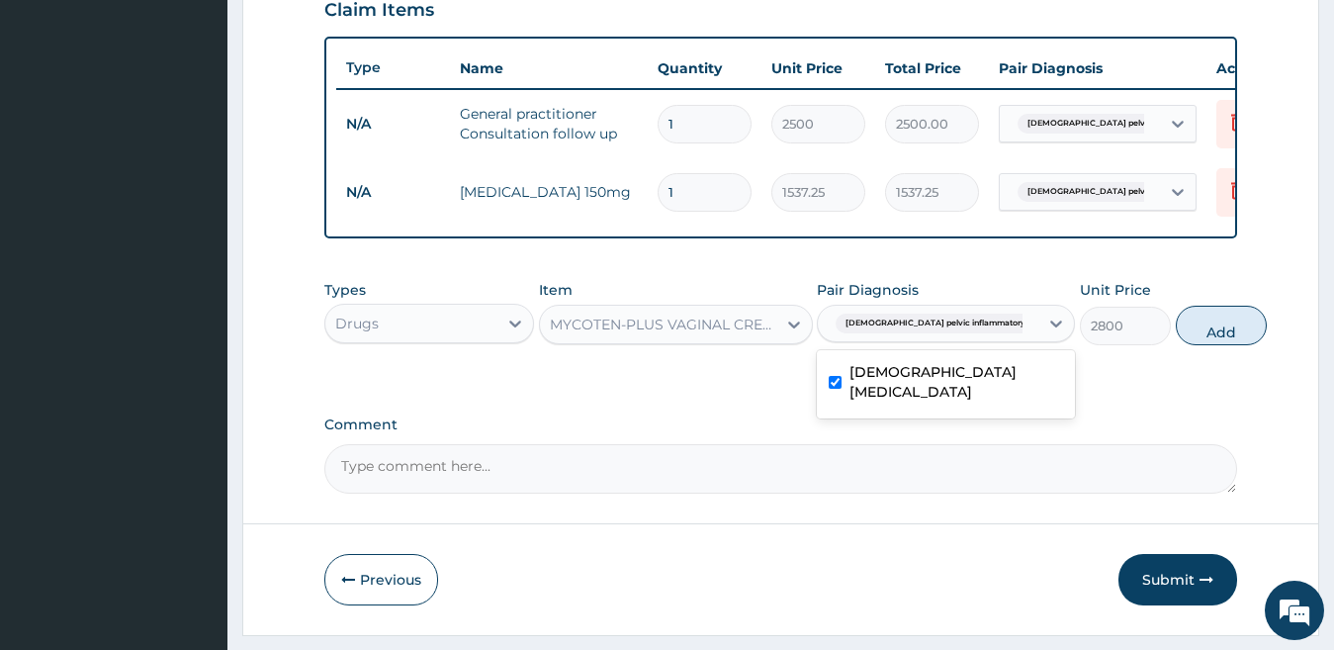
click at [1176, 345] on button "Add" at bounding box center [1221, 326] width 91 height 40
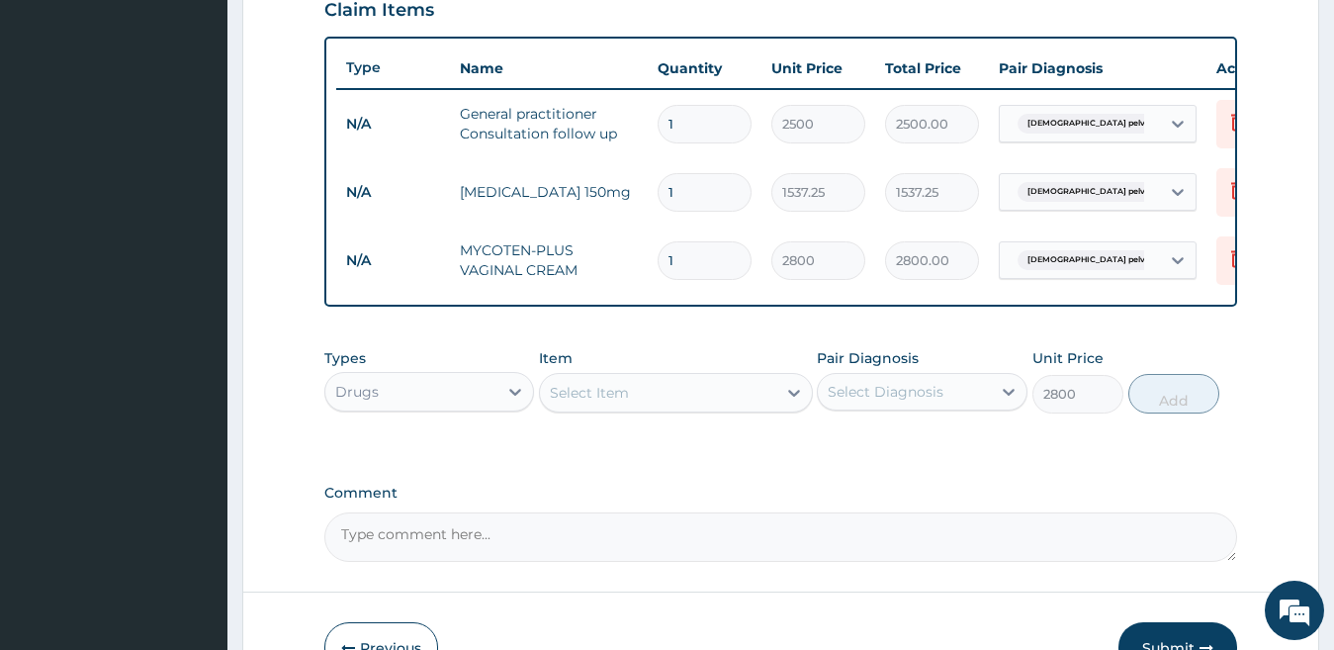
type input "0"
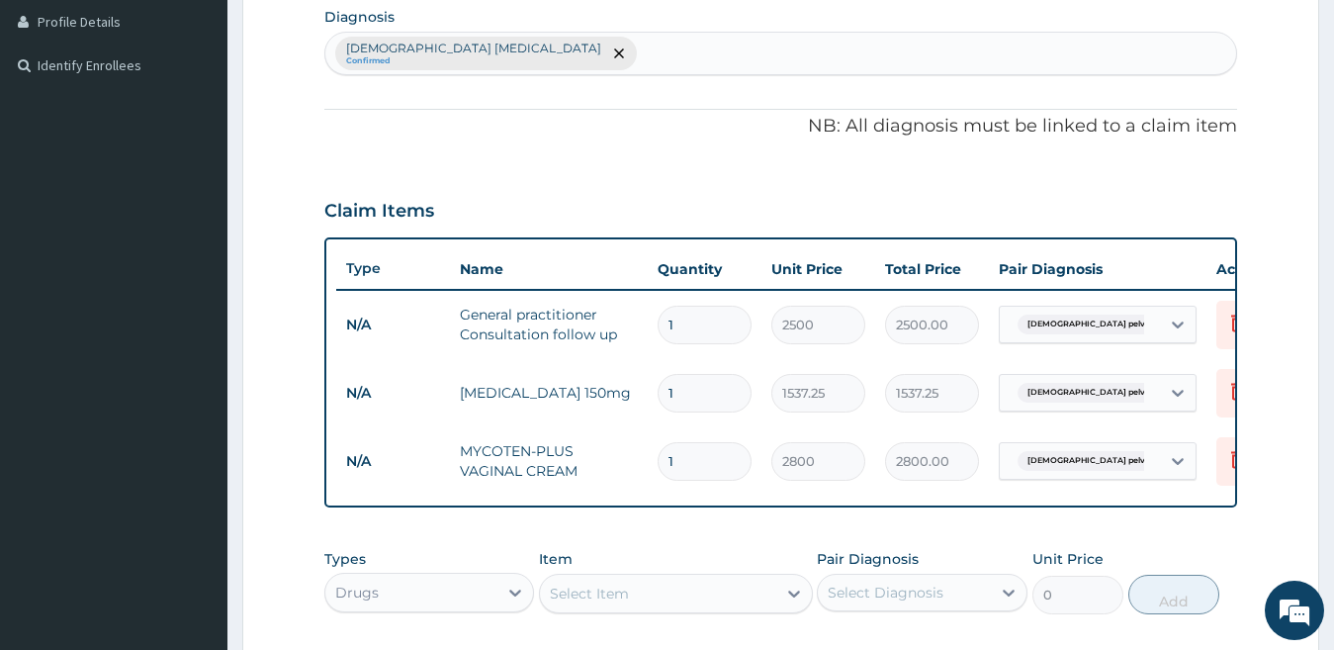
scroll to position [465, 0]
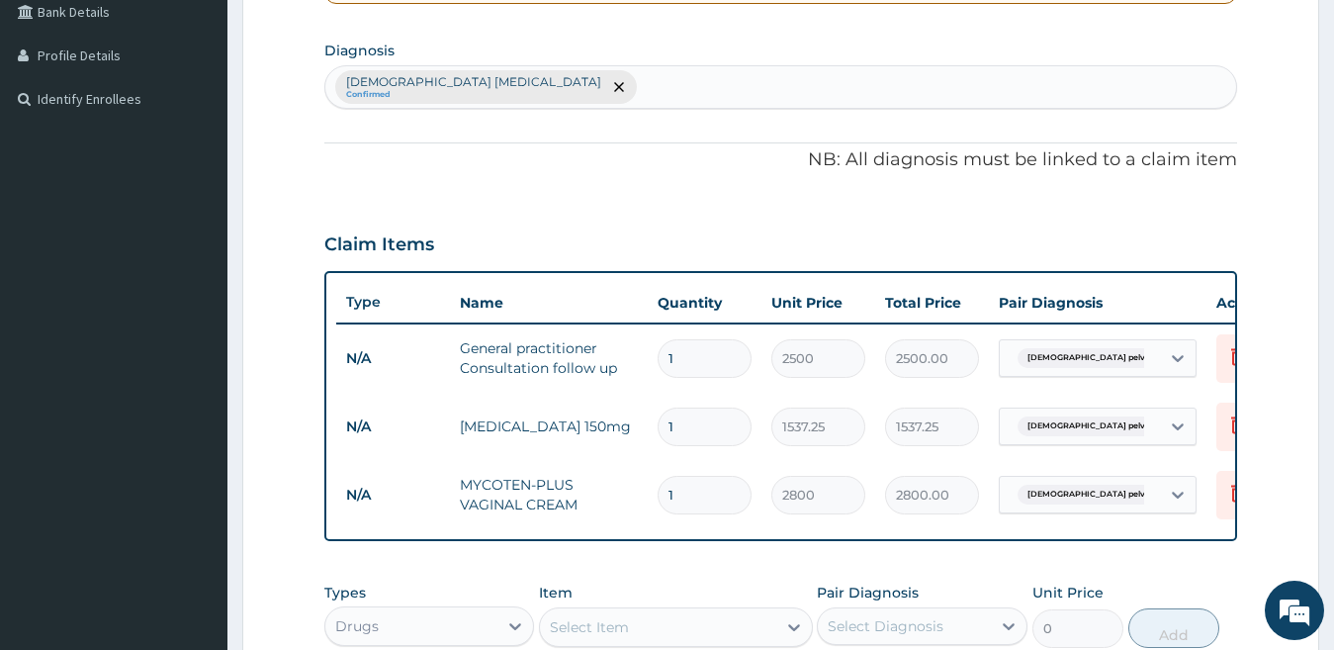
click at [1060, 98] on div "[DEMOGRAPHIC_DATA] [MEDICAL_DATA] Confirmed" at bounding box center [781, 87] width 912 height 42
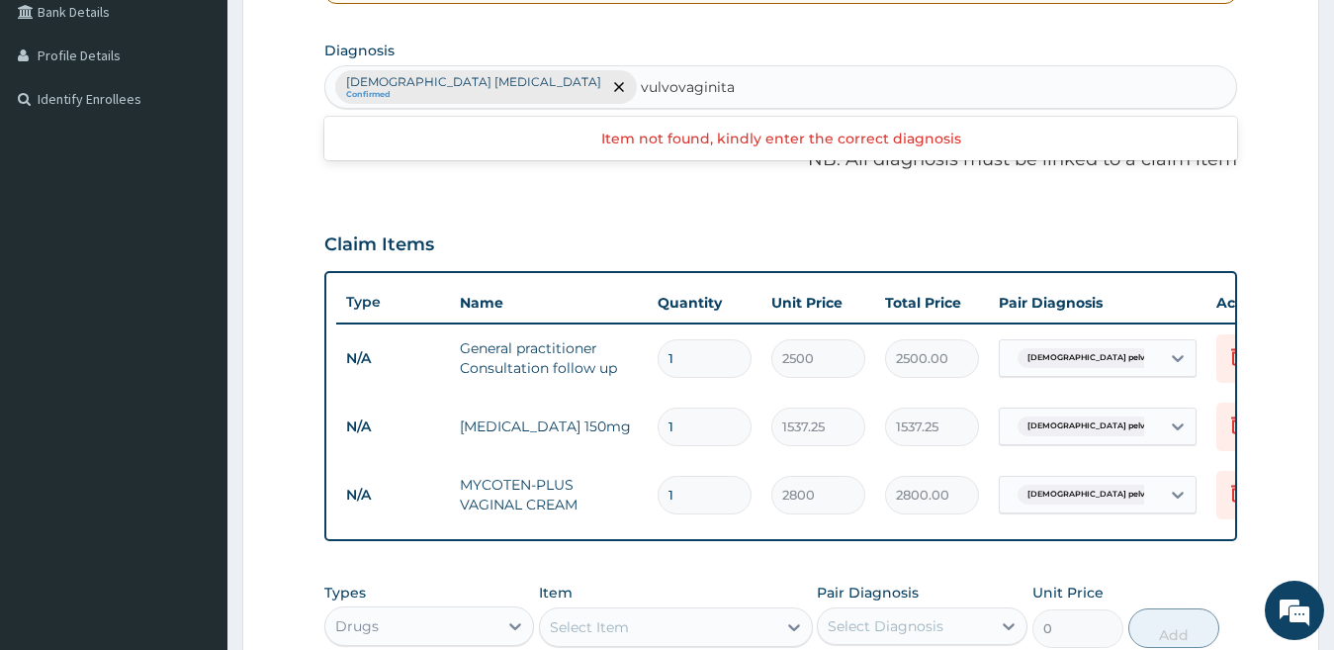
type input "vulvovaginit"
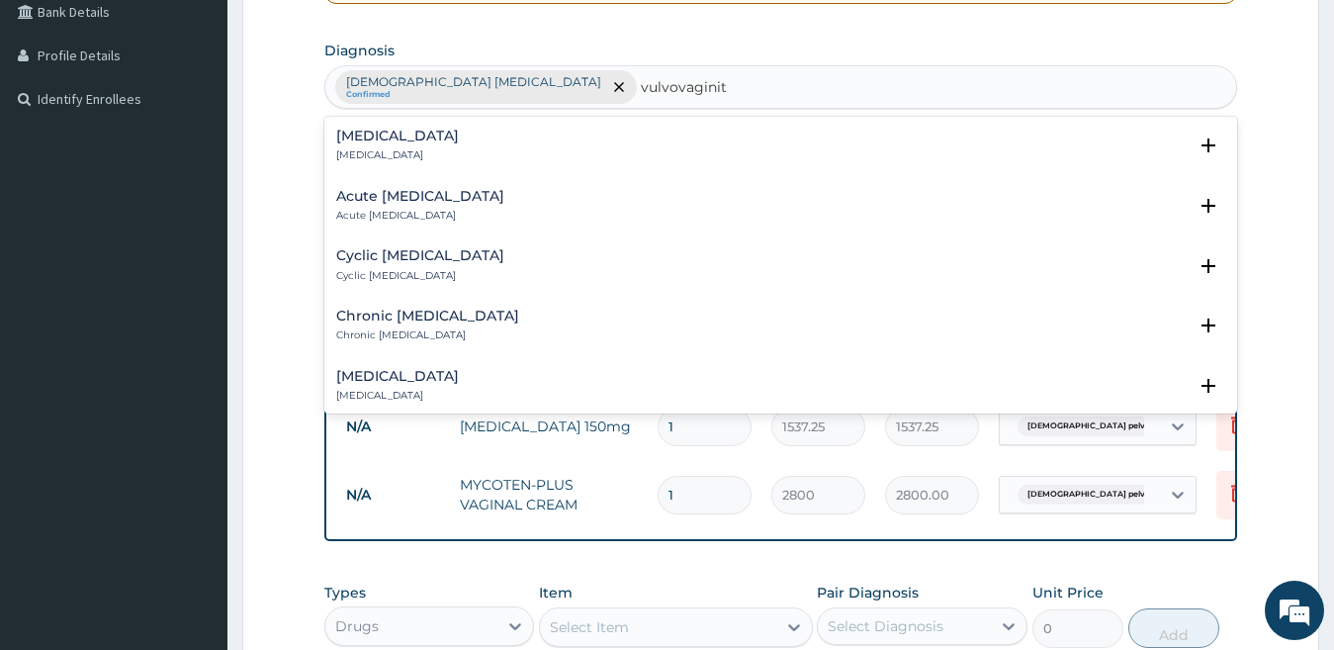
click at [409, 136] on h4 "[MEDICAL_DATA]" at bounding box center [397, 136] width 123 height 15
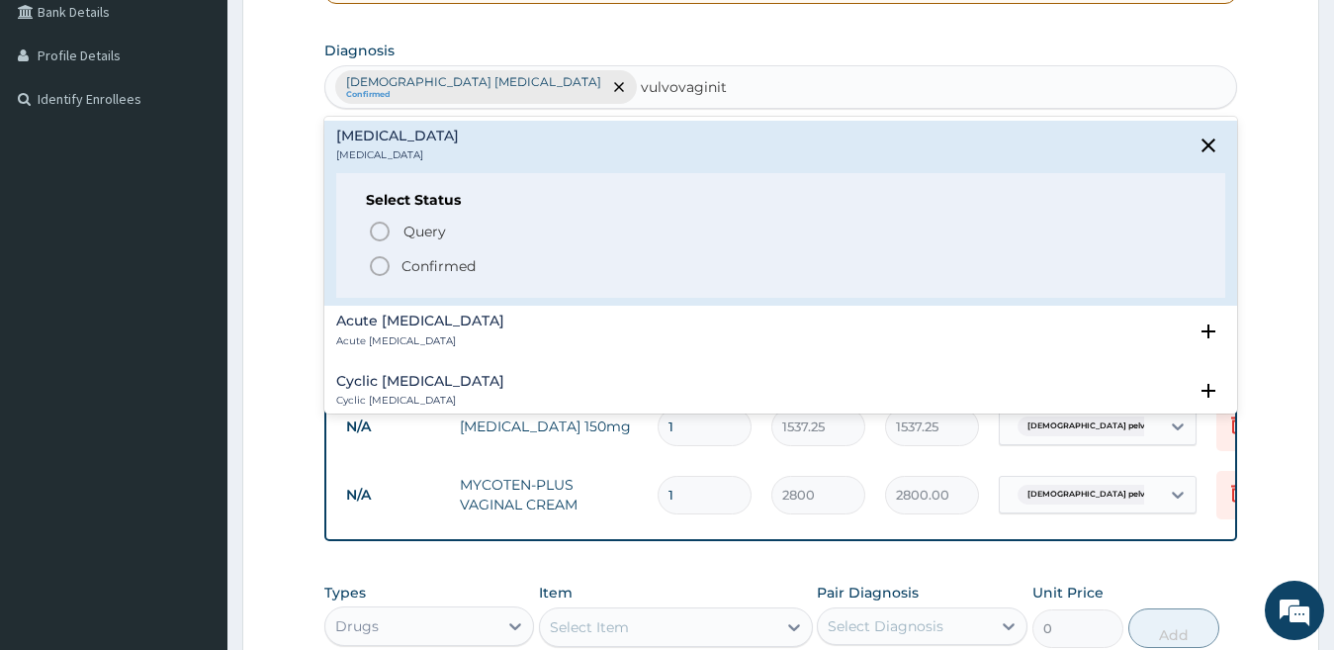
click at [426, 275] on p "Confirmed" at bounding box center [438, 266] width 74 height 20
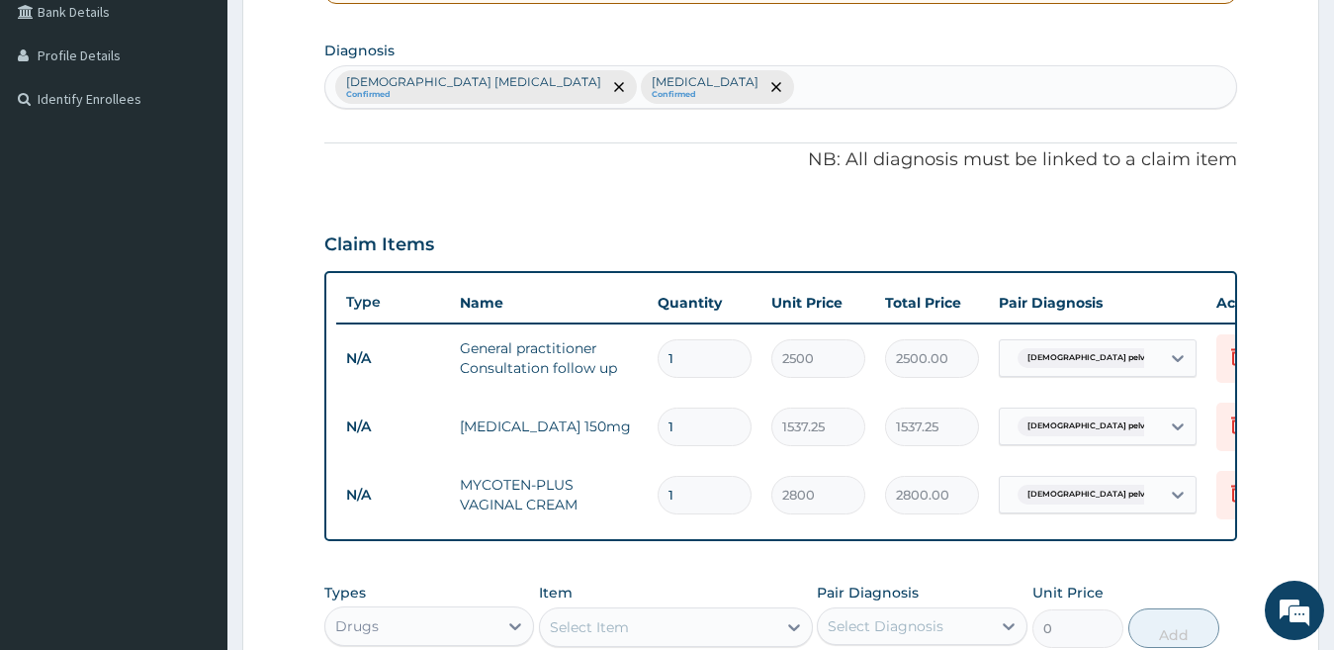
click at [1153, 362] on div "[DEMOGRAPHIC_DATA] pelvic inflammatory dis..." at bounding box center [1080, 358] width 160 height 34
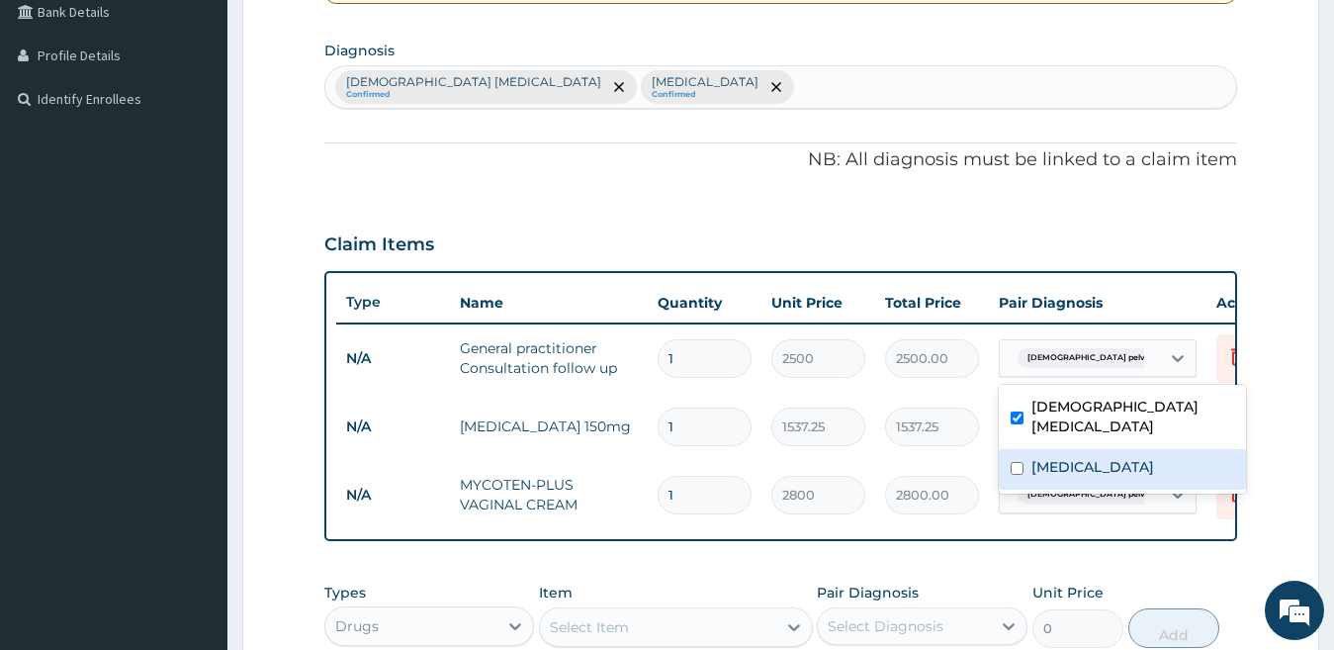
drag, startPoint x: 1141, startPoint y: 456, endPoint x: 1152, endPoint y: 449, distance: 12.9
click at [1142, 456] on div "[MEDICAL_DATA]" at bounding box center [1122, 469] width 247 height 41
checkbox input "true"
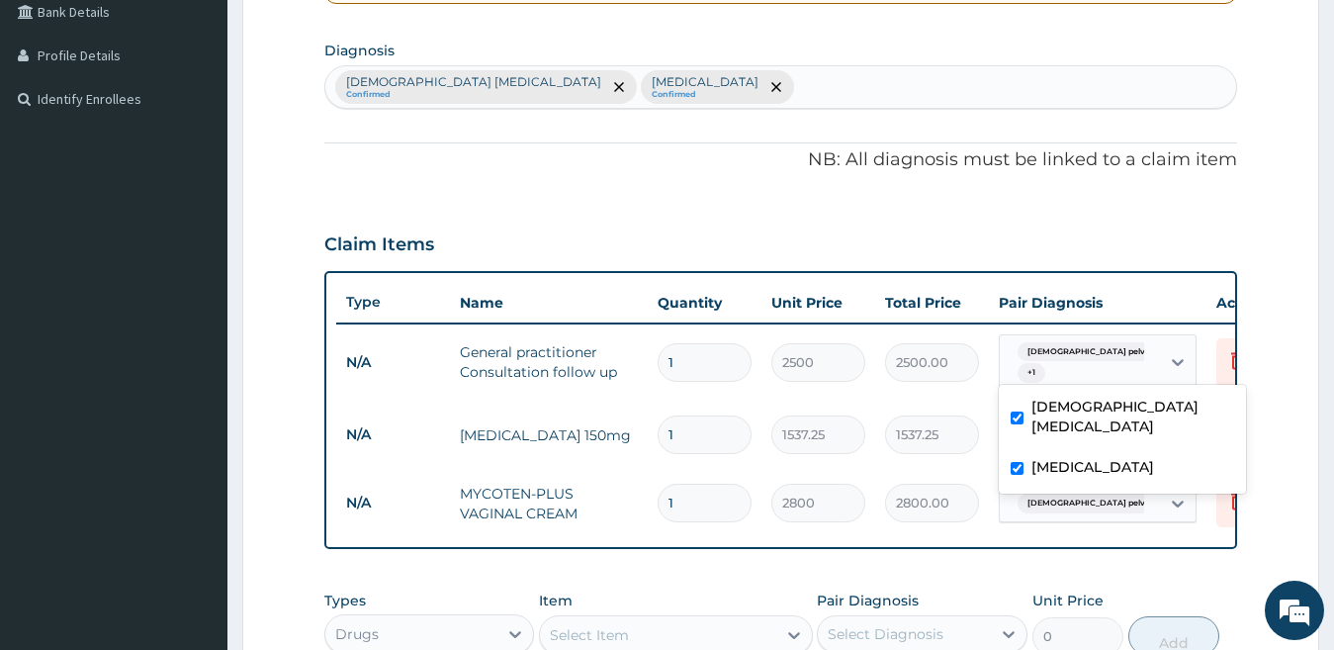
scroll to position [710, 0]
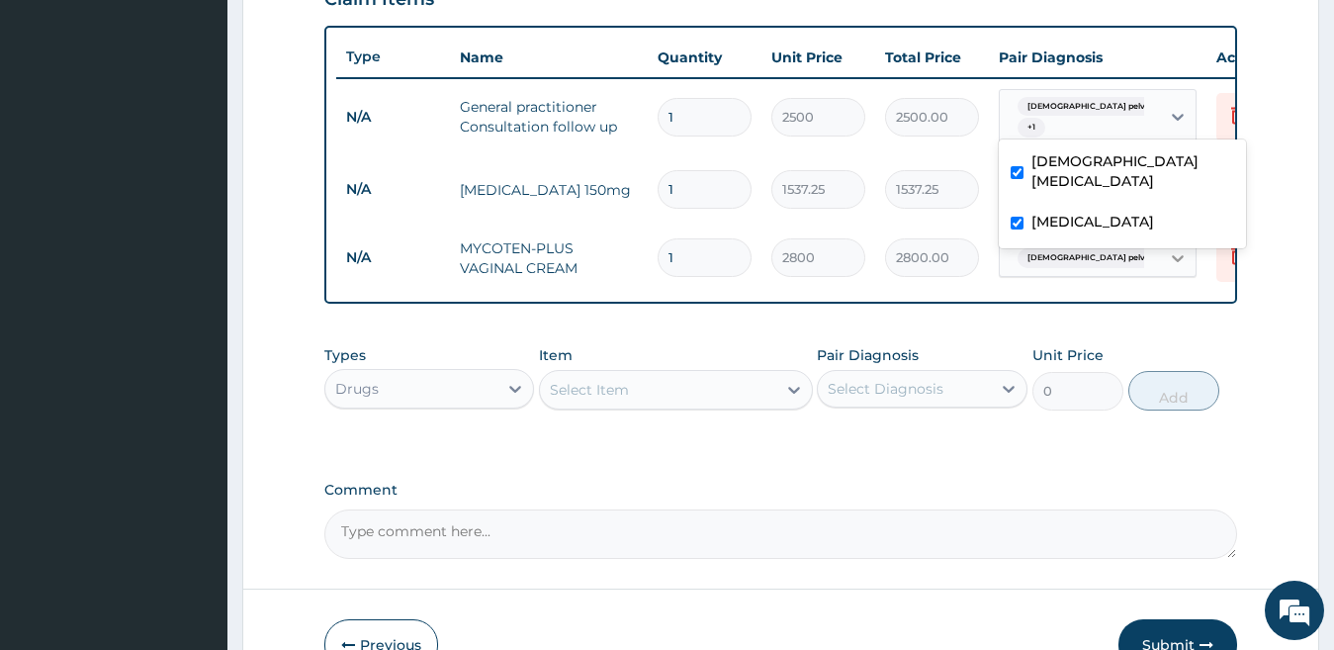
click at [1181, 273] on div at bounding box center [1178, 258] width 36 height 36
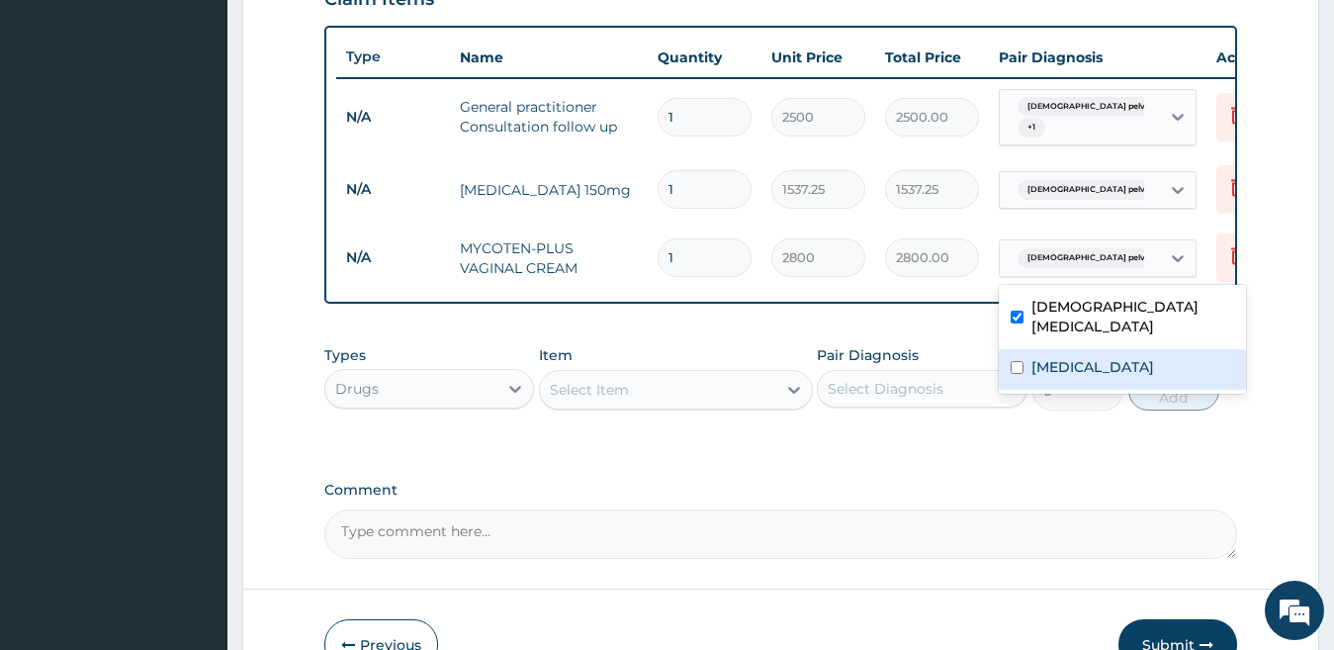
click at [1135, 355] on div "[MEDICAL_DATA]" at bounding box center [1122, 369] width 247 height 41
checkbox input "true"
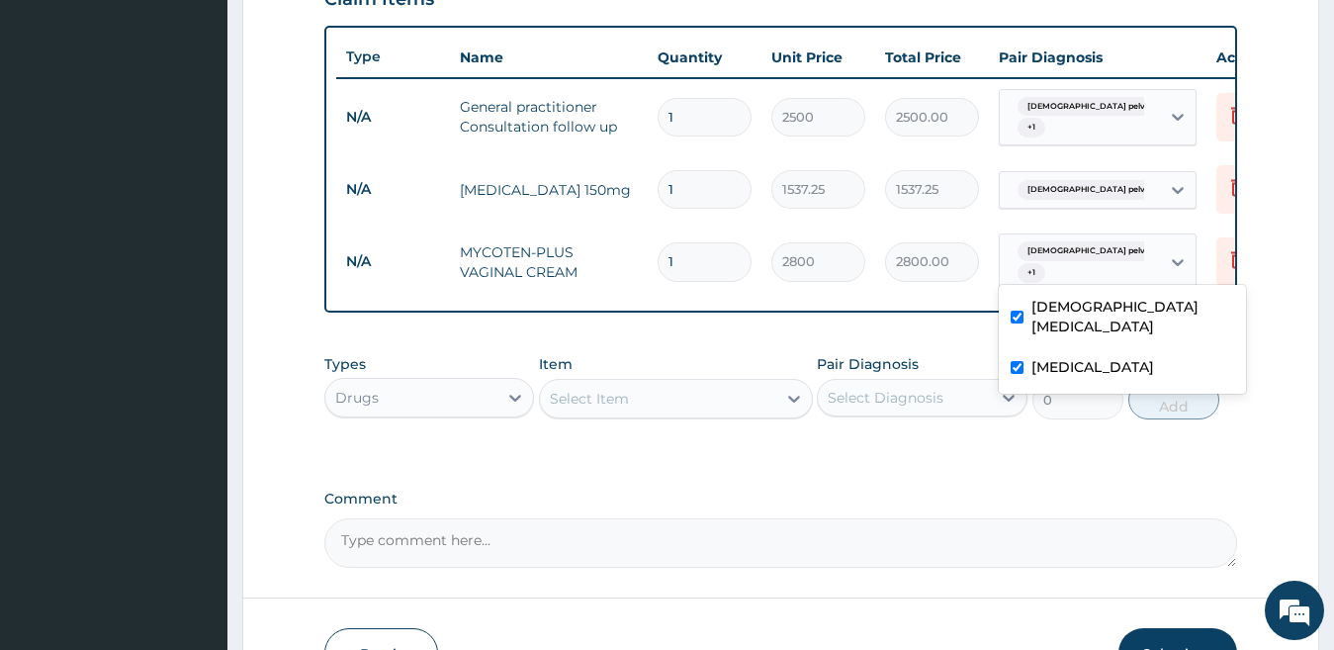
click at [1137, 198] on span "[DEMOGRAPHIC_DATA] pelvic inflammatory dis..." at bounding box center [1127, 190] width 220 height 20
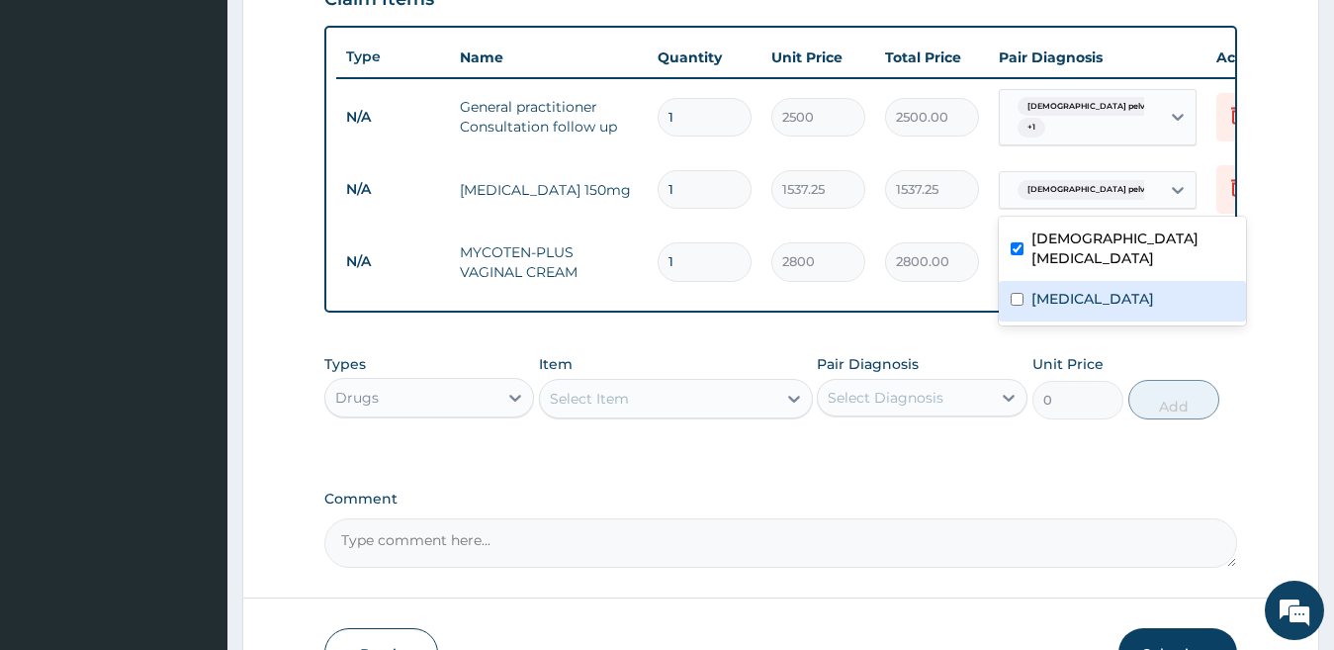
click at [1128, 288] on div "[MEDICAL_DATA]" at bounding box center [1122, 301] width 247 height 41
checkbox input "true"
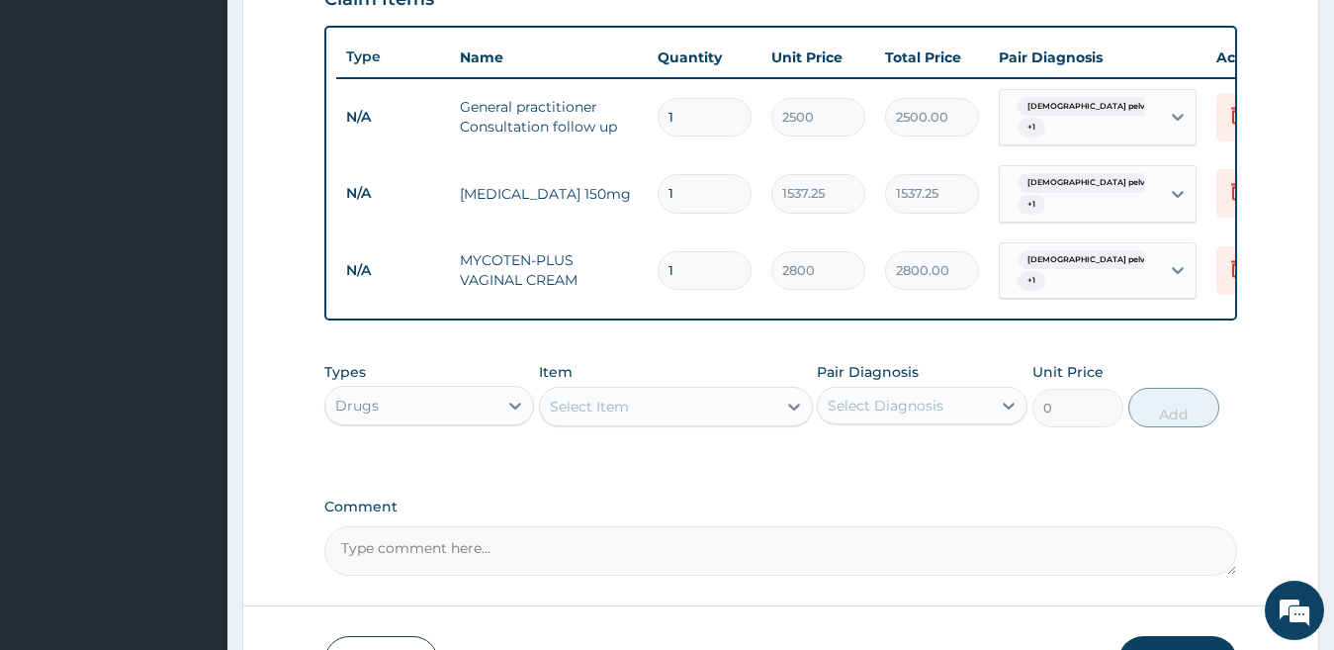
click at [1261, 167] on form "Step 2 of 2 PA Code / Prescription Code Enter Code(Secondary Care Only) Encount…" at bounding box center [780, 56] width 1077 height 1323
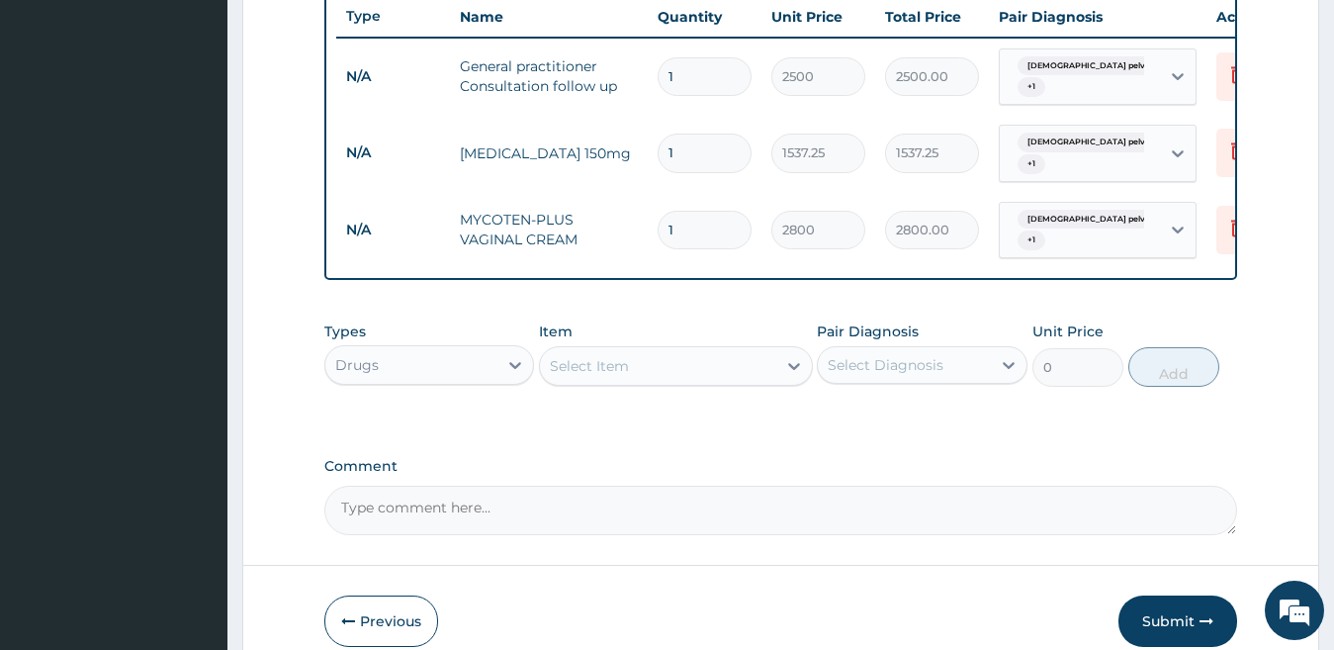
scroll to position [860, 0]
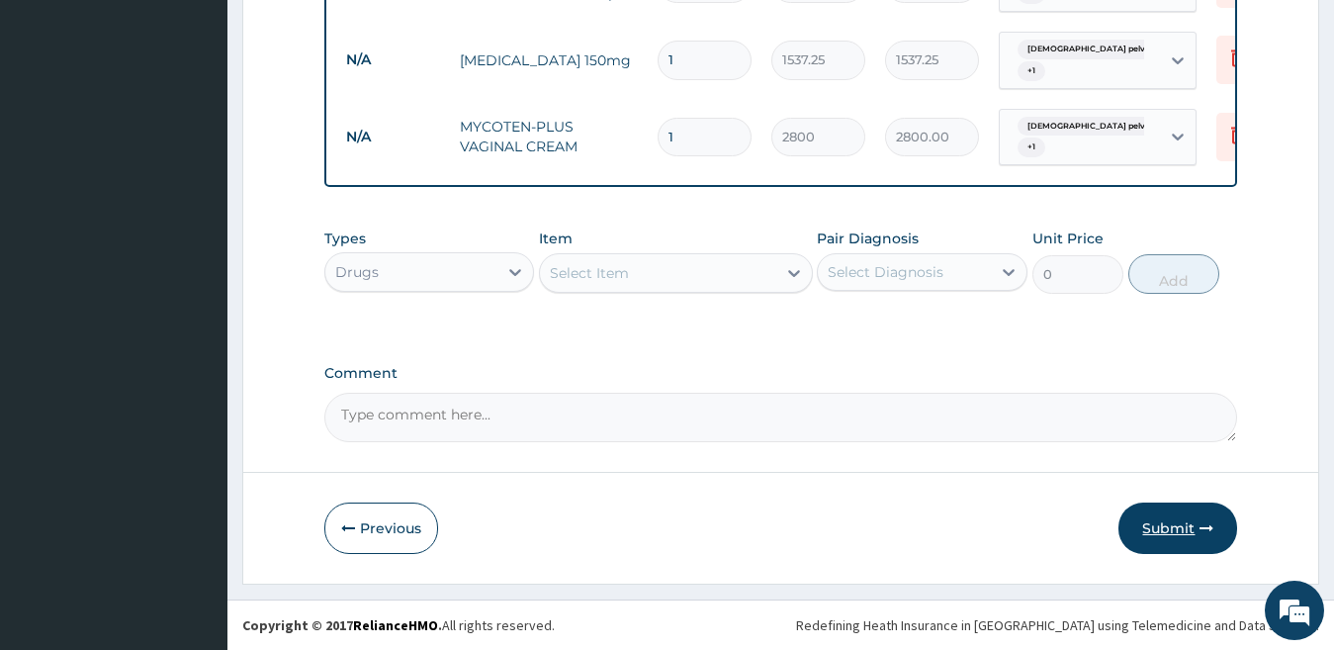
click at [1177, 518] on button "Submit" at bounding box center [1177, 527] width 119 height 51
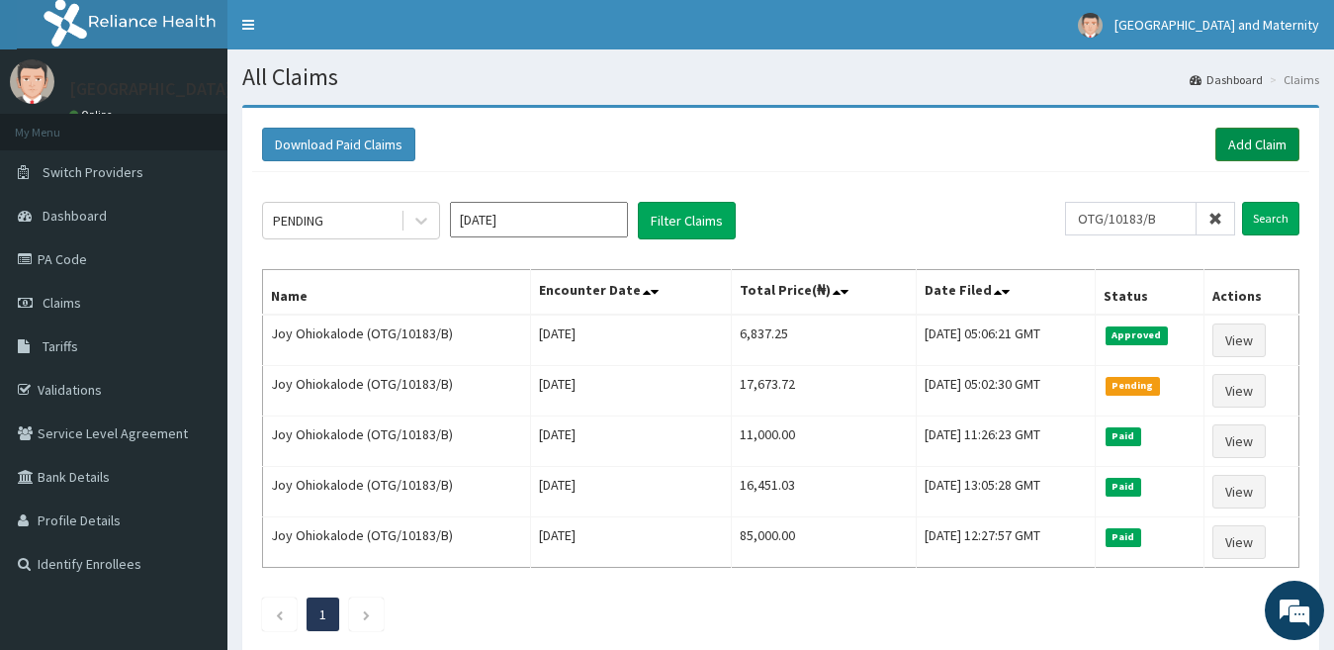
click at [1269, 141] on link "Add Claim" at bounding box center [1257, 145] width 84 height 34
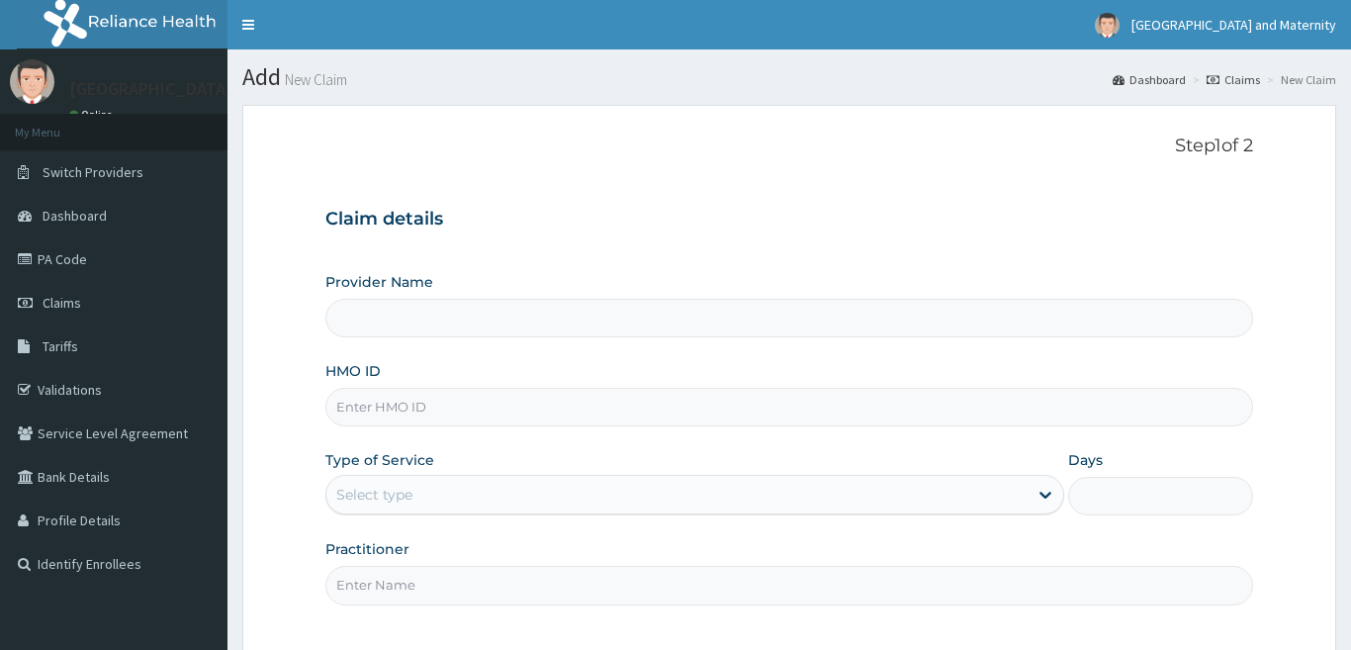
click at [962, 396] on input "HMO ID" at bounding box center [788, 407] width 927 height 39
type input "OTG/10183/B"
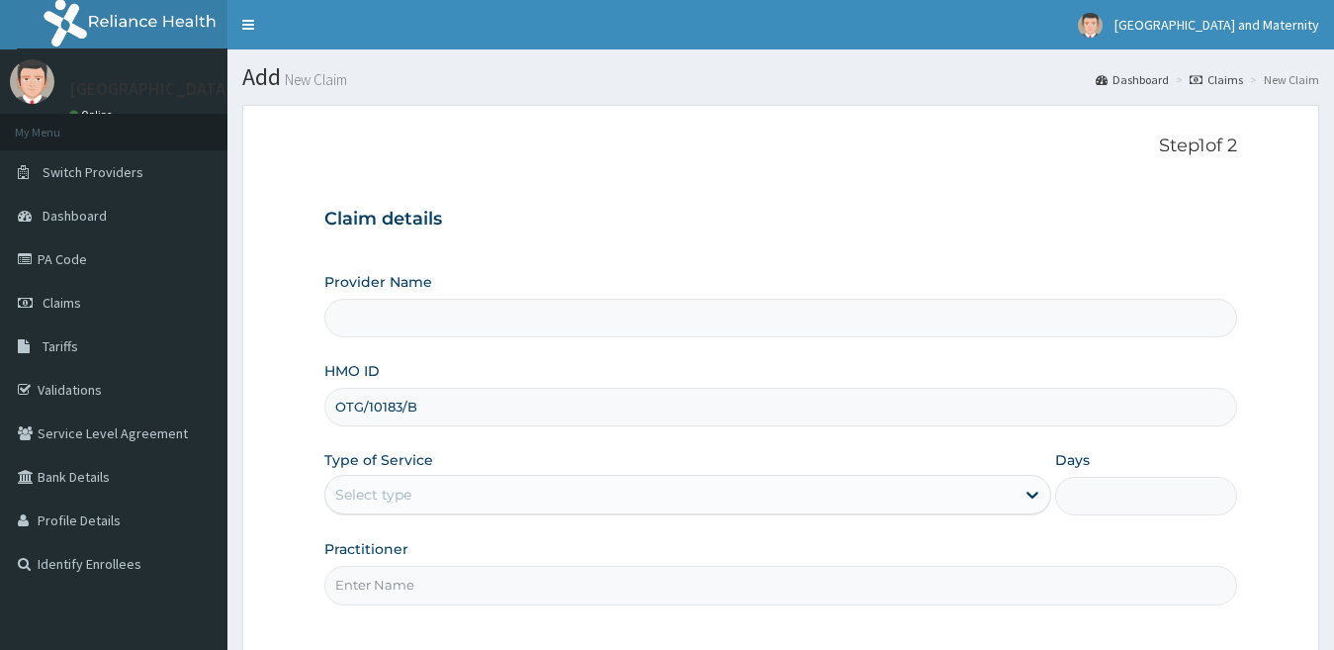
type input "[GEOGRAPHIC_DATA] & Maternity"
type input "OTG/10183/B"
click at [625, 506] on div "Provider Name [GEOGRAPHIC_DATA] & Maternity HMO ID OTG/10183/B Type of Service …" at bounding box center [781, 438] width 914 height 332
click at [614, 489] on div "Select type" at bounding box center [670, 495] width 690 height 32
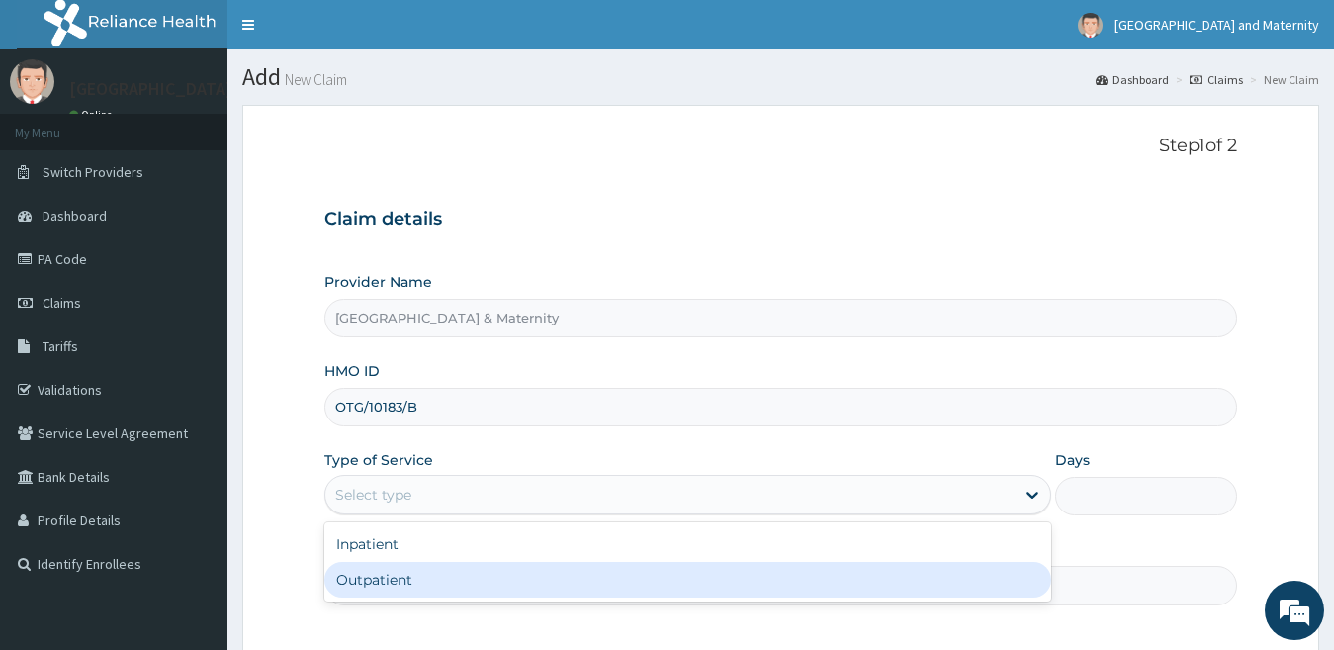
click at [589, 578] on div "Outpatient" at bounding box center [688, 580] width 728 height 36
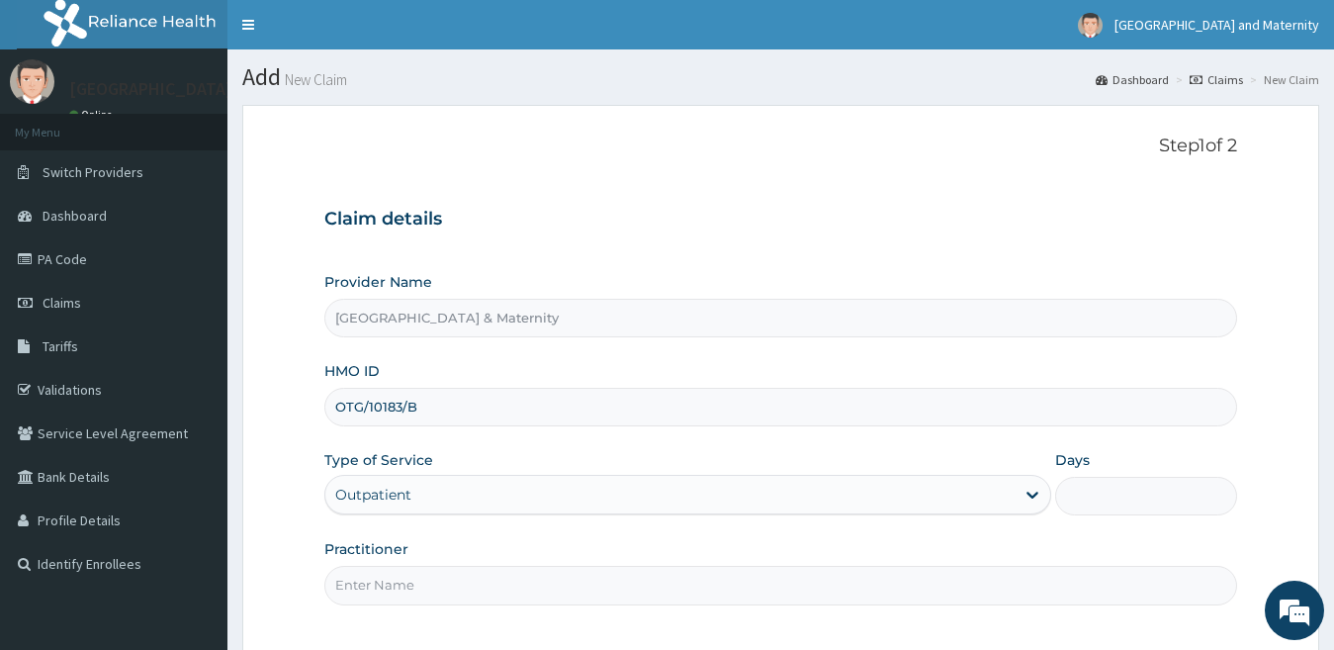
type input "1"
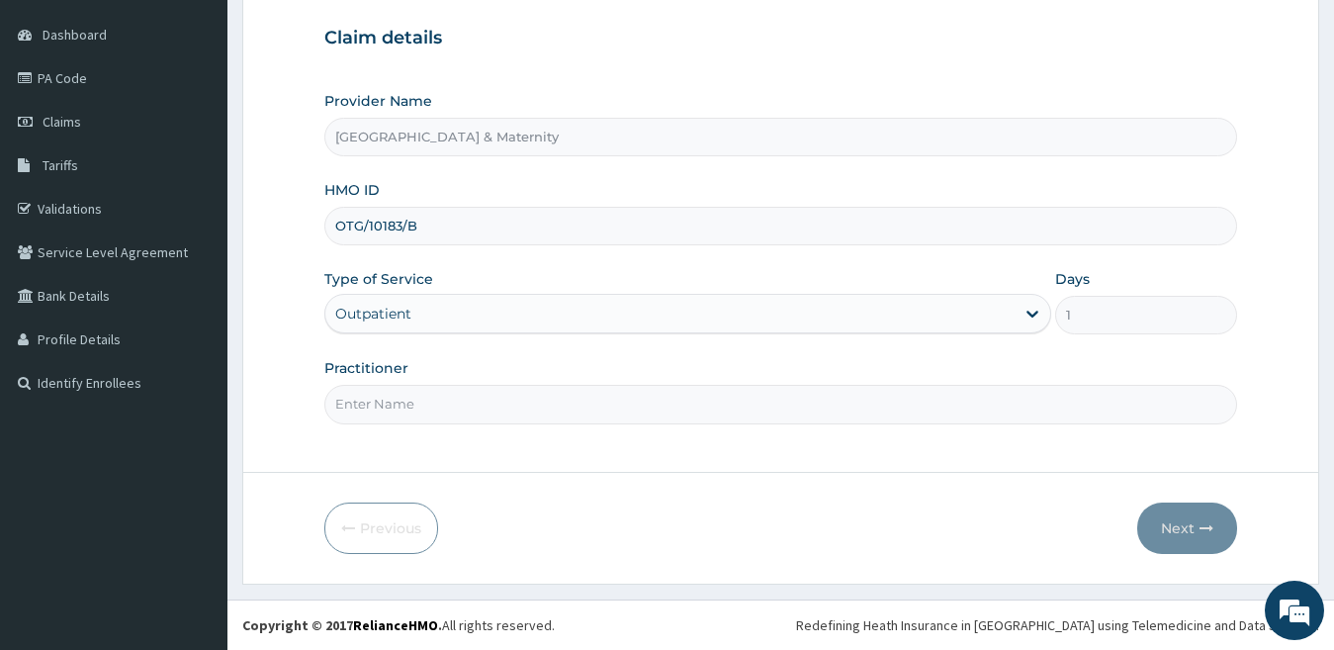
click at [950, 395] on input "Practitioner" at bounding box center [781, 404] width 914 height 39
type input "Dr. Olumide"
click at [454, 397] on input "Dr. Olumide" at bounding box center [781, 404] width 914 height 39
click at [1179, 536] on button "Next" at bounding box center [1187, 527] width 100 height 51
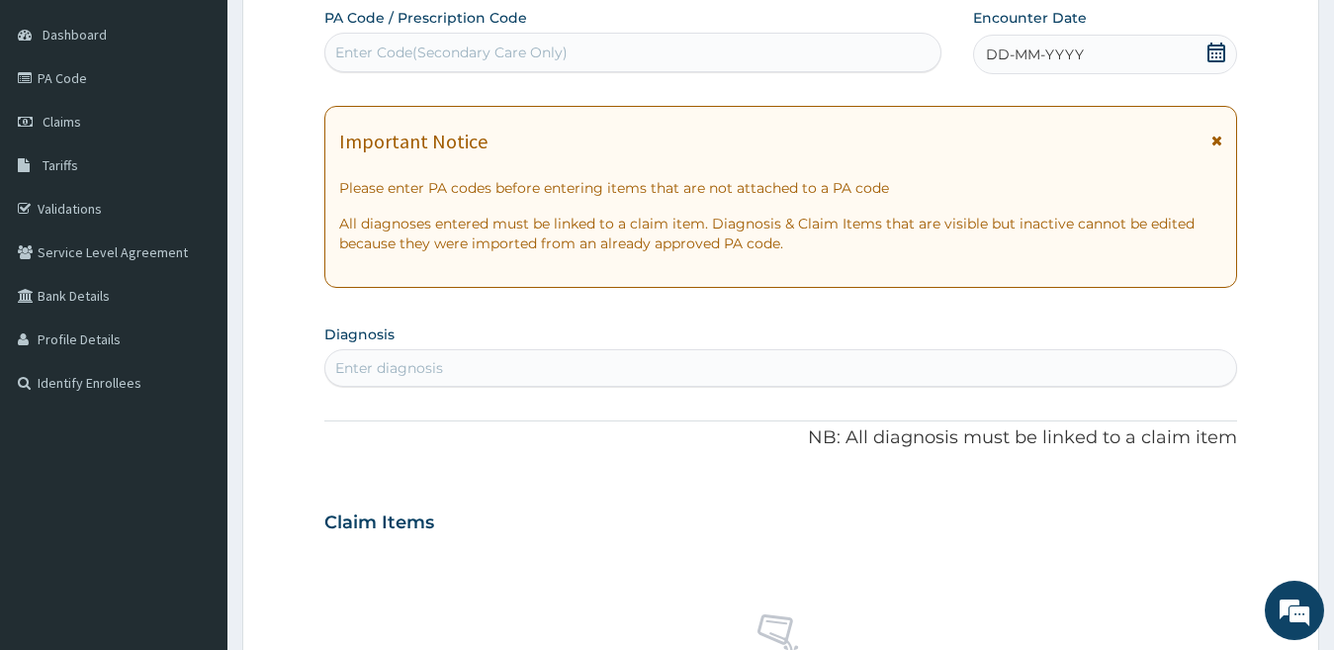
click at [1219, 56] on icon at bounding box center [1216, 53] width 20 height 20
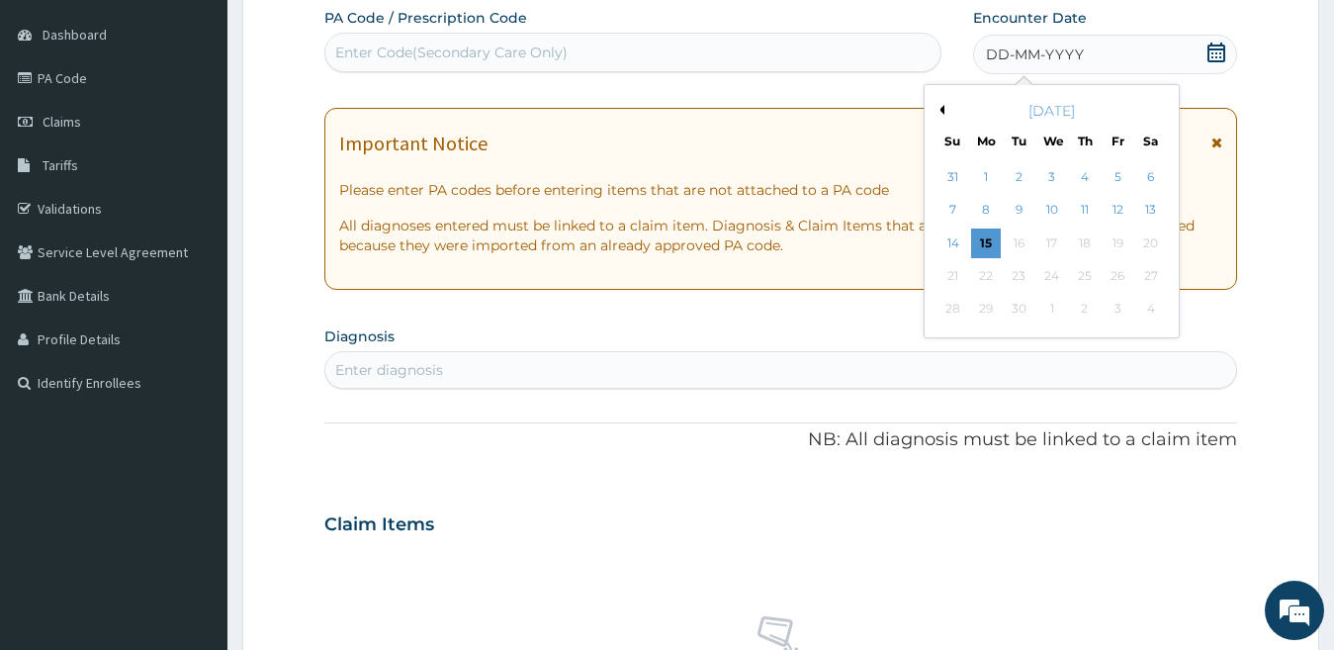
click at [937, 109] on button "Previous Month" at bounding box center [939, 110] width 10 height 10
click at [1077, 307] on div "31" at bounding box center [1085, 310] width 30 height 30
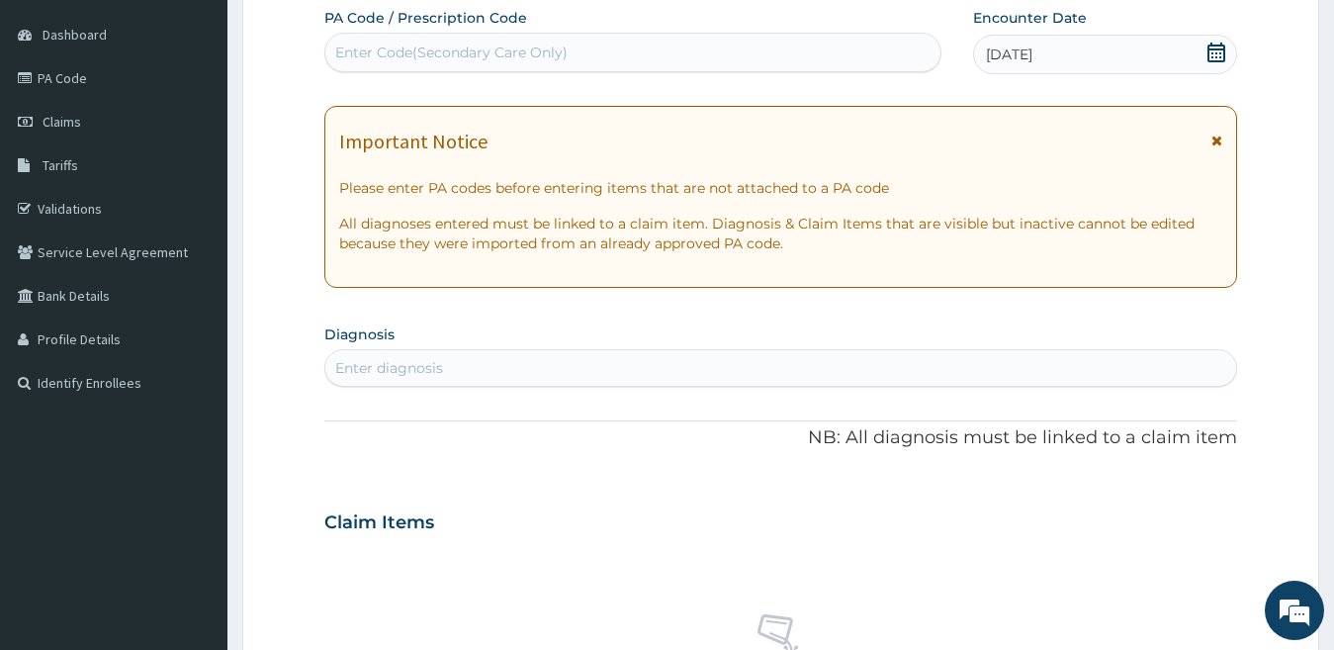
click at [362, 363] on div "Enter diagnosis" at bounding box center [389, 368] width 108 height 20
type input "contact dermat"
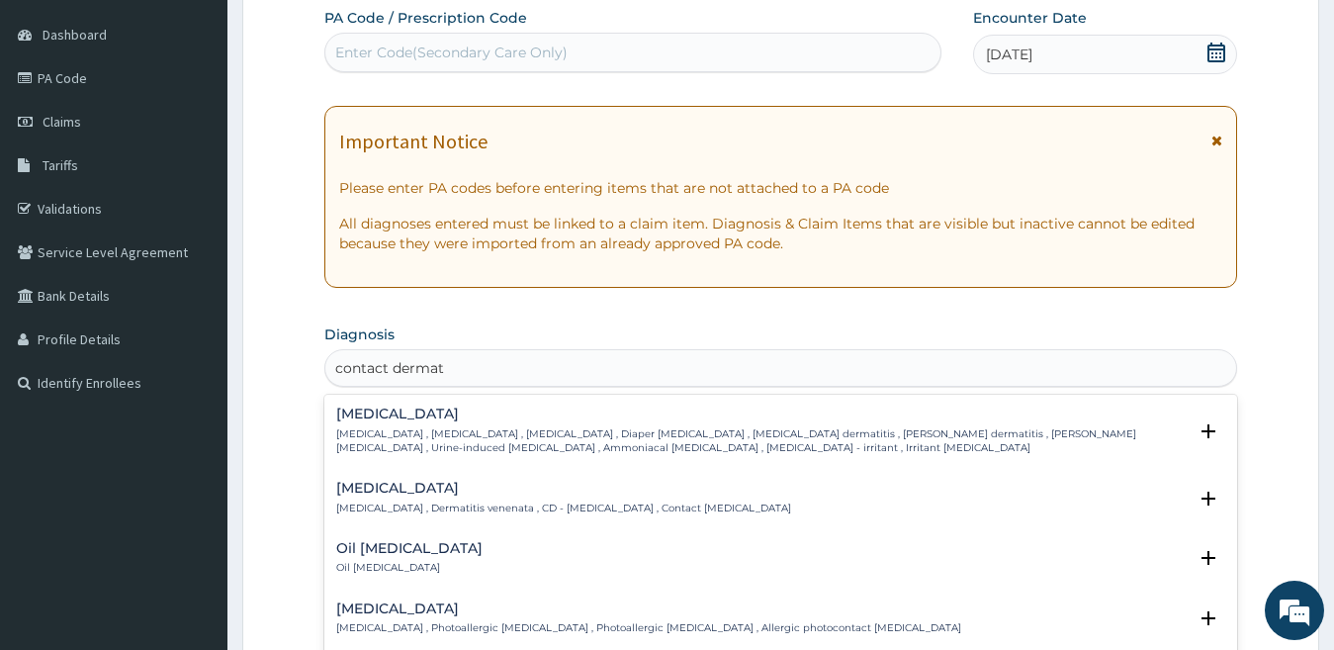
click at [459, 504] on p "[MEDICAL_DATA] , Dermatitis venenata , CD - [MEDICAL_DATA] , Contact [MEDICAL_D…" at bounding box center [563, 508] width 455 height 14
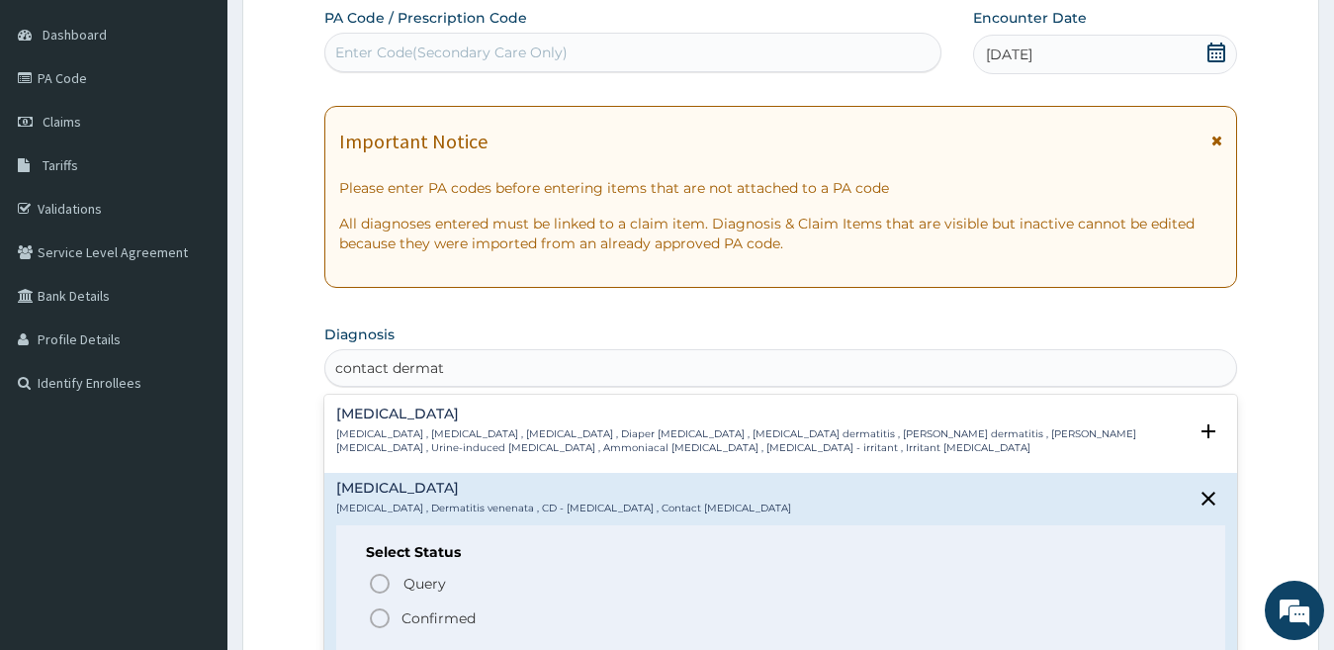
click at [458, 612] on p "Confirmed" at bounding box center [438, 618] width 74 height 20
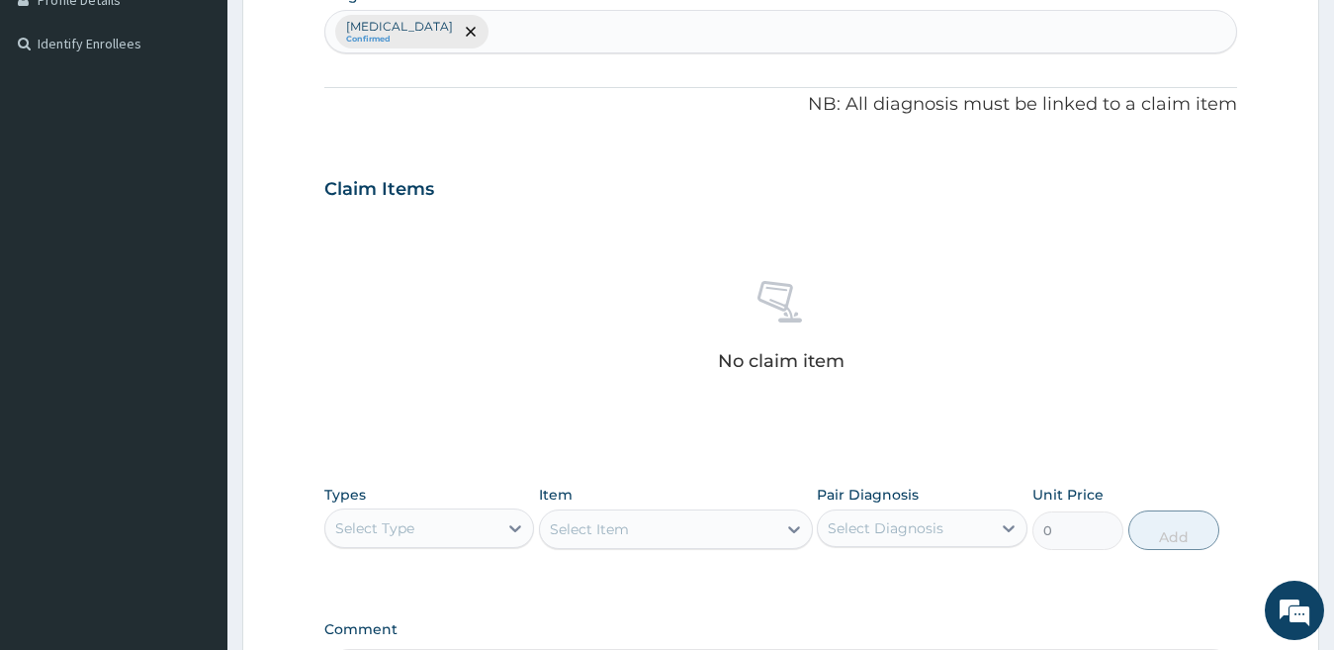
scroll to position [510, 0]
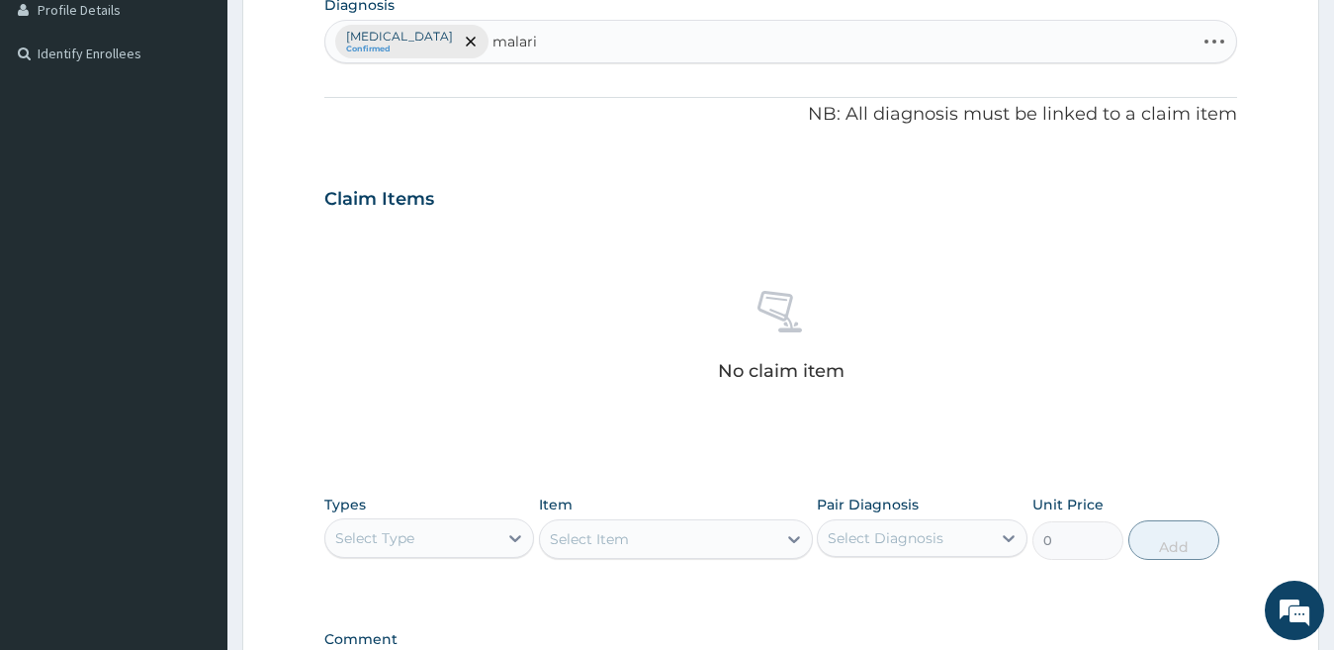
type input "[MEDICAL_DATA]"
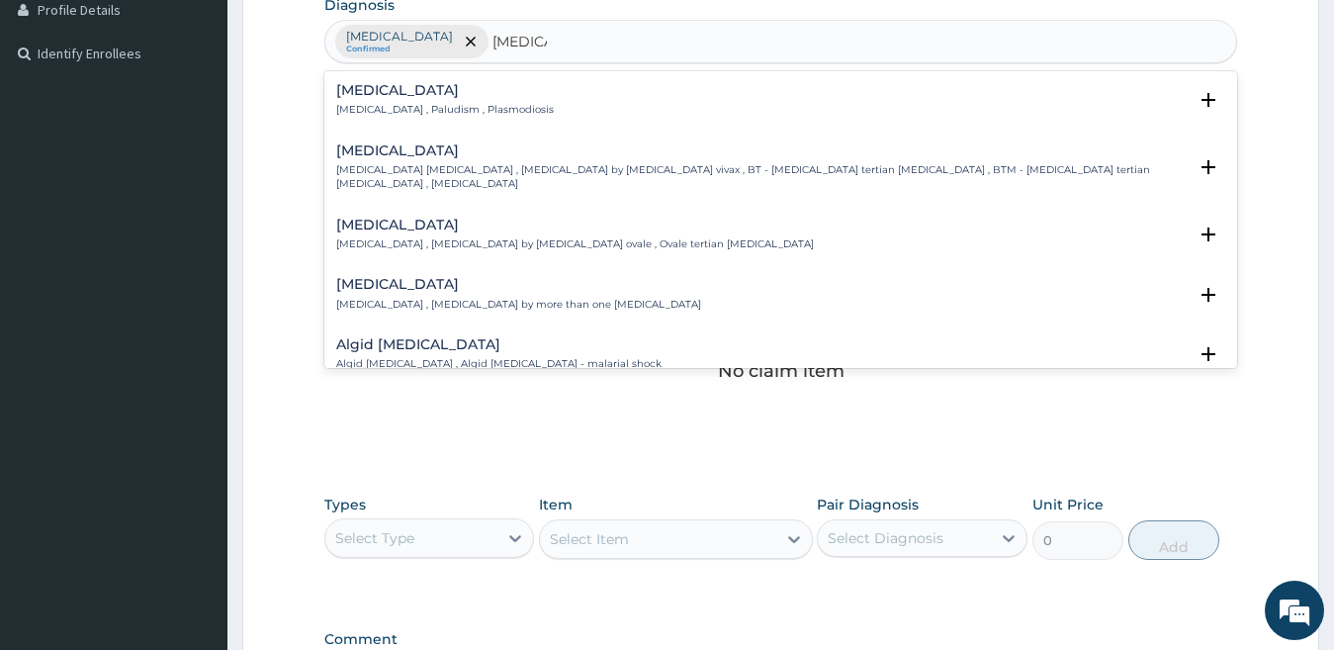
click at [413, 103] on p "[MEDICAL_DATA] , Paludism , Plasmodiosis" at bounding box center [445, 110] width 218 height 14
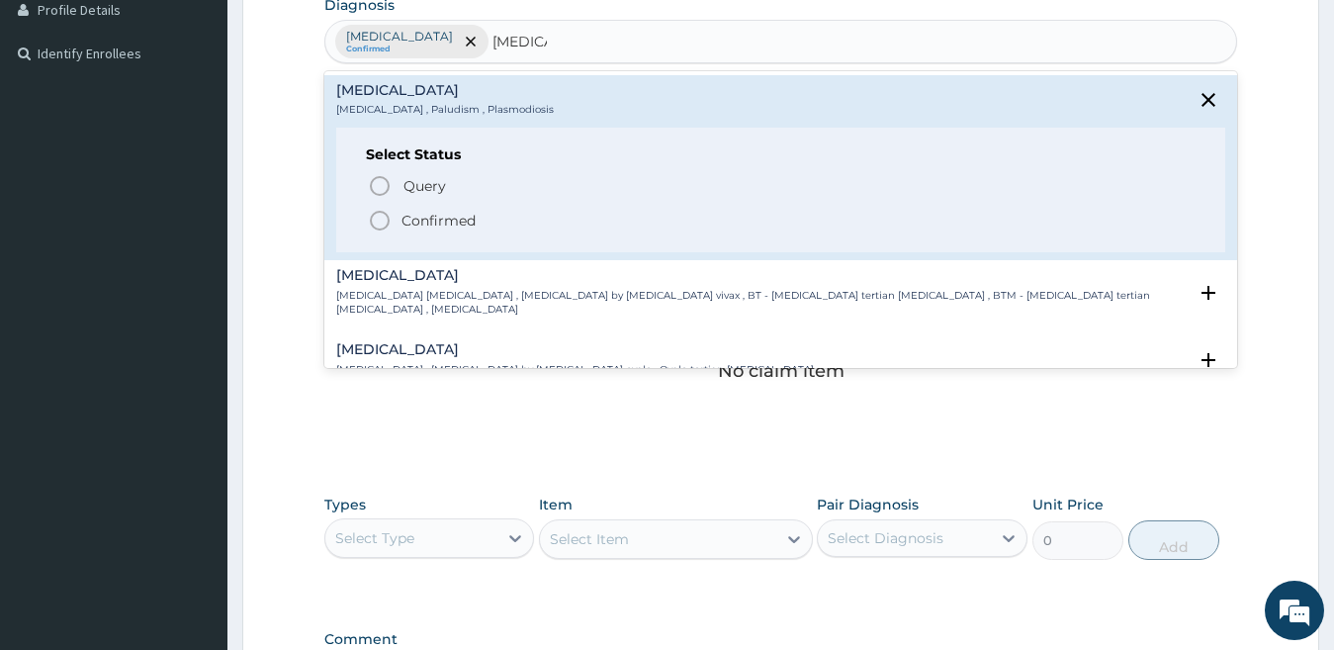
click at [423, 231] on span "Confirmed" at bounding box center [782, 221] width 829 height 24
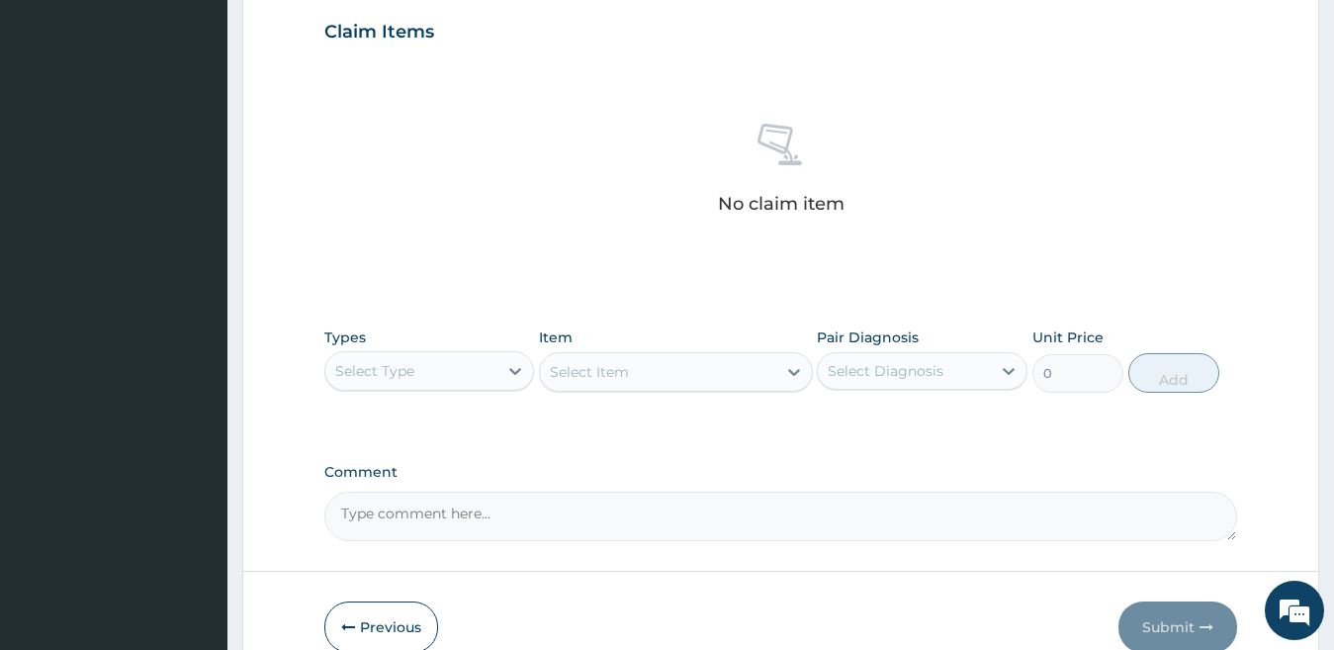
scroll to position [776, 0]
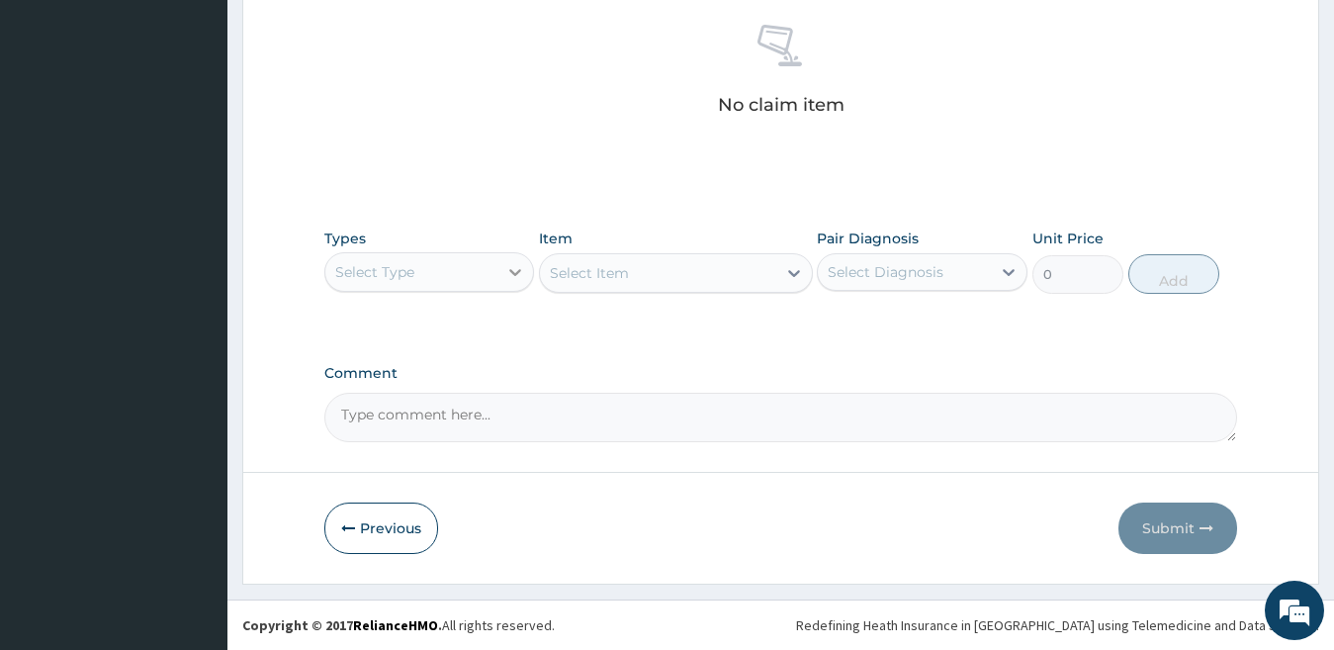
click at [501, 273] on div at bounding box center [515, 272] width 36 height 36
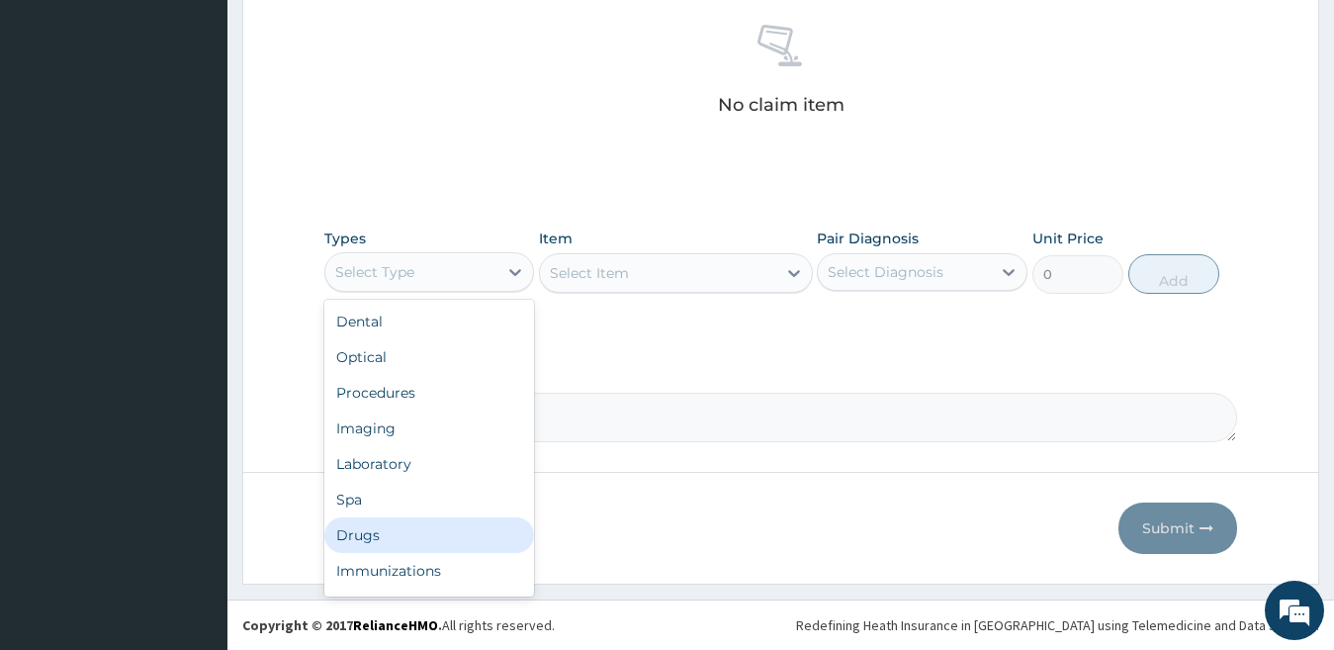
click at [434, 536] on div "Drugs" at bounding box center [429, 535] width 211 height 36
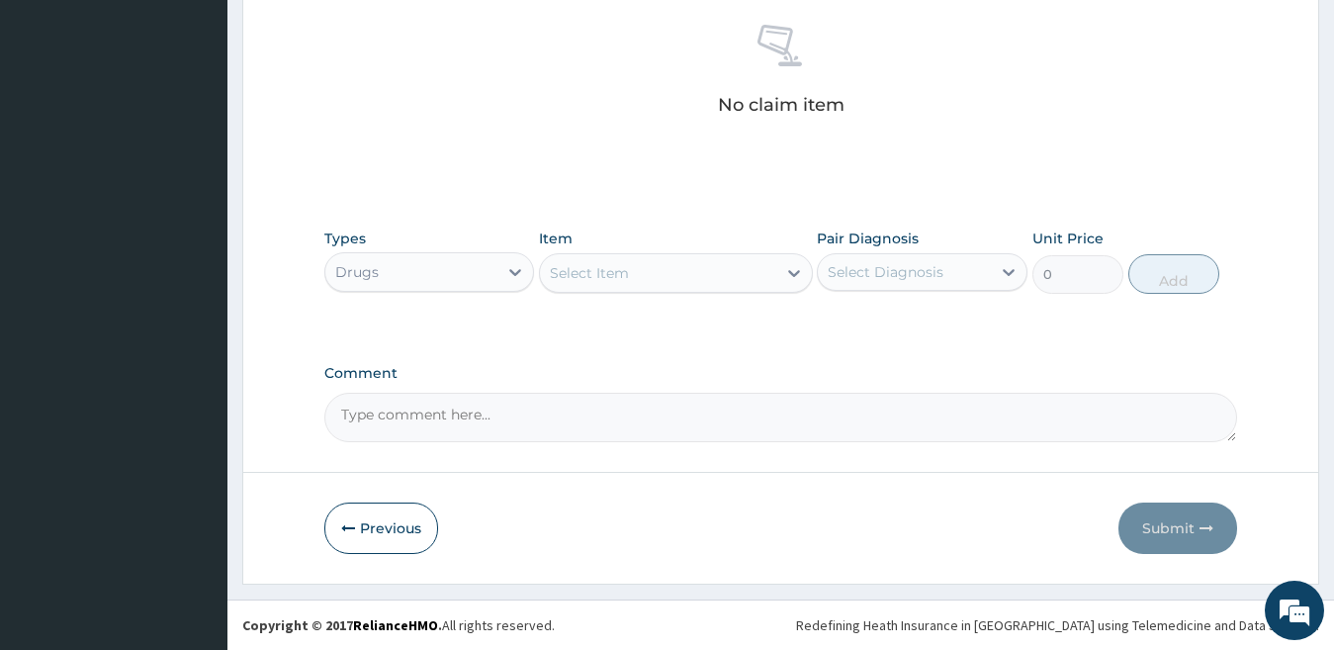
click at [647, 278] on div "Select Item" at bounding box center [658, 273] width 236 height 32
type input "acne"
click at [655, 313] on div "ACNEAWAY 20g" at bounding box center [676, 323] width 274 height 36
type input "650.375"
click at [837, 269] on div "Select Diagnosis" at bounding box center [886, 272] width 116 height 20
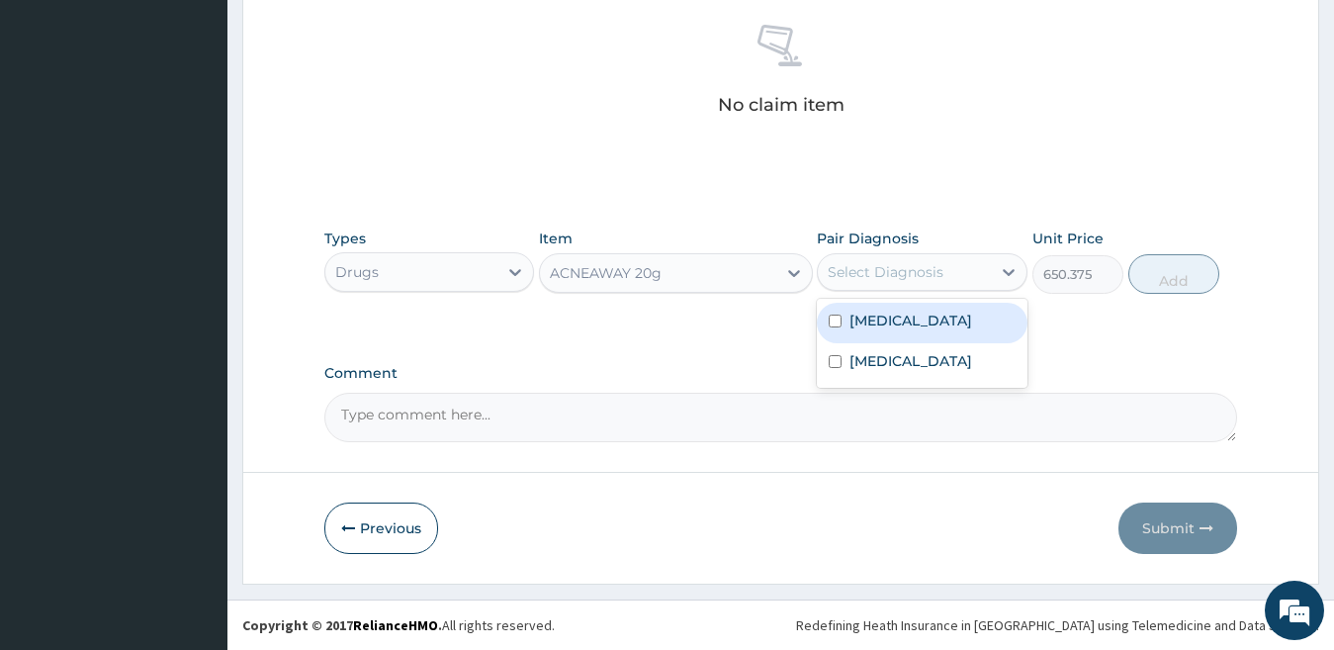
click at [868, 322] on label "[MEDICAL_DATA]" at bounding box center [910, 320] width 123 height 20
checkbox input "true"
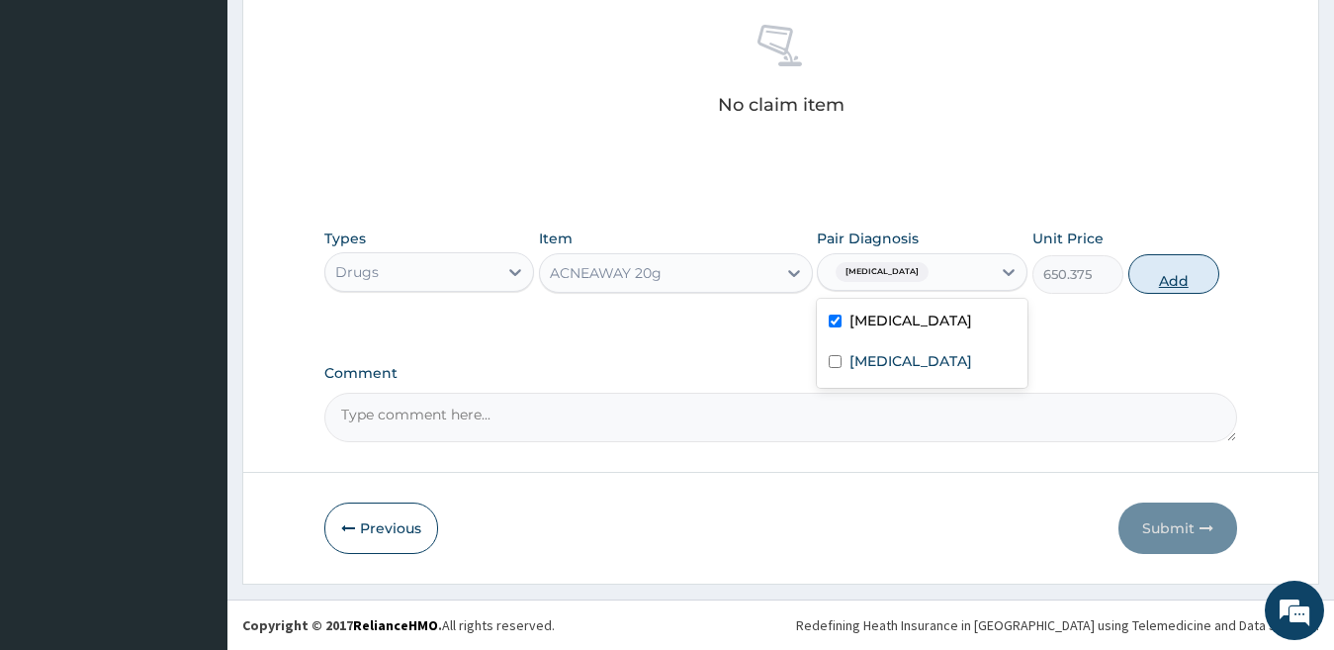
click at [1179, 283] on button "Add" at bounding box center [1173, 274] width 91 height 40
type input "0"
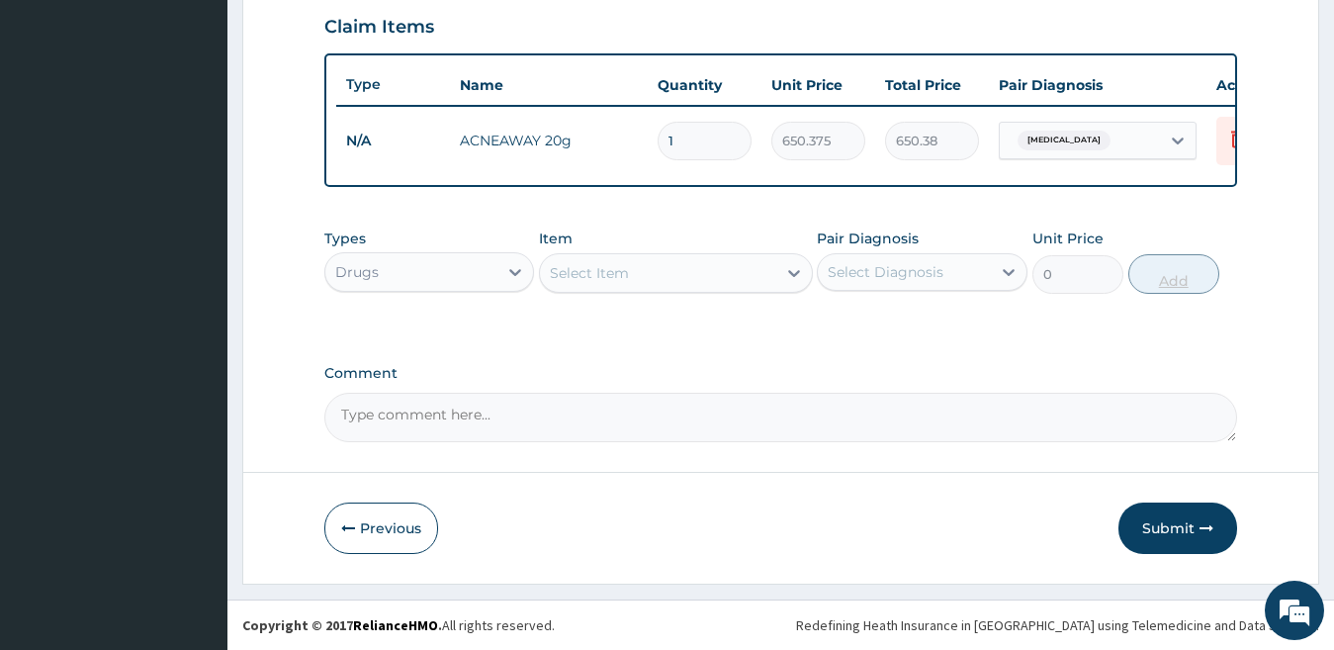
scroll to position [699, 0]
click at [693, 283] on div "Select Item" at bounding box center [658, 273] width 236 height 32
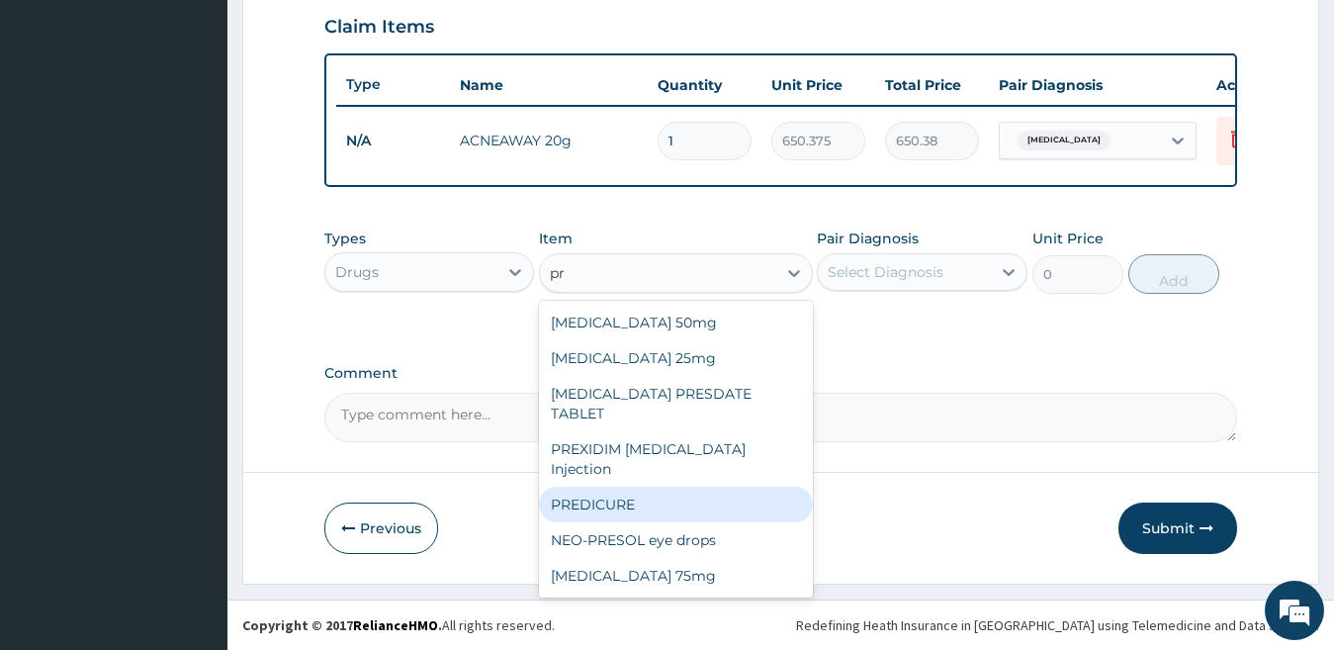
type input "p"
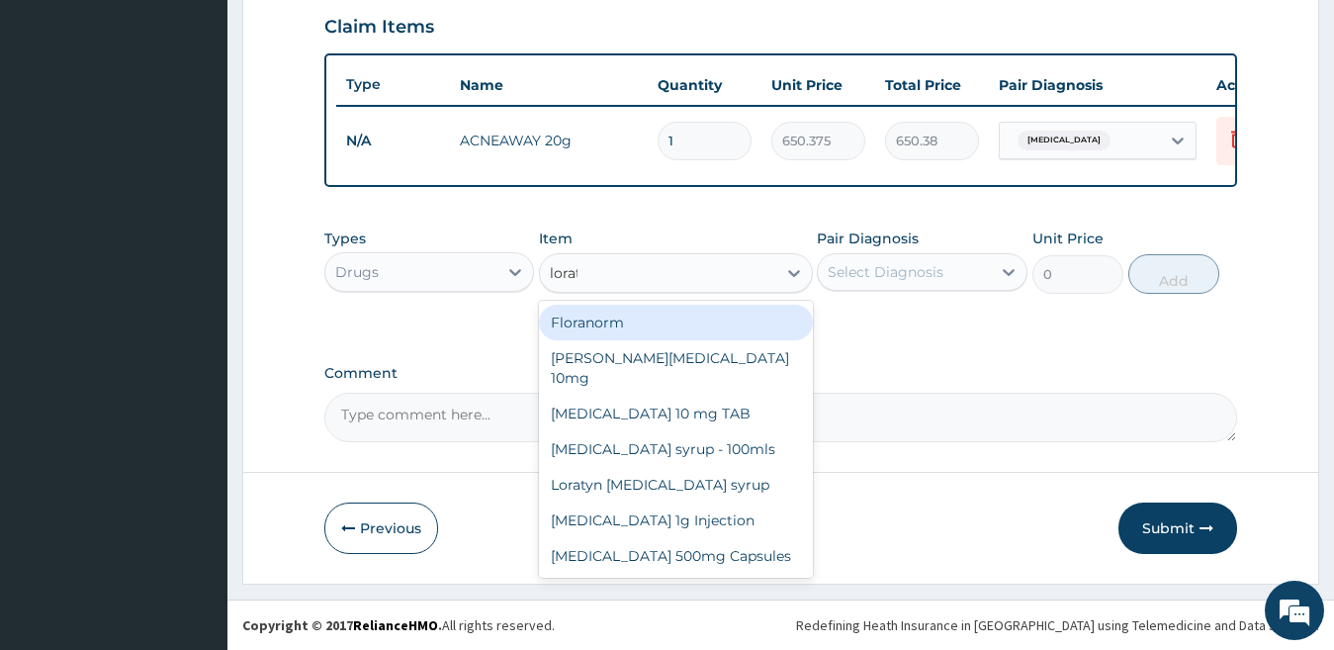
type input "lorata"
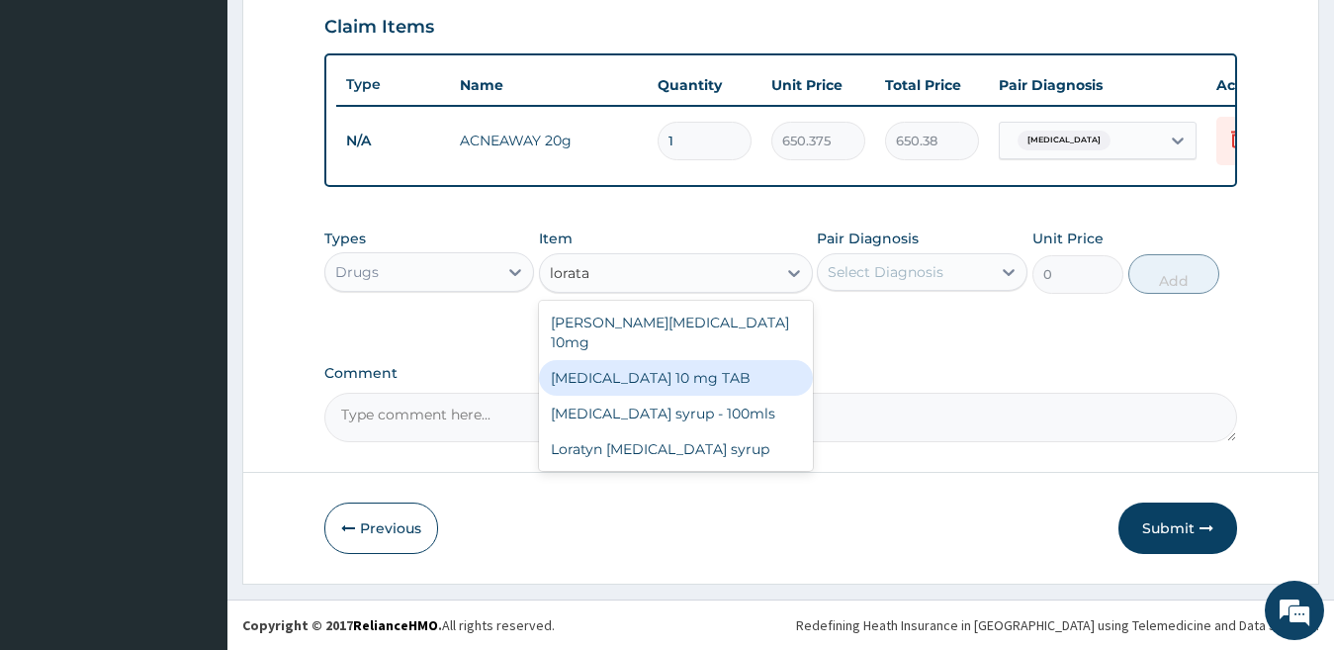
click at [679, 371] on div "[MEDICAL_DATA] 10 mg TAB" at bounding box center [676, 378] width 274 height 36
type input "59.125"
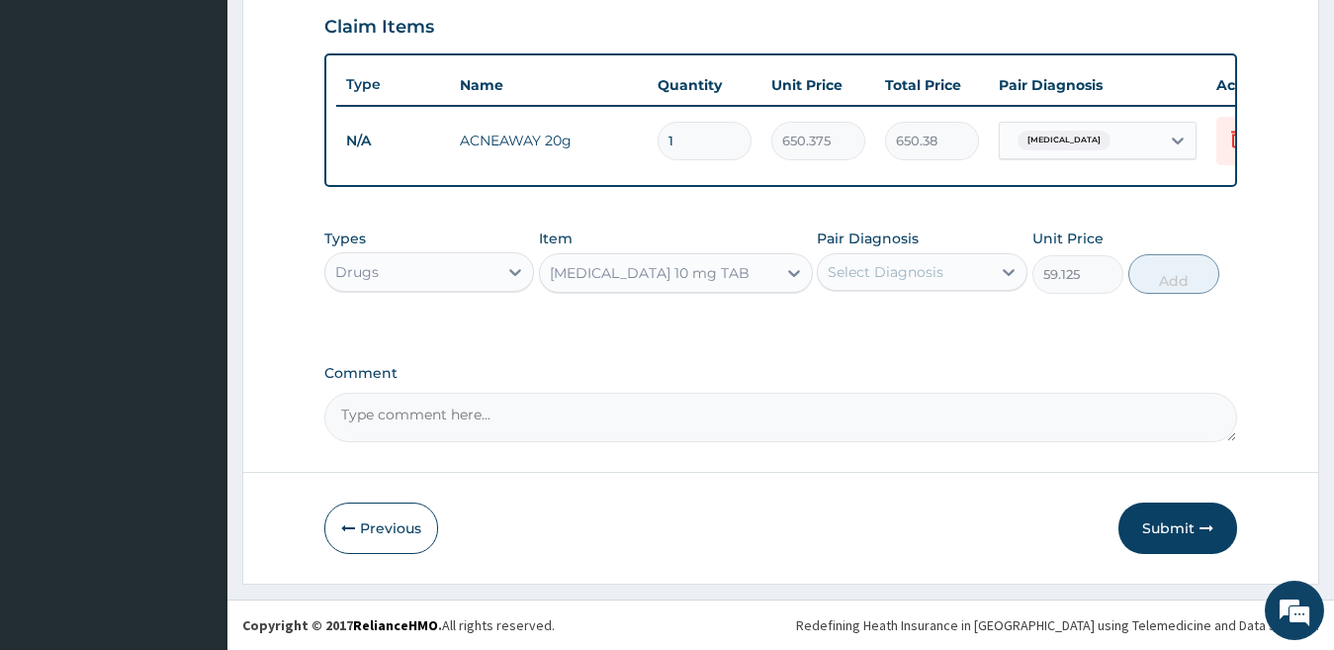
click at [914, 283] on div "Select Diagnosis" at bounding box center [904, 272] width 173 height 32
click at [925, 335] on div "[MEDICAL_DATA]" at bounding box center [922, 323] width 211 height 41
checkbox input "true"
click at [1164, 278] on button "Add" at bounding box center [1173, 274] width 91 height 40
type input "0"
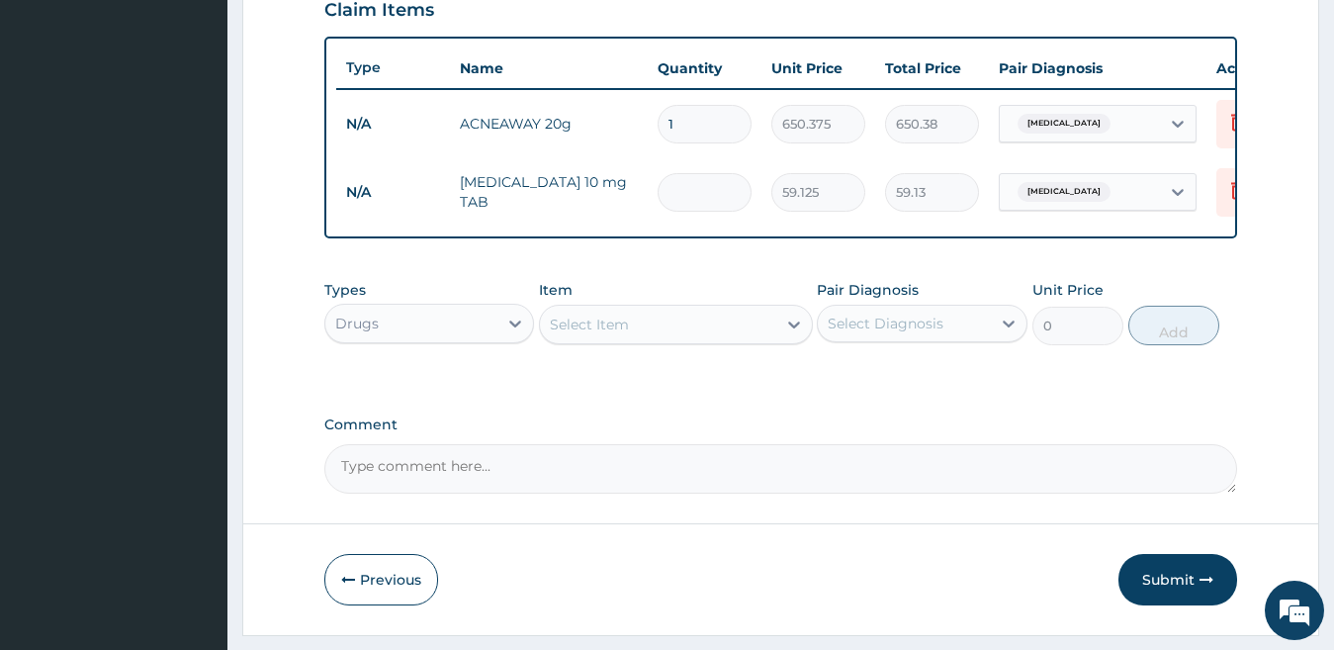
type input "0.00"
type input "5"
type input "295.63"
type input "5"
click at [586, 334] on div "Select Item" at bounding box center [589, 324] width 79 height 20
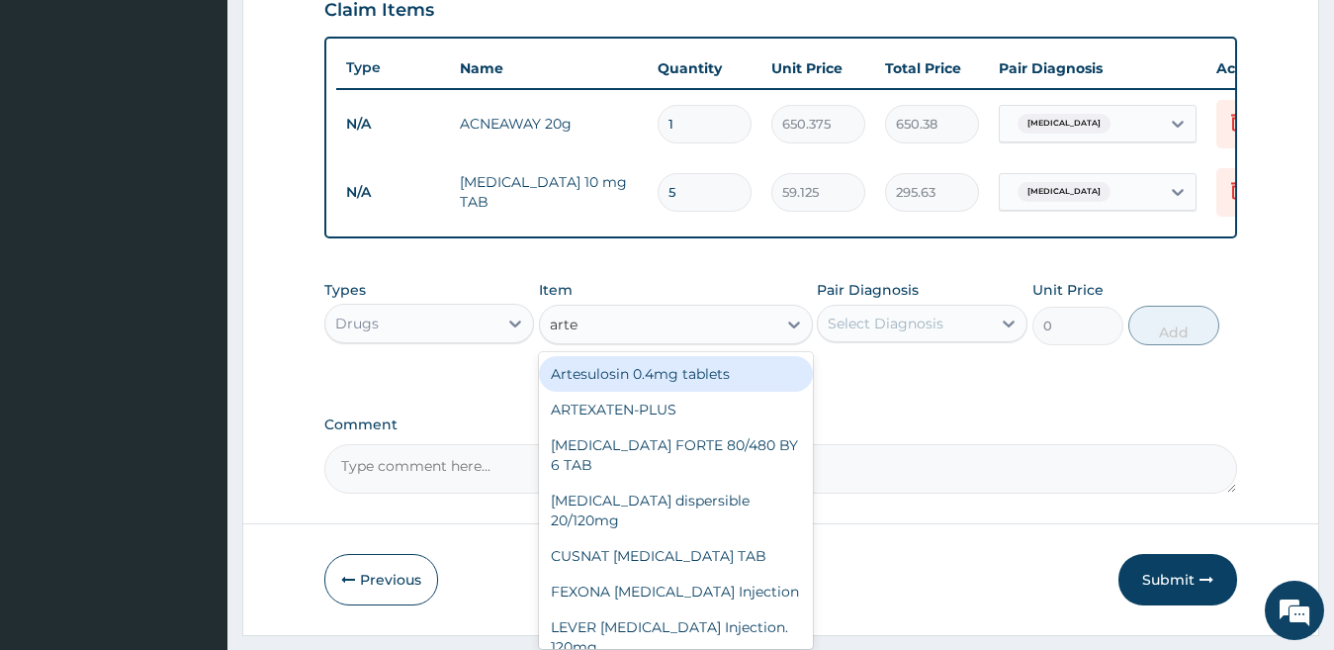
type input "artem"
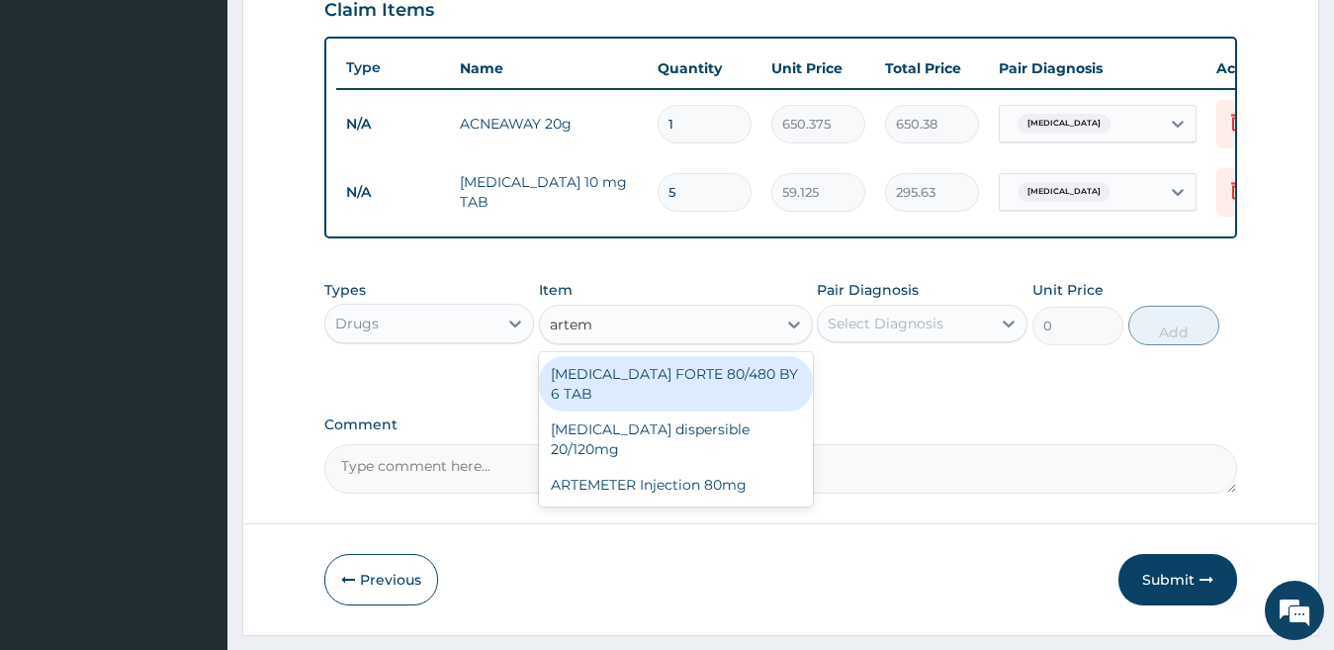
click at [613, 396] on div "[MEDICAL_DATA] FORTE 80/480 BY 6 TAB" at bounding box center [676, 383] width 274 height 55
type input "500"
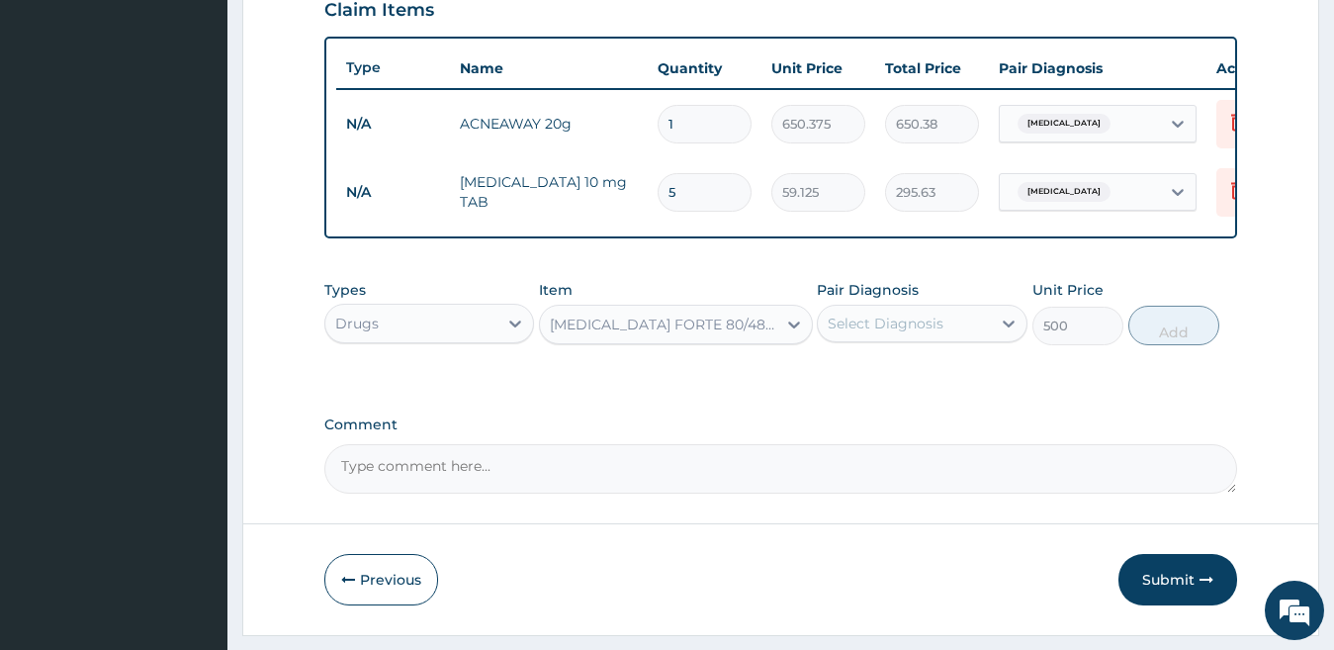
click at [869, 333] on div "Select Diagnosis" at bounding box center [886, 323] width 116 height 20
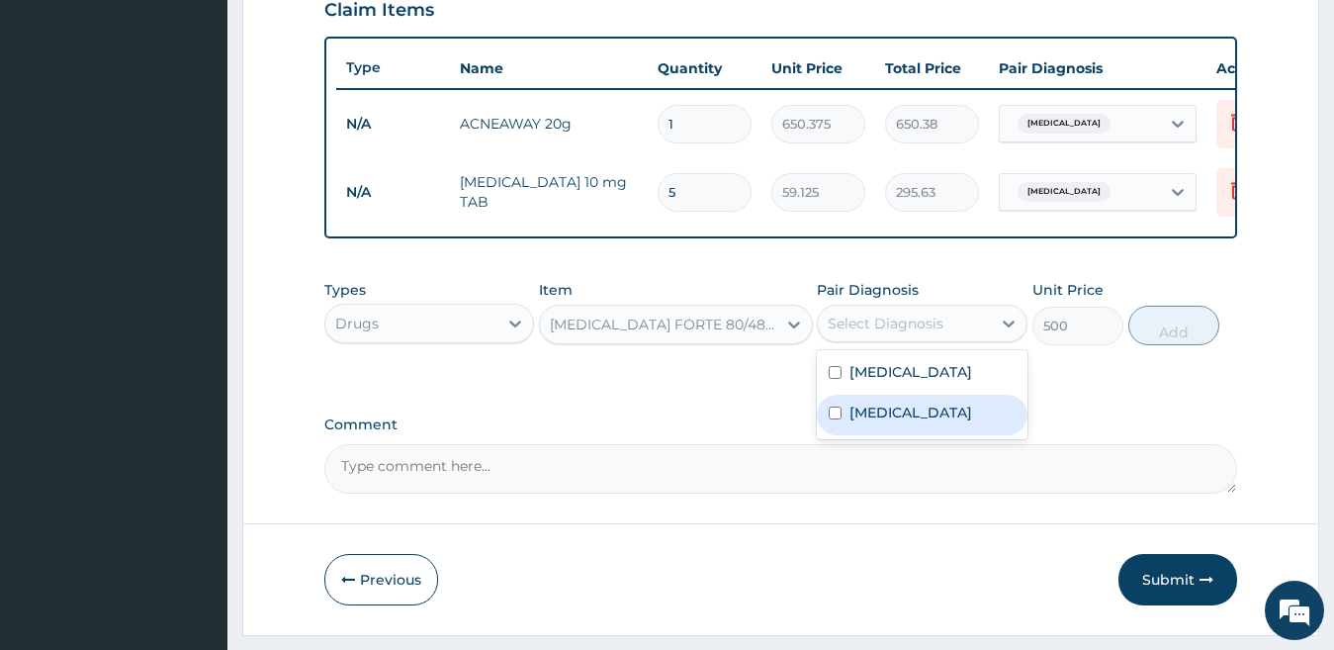
click at [877, 422] on label "[MEDICAL_DATA]" at bounding box center [910, 412] width 123 height 20
checkbox input "true"
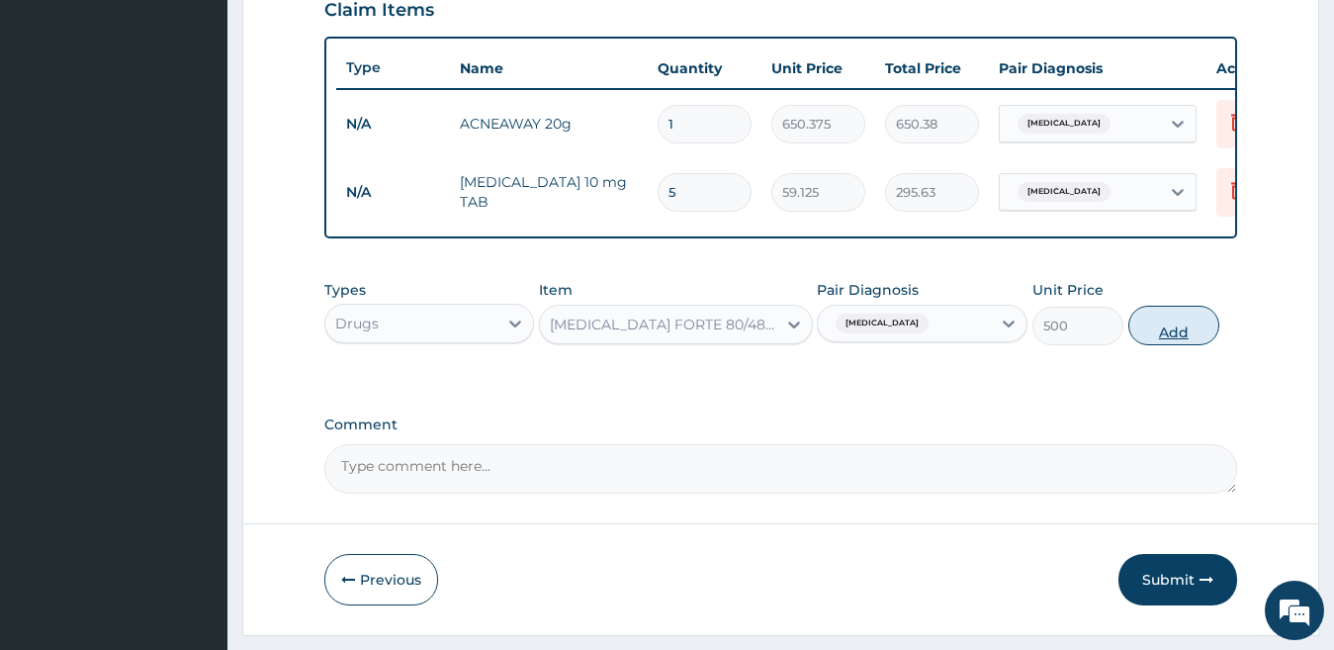
click at [1173, 345] on button "Add" at bounding box center [1173, 326] width 91 height 40
type input "0"
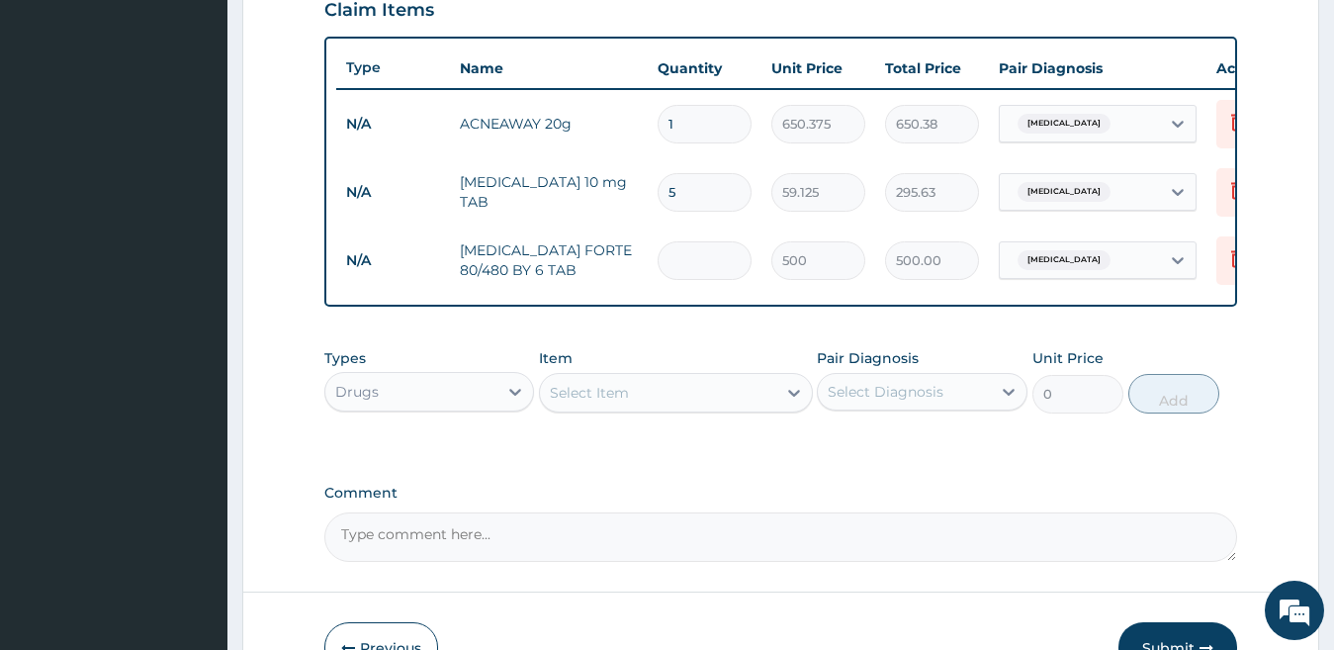
type input "0.00"
type input "6"
type input "3000.00"
type input "6"
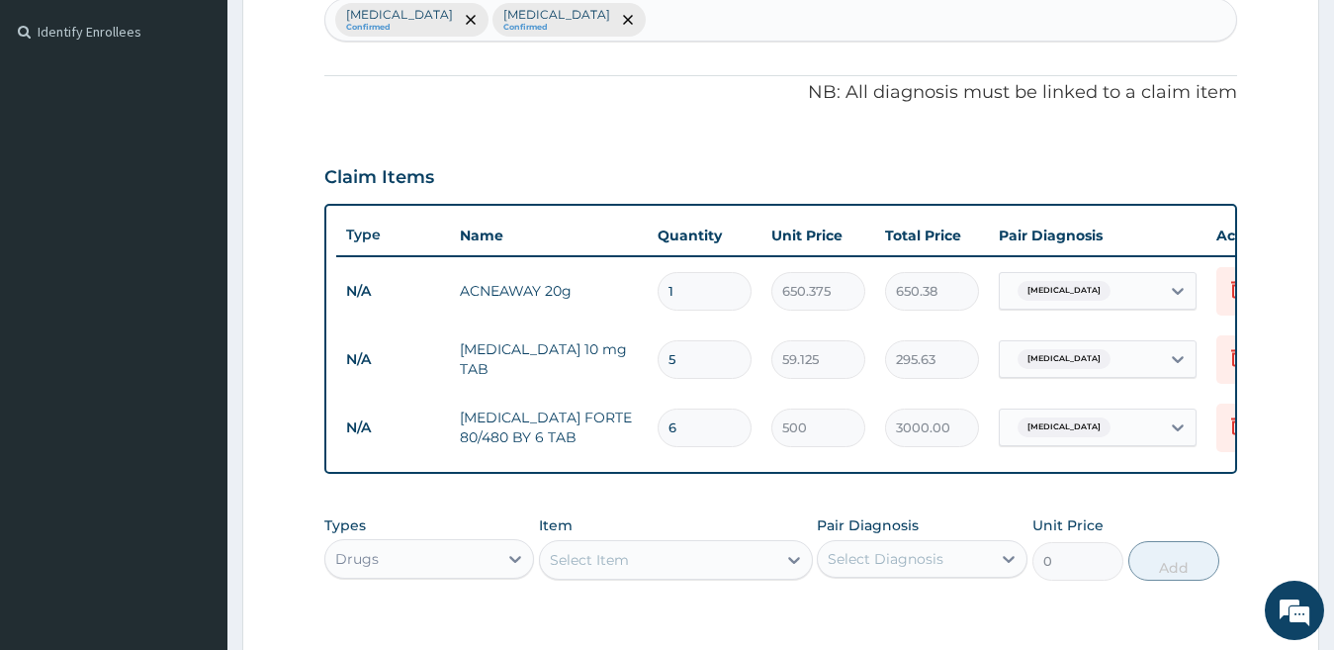
scroll to position [518, 0]
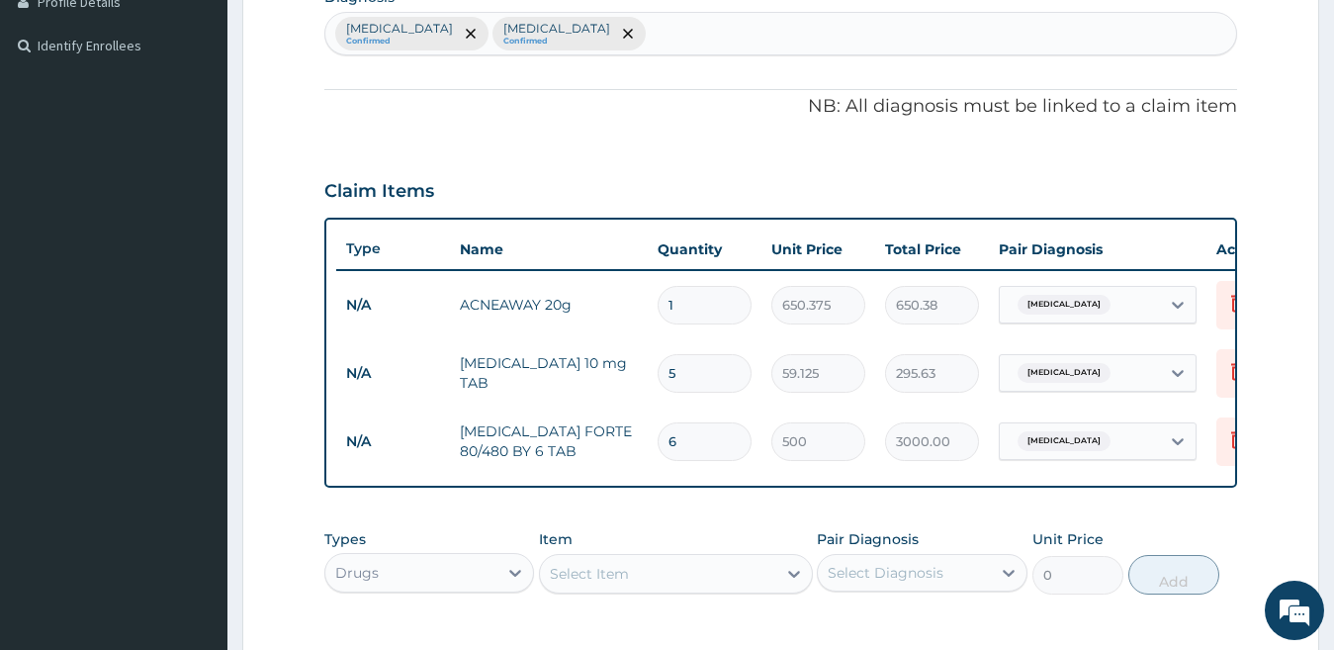
click at [1008, 32] on div "[MEDICAL_DATA] Confirmed [MEDICAL_DATA] Confirmed" at bounding box center [781, 34] width 912 height 42
type input "[MEDICAL_DATA]"
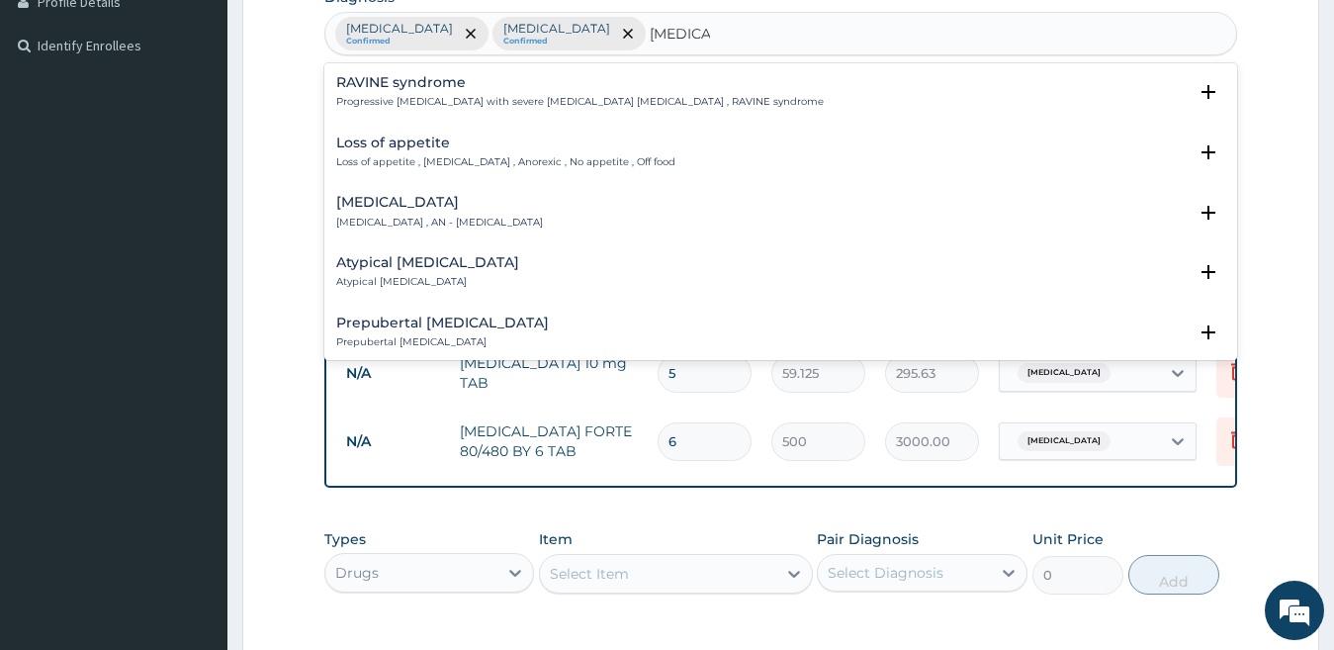
click at [489, 142] on h4 "Loss of appetite" at bounding box center [505, 142] width 339 height 15
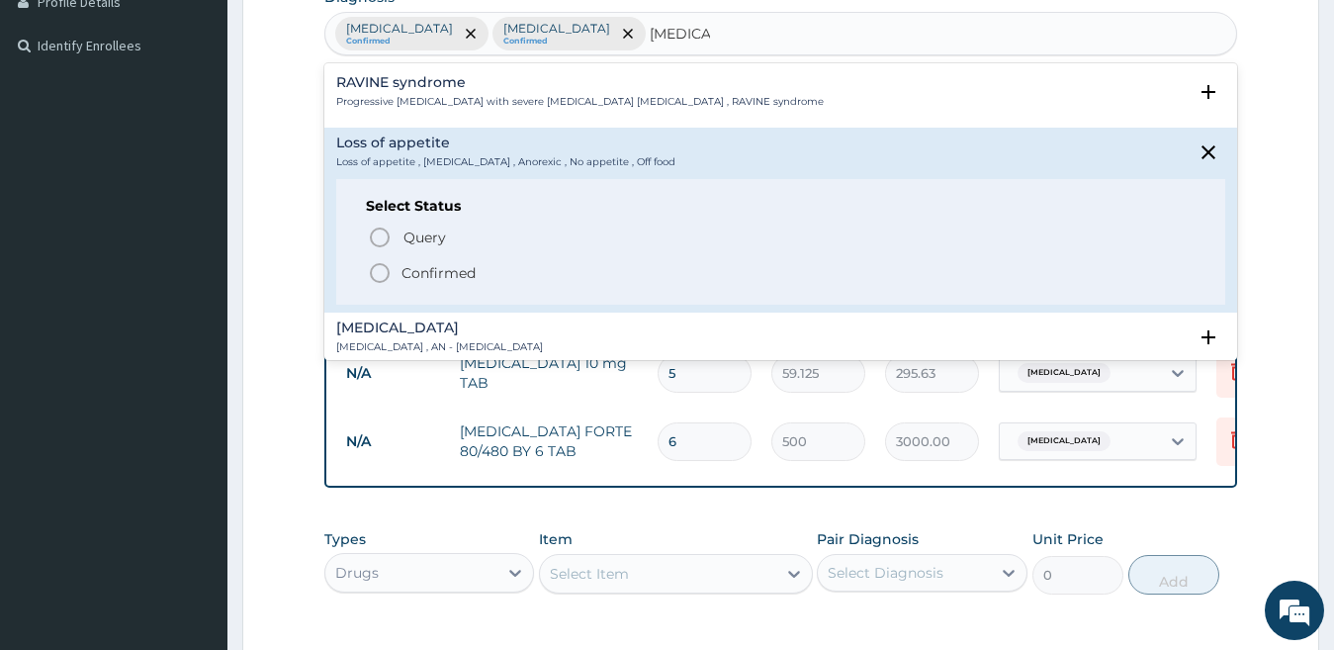
click at [465, 271] on p "Confirmed" at bounding box center [438, 273] width 74 height 20
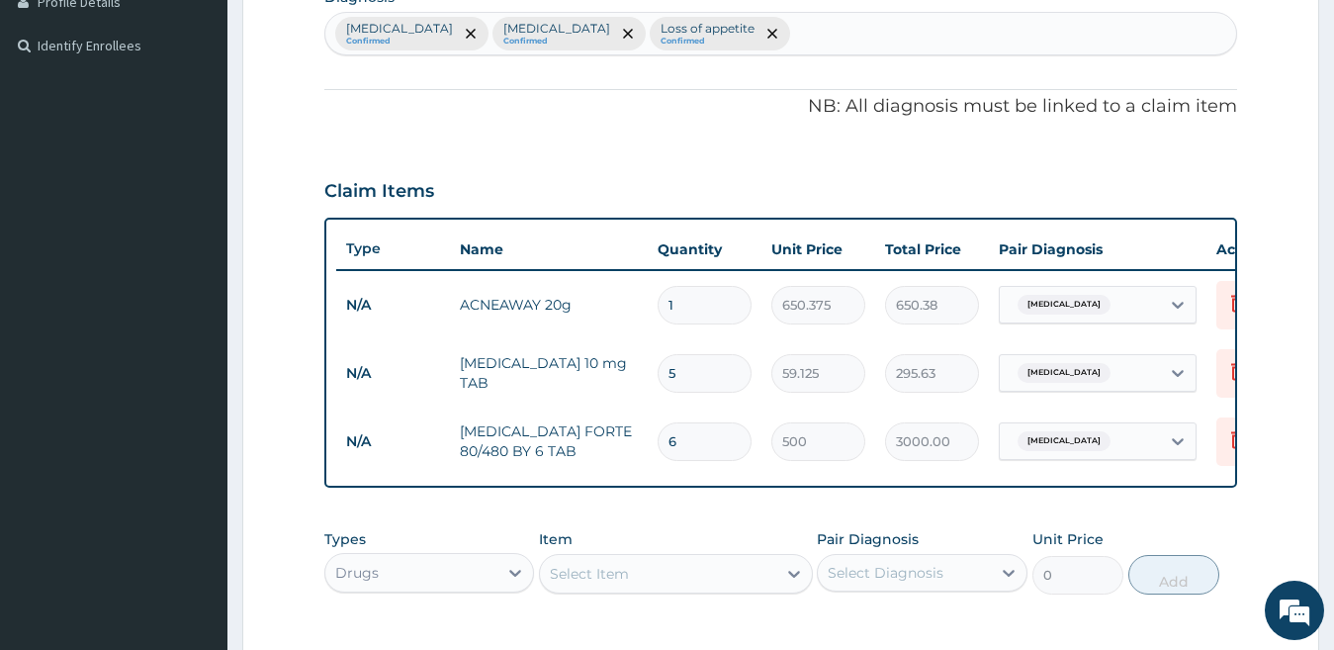
click at [626, 589] on div "Select Item" at bounding box center [658, 574] width 236 height 32
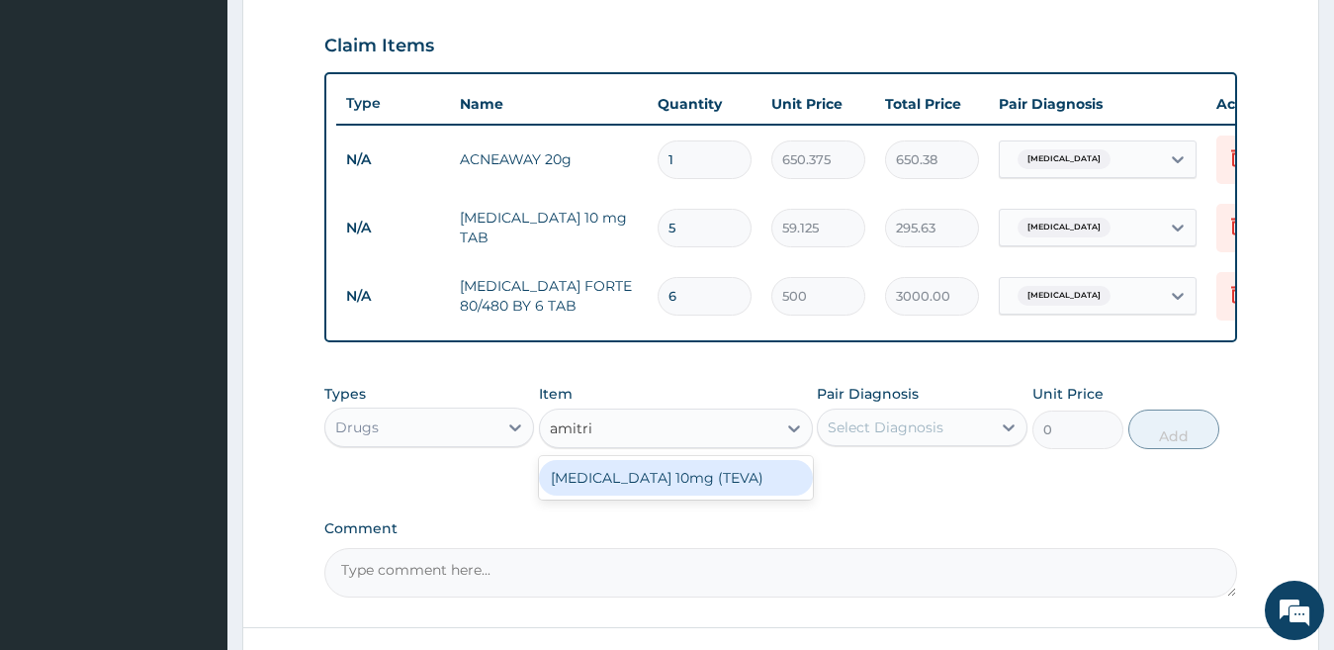
scroll to position [758, 0]
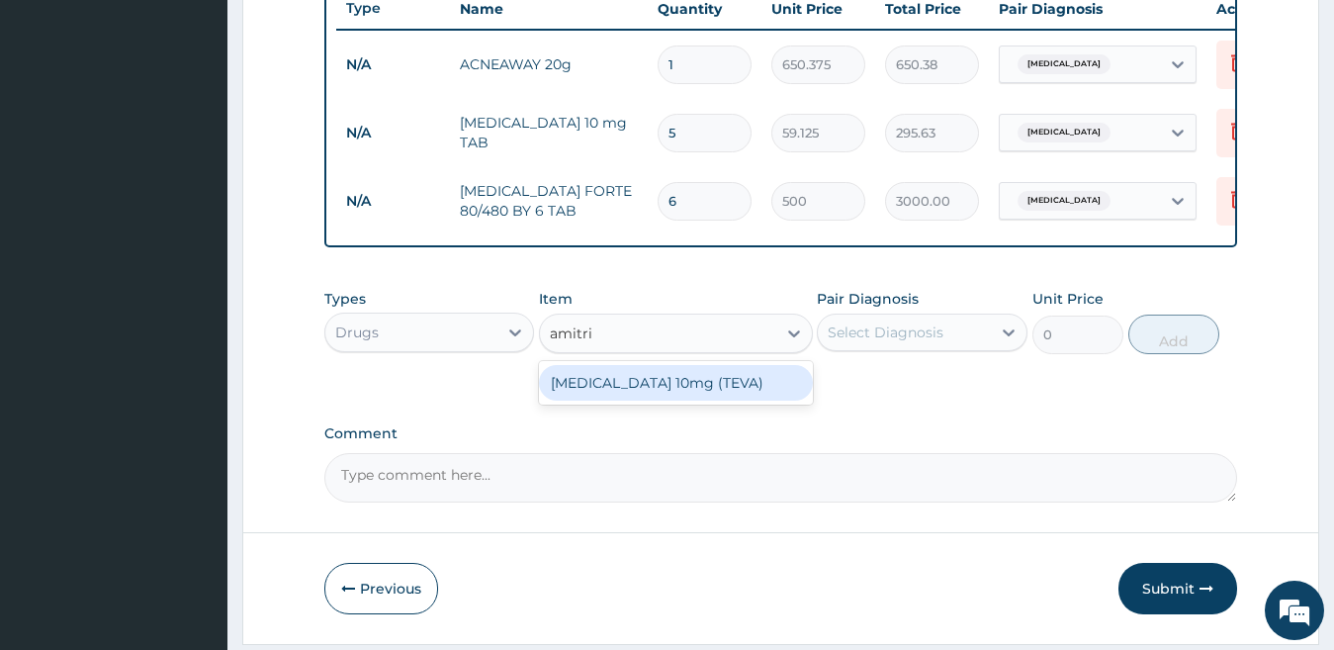
type input "amitri"
click at [657, 396] on div "[MEDICAL_DATA] 10mg (TEVA)" at bounding box center [676, 383] width 274 height 36
type input "44.935"
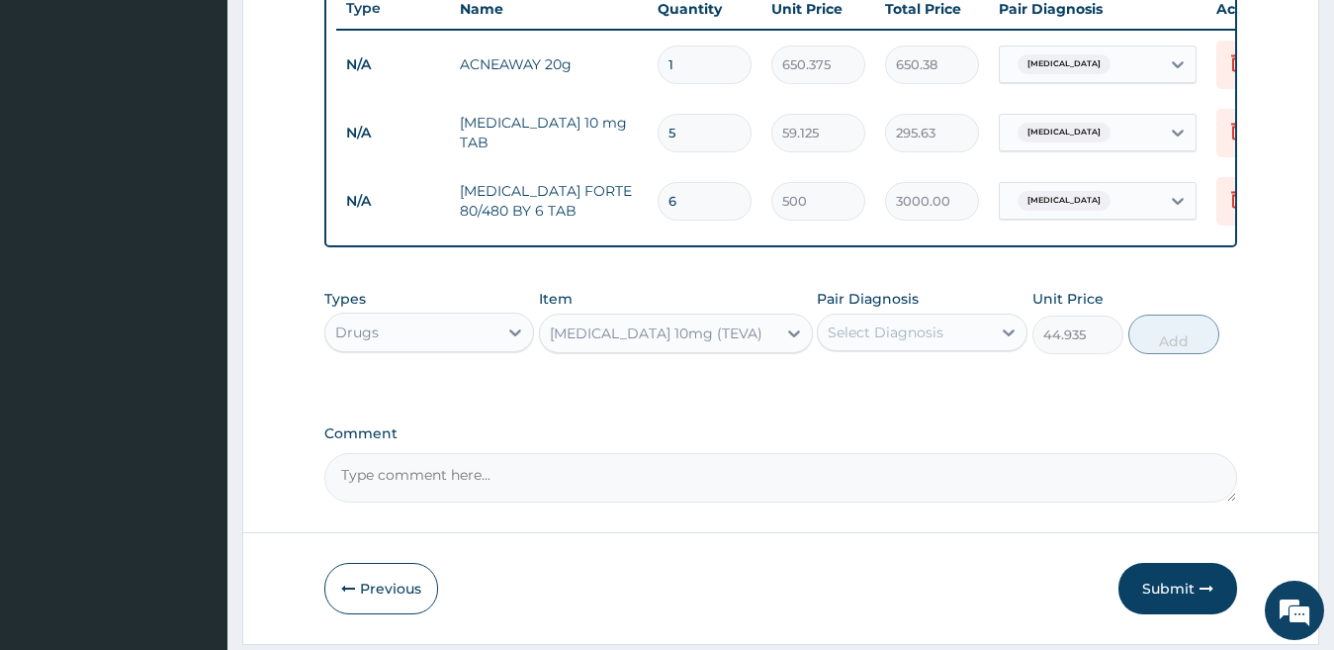
click at [928, 342] on div "Select Diagnosis" at bounding box center [886, 332] width 116 height 20
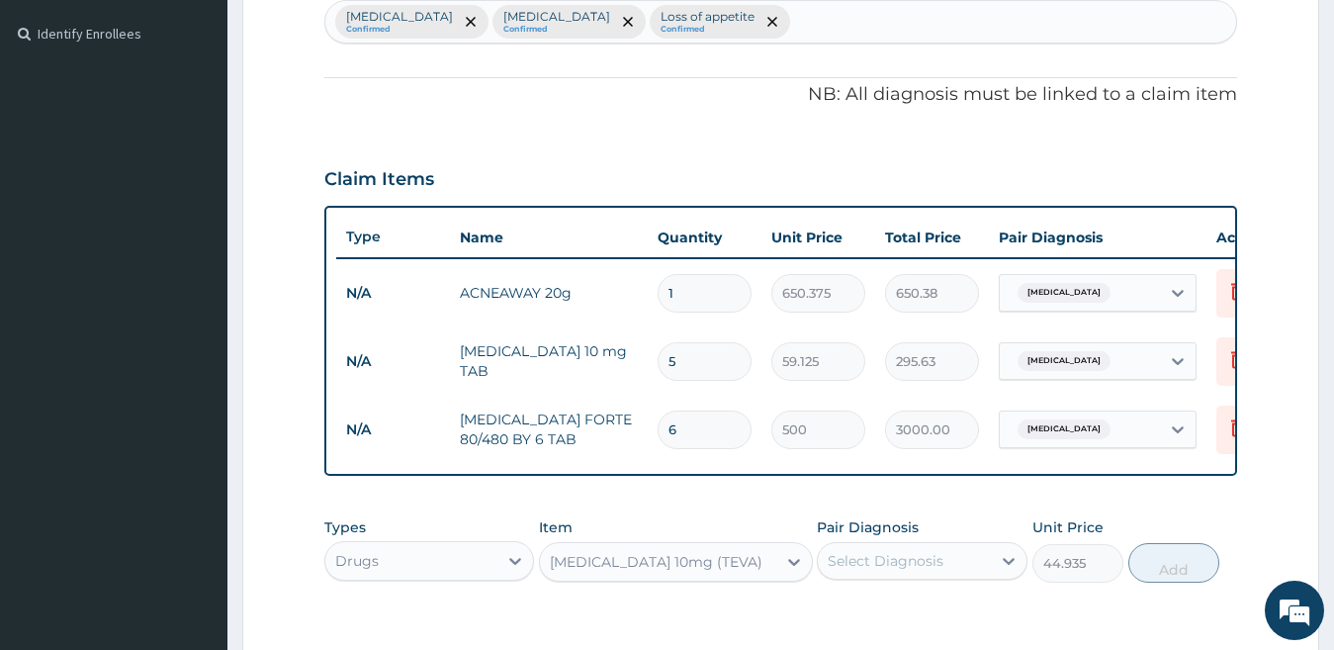
scroll to position [456, 0]
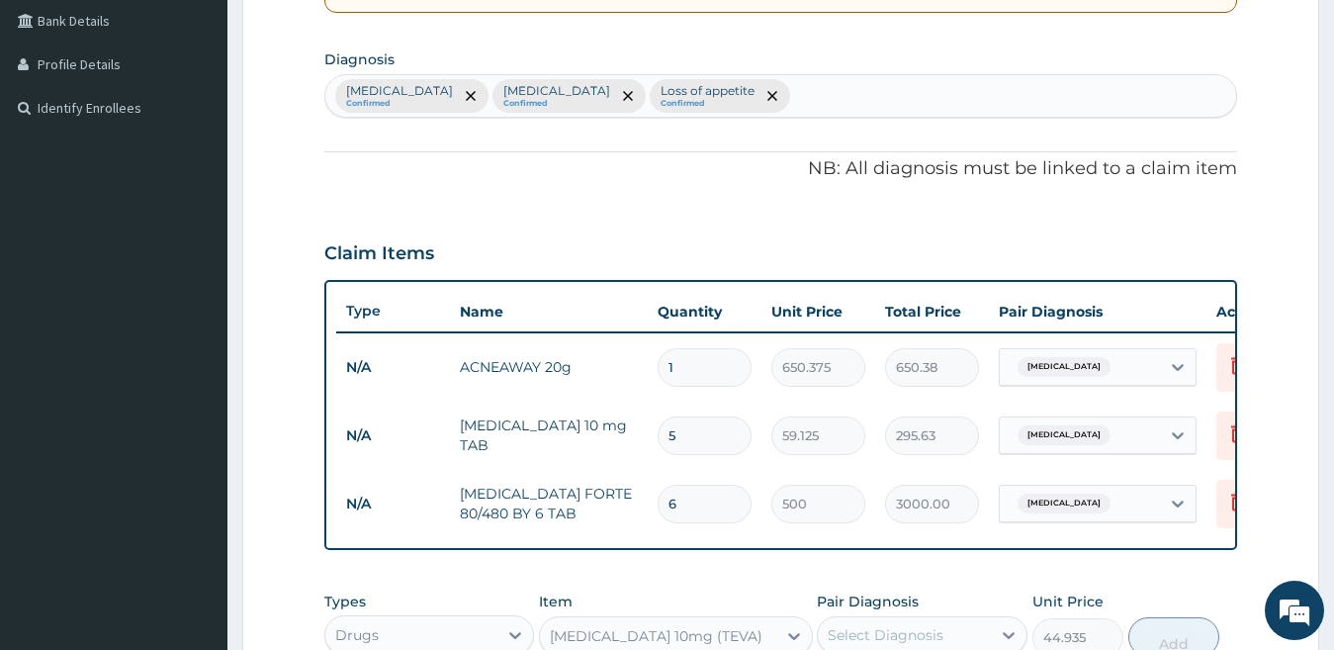
click at [1115, 107] on div "[MEDICAL_DATA] Confirmed [MEDICAL_DATA] Confirmed Loss of appetite Confirmed" at bounding box center [781, 96] width 912 height 42
type input "[MEDICAL_DATA]"
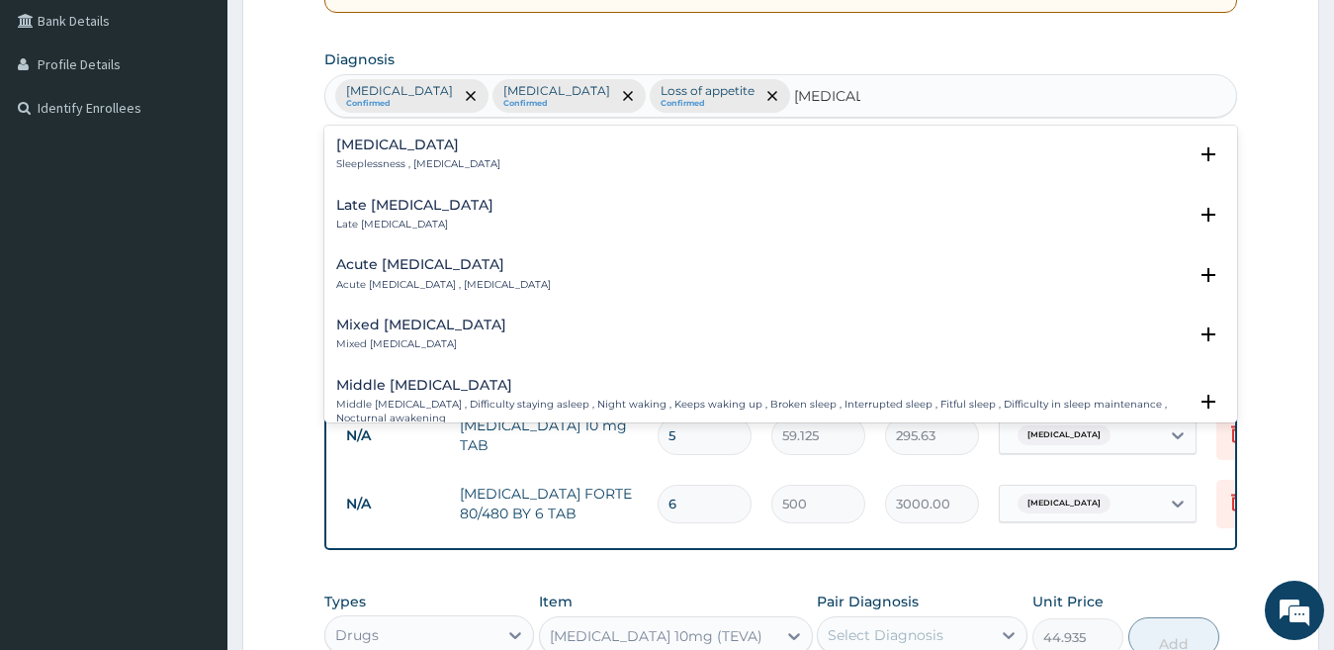
click at [492, 152] on div "[MEDICAL_DATA] Sleeplessness , [MEDICAL_DATA]" at bounding box center [781, 154] width 890 height 35
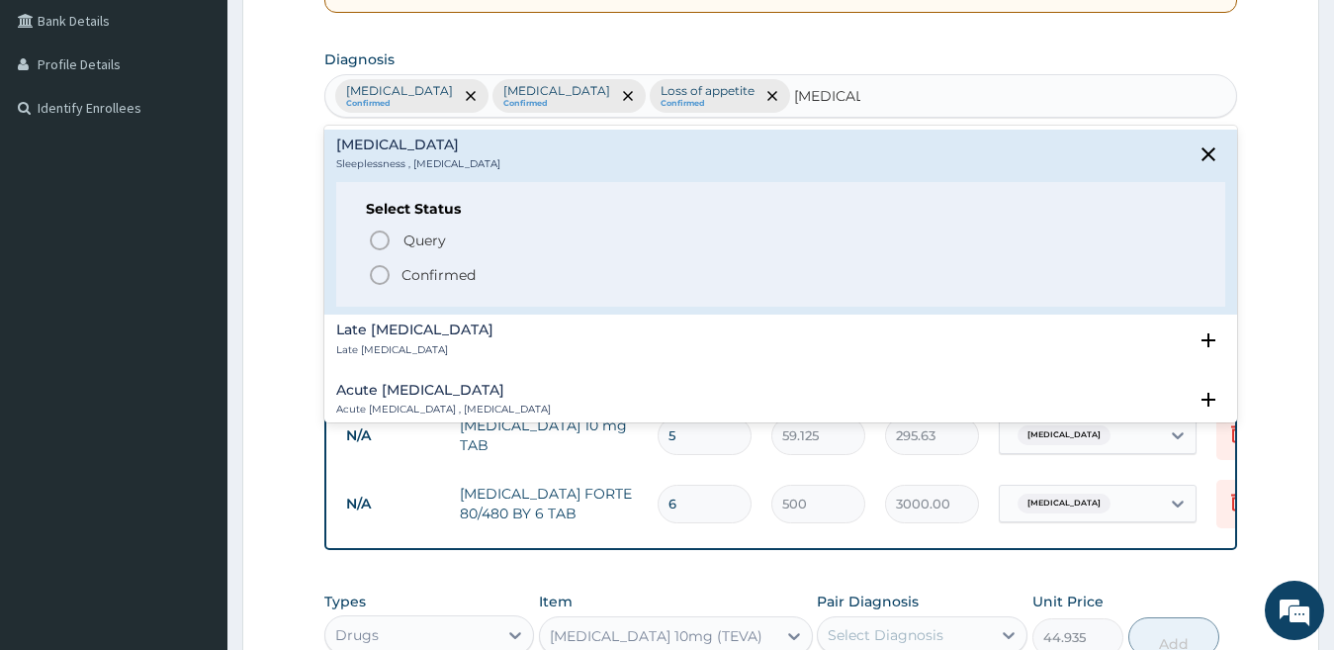
click at [417, 270] on p "Confirmed" at bounding box center [438, 275] width 74 height 20
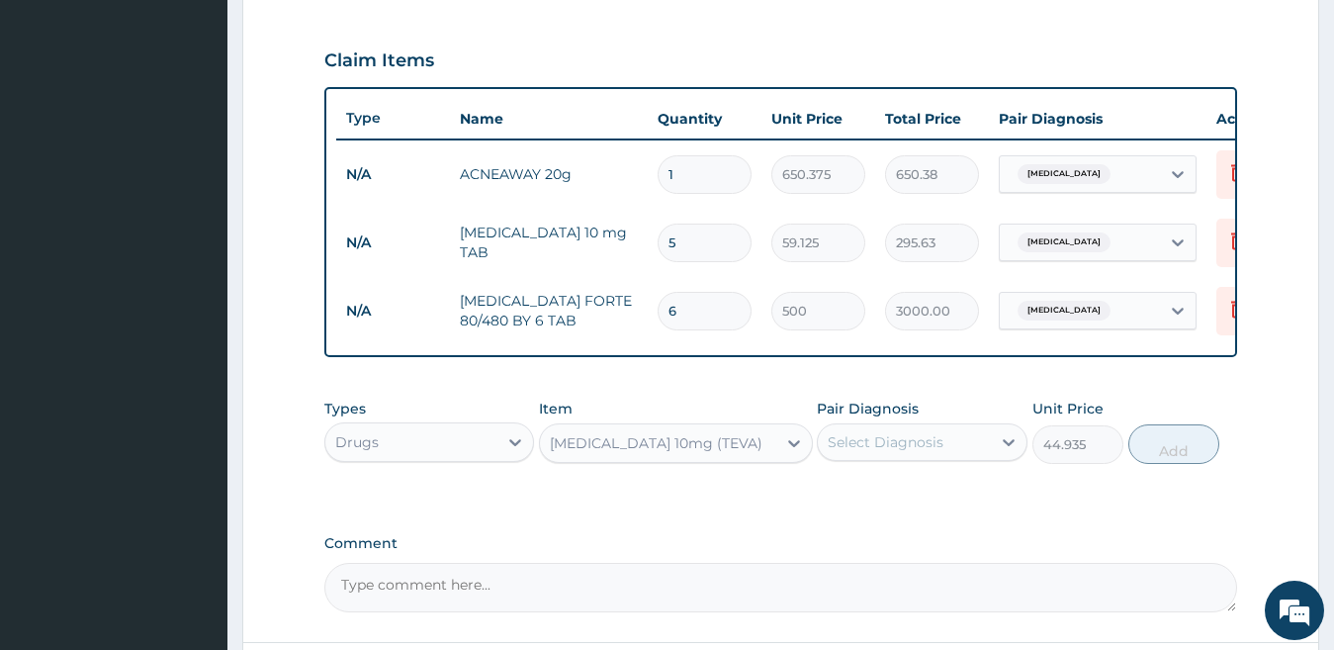
scroll to position [699, 0]
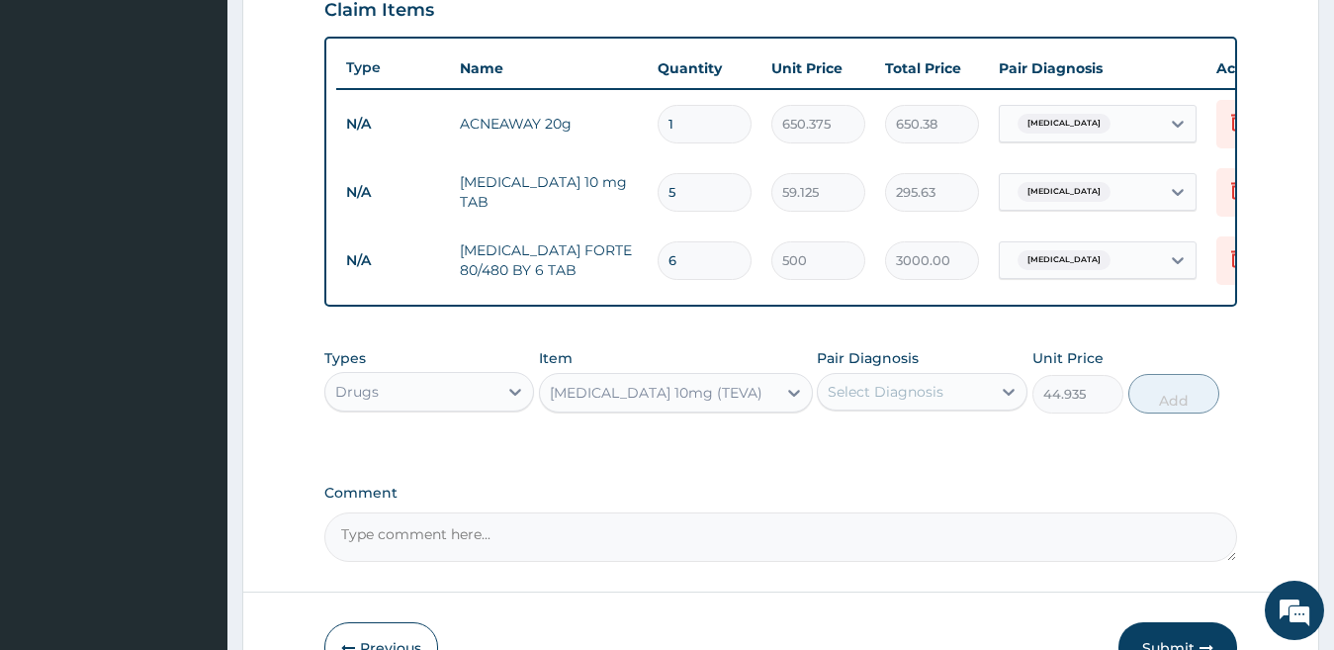
click at [987, 407] on div "Select Diagnosis" at bounding box center [904, 392] width 173 height 32
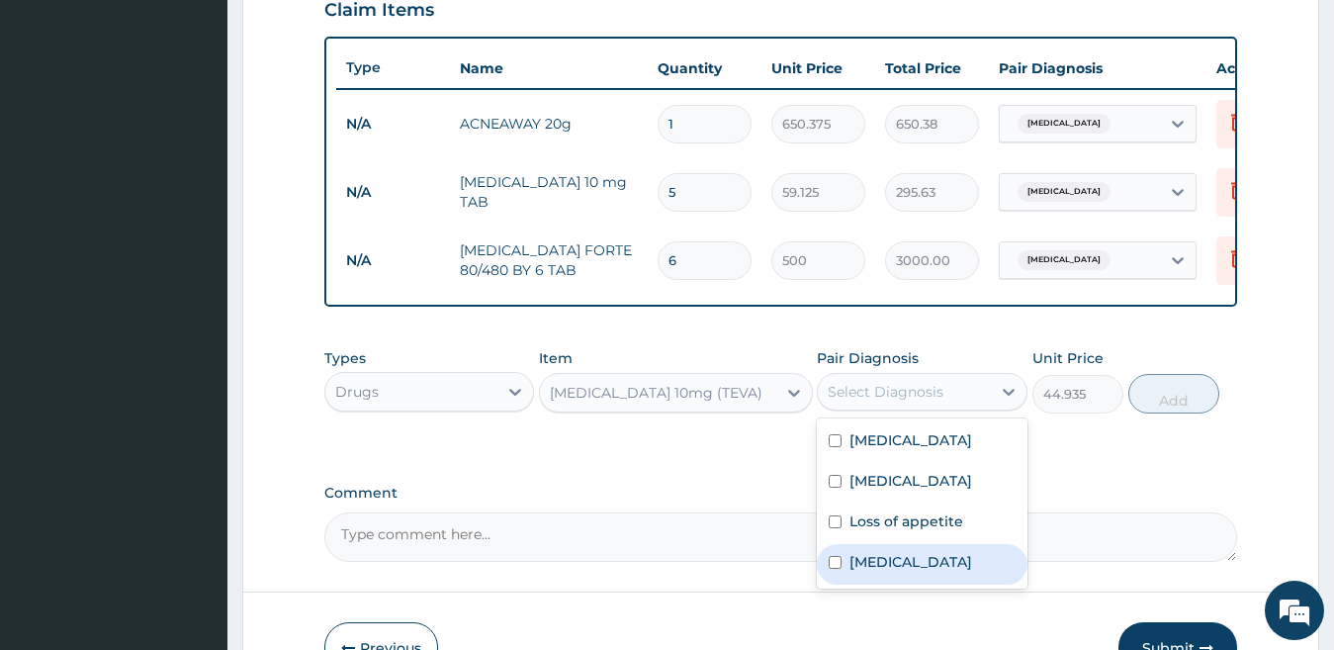
click at [937, 584] on div "[MEDICAL_DATA]" at bounding box center [922, 564] width 211 height 41
checkbox input "true"
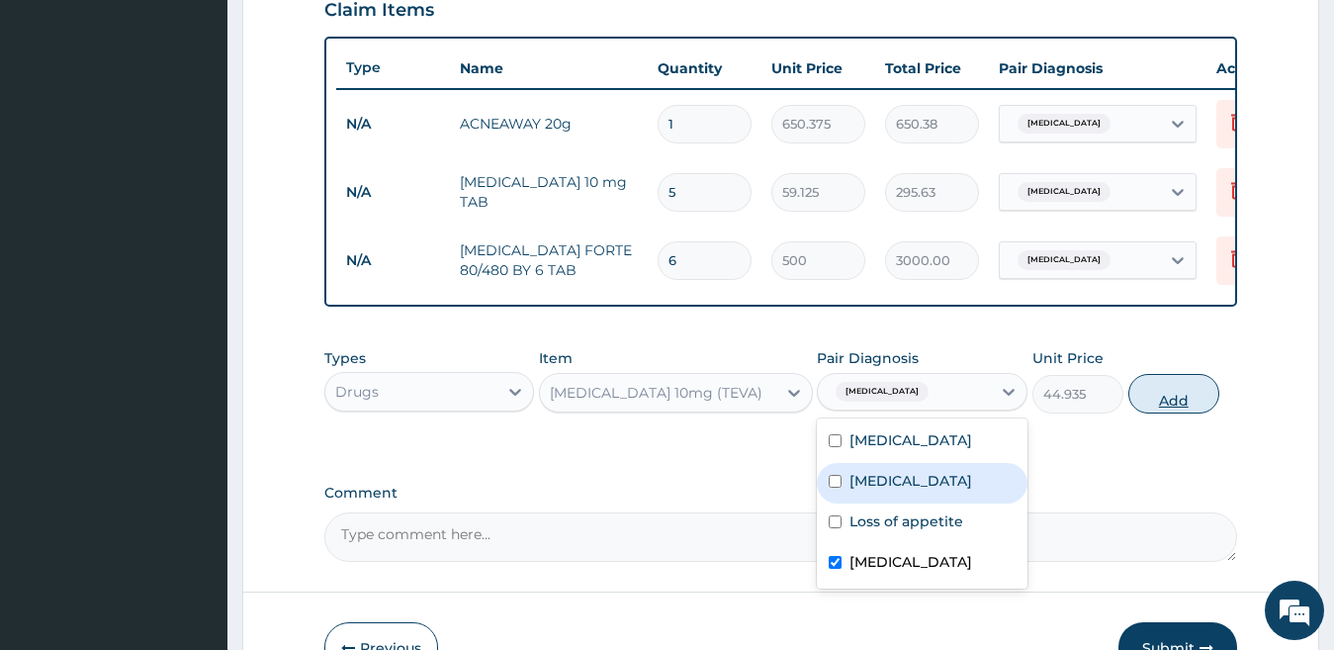
click at [1156, 396] on button "Add" at bounding box center [1173, 394] width 91 height 40
type input "0"
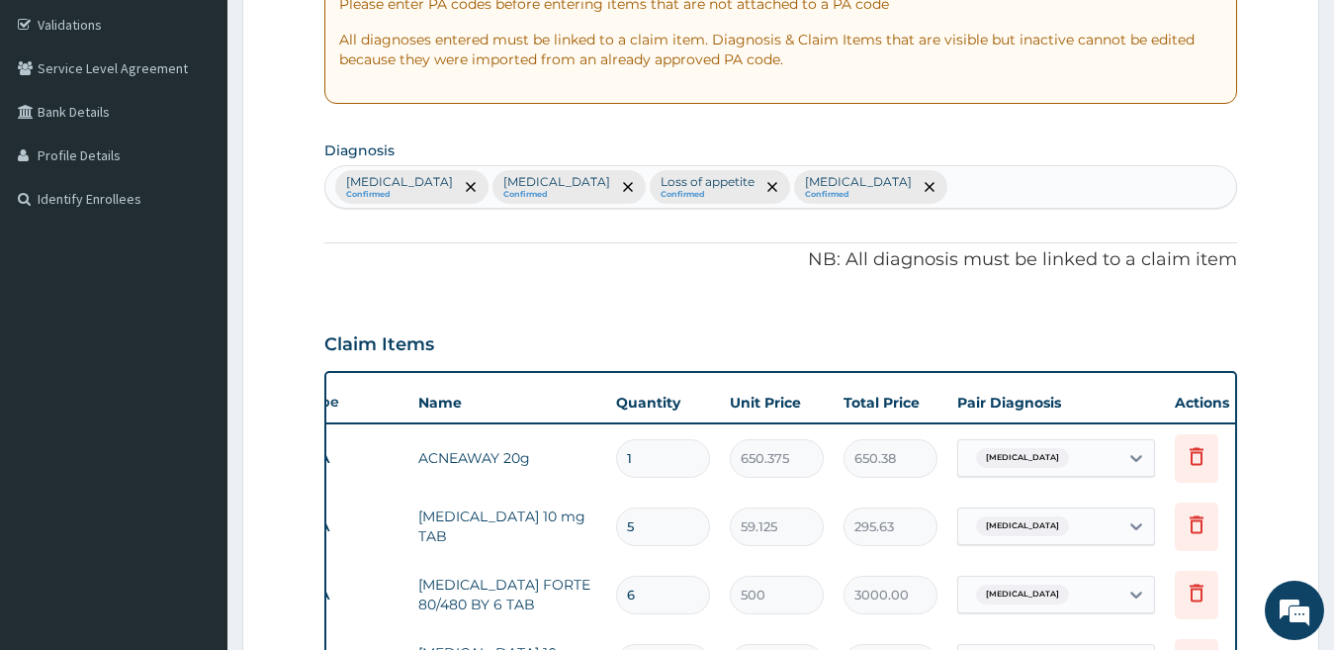
scroll to position [357, 0]
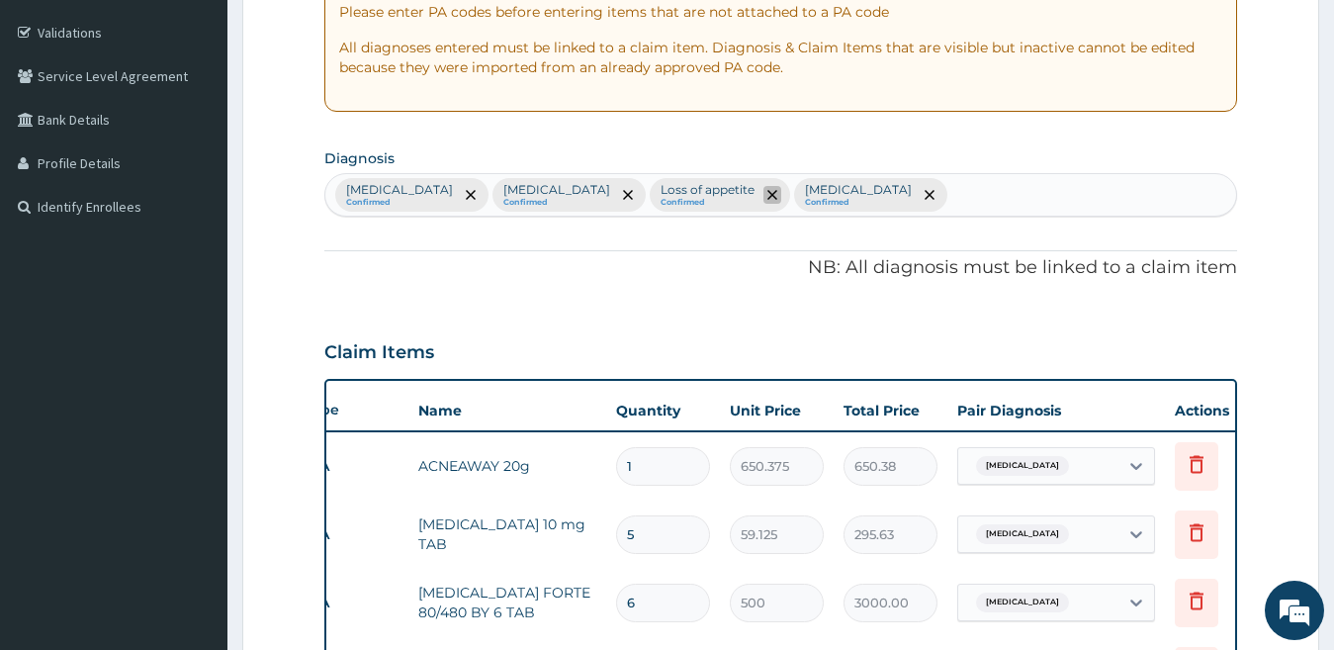
click at [767, 200] on icon "remove selection option" at bounding box center [772, 195] width 10 height 10
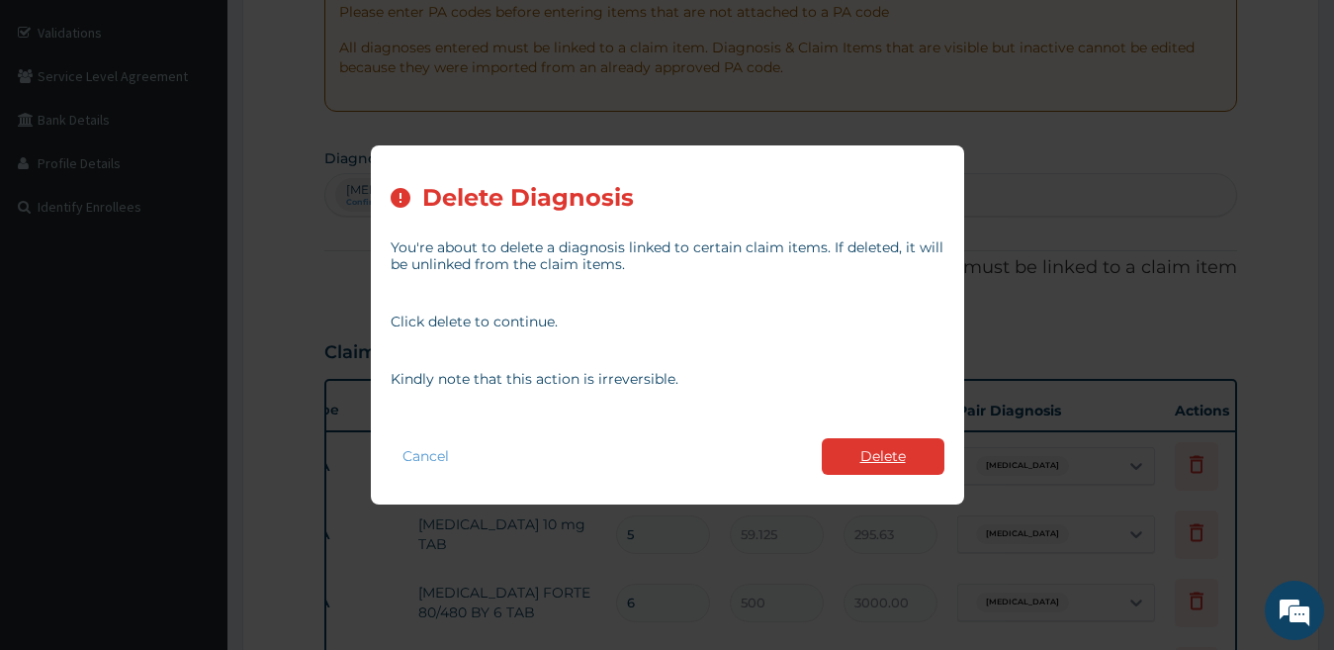
click at [858, 457] on button "Delete" at bounding box center [883, 456] width 123 height 37
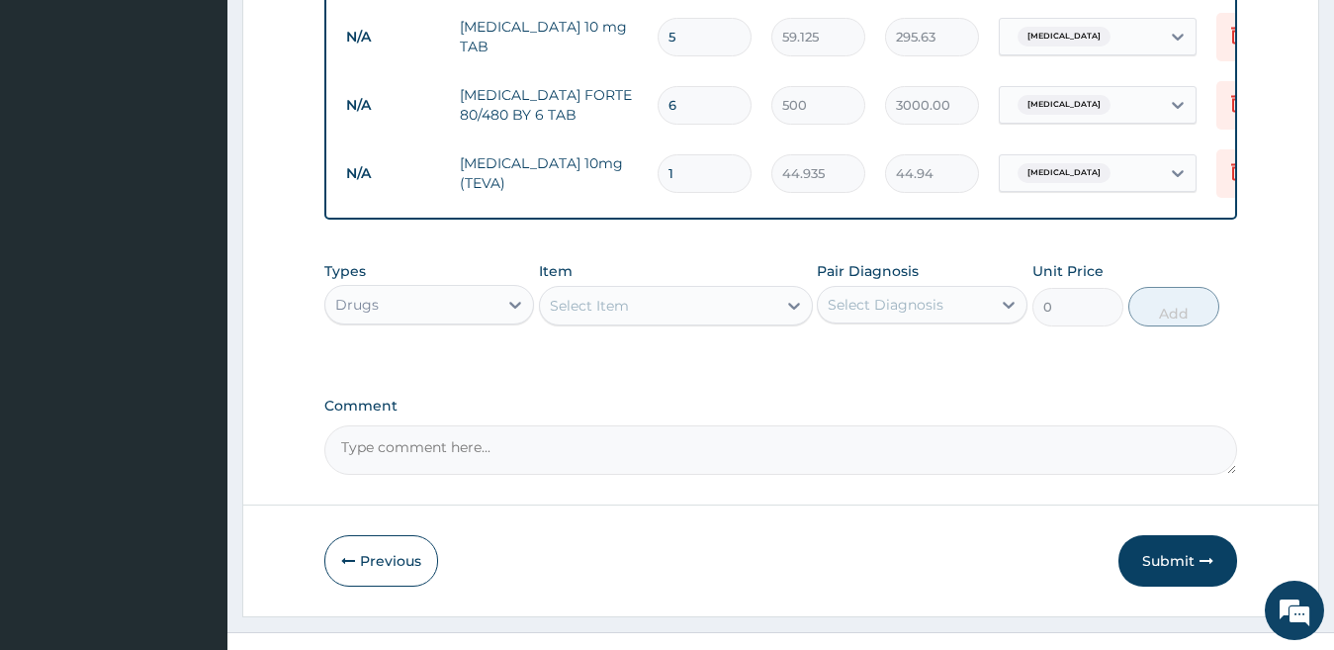
scroll to position [904, 0]
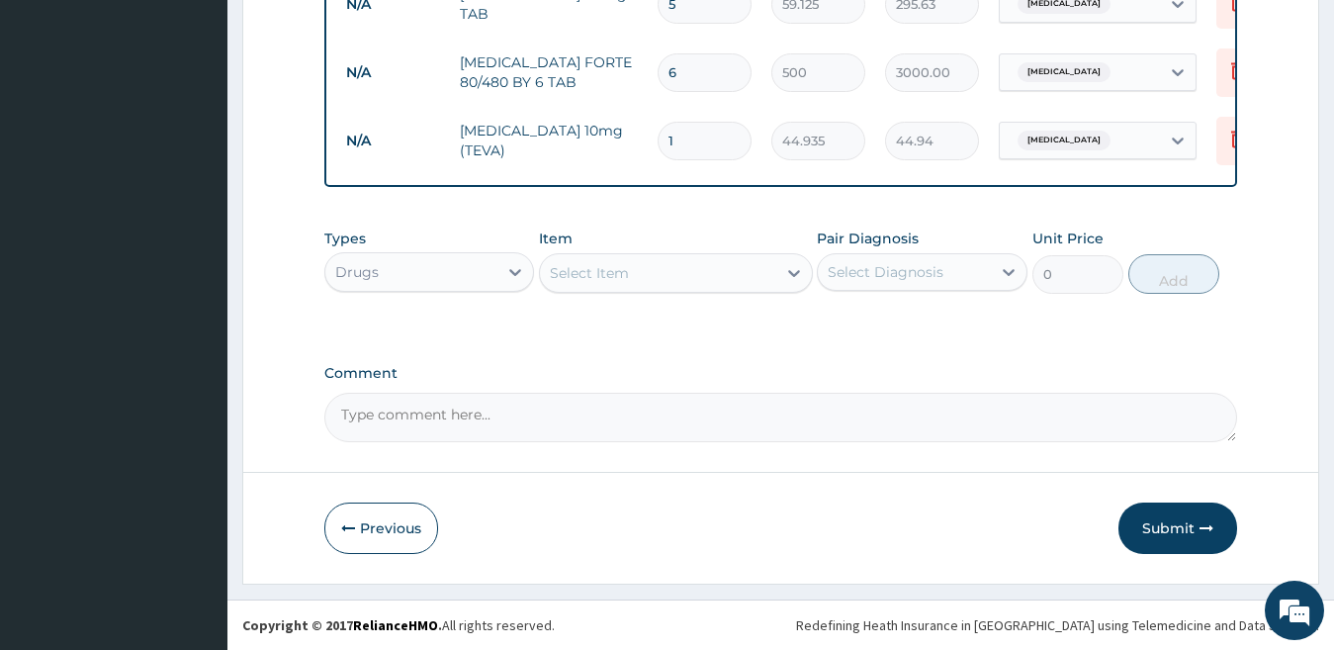
drag, startPoint x: 704, startPoint y: 128, endPoint x: 615, endPoint y: 113, distance: 90.2
click at [615, 113] on tr "N/A [MEDICAL_DATA] 10mg (TEVA) 1 44.935 44.94 [MEDICAL_DATA] Delete" at bounding box center [820, 141] width 969 height 68
type input "5"
type input "224.68"
type input "5"
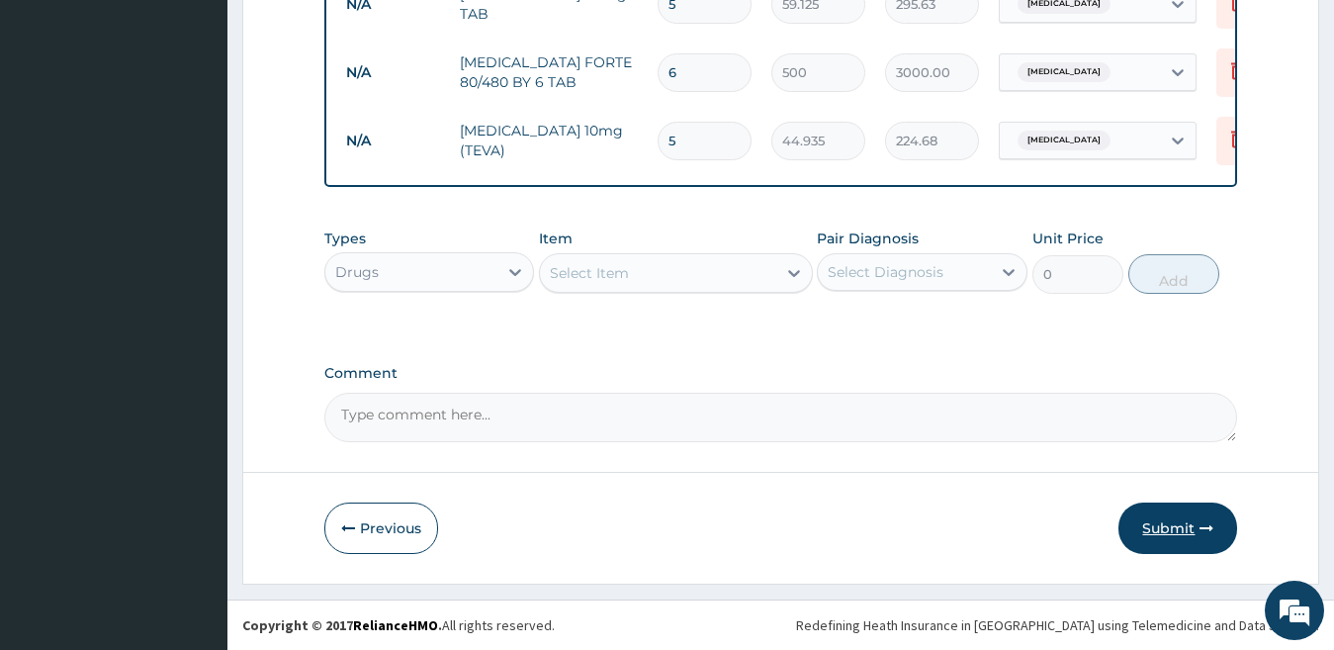
click at [1199, 532] on icon "button" at bounding box center [1206, 528] width 14 height 14
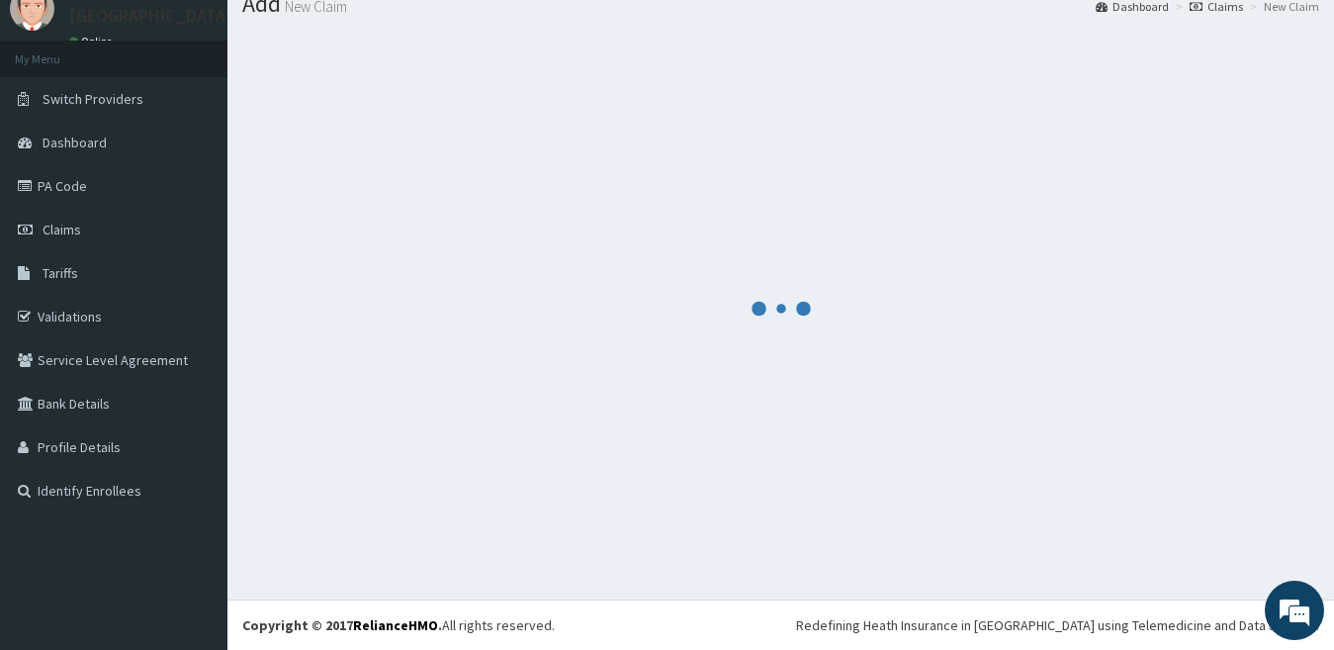
scroll to position [0, 0]
